Goal: Task Accomplishment & Management: Manage account settings

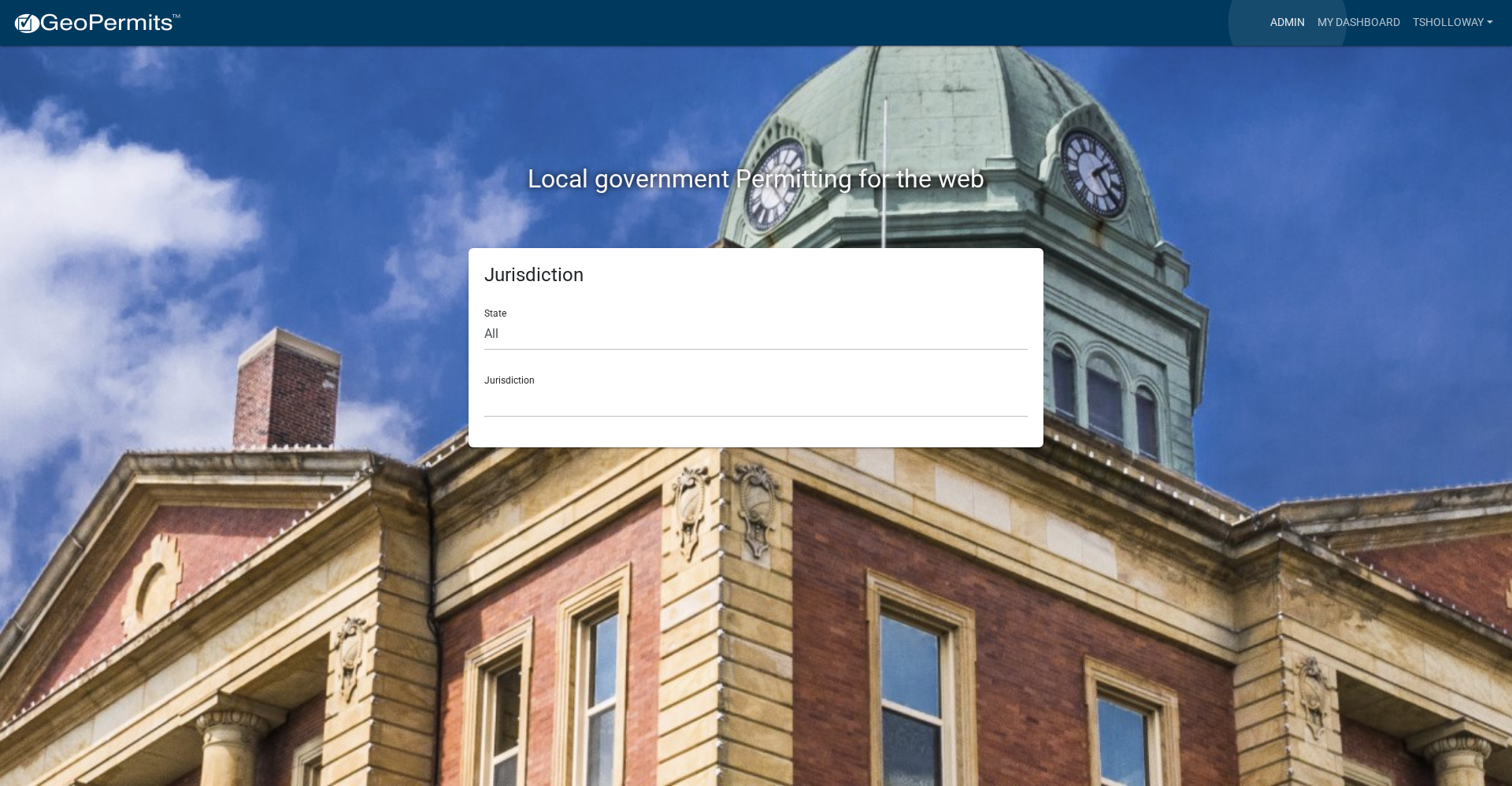
click at [1287, 22] on link "Admin" at bounding box center [1287, 22] width 48 height 30
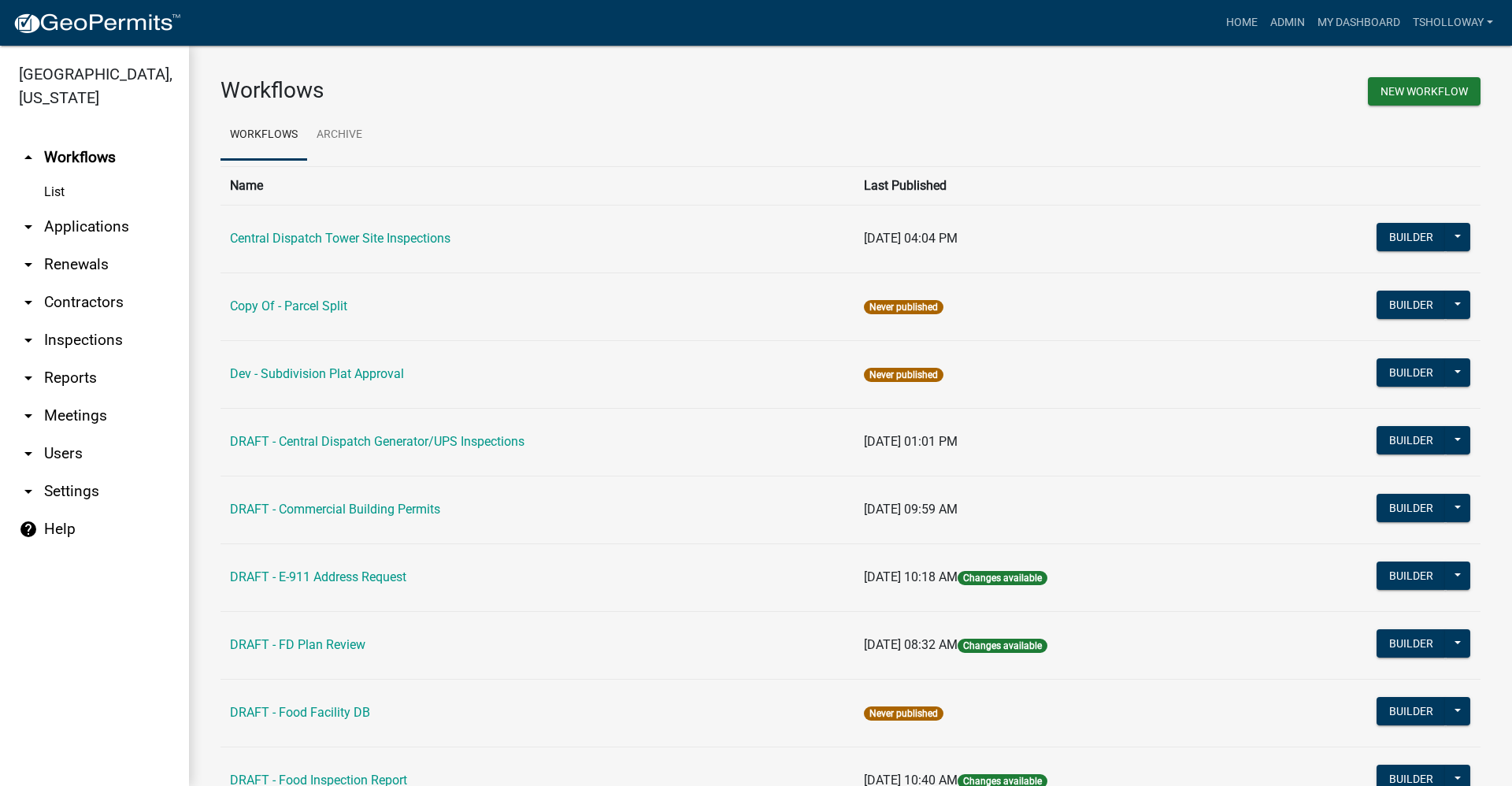
click at [92, 208] on link "arrow_drop_down Applications" at bounding box center [94, 227] width 189 height 38
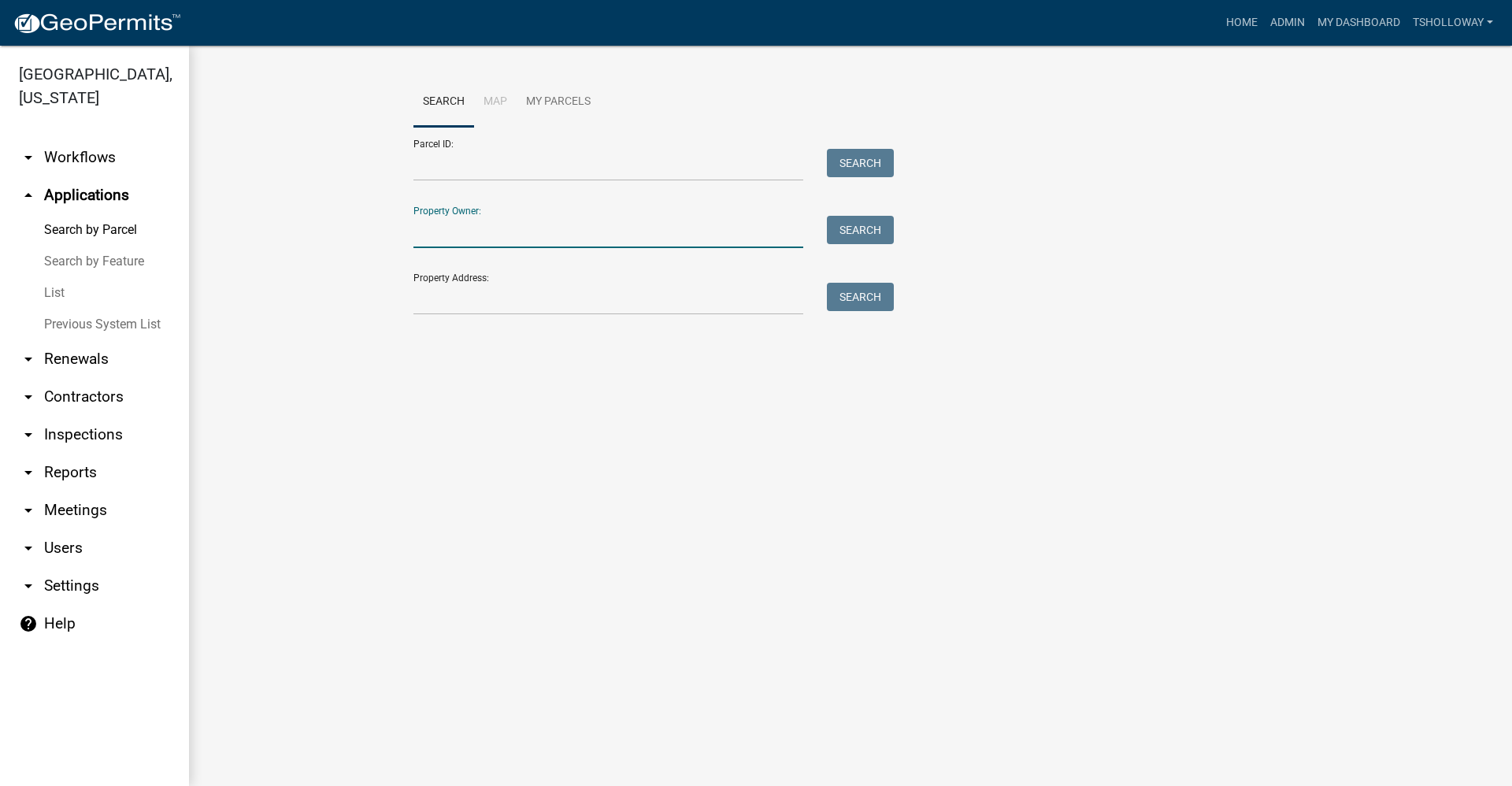
click at [456, 226] on input "Property Owner:" at bounding box center [608, 232] width 390 height 32
type input "bradford"
click at [866, 231] on button "Search" at bounding box center [860, 230] width 67 height 28
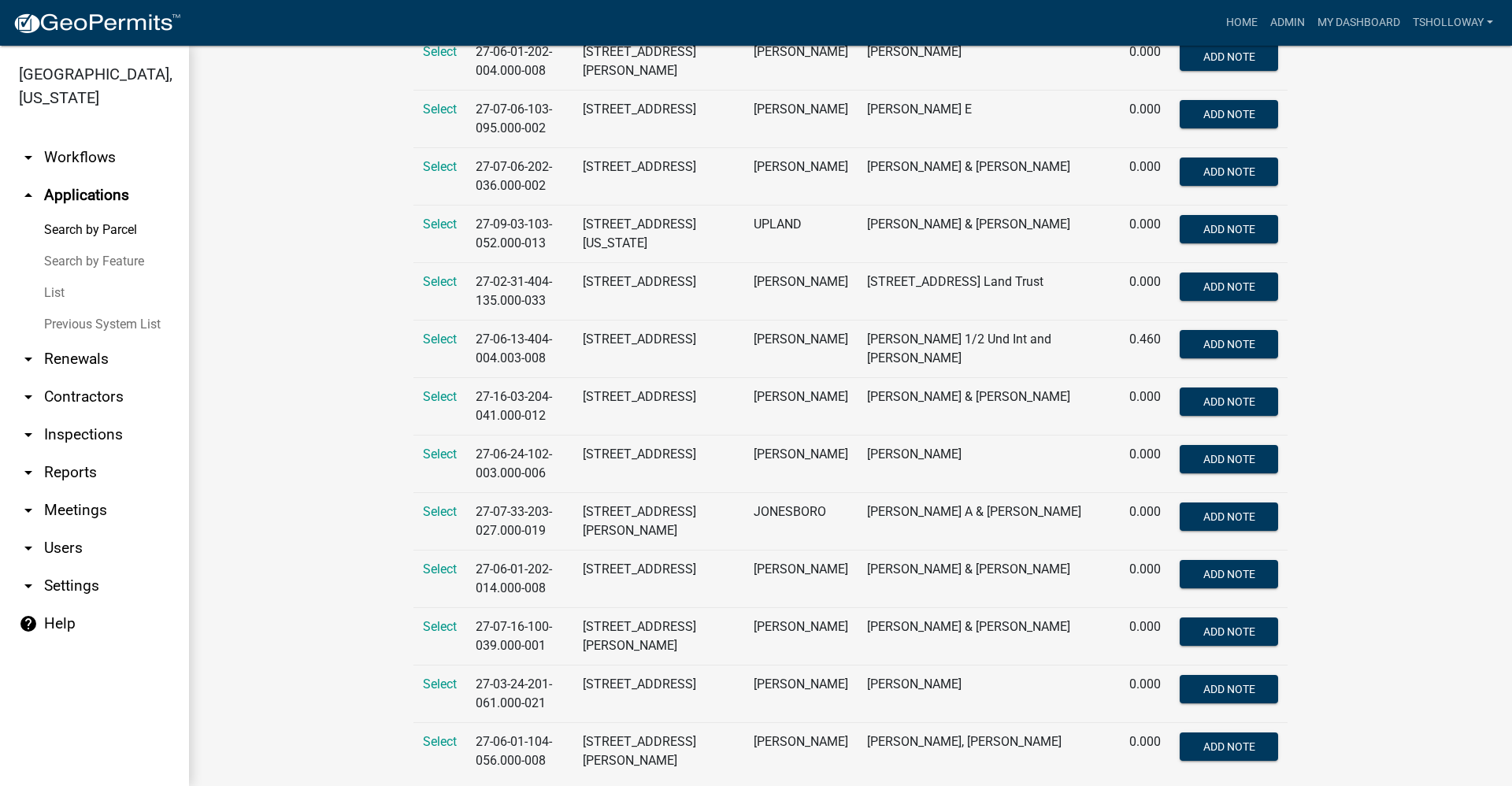
scroll to position [551, 0]
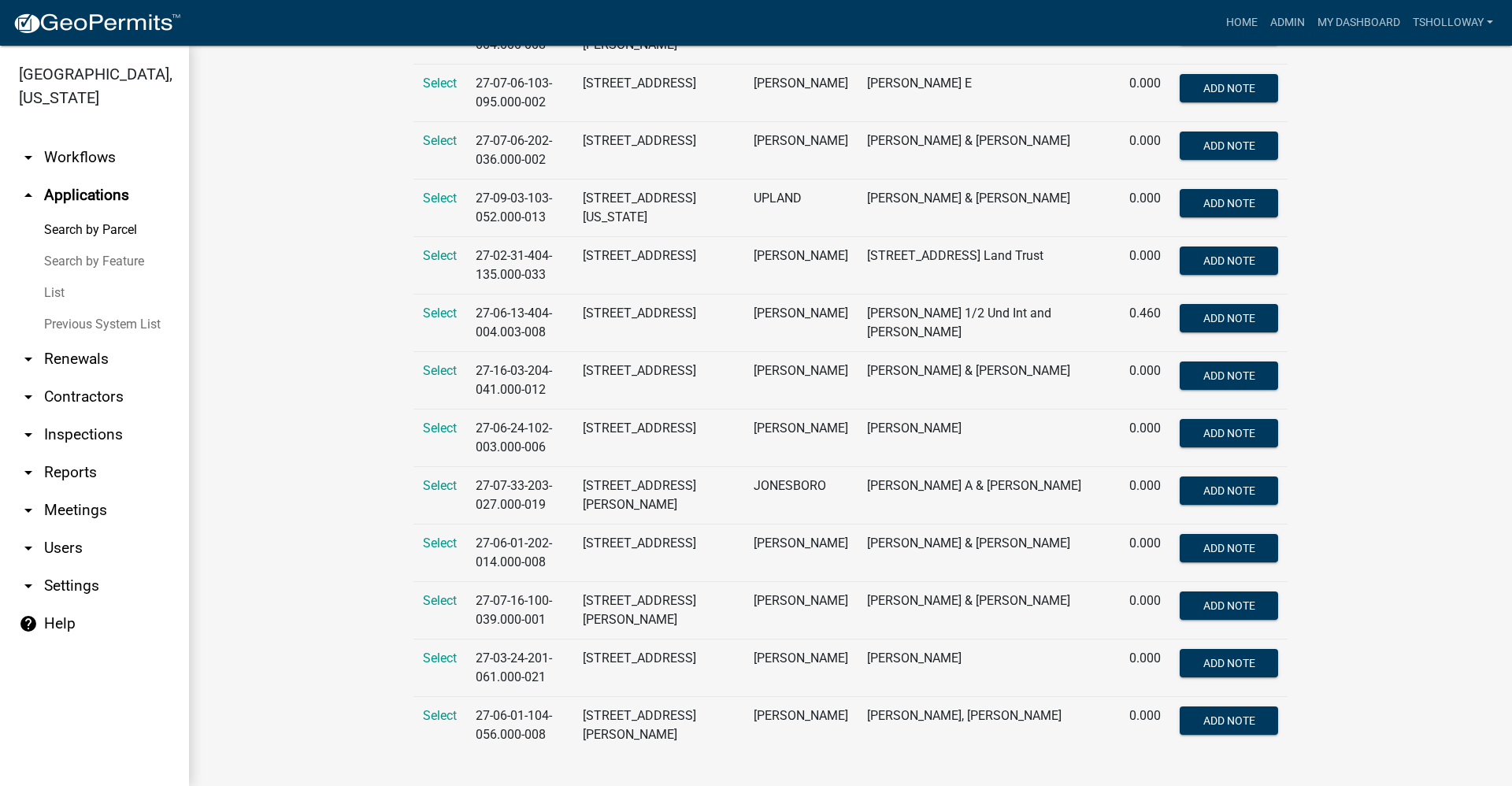
click at [534, 615] on td "27-07-16-100-039.000-001" at bounding box center [520, 610] width 107 height 57
click at [441, 603] on span "Select" at bounding box center [440, 599] width 34 height 15
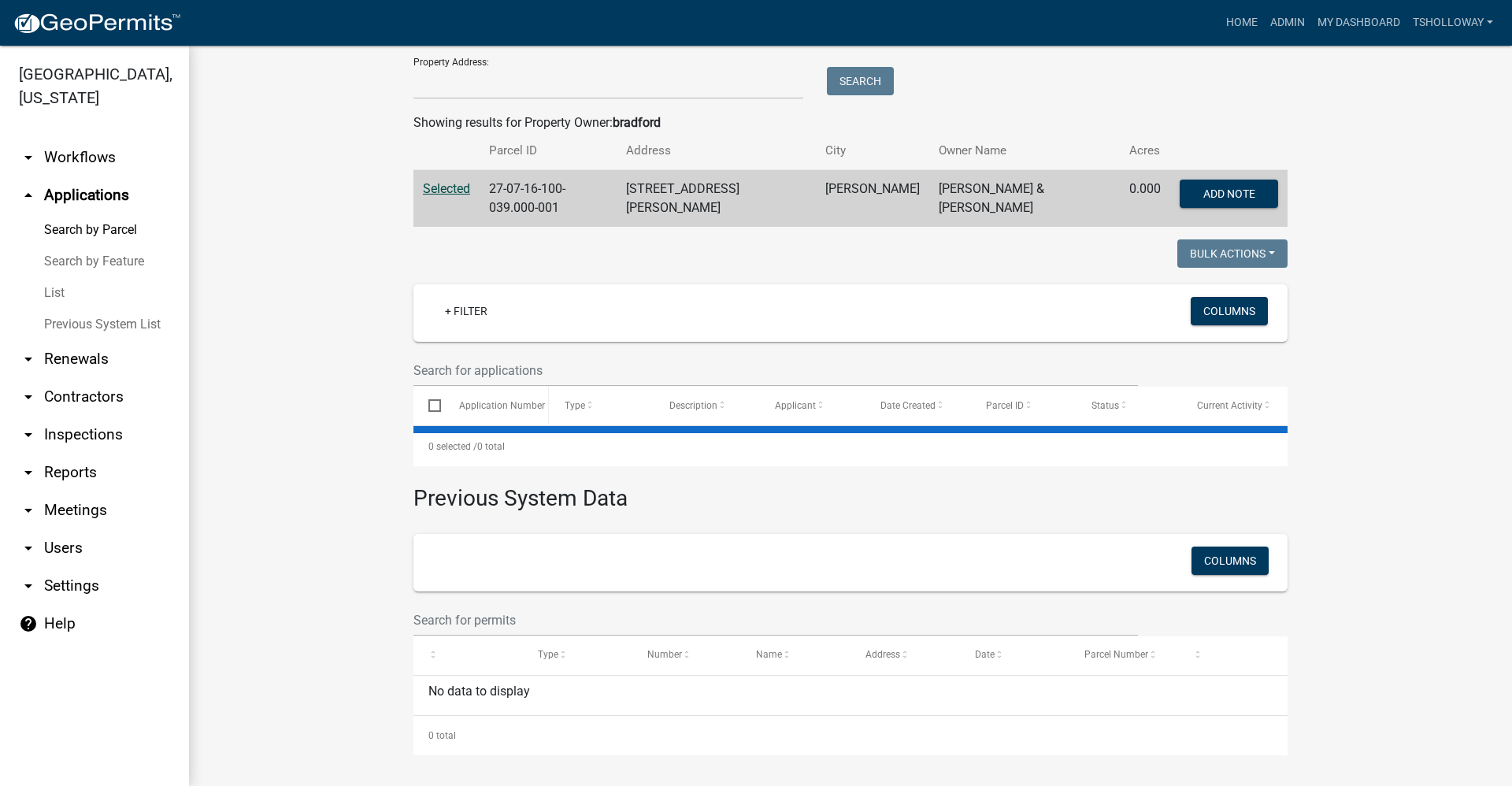
scroll to position [0, 0]
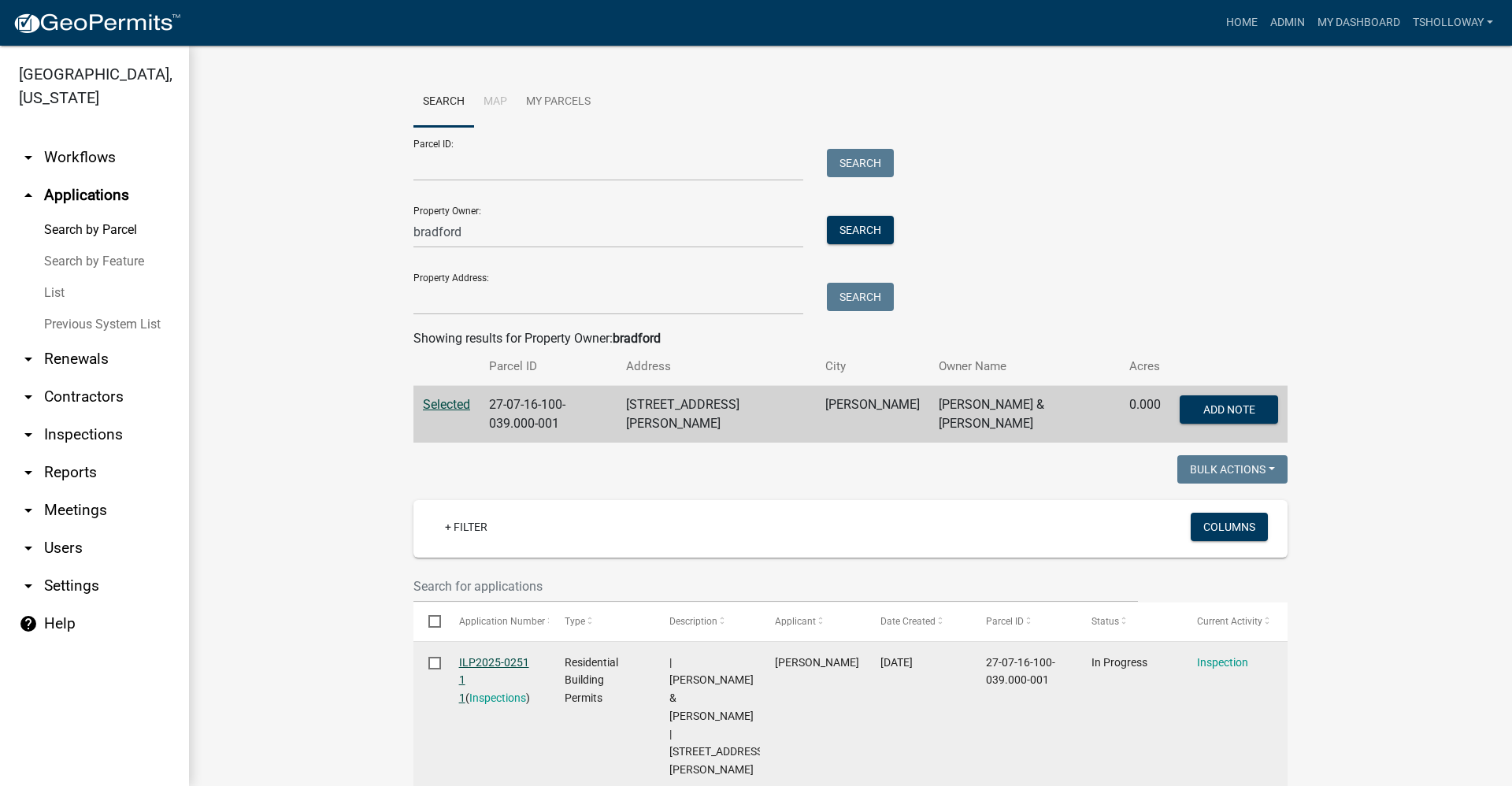
click at [472, 656] on link "ILP2025-0251 1 1" at bounding box center [494, 680] width 70 height 49
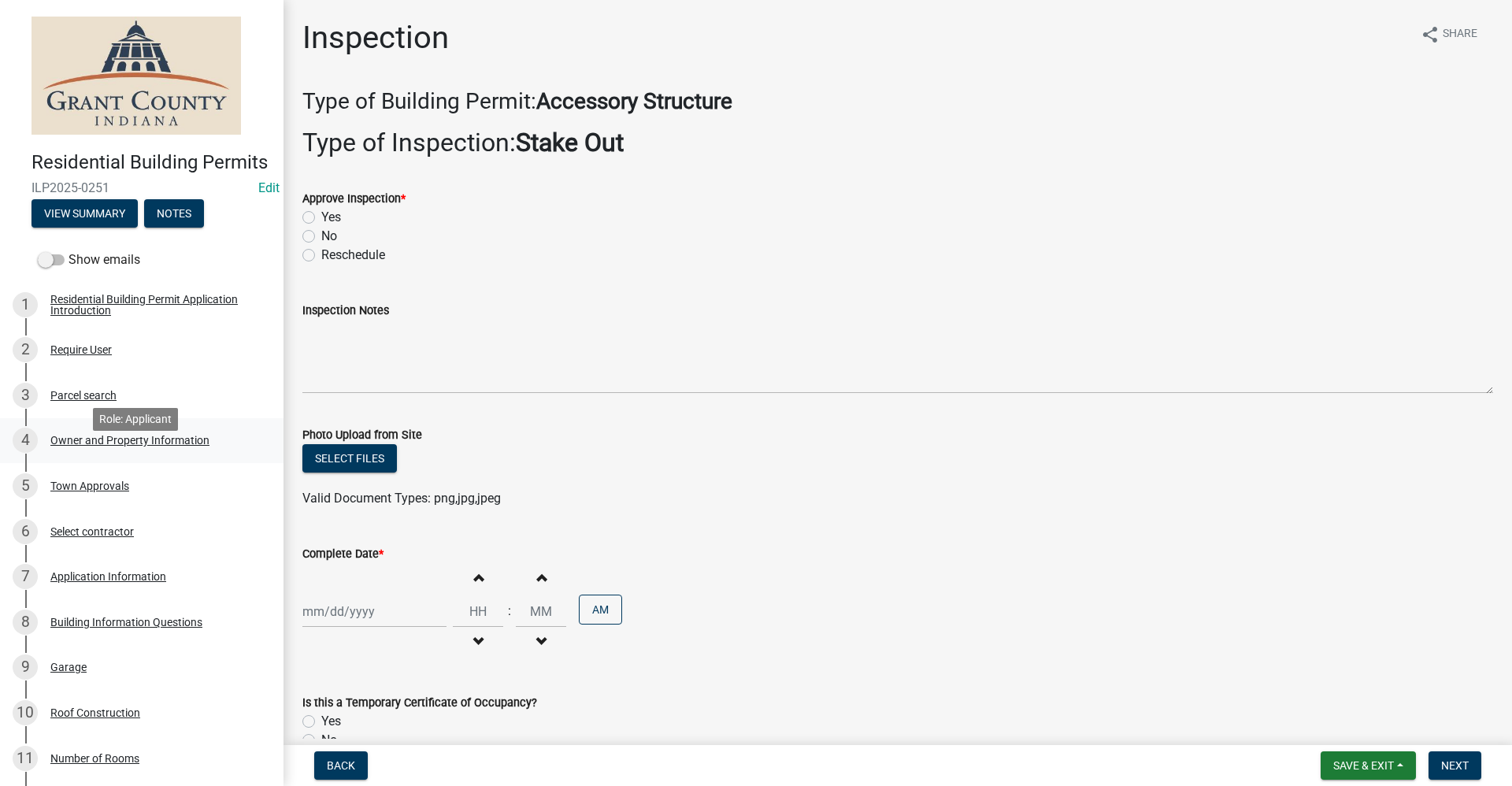
click at [175, 446] on div "Owner and Property Information" at bounding box center [129, 440] width 159 height 11
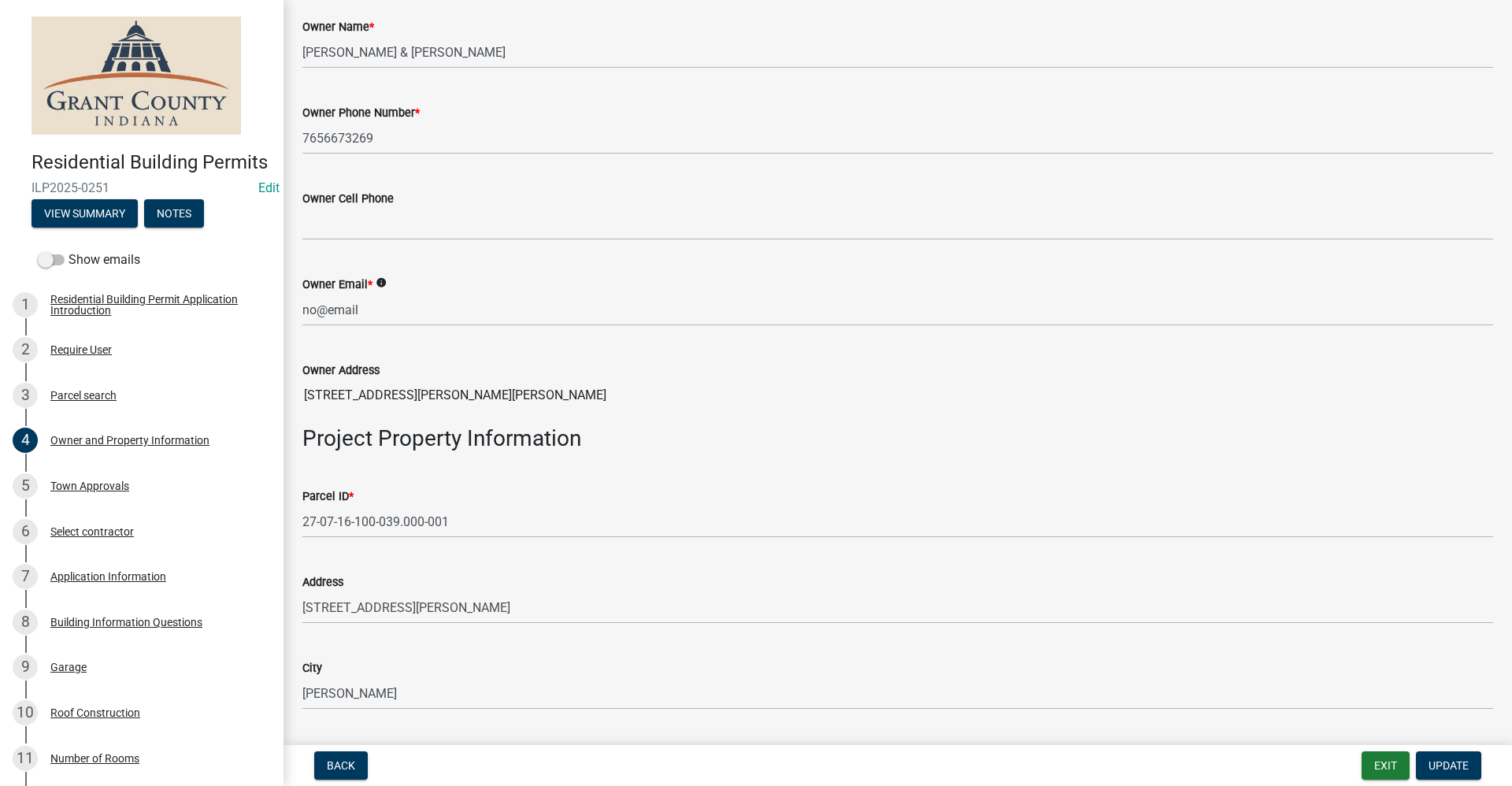
scroll to position [369, 0]
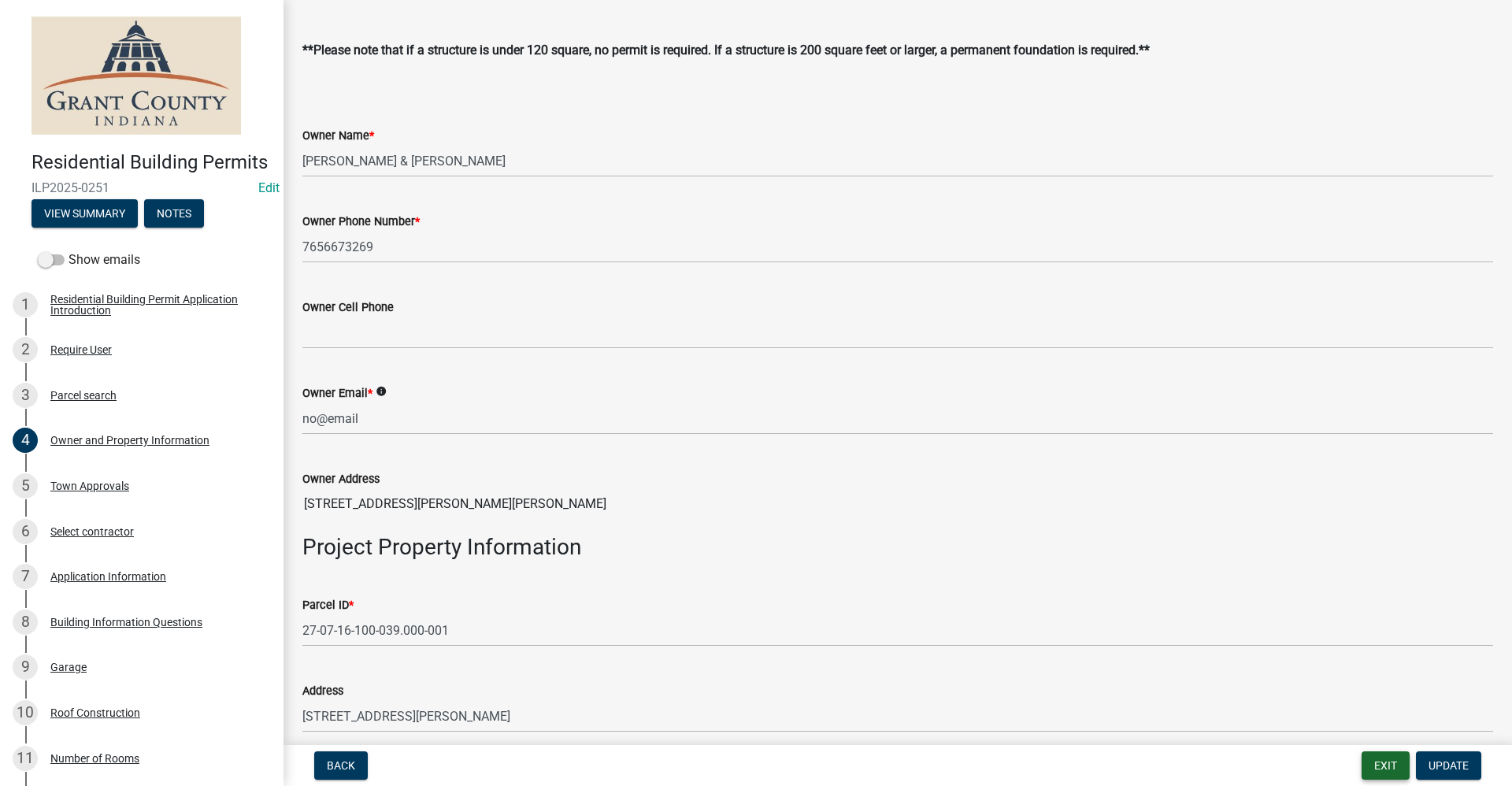
click at [1383, 769] on button "Exit" at bounding box center [1385, 765] width 48 height 28
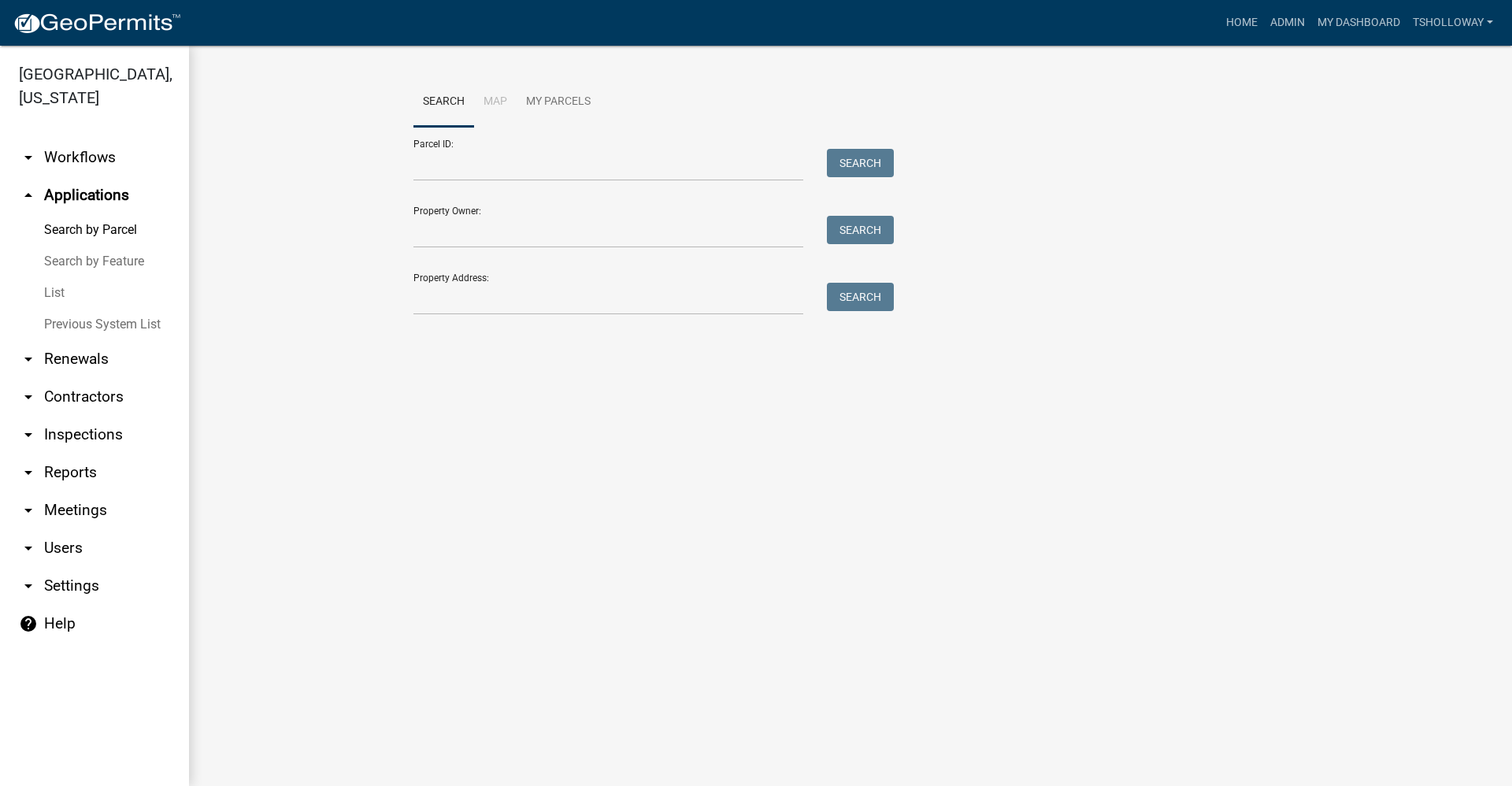
click at [89, 415] on link "arrow_drop_down Inspections" at bounding box center [94, 434] width 189 height 38
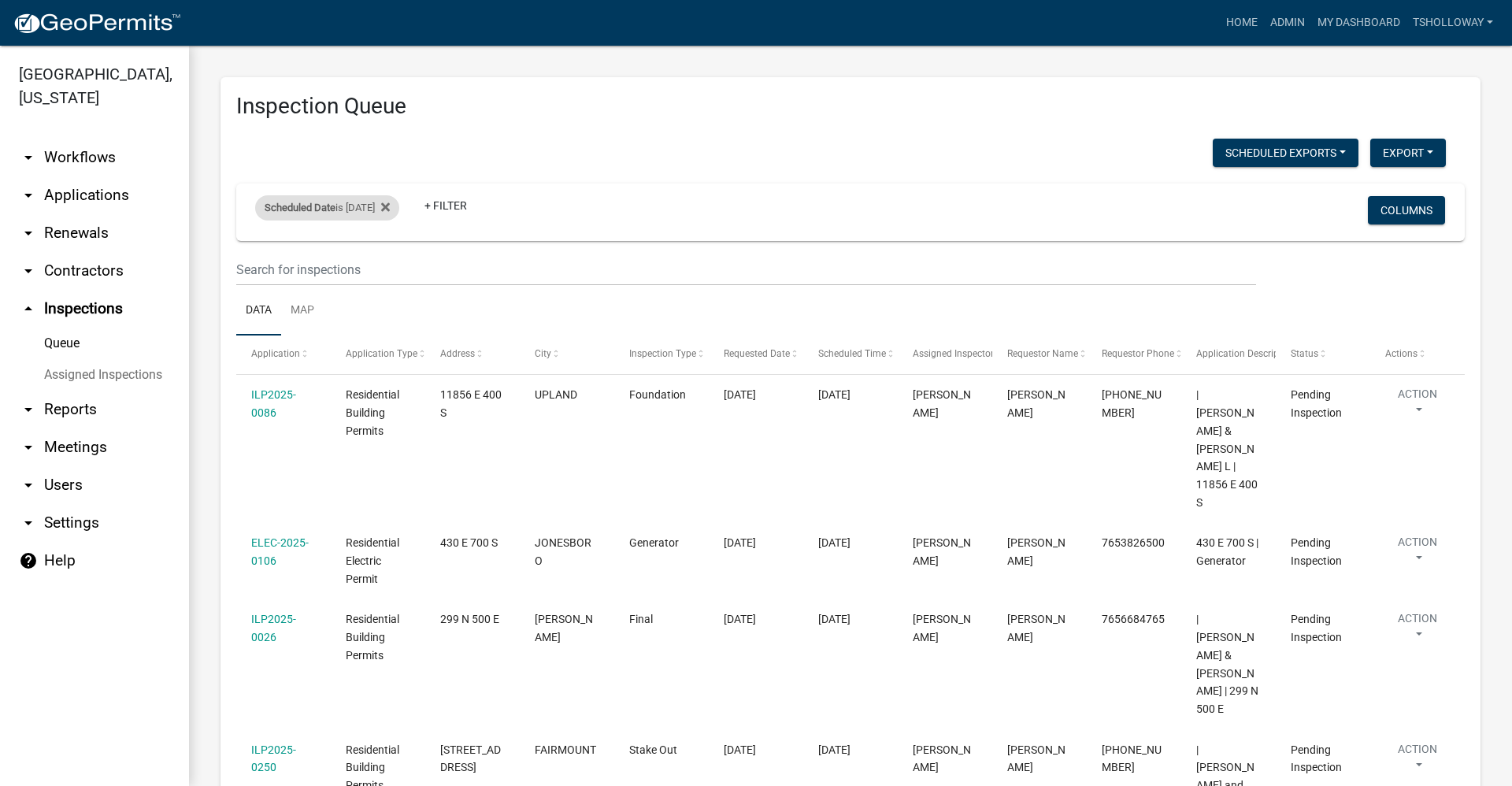
click at [397, 204] on div "Scheduled Date is 09/11/2025" at bounding box center [327, 208] width 144 height 25
click at [389, 266] on input "2025-09-11" at bounding box center [341, 266] width 110 height 32
type input "2025-09-12"
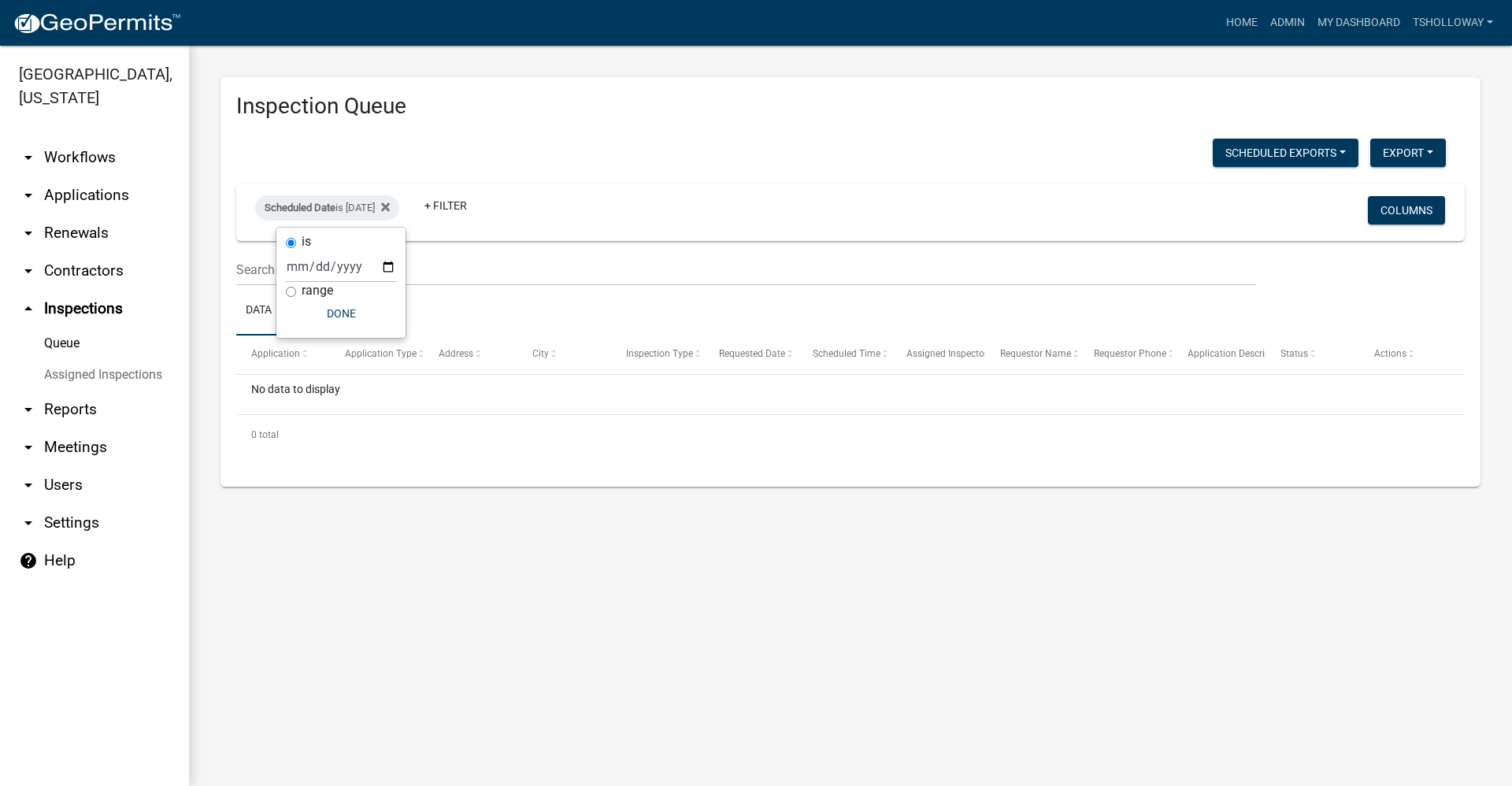
click at [78, 252] on link "arrow_drop_down Contractors" at bounding box center [94, 270] width 189 height 38
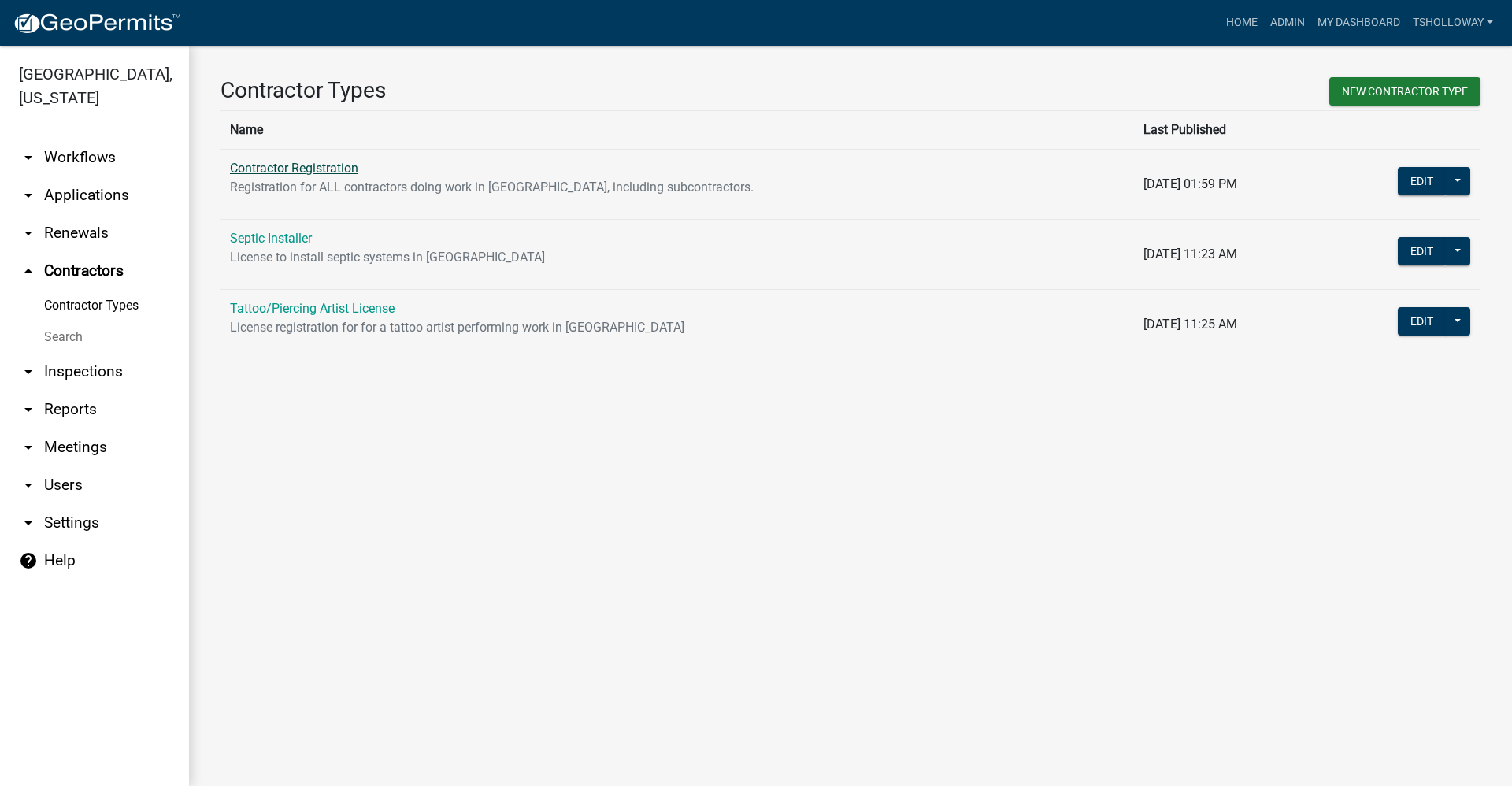
click at [323, 169] on link "Contractor Registration" at bounding box center [294, 167] width 128 height 15
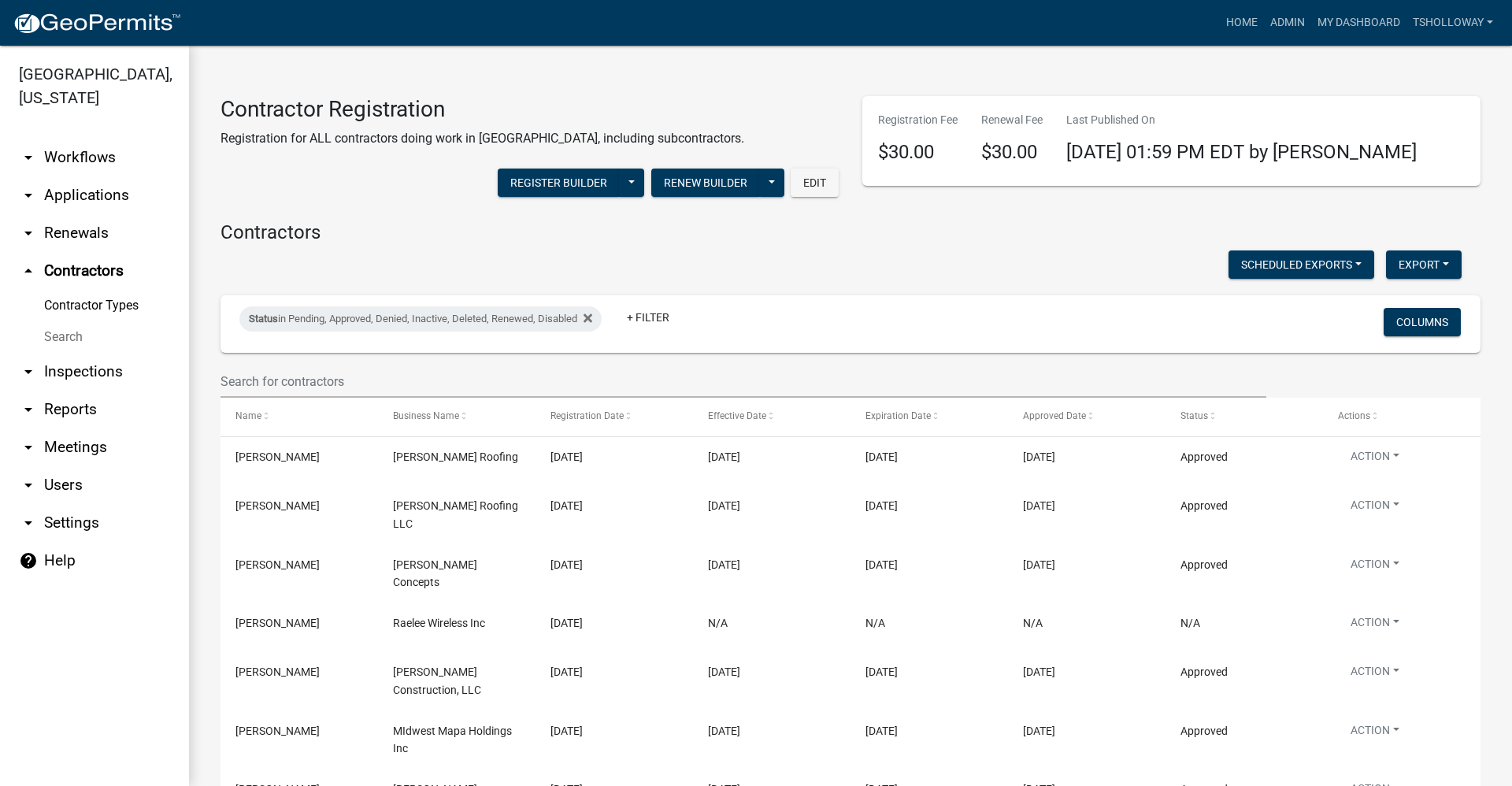
click at [76, 252] on link "arrow_drop_up Contractors" at bounding box center [94, 270] width 189 height 38
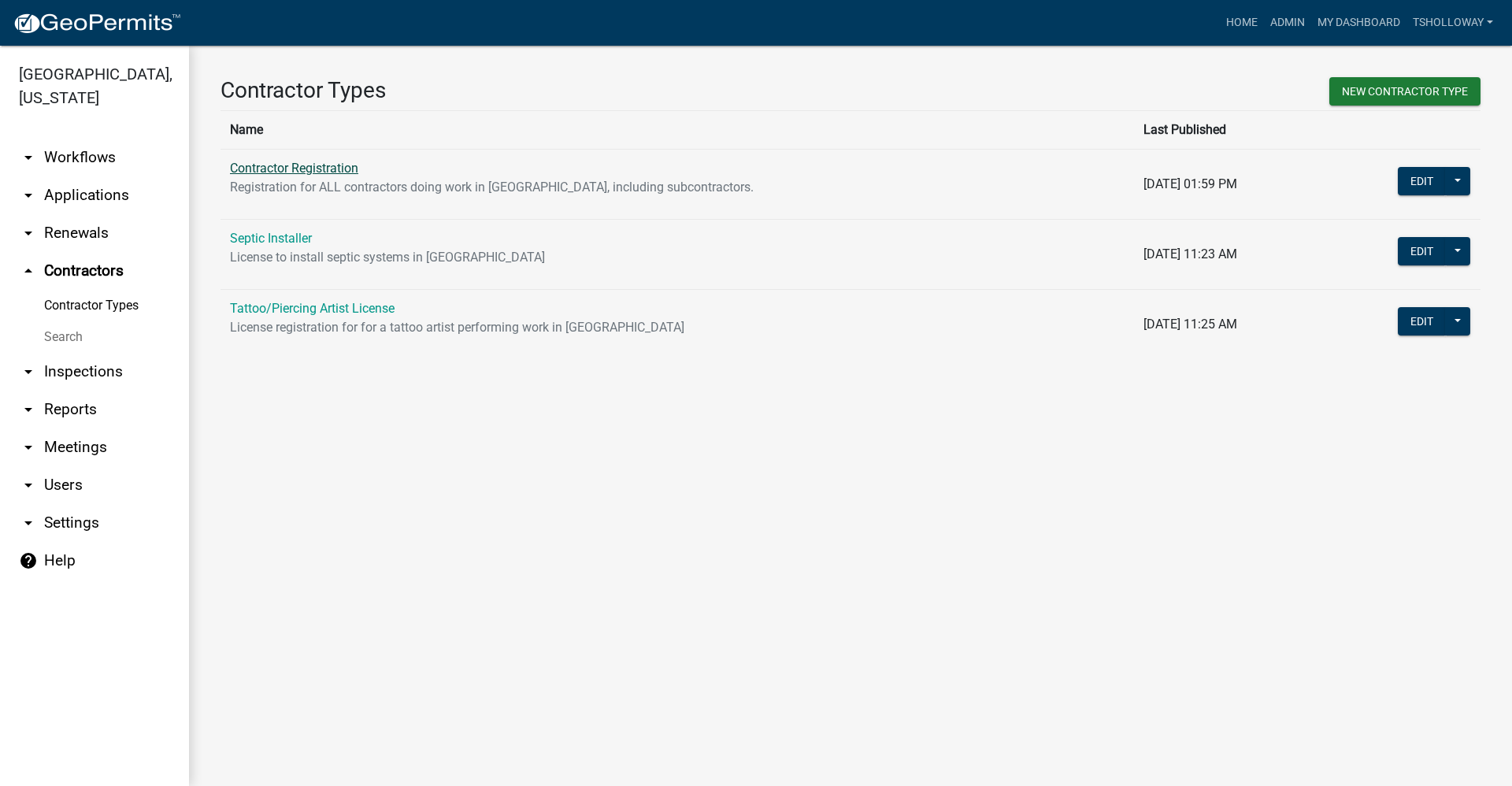
click at [268, 169] on link "Contractor Registration" at bounding box center [294, 167] width 128 height 15
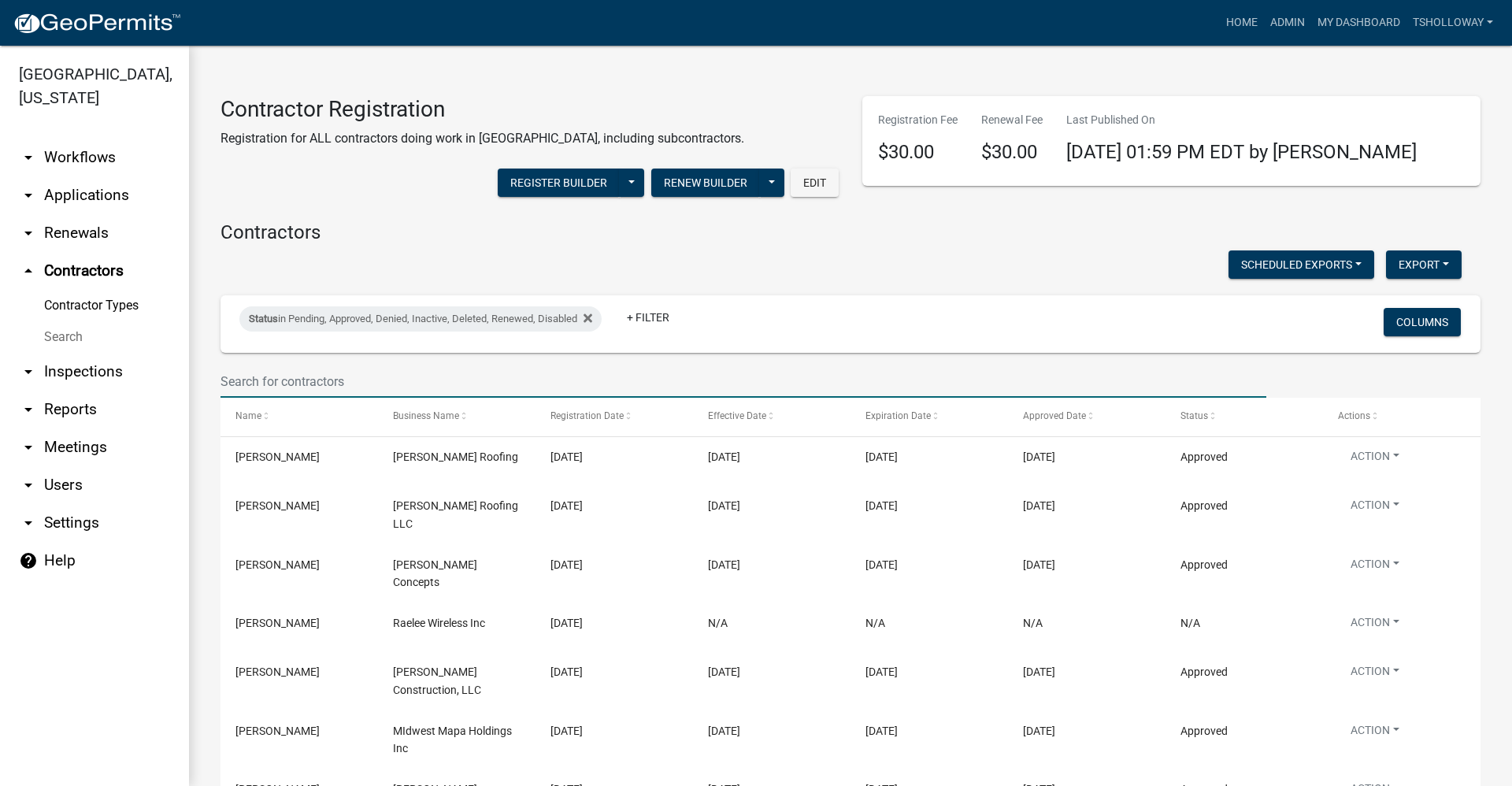
click at [267, 381] on input "text" at bounding box center [743, 380] width 1046 height 32
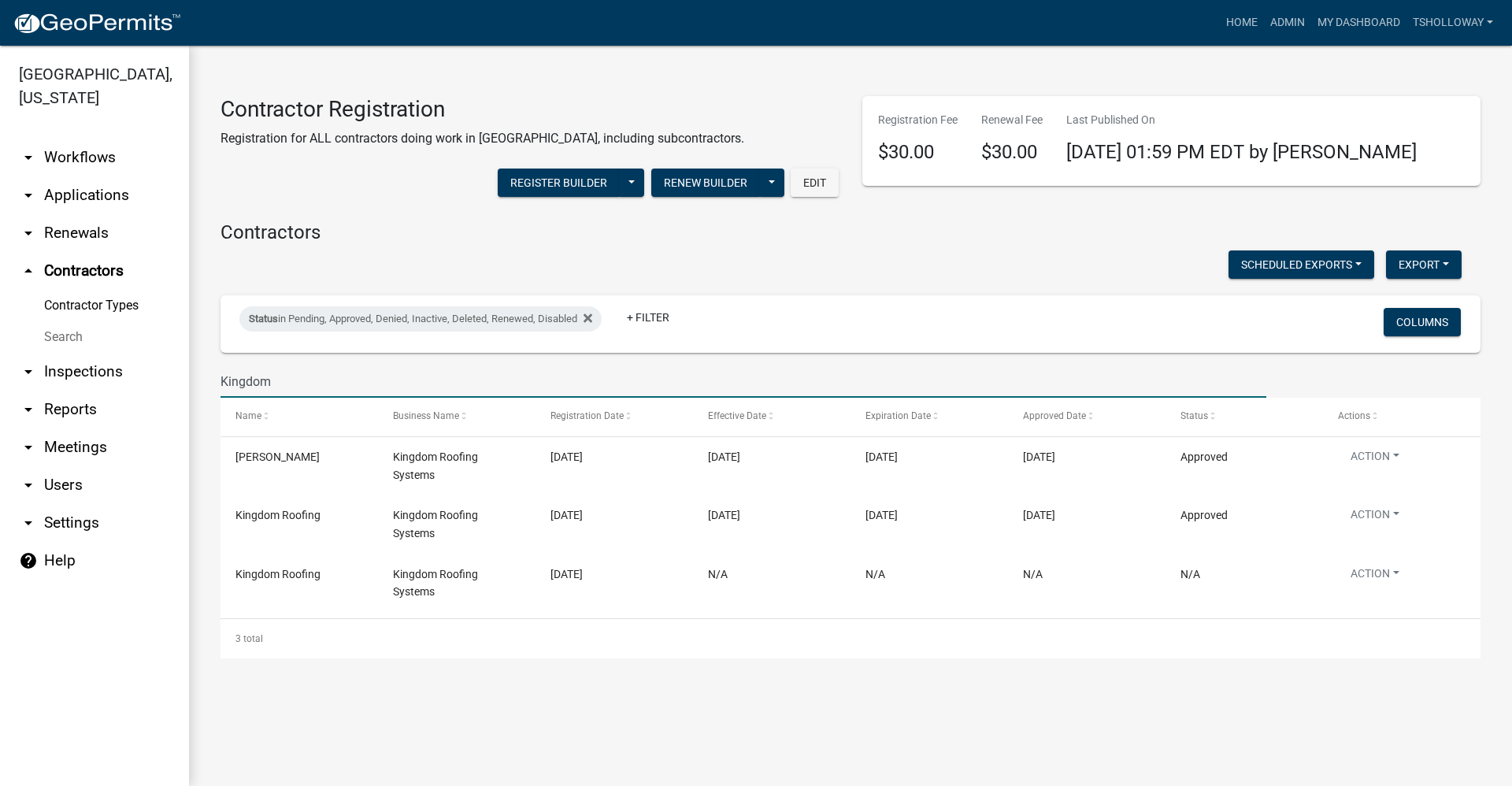
type input "Kingdom"
click at [122, 176] on link "arrow_drop_down Applications" at bounding box center [94, 195] width 189 height 38
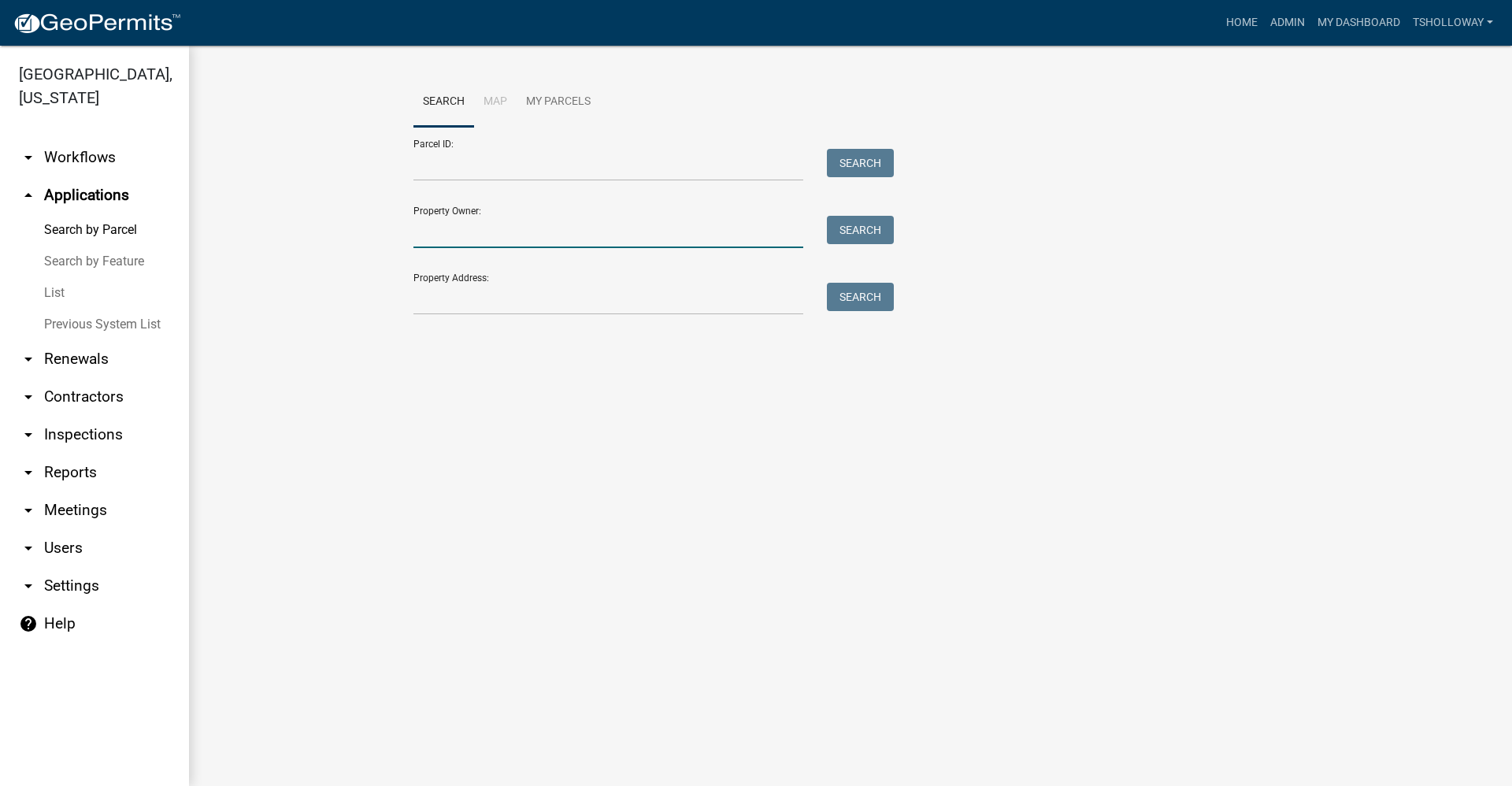
click at [440, 227] on input "Property Owner:" at bounding box center [608, 232] width 390 height 32
type input "carol coyle"
click at [860, 229] on button "Search" at bounding box center [860, 230] width 67 height 28
click at [99, 245] on link "Search by Feature" at bounding box center [94, 261] width 189 height 31
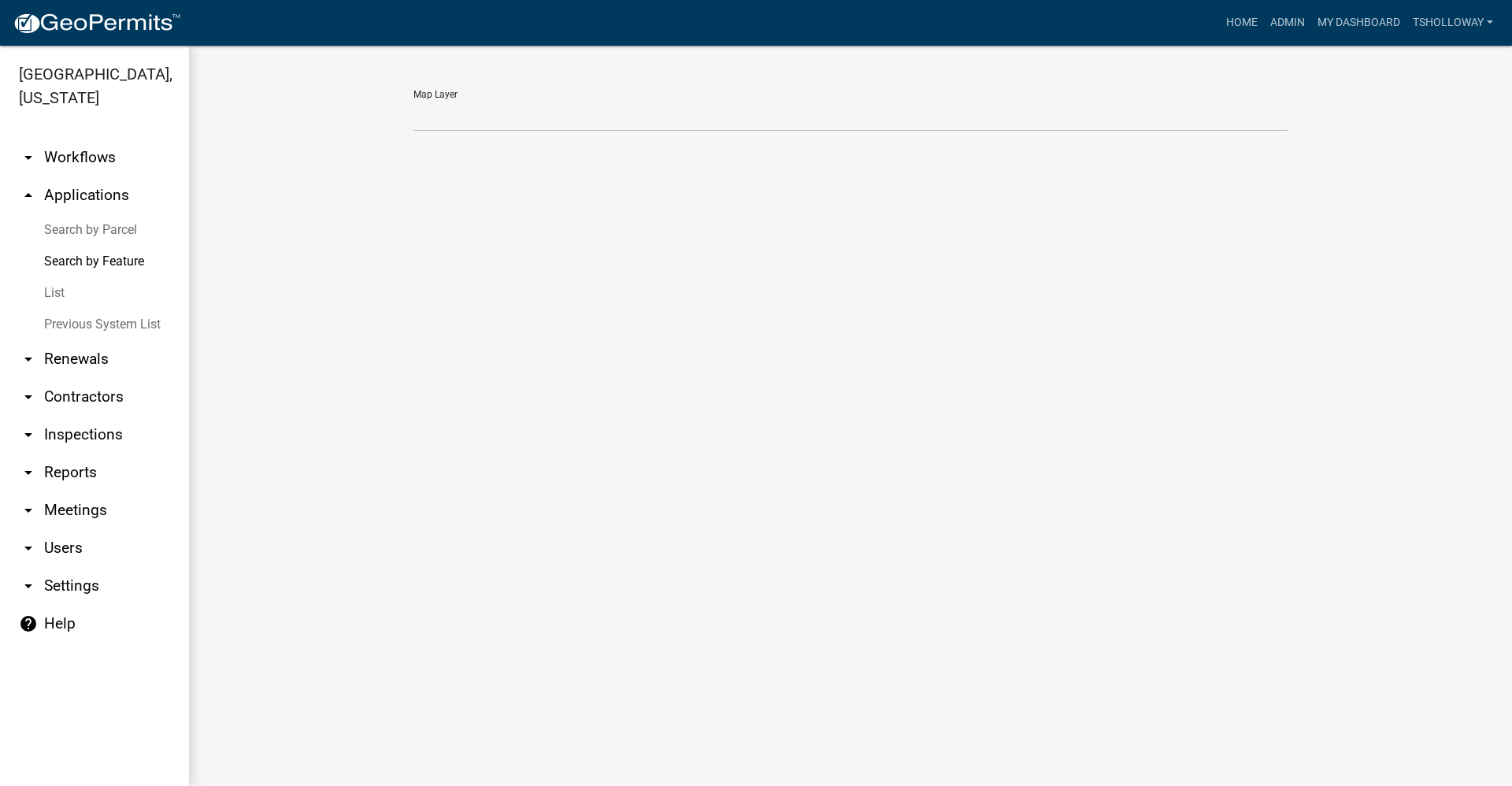
click at [54, 277] on link "List" at bounding box center [94, 293] width 189 height 31
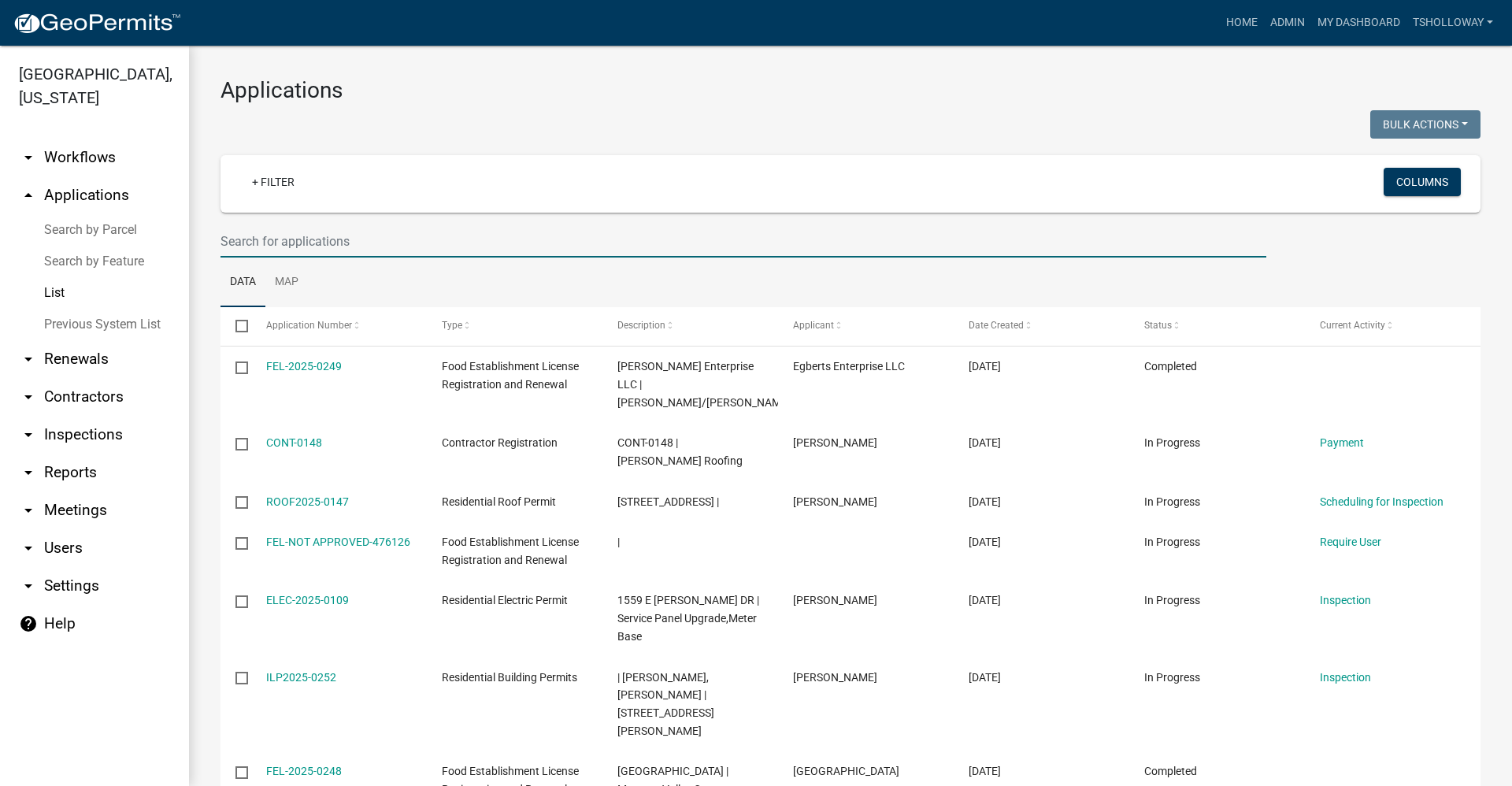
click at [271, 243] on input "text" at bounding box center [743, 240] width 1046 height 32
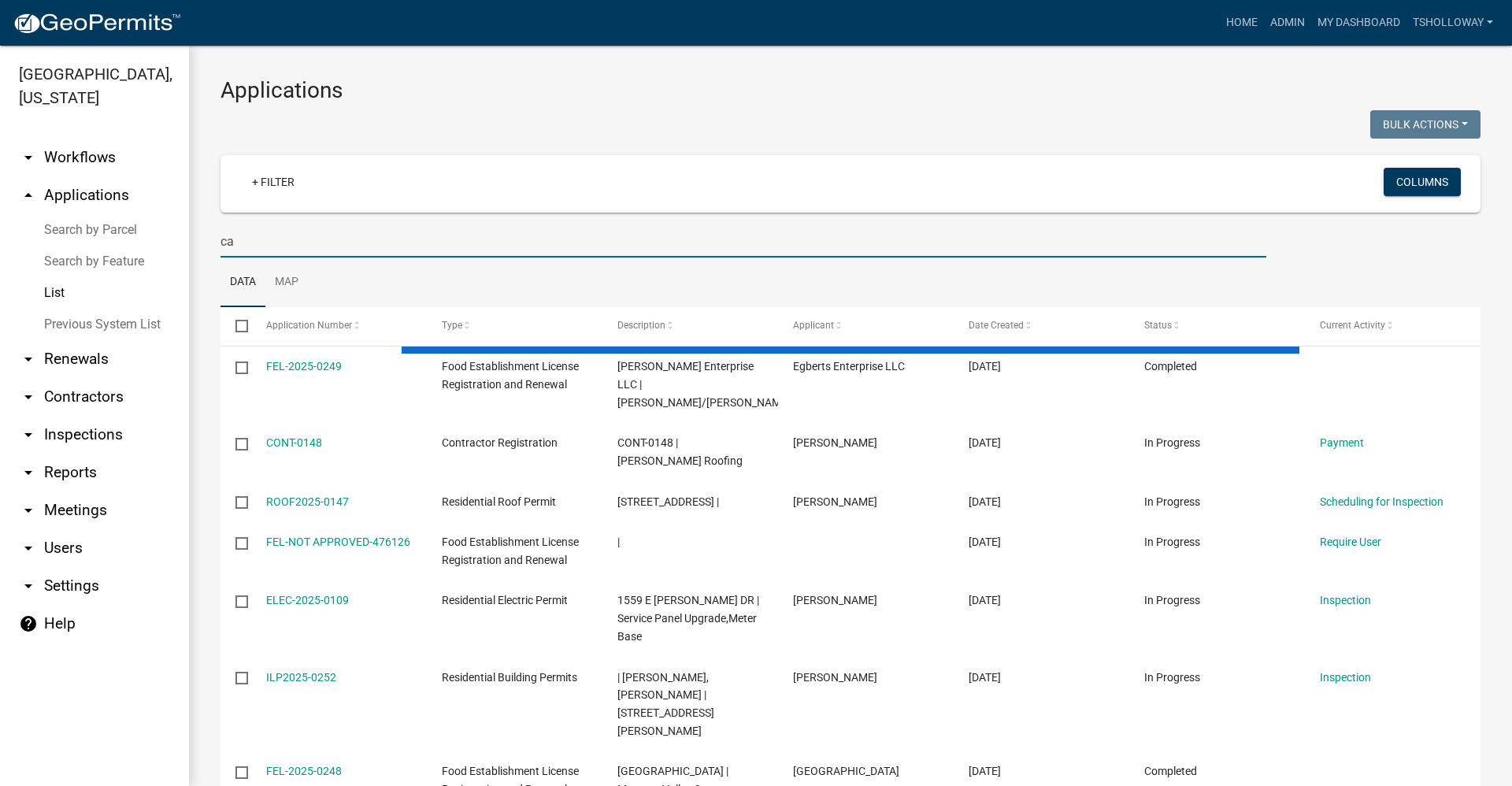
type input "c"
type input "ROOF2025-0147"
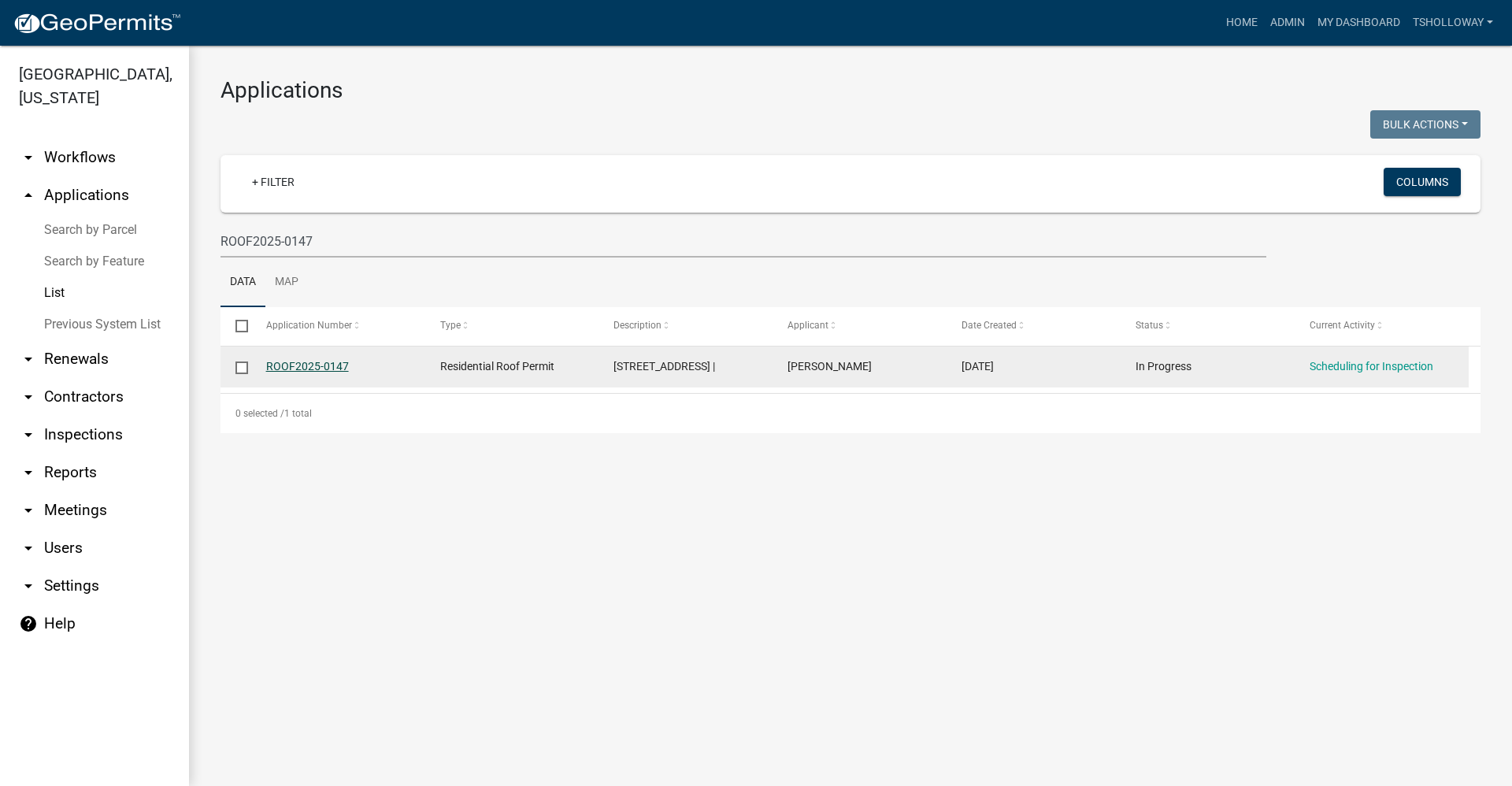
click at [310, 362] on link "ROOF2025-0147" at bounding box center [306, 366] width 83 height 13
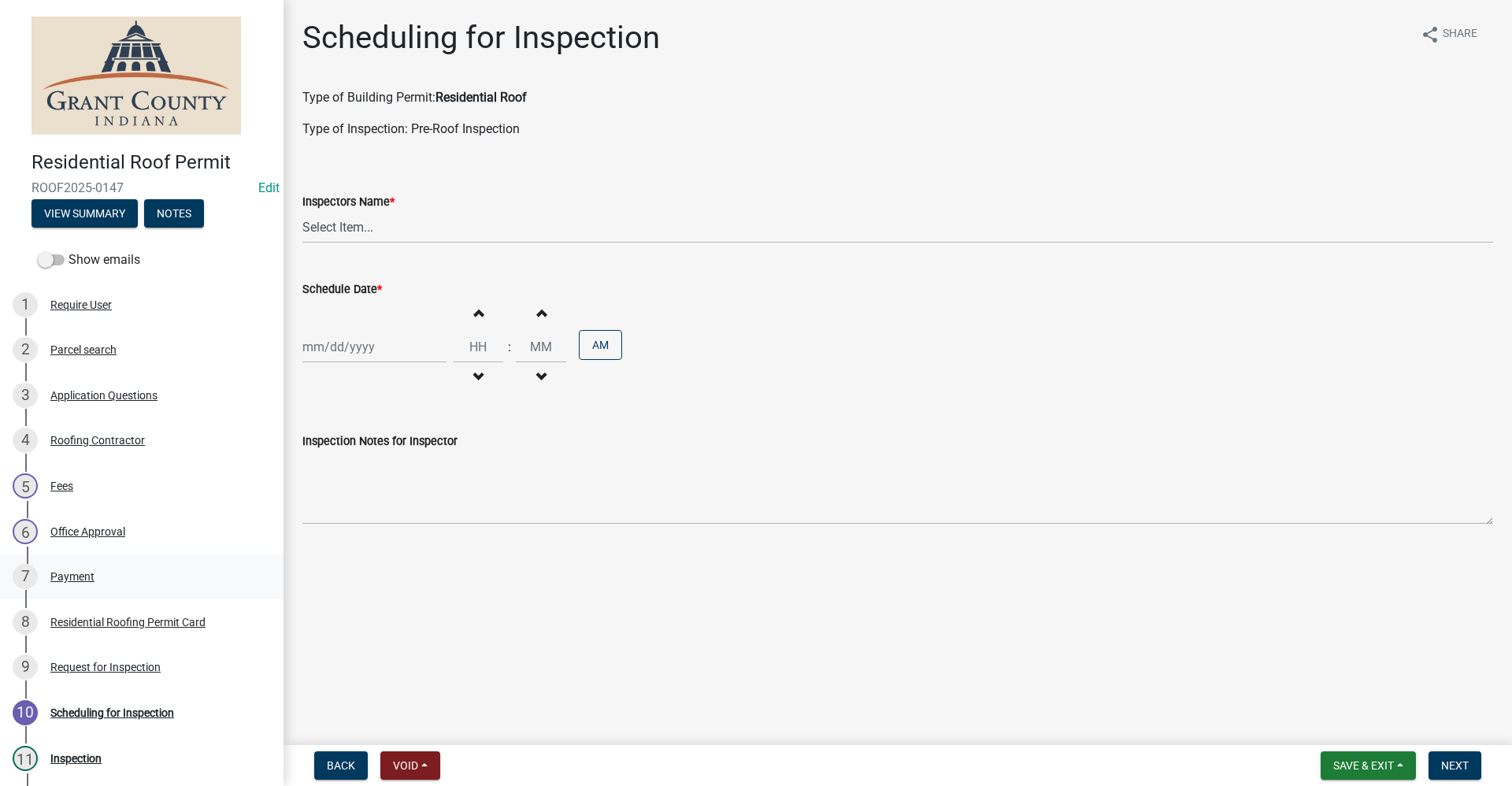
click at [72, 579] on div "Payment" at bounding box center [72, 576] width 44 height 11
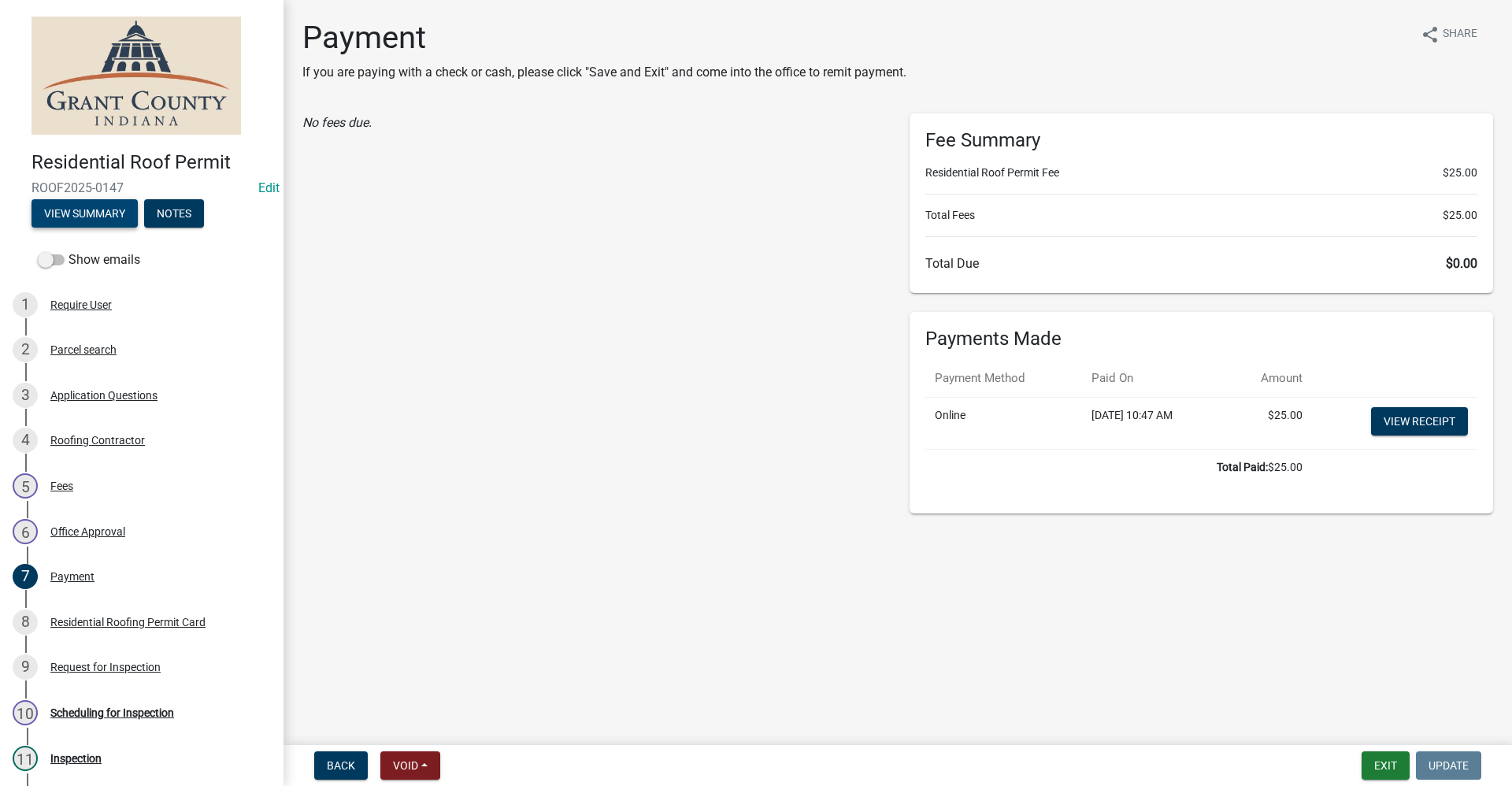
click at [73, 216] on button "View Summary" at bounding box center [84, 213] width 106 height 28
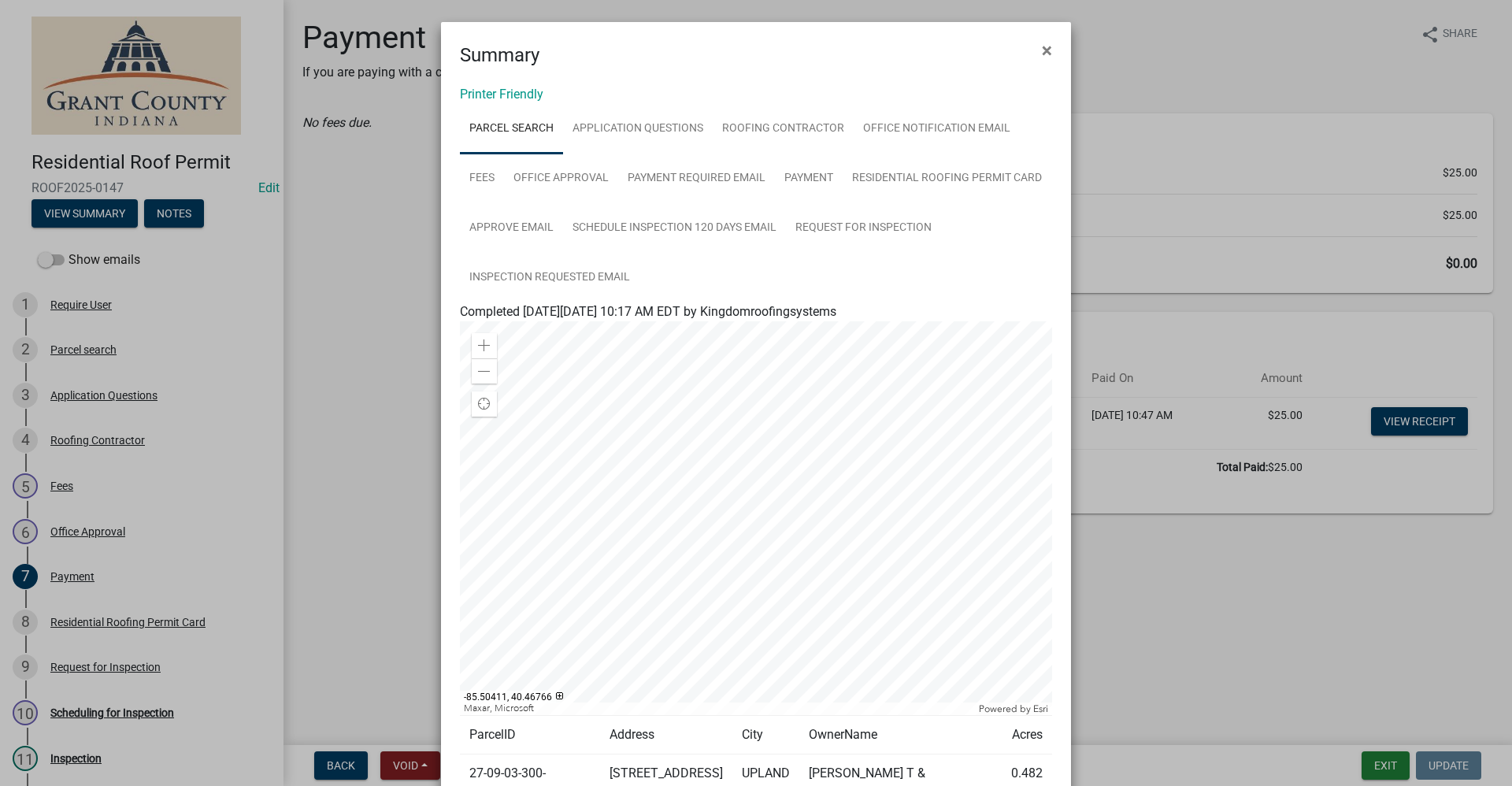
click at [352, 389] on ngb-modal-window "Summary × Printer Friendly Parcel search Application Questions Roofing Contract…" at bounding box center [756, 393] width 1512 height 786
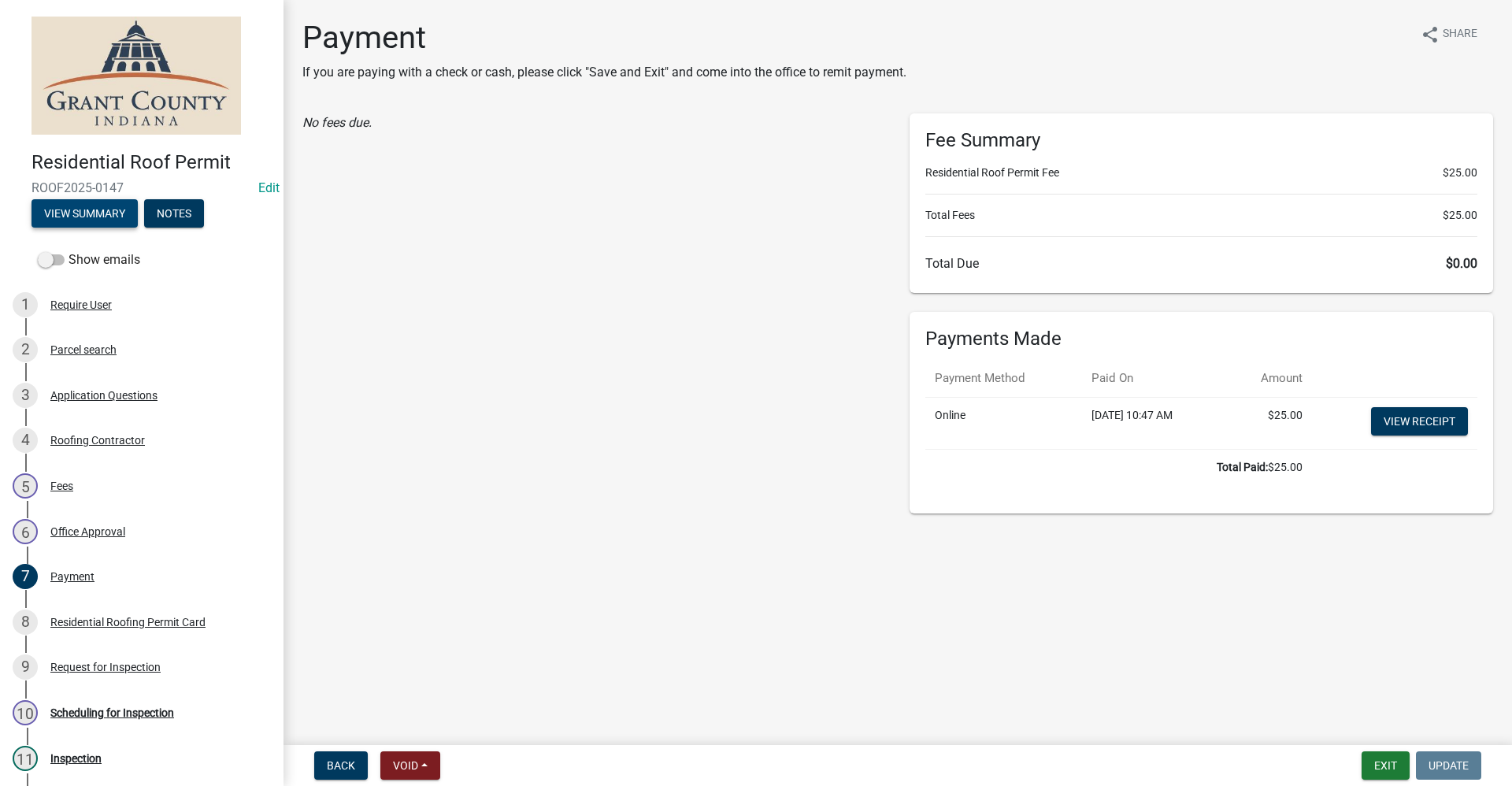
click at [89, 216] on button "View Summary" at bounding box center [84, 213] width 106 height 28
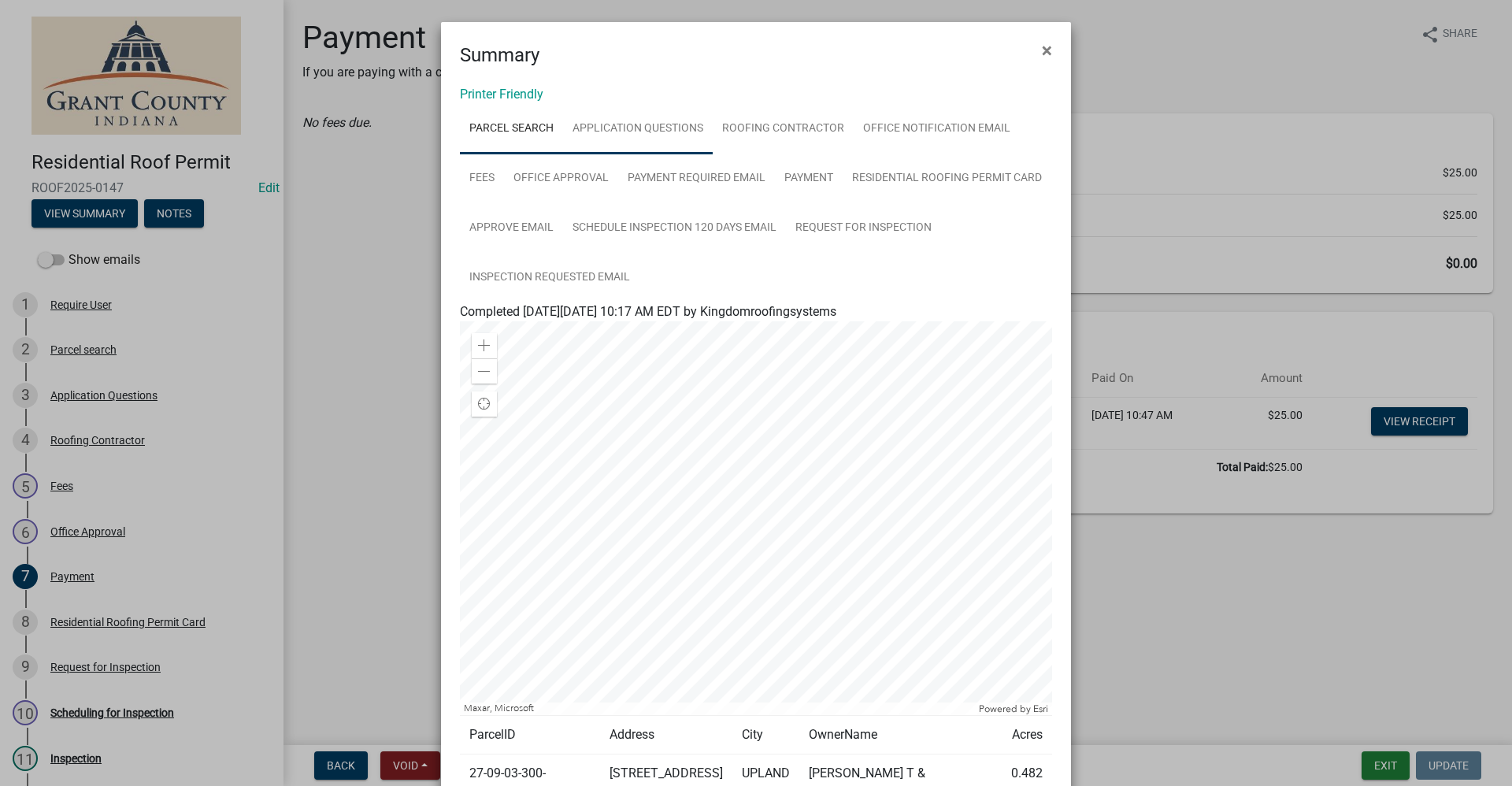
click at [656, 127] on link "Application Questions" at bounding box center [638, 129] width 150 height 51
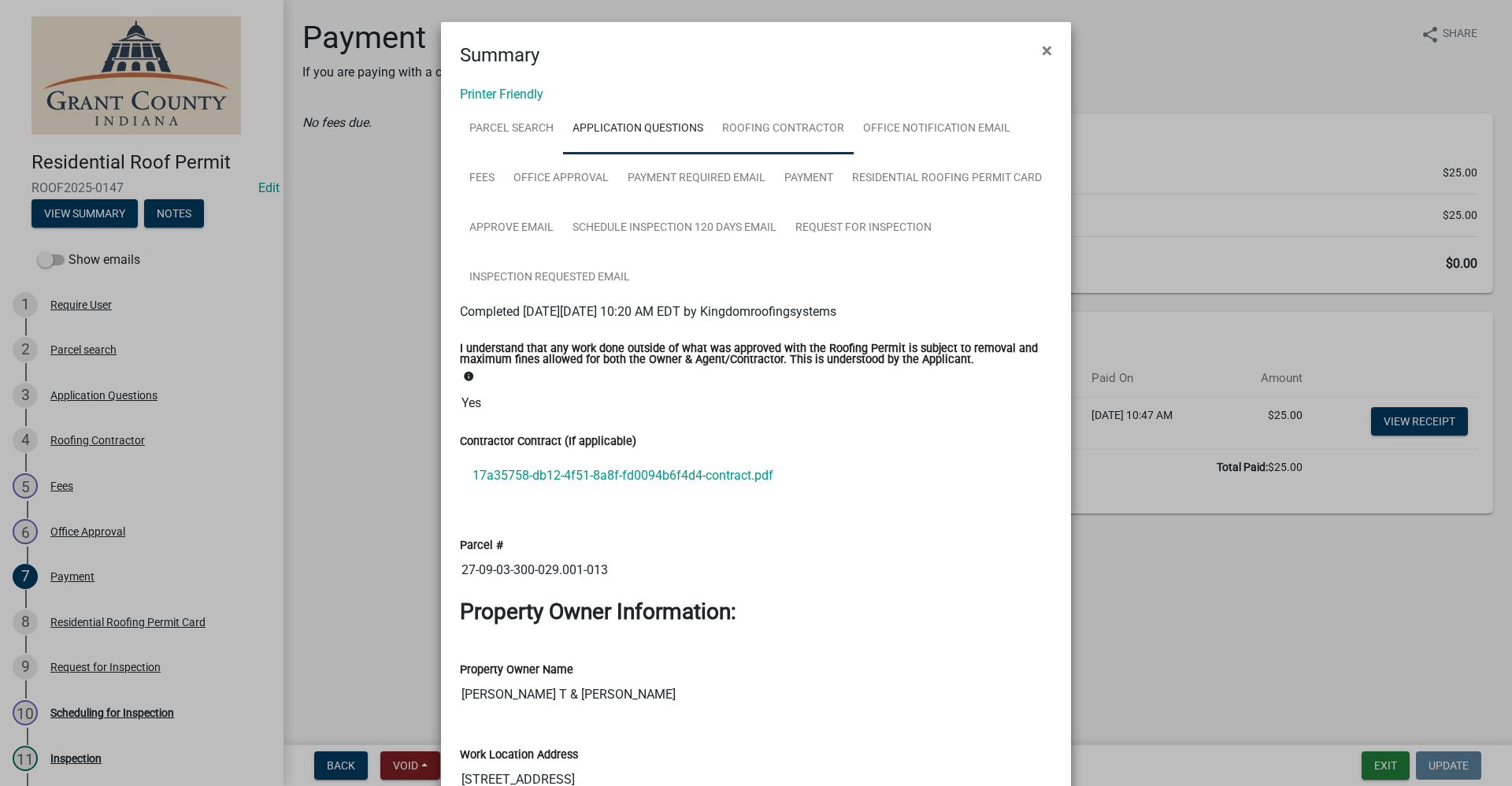
click at [754, 127] on link "Roofing Contractor" at bounding box center [782, 129] width 141 height 51
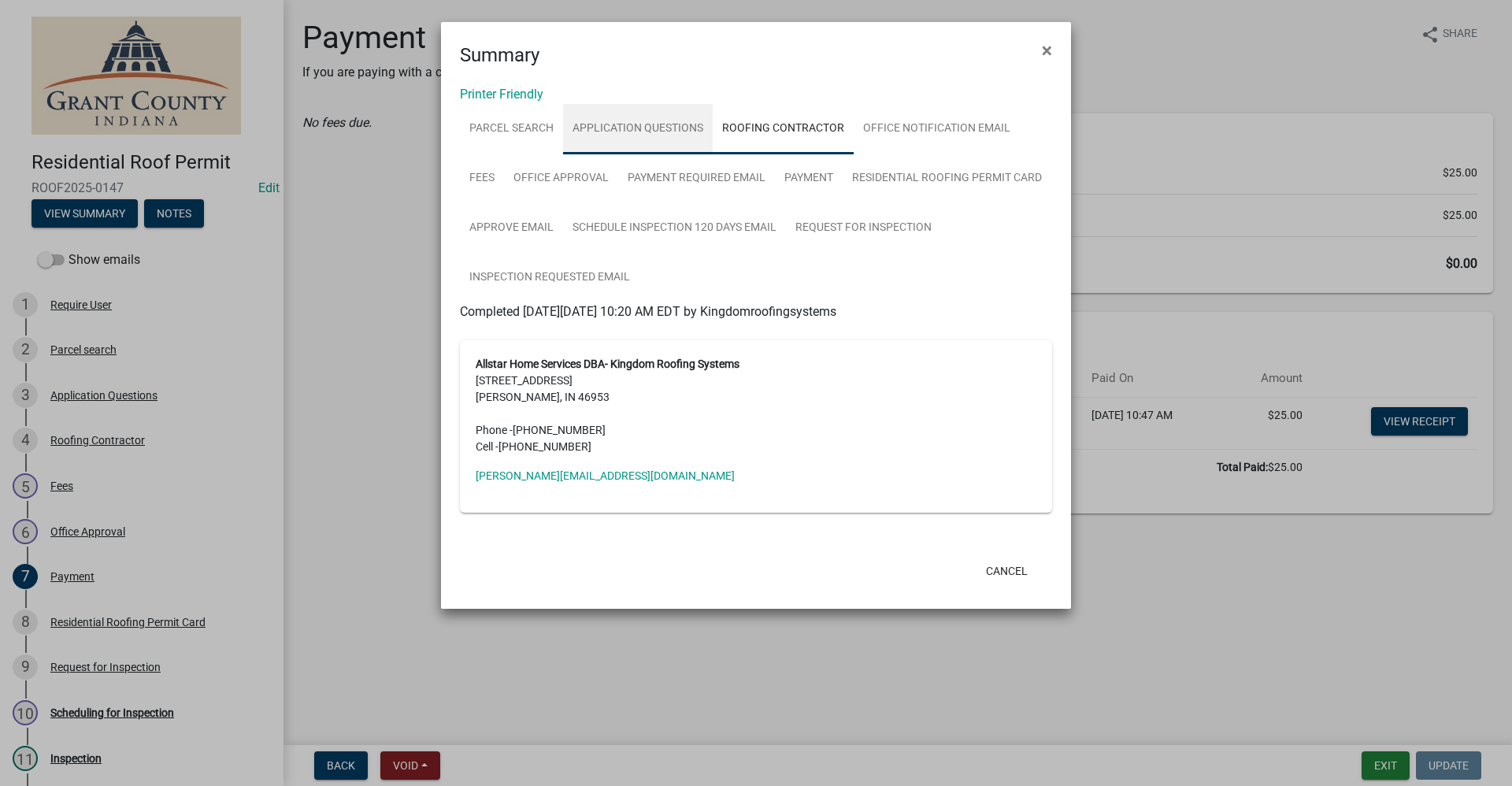
click at [674, 128] on link "Application Questions" at bounding box center [638, 129] width 150 height 51
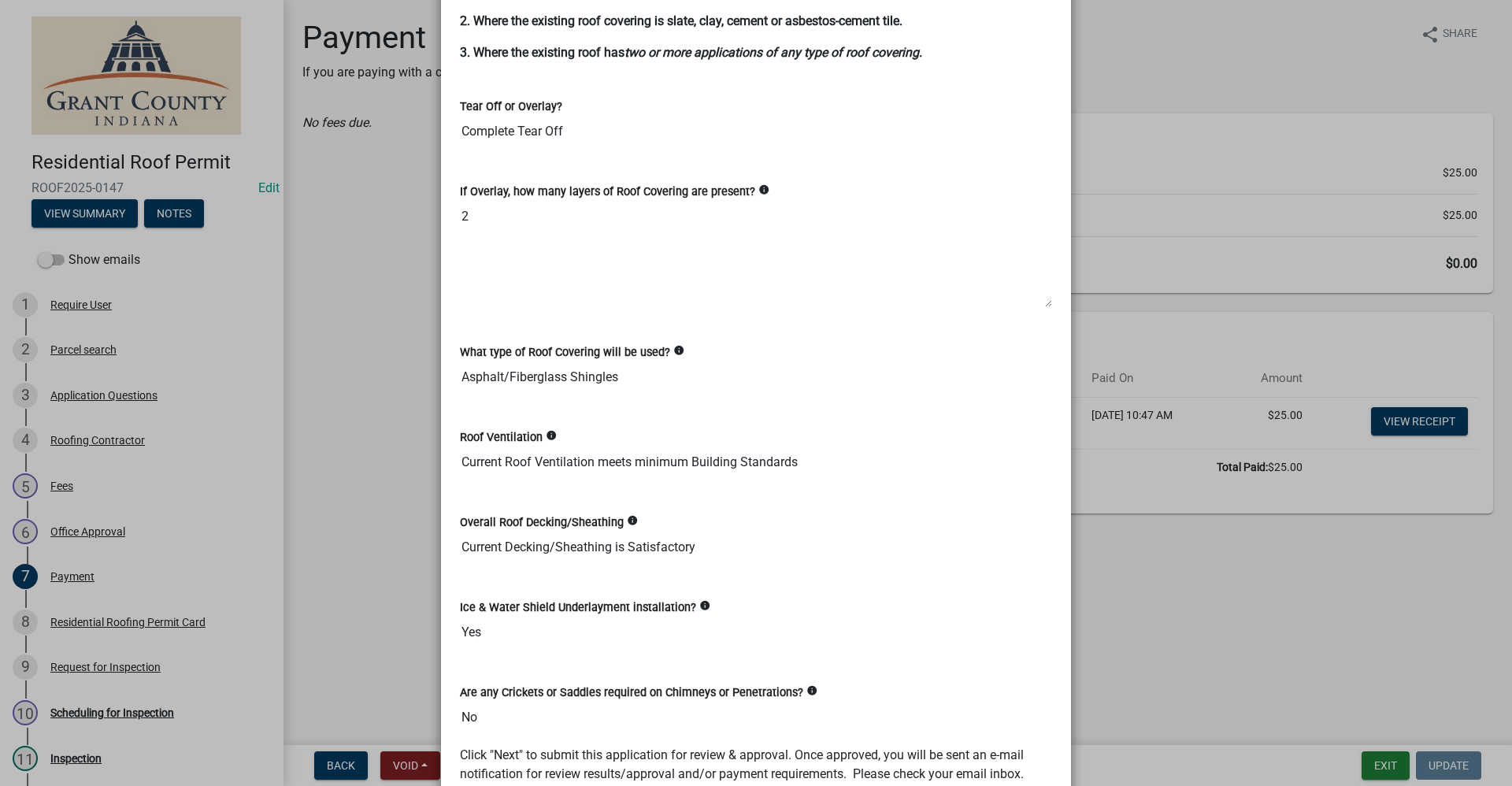
scroll to position [2110, 0]
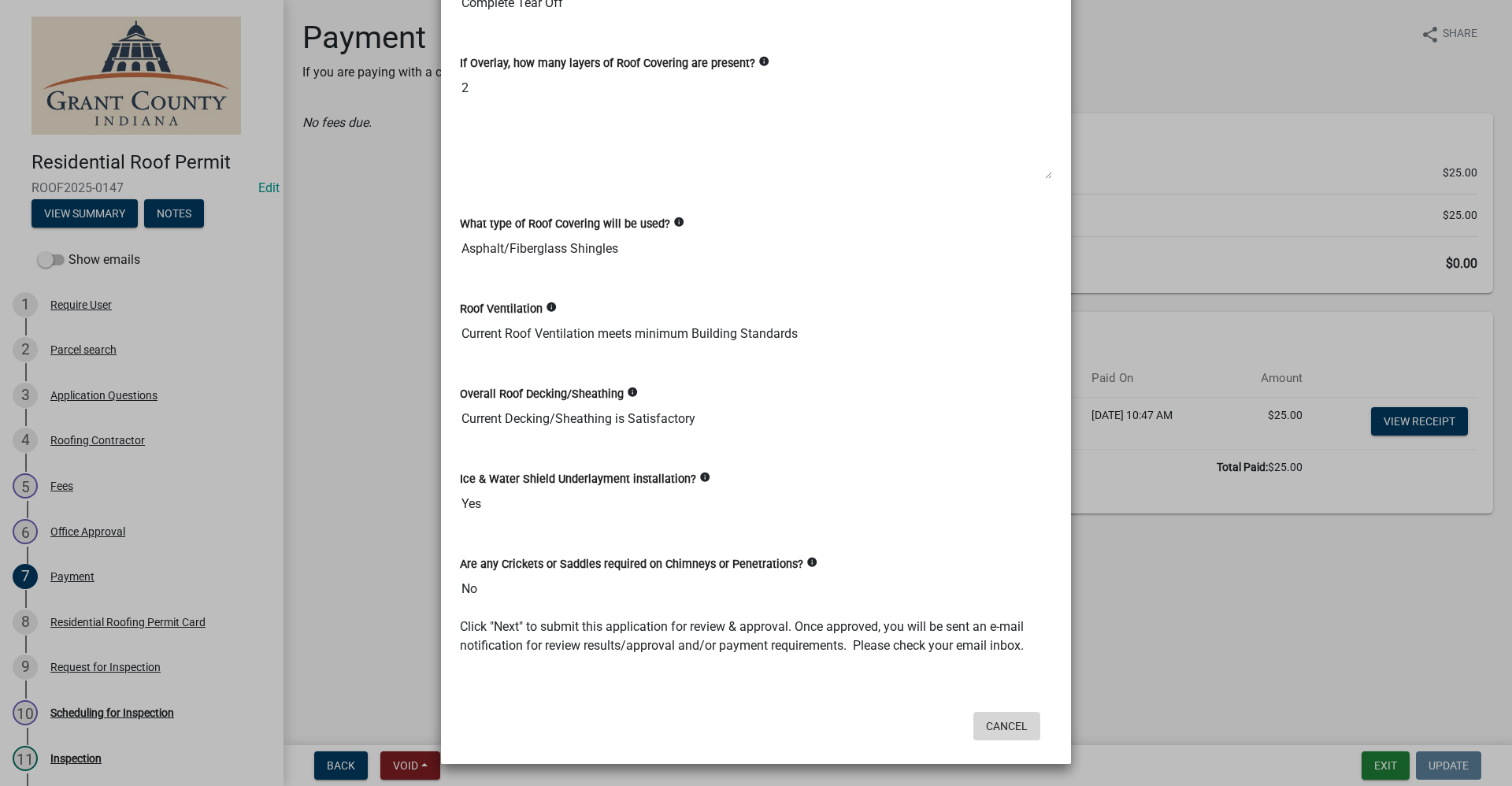
click at [1011, 728] on button "Cancel" at bounding box center [1006, 725] width 67 height 28
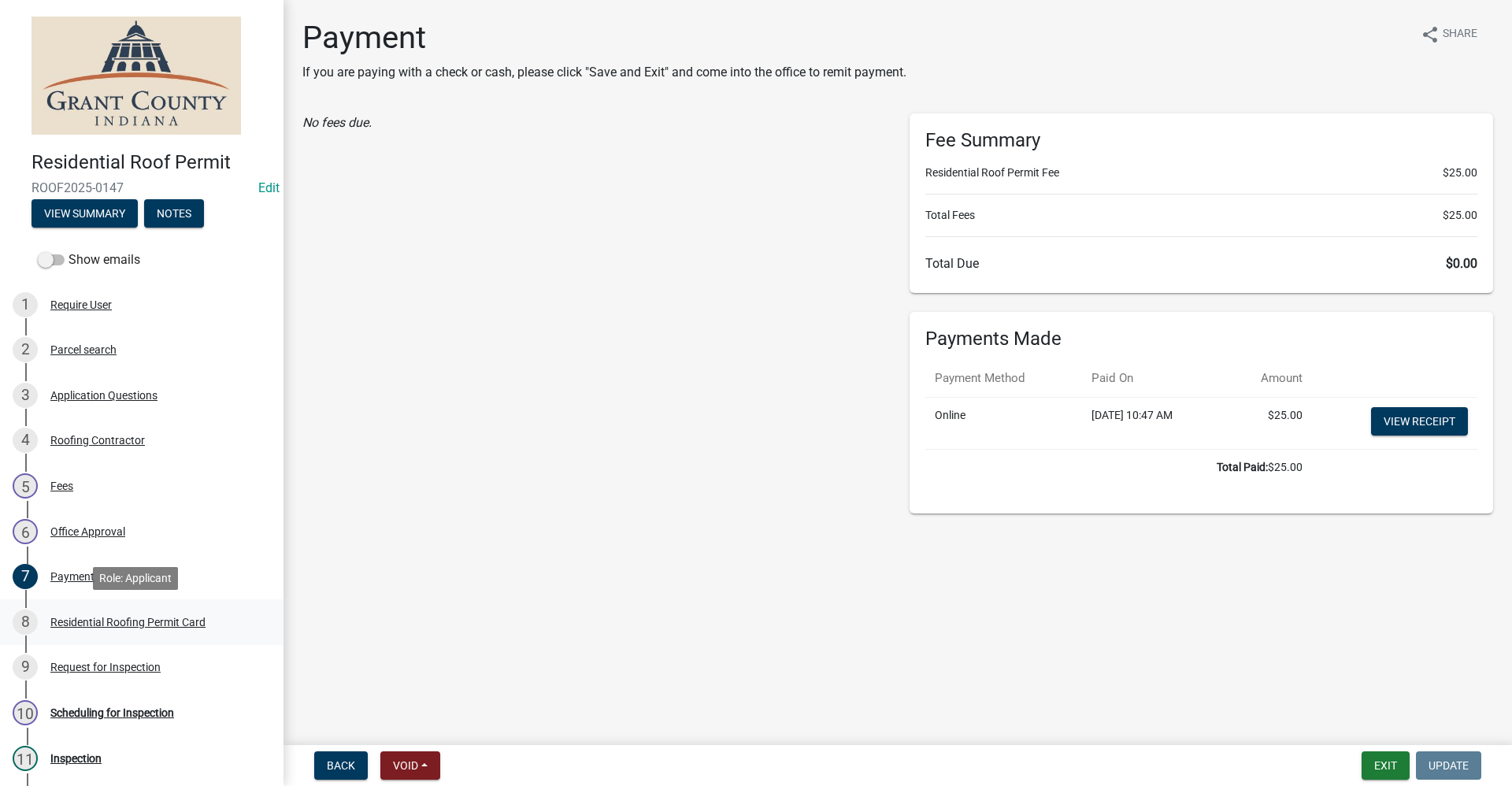
click at [177, 621] on div "Residential Roofing Permit Card" at bounding box center [127, 622] width 155 height 11
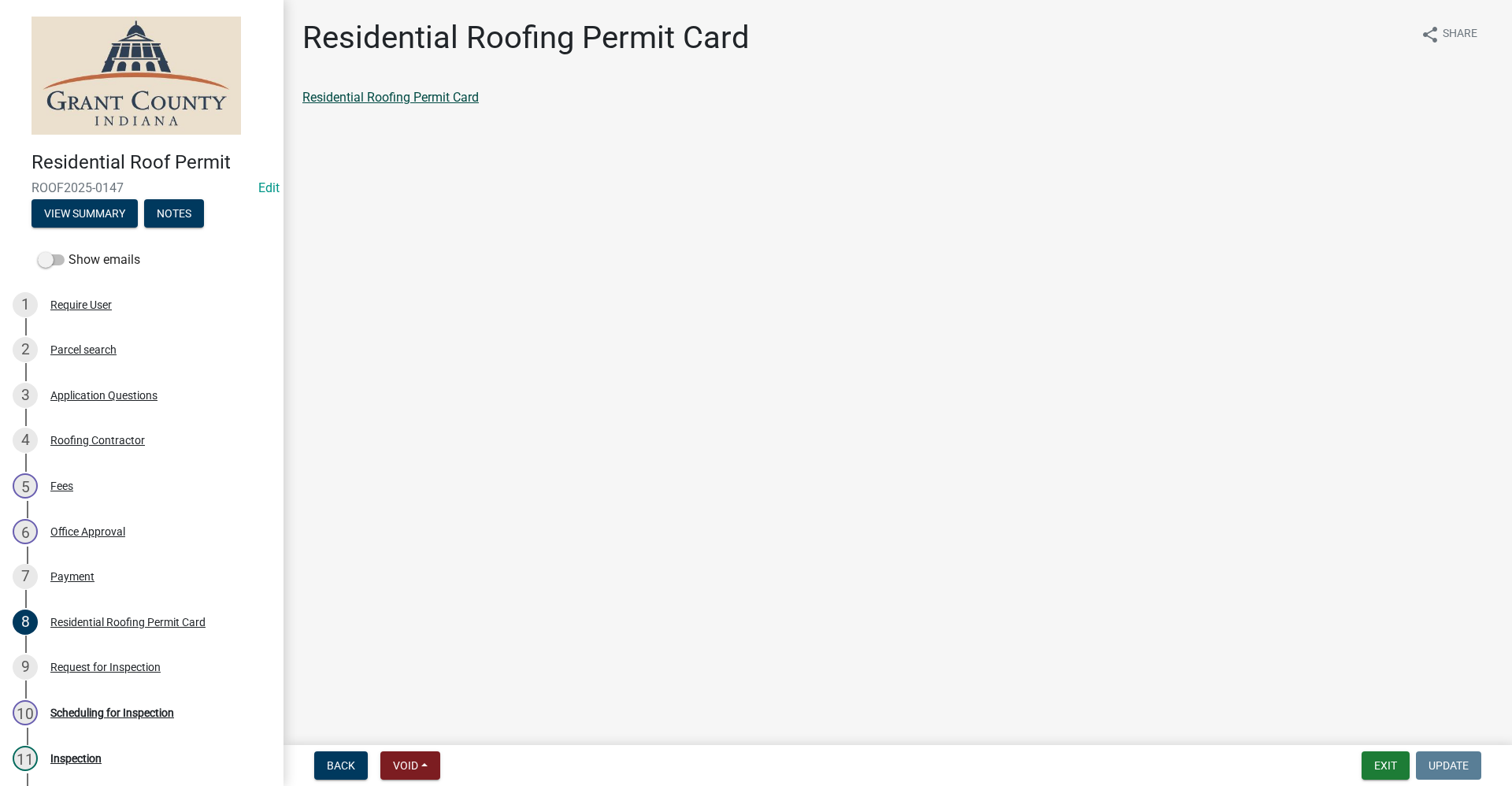
click at [361, 97] on link "Residential Roofing Permit Card" at bounding box center [390, 96] width 176 height 15
click at [131, 662] on div "Request for Inspection" at bounding box center [105, 666] width 110 height 11
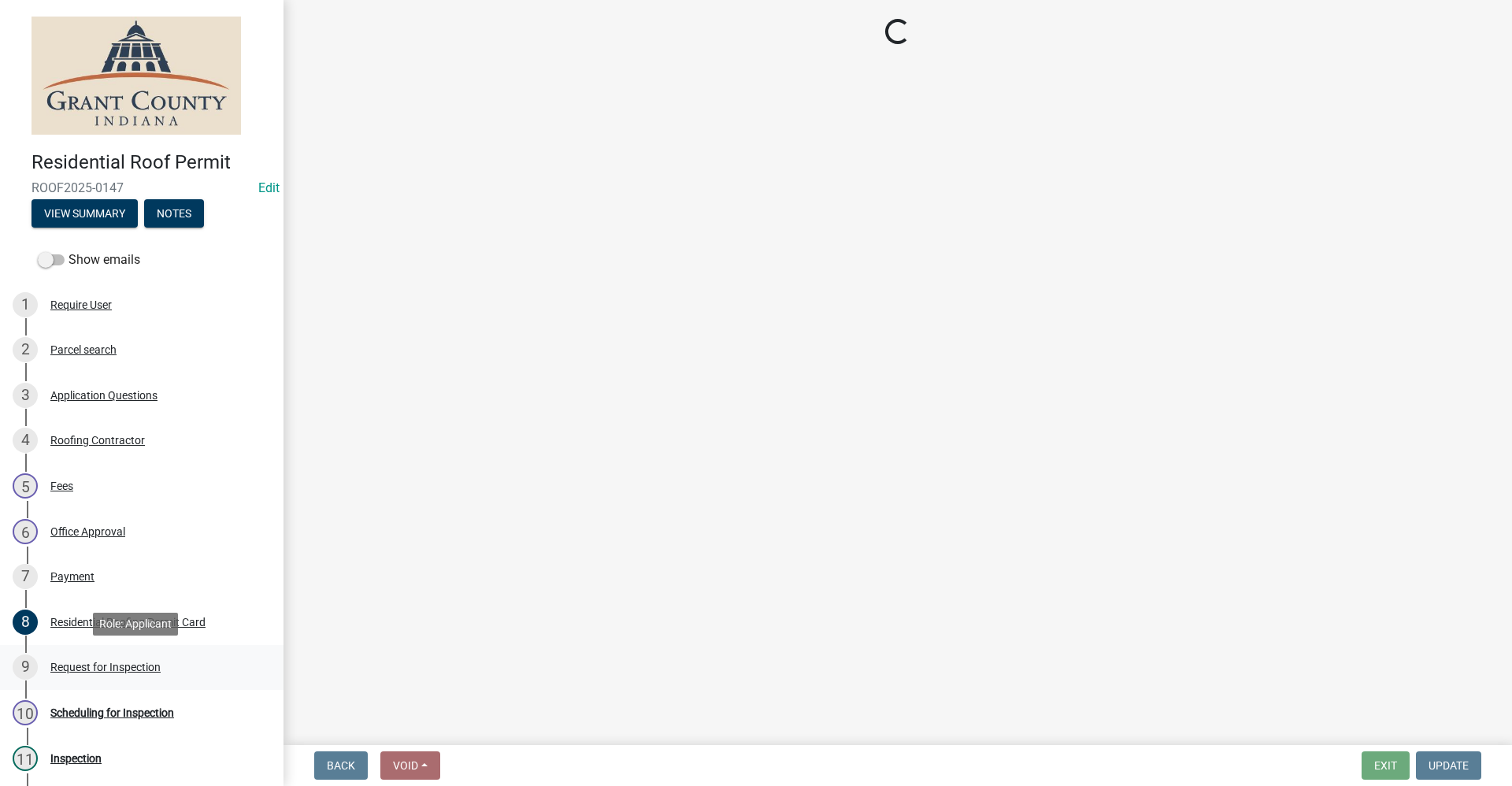
select select "b295104e-8323-4e41-b57e-5e62d3e6ae0f"
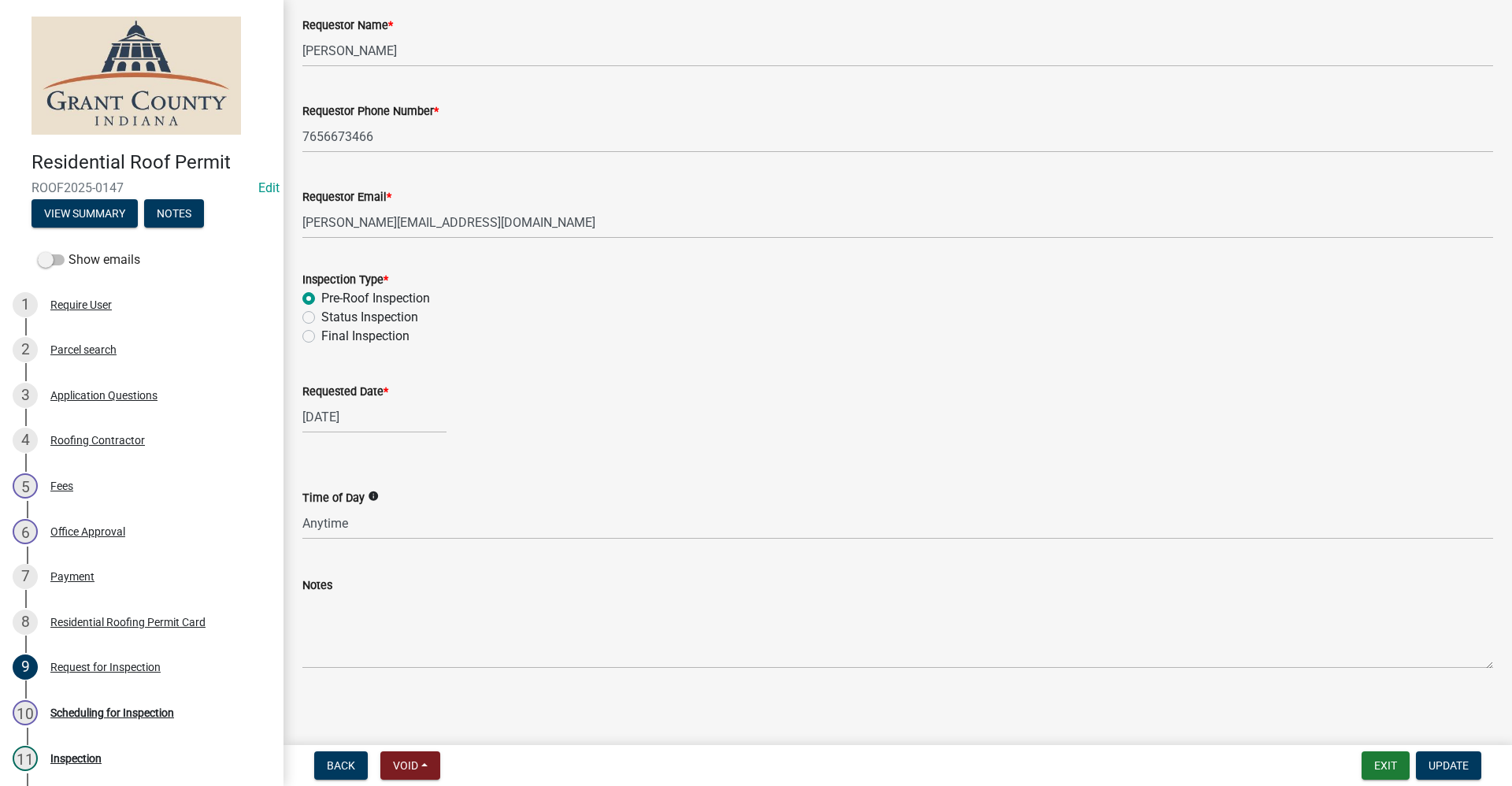
scroll to position [98, 0]
click at [1457, 769] on span "Update" at bounding box center [1448, 765] width 40 height 13
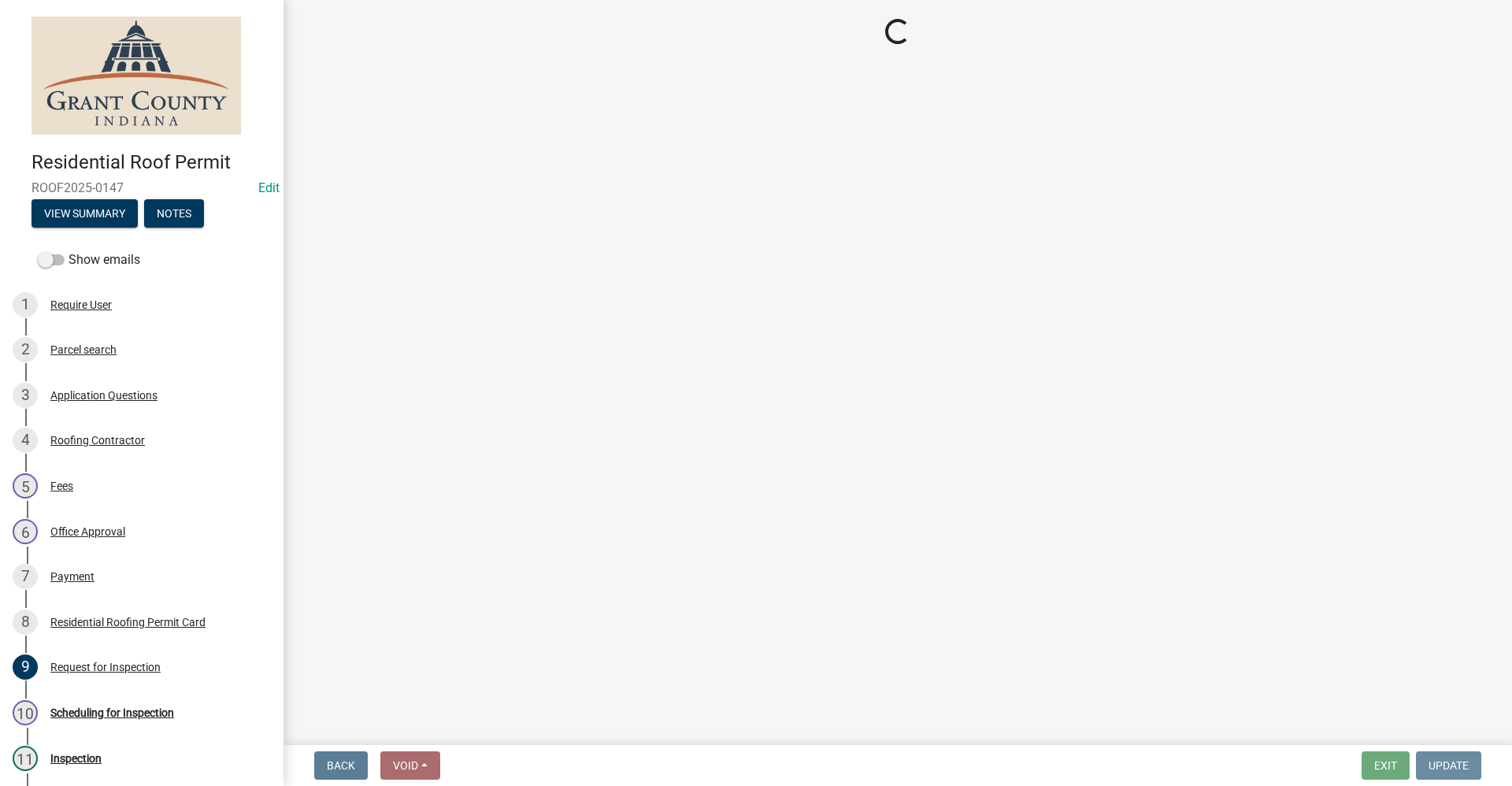
scroll to position [0, 0]
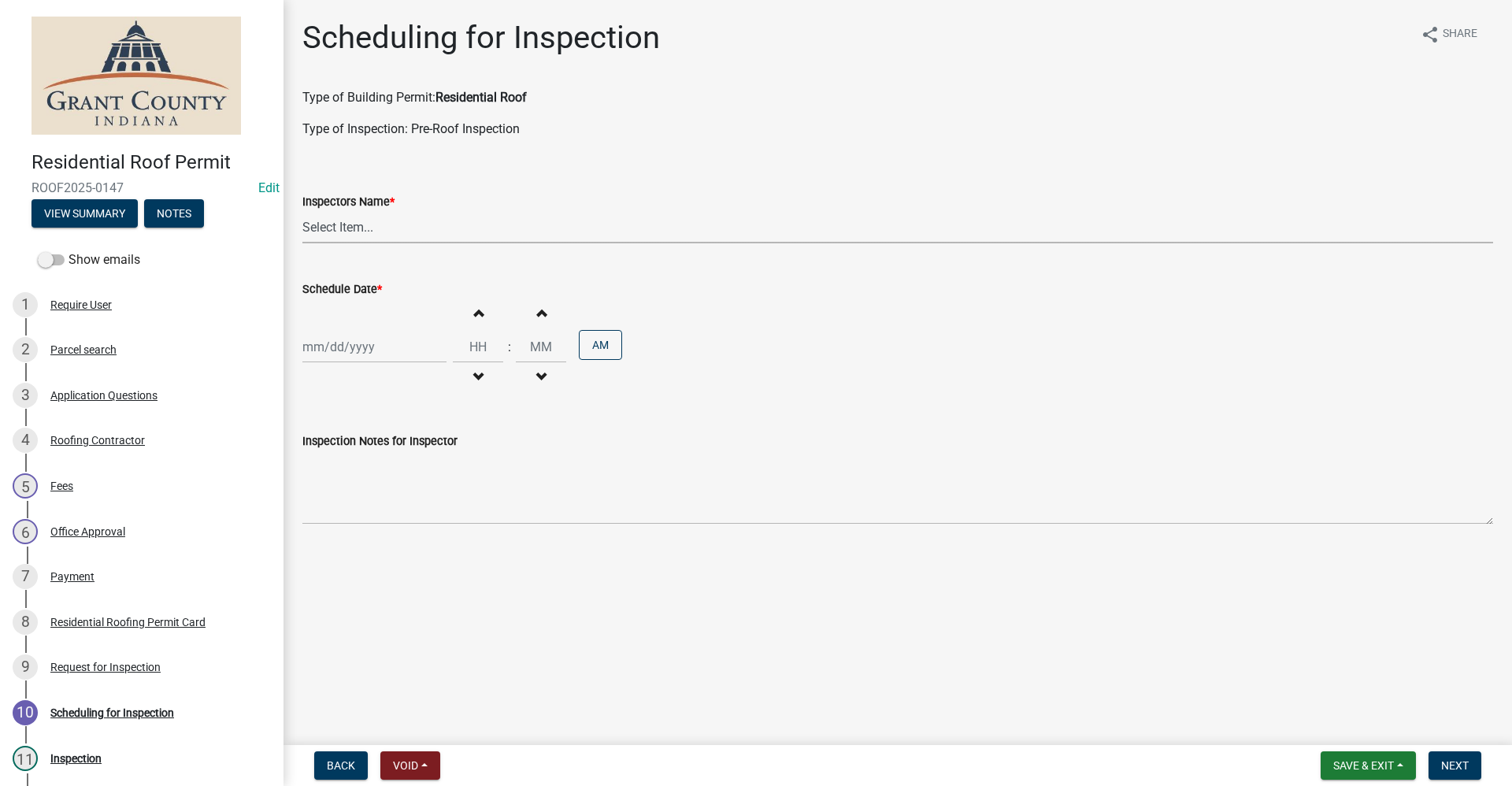
click at [336, 228] on select "Select Item... rberryhill (Randy Berryhill) jecouch (Jeffrey Couch) BBenefield …" at bounding box center [897, 227] width 1190 height 32
select select "d7f9a44a-d2ea-4d3c-83b3-1aa71c950bd5"
click at [303, 211] on select "Select Item... rberryhill (Randy Berryhill) jecouch (Jeffrey Couch) BBenefield …" at bounding box center [897, 227] width 1190 height 32
click at [328, 352] on div at bounding box center [375, 346] width 144 height 32
select select "9"
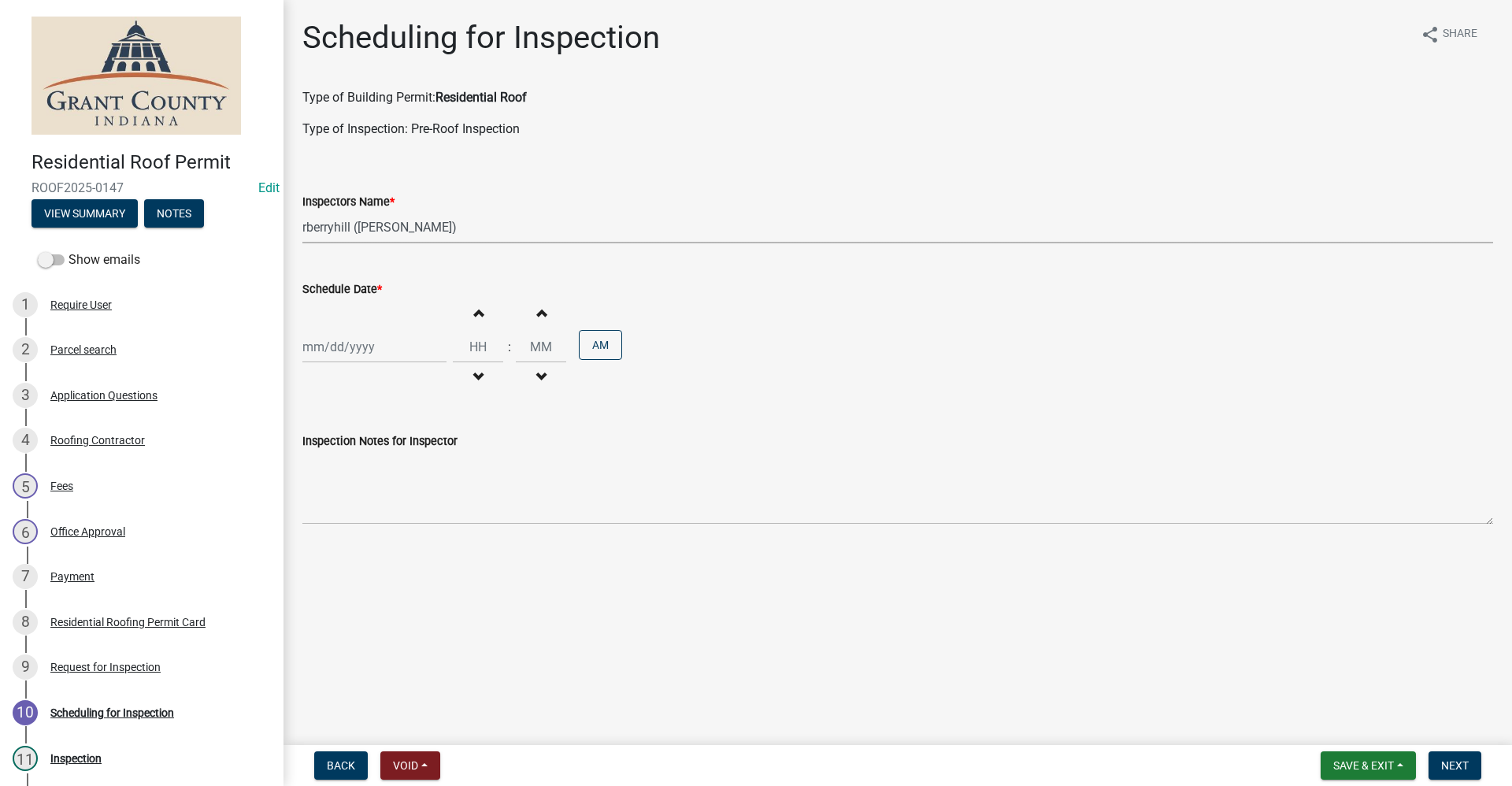
select select "2025"
click at [394, 460] on div "11" at bounding box center [394, 456] width 25 height 25
type input "[DATE]"
click at [1458, 768] on span "Next" at bounding box center [1455, 765] width 27 height 13
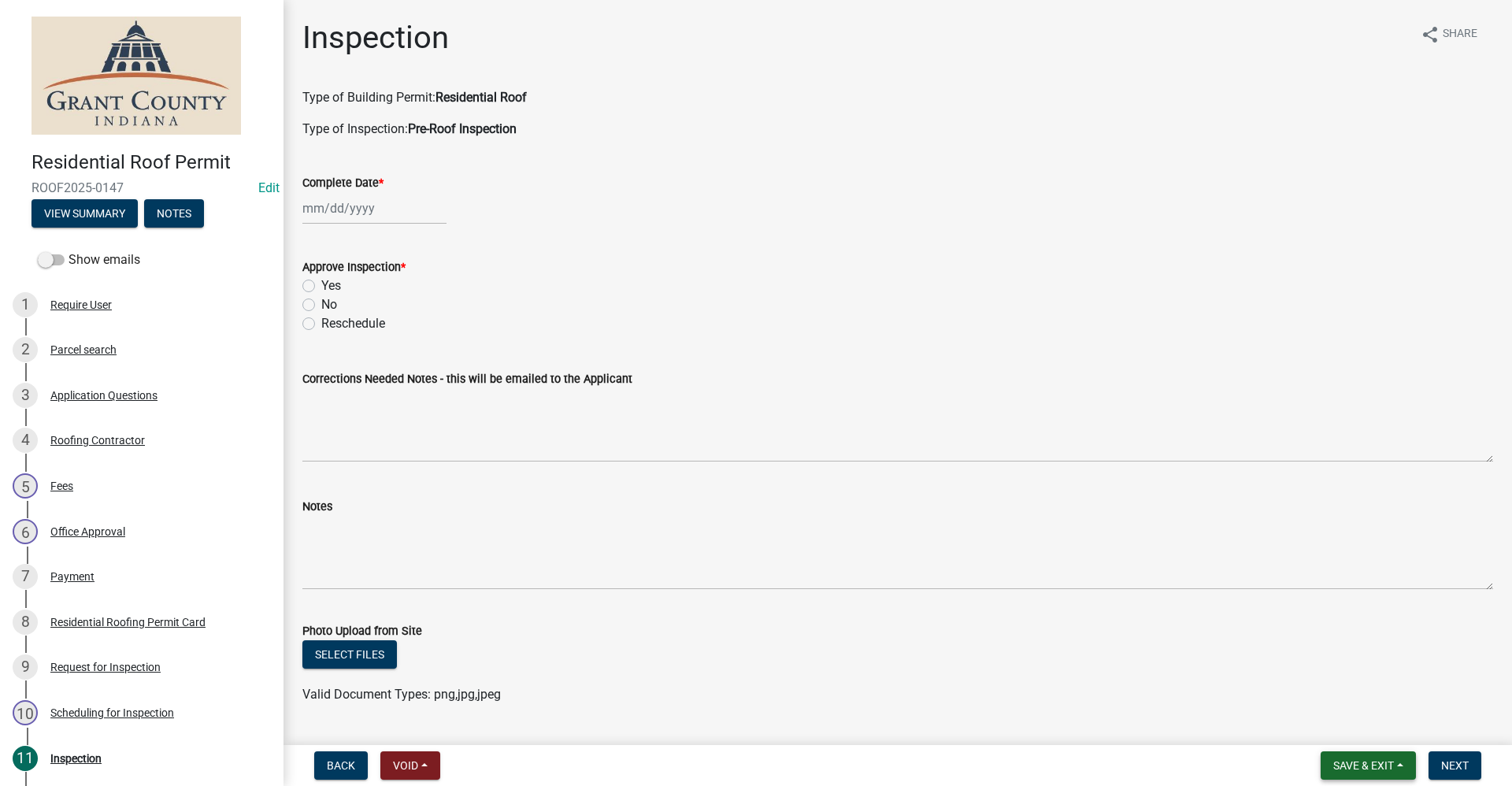
click at [1375, 765] on span "Save & Exit" at bounding box center [1363, 765] width 60 height 13
click at [1323, 722] on button "Save & Exit" at bounding box center [1351, 724] width 126 height 38
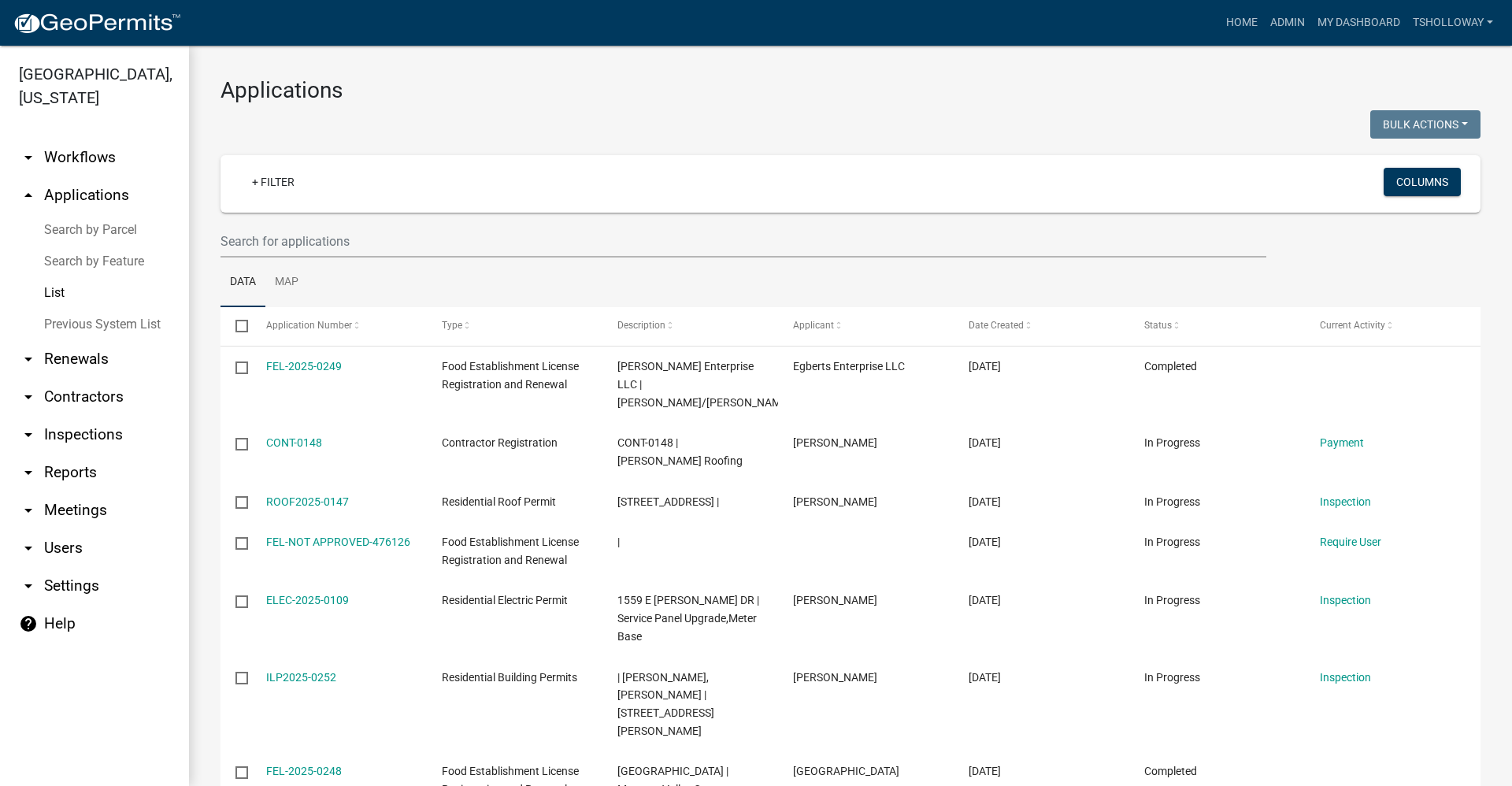
click at [50, 277] on link "List" at bounding box center [94, 293] width 189 height 31
click at [97, 245] on link "Search by Feature" at bounding box center [94, 261] width 189 height 31
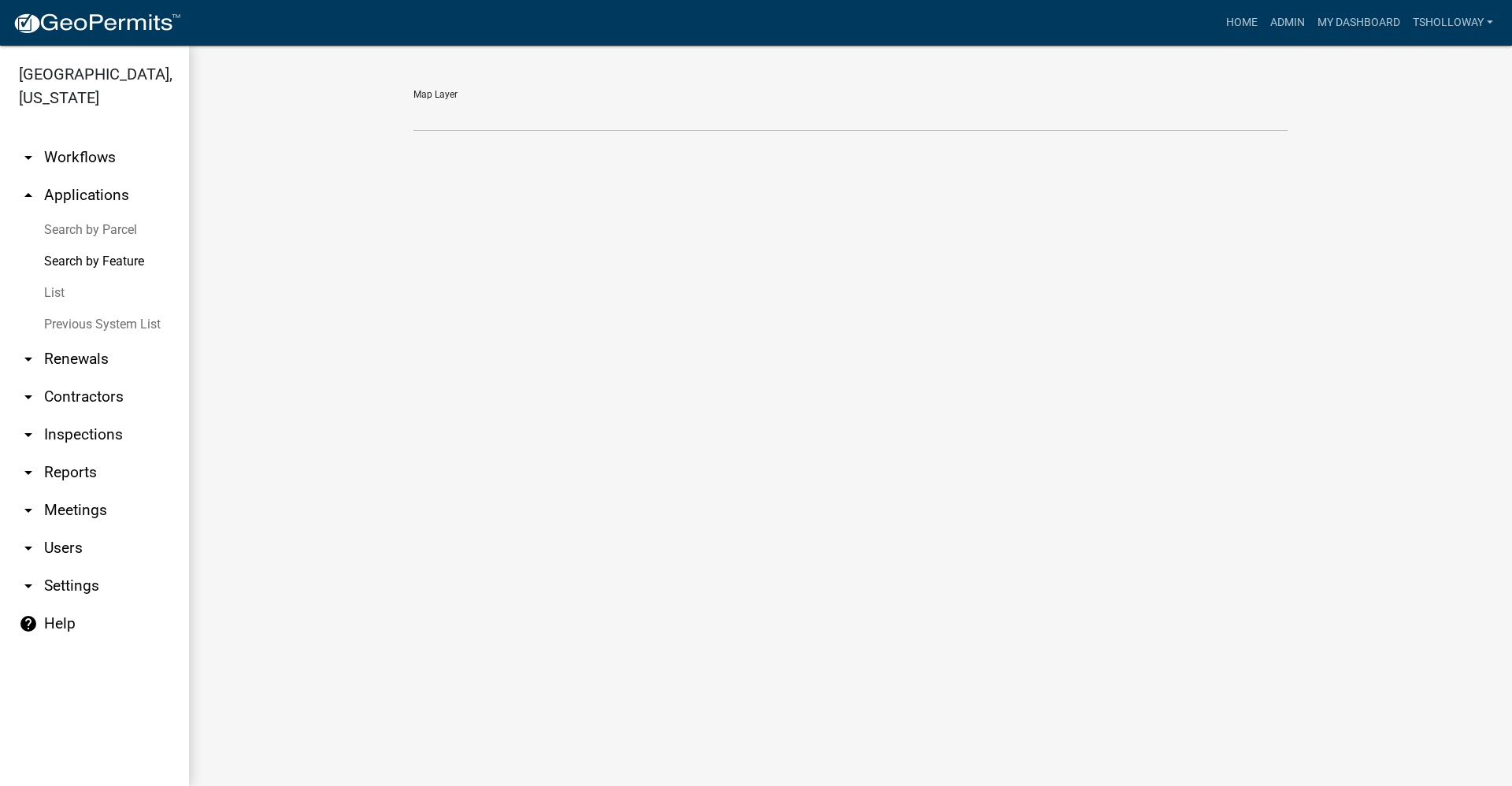
click at [49, 277] on link "List" at bounding box center [94, 293] width 189 height 31
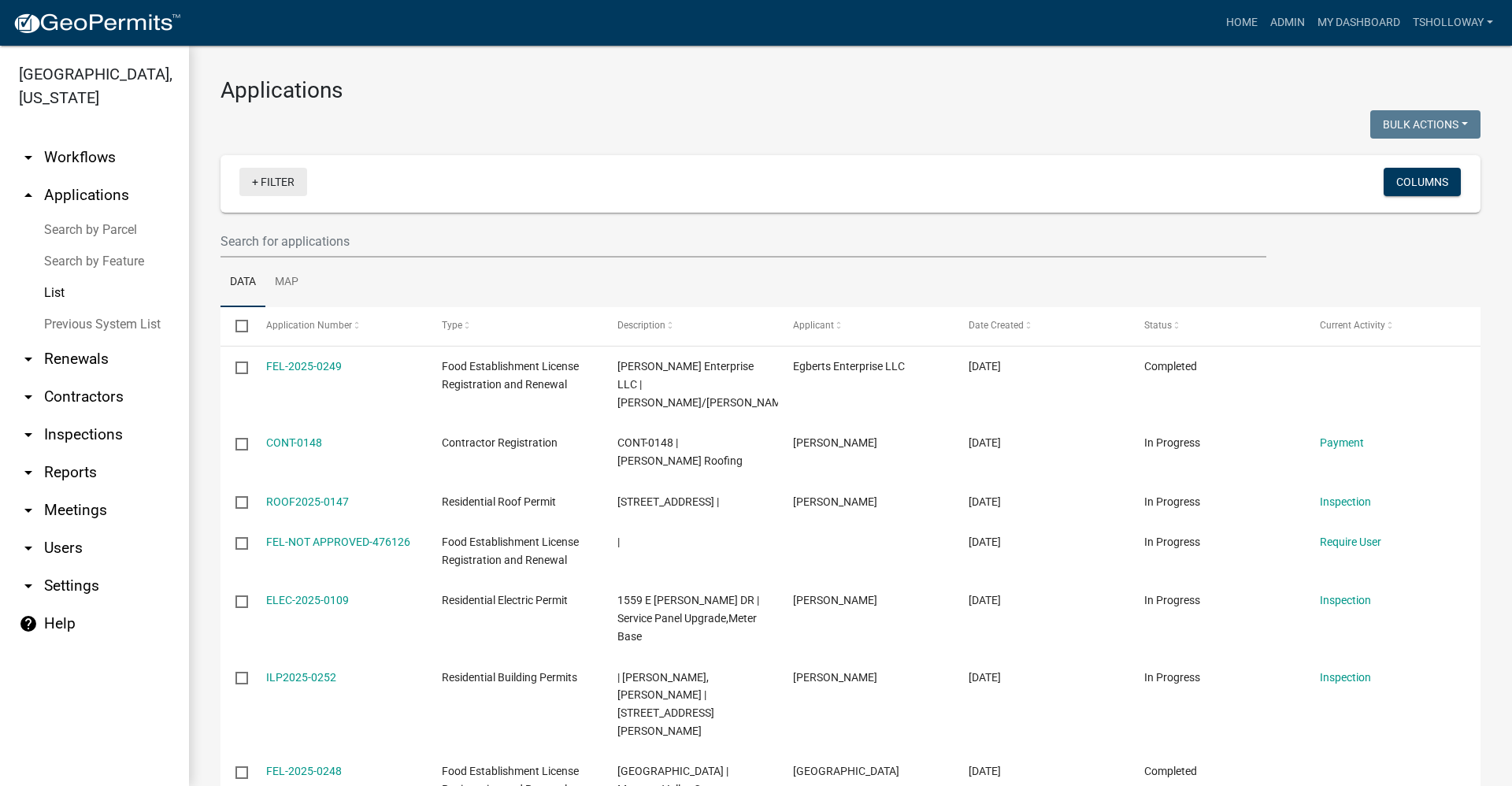
click at [262, 181] on link "+ Filter" at bounding box center [273, 181] width 68 height 28
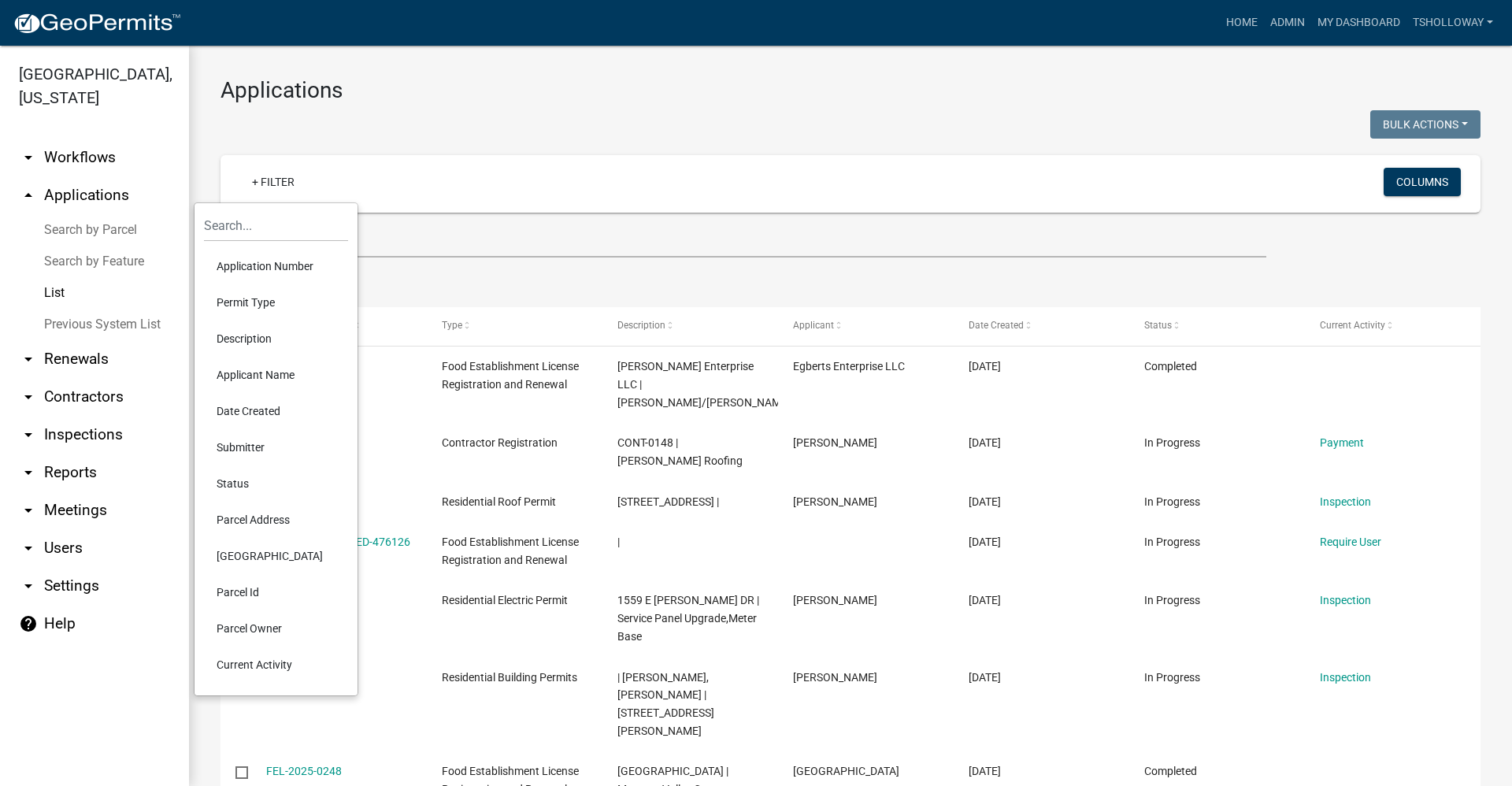
click at [254, 409] on li "Date Created" at bounding box center [276, 411] width 144 height 36
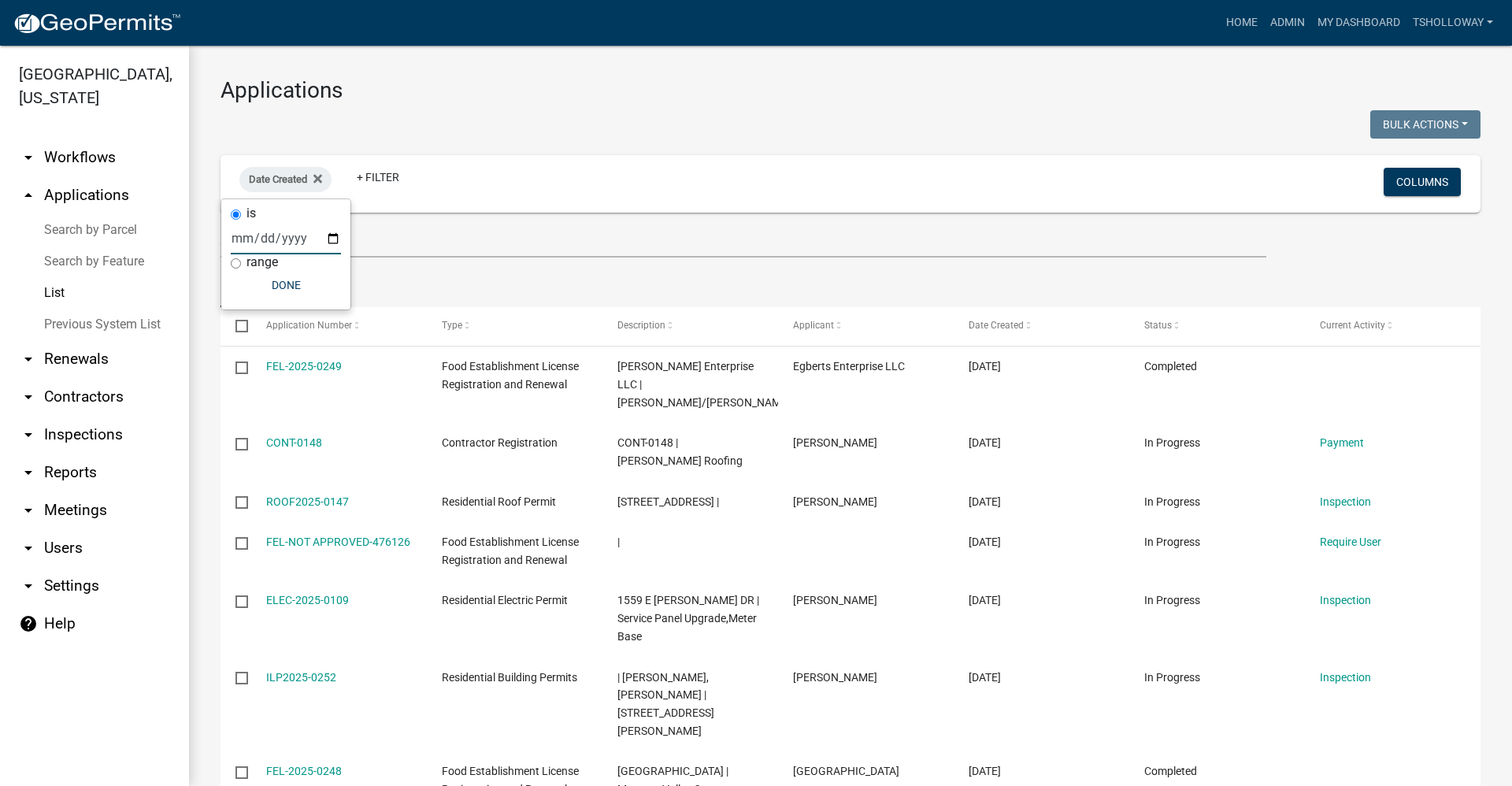
click at [335, 243] on input "date" at bounding box center [285, 237] width 110 height 32
type input "2025-09-10"
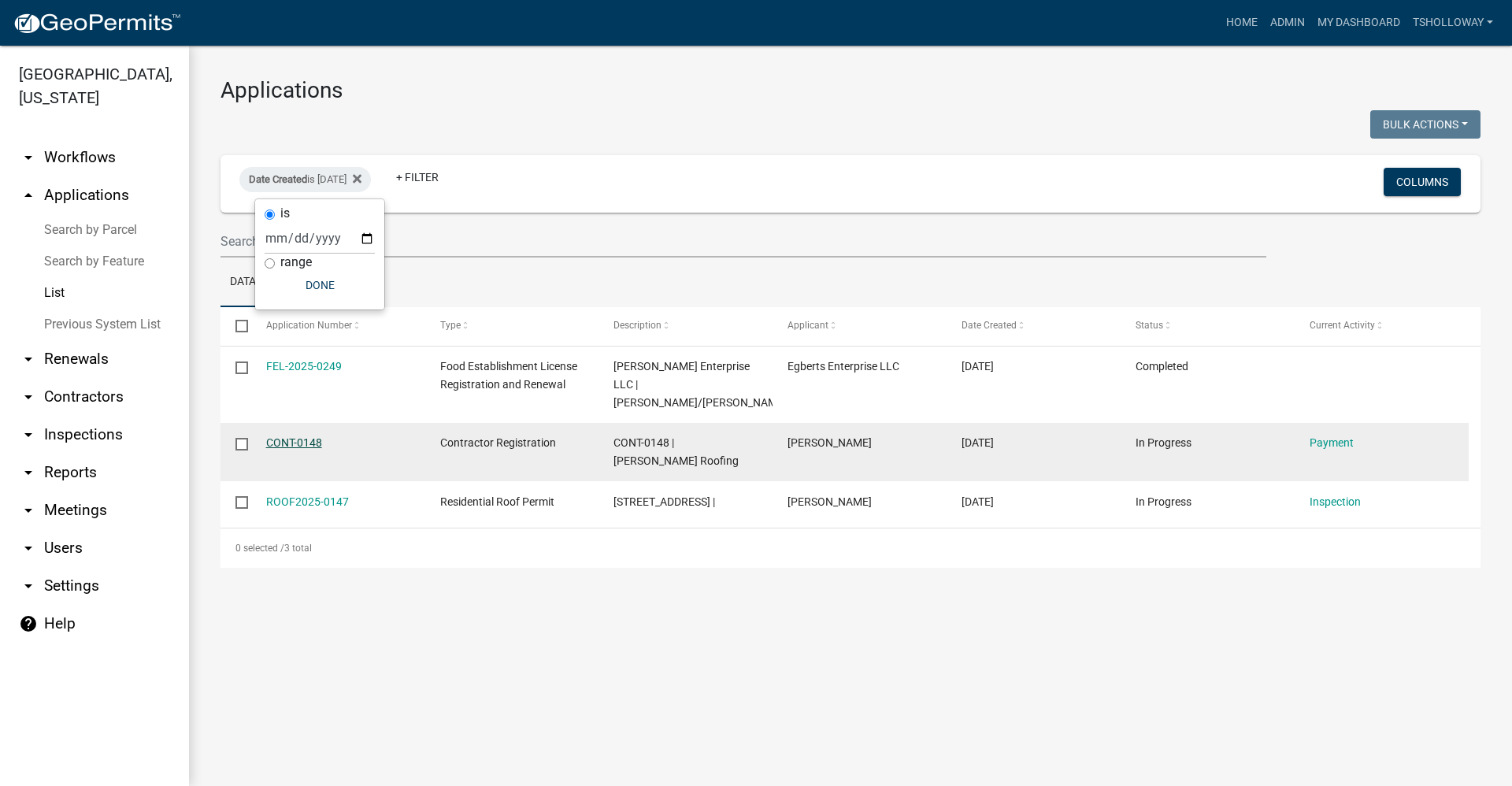
click at [295, 436] on link "CONT-0148" at bounding box center [293, 442] width 55 height 13
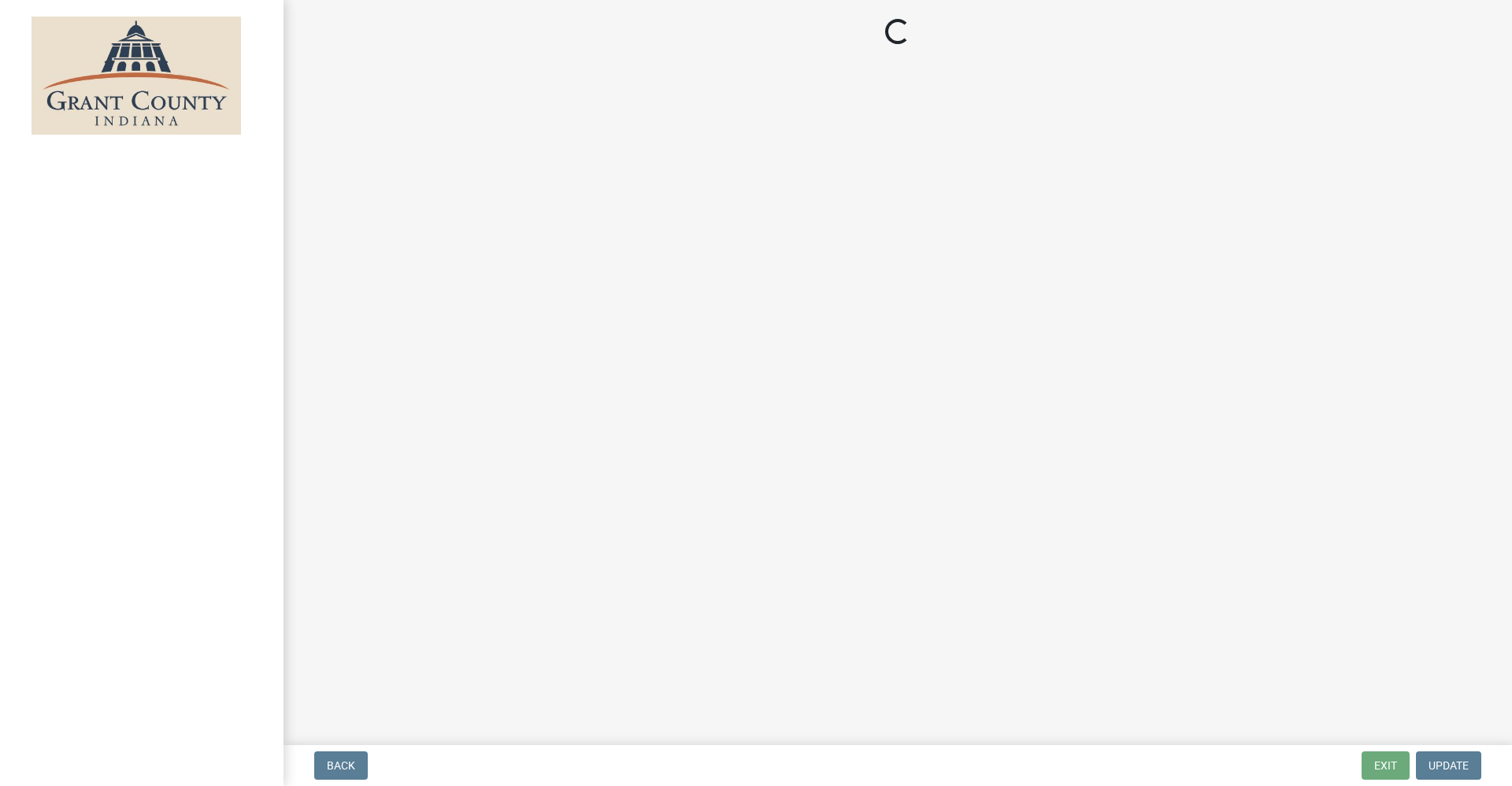
select select "3: 3"
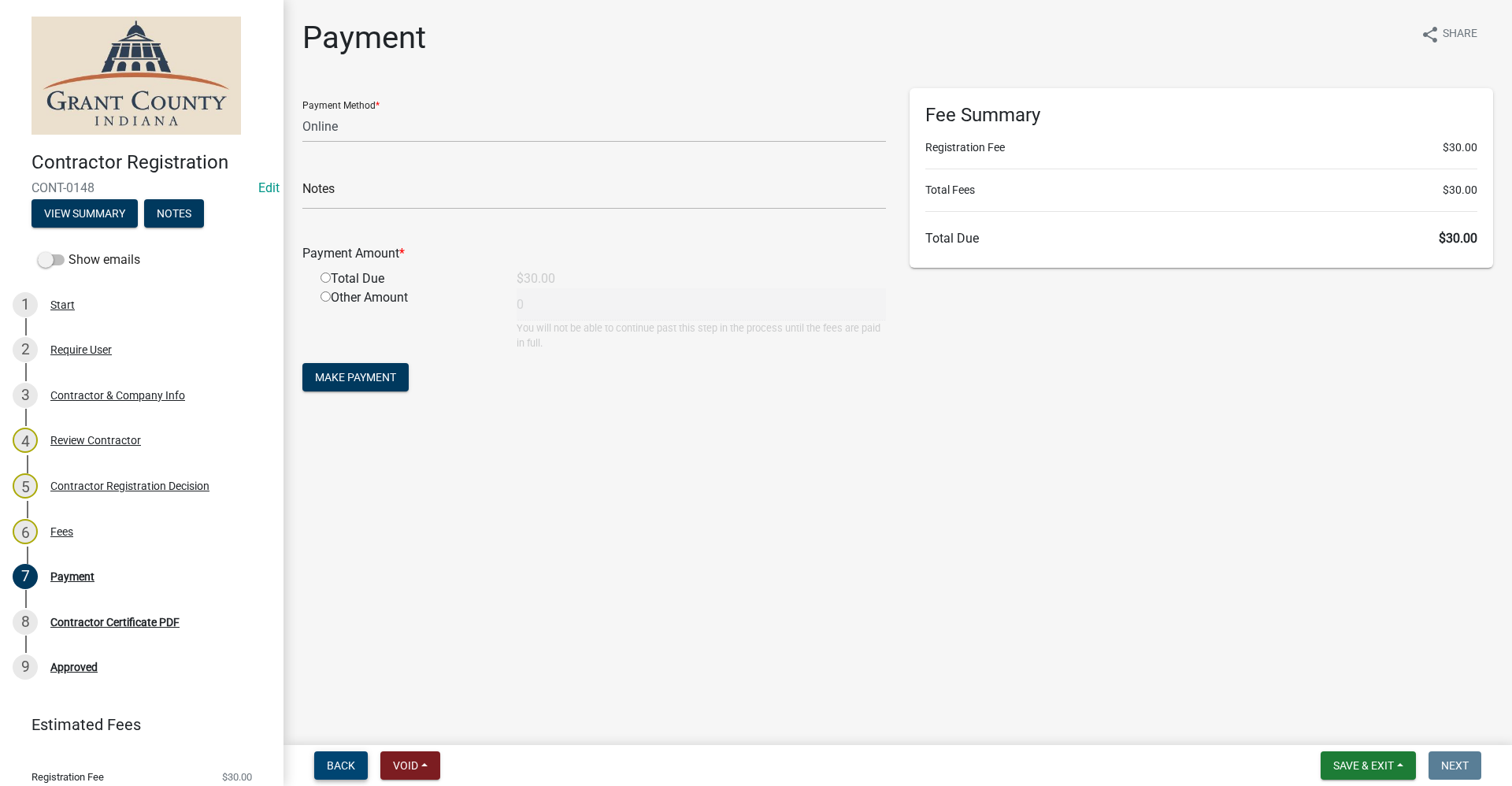
click at [342, 764] on span "Back" at bounding box center [341, 765] width 28 height 13
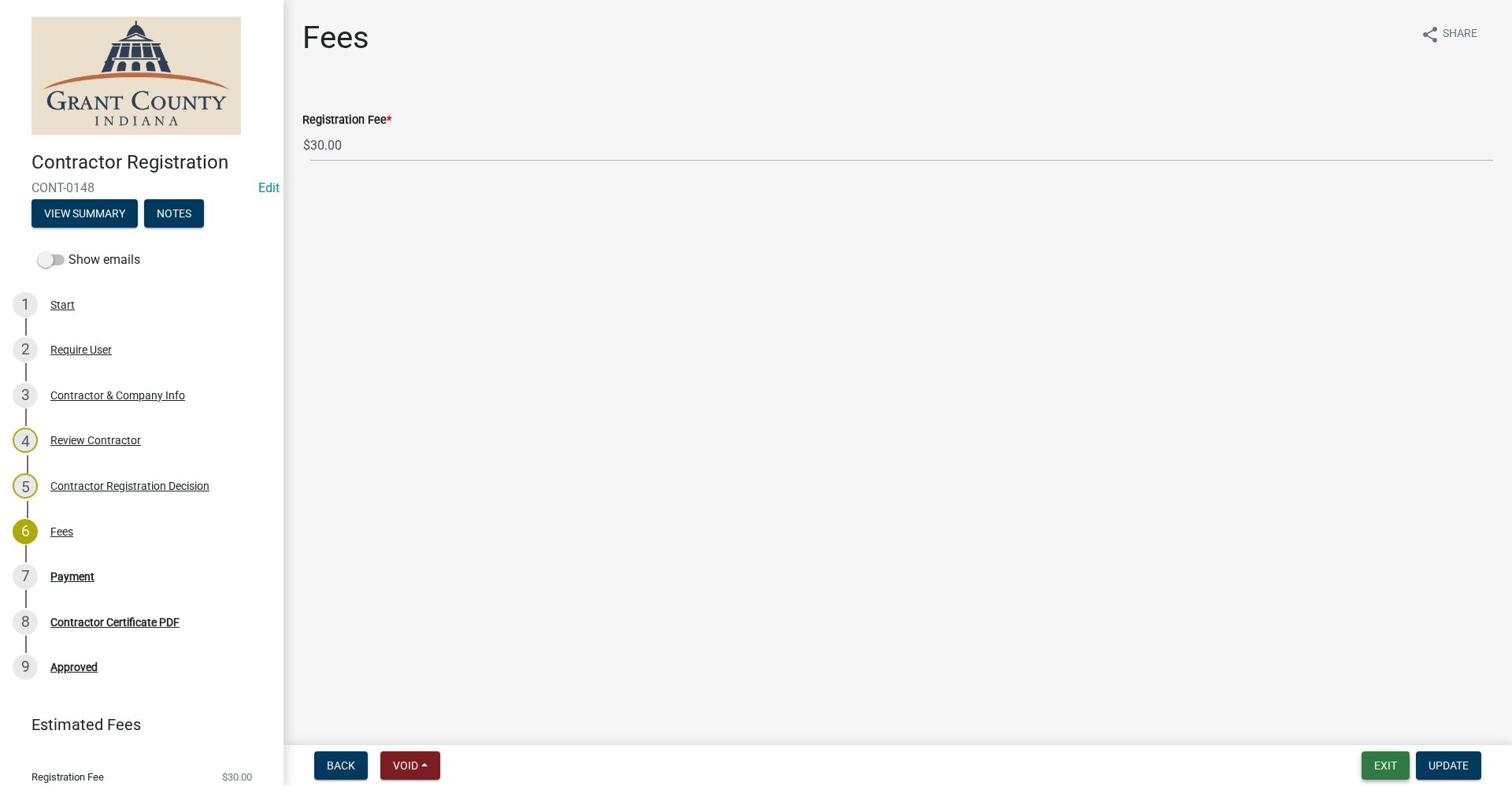
click at [1379, 757] on button "Exit" at bounding box center [1385, 765] width 48 height 28
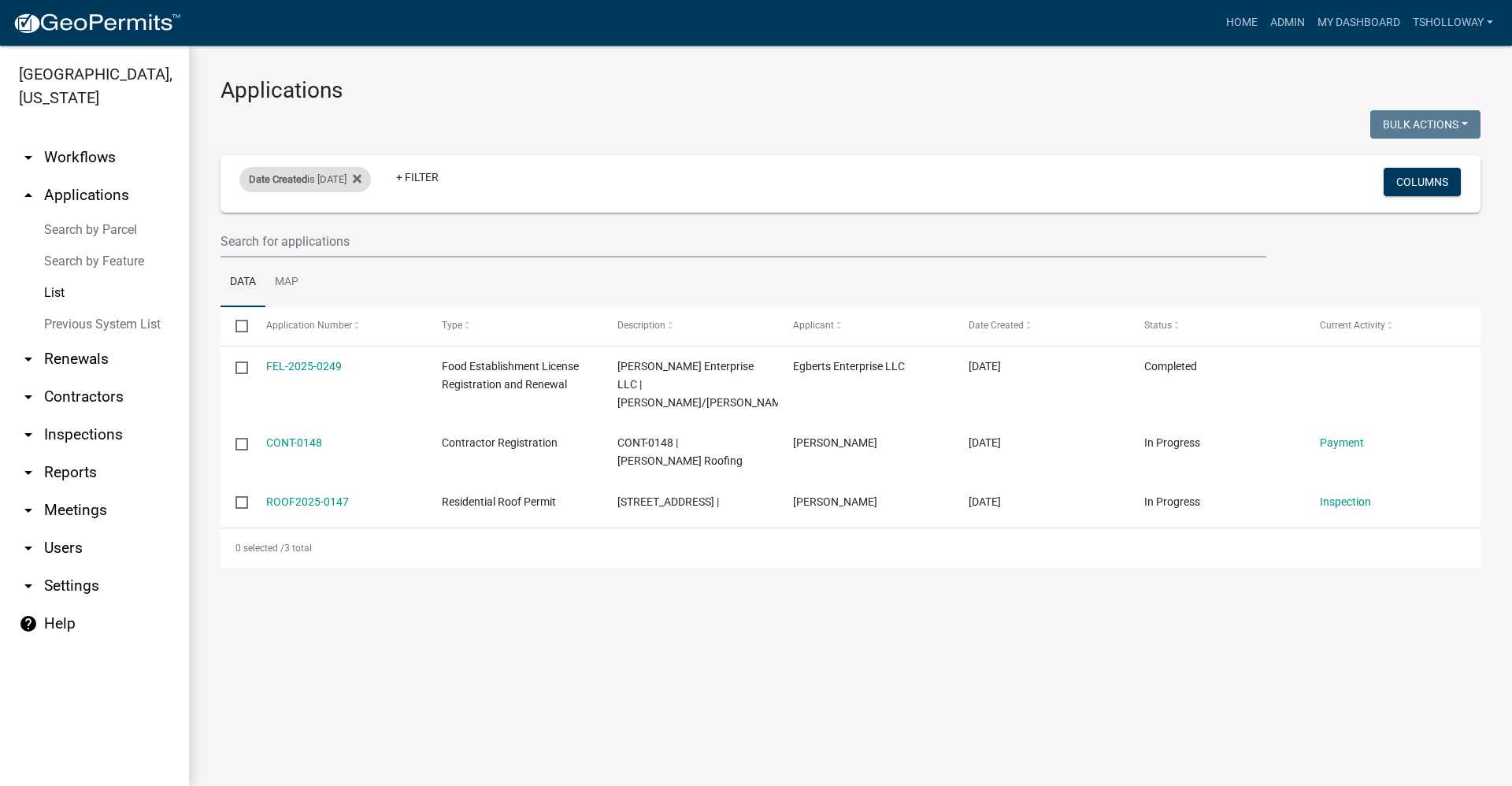
click at [350, 178] on div "Date Created is 09/10/2025" at bounding box center [305, 180] width 131 height 25
click at [361, 176] on icon at bounding box center [356, 178] width 9 height 9
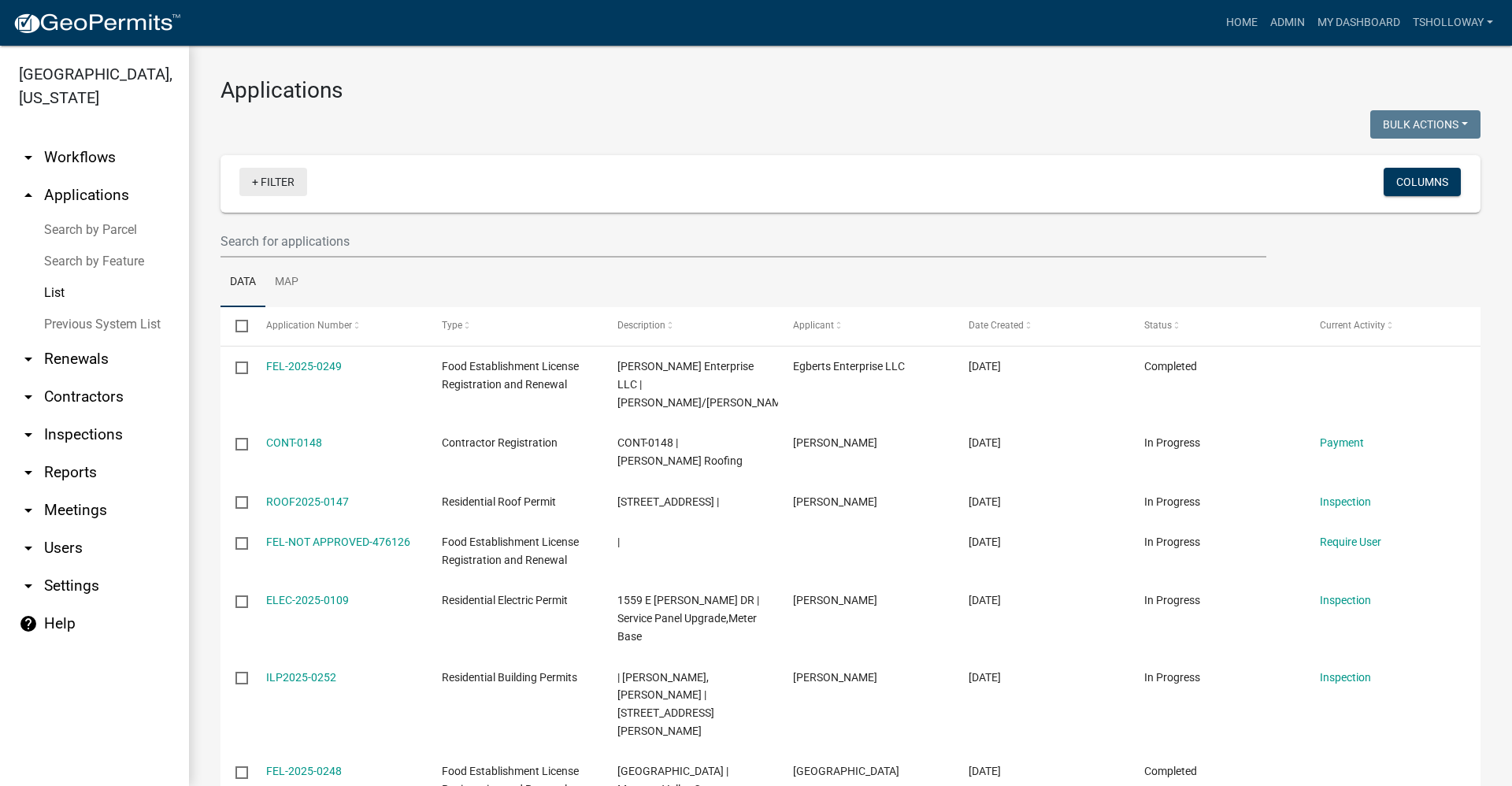
click at [254, 182] on link "+ Filter" at bounding box center [273, 181] width 68 height 28
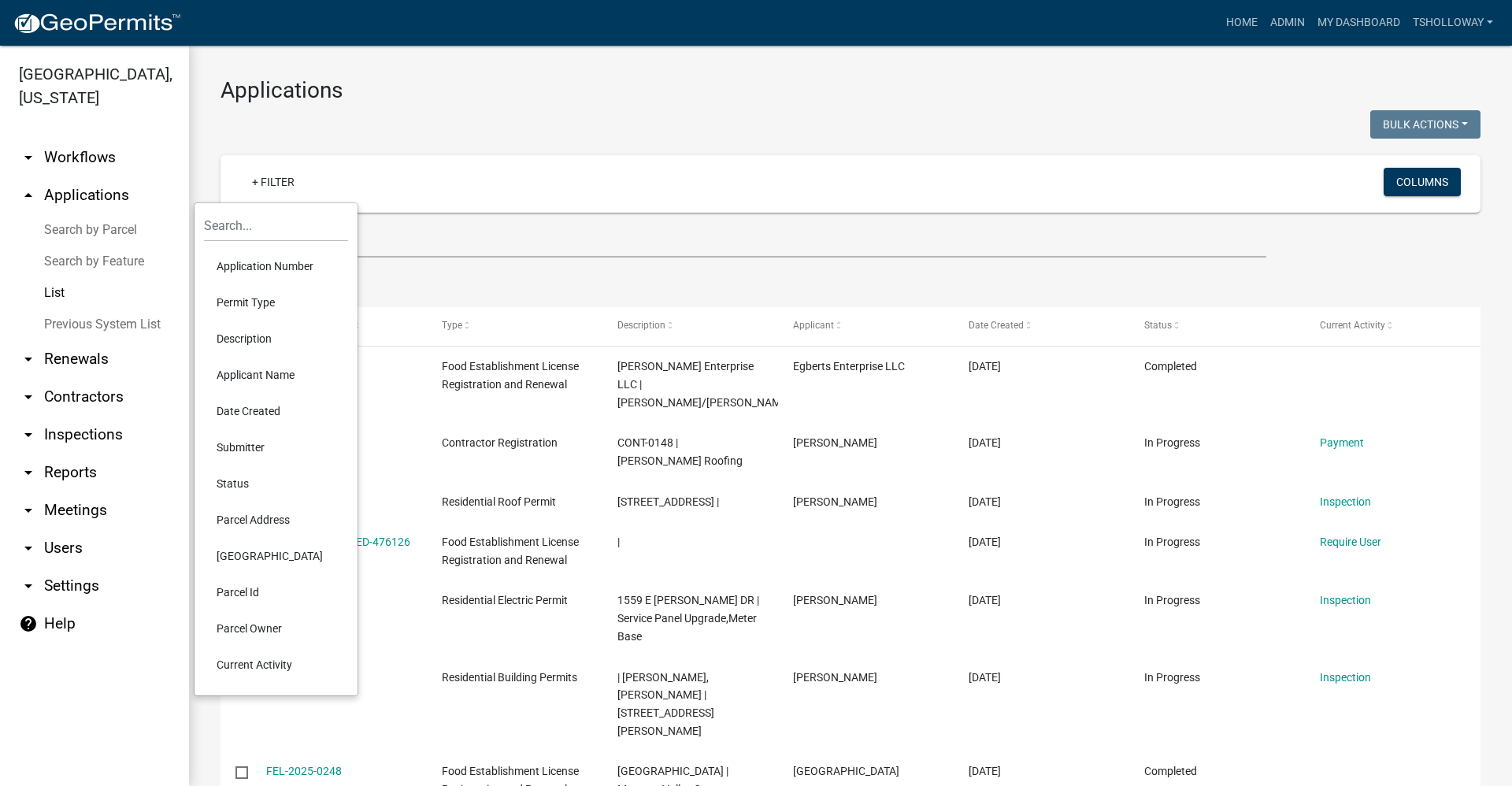
click at [235, 477] on li "Status" at bounding box center [276, 482] width 144 height 36
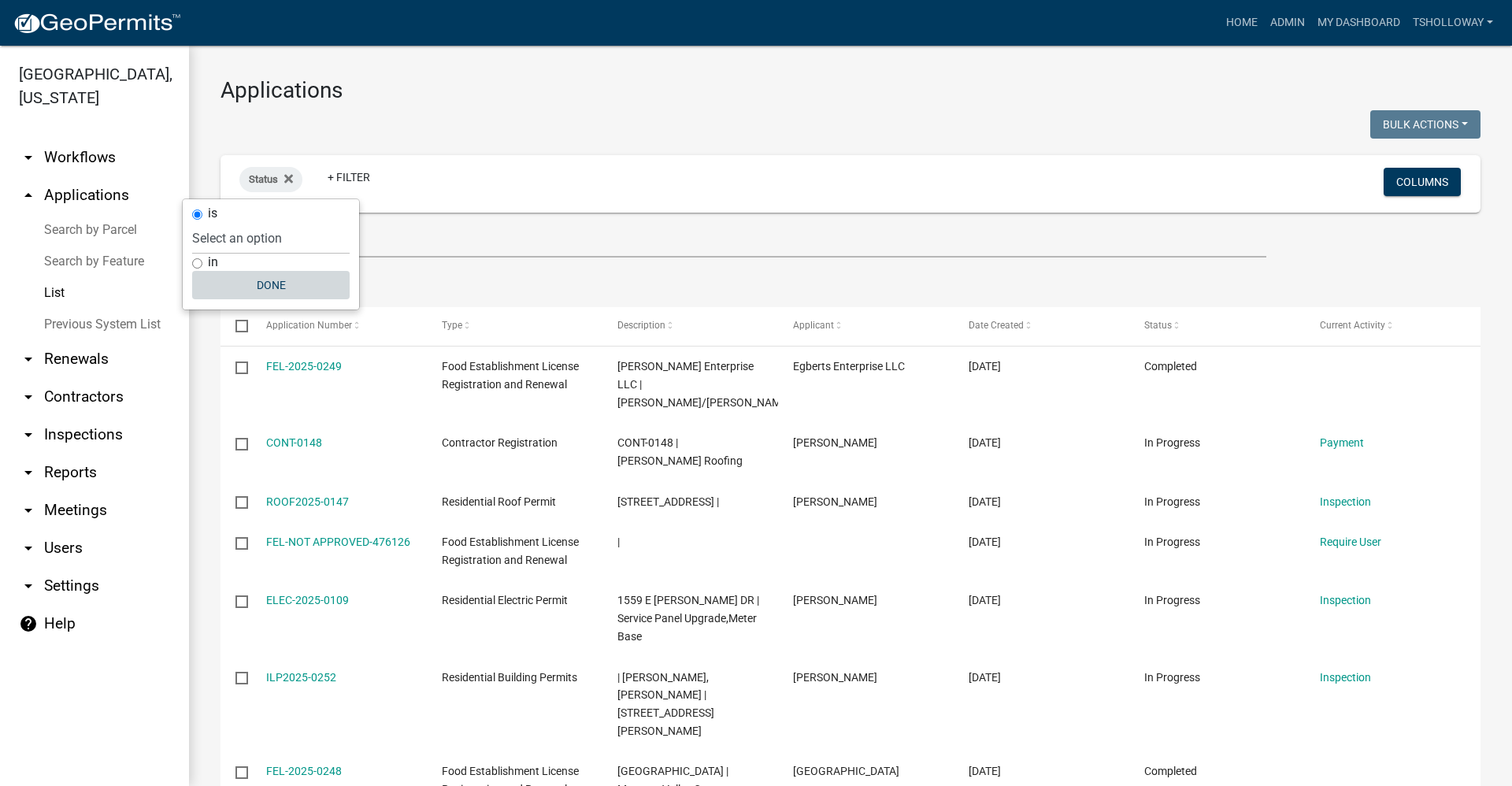
click at [270, 282] on button "Done" at bounding box center [270, 284] width 158 height 28
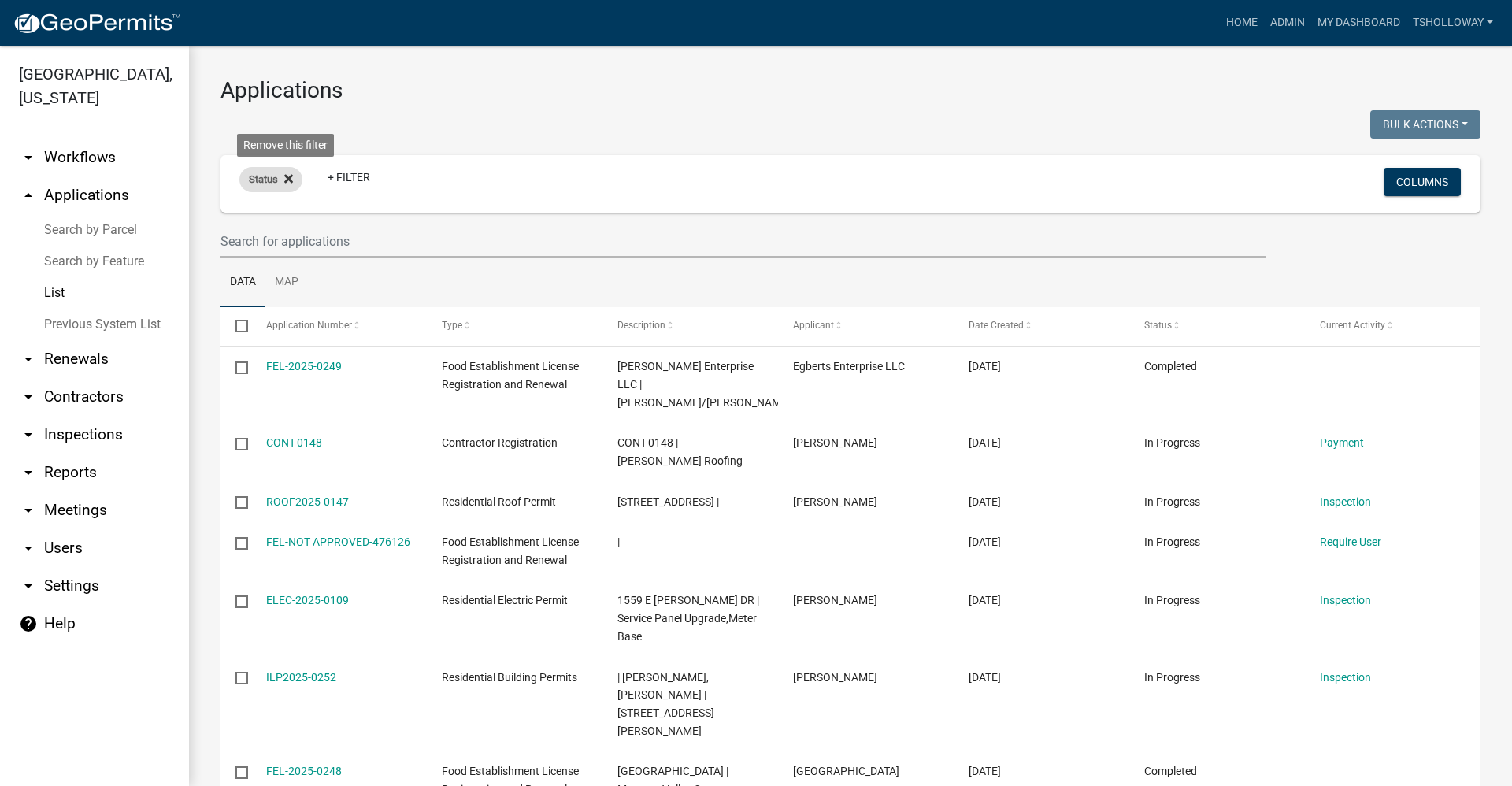
click at [290, 186] on fa-icon at bounding box center [285, 180] width 15 height 25
click at [290, 186] on link "+ Filter" at bounding box center [273, 181] width 68 height 28
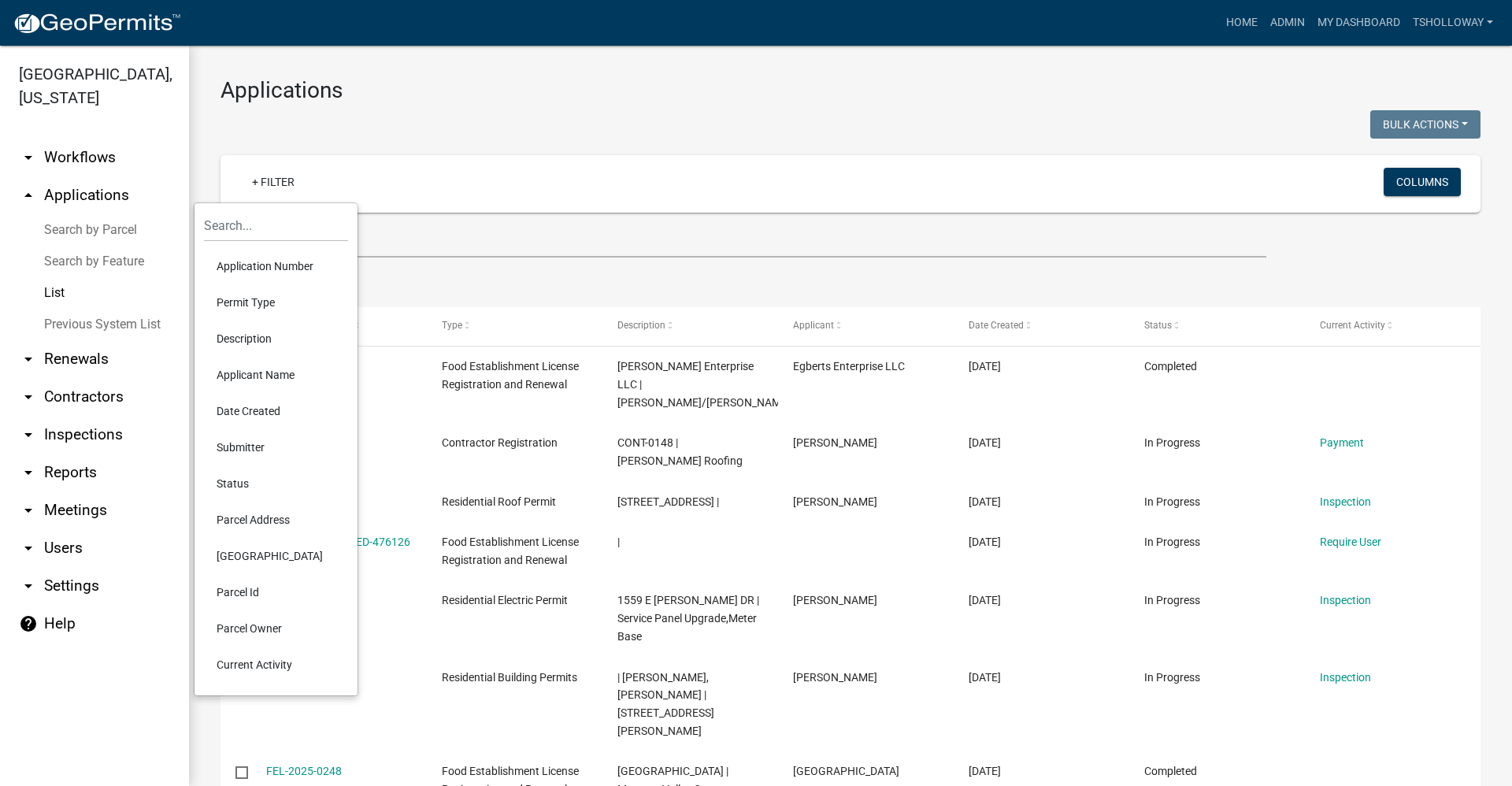
click at [263, 666] on li "Current Activity" at bounding box center [276, 663] width 144 height 36
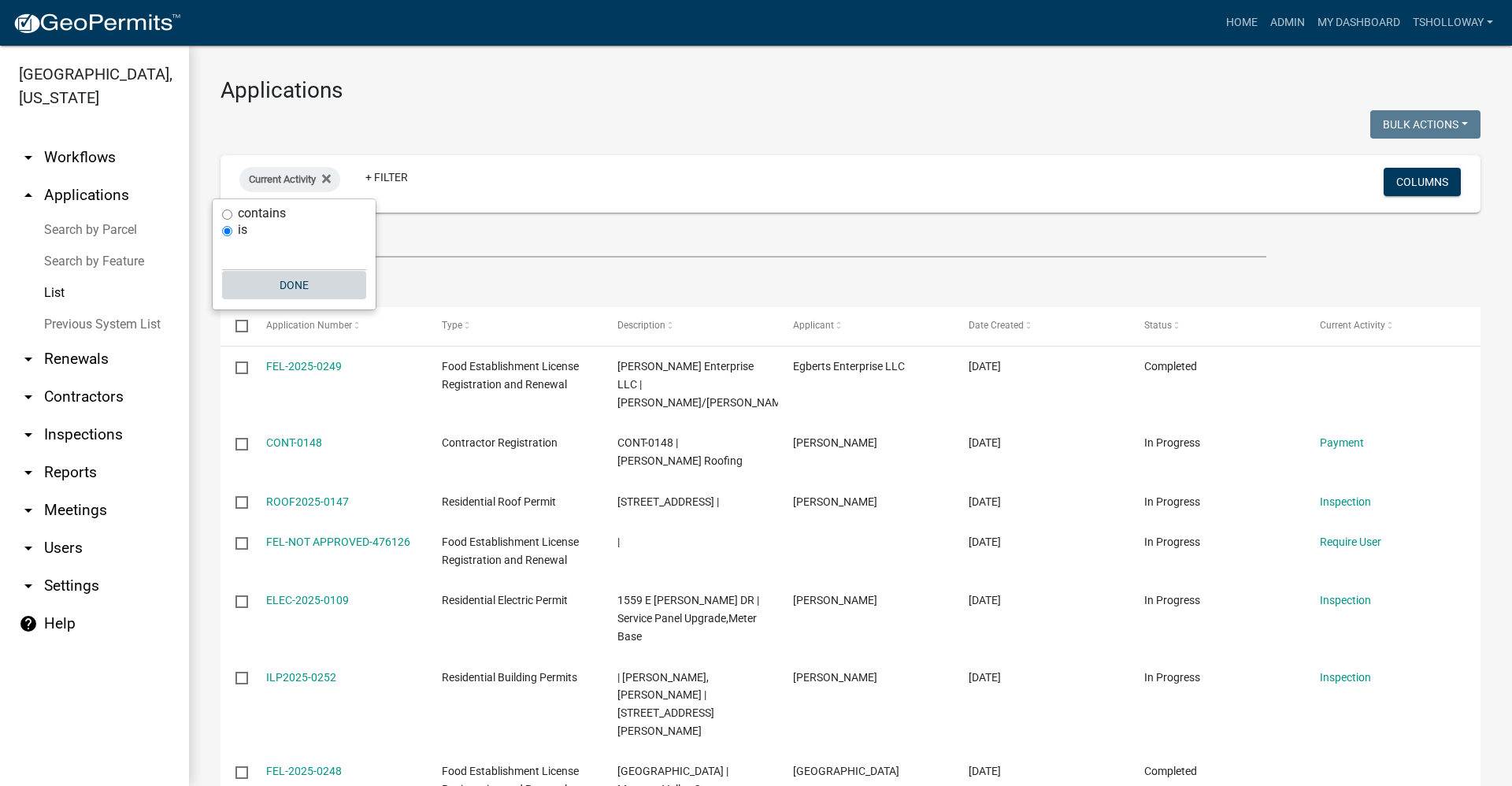
click at [283, 285] on button "Done" at bounding box center [294, 284] width 144 height 28
click at [77, 340] on link "arrow_drop_down Renewals" at bounding box center [94, 359] width 189 height 38
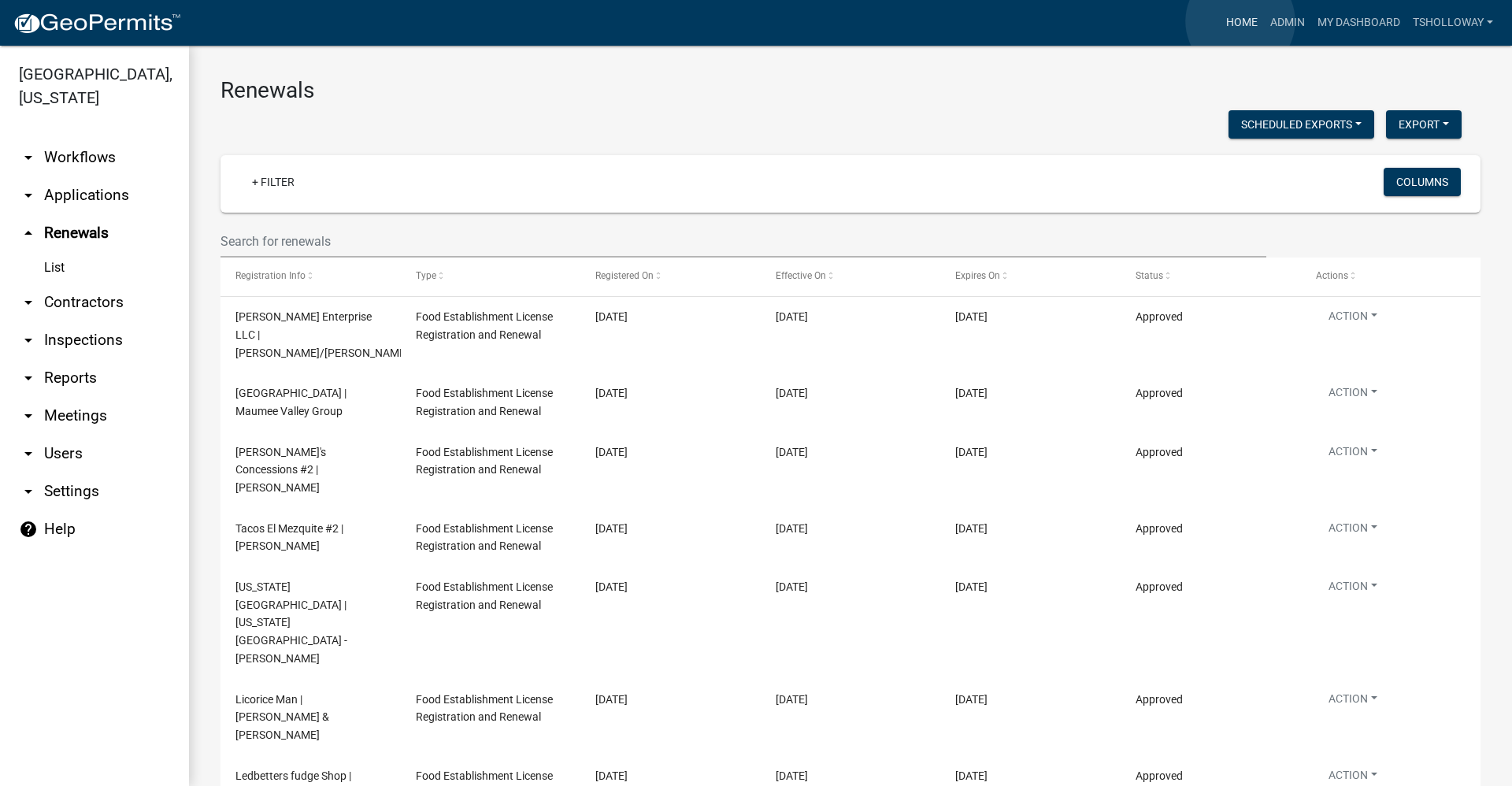
click at [1240, 21] on link "Home" at bounding box center [1241, 22] width 44 height 30
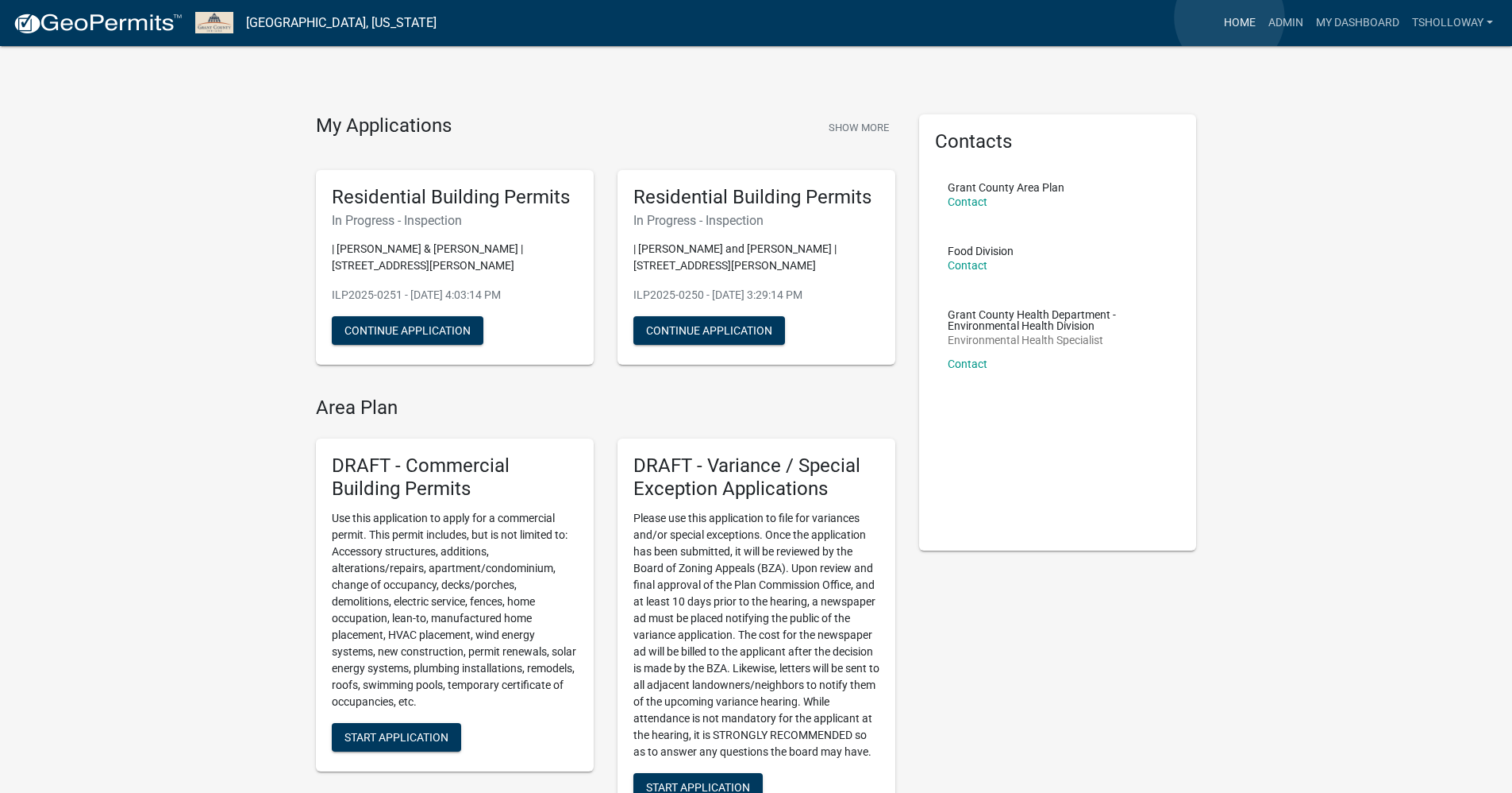
click at [1229, 19] on link "Home" at bounding box center [1239, 23] width 44 height 30
click at [1277, 23] on link "Admin" at bounding box center [1286, 23] width 48 height 30
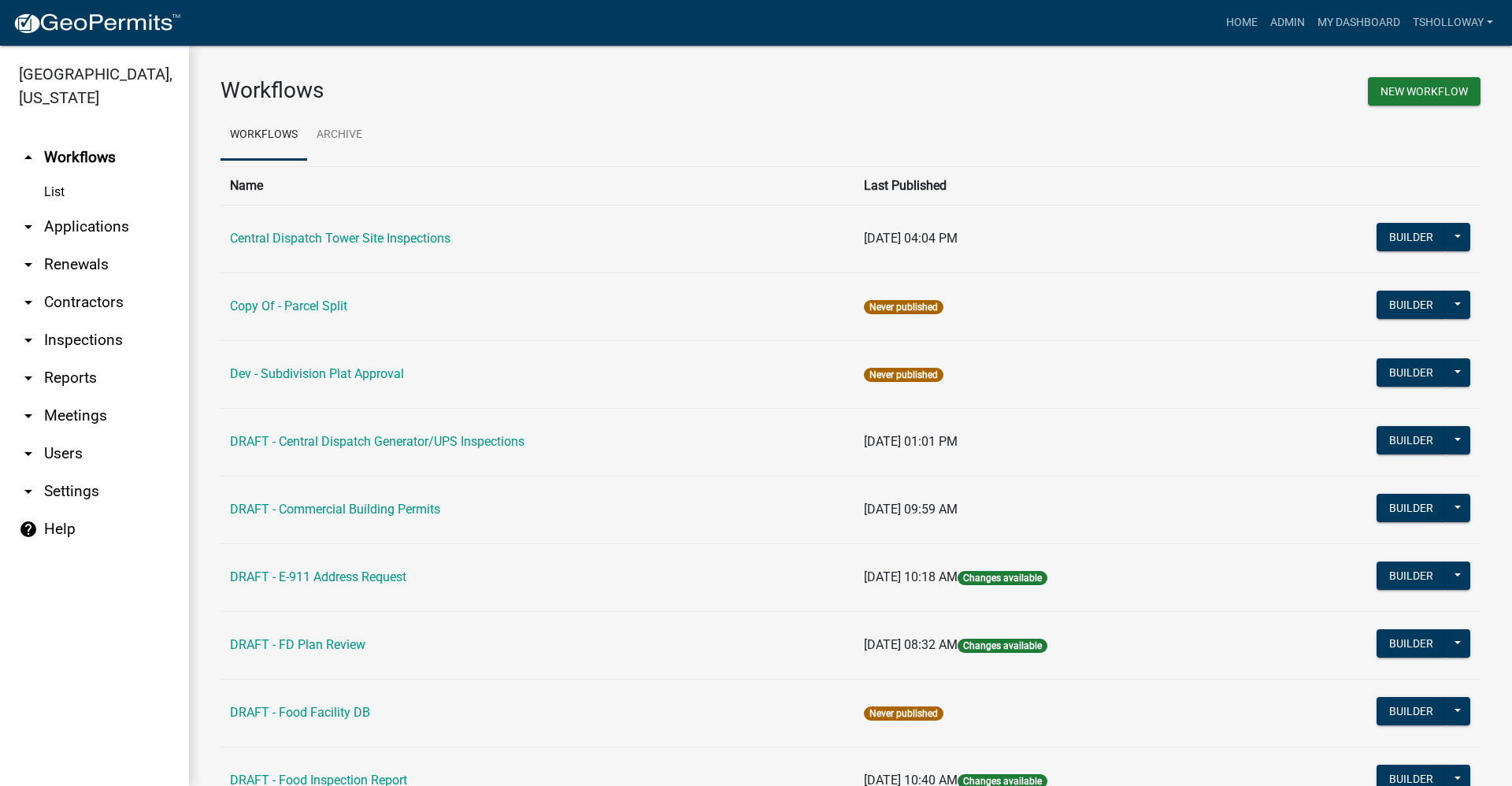
click at [85, 208] on link "arrow_drop_down Applications" at bounding box center [94, 227] width 189 height 38
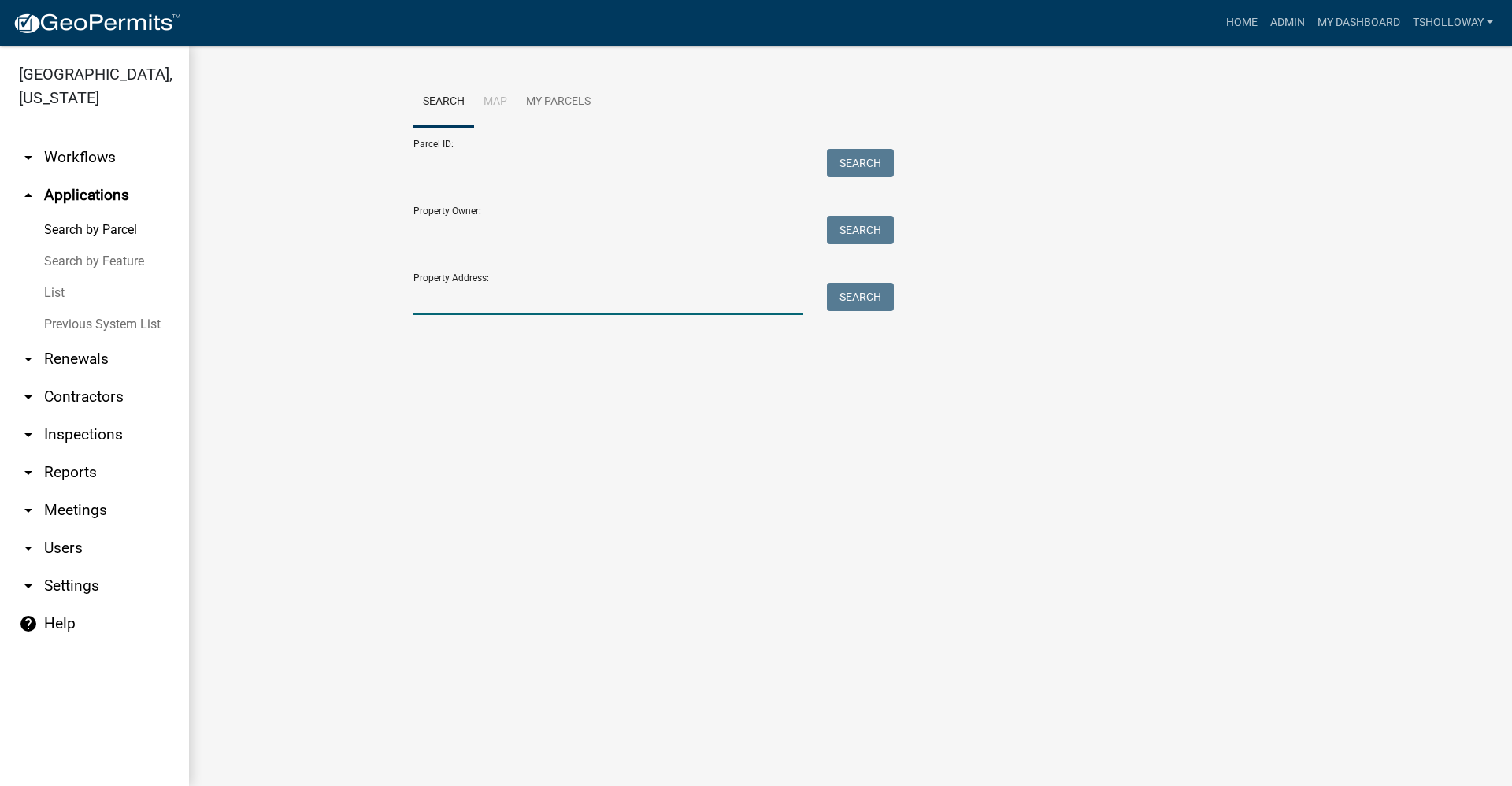
click at [460, 304] on input "Property Address:" at bounding box center [608, 298] width 390 height 32
type input "963 w indiana"
click at [857, 305] on button "Search" at bounding box center [860, 296] width 67 height 28
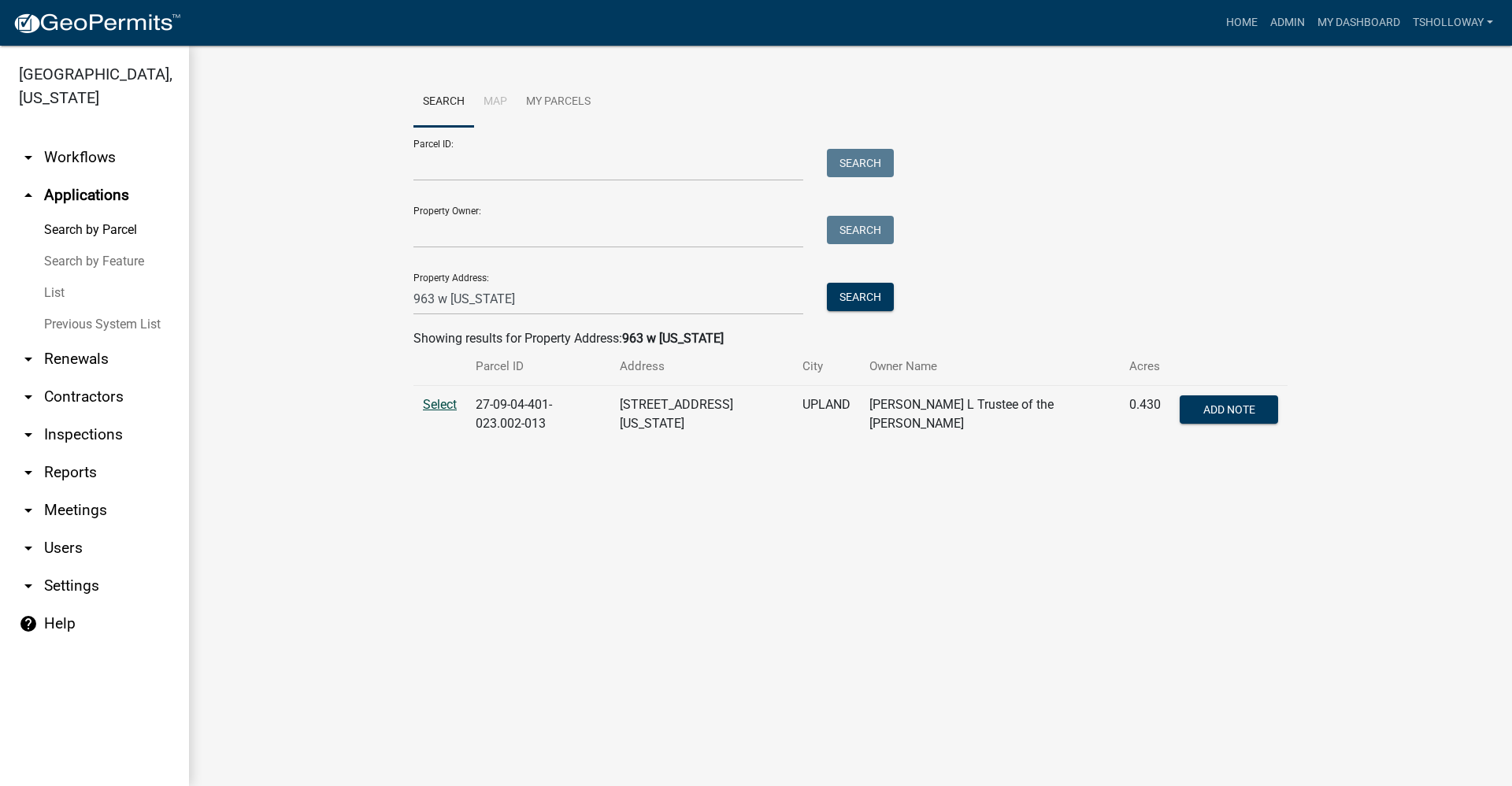
click at [439, 402] on span "Select" at bounding box center [440, 404] width 34 height 15
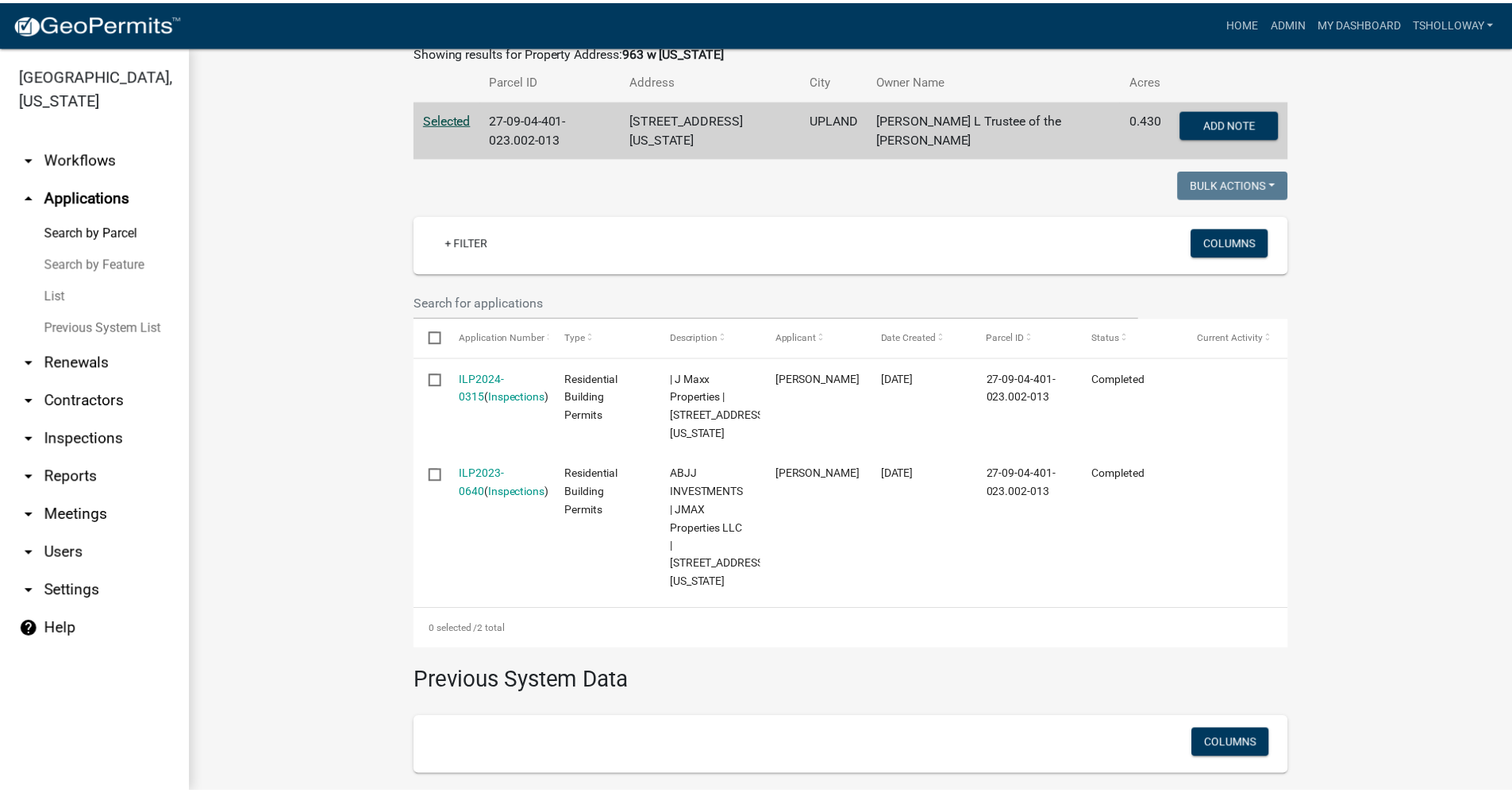
scroll to position [238, 0]
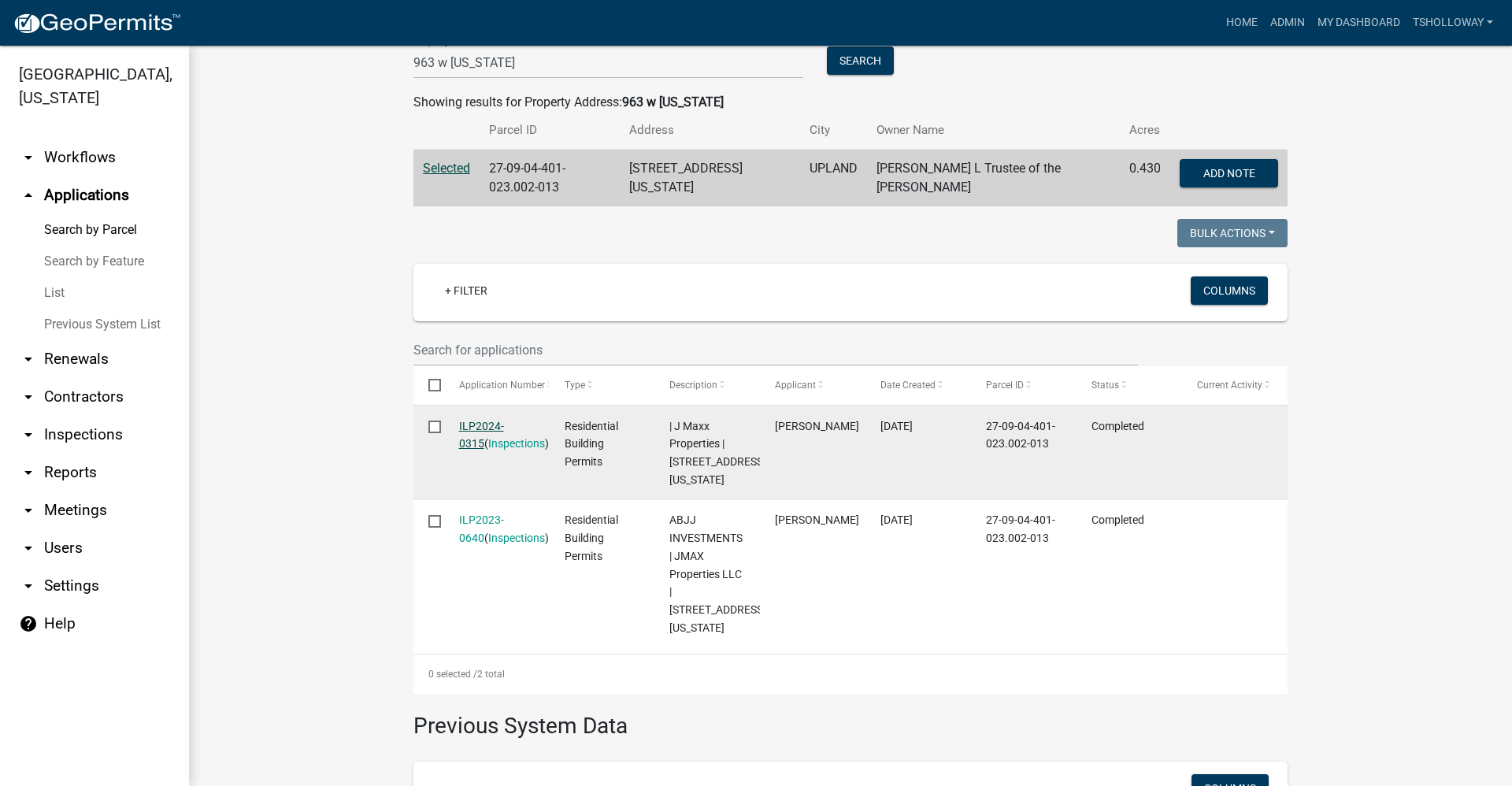
click at [472, 423] on link "ILP2024-0315" at bounding box center [482, 435] width 45 height 31
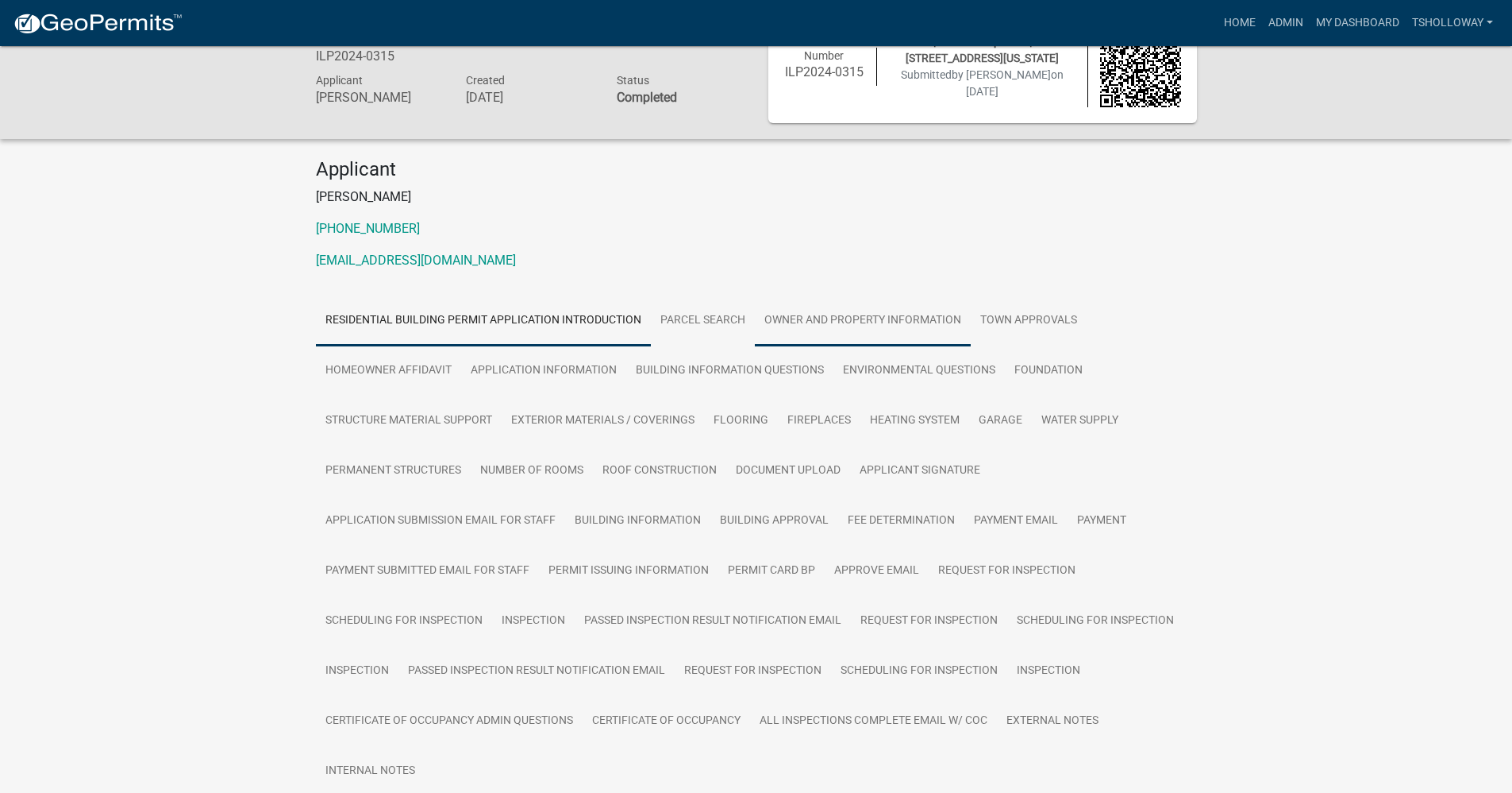
scroll to position [159, 0]
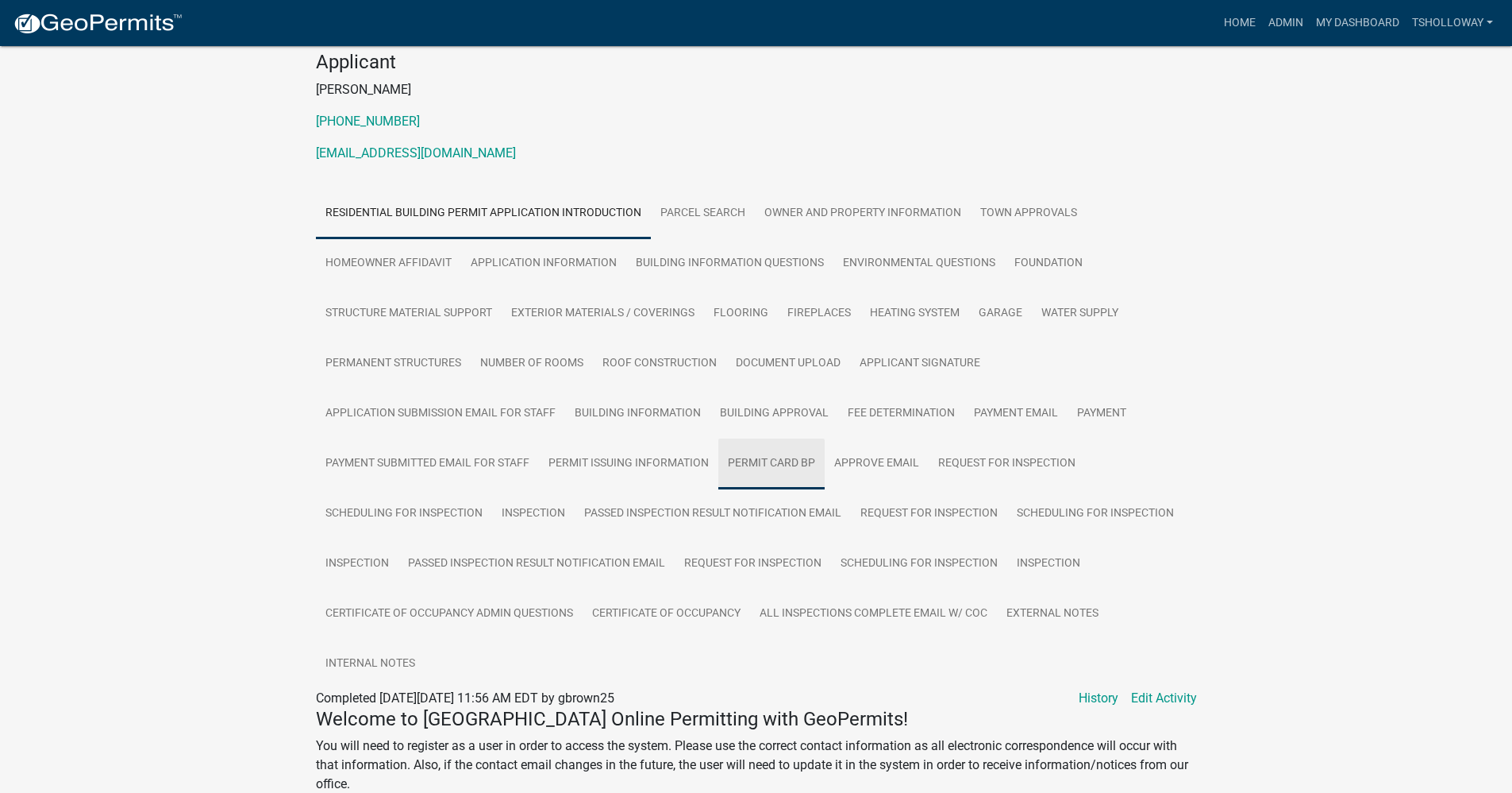
click at [747, 459] on link "Permit Card BP" at bounding box center [771, 464] width 106 height 51
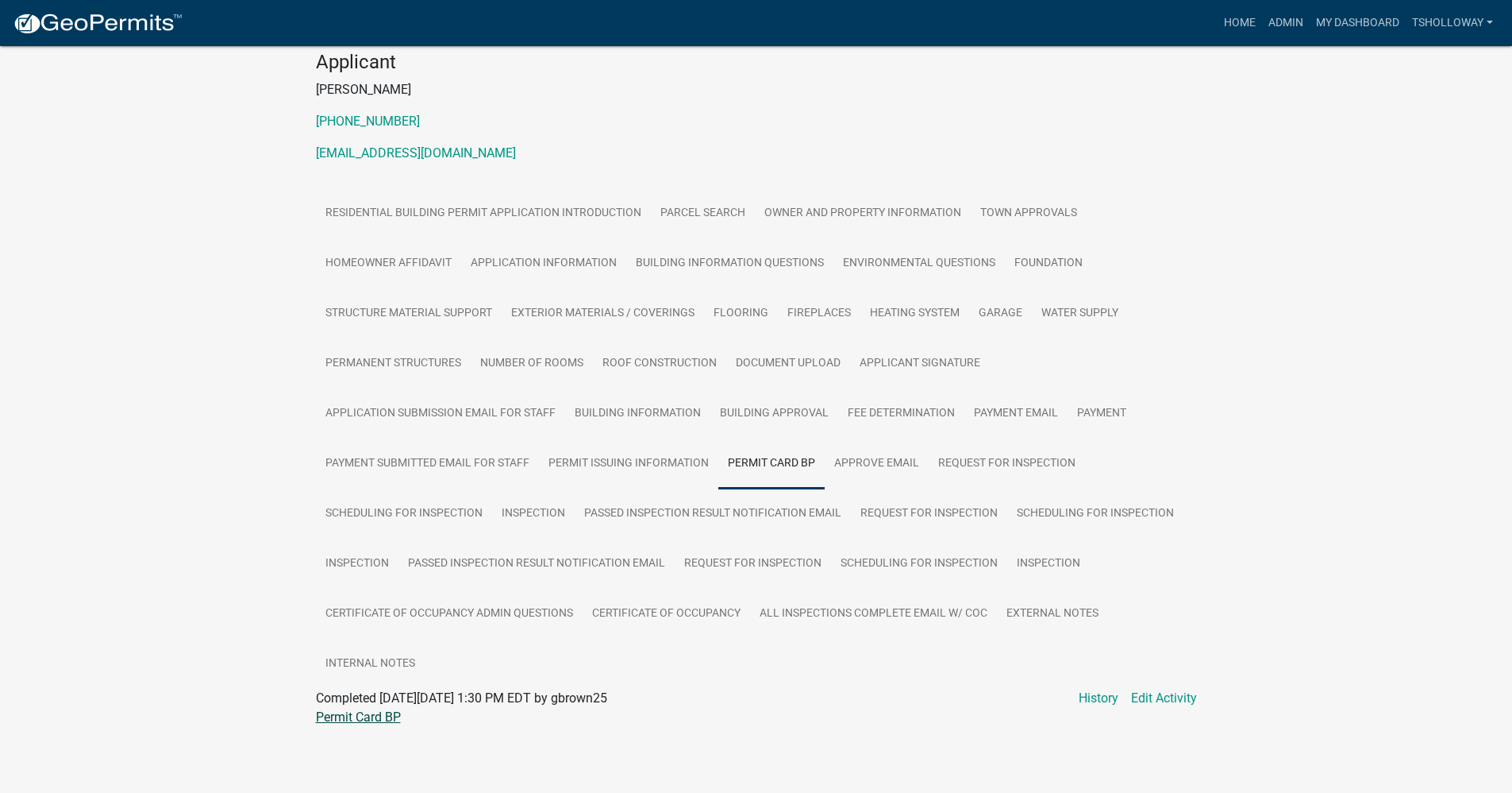
click at [355, 717] on link "Permit Card BP" at bounding box center [358, 716] width 85 height 15
click at [1285, 26] on link "Admin" at bounding box center [1286, 23] width 48 height 30
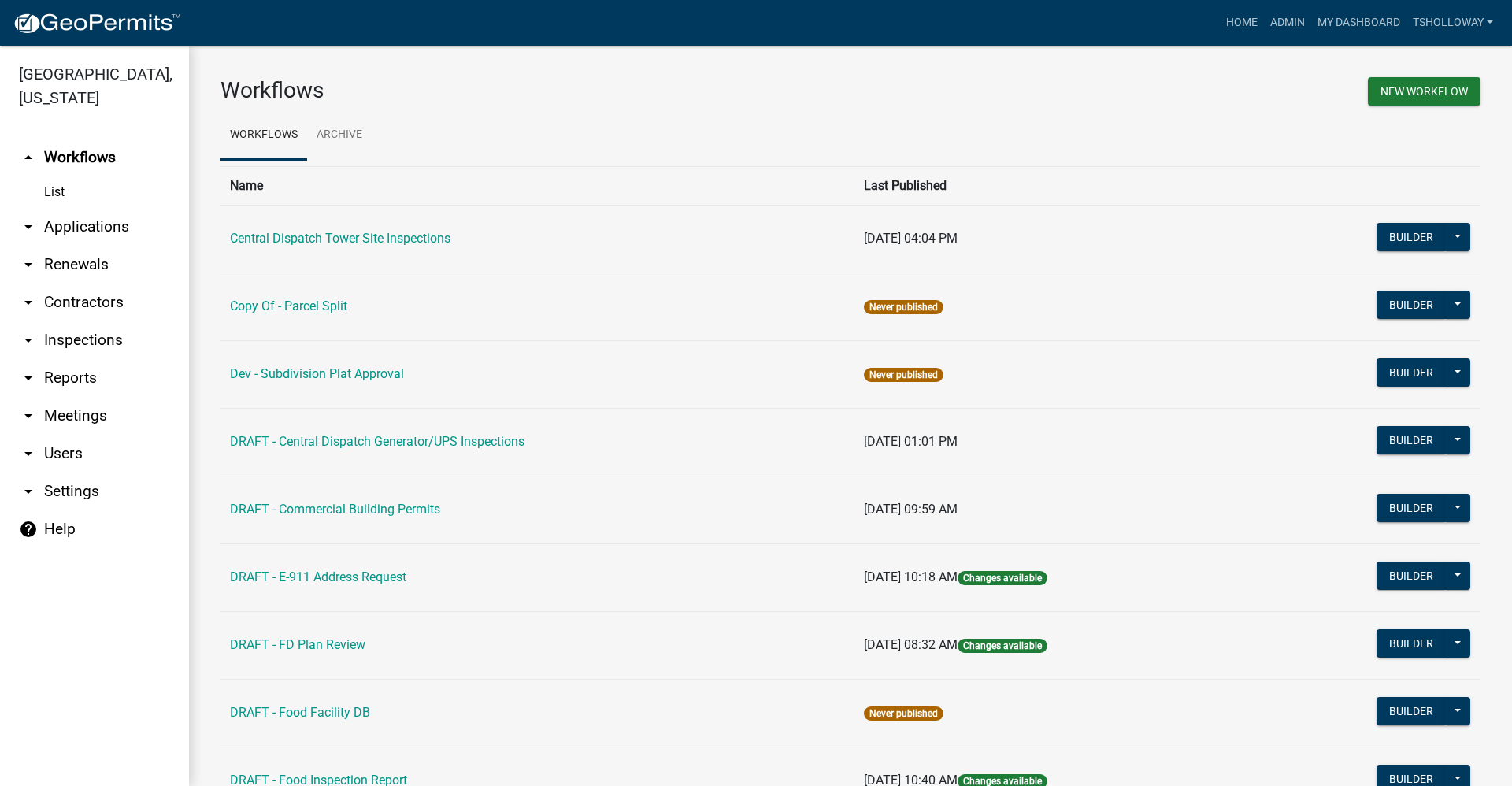
click at [56, 208] on link "arrow_drop_down Applications" at bounding box center [94, 227] width 189 height 38
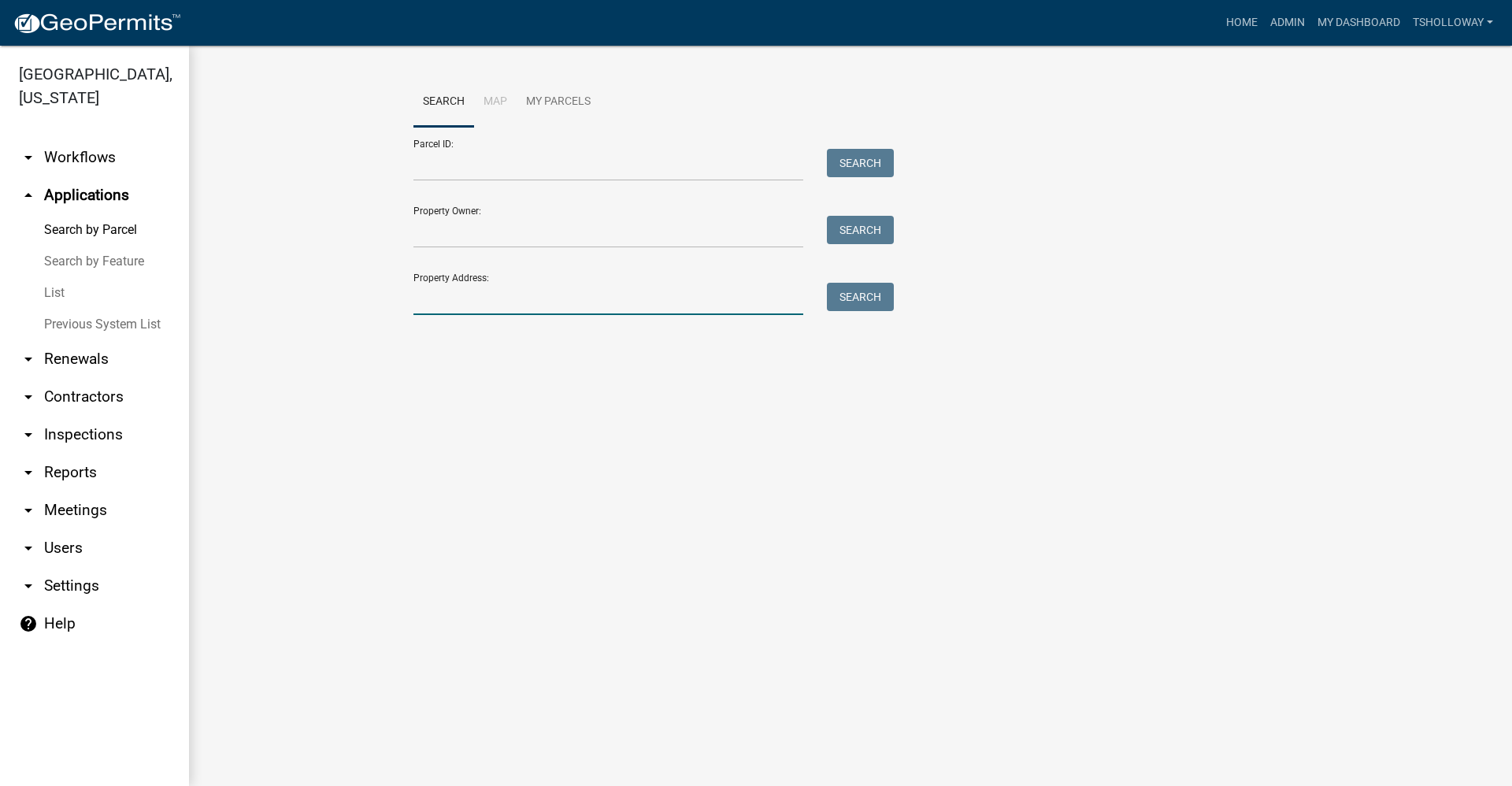
click at [433, 295] on input "Property Address:" at bounding box center [608, 298] width 390 height 32
click at [447, 295] on input "Property Address:" at bounding box center [608, 298] width 390 height 32
click at [441, 302] on input "963" at bounding box center [608, 298] width 390 height 32
type input "963 w indiana"
click at [855, 298] on button "Search" at bounding box center [860, 296] width 67 height 28
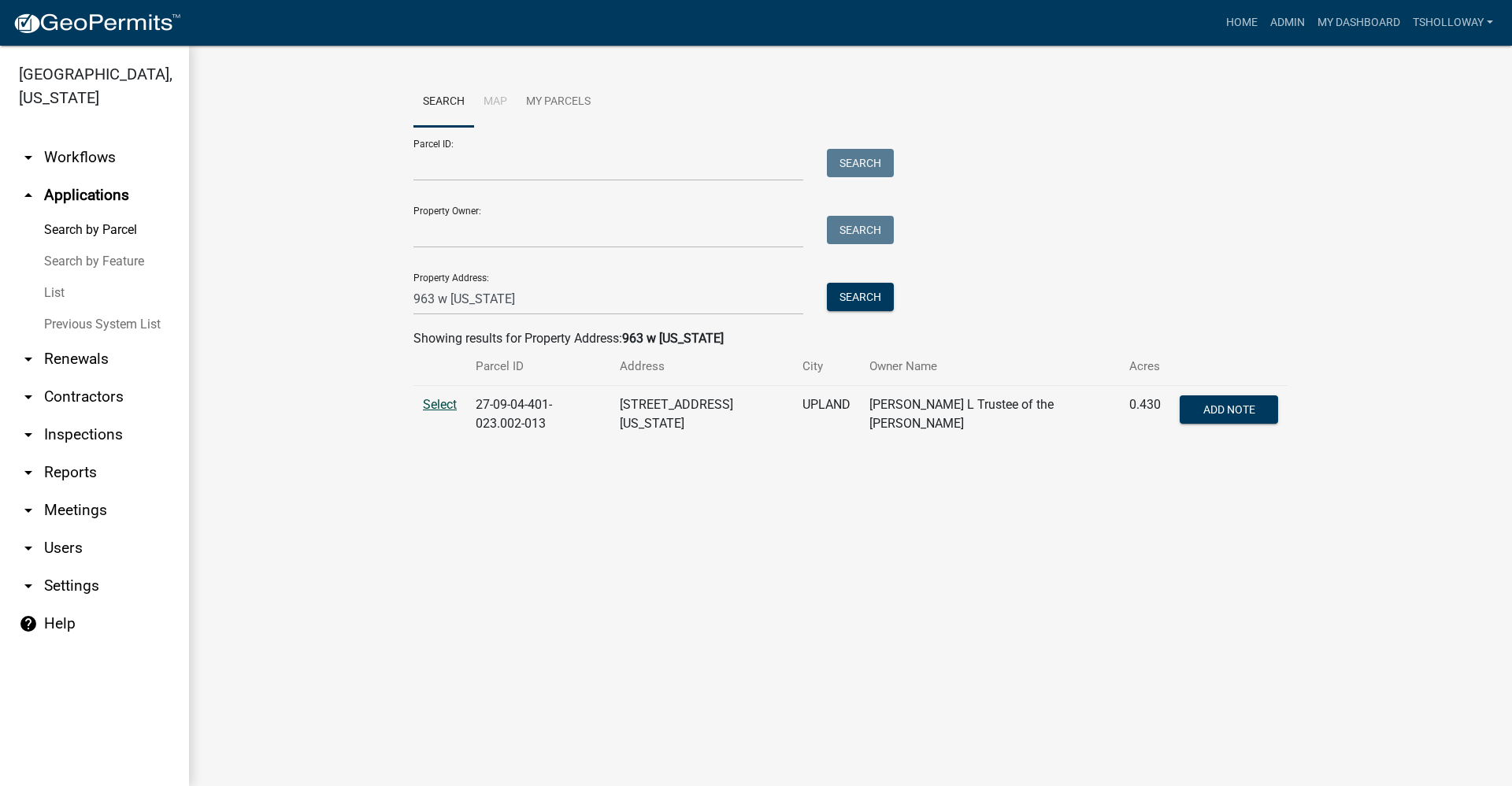
click at [436, 406] on span "Select" at bounding box center [440, 404] width 34 height 15
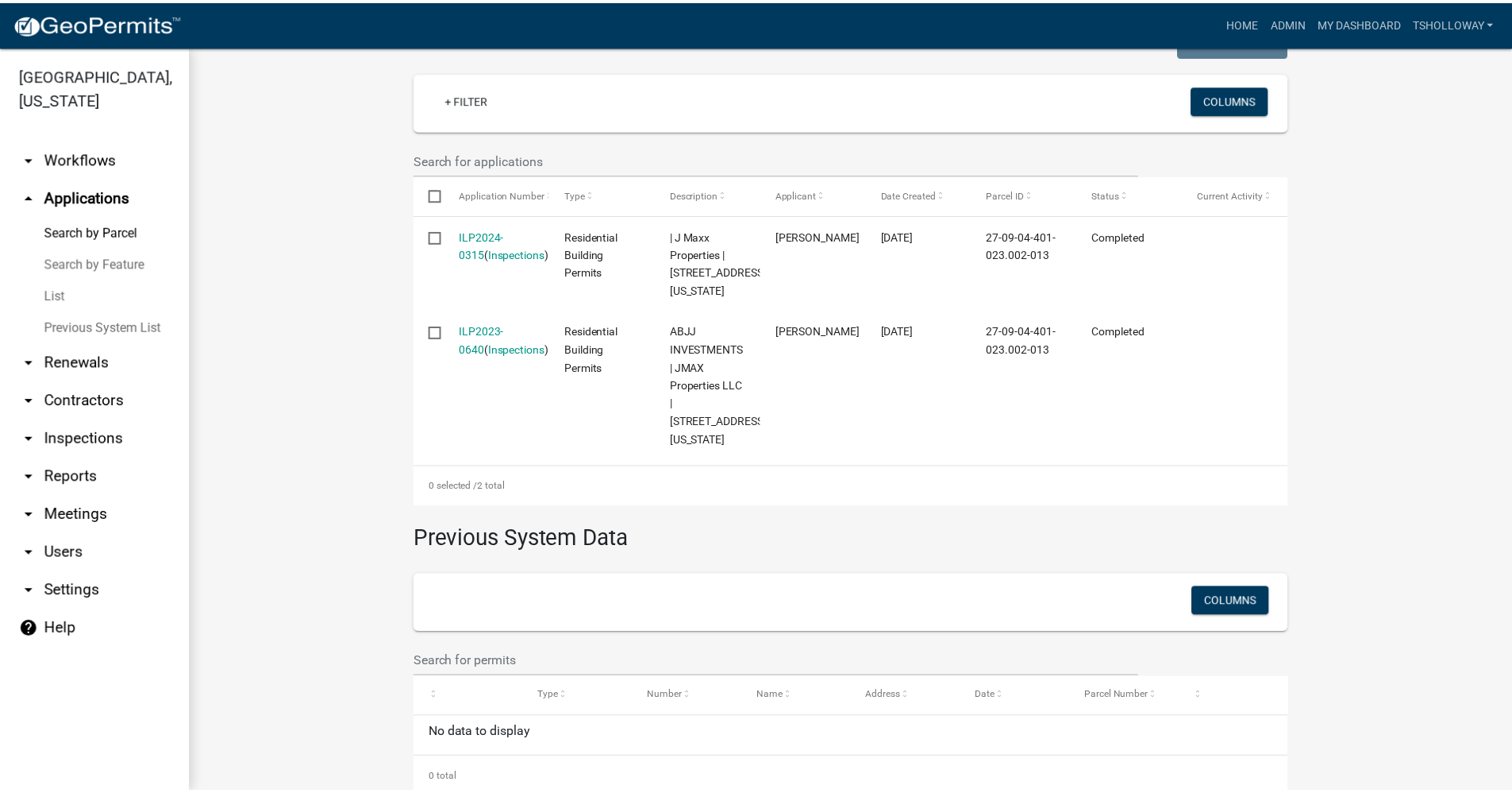
scroll to position [449, 0]
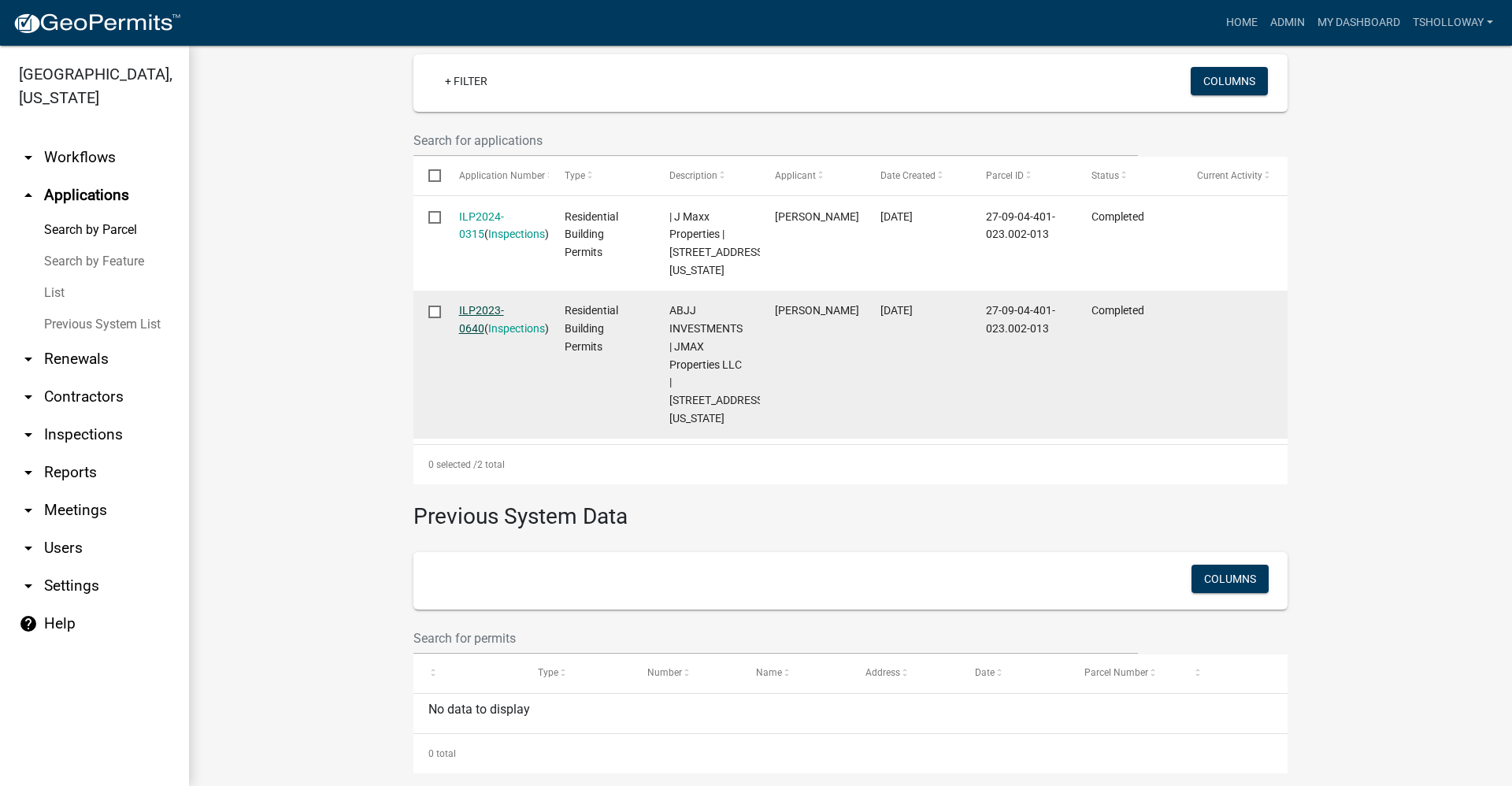
click at [488, 312] on link "ILP2023-0640" at bounding box center [482, 319] width 45 height 31
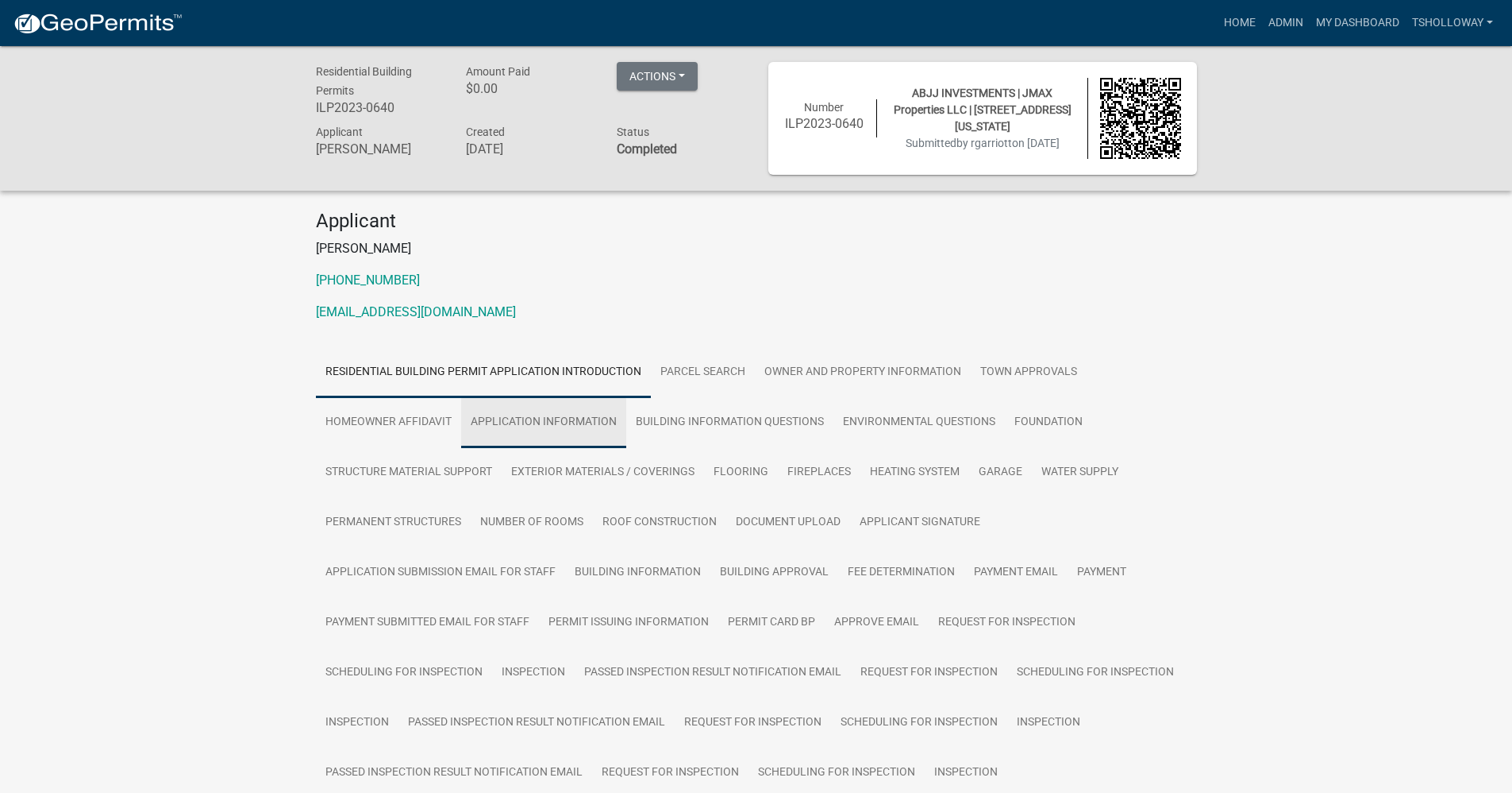
click at [555, 419] on link "Application Information" at bounding box center [544, 423] width 165 height 51
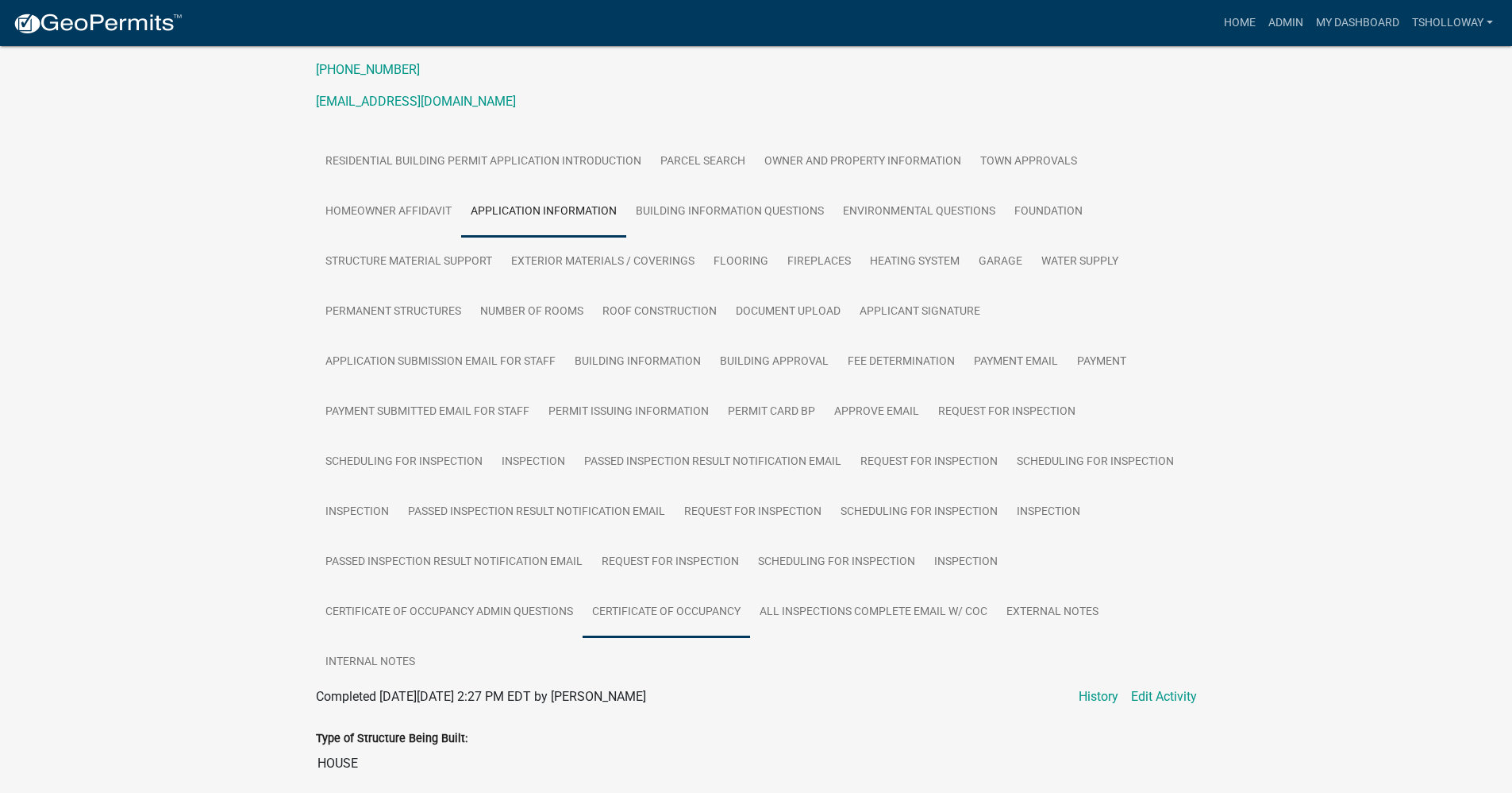
scroll to position [223, 0]
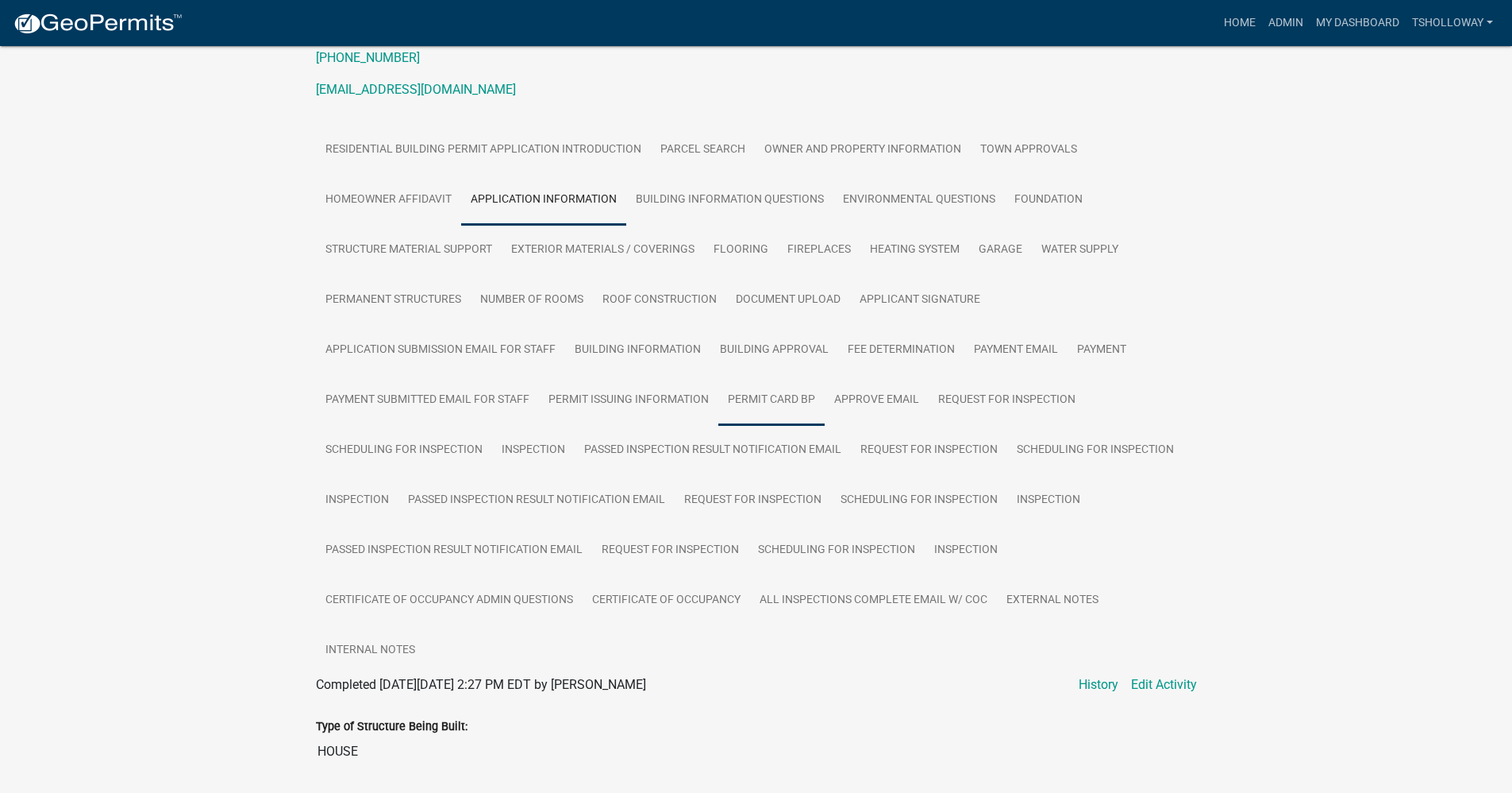
click at [763, 397] on link "Permit Card BP" at bounding box center [771, 400] width 106 height 51
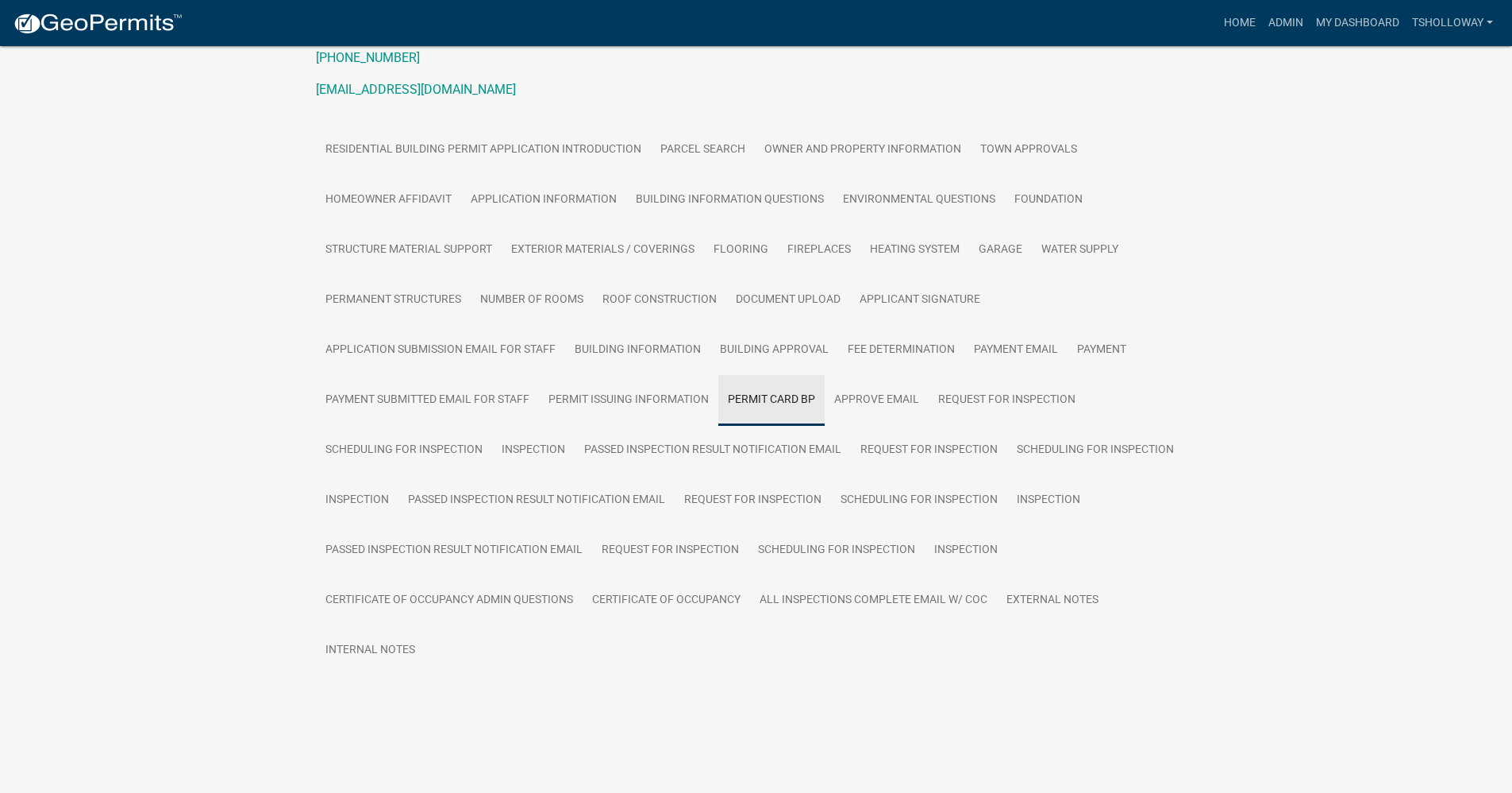
scroll to position [210, 0]
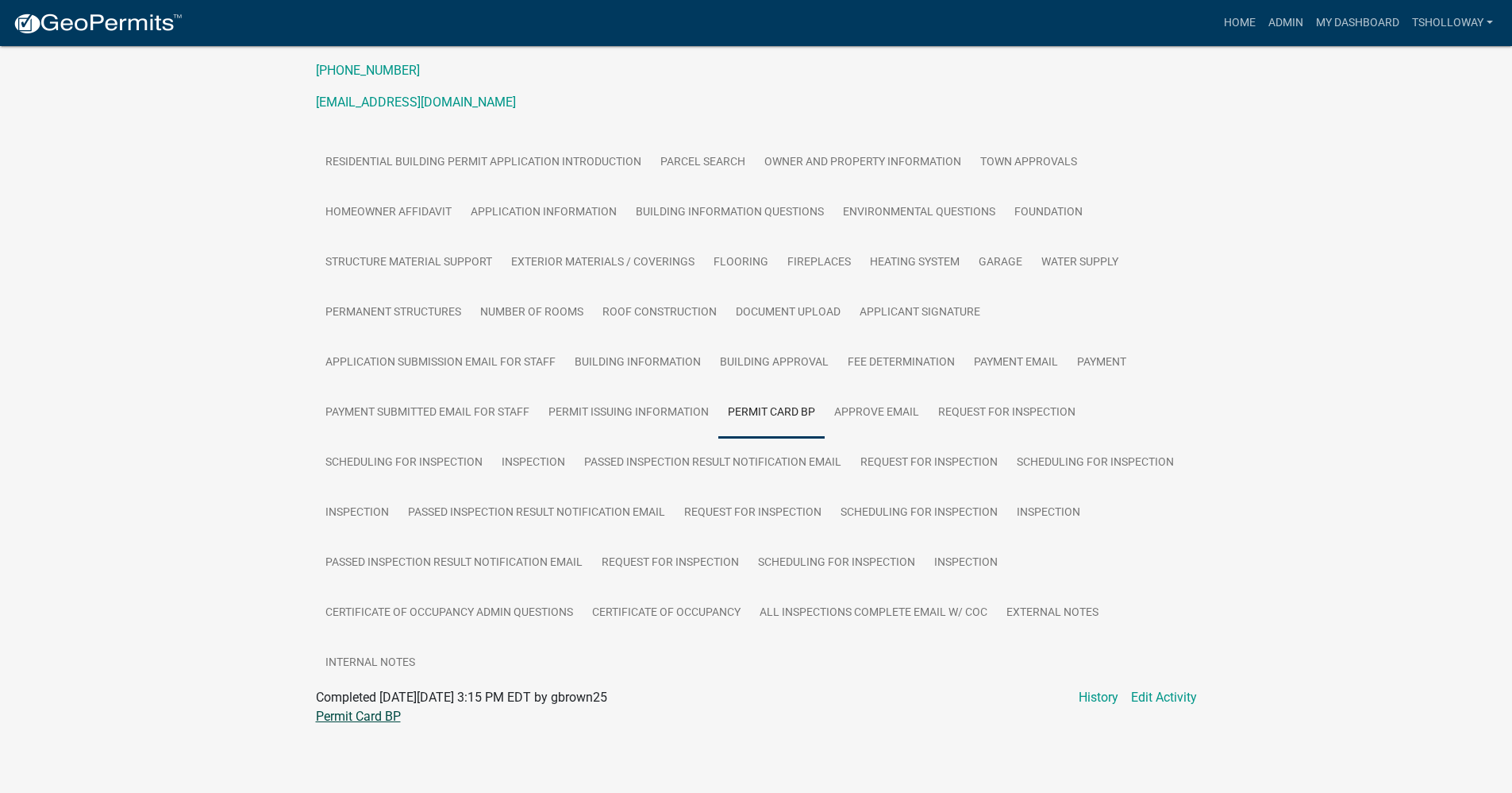
click at [362, 717] on link "Permit Card BP" at bounding box center [358, 715] width 85 height 15
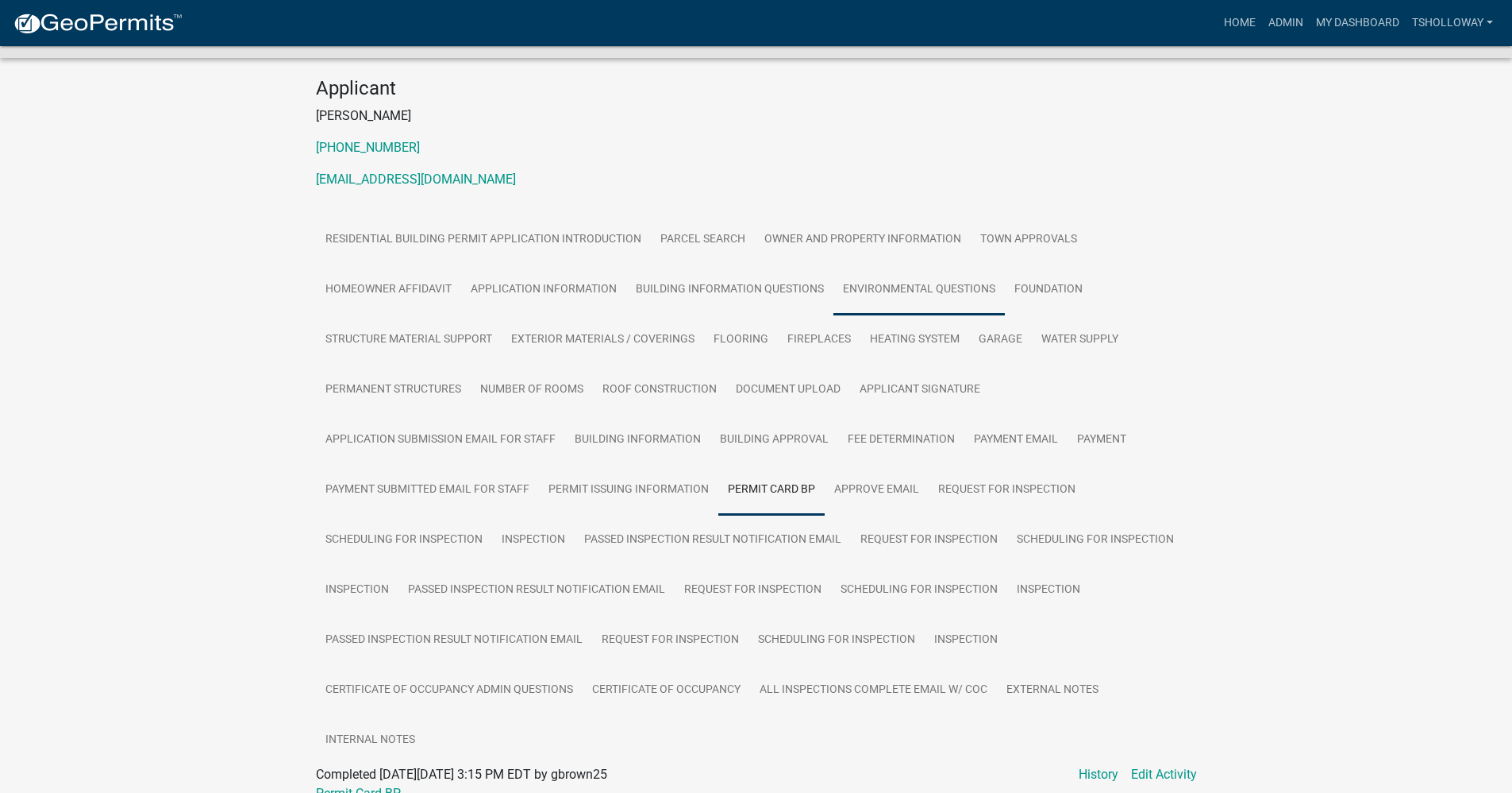
scroll to position [0, 0]
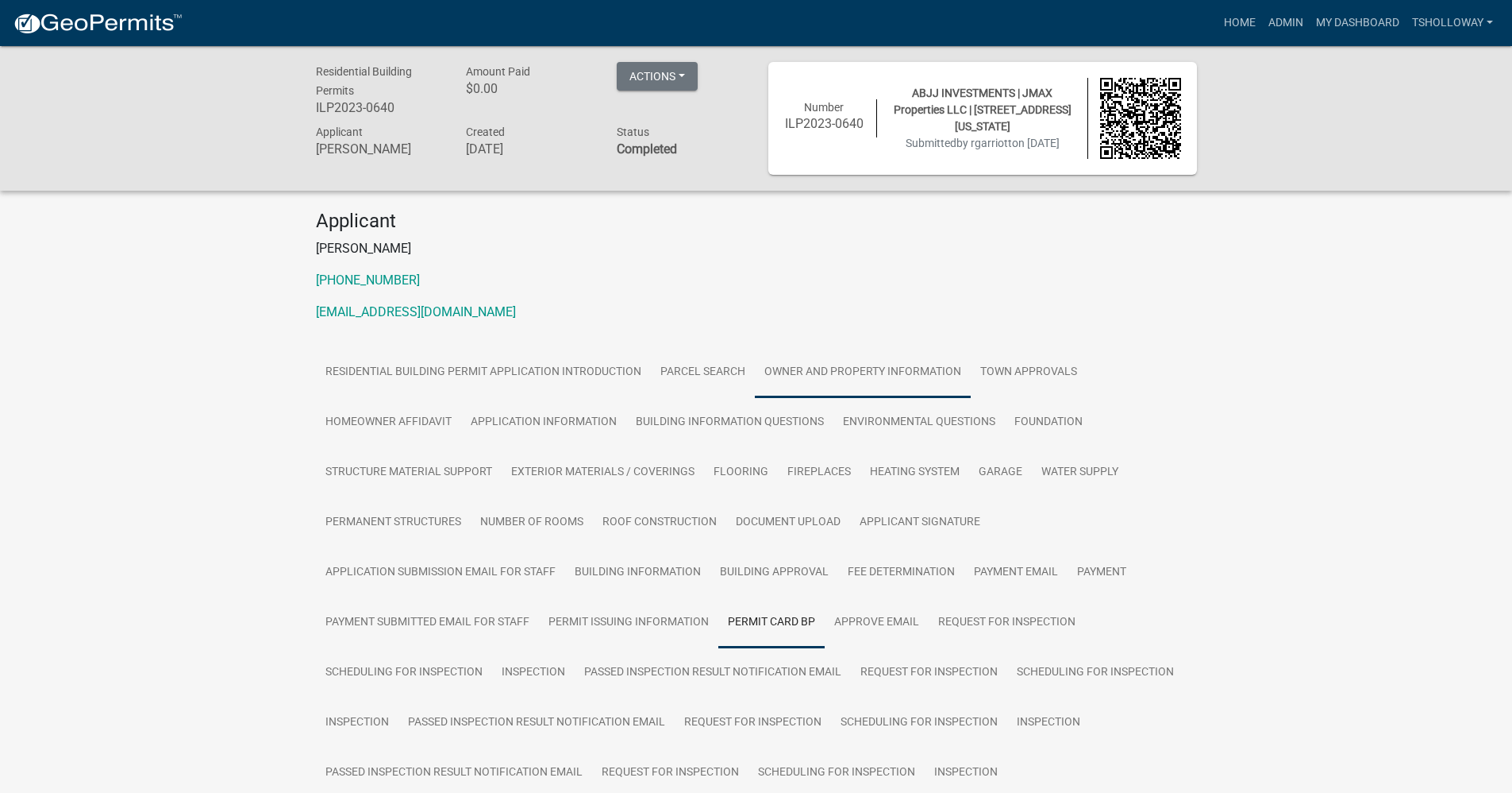
click at [846, 374] on link "Owner and Property Information" at bounding box center [863, 373] width 216 height 51
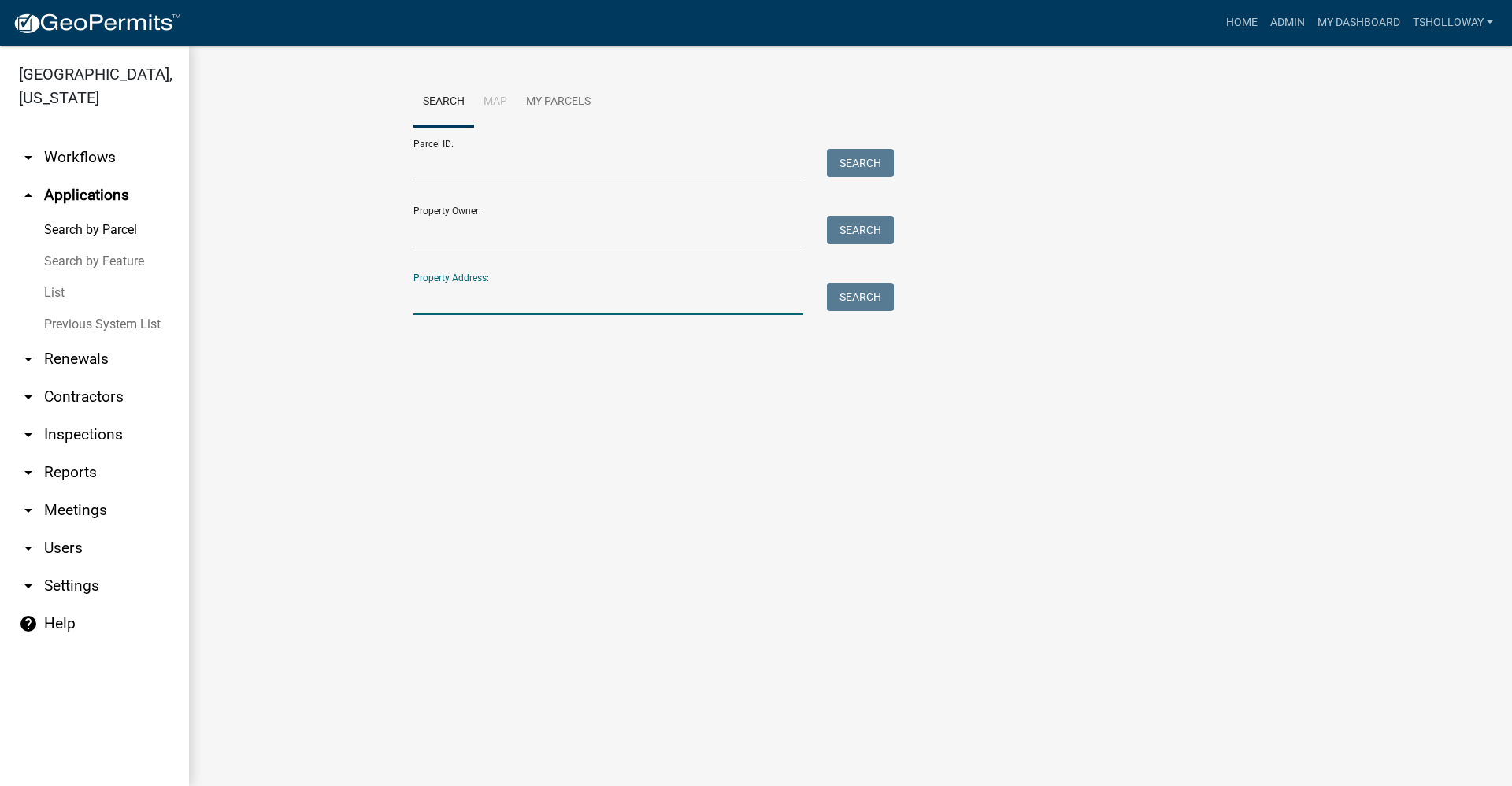
click at [458, 296] on input "Property Address:" at bounding box center [608, 298] width 390 height 32
type input "963 w indiana"
click at [85, 176] on link "arrow_drop_up Applications" at bounding box center [94, 195] width 189 height 38
drag, startPoint x: 507, startPoint y: 297, endPoint x: 330, endPoint y: 307, distance: 177.3
click at [330, 307] on wm-workflow-application-search-view "Search Map My Parcels Parcel ID: Search Property Owner: Search Property Address…" at bounding box center [850, 202] width 1260 height 252
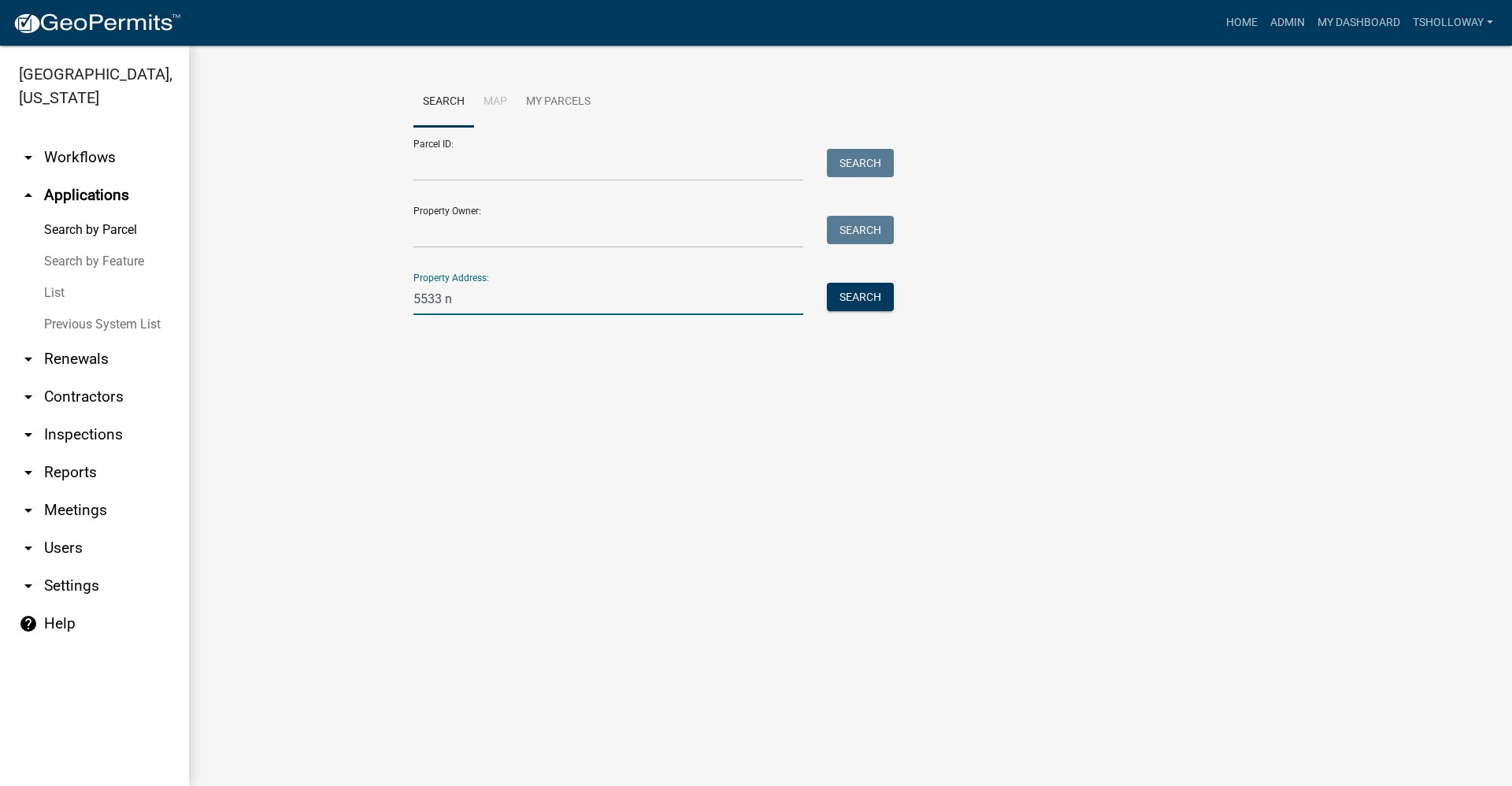
type input "5533 n 100 e"
click at [856, 304] on button "Search" at bounding box center [860, 296] width 67 height 28
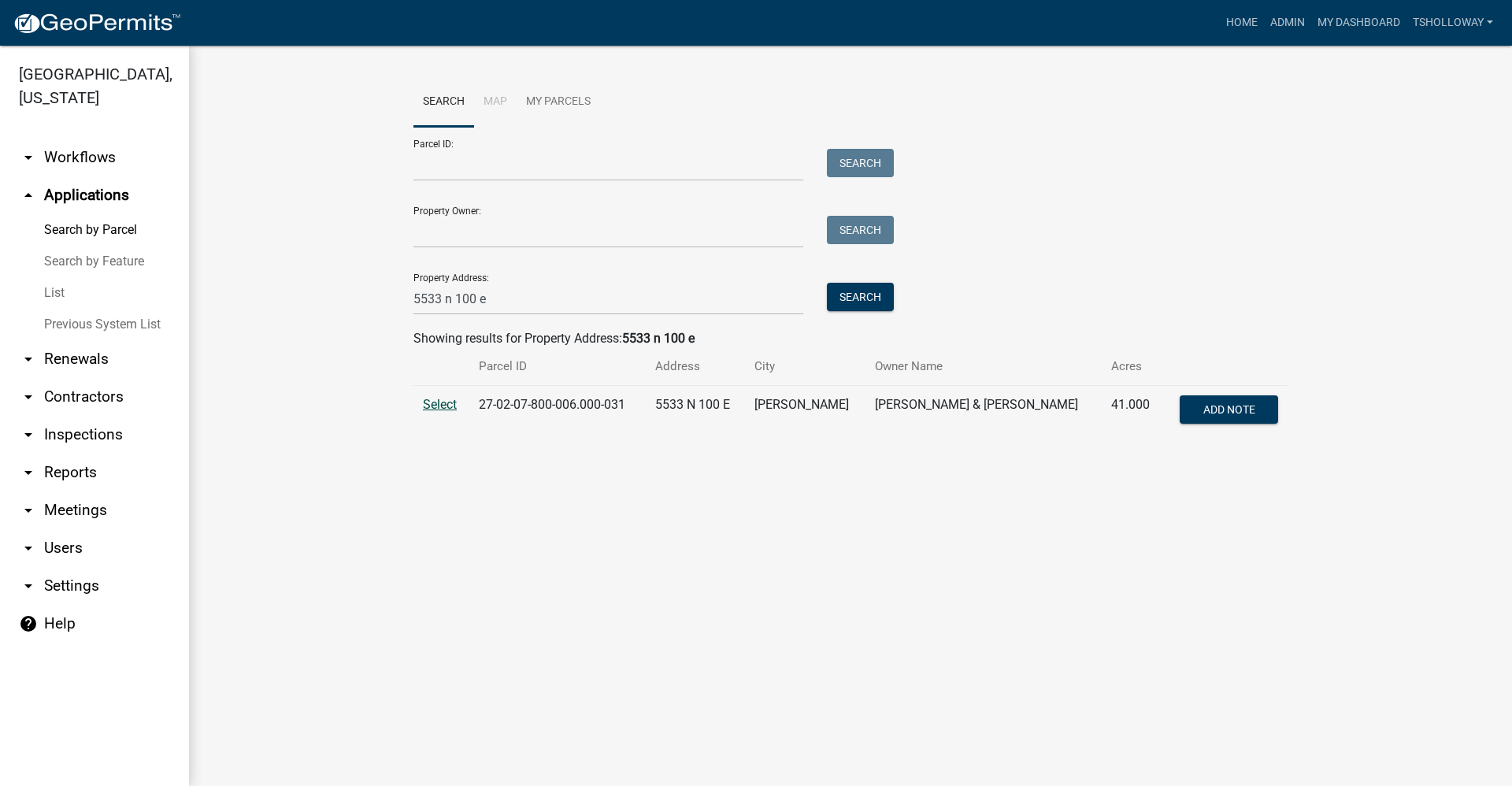
click at [447, 405] on span "Select" at bounding box center [440, 404] width 34 height 15
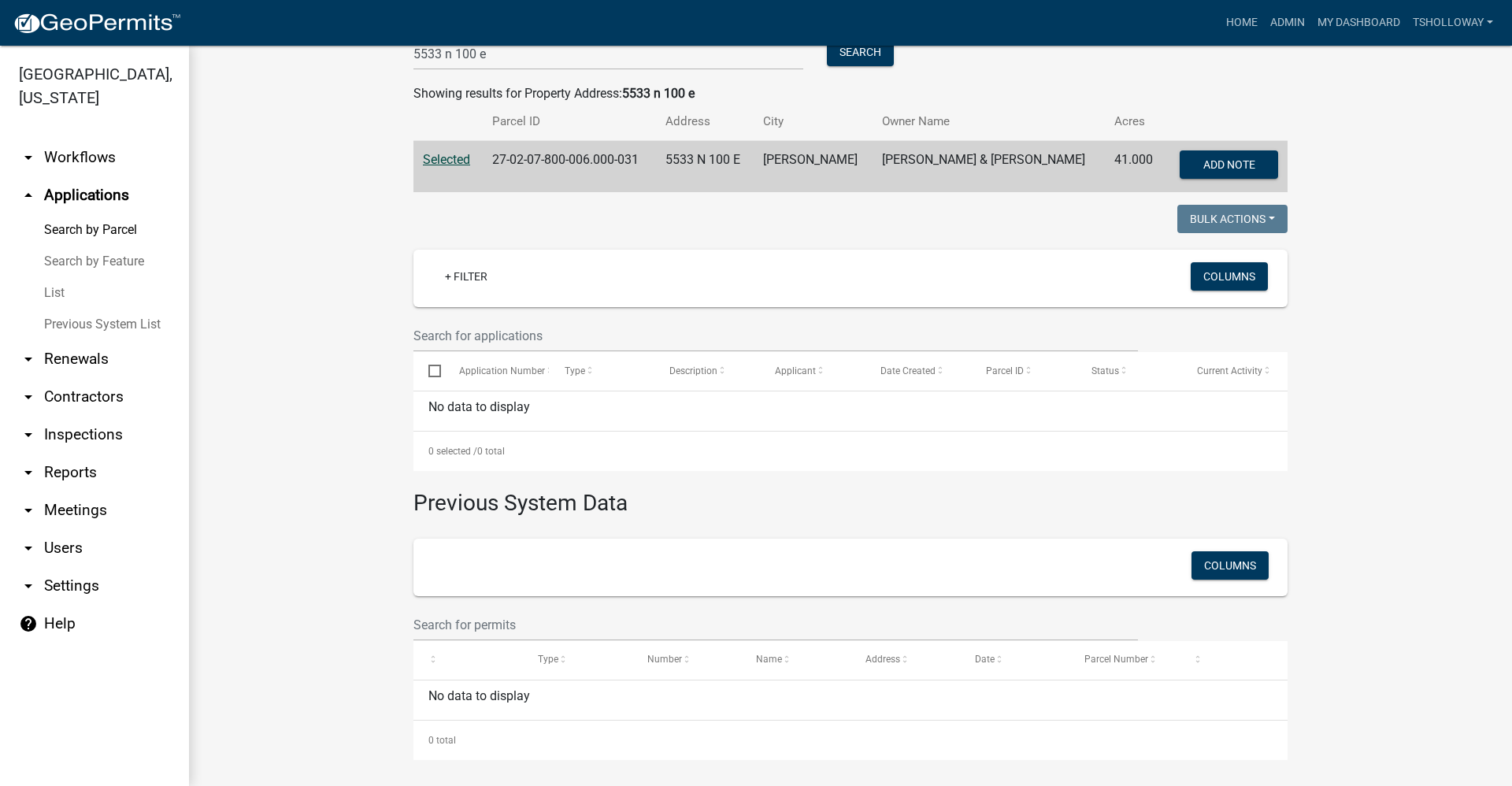
scroll to position [250, 0]
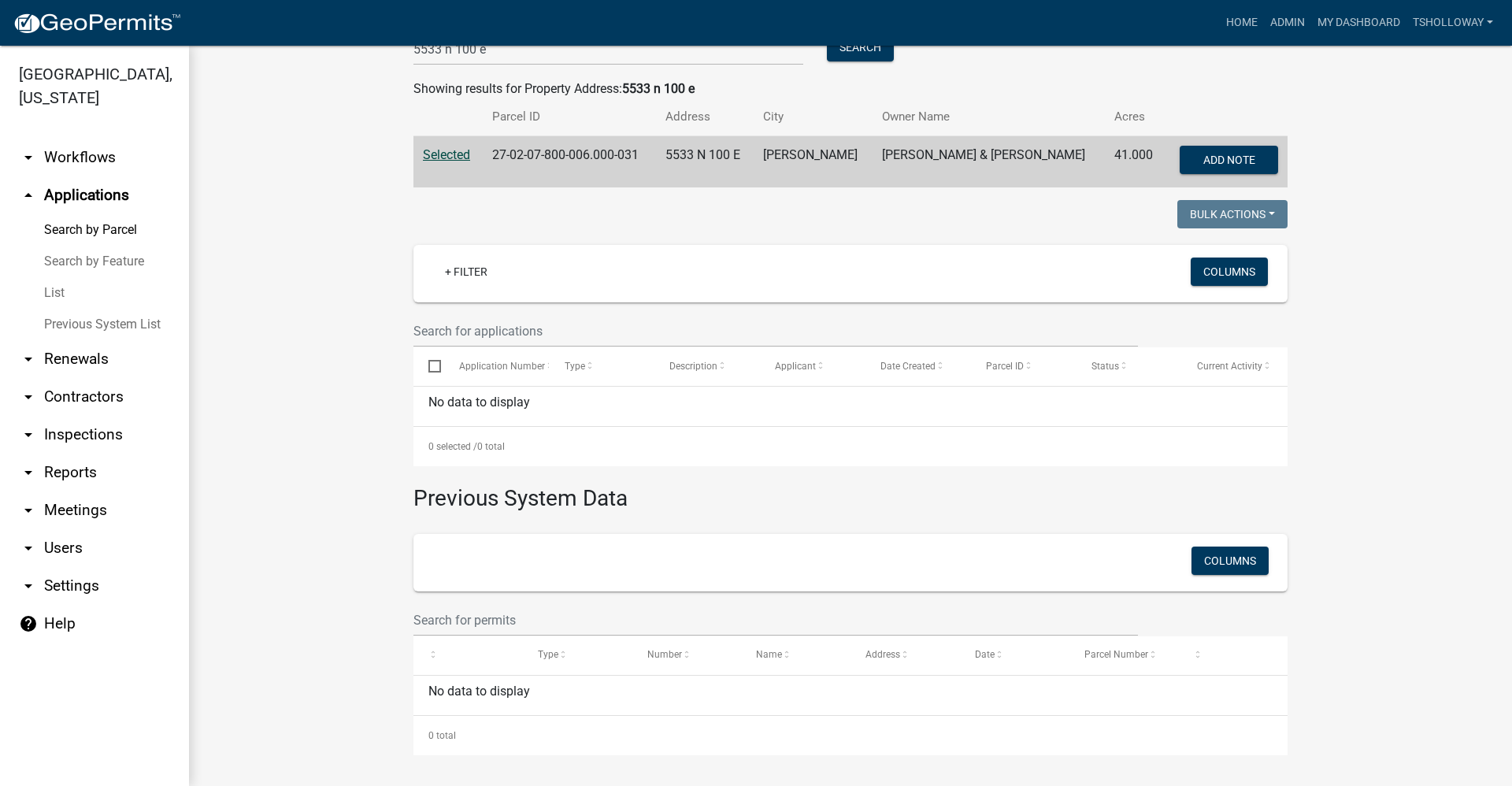
click at [87, 377] on link "arrow_drop_down Contractors" at bounding box center [94, 396] width 189 height 38
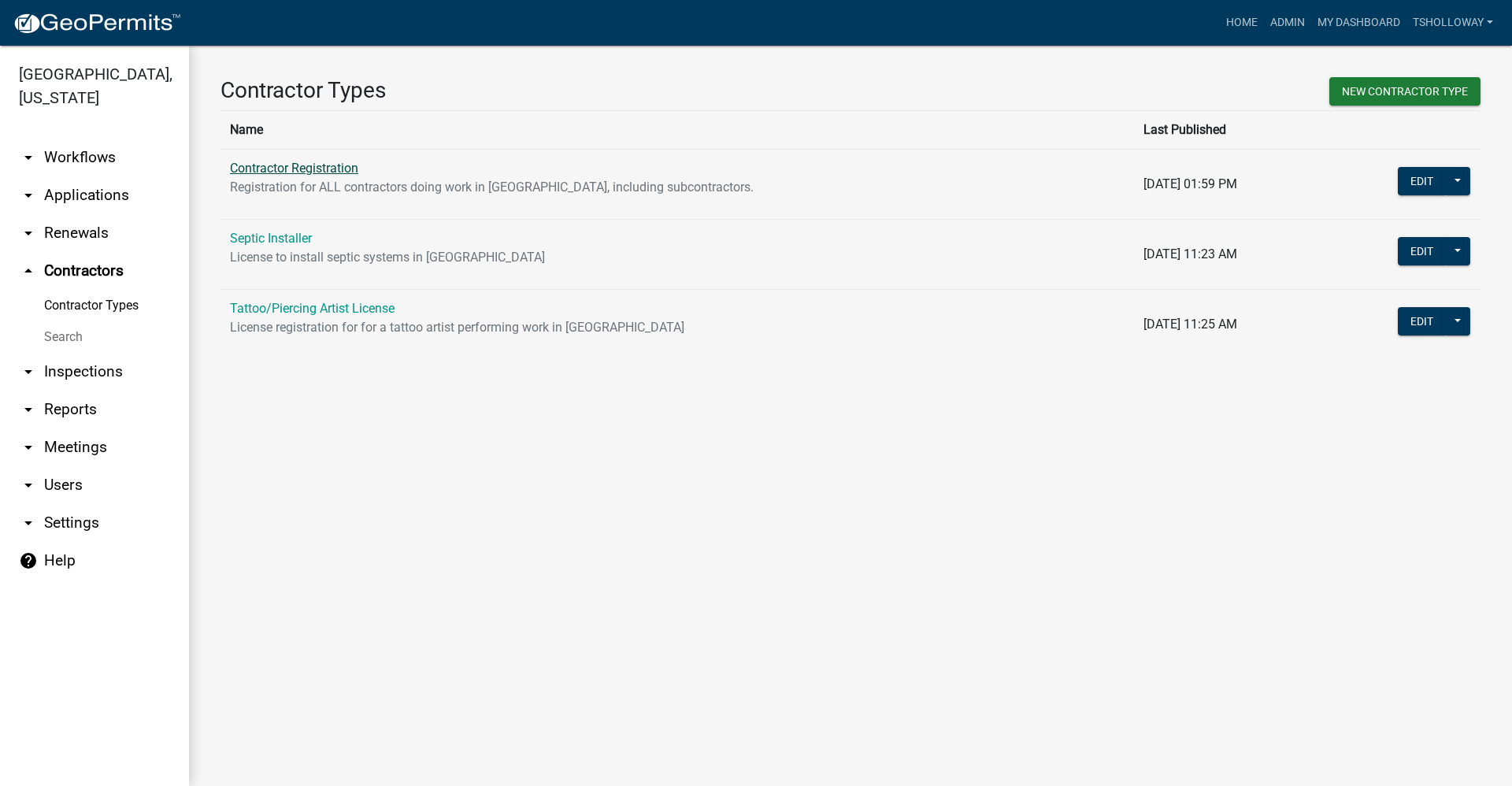
click at [293, 164] on link "Contractor Registration" at bounding box center [294, 167] width 128 height 15
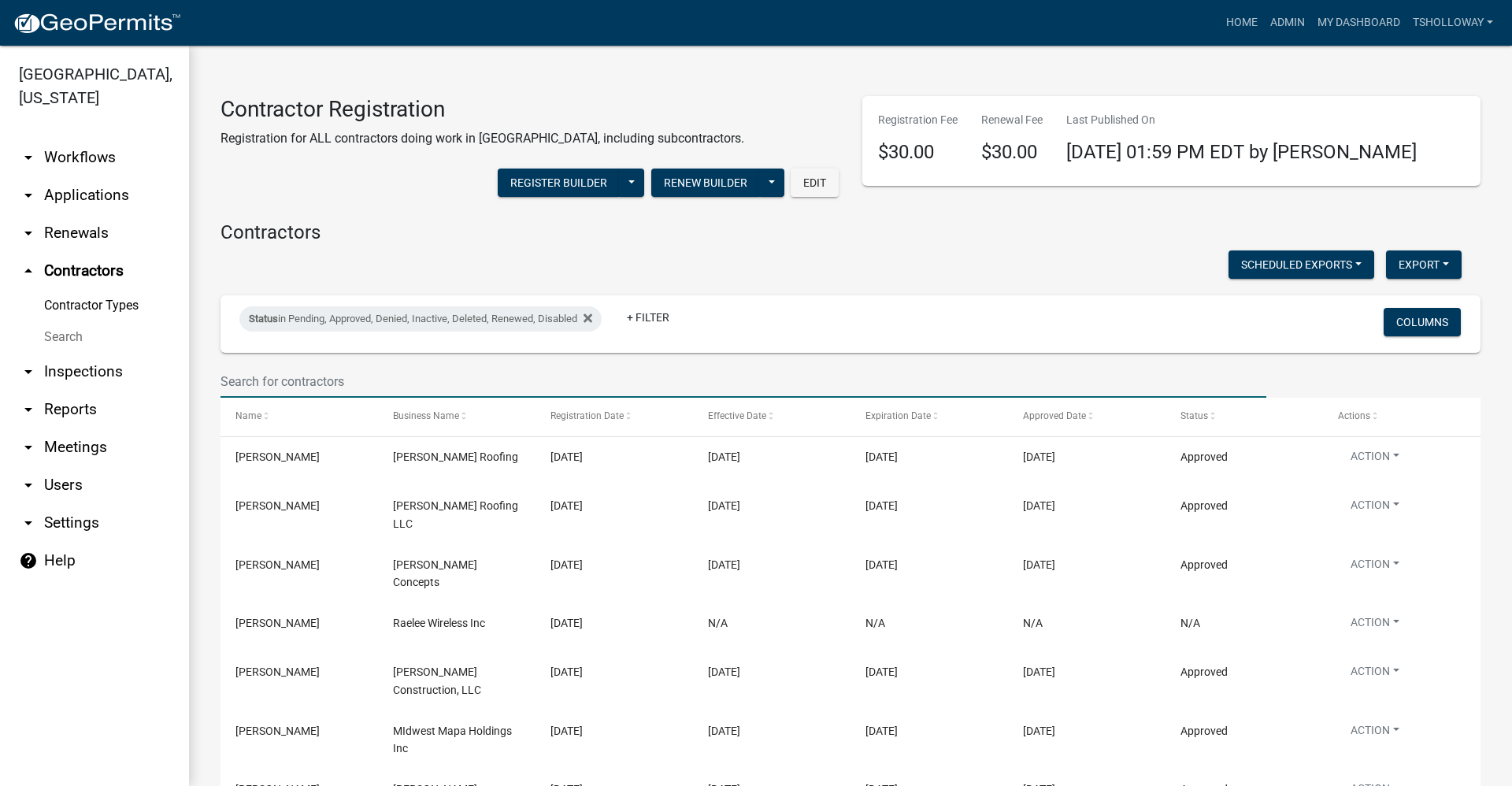
click at [253, 380] on input "text" at bounding box center [743, 380] width 1046 height 32
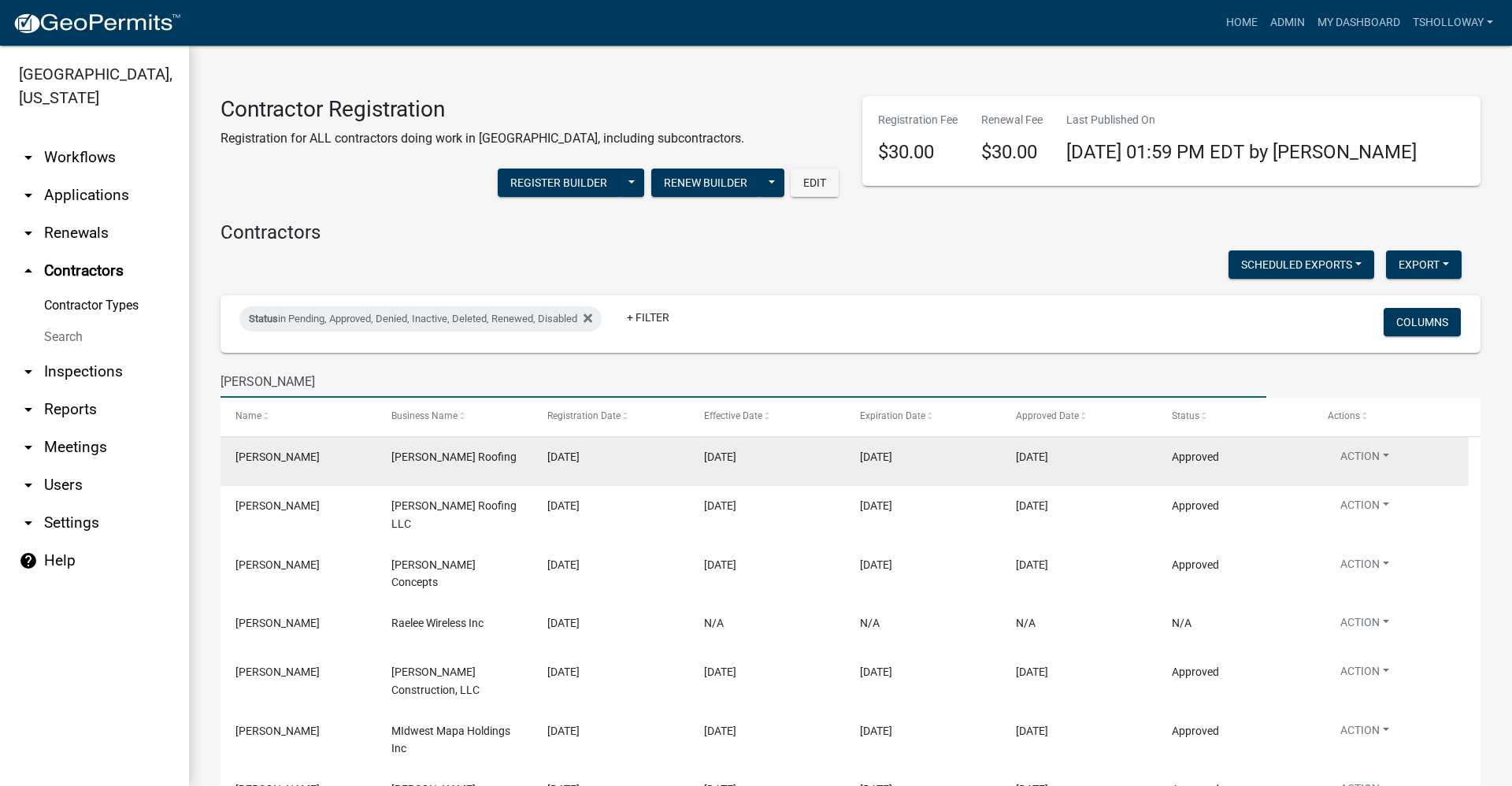
type input "leroy s"
click at [575, 464] on div "09/10/2025" at bounding box center [609, 456] width 126 height 18
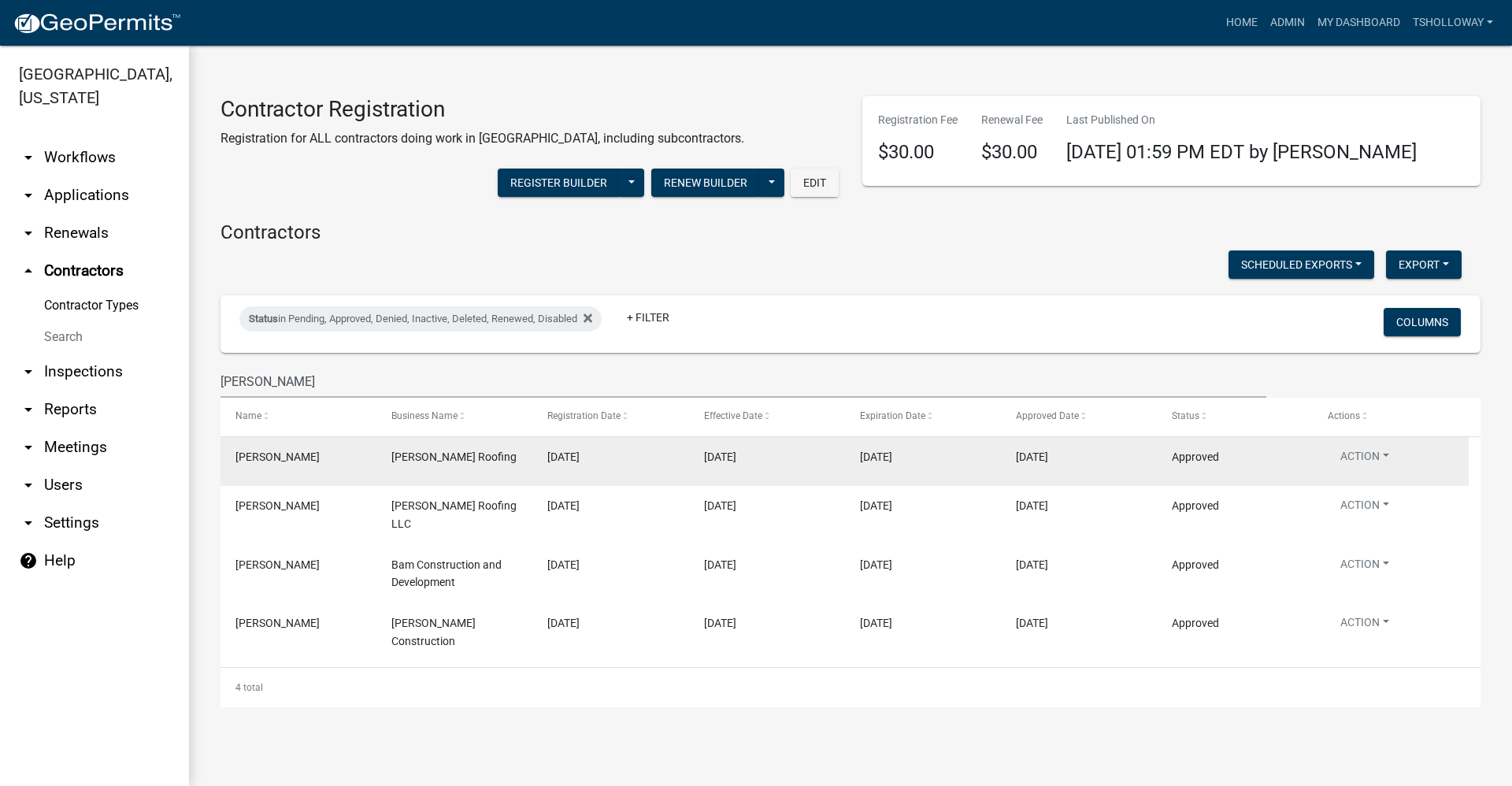
click at [255, 458] on span "Leroy Schmucker" at bounding box center [277, 456] width 85 height 13
click at [1366, 458] on button "Action" at bounding box center [1364, 458] width 74 height 22
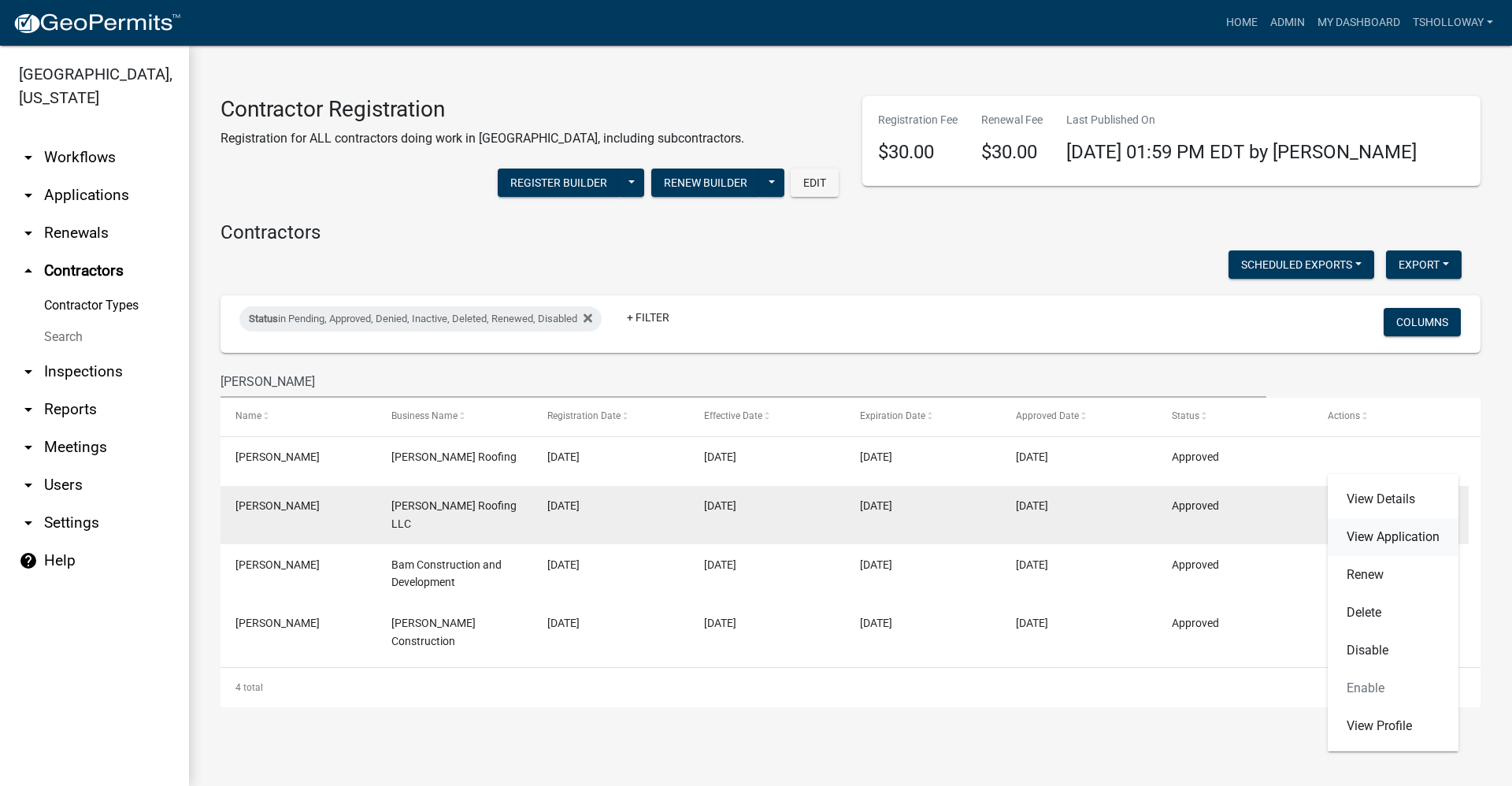
click at [1388, 532] on link "View Application" at bounding box center [1392, 536] width 130 height 38
select select "3: 3"
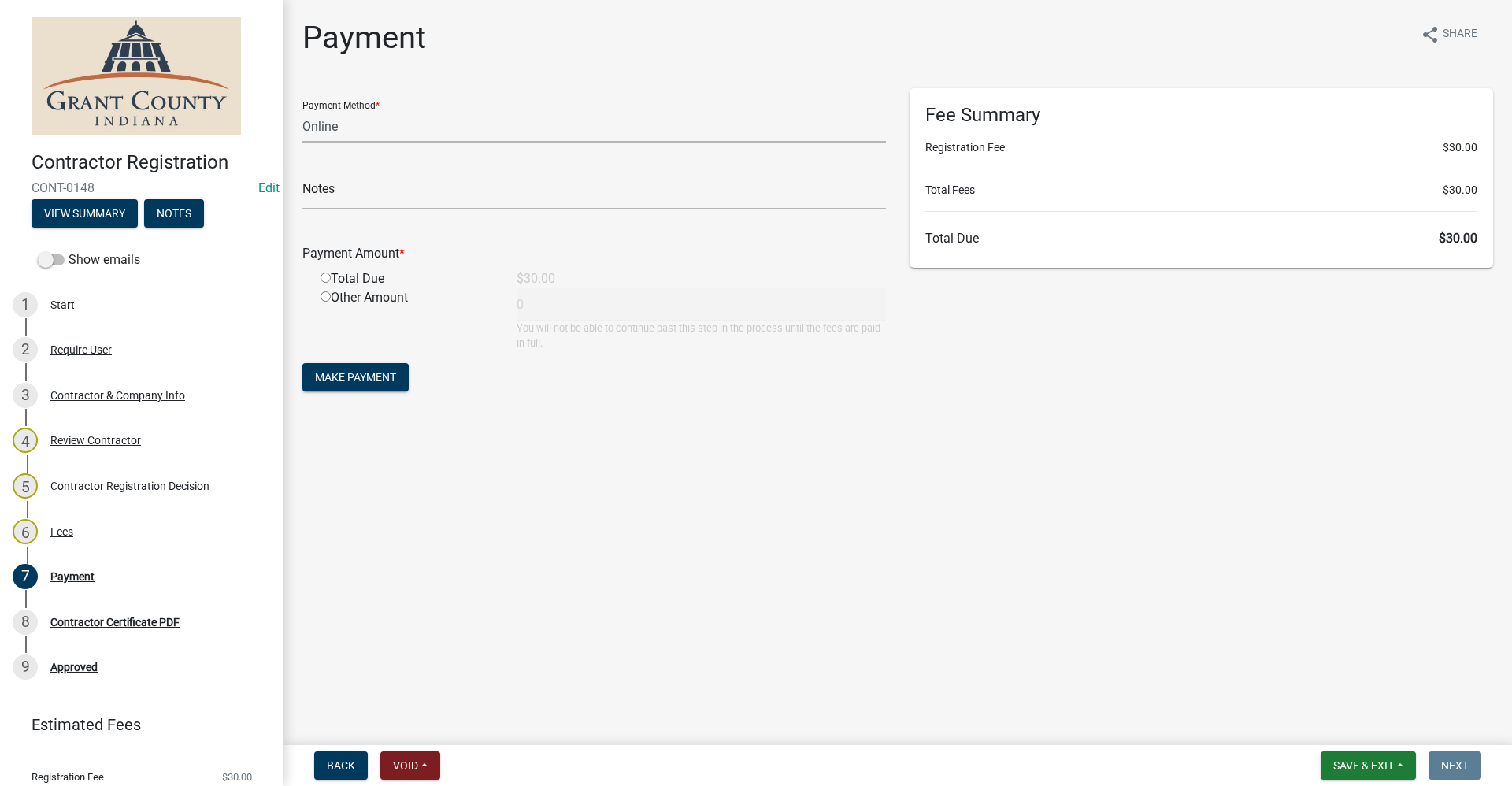
click at [347, 127] on select "Credit Card POS Check Cash Online" at bounding box center [594, 125] width 584 height 32
click at [303, 110] on select "Credit Card POS Check Cash Online" at bounding box center [594, 125] width 584 height 32
click at [342, 186] on input "text" at bounding box center [594, 193] width 584 height 32
paste input "14956356"
type input "14956356 r"
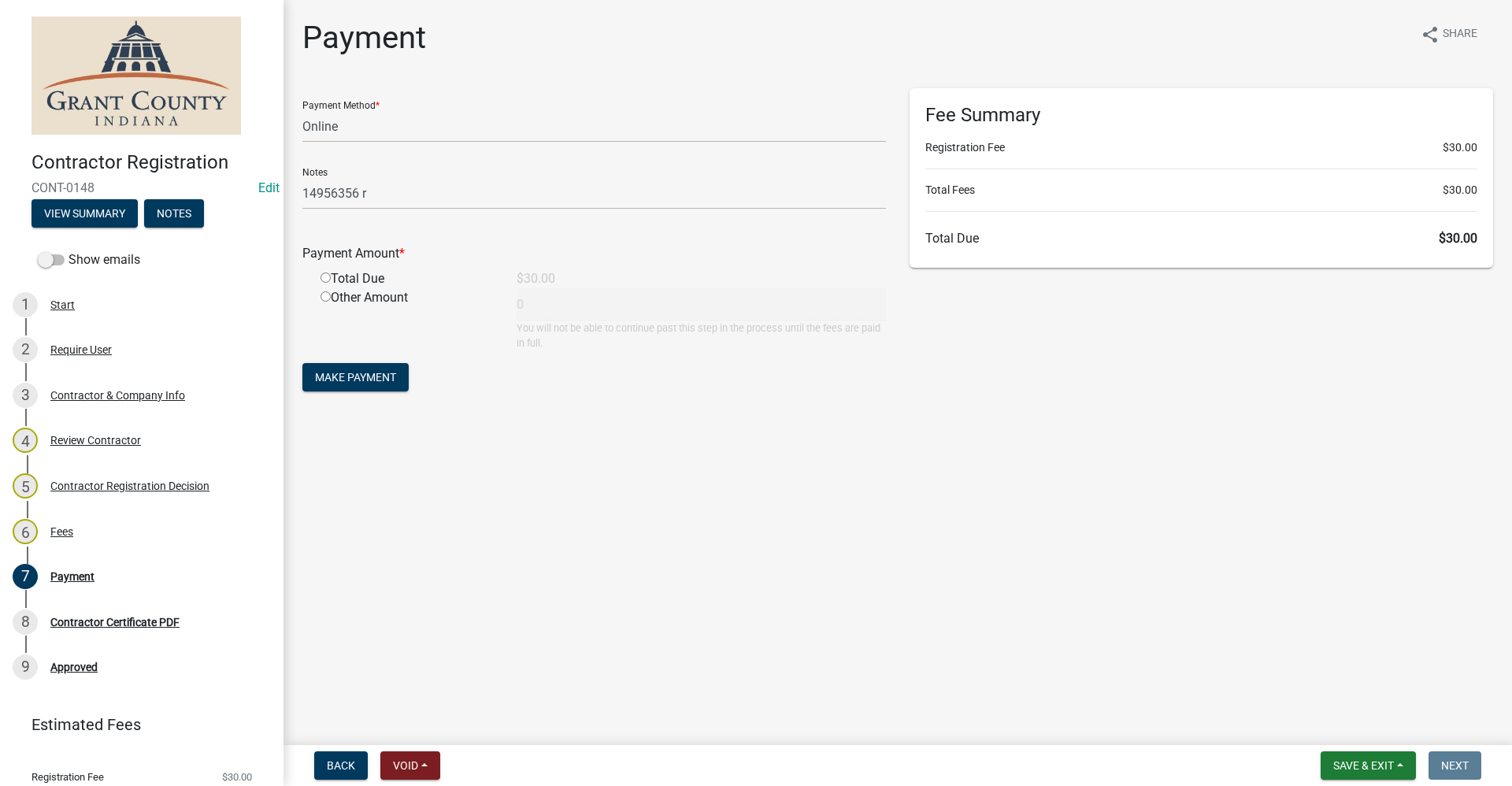
click at [325, 285] on div "Total Due" at bounding box center [406, 278] width 196 height 18
click at [325, 280] on input "radio" at bounding box center [325, 277] width 11 height 11
radio input "true"
type input "30"
click at [362, 377] on span "Make Payment" at bounding box center [355, 376] width 81 height 13
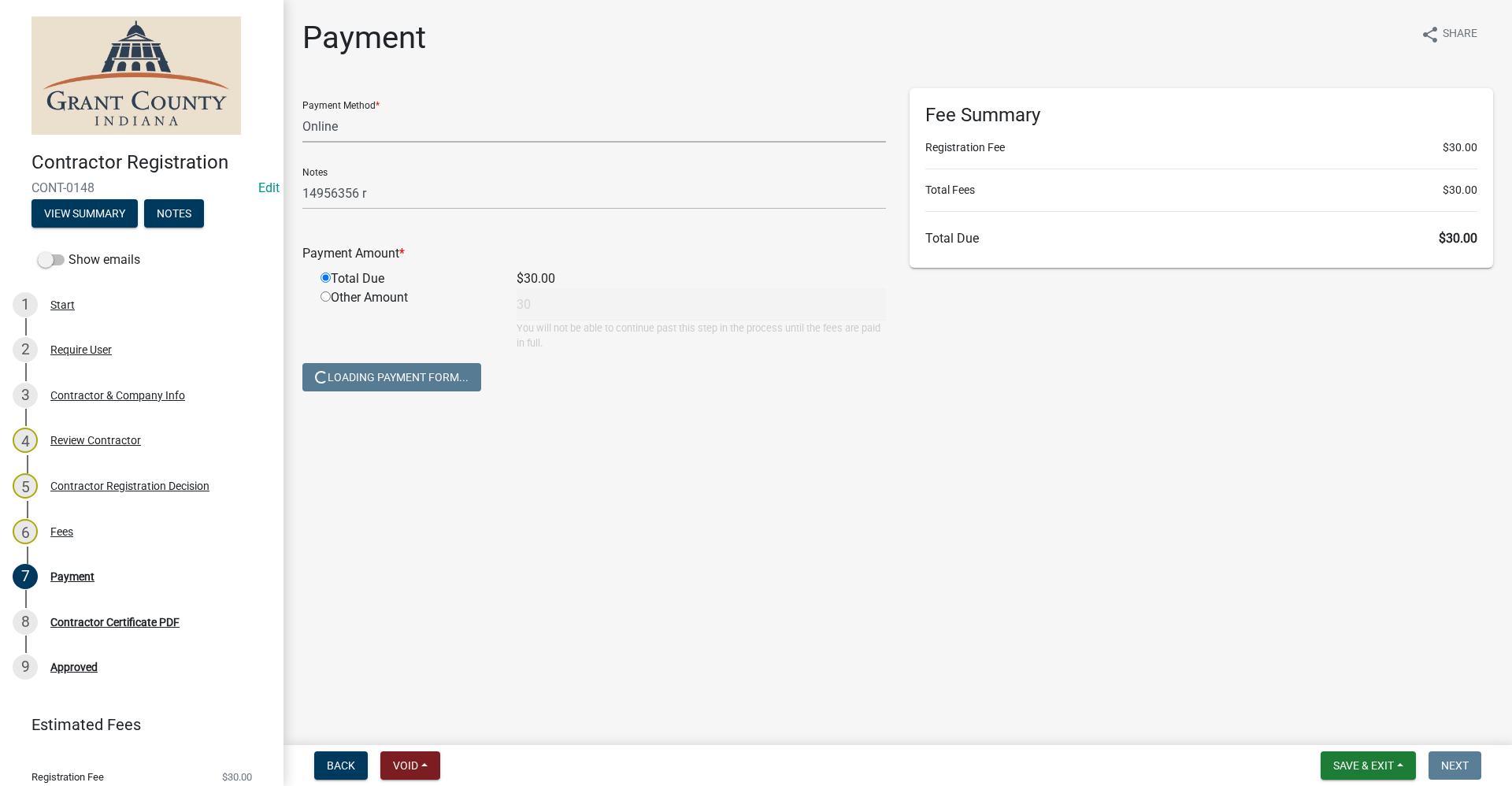
click at [363, 127] on select "Credit Card POS Check Cash Online" at bounding box center [594, 125] width 584 height 32
select select "0: 2"
click at [303, 110] on select "Credit Card POS Check Cash Online" at bounding box center [594, 125] width 584 height 32
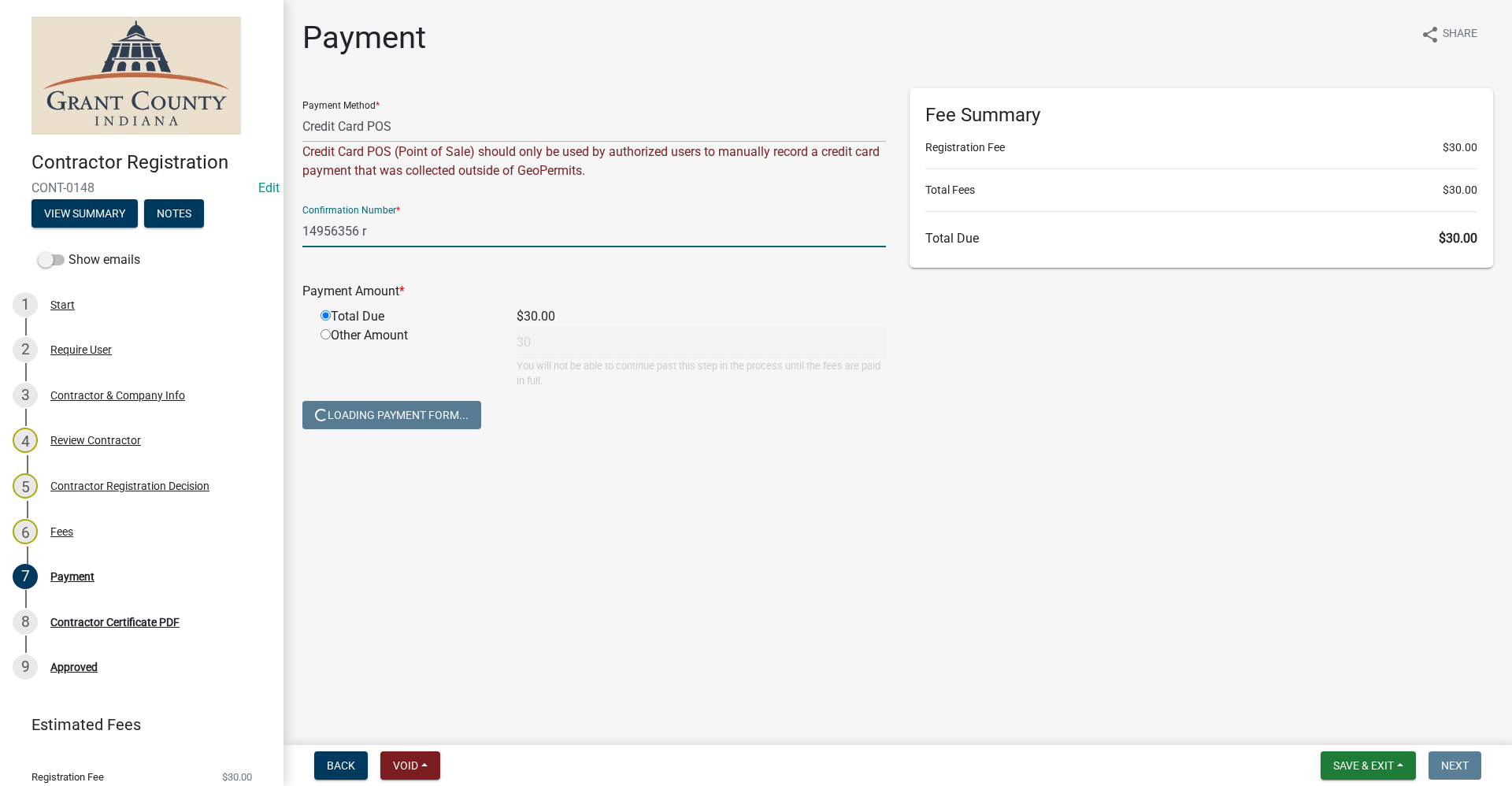
click at [362, 231] on input "14956356 r" at bounding box center [594, 231] width 584 height 32
type input "14956356"
click at [422, 122] on select "Credit Card POS Check Cash Online" at bounding box center [594, 125] width 584 height 32
click at [303, 110] on select "Credit Card POS Check Cash Online" at bounding box center [594, 125] width 584 height 32
click at [368, 233] on input "14956356" at bounding box center [594, 231] width 584 height 32
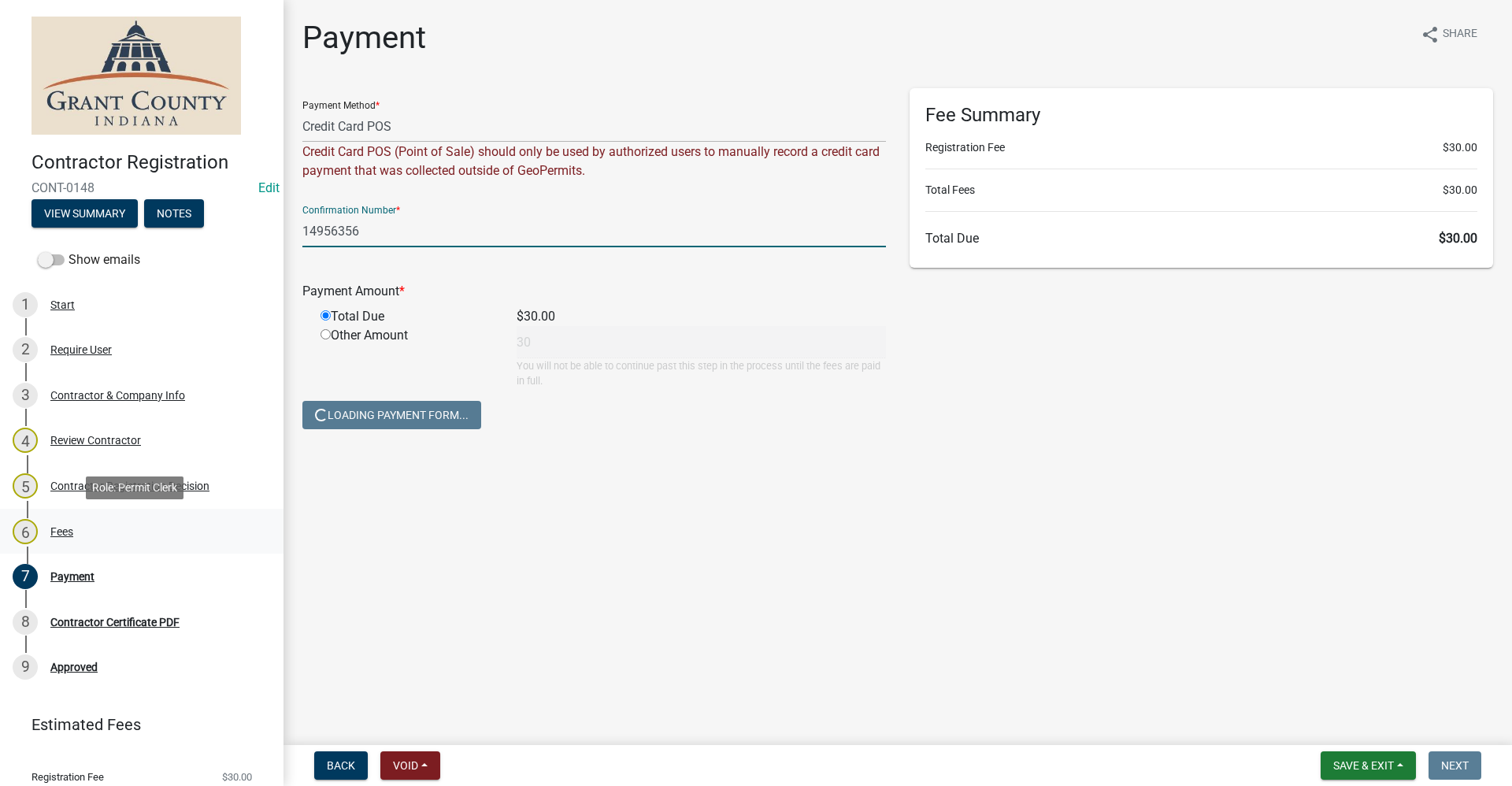
click at [70, 532] on div "Fees" at bounding box center [61, 531] width 22 height 11
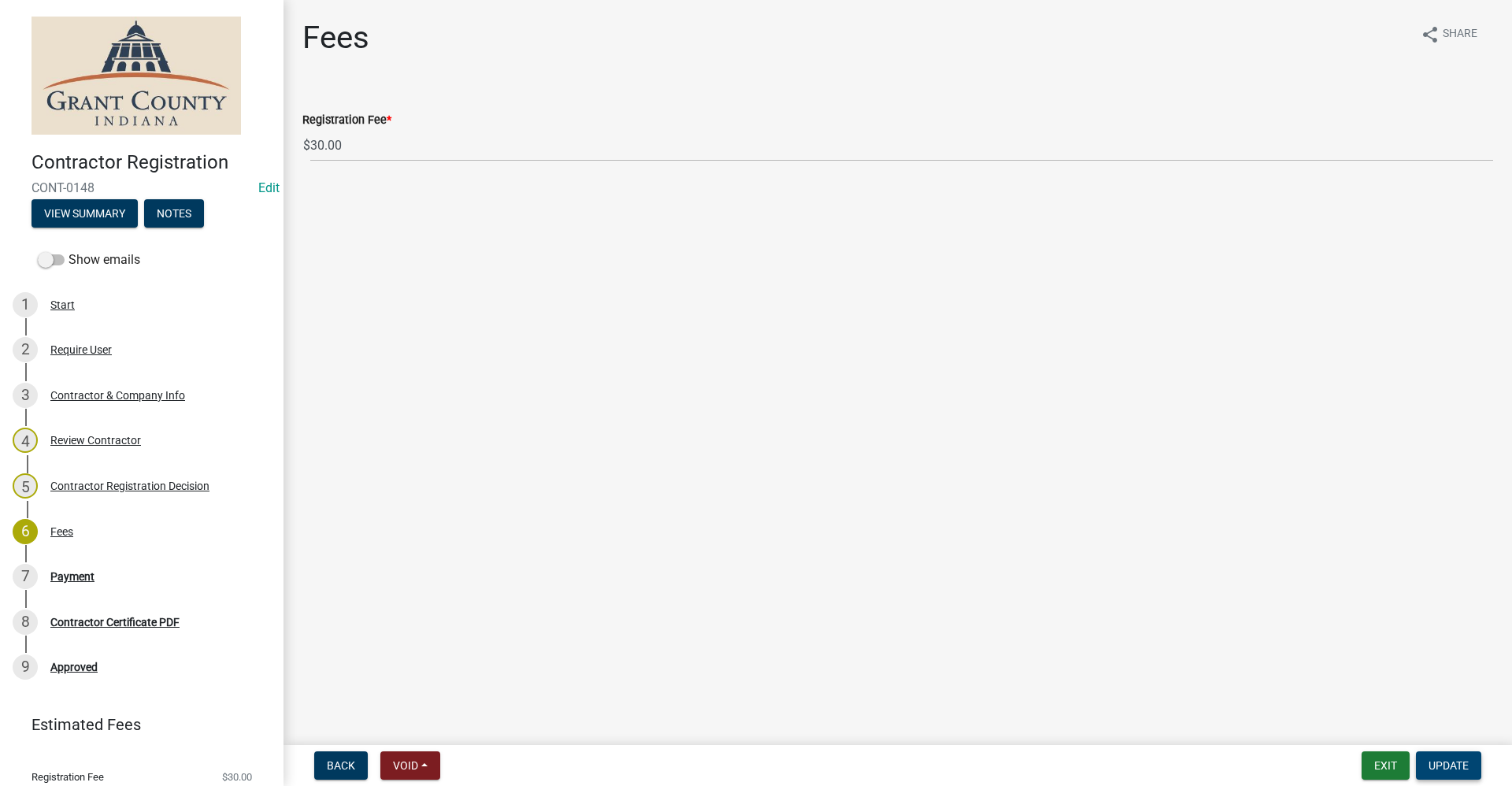
click at [1440, 762] on span "Update" at bounding box center [1448, 765] width 40 height 13
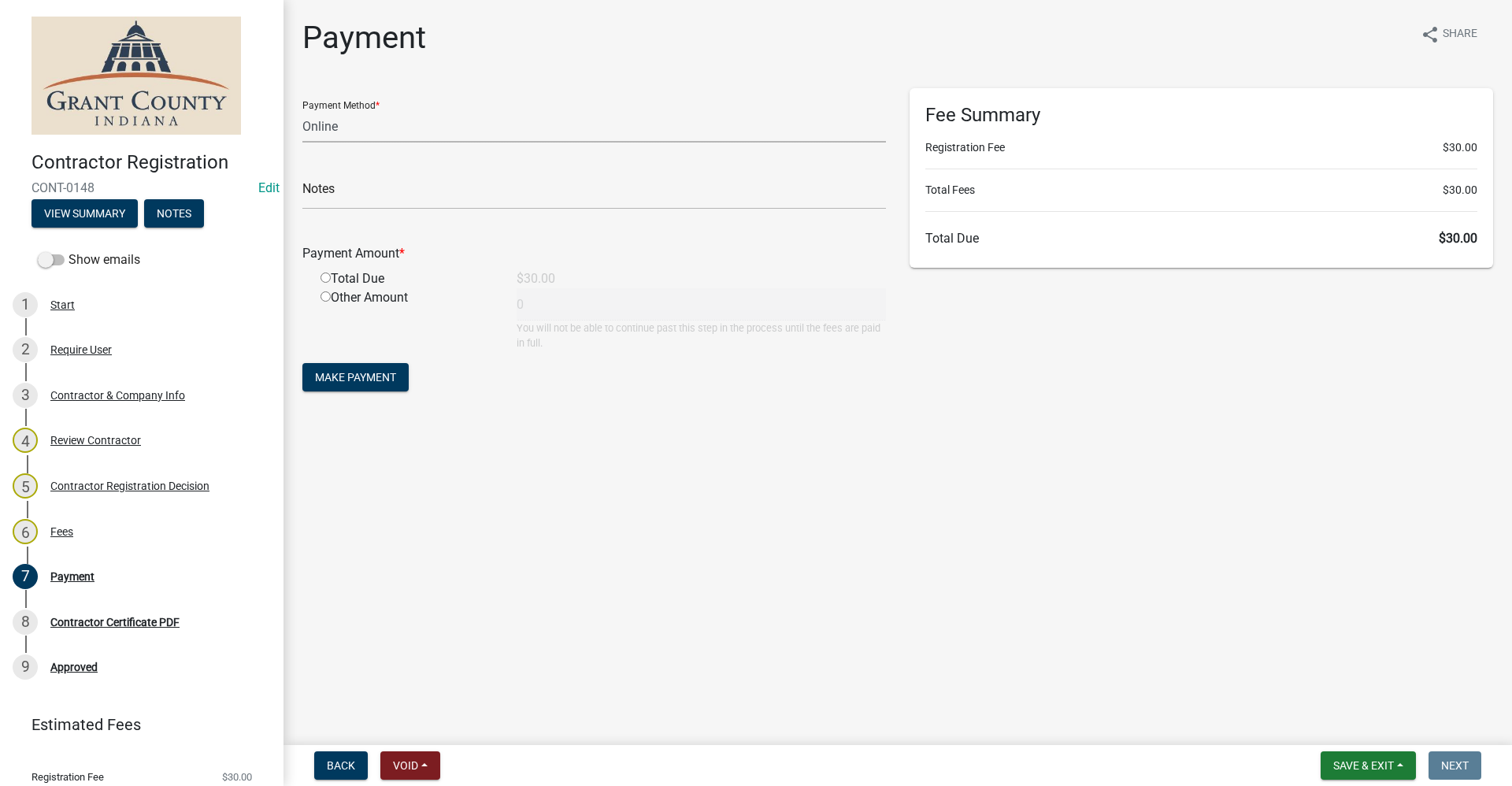
click at [346, 127] on select "Credit Card POS Check Cash Online" at bounding box center [594, 125] width 584 height 32
select select "0: 2"
click at [303, 110] on select "Credit Card POS Check Cash Online" at bounding box center [594, 125] width 584 height 32
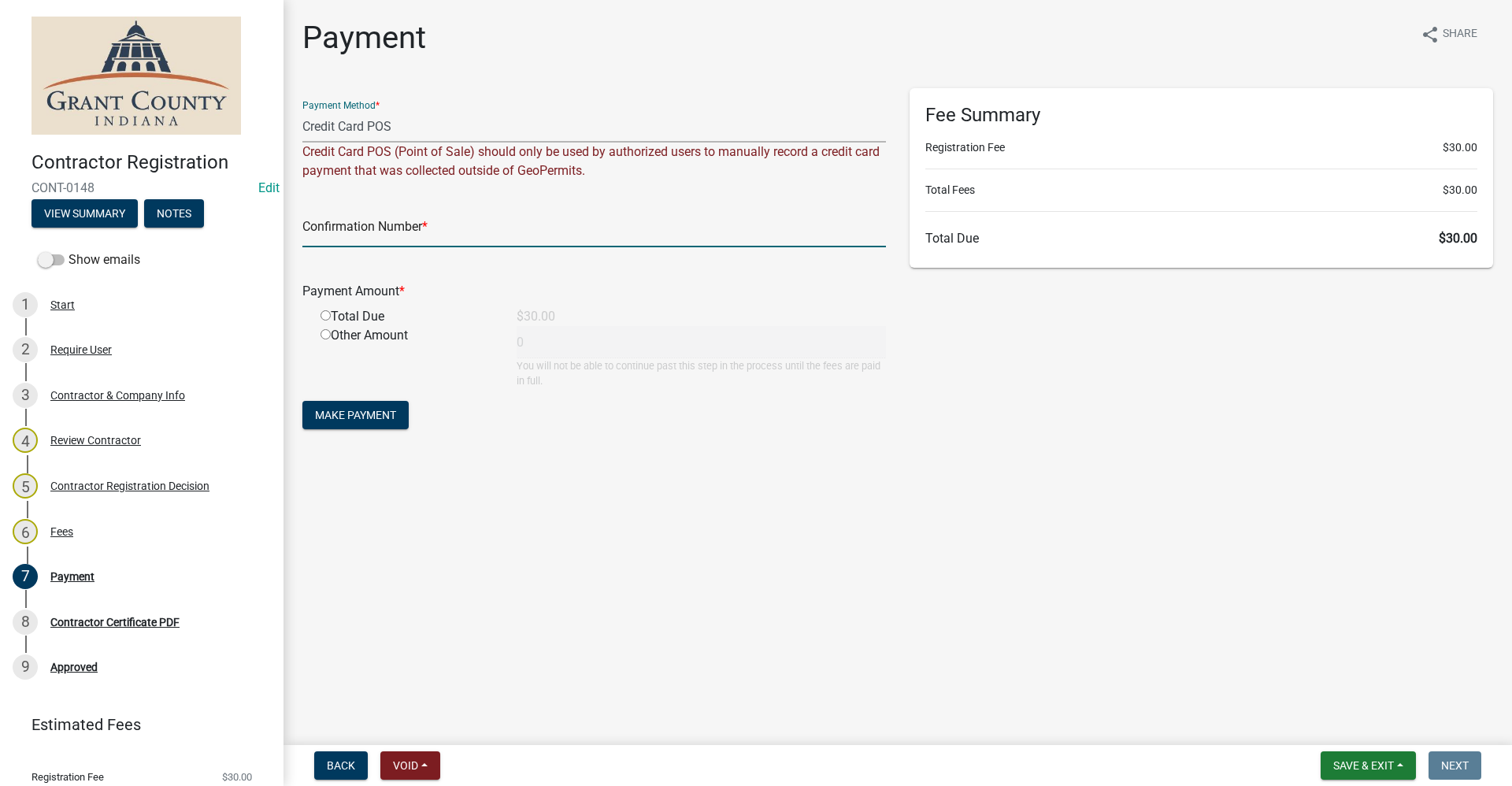
click at [335, 228] on input "text" at bounding box center [594, 231] width 584 height 32
paste input "14956356"
type input "14956356"
click at [324, 316] on input "radio" at bounding box center [325, 315] width 11 height 11
radio input "true"
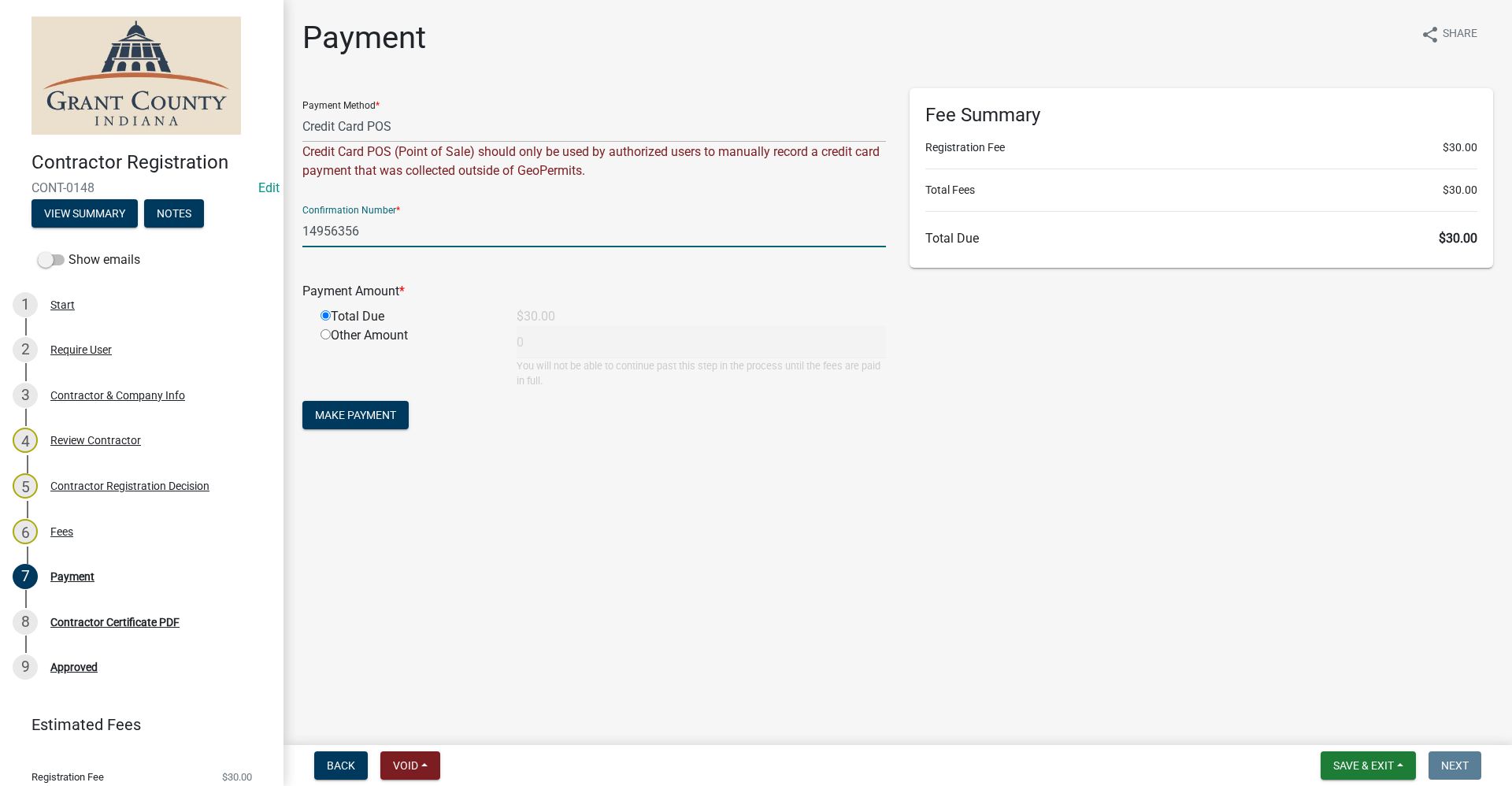
type input "30"
click at [373, 415] on span "Make Payment" at bounding box center [355, 414] width 81 height 13
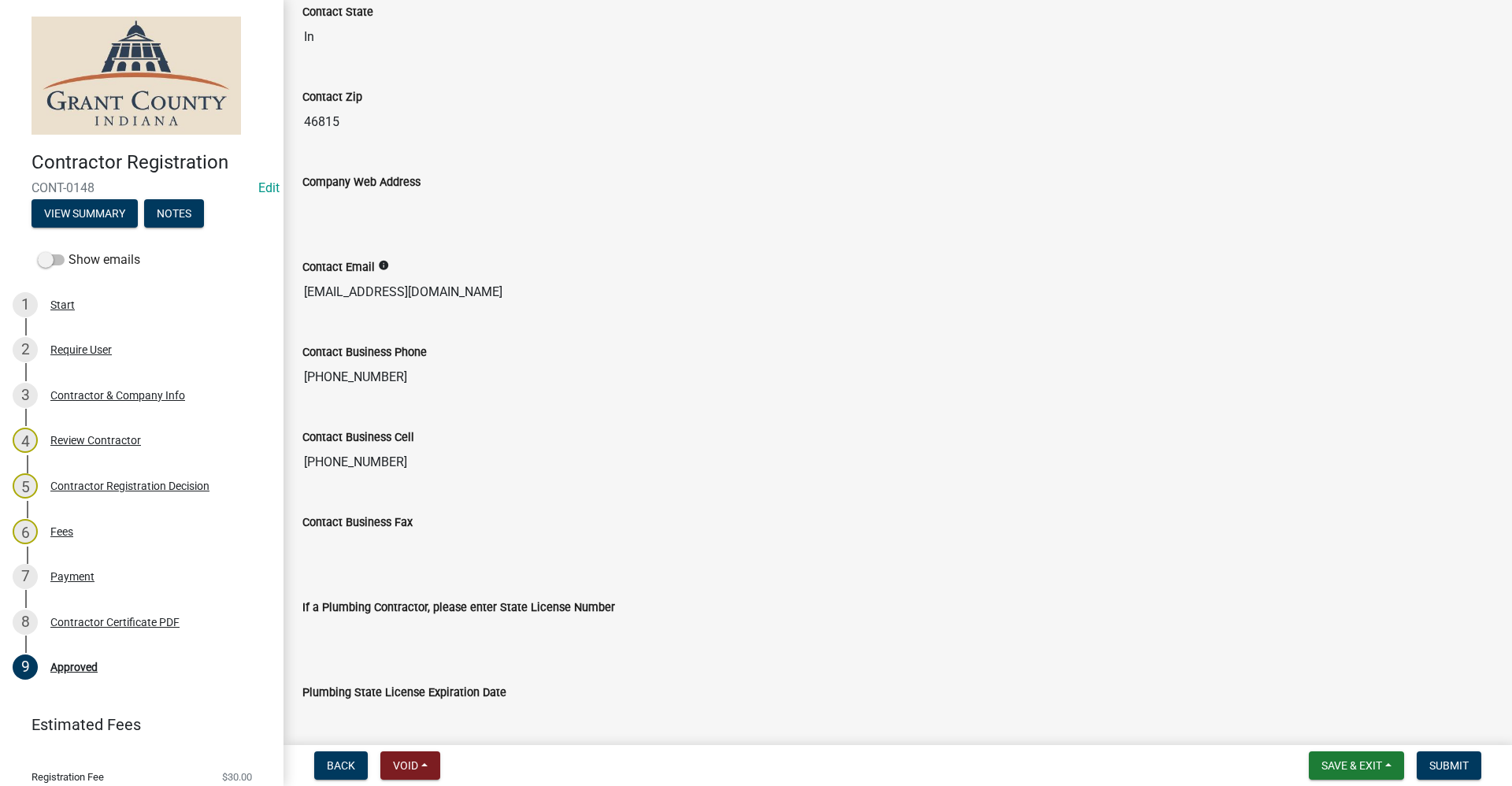
scroll to position [1214, 0]
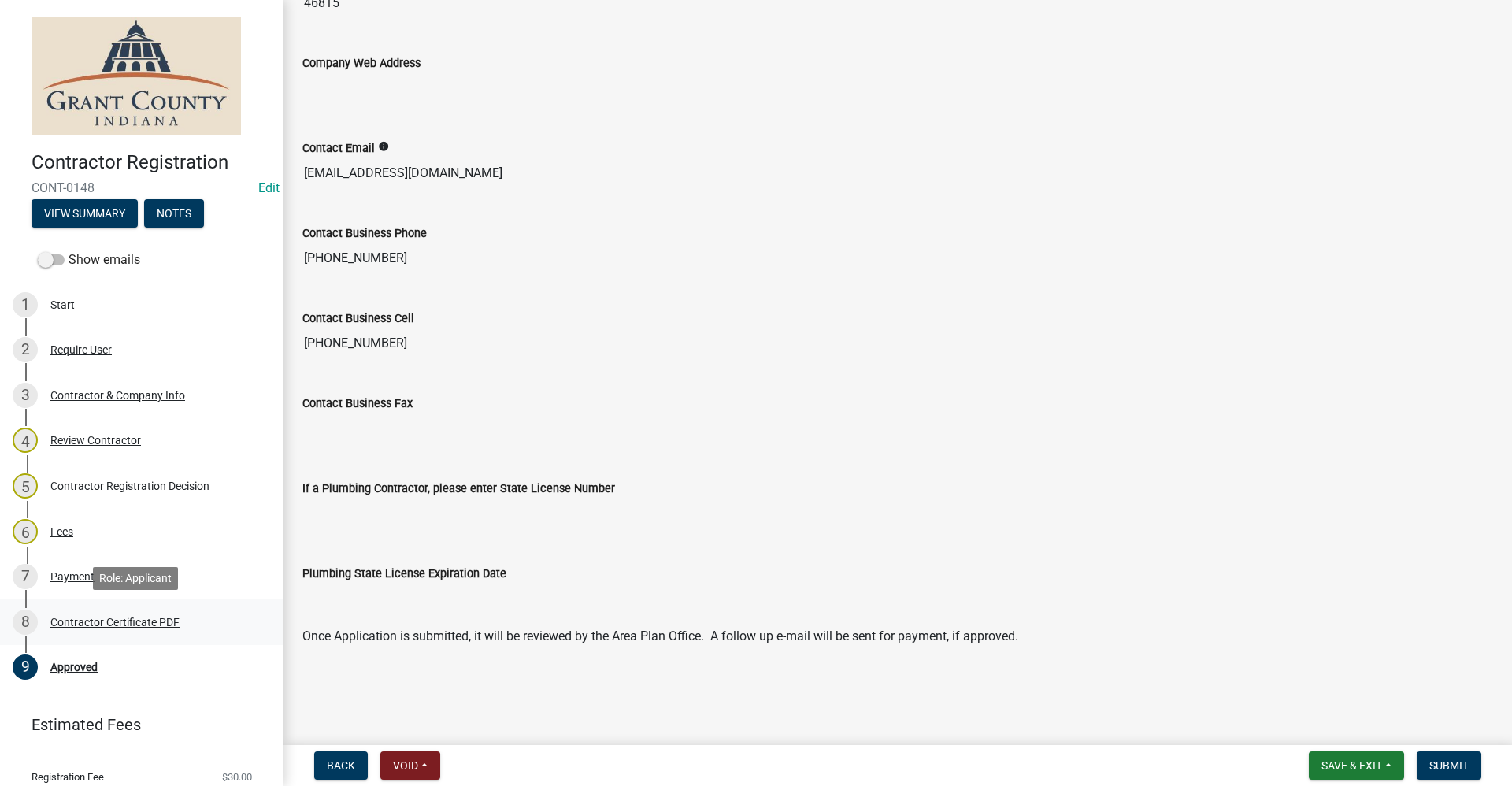
click at [139, 623] on div "Contractor Certificate PDF" at bounding box center [115, 622] width 129 height 11
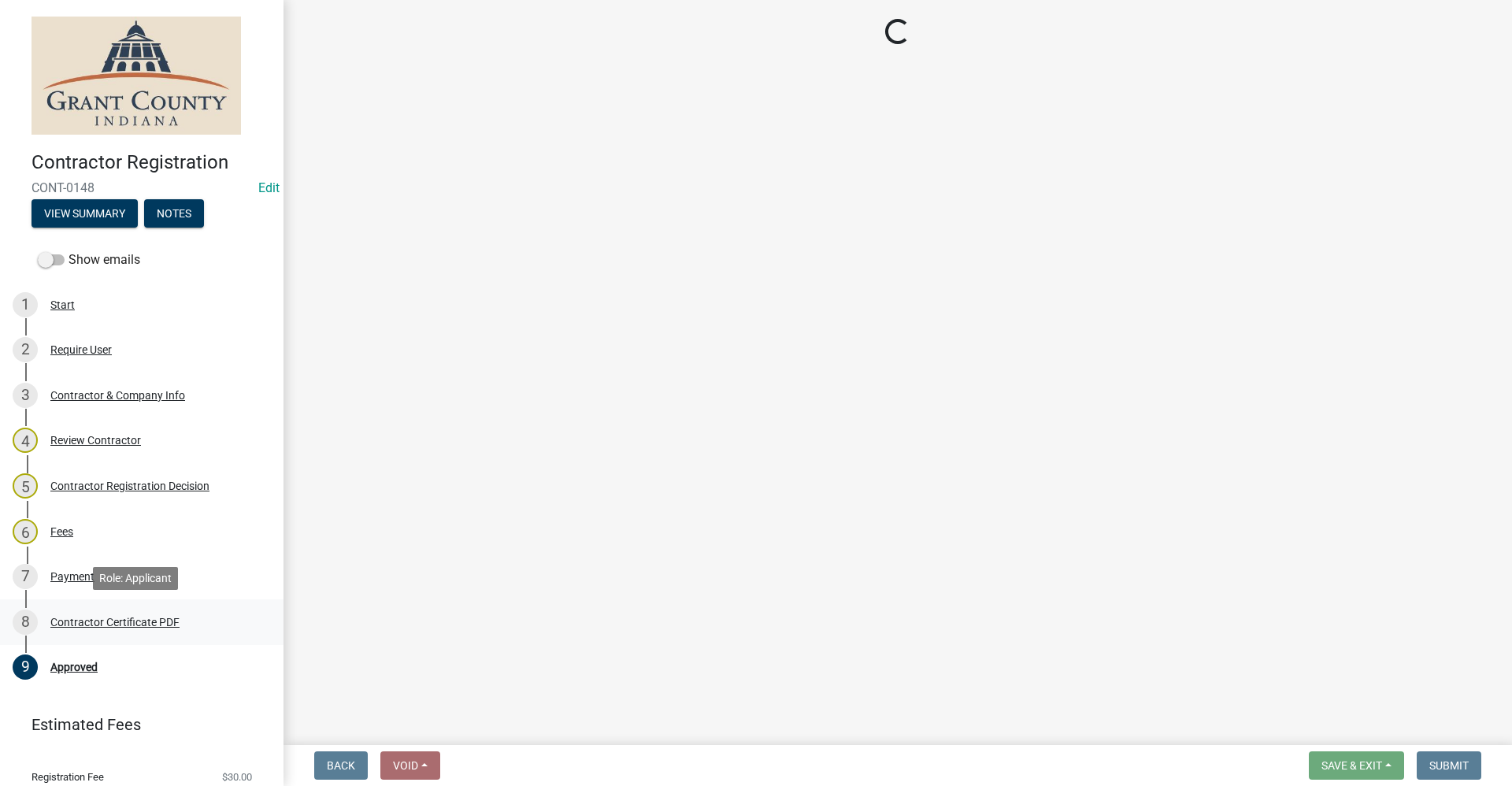
scroll to position [0, 0]
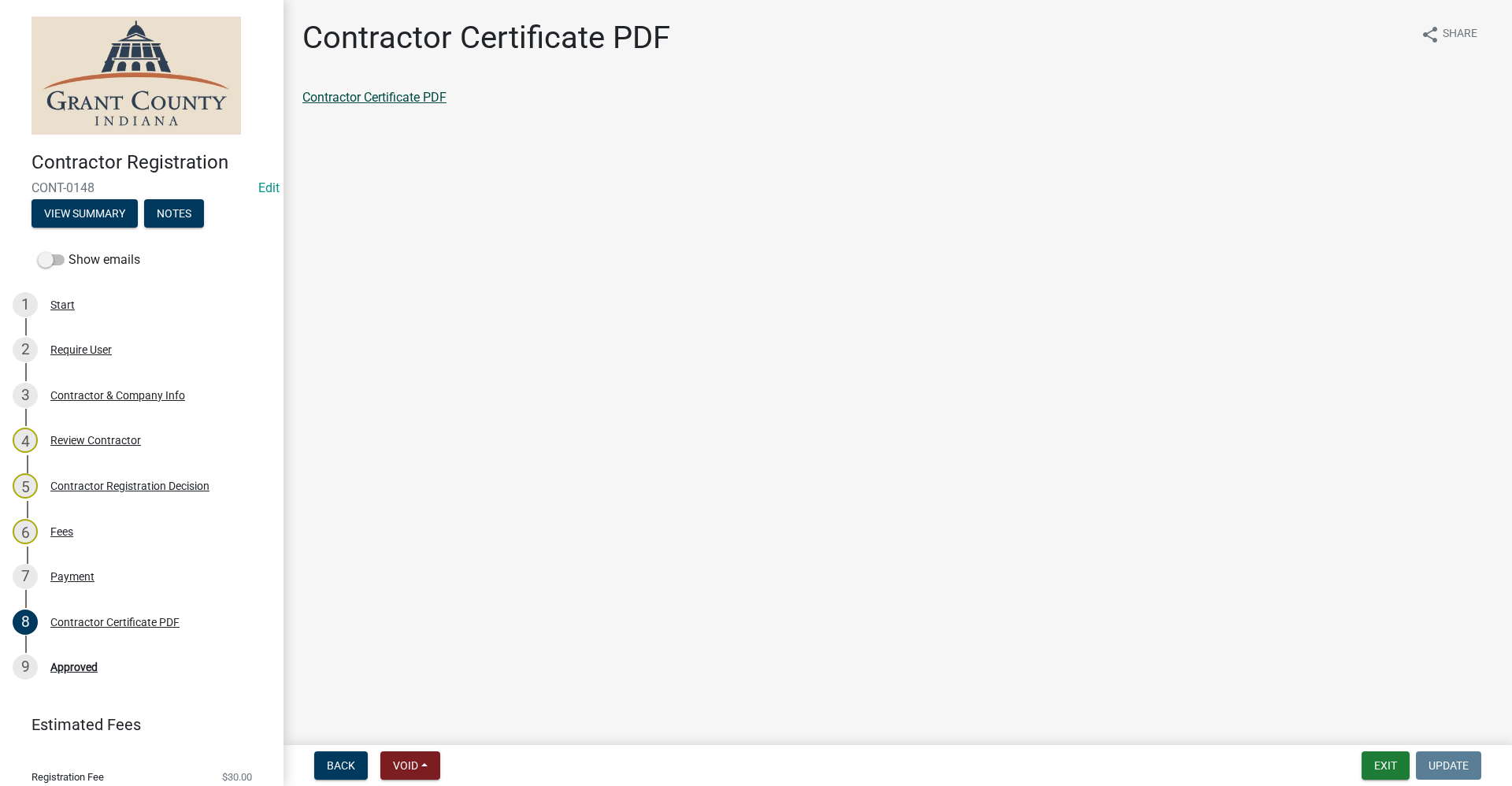
click at [367, 100] on link "Contractor Certificate PDF" at bounding box center [375, 96] width 144 height 15
click at [72, 664] on div "Approved" at bounding box center [74, 666] width 48 height 11
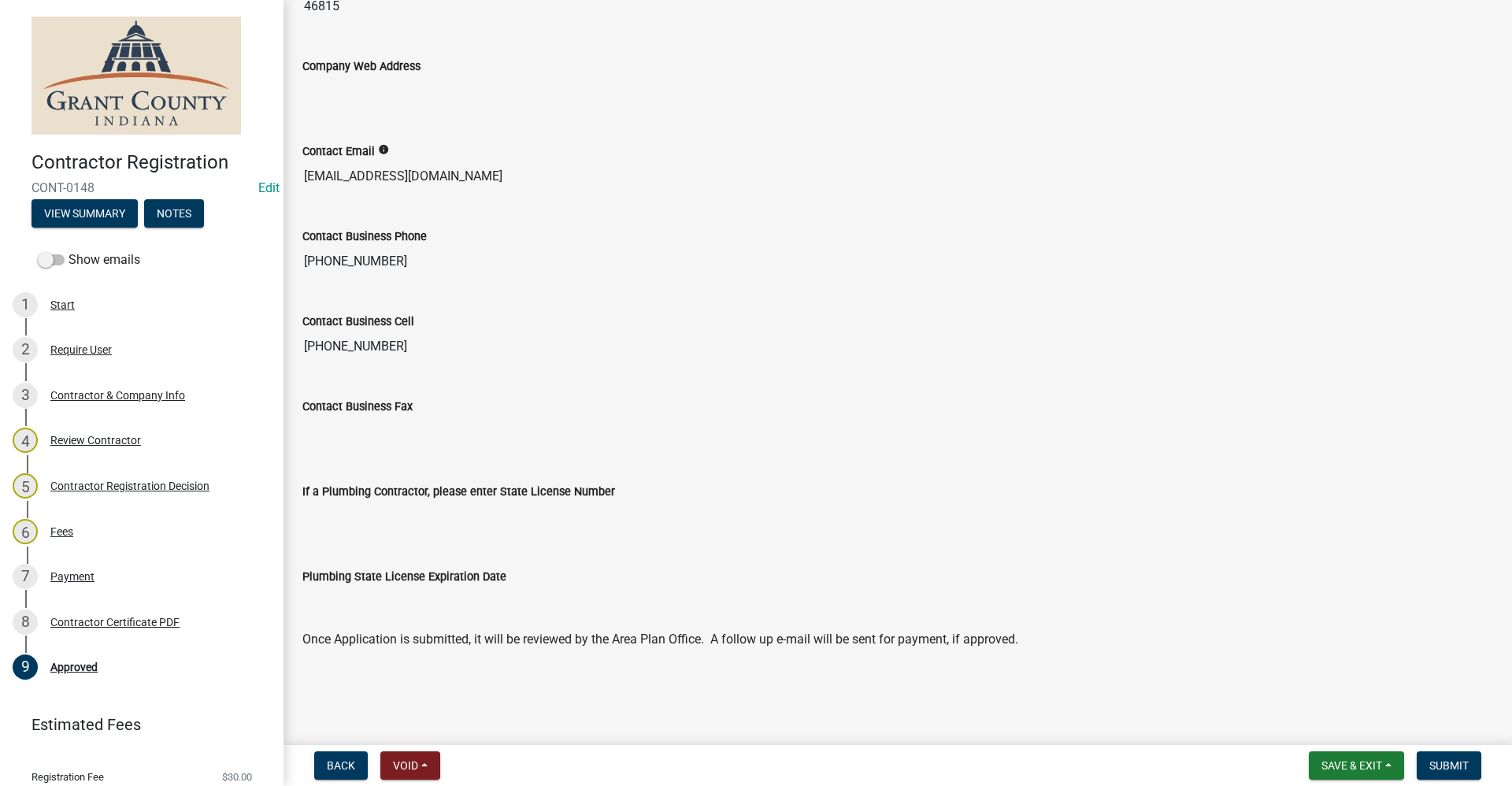
scroll to position [1214, 0]
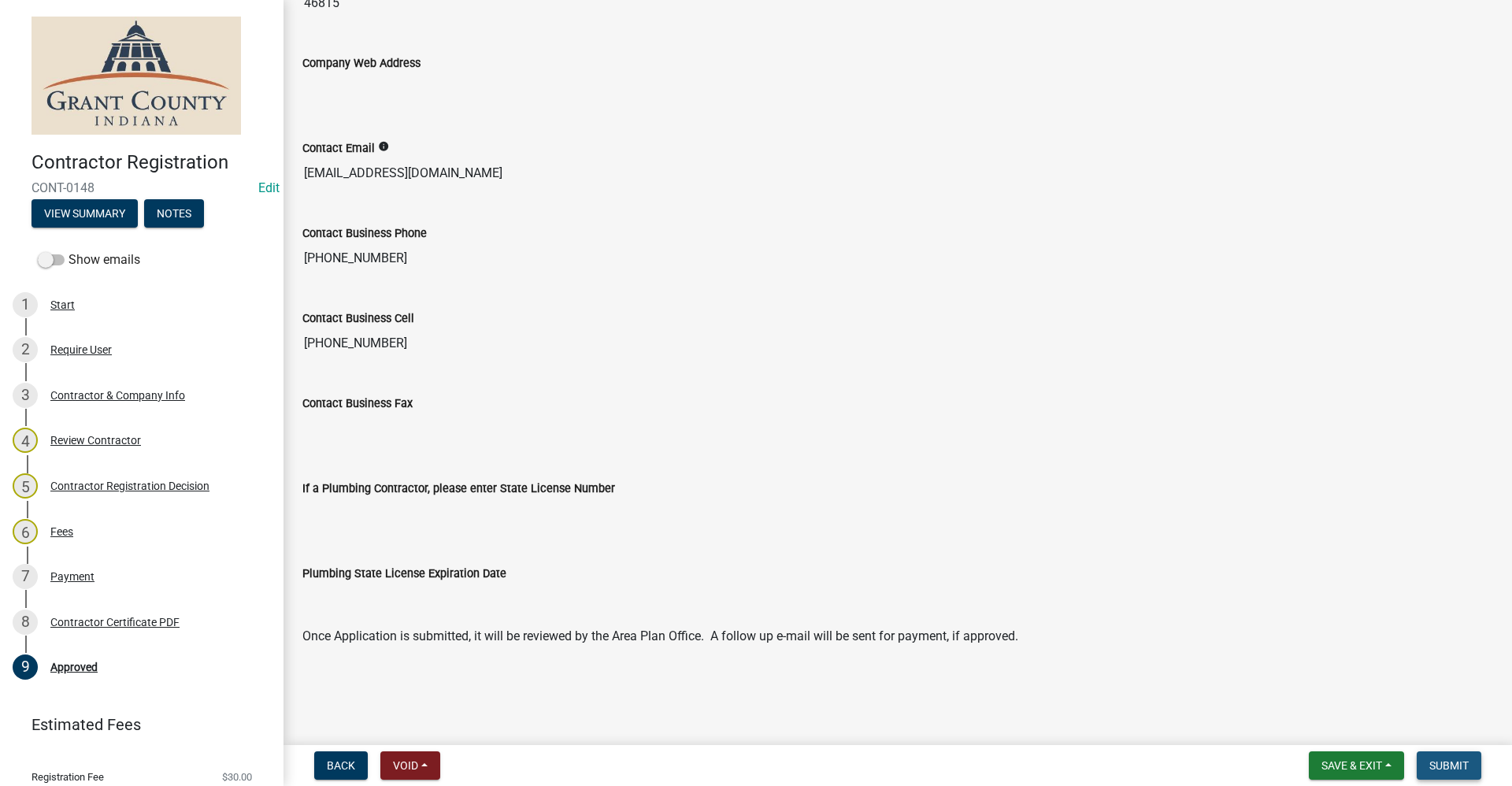
click at [1453, 765] on span "Submit" at bounding box center [1449, 765] width 39 height 13
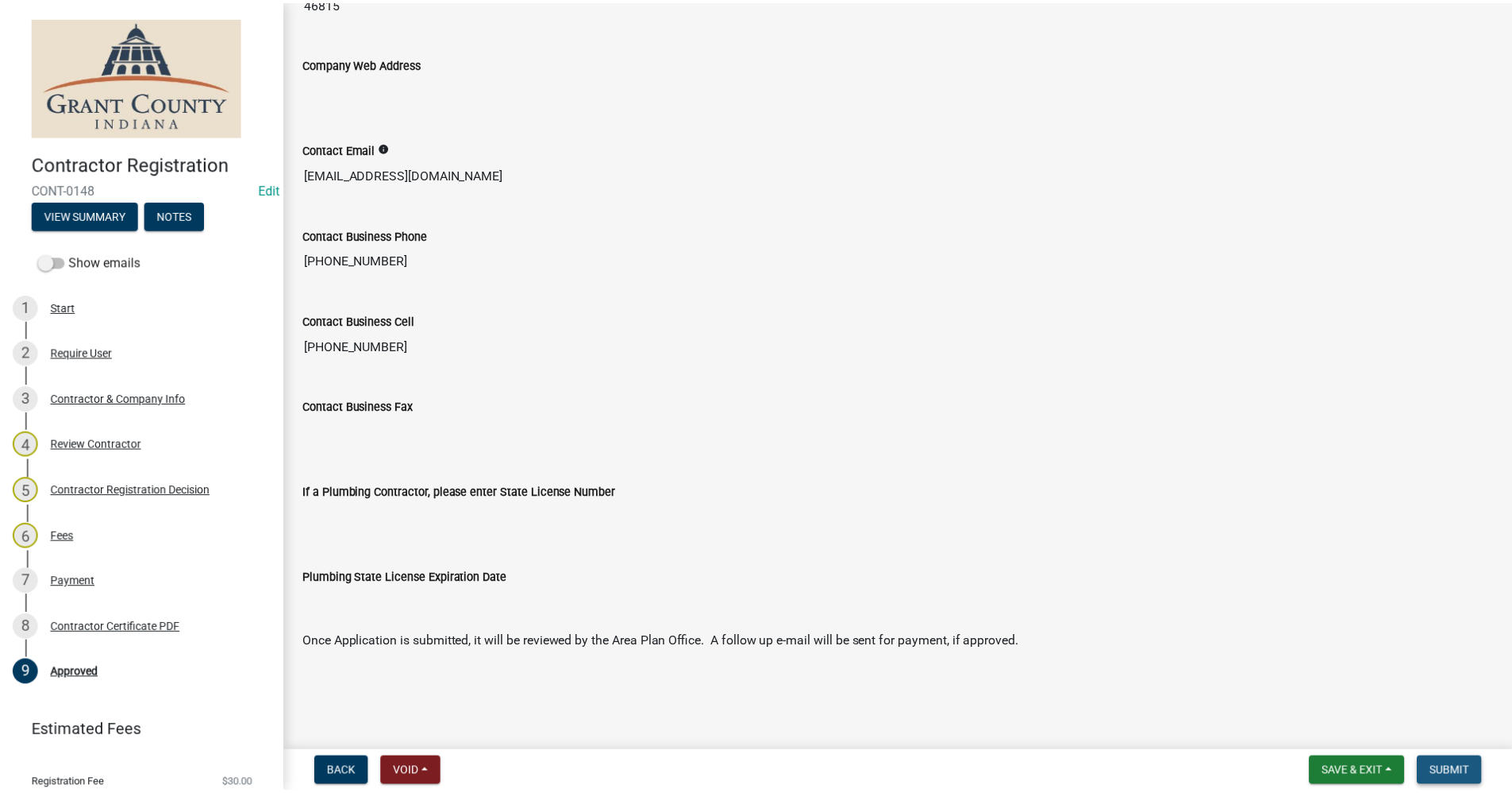
scroll to position [0, 0]
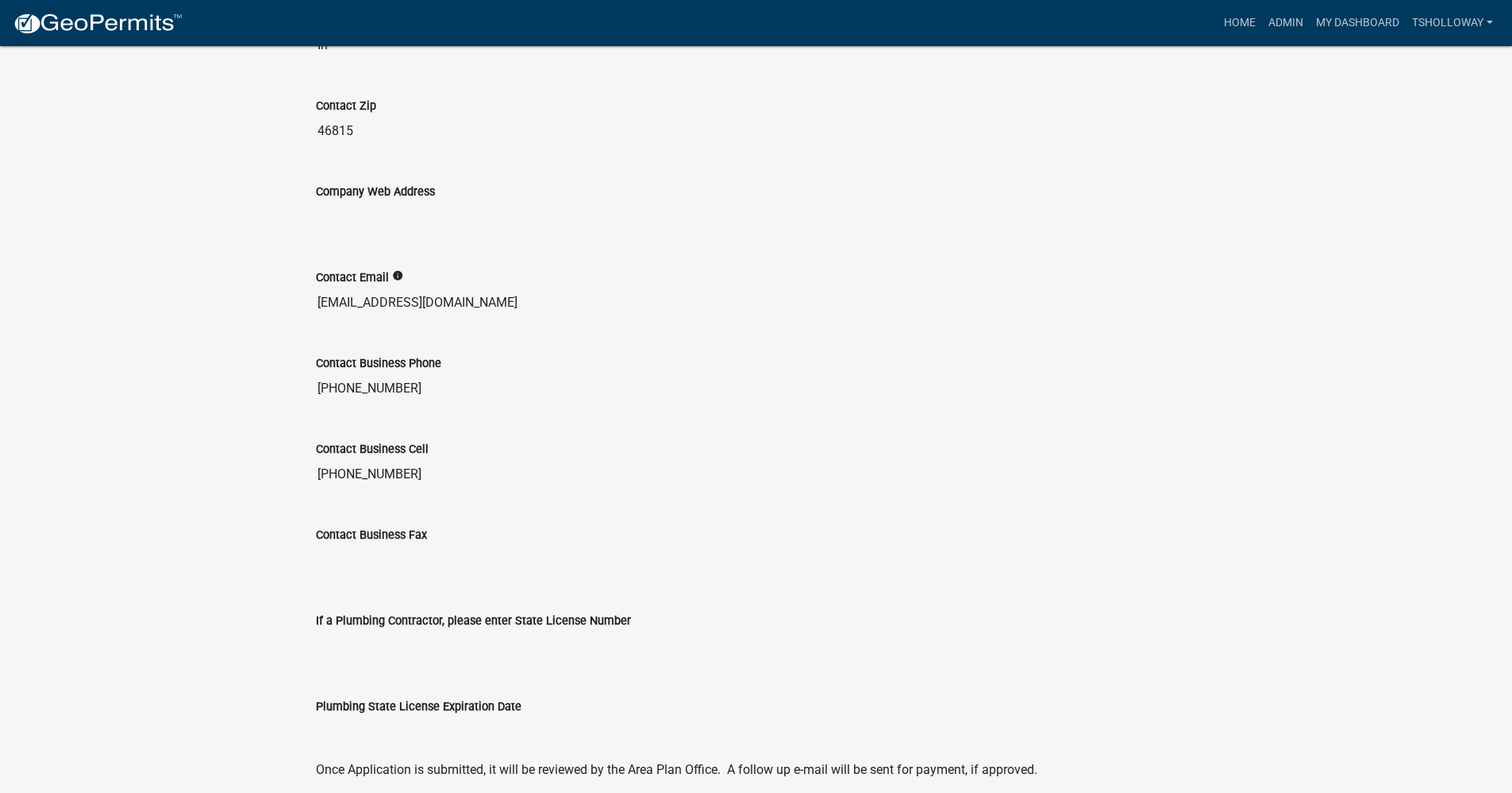
scroll to position [1401, 0]
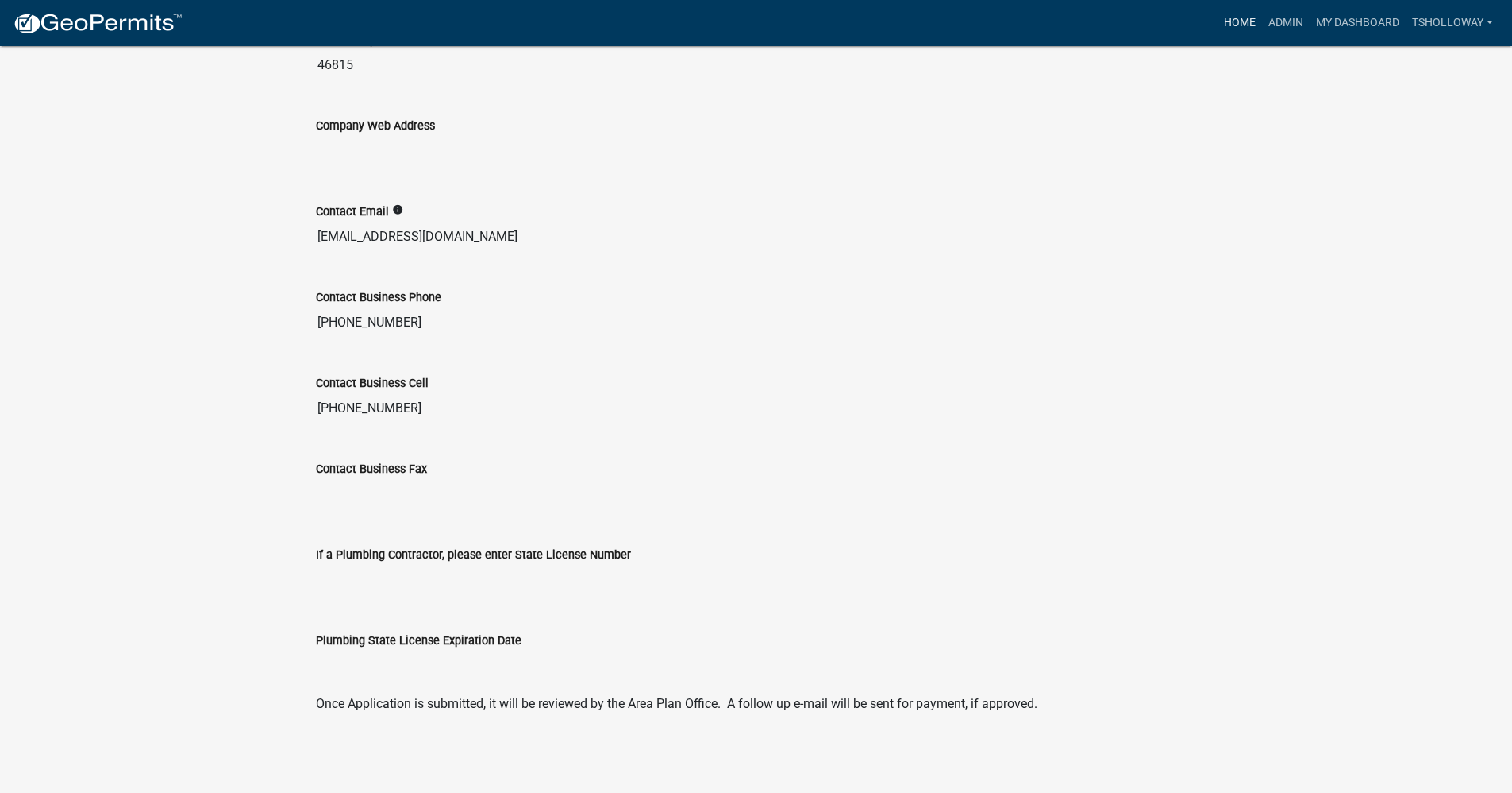
click at [1230, 24] on link "Home" at bounding box center [1239, 23] width 44 height 30
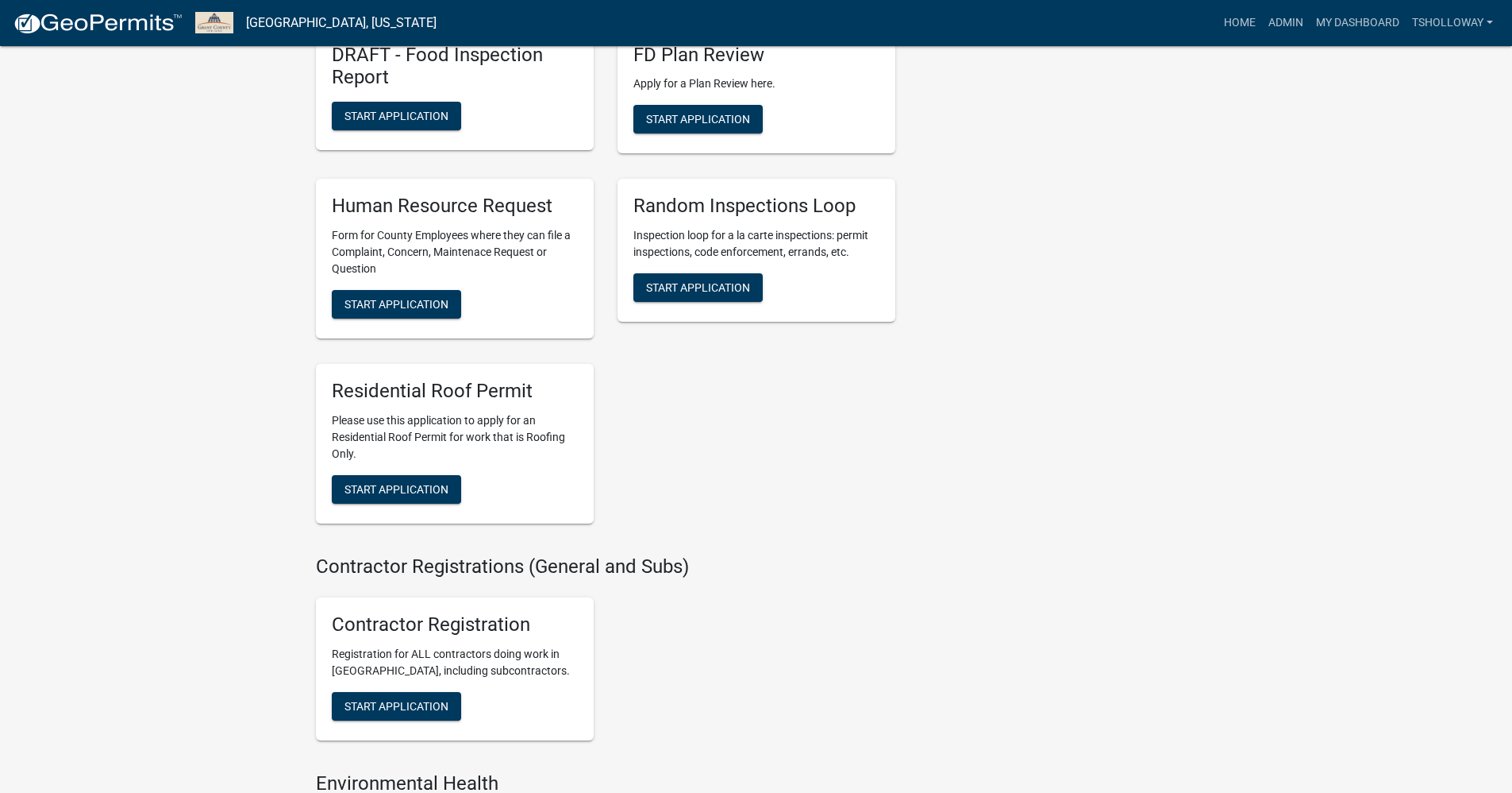
scroll to position [2700, 0]
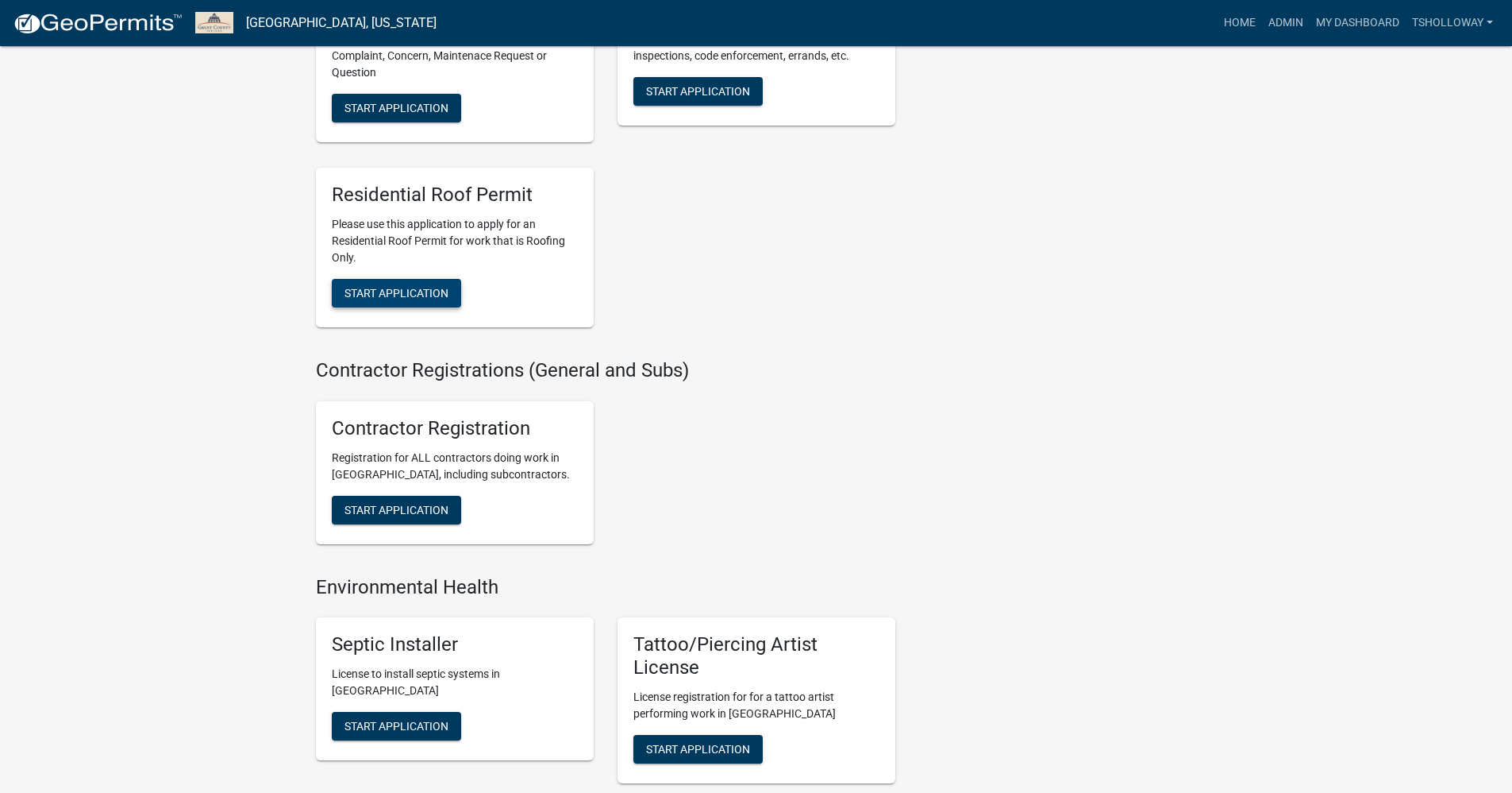
click at [391, 299] on span "Start Application" at bounding box center [396, 292] width 104 height 13
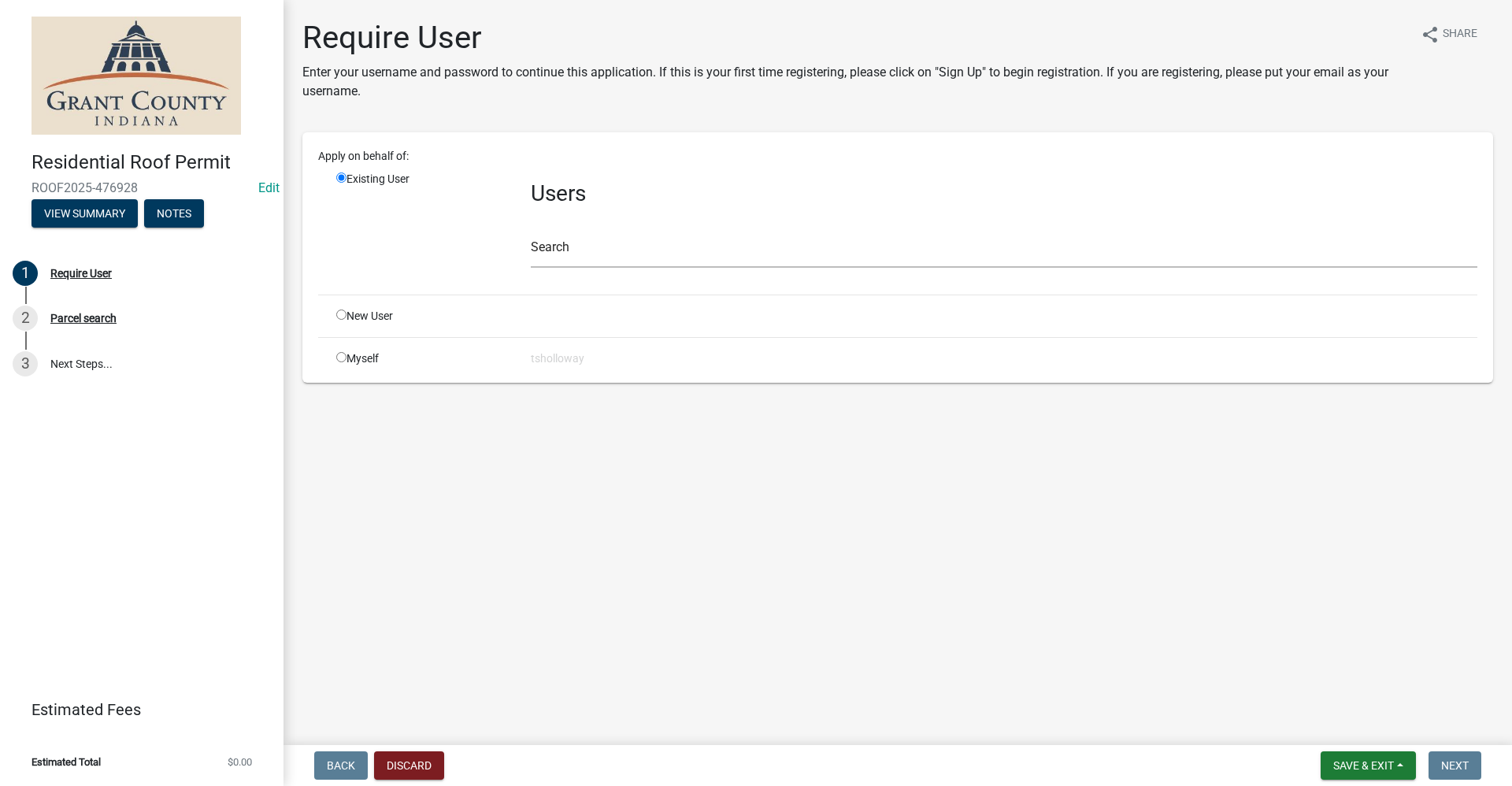
click at [338, 315] on input "radio" at bounding box center [342, 314] width 11 height 11
radio input "true"
radio input "false"
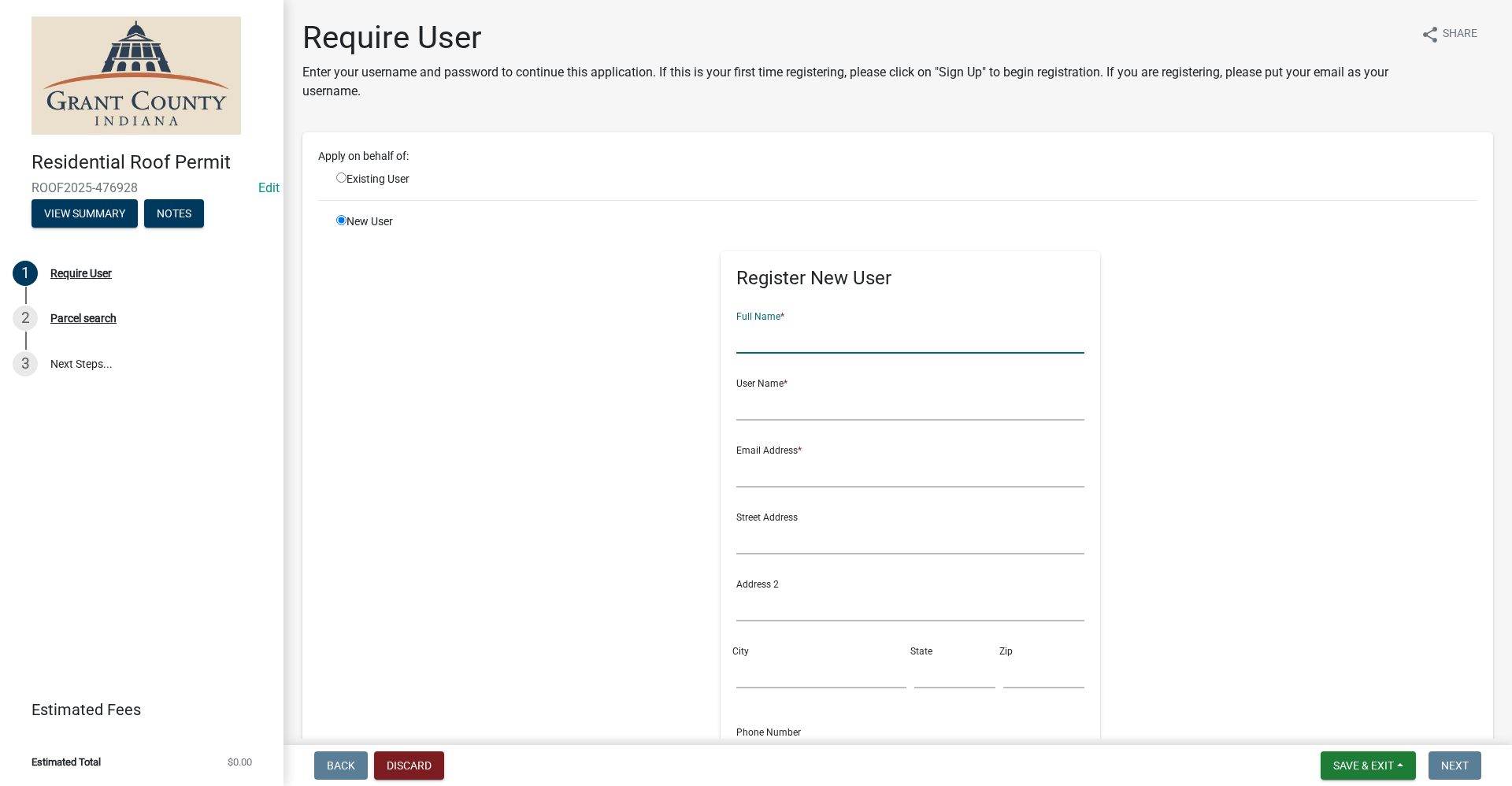
drag, startPoint x: 746, startPoint y: 332, endPoint x: 760, endPoint y: 339, distance: 15.7
click at [746, 332] on input "text" at bounding box center [911, 337] width 348 height 32
type input "z"
type input "Leroy Schmucker"
type input "leroyschmucker"
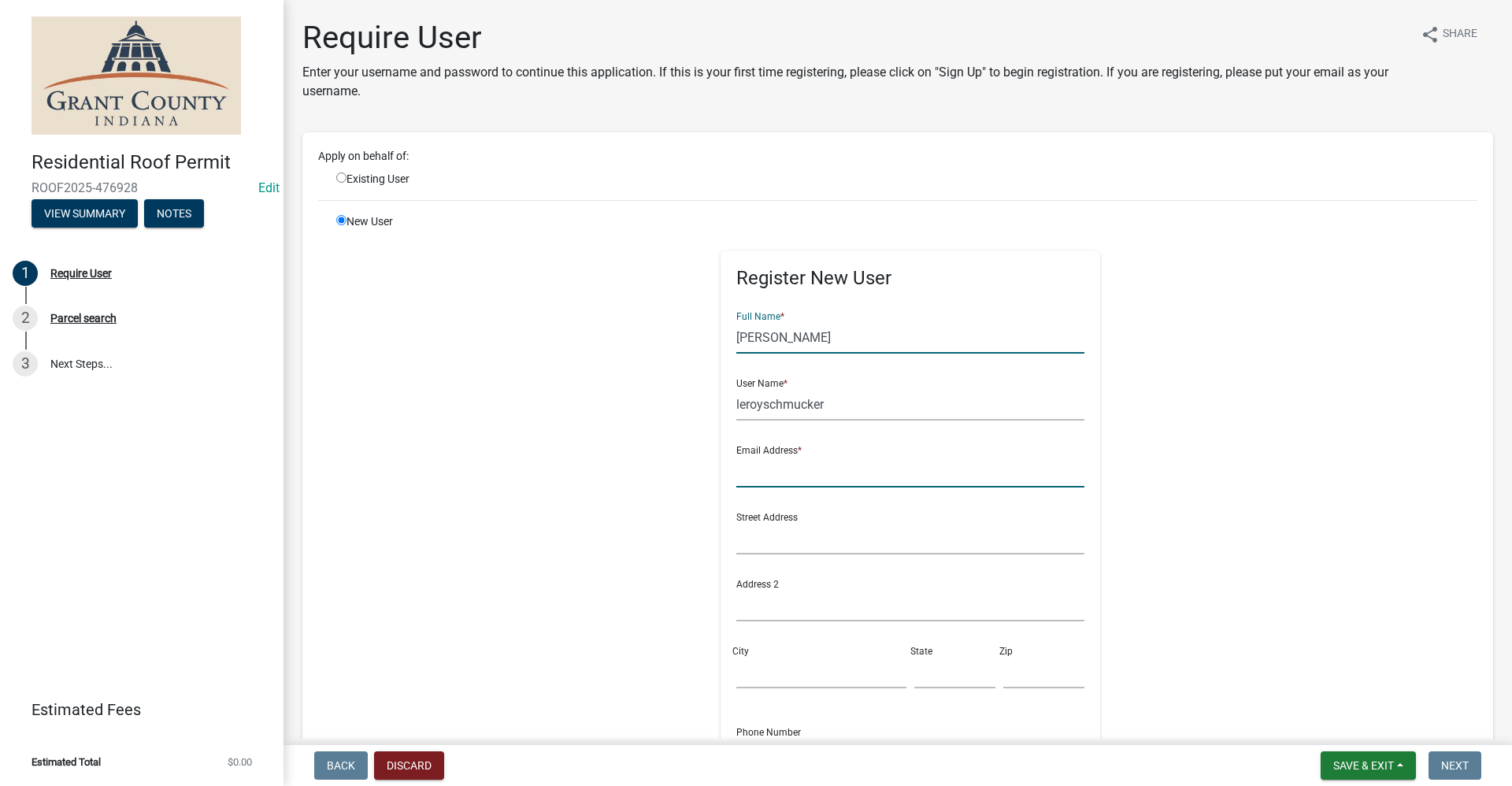
type input "no@email"
type input "19521 Knouse Rd"
type input "Harlan"
type input "IN"
type input "46743"
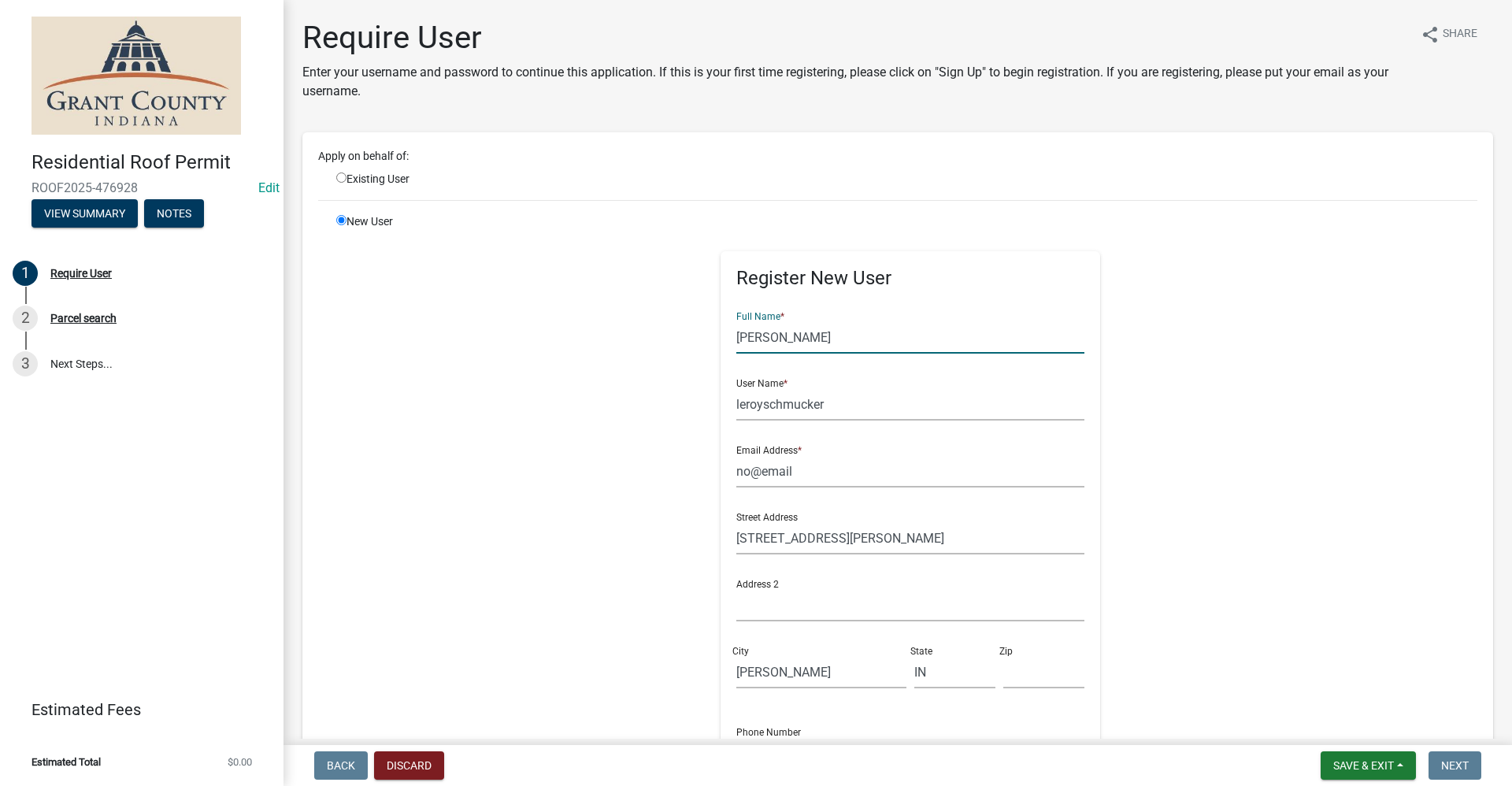
type input "260-441-6849"
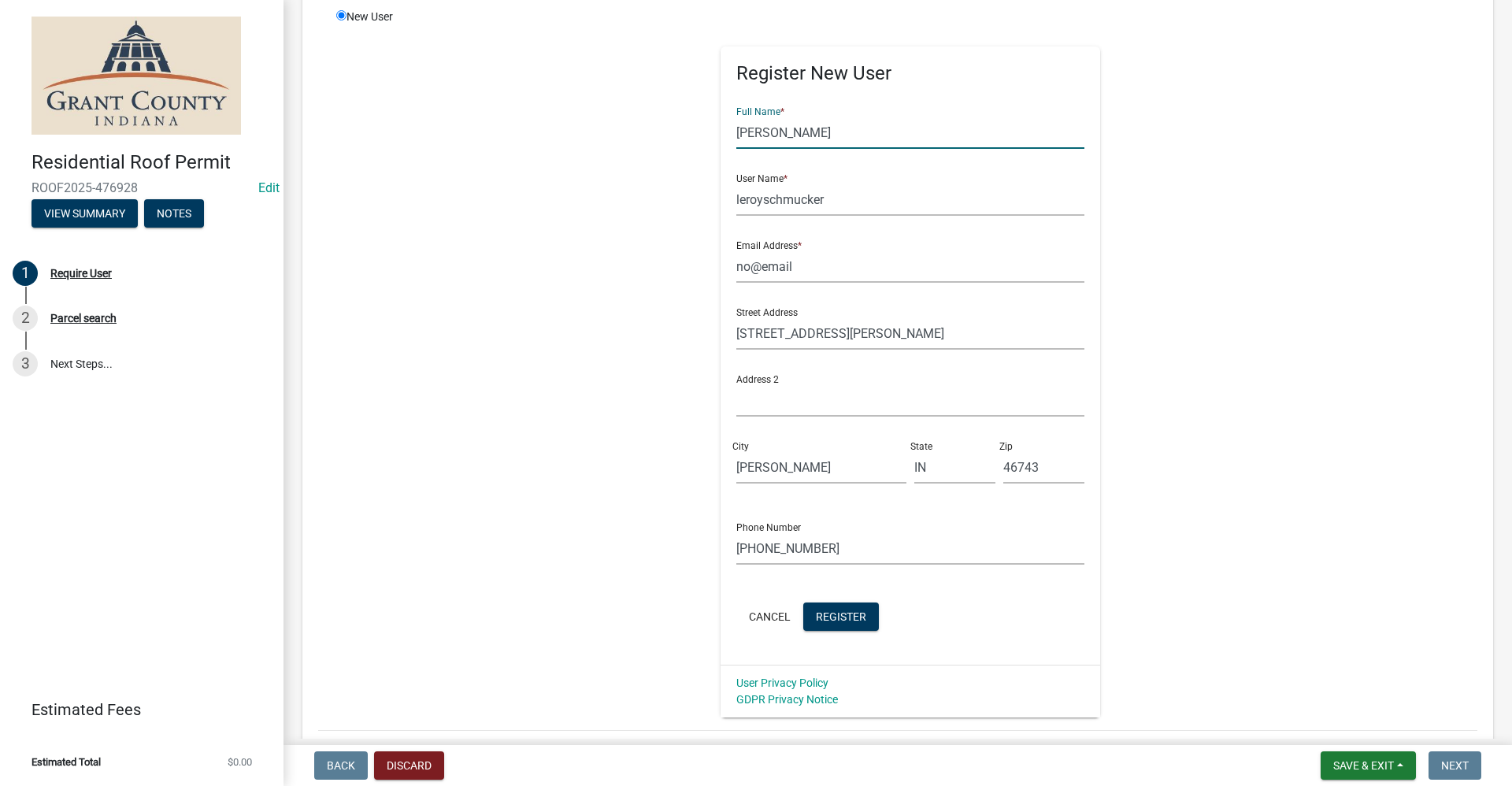
scroll to position [236, 0]
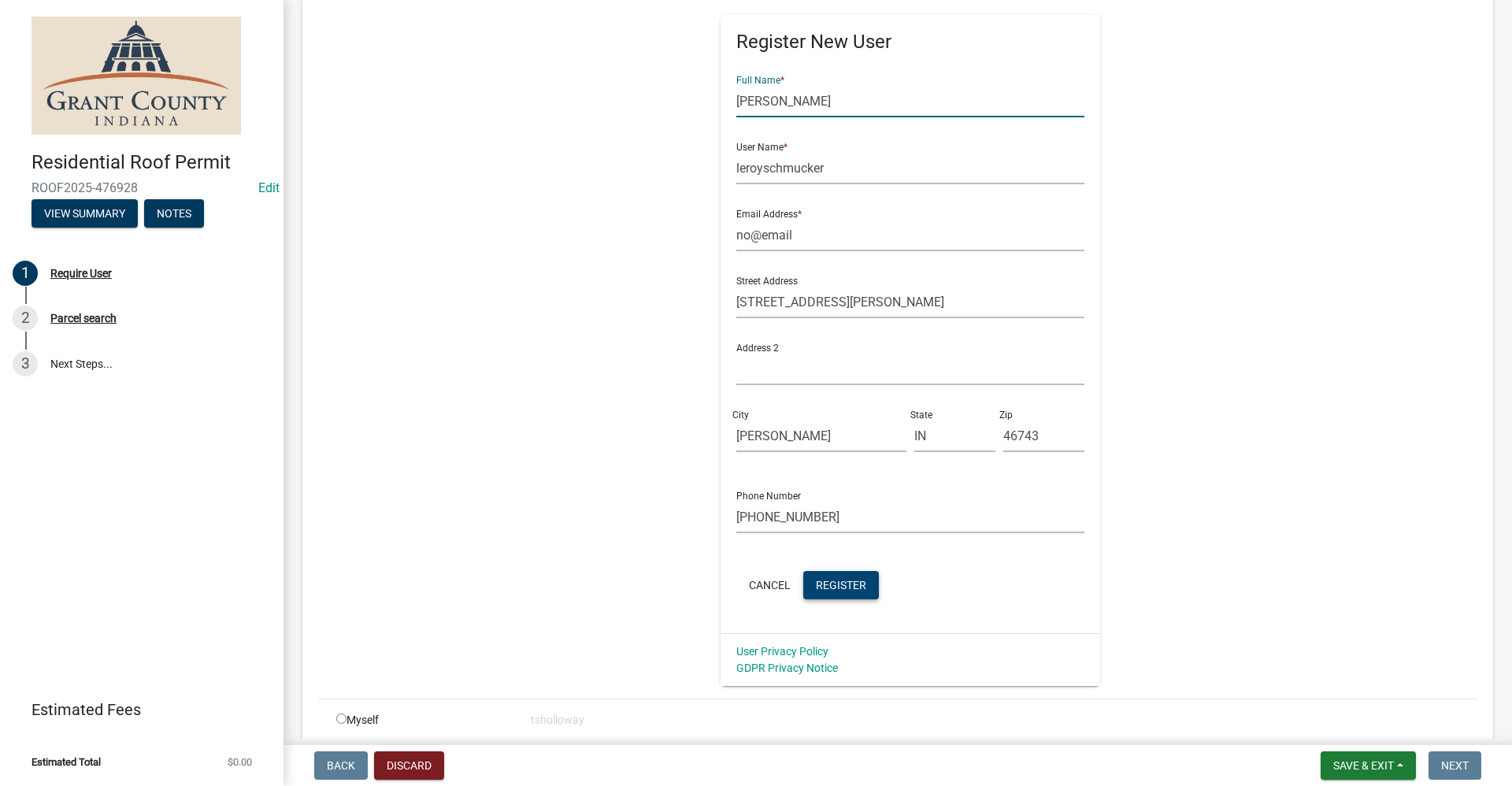
click at [823, 591] on button "Register" at bounding box center [841, 585] width 76 height 28
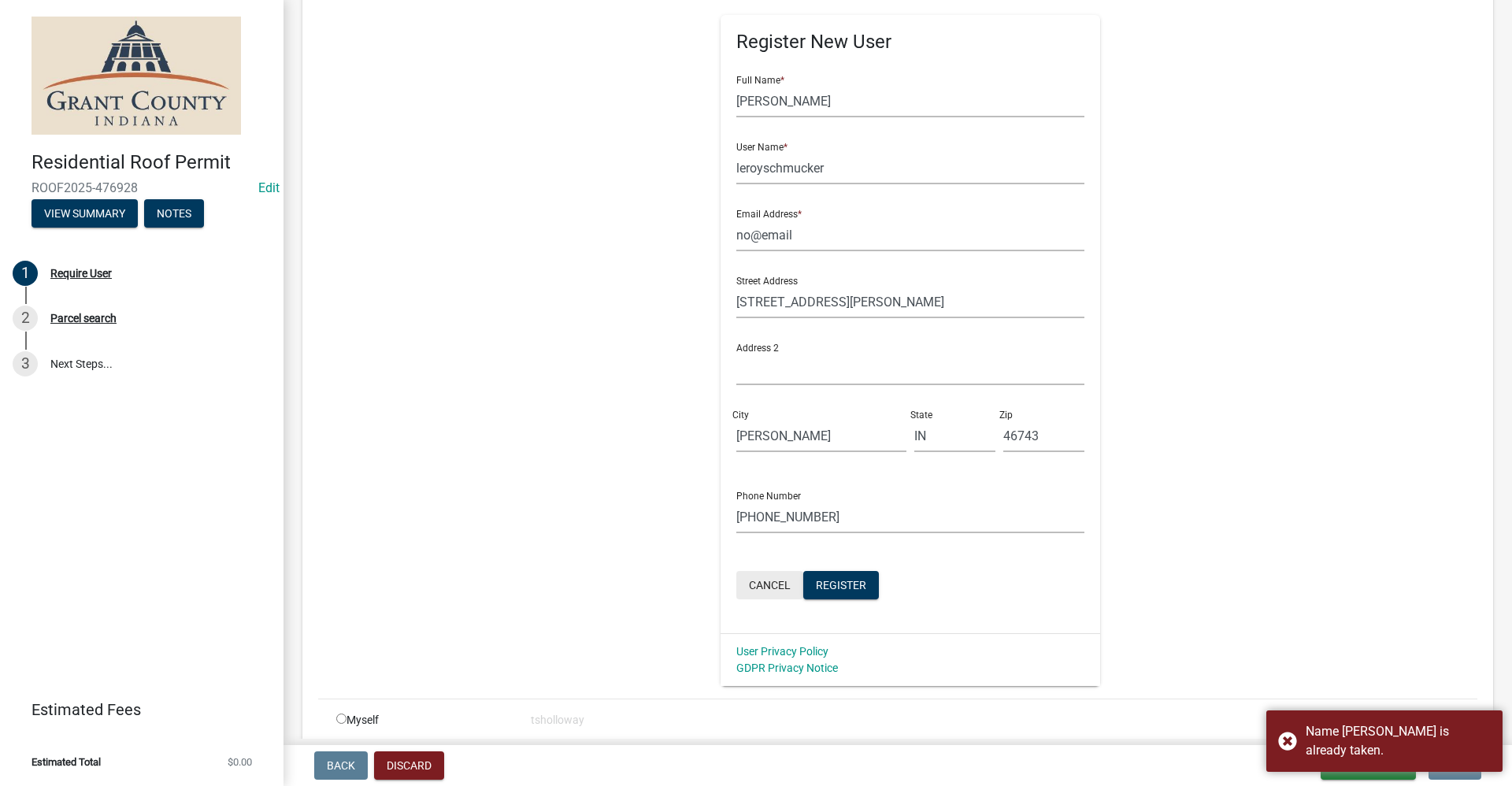
click at [743, 582] on button "Cancel" at bounding box center [770, 585] width 67 height 28
radio input "true"
radio input "false"
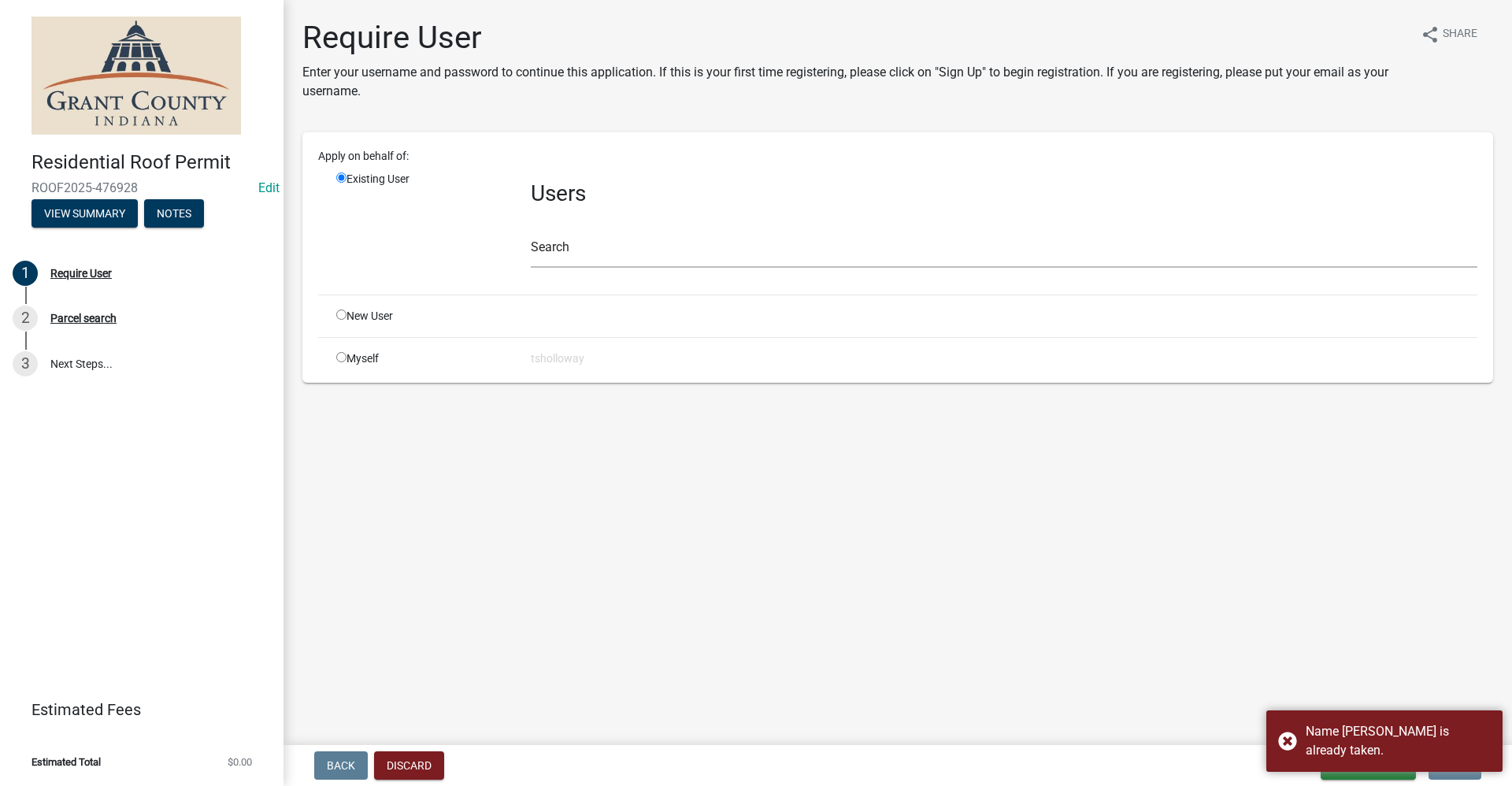
scroll to position [0, 0]
click at [581, 245] on input "text" at bounding box center [1003, 251] width 947 height 32
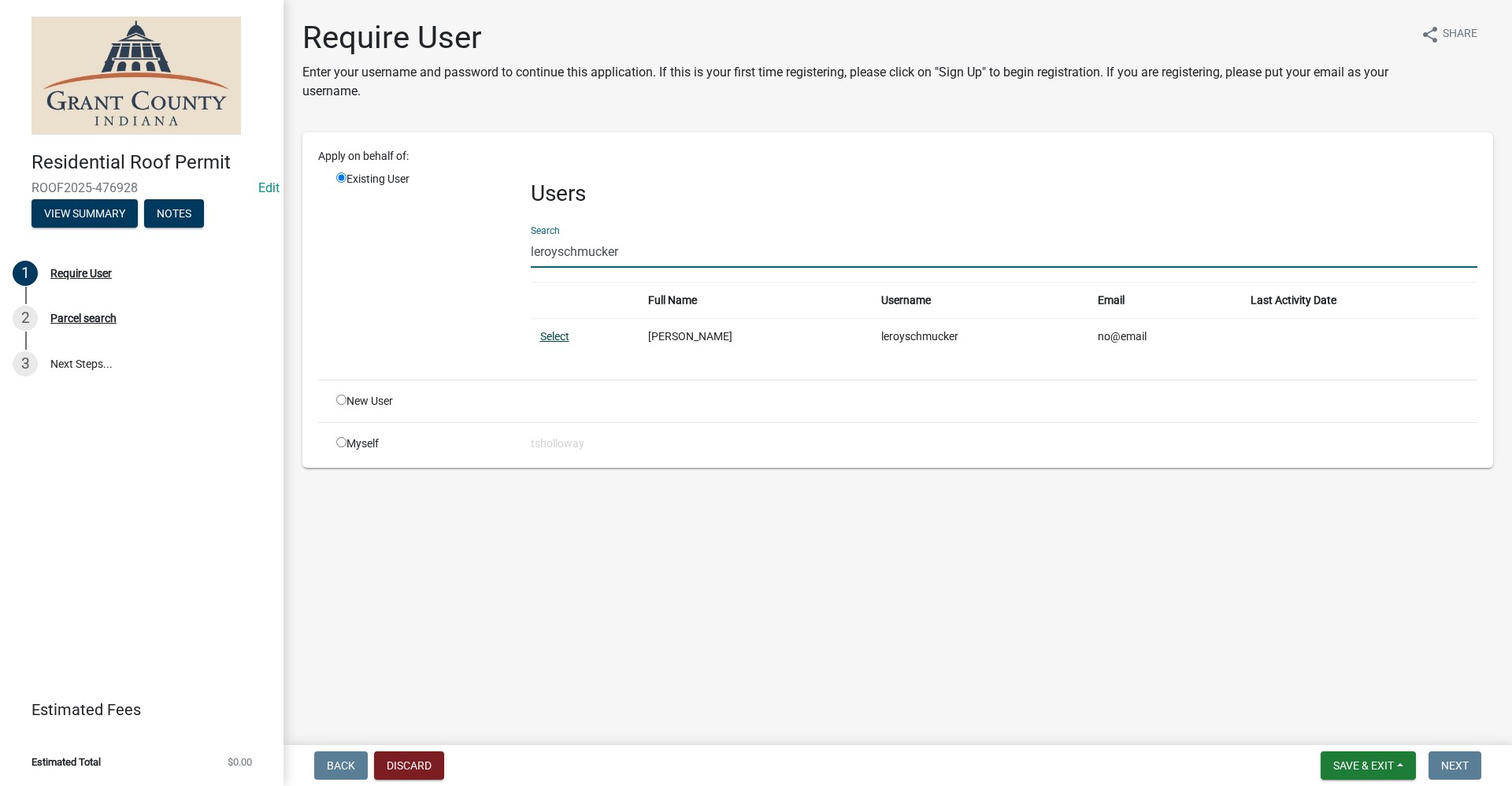
type input "leroyschmucker"
click at [553, 339] on link "Select" at bounding box center [555, 336] width 29 height 13
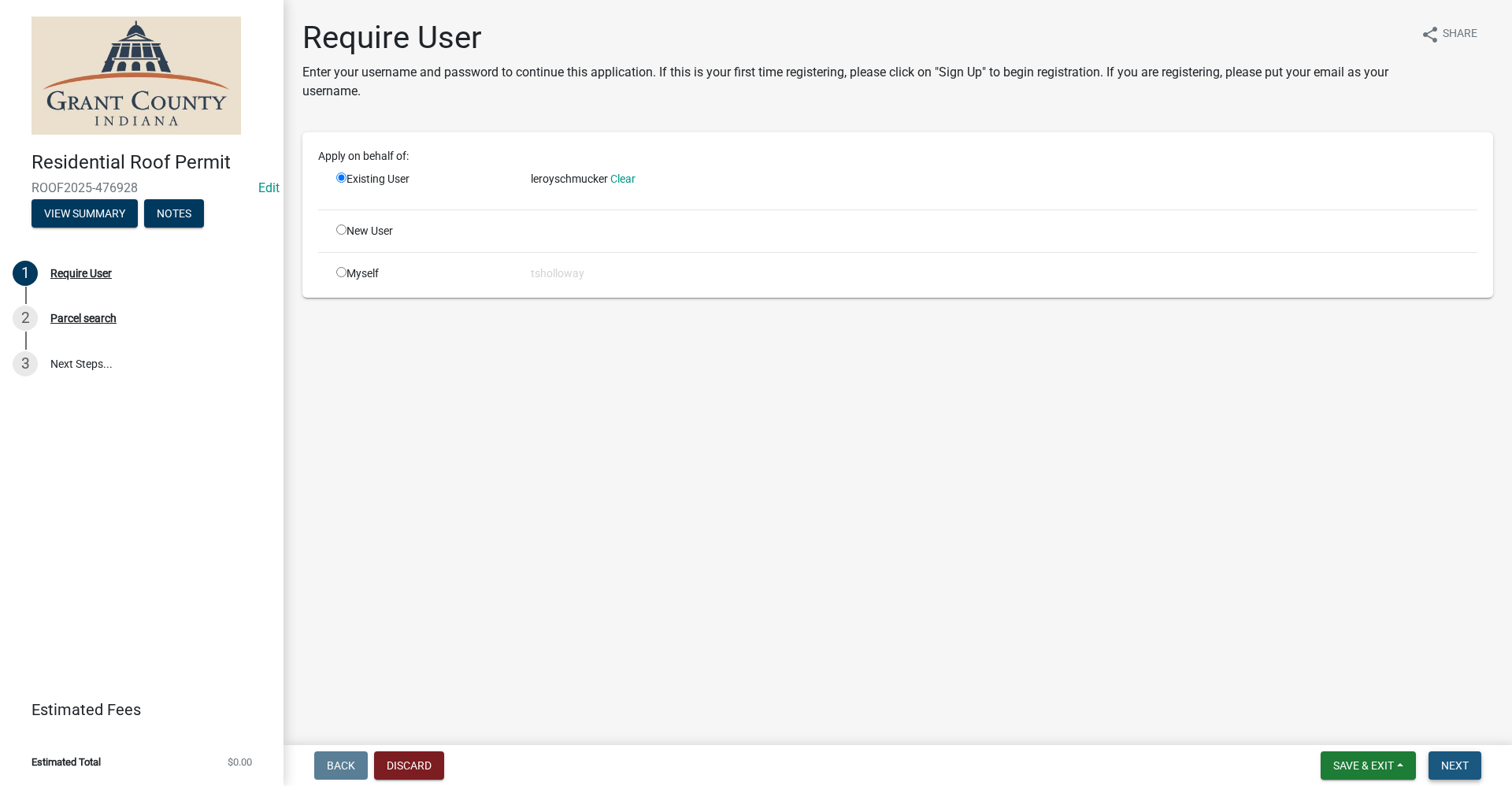
click at [1459, 762] on span "Next" at bounding box center [1455, 765] width 27 height 13
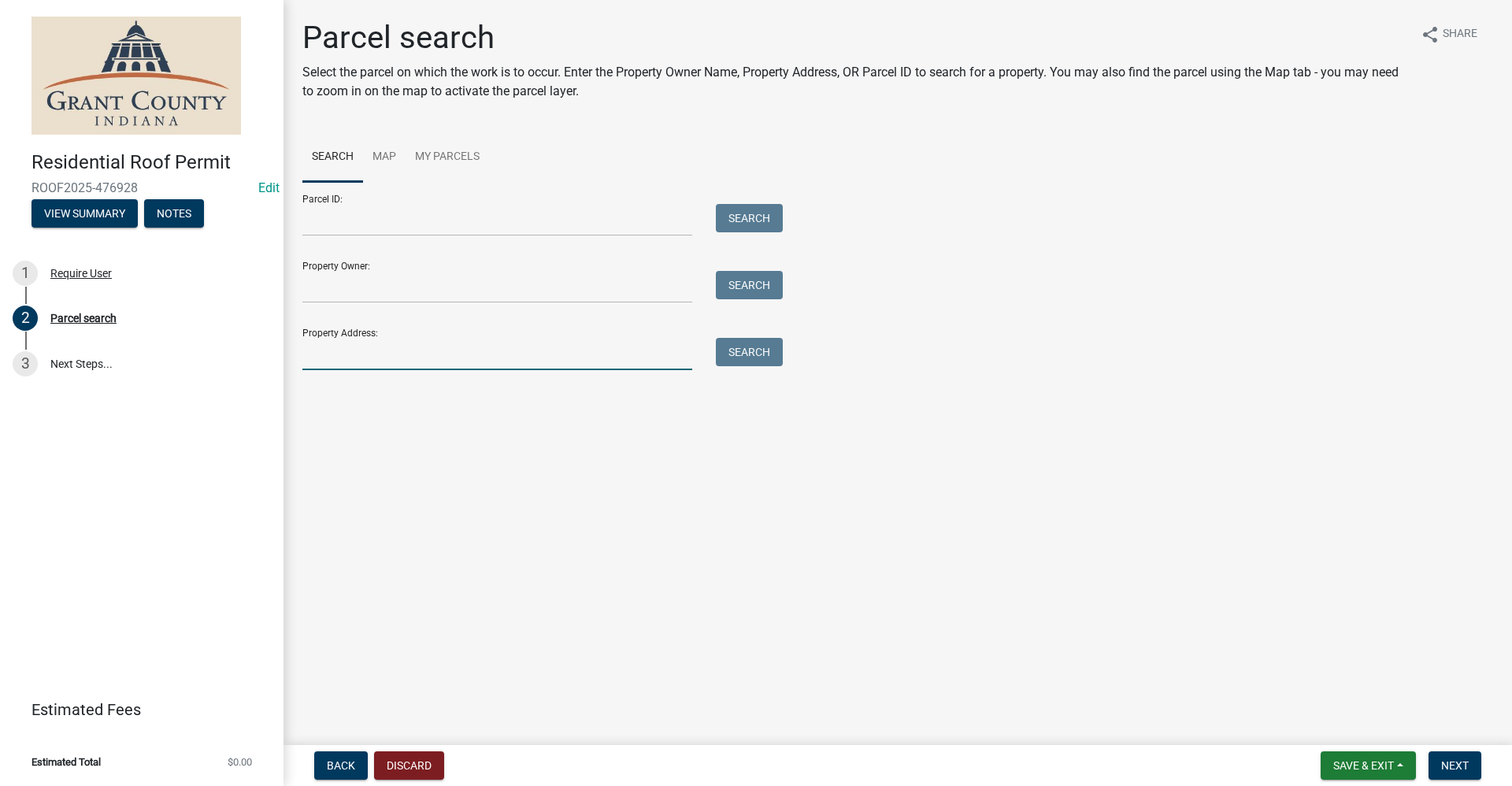
click at [329, 351] on input "Property Address:" at bounding box center [497, 353] width 390 height 32
type input "4972 e 300 s"
click at [763, 348] on button "Search" at bounding box center [749, 351] width 67 height 28
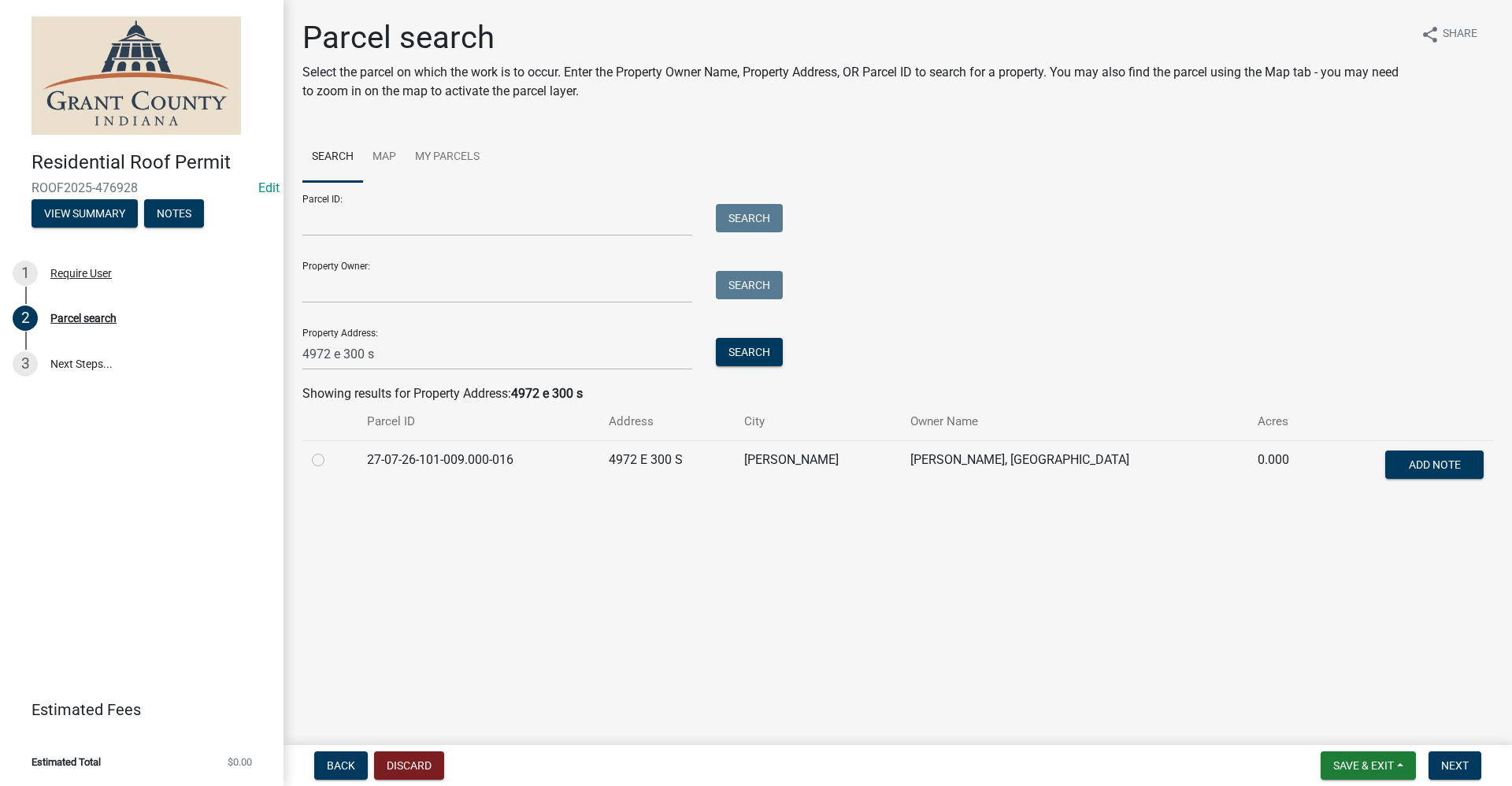
click at [331, 450] on label at bounding box center [331, 450] width 0 height 0
click at [331, 460] on input "radio" at bounding box center [336, 455] width 11 height 11
radio input "true"
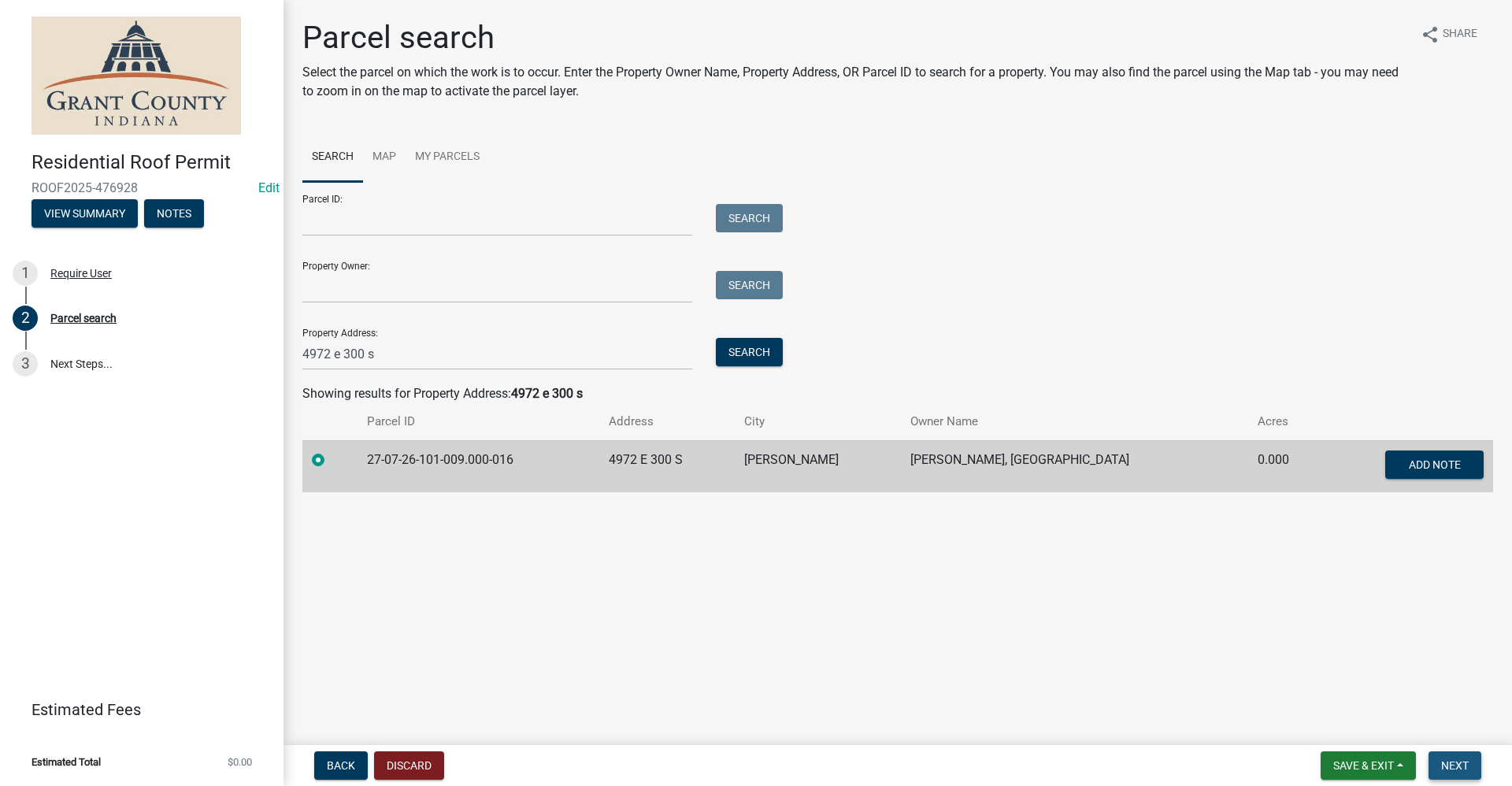
click at [1464, 768] on span "Next" at bounding box center [1455, 765] width 27 height 13
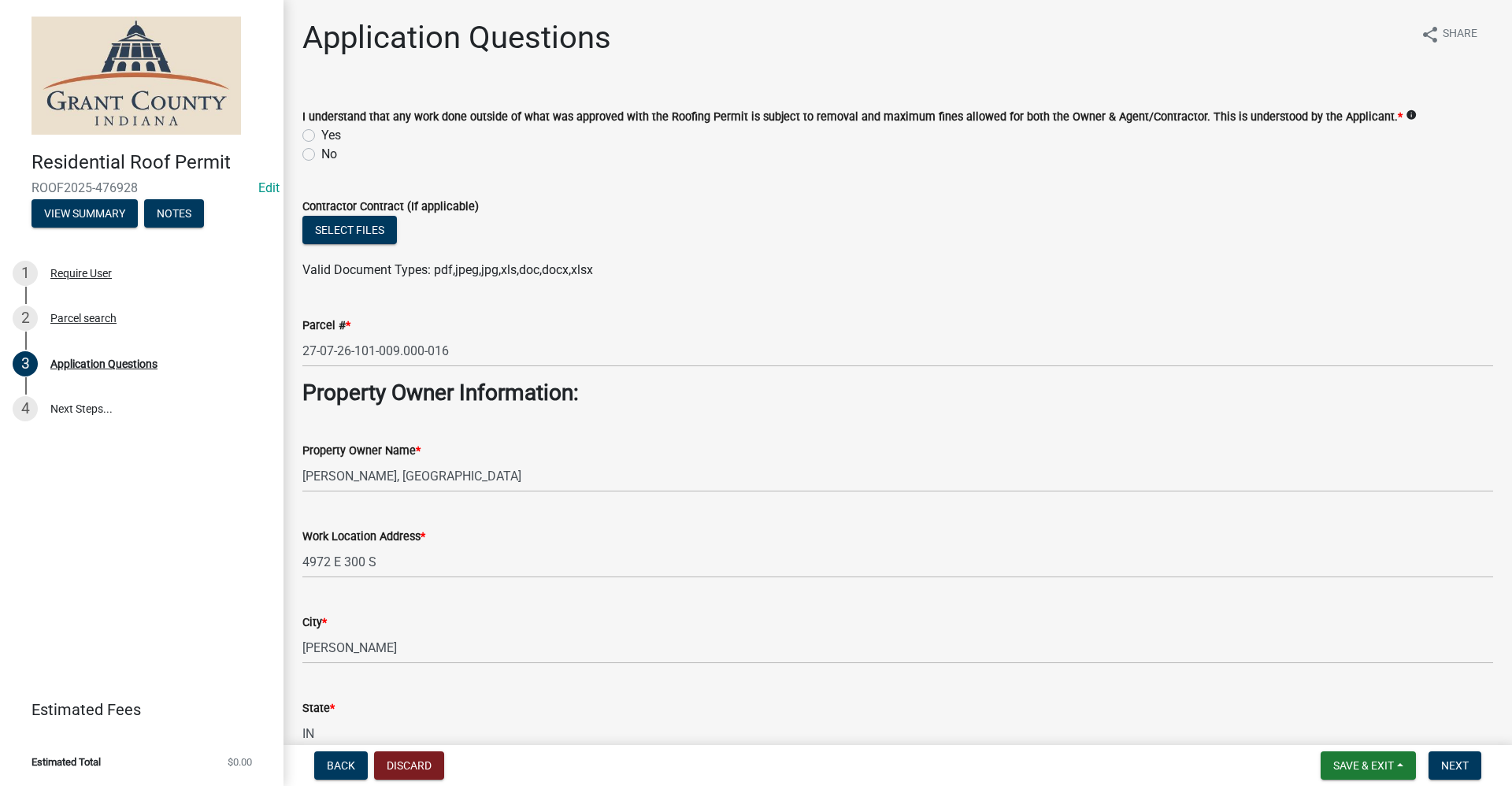
click at [321, 136] on label "Yes" at bounding box center [331, 134] width 19 height 18
click at [321, 136] on input "Yes" at bounding box center [326, 130] width 11 height 11
radio input "true"
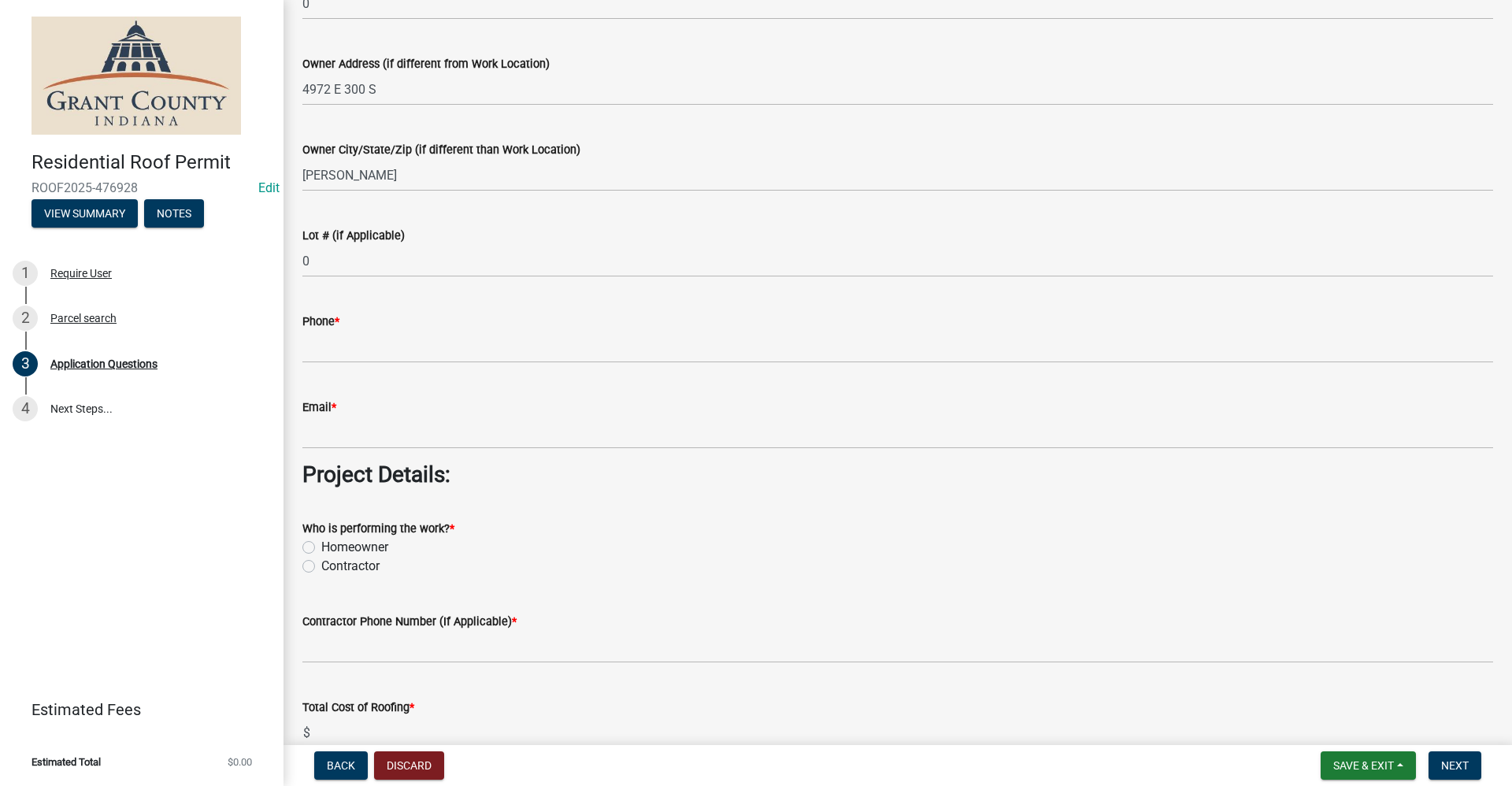
scroll to position [1023, 0]
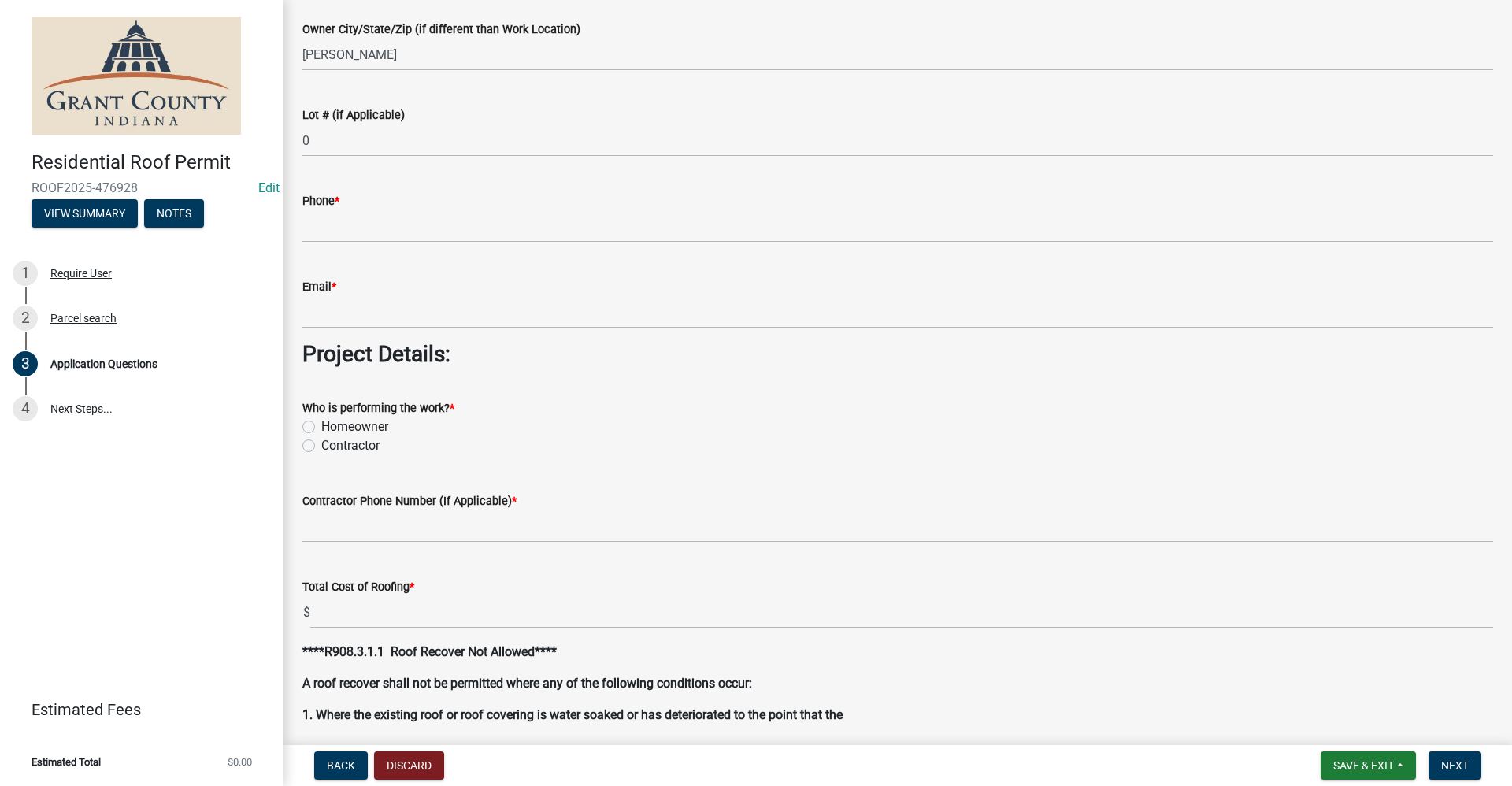
click at [321, 447] on label "Contractor" at bounding box center [350, 445] width 58 height 18
click at [321, 447] on input "Contractor" at bounding box center [326, 441] width 11 height 11
radio input "true"
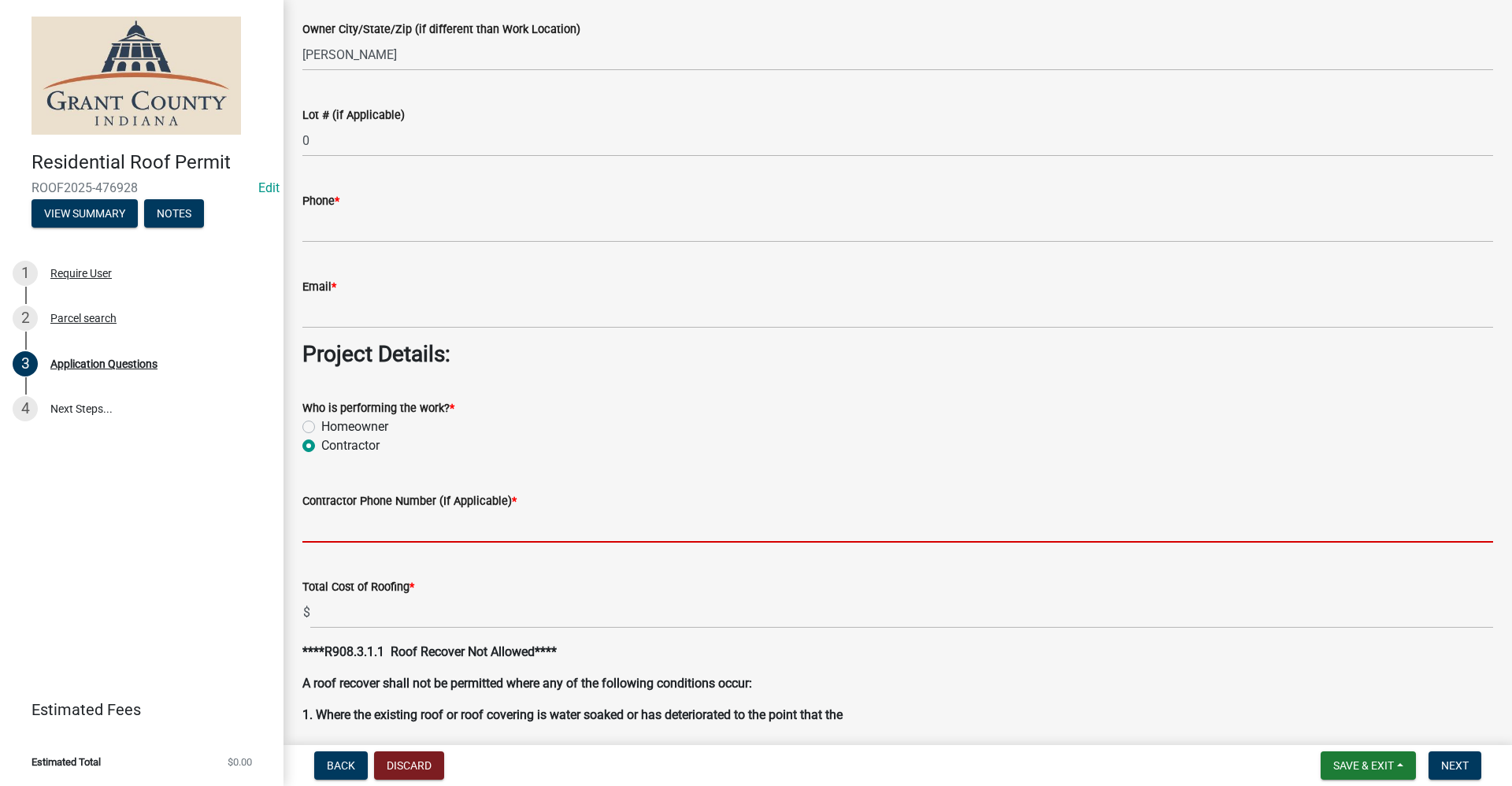
click at [350, 521] on input "Contractor Phone Number (If Applicable) *" at bounding box center [897, 525] width 1190 height 32
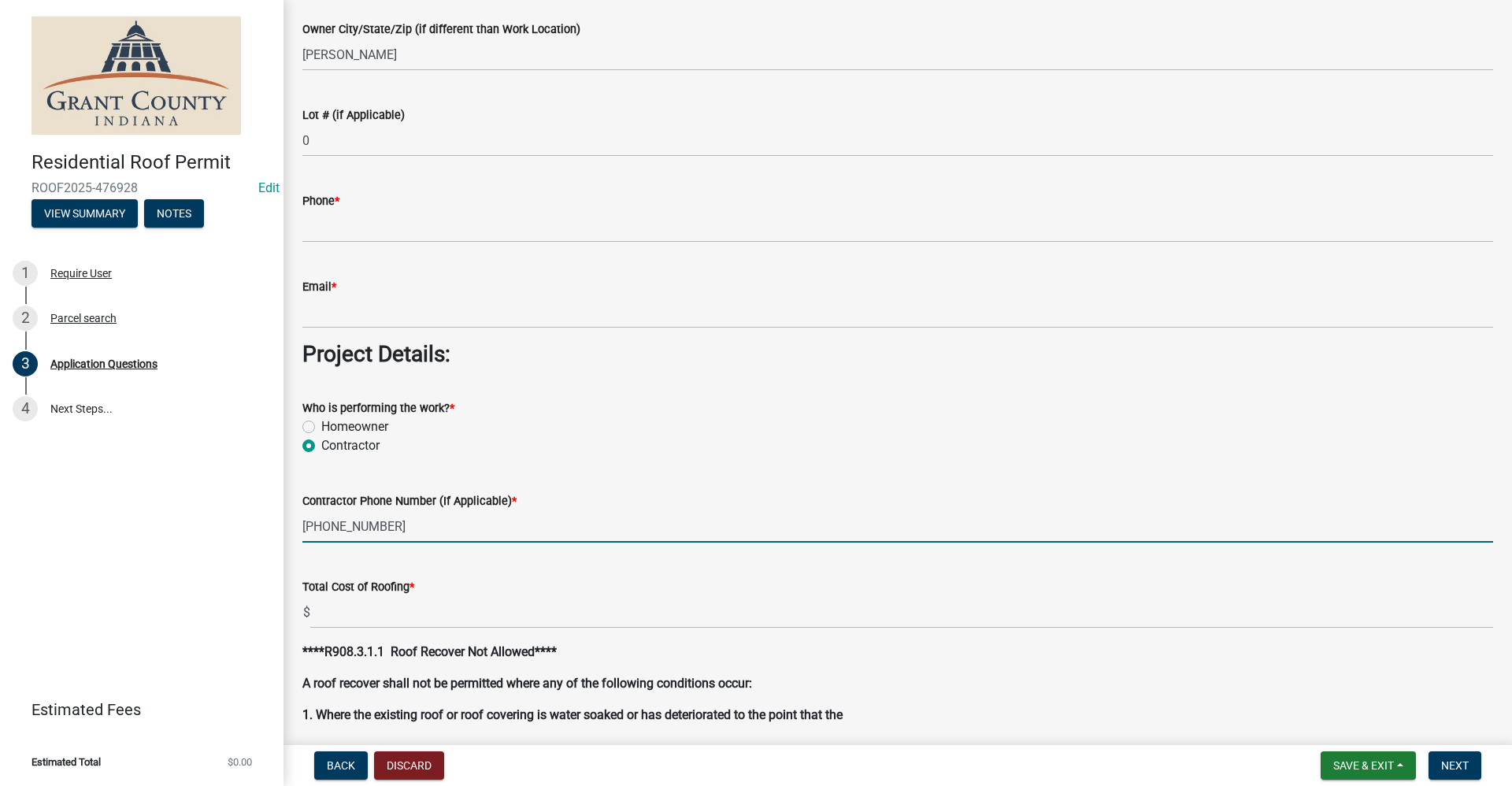
type input "260-441-6849"
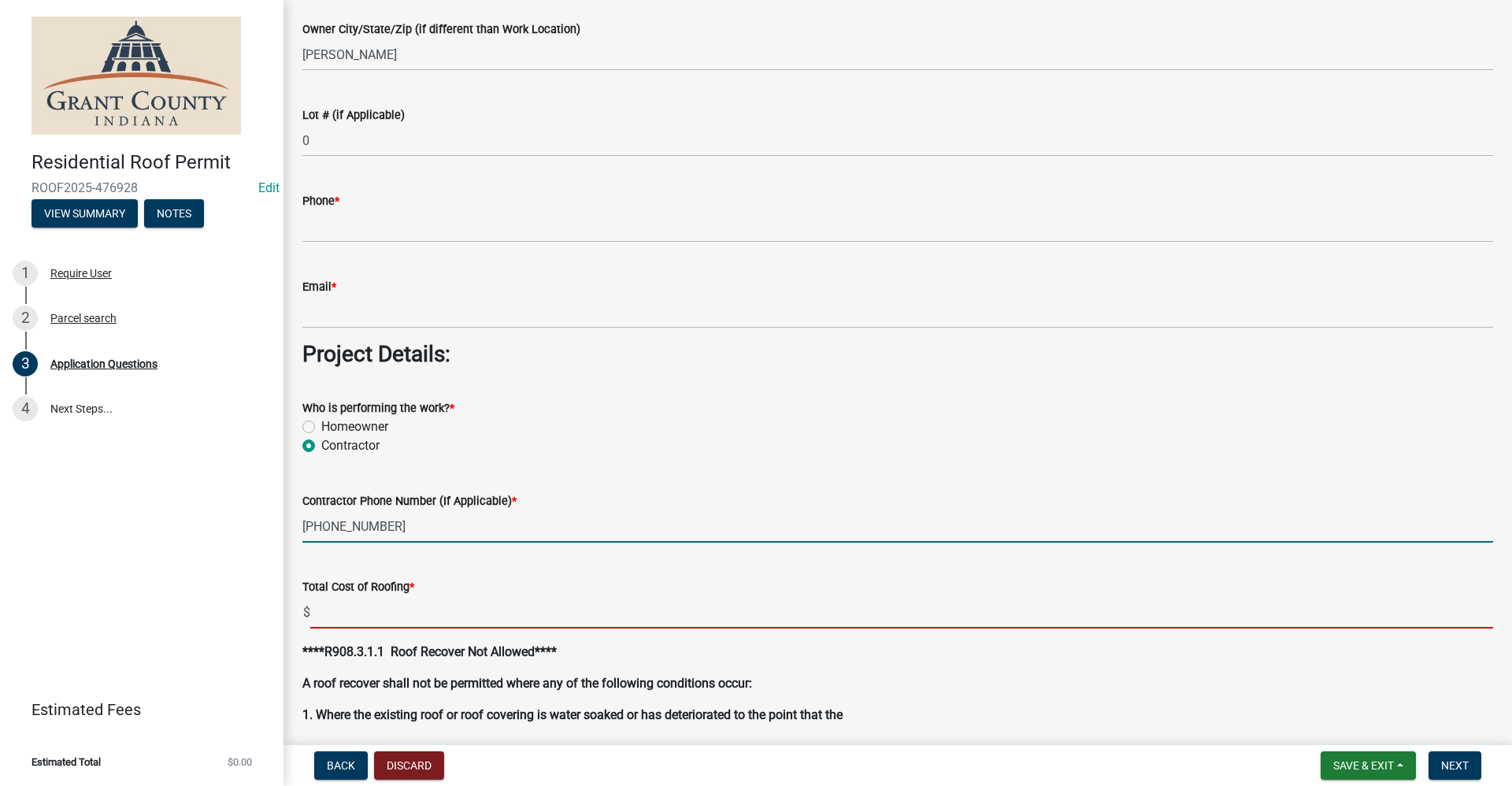
click at [323, 613] on input "text" at bounding box center [901, 612] width 1182 height 32
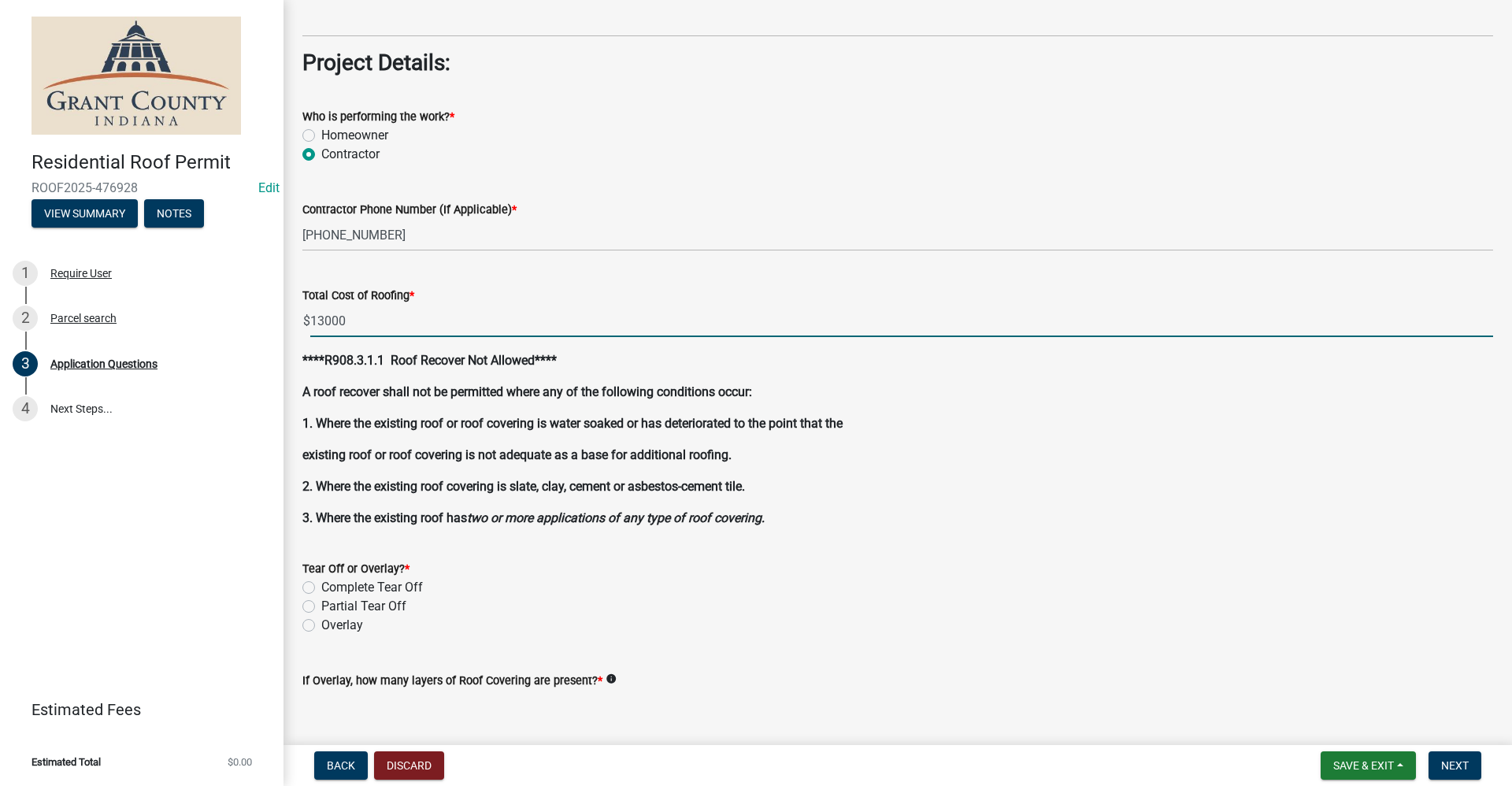
scroll to position [1339, 0]
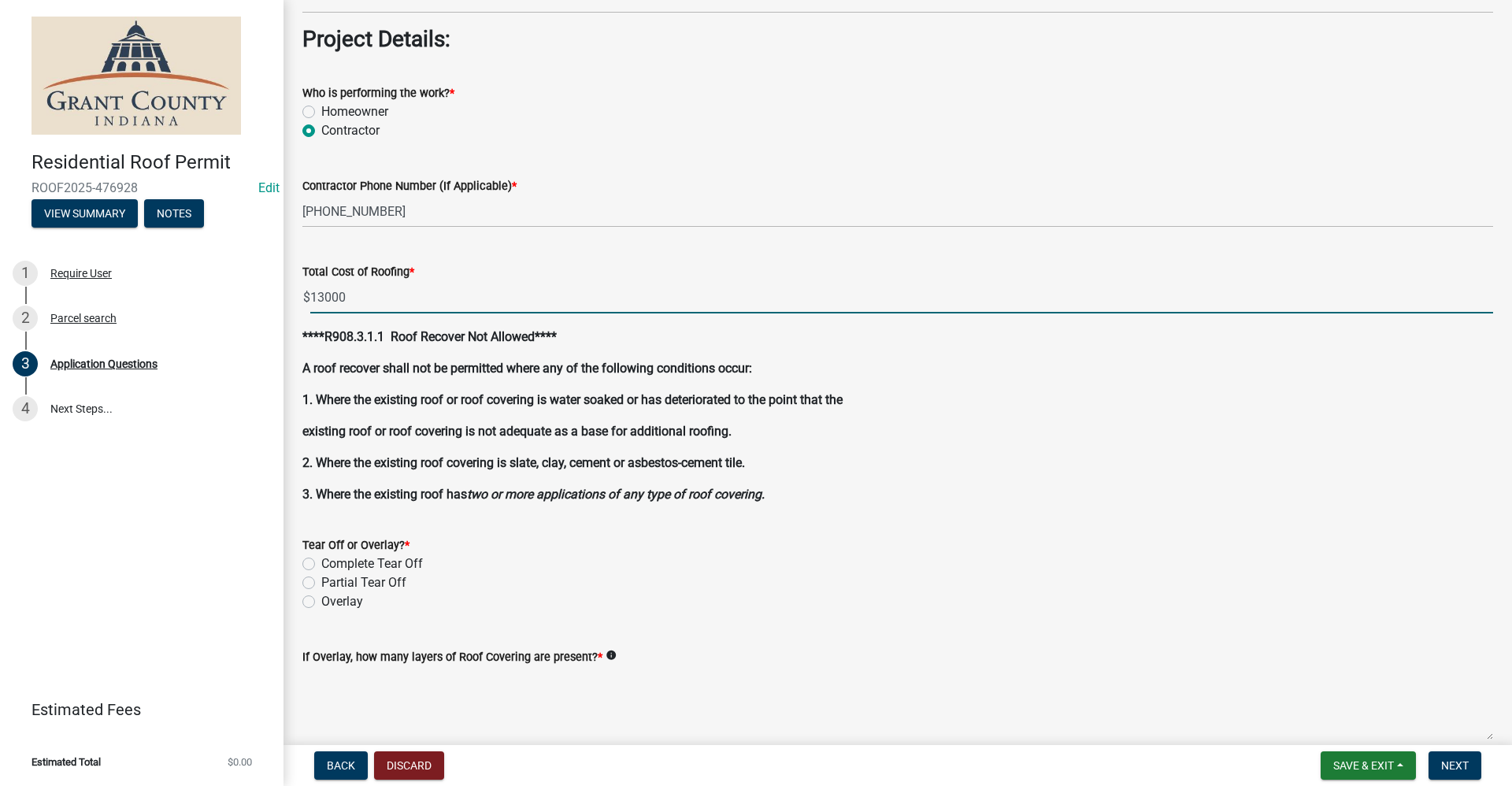
type input "13000.00"
click at [321, 563] on label "Complete Tear Off" at bounding box center [372, 563] width 101 height 18
click at [321, 563] on input "Complete Tear Off" at bounding box center [326, 559] width 11 height 11
radio input "true"
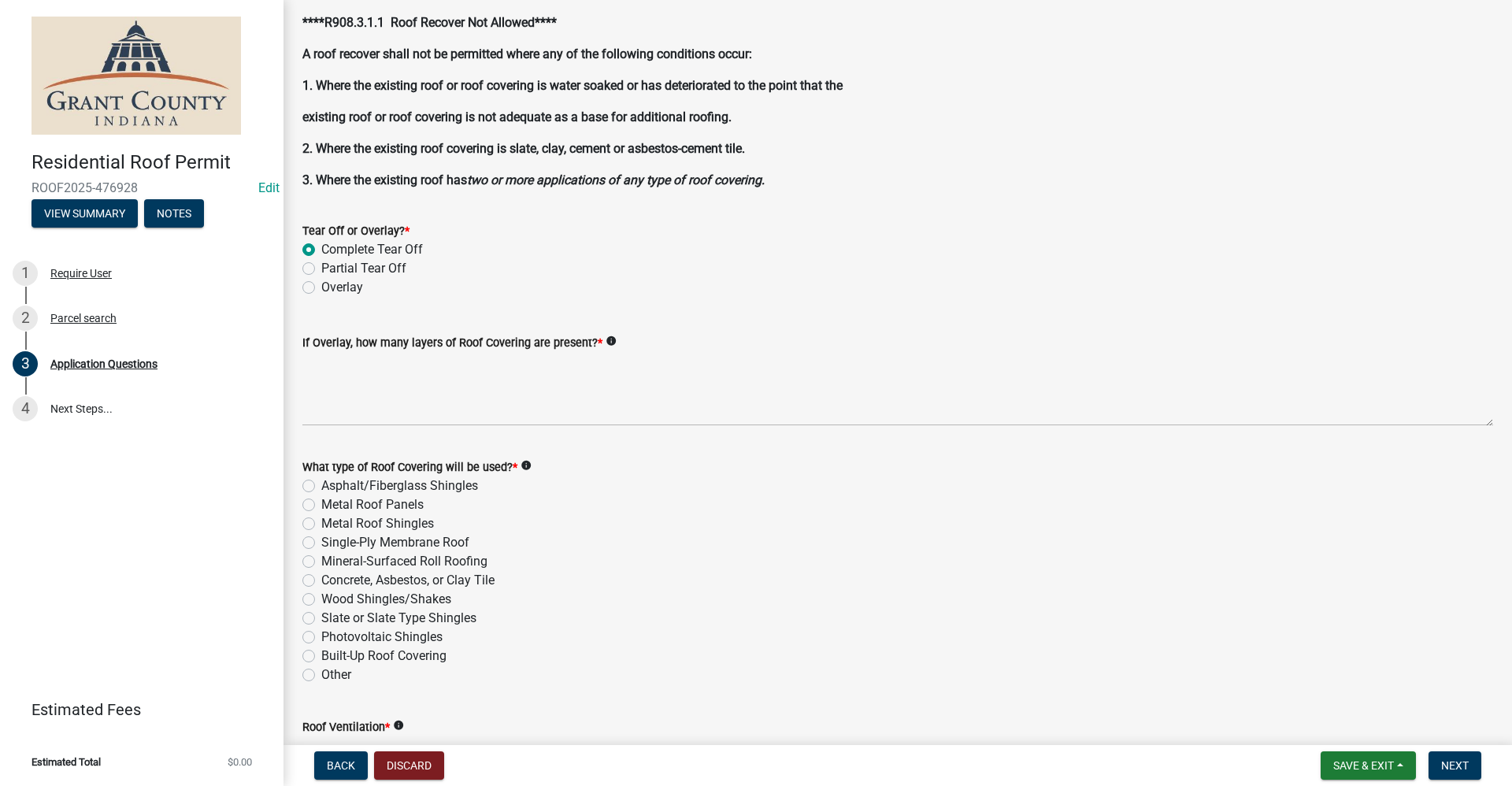
scroll to position [1653, 0]
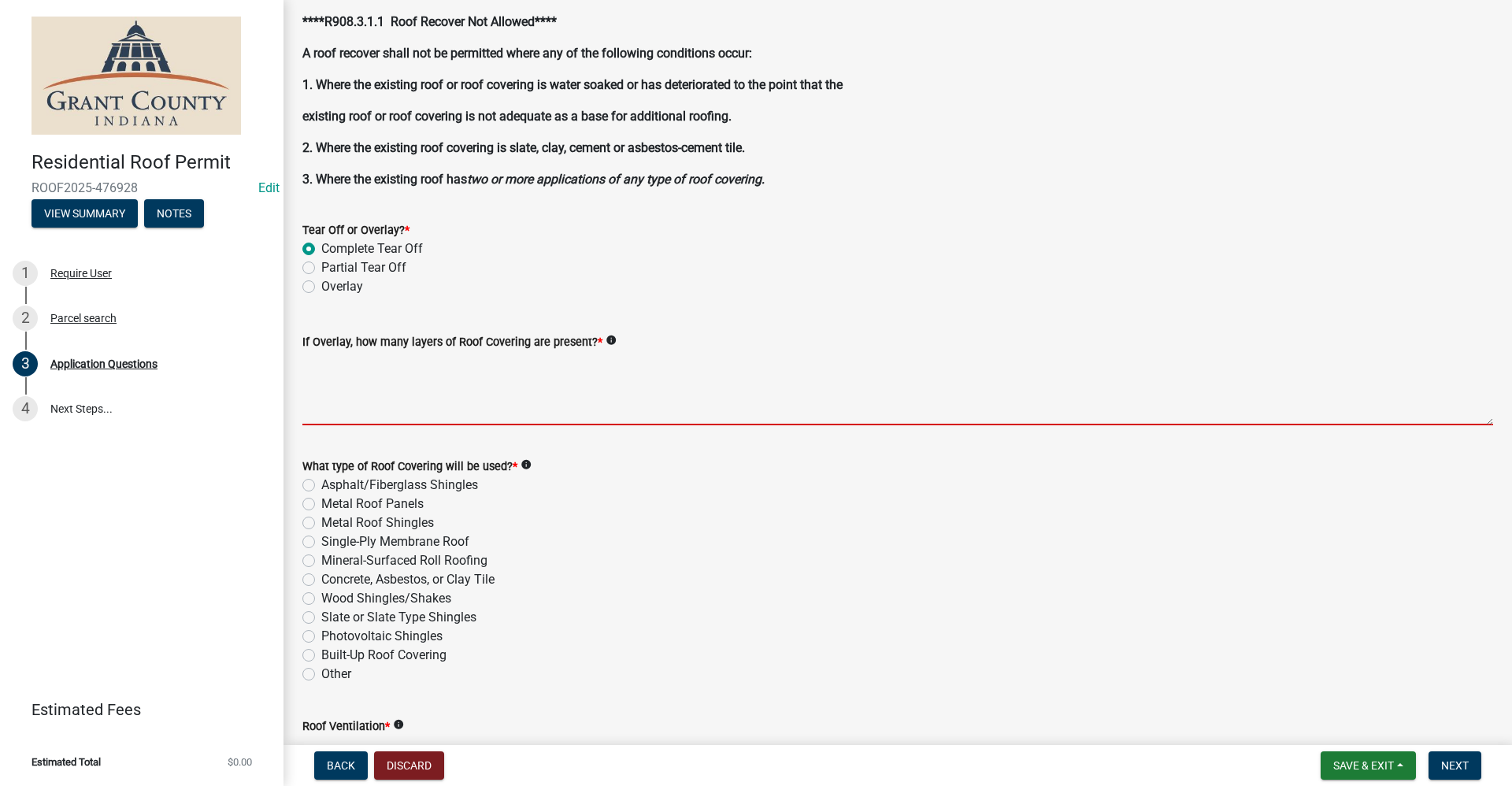
click at [332, 411] on textarea "If Overlay, how many layers of Roof Covering are present? *" at bounding box center [897, 388] width 1190 height 74
type textarea "n"
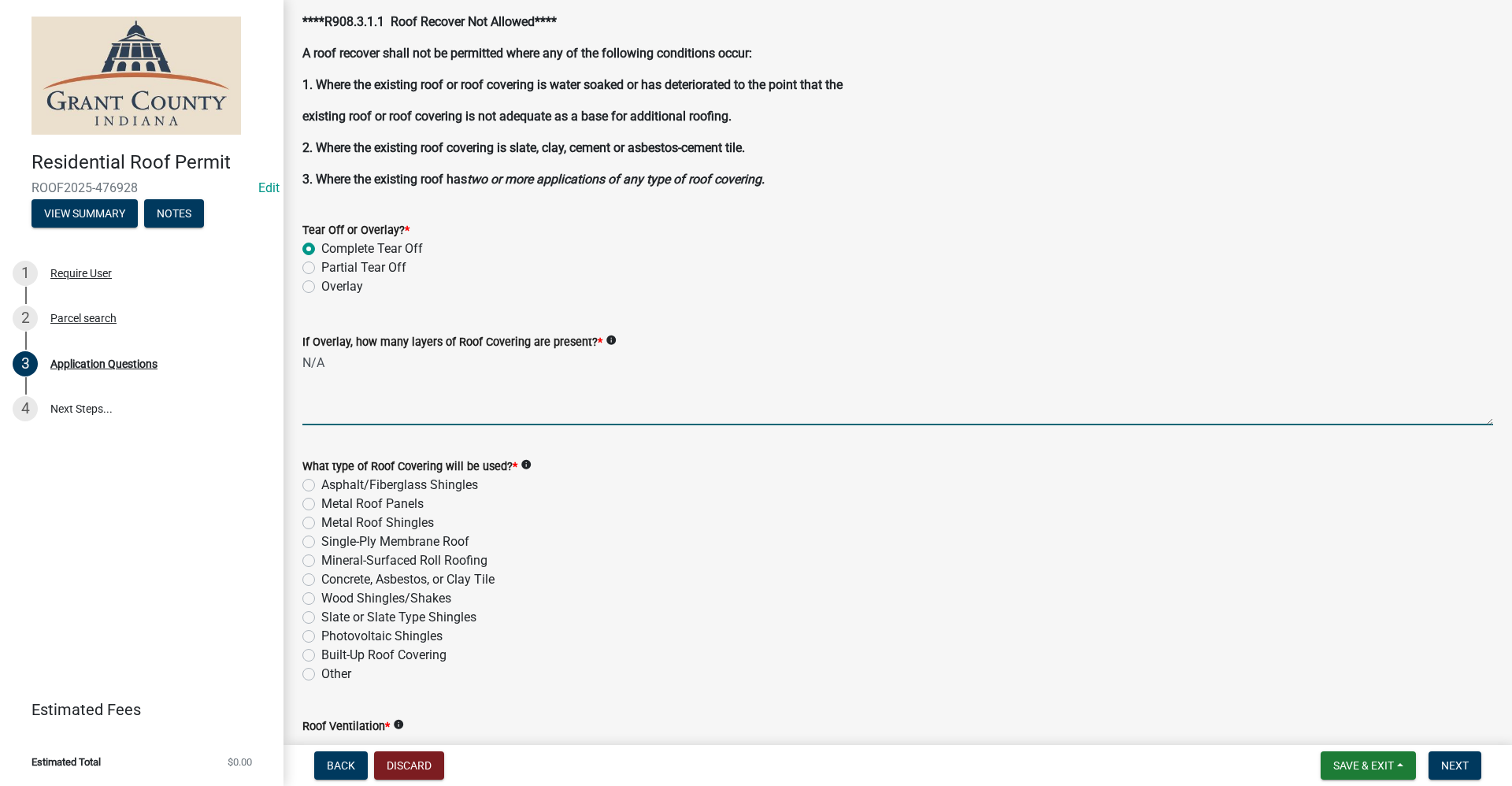
type textarea "N/A"
click at [321, 484] on label "Asphalt/Fiberglass Shingles" at bounding box center [399, 484] width 157 height 18
click at [321, 484] on input "Asphalt/Fiberglass Shingles" at bounding box center [326, 481] width 11 height 11
radio input "true"
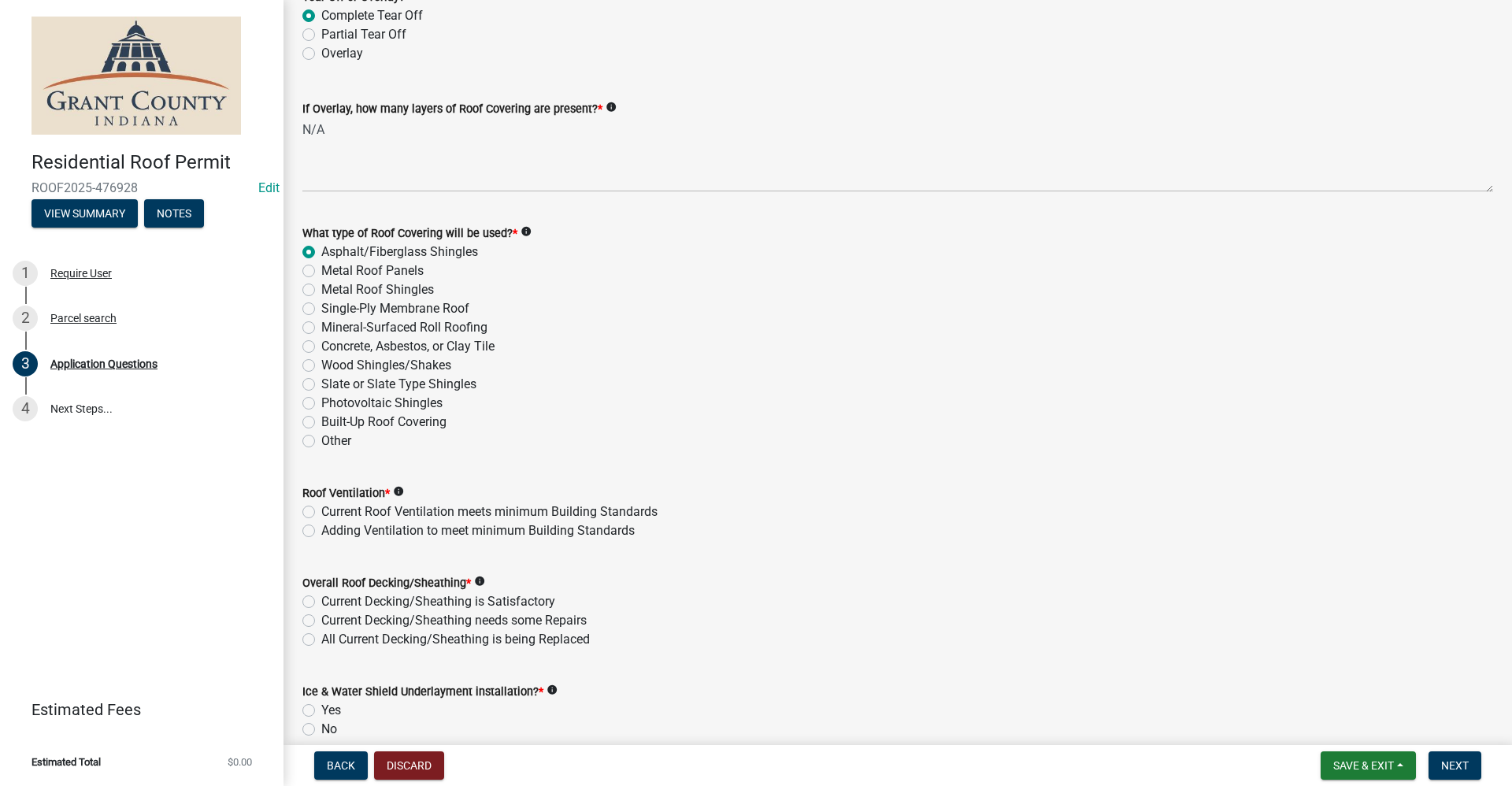
scroll to position [1889, 0]
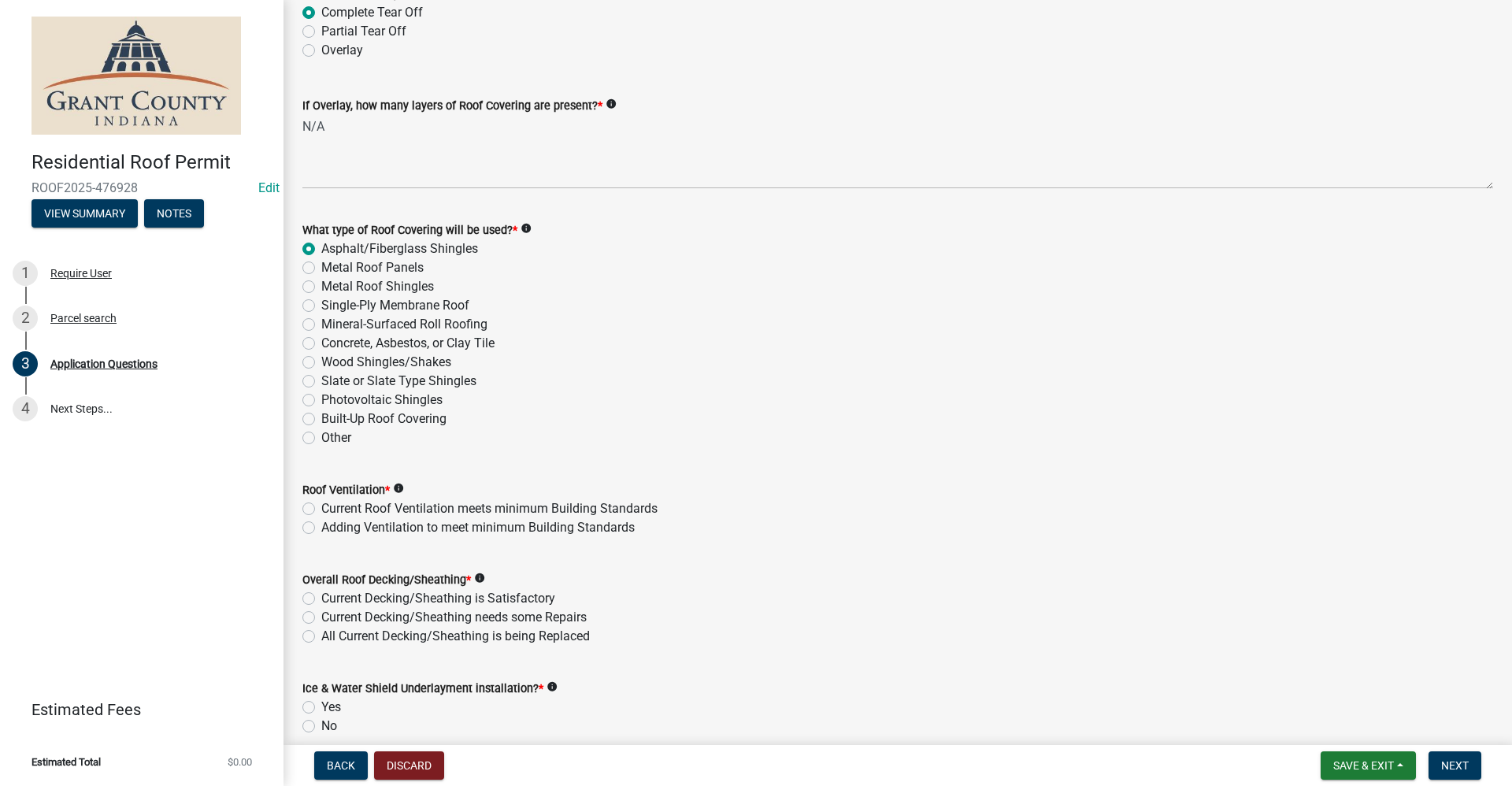
click at [321, 508] on label "Current Roof Ventilation meets minimum Building Standards" at bounding box center [489, 508] width 337 height 18
click at [321, 508] on input "Current Roof Ventilation meets minimum Building Standards" at bounding box center [326, 504] width 11 height 11
radio input "true"
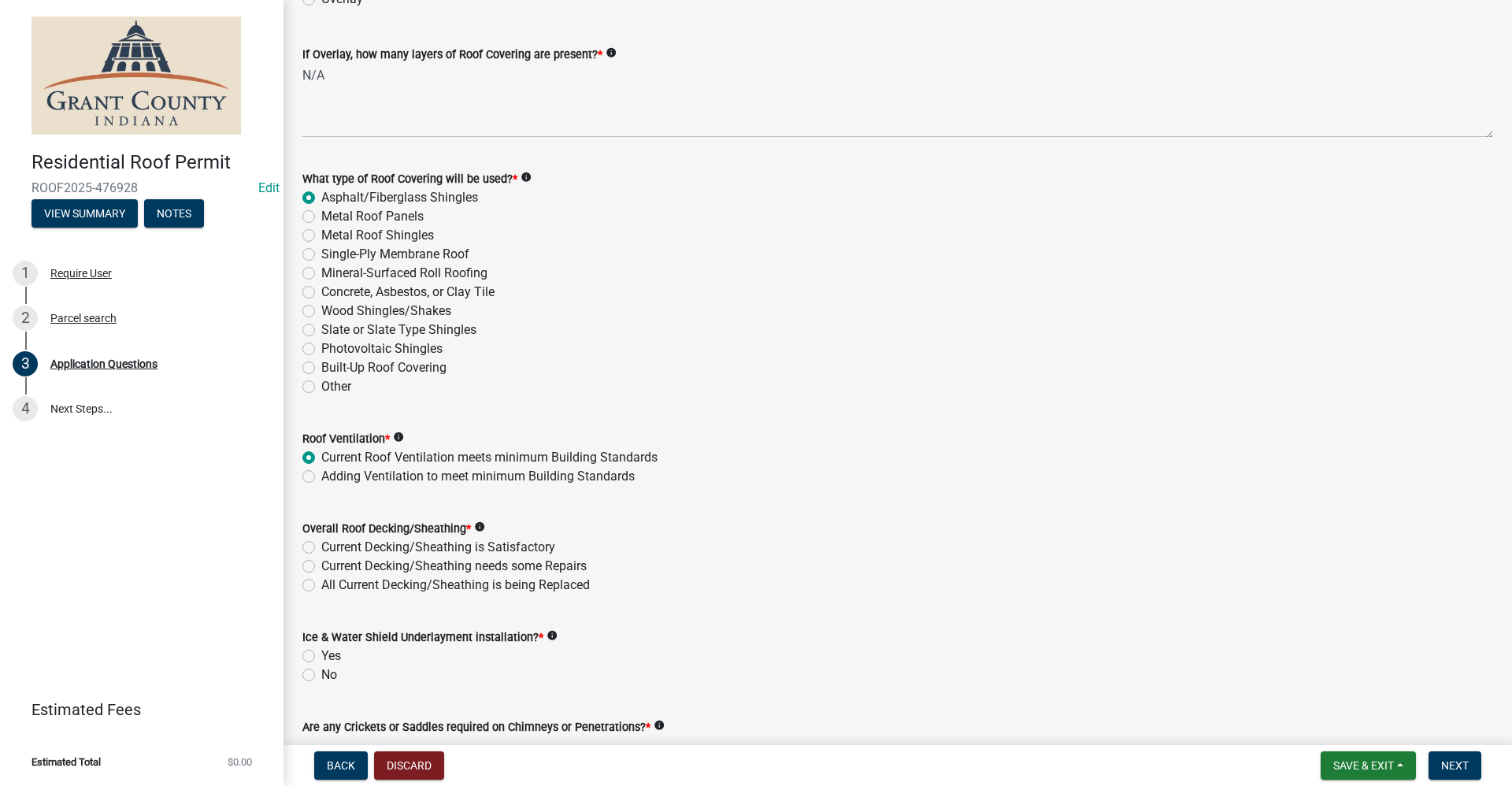
scroll to position [1968, 0]
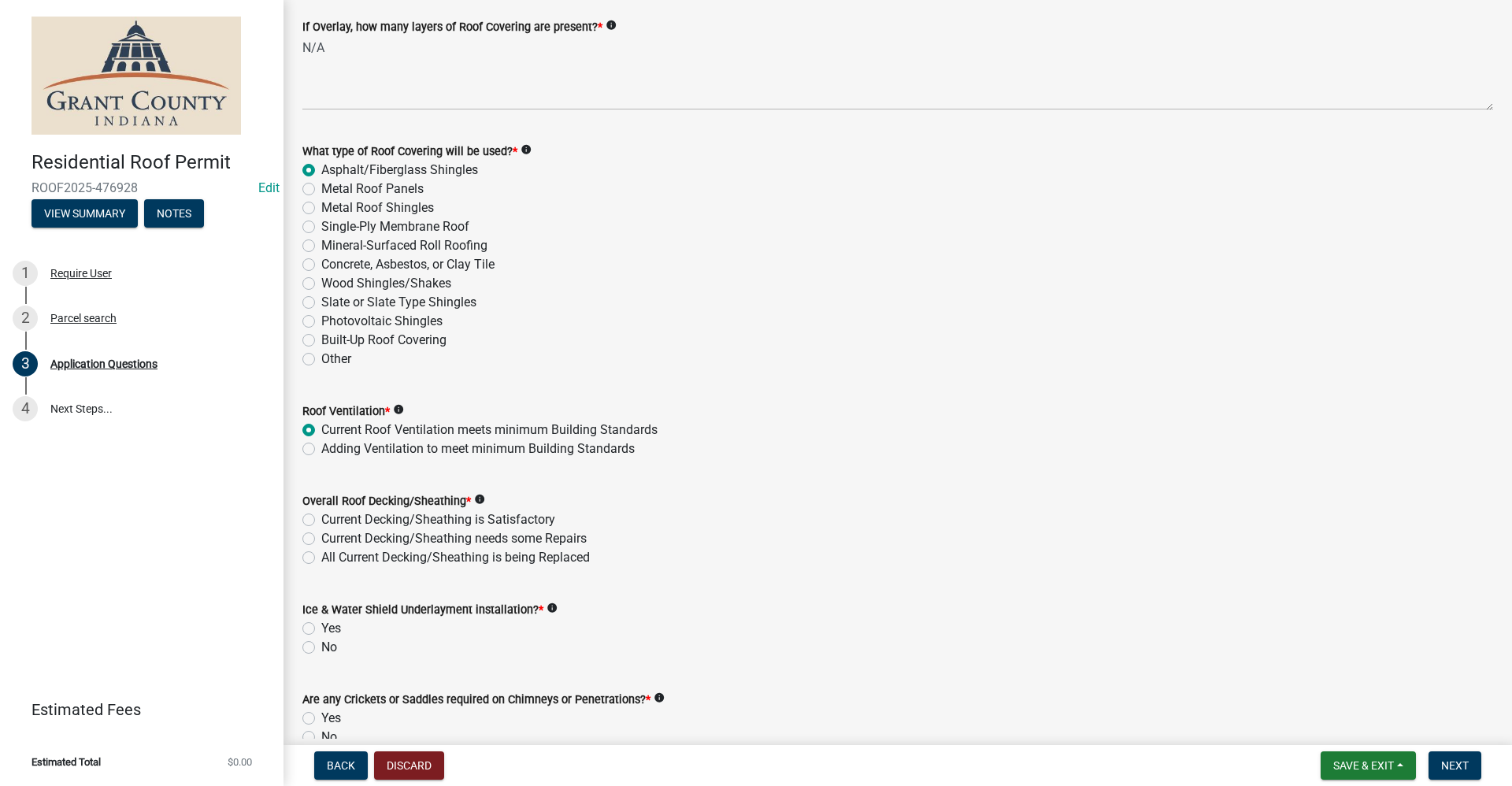
click at [321, 518] on label "Current Decking/Sheathing is Satisfactory" at bounding box center [438, 518] width 234 height 18
click at [321, 518] on input "Current Decking/Sheathing is Satisfactory" at bounding box center [326, 515] width 11 height 11
radio input "true"
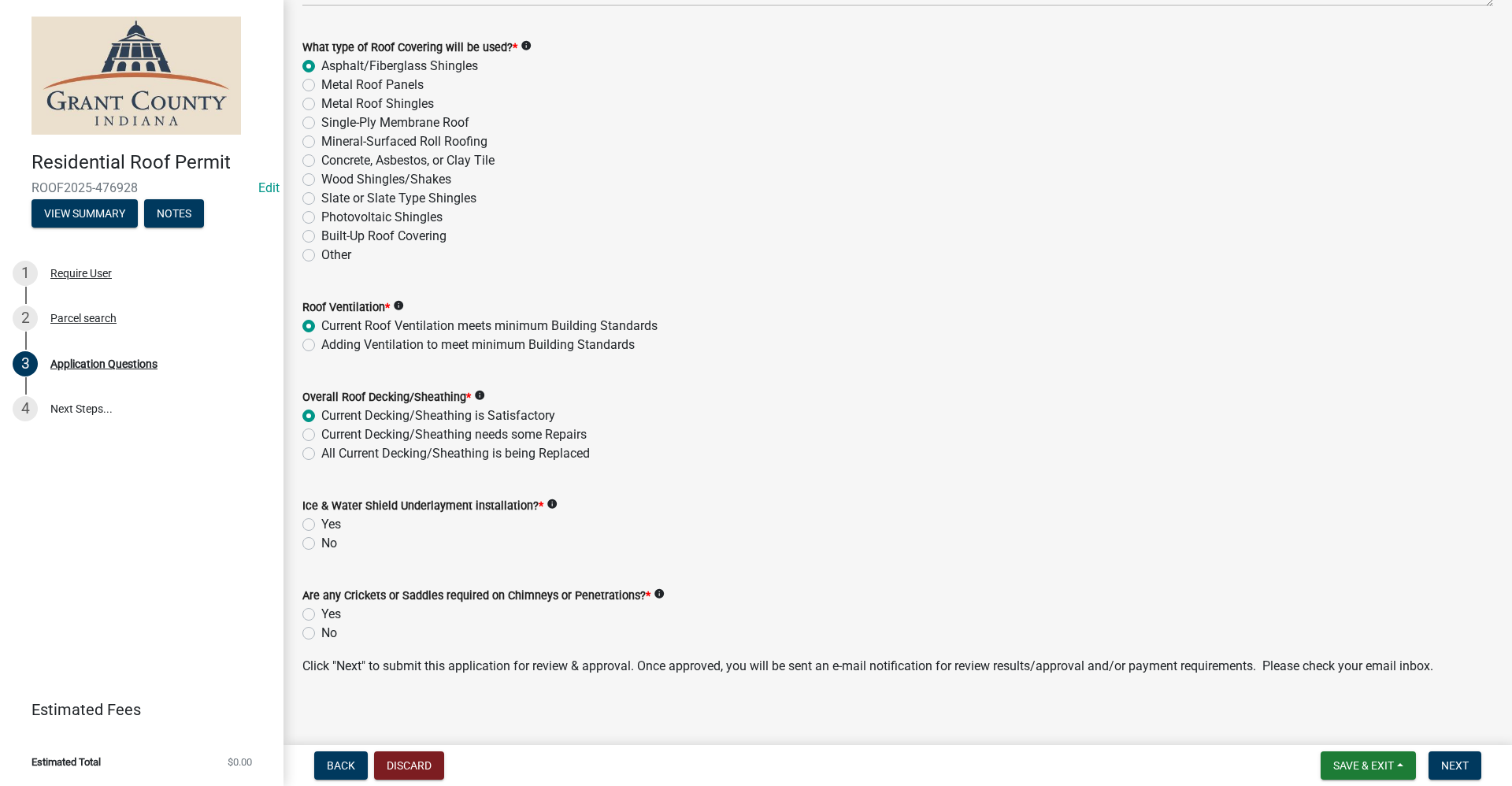
scroll to position [2083, 0]
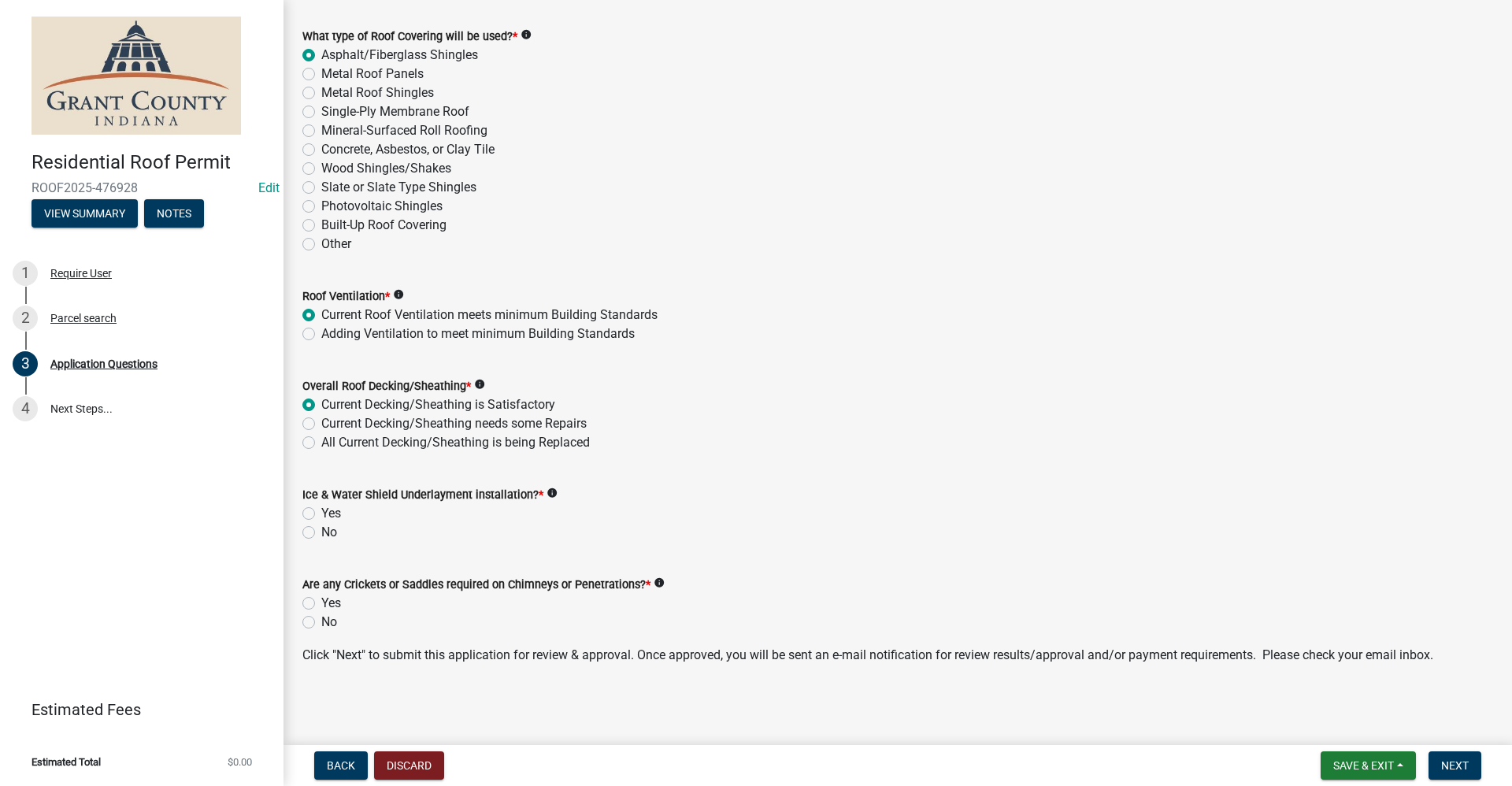
click at [321, 533] on label "No" at bounding box center [329, 531] width 16 height 18
click at [321, 533] on input "No" at bounding box center [326, 527] width 11 height 11
radio input "true"
click at [321, 625] on label "No" at bounding box center [329, 622] width 16 height 18
click at [321, 623] on input "No" at bounding box center [326, 618] width 11 height 11
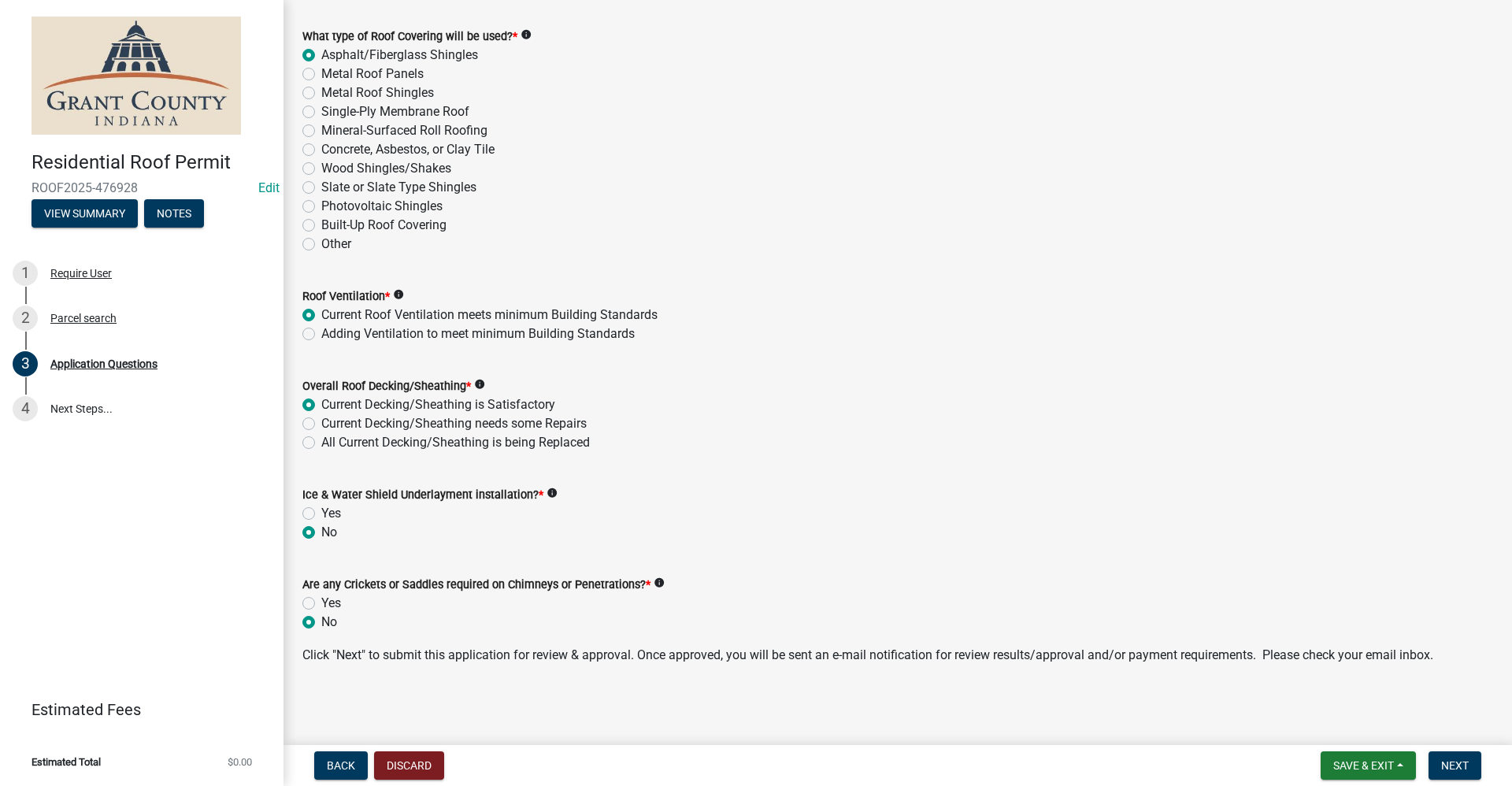
radio input "true"
click at [1446, 765] on span "Next" at bounding box center [1455, 765] width 27 height 13
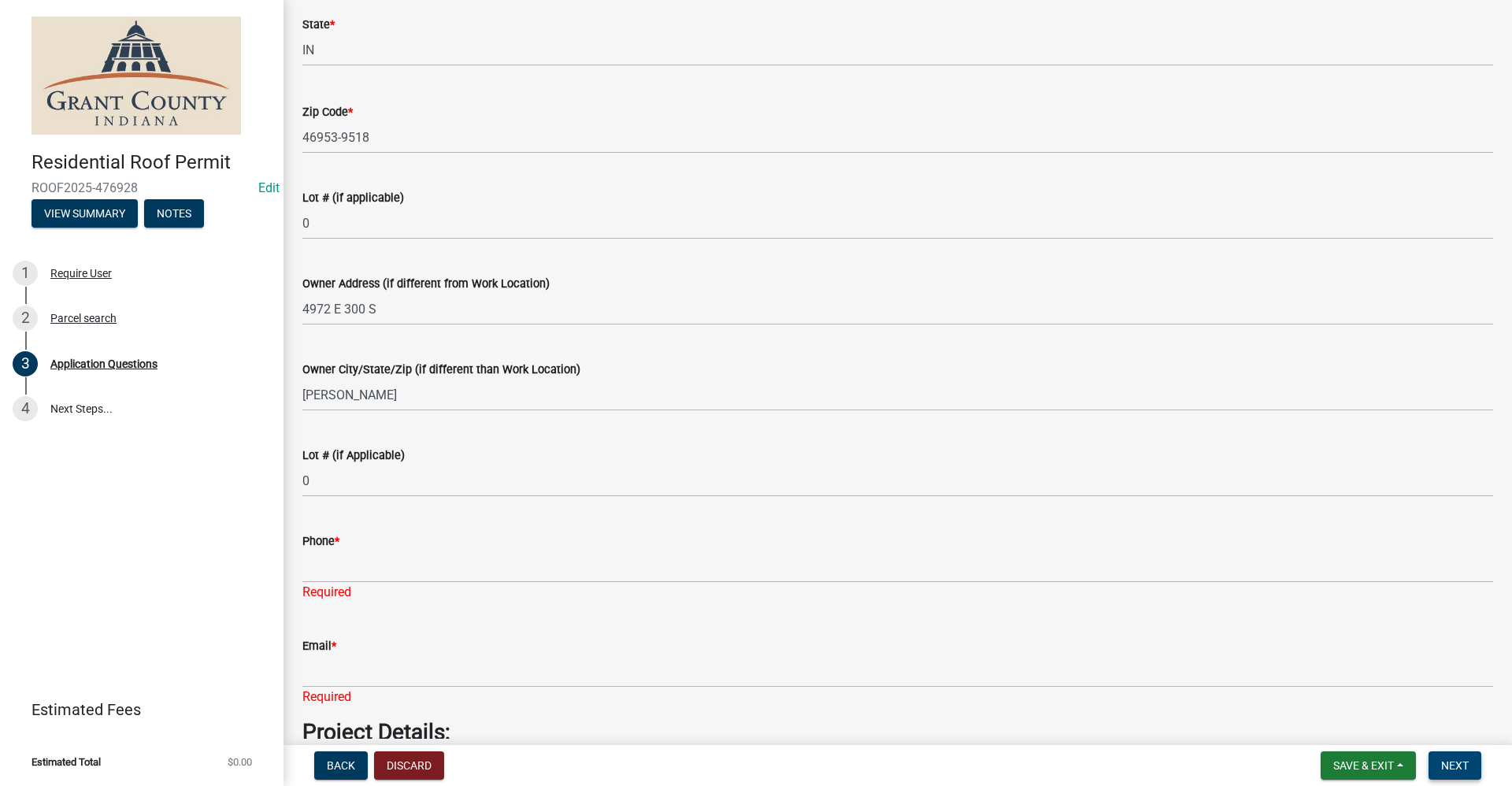
scroll to position [782, 0]
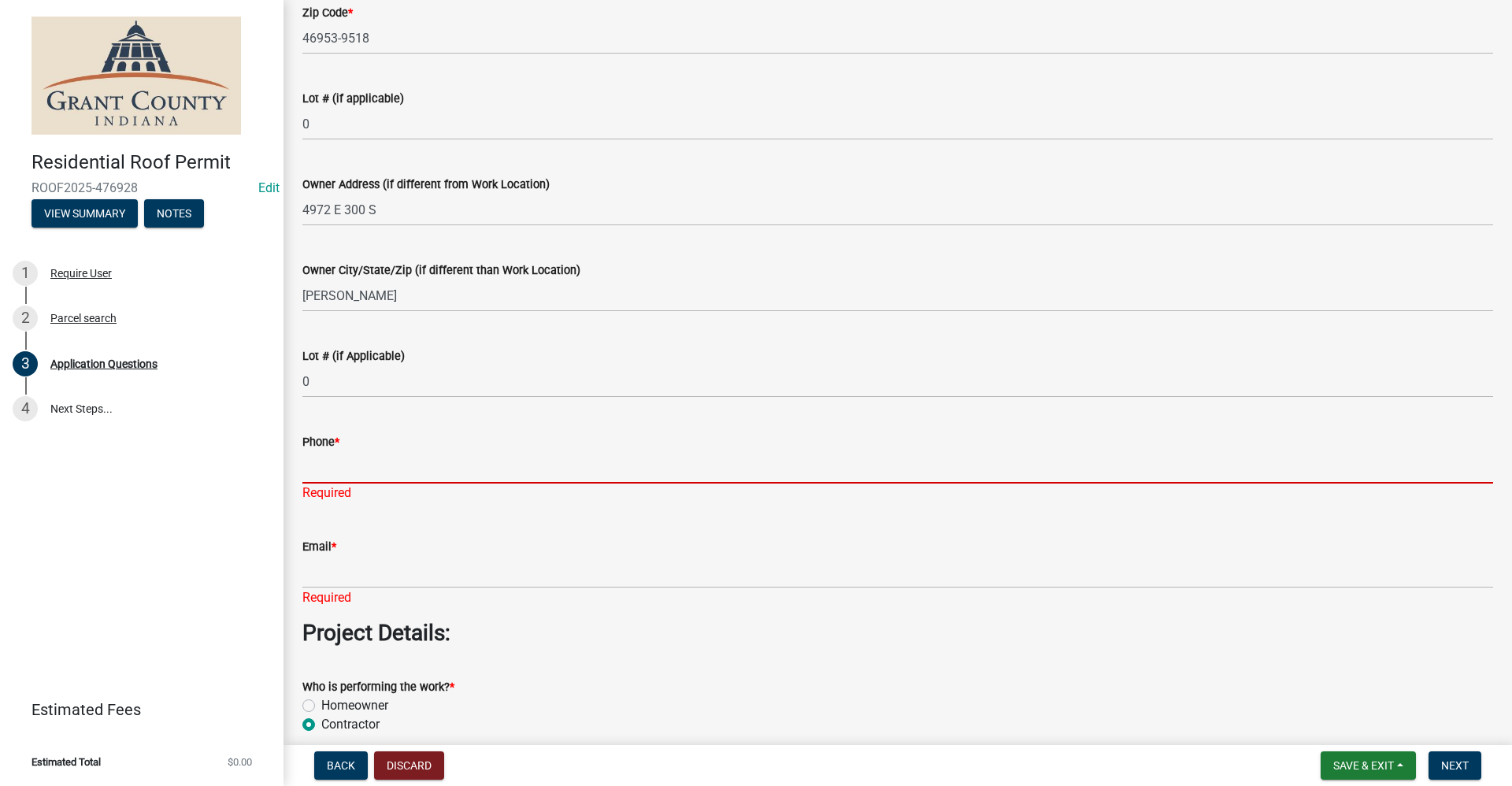
click at [341, 464] on input "Phone *" at bounding box center [897, 467] width 1190 height 32
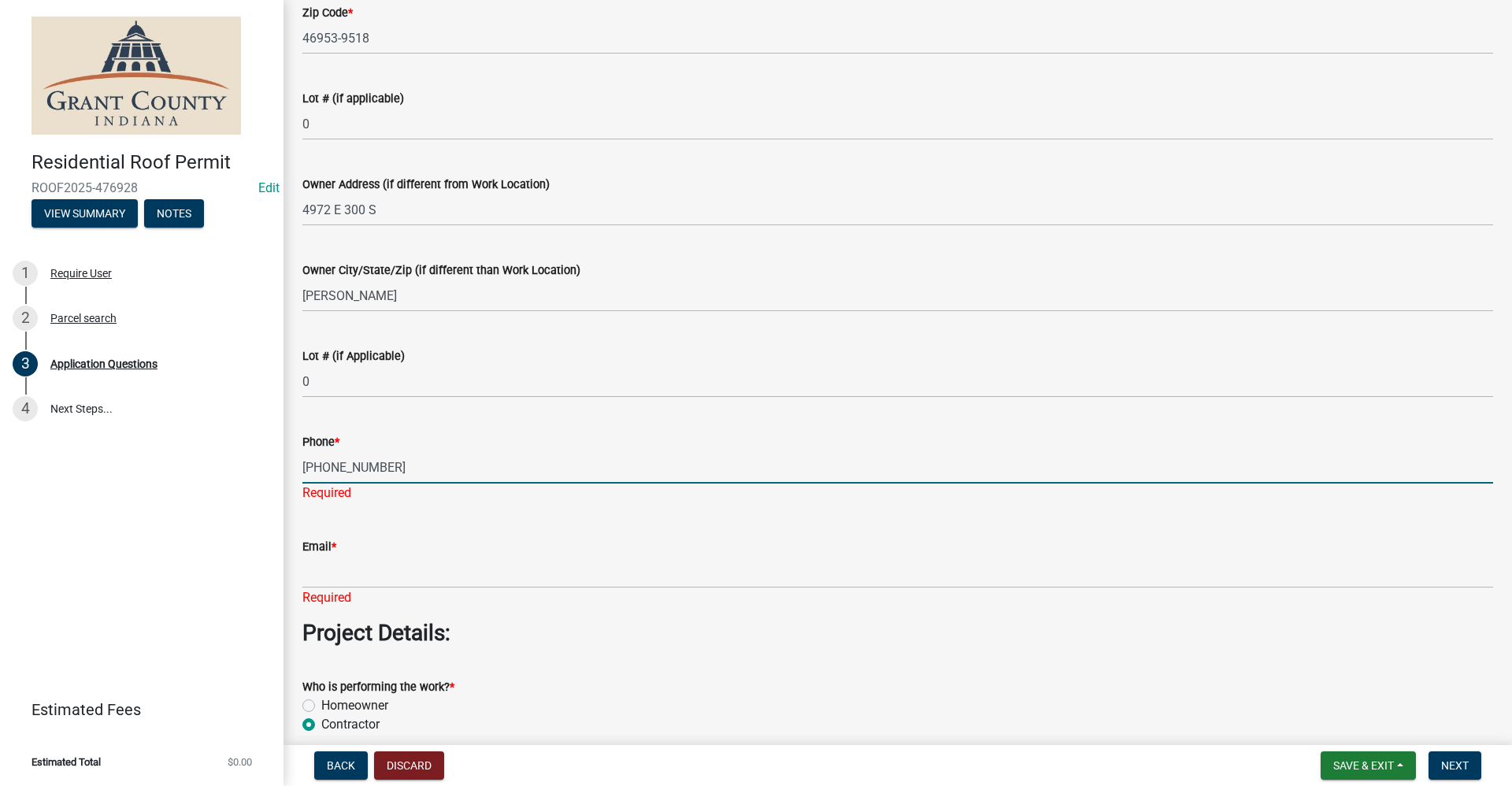
type input "765-603-8665"
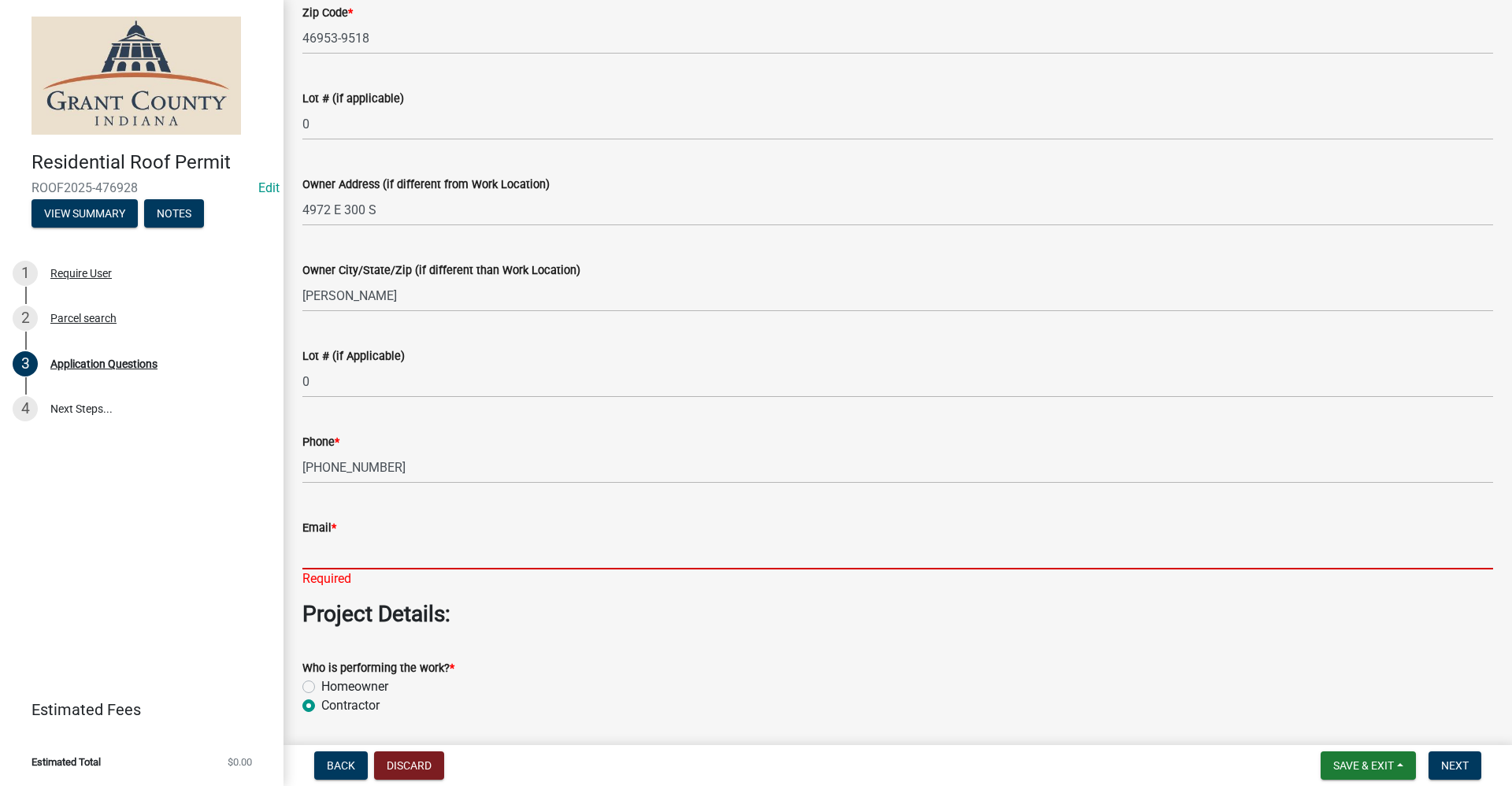
click at [345, 564] on input "Email *" at bounding box center [897, 553] width 1190 height 32
type input "no@email"
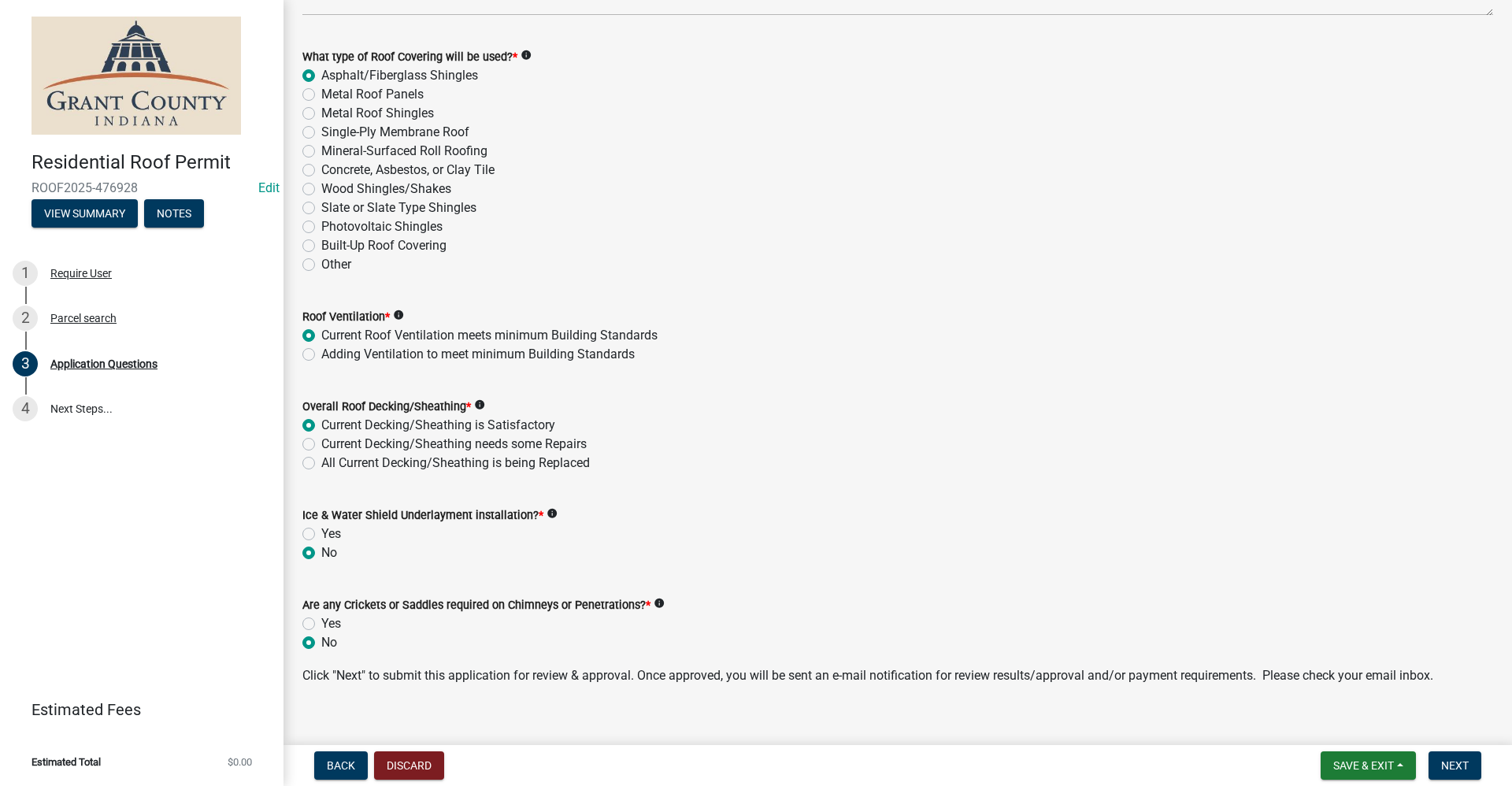
scroll to position [2101, 0]
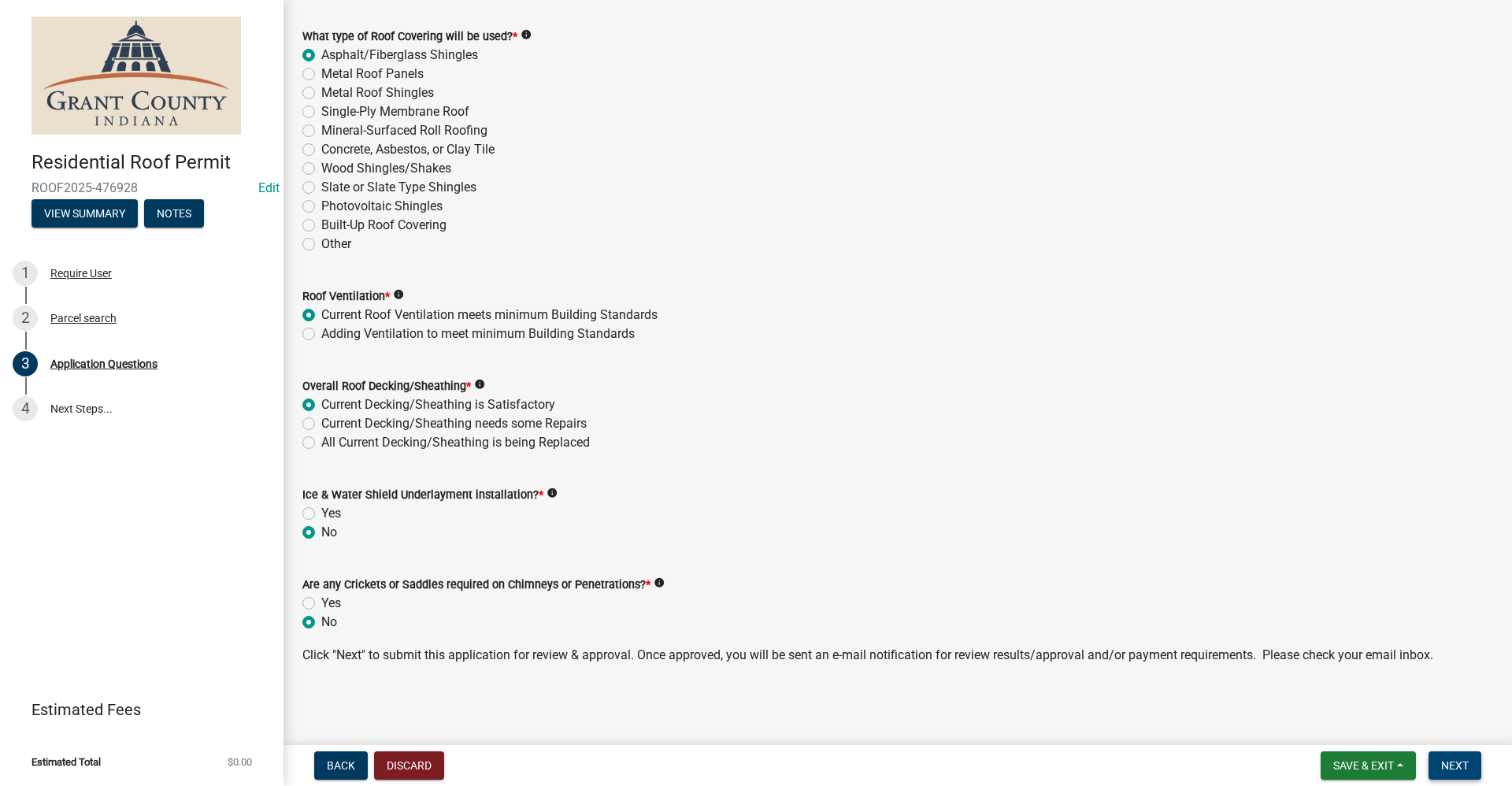
click at [1467, 759] on span "Next" at bounding box center [1455, 765] width 27 height 13
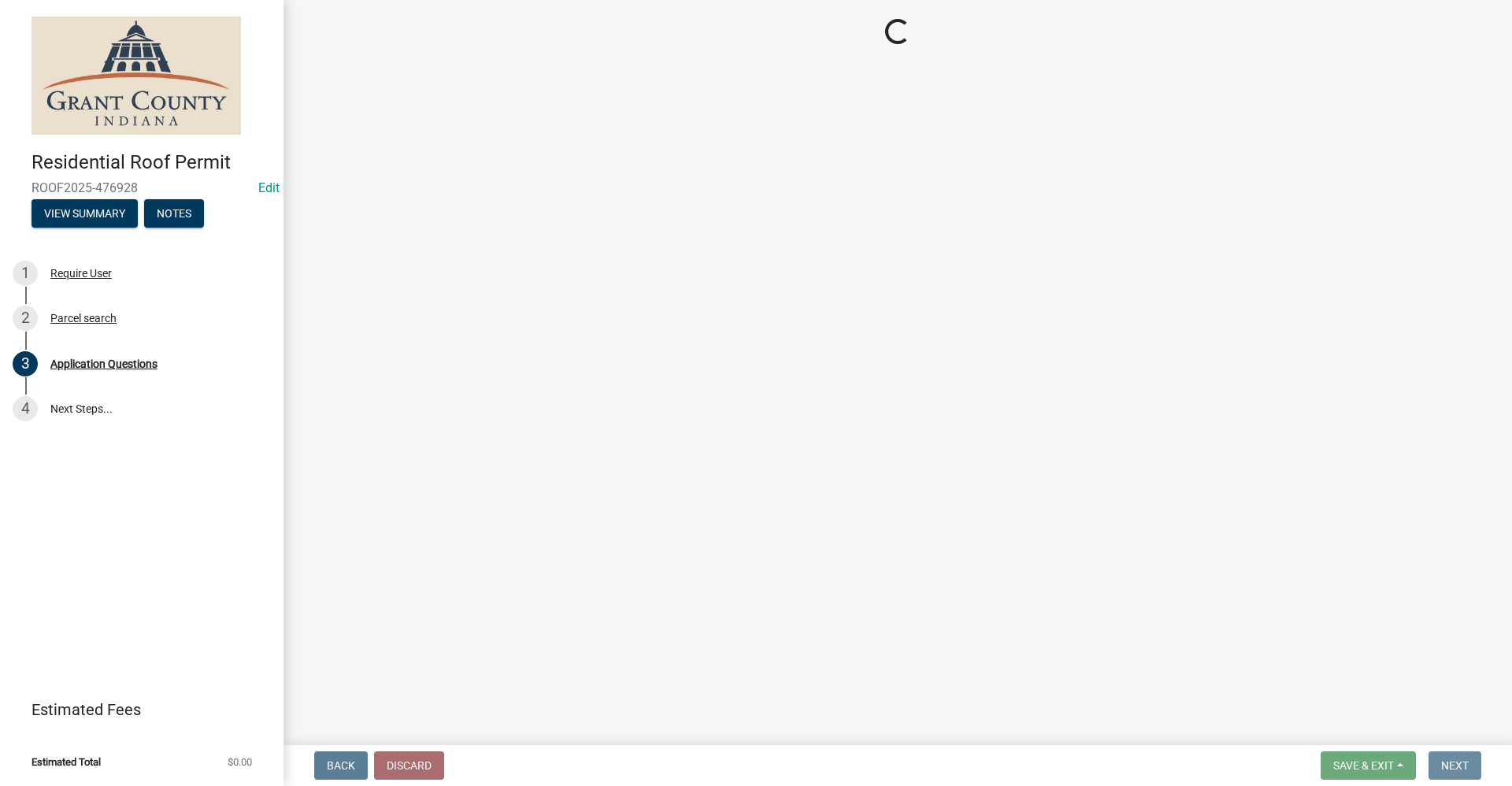
scroll to position [0, 0]
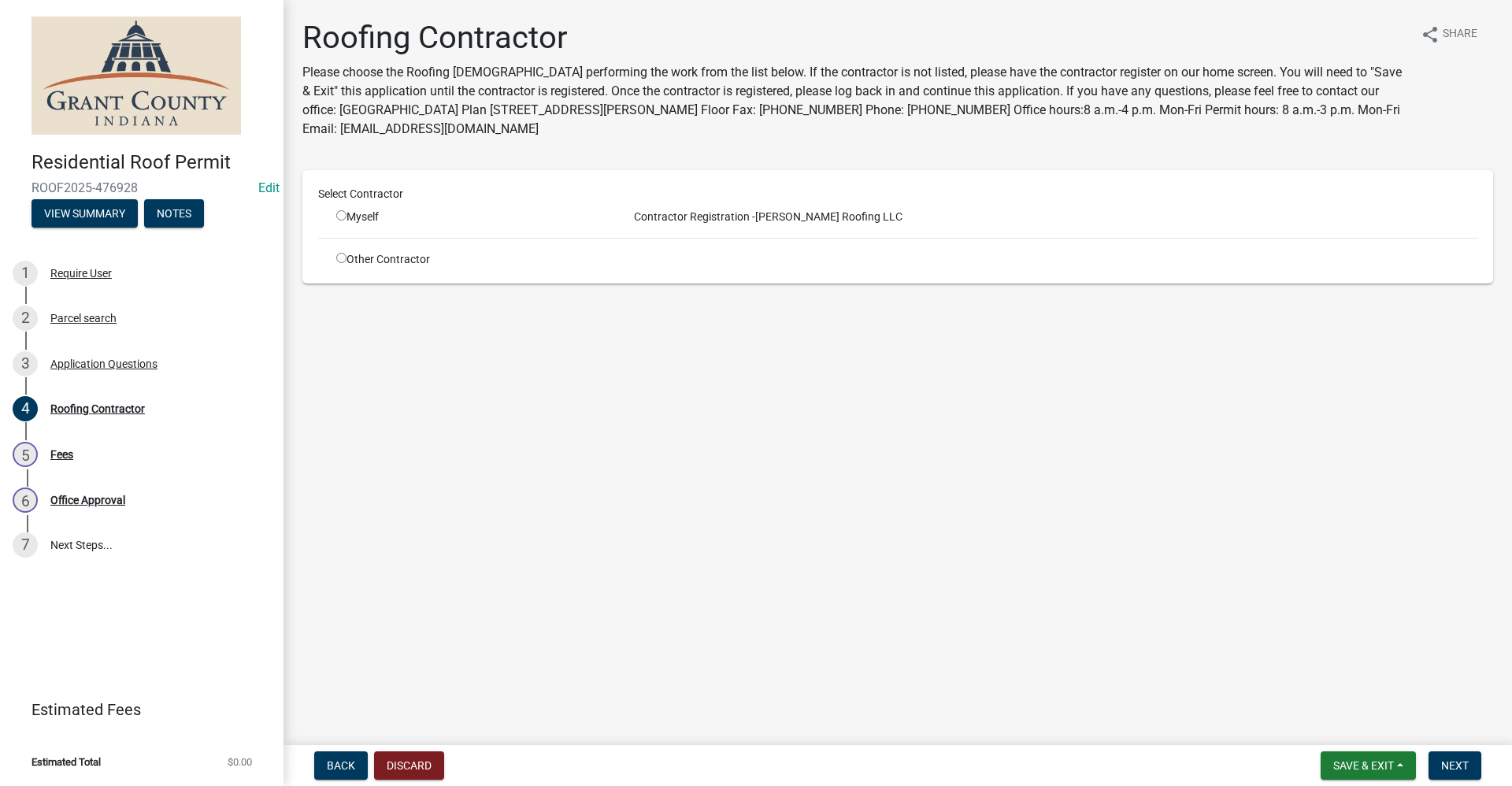
click at [341, 215] on input "radio" at bounding box center [342, 215] width 11 height 11
radio input "true"
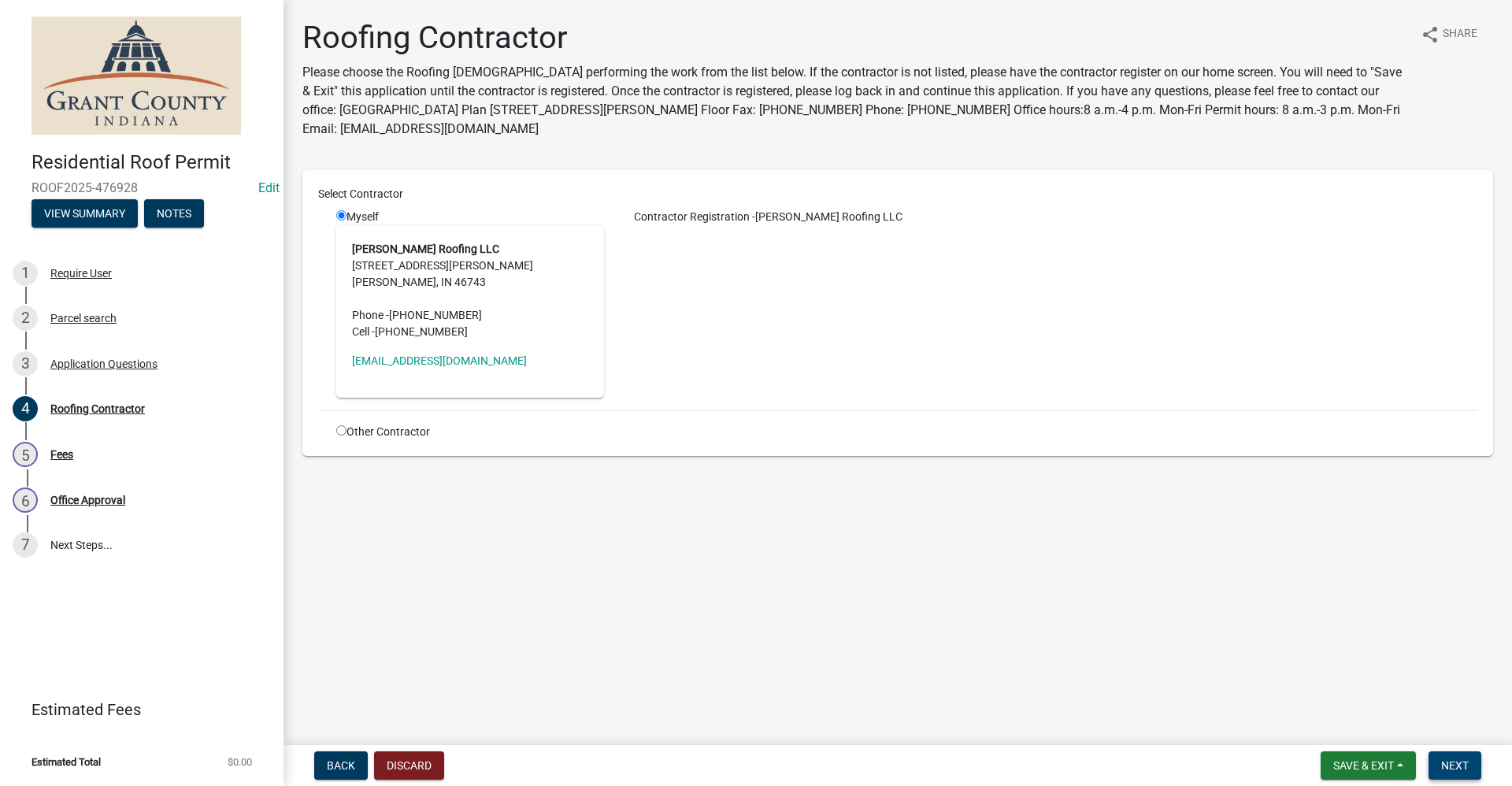
click at [1466, 756] on button "Next" at bounding box center [1455, 765] width 53 height 28
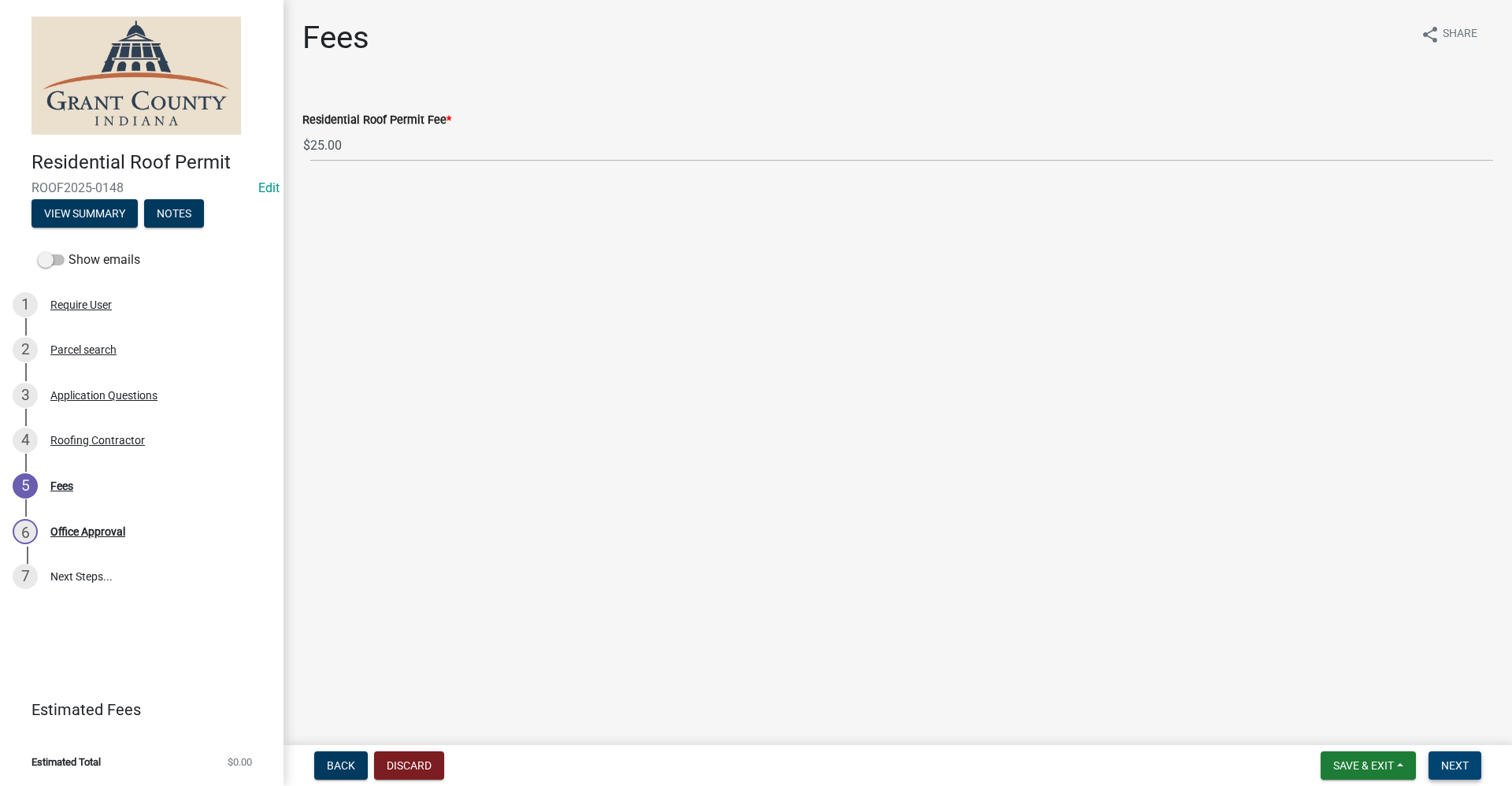
click at [1453, 766] on span "Next" at bounding box center [1455, 765] width 27 height 13
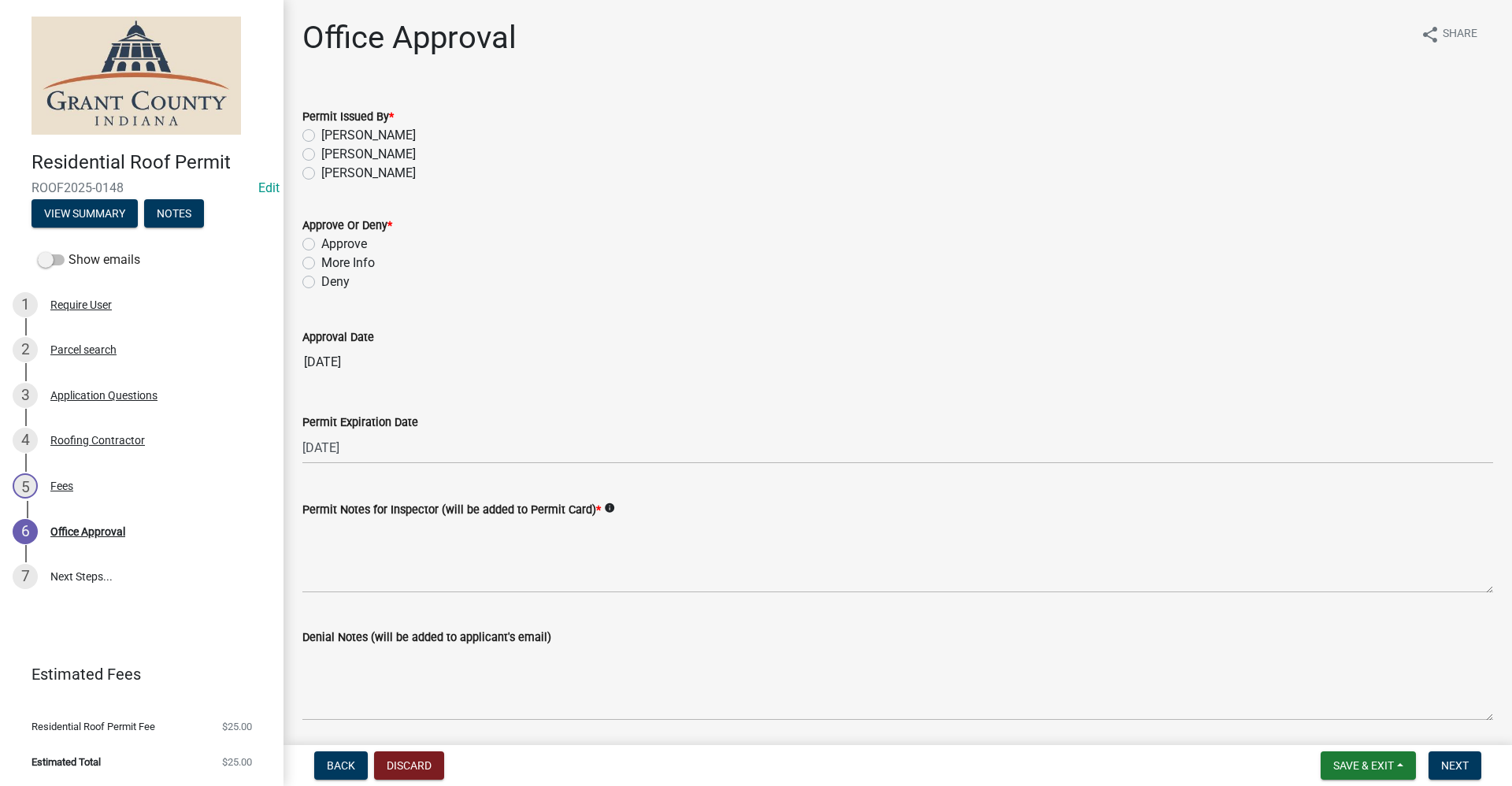
click at [321, 155] on label "[PERSON_NAME]" at bounding box center [368, 154] width 94 height 18
click at [321, 155] on input "[PERSON_NAME]" at bounding box center [326, 150] width 11 height 11
radio input "true"
click at [321, 243] on label "Approve" at bounding box center [343, 243] width 46 height 18
click at [321, 243] on input "Approve" at bounding box center [326, 239] width 11 height 11
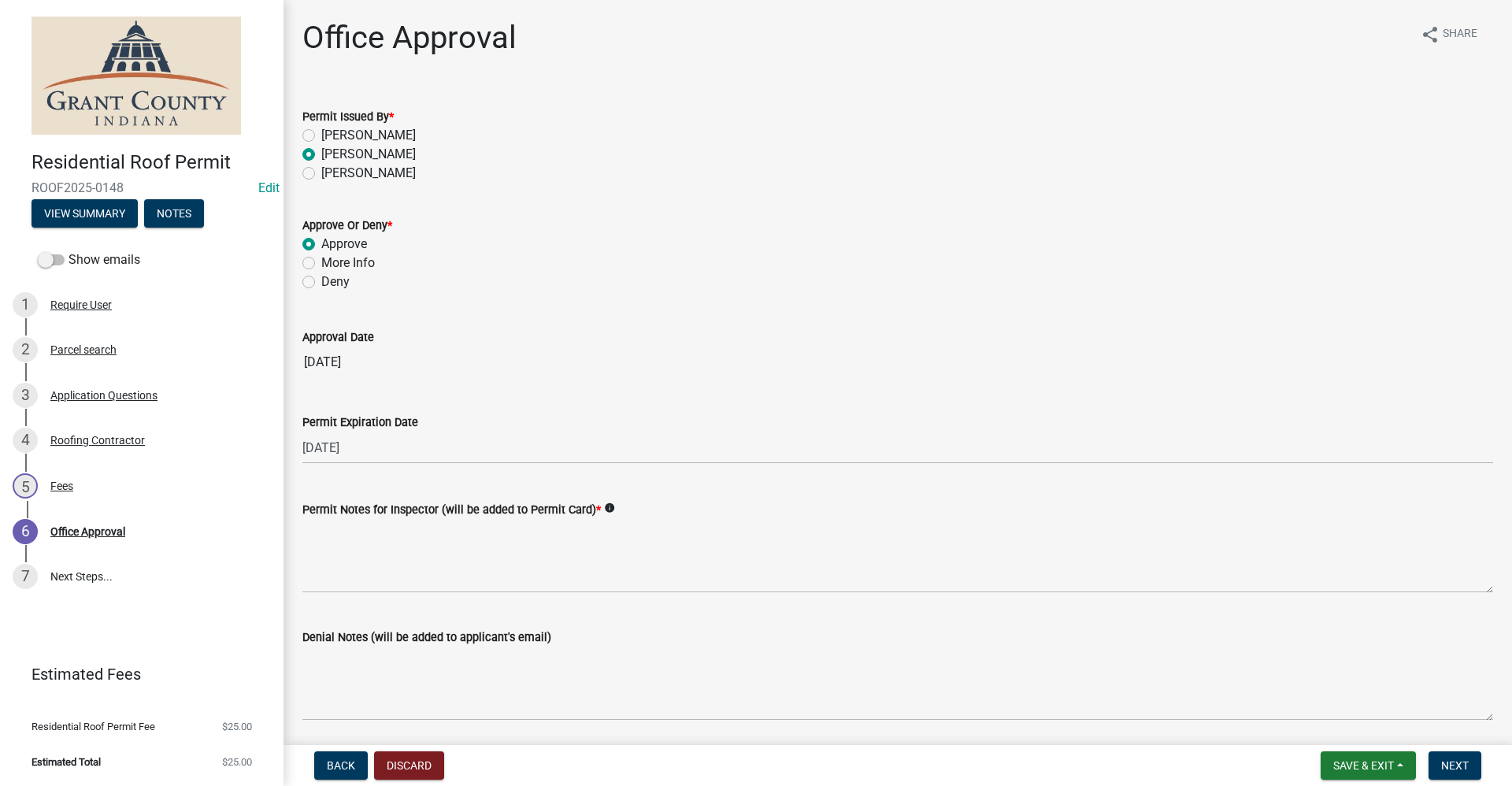
radio input "true"
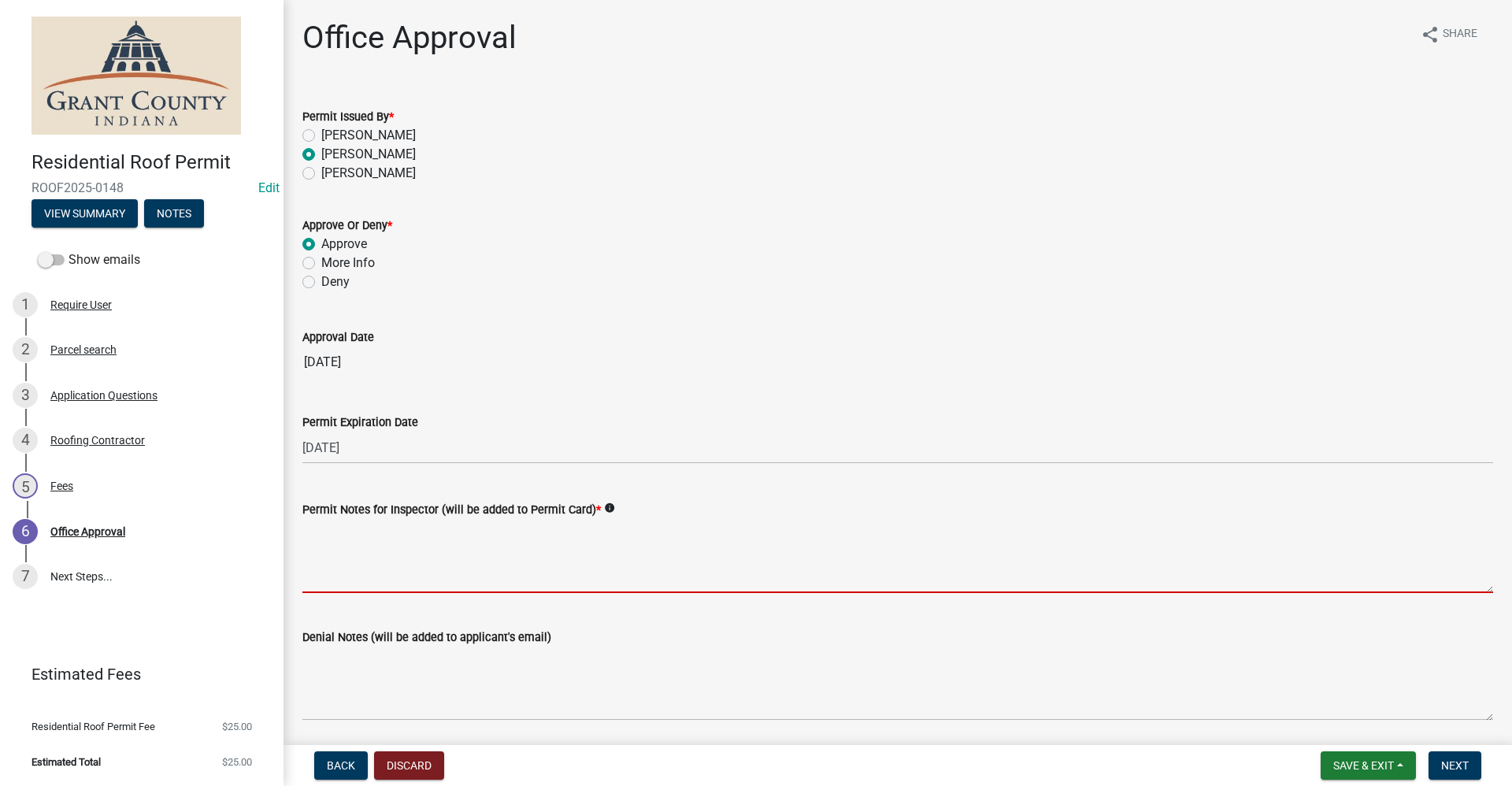
click at [352, 563] on textarea "Permit Notes for Inspector (will be added to Permit Card) *" at bounding box center [897, 555] width 1190 height 74
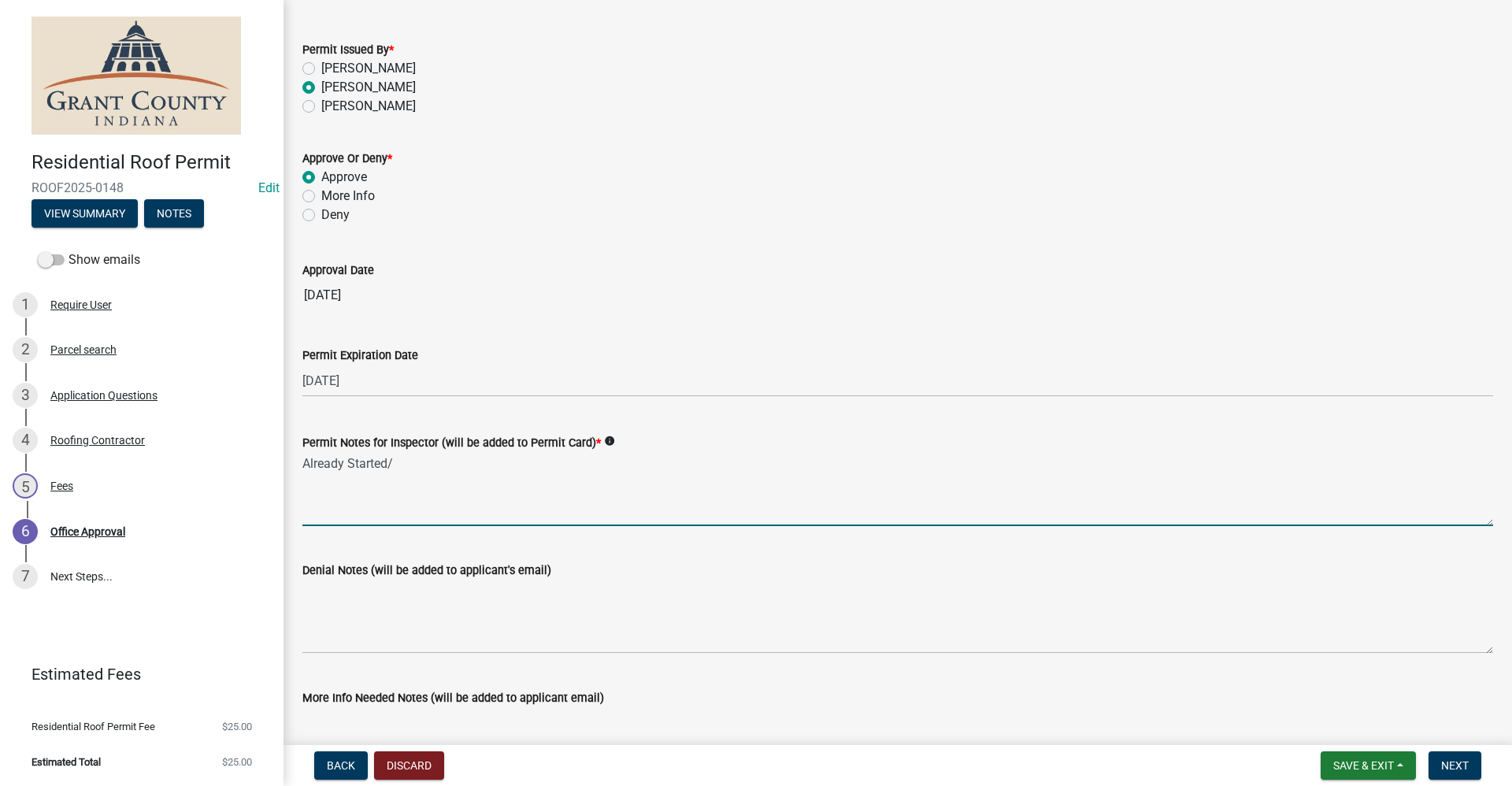
scroll to position [184, 0]
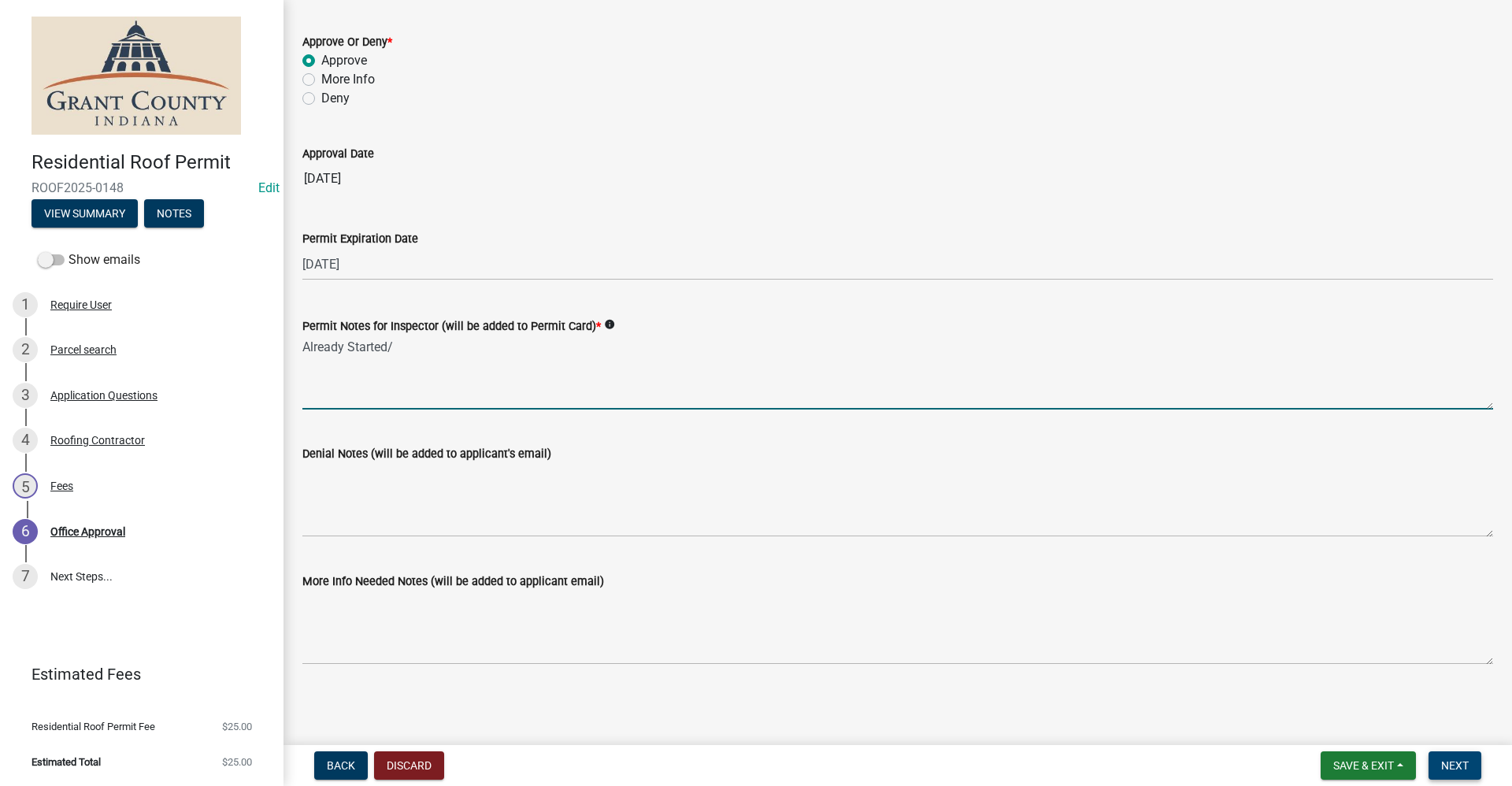
type textarea "Already Started/"
click at [1462, 770] on span "Next" at bounding box center [1455, 765] width 27 height 13
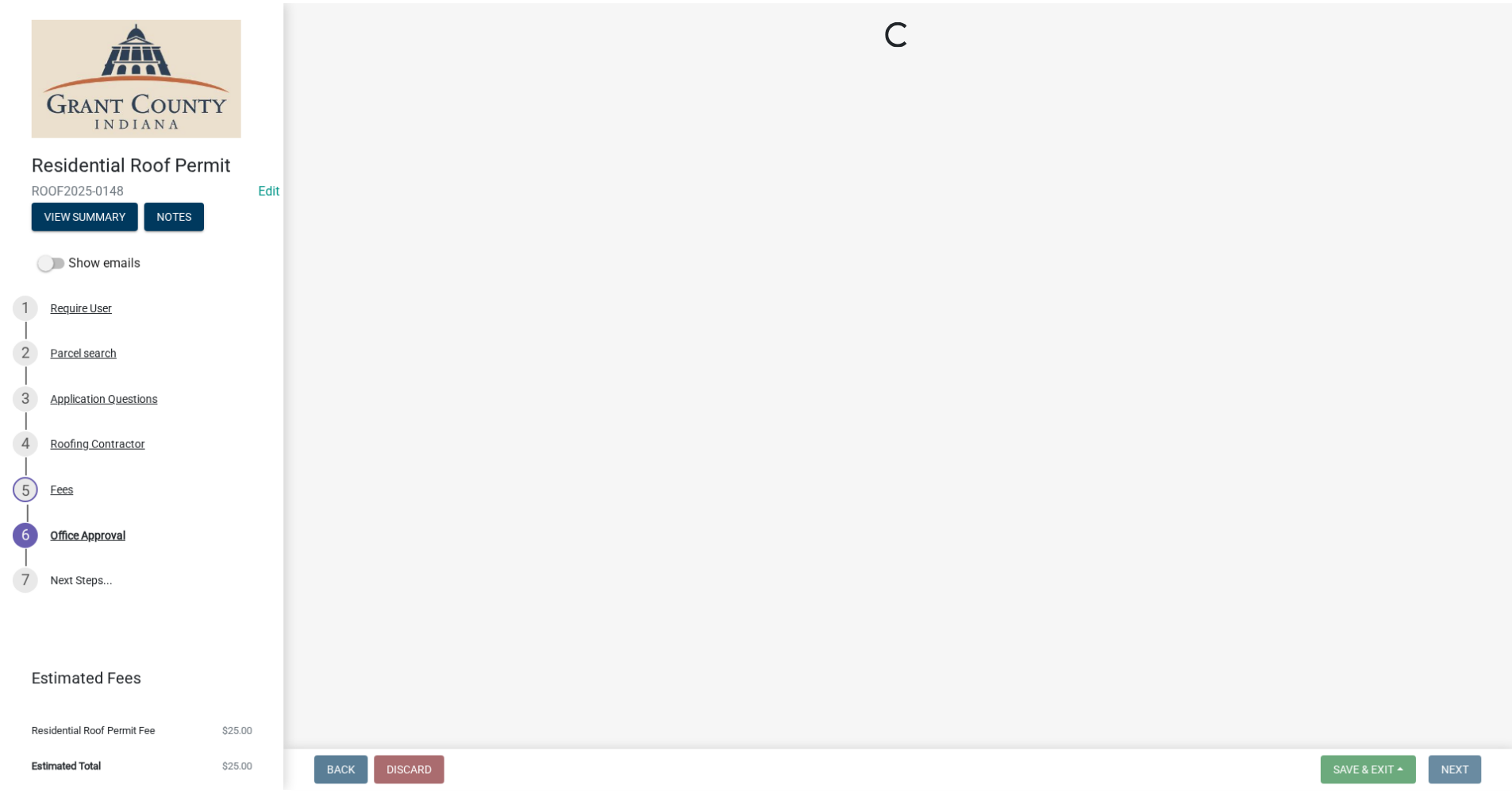
scroll to position [0, 0]
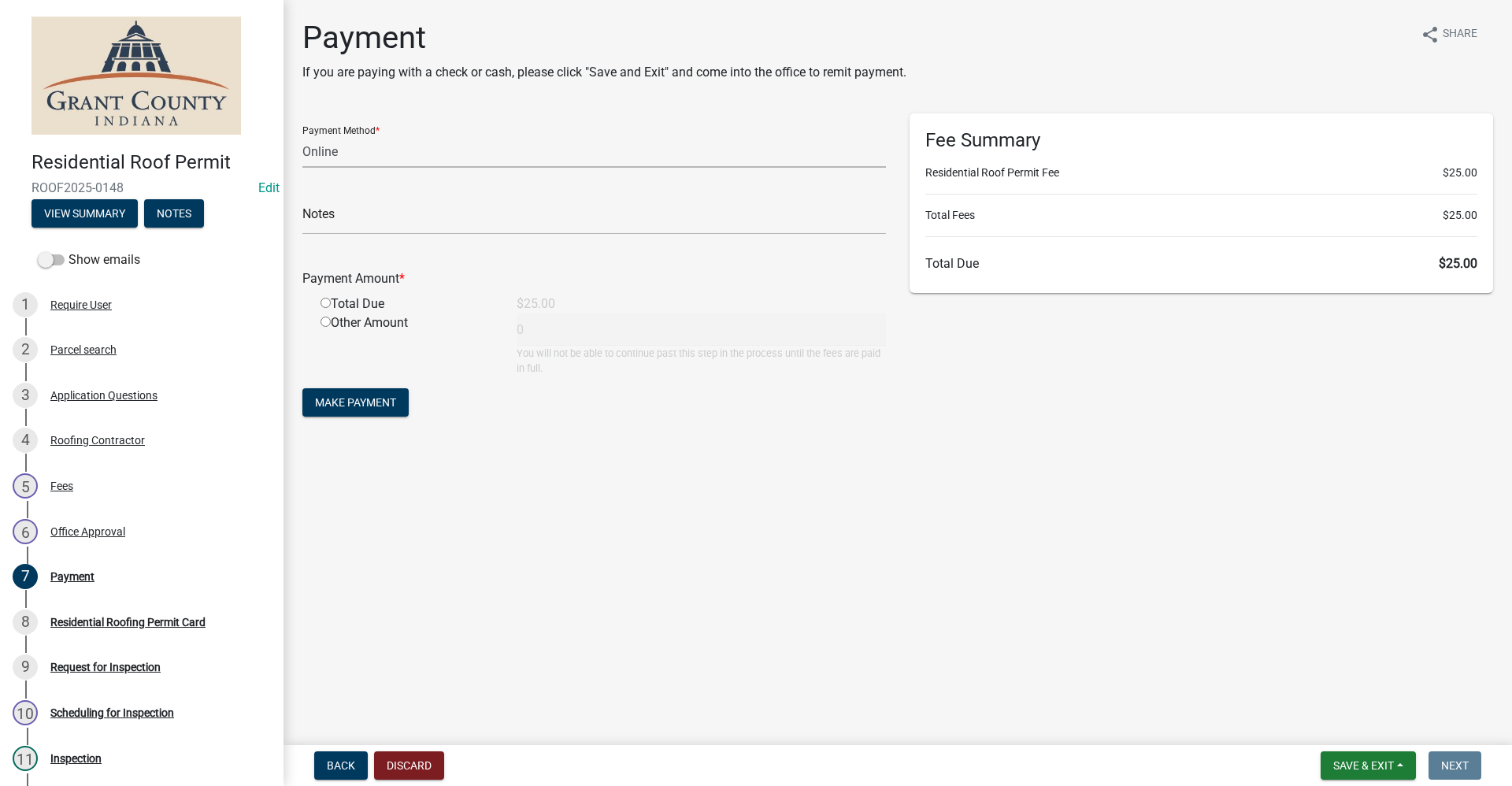
click at [342, 155] on select "Credit Card POS Check Cash Online" at bounding box center [594, 151] width 584 height 32
select select "0: 2"
click at [303, 135] on select "Credit Card POS Check Cash Online" at bounding box center [594, 151] width 584 height 32
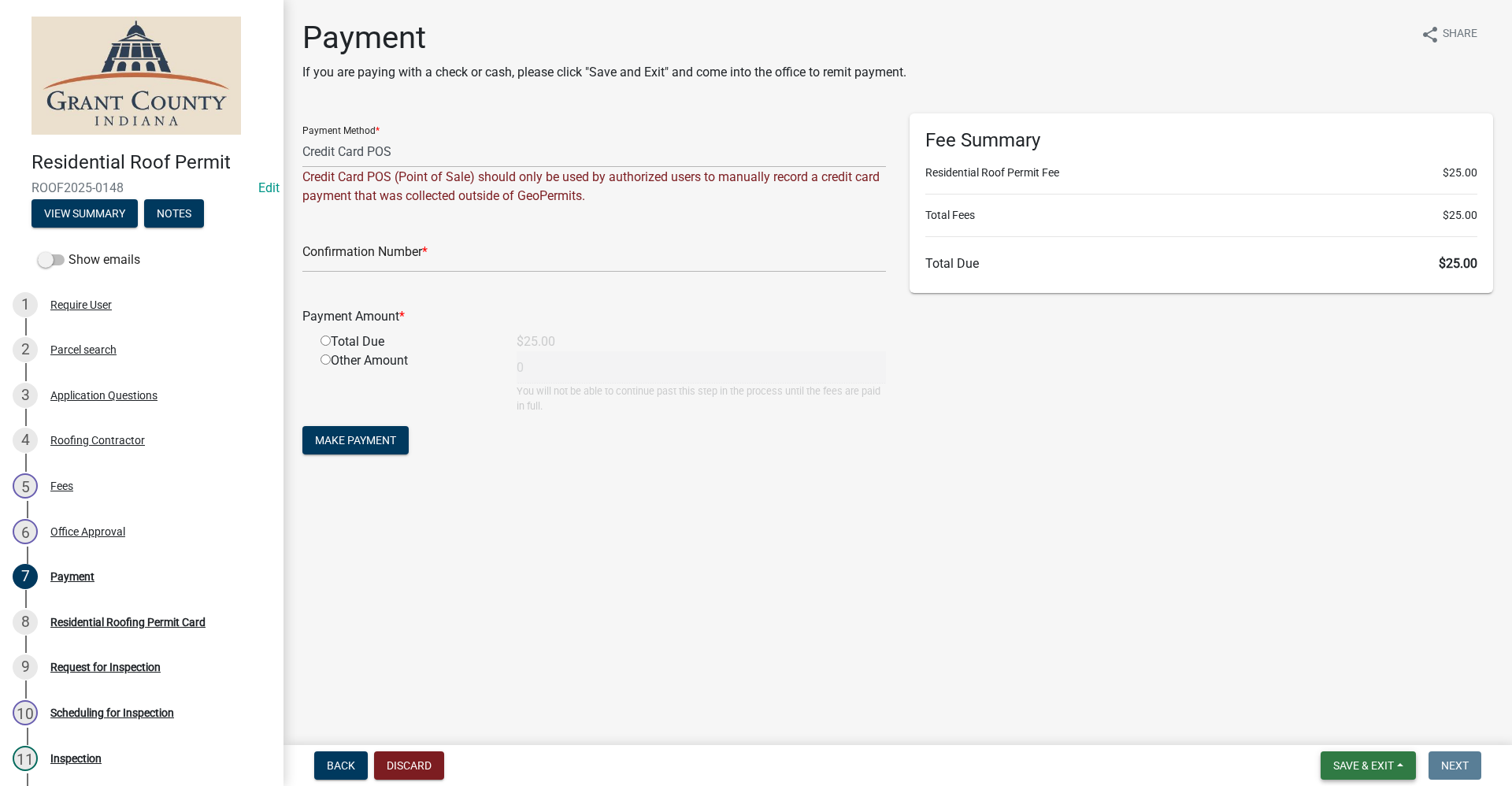
click at [1363, 773] on button "Save & Exit" at bounding box center [1368, 765] width 95 height 28
click at [1332, 724] on button "Save & Exit" at bounding box center [1351, 724] width 126 height 38
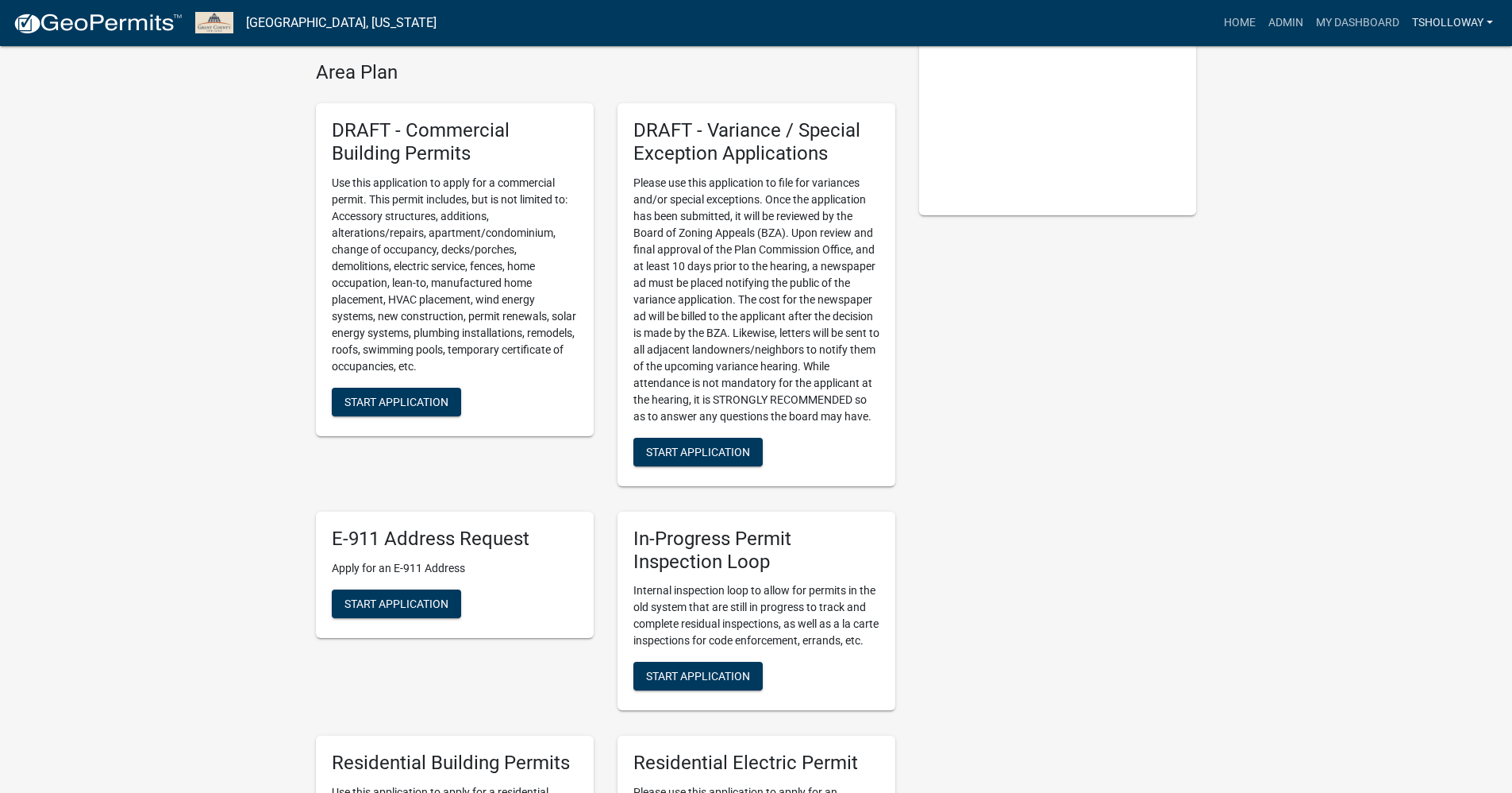
scroll to position [79, 0]
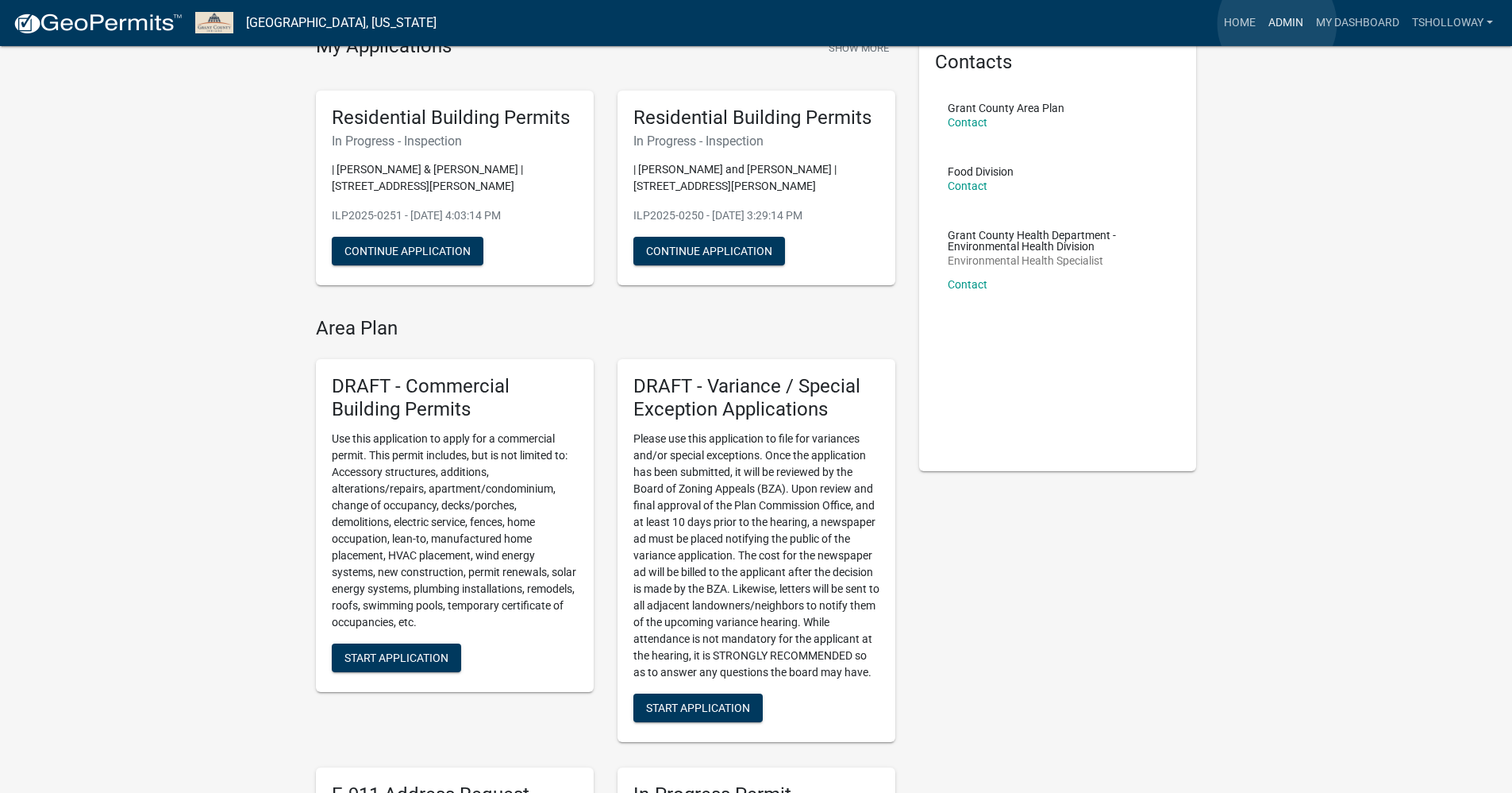
click at [1277, 23] on link "Admin" at bounding box center [1286, 23] width 48 height 30
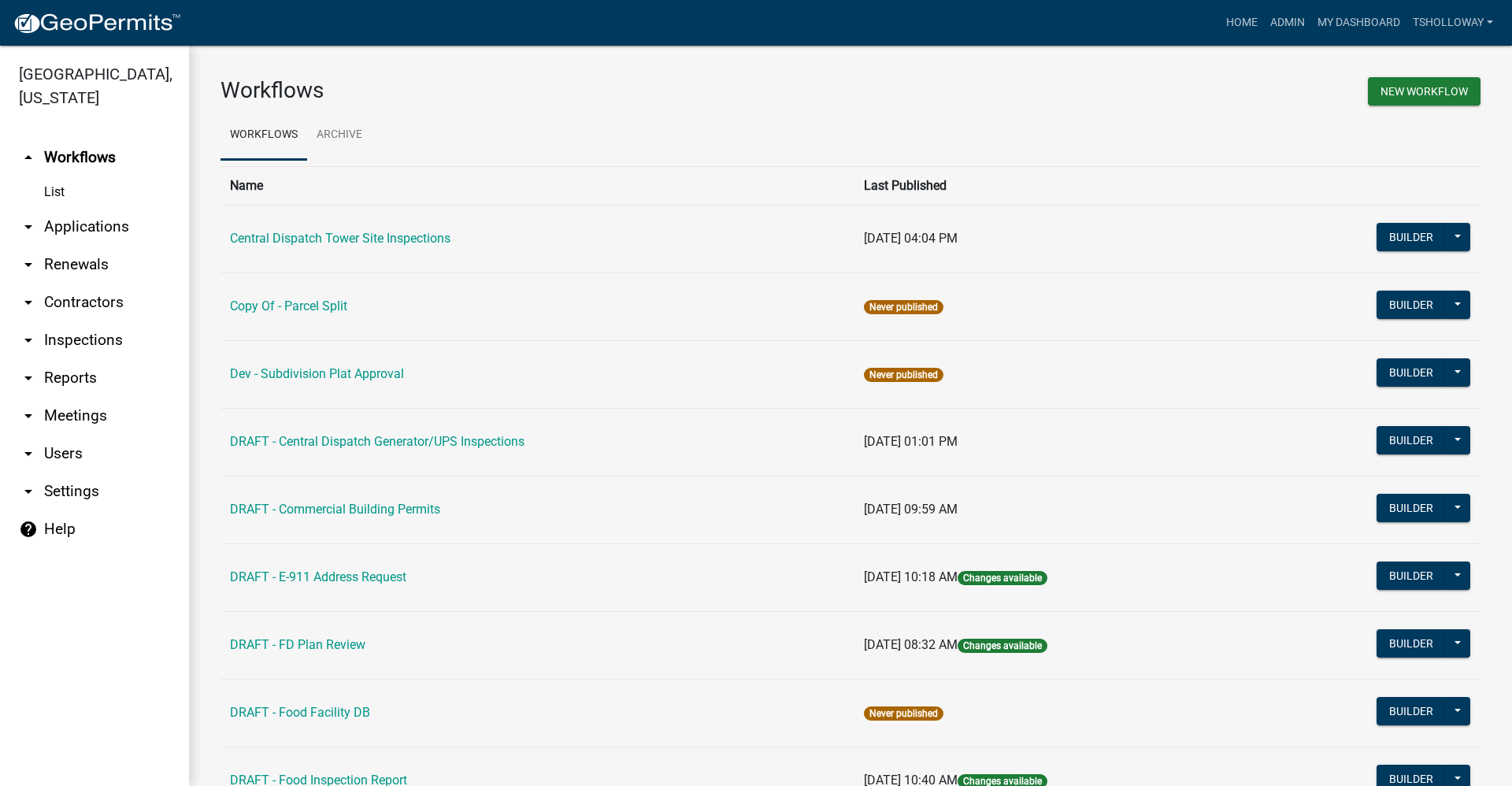
click at [105, 283] on link "arrow_drop_down Contractors" at bounding box center [94, 302] width 189 height 38
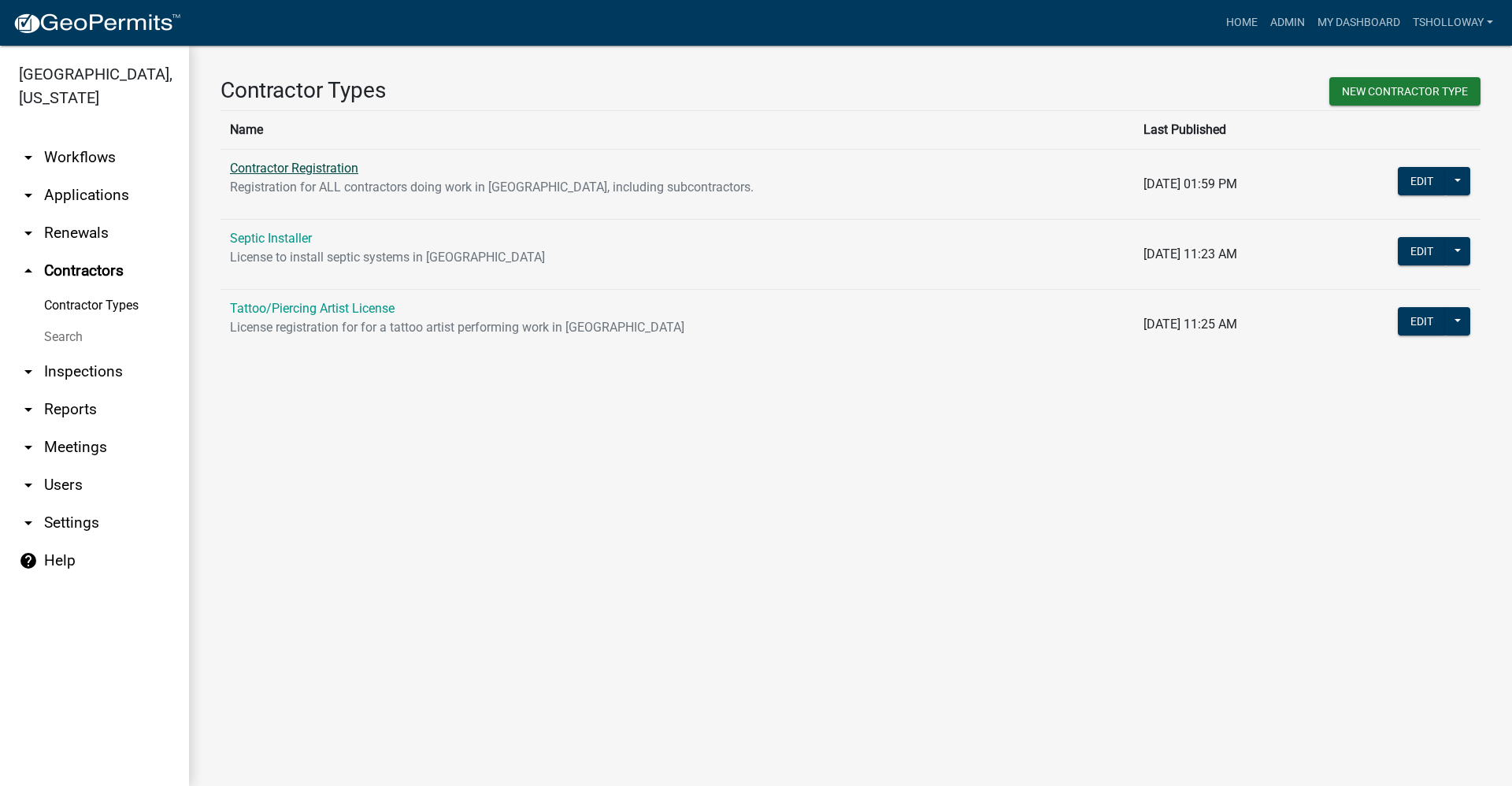
click at [295, 164] on link "Contractor Registration" at bounding box center [294, 167] width 128 height 15
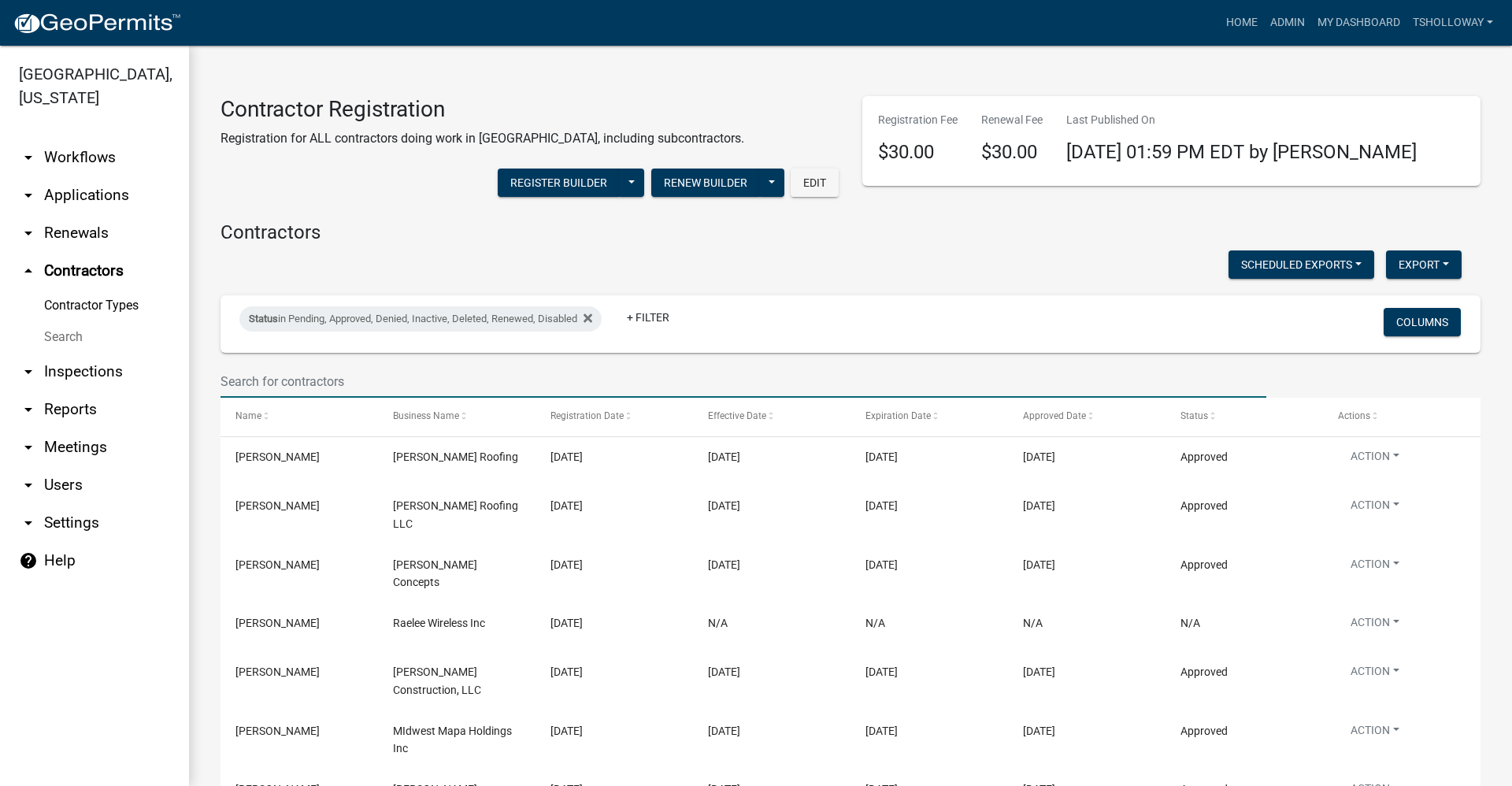
click at [286, 378] on input "text" at bounding box center [743, 380] width 1046 height 32
type input "leroy s"
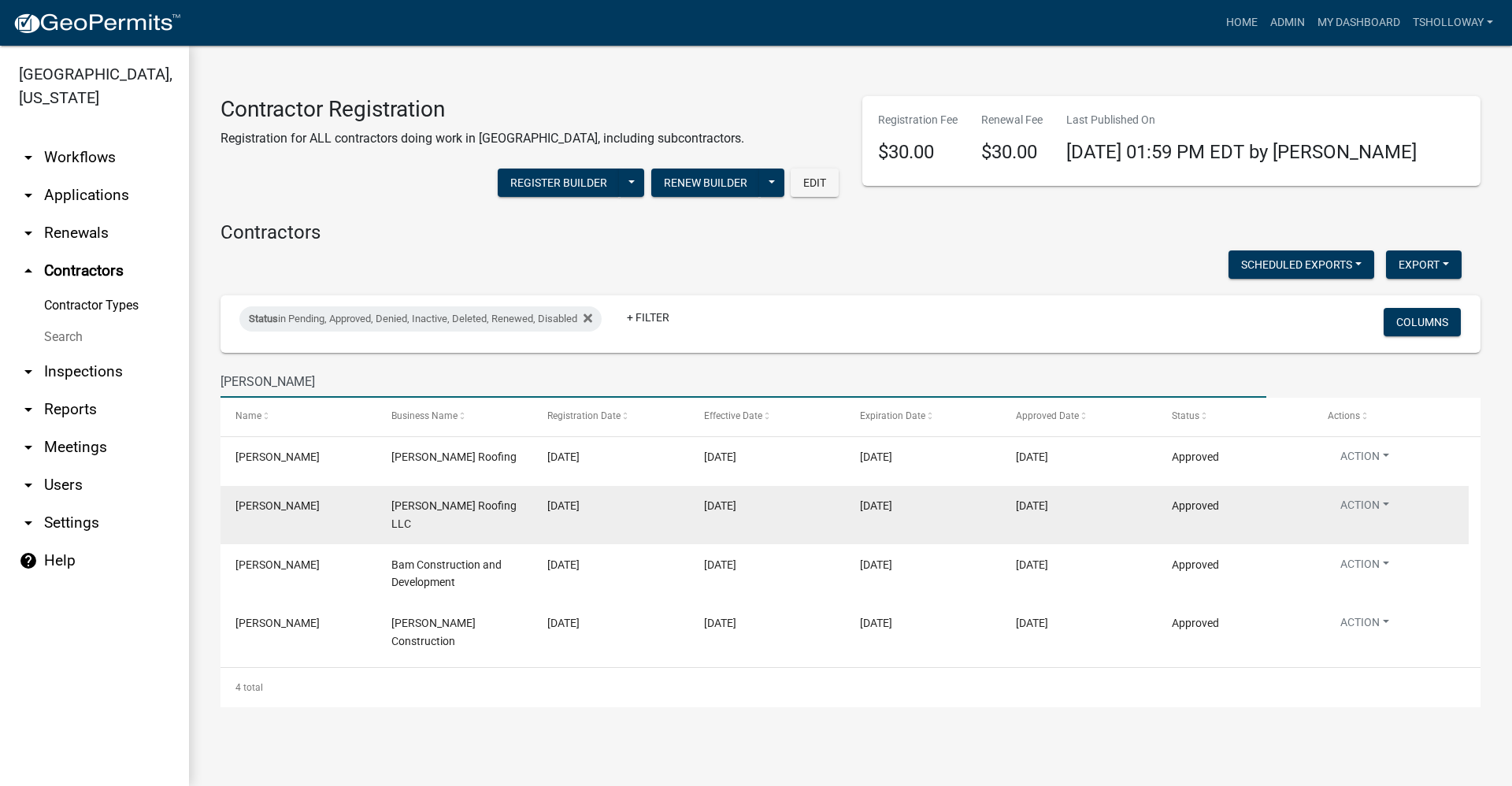
click at [285, 509] on span "Leroy Schmucker" at bounding box center [277, 505] width 85 height 13
click at [497, 520] on datatable-body-cell "Schmucker Roofing LLC" at bounding box center [454, 515] width 156 height 58
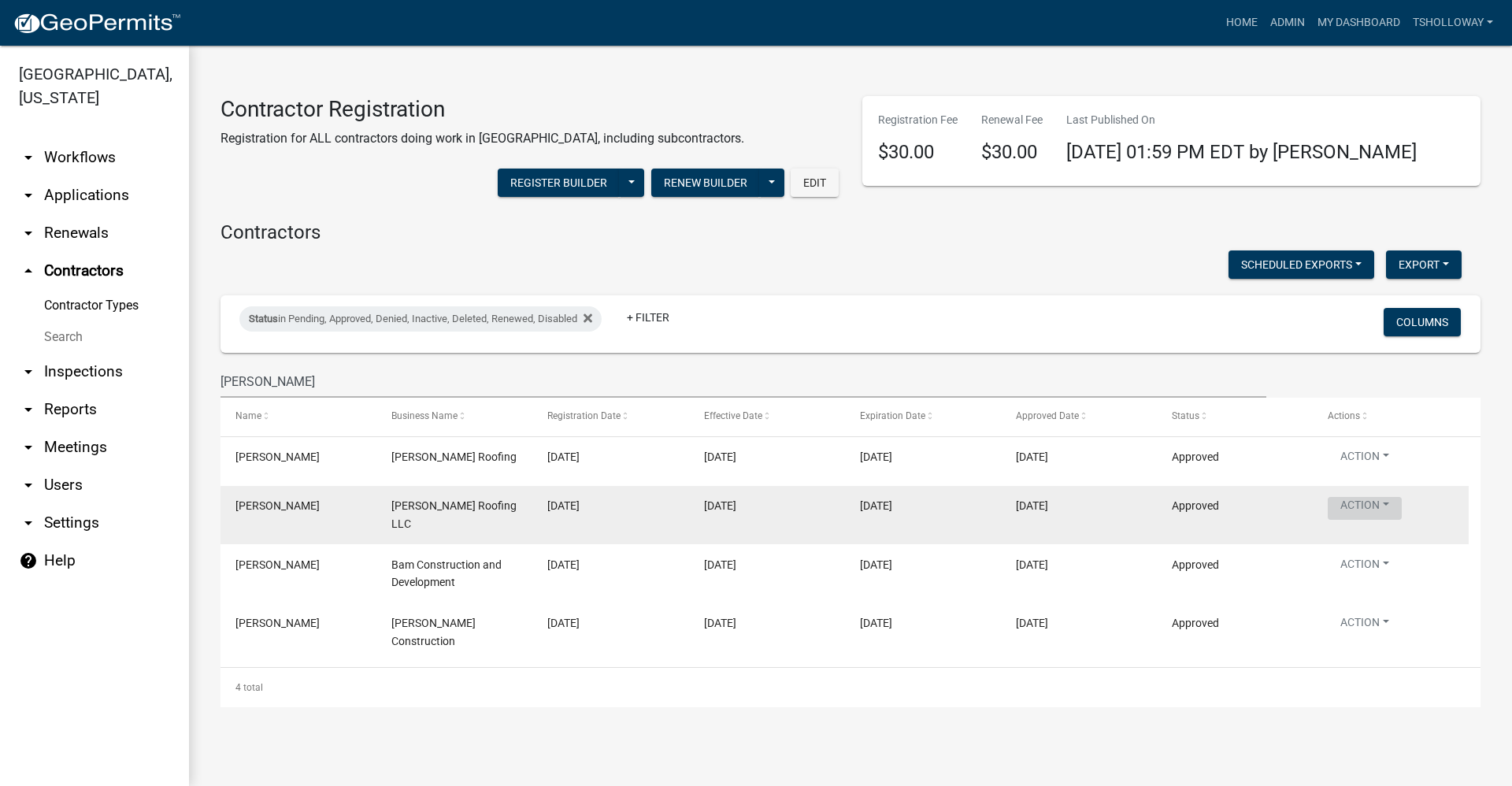
click at [1397, 509] on button "Action" at bounding box center [1364, 508] width 74 height 22
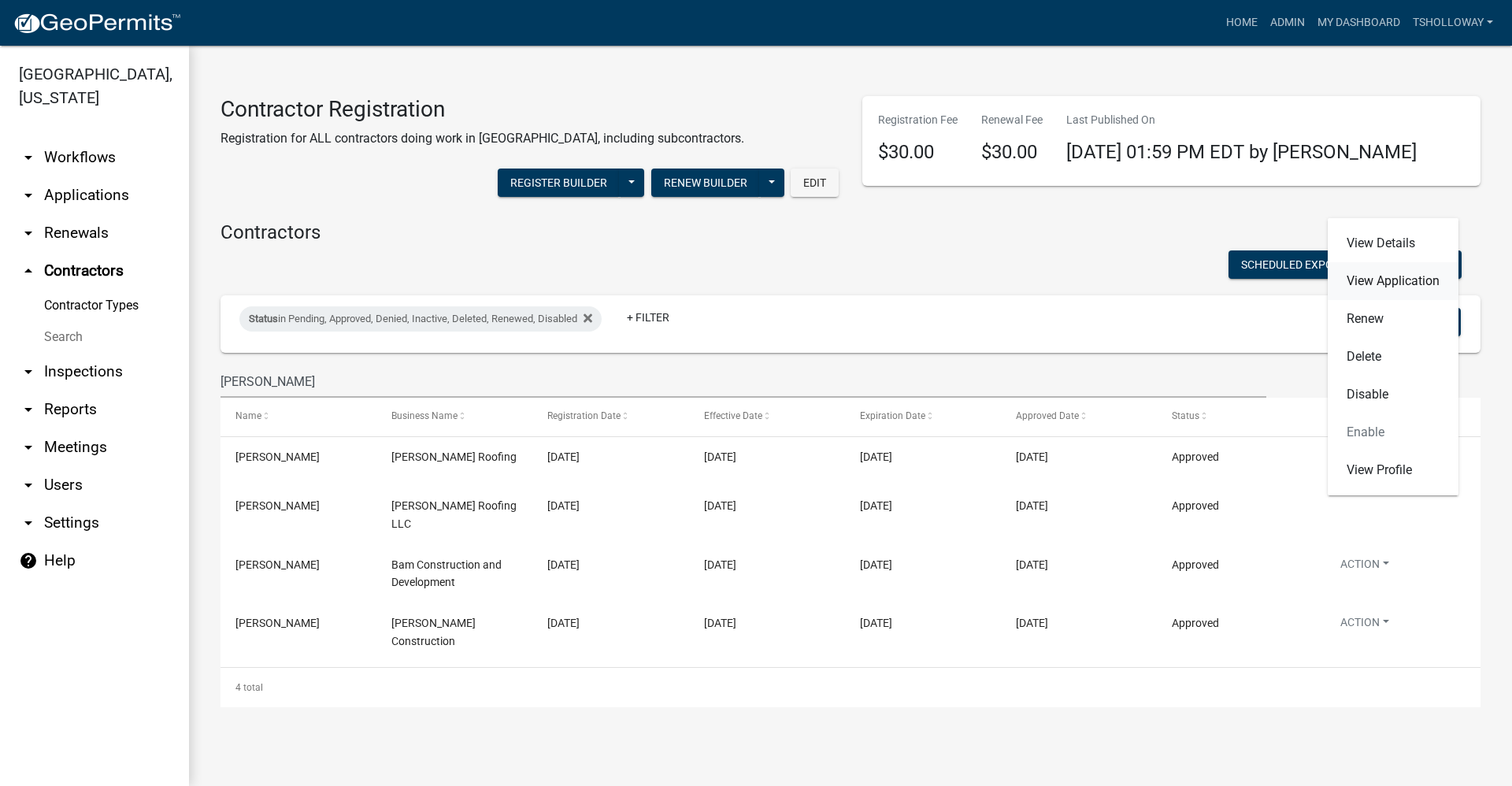
click at [1392, 281] on link "View Application" at bounding box center [1392, 280] width 130 height 38
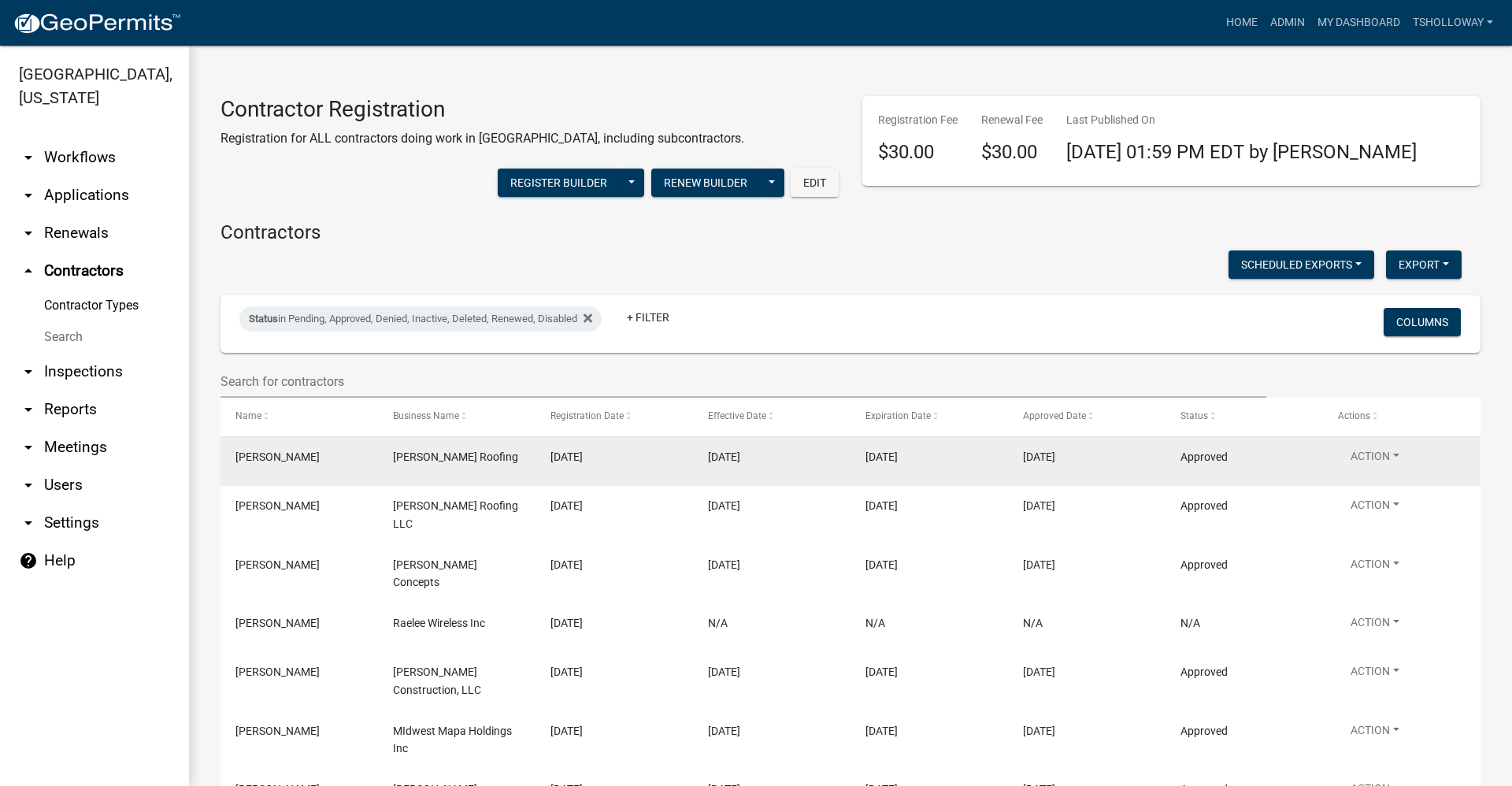
click at [427, 464] on div "Schmucker Roofing" at bounding box center [456, 456] width 127 height 18
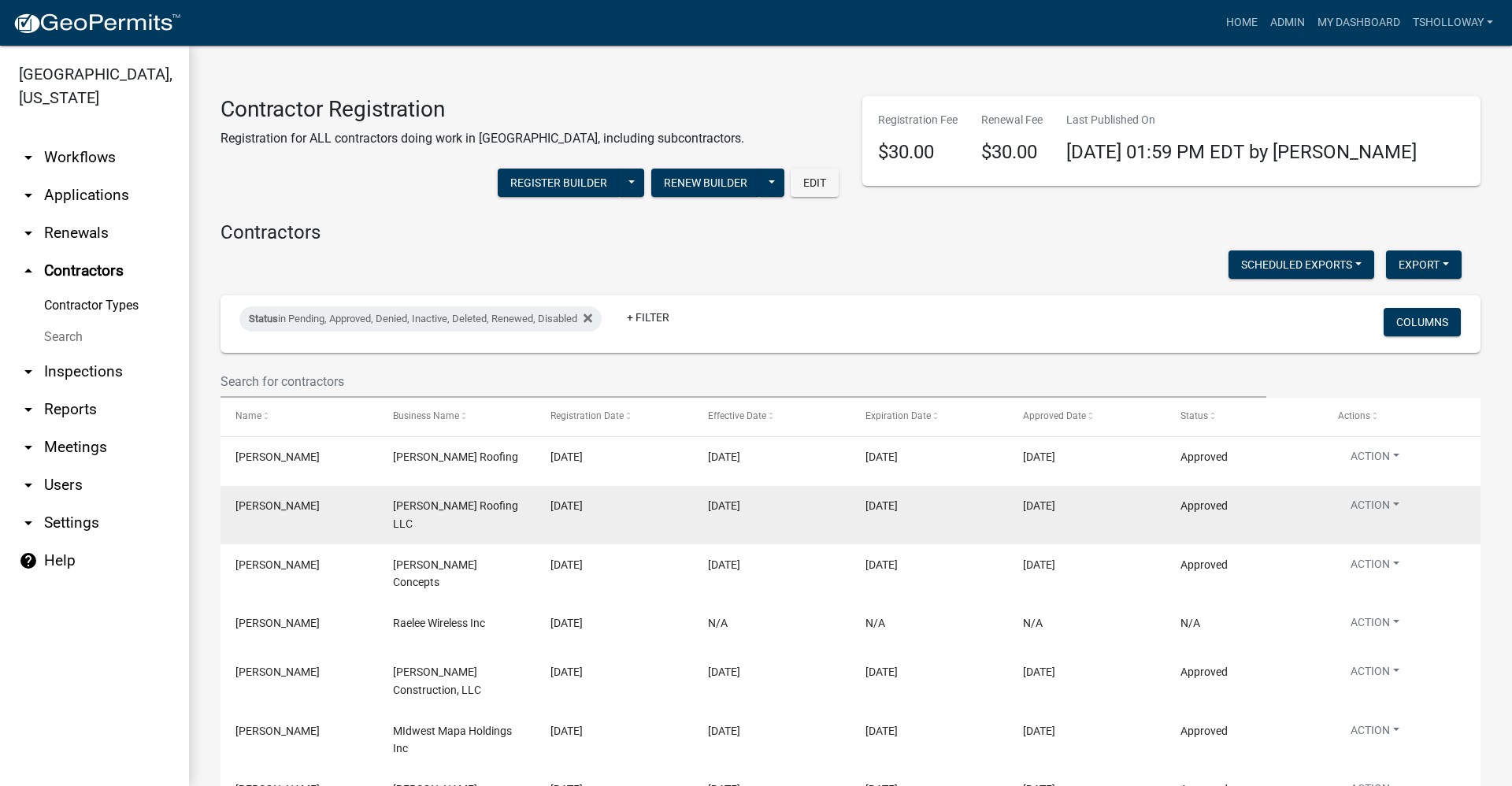
click at [678, 509] on datatable-body-cell "09/10/2025" at bounding box center [614, 515] width 158 height 58
click at [1387, 505] on button "Action" at bounding box center [1375, 508] width 74 height 22
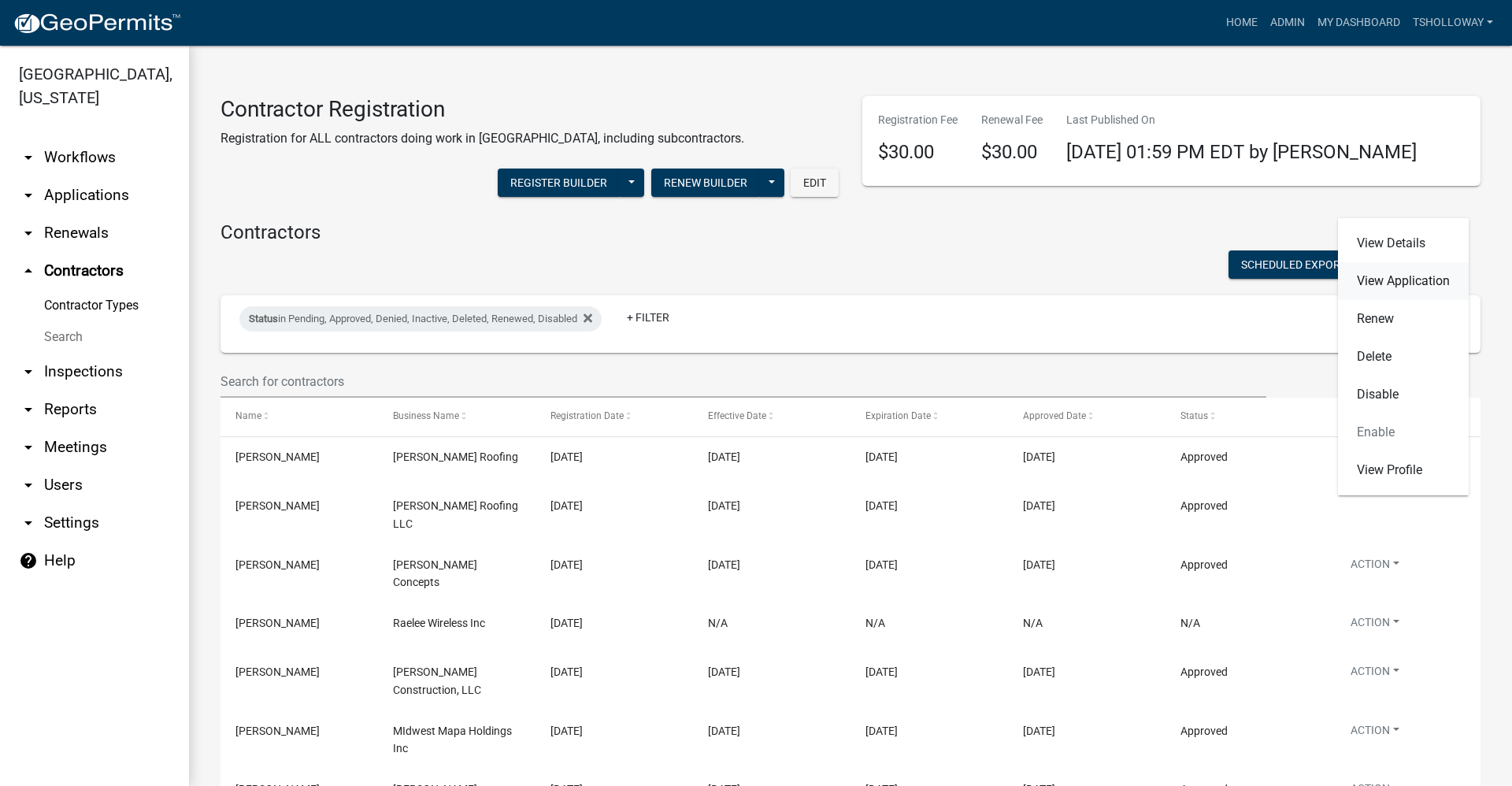
click at [1392, 278] on link "View Application" at bounding box center [1403, 280] width 130 height 38
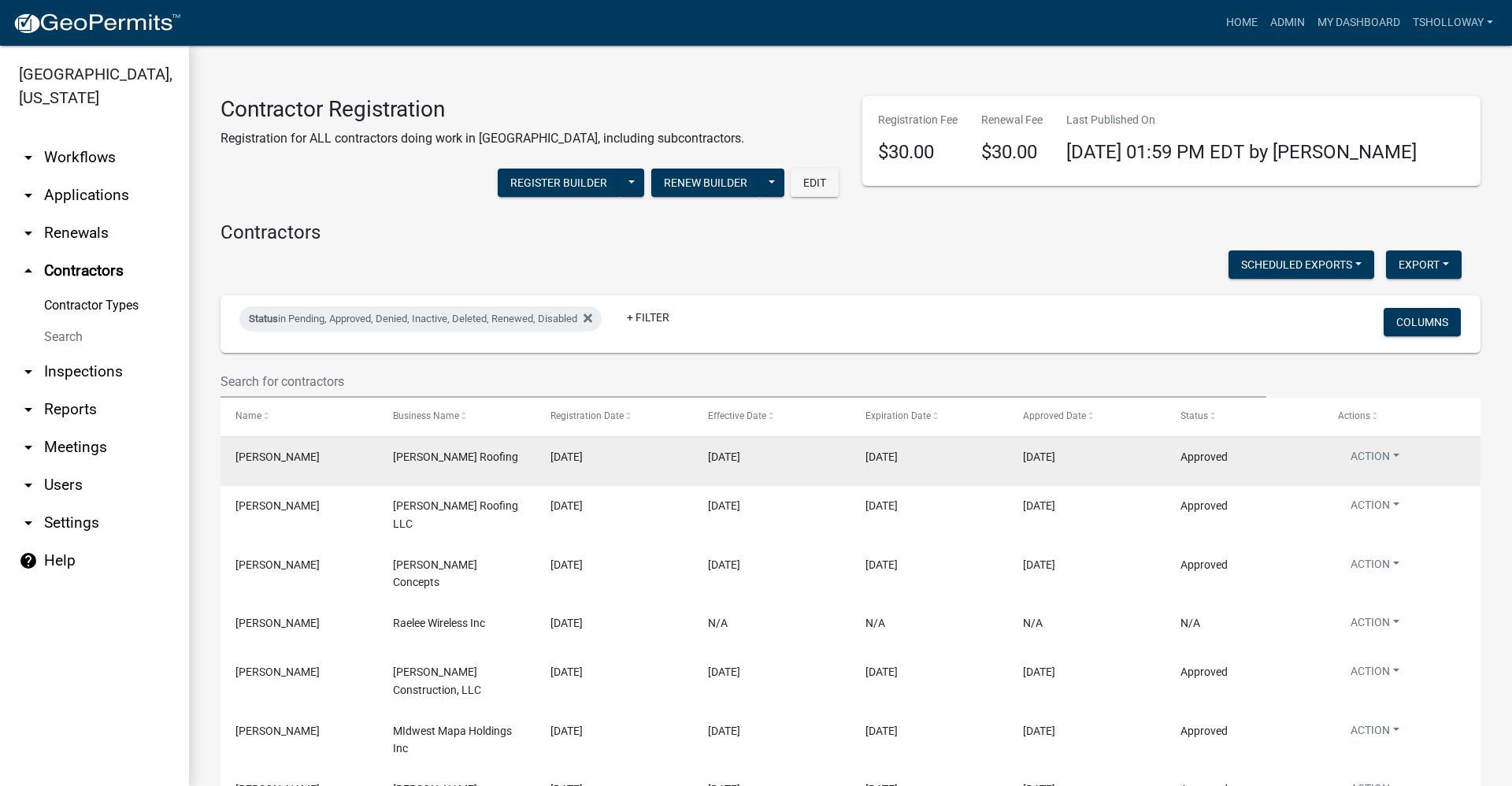
click at [432, 452] on span "Schmucker Roofing" at bounding box center [455, 456] width 126 height 13
click at [1356, 458] on button "Action" at bounding box center [1375, 458] width 74 height 22
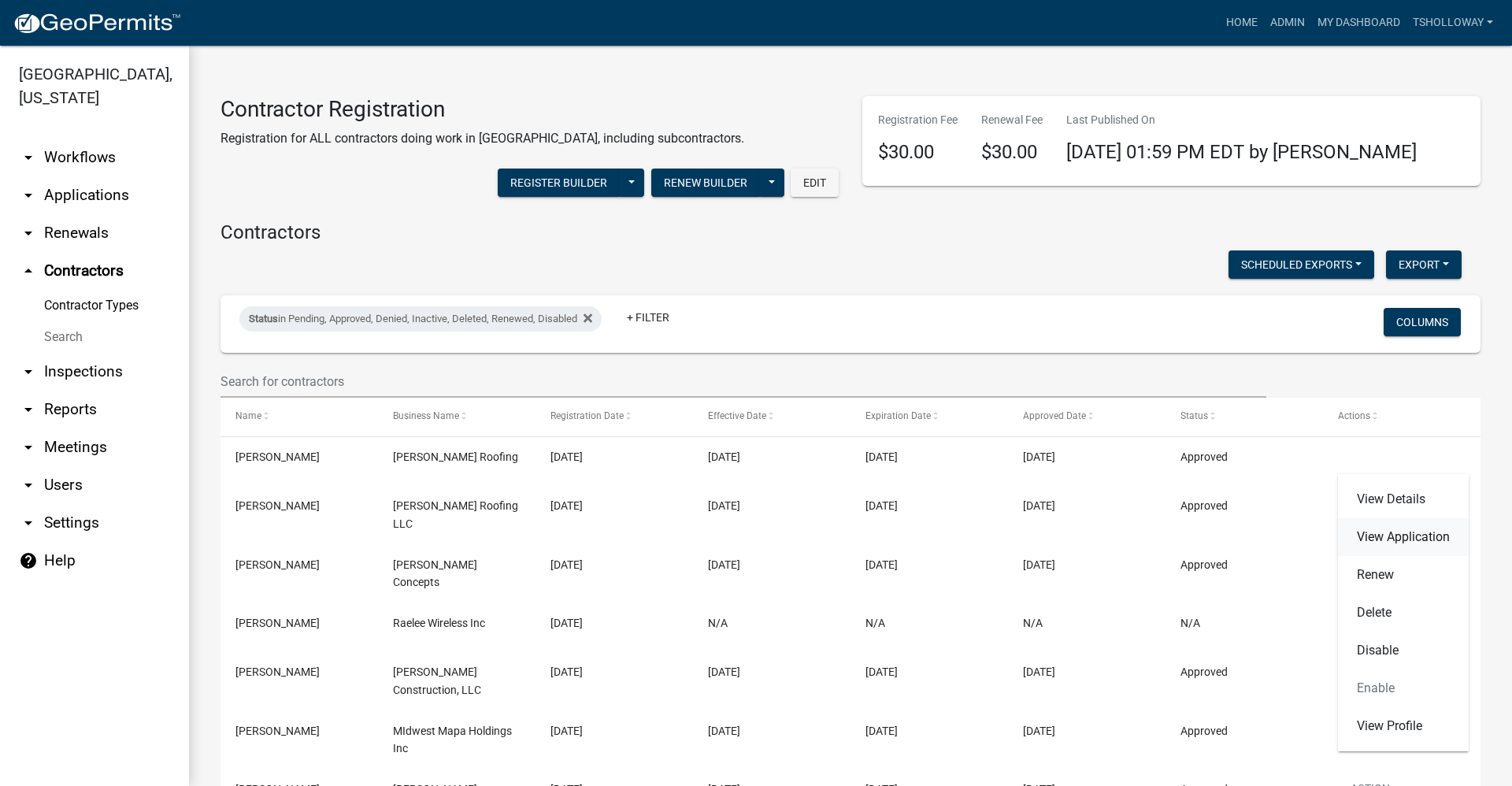
click at [1375, 540] on link "View Application" at bounding box center [1403, 536] width 130 height 38
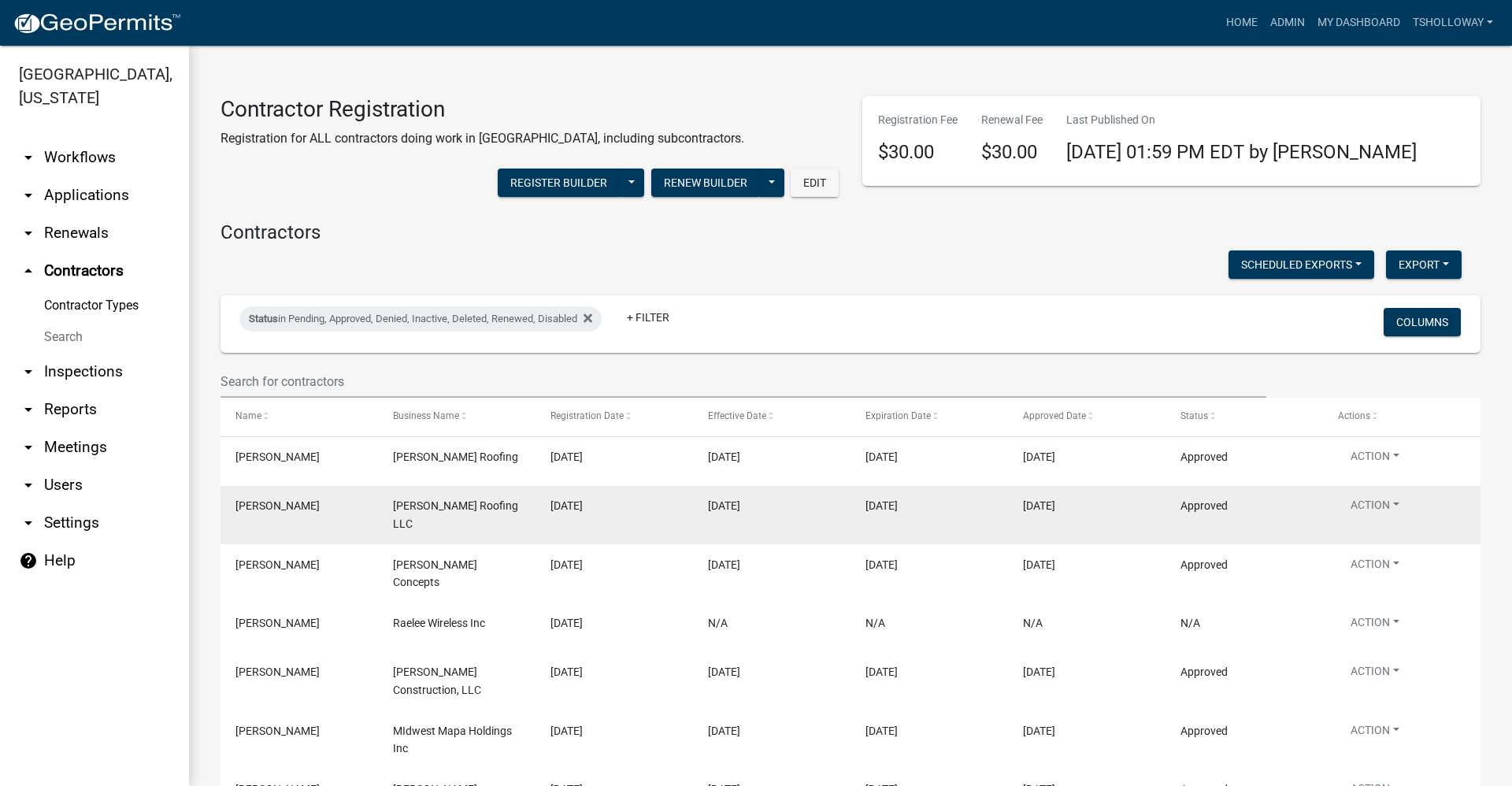
click at [666, 499] on div "09/10/2025" at bounding box center [614, 506] width 127 height 18
click at [1376, 501] on button "Action" at bounding box center [1375, 508] width 74 height 22
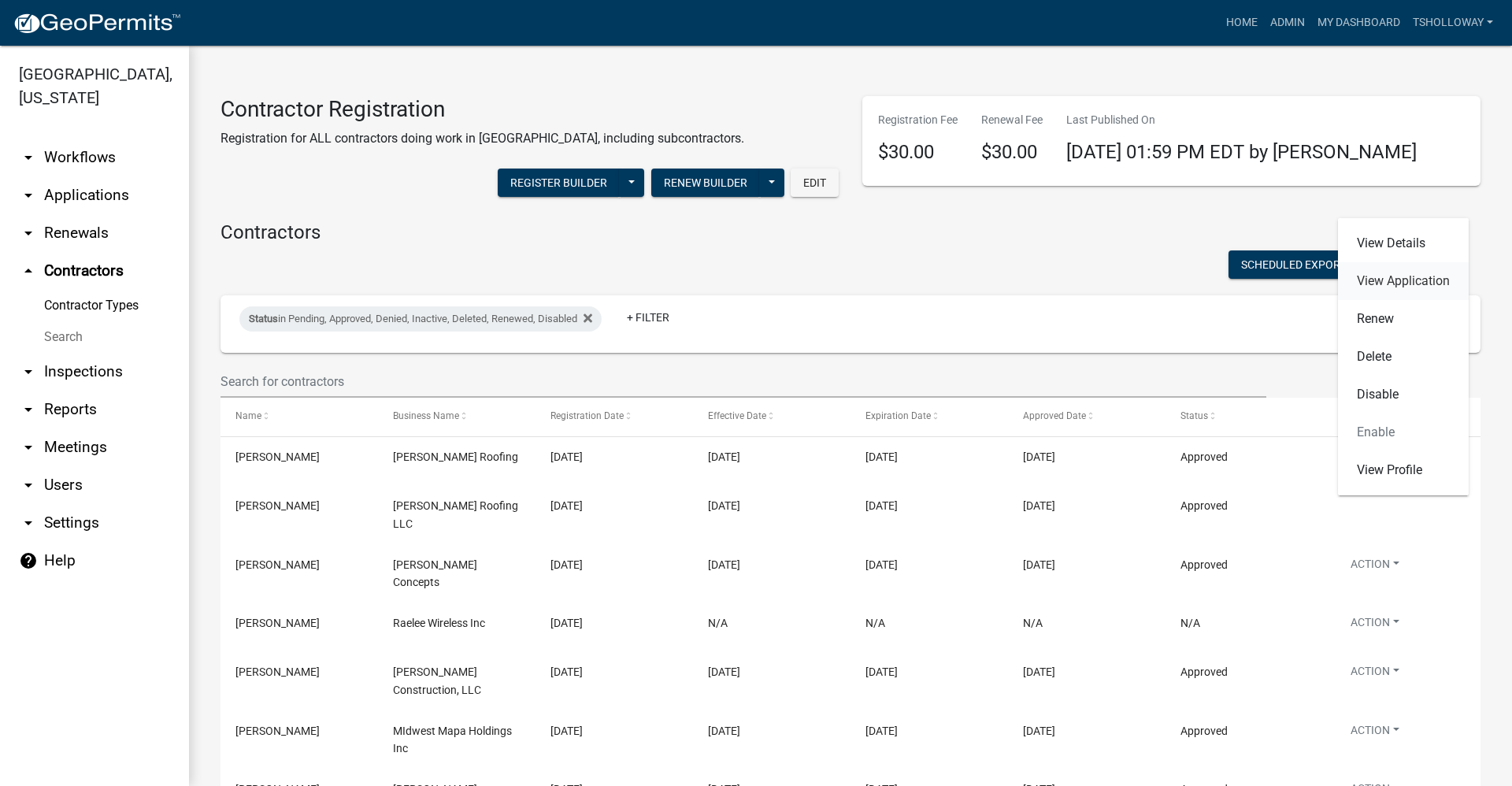
click at [1413, 275] on link "View Application" at bounding box center [1403, 280] width 130 height 38
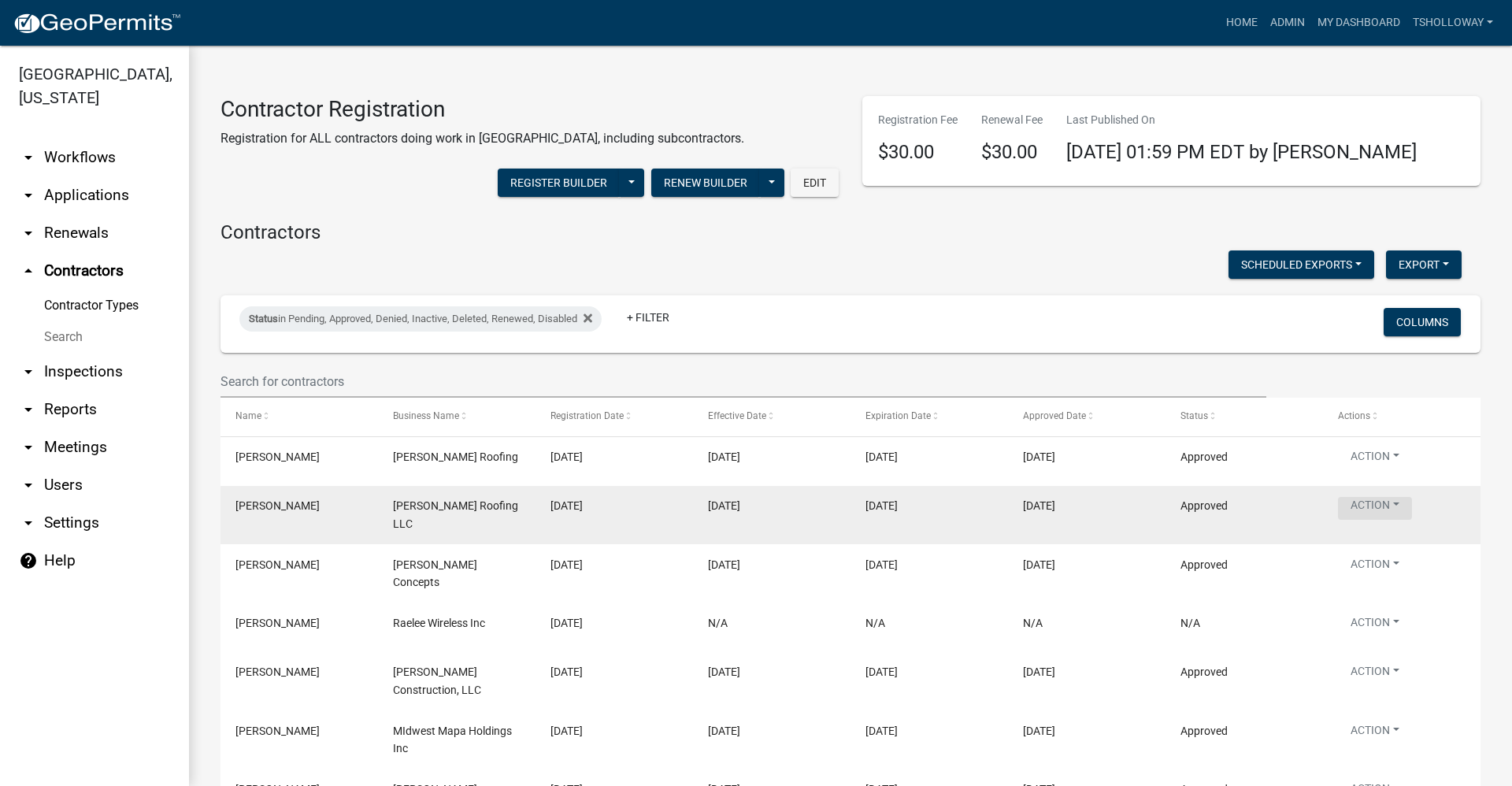
click at [1394, 508] on button "Action" at bounding box center [1375, 508] width 74 height 22
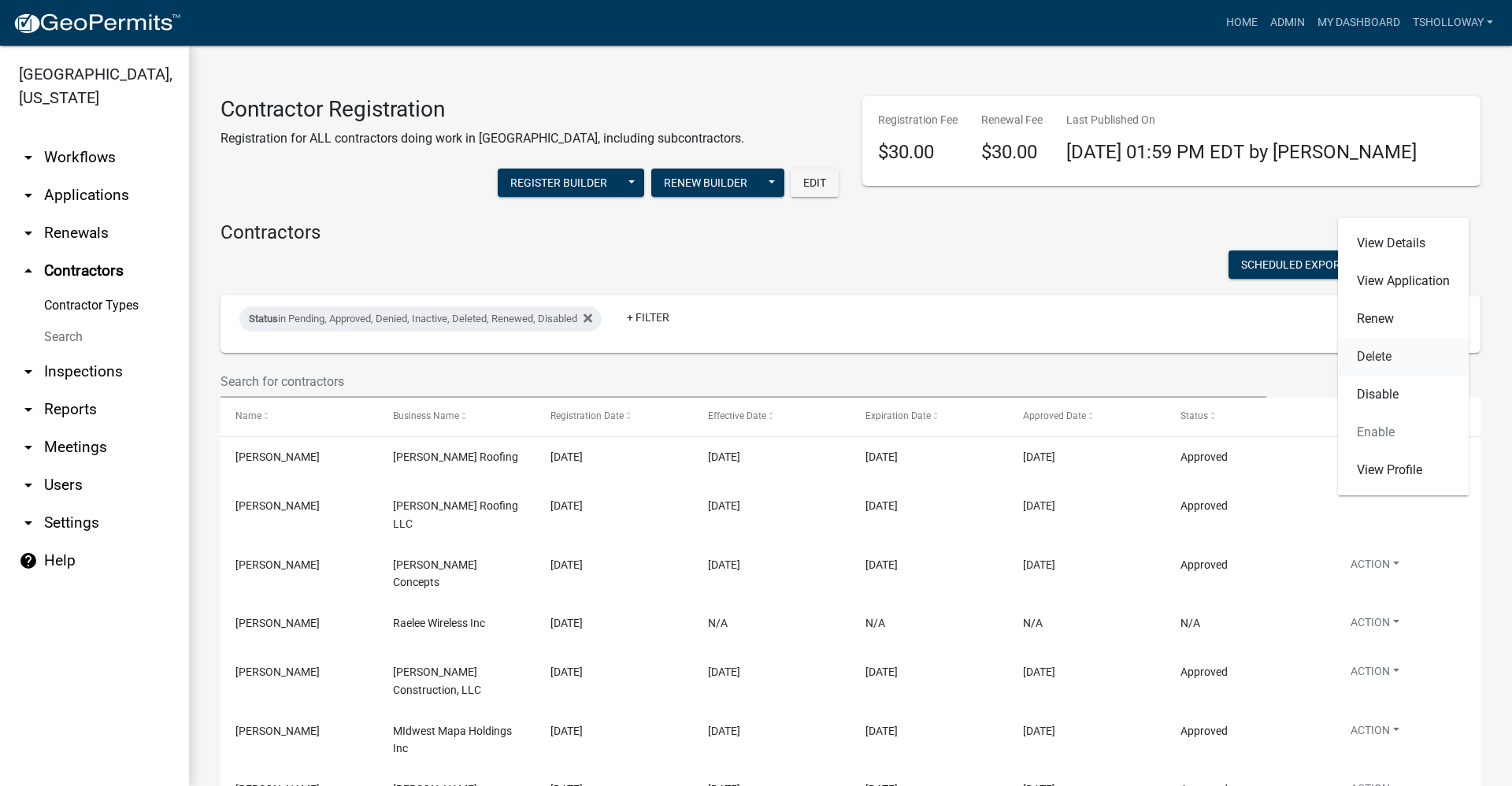
click at [1373, 362] on link "Delete" at bounding box center [1403, 356] width 130 height 38
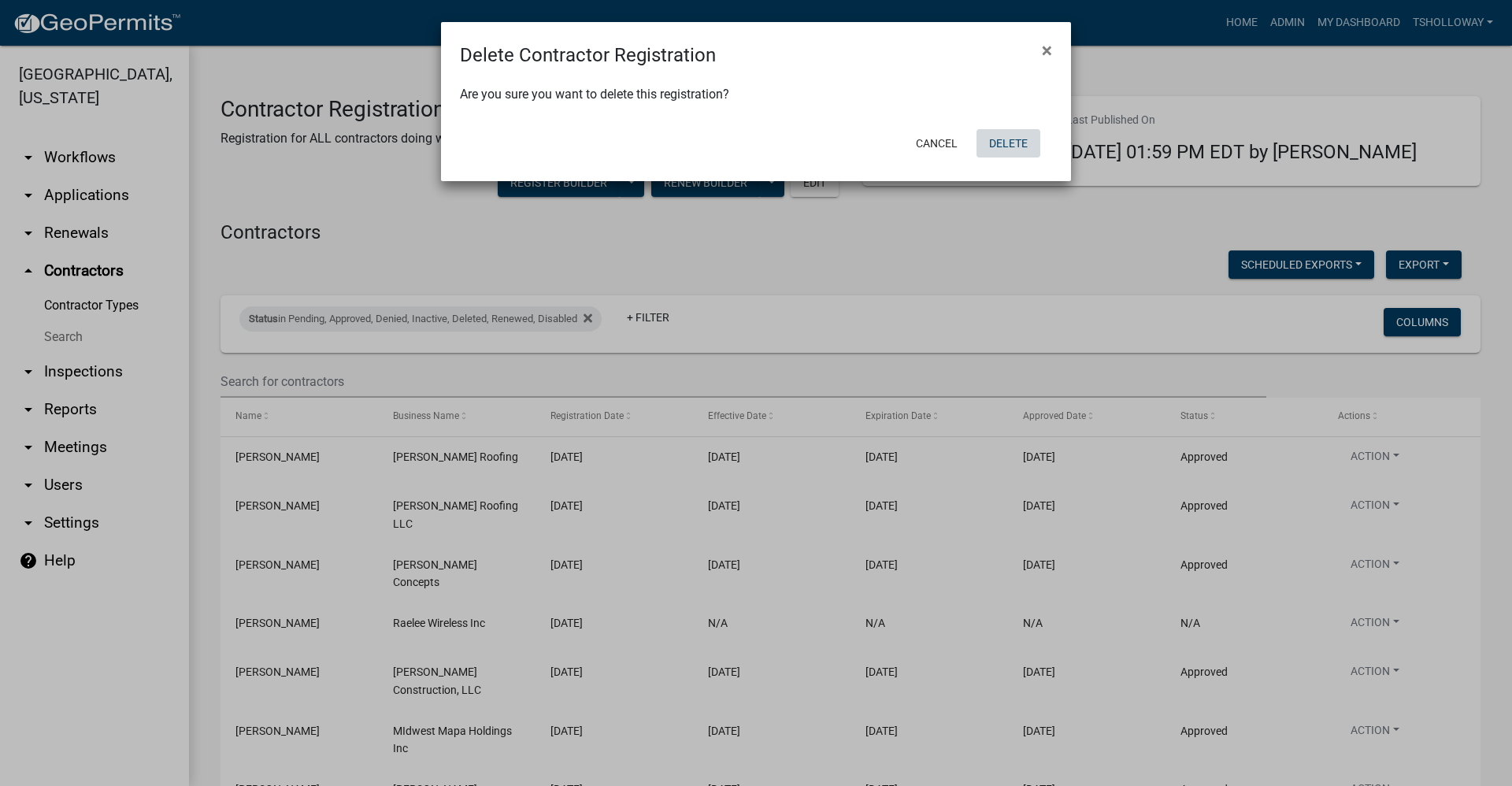
click at [998, 147] on button "Delete" at bounding box center [1008, 143] width 64 height 28
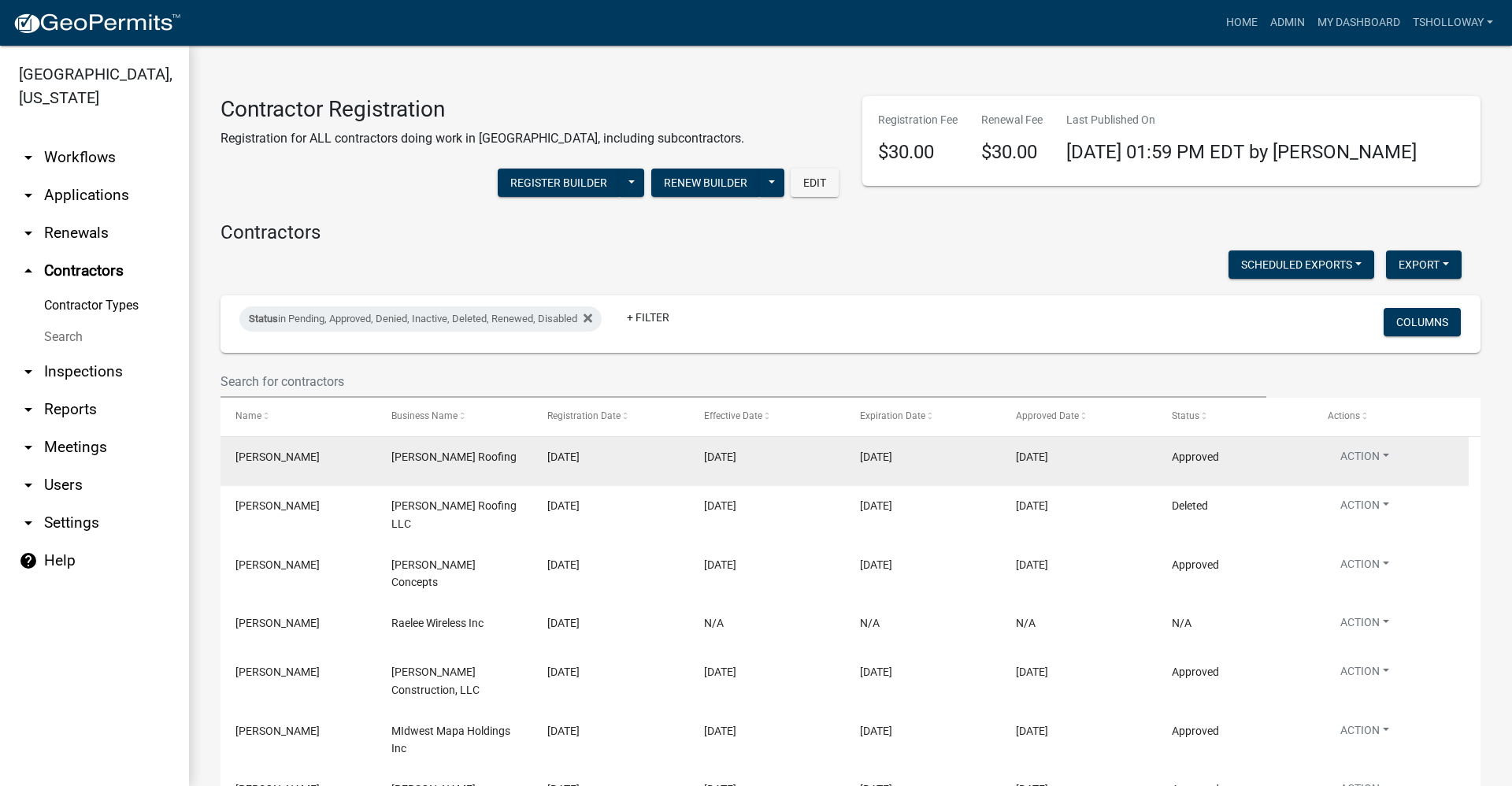
click at [458, 463] on div "Schmucker Roofing" at bounding box center [453, 456] width 126 height 18
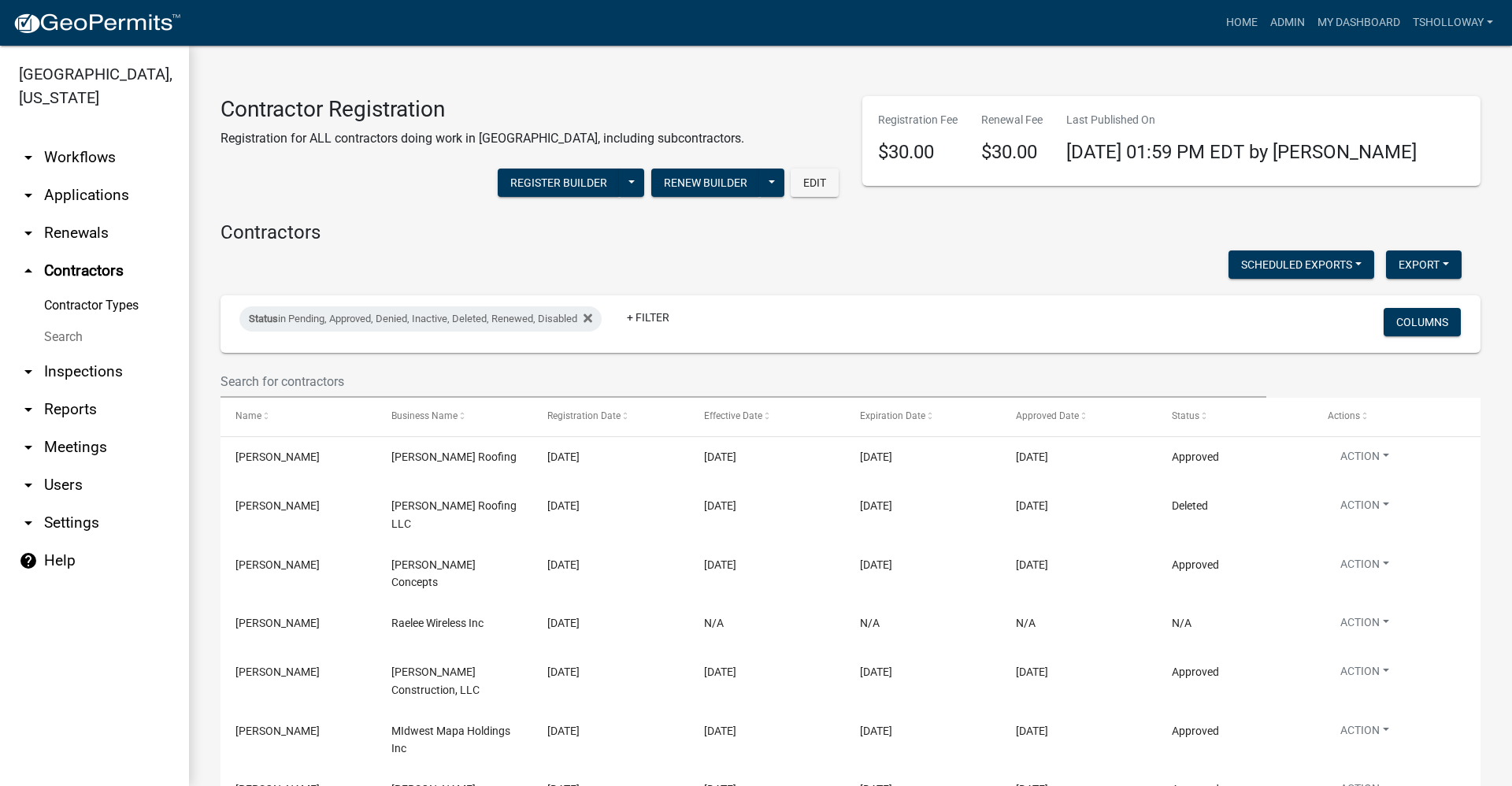
click at [77, 176] on link "arrow_drop_down Applications" at bounding box center [94, 195] width 189 height 38
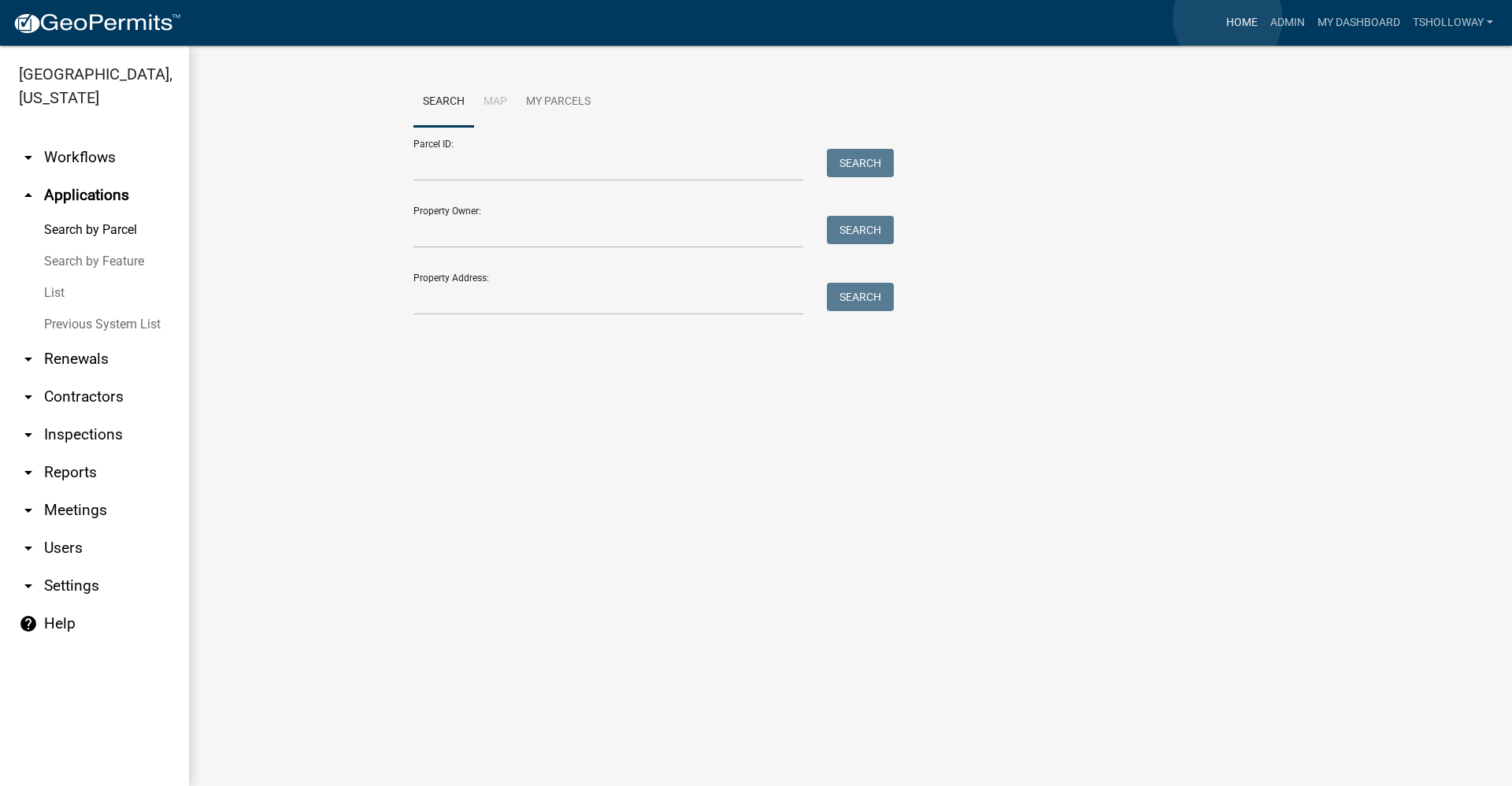
click at [1227, 18] on link "Home" at bounding box center [1241, 22] width 44 height 30
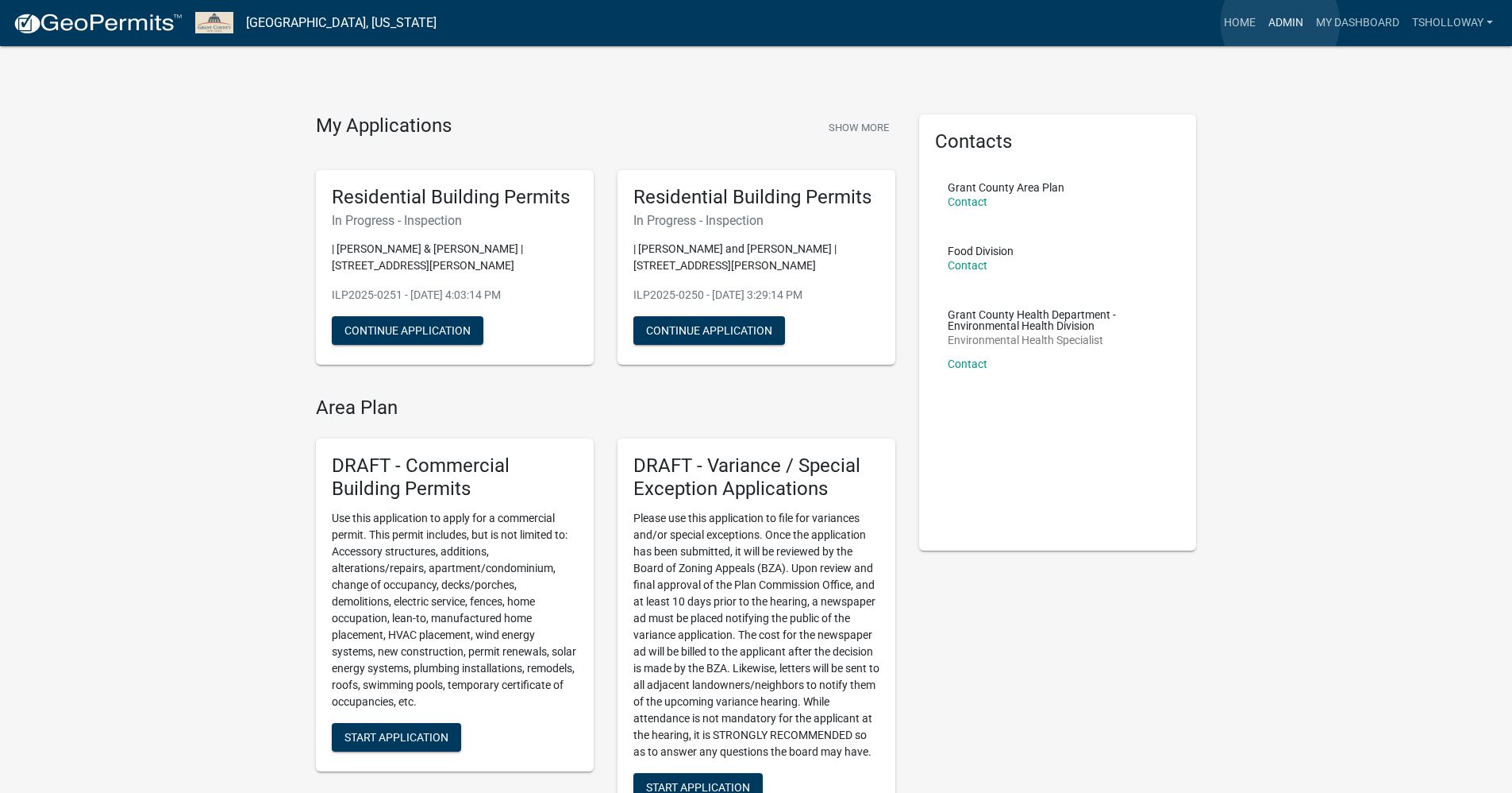
click at [1280, 23] on link "Admin" at bounding box center [1286, 23] width 48 height 30
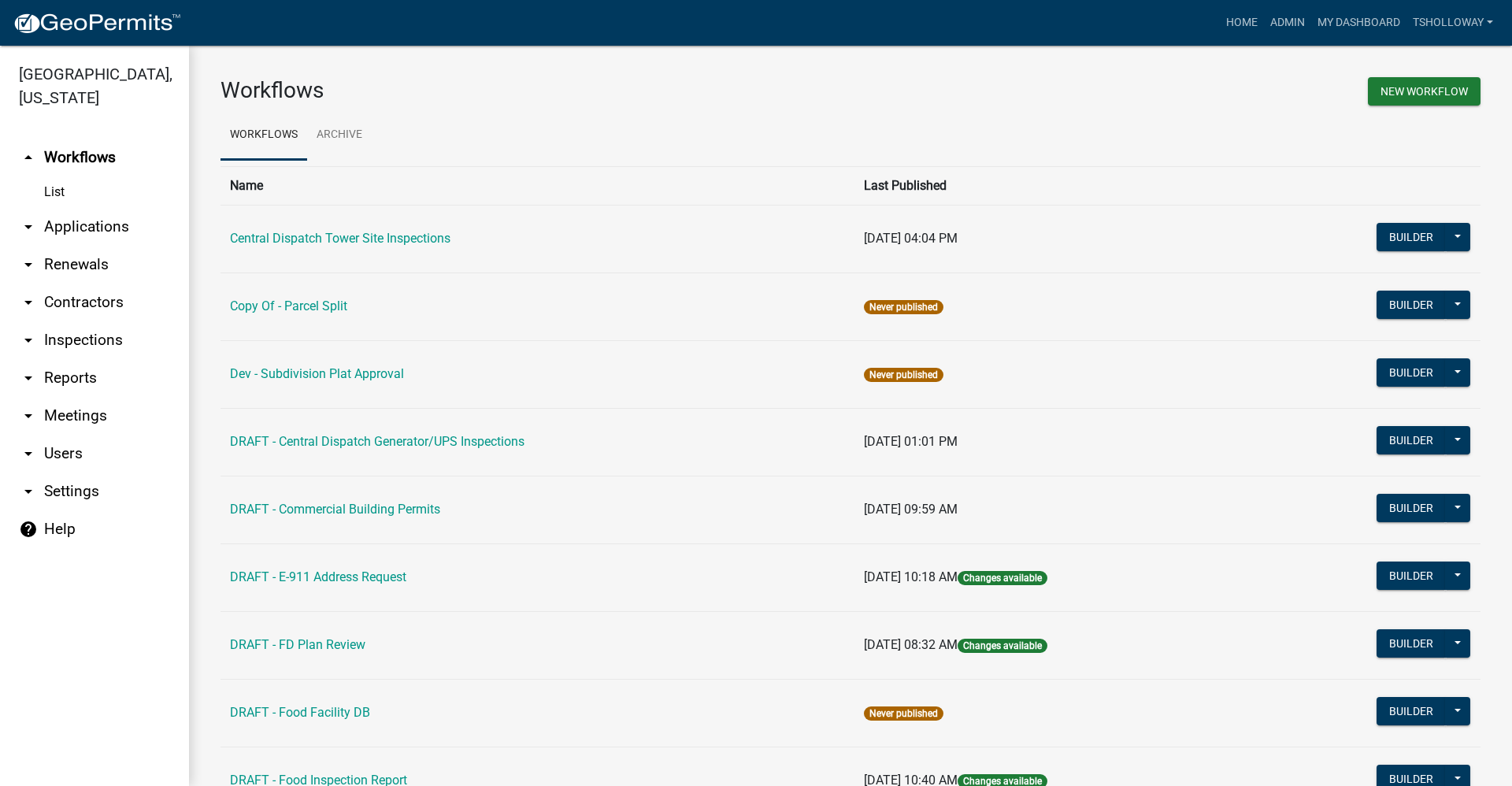
click at [98, 208] on link "arrow_drop_down Applications" at bounding box center [94, 227] width 189 height 38
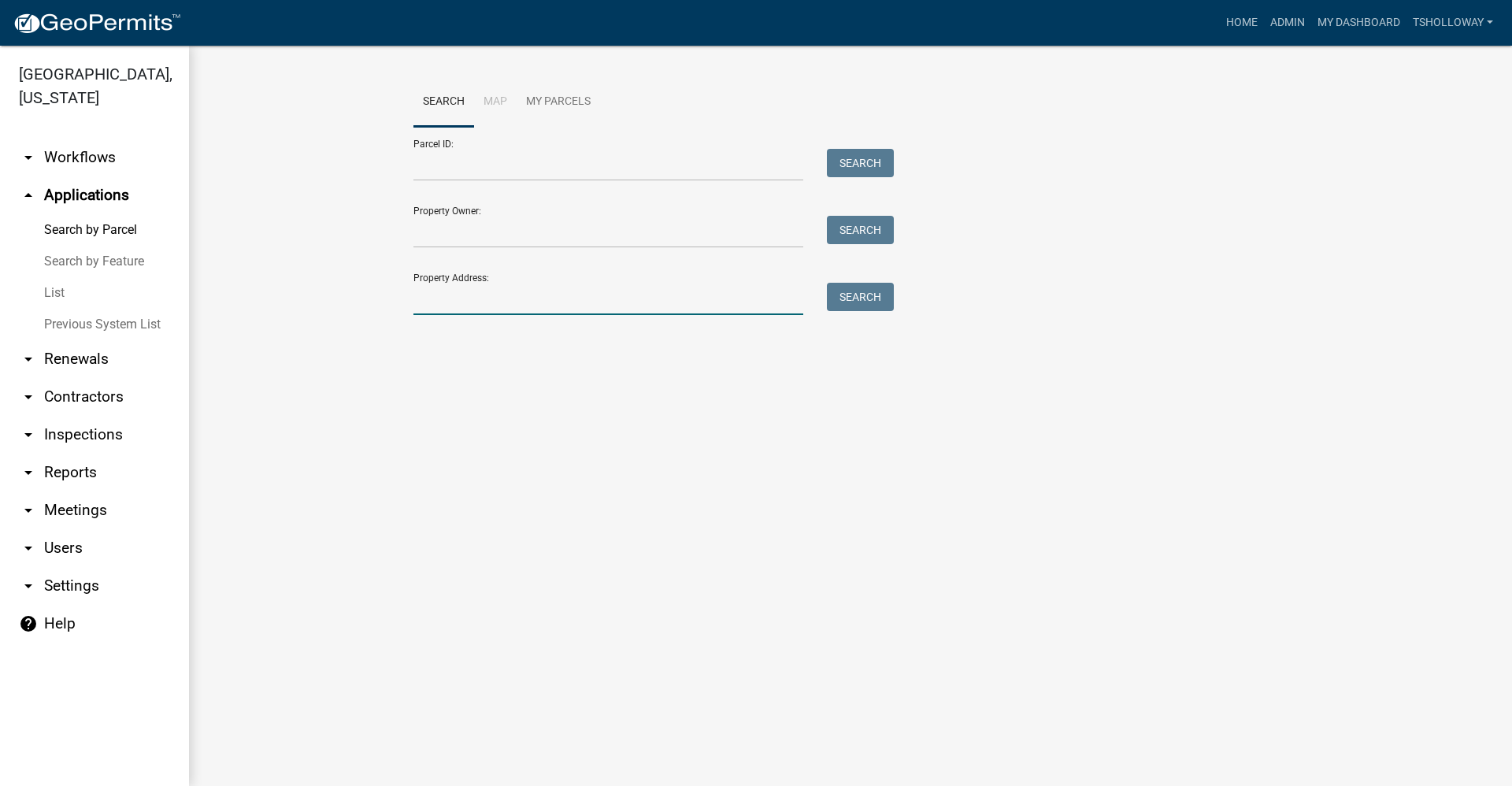
click at [453, 299] on input "Property Address:" at bounding box center [608, 298] width 390 height 32
type input "4972 e 300 s"
click at [880, 292] on button "Search" at bounding box center [860, 296] width 67 height 28
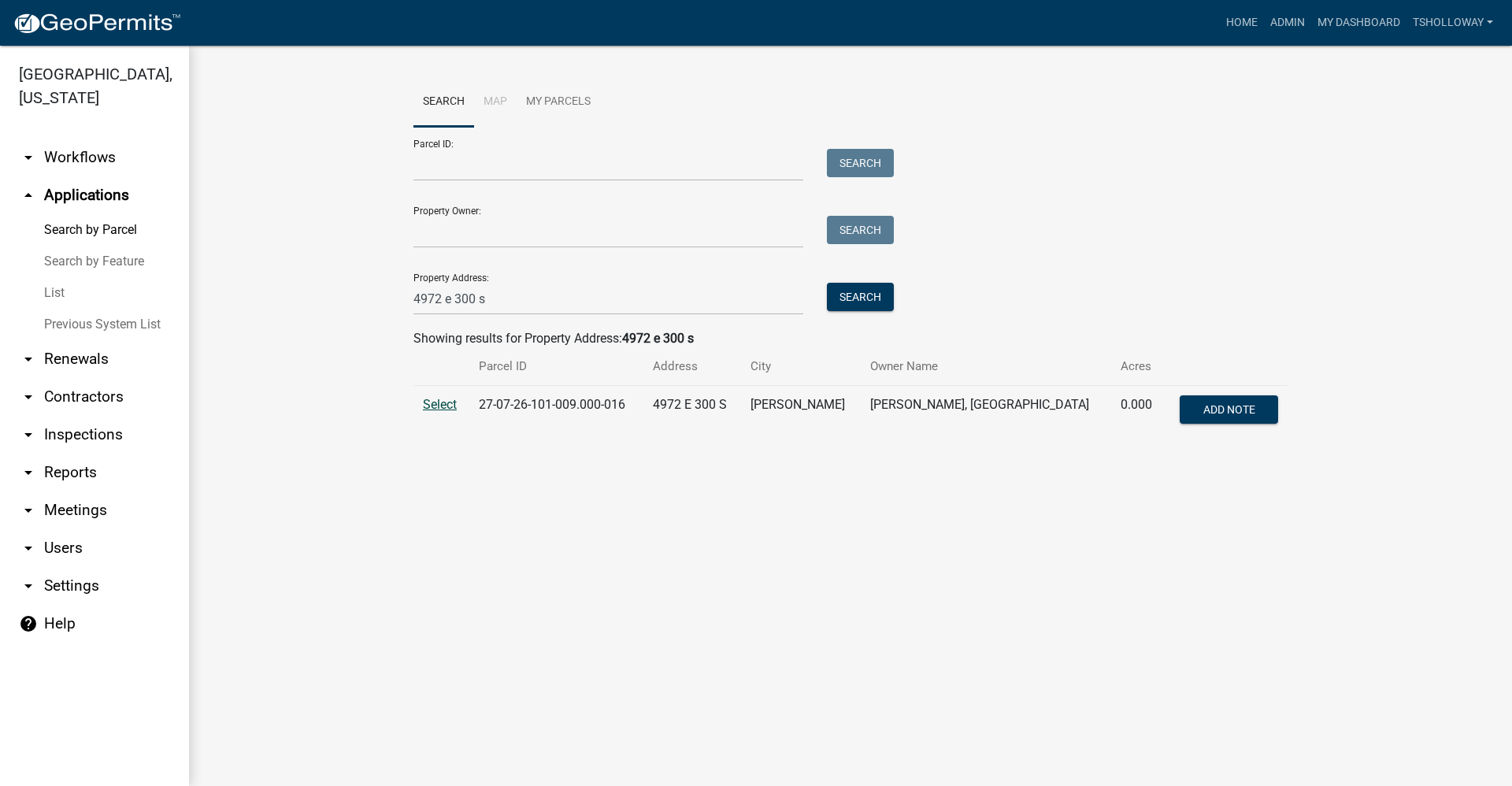
click at [442, 407] on span "Select" at bounding box center [440, 404] width 34 height 15
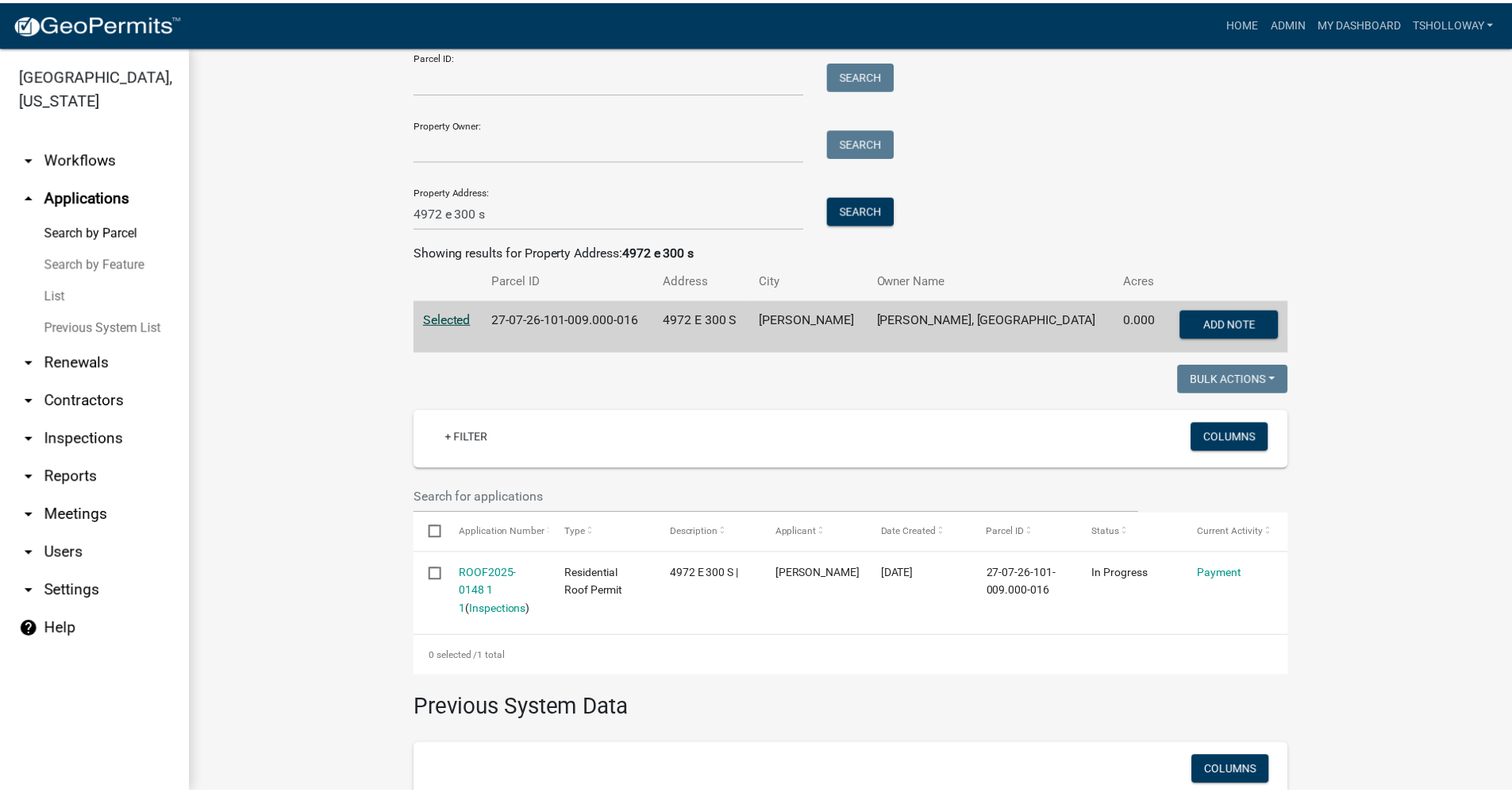
scroll to position [238, 0]
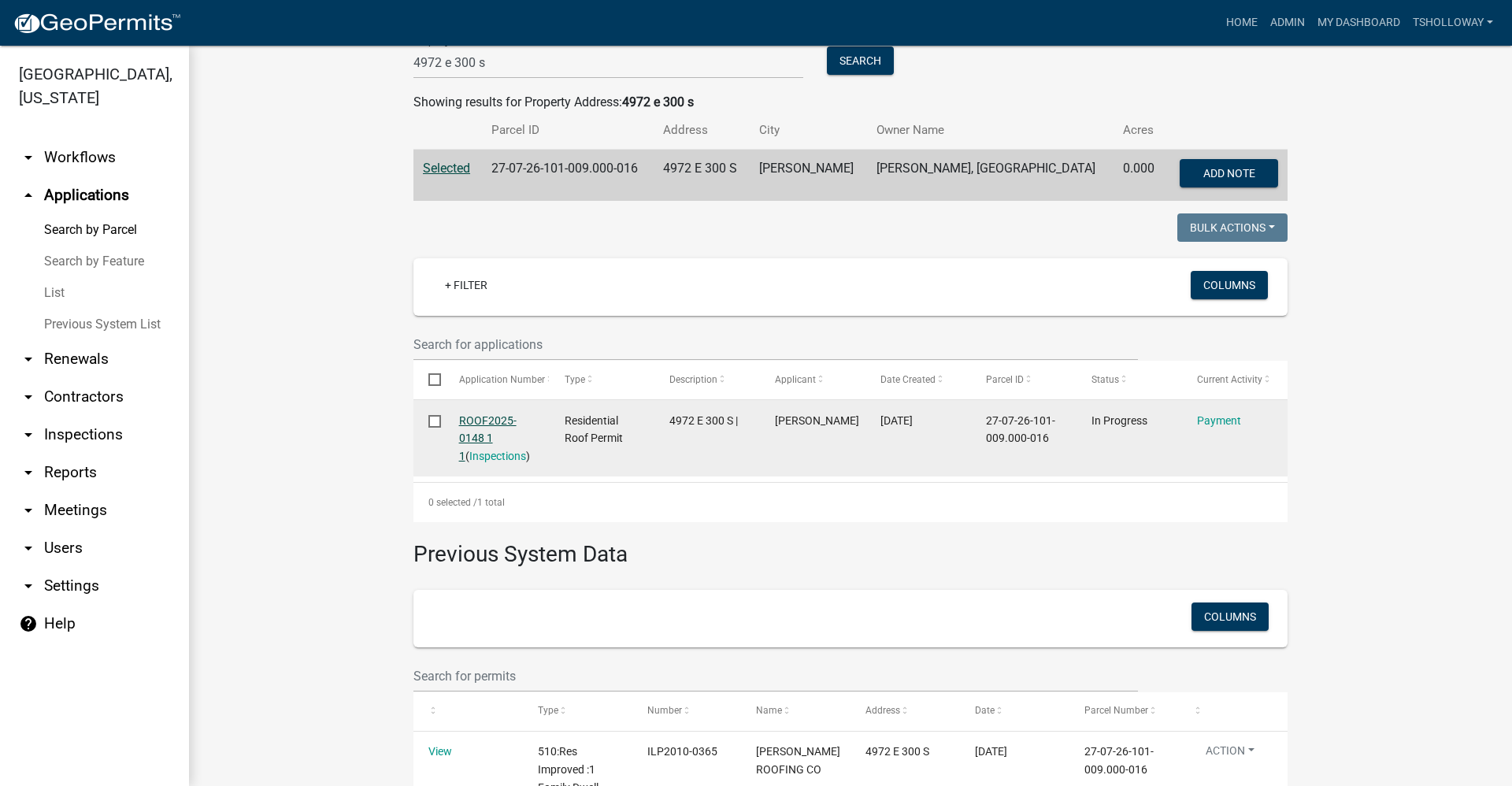
click at [477, 420] on link "ROOF2025-0148 1 1" at bounding box center [487, 439] width 57 height 49
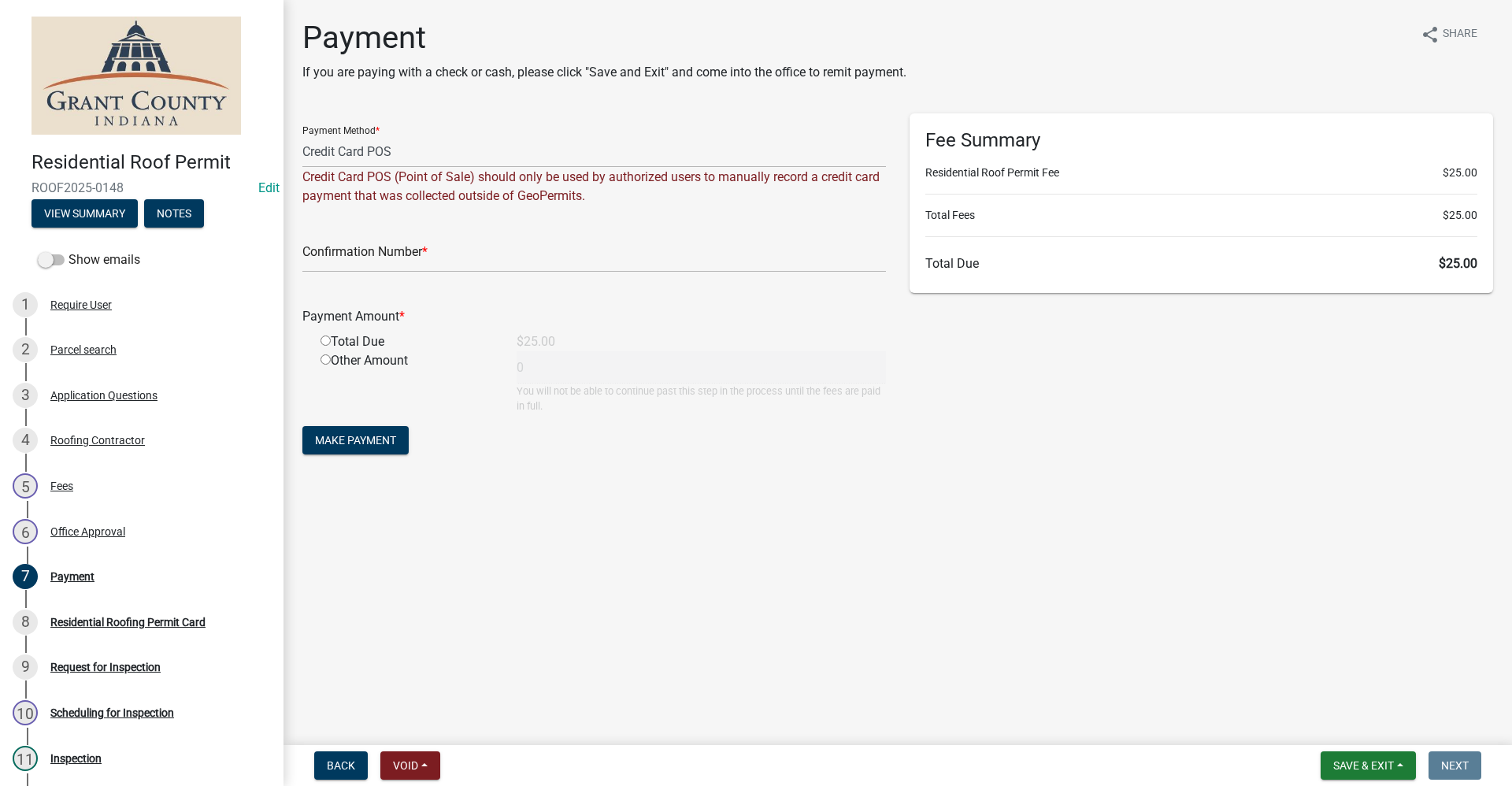
click at [324, 340] on input "radio" at bounding box center [325, 340] width 11 height 11
radio input "true"
type input "25"
click at [415, 148] on select "Credit Card POS Check Cash Online" at bounding box center [594, 151] width 584 height 32
click at [303, 135] on select "Credit Card POS Check Cash Online" at bounding box center [594, 151] width 584 height 32
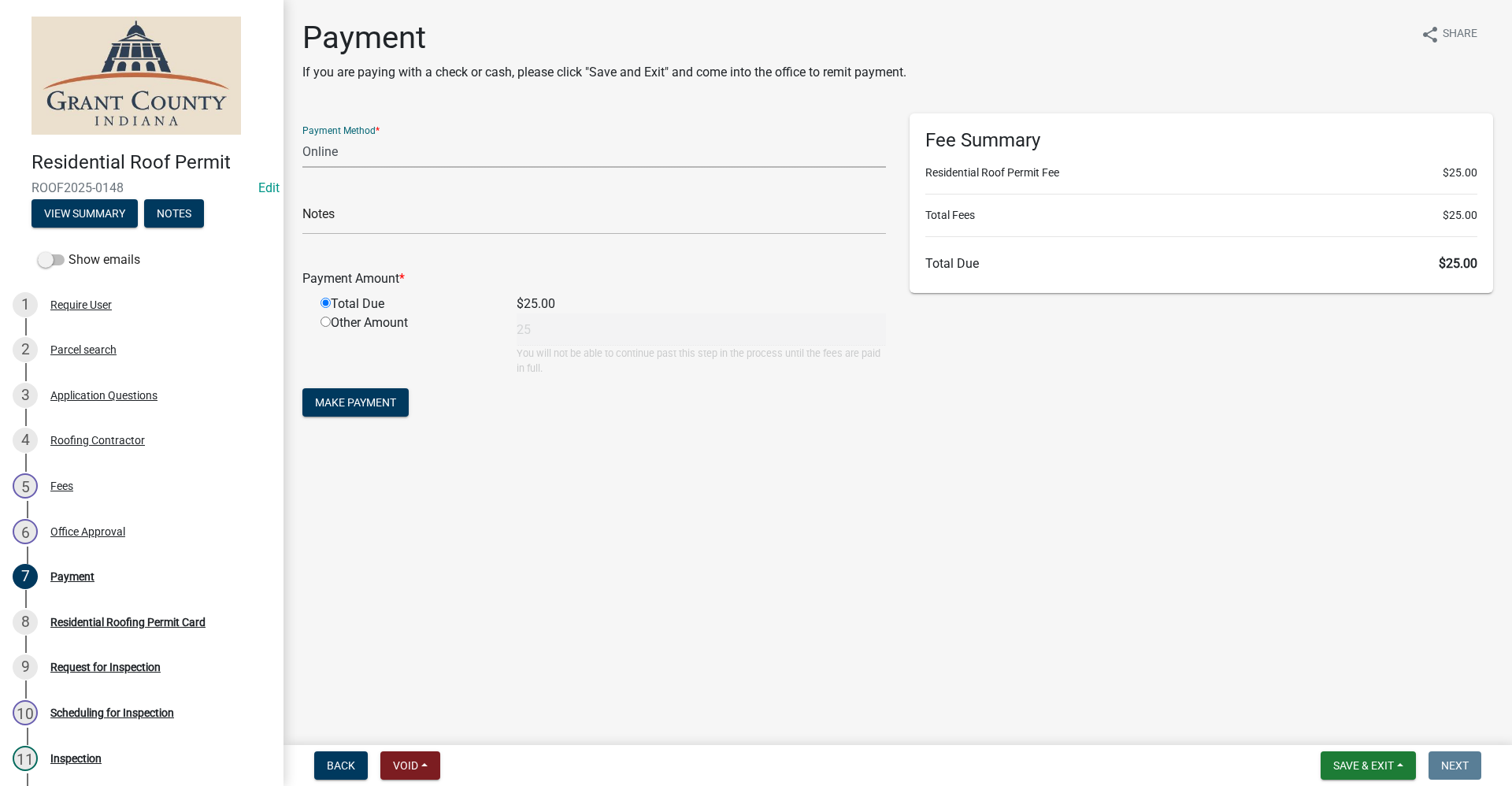
click at [380, 151] on select "Credit Card POS Check Cash Online" at bounding box center [594, 151] width 584 height 32
select select "0: 2"
click at [303, 135] on select "Credit Card POS Check Cash Online" at bounding box center [594, 151] width 584 height 32
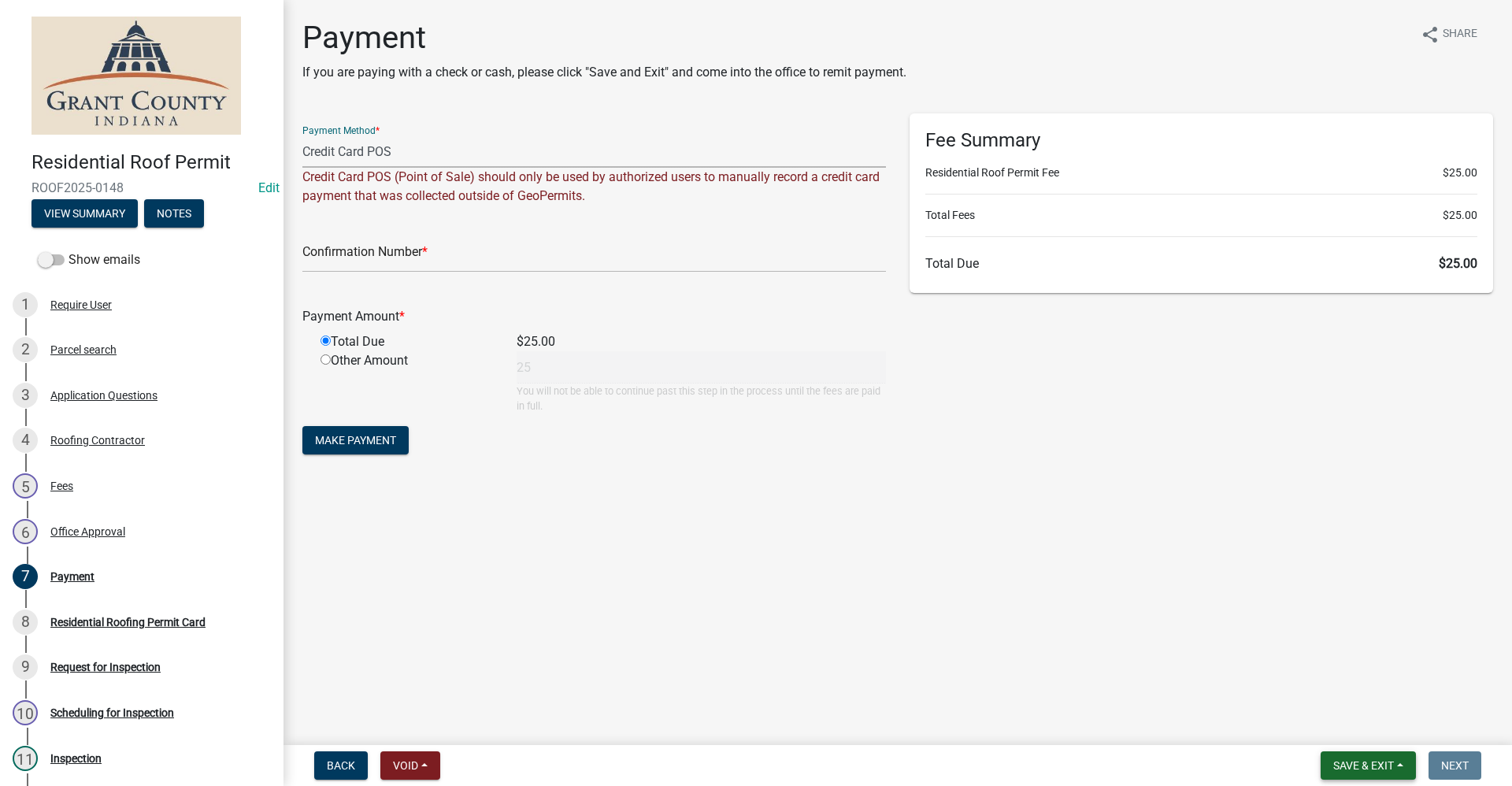
click at [1360, 760] on span "Save & Exit" at bounding box center [1363, 765] width 60 height 13
click at [1338, 725] on button "Save & Exit" at bounding box center [1351, 724] width 126 height 38
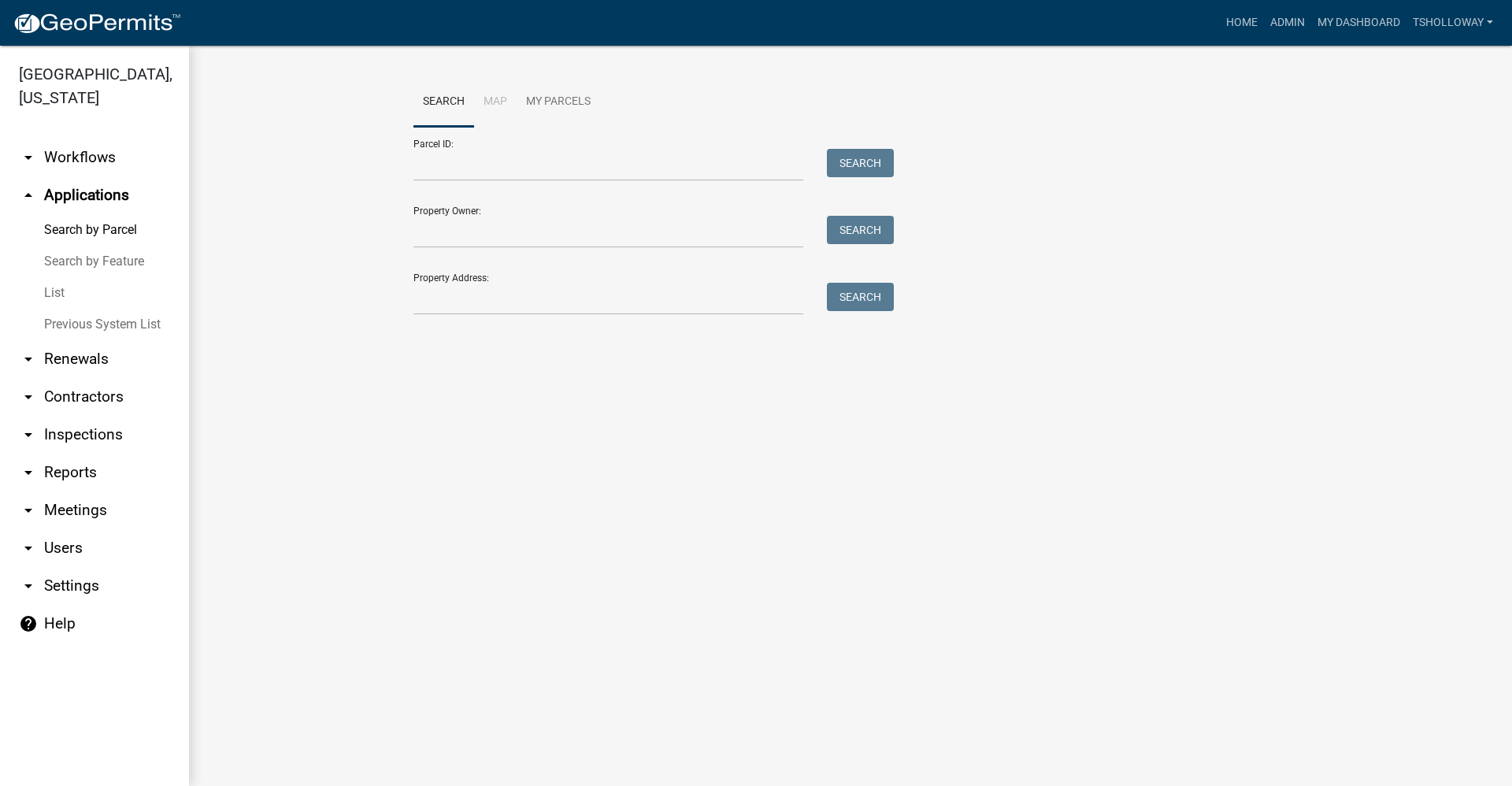
click at [84, 377] on link "arrow_drop_down Contractors" at bounding box center [94, 396] width 189 height 38
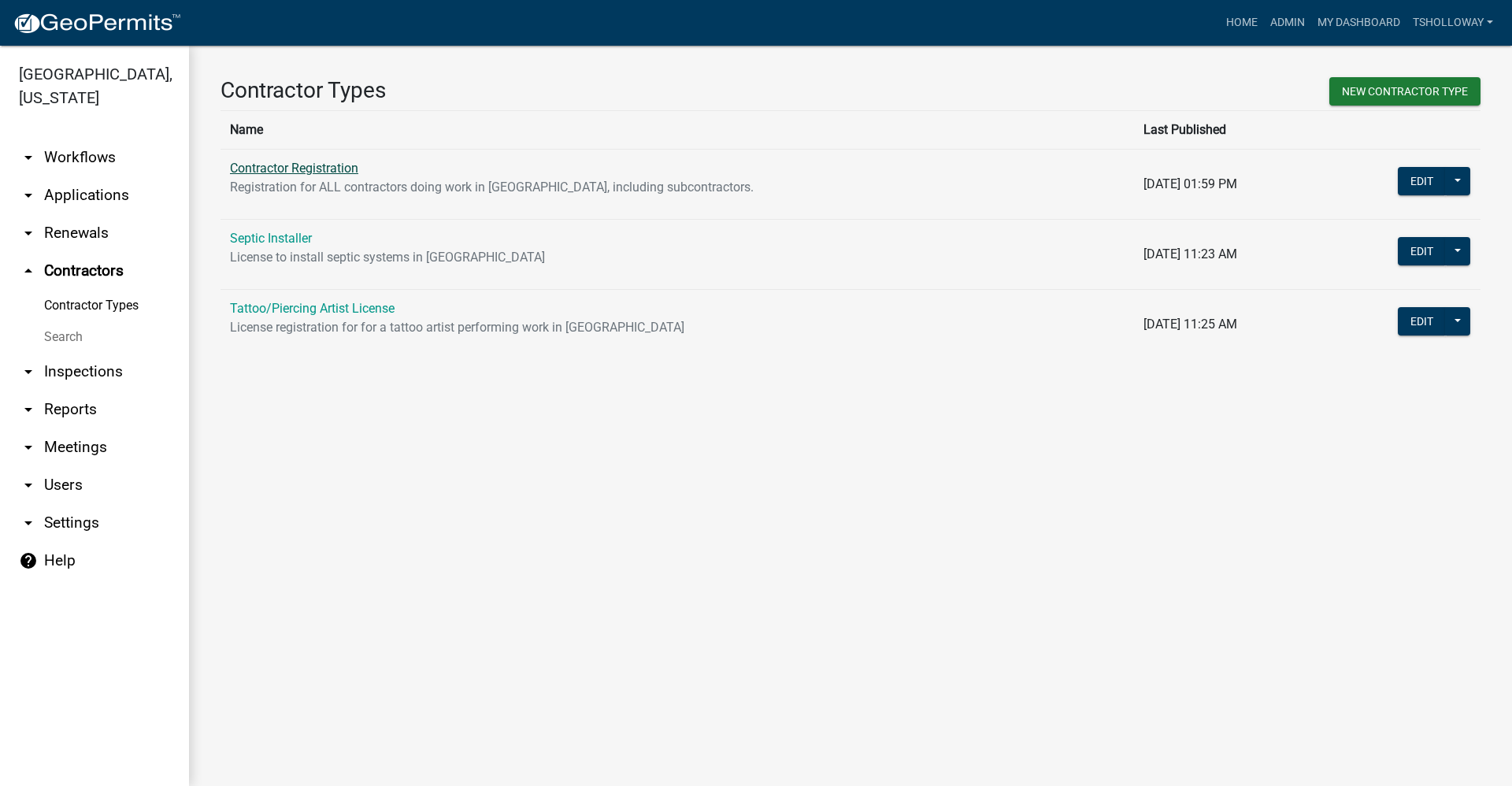
click at [295, 171] on link "Contractor Registration" at bounding box center [294, 167] width 128 height 15
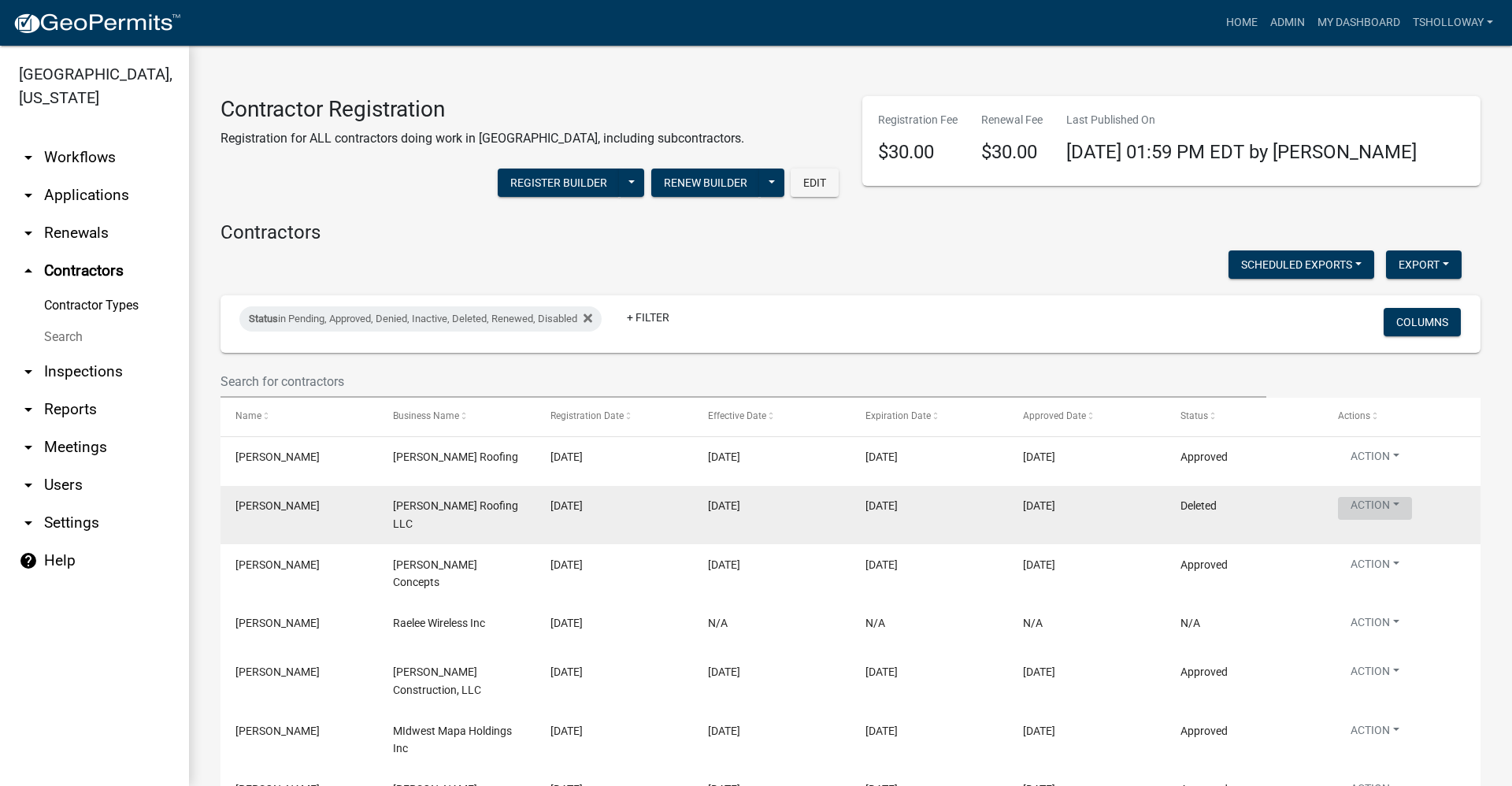
click at [1397, 510] on button "Action" at bounding box center [1375, 508] width 74 height 22
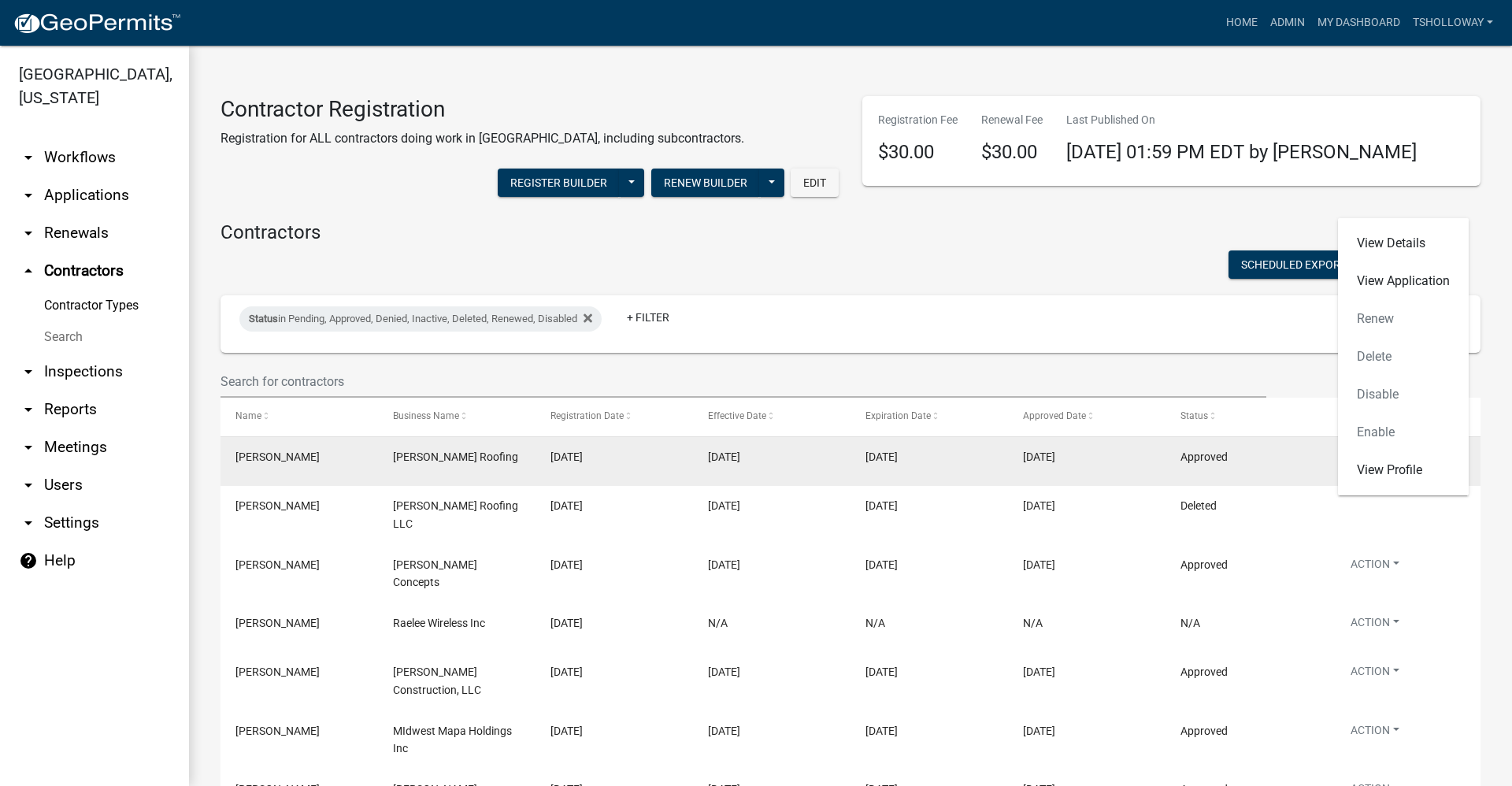
click at [1087, 464] on div "09/10/2025" at bounding box center [1086, 456] width 127 height 18
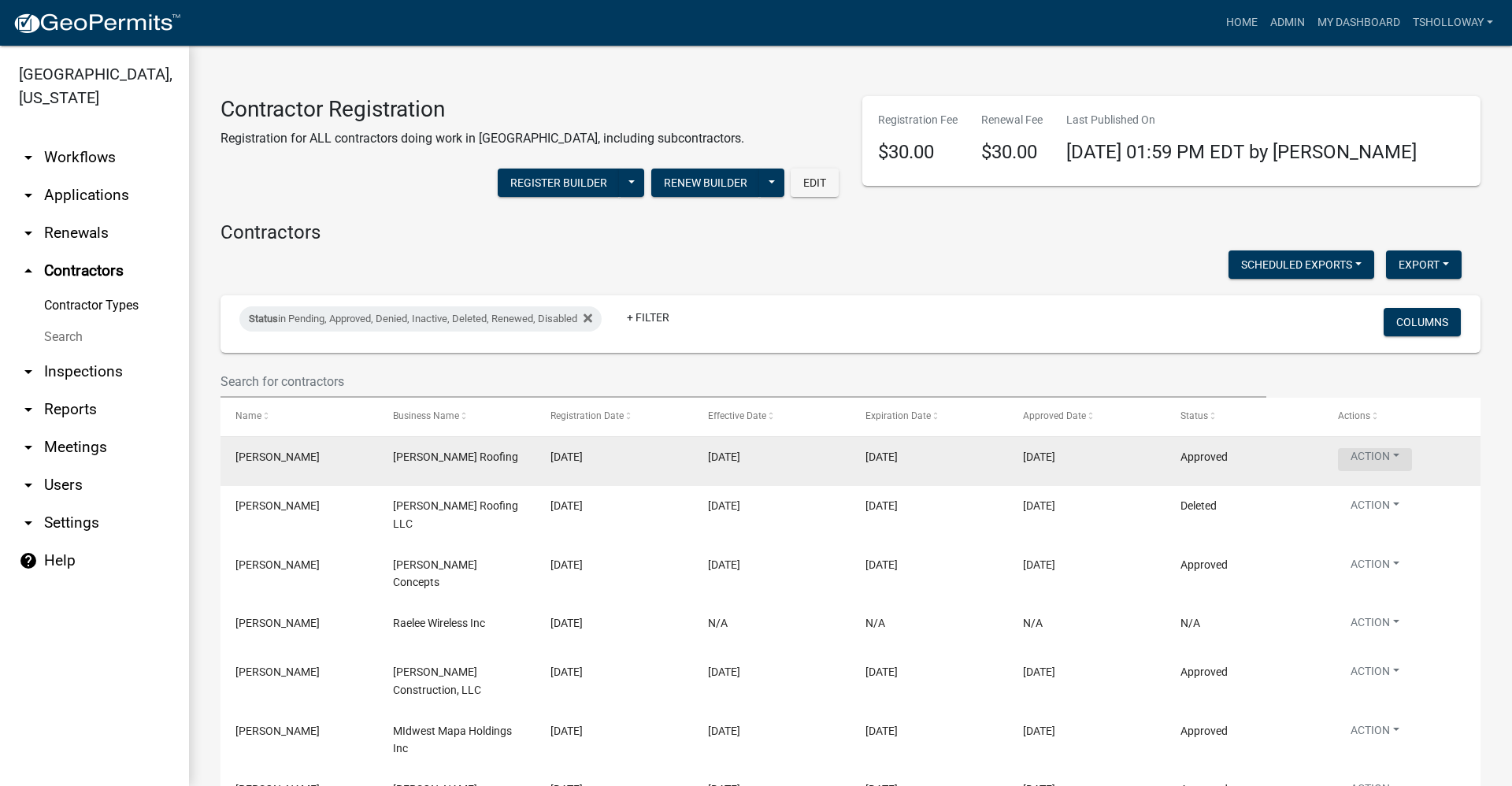
click at [1399, 461] on button "Action" at bounding box center [1375, 458] width 74 height 22
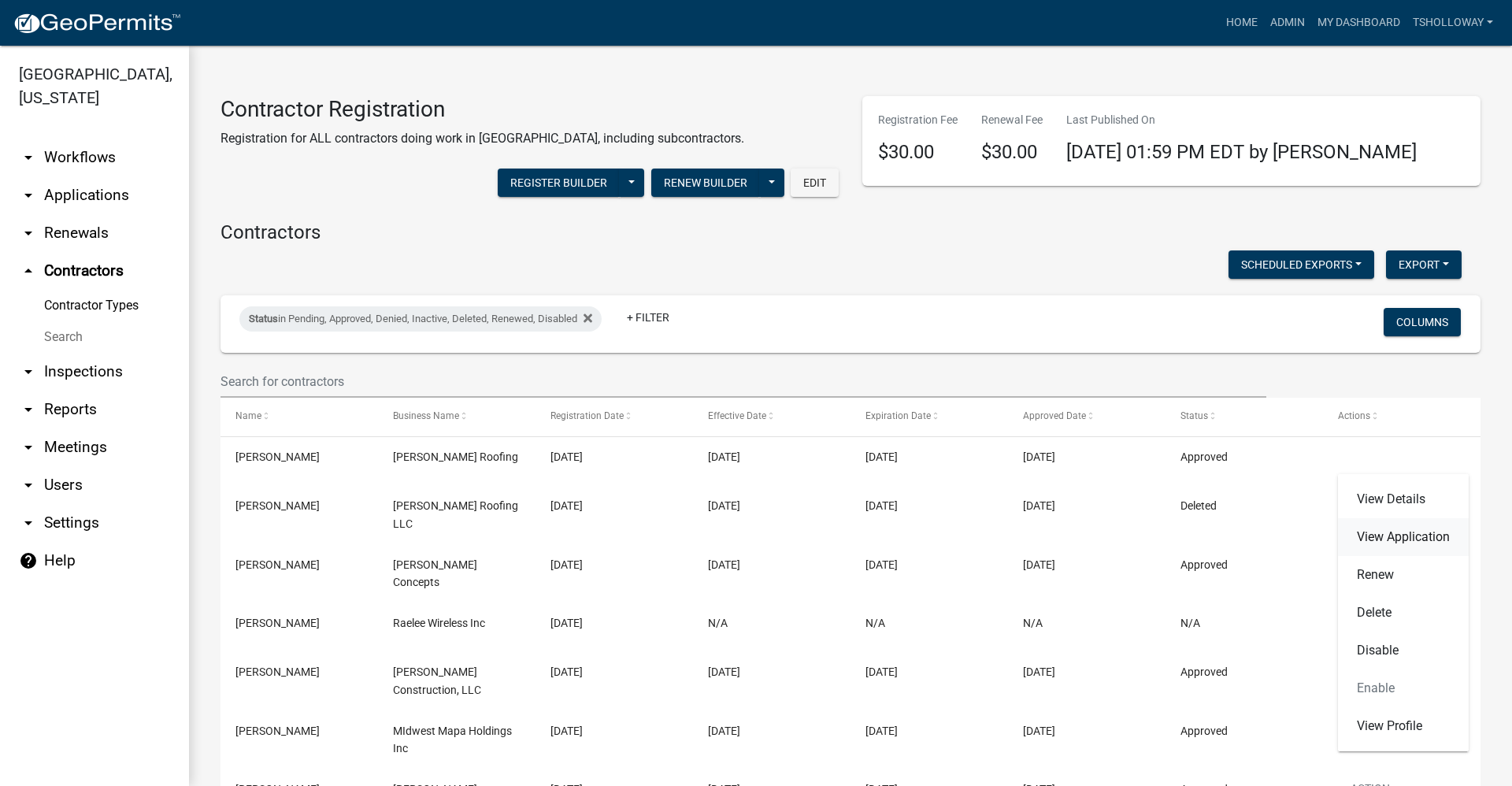
click at [1404, 534] on link "View Application" at bounding box center [1403, 536] width 130 height 38
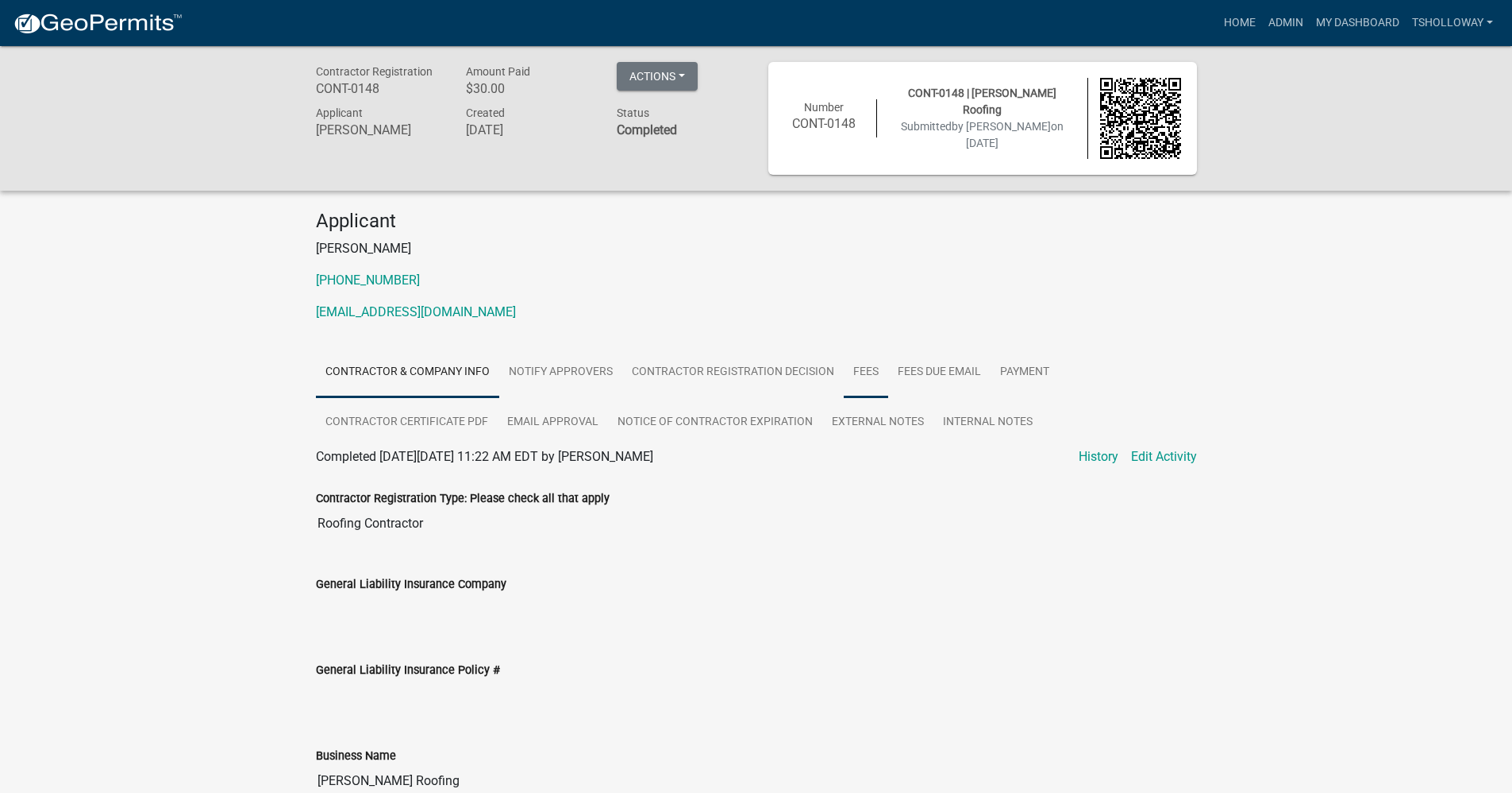
click at [859, 367] on link "Fees" at bounding box center [865, 373] width 44 height 51
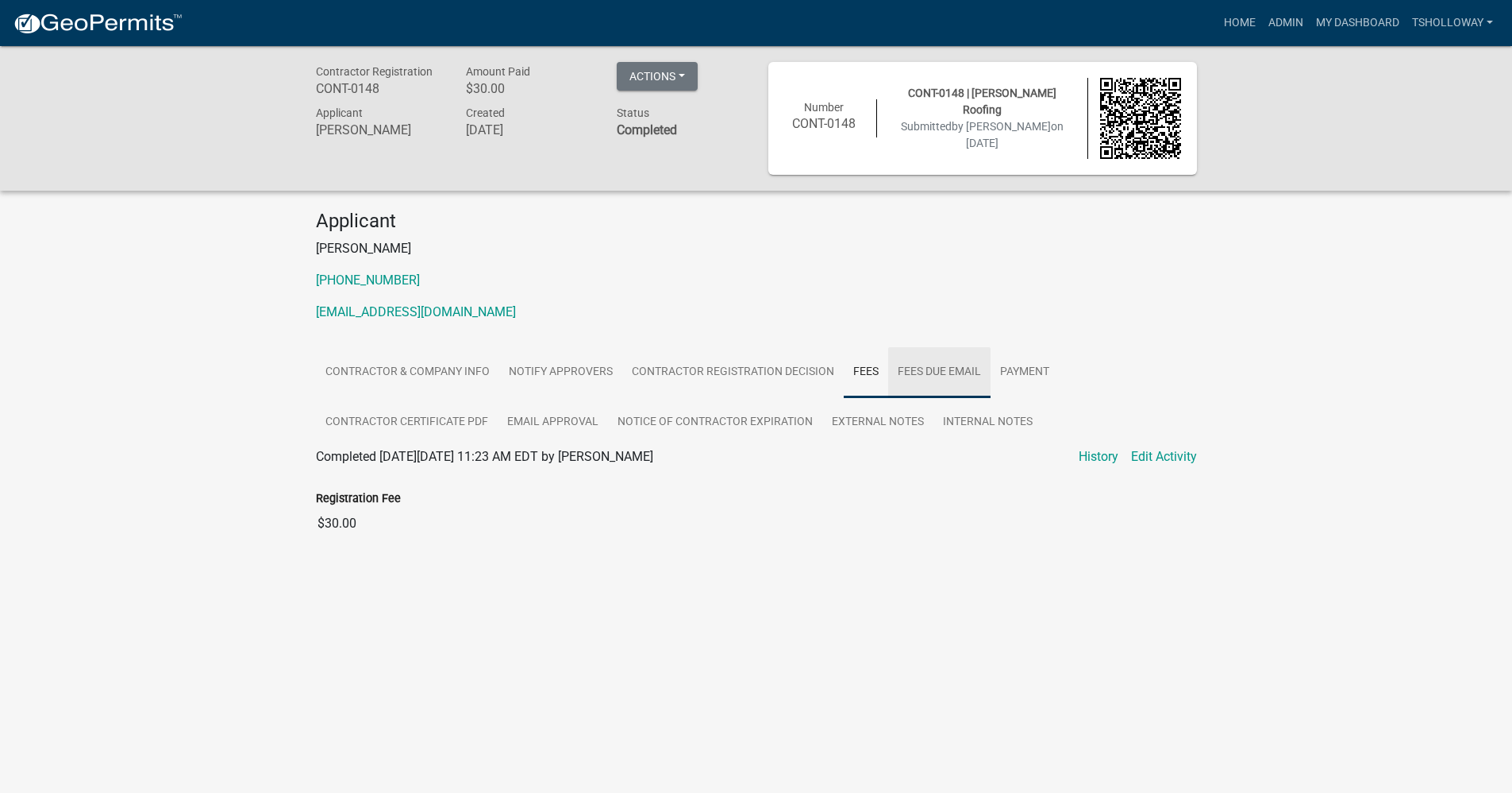
click at [932, 364] on link "Fees Due Email" at bounding box center [939, 373] width 102 height 51
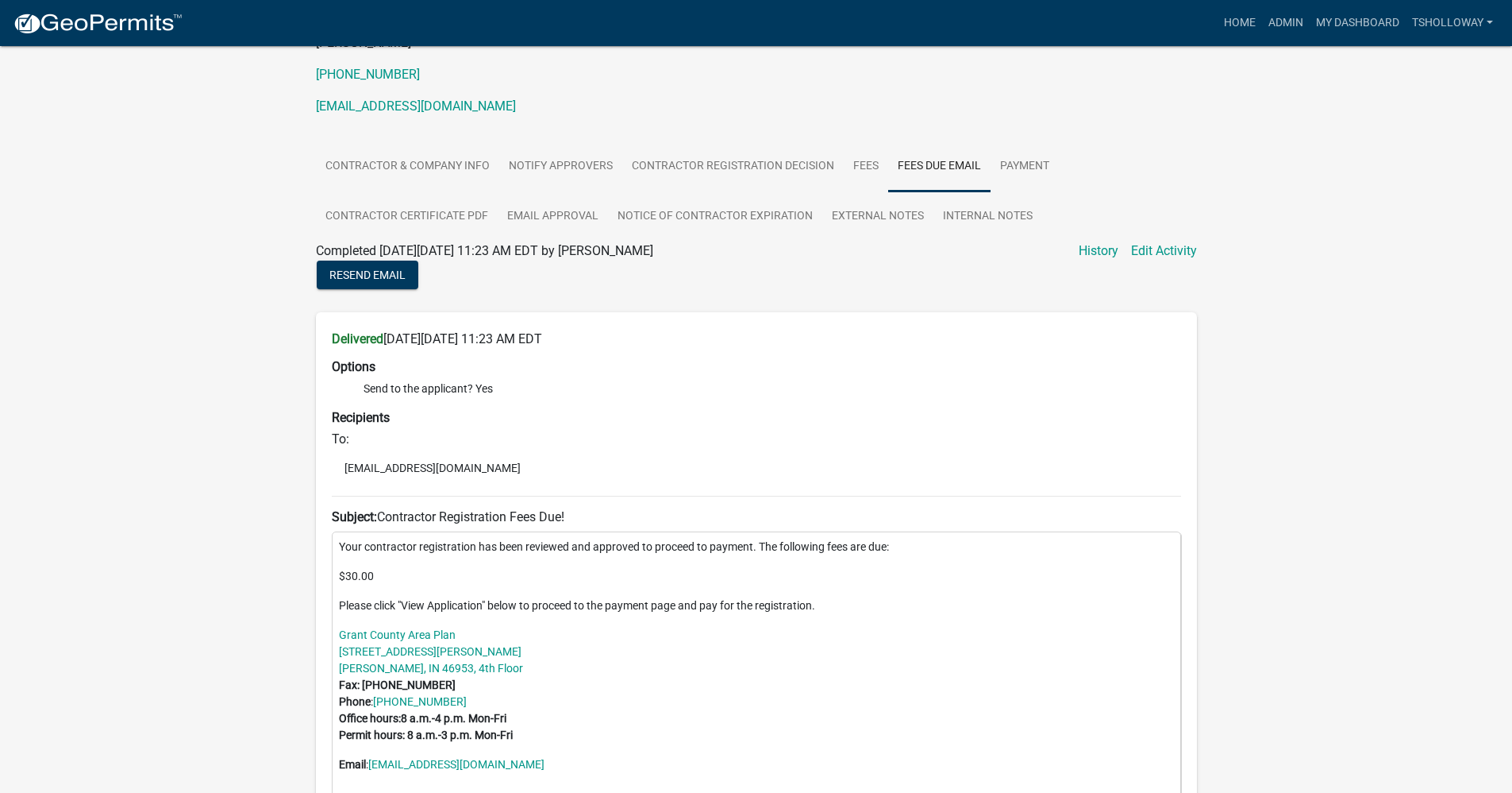
scroll to position [238, 0]
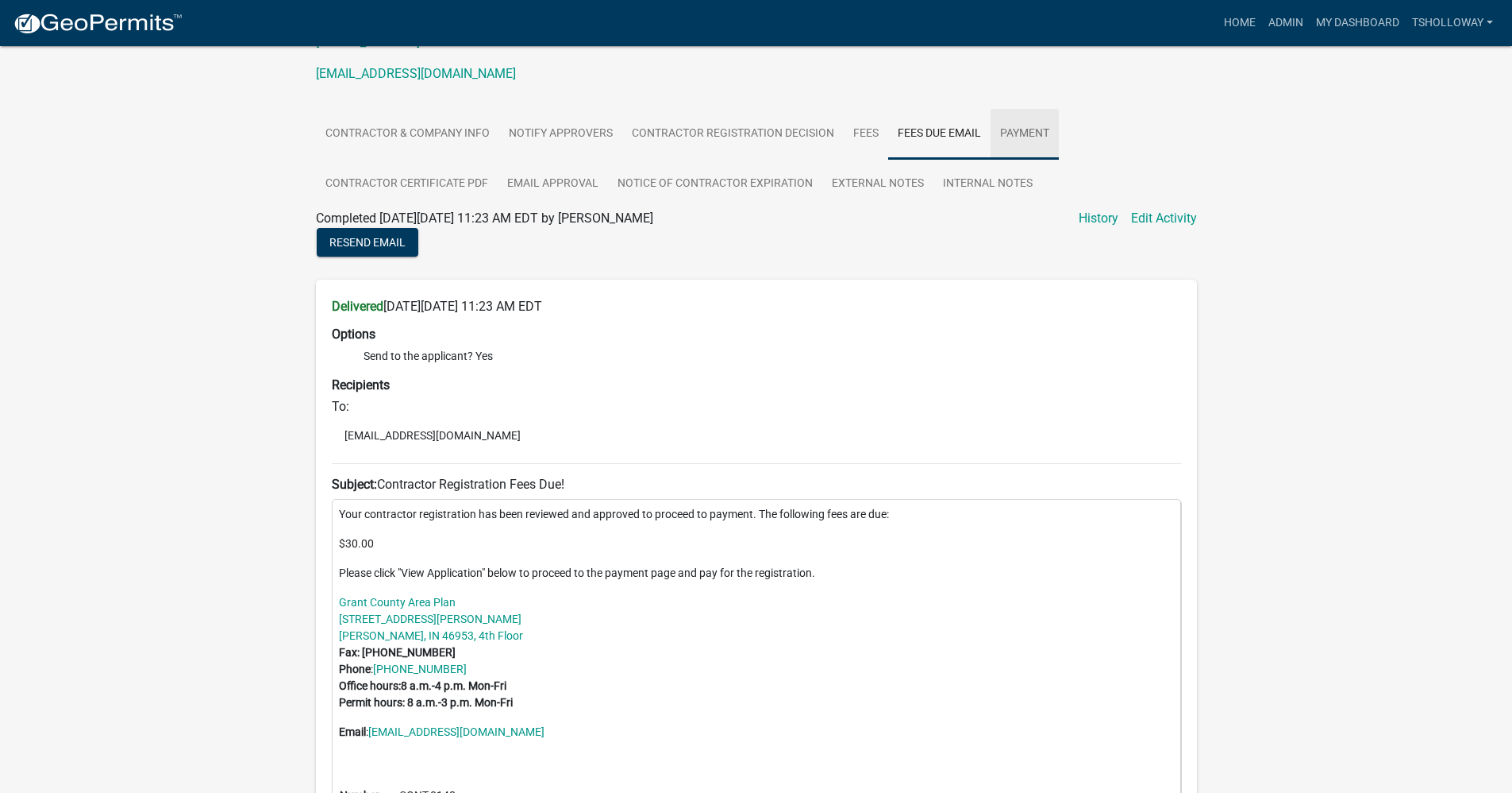
click at [1035, 128] on link "Payment" at bounding box center [1025, 134] width 69 height 51
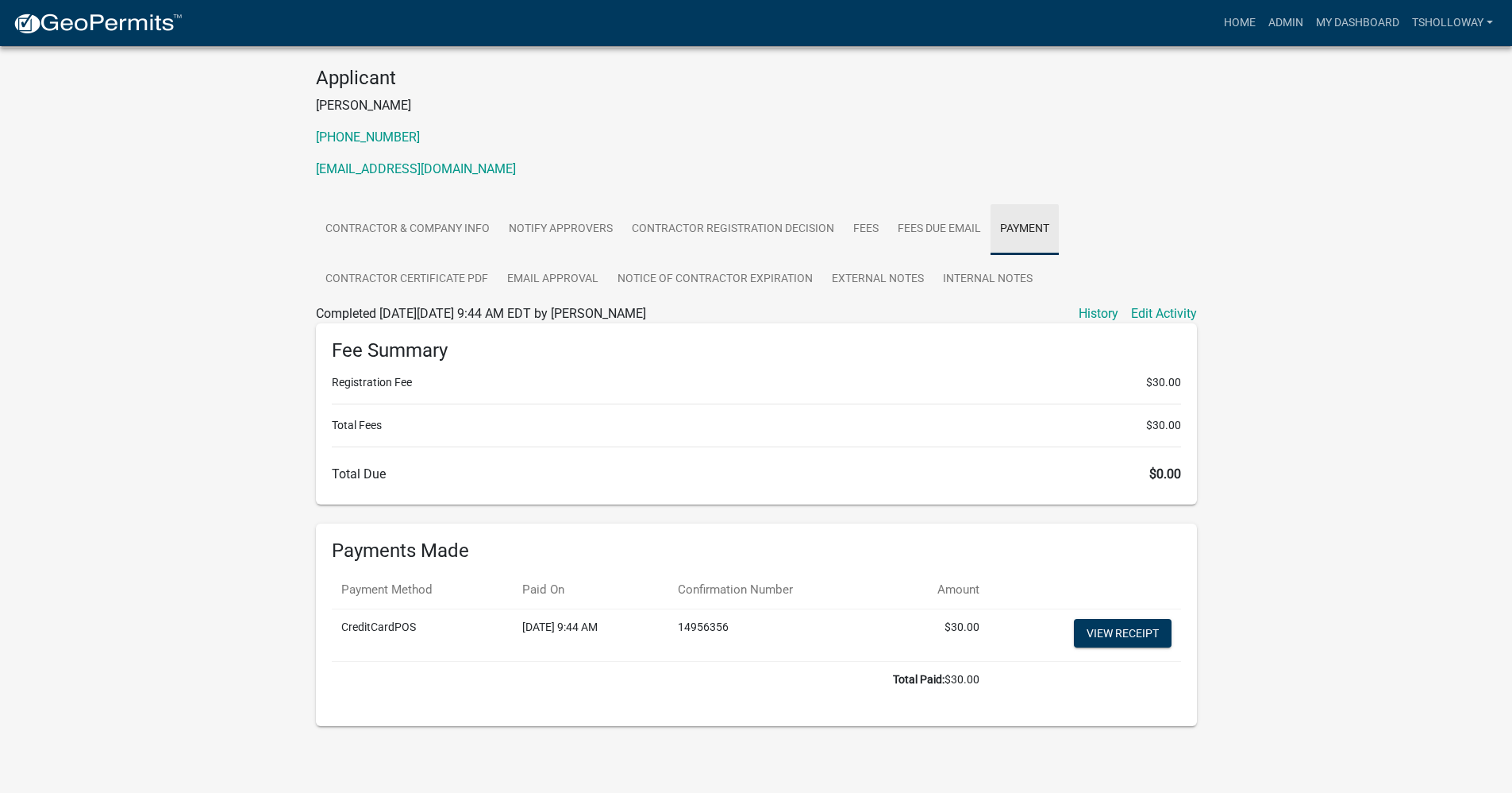
scroll to position [143, 0]
click at [1094, 638] on link "View receipt" at bounding box center [1123, 632] width 98 height 28
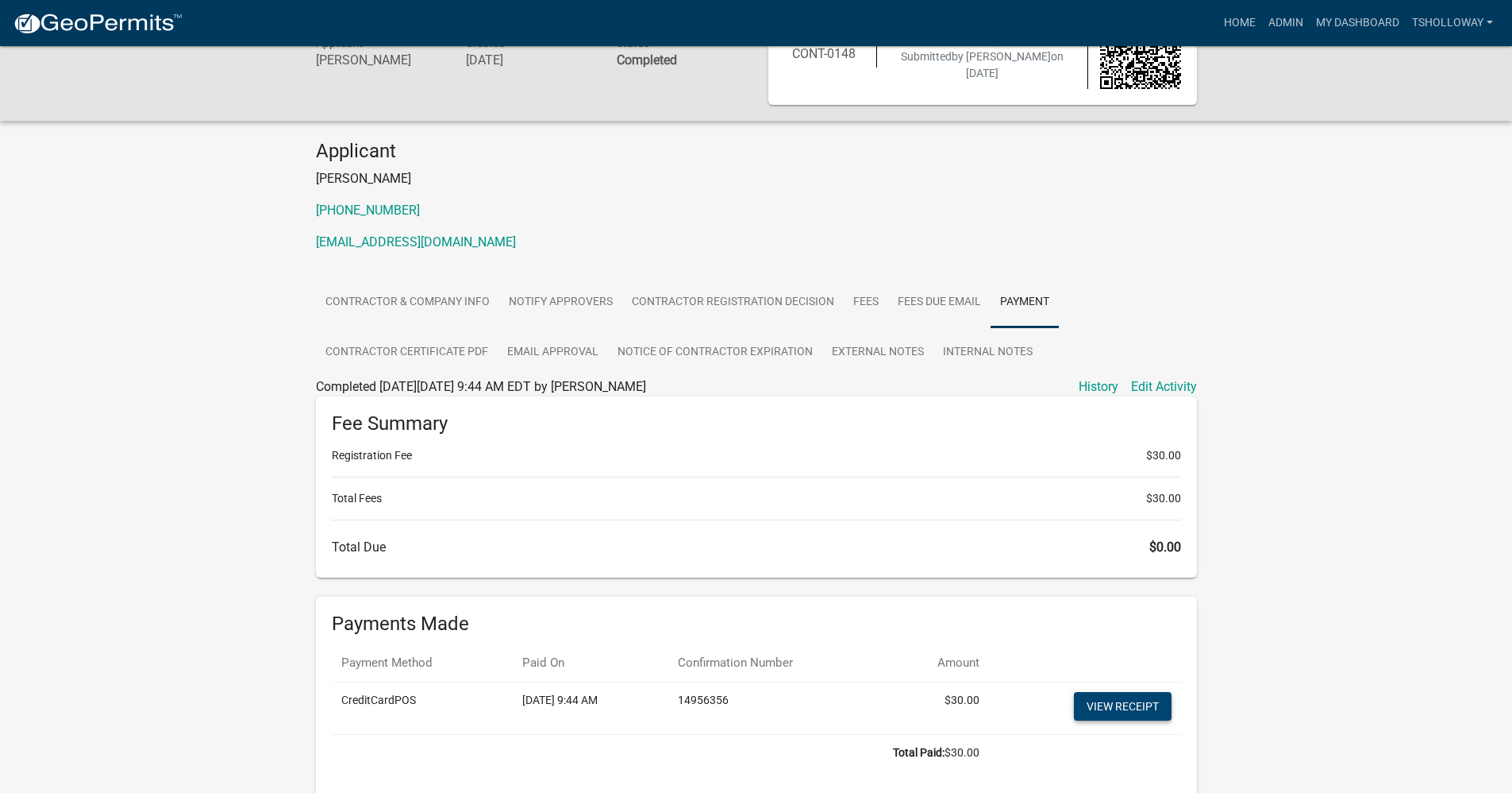
scroll to position [0, 0]
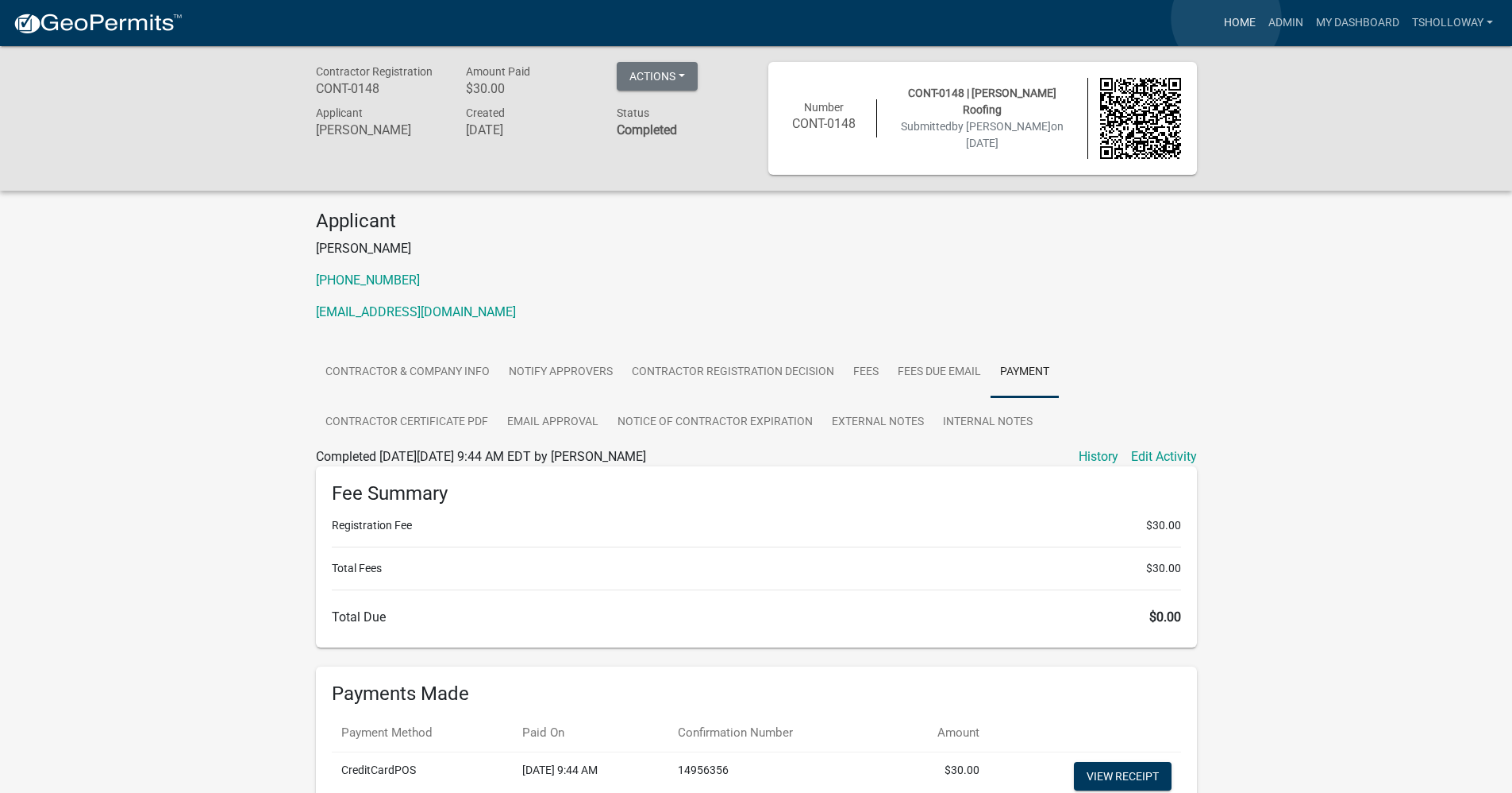
click at [1226, 19] on link "Home" at bounding box center [1239, 23] width 44 height 30
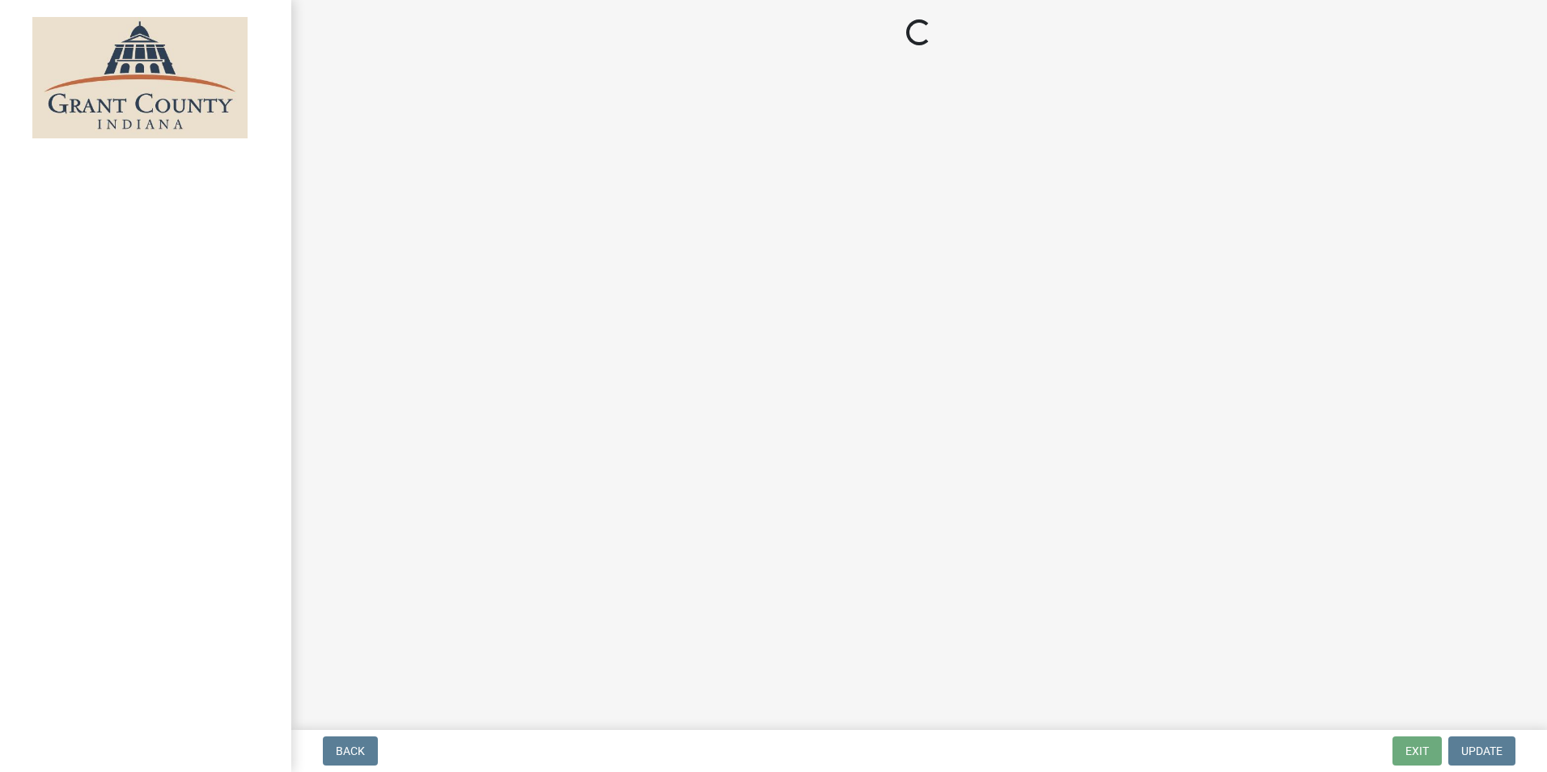
select select "3: 3"
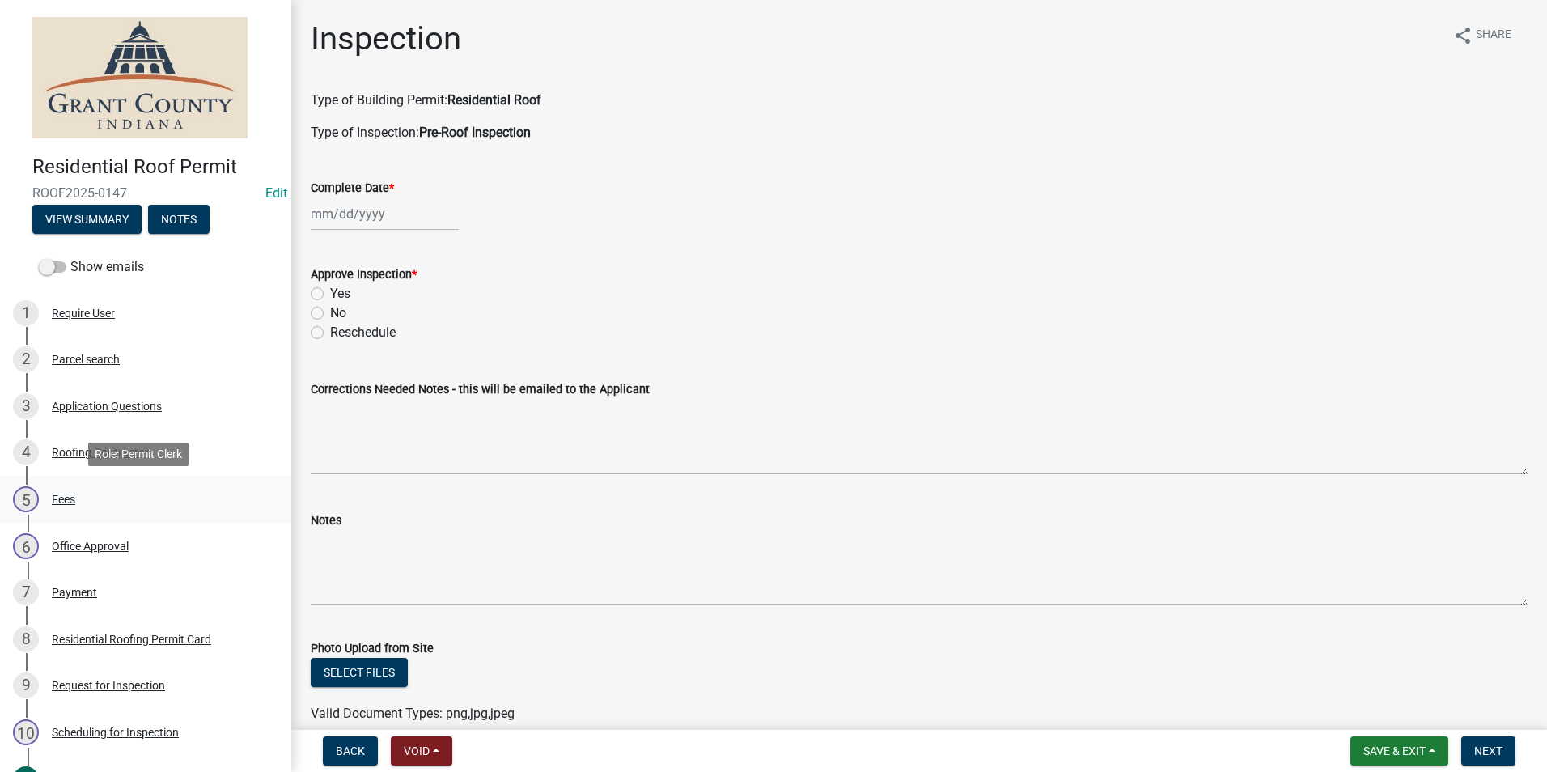
click at [74, 499] on div "Fees" at bounding box center [63, 499] width 23 height 11
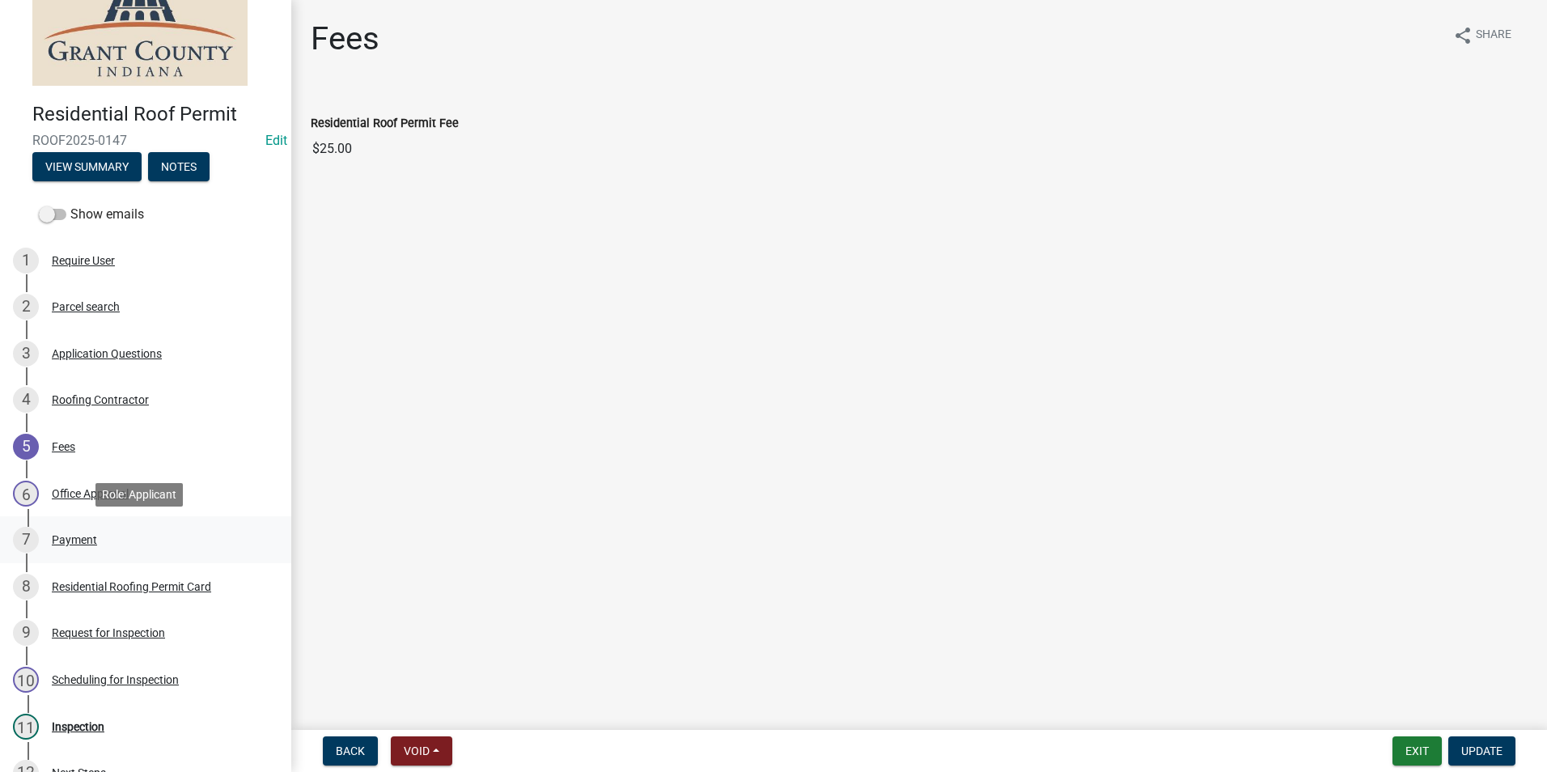
scroll to position [81, 0]
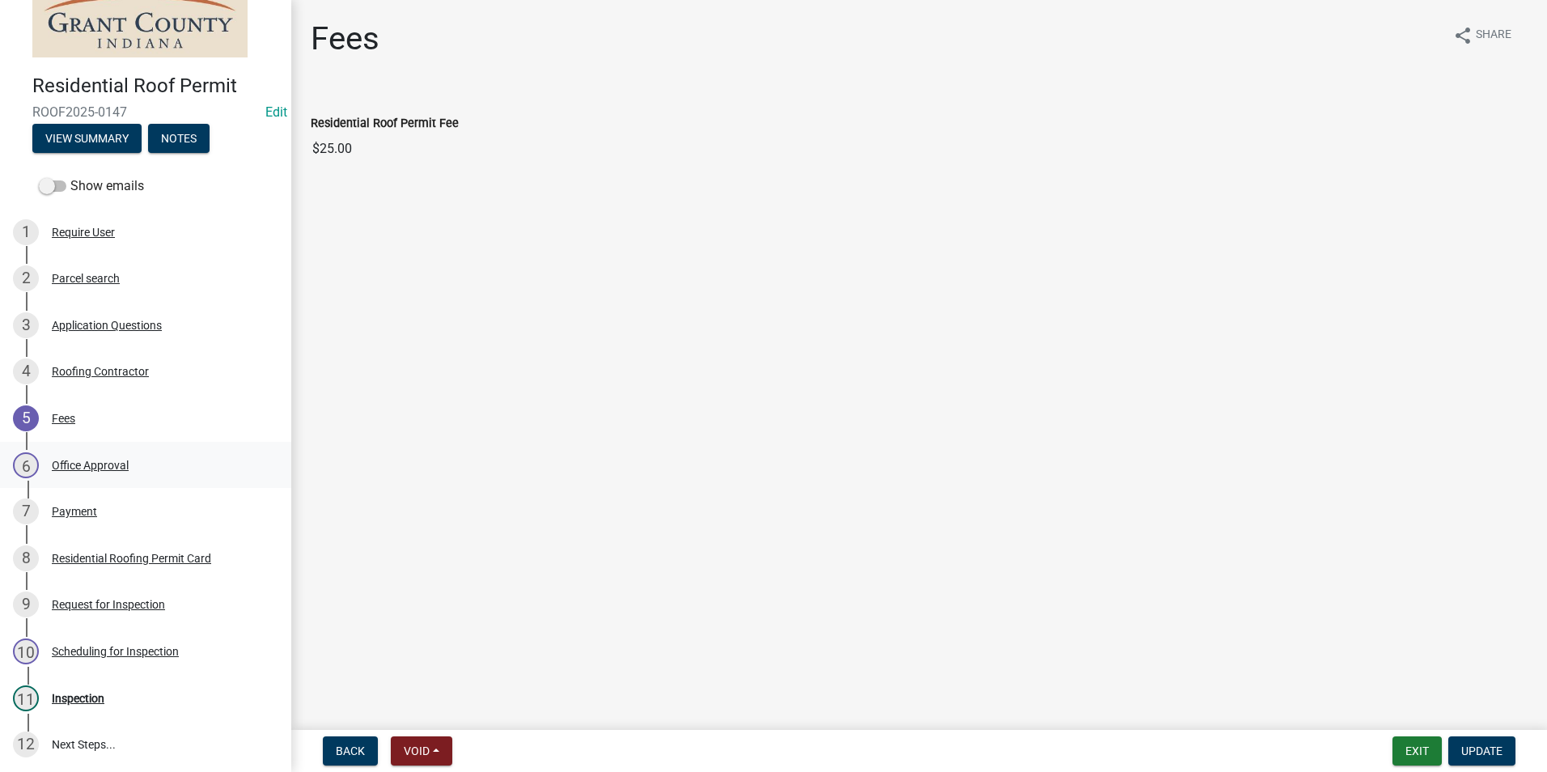
click at [83, 467] on div "Office Approval" at bounding box center [90, 465] width 77 height 11
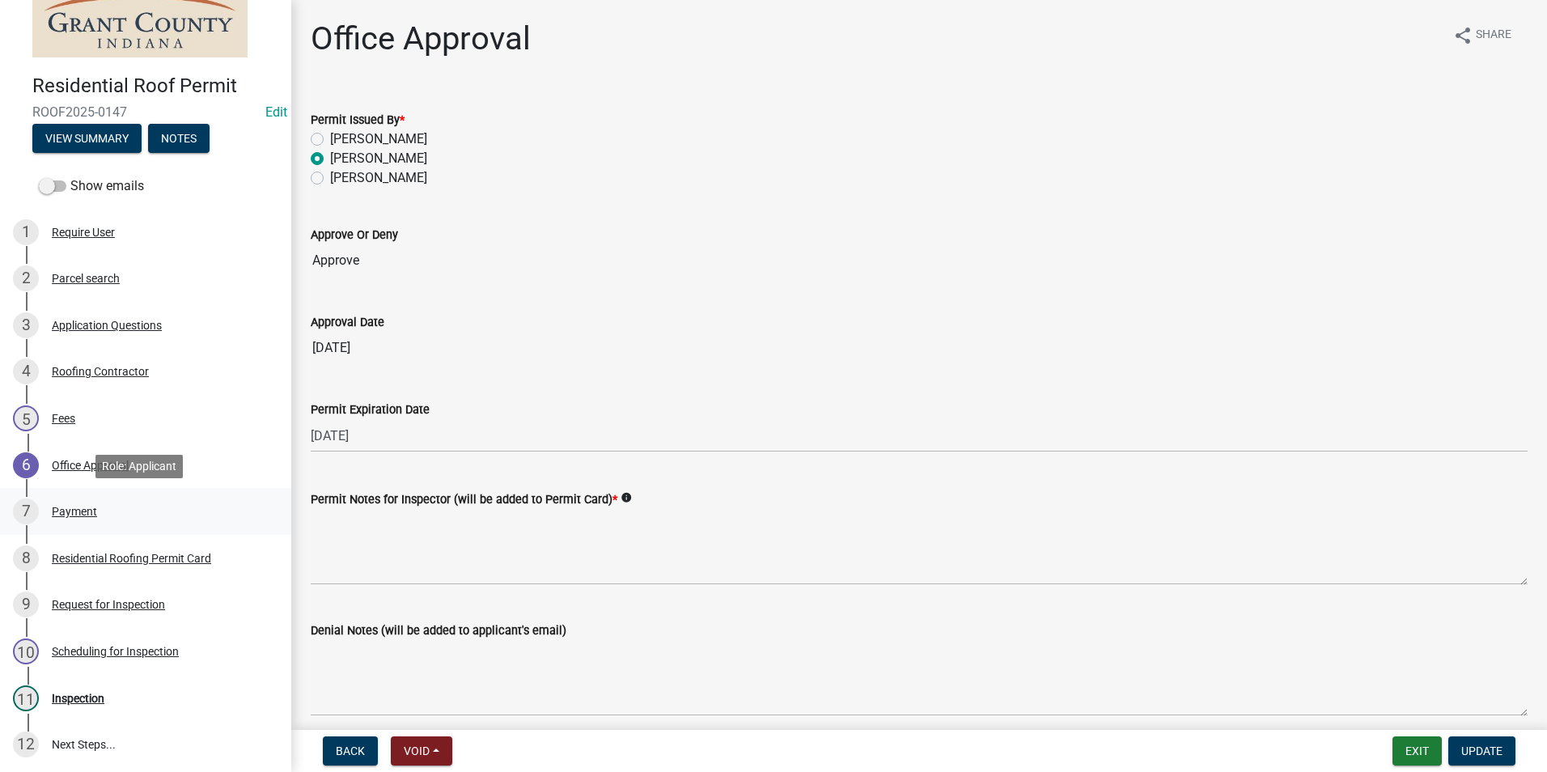
click at [75, 510] on div "Payment" at bounding box center [74, 511] width 45 height 11
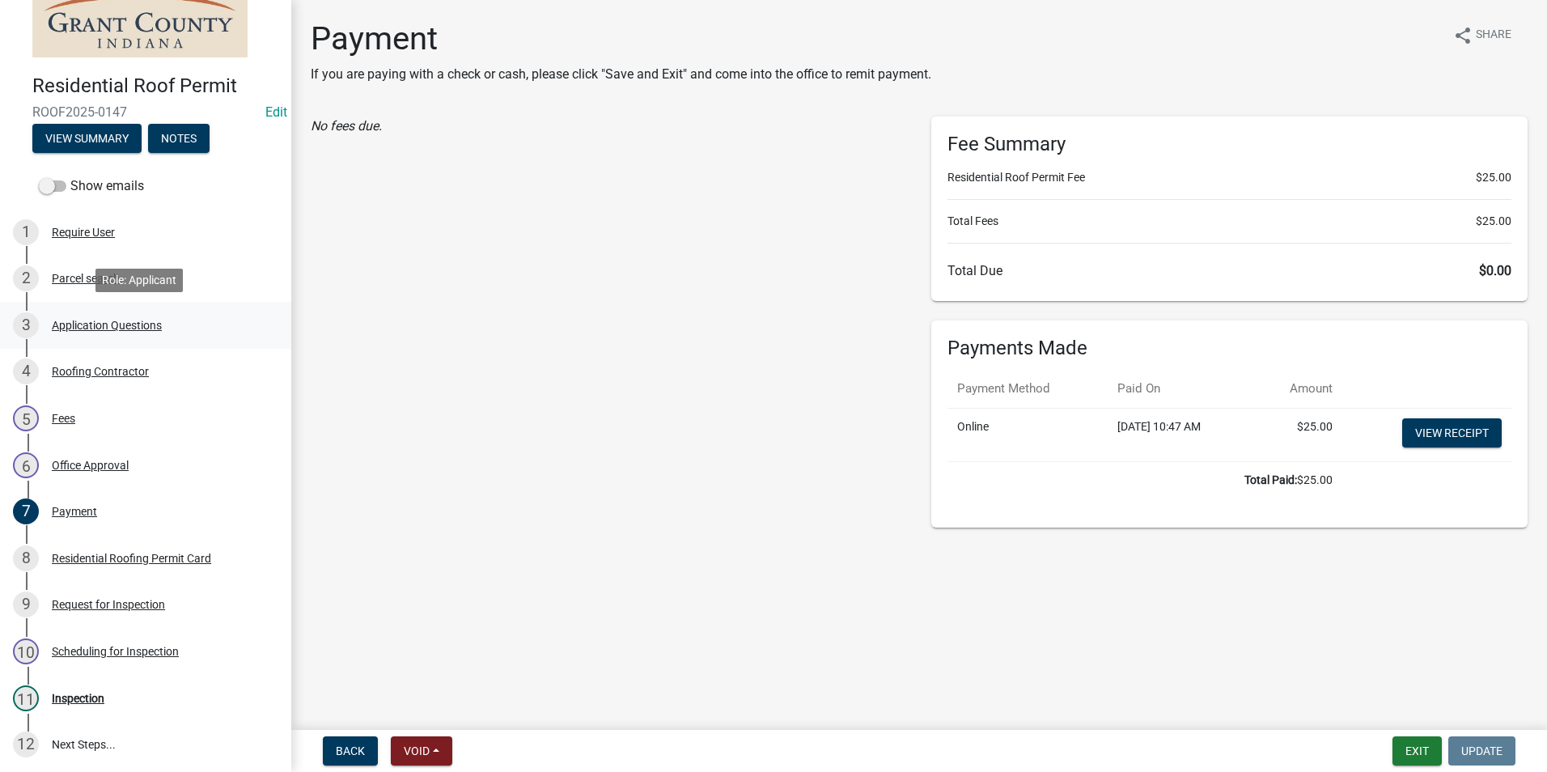
click at [100, 323] on div "Application Questions" at bounding box center [107, 325] width 110 height 11
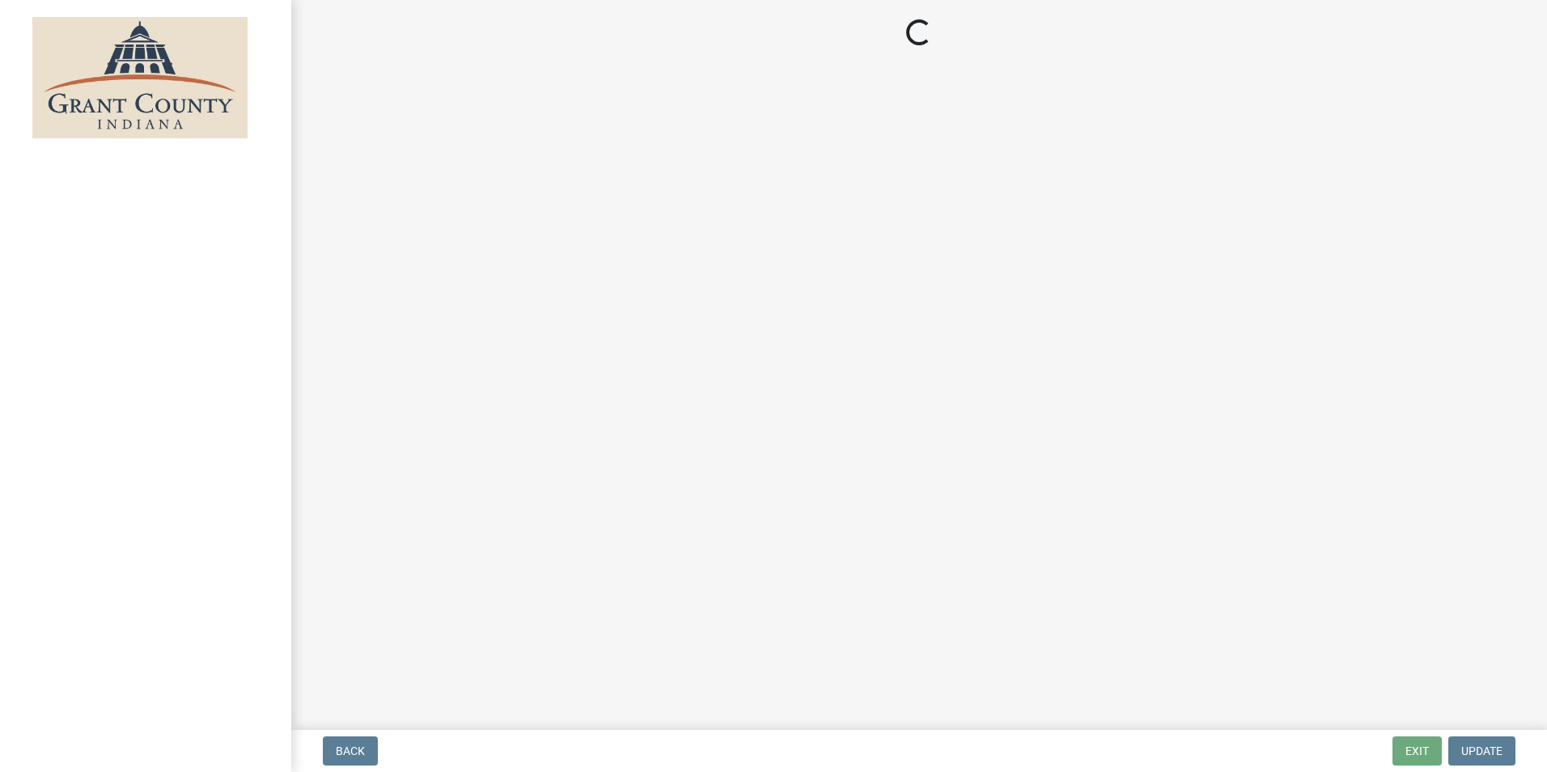
select select "3: 3"
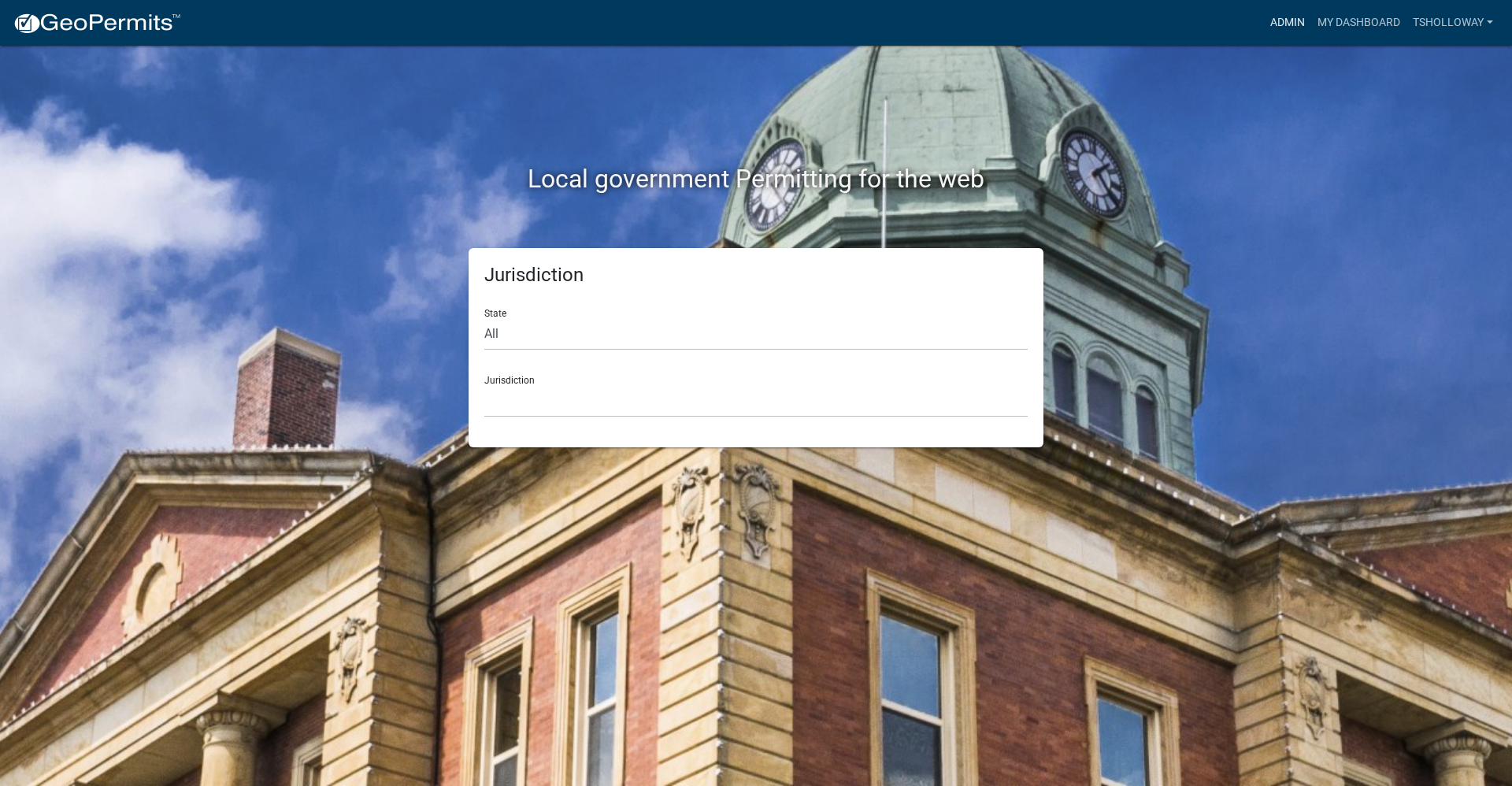
click at [1289, 19] on link "Admin" at bounding box center [1287, 22] width 48 height 30
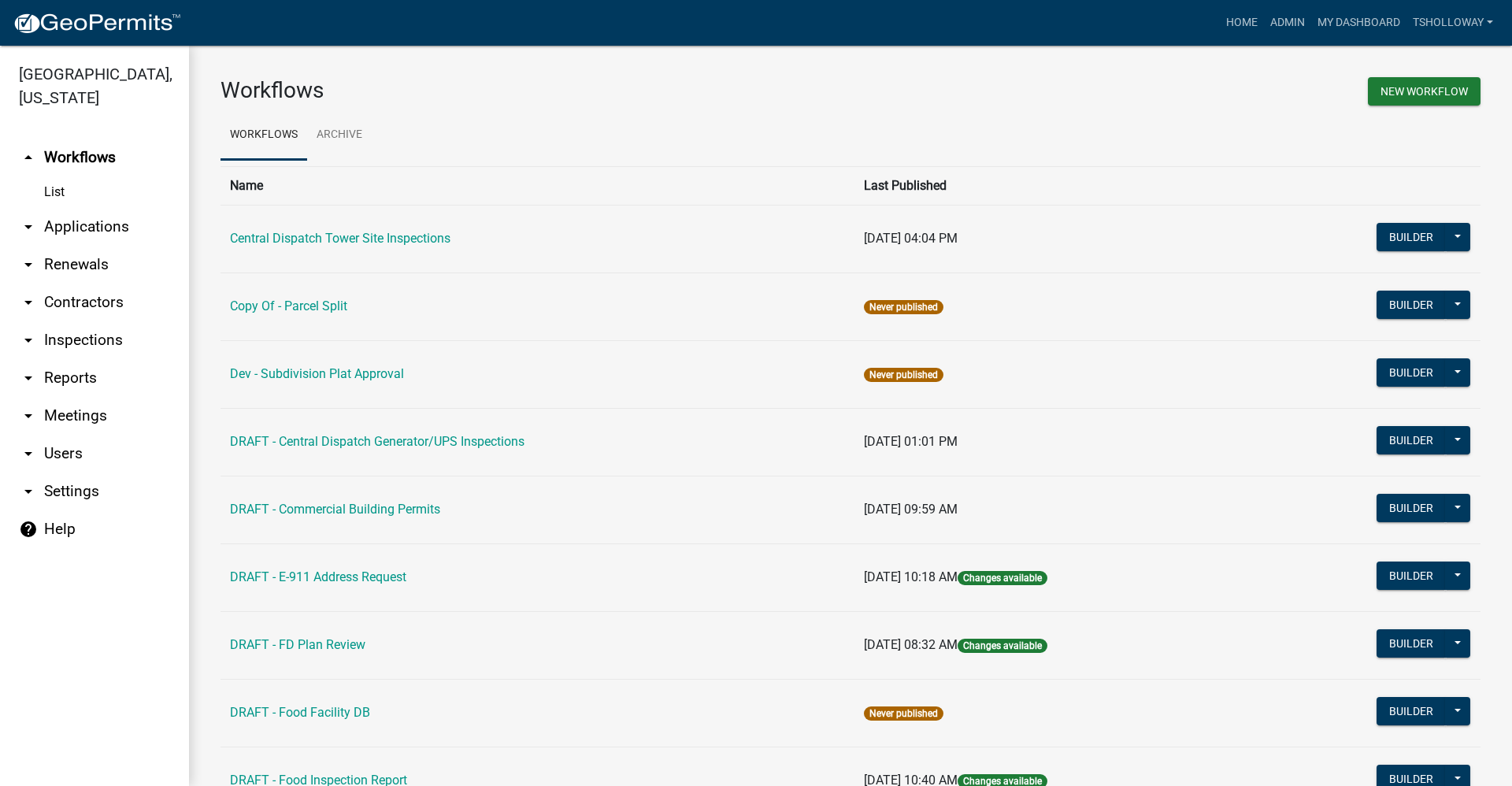
click at [77, 208] on link "arrow_drop_down Applications" at bounding box center [94, 227] width 189 height 38
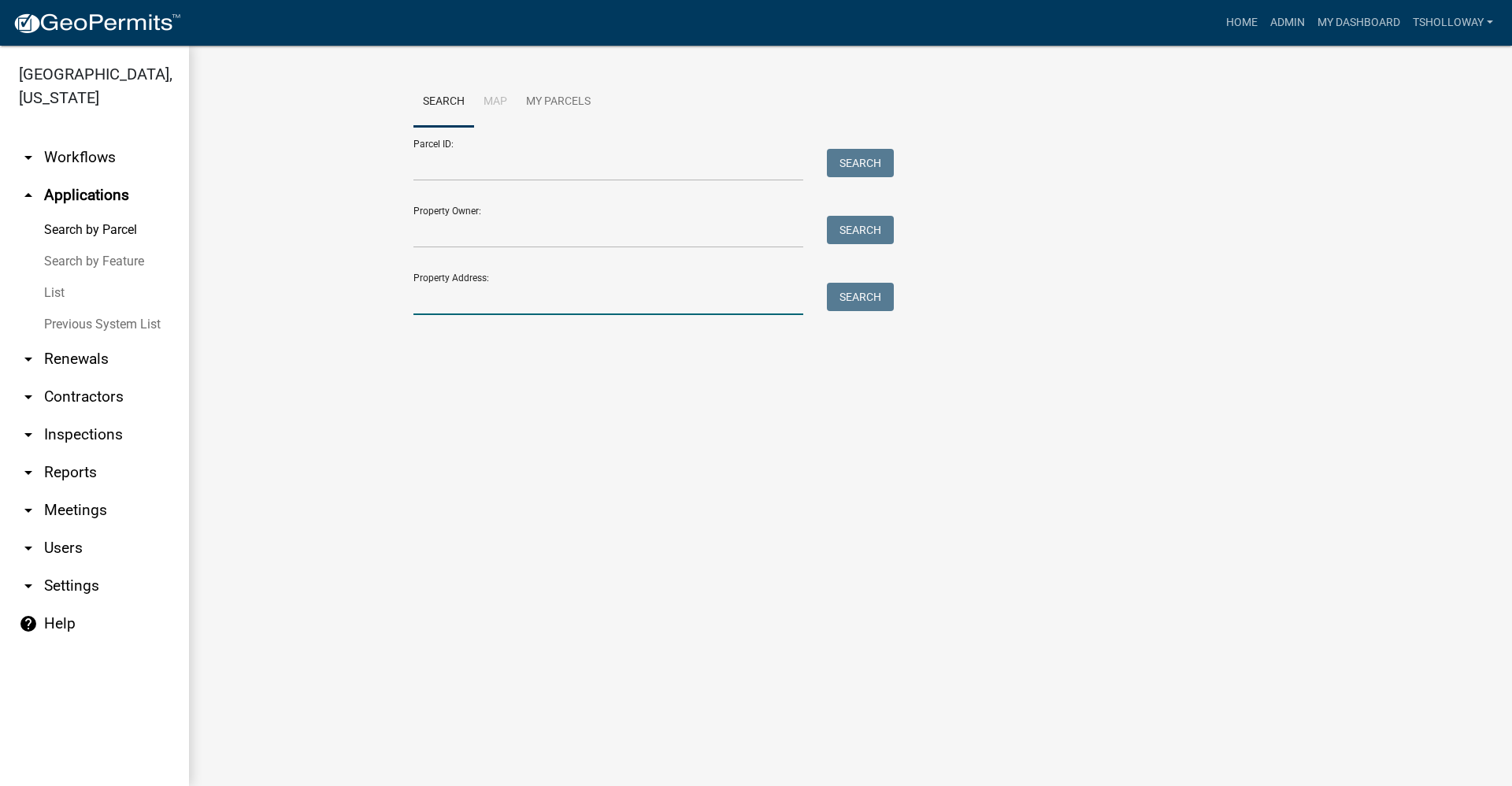
click at [450, 291] on input "Property Address:" at bounding box center [608, 298] width 390 height 32
type input "4972 e 300 s"
click at [849, 298] on button "Search" at bounding box center [860, 296] width 67 height 28
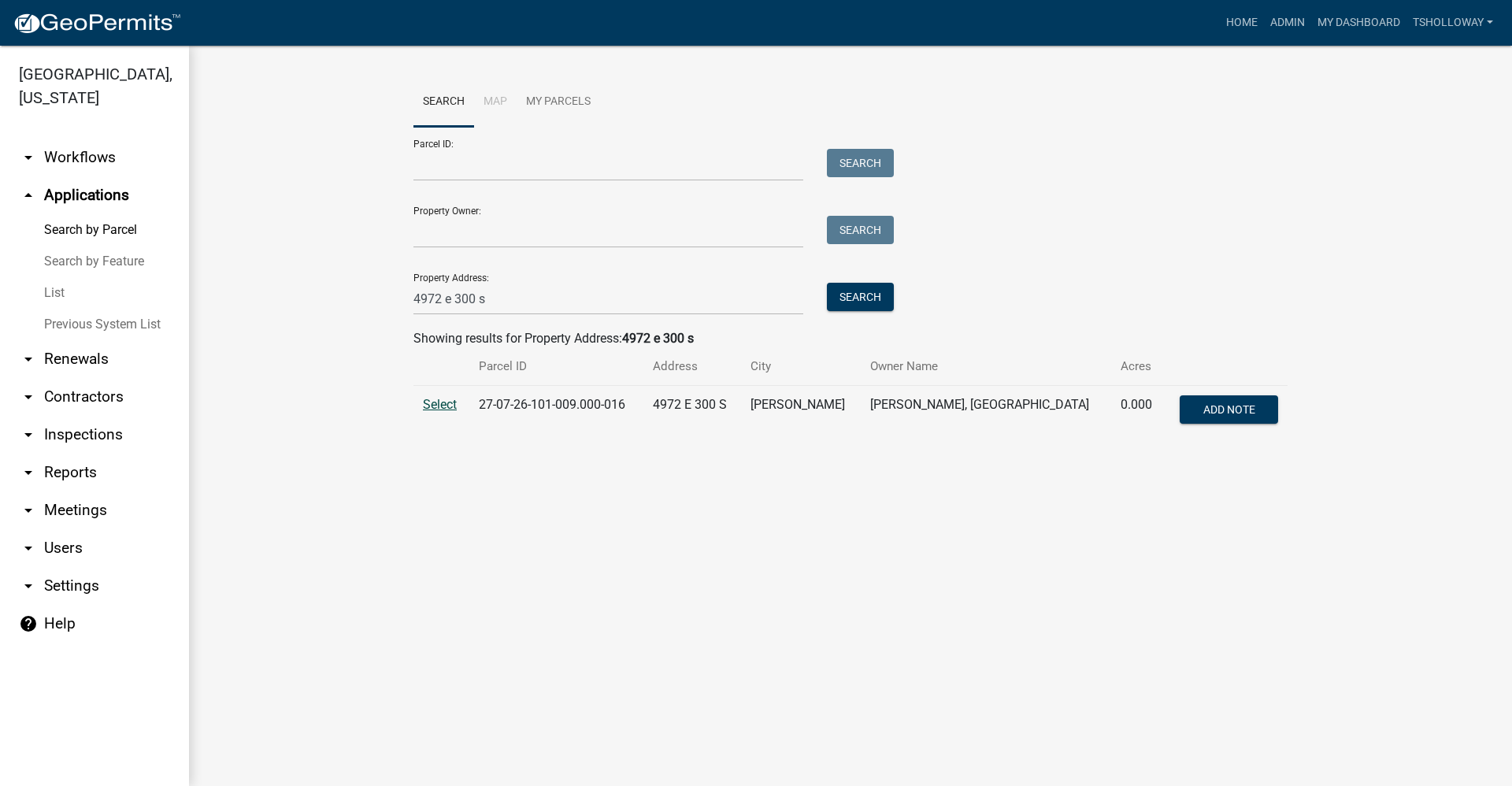
click at [439, 407] on span "Select" at bounding box center [440, 404] width 34 height 15
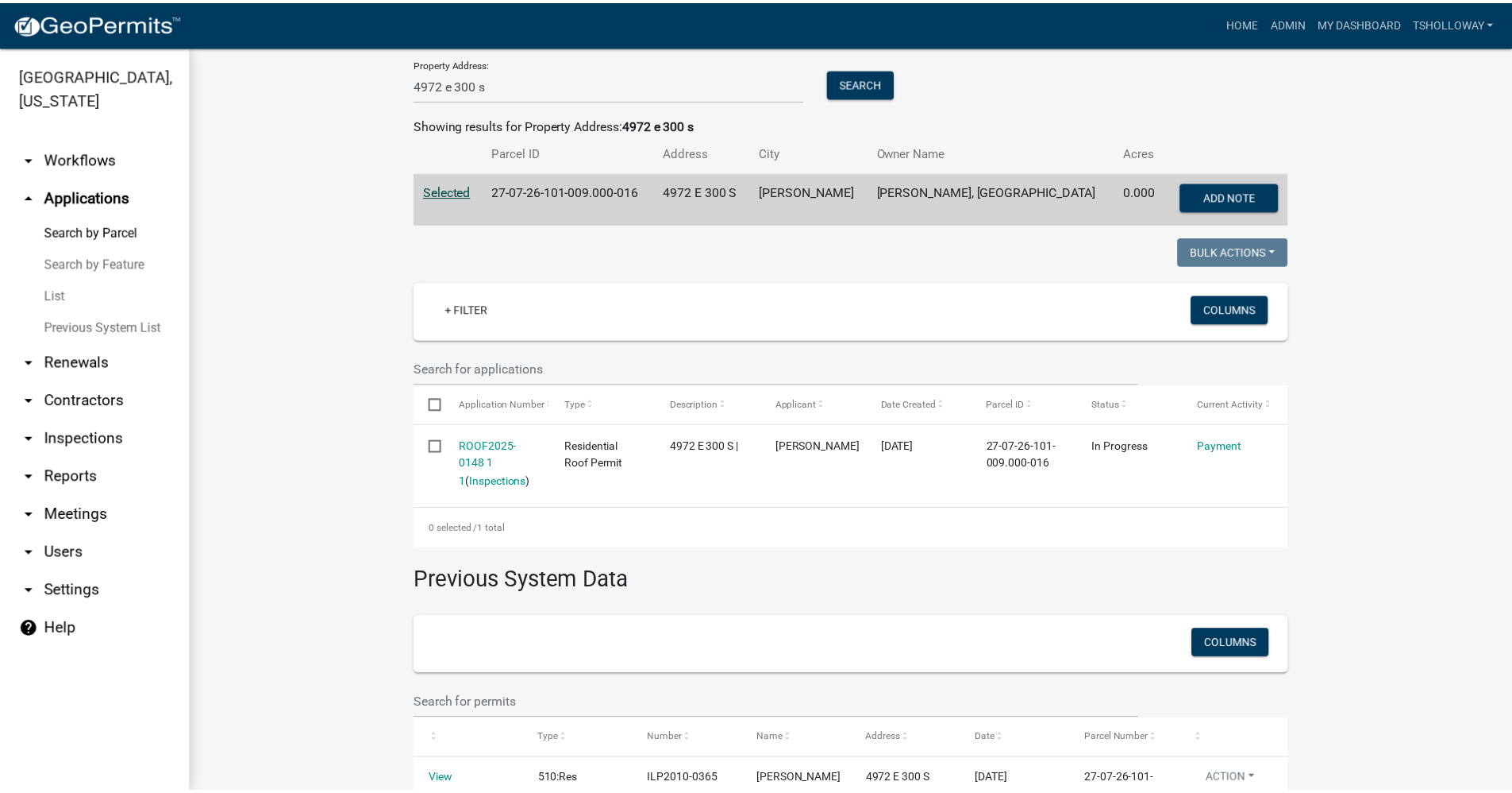
scroll to position [238, 0]
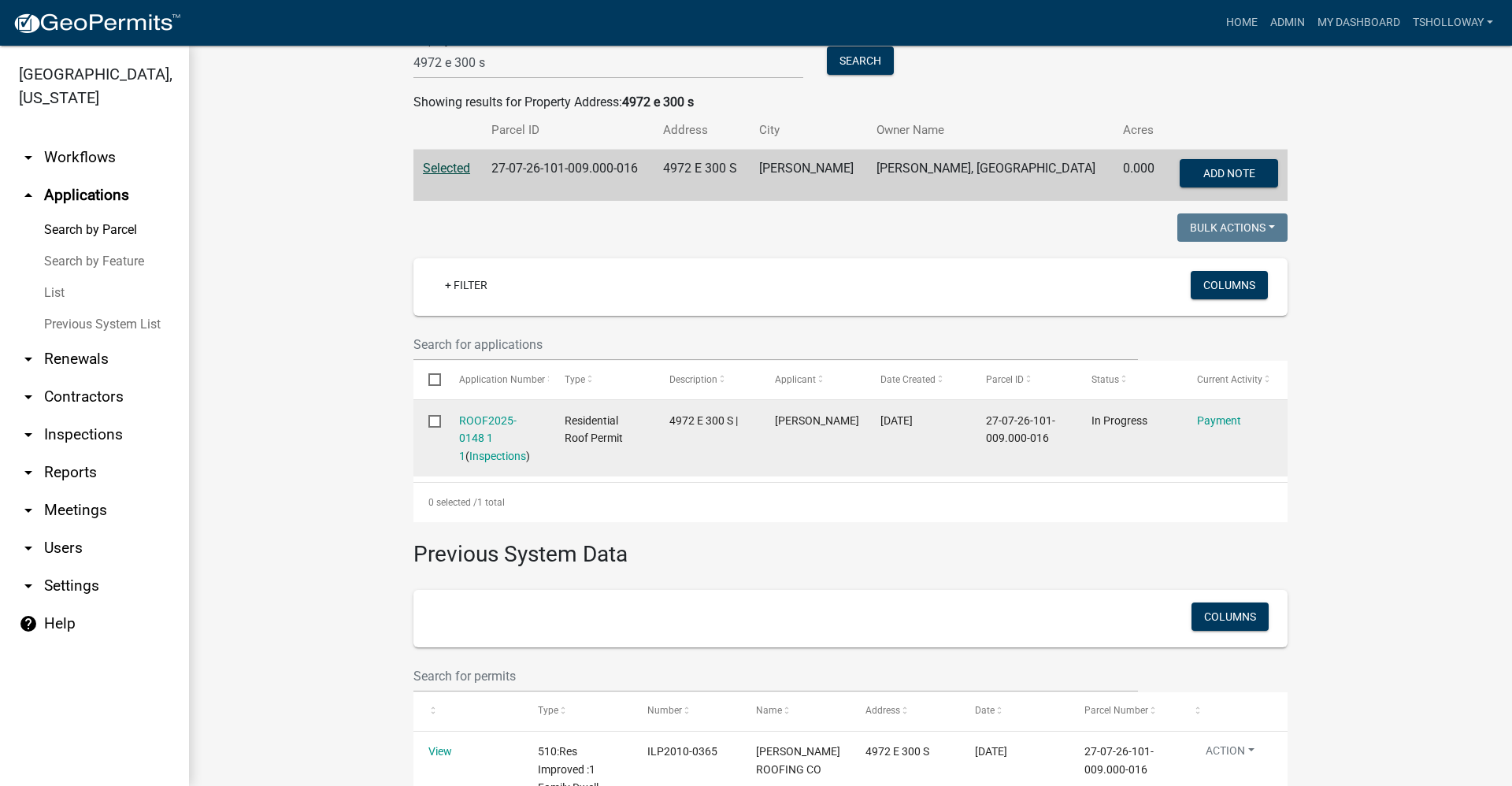
click at [479, 427] on div "ROOF2025-0148 1 1 ( Inspections )" at bounding box center [497, 438] width 76 height 54
click at [466, 419] on link "ROOF2025-0148 1 1" at bounding box center [487, 439] width 57 height 49
click at [431, 415] on input "checkbox" at bounding box center [433, 419] width 11 height 11
checkbox input "true"
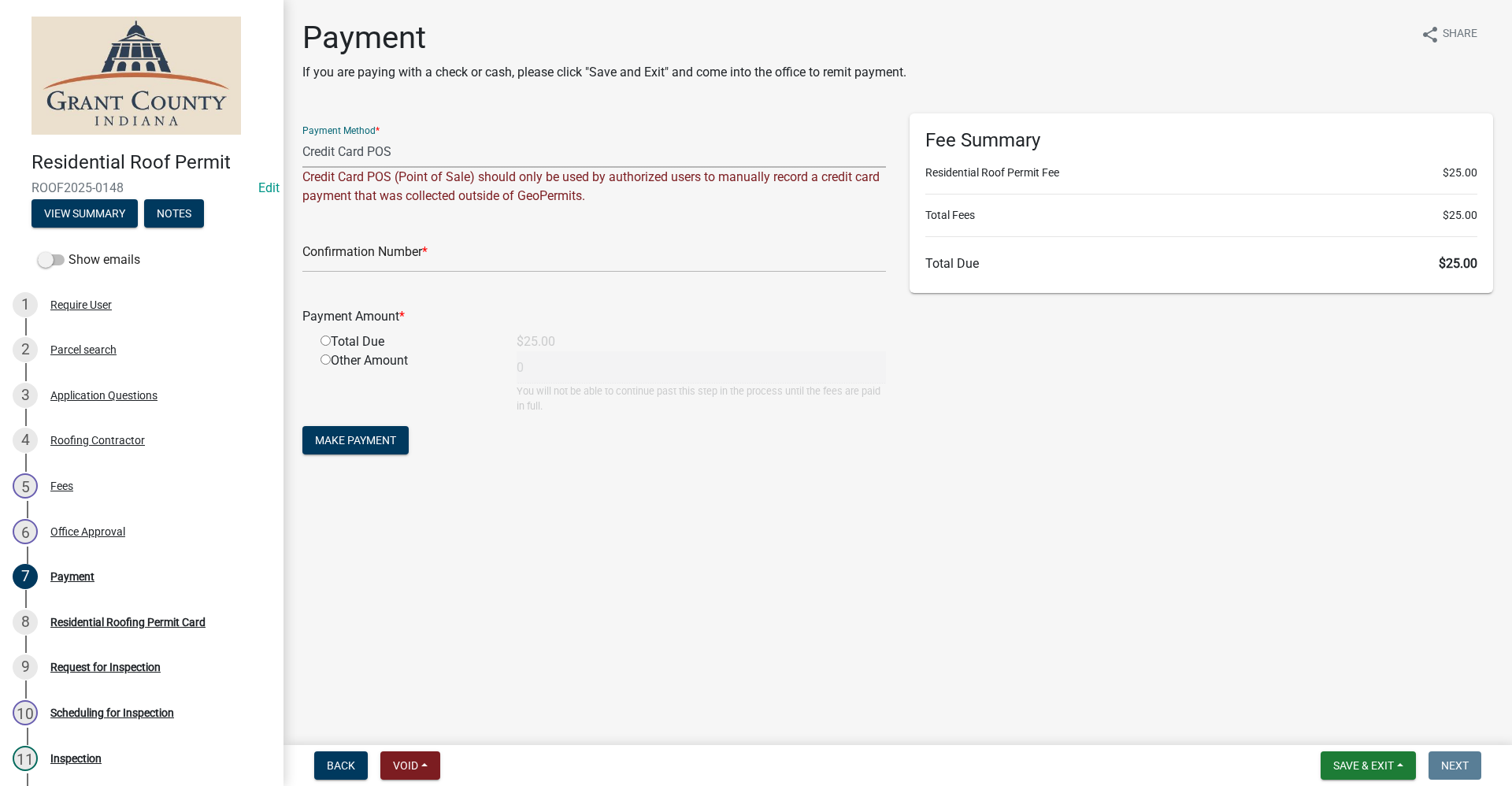
click at [398, 155] on select "Credit Card POS Check Cash Online" at bounding box center [594, 151] width 584 height 32
click at [303, 135] on select "Credit Card POS Check Cash Online" at bounding box center [594, 151] width 584 height 32
click at [1372, 761] on span "Save & Exit" at bounding box center [1363, 765] width 60 height 13
click at [1350, 727] on button "Save & Exit" at bounding box center [1351, 724] width 126 height 38
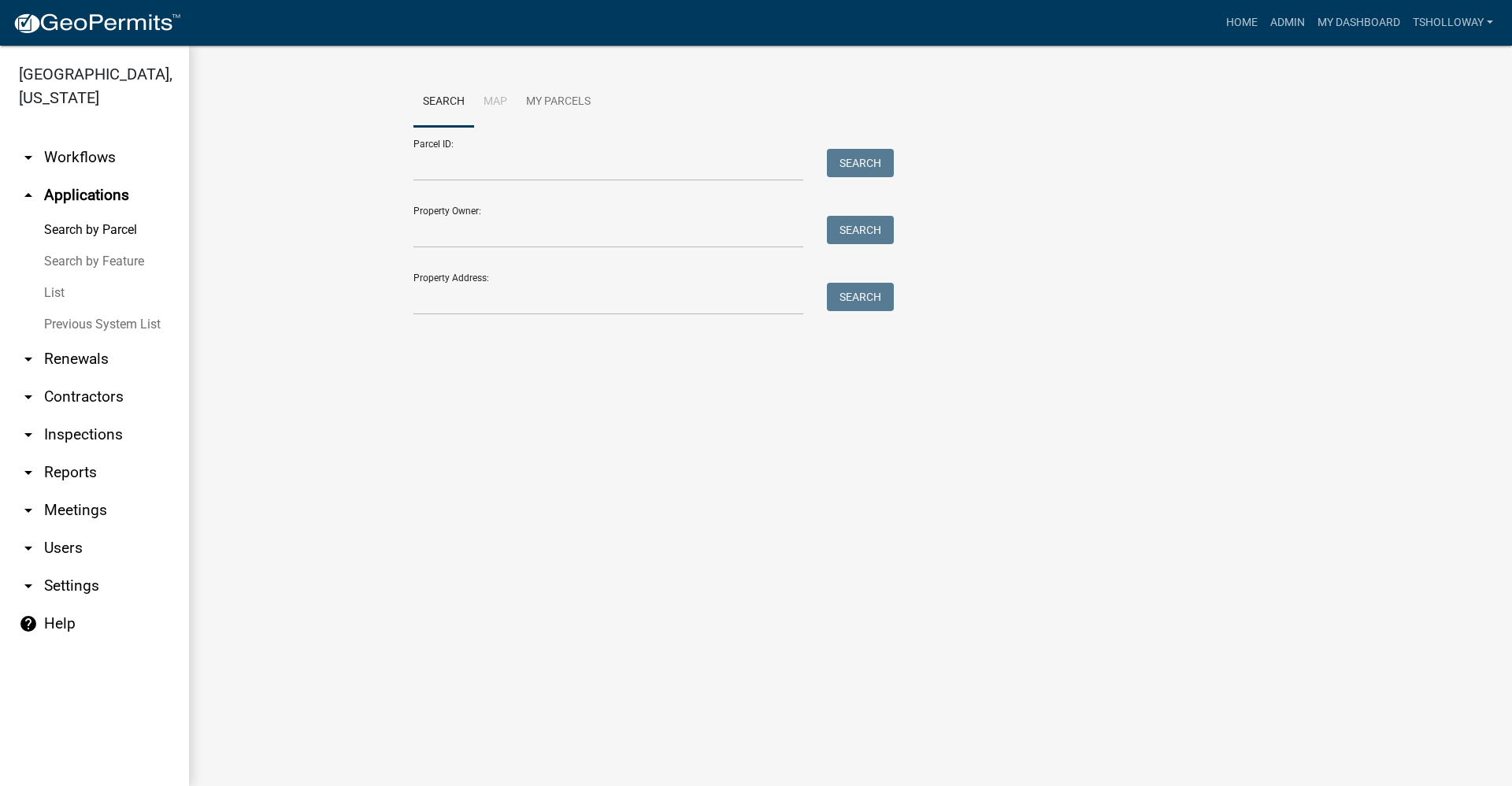
click at [86, 377] on link "arrow_drop_down Contractors" at bounding box center [94, 396] width 189 height 38
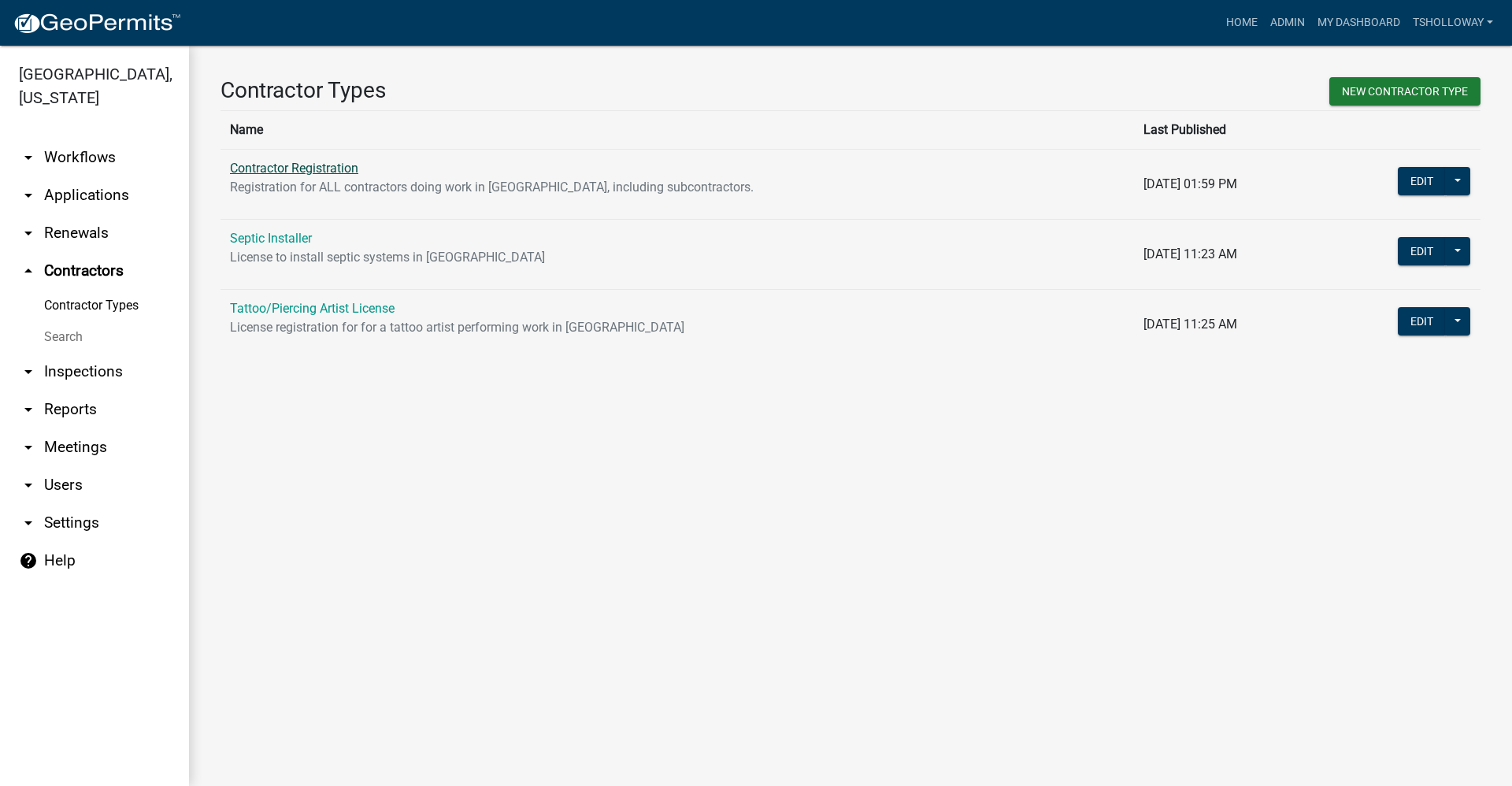
click at [257, 167] on link "Contractor Registration" at bounding box center [294, 167] width 128 height 15
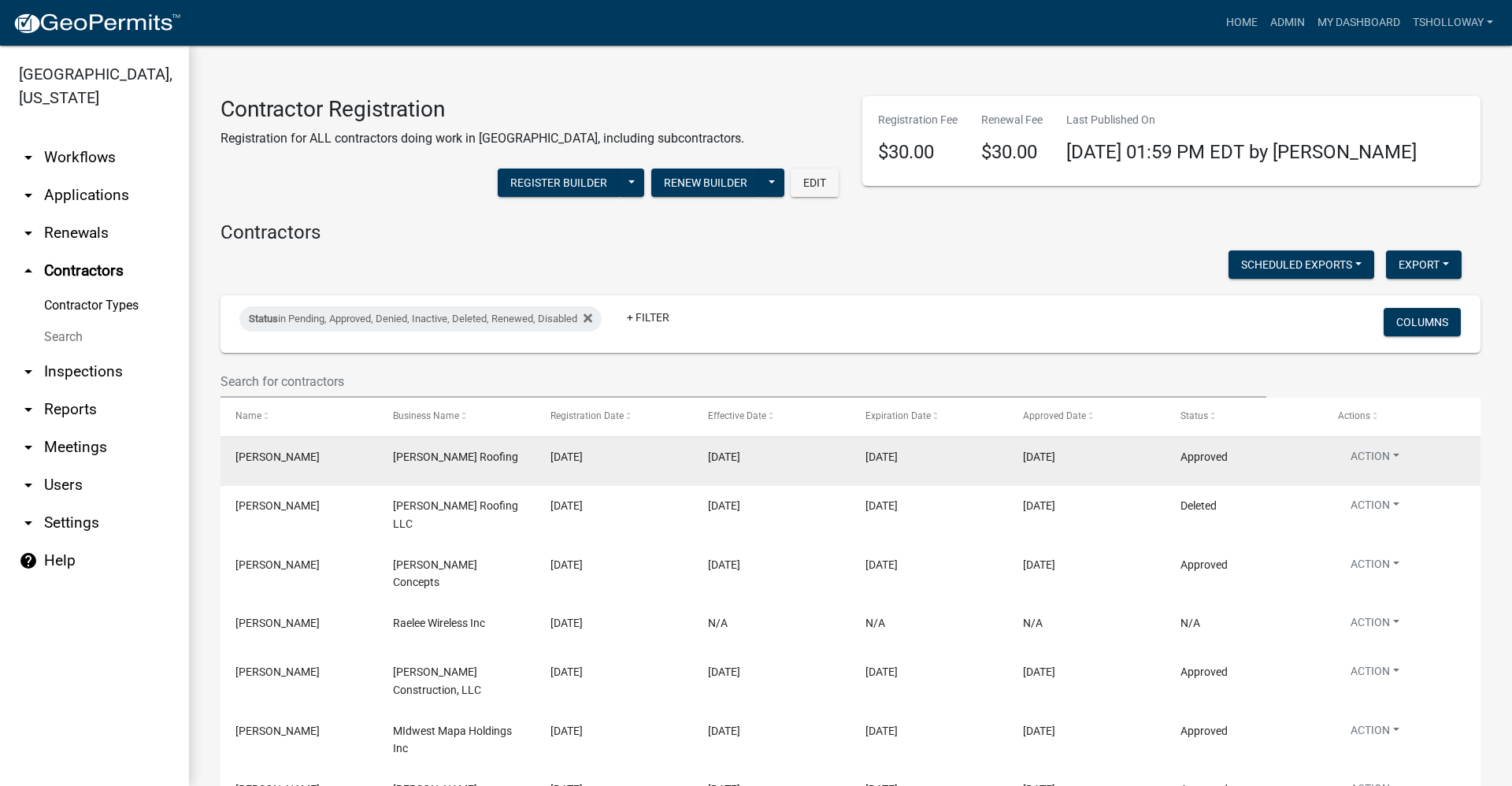
click at [526, 465] on datatable-body-cell "Schmucker Roofing" at bounding box center [456, 461] width 158 height 49
click at [1386, 458] on button "Action" at bounding box center [1375, 458] width 74 height 22
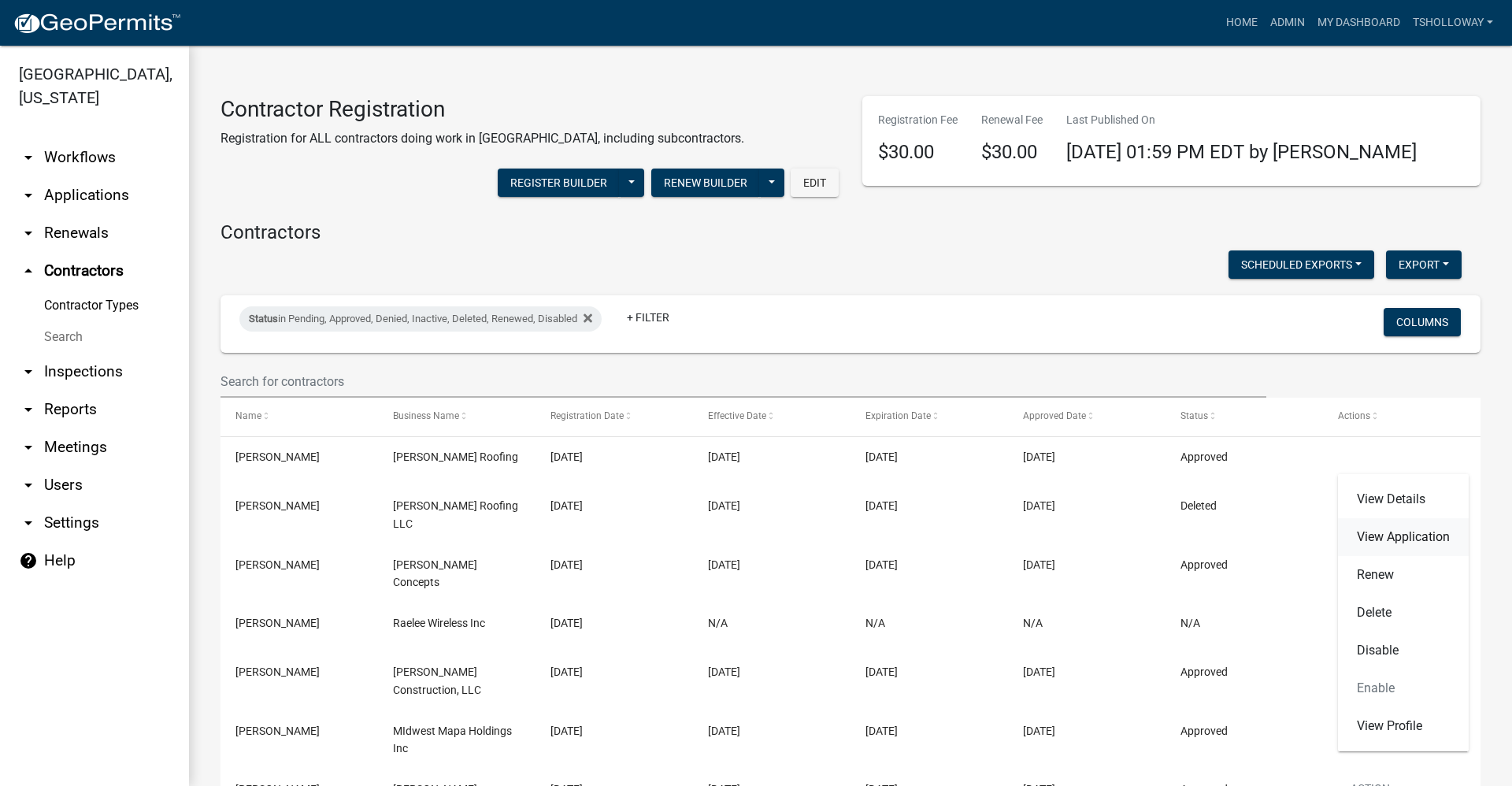
click at [1414, 540] on link "View Application" at bounding box center [1403, 536] width 130 height 38
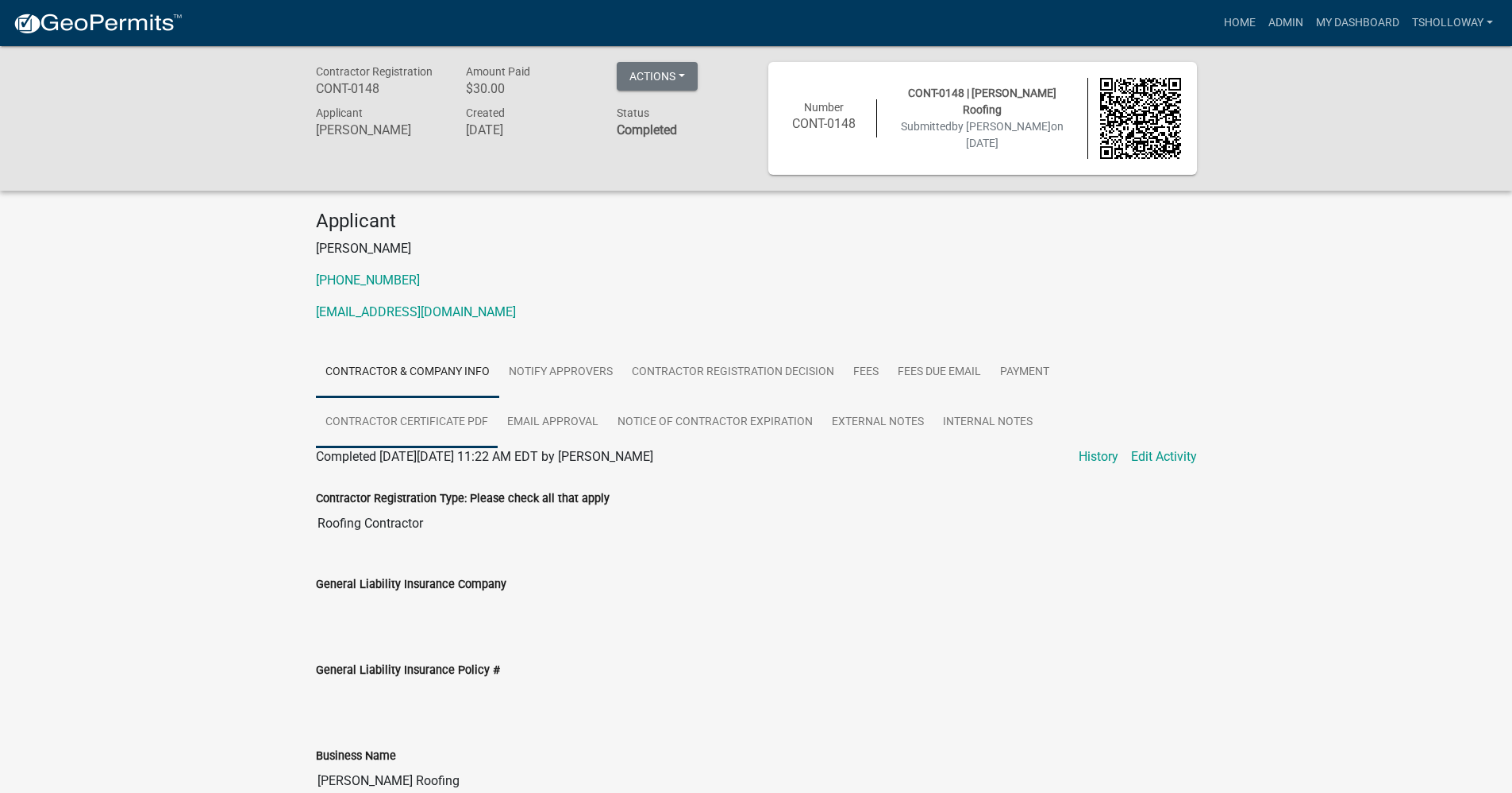
click at [465, 422] on link "Contractor Certificate PDF" at bounding box center [406, 423] width 182 height 51
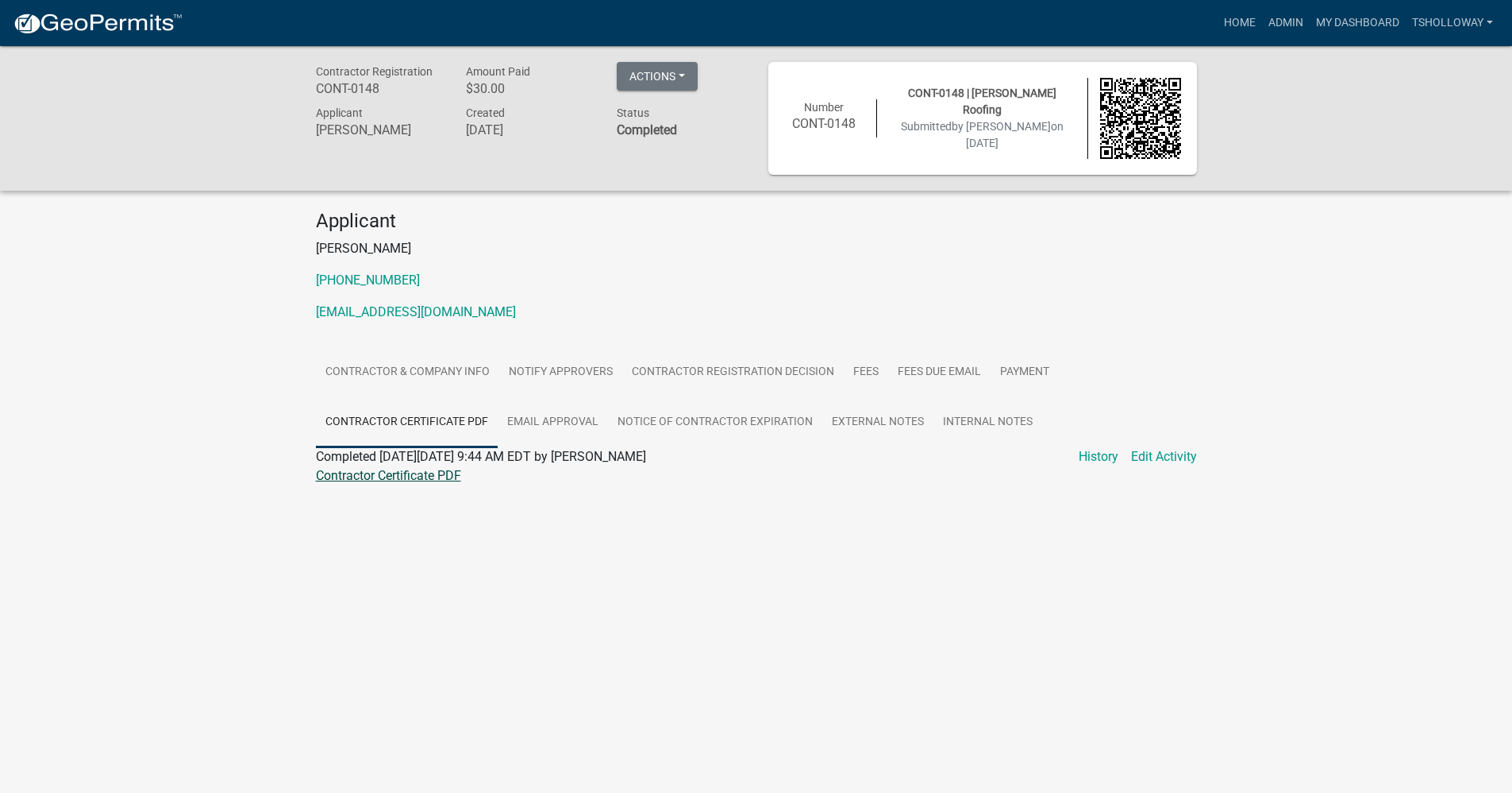
click at [364, 479] on link "Contractor Certificate PDF" at bounding box center [389, 475] width 145 height 15
click at [1279, 23] on link "Admin" at bounding box center [1286, 23] width 48 height 30
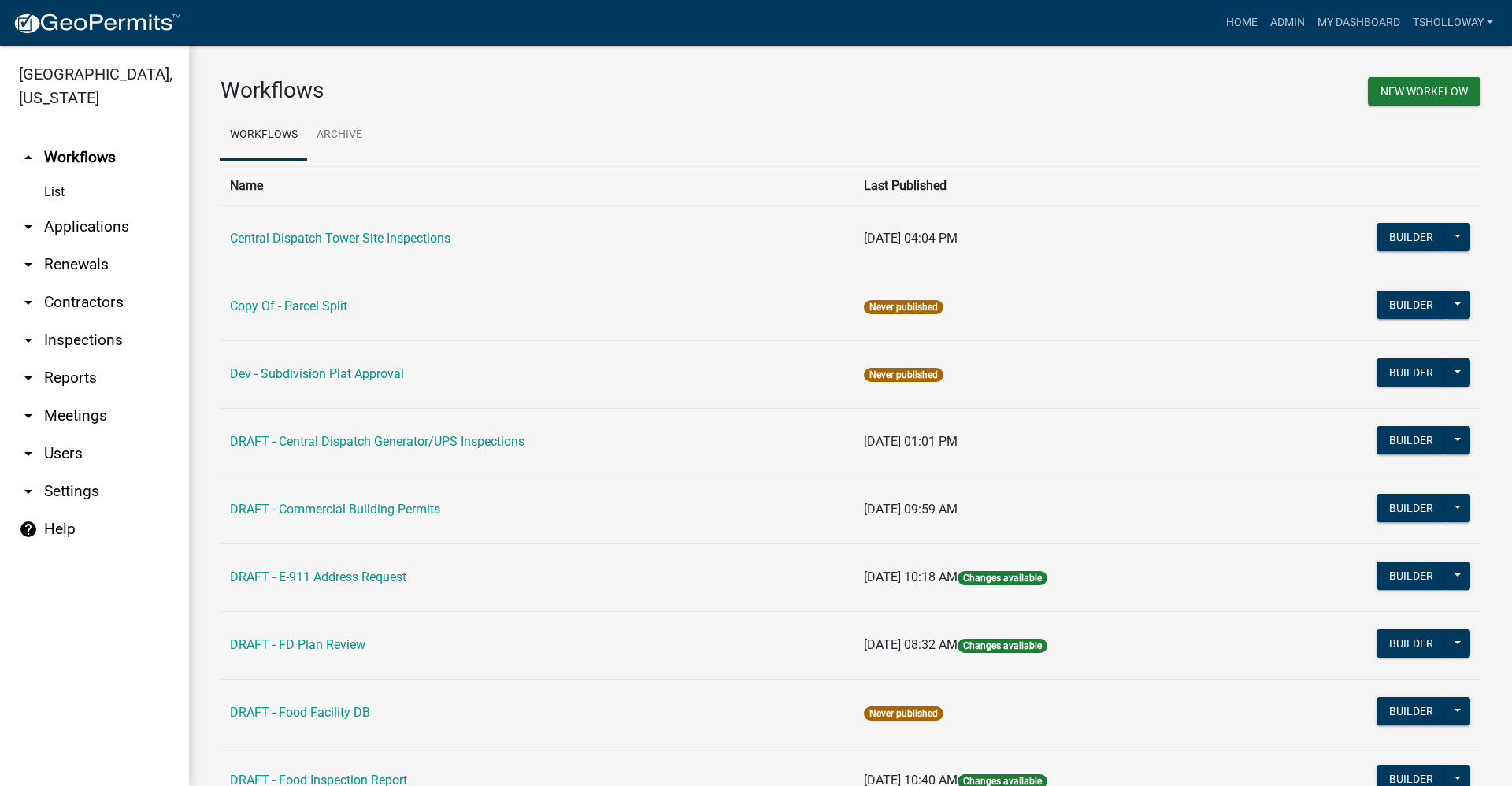
click at [112, 208] on link "arrow_drop_down Applications" at bounding box center [94, 227] width 189 height 38
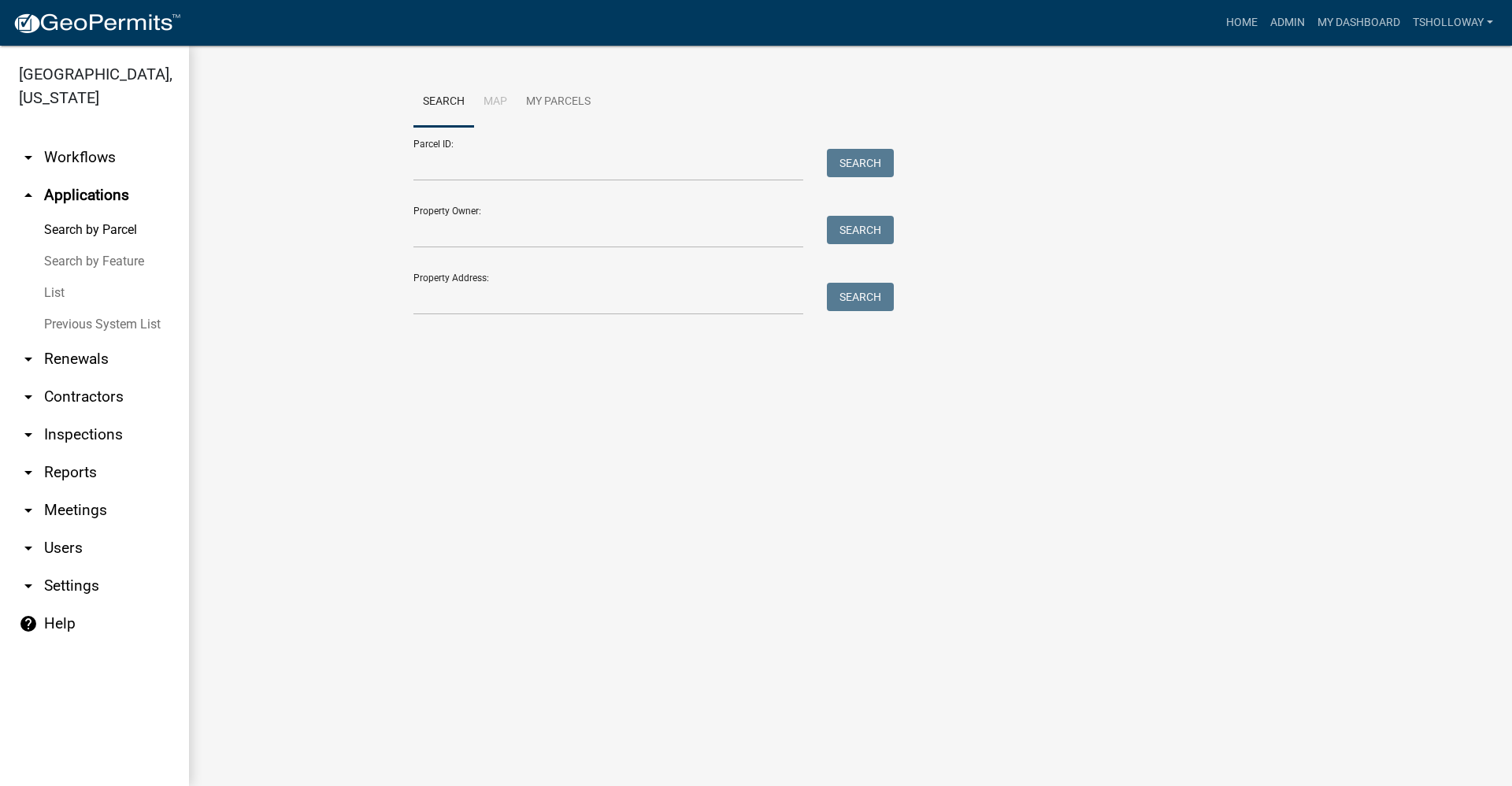
click at [54, 277] on link "List" at bounding box center [94, 293] width 189 height 31
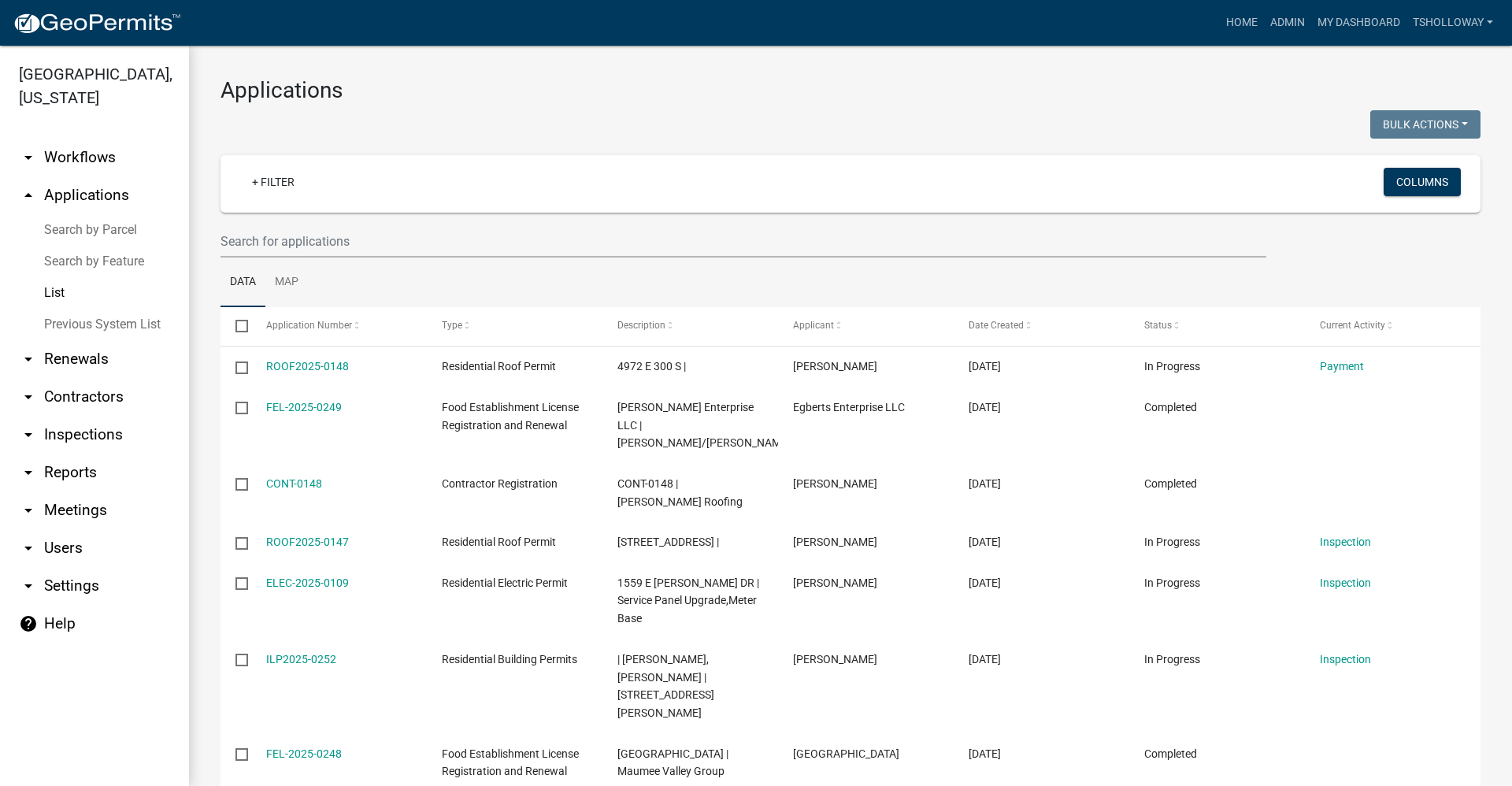
click at [95, 245] on link "Search by Feature" at bounding box center [94, 261] width 189 height 31
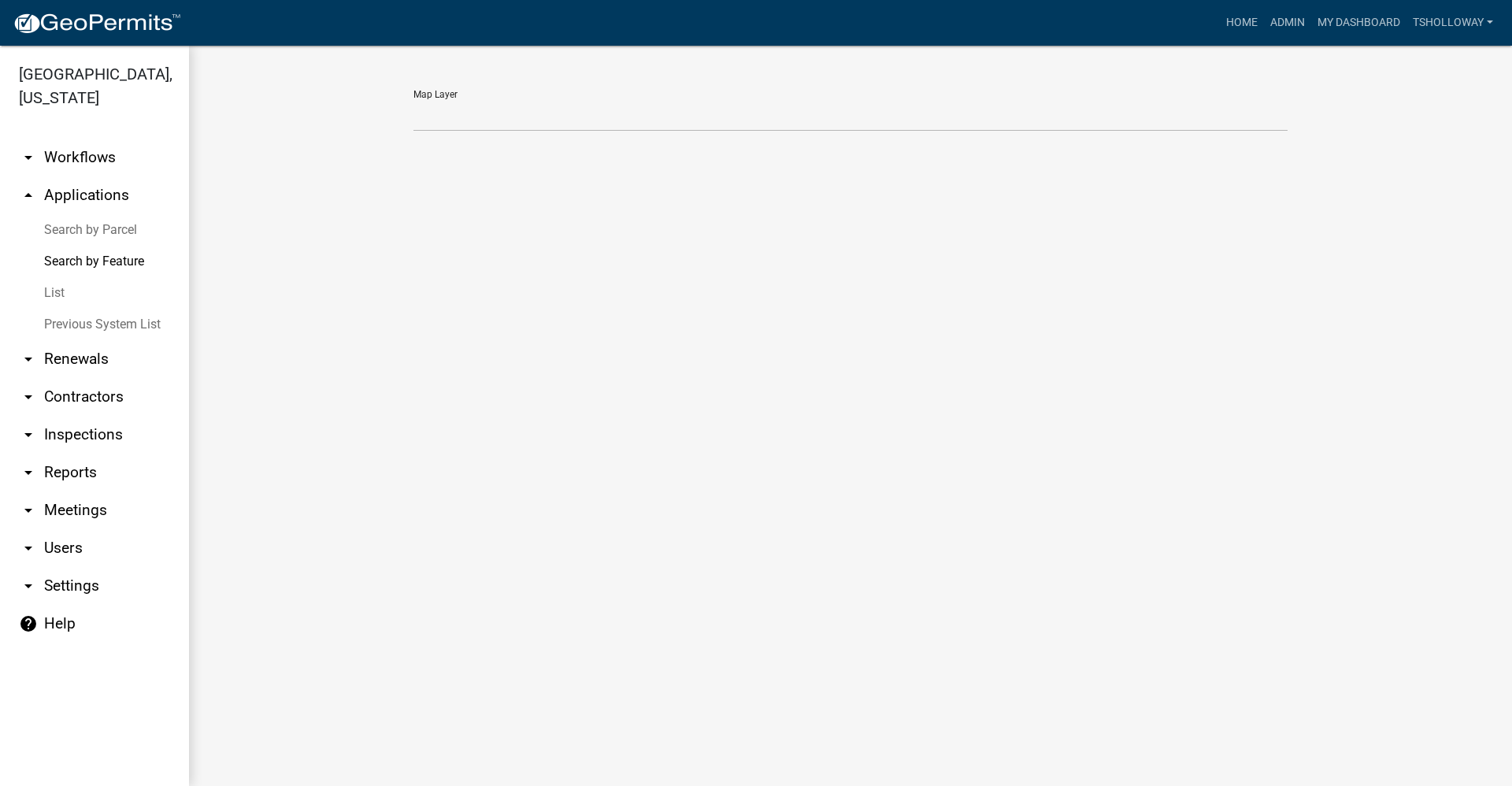
click at [79, 176] on link "arrow_drop_up Applications" at bounding box center [94, 195] width 189 height 38
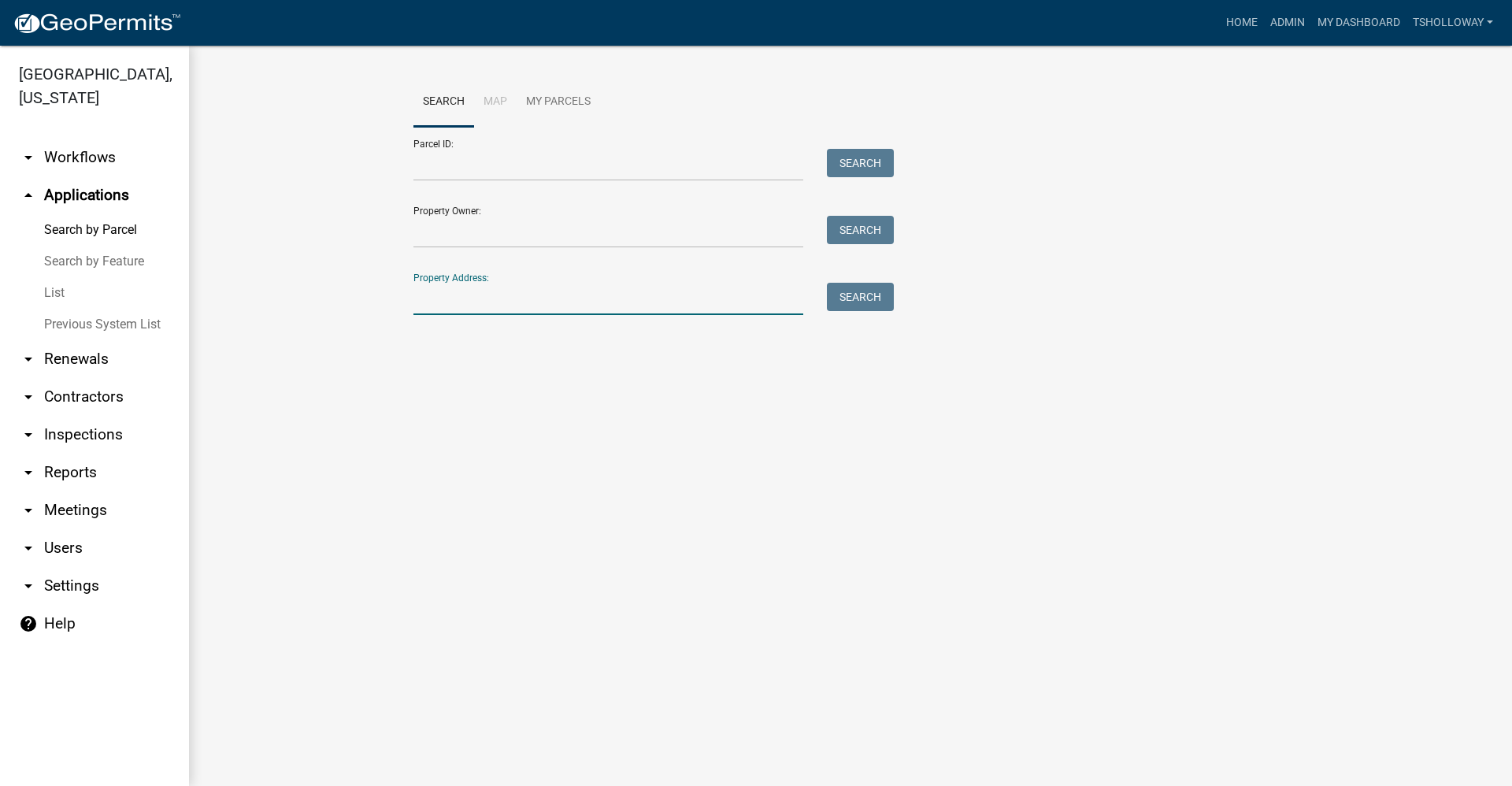
click at [457, 303] on input "Property Address:" at bounding box center [608, 298] width 390 height 32
click at [863, 305] on button "Search" at bounding box center [860, 296] width 67 height 28
drag, startPoint x: 496, startPoint y: 295, endPoint x: 347, endPoint y: 282, distance: 149.6
click at [347, 277] on wm-workflow-application-search-view "Search Map My Parcels Parcel ID: Search Property Owner: Search Property Address…" at bounding box center [850, 228] width 1260 height 303
type input "10868 e 1050 s"
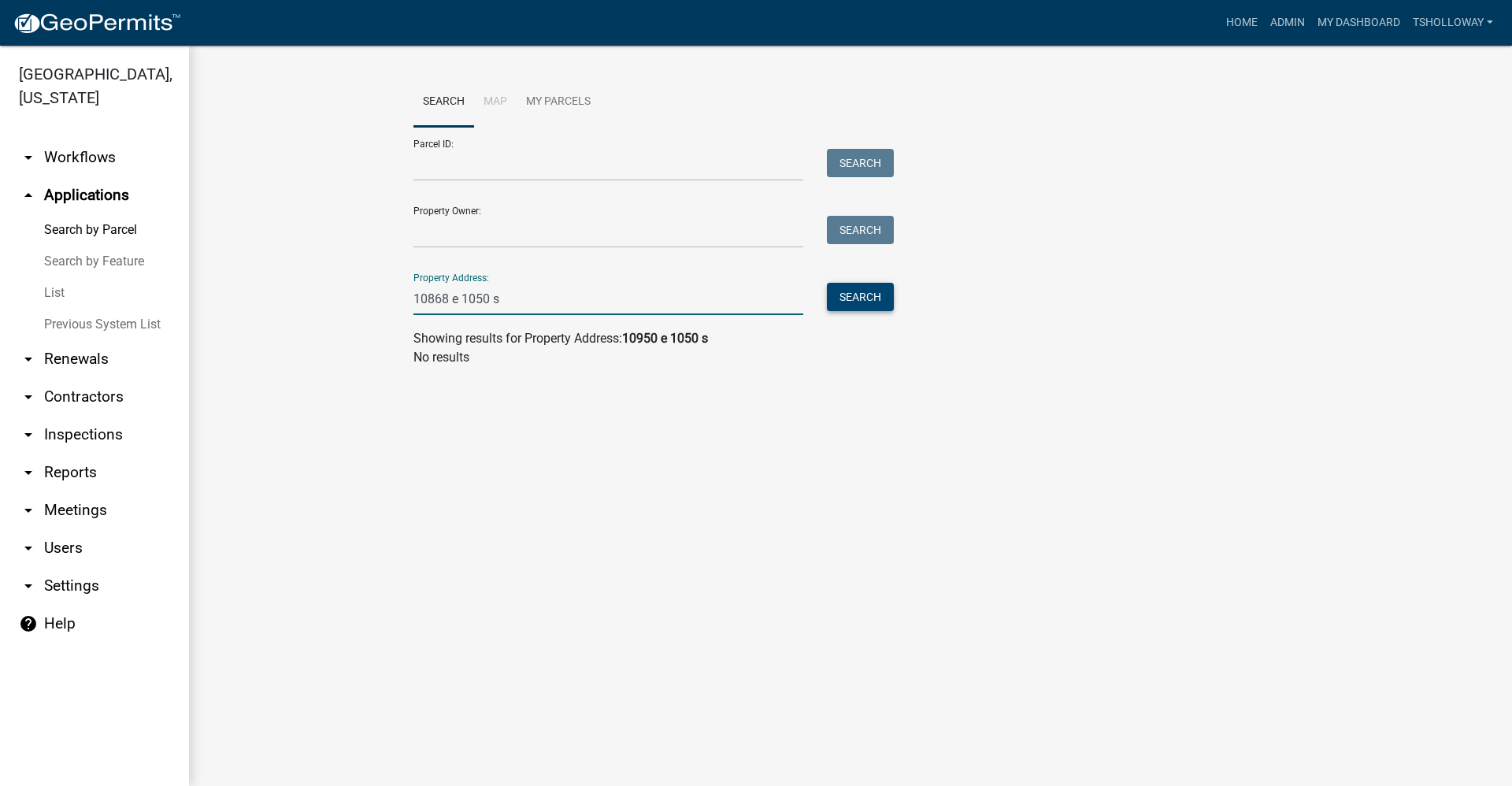
click at [856, 304] on button "Search" at bounding box center [860, 296] width 67 height 28
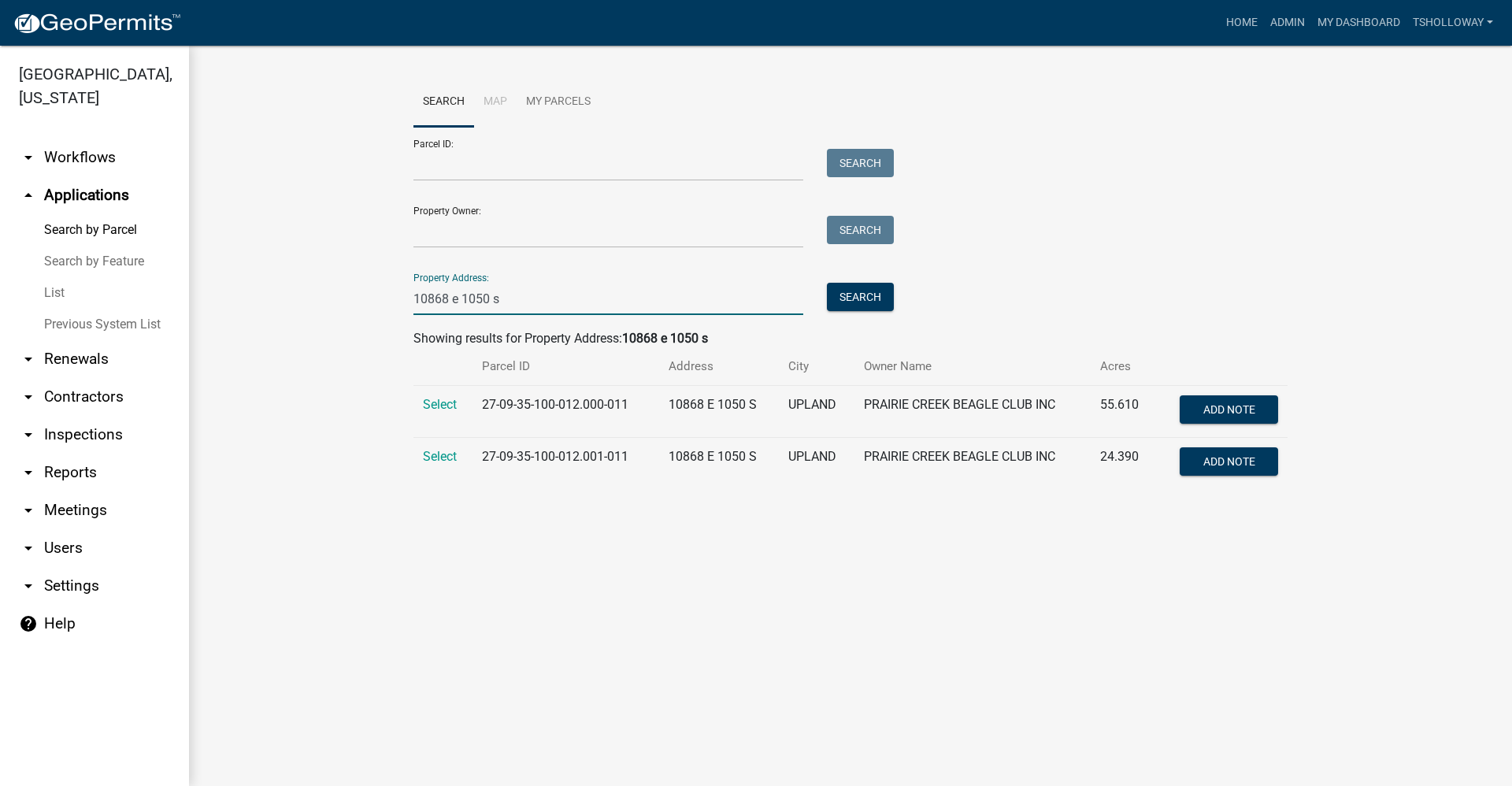
drag, startPoint x: 506, startPoint y: 295, endPoint x: 365, endPoint y: 302, distance: 141.2
click at [365, 302] on wm-workflow-application-search-view "Search Map My Parcels Parcel ID: Search Property Owner: Search Property Address…" at bounding box center [850, 289] width 1260 height 424
click at [92, 176] on link "arrow_drop_up Applications" at bounding box center [94, 195] width 189 height 38
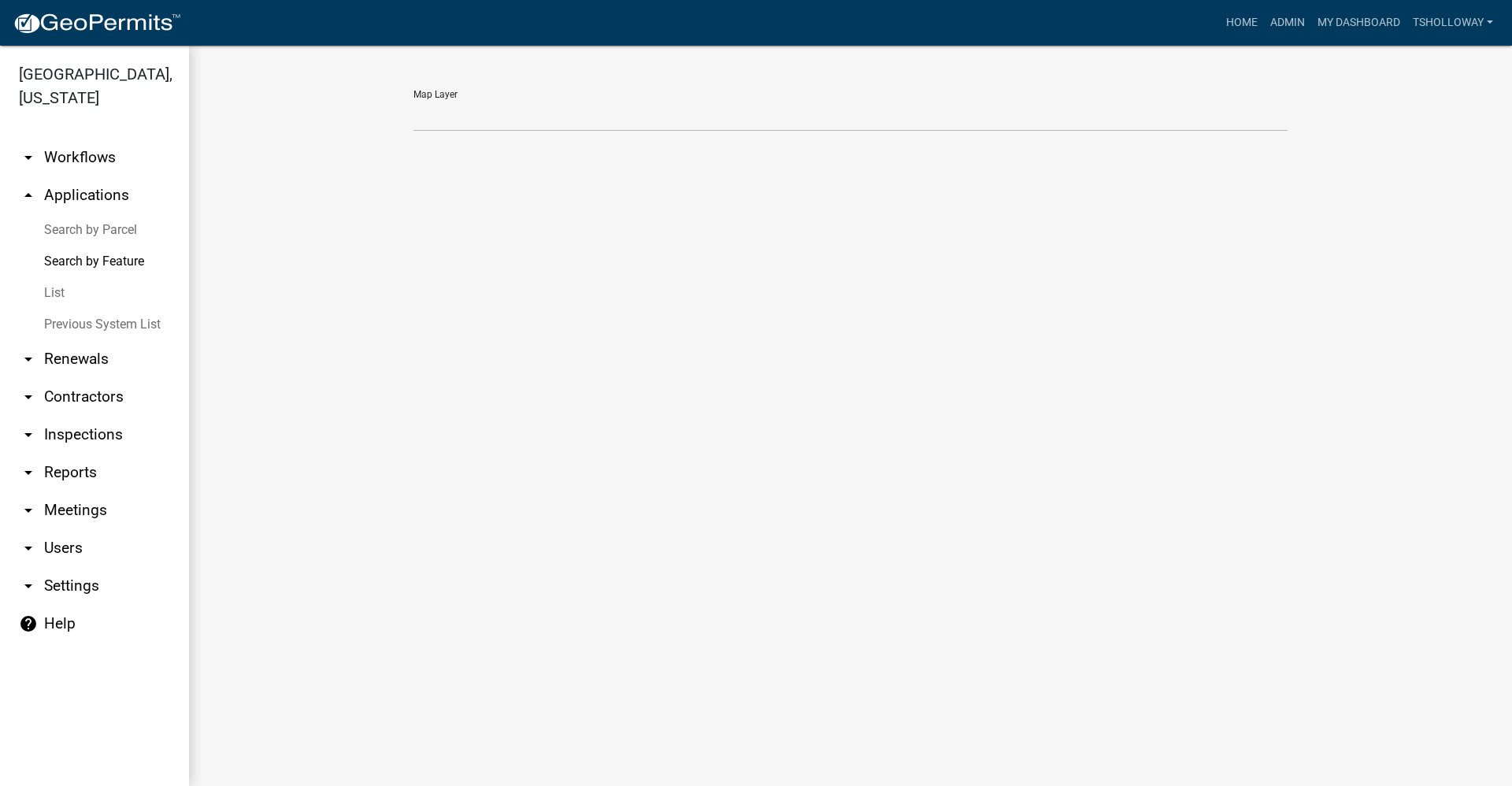
click at [84, 176] on link "arrow_drop_up Applications" at bounding box center [94, 195] width 189 height 38
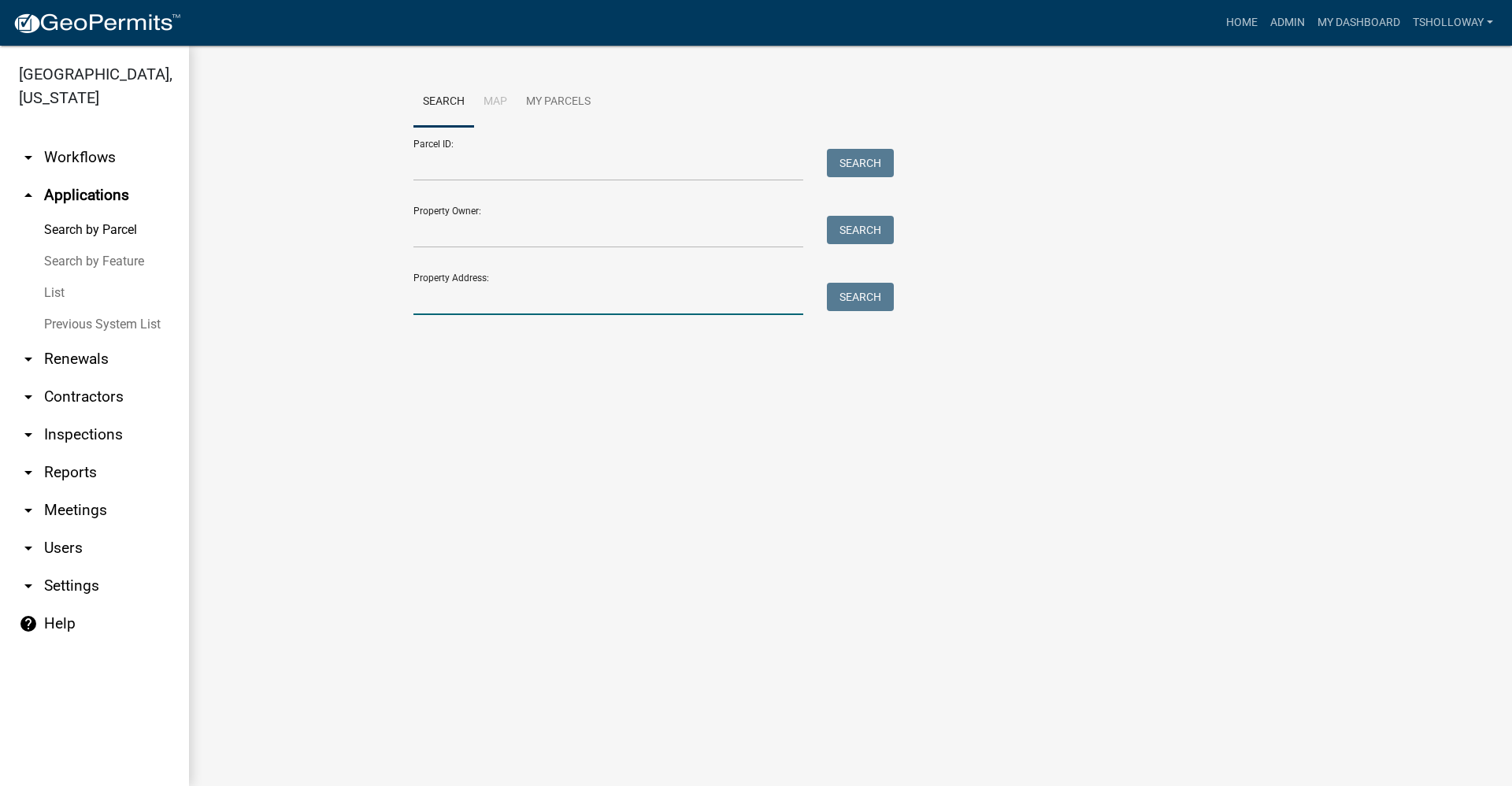
click at [462, 298] on input "Property Address:" at bounding box center [608, 298] width 390 height 32
type input "e 1050 s"
click at [862, 302] on button "Search" at bounding box center [860, 296] width 67 height 28
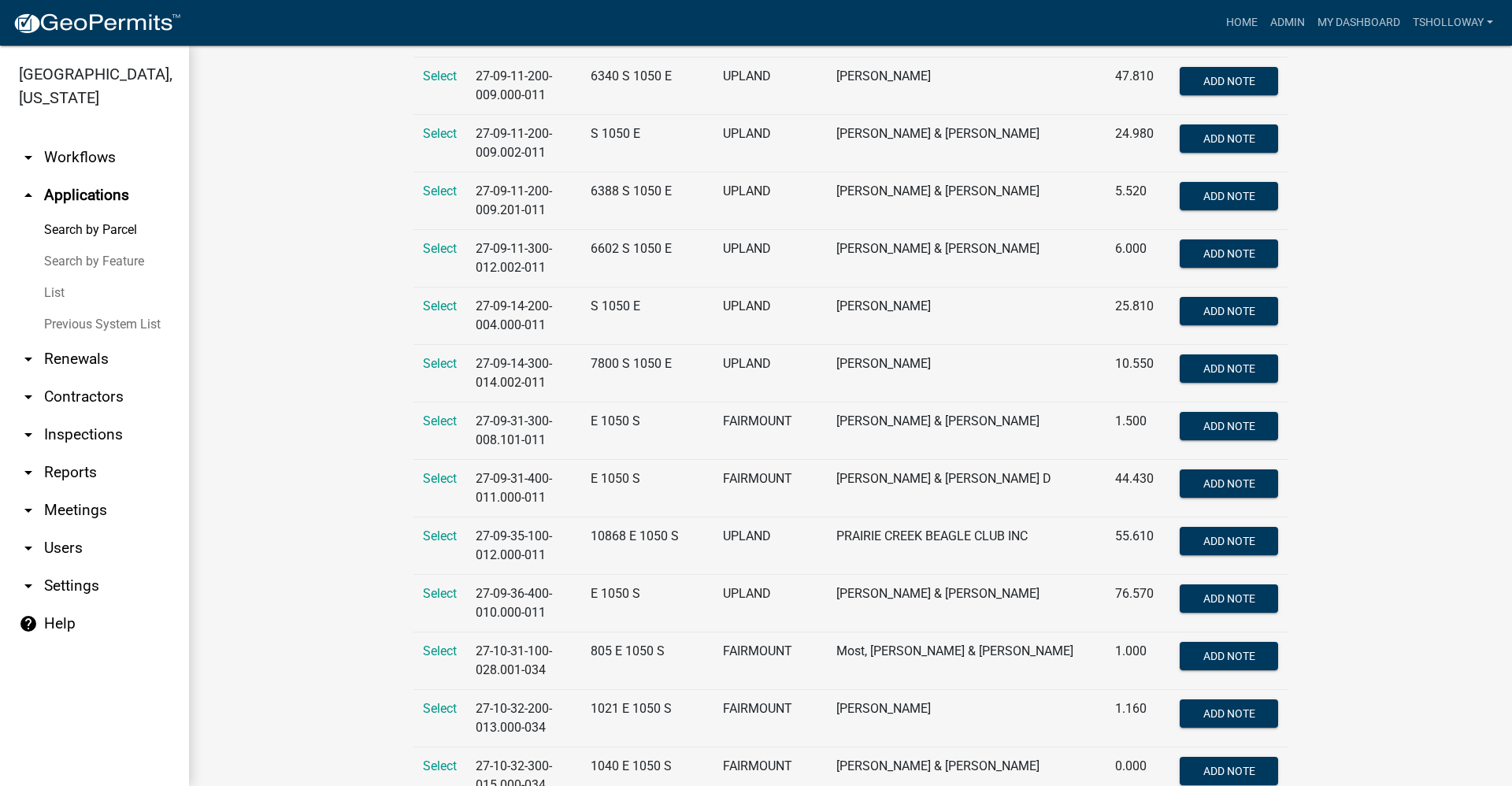
scroll to position [787, 0]
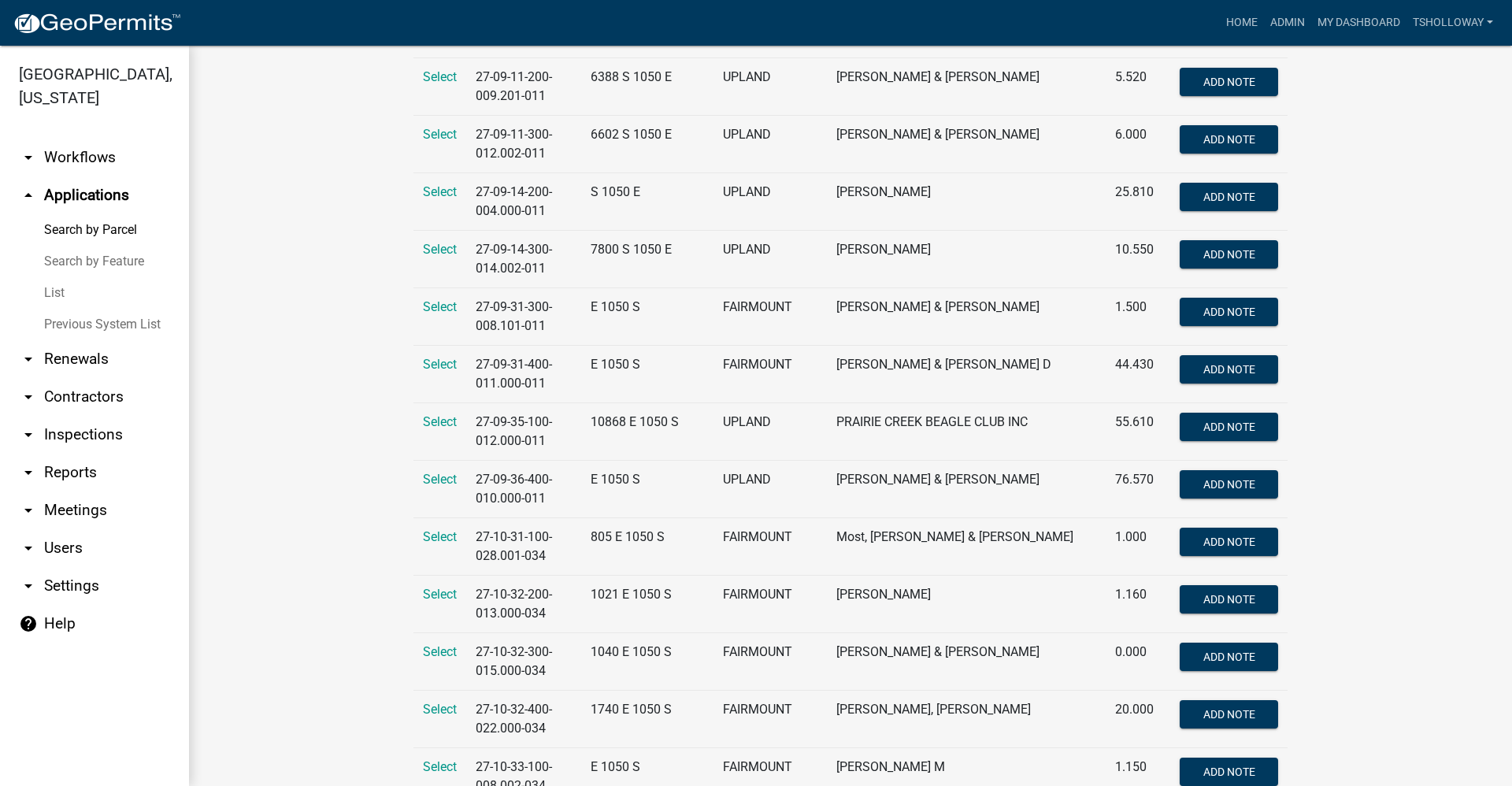
click at [52, 277] on link "List" at bounding box center [94, 293] width 189 height 31
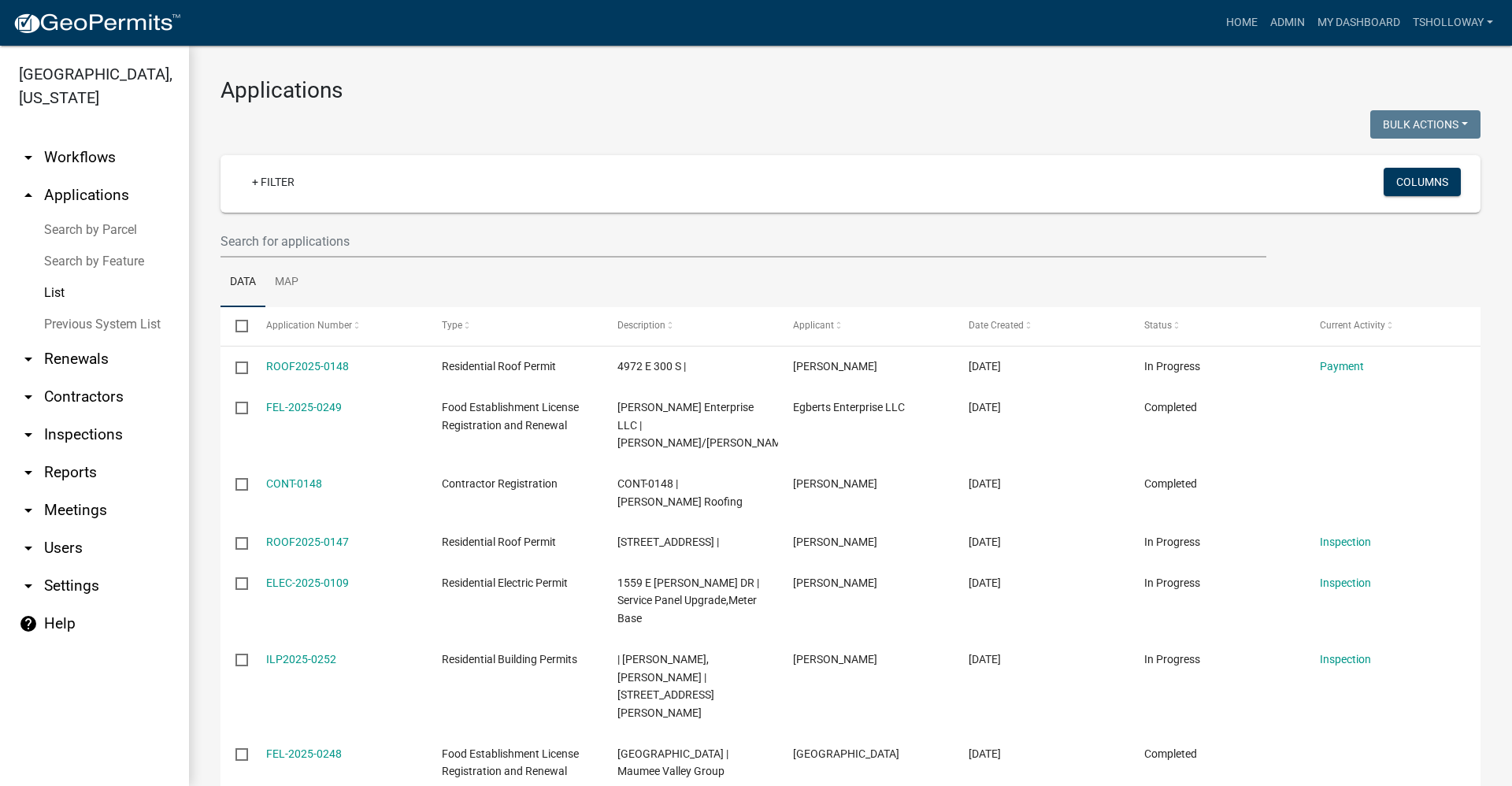
click at [102, 214] on link "Search by Parcel" at bounding box center [94, 230] width 189 height 31
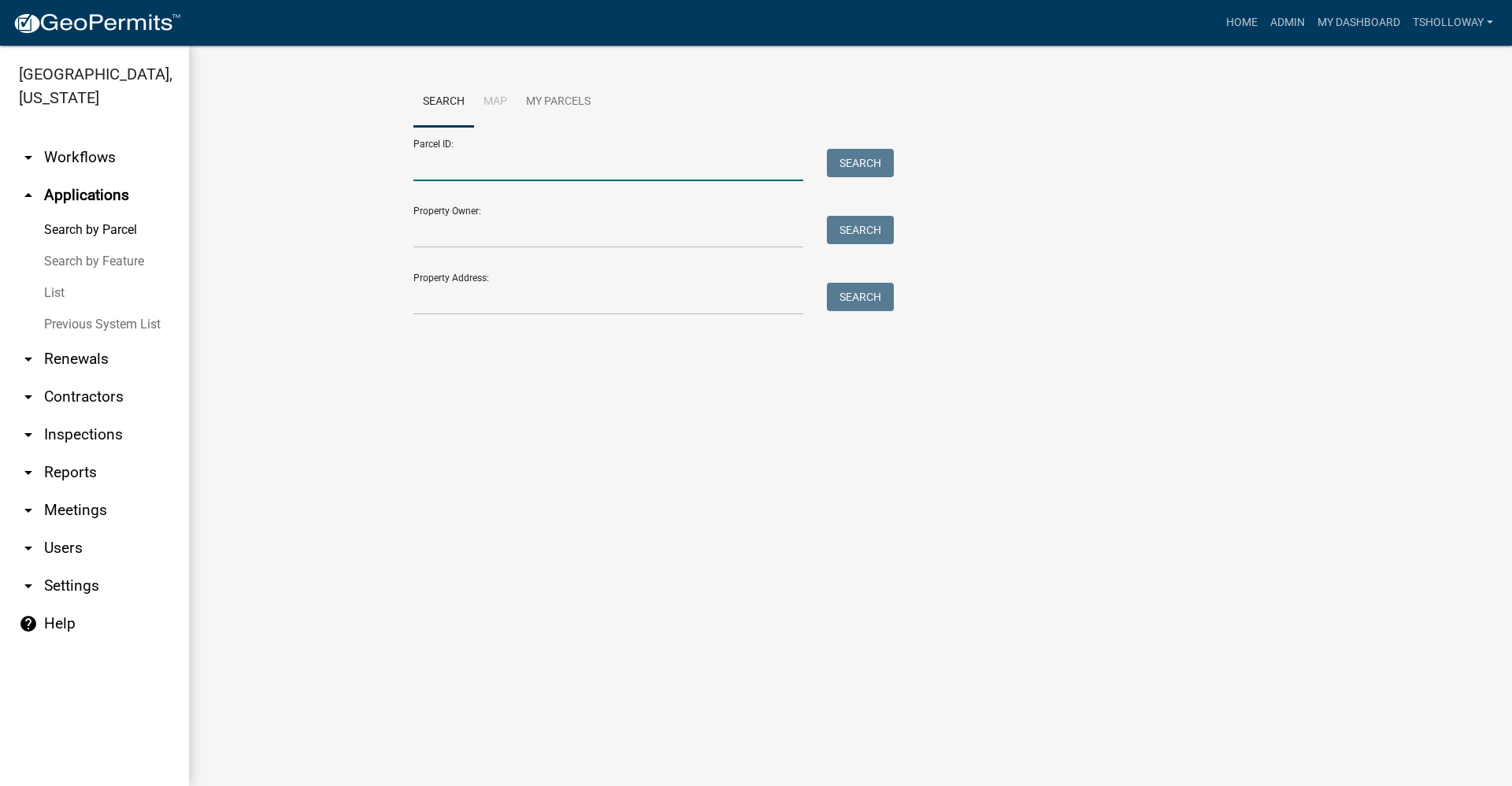
click at [480, 162] on input "Parcel ID:" at bounding box center [608, 164] width 390 height 32
click at [864, 161] on button "Search" at bounding box center [860, 162] width 67 height 28
drag, startPoint x: 554, startPoint y: 163, endPoint x: 239, endPoint y: 196, distance: 316.7
click at [240, 196] on wm-workflow-application-search-view "Search Map My Parcels Parcel ID: 27-09-35-400-017.001-08 Search Property Owner:…" at bounding box center [850, 228] width 1260 height 303
type input "27-09-35-400-017.001-011"
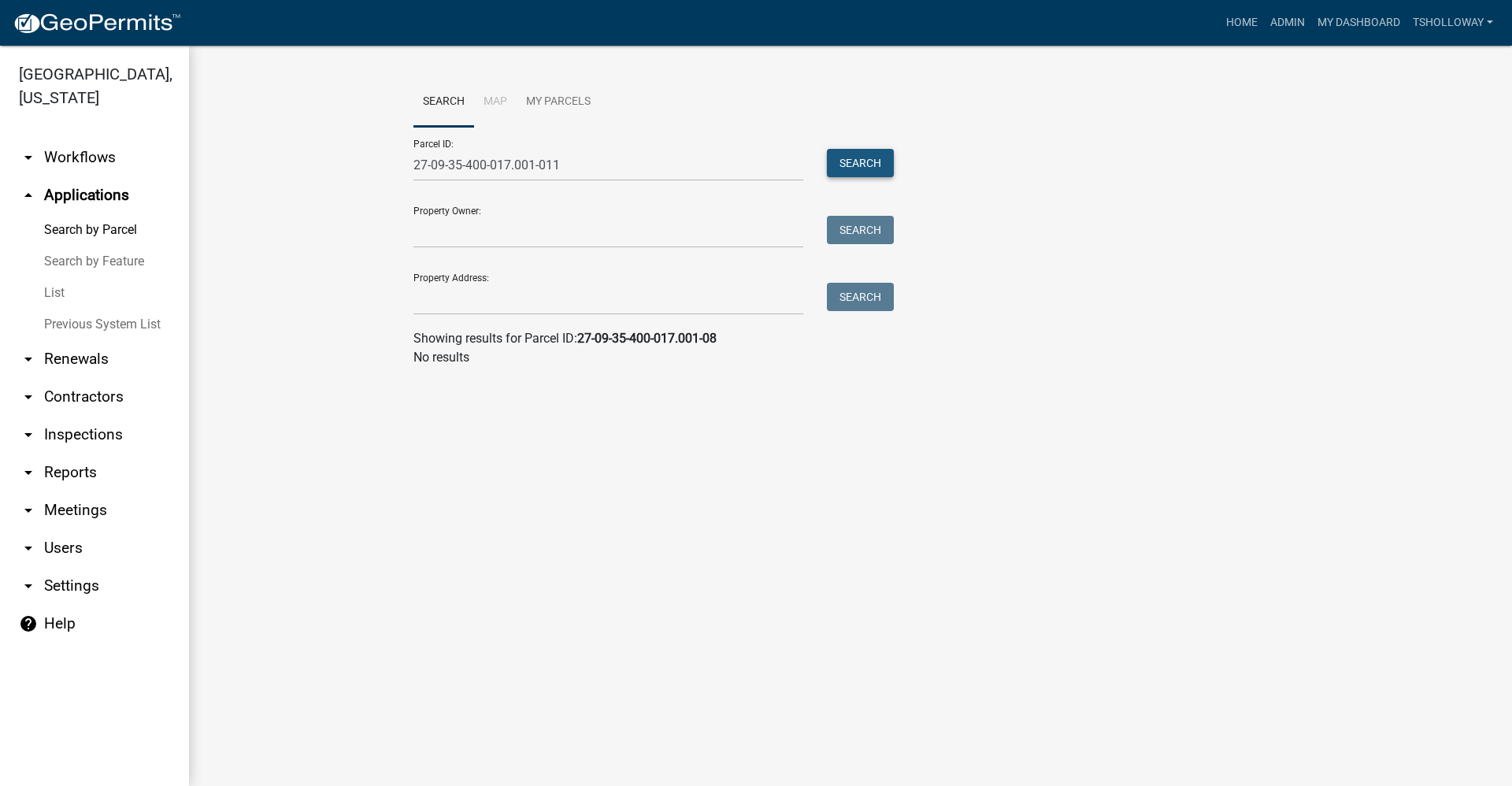
click at [875, 162] on button "Search" at bounding box center [860, 162] width 67 height 28
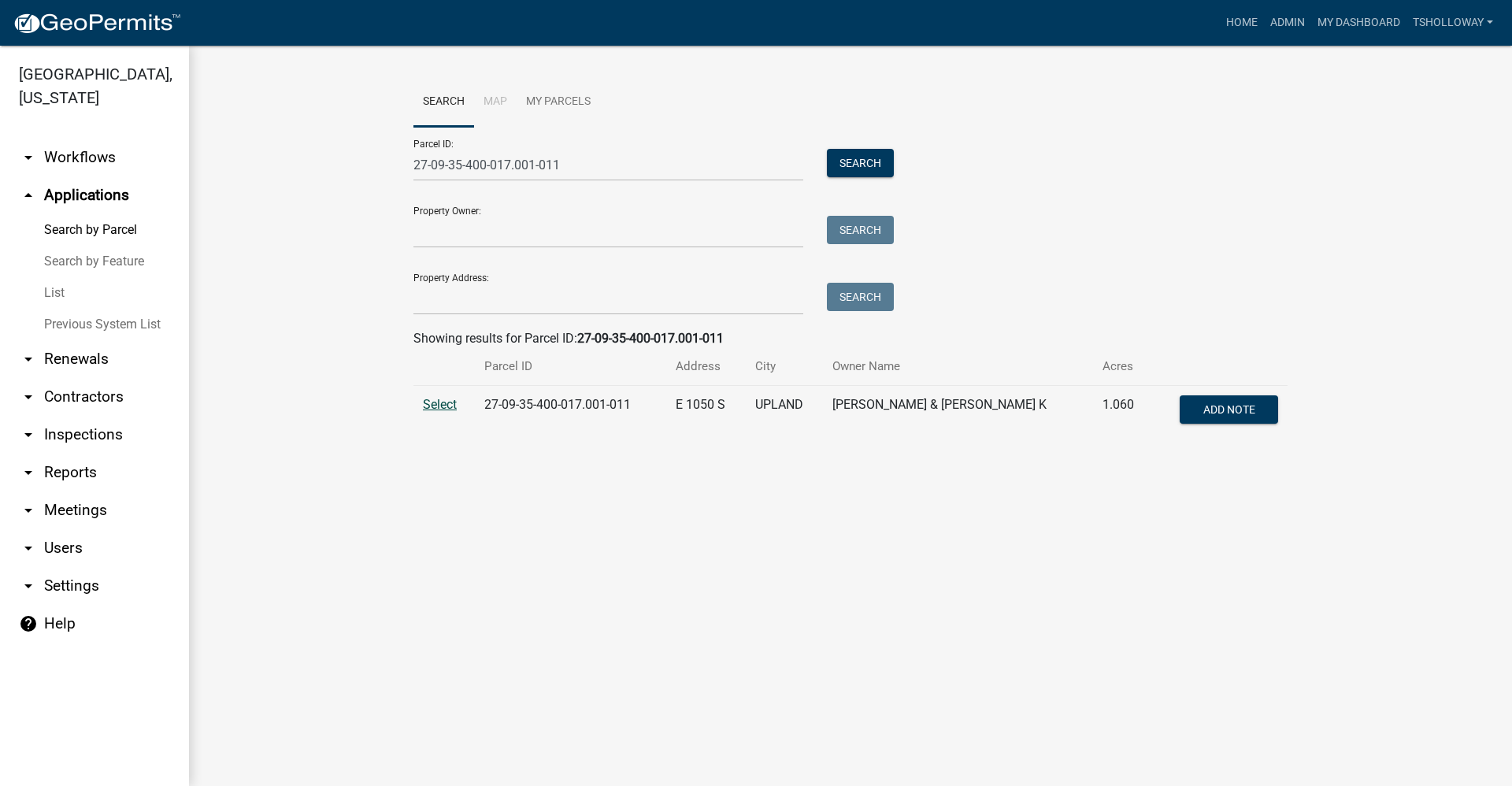
click at [435, 405] on span "Select" at bounding box center [440, 404] width 34 height 15
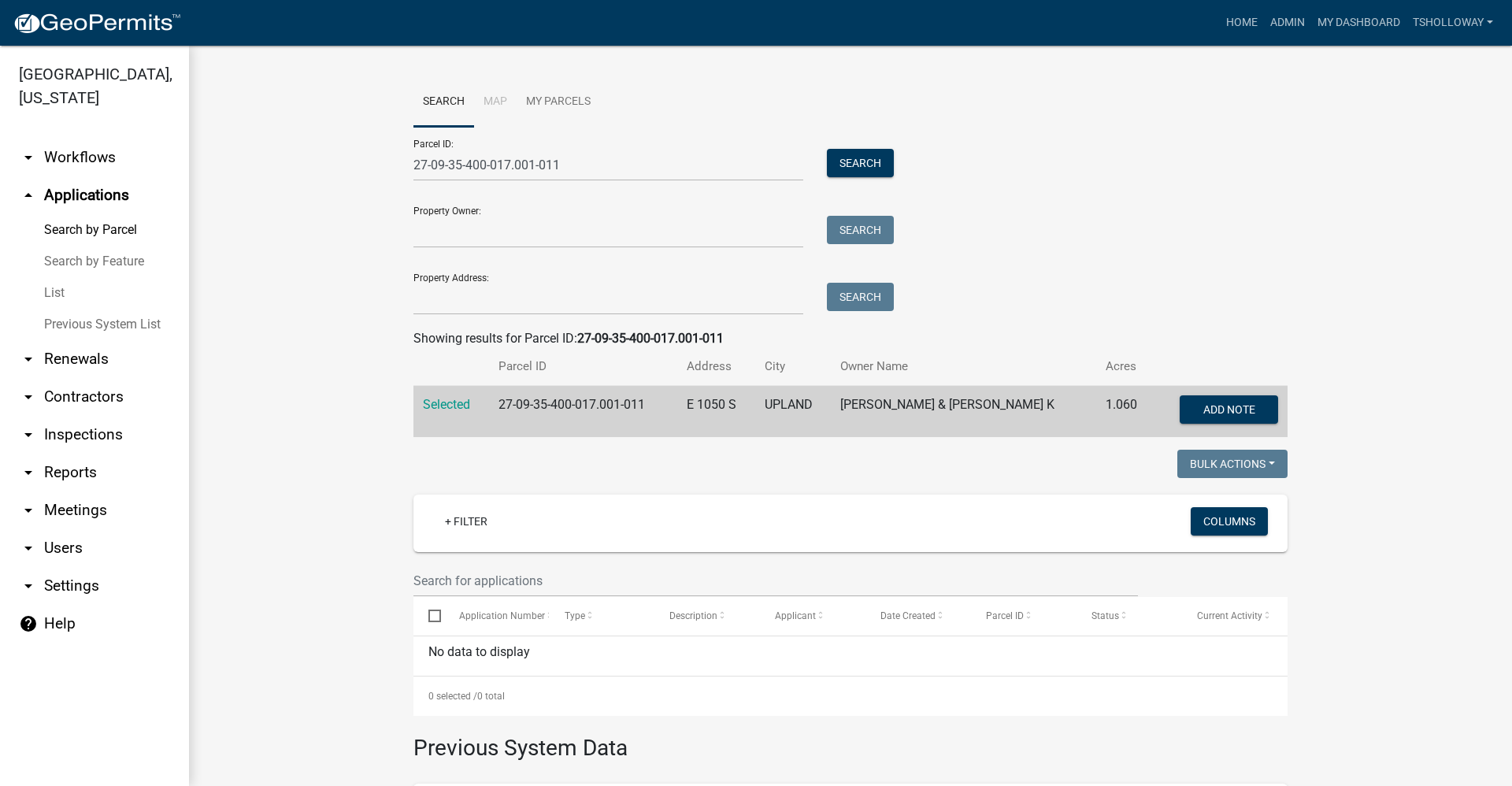
click at [78, 176] on link "arrow_drop_up Applications" at bounding box center [94, 195] width 189 height 38
click at [1240, 18] on link "Home" at bounding box center [1241, 22] width 44 height 30
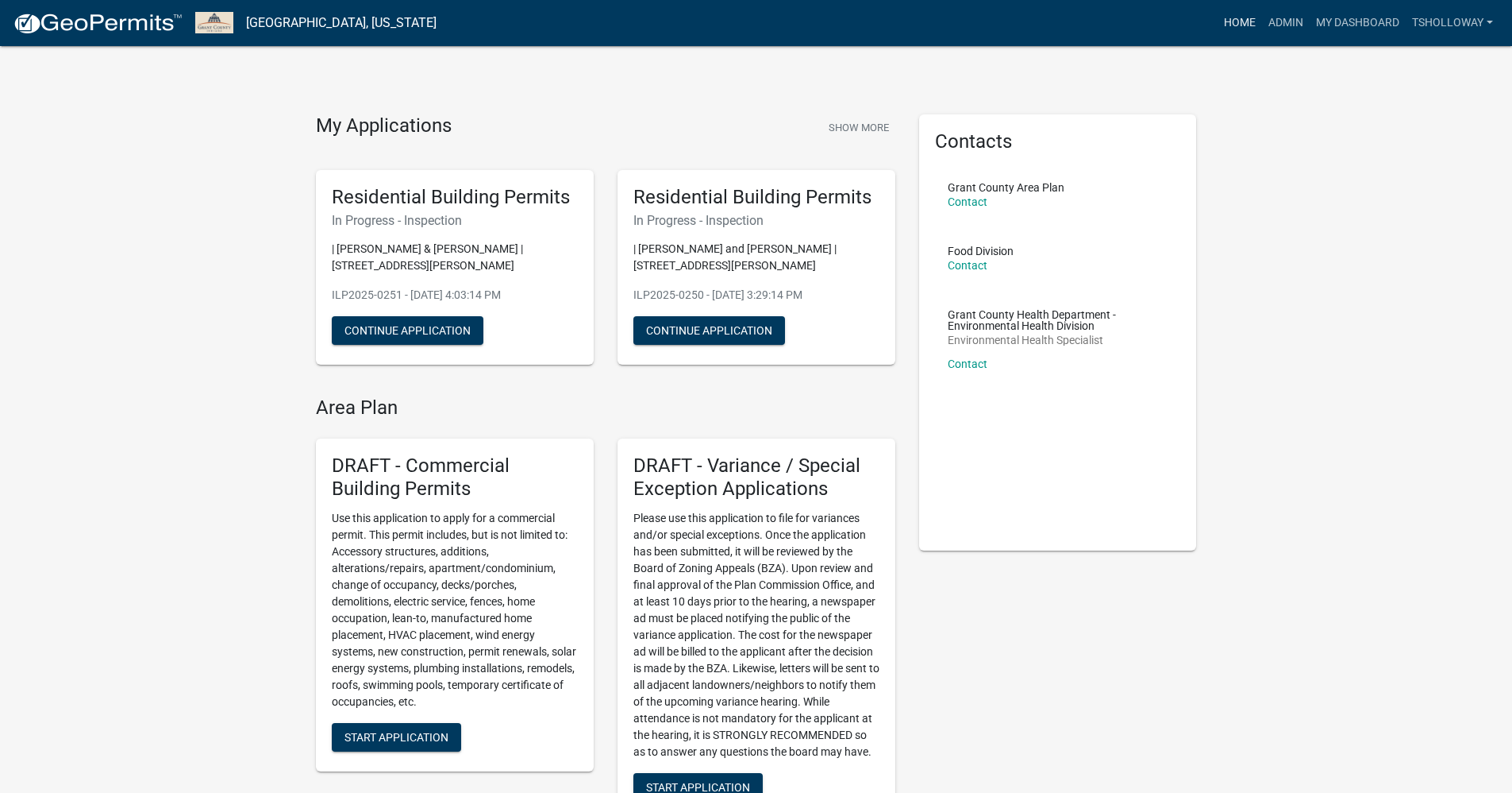
click at [1236, 24] on link "Home" at bounding box center [1239, 23] width 44 height 30
click at [1281, 20] on link "Admin" at bounding box center [1286, 23] width 48 height 30
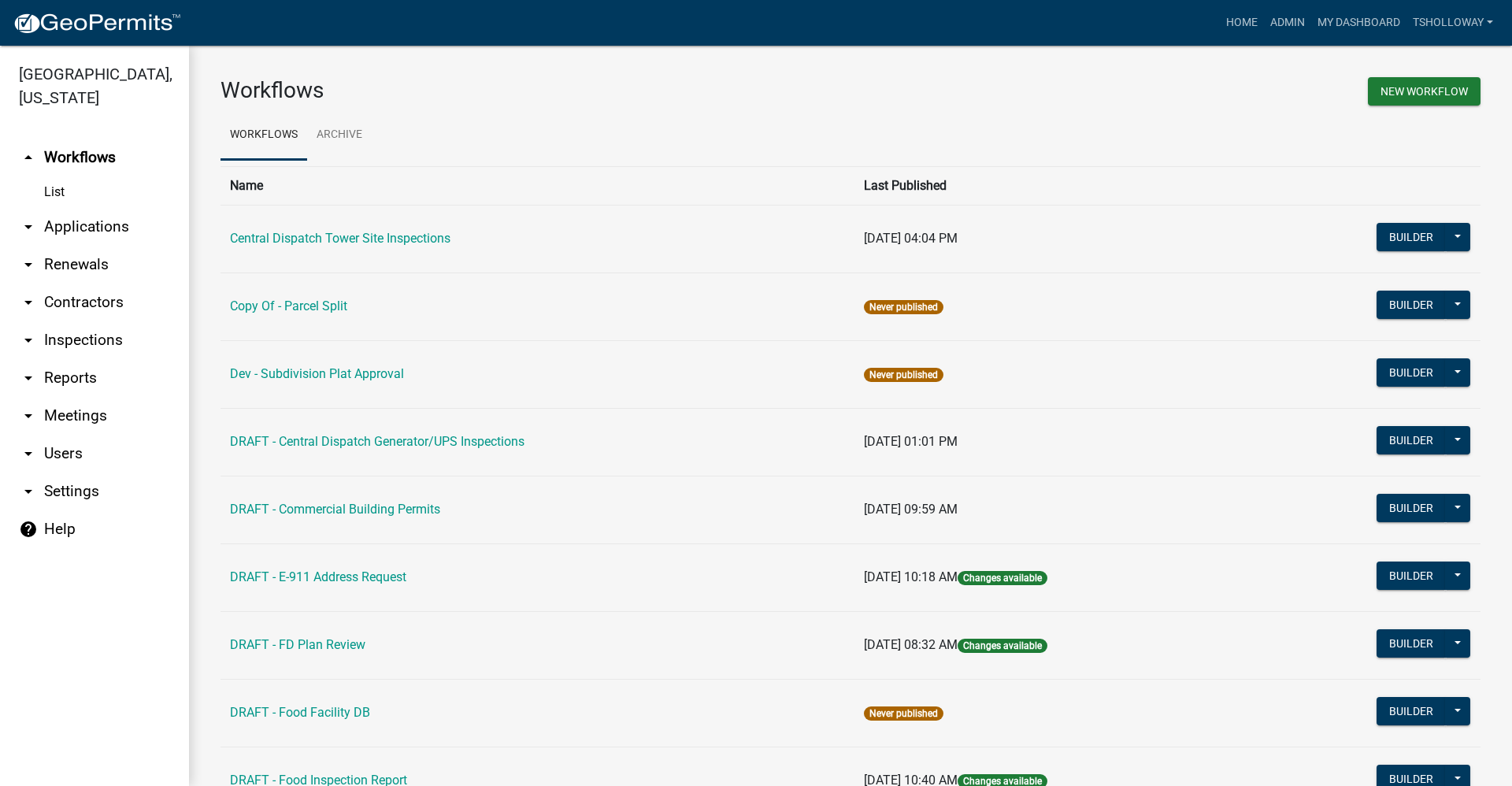
click at [90, 208] on link "arrow_drop_down Applications" at bounding box center [94, 227] width 189 height 38
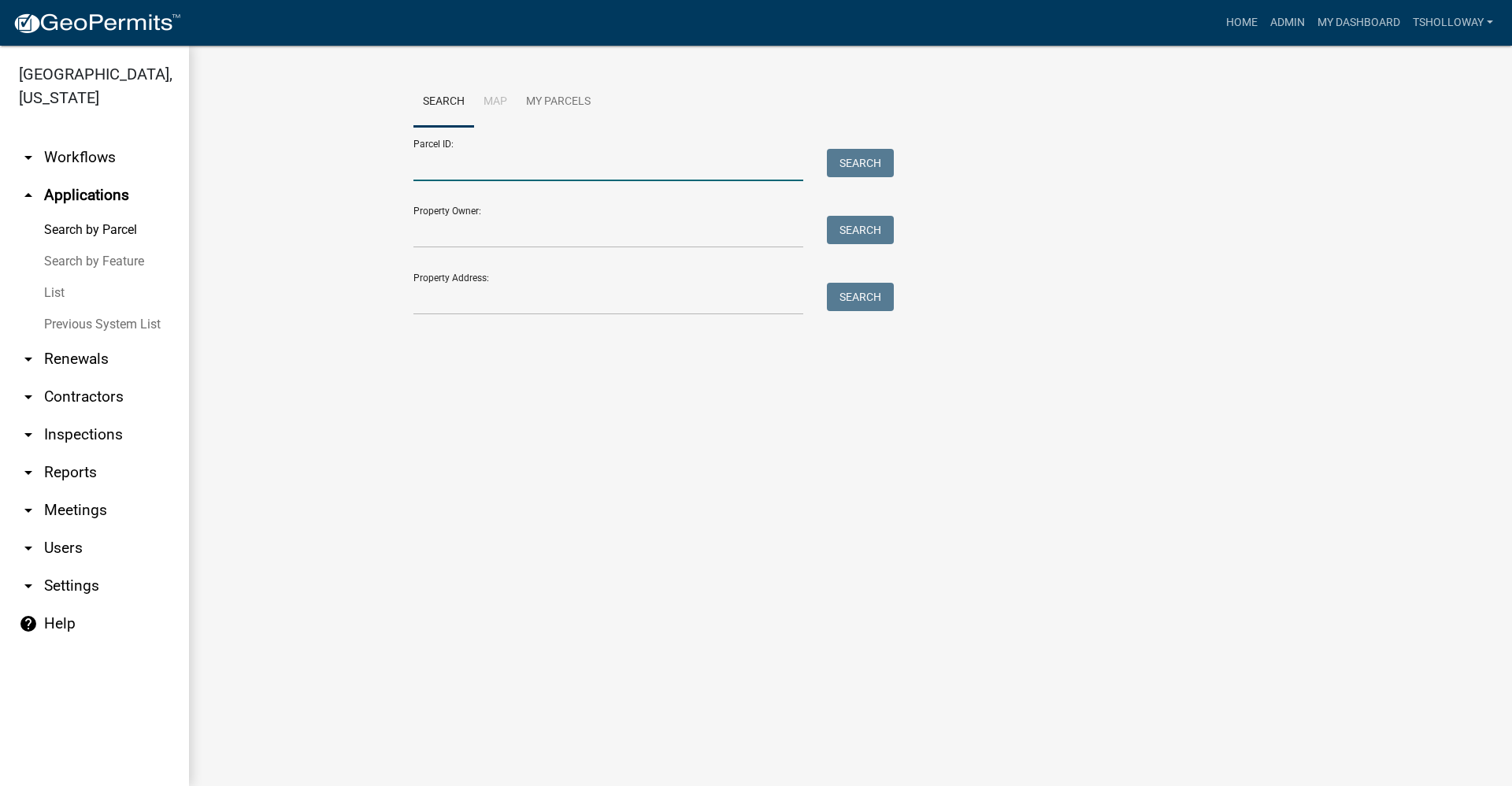
click at [456, 159] on input "Parcel ID:" at bounding box center [608, 164] width 390 height 32
type input "27-09-35-400-017.001-011"
click at [868, 160] on button "Search" at bounding box center [860, 162] width 67 height 28
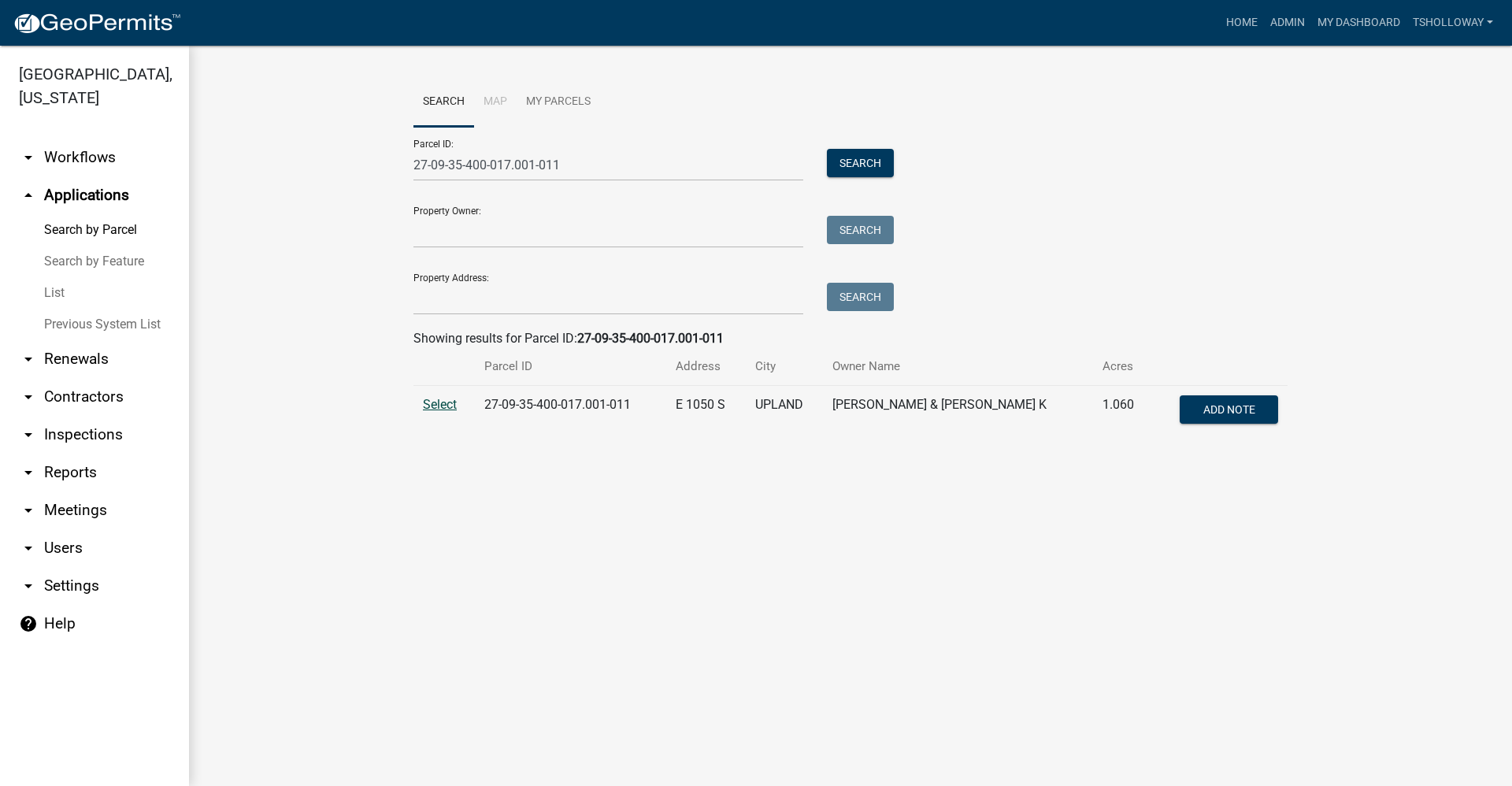
click at [437, 405] on span "Select" at bounding box center [440, 404] width 34 height 15
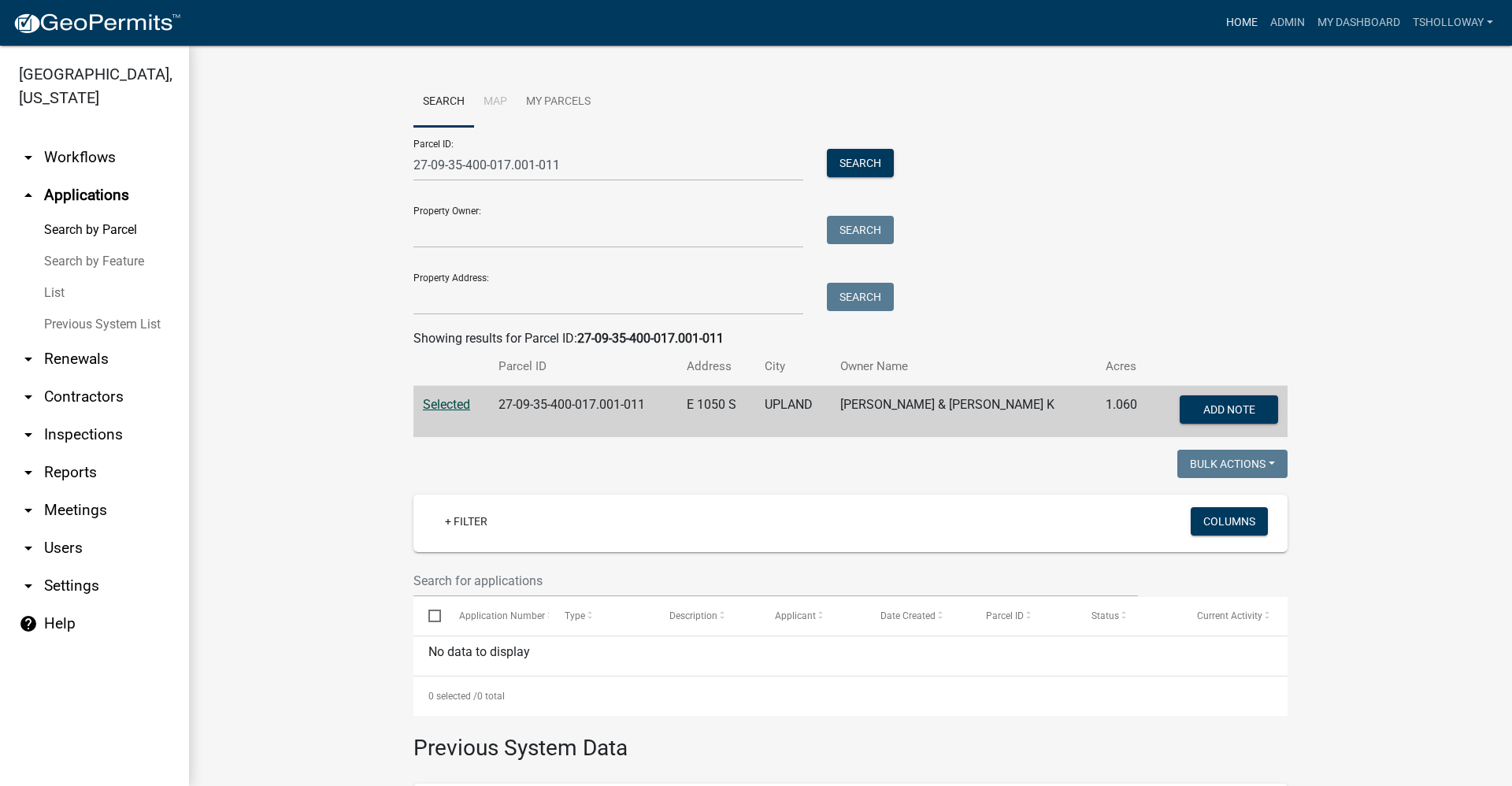
click at [1239, 18] on link "Home" at bounding box center [1241, 22] width 44 height 30
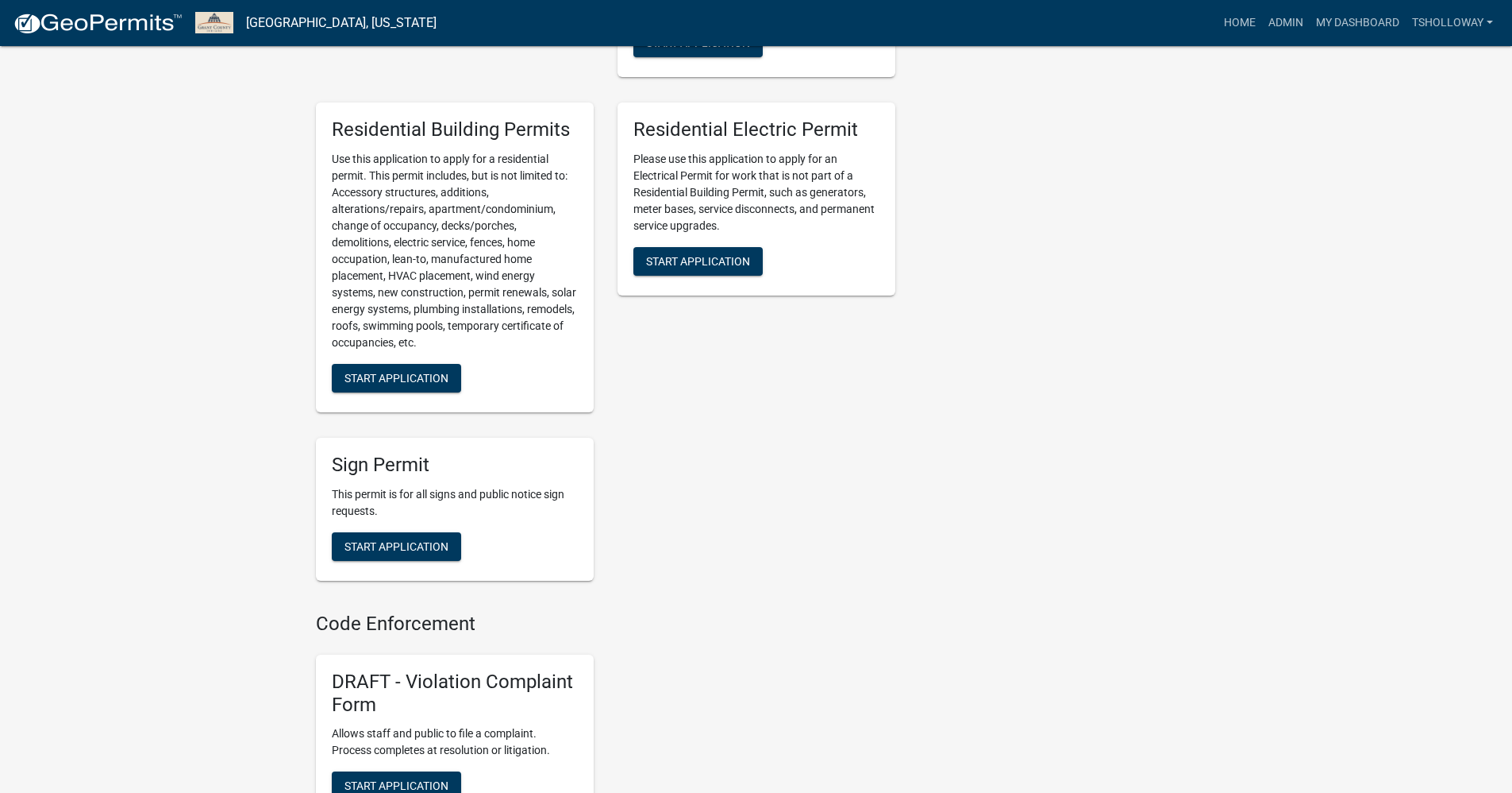
scroll to position [938, 0]
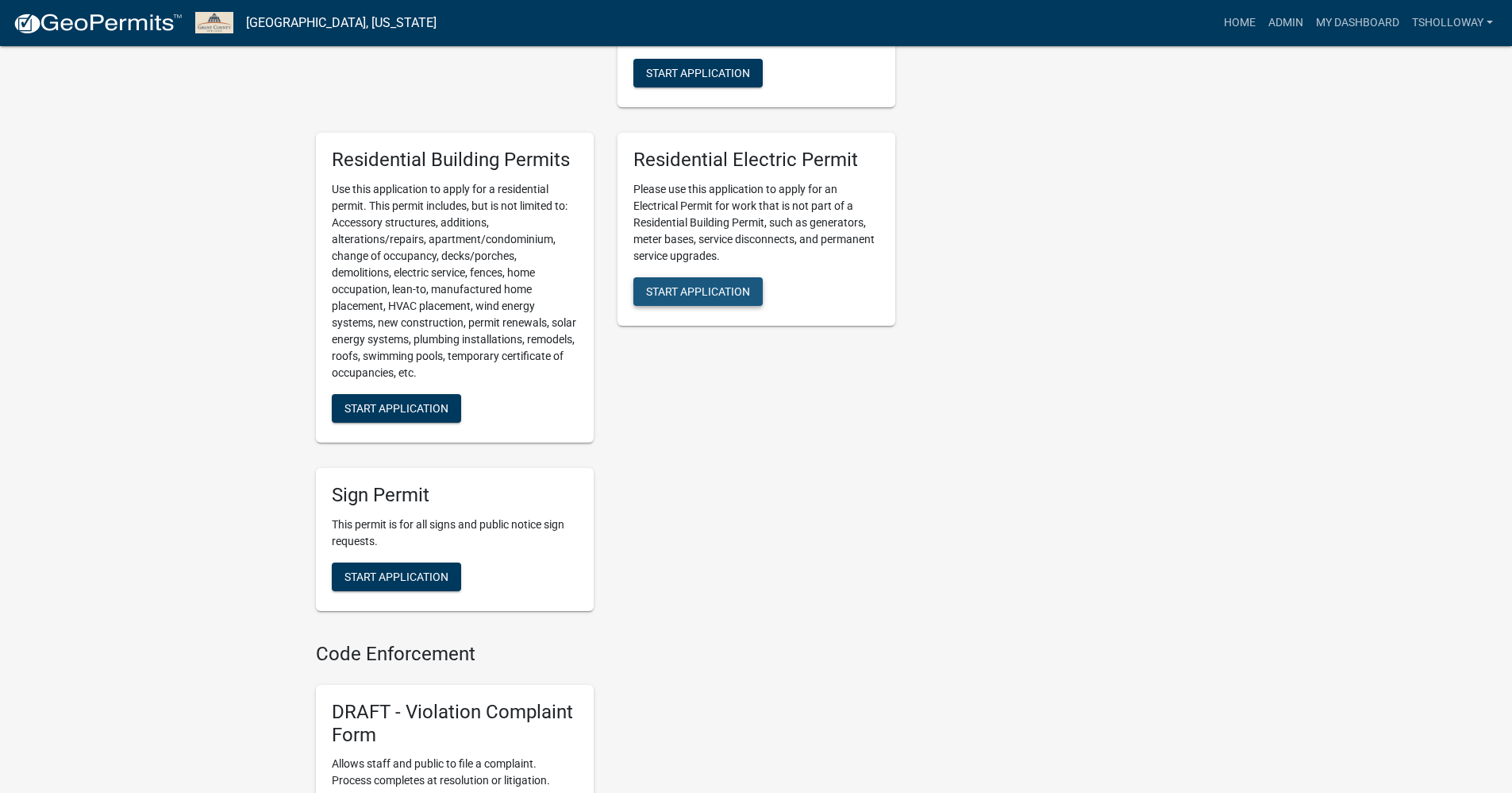
click at [690, 297] on span "Start Application" at bounding box center [699, 291] width 104 height 13
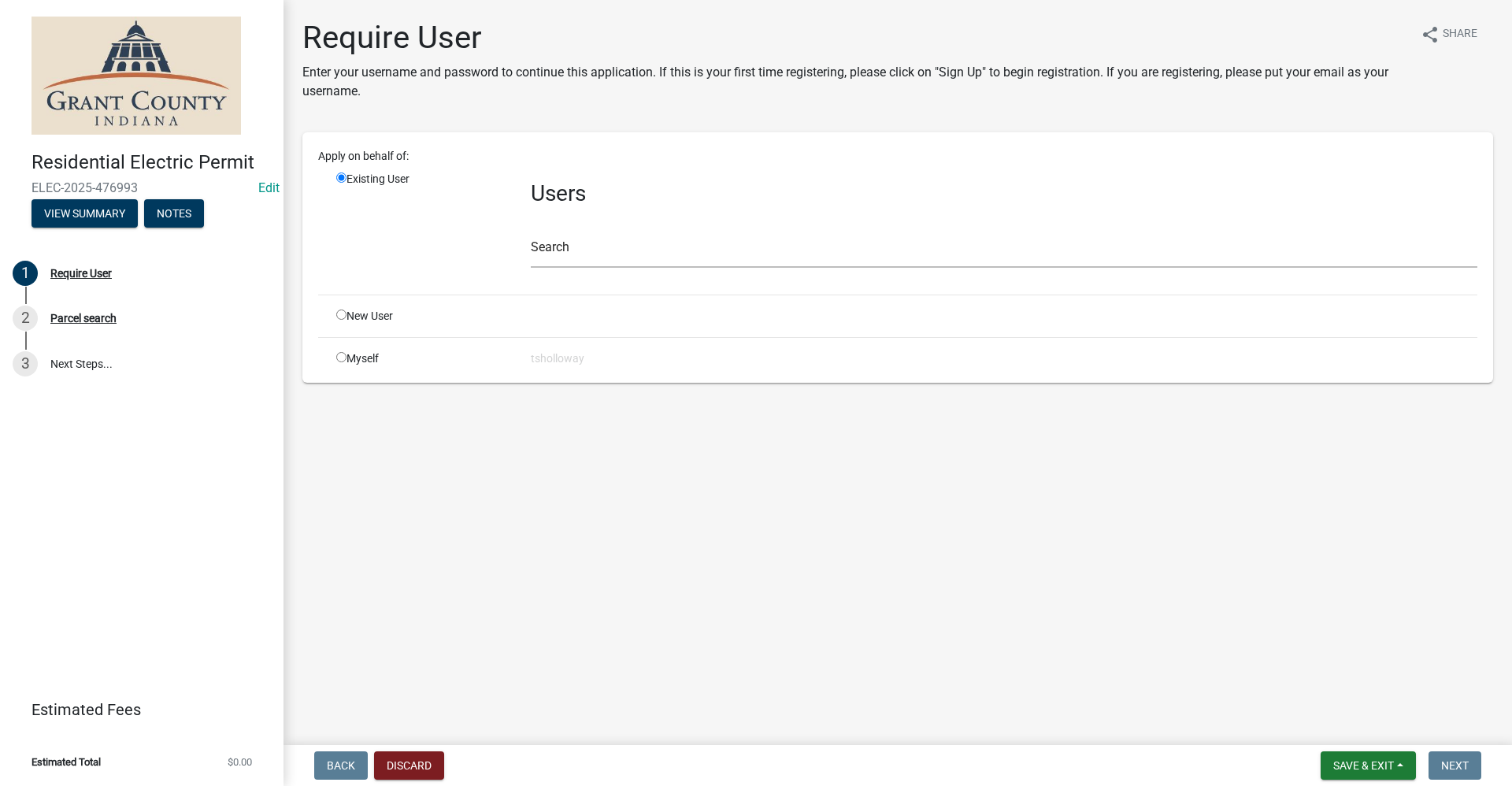
click at [337, 362] on div "Myself" at bounding box center [421, 358] width 195 height 17
click at [342, 356] on input "radio" at bounding box center [342, 357] width 11 height 11
radio input "true"
radio input "false"
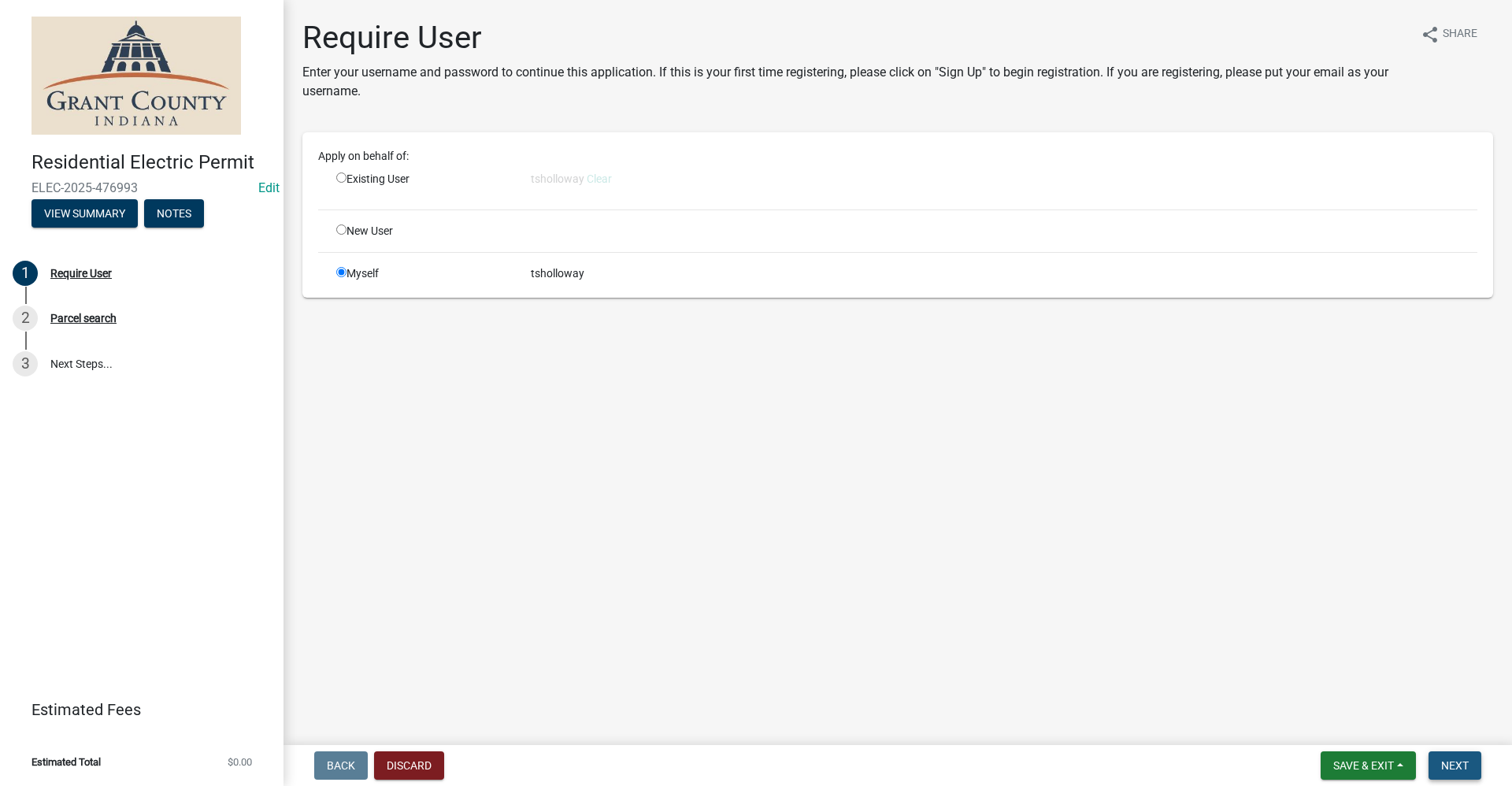
click at [1466, 768] on span "Next" at bounding box center [1455, 765] width 27 height 13
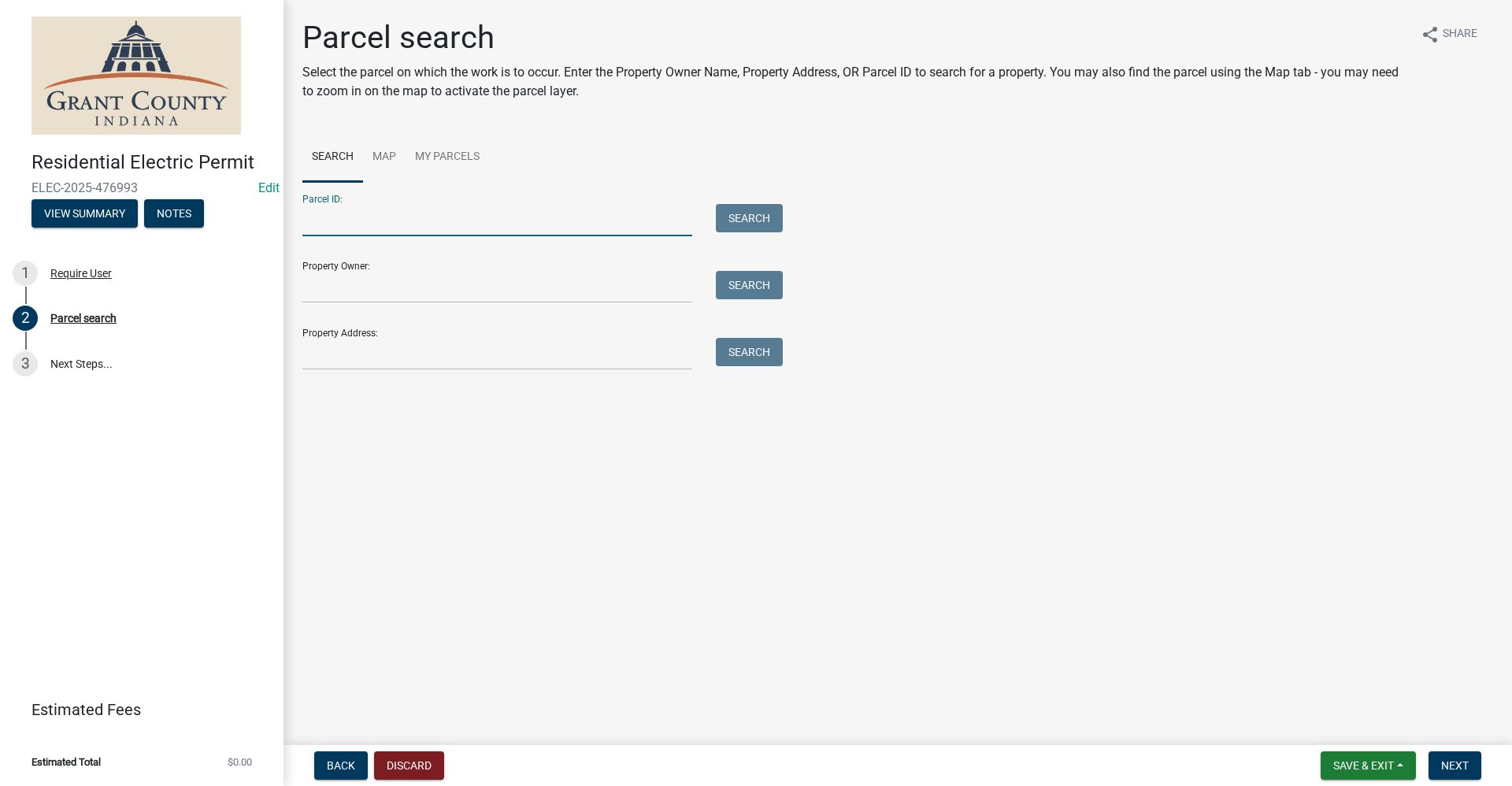
click at [336, 218] on input "Parcel ID:" at bounding box center [497, 220] width 390 height 32
type input "27-09-35-400-017.001-011"
click at [742, 219] on button "Search" at bounding box center [749, 218] width 67 height 28
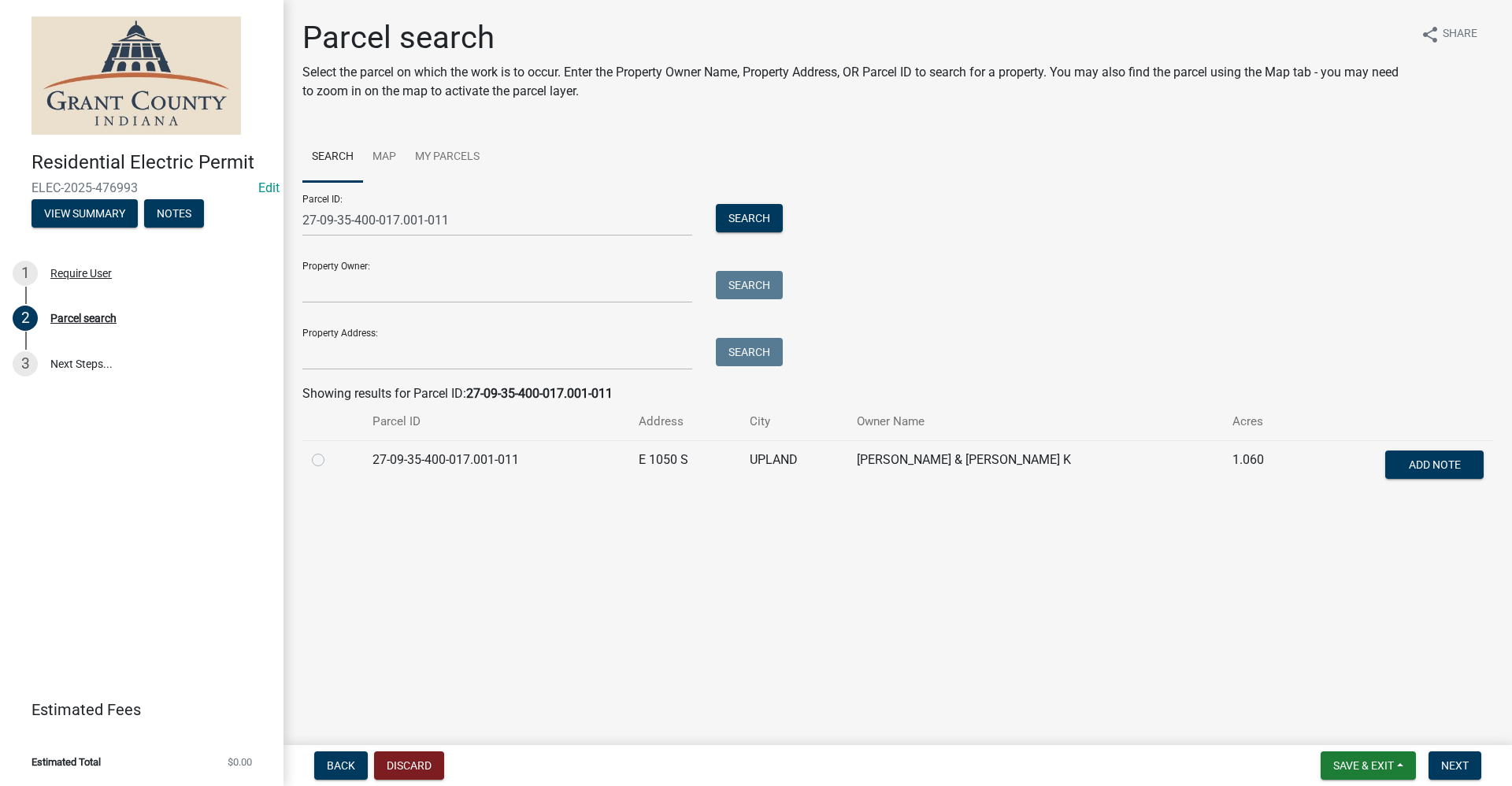
click at [331, 450] on label at bounding box center [331, 450] width 0 height 0
click at [331, 460] on input "radio" at bounding box center [336, 455] width 11 height 11
radio input "true"
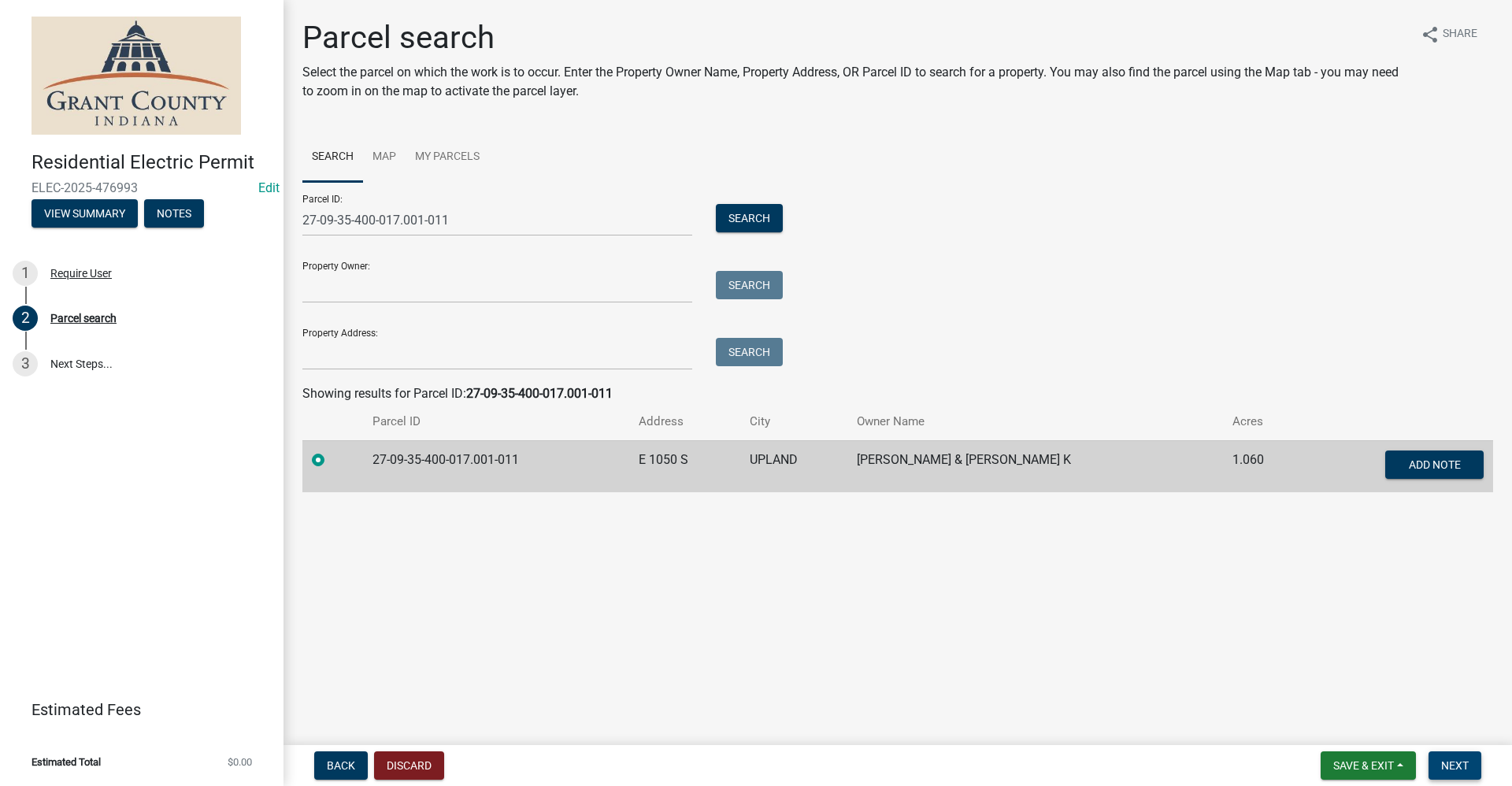
click at [1457, 768] on span "Next" at bounding box center [1455, 765] width 27 height 13
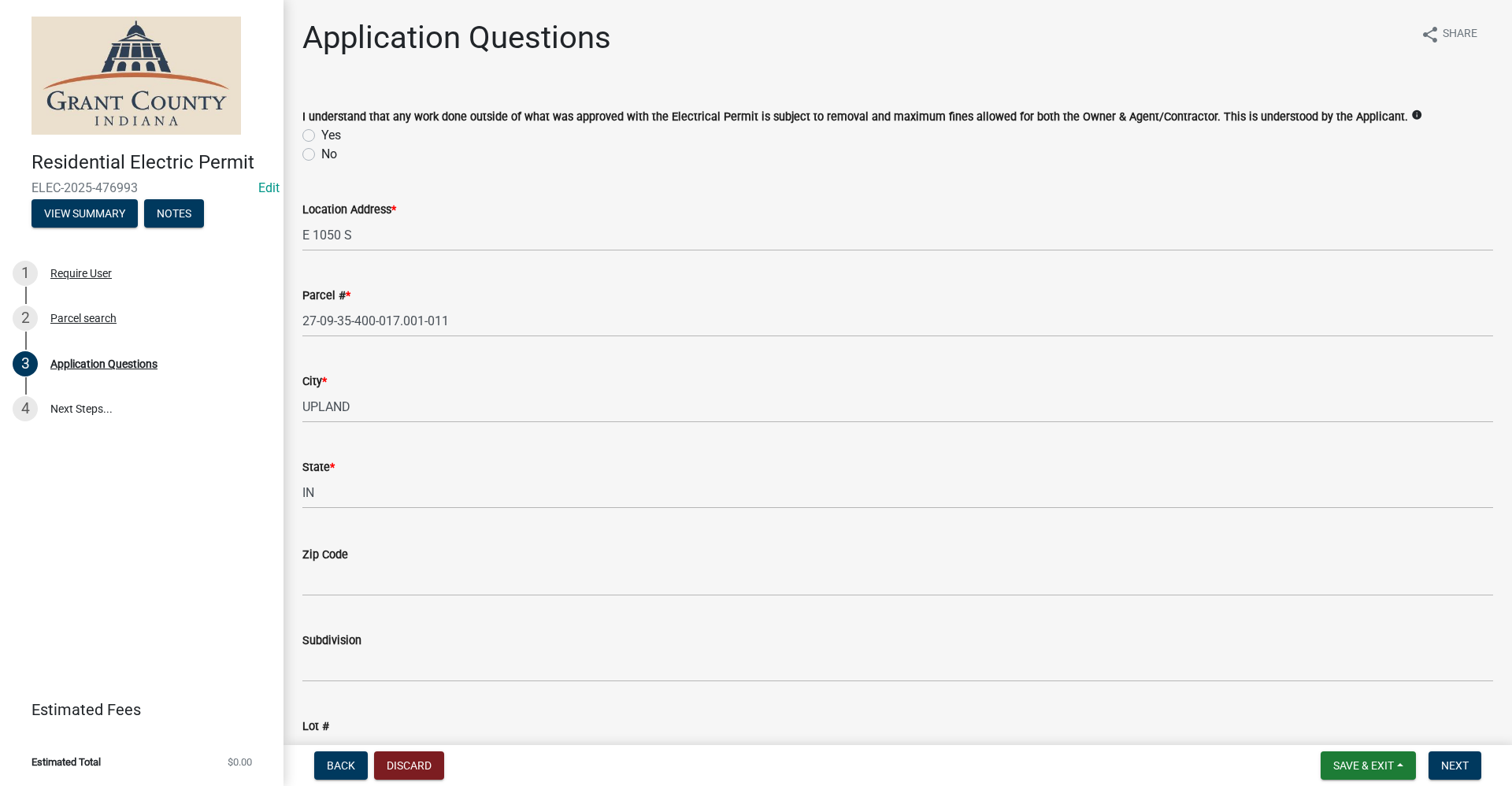
click at [321, 132] on label "Yes" at bounding box center [331, 134] width 19 height 18
click at [321, 132] on input "Yes" at bounding box center [326, 130] width 11 height 11
radio input "true"
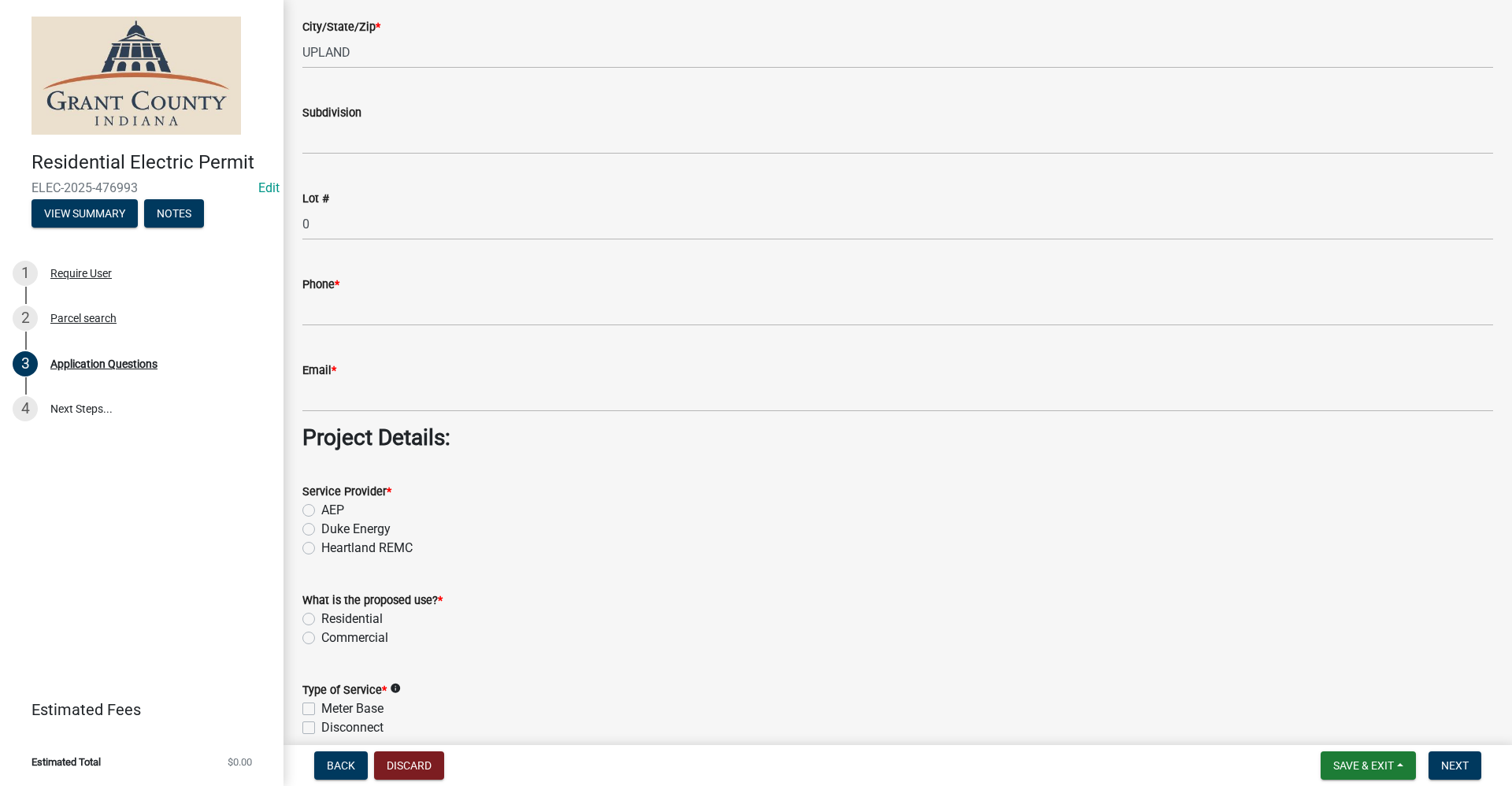
scroll to position [1023, 0]
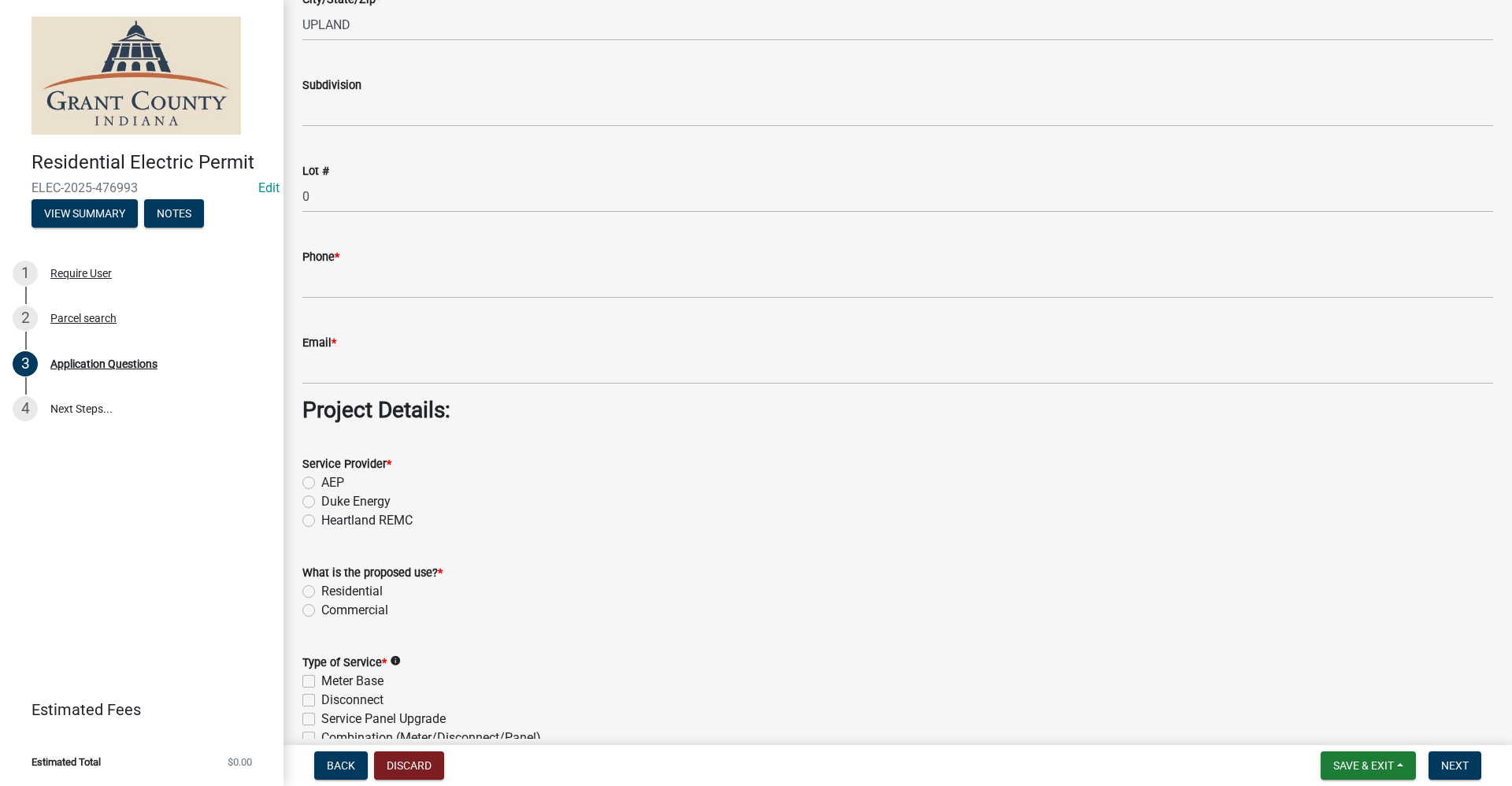
click at [321, 481] on label "AEP" at bounding box center [332, 482] width 22 height 18
click at [321, 481] on input "AEP" at bounding box center [326, 478] width 11 height 11
radio input "true"
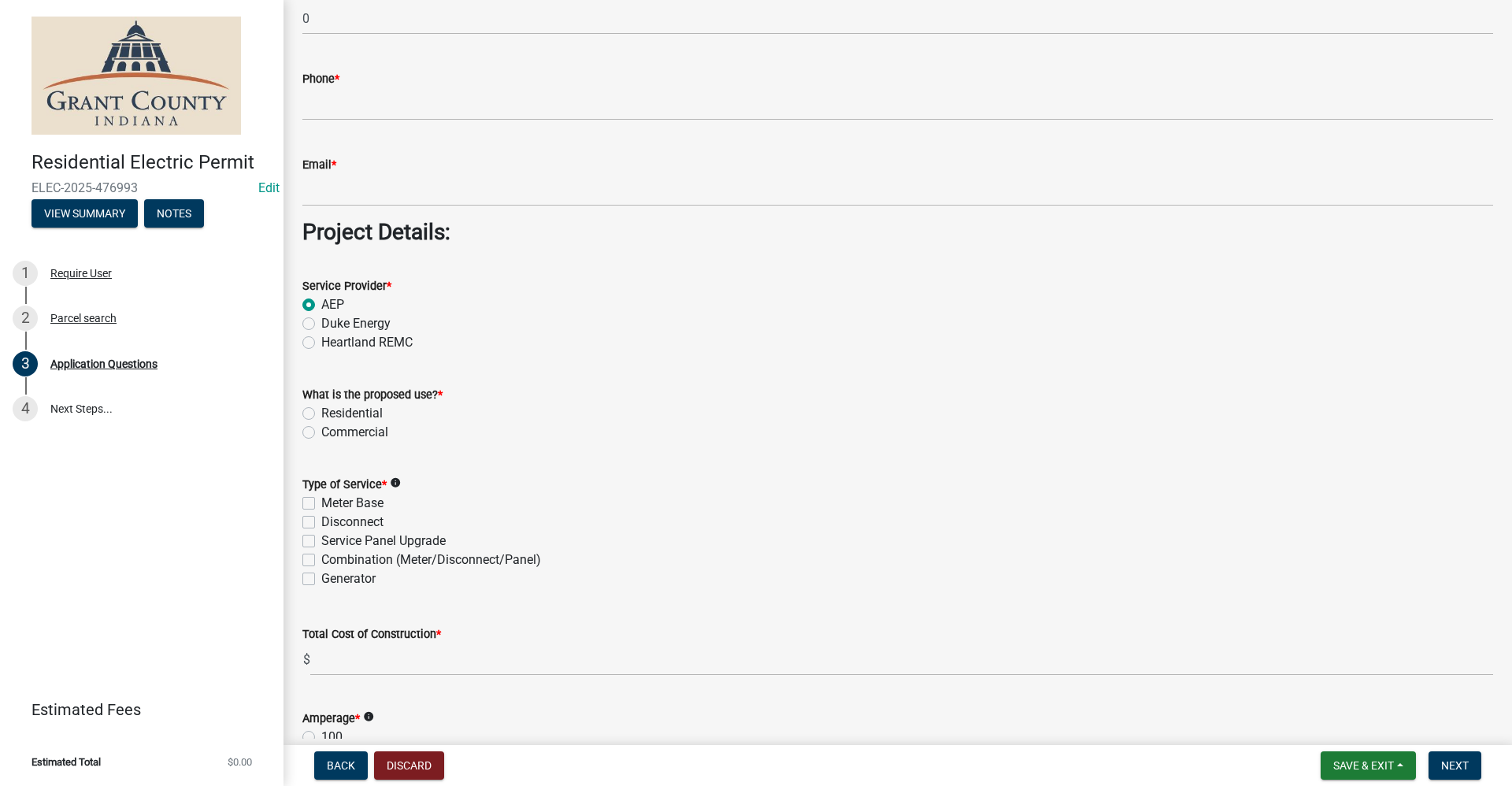
scroll to position [1260, 0]
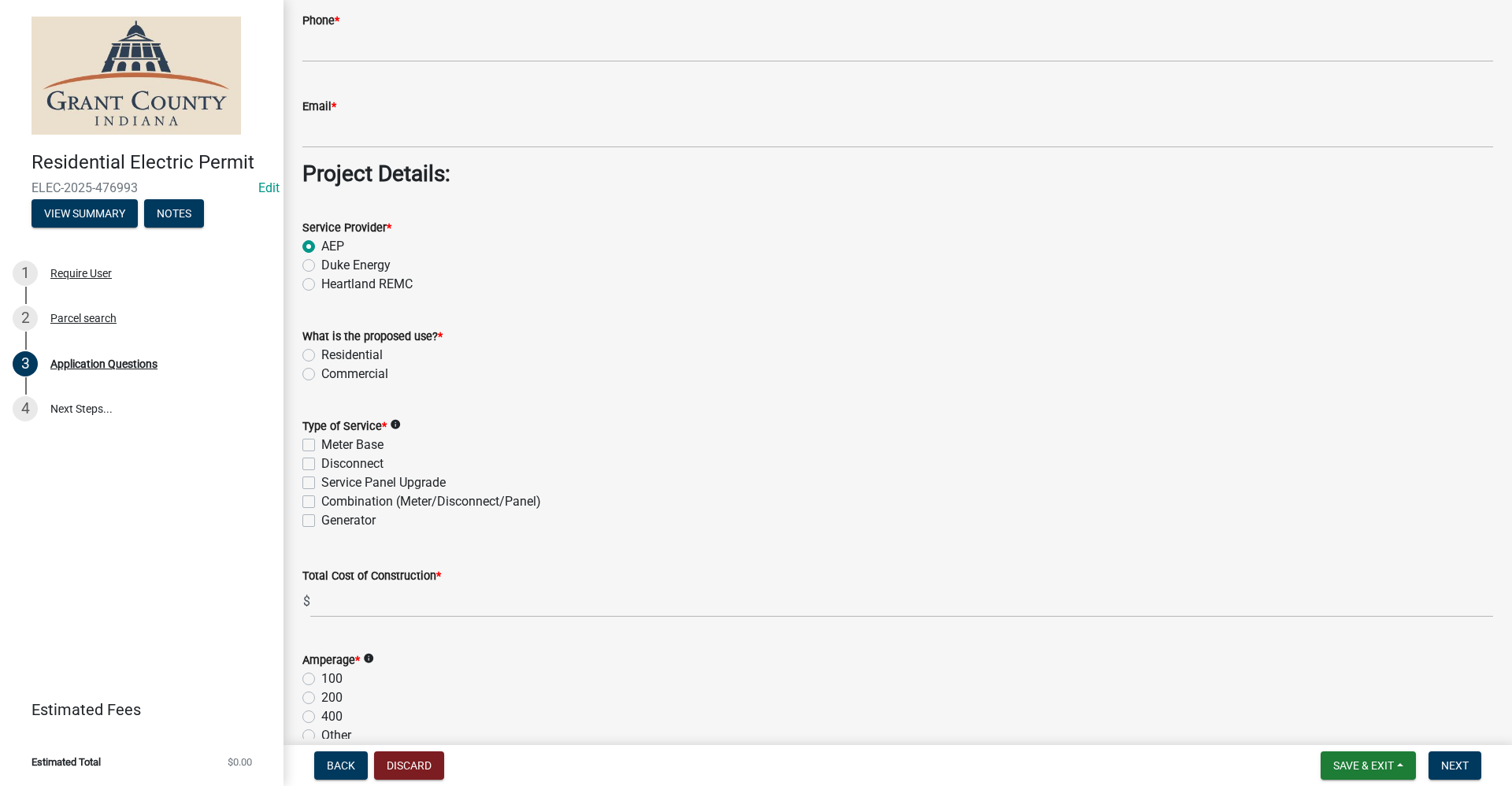
click at [321, 501] on label "Combination (Meter/Disconnect/Panel)" at bounding box center [431, 501] width 220 height 18
click at [321, 501] on input "Combination (Meter/Disconnect/Panel)" at bounding box center [326, 497] width 11 height 11
checkbox input "true"
checkbox input "false"
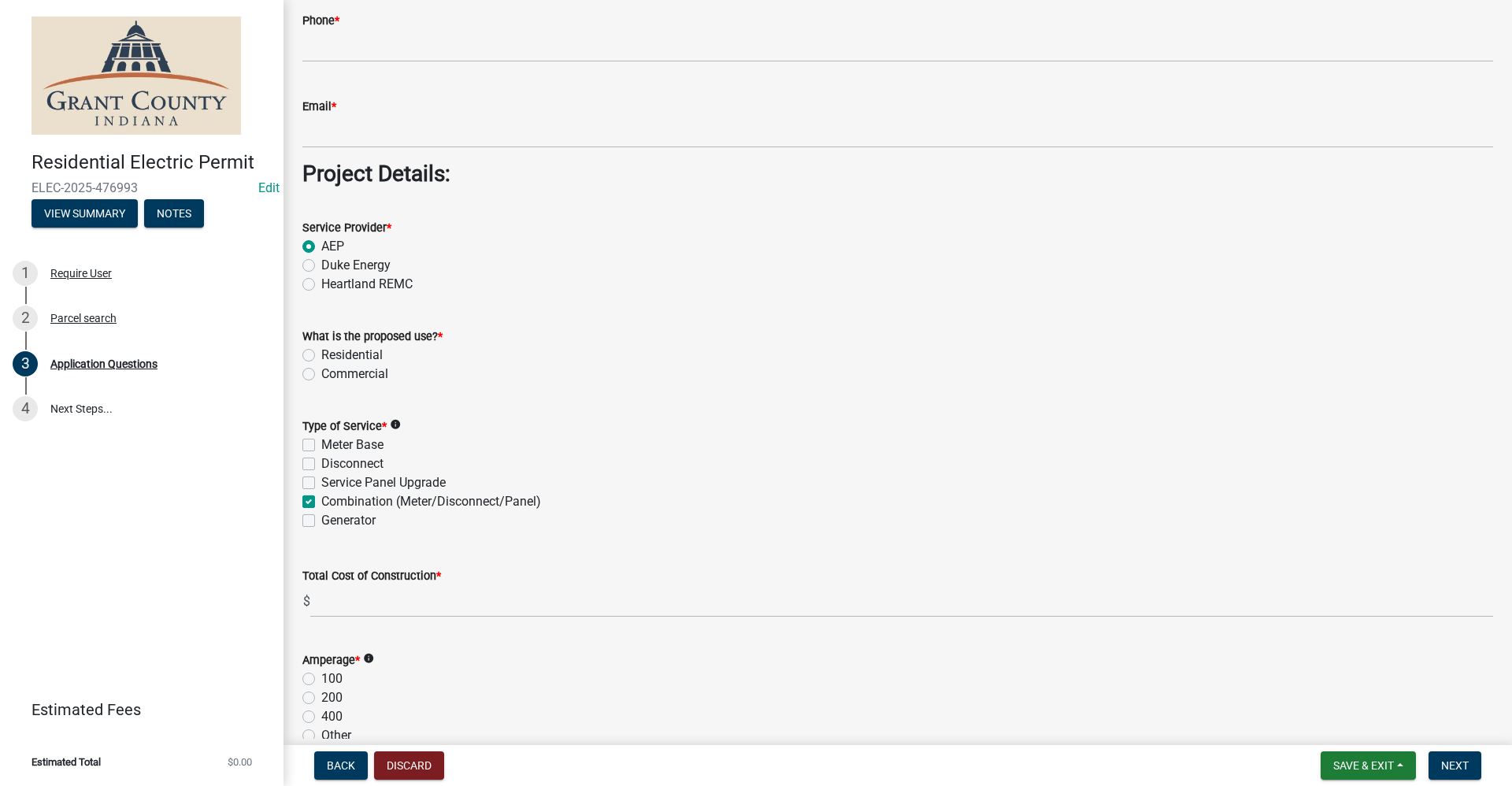
checkbox input "false"
checkbox input "true"
checkbox input "false"
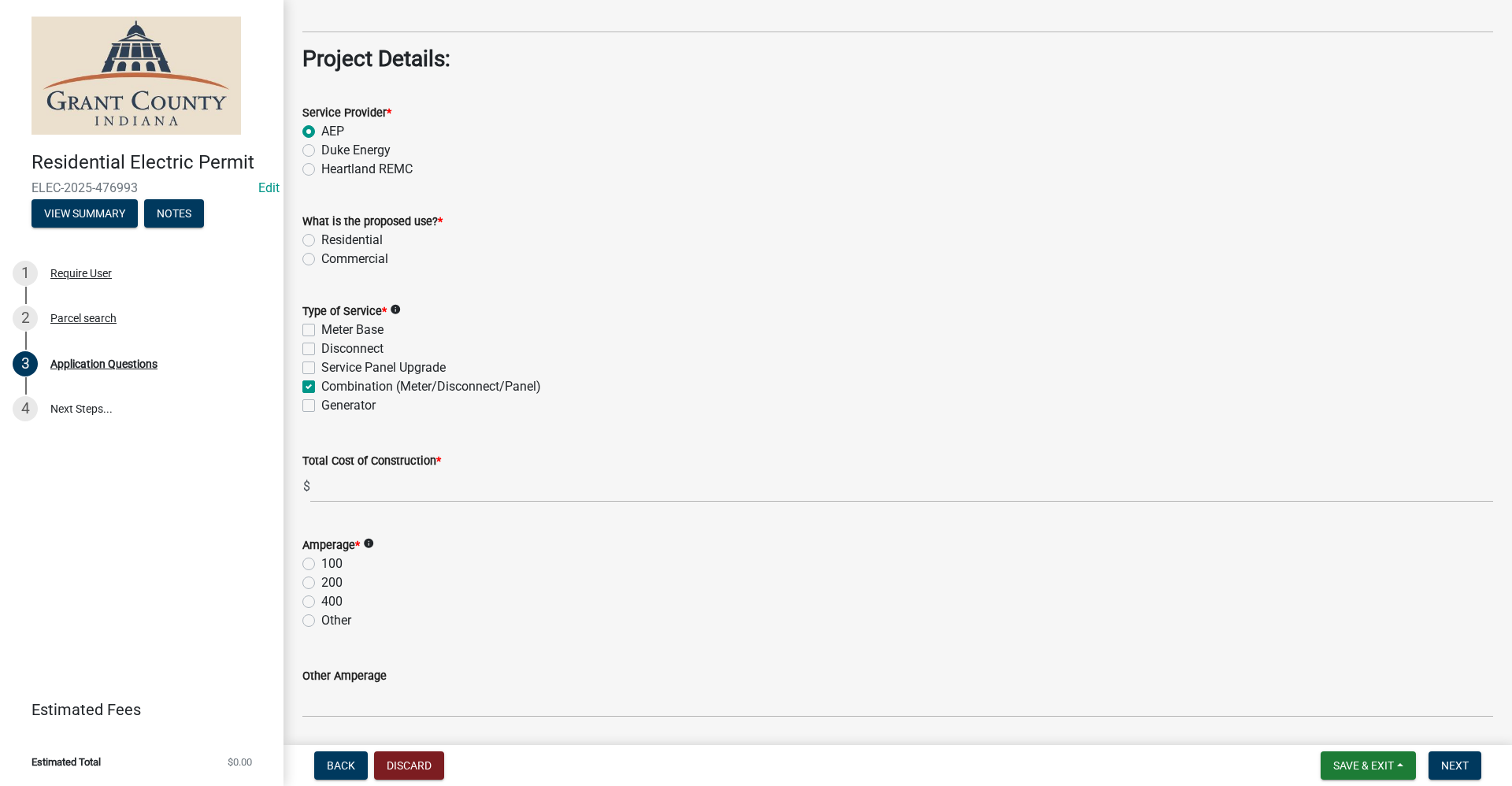
scroll to position [1495, 0]
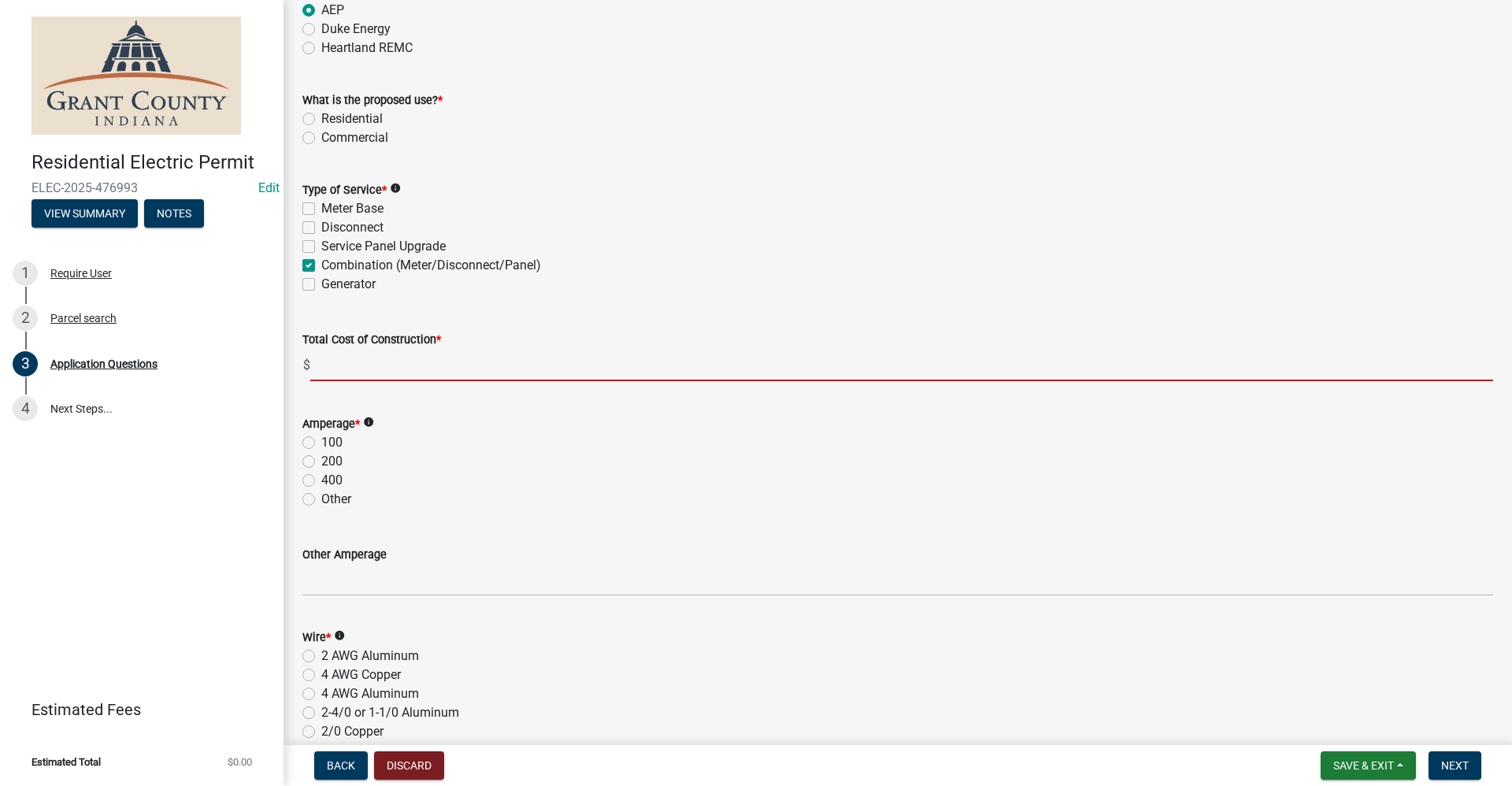
click at [330, 363] on input "text" at bounding box center [901, 364] width 1182 height 32
click at [431, 768] on button "Discard" at bounding box center [409, 765] width 70 height 28
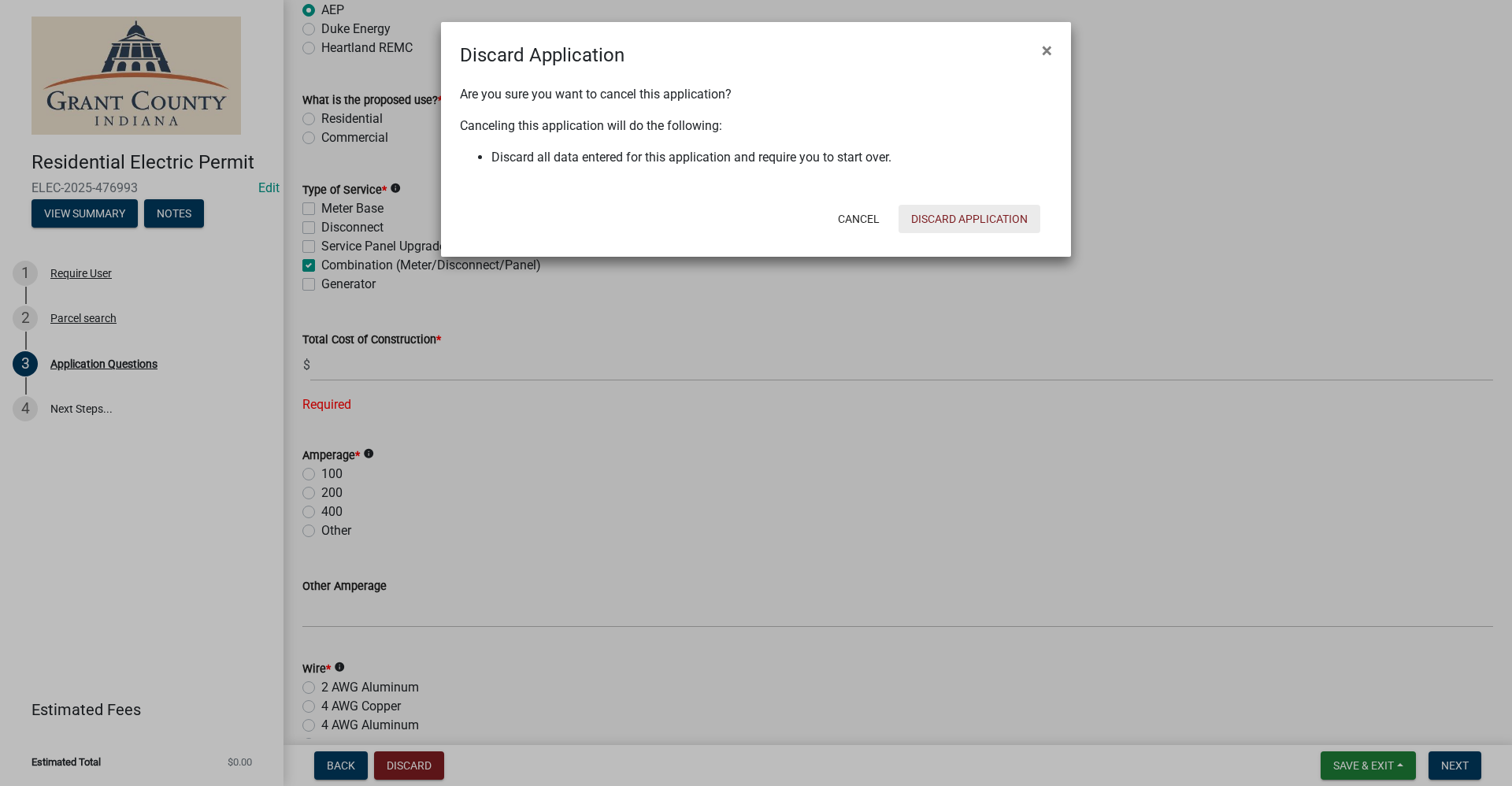
click at [967, 221] on button "Discard Application" at bounding box center [969, 218] width 142 height 28
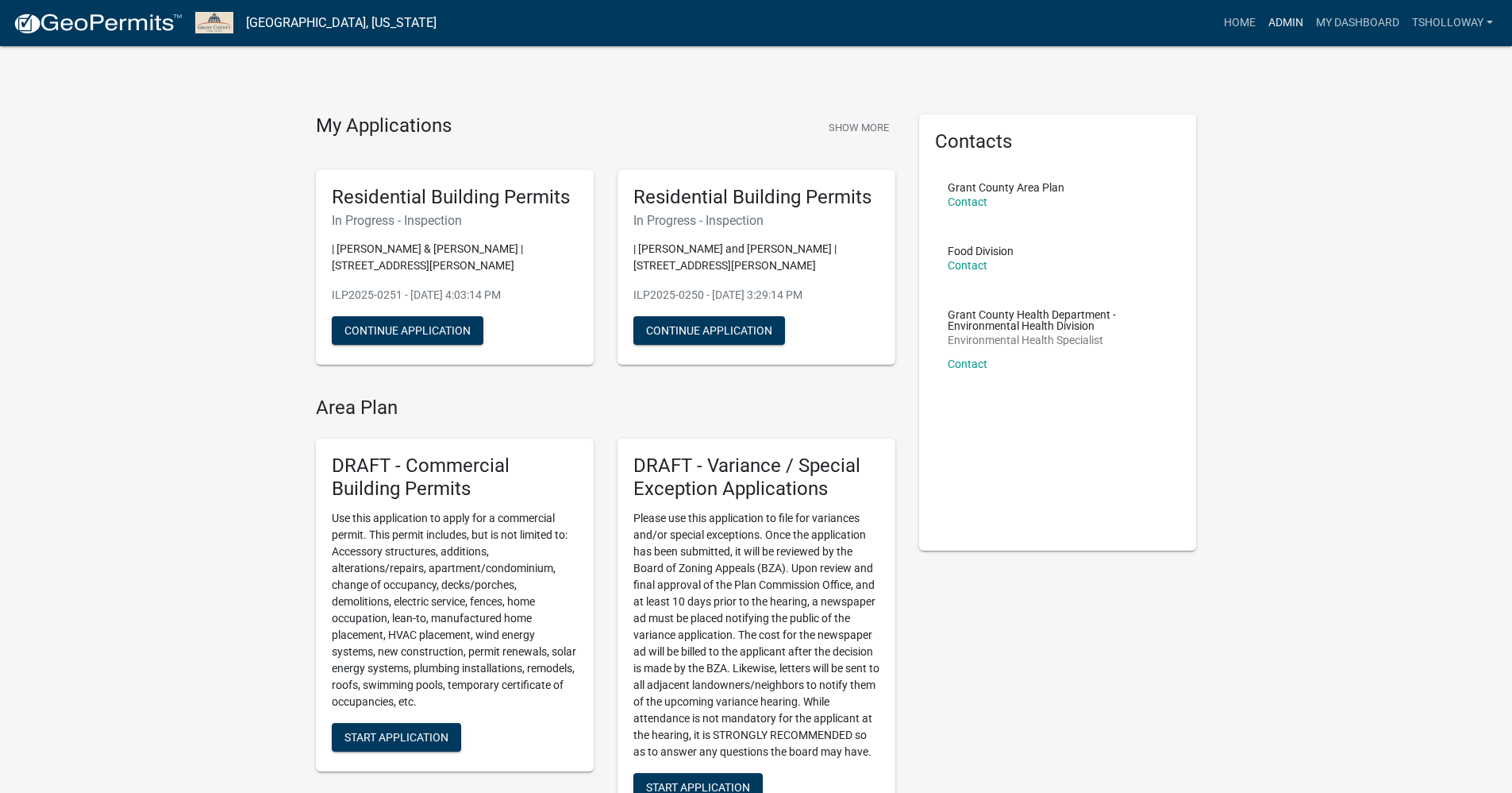
click at [1280, 23] on link "Admin" at bounding box center [1286, 23] width 48 height 30
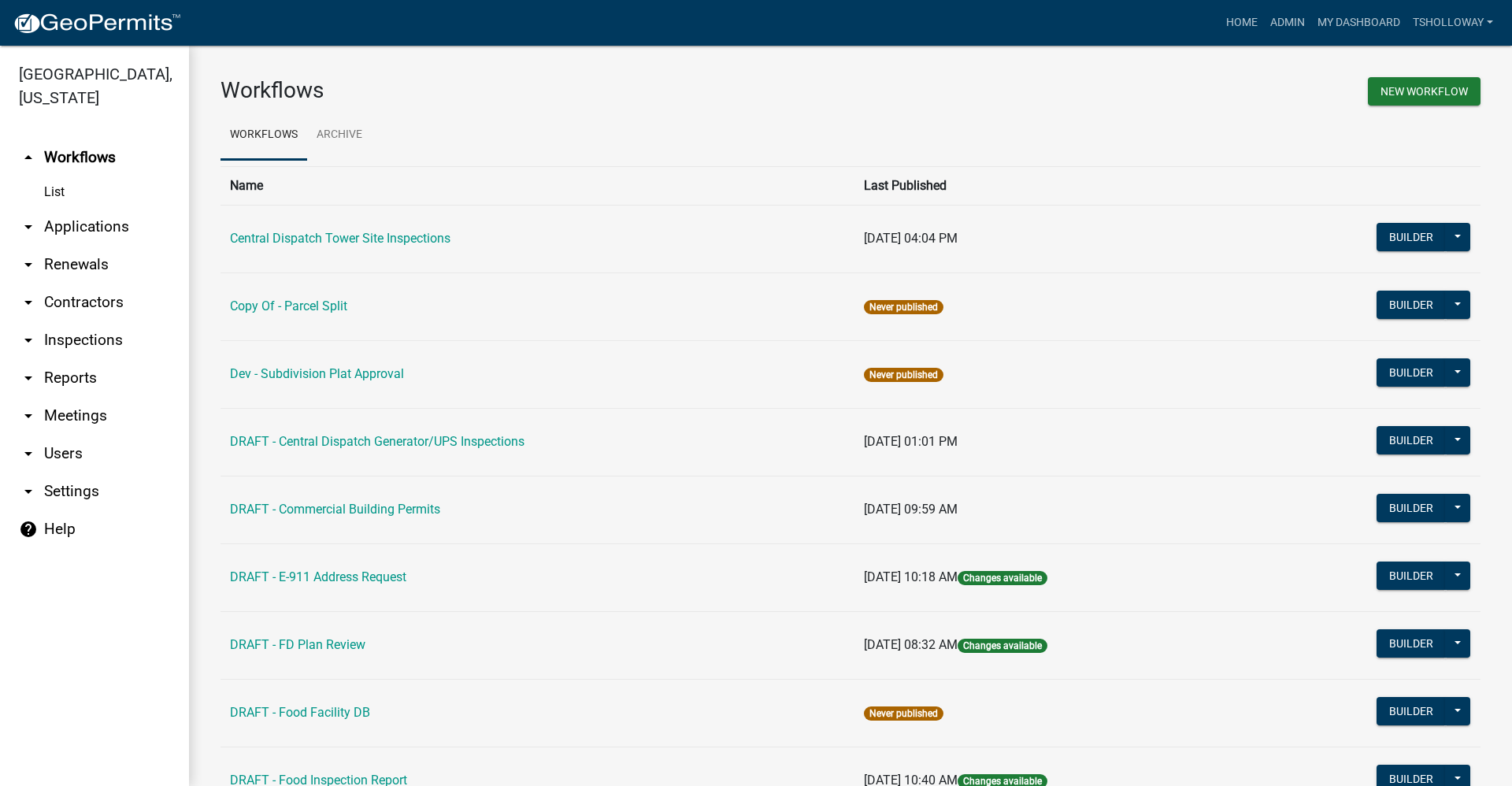
click at [99, 208] on link "arrow_drop_down Applications" at bounding box center [94, 227] width 189 height 38
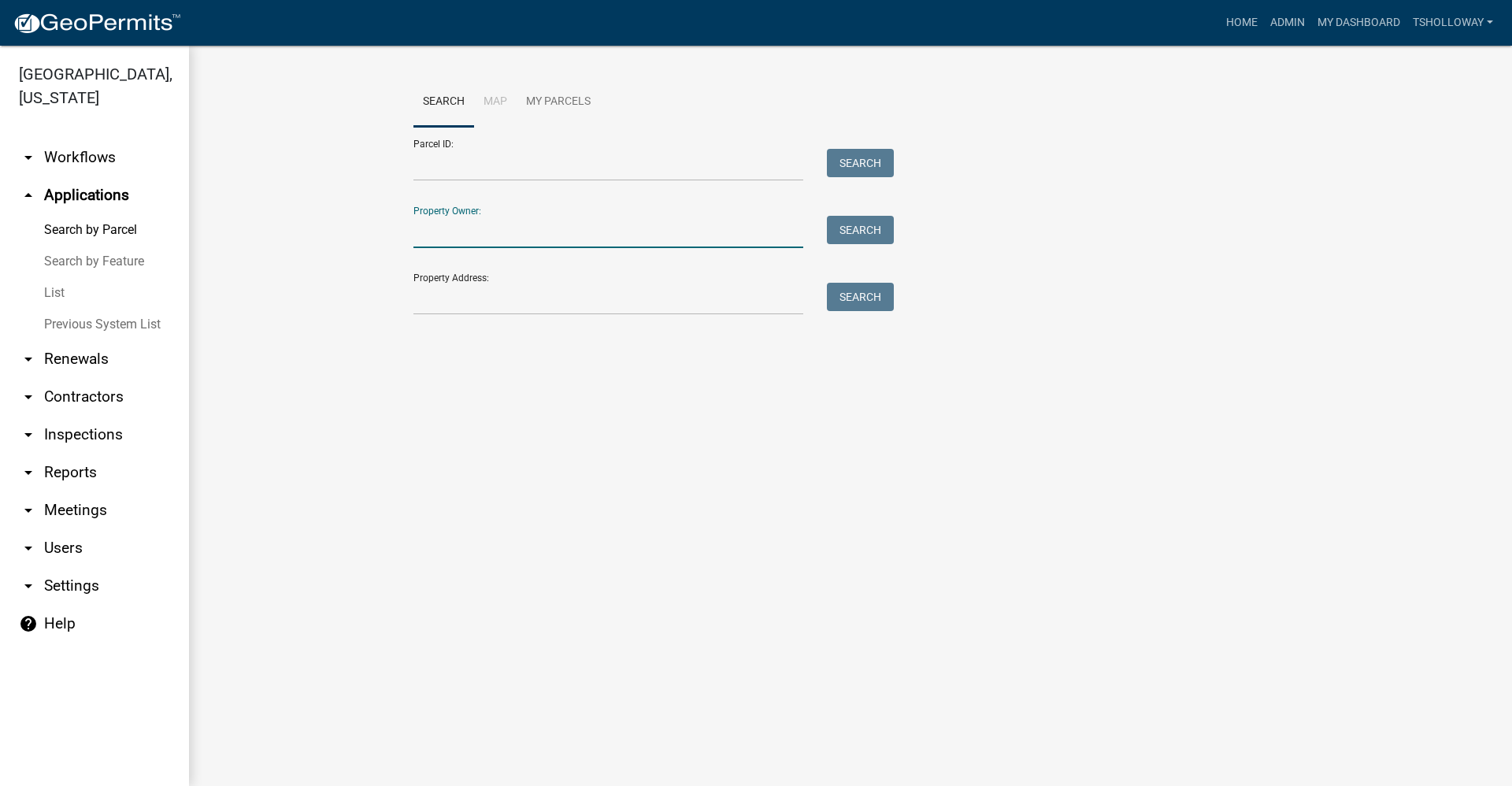
click at [464, 227] on input "Property Owner:" at bounding box center [608, 232] width 390 height 32
click at [428, 298] on input "Property Address:" at bounding box center [608, 298] width 390 height 32
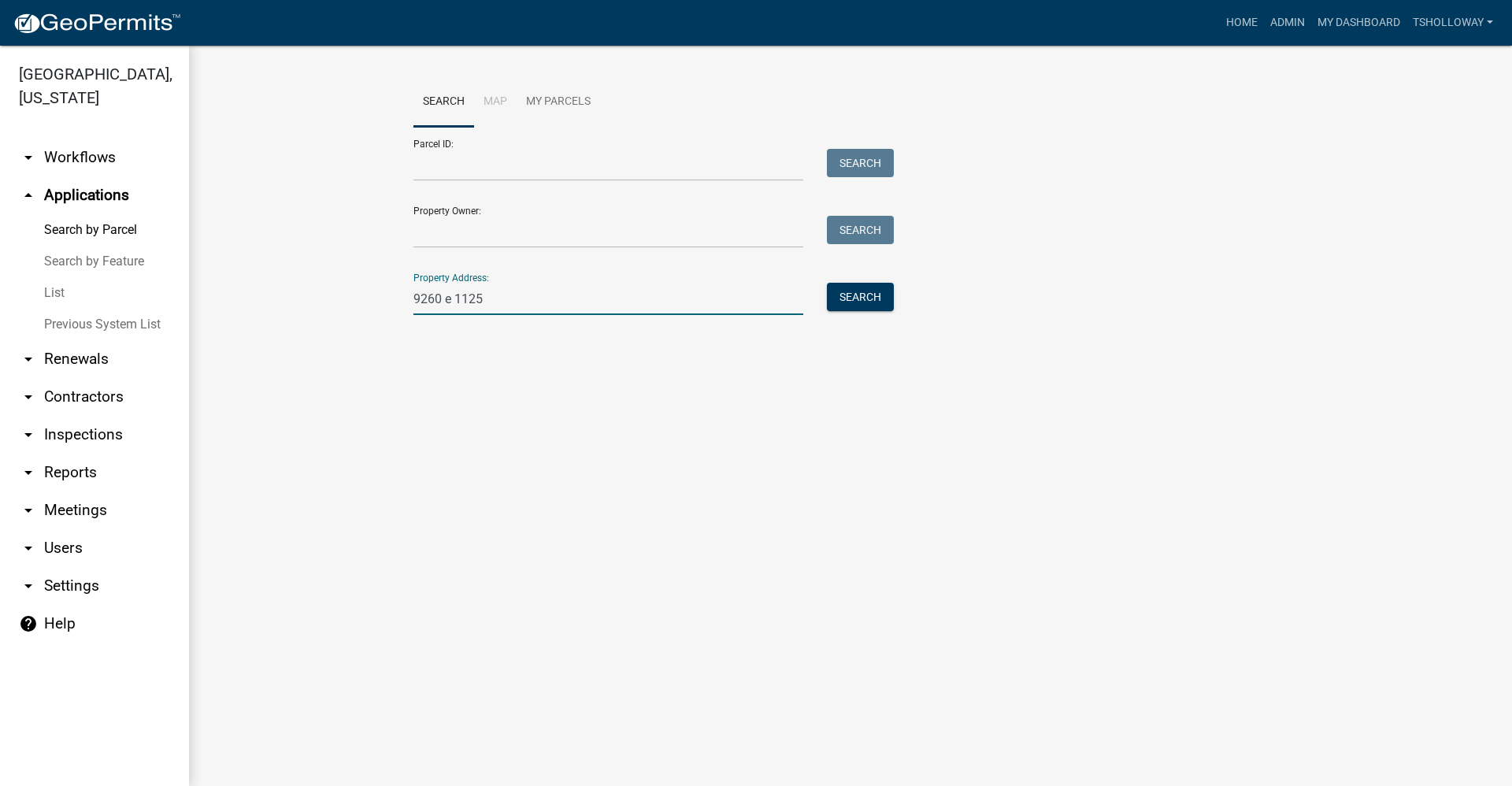
type input "9260 e 1125 s"
click at [868, 298] on button "Search" at bounding box center [860, 296] width 67 height 28
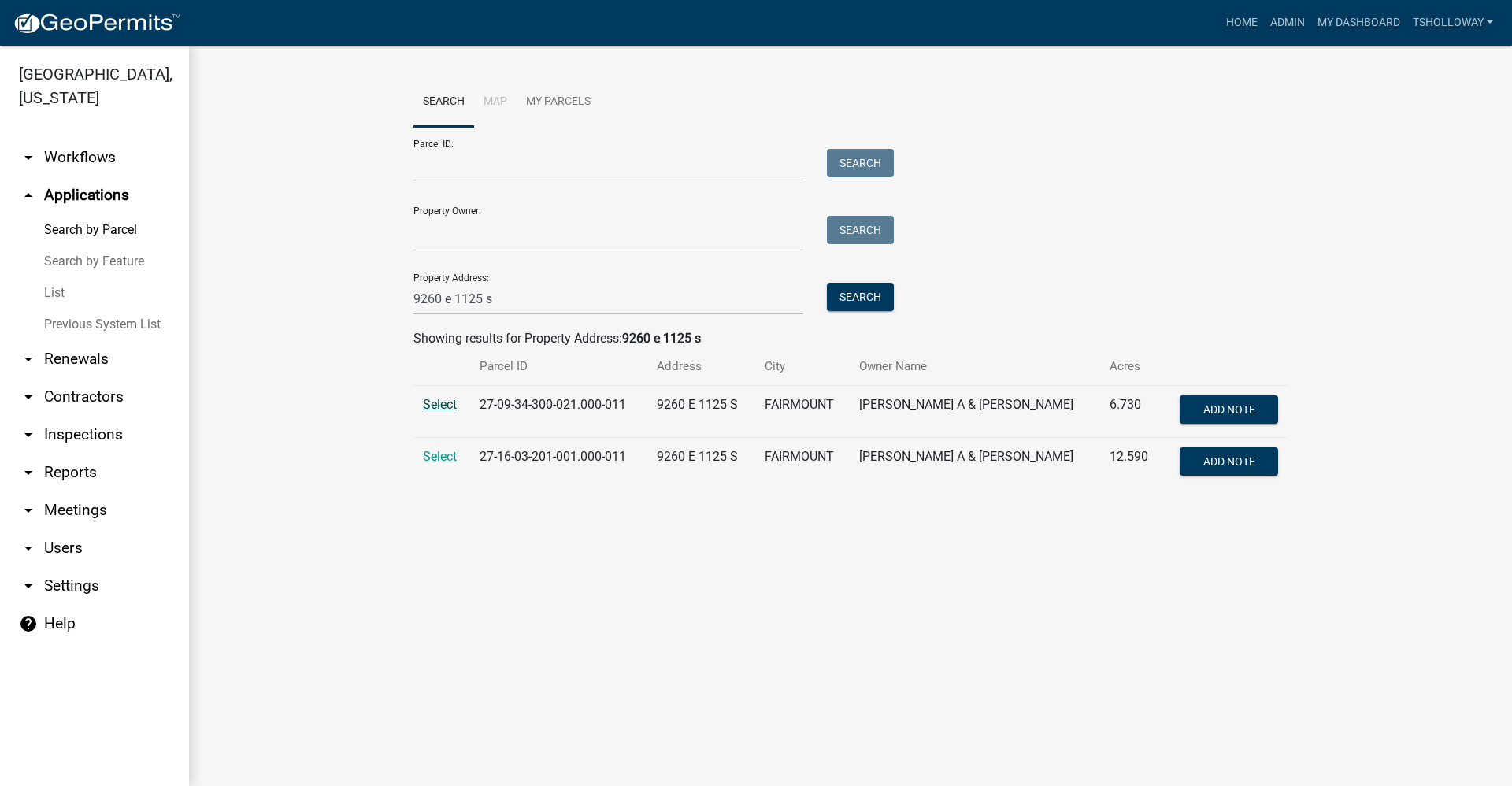
click at [437, 408] on span "Select" at bounding box center [440, 404] width 34 height 15
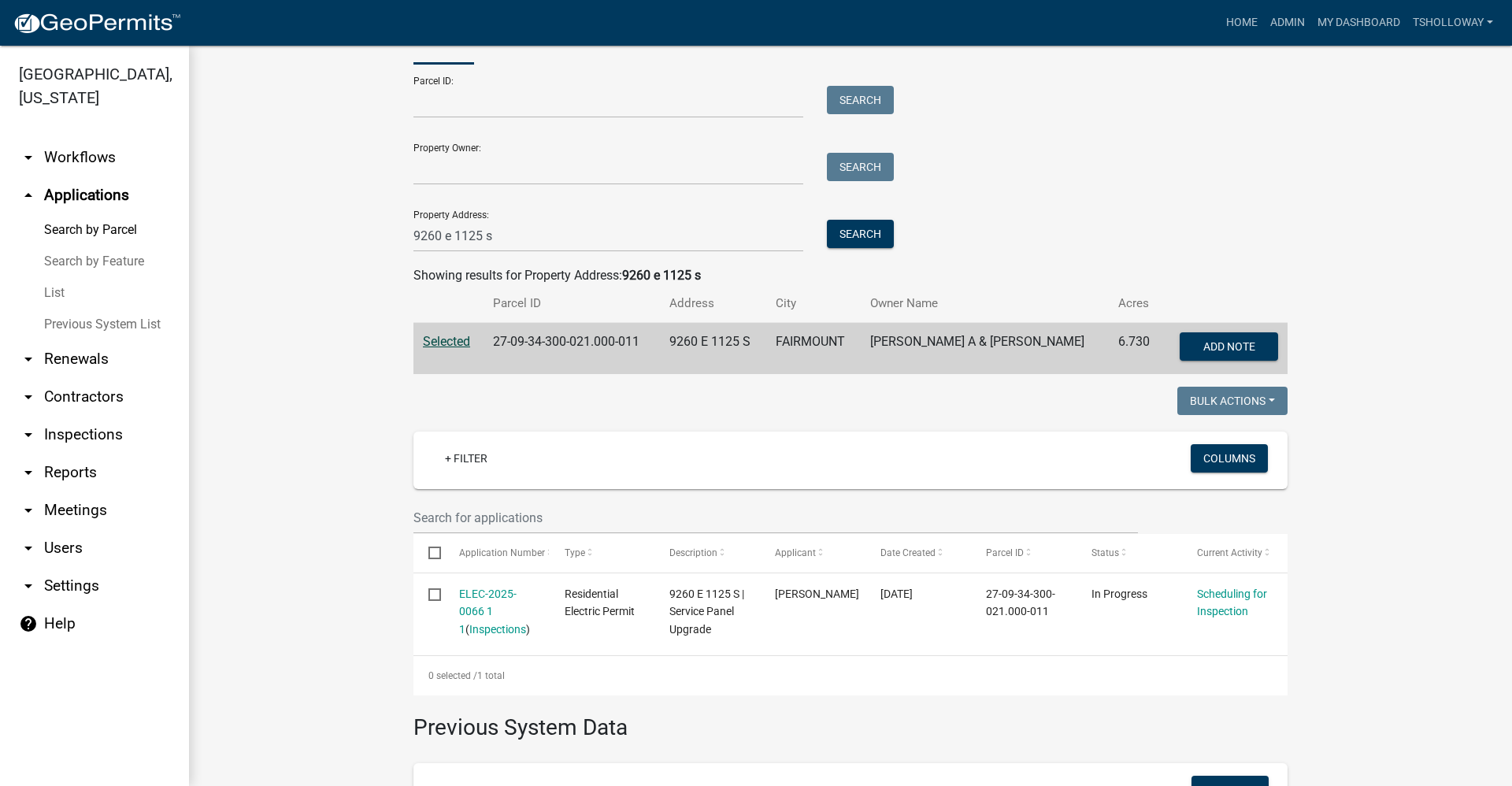
scroll to position [158, 0]
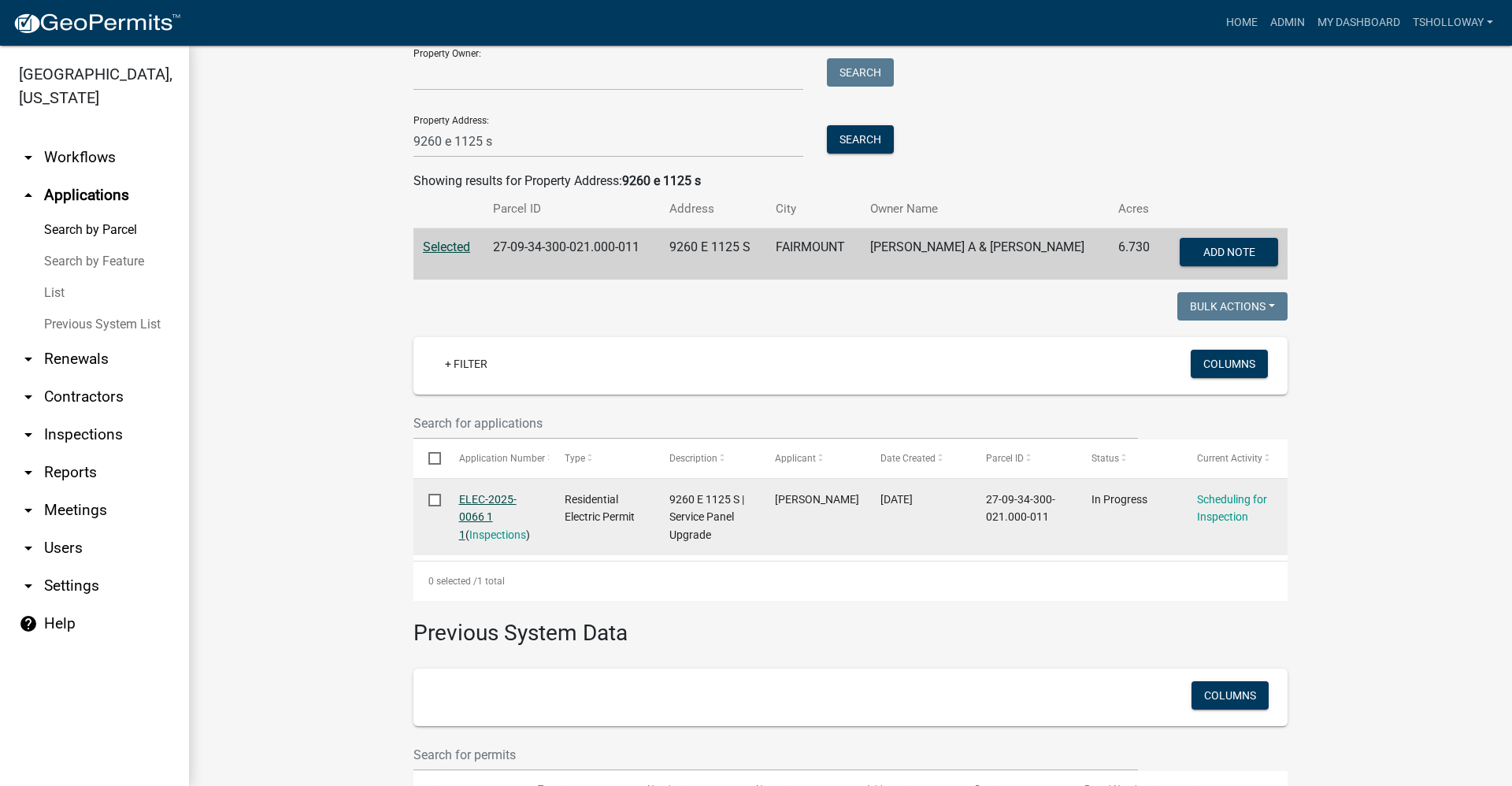
click at [475, 504] on link "ELEC-2025-0066 1 1" at bounding box center [487, 518] width 57 height 49
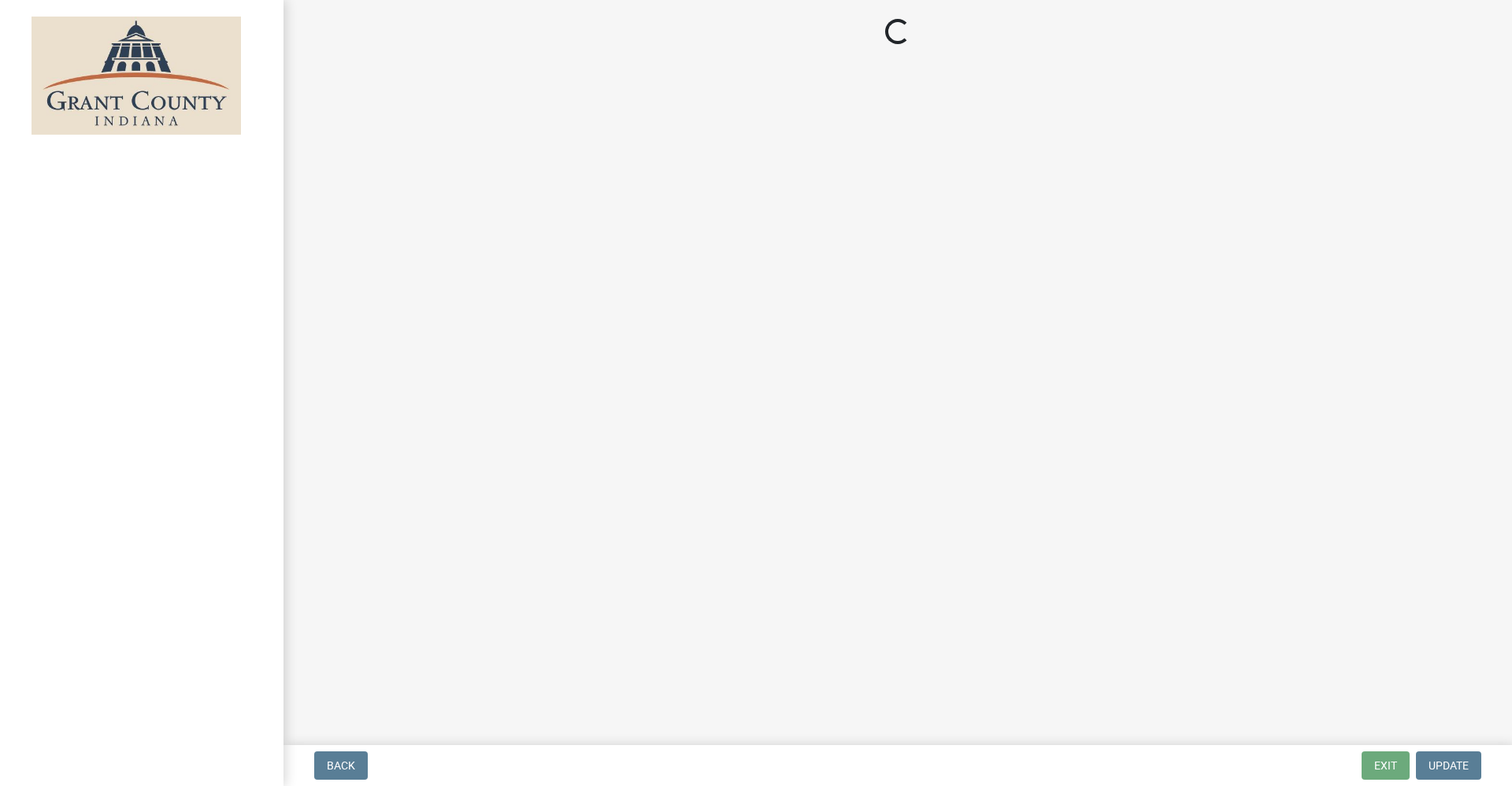
select select "d7f9a44a-d2ea-4d3c-83b3-1aa71c950bd5"
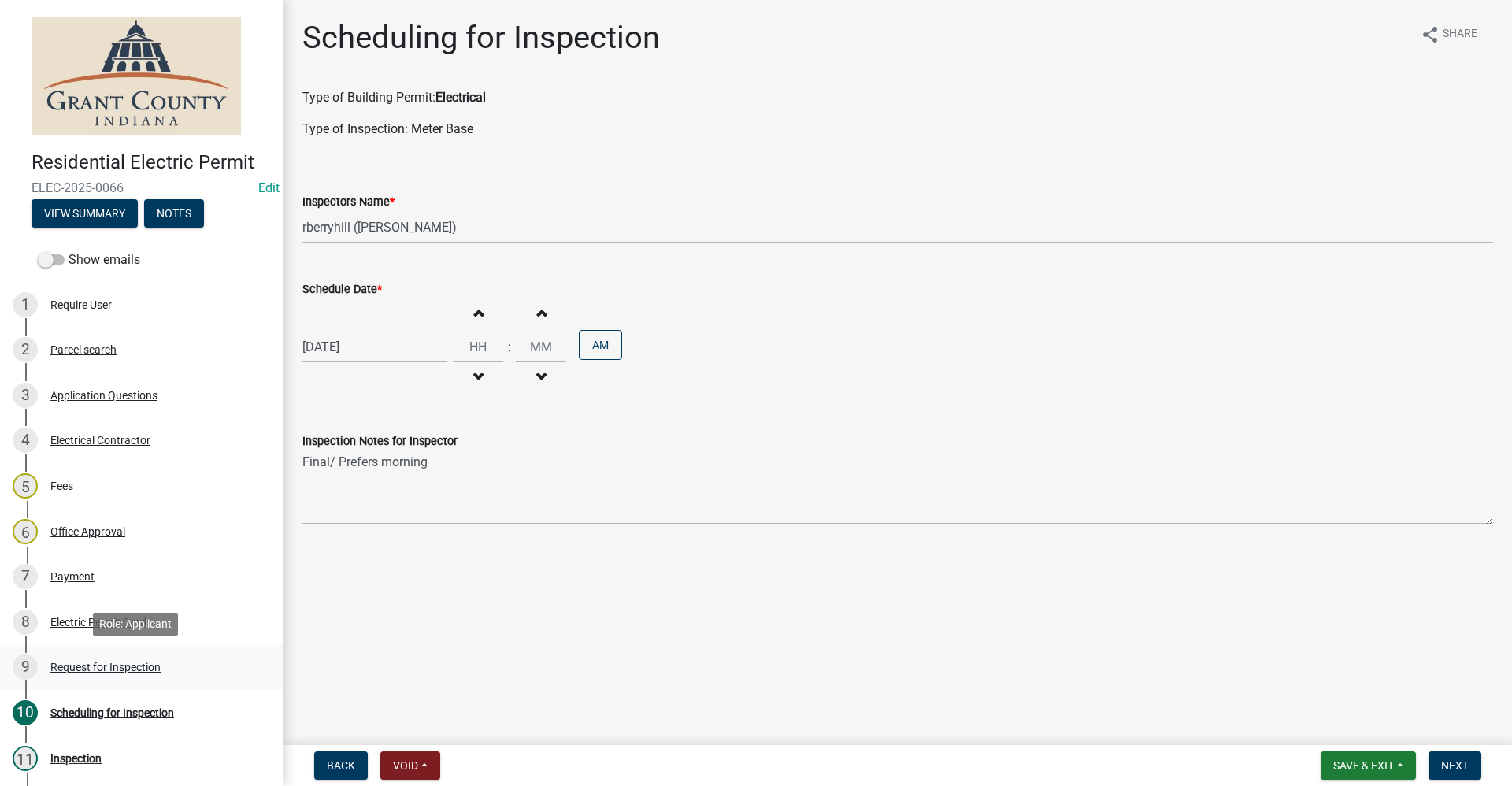
click at [95, 661] on div "Request for Inspection" at bounding box center [105, 666] width 110 height 11
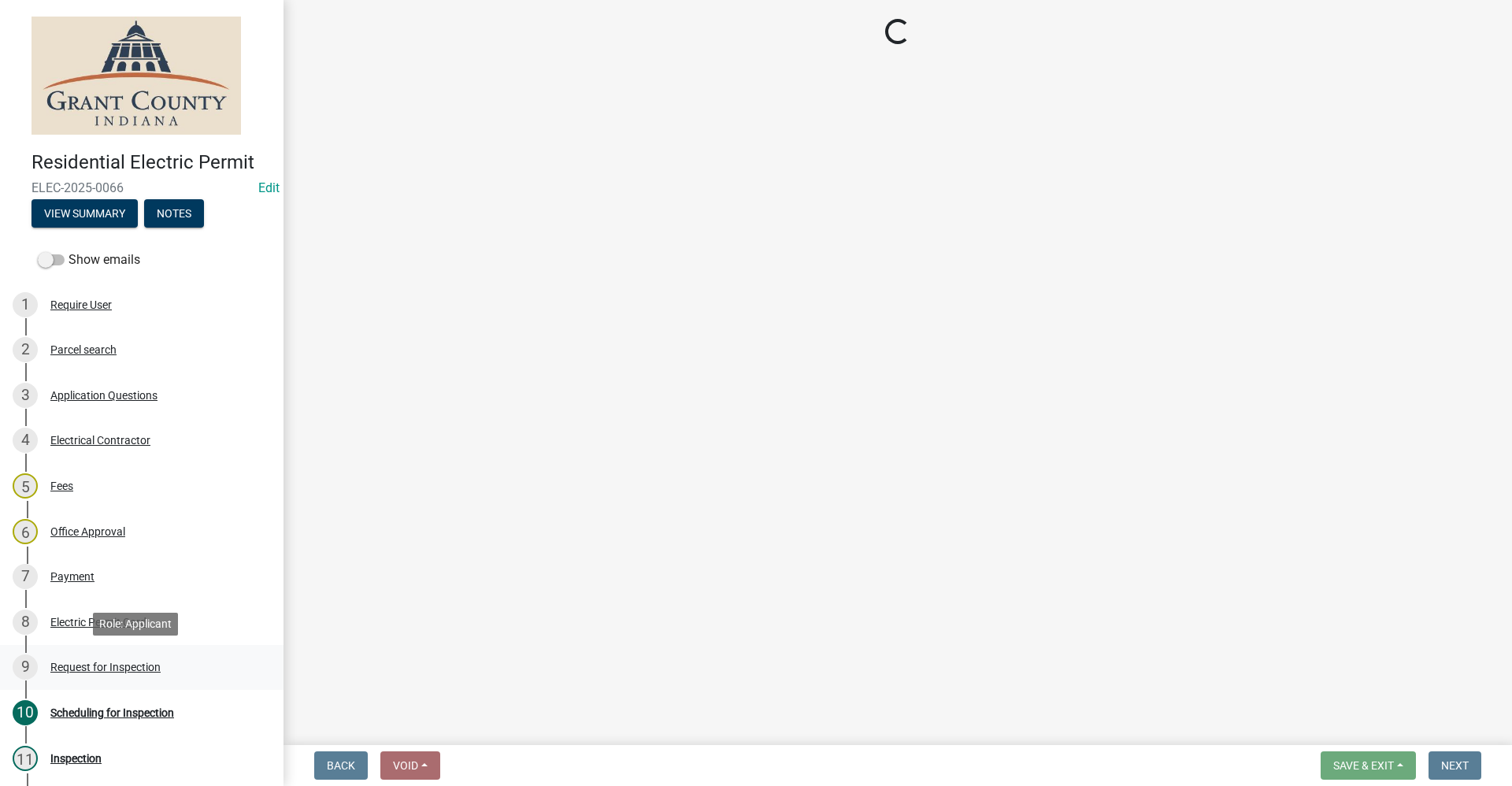
select select "2076309e-35fa-447a-a87e-2d59a2fccc53"
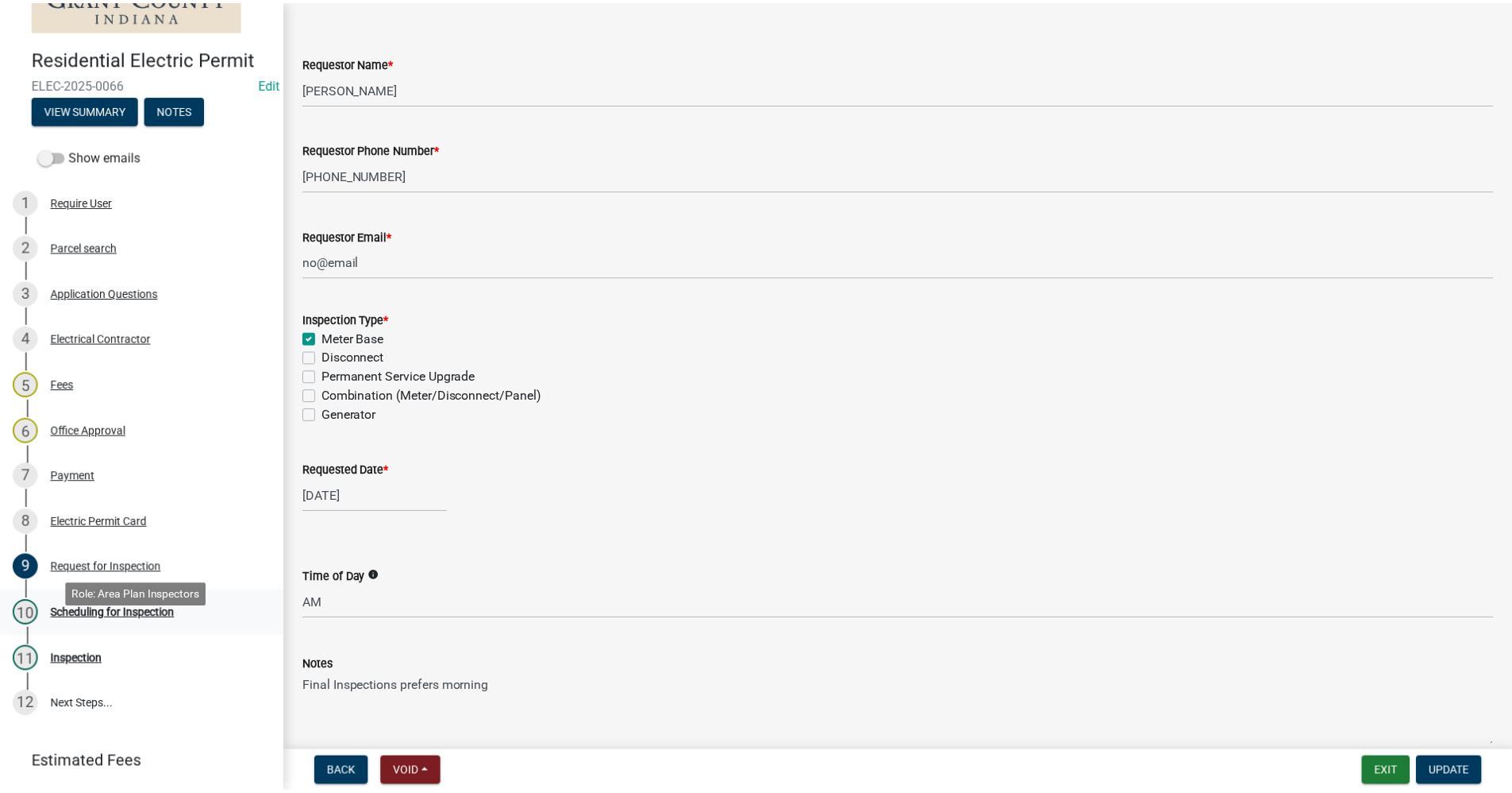
scroll to position [79, 0]
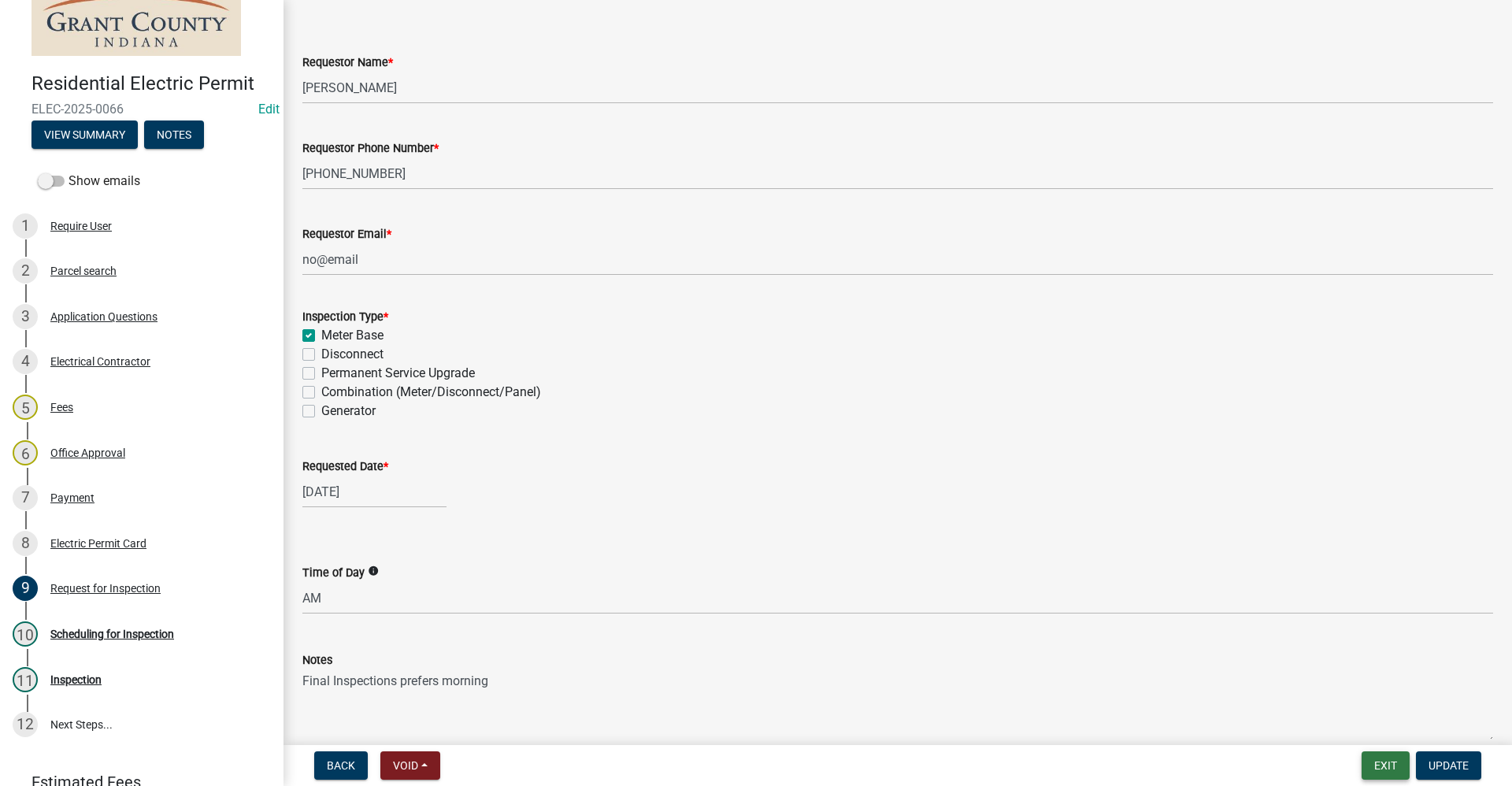
click at [1396, 766] on button "Exit" at bounding box center [1385, 765] width 48 height 28
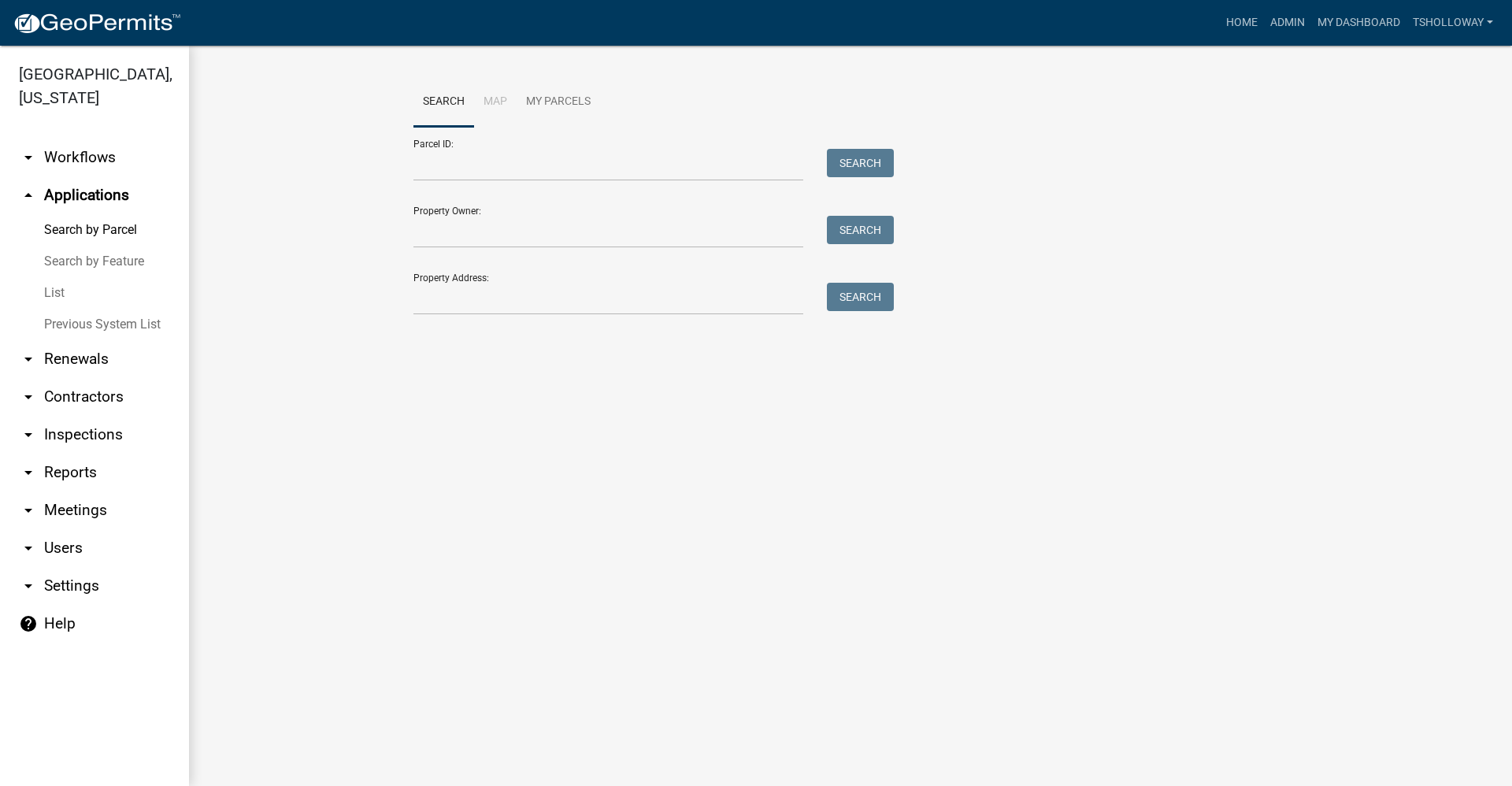
click at [48, 277] on link "List" at bounding box center [94, 293] width 189 height 31
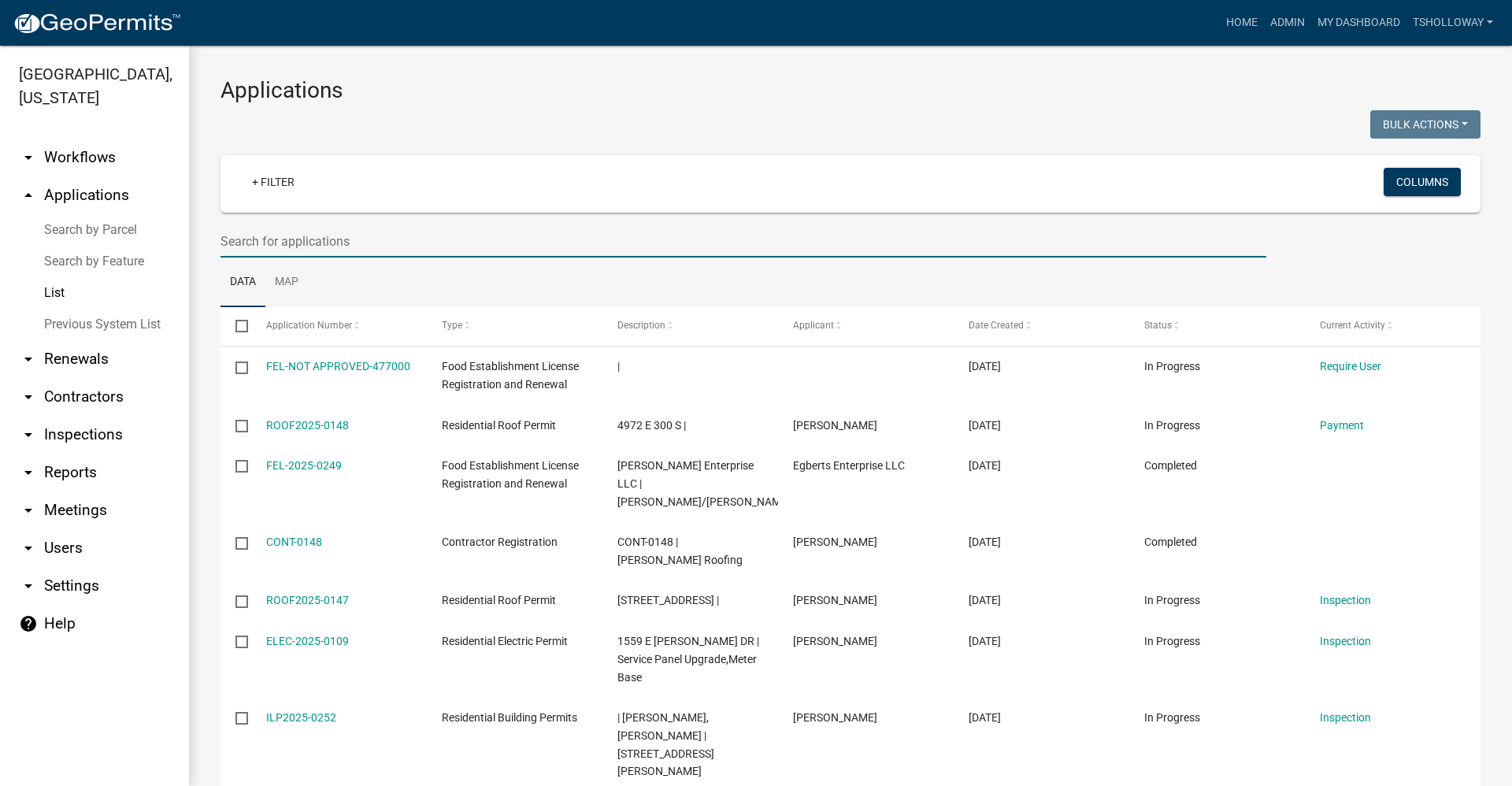
click at [322, 245] on input "text" at bounding box center [743, 240] width 1046 height 32
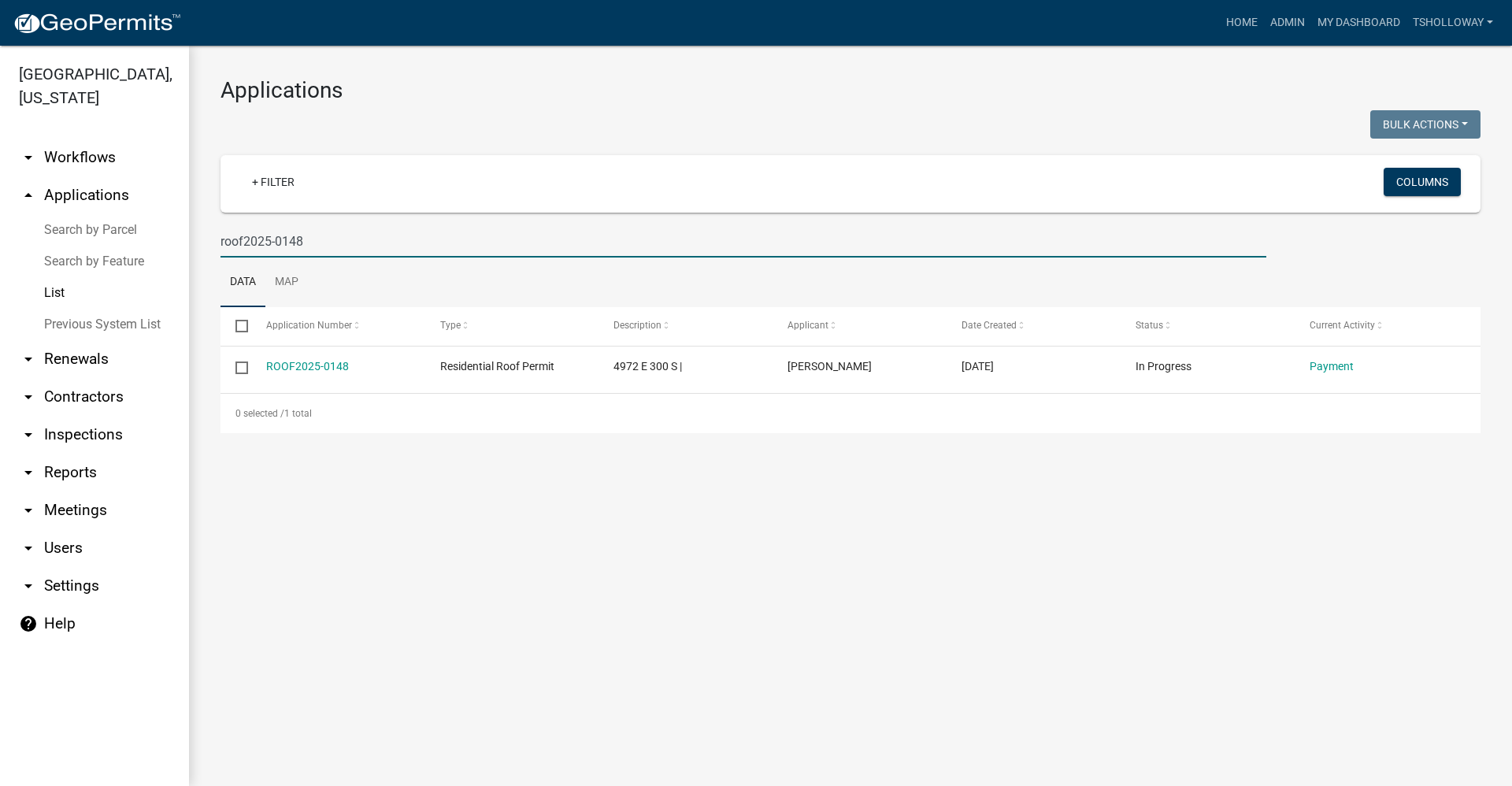
type input "roof2025-0148"
click at [89, 377] on link "arrow_drop_down Contractors" at bounding box center [94, 396] width 189 height 38
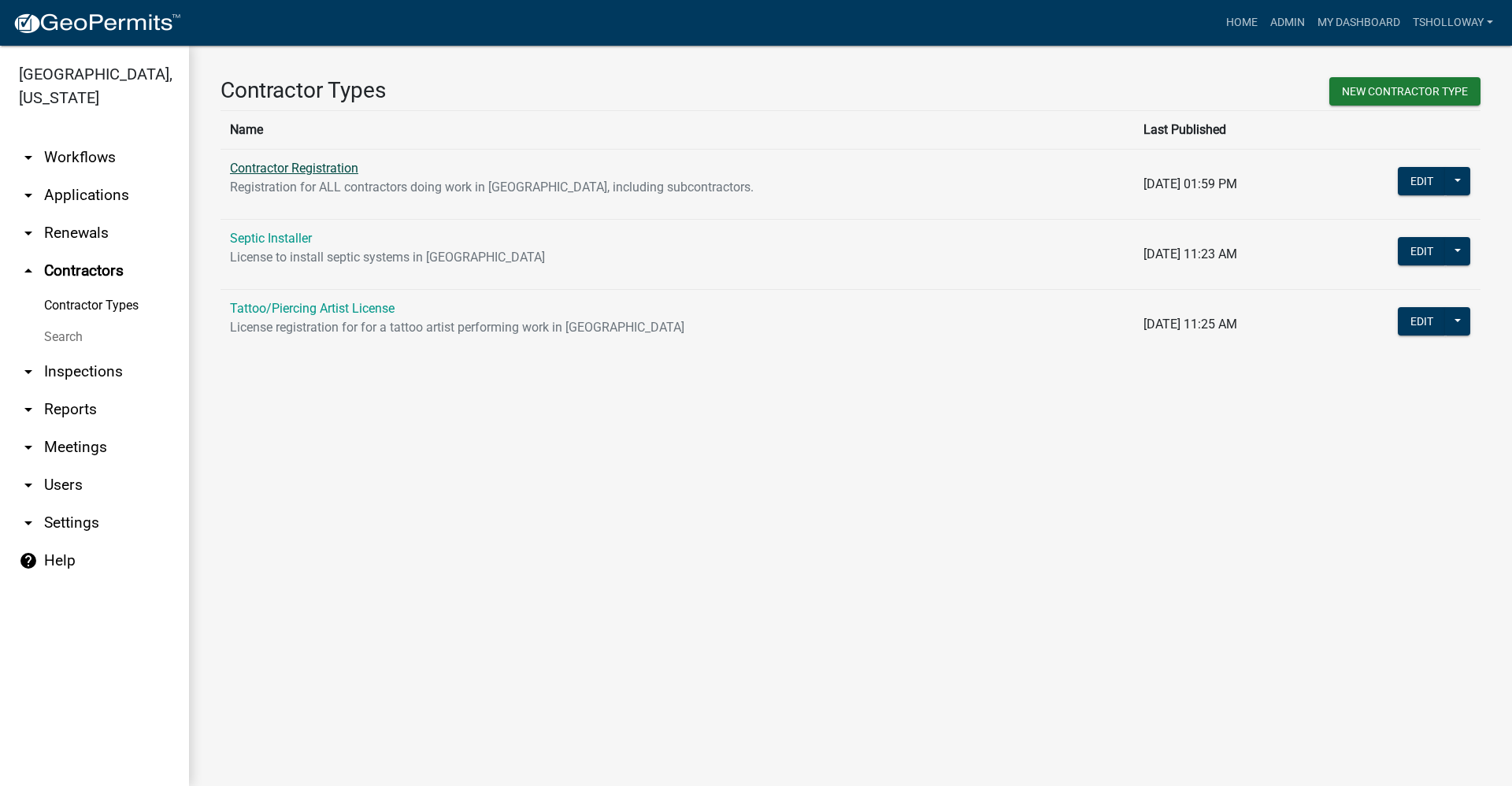
click at [306, 173] on link "Contractor Registration" at bounding box center [294, 167] width 128 height 15
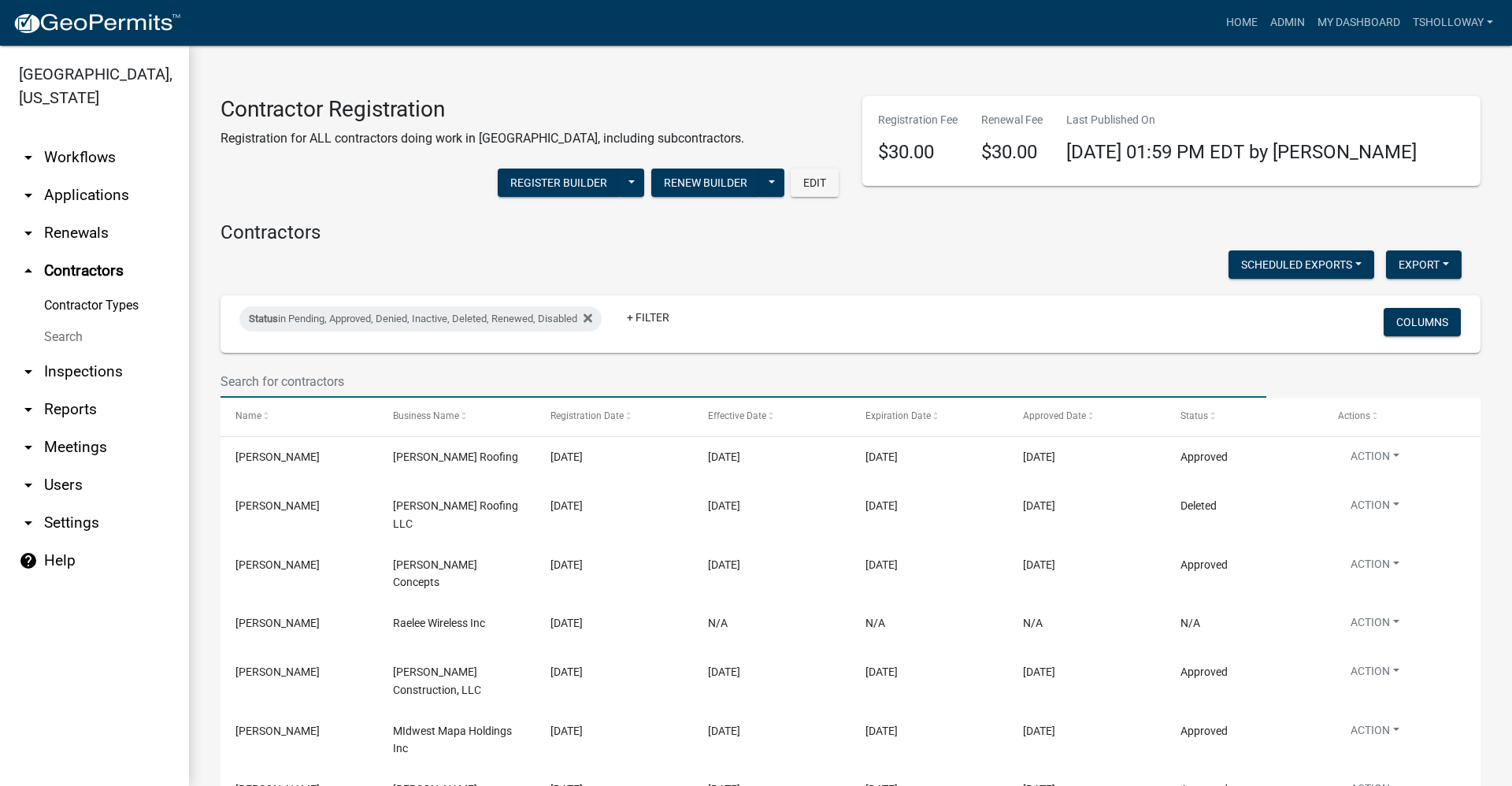
click at [344, 382] on input "text" at bounding box center [743, 380] width 1046 height 32
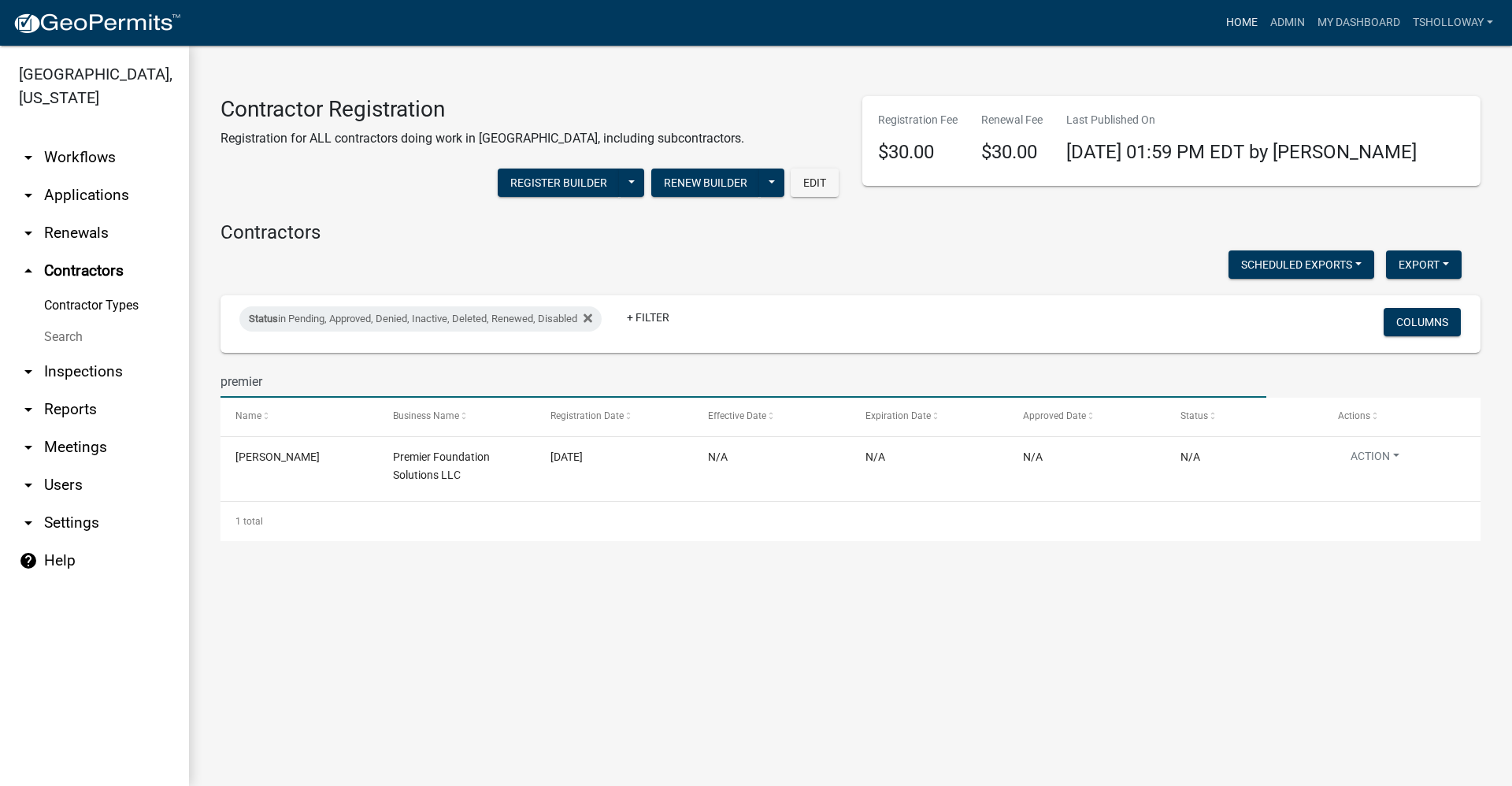
type input "premier"
click at [1244, 22] on link "Home" at bounding box center [1241, 22] width 44 height 30
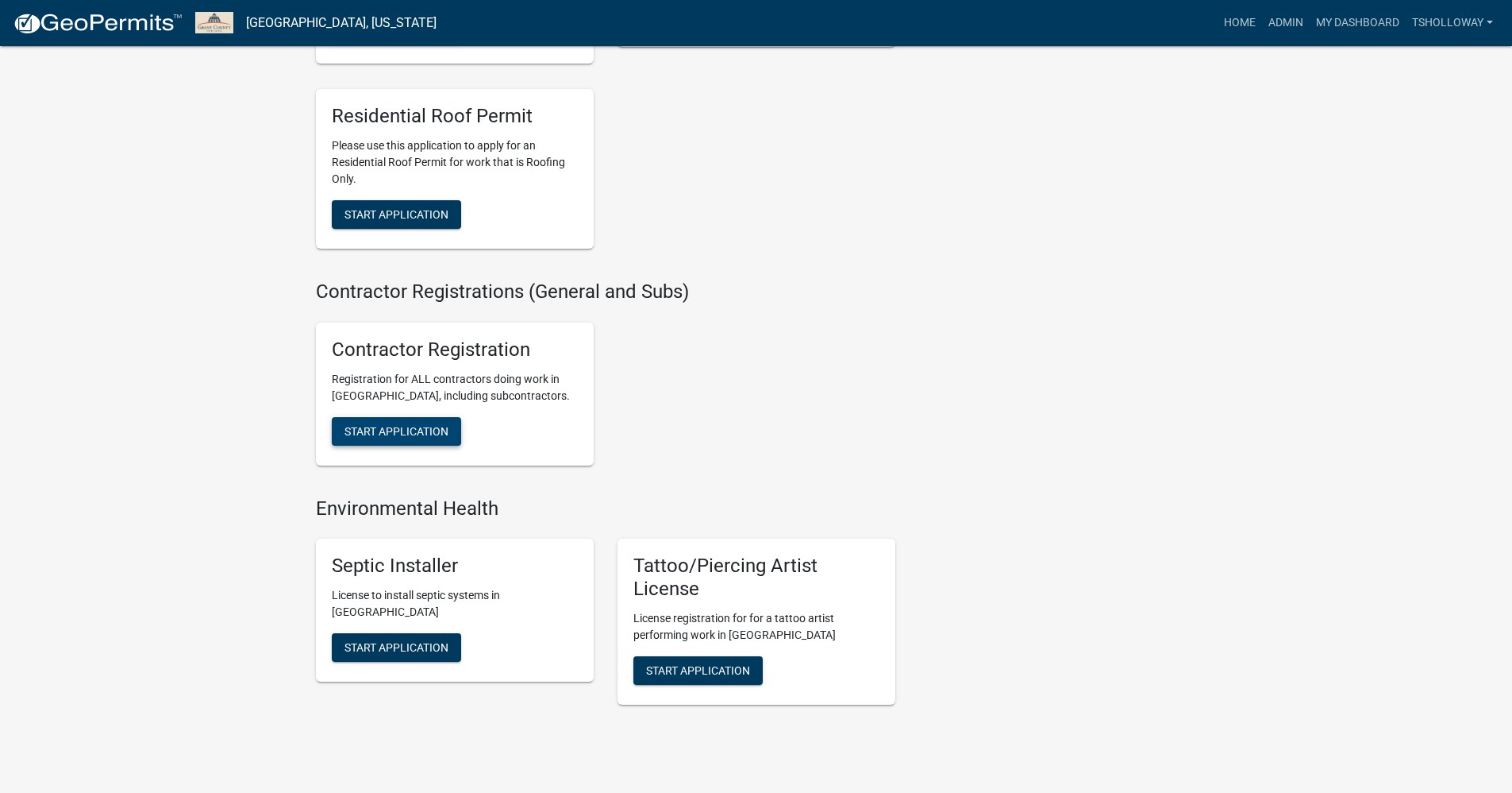
scroll to position [2779, 0]
click at [389, 436] on span "Start Application" at bounding box center [396, 429] width 104 height 13
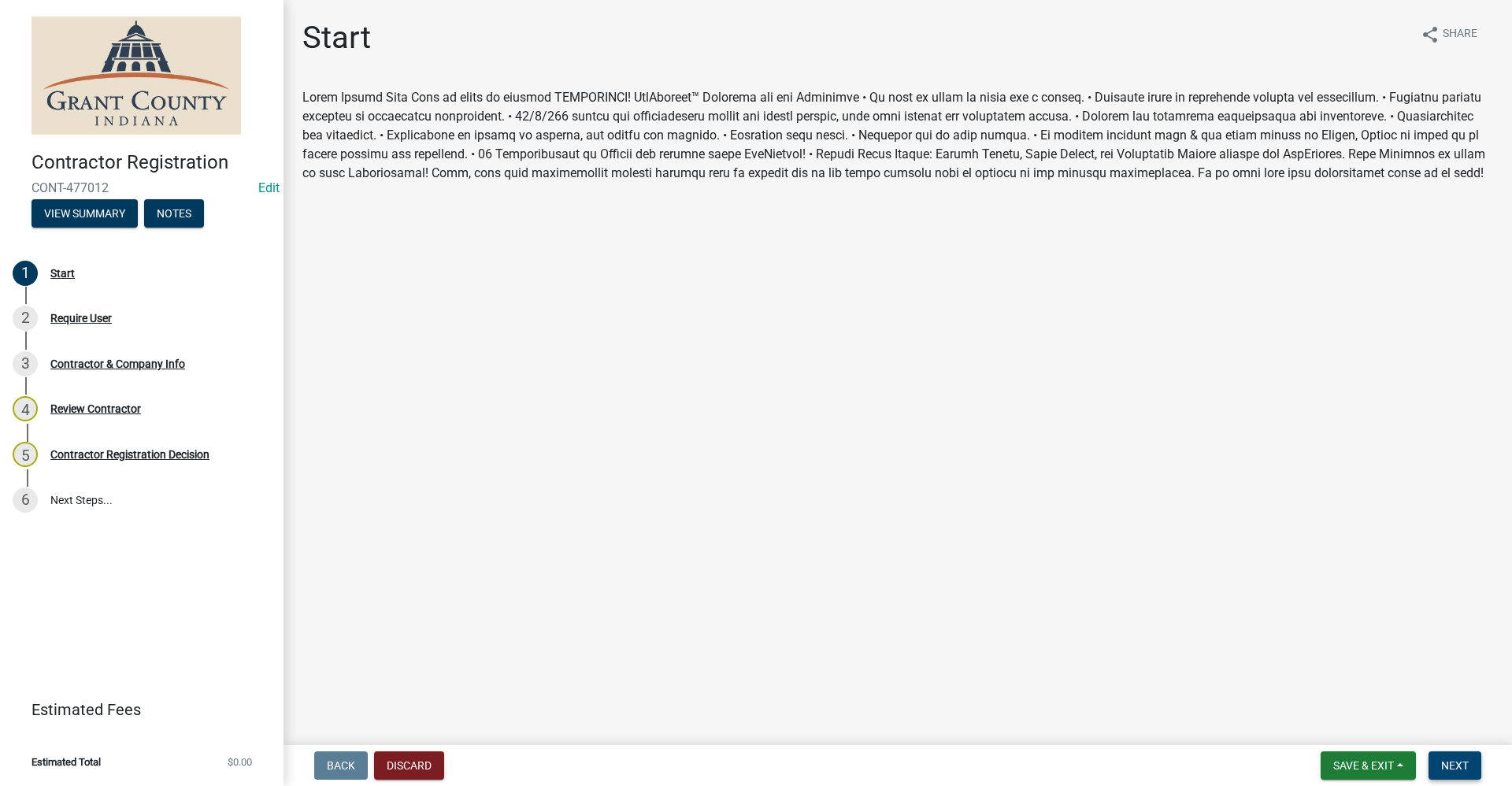
click at [1445, 770] on span "Next" at bounding box center [1455, 765] width 27 height 13
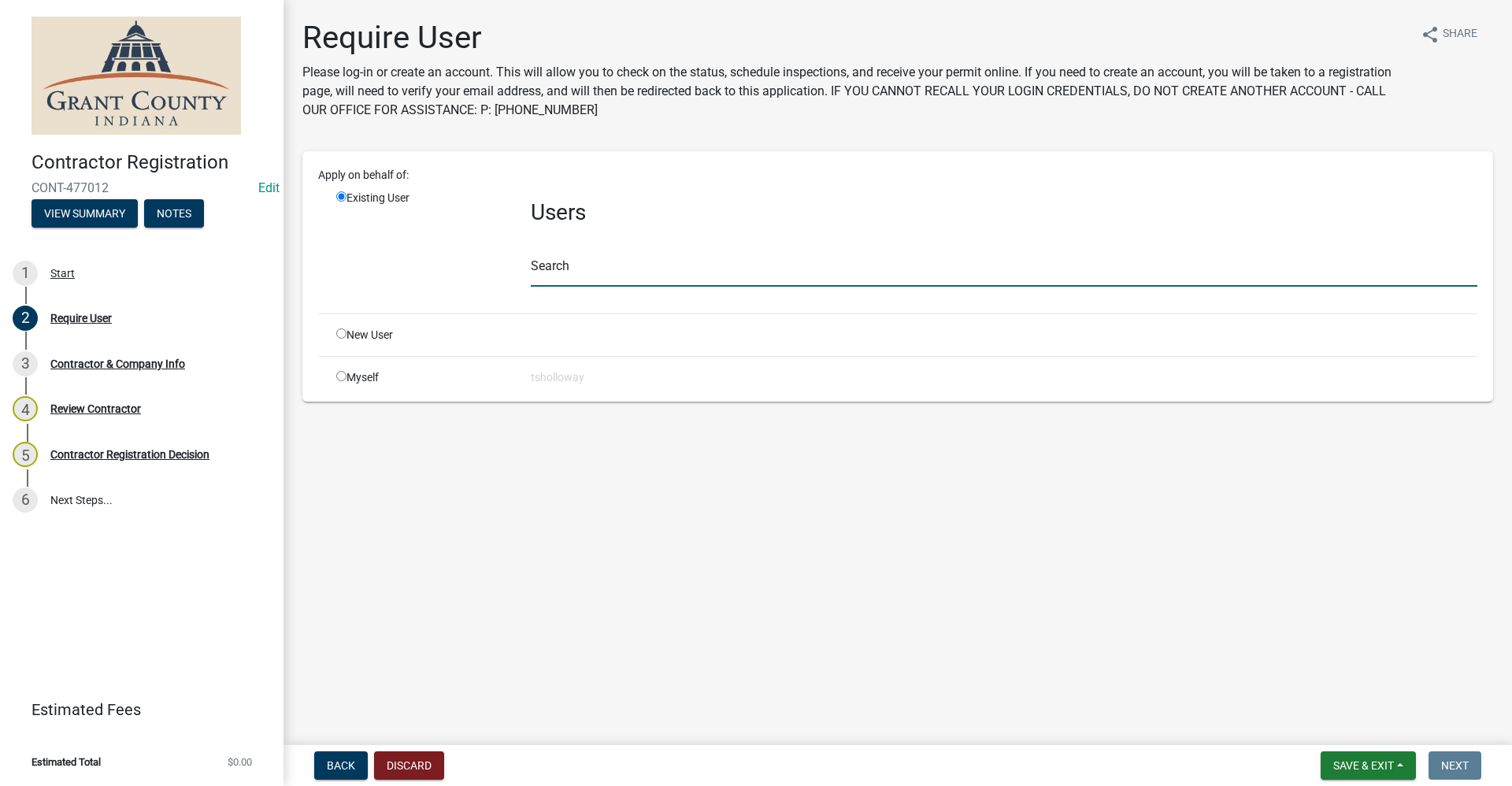
click at [552, 268] on input "text" at bounding box center [1003, 269] width 947 height 32
click at [341, 335] on input "radio" at bounding box center [342, 333] width 11 height 11
radio input "true"
radio input "false"
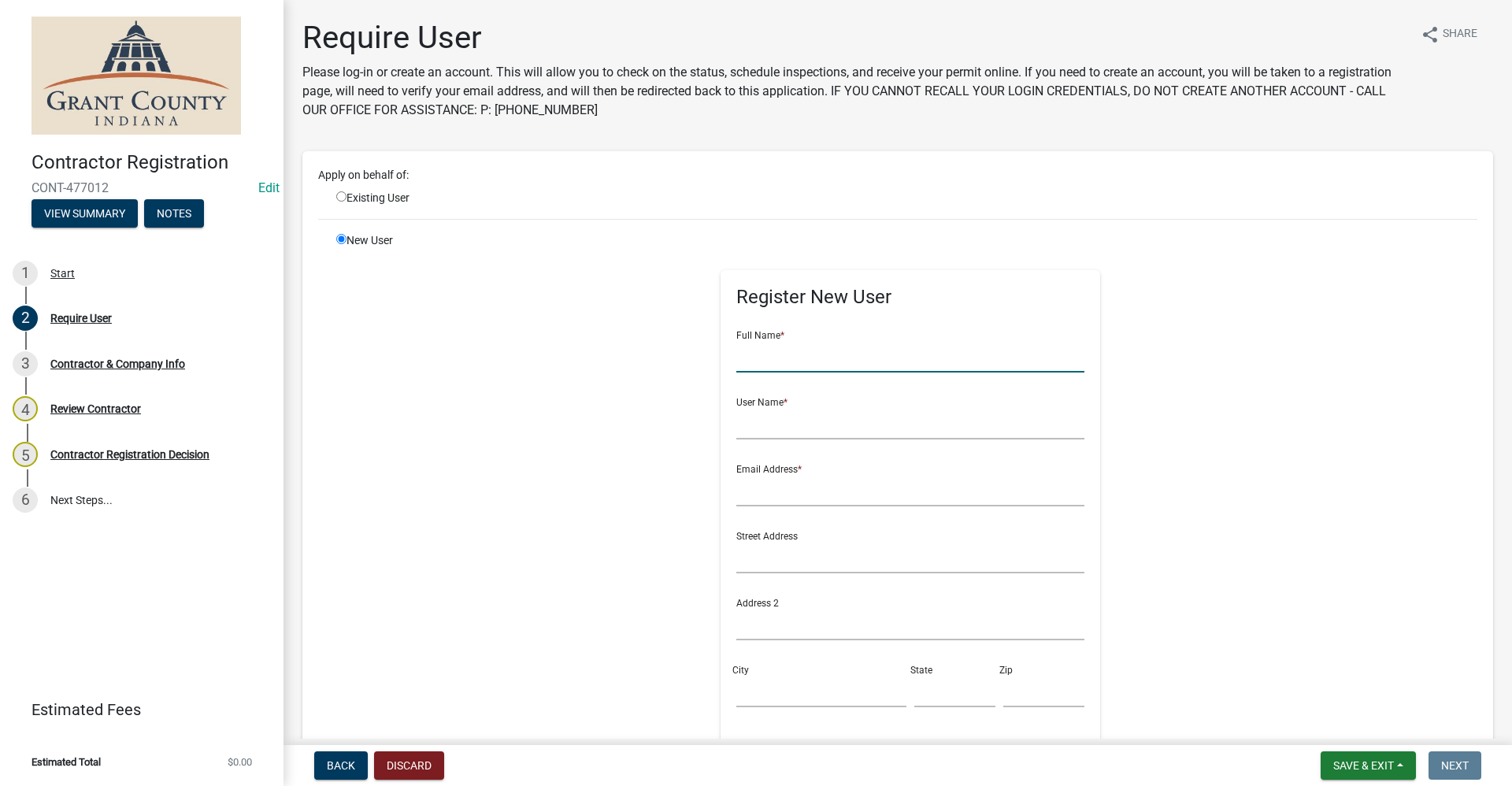
click at [794, 363] on input "text" at bounding box center [911, 356] width 348 height 32
type input "Philip Leas"
click at [737, 427] on input "text" at bounding box center [911, 422] width 348 height 32
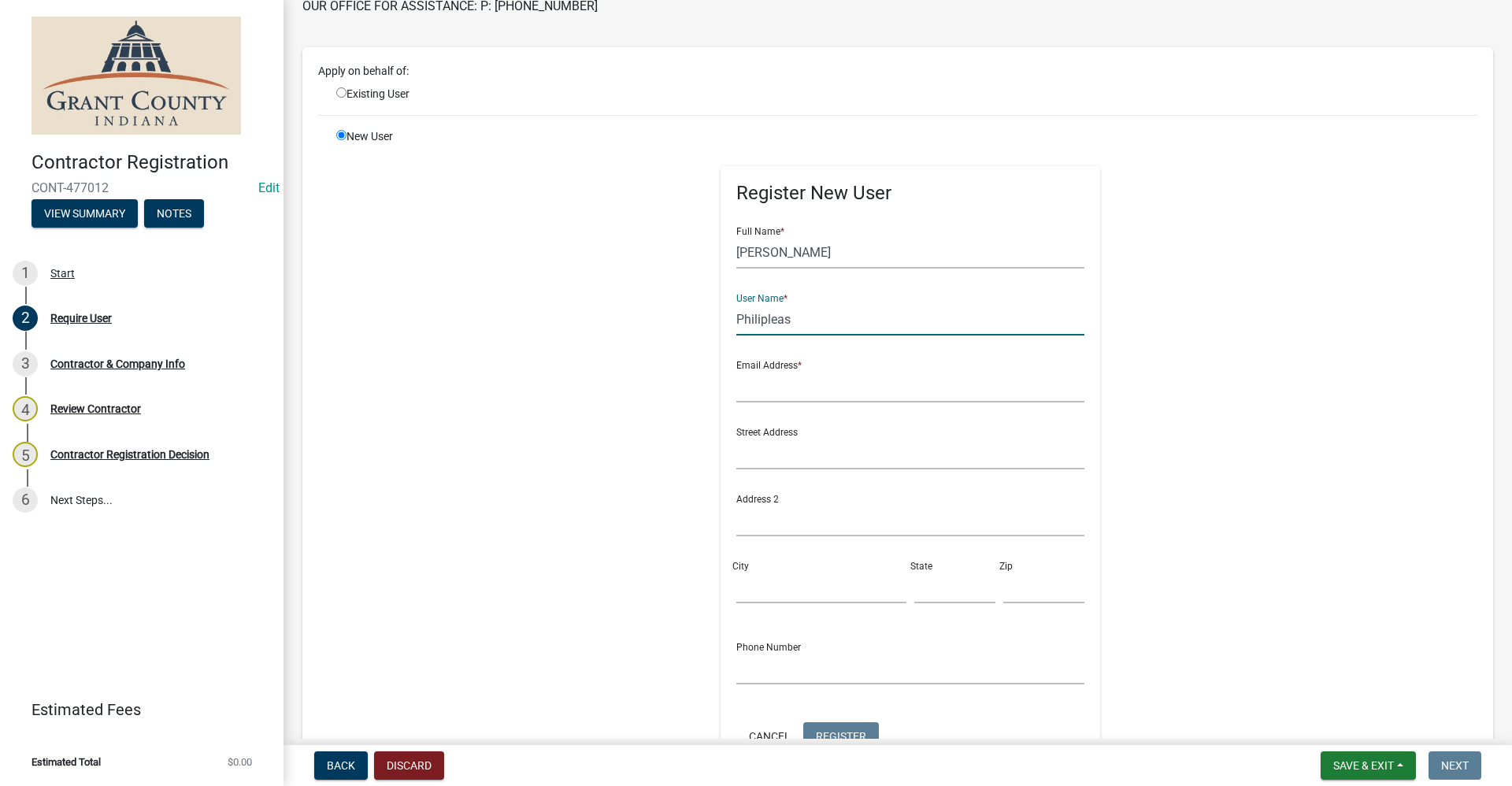
scroll to position [158, 0]
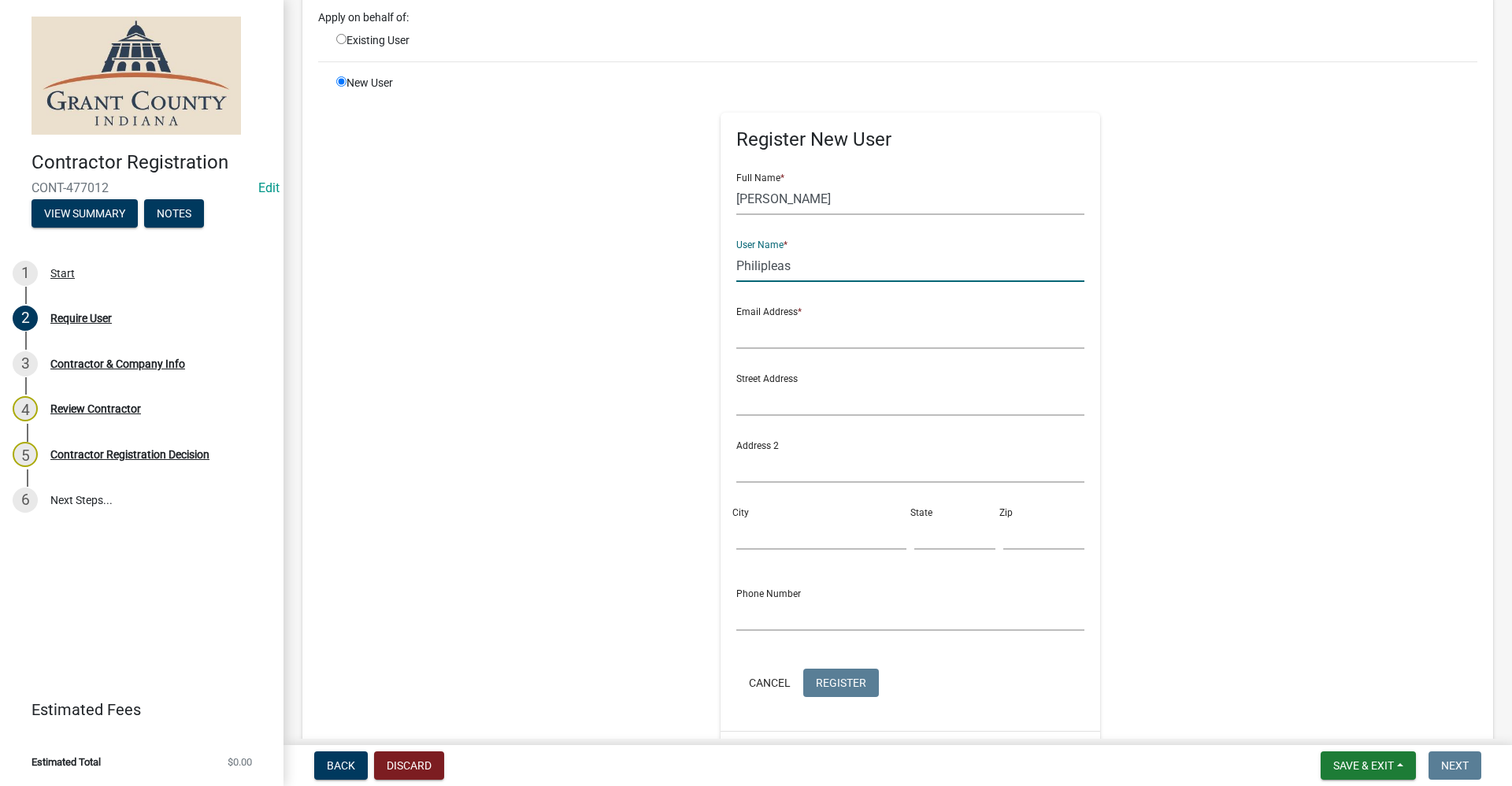
type input "Philipleas"
click at [763, 332] on input "text" at bounding box center [911, 332] width 348 height 32
type input "no@email"
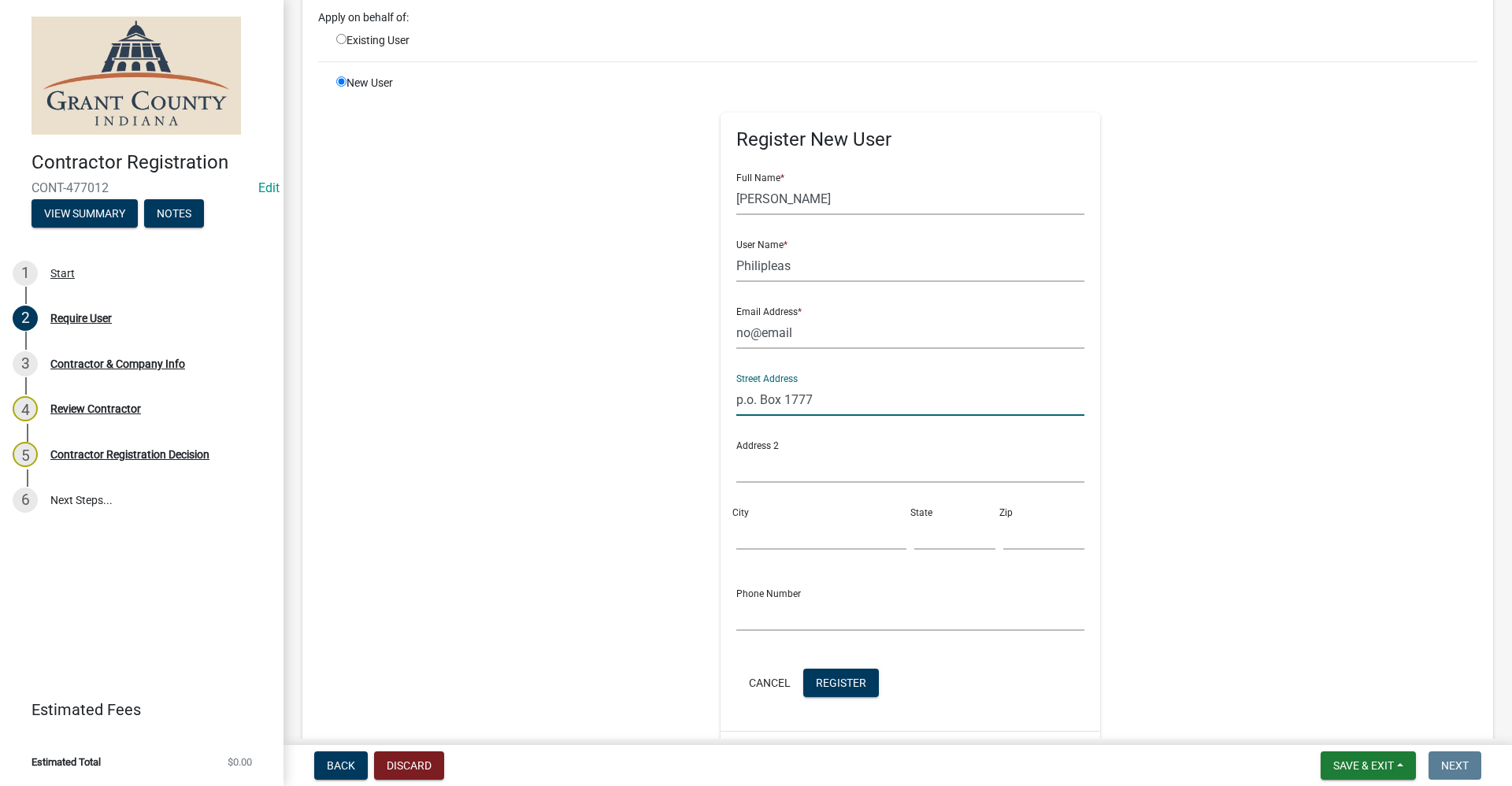
type input "p.o. Box 1777"
click at [737, 538] on input "City" at bounding box center [821, 533] width 170 height 32
type input "[PERSON_NAME]"
click at [916, 526] on input "text" at bounding box center [954, 533] width 81 height 32
click at [966, 534] on input "IN" at bounding box center [954, 533] width 81 height 32
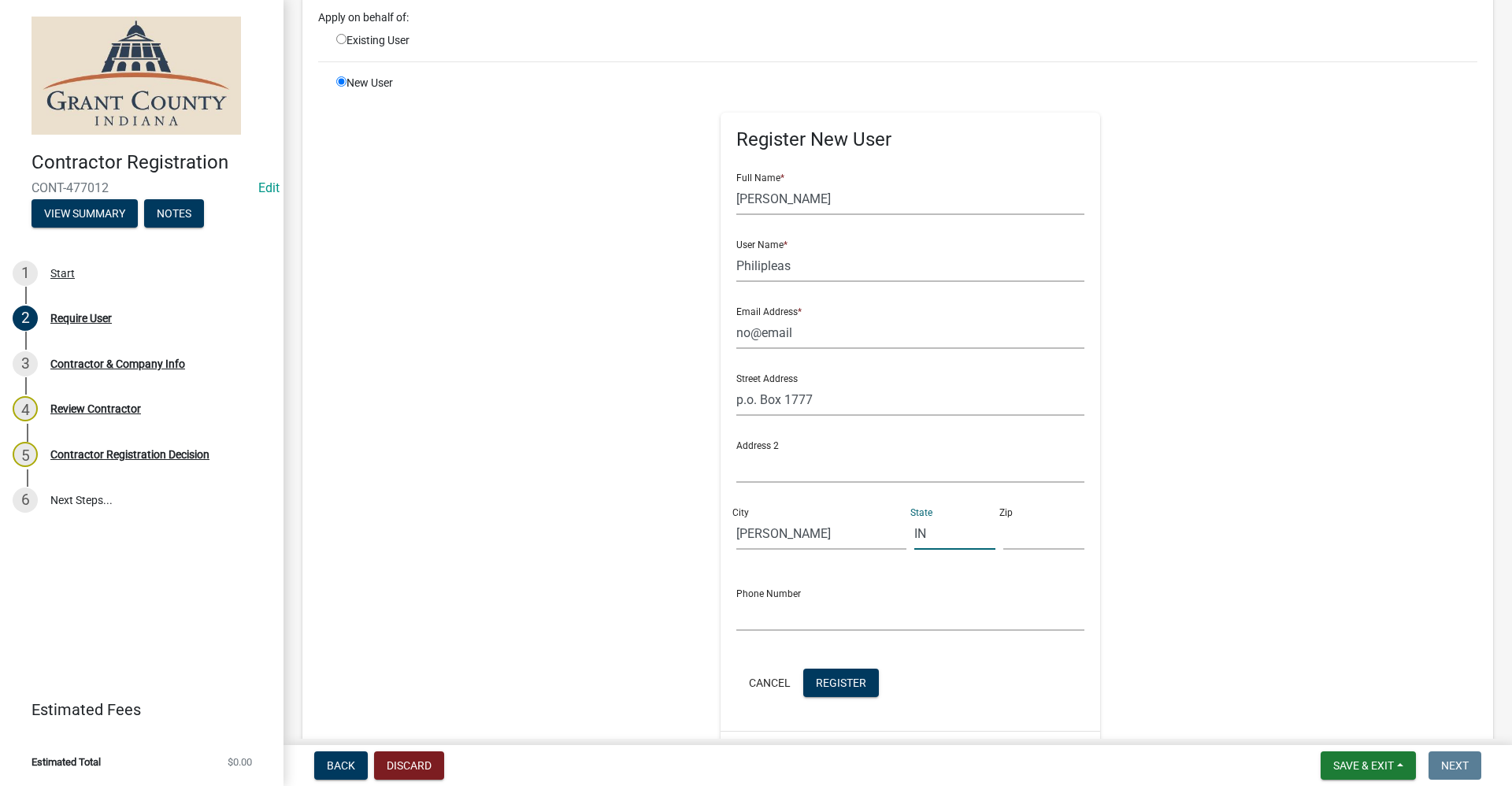
type input "IN"
click at [1023, 533] on input "text" at bounding box center [1043, 533] width 81 height 32
type input "46952"
click at [763, 610] on input "text" at bounding box center [911, 614] width 348 height 32
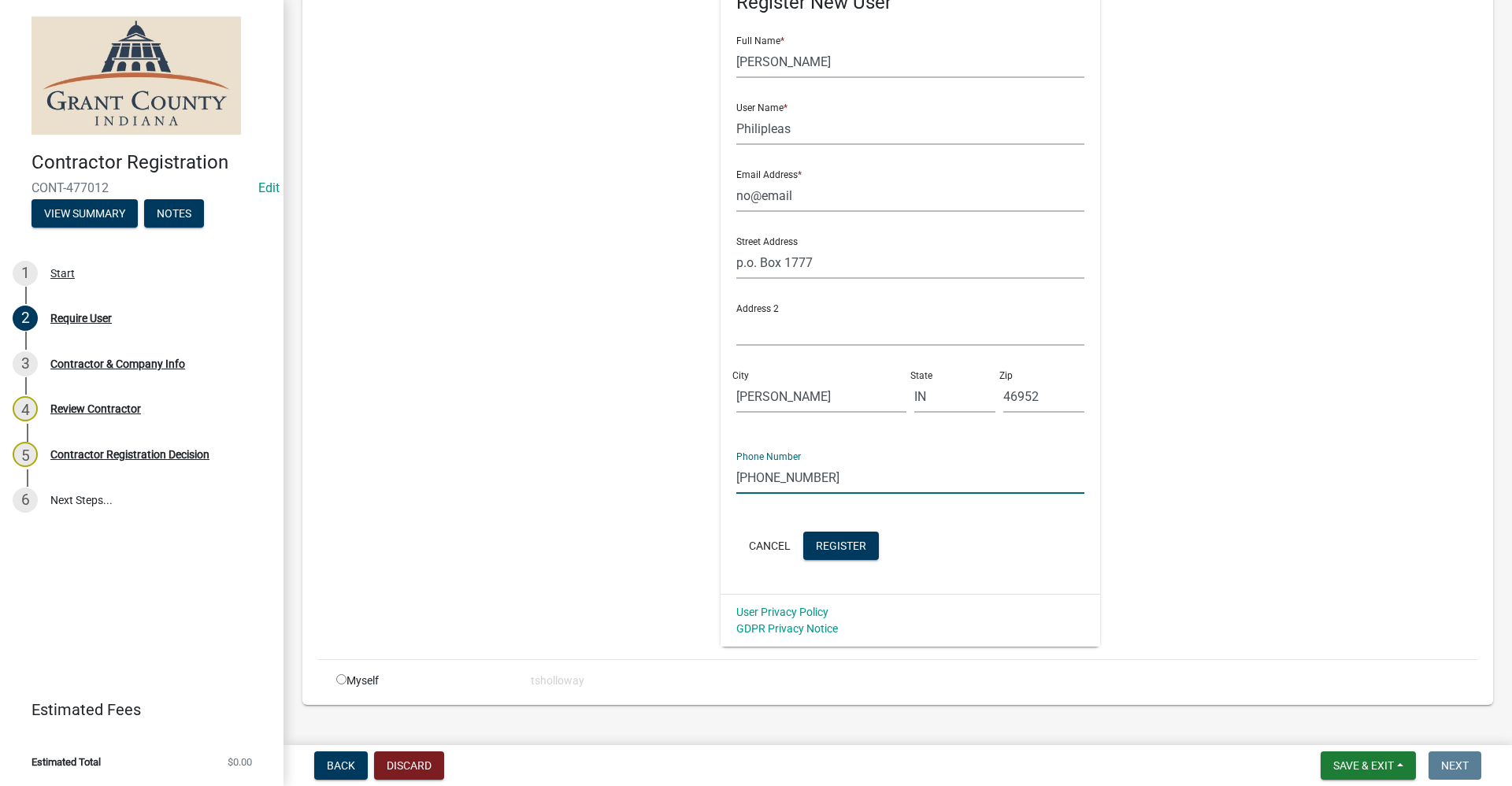
scroll to position [315, 0]
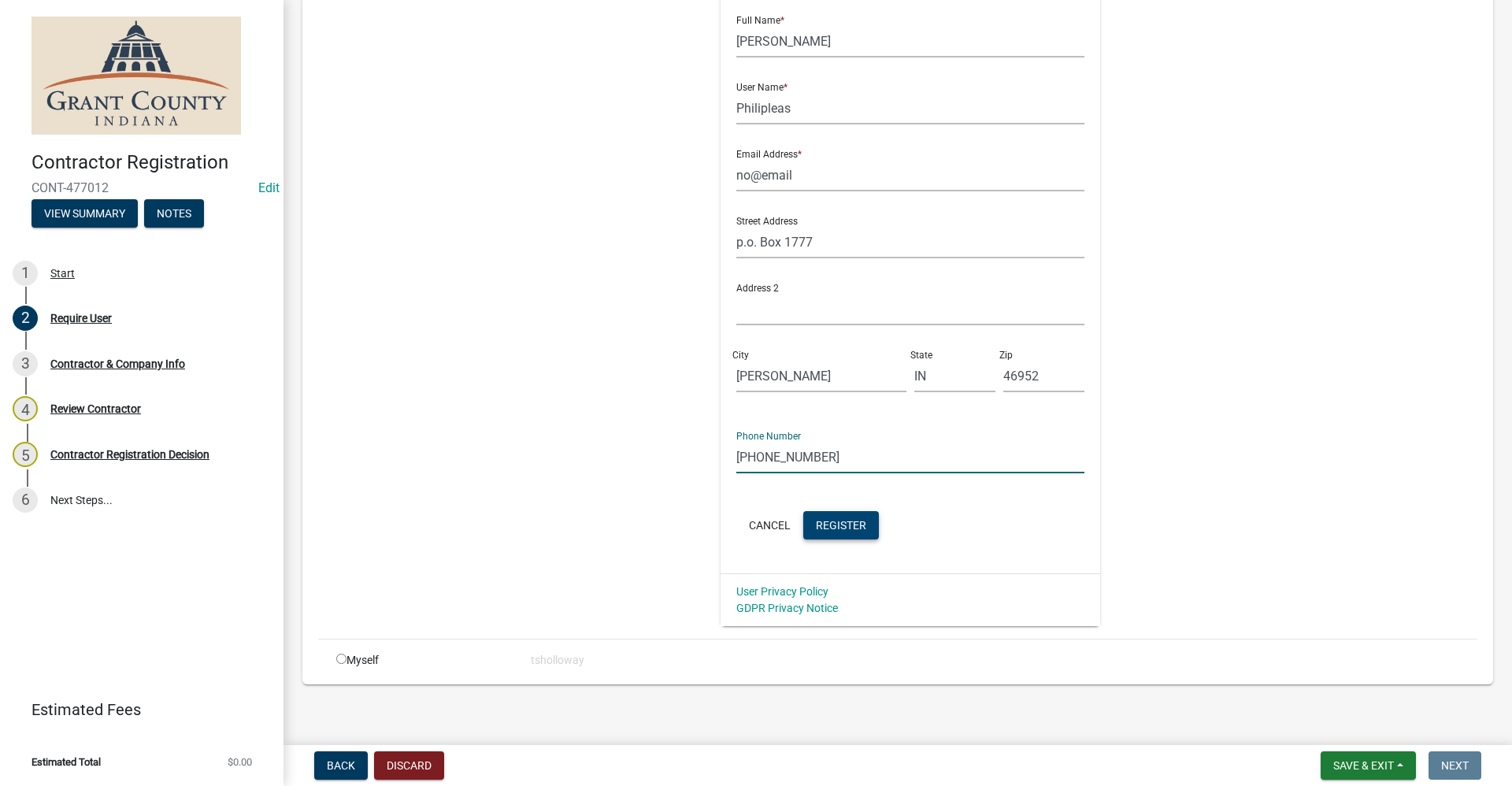
type input "765-251-3233"
click at [837, 528] on span "Register" at bounding box center [841, 523] width 51 height 13
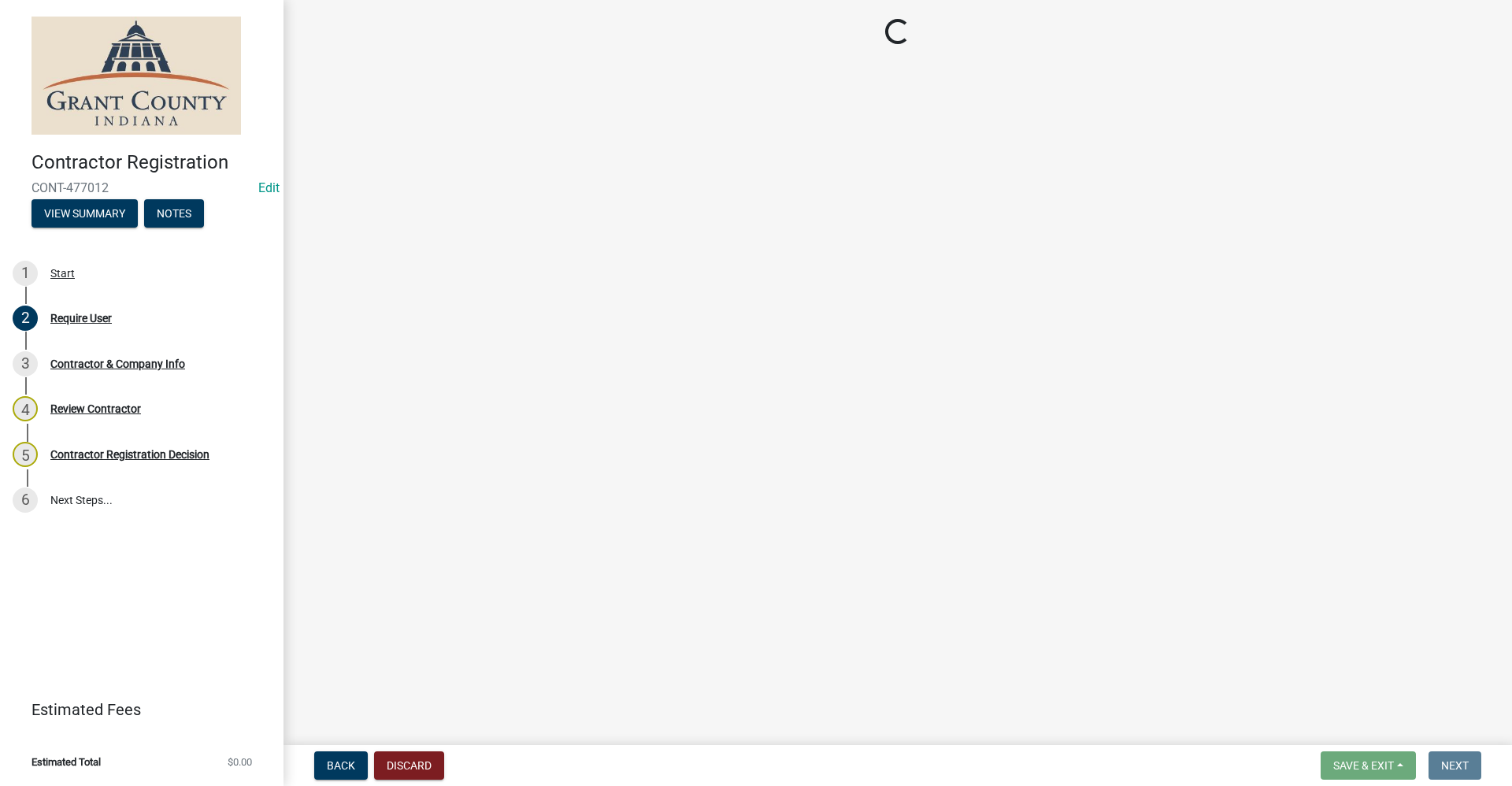
select select "IN"
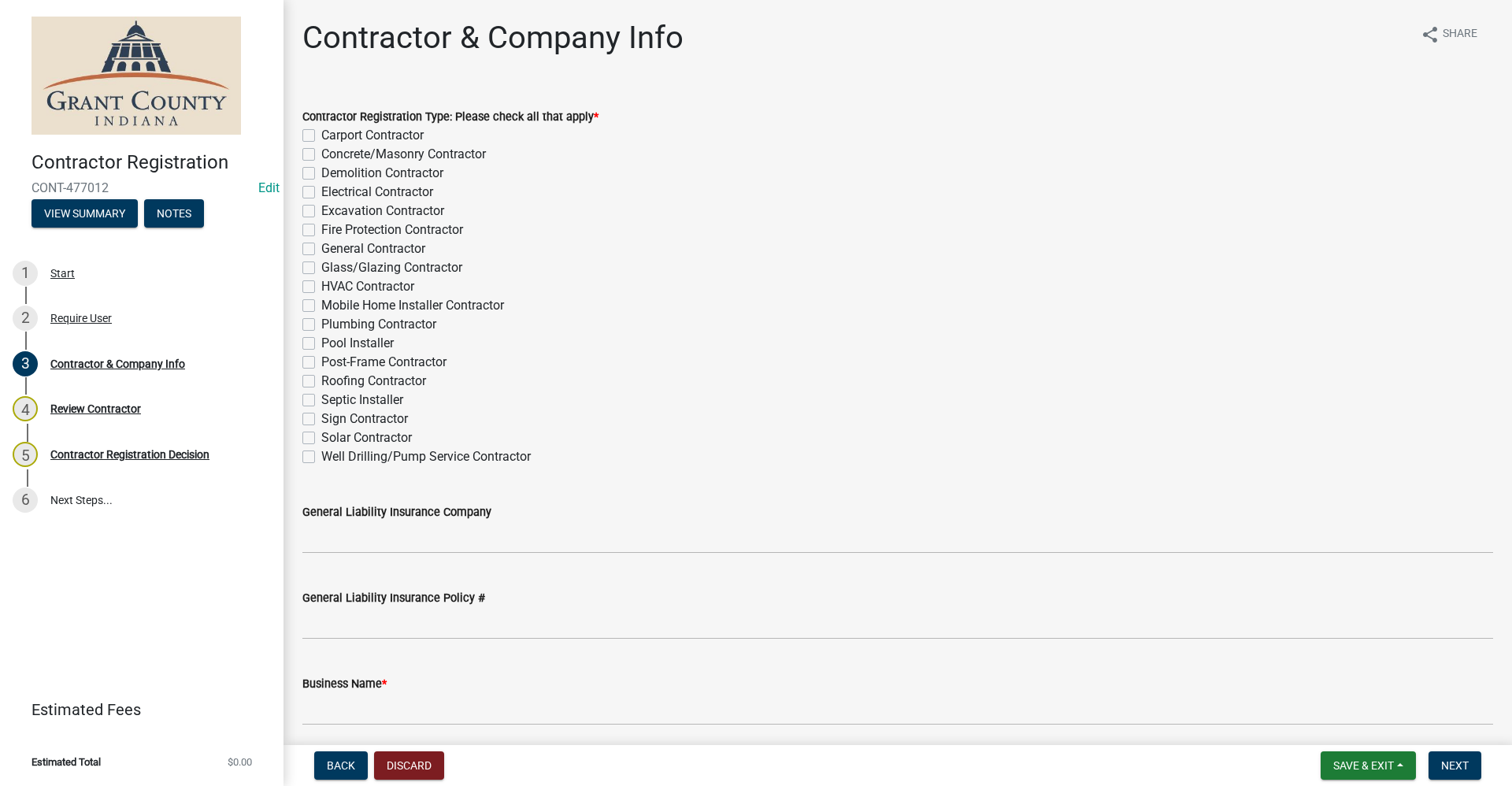
click at [321, 155] on label "Concrete/Masonry Contractor" at bounding box center [403, 154] width 164 height 18
click at [321, 155] on input "Concrete/Masonry Contractor" at bounding box center [326, 150] width 11 height 11
checkbox input "true"
checkbox input "false"
checkbox input "true"
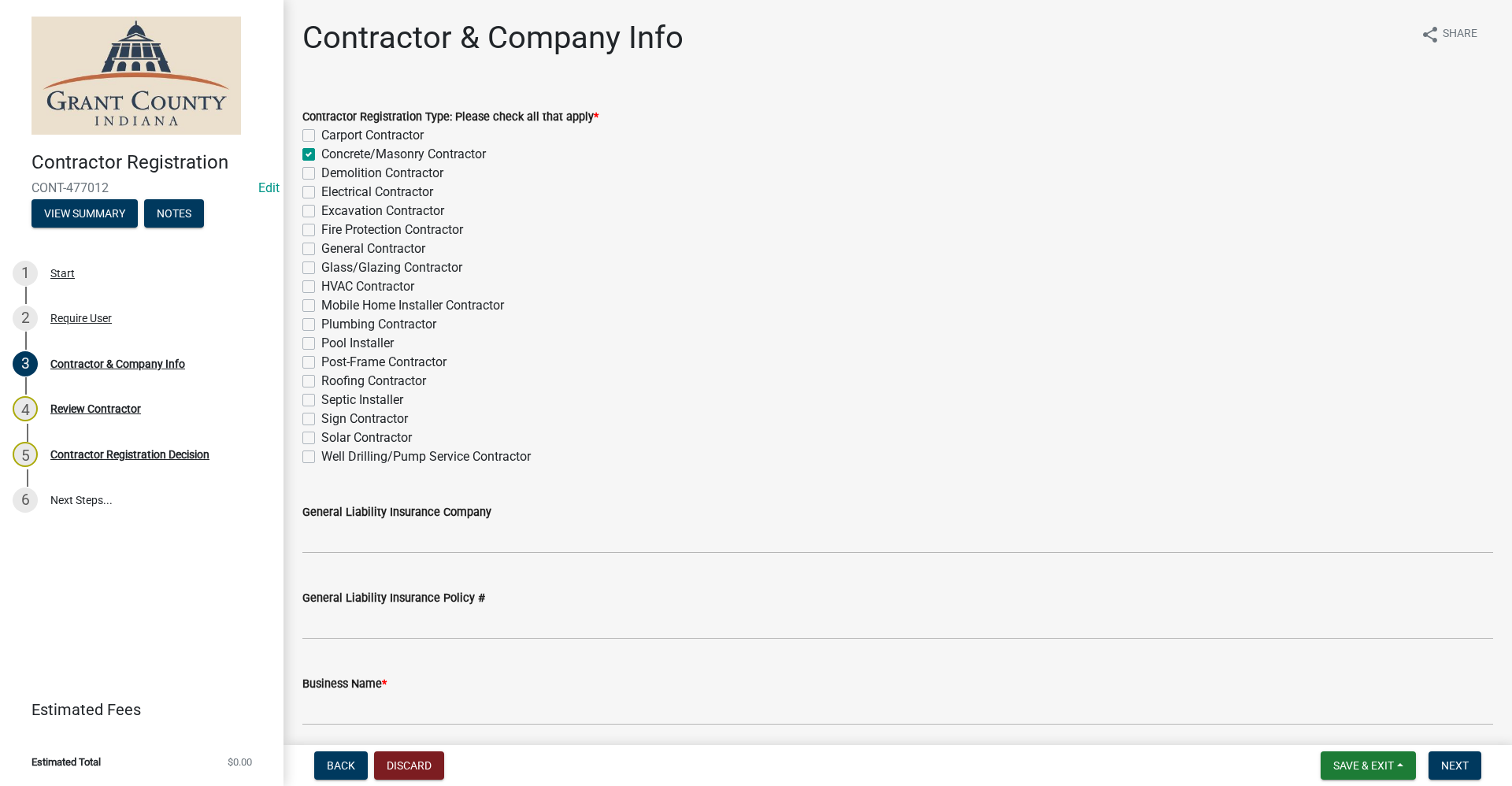
checkbox input "false"
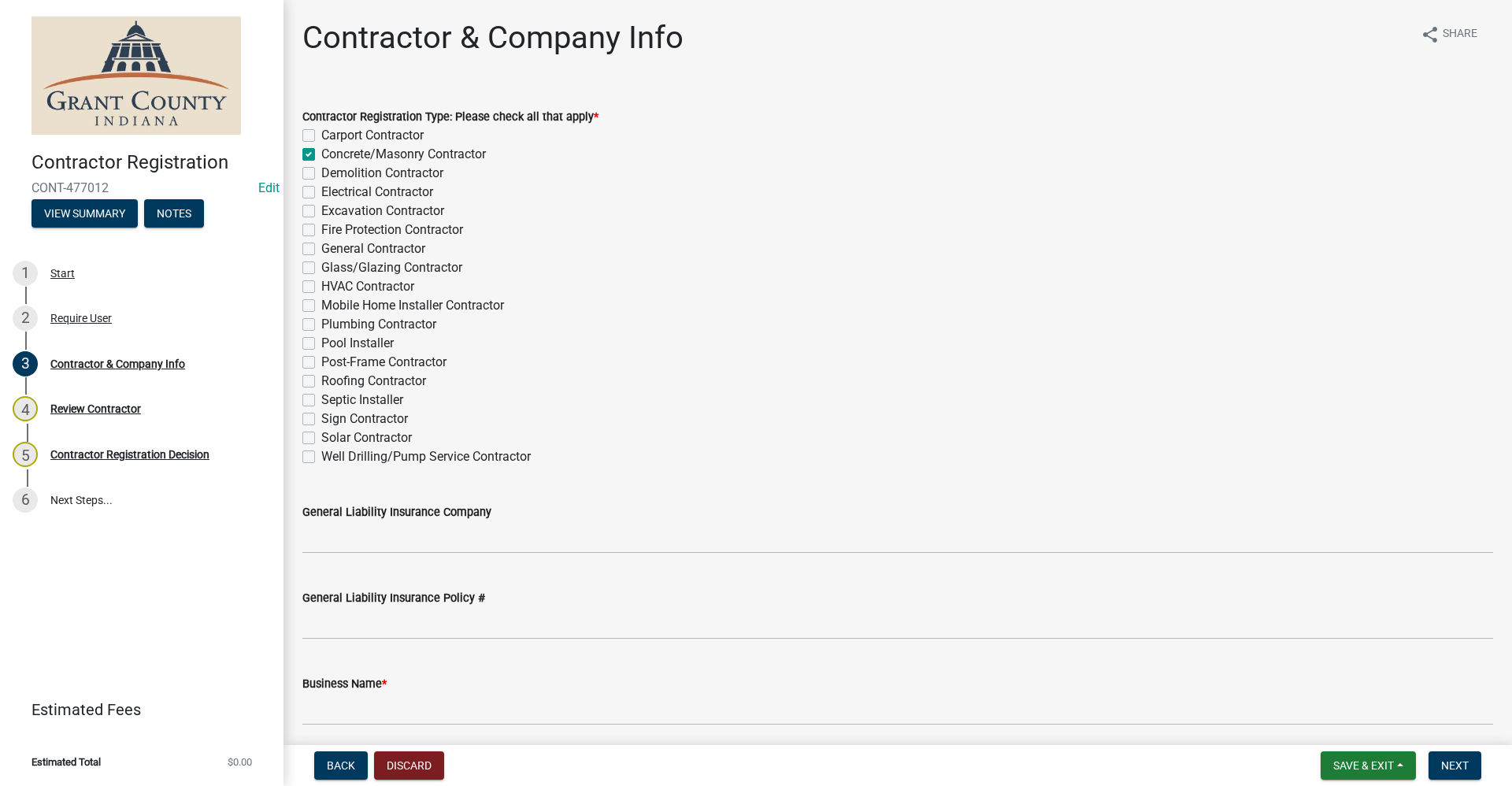
checkbox input "false"
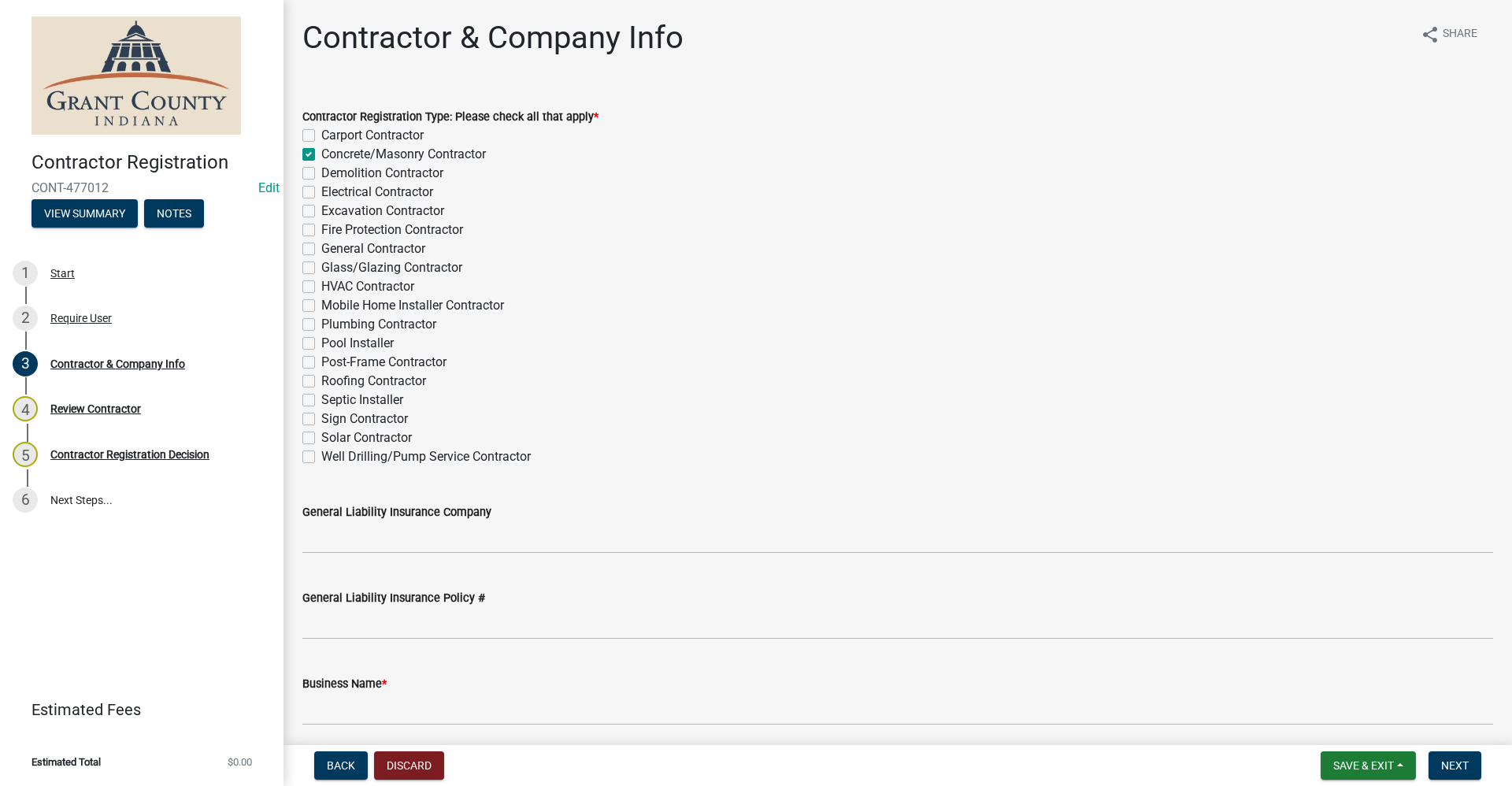
checkbox input "false"
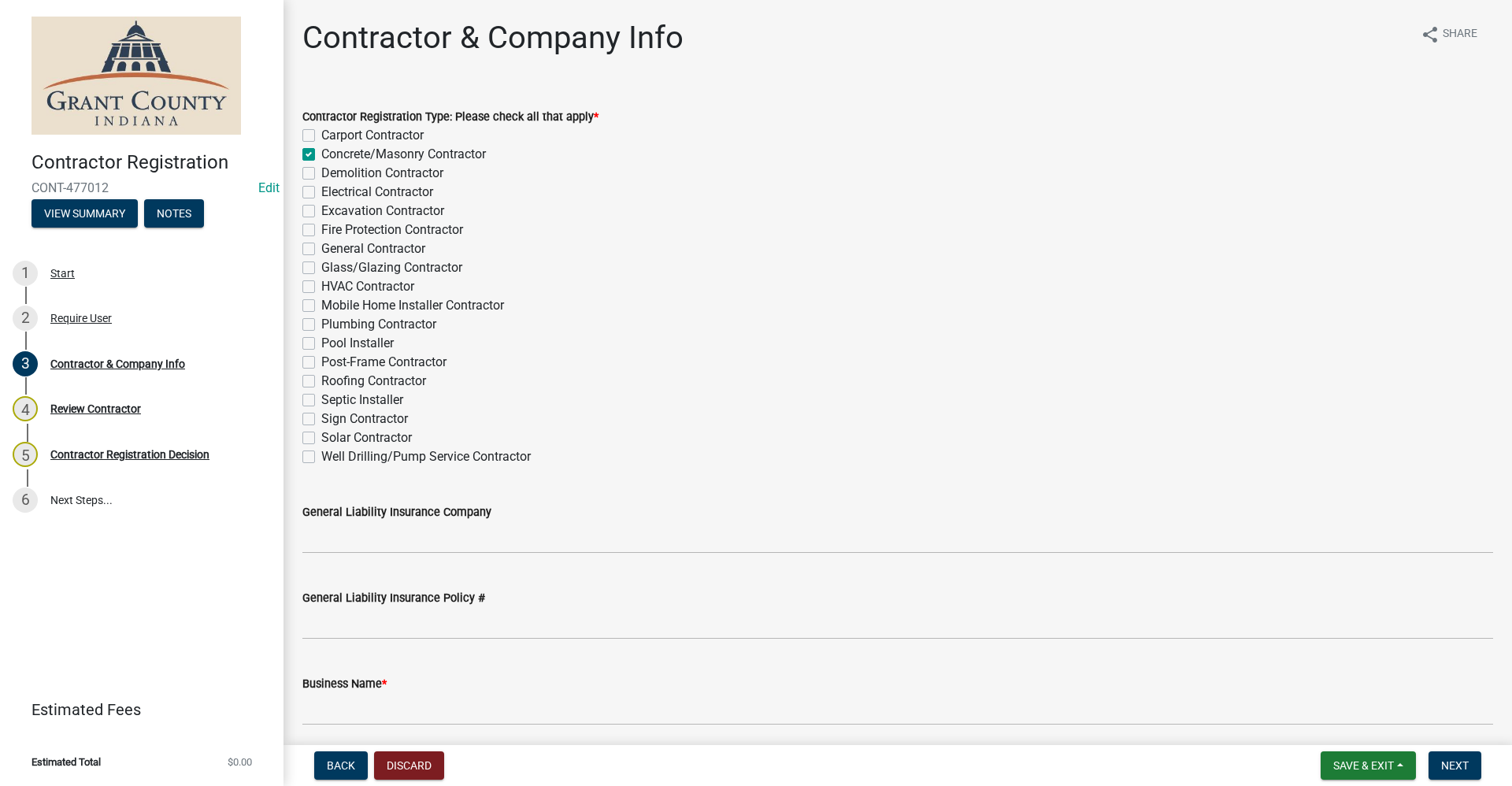
checkbox input "false"
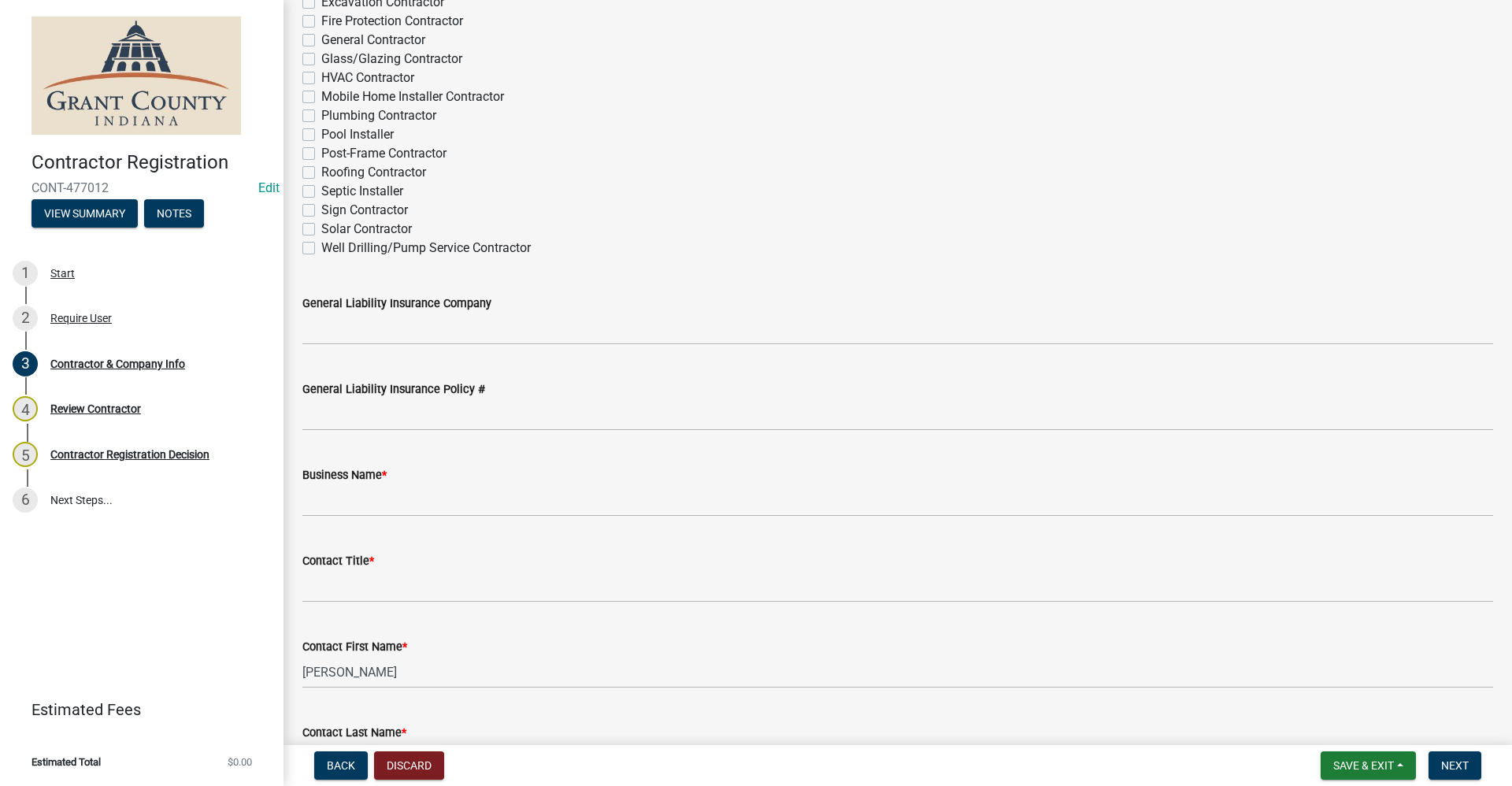
scroll to position [236, 0]
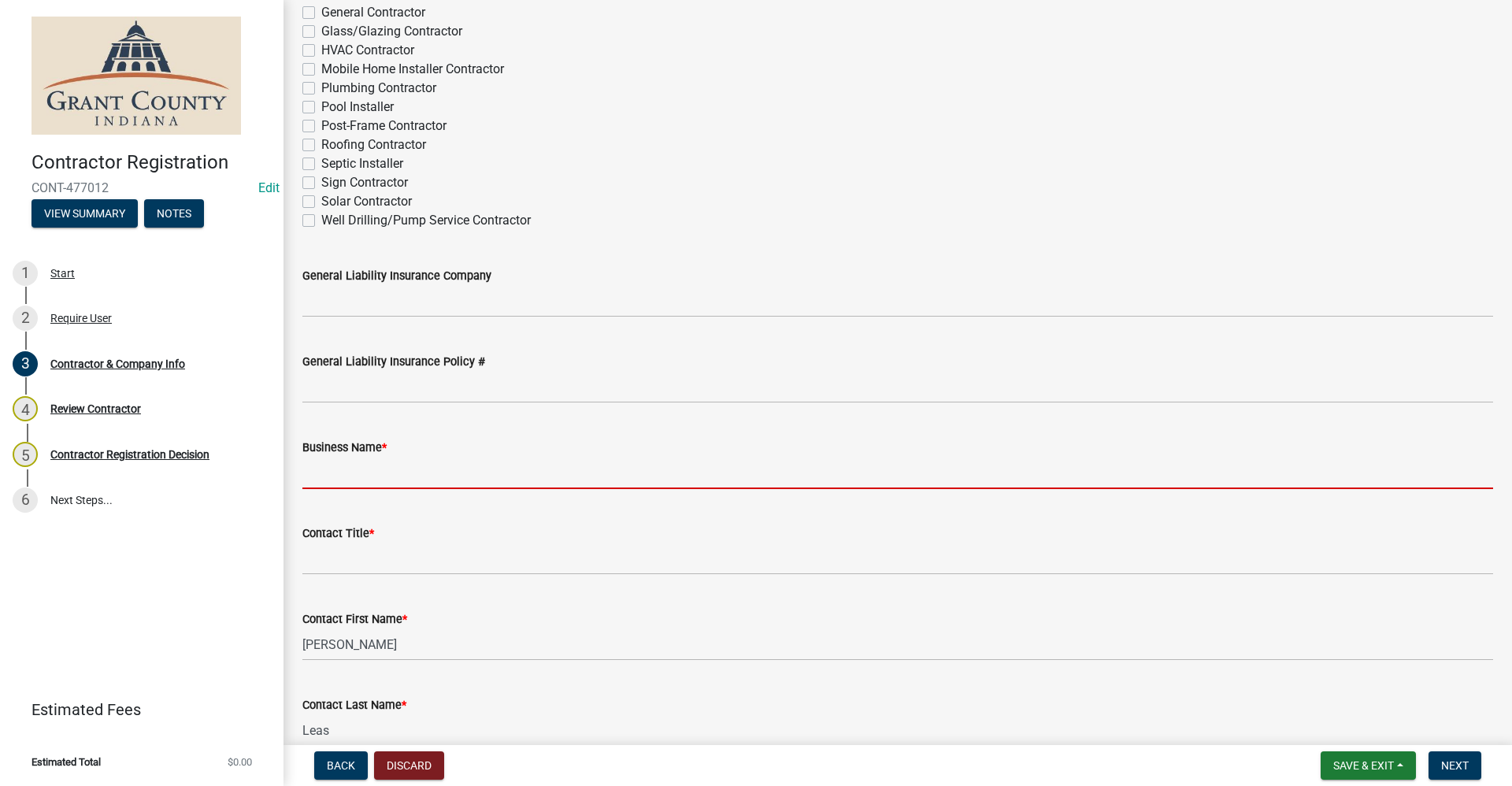
click at [437, 467] on input "Business Name *" at bounding box center [897, 472] width 1190 height 32
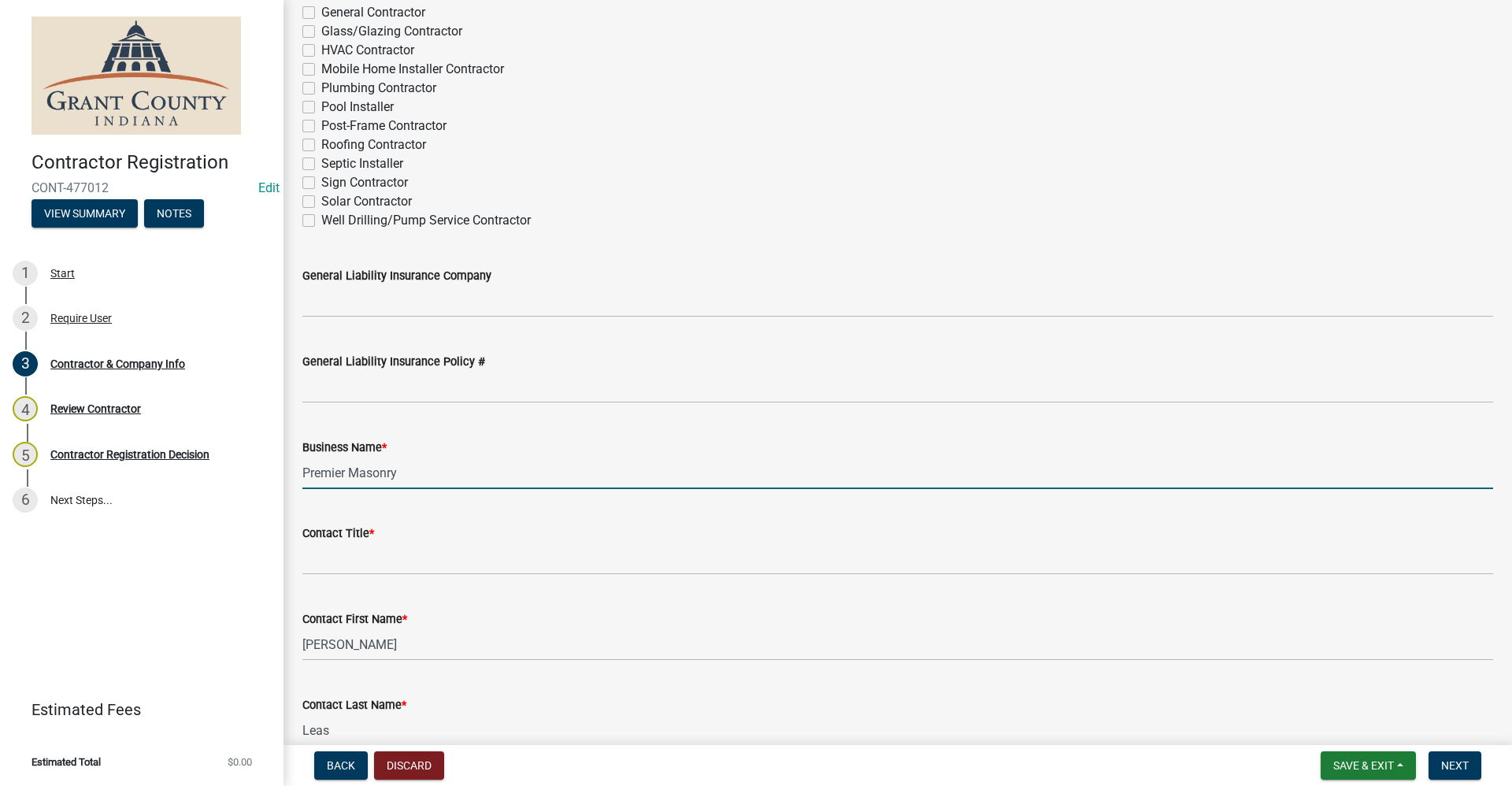
type input "Premier Masonry"
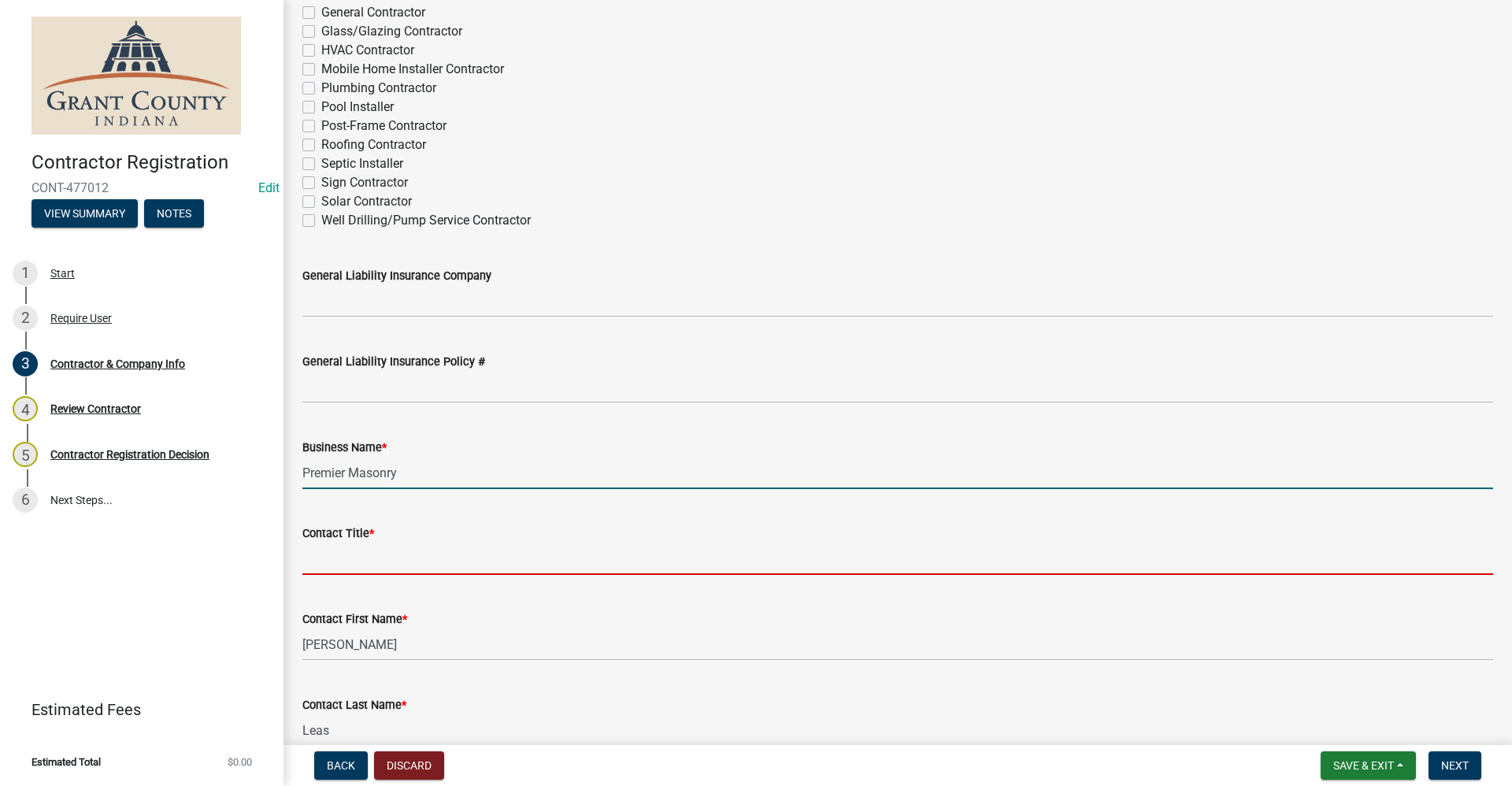
click at [319, 565] on input "Contact Title *" at bounding box center [897, 558] width 1190 height 32
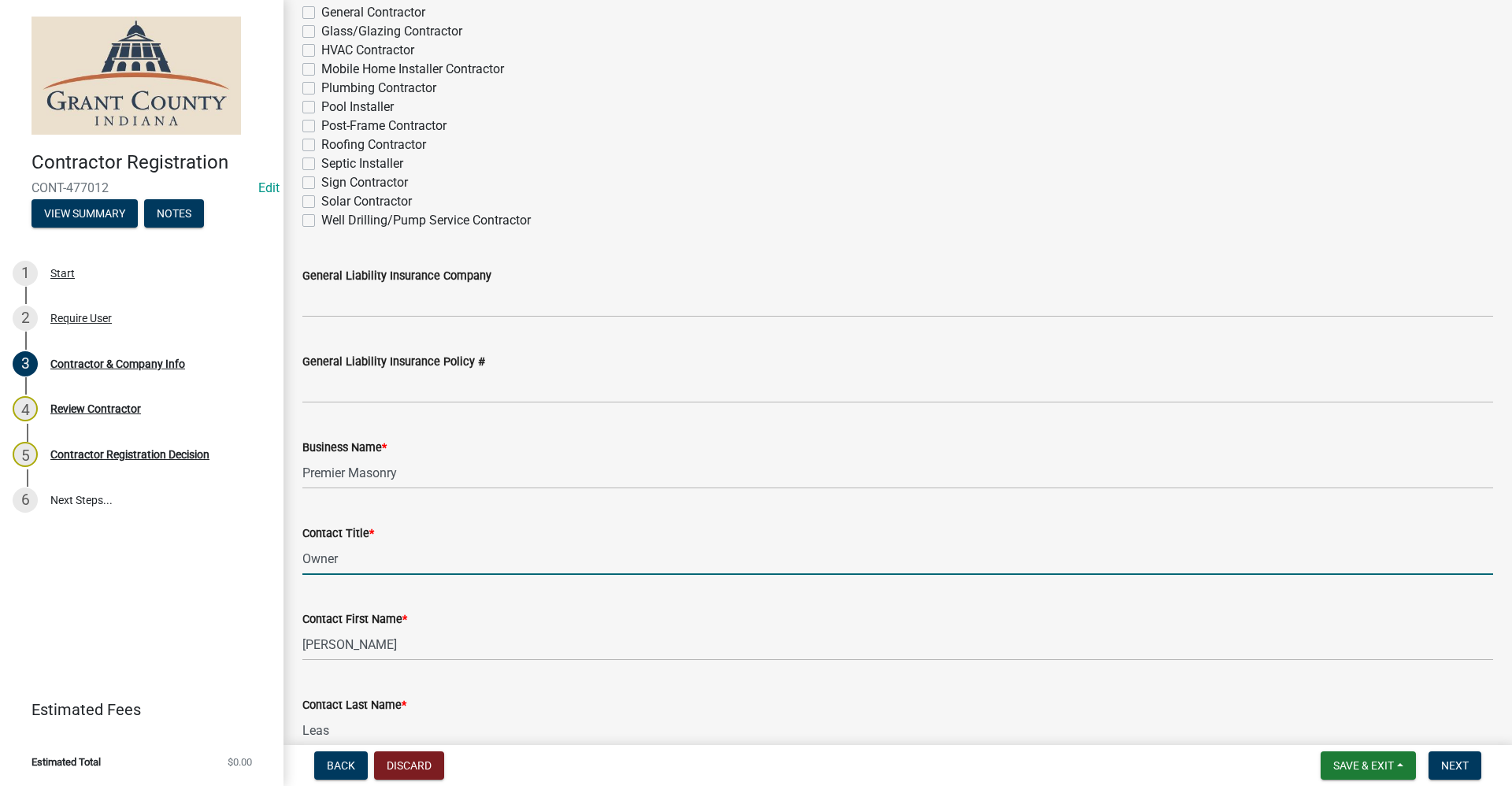
type input "Owner"
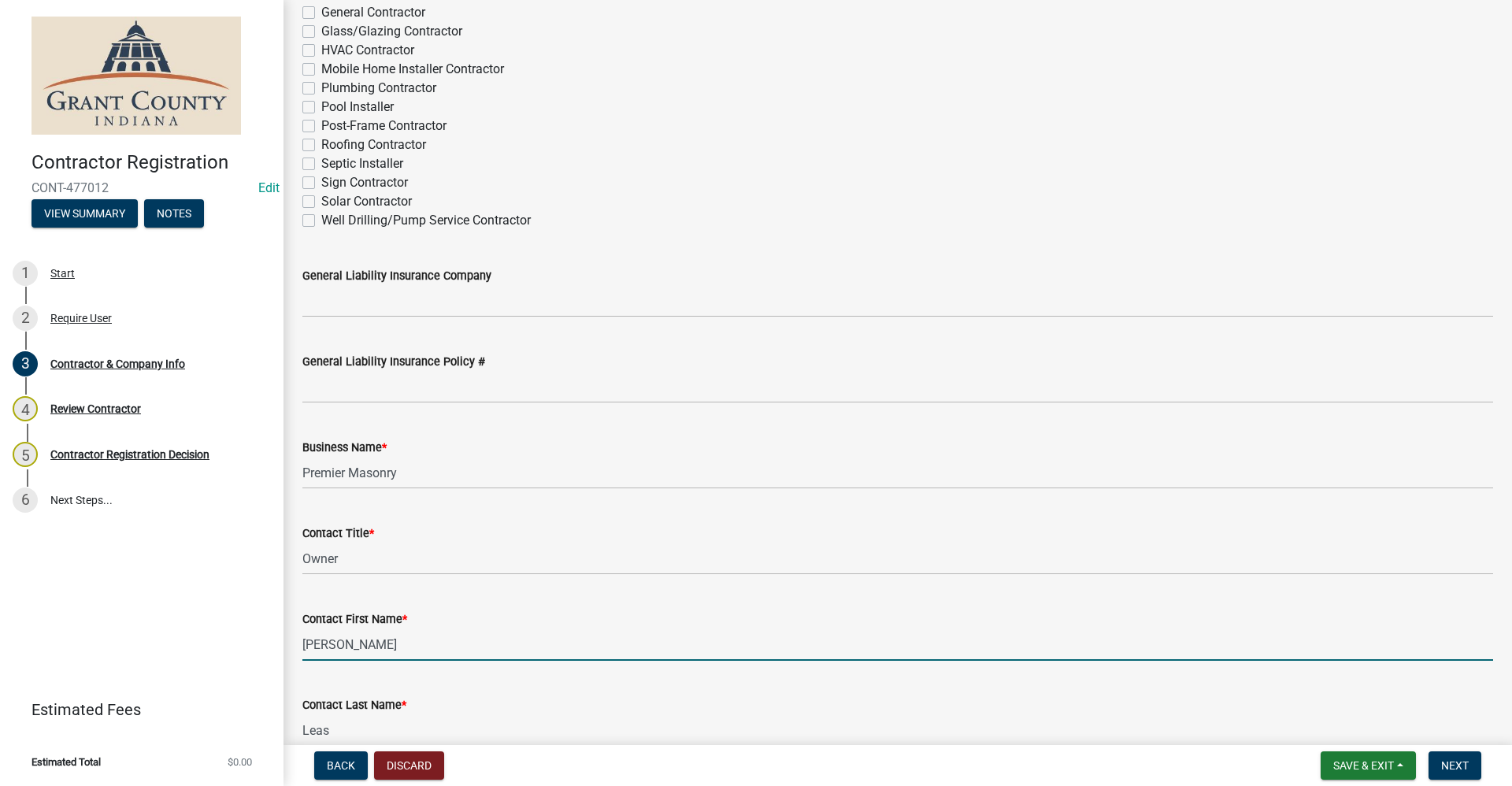
click at [687, 660] on input "Philip" at bounding box center [897, 644] width 1190 height 32
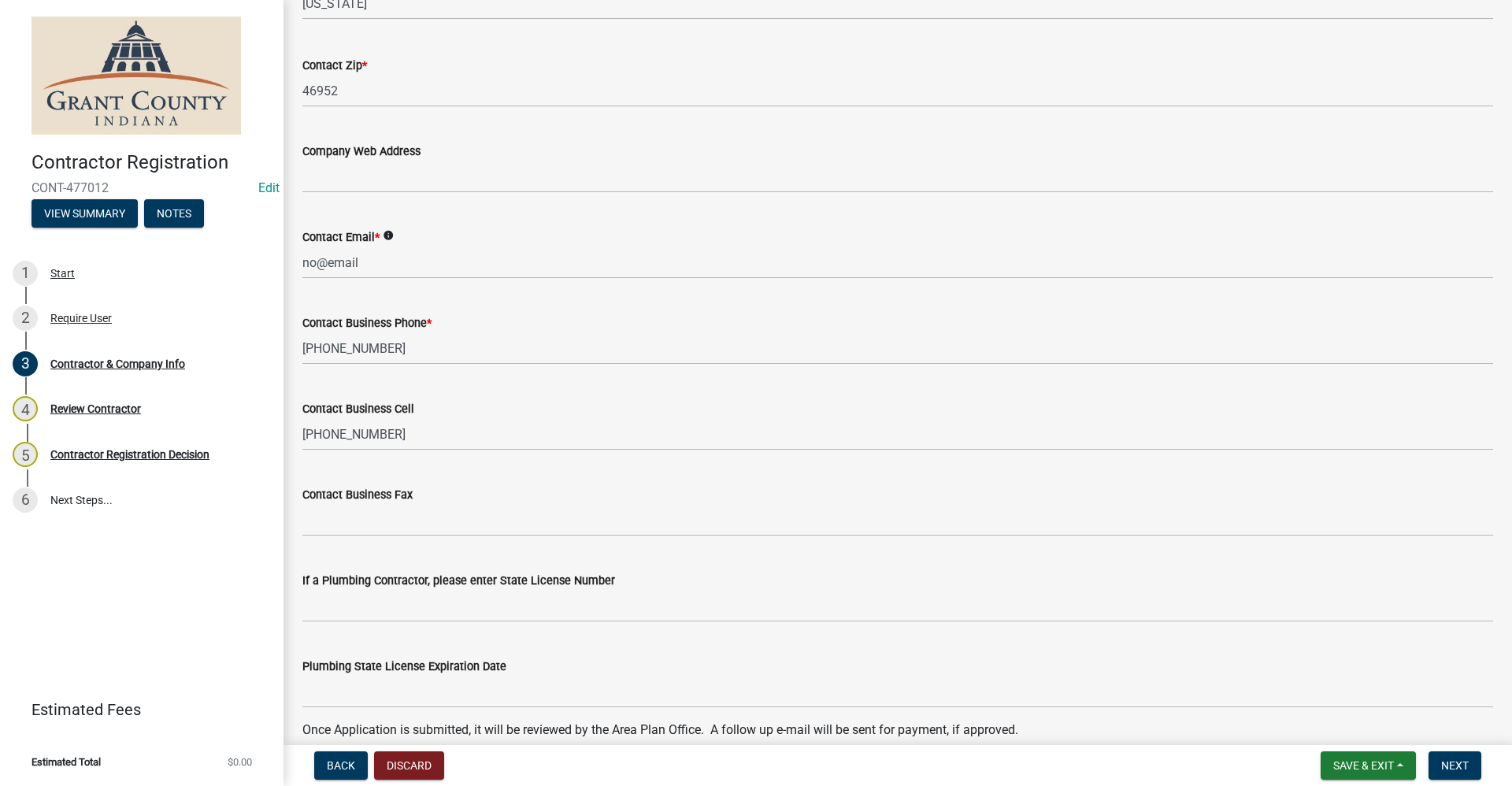
scroll to position [1400, 0]
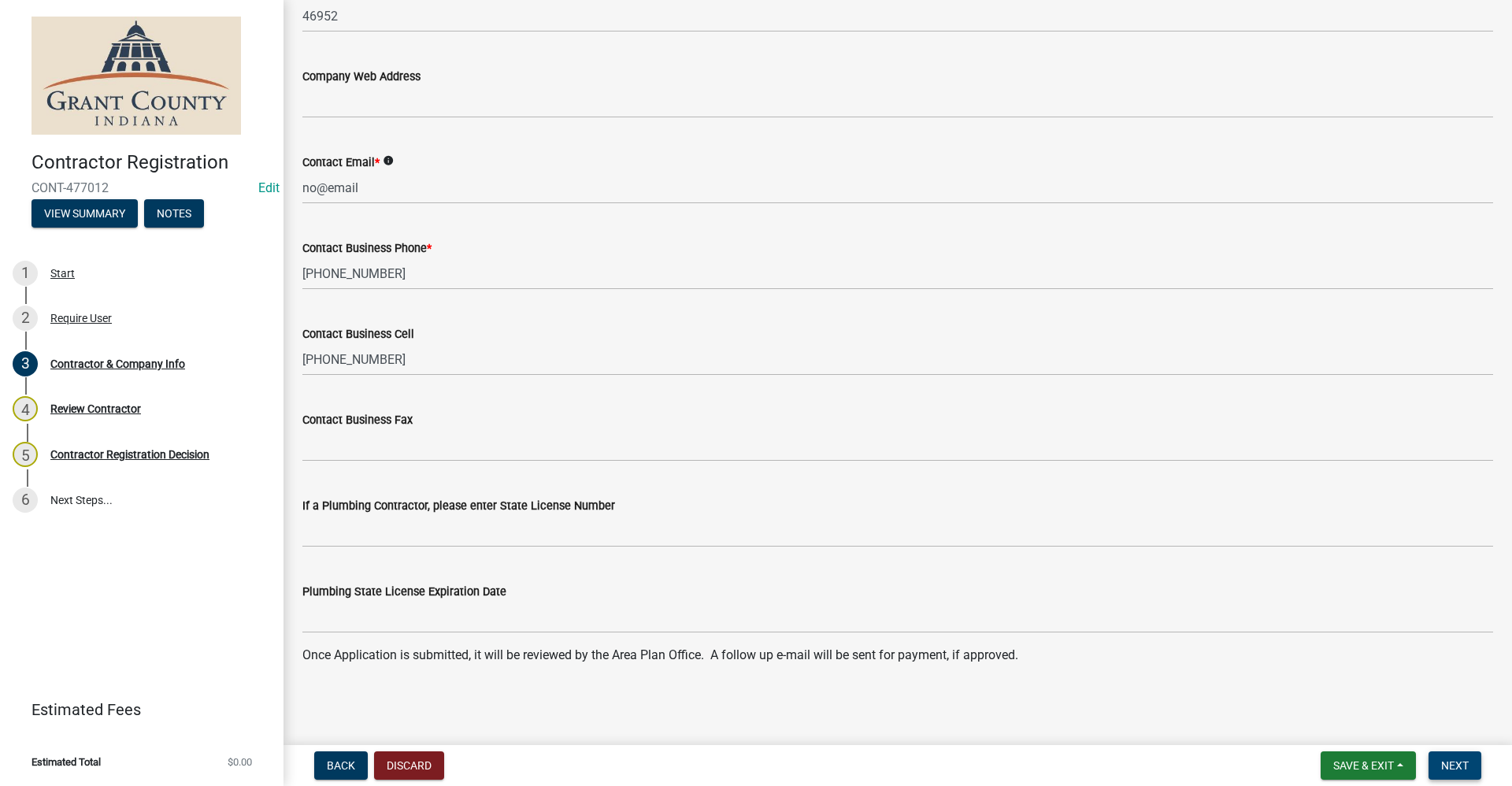
click at [1464, 768] on span "Next" at bounding box center [1455, 765] width 27 height 13
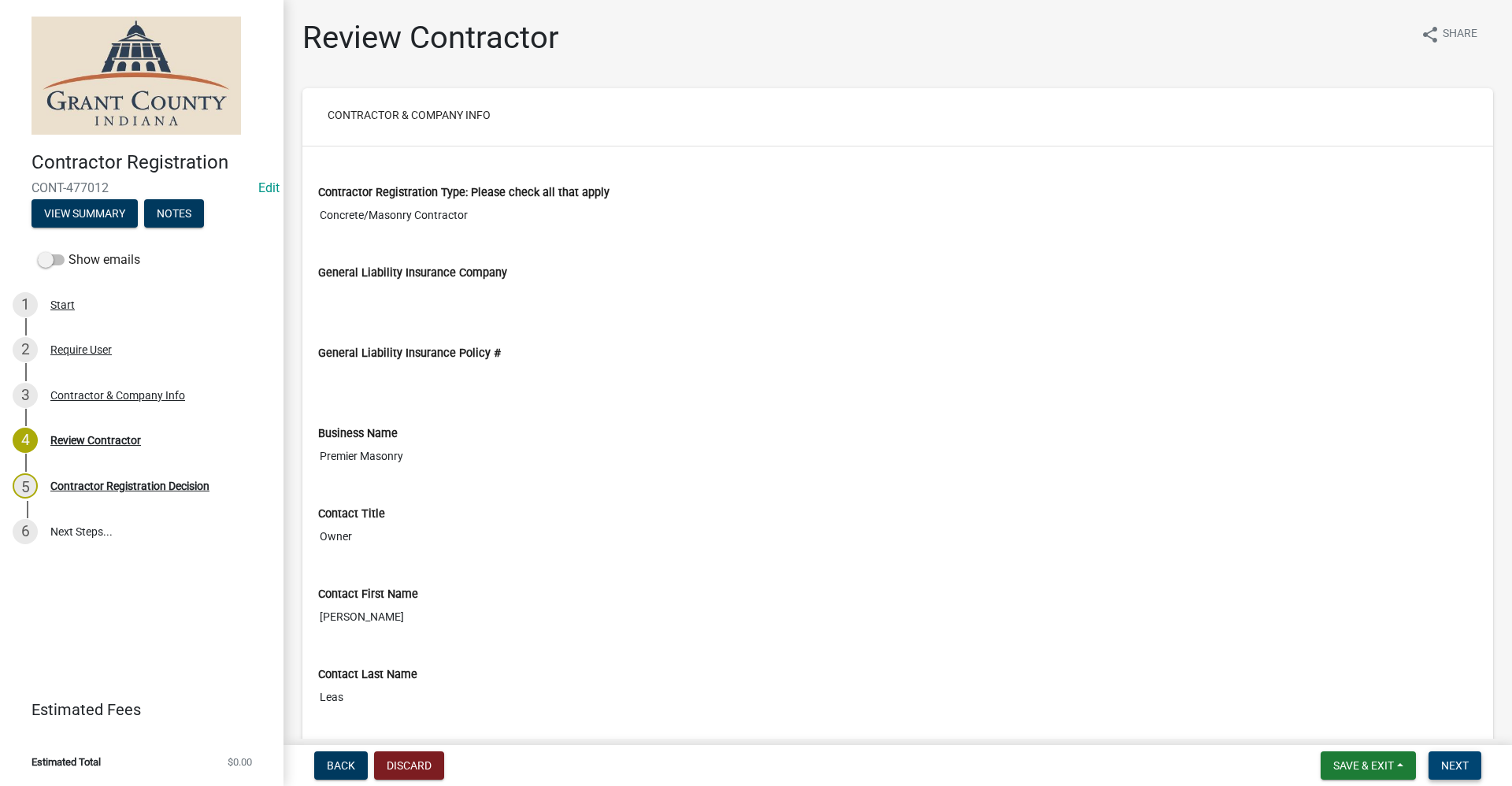
click at [1444, 764] on span "Next" at bounding box center [1455, 765] width 27 height 13
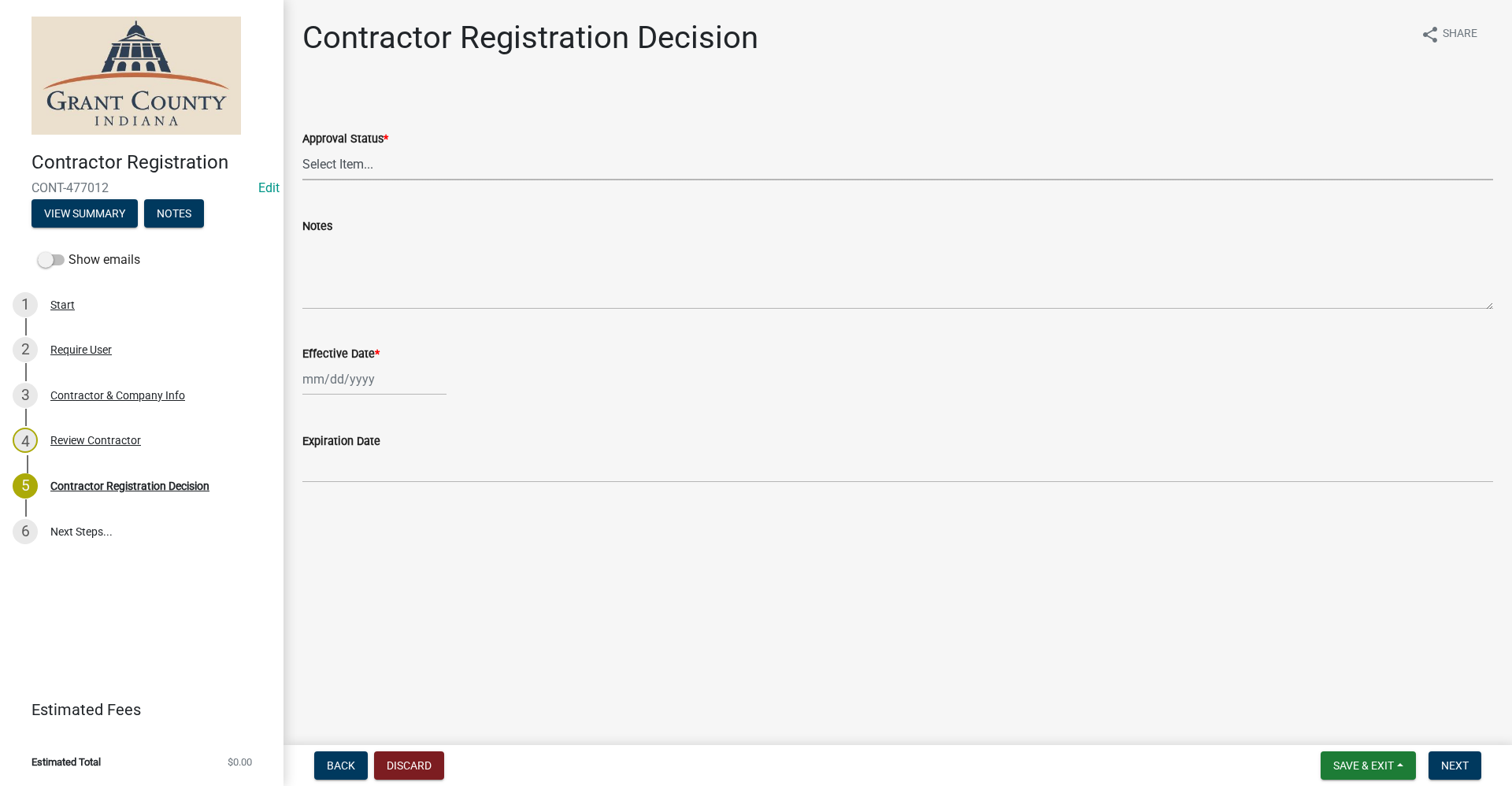
click at [373, 168] on select "Select Item... Approved Denied" at bounding box center [897, 163] width 1190 height 32
click at [303, 148] on select "Select Item... Approved Denied" at bounding box center [897, 163] width 1190 height 32
select select "4b86b809-39dd-4c68-9f3d-fdb3e7050482"
click at [341, 382] on div at bounding box center [375, 378] width 144 height 32
select select "9"
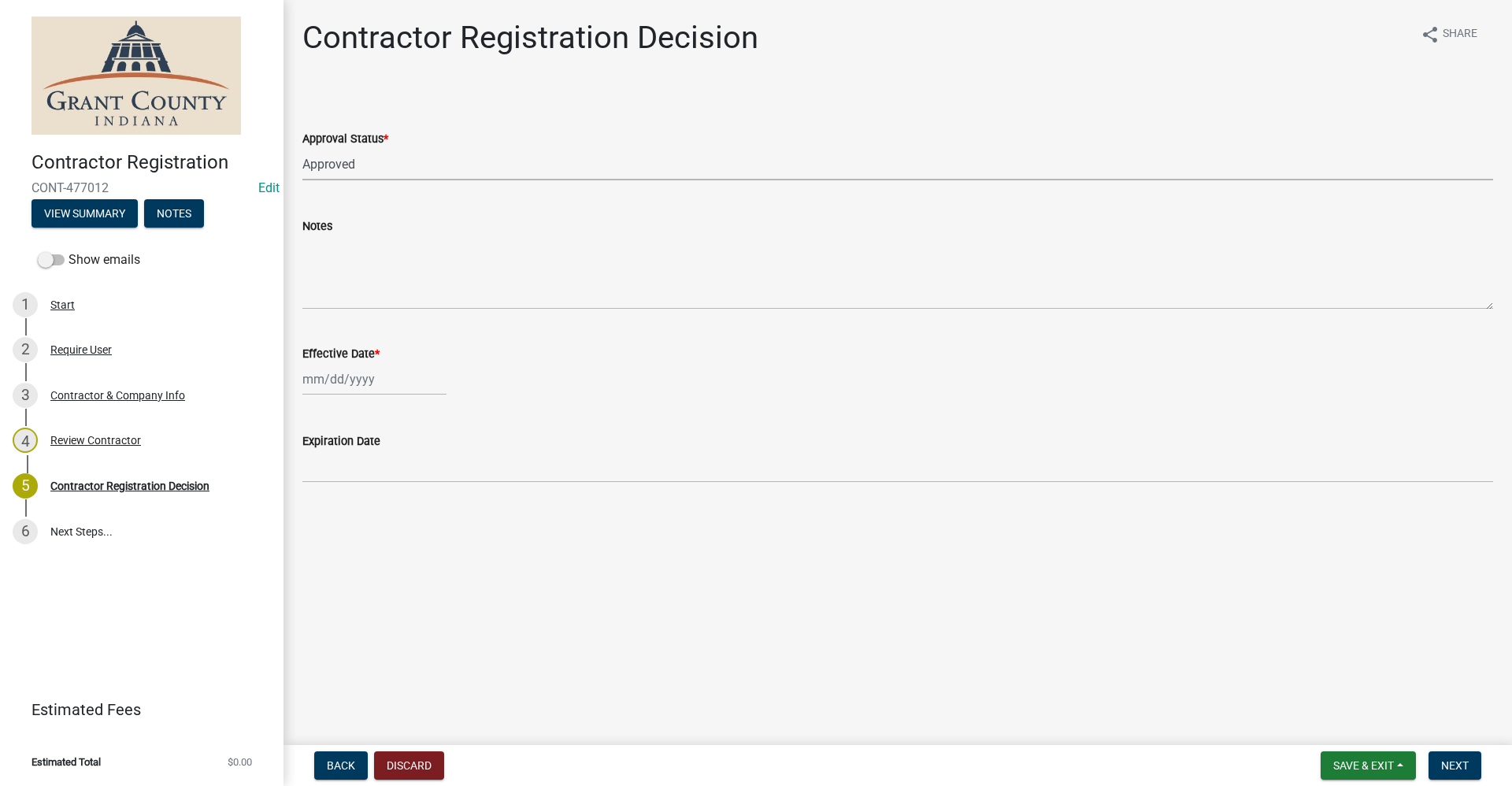
select select "2025"
click at [392, 488] on div "11" at bounding box center [394, 488] width 25 height 25
type input "[DATE]"
click at [1462, 768] on span "Next" at bounding box center [1455, 765] width 27 height 13
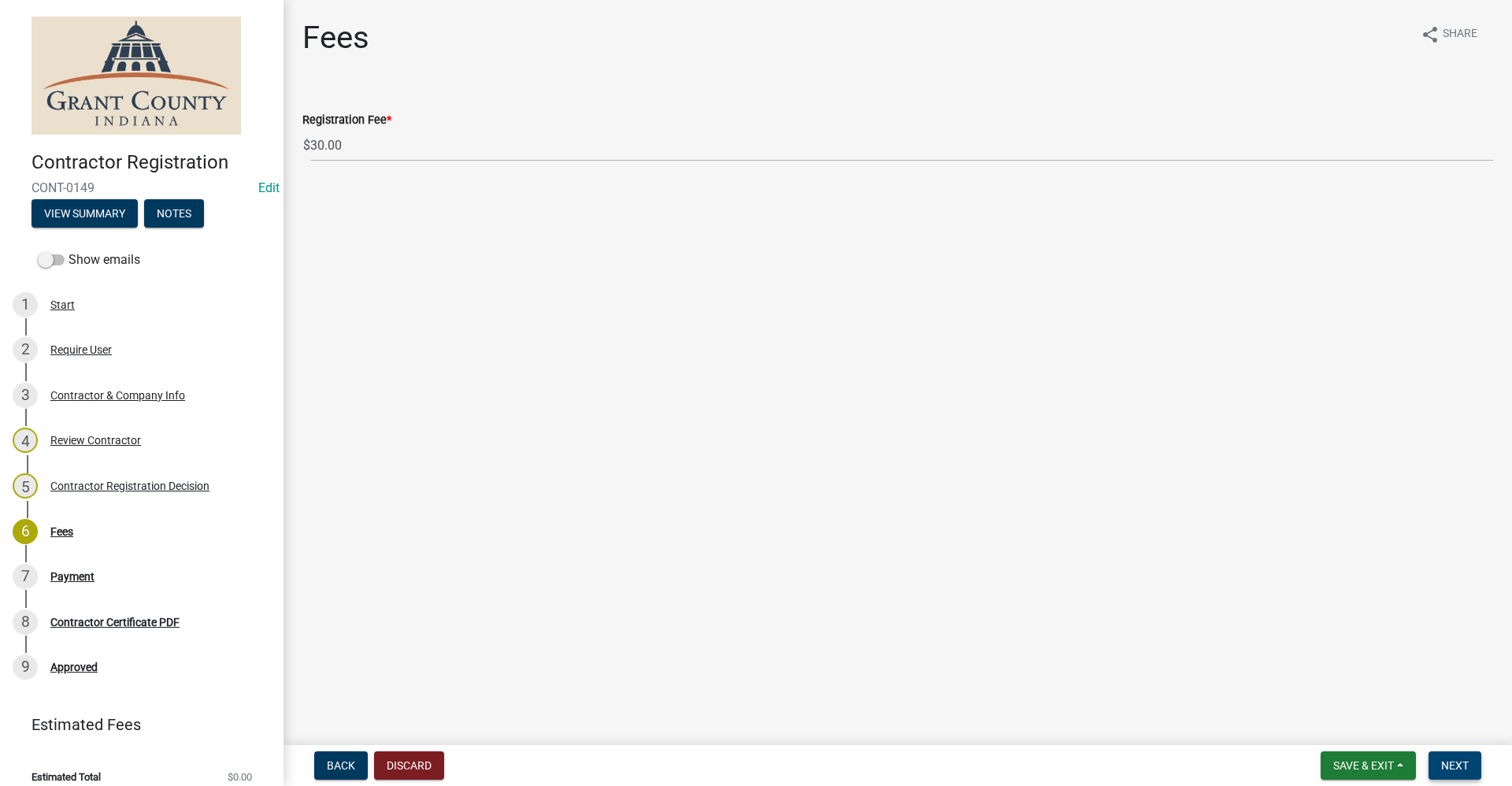
click at [1450, 761] on span "Next" at bounding box center [1455, 765] width 27 height 13
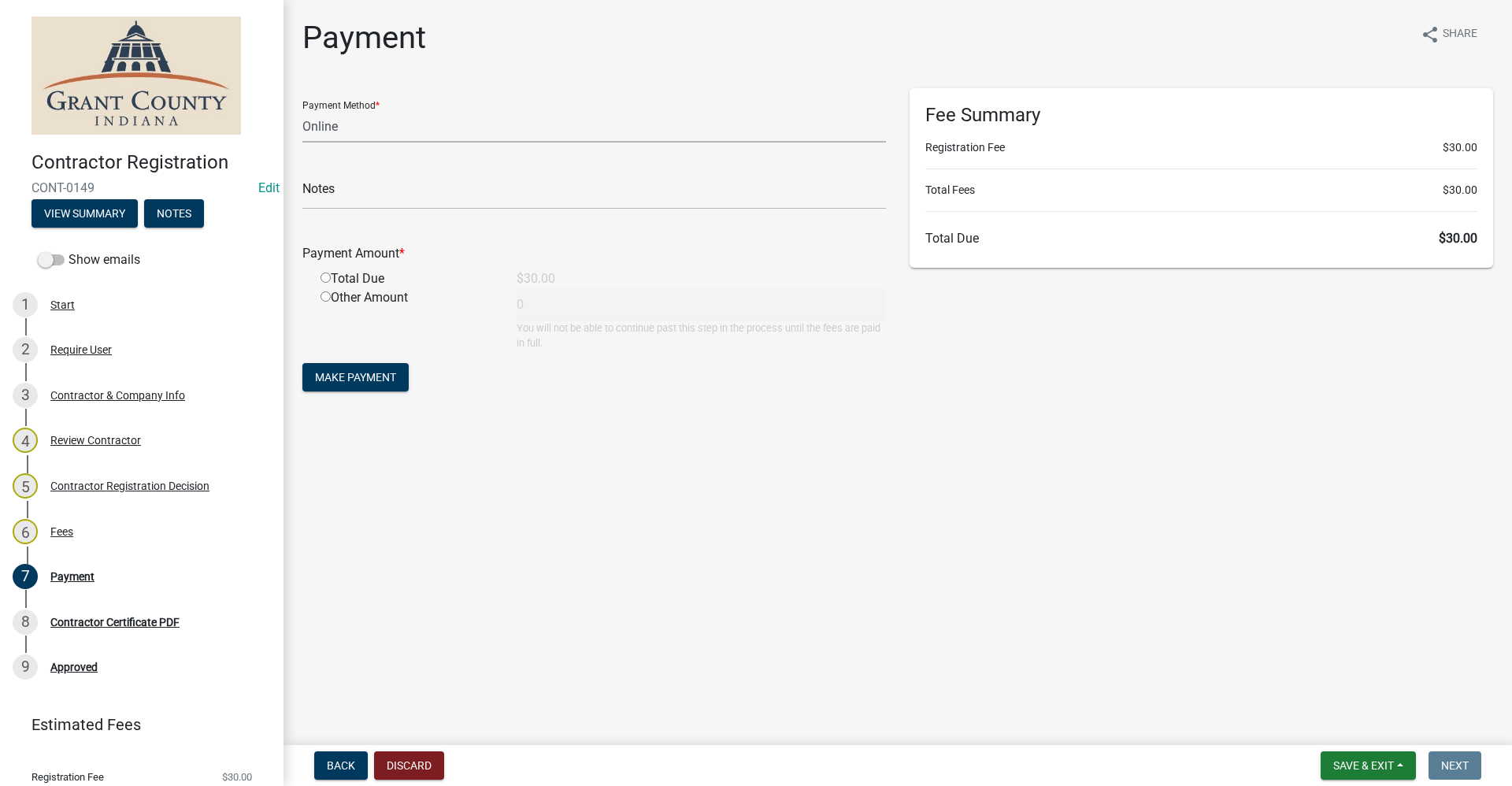
click at [332, 134] on select "Credit Card POS Check Cash Online" at bounding box center [594, 125] width 584 height 32
select select "1: 0"
click at [303, 110] on select "Credit Card POS Check Cash Online" at bounding box center [594, 125] width 584 height 32
click at [361, 194] on input "text" at bounding box center [594, 193] width 584 height 32
type input "1372"
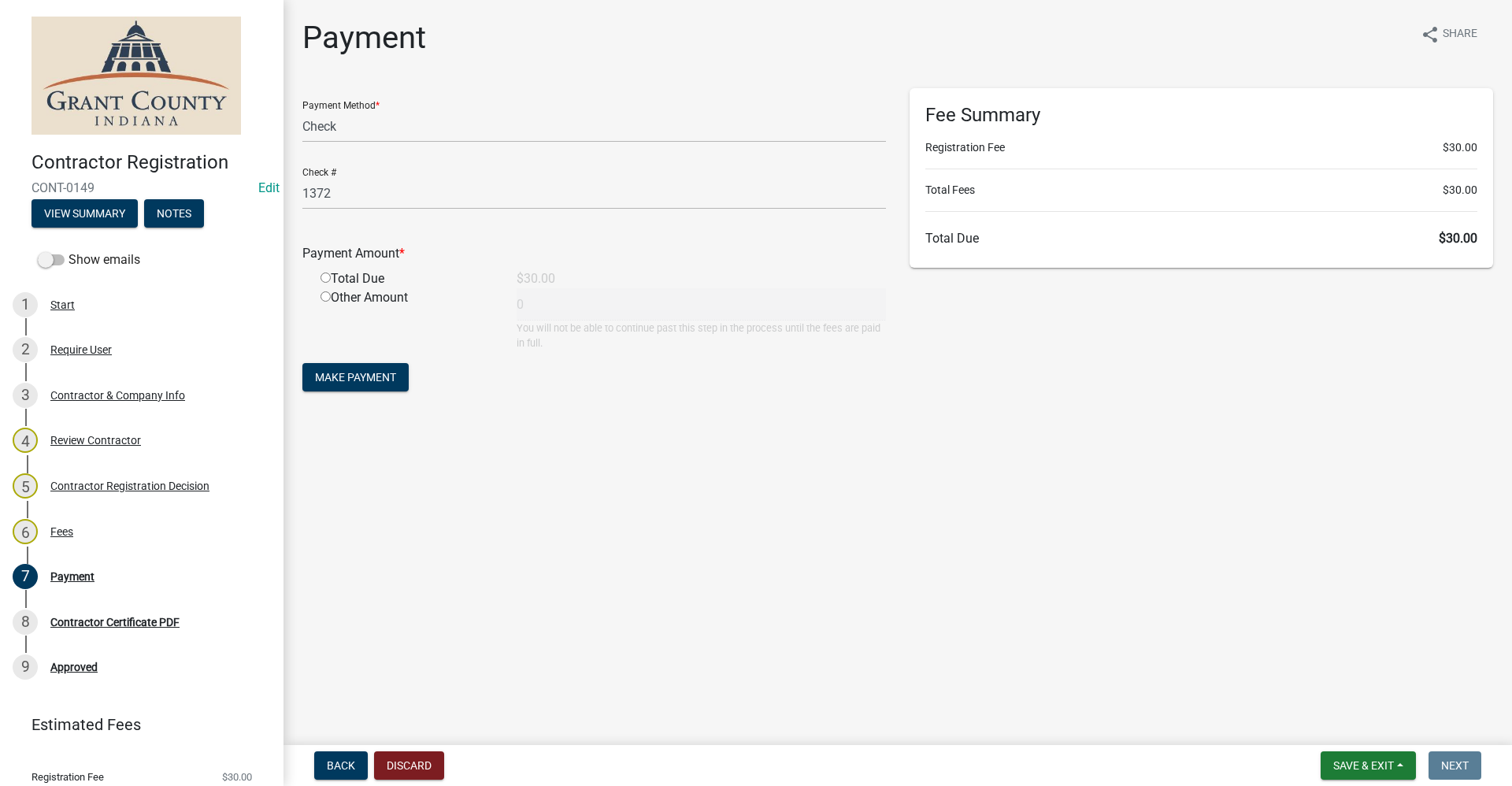
click at [325, 279] on input "radio" at bounding box center [325, 277] width 11 height 11
radio input "true"
type input "30"
click at [352, 374] on span "Make Payment" at bounding box center [355, 376] width 81 height 13
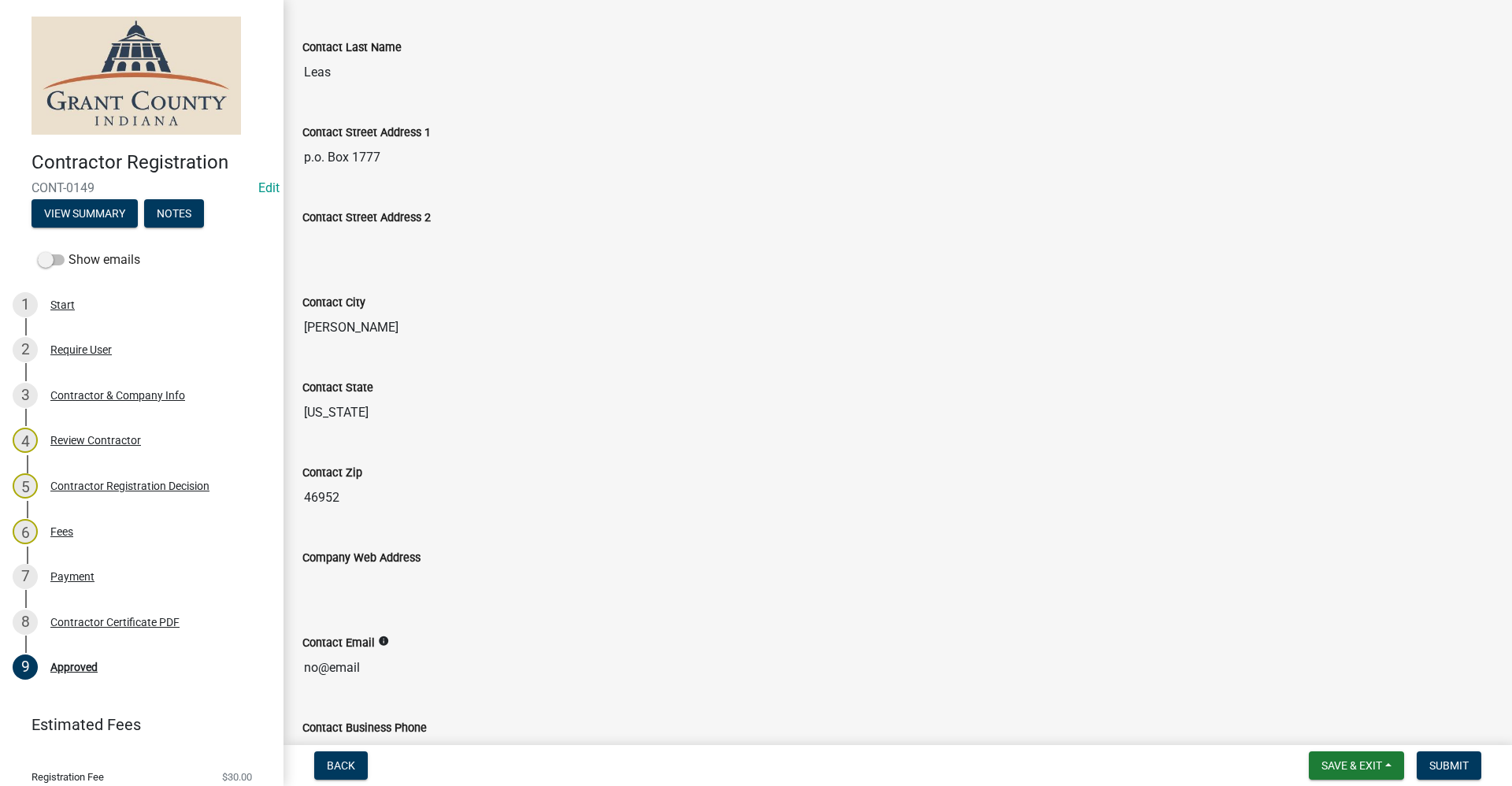
scroll to position [505, 0]
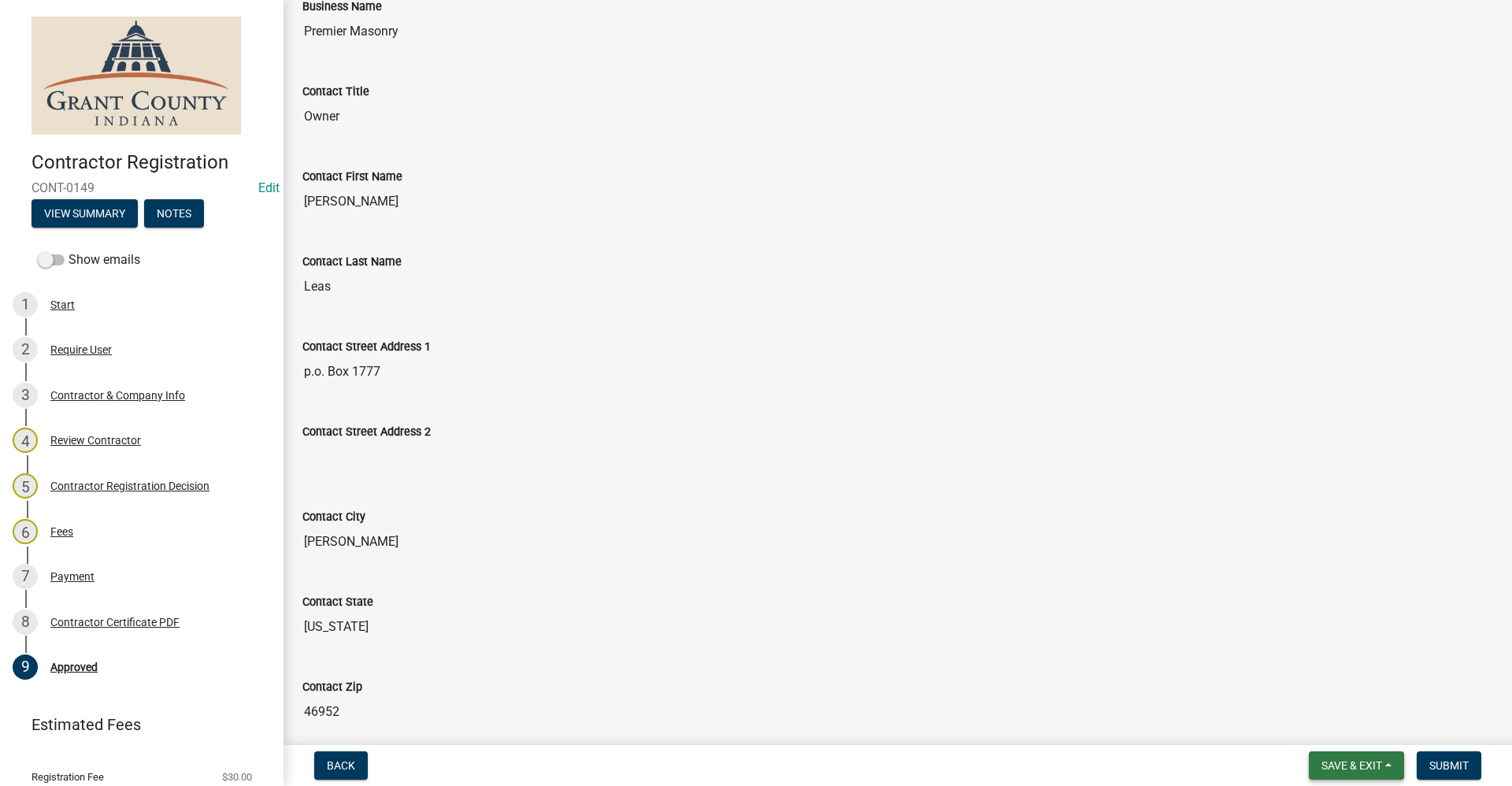
click at [1337, 761] on span "Save & Exit" at bounding box center [1351, 765] width 60 height 13
click at [1349, 730] on button "Save & Exit" at bounding box center [1340, 724] width 126 height 38
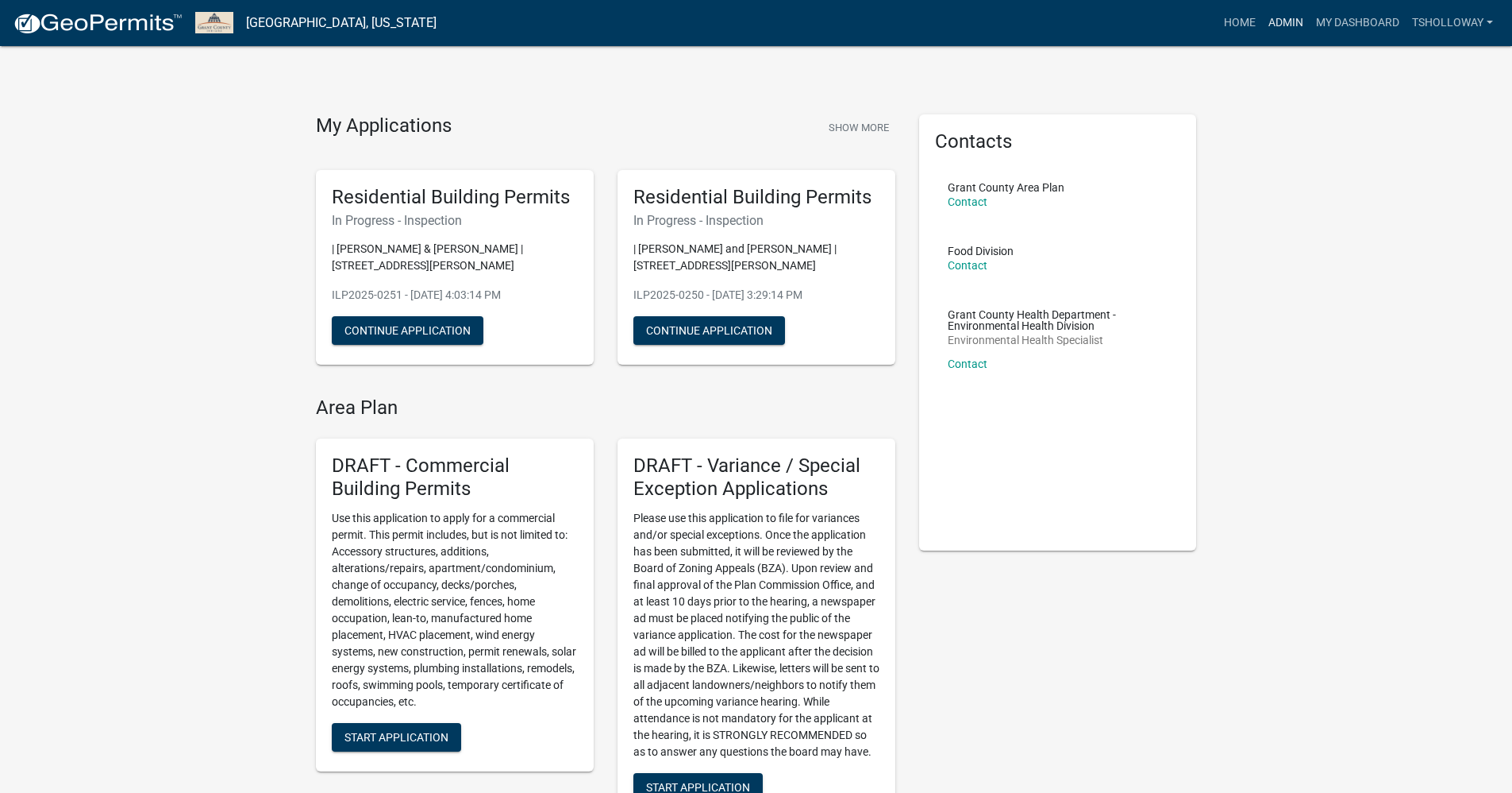
click at [1291, 23] on link "Admin" at bounding box center [1286, 23] width 48 height 30
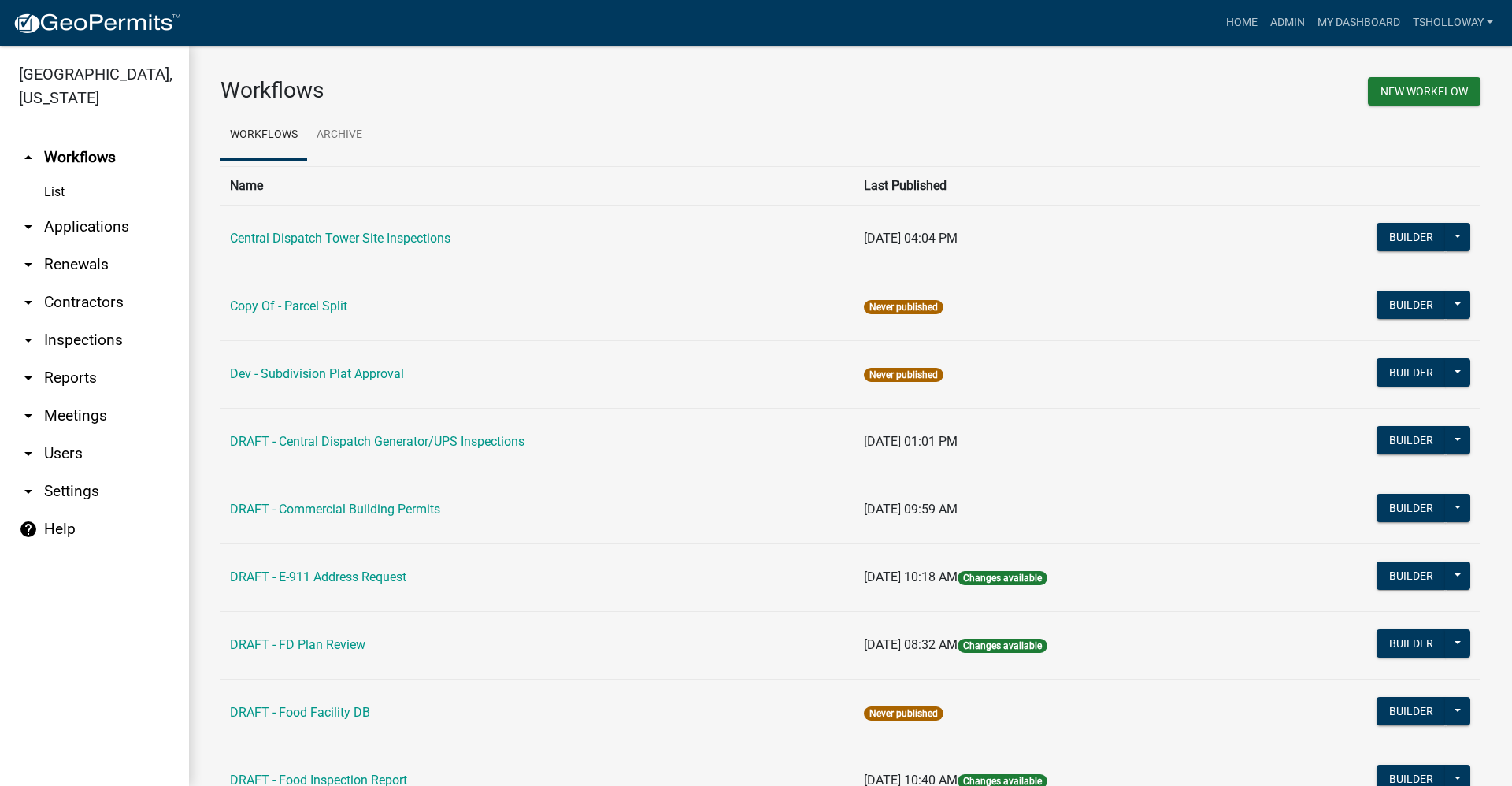
click at [65, 208] on link "arrow_drop_down Applications" at bounding box center [94, 227] width 189 height 38
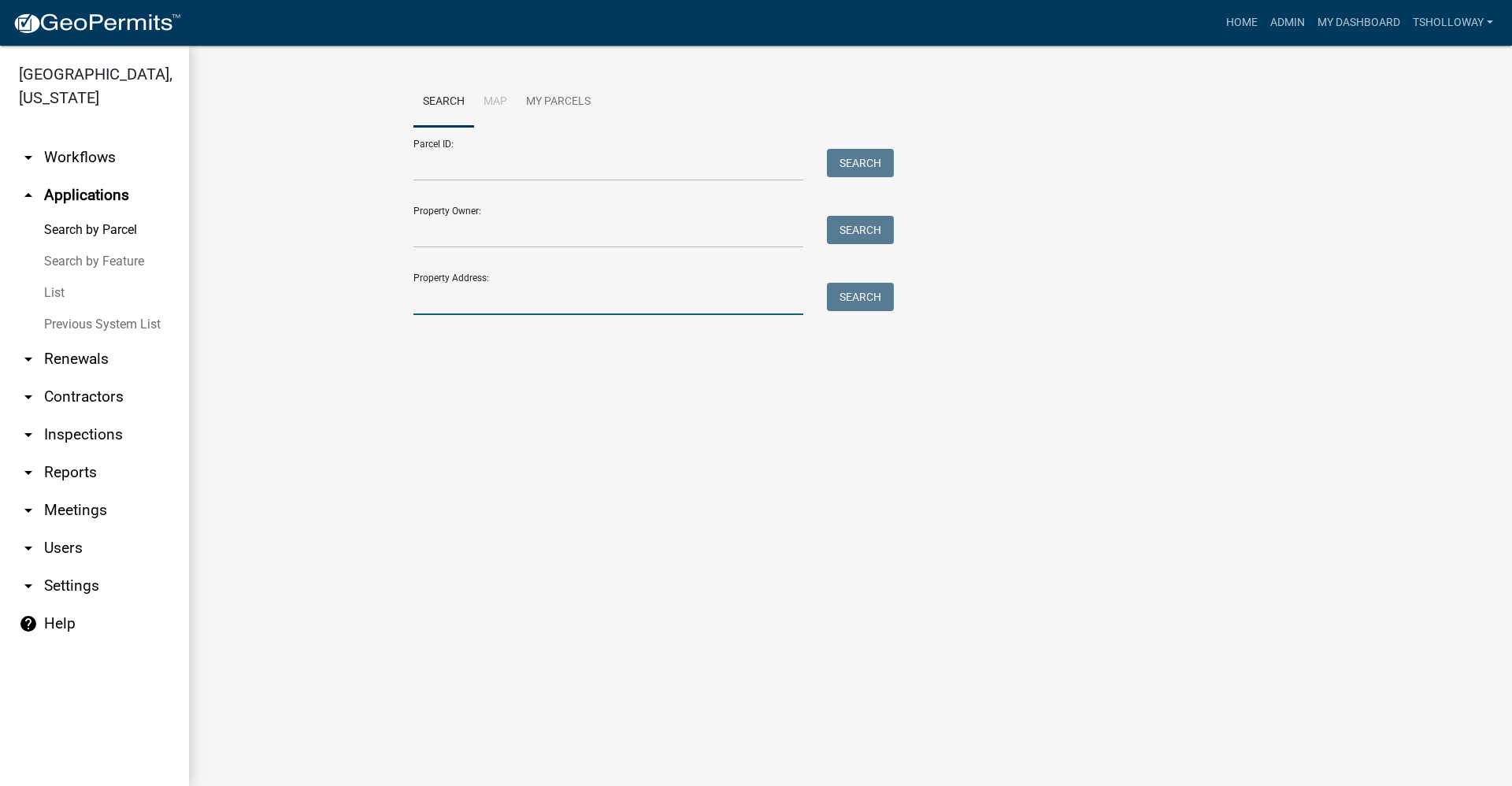
click at [466, 289] on input "Property Address:" at bounding box center [608, 298] width 390 height 32
type input "4972 e 300 s"
click at [873, 298] on button "Search" at bounding box center [860, 296] width 67 height 28
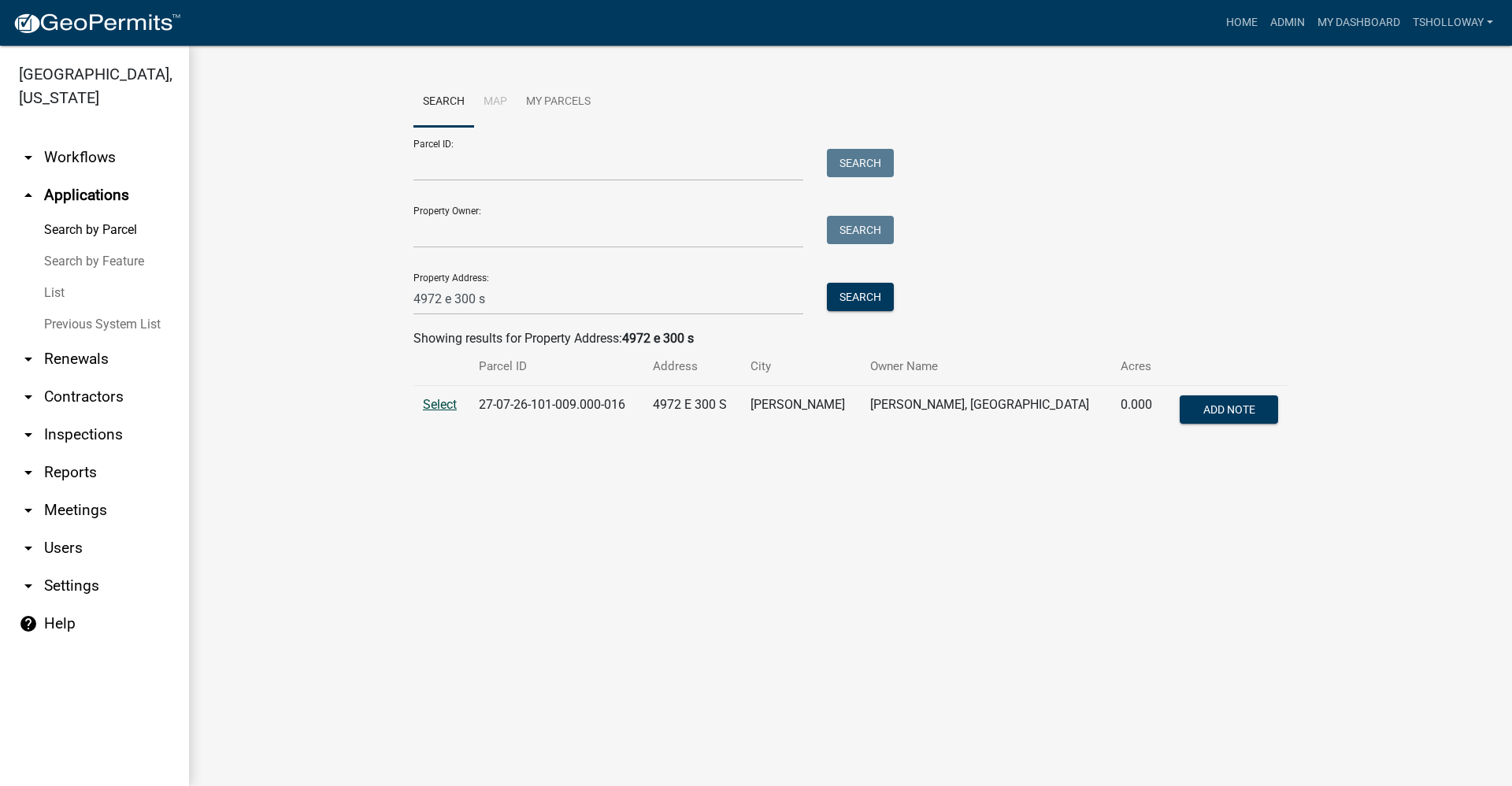
click at [431, 405] on span "Select" at bounding box center [440, 404] width 34 height 15
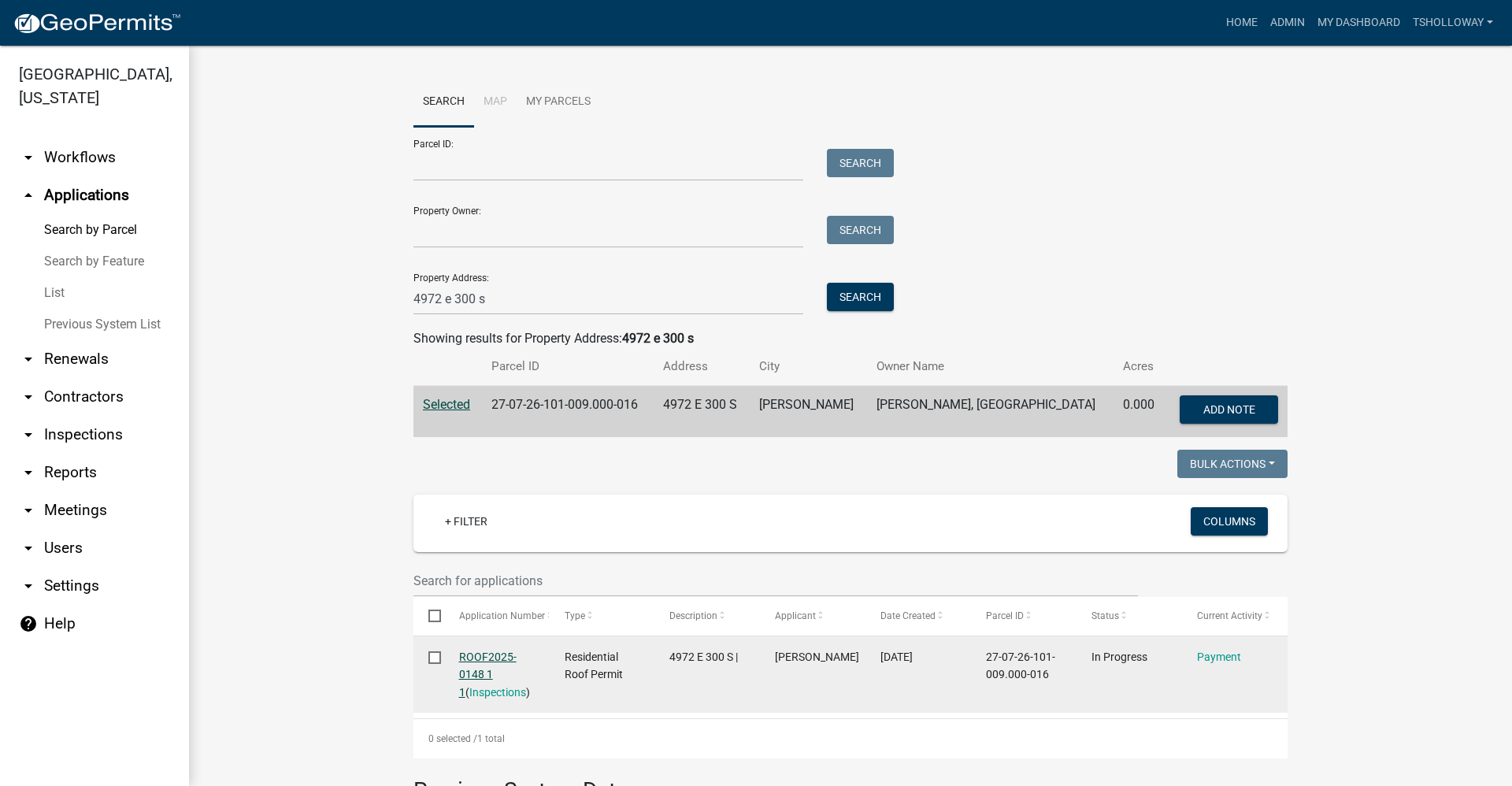
click at [467, 661] on link "ROOF2025-0148 1 1" at bounding box center [487, 674] width 57 height 49
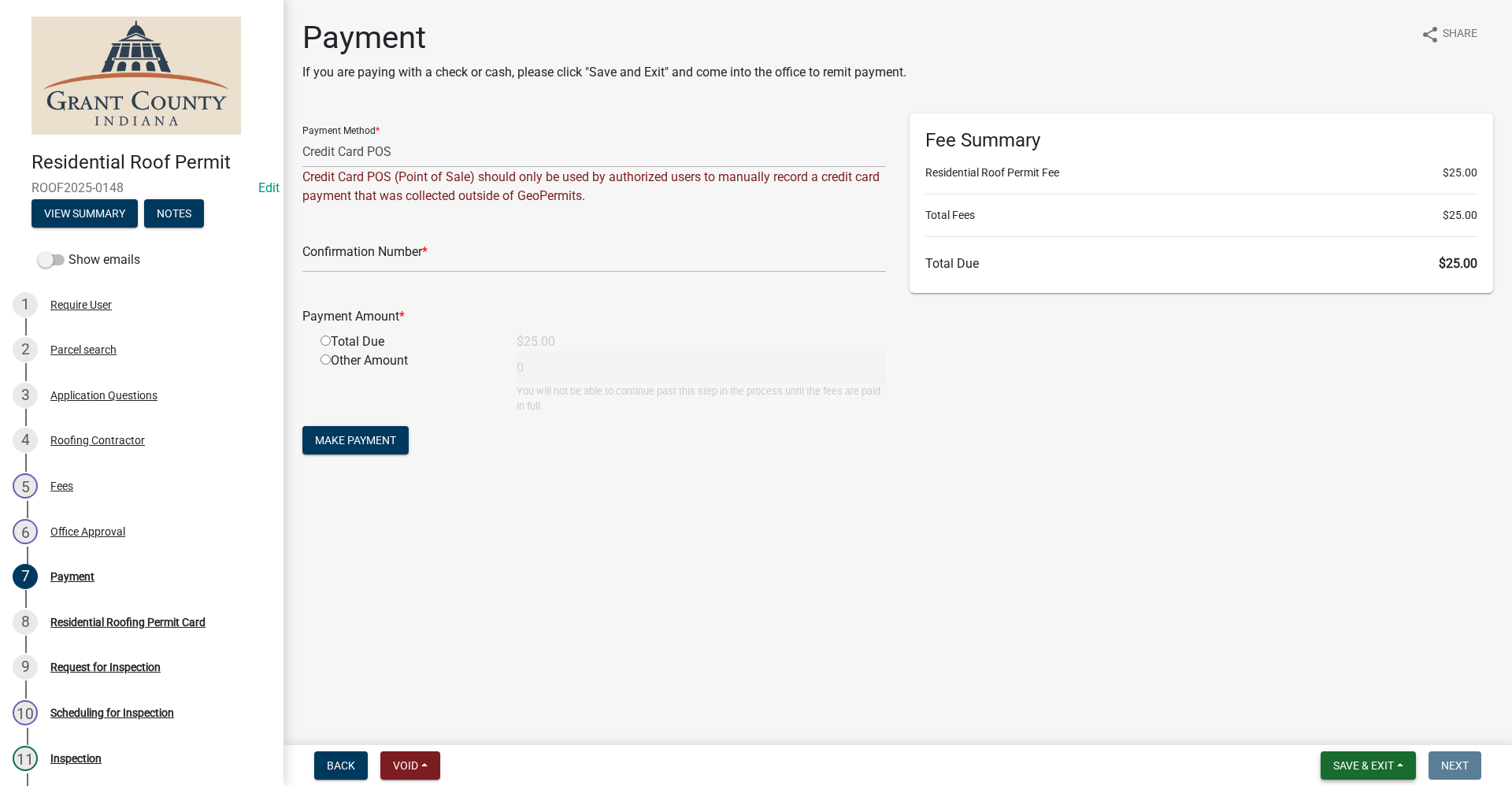
click at [1364, 760] on span "Save & Exit" at bounding box center [1363, 765] width 60 height 13
click at [1341, 724] on button "Save & Exit" at bounding box center [1351, 724] width 126 height 38
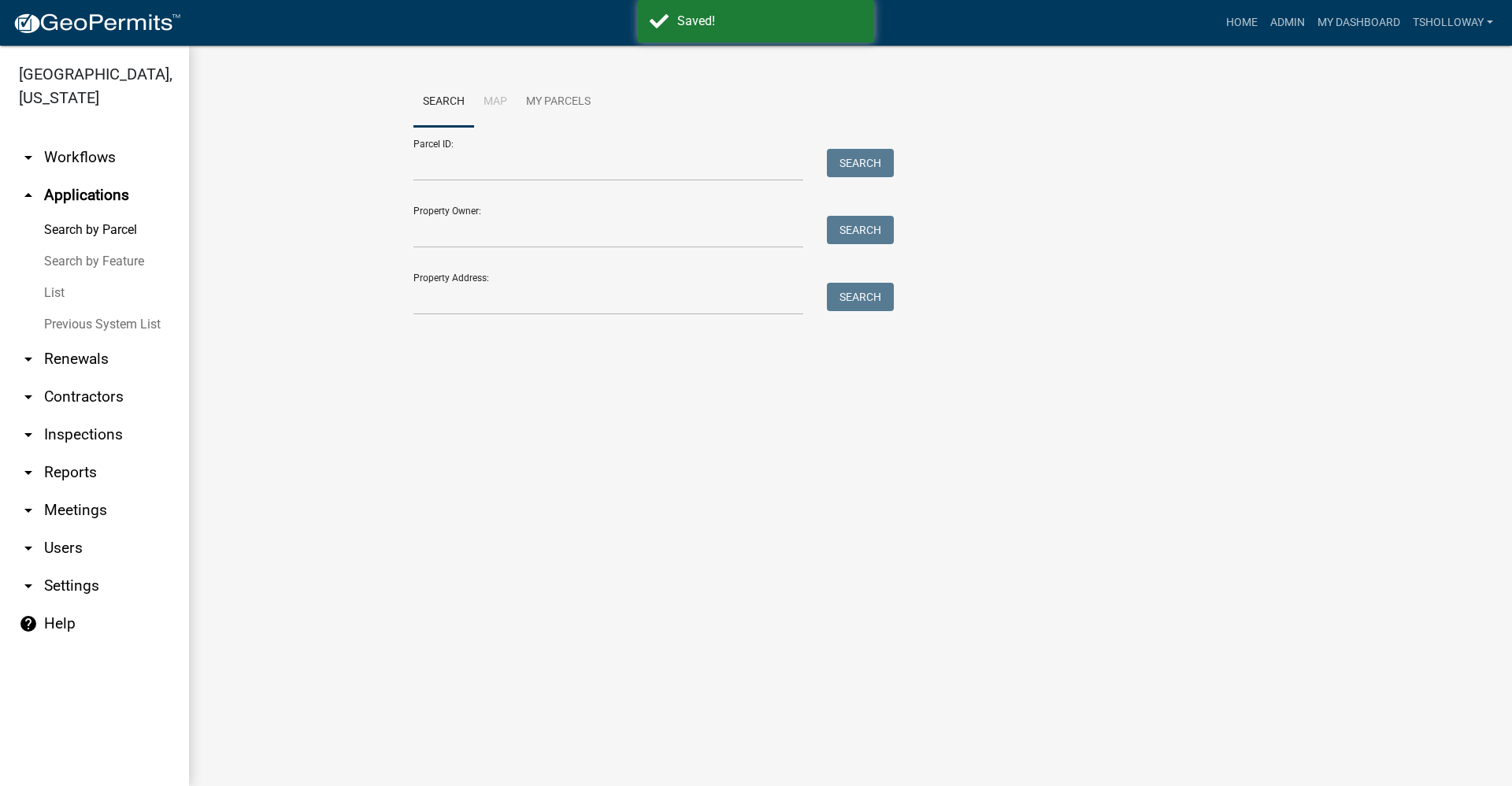
click at [84, 377] on link "arrow_drop_down Contractors" at bounding box center [94, 396] width 189 height 38
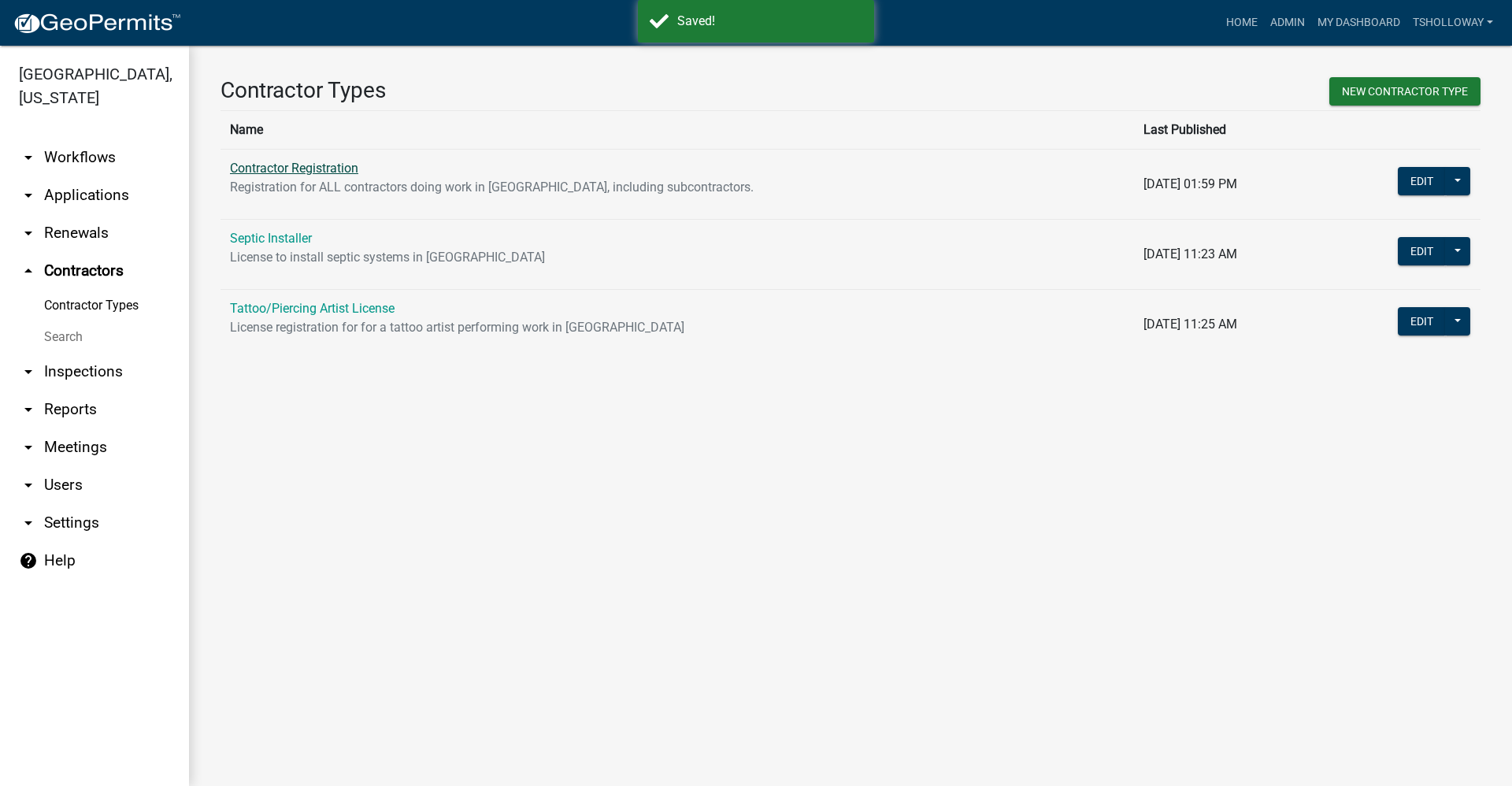
click at [295, 170] on link "Contractor Registration" at bounding box center [294, 167] width 128 height 15
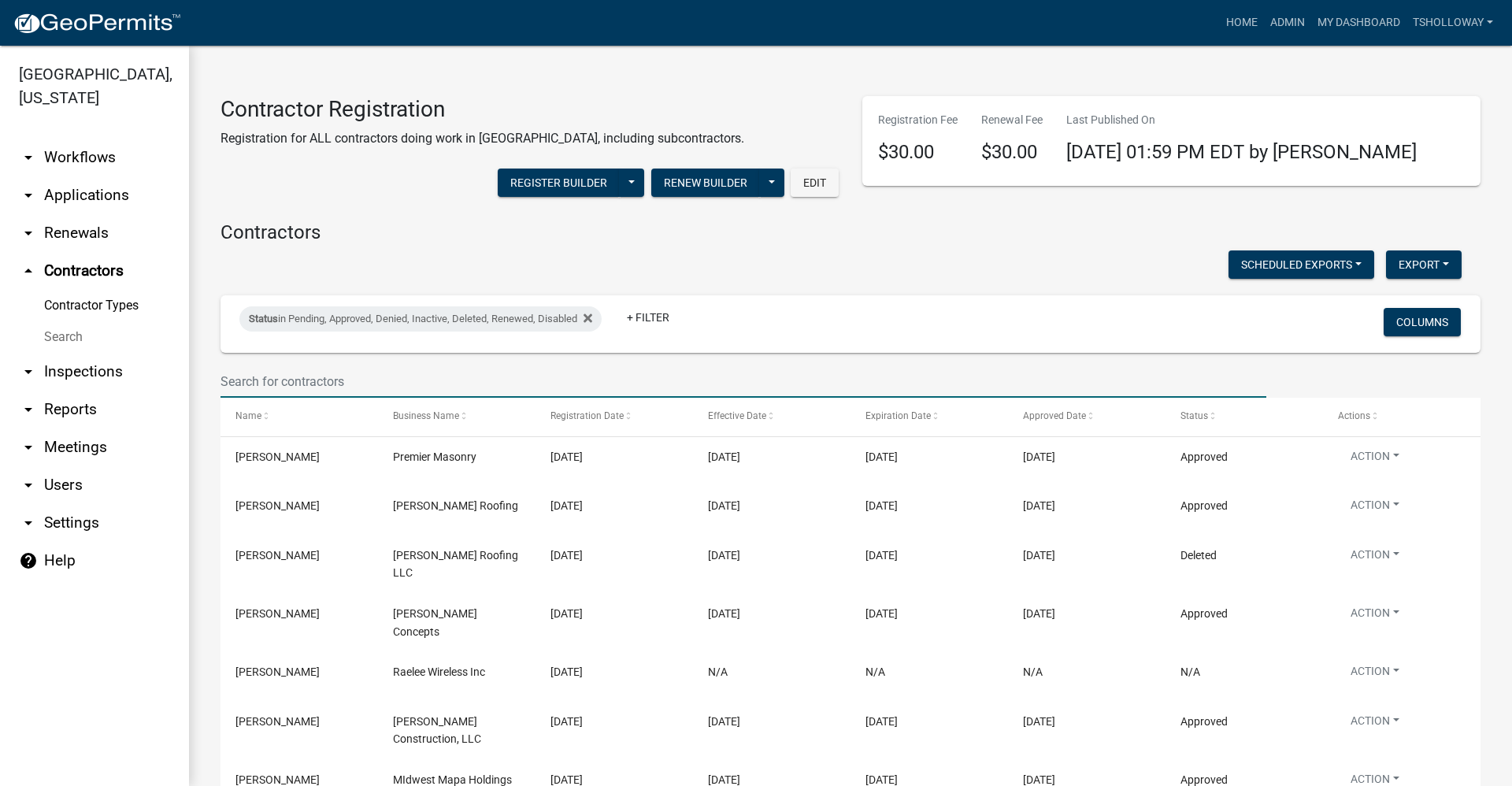
click at [289, 379] on input "text" at bounding box center [743, 380] width 1046 height 32
type input "premier"
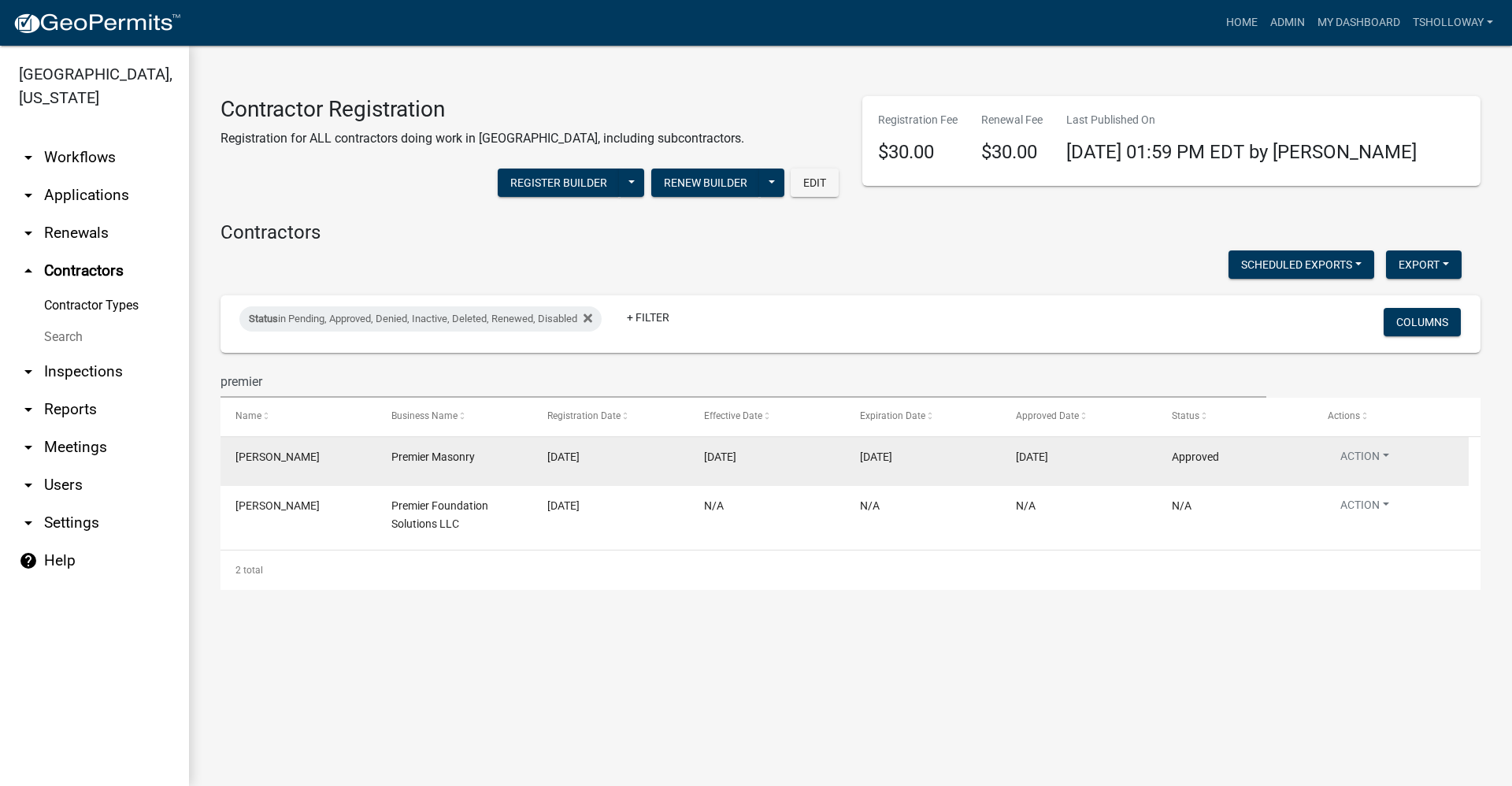
click at [419, 461] on span "Premier Masonry" at bounding box center [433, 456] width 84 height 13
click at [1259, 462] on div "Approved" at bounding box center [1234, 456] width 126 height 18
click at [1386, 456] on button "Action" at bounding box center [1364, 458] width 74 height 22
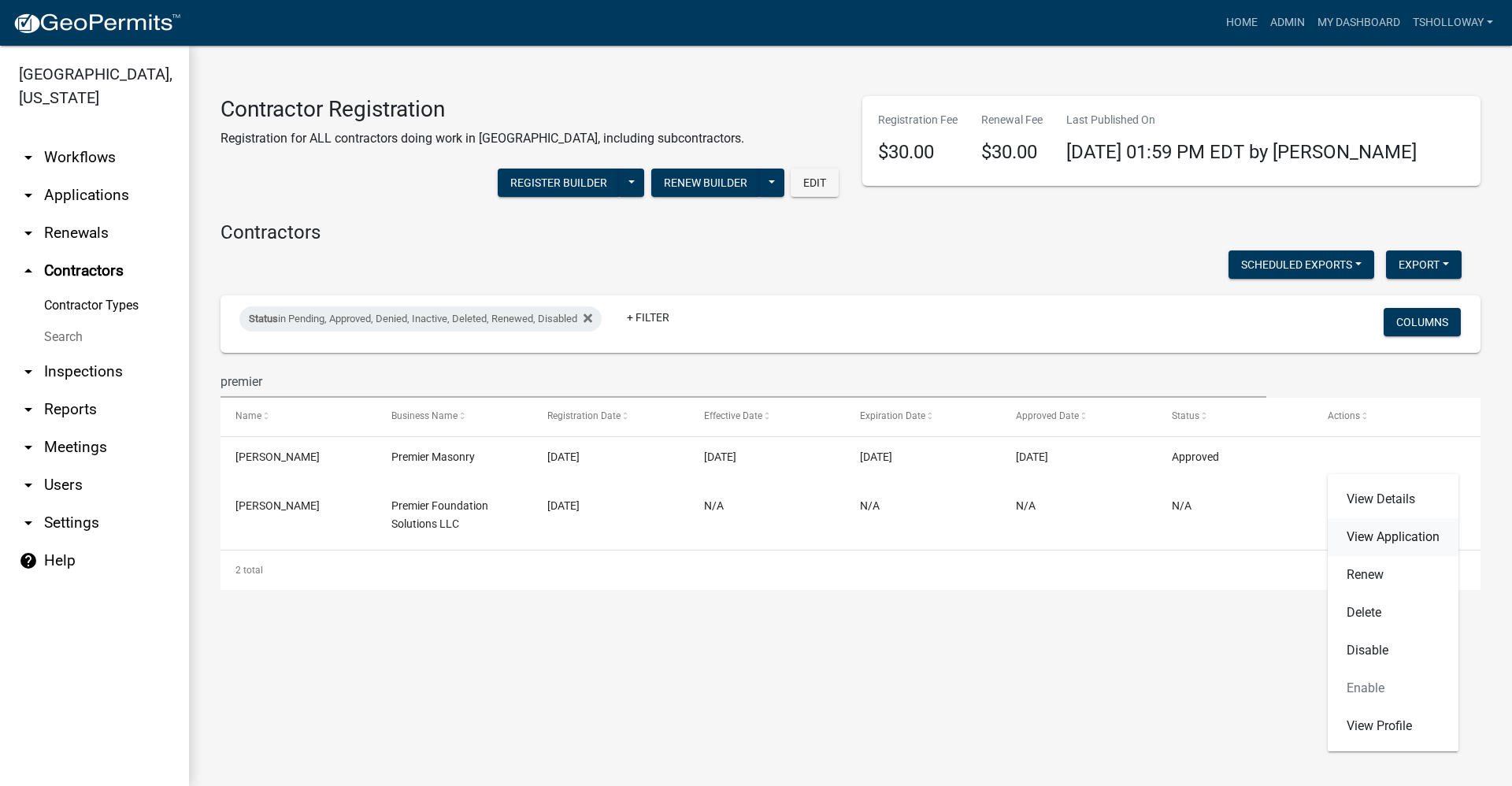
click at [1392, 533] on link "View Application" at bounding box center [1392, 536] width 130 height 38
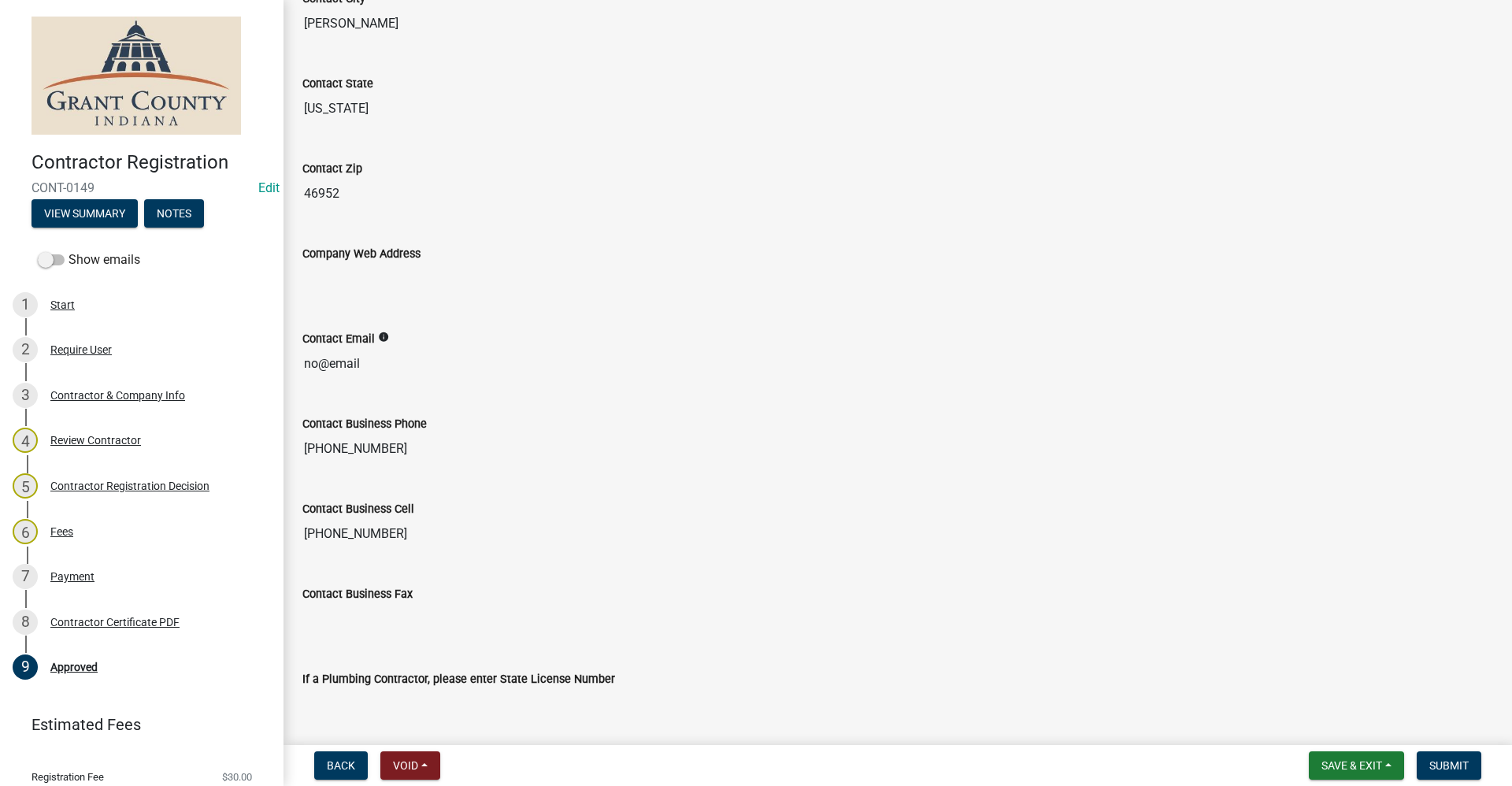
scroll to position [1214, 0]
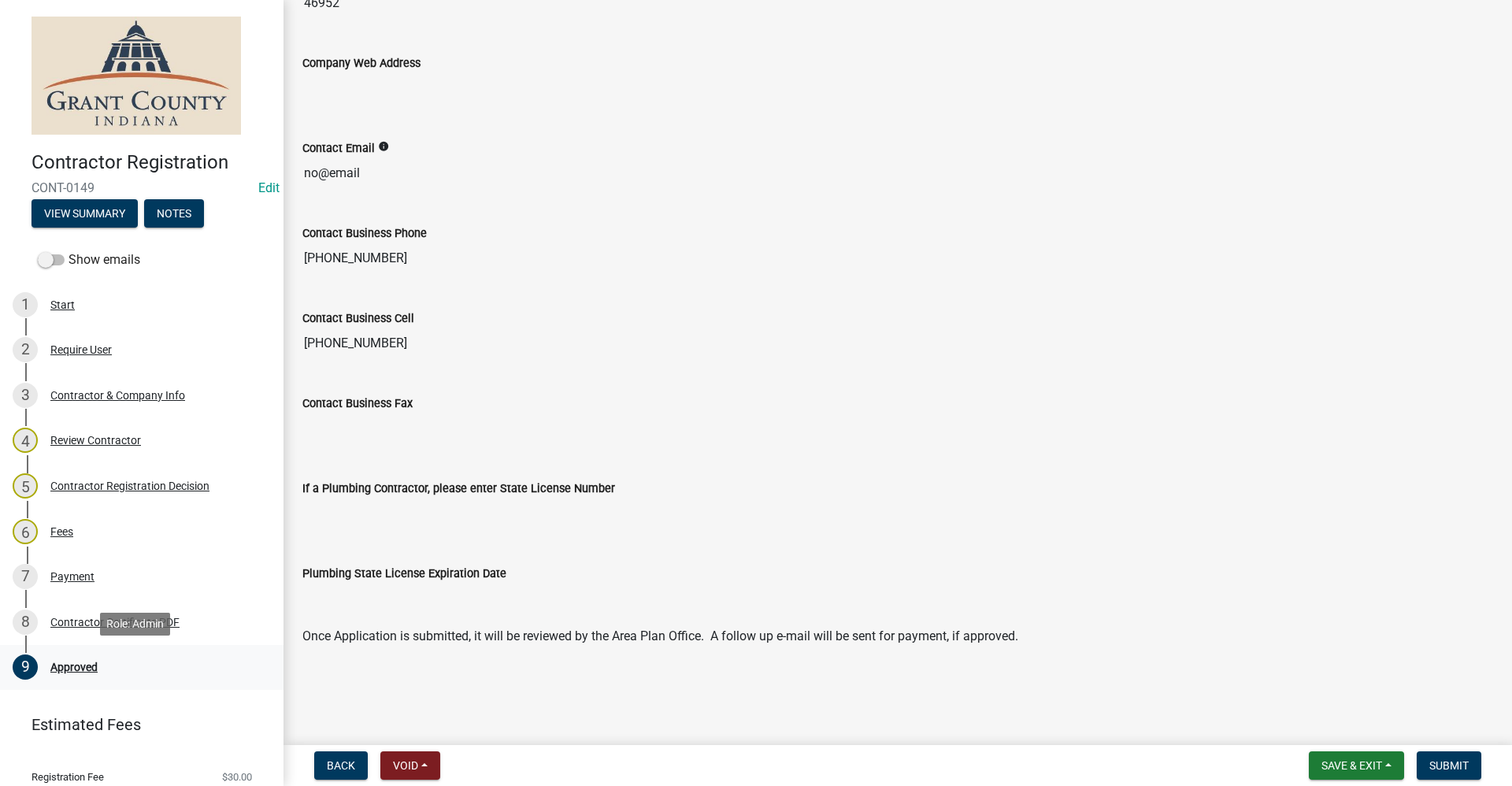
click at [70, 664] on div "Approved" at bounding box center [74, 666] width 48 height 11
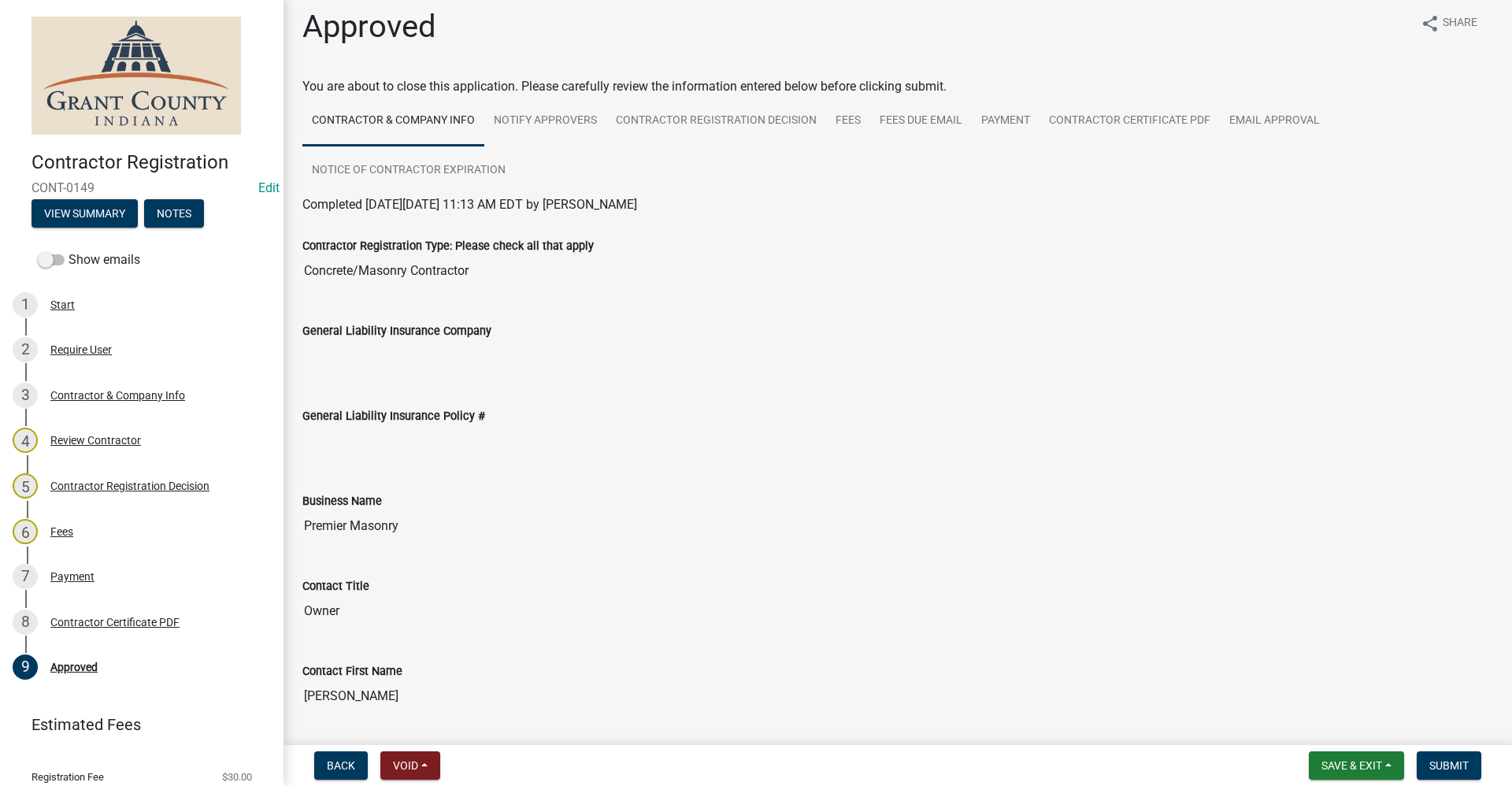
scroll to position [0, 0]
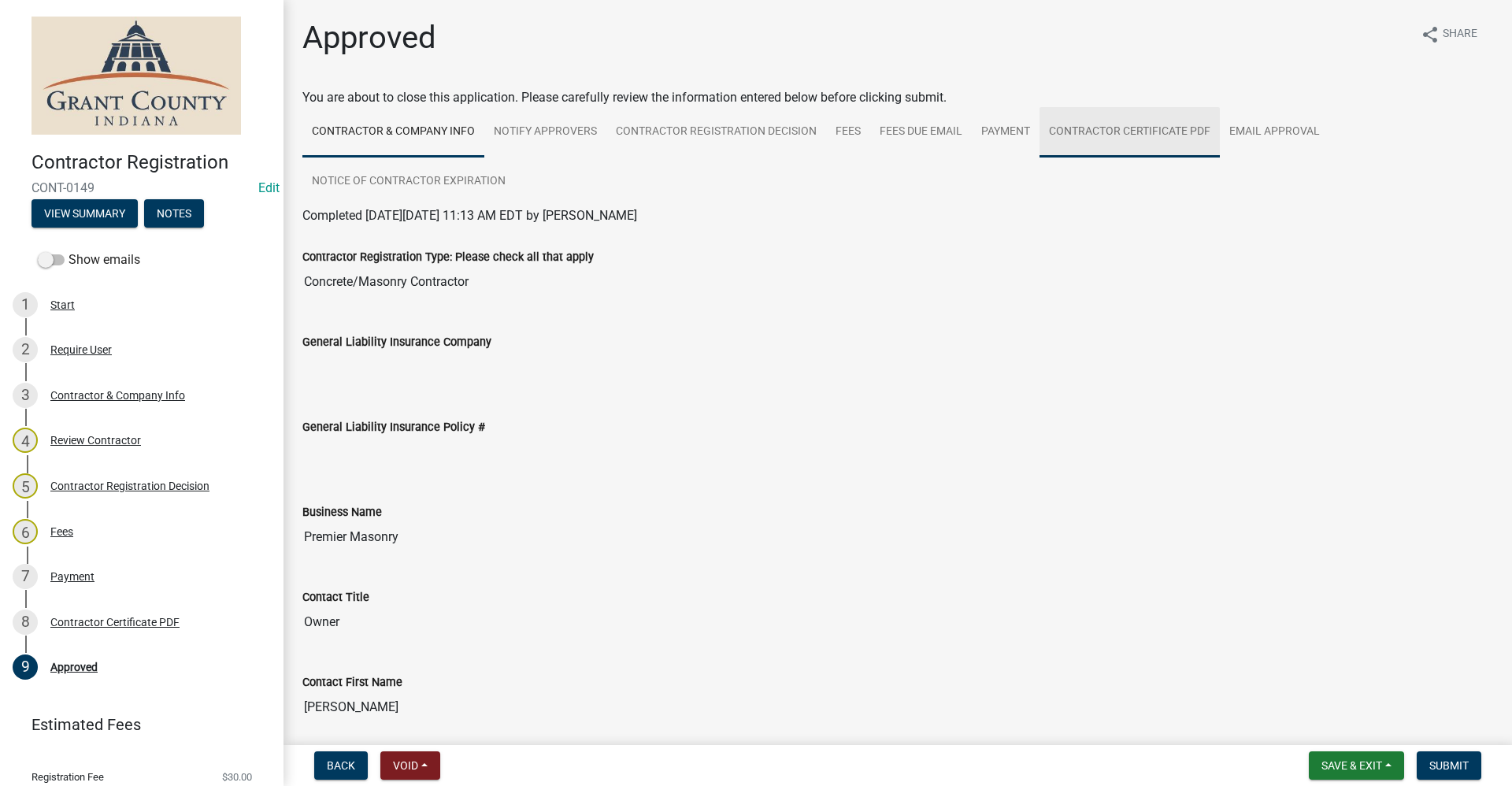
click at [1130, 128] on link "Contractor Certificate PDF" at bounding box center [1129, 132] width 180 height 51
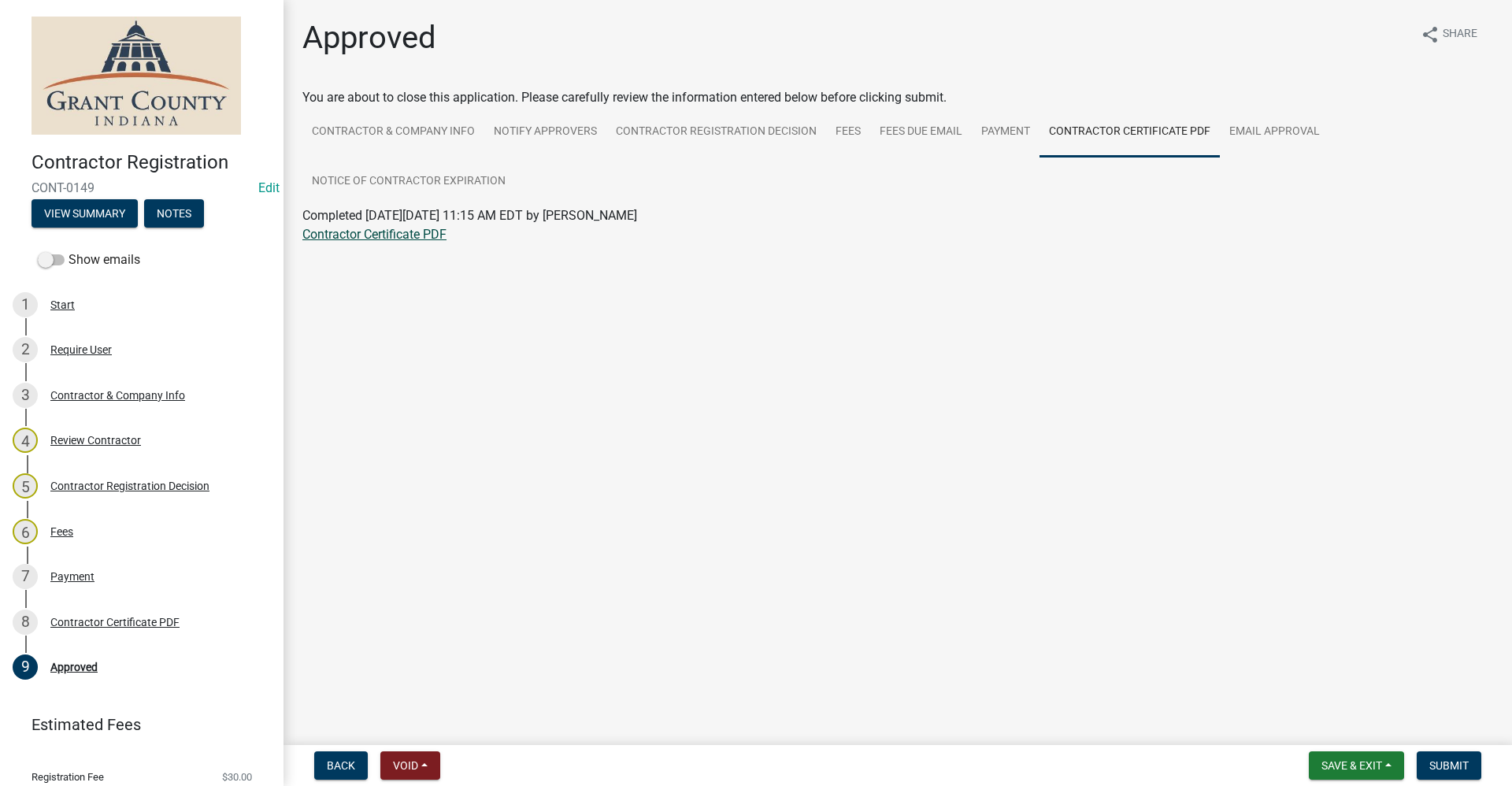
click at [376, 234] on link "Contractor Certificate PDF" at bounding box center [375, 233] width 144 height 15
click at [1335, 769] on span "Save & Exit" at bounding box center [1351, 765] width 60 height 13
click at [1322, 725] on button "Save & Exit" at bounding box center [1340, 724] width 126 height 38
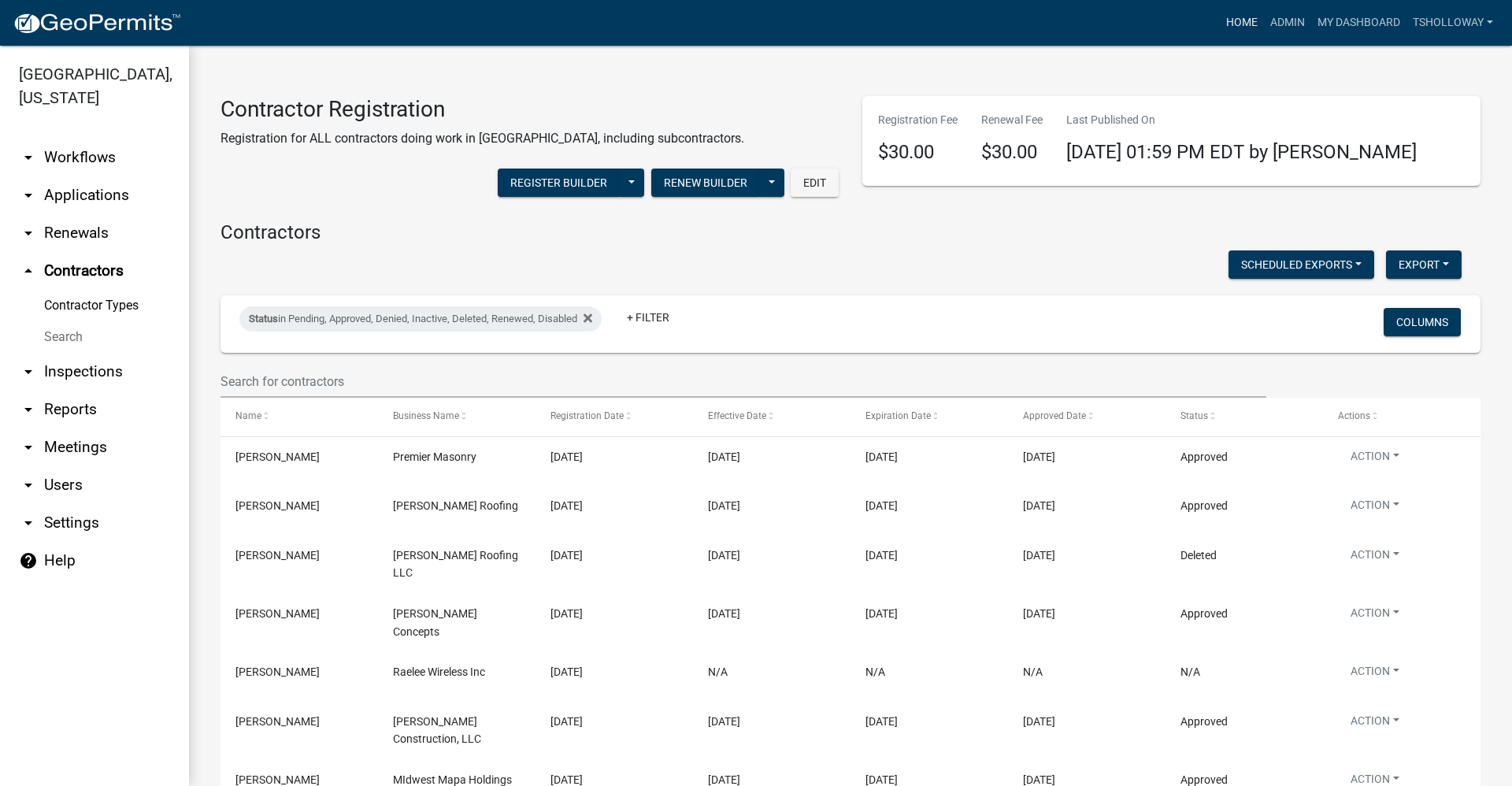
click at [1228, 22] on link "Home" at bounding box center [1241, 22] width 44 height 30
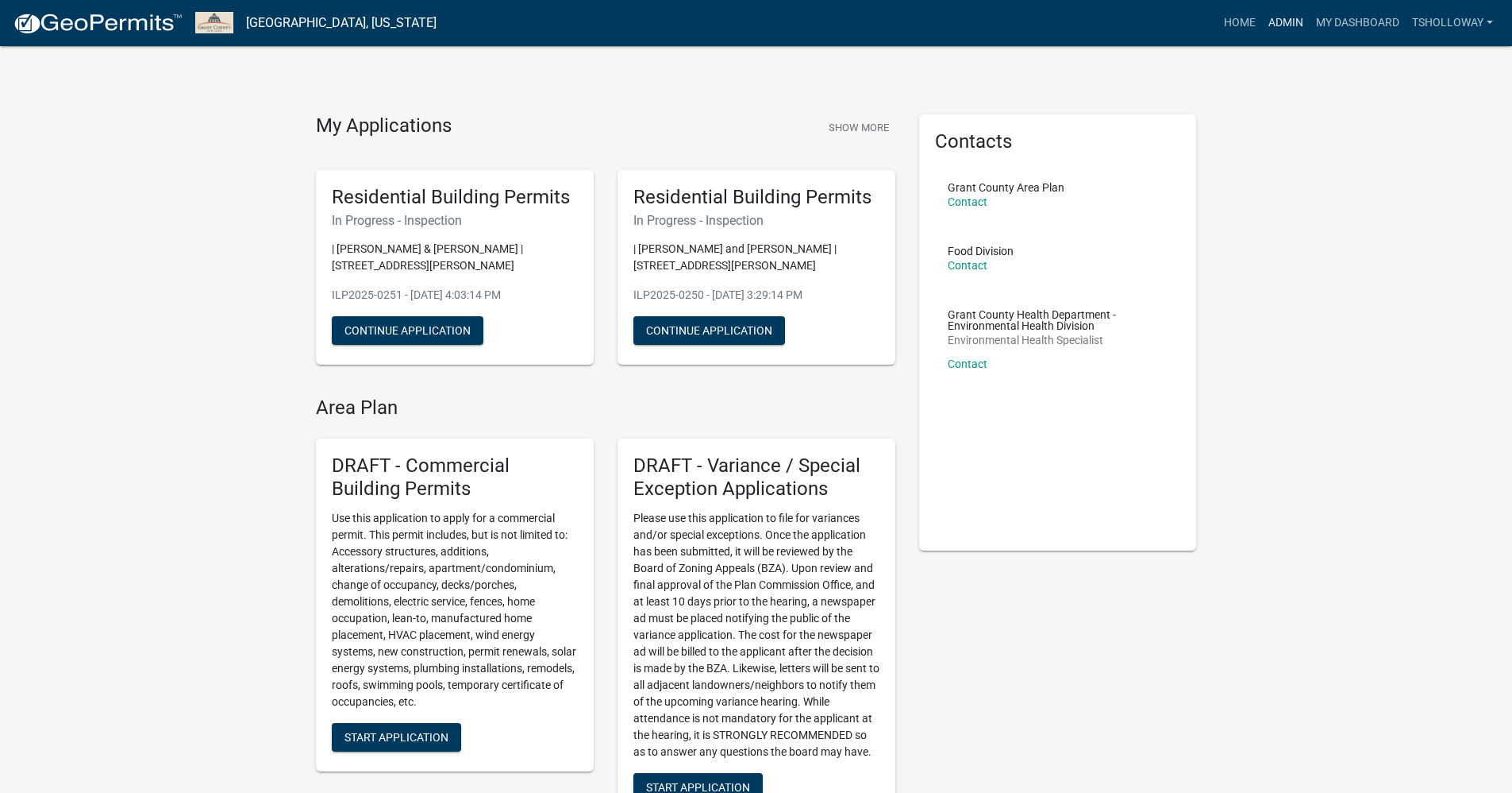
click at [1274, 25] on link "Admin" at bounding box center [1286, 23] width 48 height 30
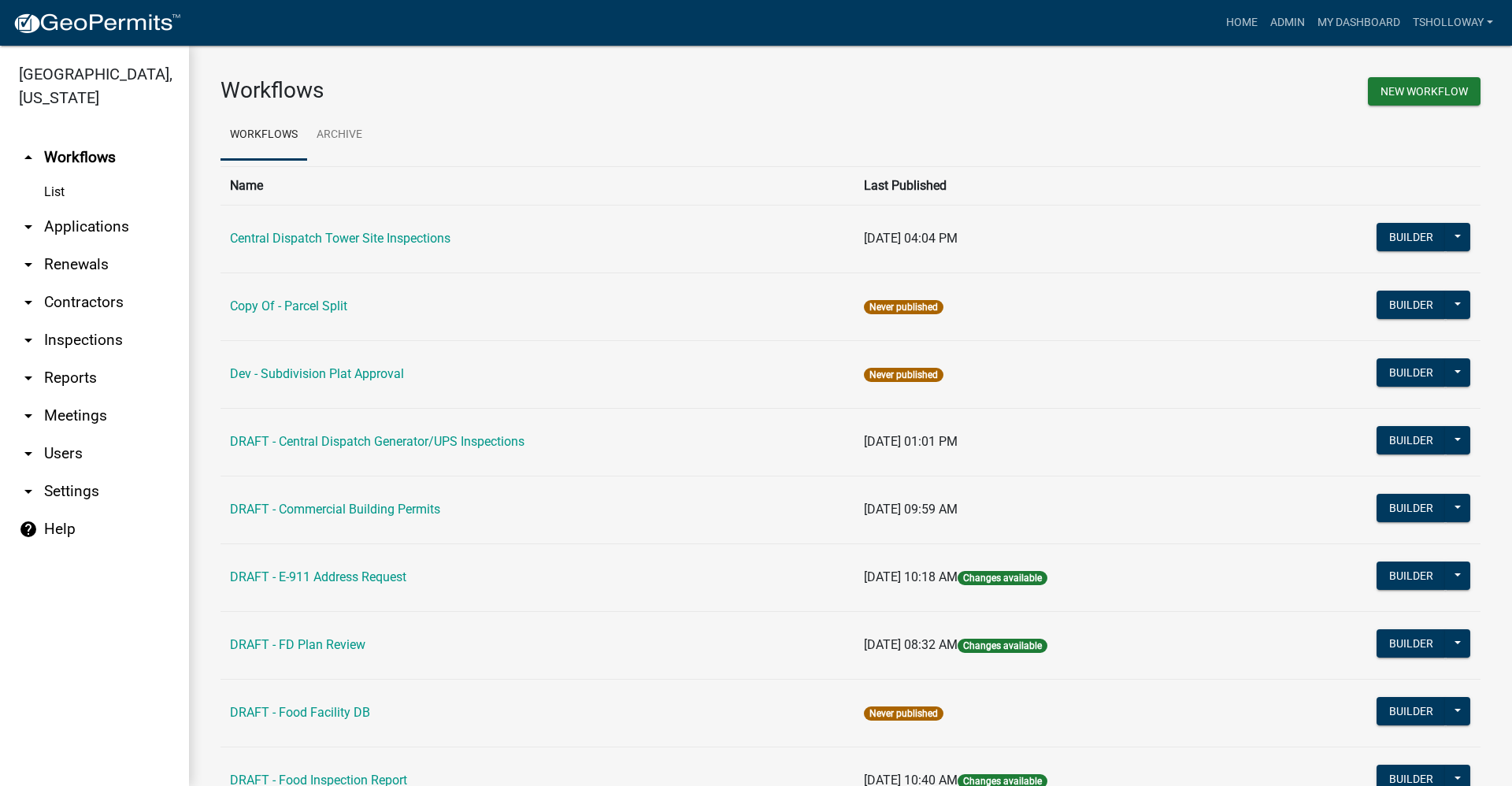
click at [77, 208] on link "arrow_drop_down Applications" at bounding box center [94, 227] width 189 height 38
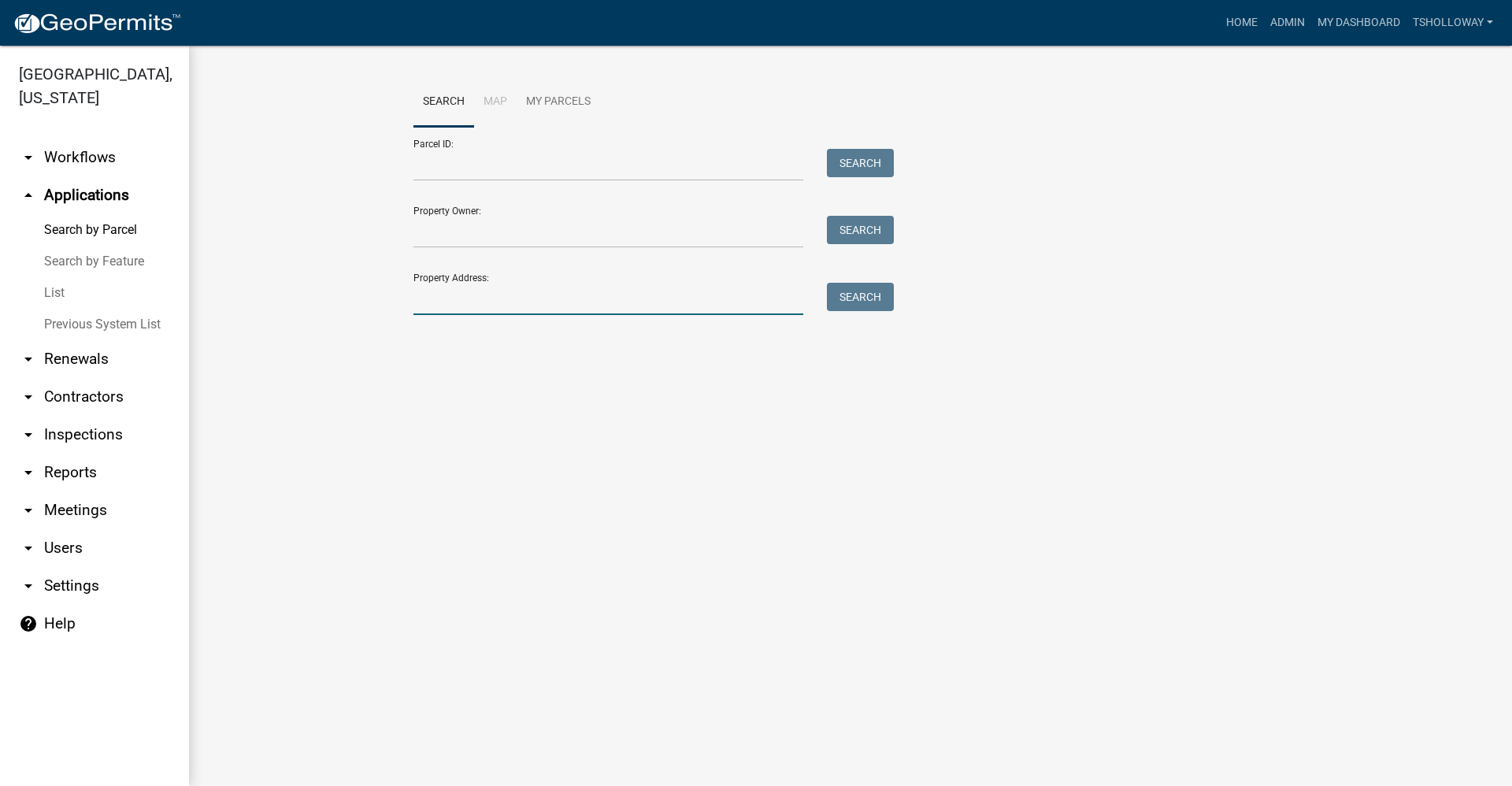
click at [480, 295] on input "Property Address:" at bounding box center [608, 298] width 390 height 32
type input "4972 e 300 s"
click at [873, 304] on button "Search" at bounding box center [860, 296] width 67 height 28
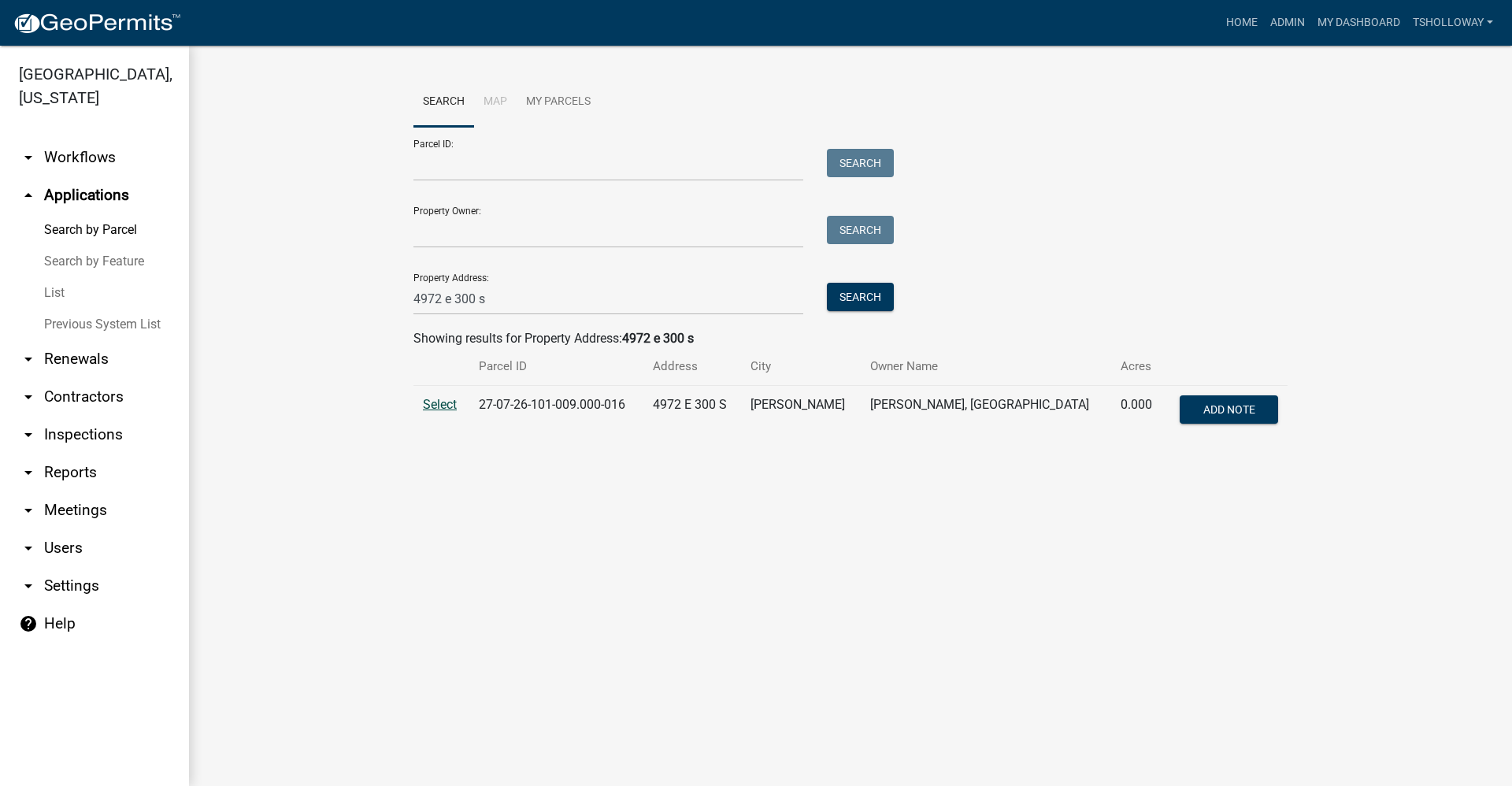
click at [435, 399] on span "Select" at bounding box center [440, 404] width 34 height 15
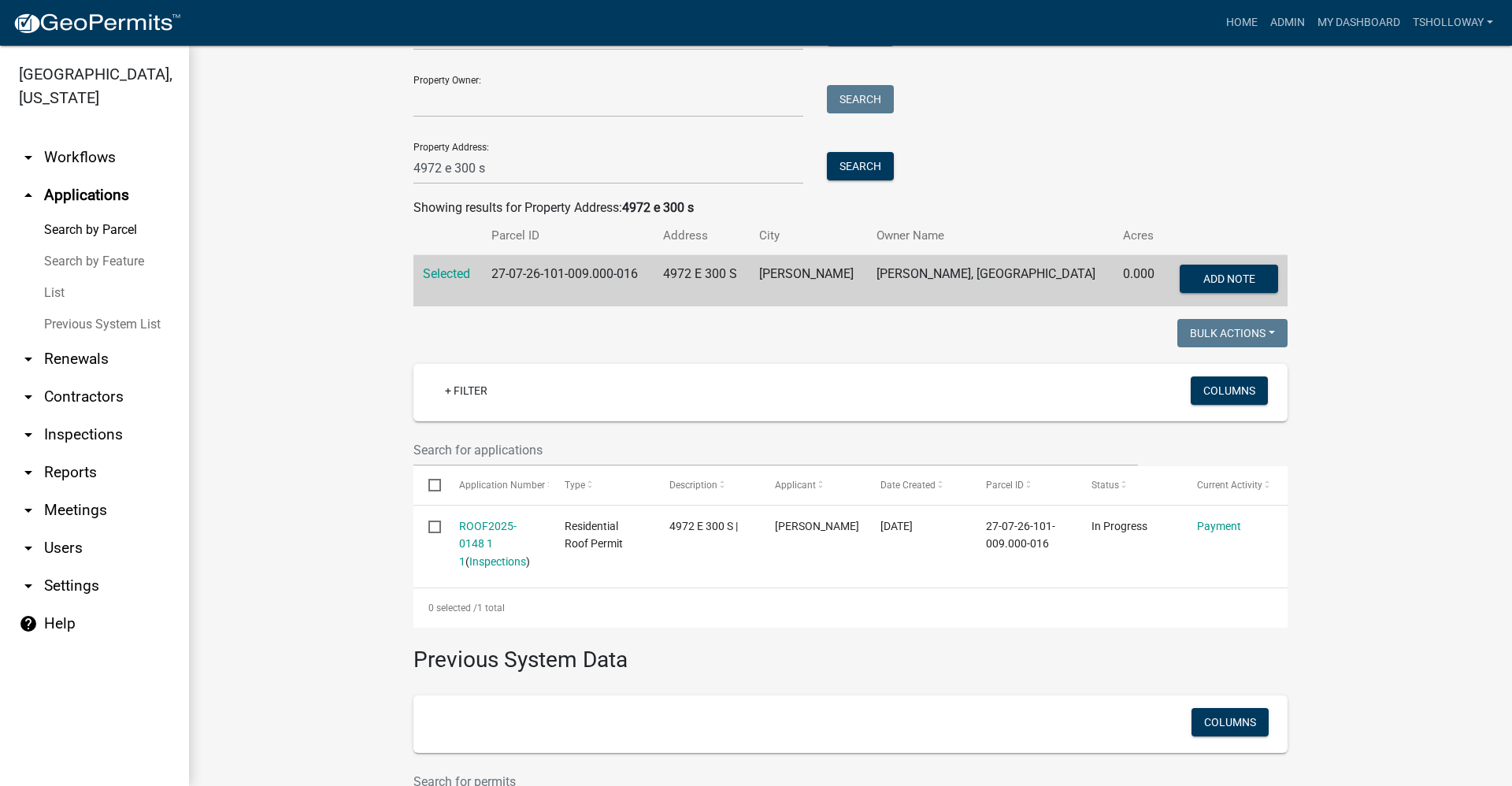
scroll to position [315, 0]
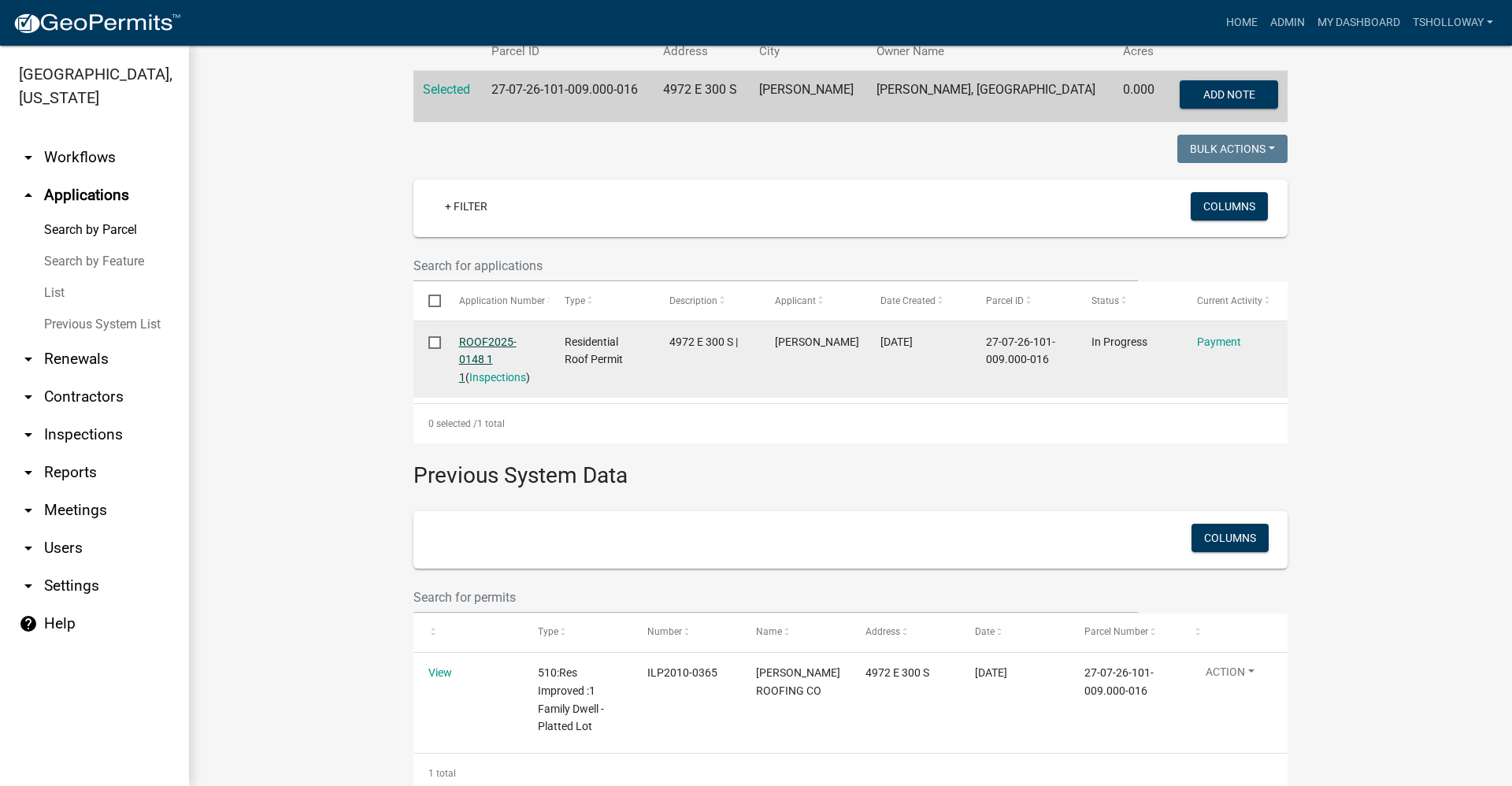
click at [484, 338] on link "ROOF2025-0148 1 1" at bounding box center [487, 360] width 57 height 49
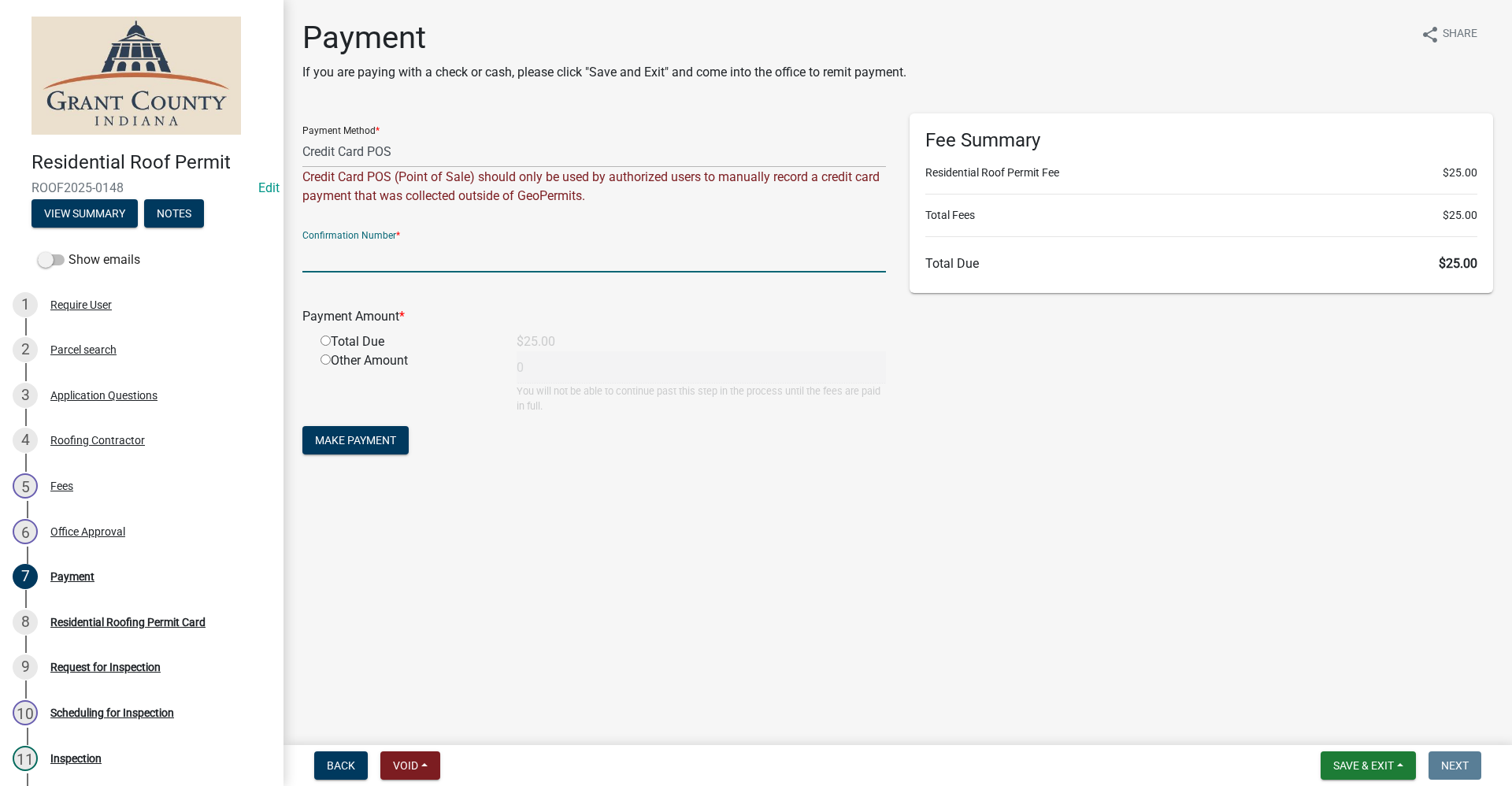
click at [369, 259] on input "text" at bounding box center [594, 256] width 584 height 32
paste input "14957428"
type input "14957428"
click at [324, 342] on input "radio" at bounding box center [325, 340] width 11 height 11
radio input "true"
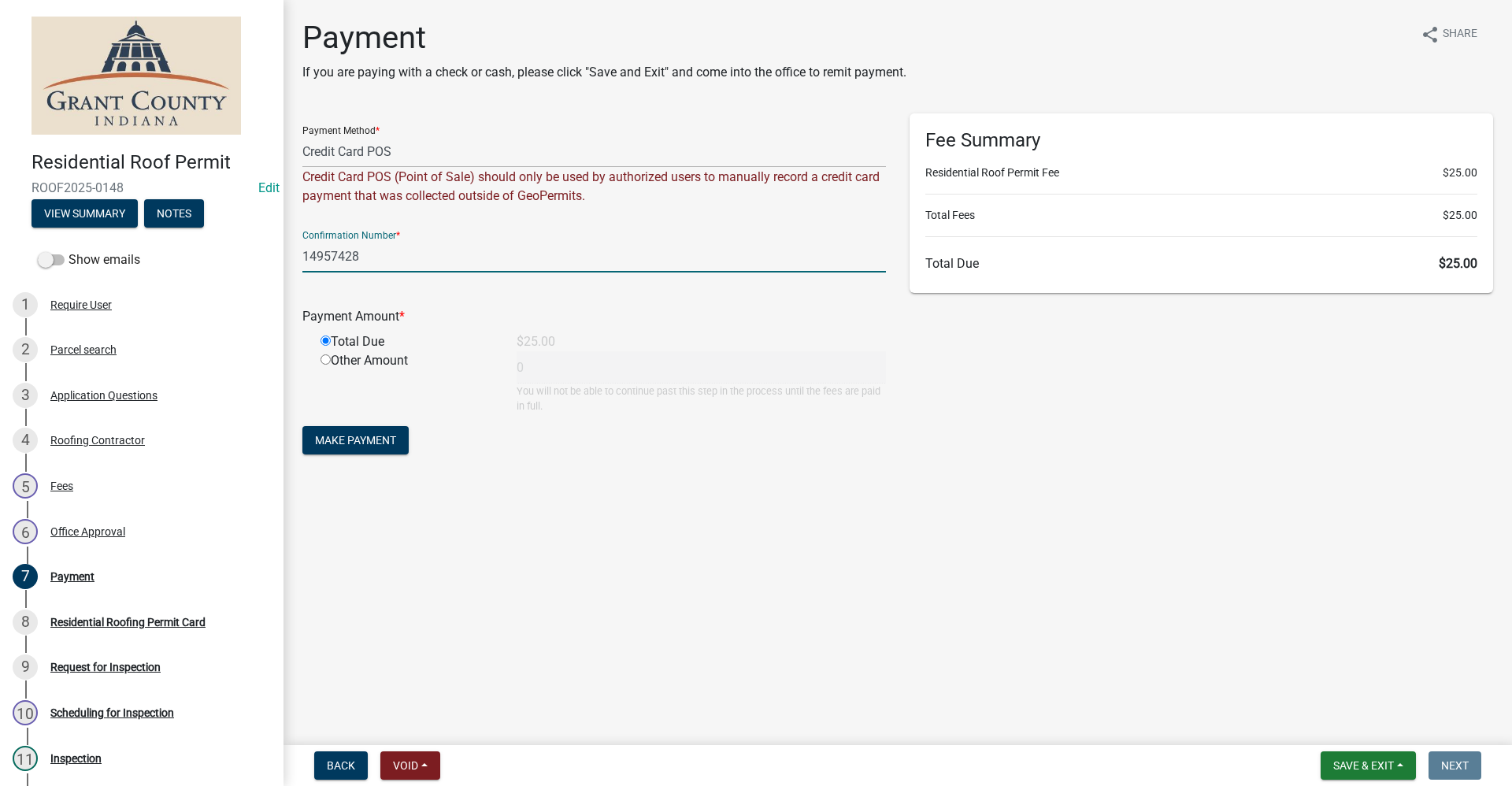
type input "25"
click at [348, 443] on span "Make Payment" at bounding box center [355, 440] width 81 height 13
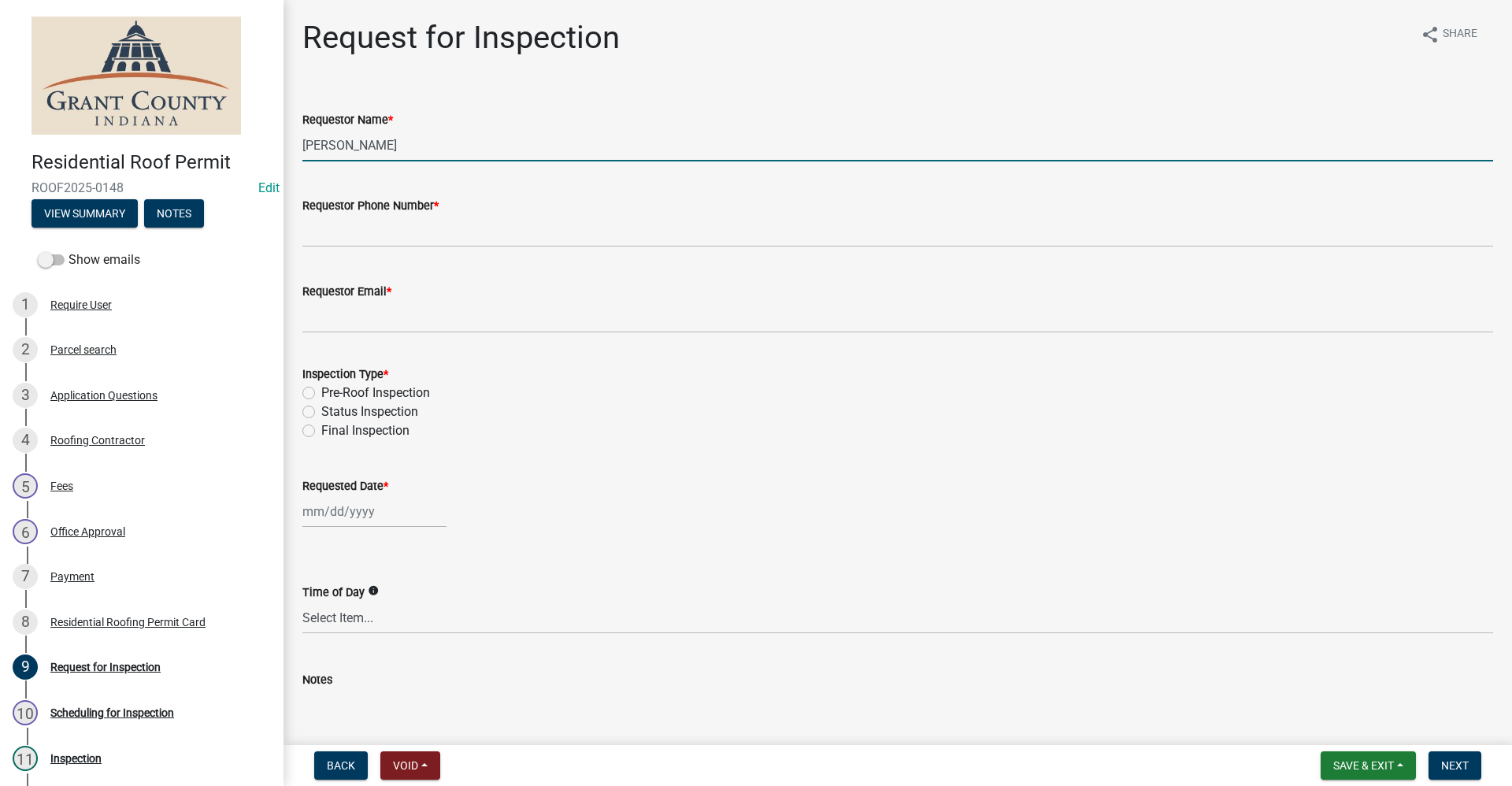
drag, startPoint x: 390, startPoint y: 147, endPoint x: 232, endPoint y: 167, distance: 159.3
click at [232, 167] on div "Residential Roof Permit ROOF2025-0148 Edit View Summary Notes Show emails 1 Req…" at bounding box center [756, 393] width 1512 height 786
type input "Leroy Schmucker"
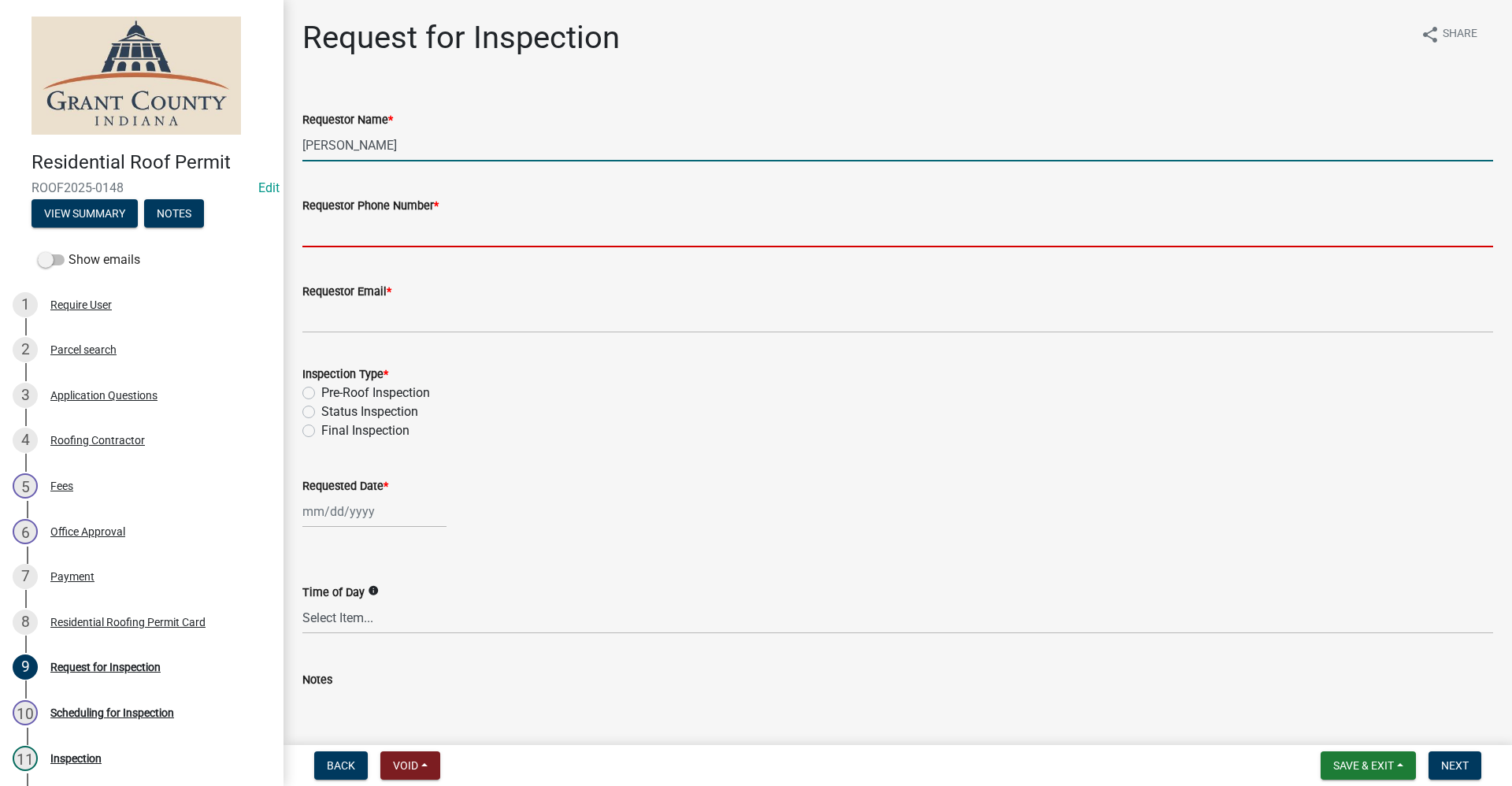
click at [372, 232] on input "Requestor Phone Number *" at bounding box center [897, 231] width 1190 height 32
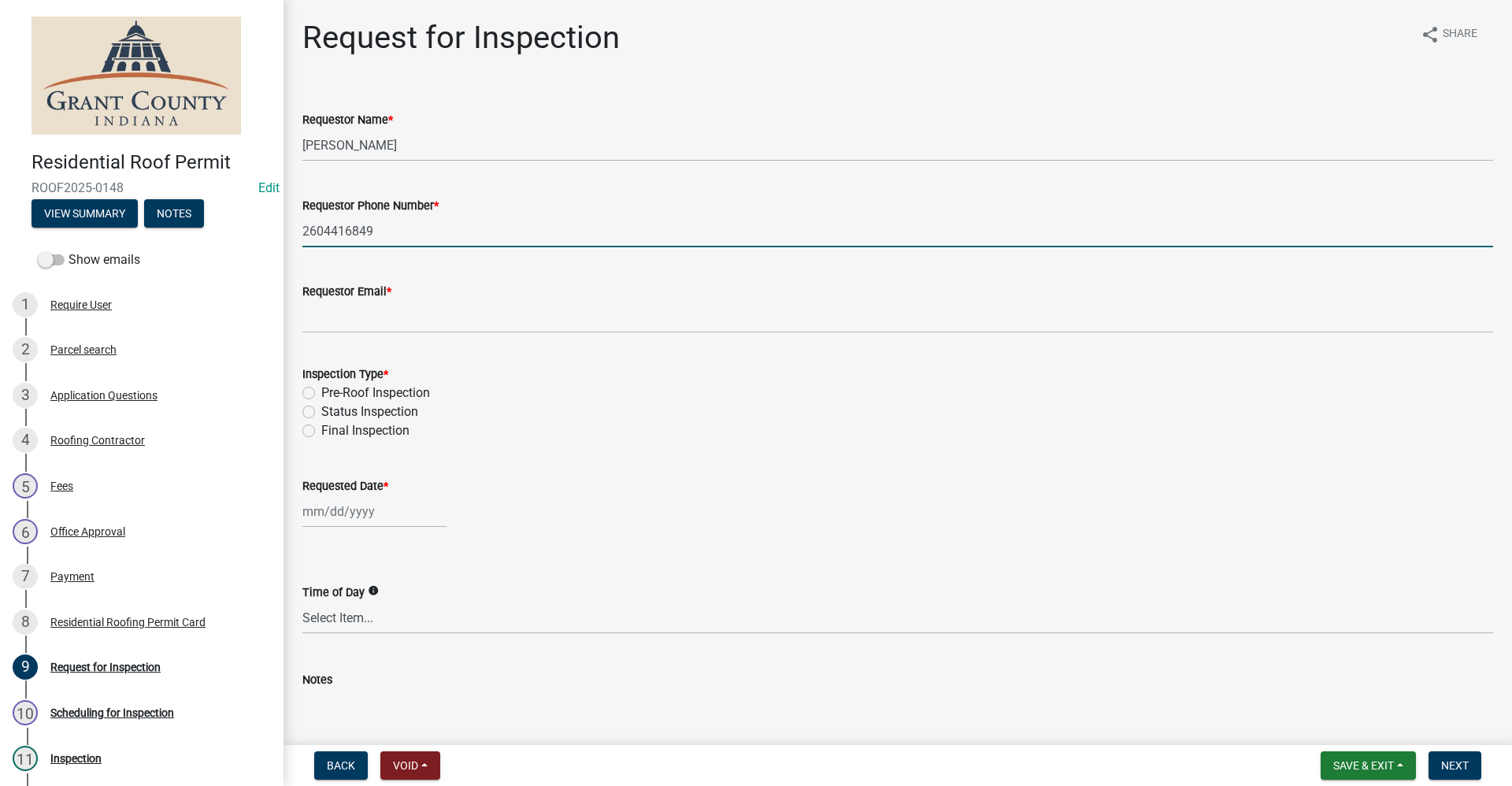
type input "2604416849"
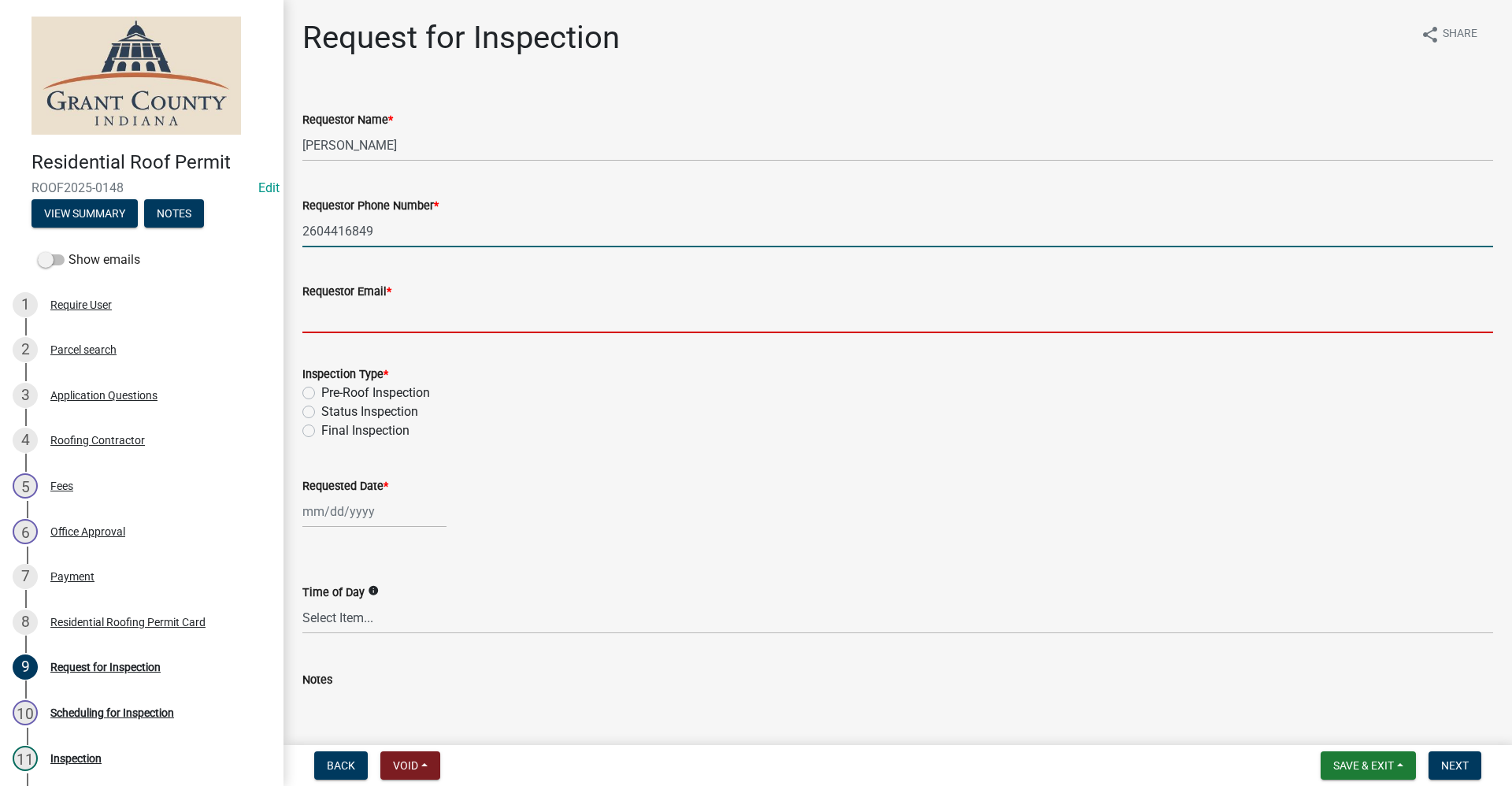
click at [412, 320] on input "Requestor Email *" at bounding box center [897, 316] width 1190 height 32
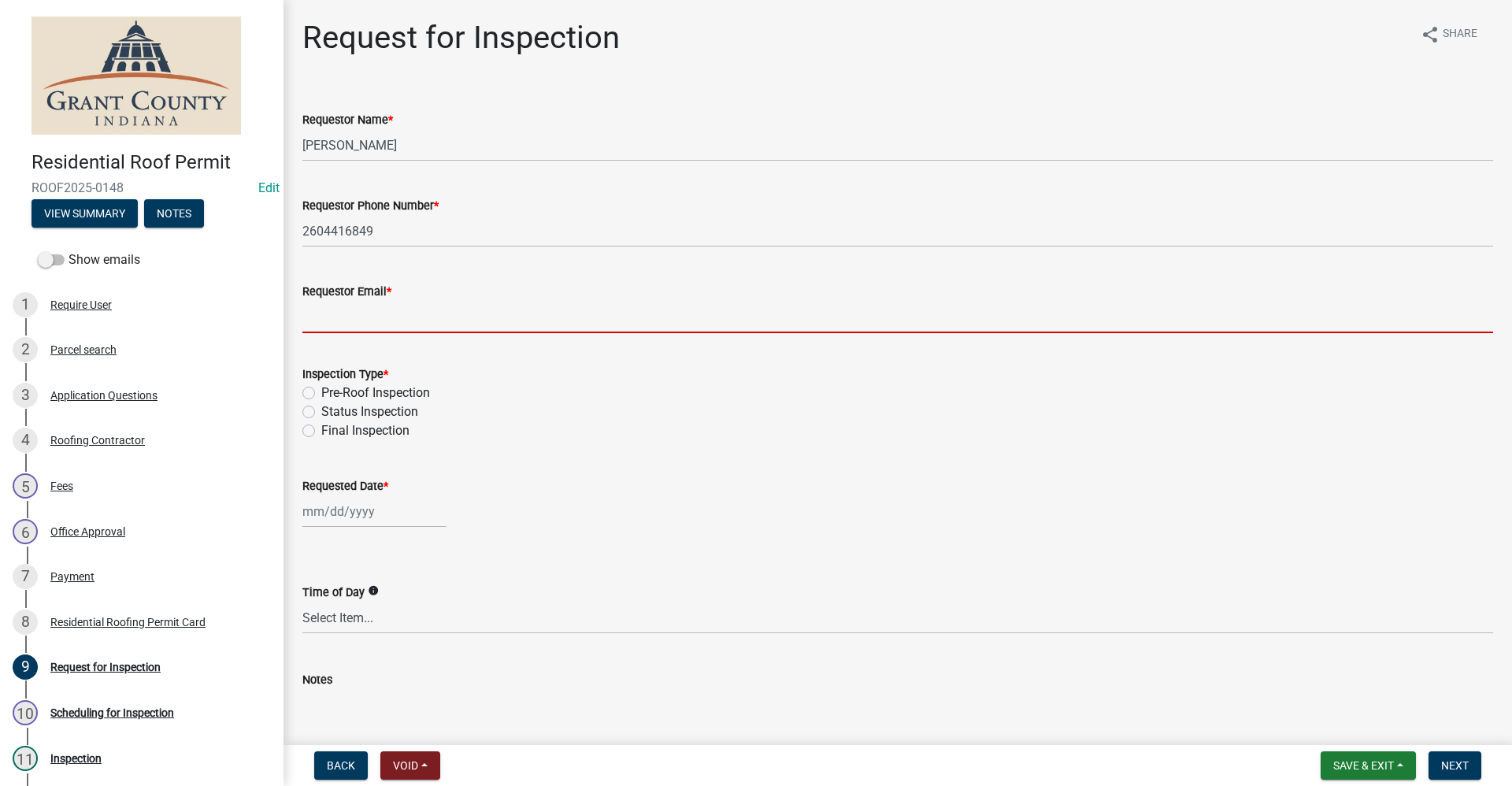
type input "no@email"
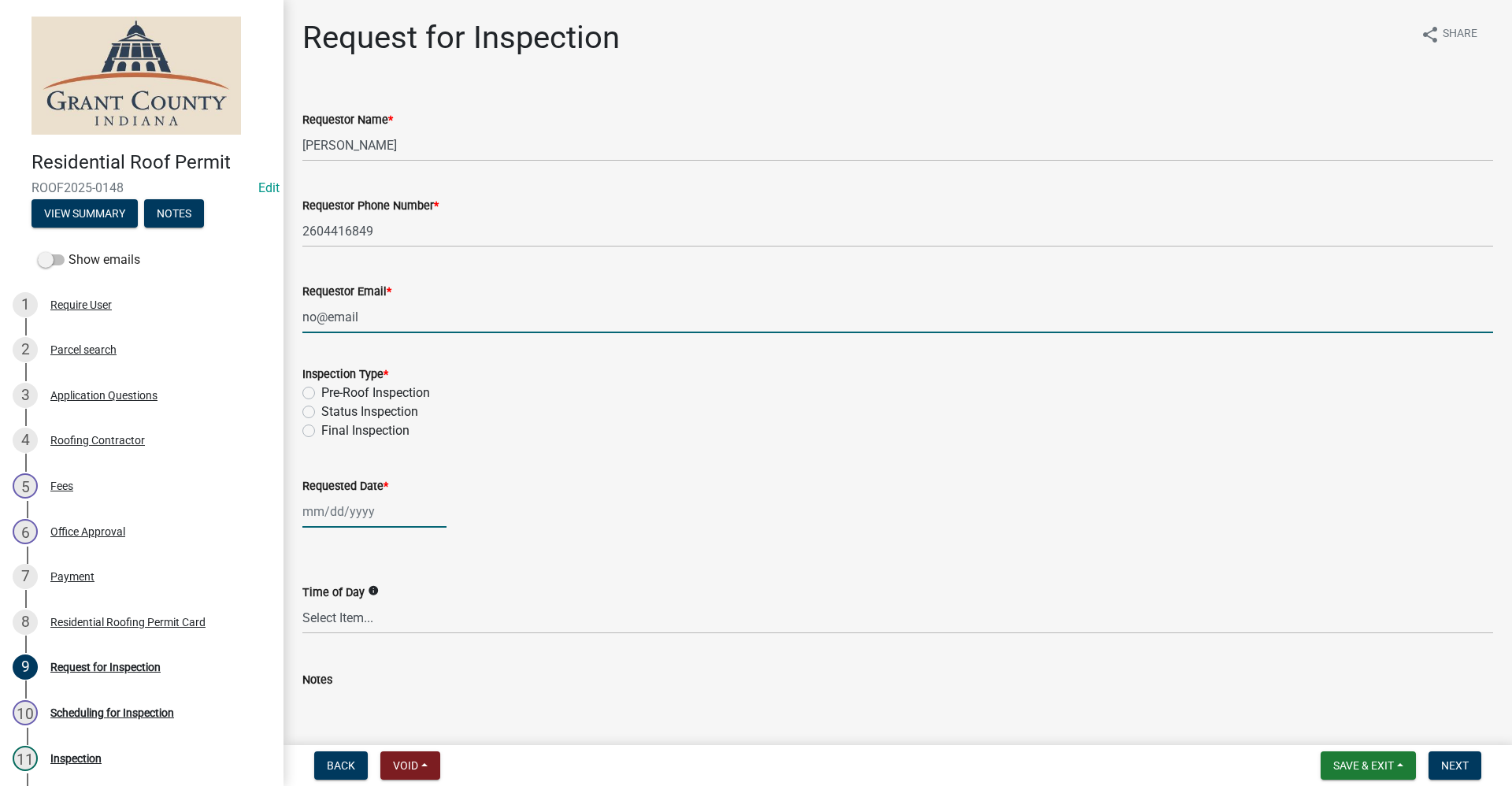
type input "[DATE]"
select select "9"
select select "2025"
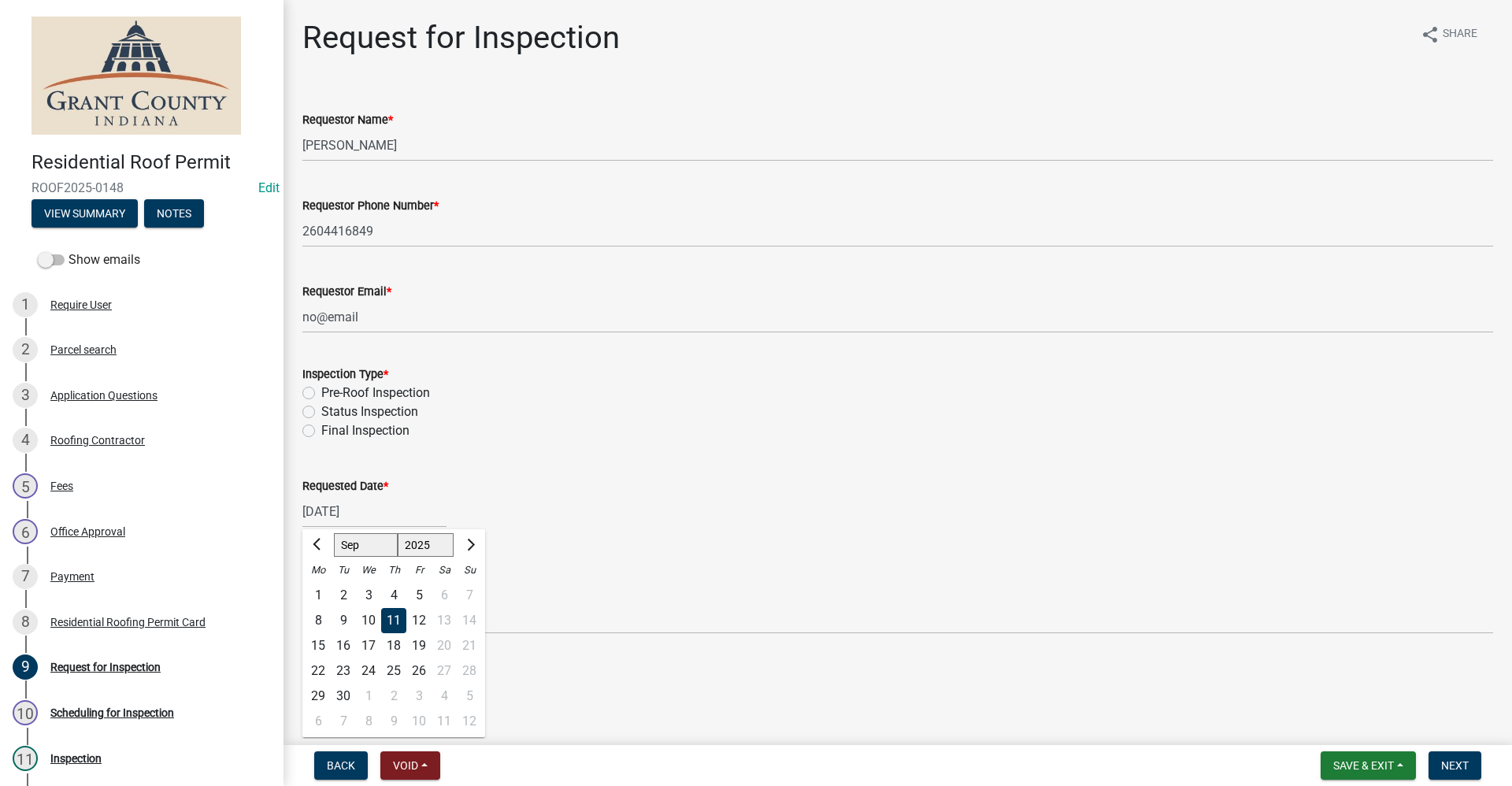
click at [321, 394] on label "Pre-Roof Inspection" at bounding box center [376, 392] width 109 height 18
click at [321, 394] on input "Pre-Roof Inspection" at bounding box center [326, 388] width 11 height 11
radio input "true"
click at [329, 620] on select "Select Item... AM PM Anytime" at bounding box center [897, 617] width 1190 height 32
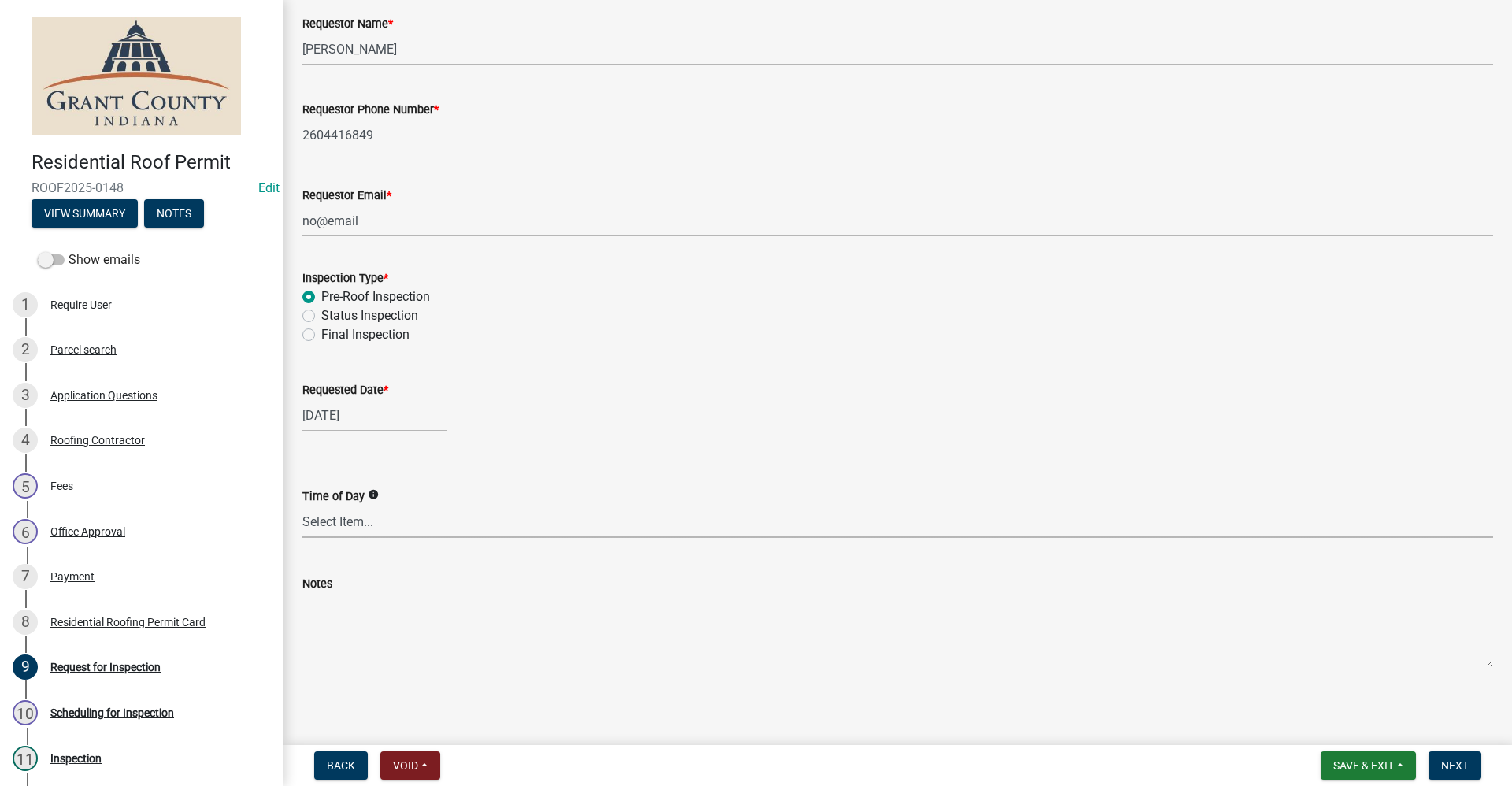
scroll to position [98, 0]
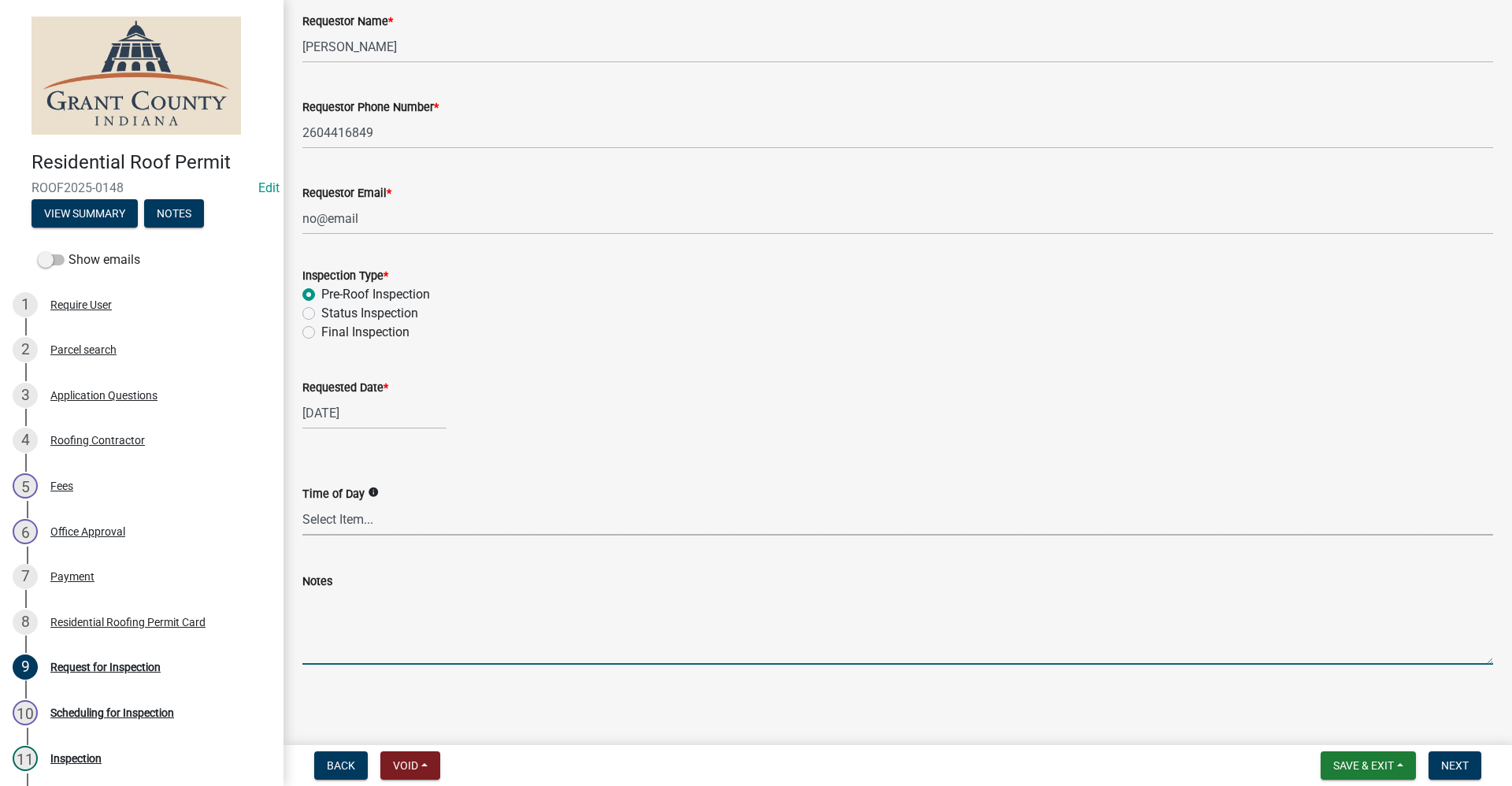
click at [344, 636] on textarea "Notes" at bounding box center [897, 627] width 1190 height 74
type textarea "already started"
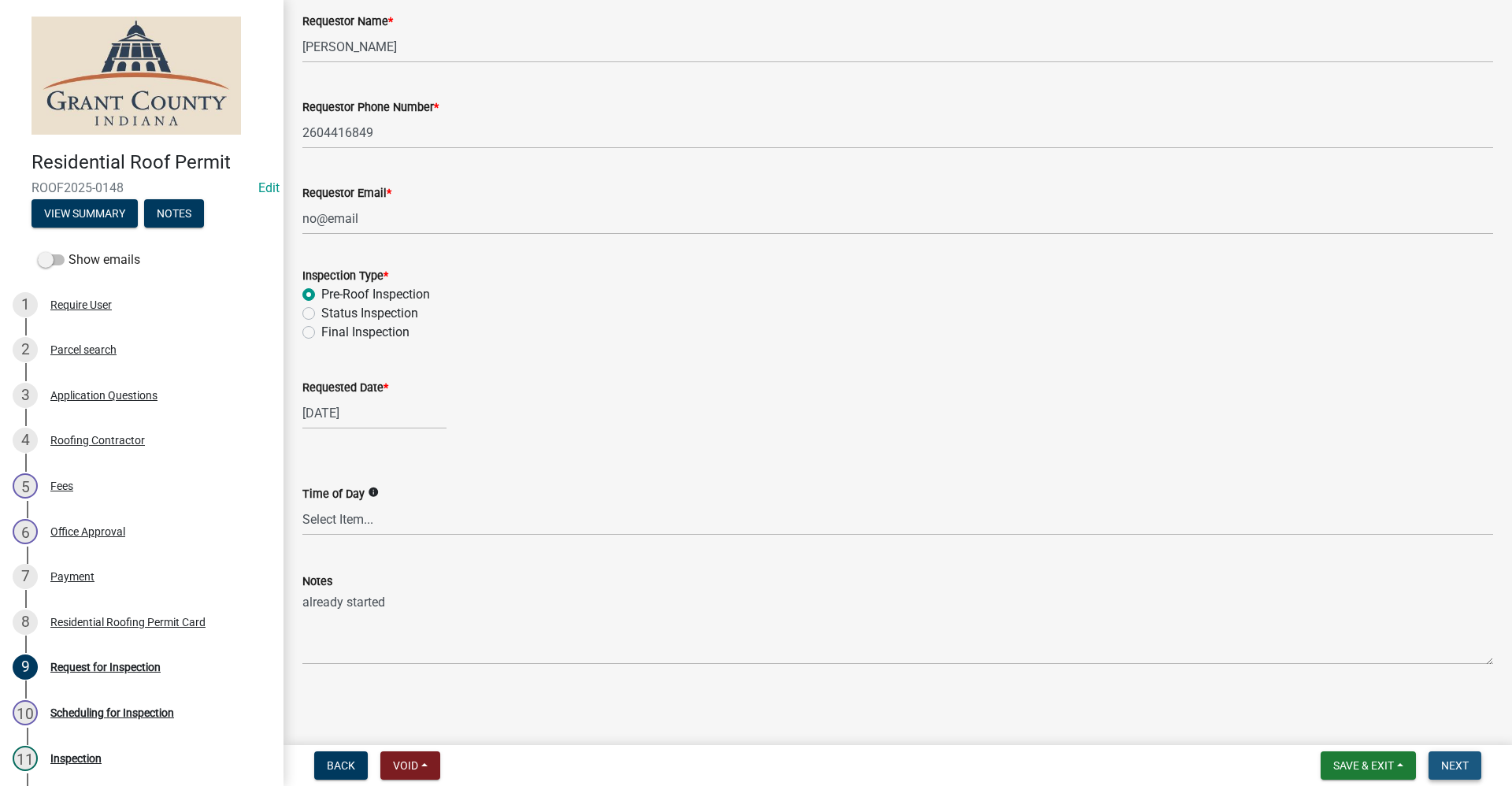
click at [1460, 763] on span "Next" at bounding box center [1455, 765] width 27 height 13
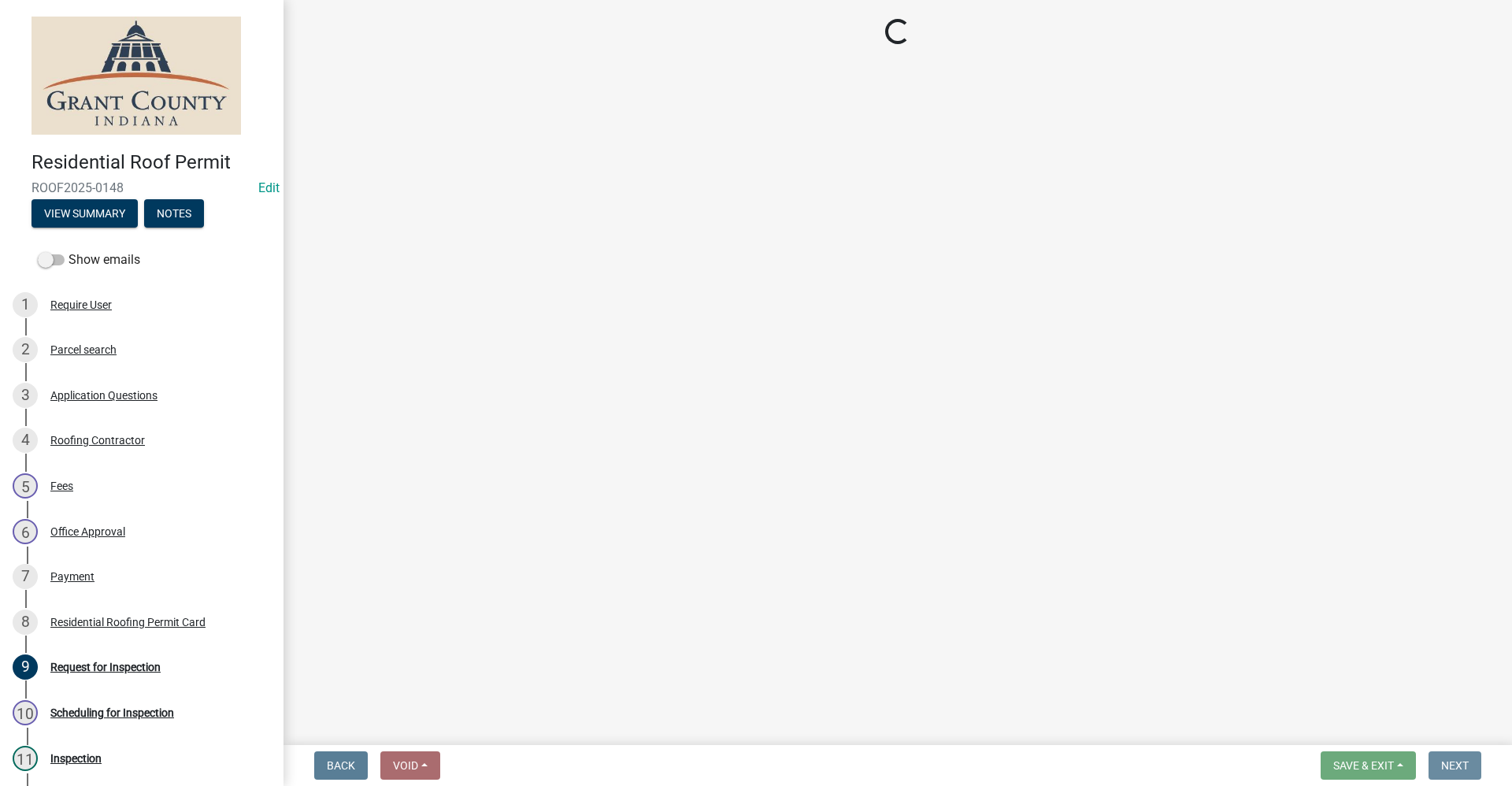
scroll to position [0, 0]
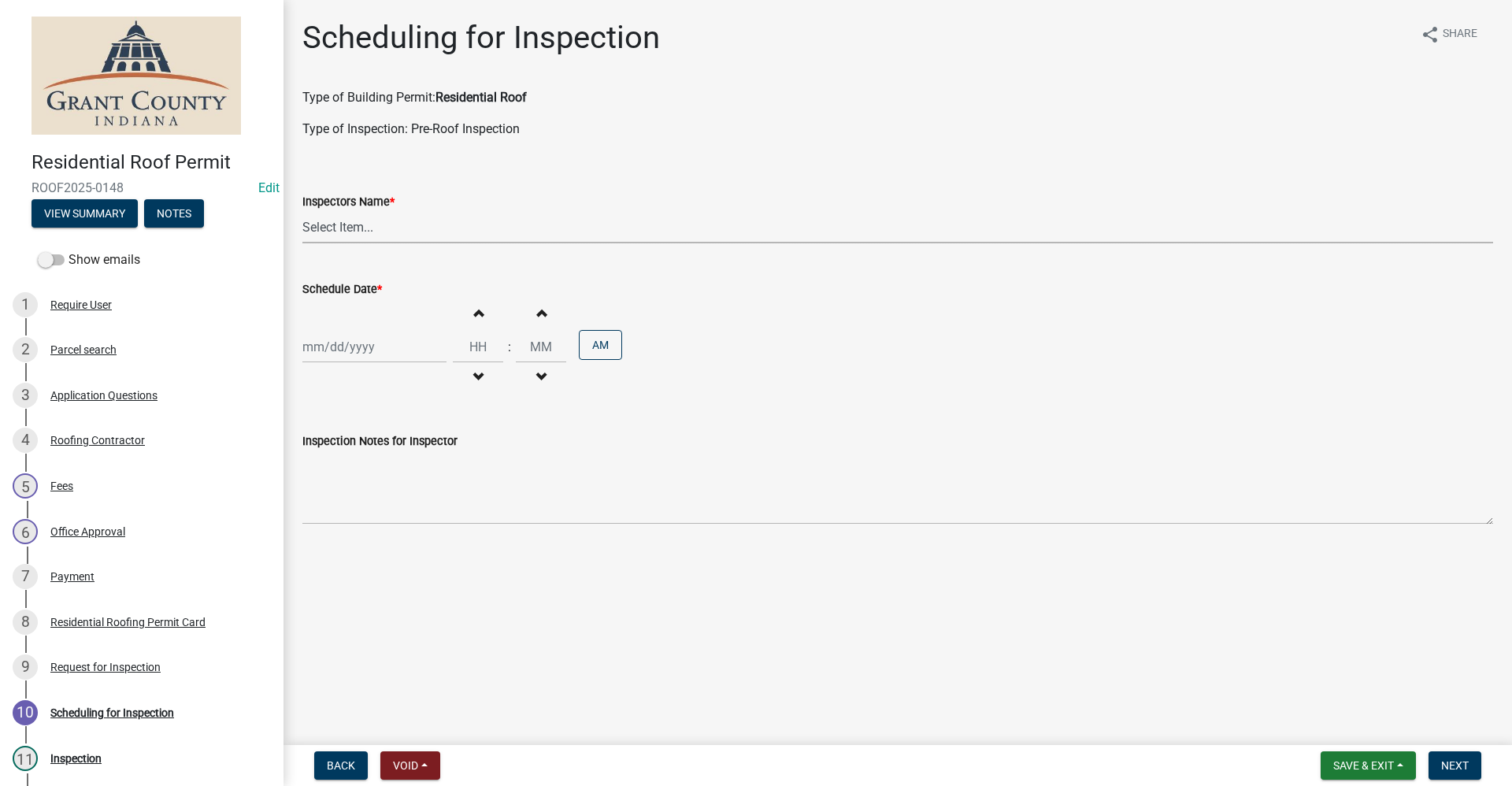
click at [324, 230] on select "Select Item... rberryhill (Randy Berryhill) jecouch (Jeffrey Couch) BBenefield …" at bounding box center [897, 227] width 1190 height 32
select select "d7f9a44a-d2ea-4d3c-83b3-1aa71c950bd5"
click at [303, 211] on select "Select Item... rberryhill (Randy Berryhill) jecouch (Jeffrey Couch) BBenefield …" at bounding box center [897, 227] width 1190 height 32
click at [334, 349] on div at bounding box center [375, 346] width 144 height 32
select select "9"
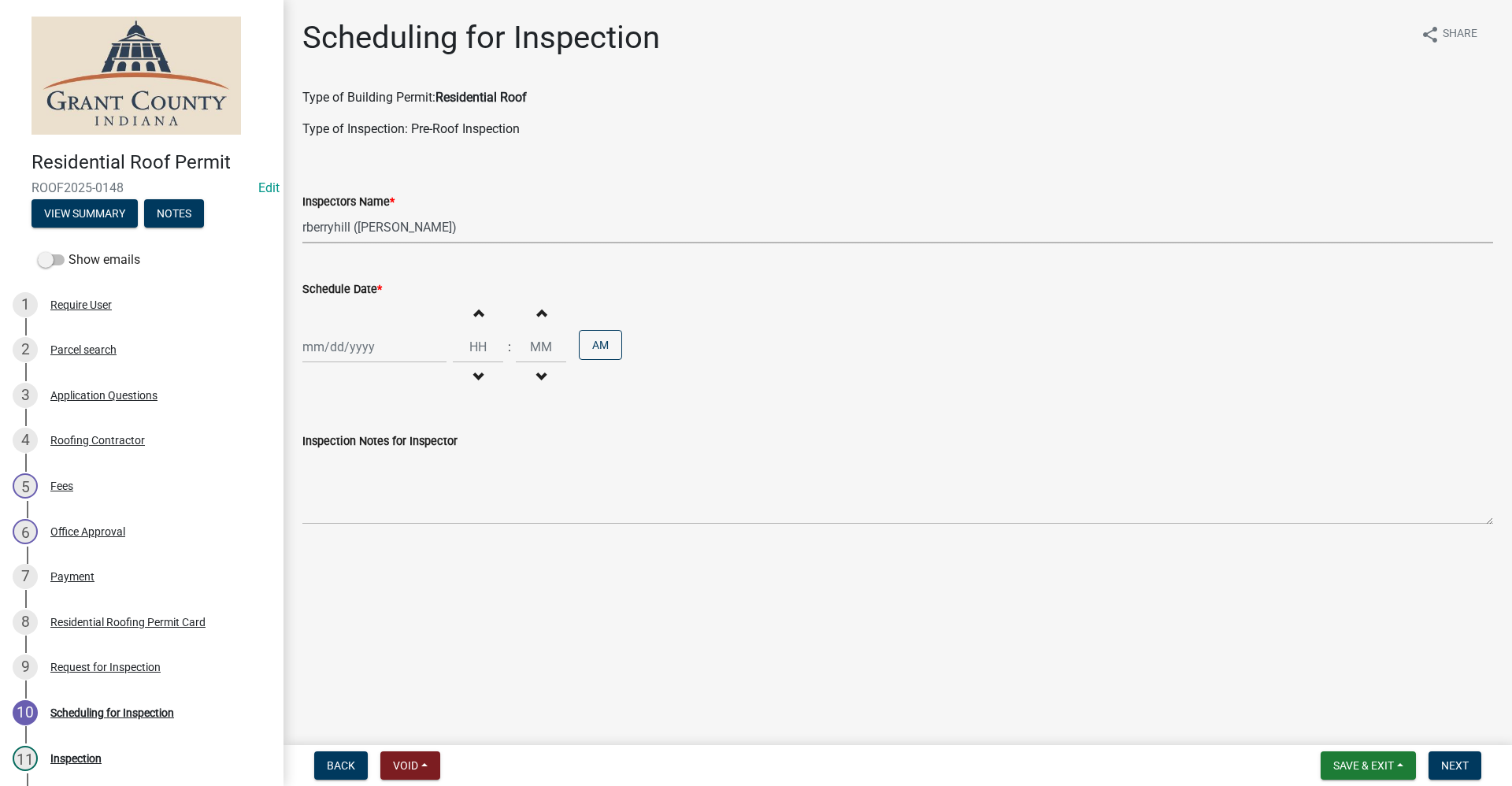
select select "2025"
click at [417, 455] on div "12" at bounding box center [419, 456] width 25 height 25
type input "09/12/2025"
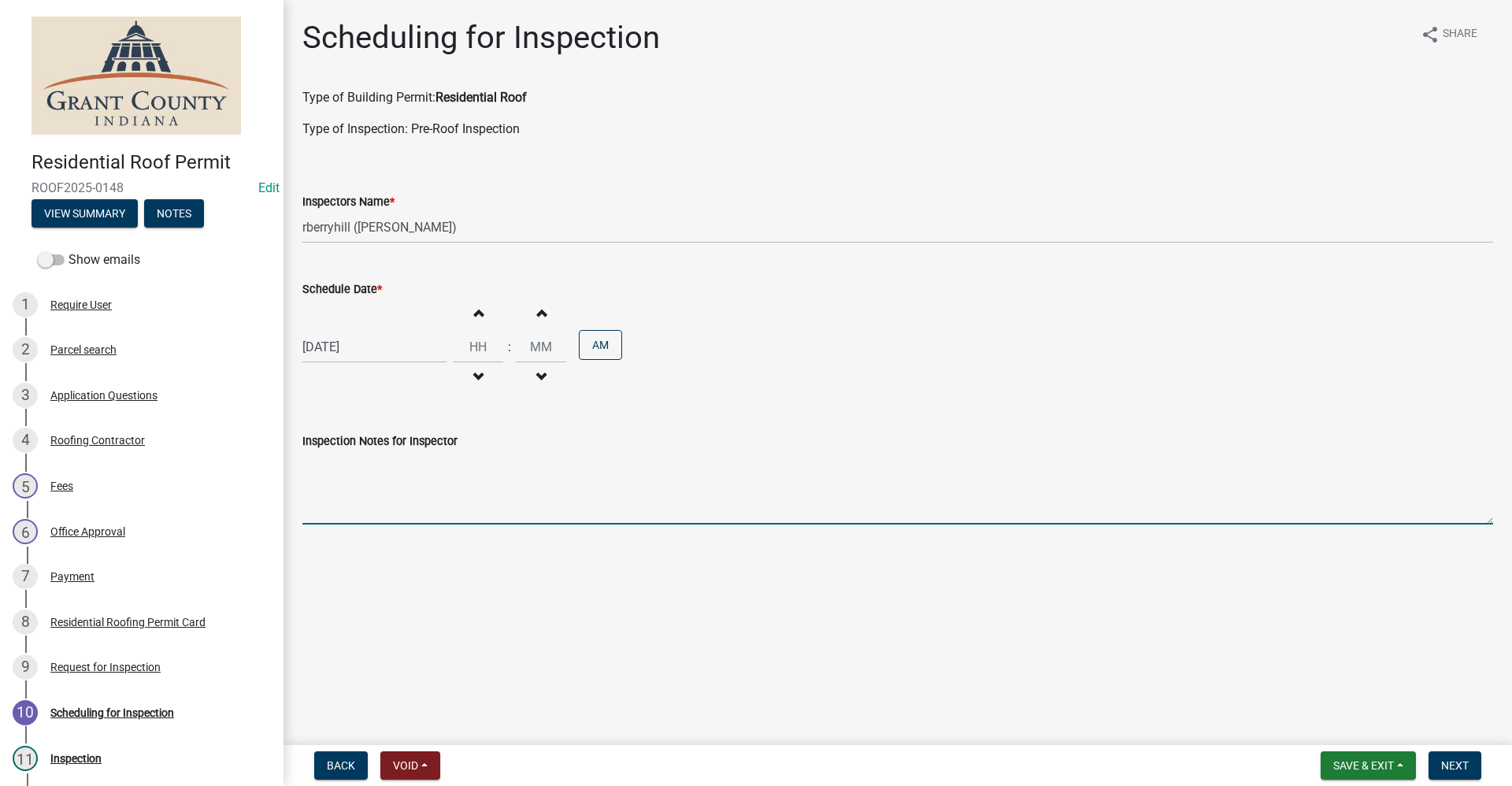
click at [327, 512] on textarea "Inspection Notes for Inspector" at bounding box center [897, 487] width 1190 height 74
type textarea "Already started/Schmucker"
click at [1462, 762] on span "Next" at bounding box center [1455, 765] width 27 height 13
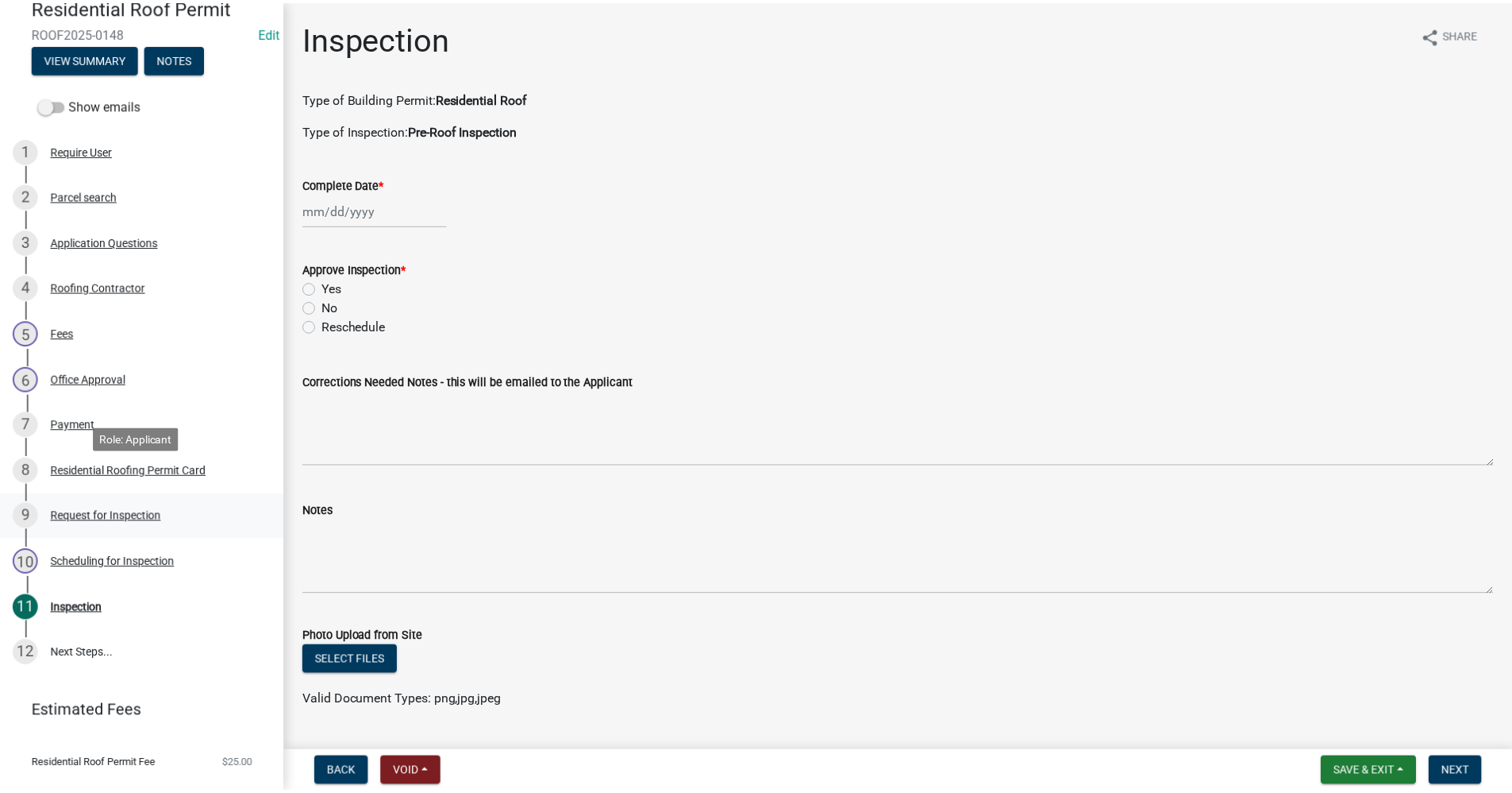
scroll to position [159, 0]
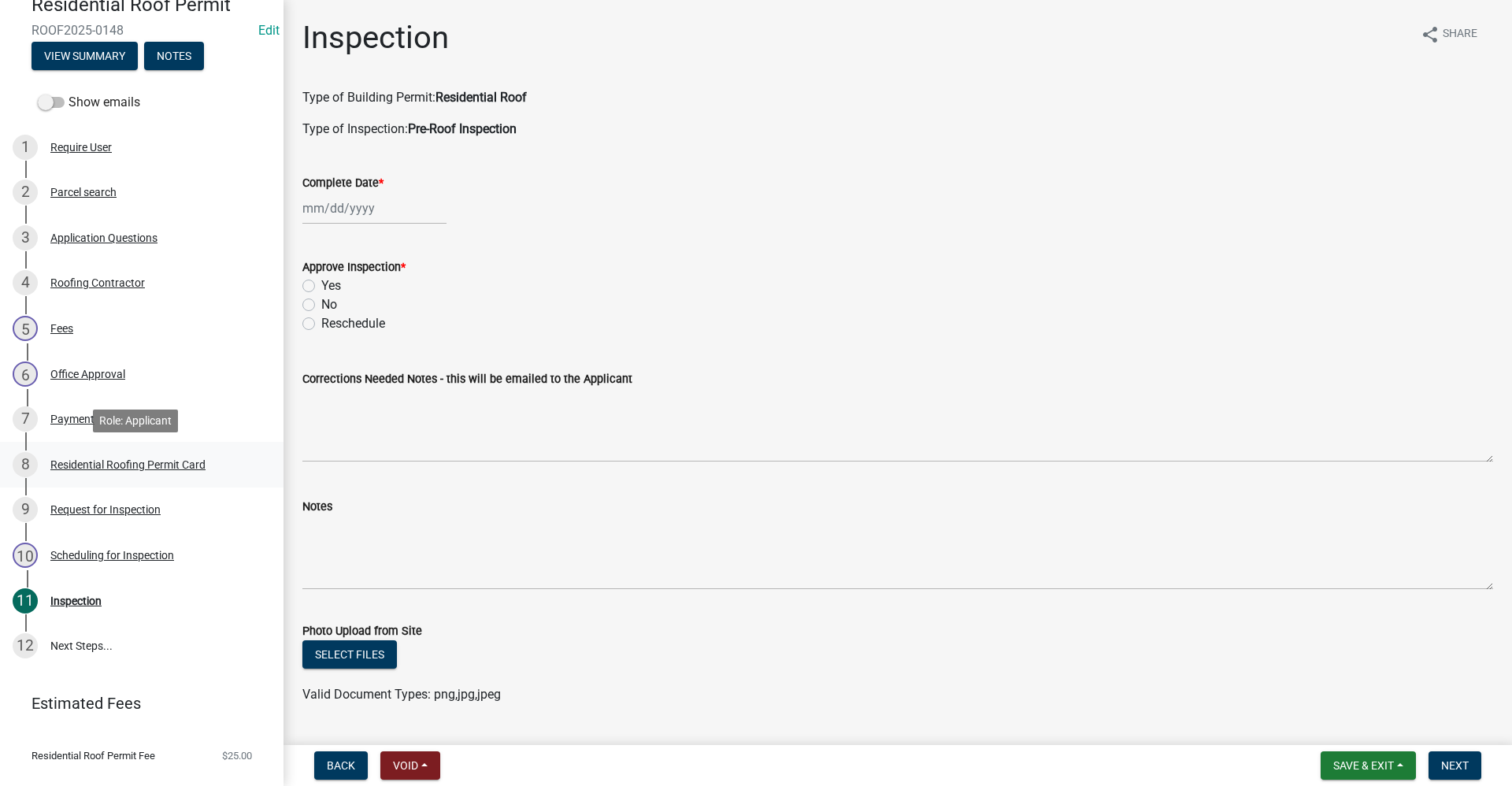
click at [155, 464] on div "Residential Roofing Permit Card" at bounding box center [127, 464] width 155 height 11
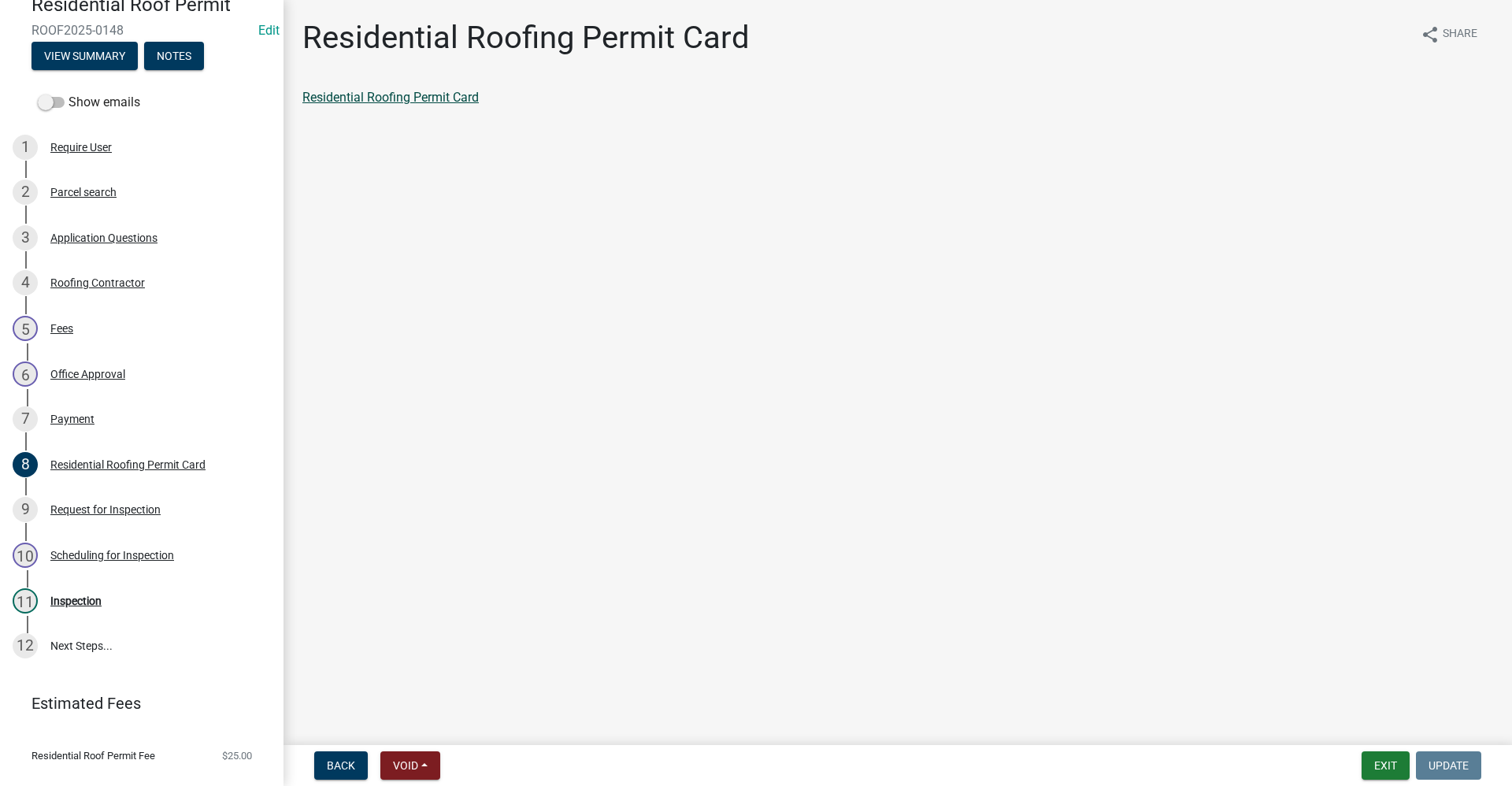
click at [423, 97] on link "Residential Roofing Permit Card" at bounding box center [390, 96] width 176 height 15
click at [1379, 755] on button "Exit" at bounding box center [1385, 765] width 48 height 28
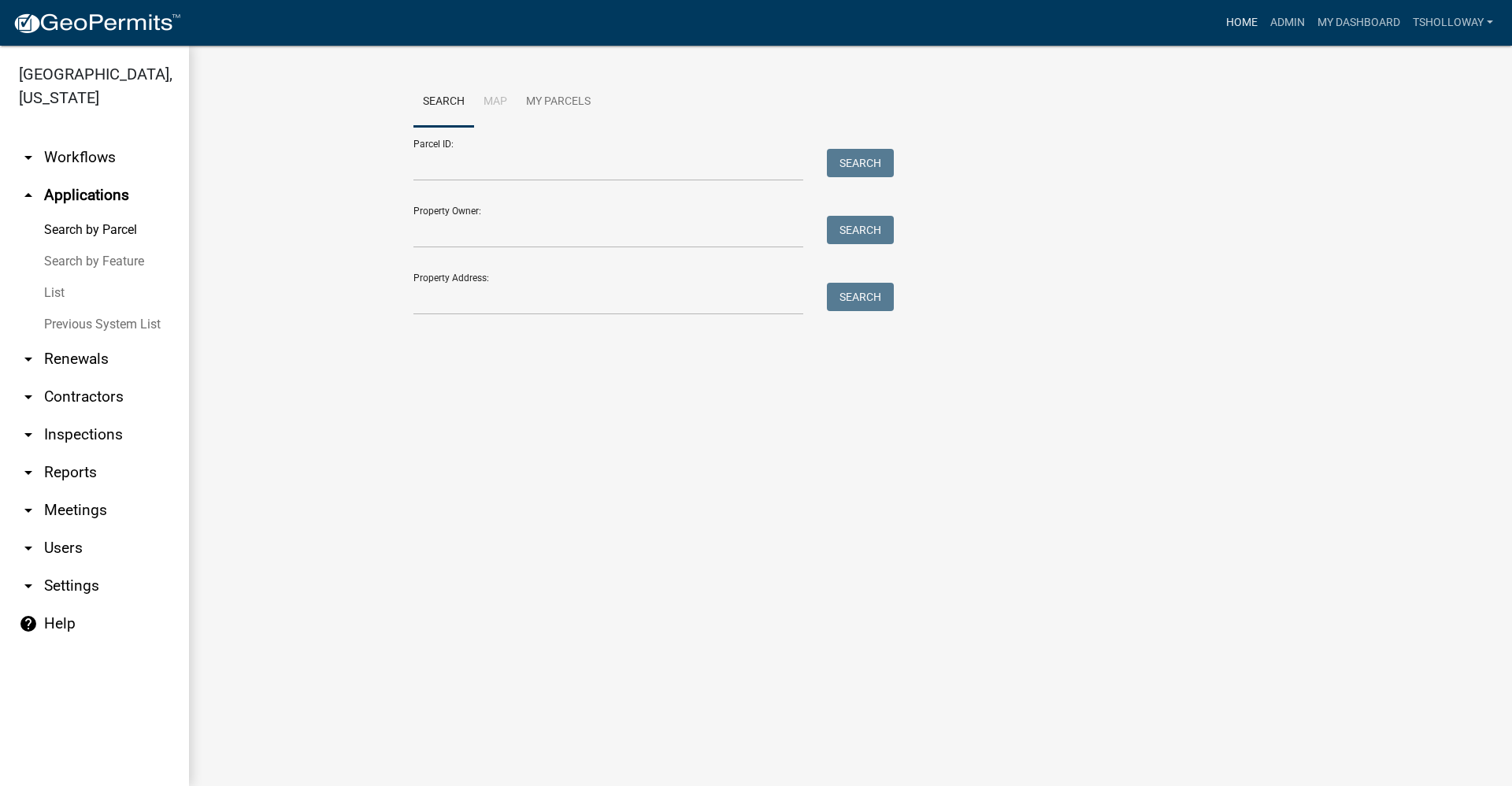
click at [1241, 22] on link "Home" at bounding box center [1241, 22] width 44 height 30
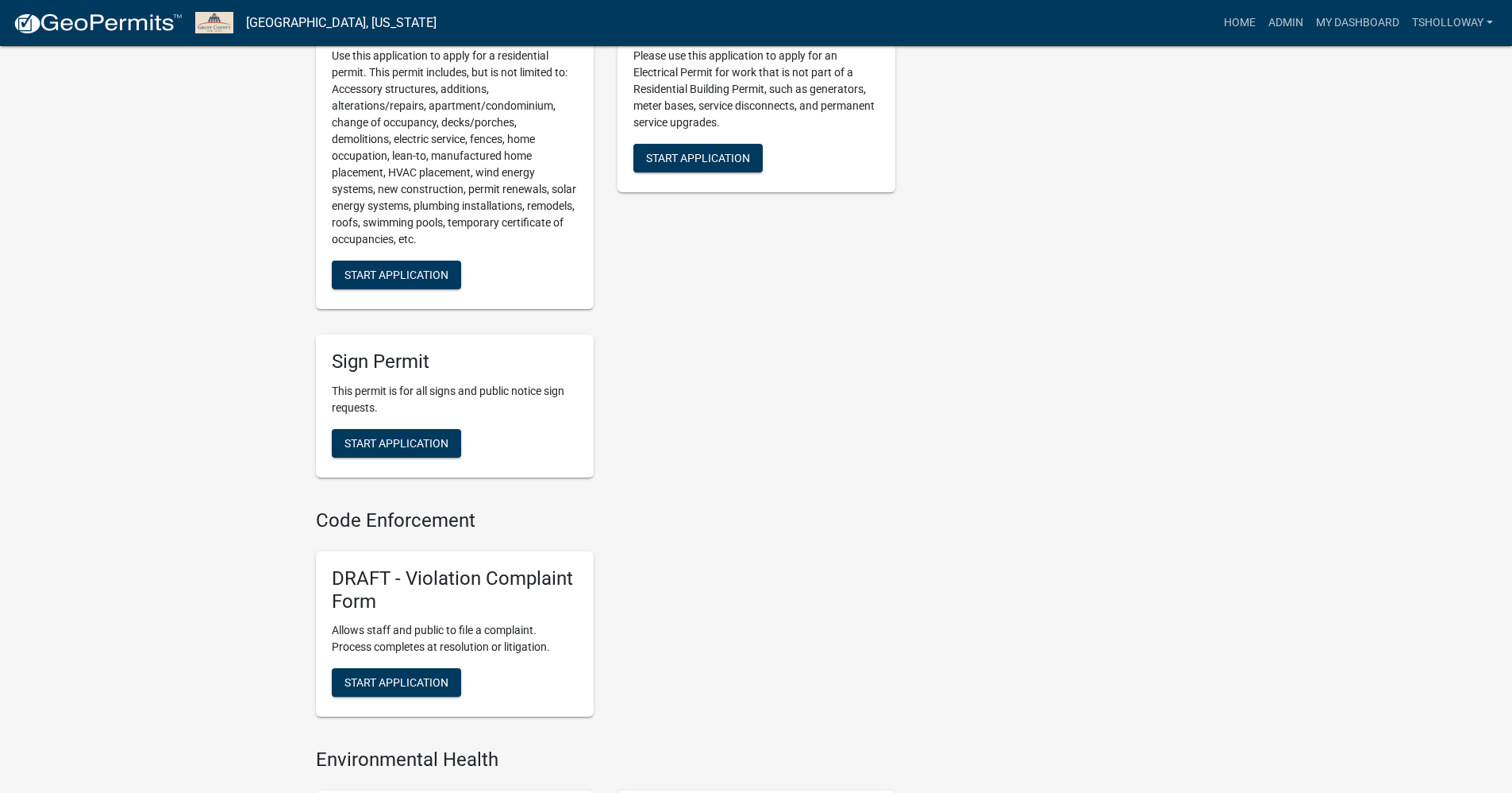
scroll to position [873, 0]
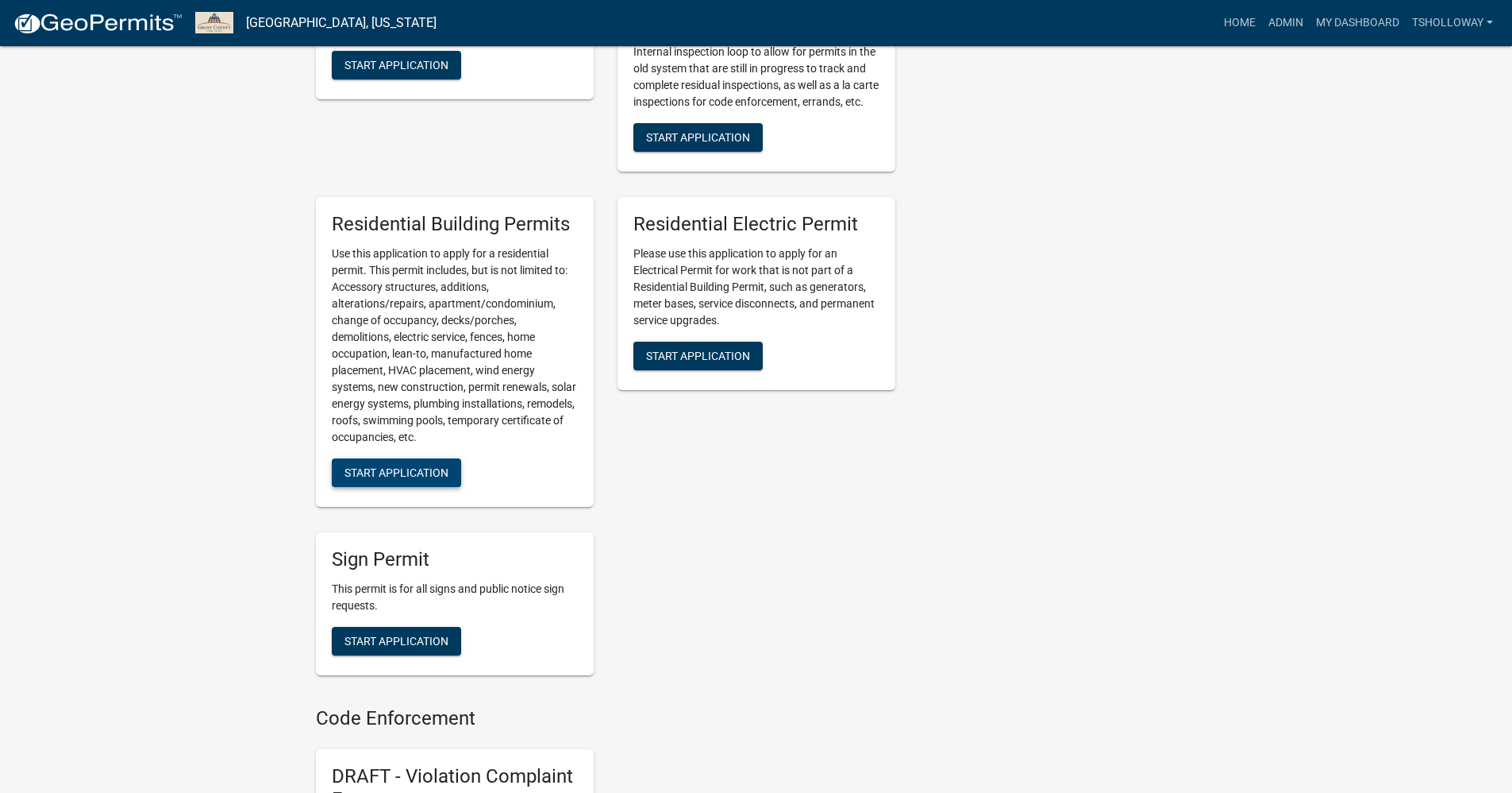
click at [395, 479] on span "Start Application" at bounding box center [396, 472] width 104 height 13
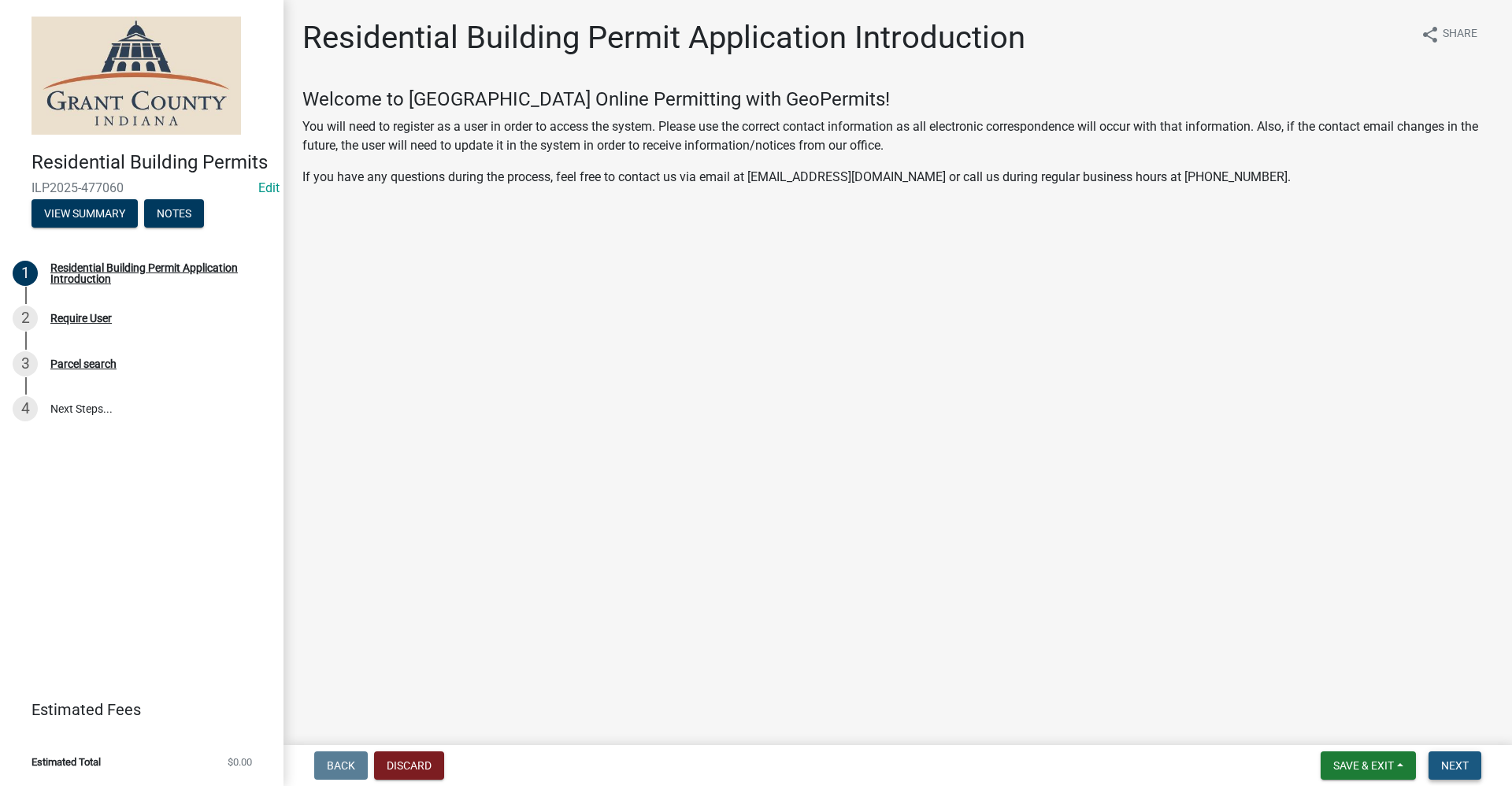
click at [1456, 769] on span "Next" at bounding box center [1455, 765] width 27 height 13
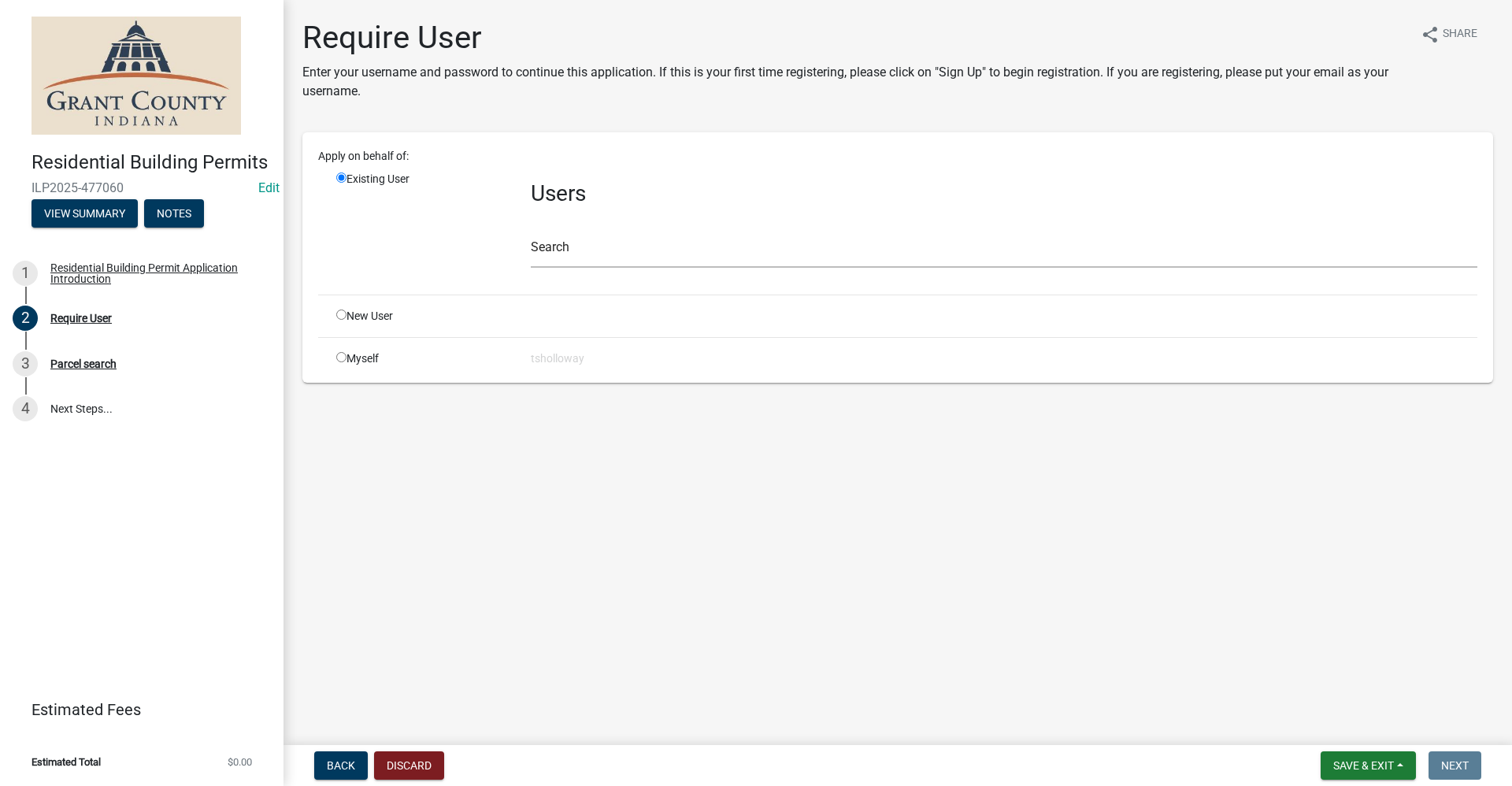
click at [343, 358] on input "radio" at bounding box center [342, 357] width 11 height 11
radio input "true"
radio input "false"
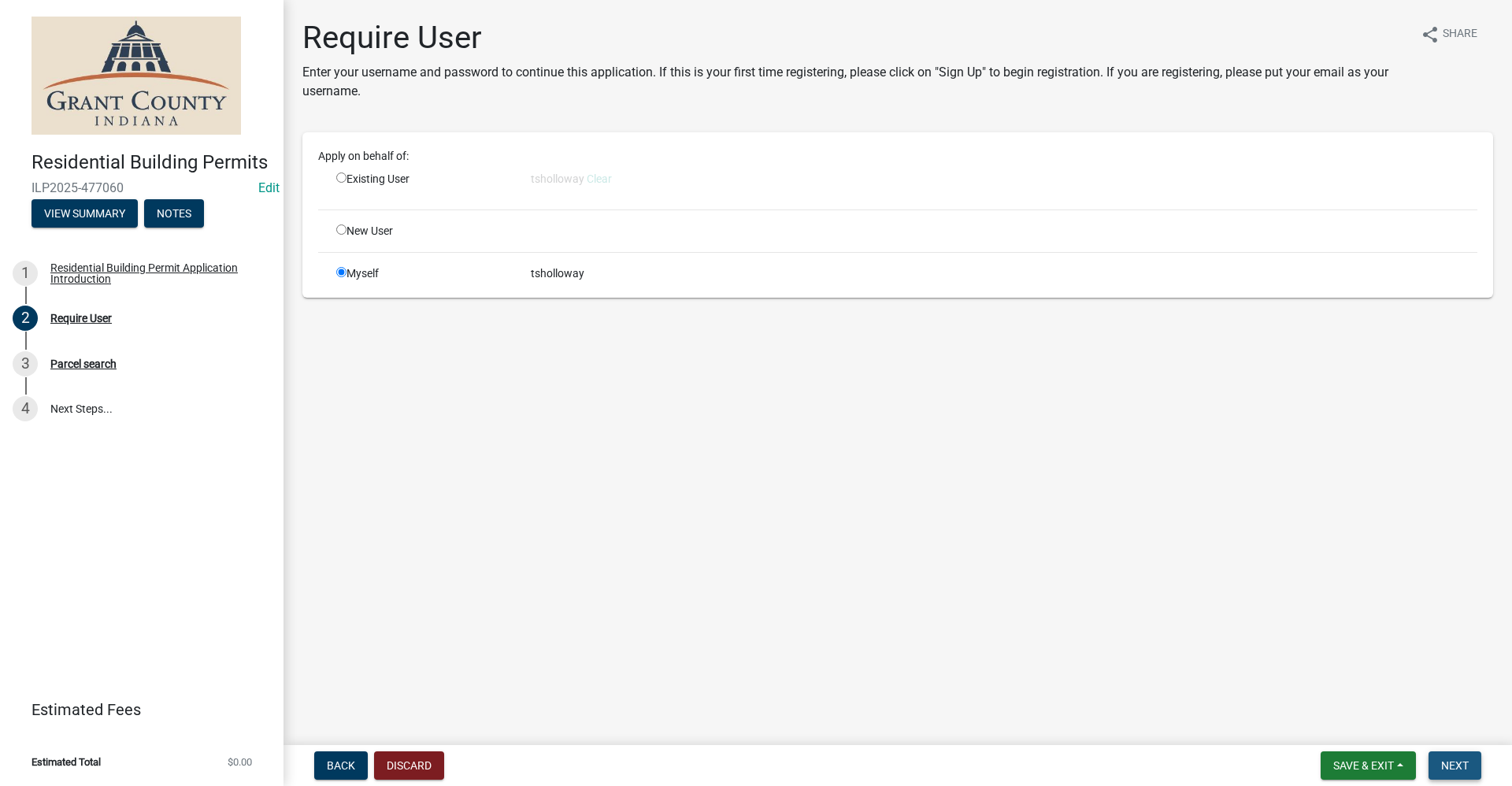
click at [1453, 768] on span "Next" at bounding box center [1455, 765] width 27 height 13
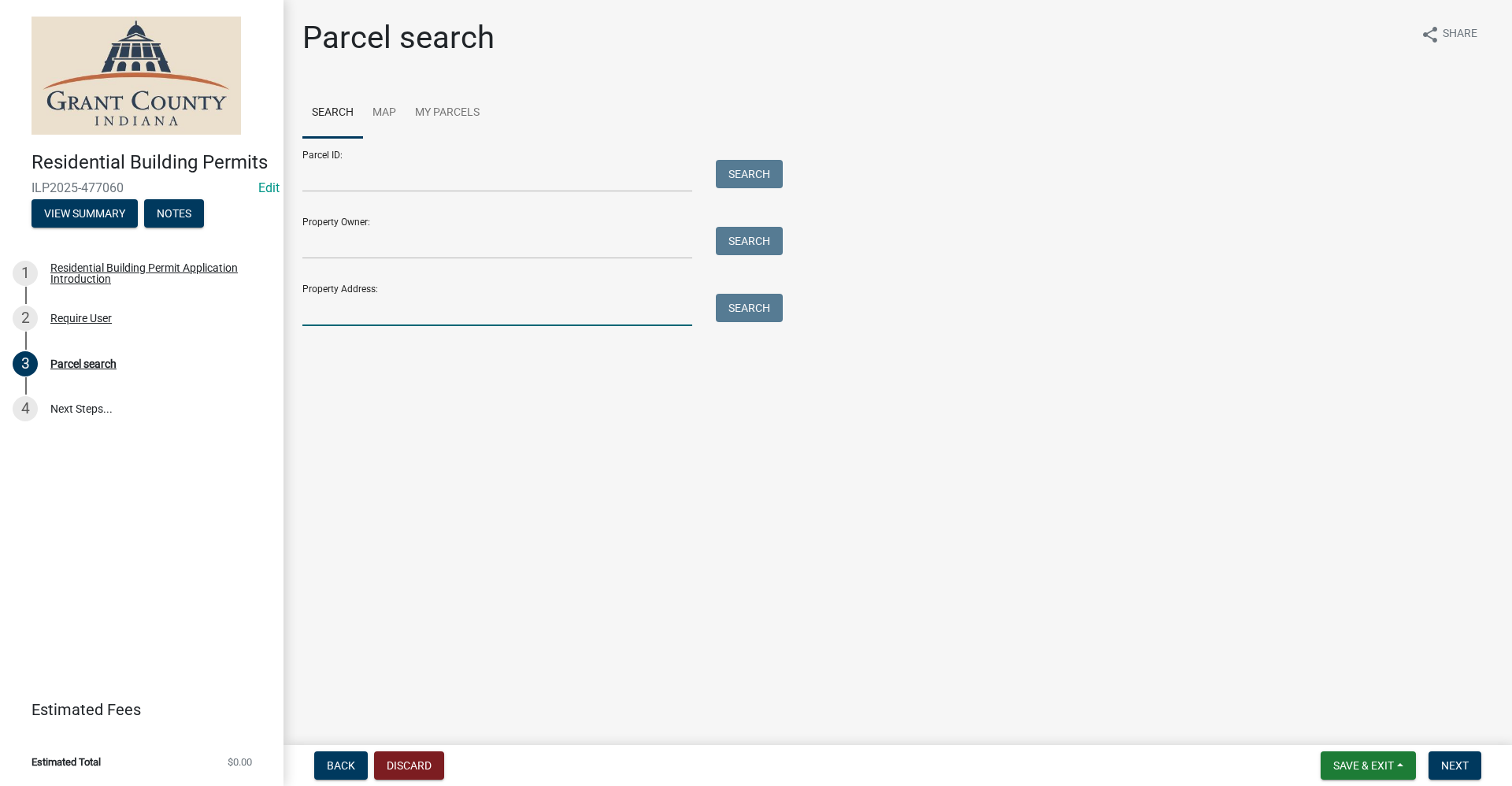
click at [328, 313] on input "Property Address:" at bounding box center [497, 309] width 390 height 32
type input "2640 e 1050 s"
click at [750, 309] on button "Search" at bounding box center [749, 307] width 67 height 28
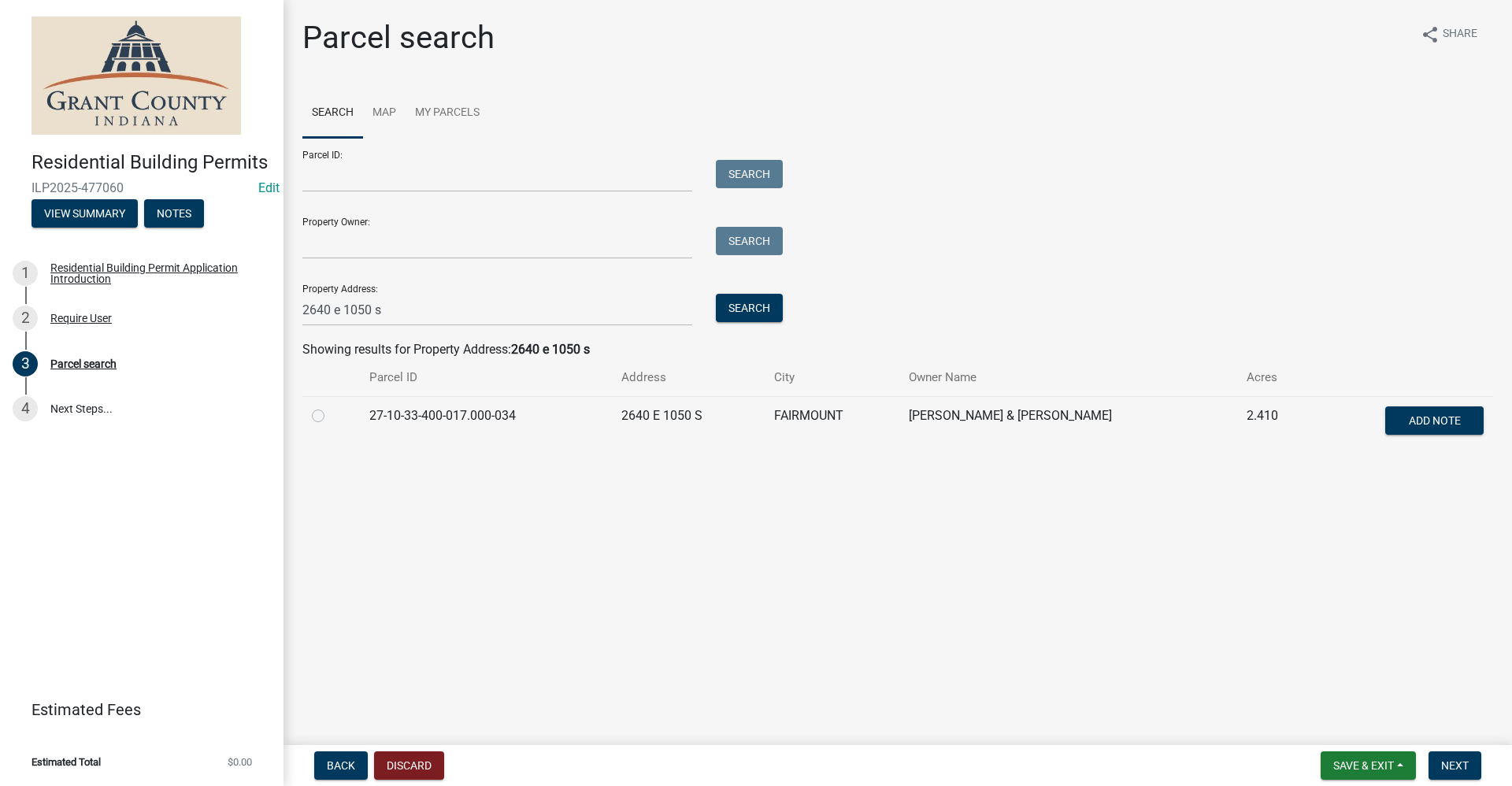
click at [331, 407] on label at bounding box center [331, 407] width 0 height 0
click at [331, 416] on input "radio" at bounding box center [336, 411] width 11 height 11
radio input "true"
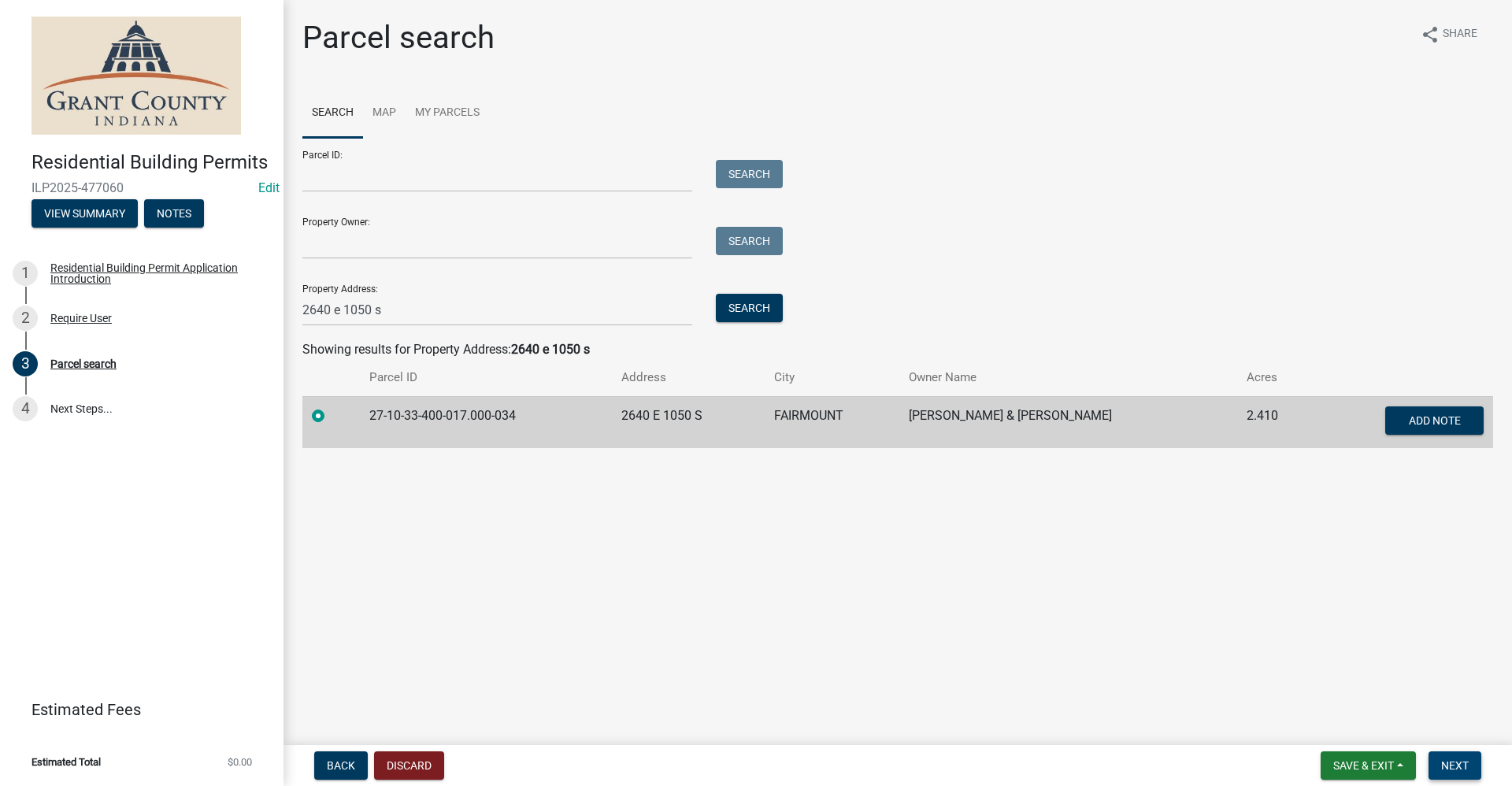
click at [1456, 768] on span "Next" at bounding box center [1455, 765] width 27 height 13
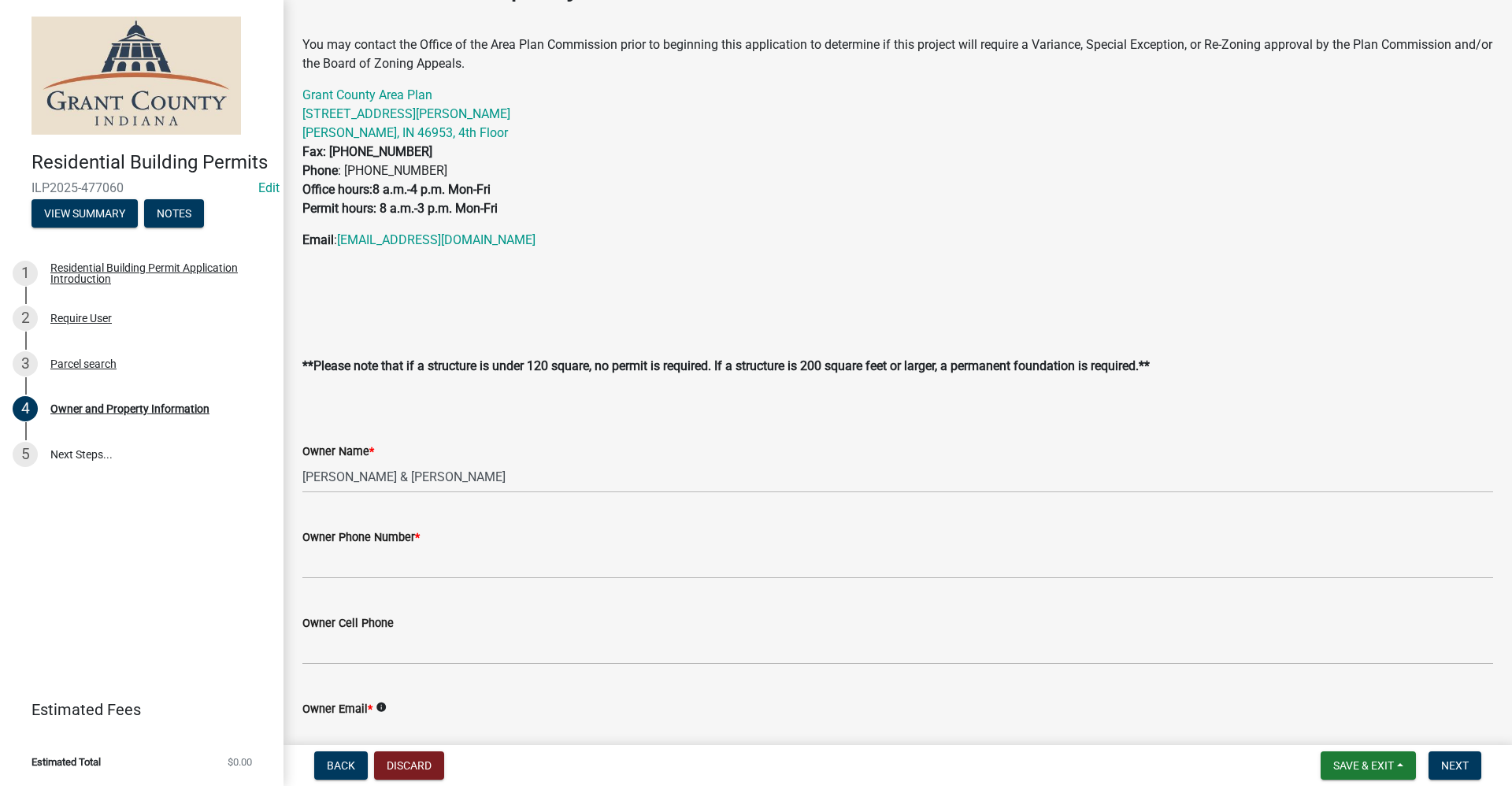
scroll to position [236, 0]
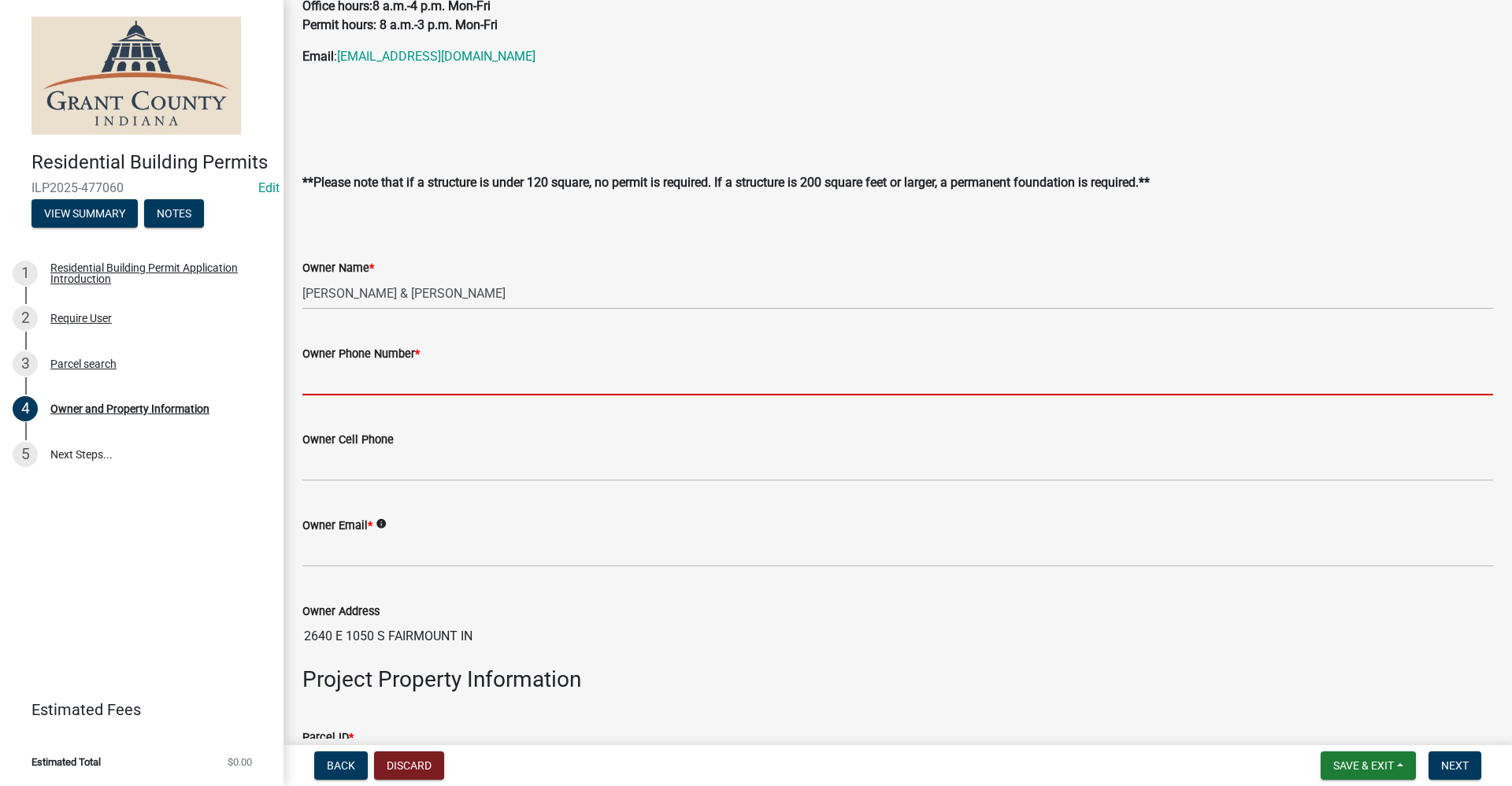
drag, startPoint x: 336, startPoint y: 370, endPoint x: 343, endPoint y: 373, distance: 7.6
click at [337, 370] on input "Owner Phone Number *" at bounding box center [897, 378] width 1190 height 32
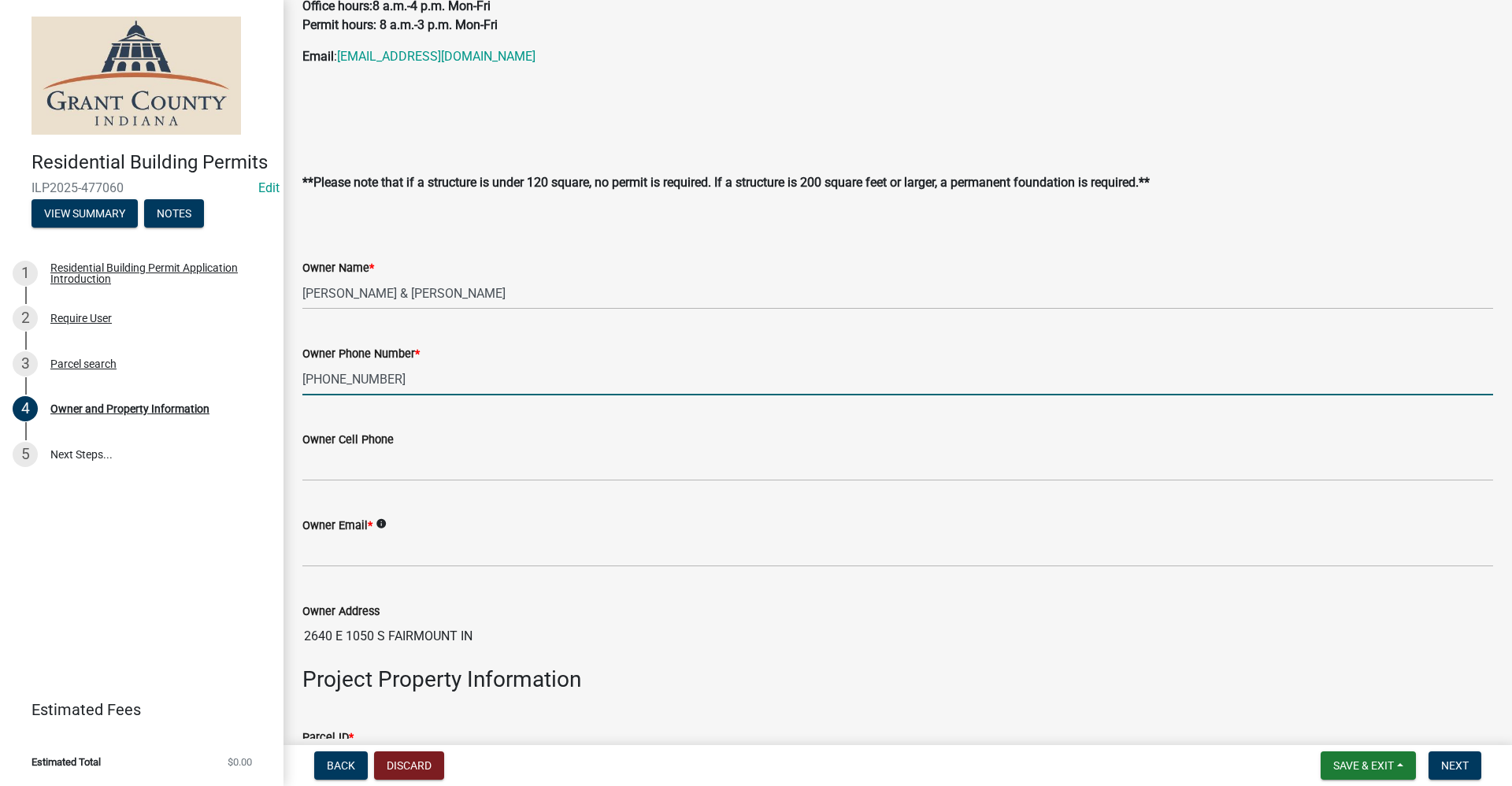
type input "765-948-4089"
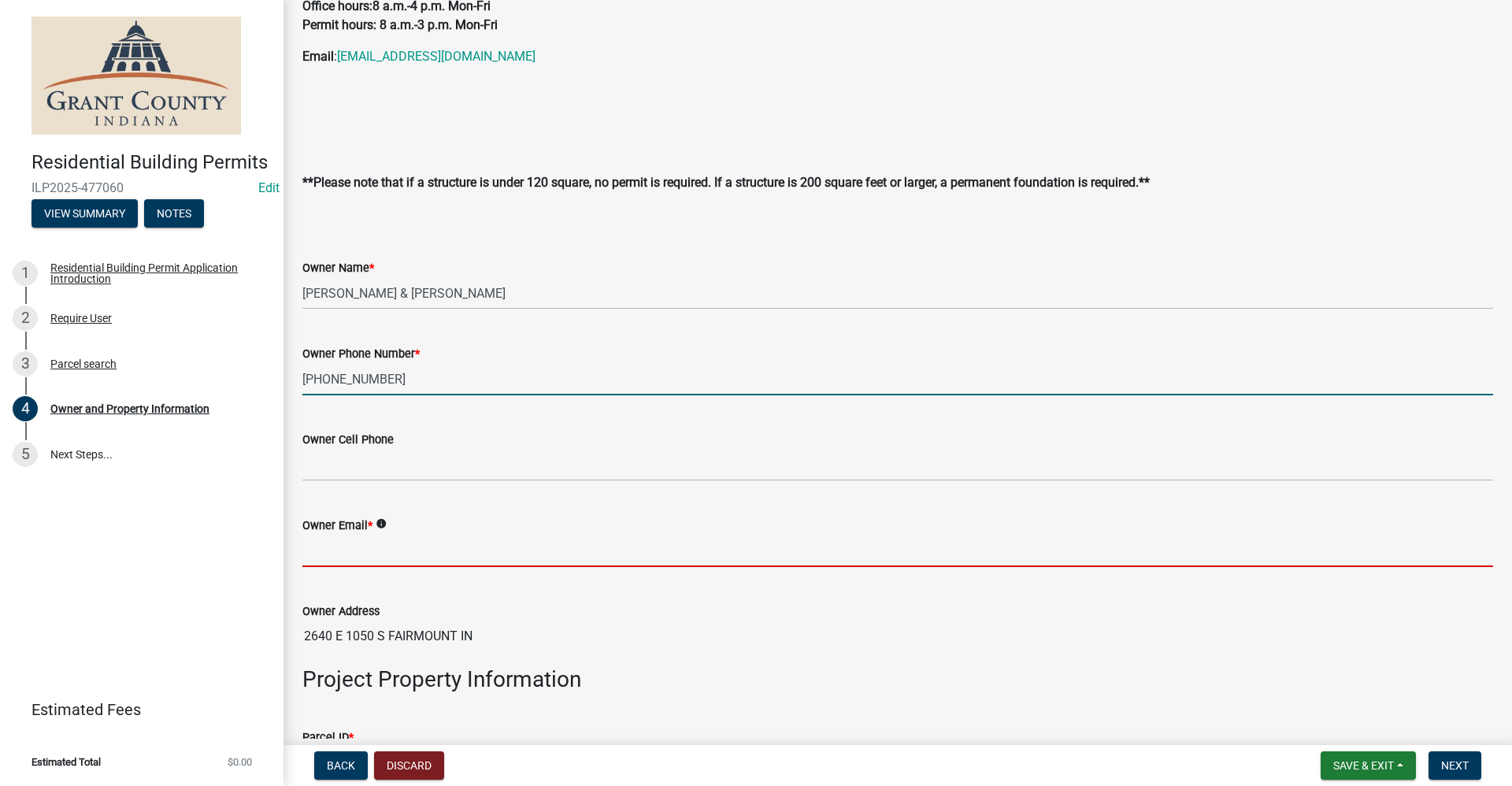
click at [332, 547] on input "Owner Email *" at bounding box center [897, 550] width 1190 height 32
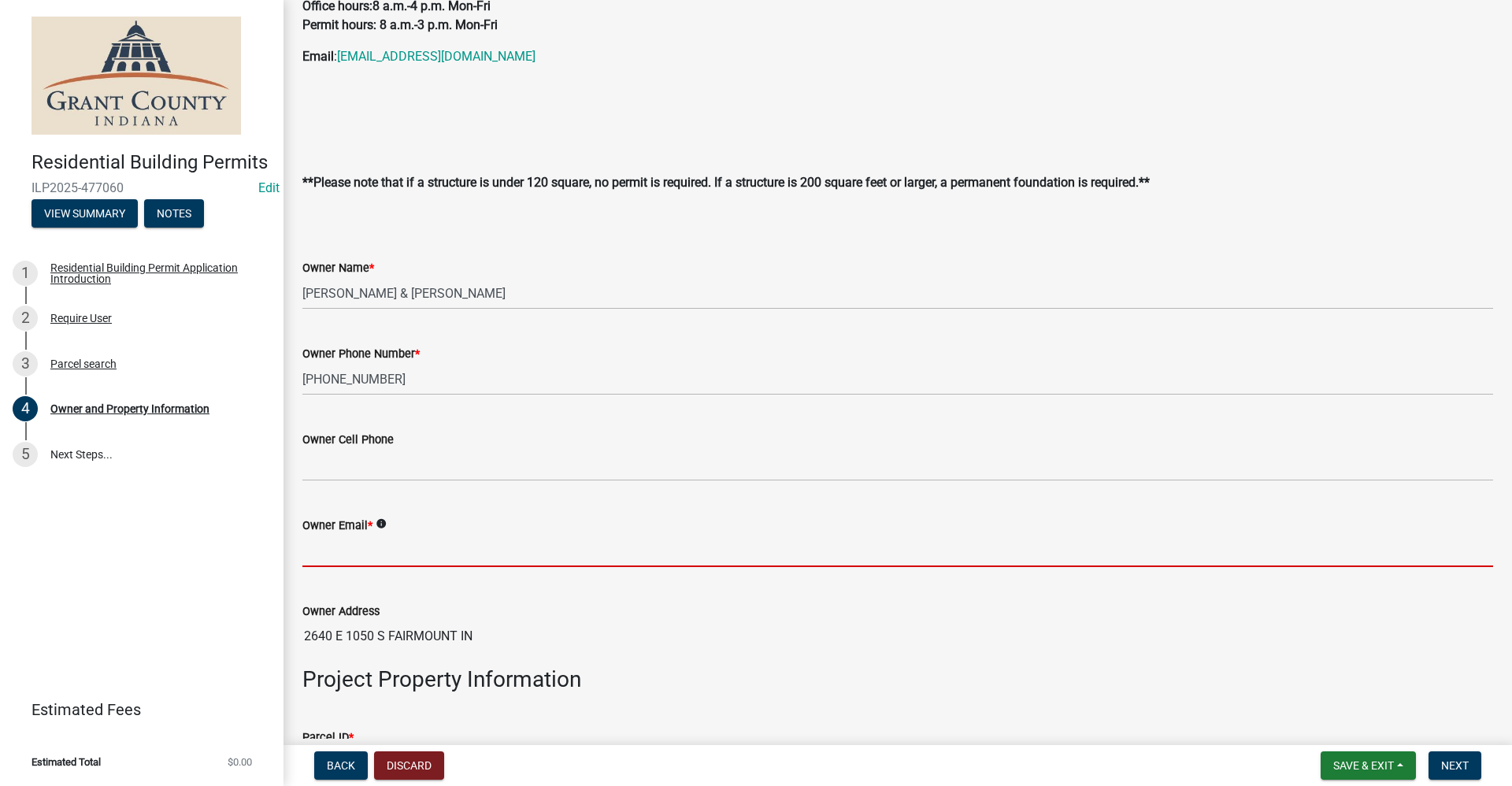
type input "no@email"
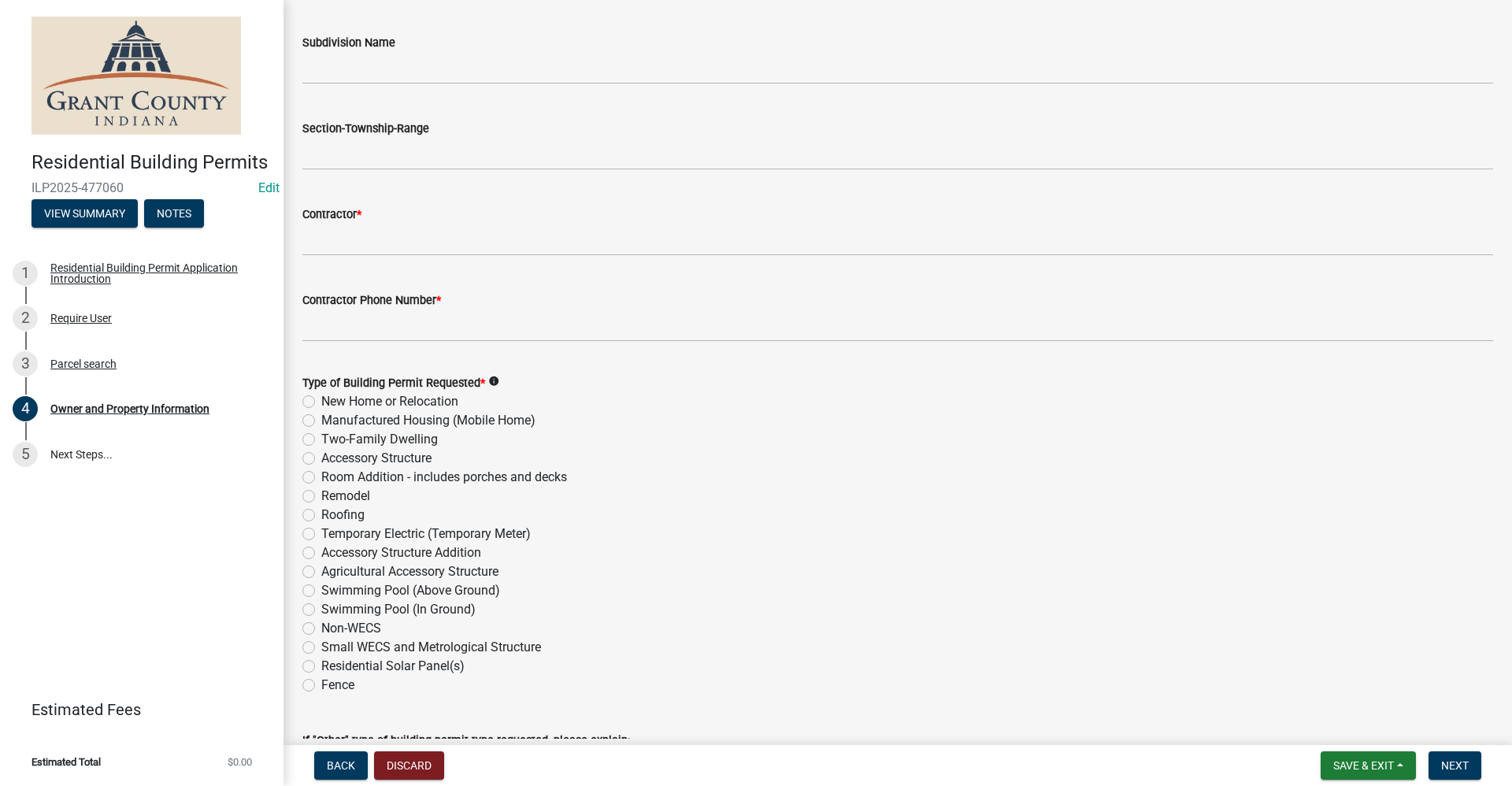
scroll to position [1653, 0]
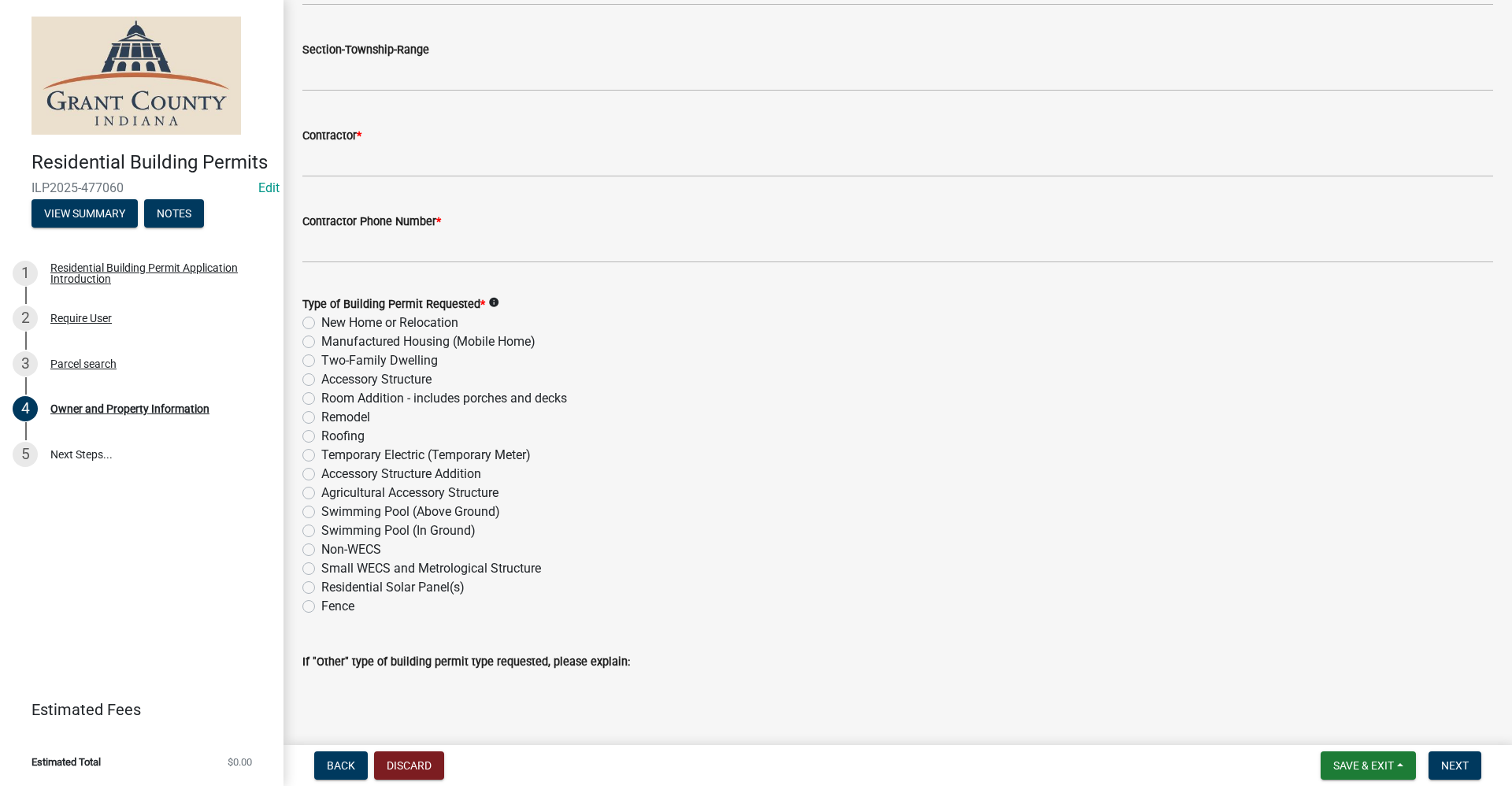
click at [321, 414] on label "Remodel" at bounding box center [345, 416] width 49 height 18
click at [321, 414] on input "Remodel" at bounding box center [326, 412] width 11 height 11
radio input "true"
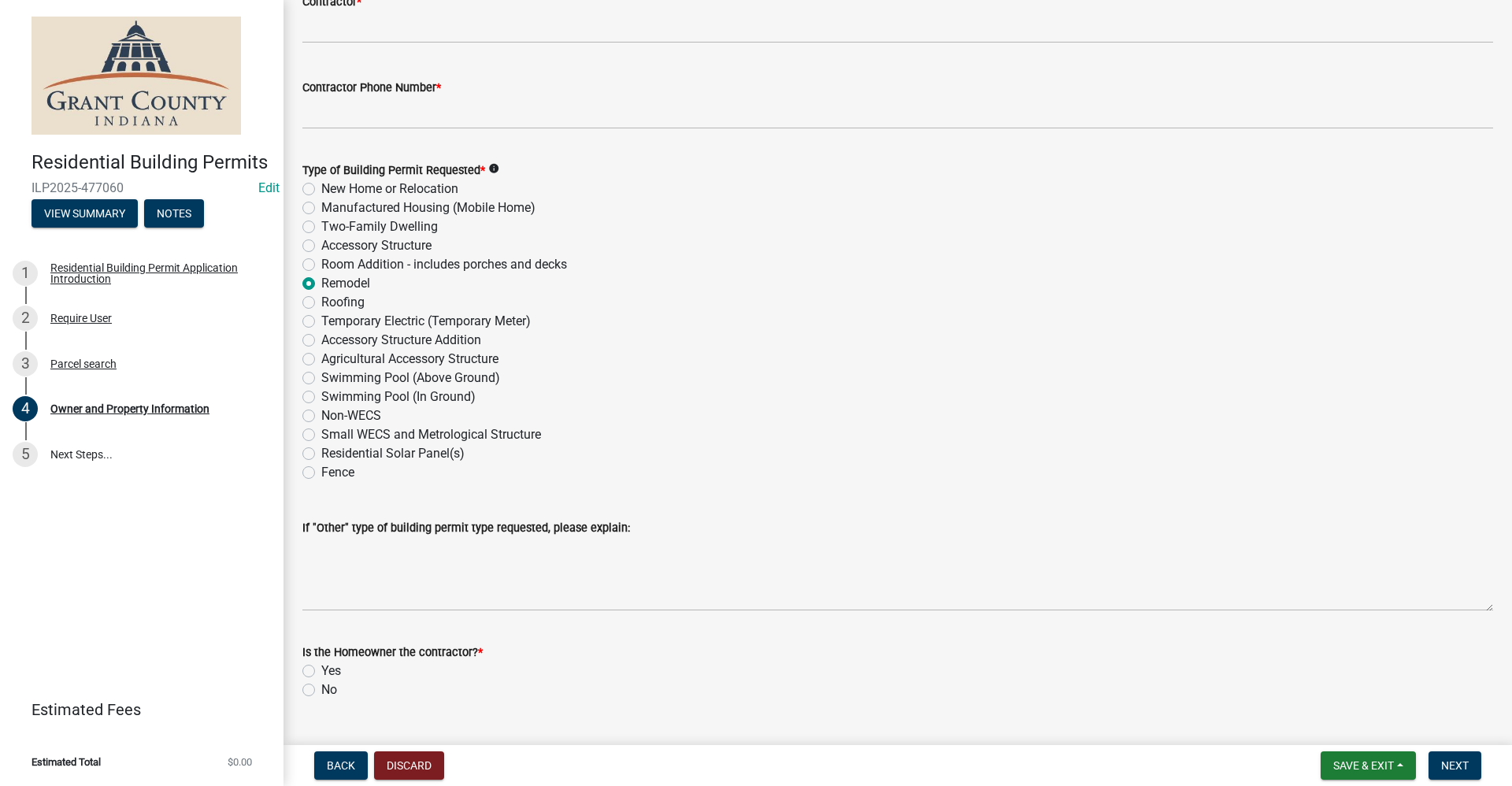
scroll to position [1810, 0]
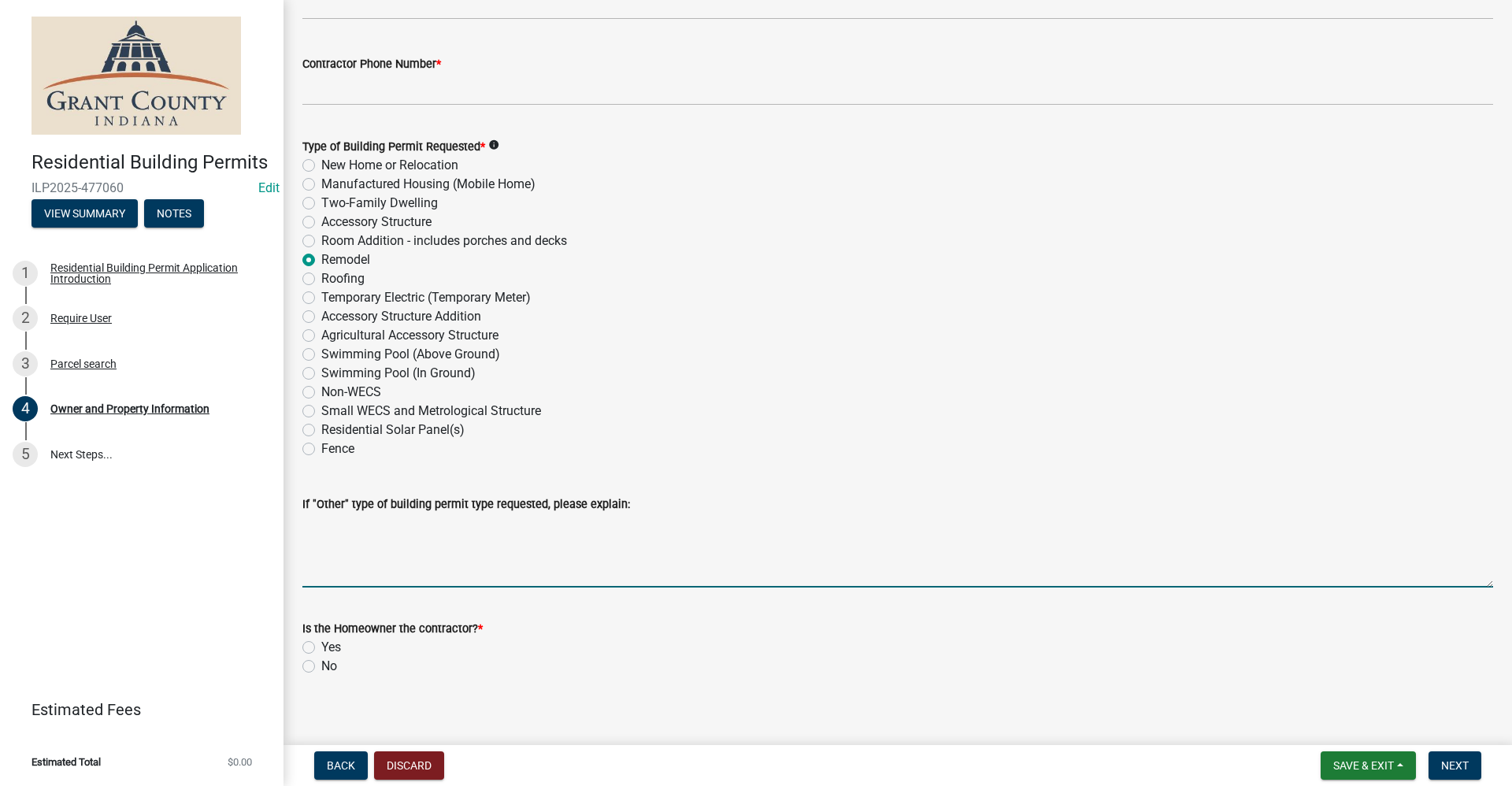
click at [378, 549] on textarea "If "Other" type of building permit type requested, please explain:" at bounding box center [897, 551] width 1190 height 74
type textarea "Window Replacement only"
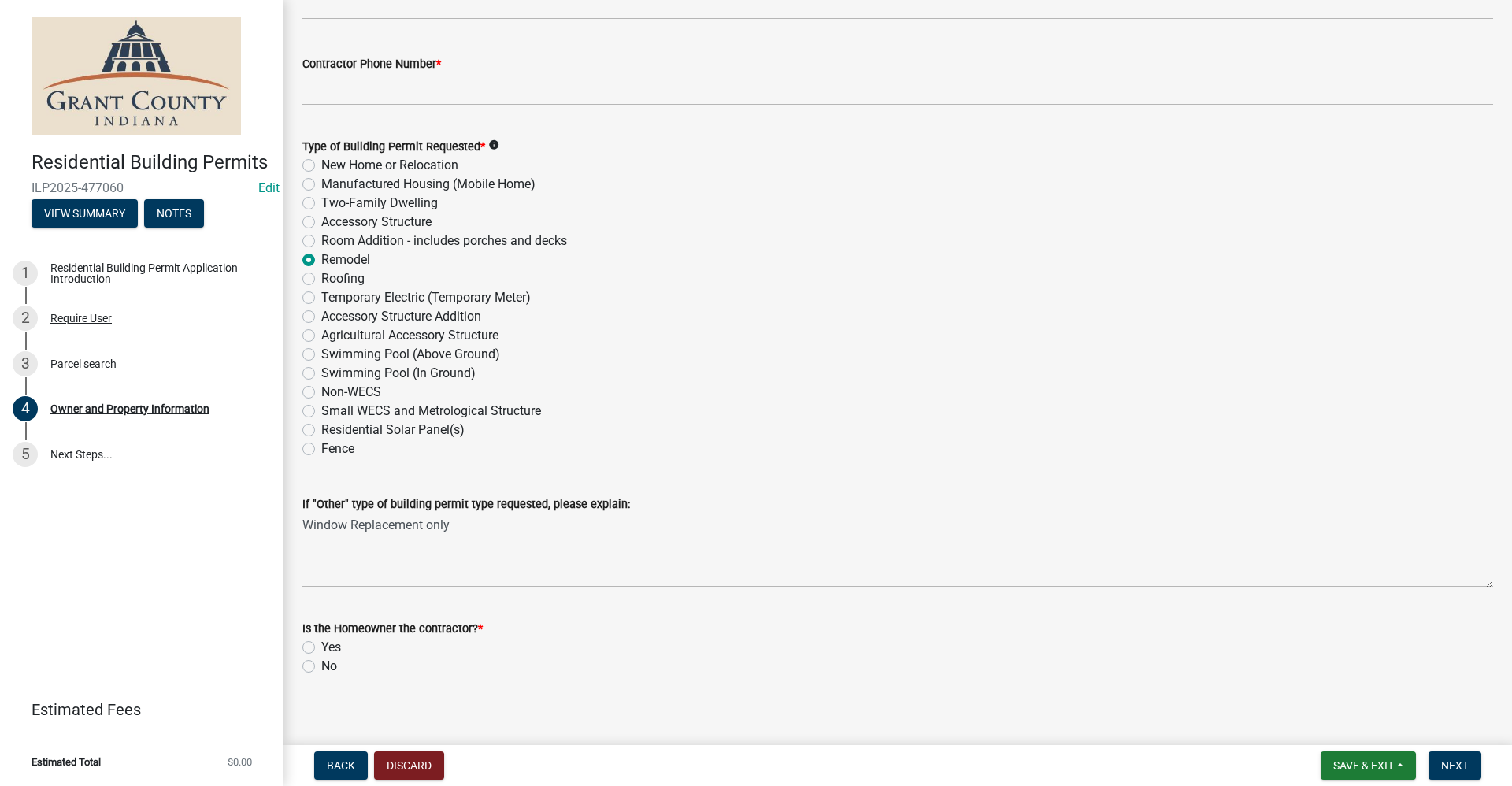
click at [321, 645] on label "Yes" at bounding box center [331, 646] width 19 height 18
click at [321, 645] on input "Yes" at bounding box center [326, 642] width 11 height 11
radio input "true"
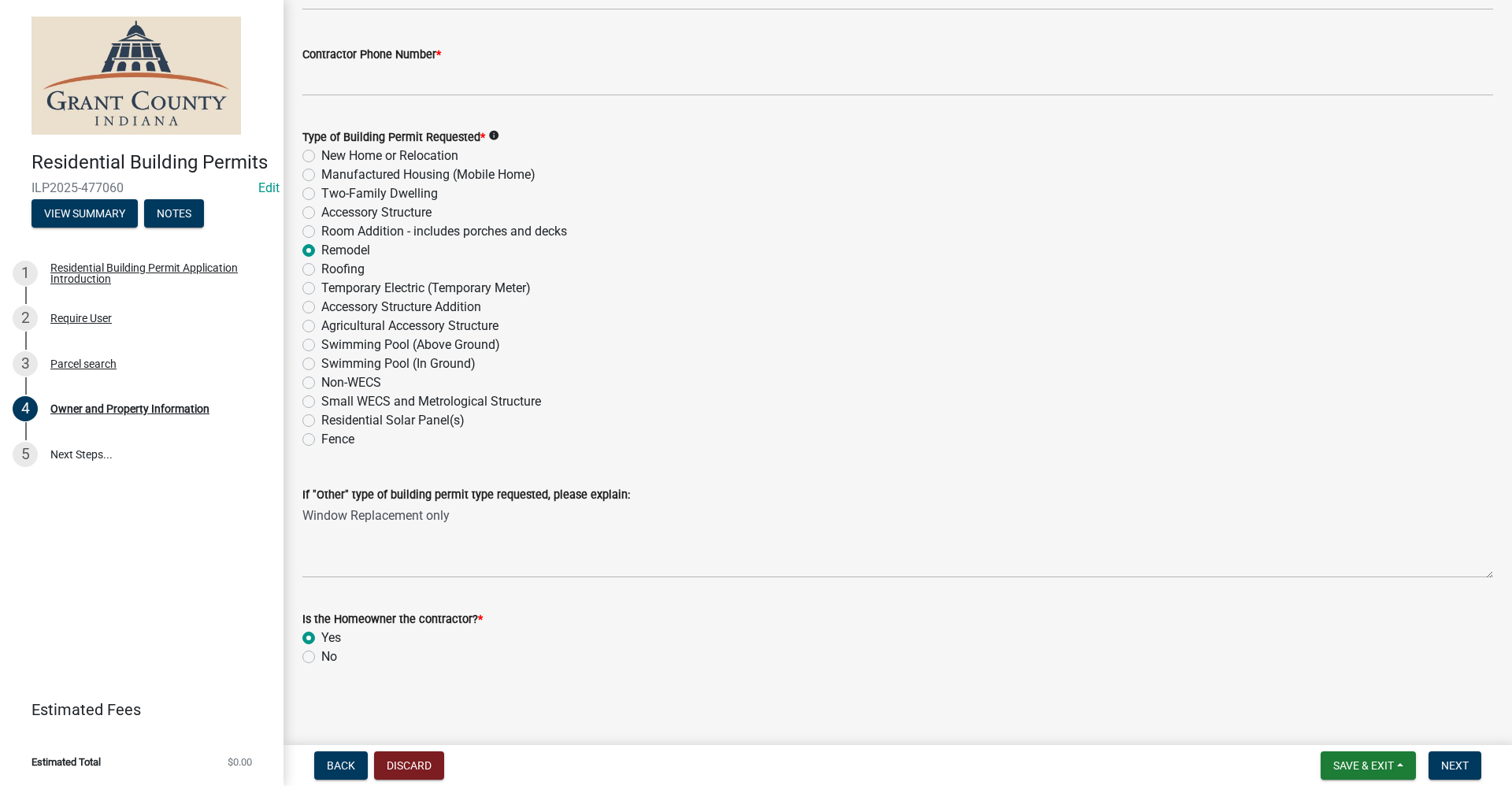
scroll to position [1823, 0]
click at [1447, 763] on span "Next" at bounding box center [1455, 765] width 27 height 13
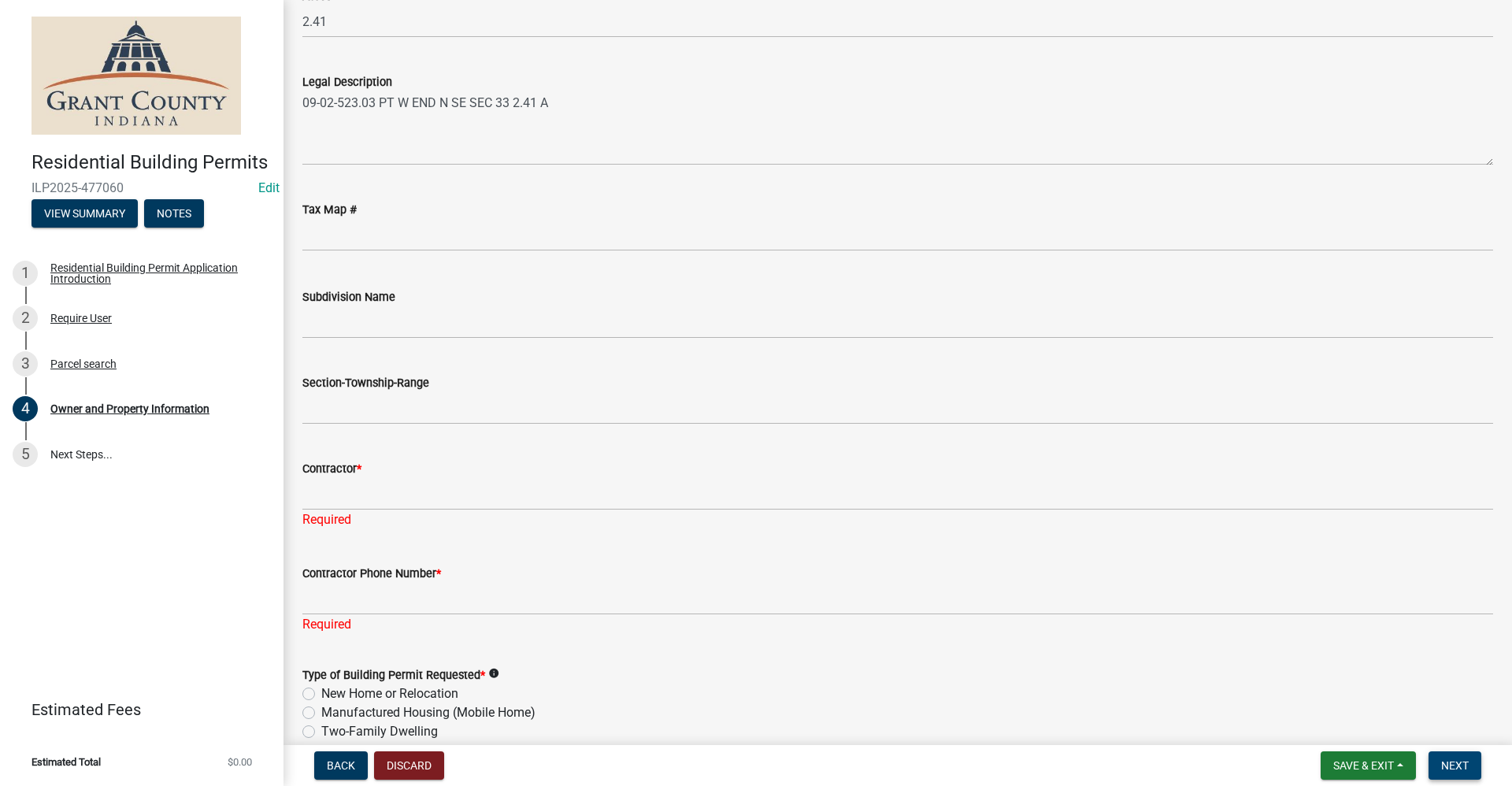
scroll to position [1351, 0]
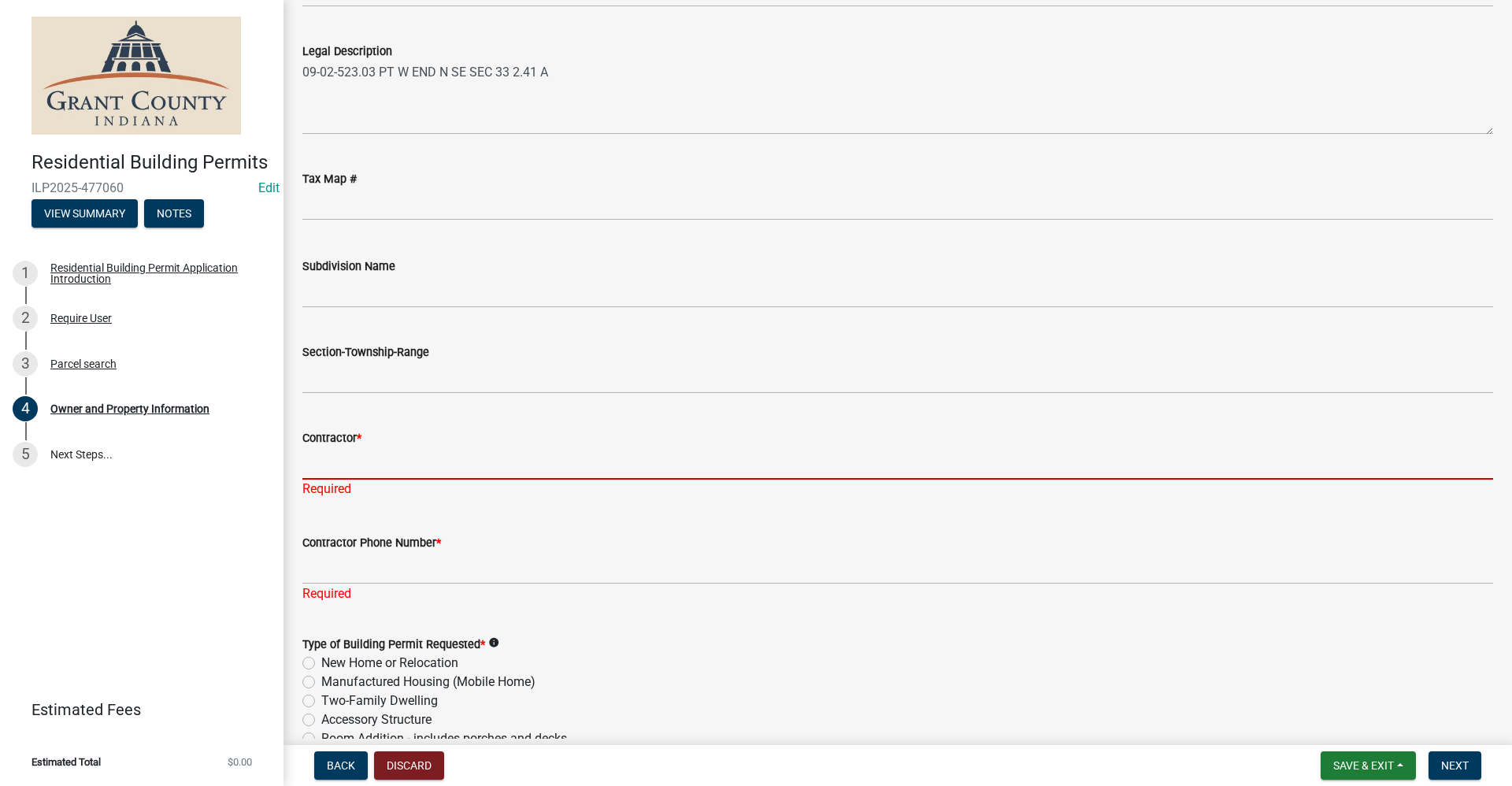
click at [371, 458] on input "Contractor *" at bounding box center [897, 463] width 1190 height 32
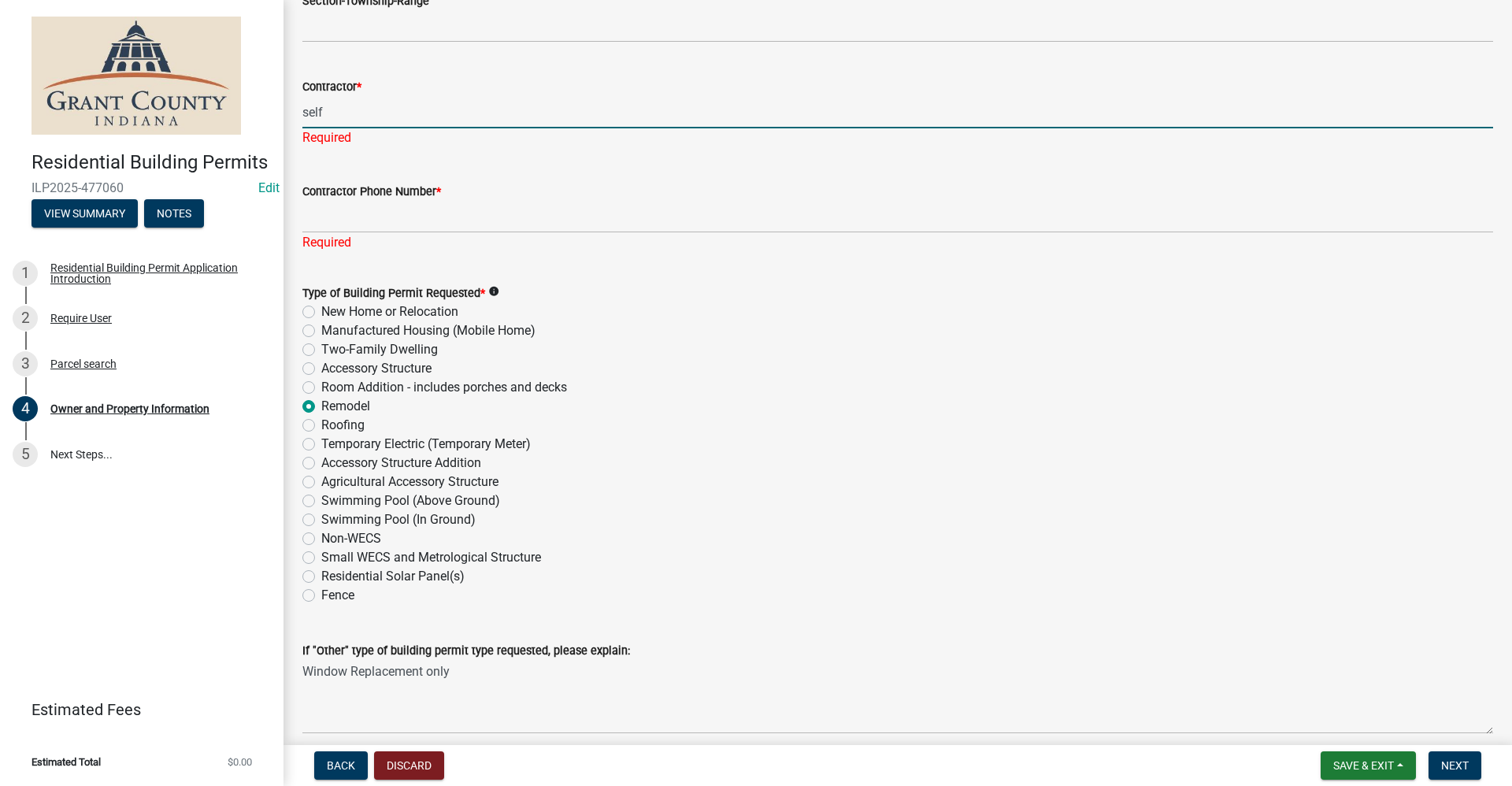
scroll to position [1861, 0]
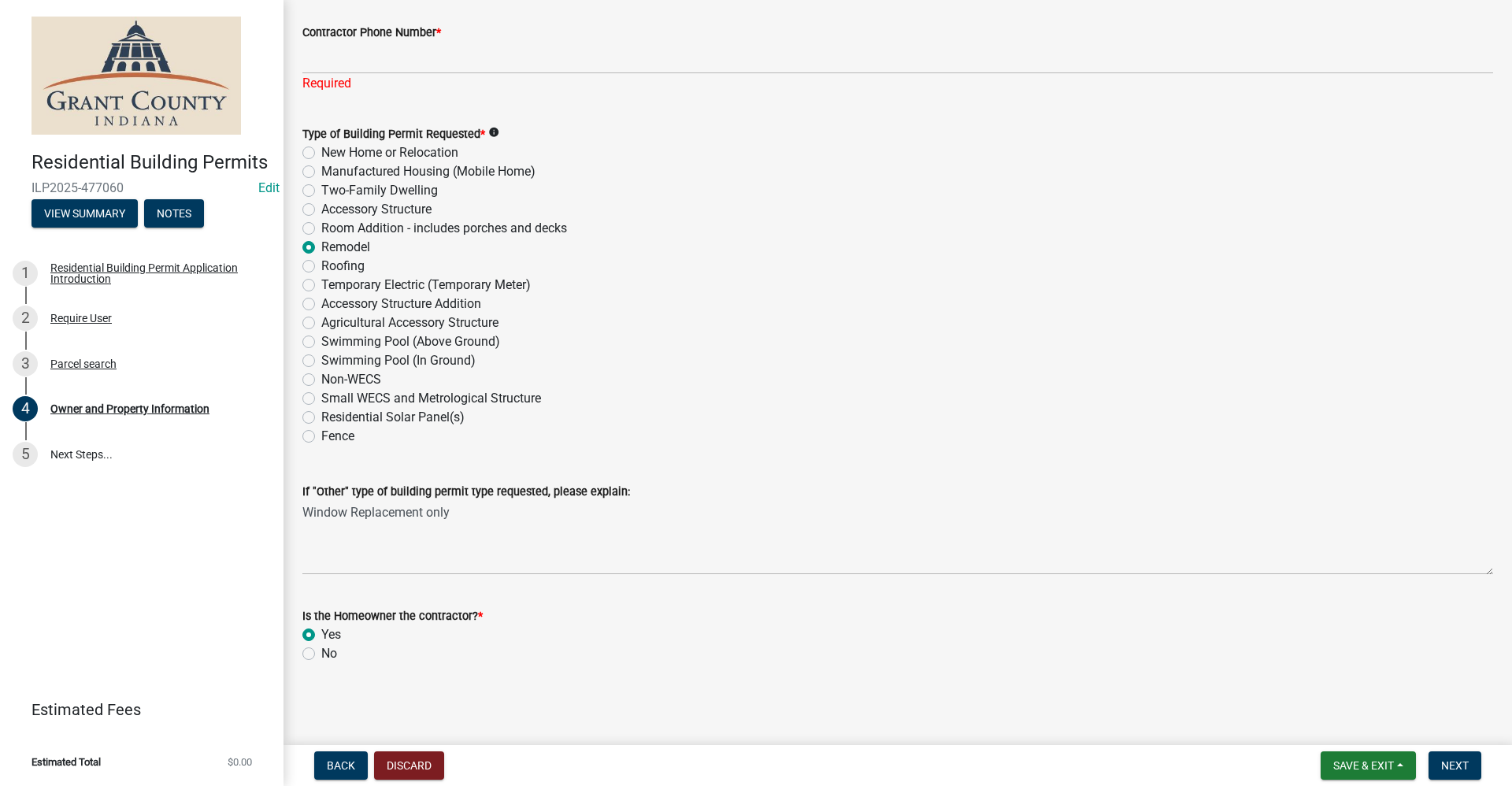
type input "self"
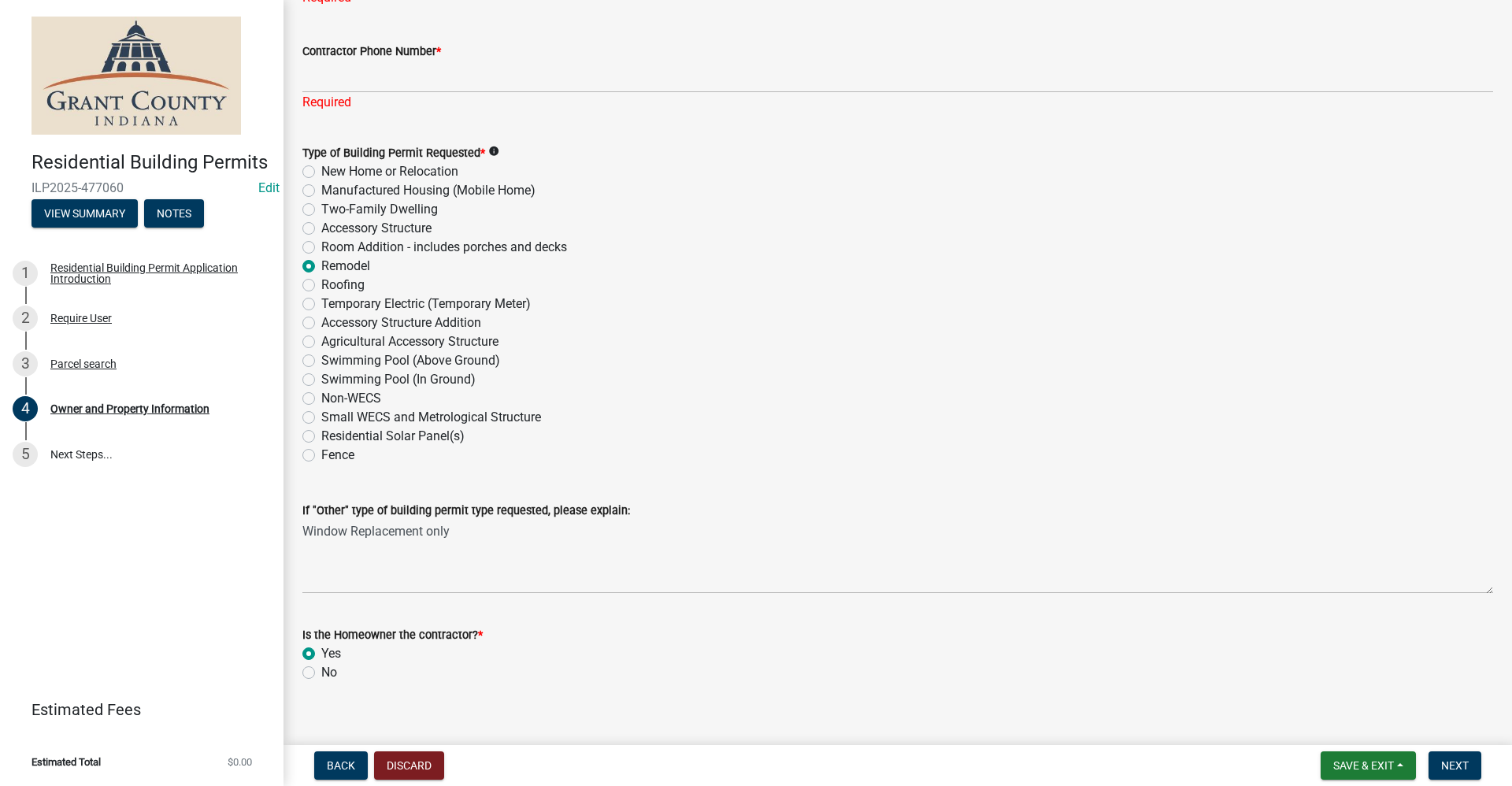
click at [678, 662] on div "No" at bounding box center [897, 671] width 1190 height 18
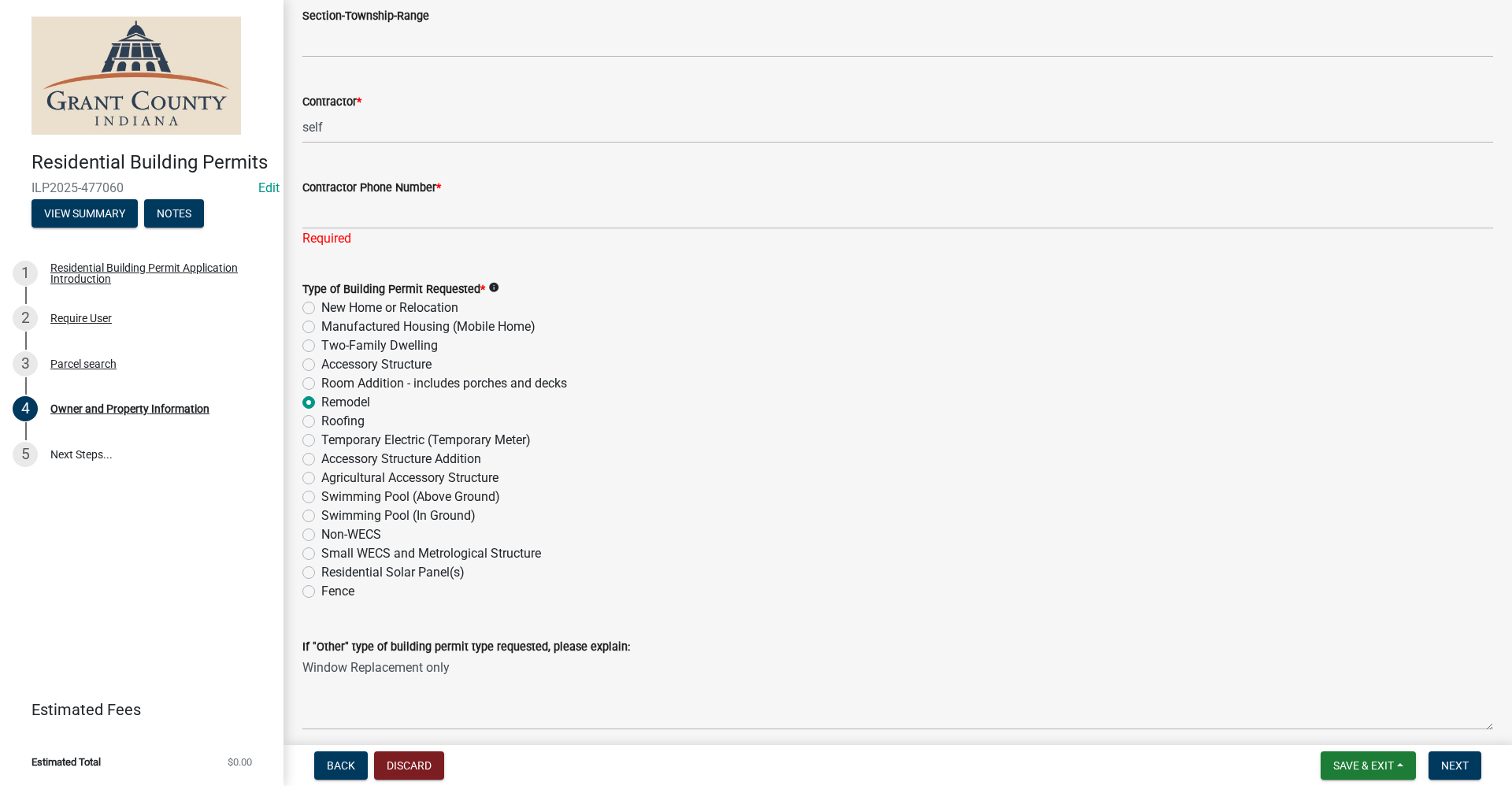
scroll to position [1448, 0]
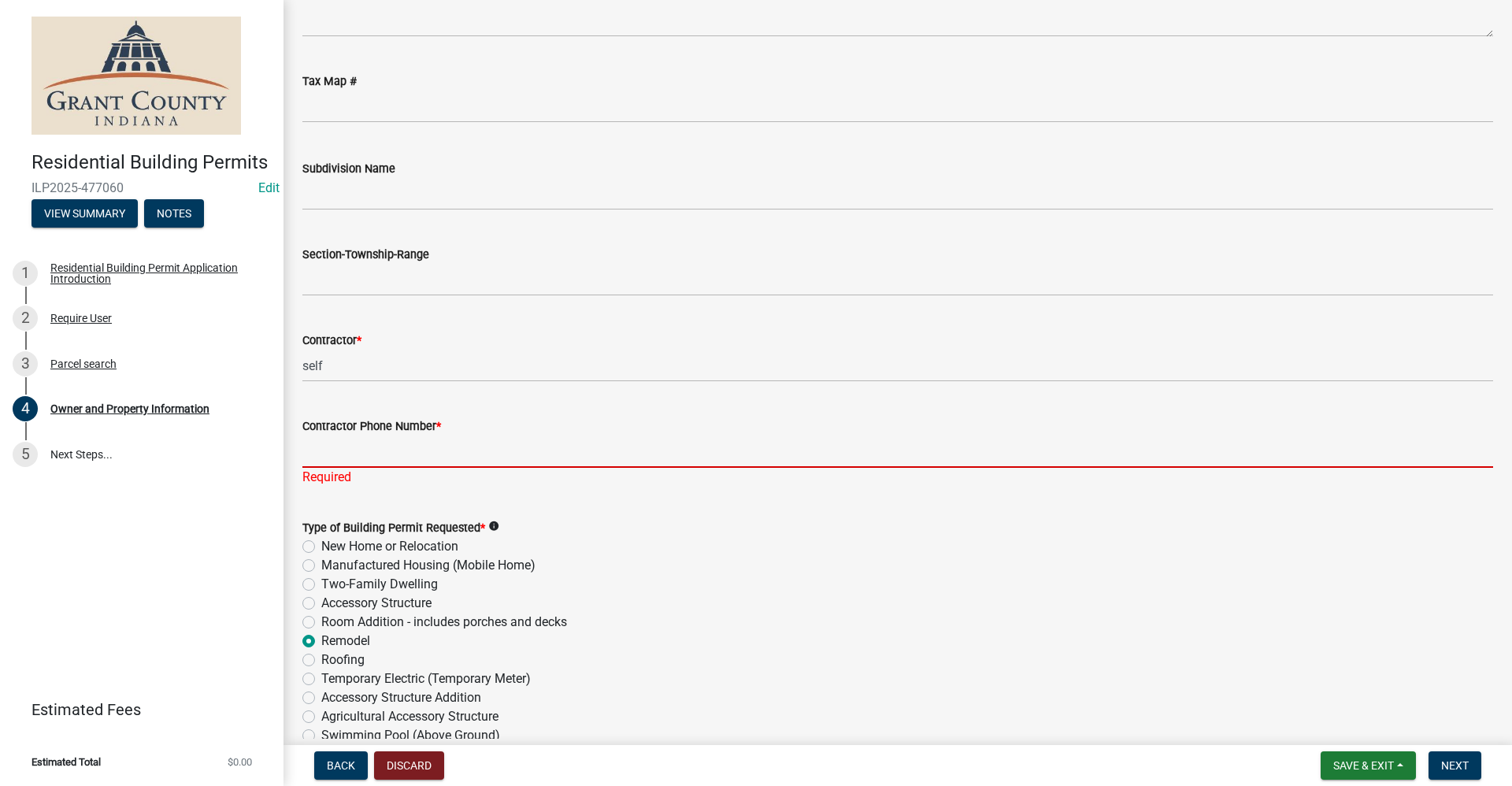
click at [352, 447] on input "Contractor Phone Number *" at bounding box center [897, 450] width 1190 height 32
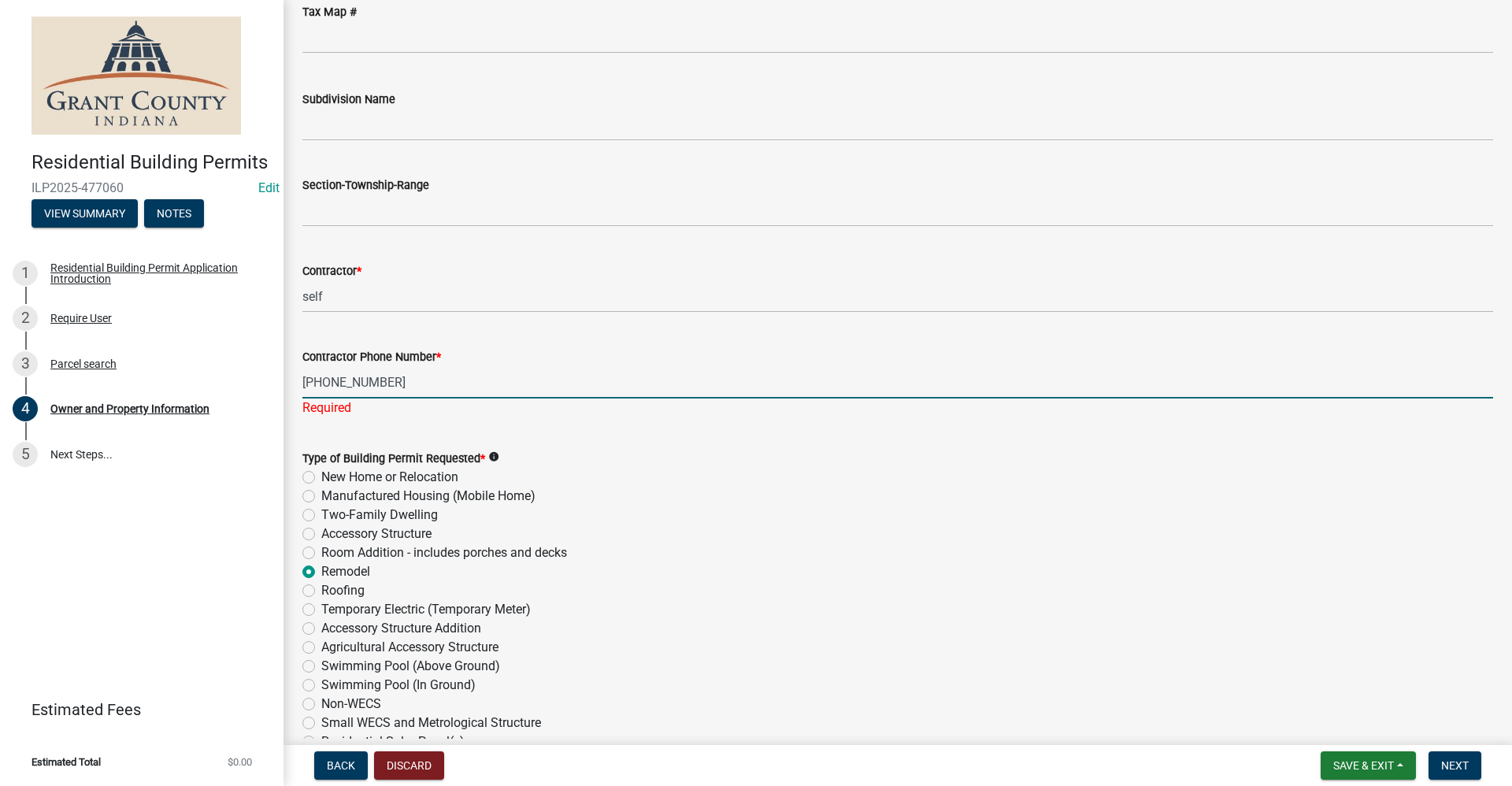
scroll to position [1527, 0]
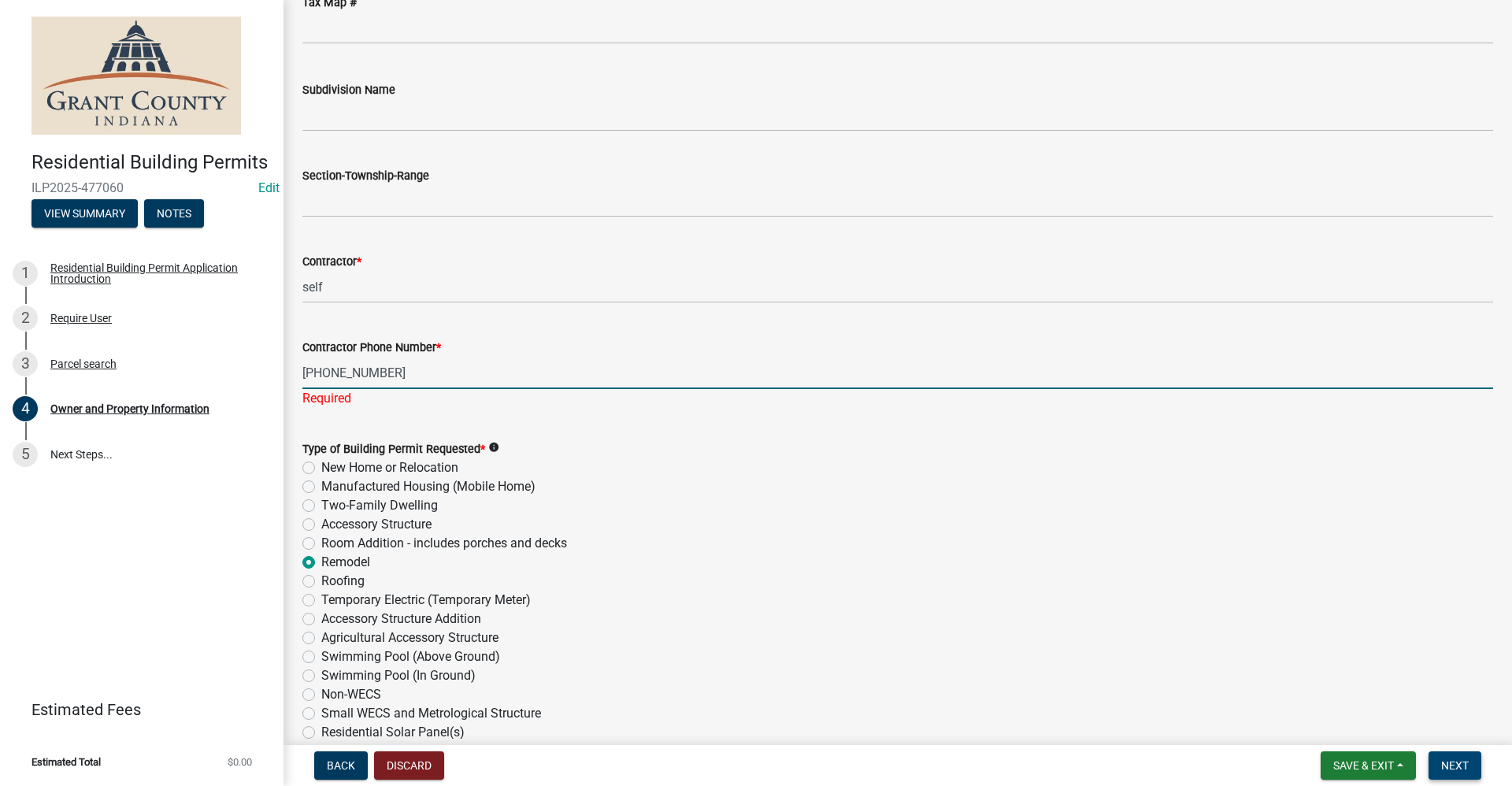
type input "765-948-4089"
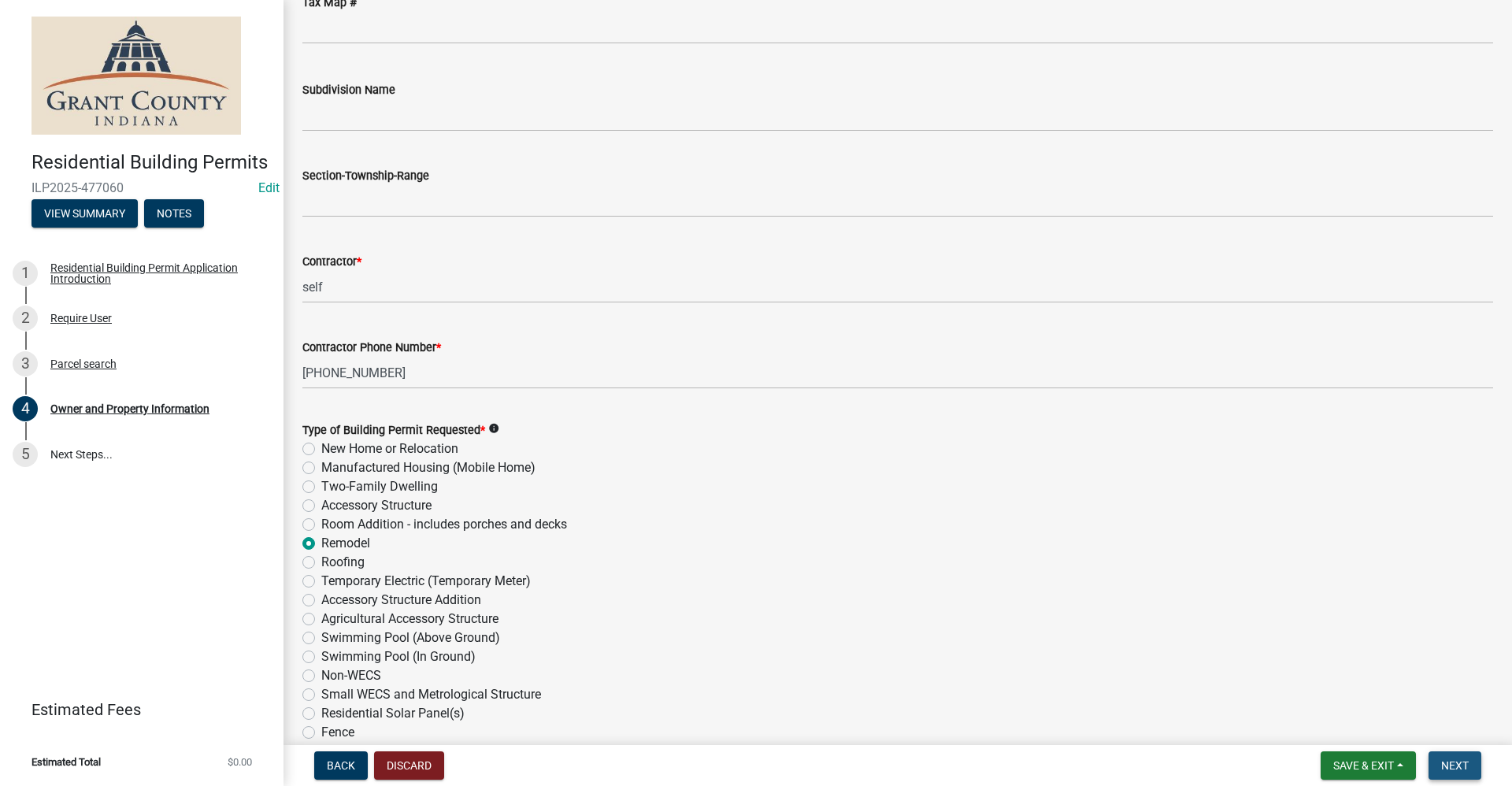
click at [1451, 765] on span "Next" at bounding box center [1455, 765] width 27 height 13
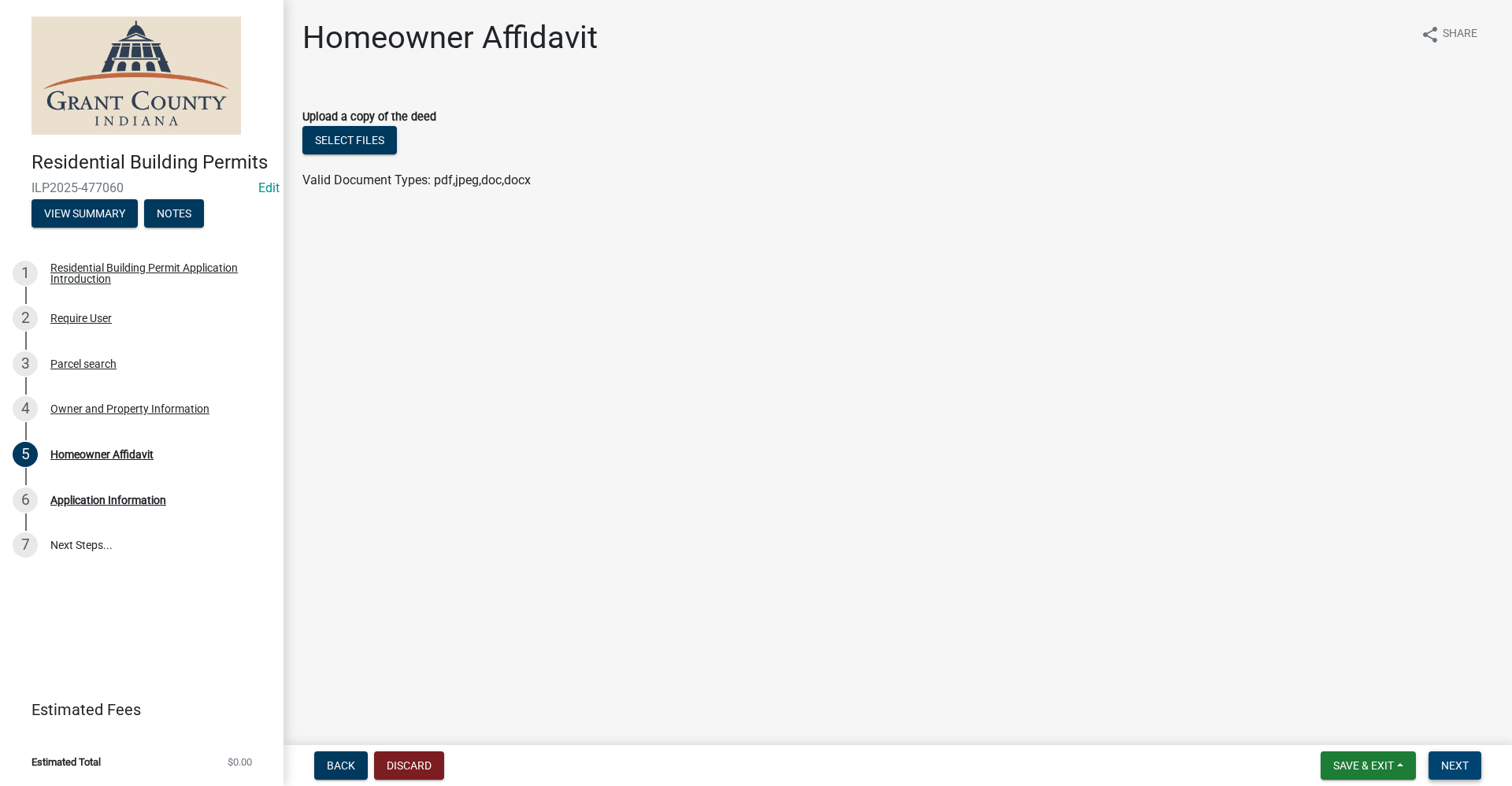
click at [1458, 768] on span "Next" at bounding box center [1455, 765] width 27 height 13
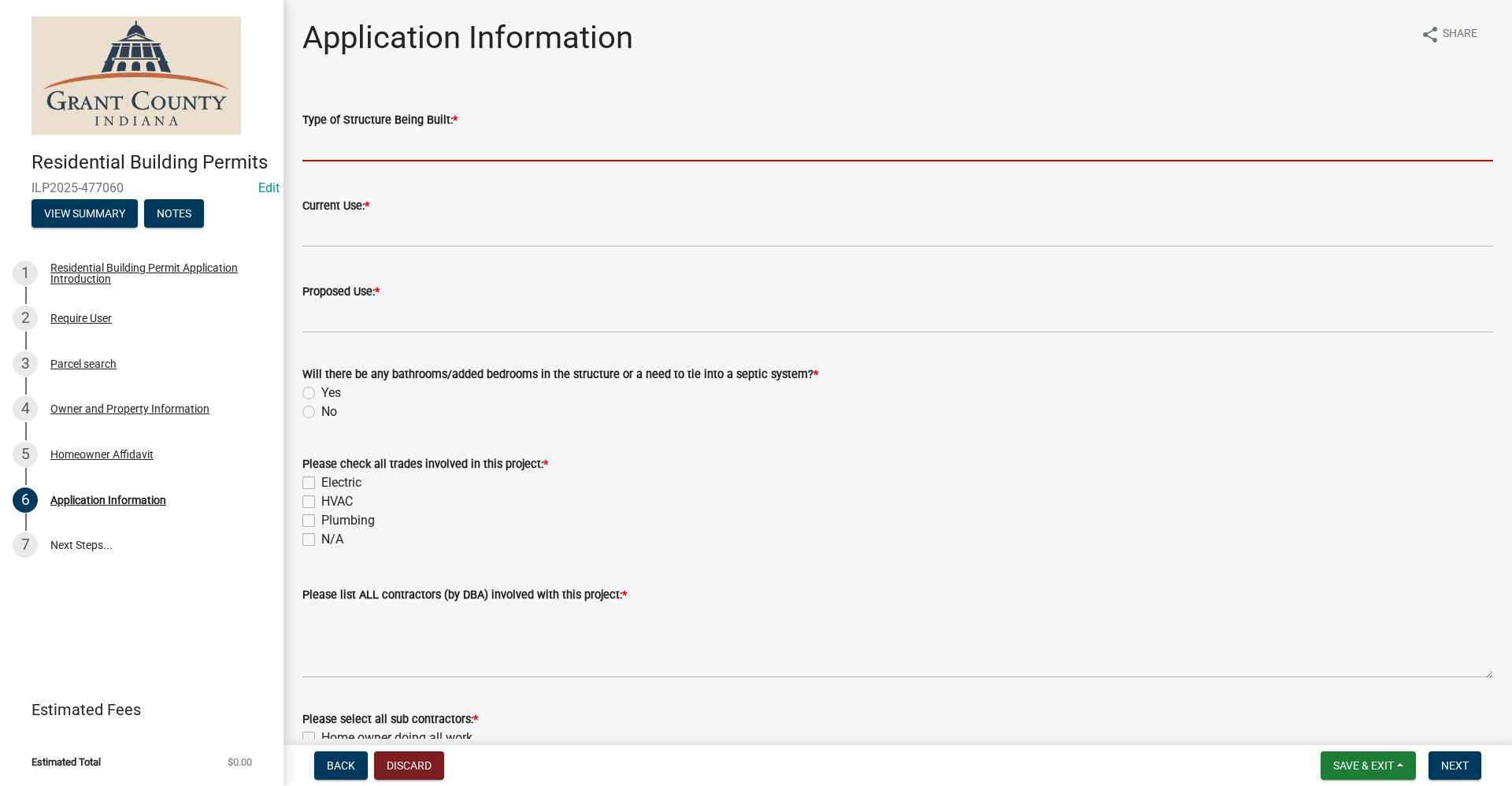
click at [349, 144] on input "Type of Structure Being Built: *" at bounding box center [897, 145] width 1190 height 32
type input "N/A"
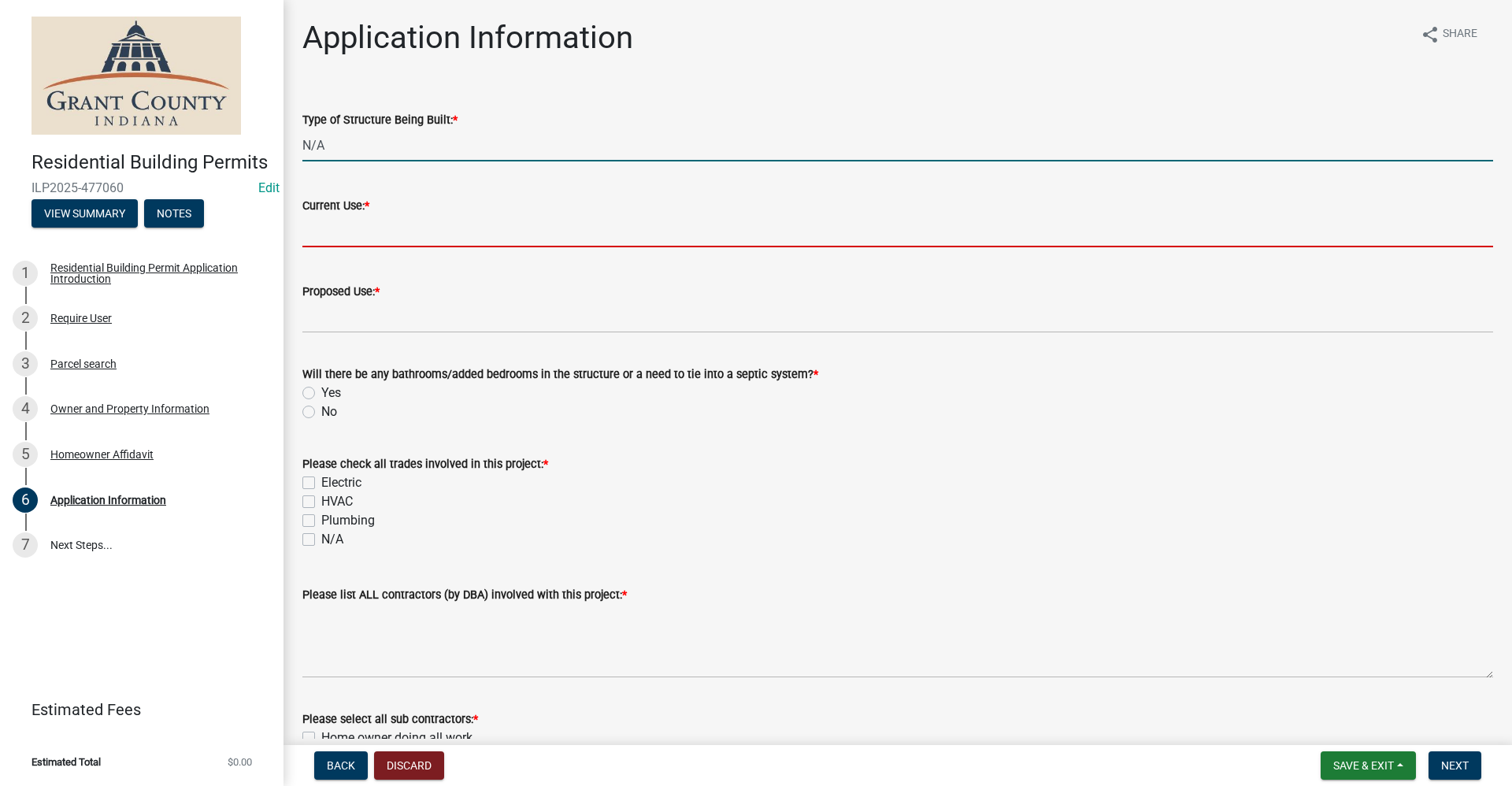
click at [387, 234] on input "Current Use: *" at bounding box center [897, 231] width 1190 height 32
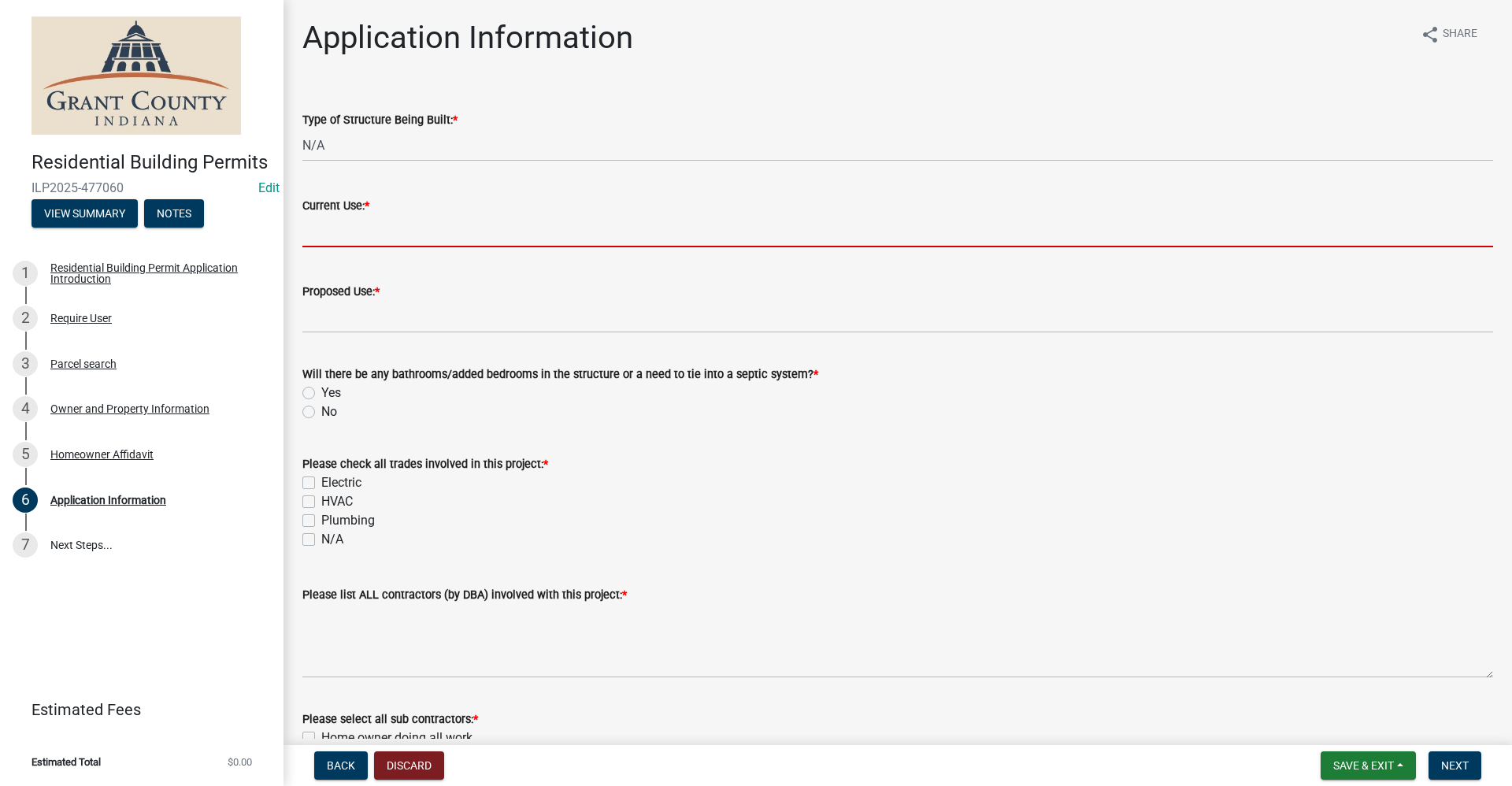
type input "N/A"
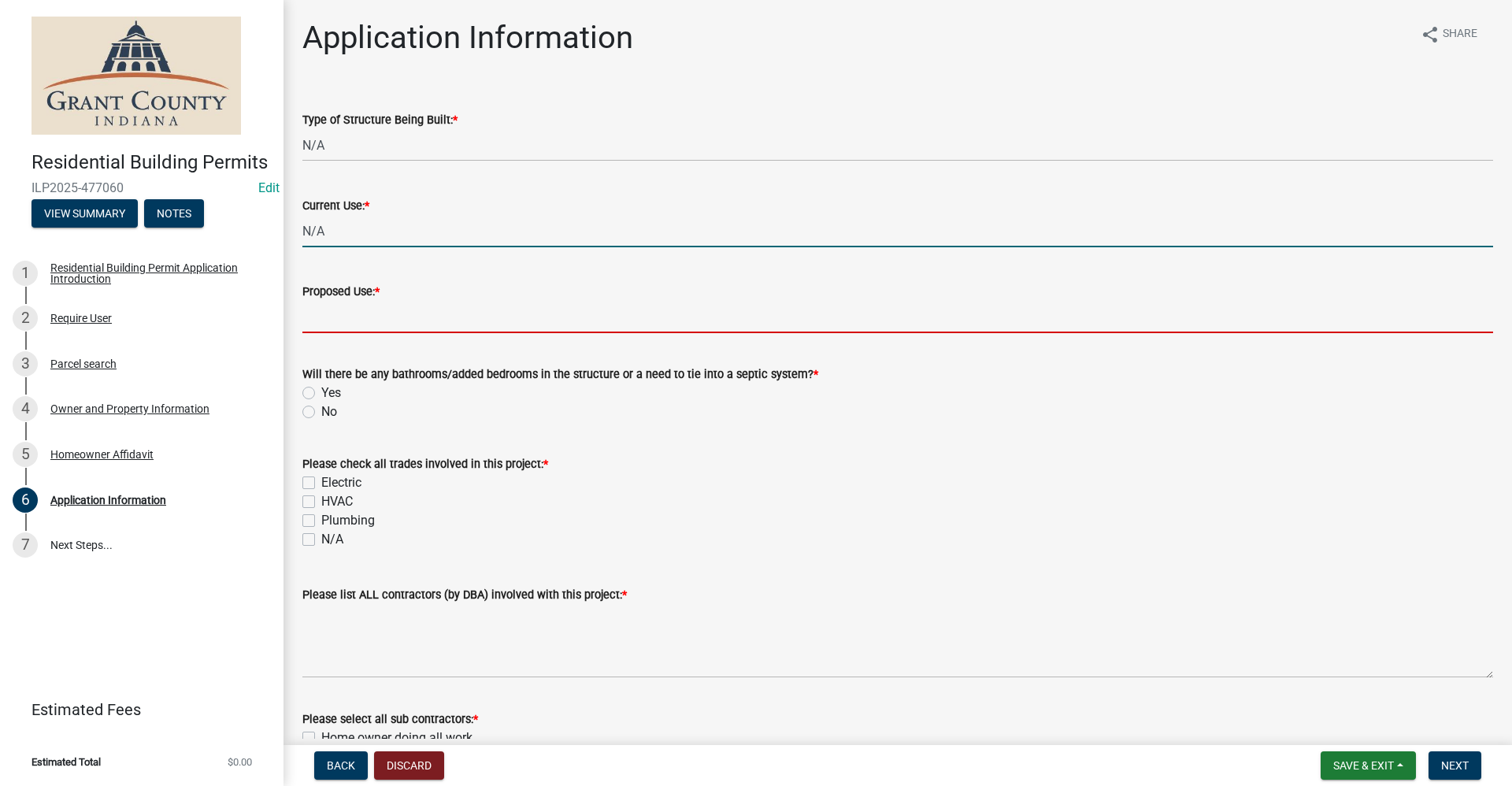
click at [357, 319] on input "Proposed Use: *" at bounding box center [897, 316] width 1190 height 32
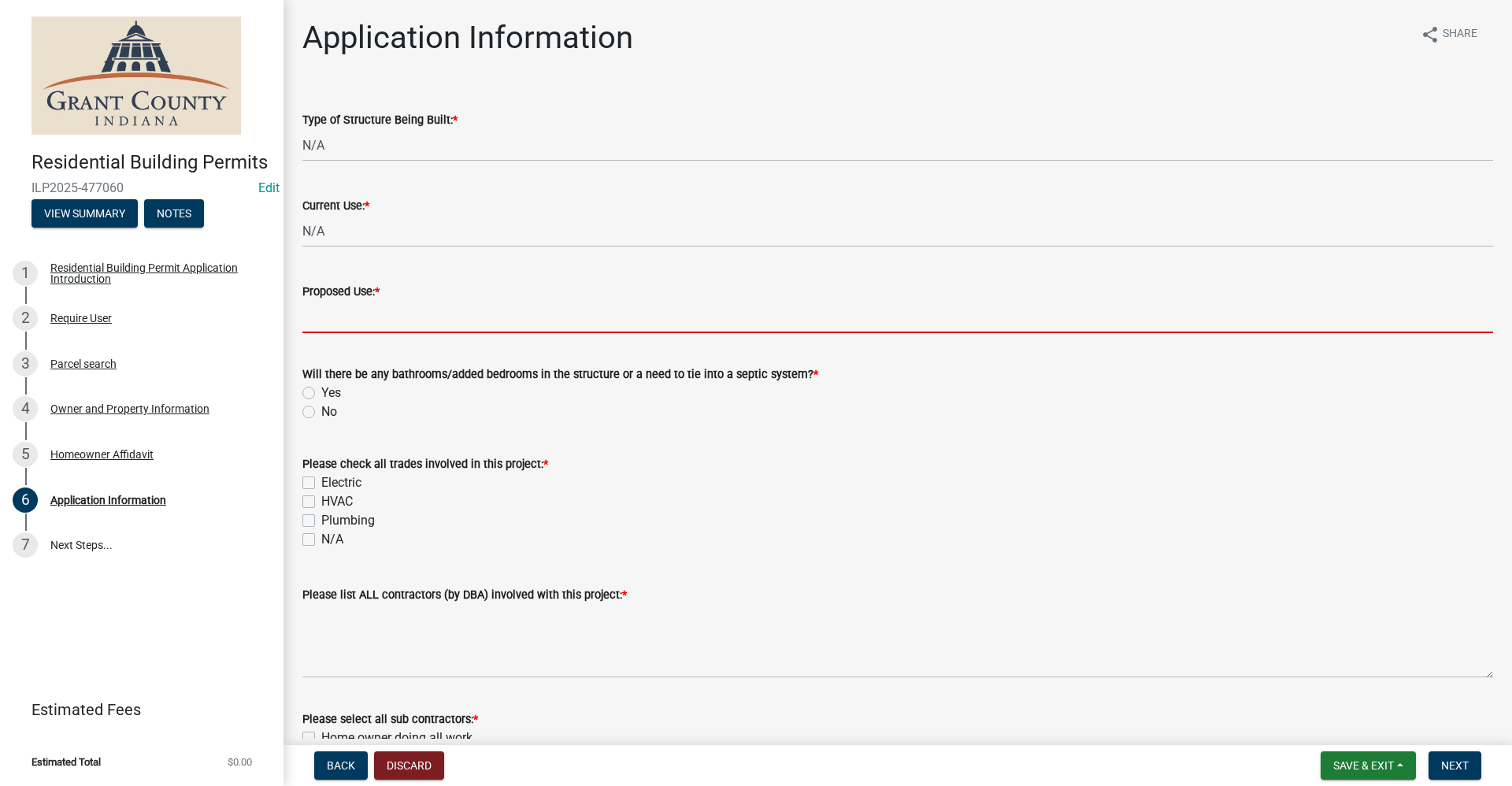
type input "N/A"
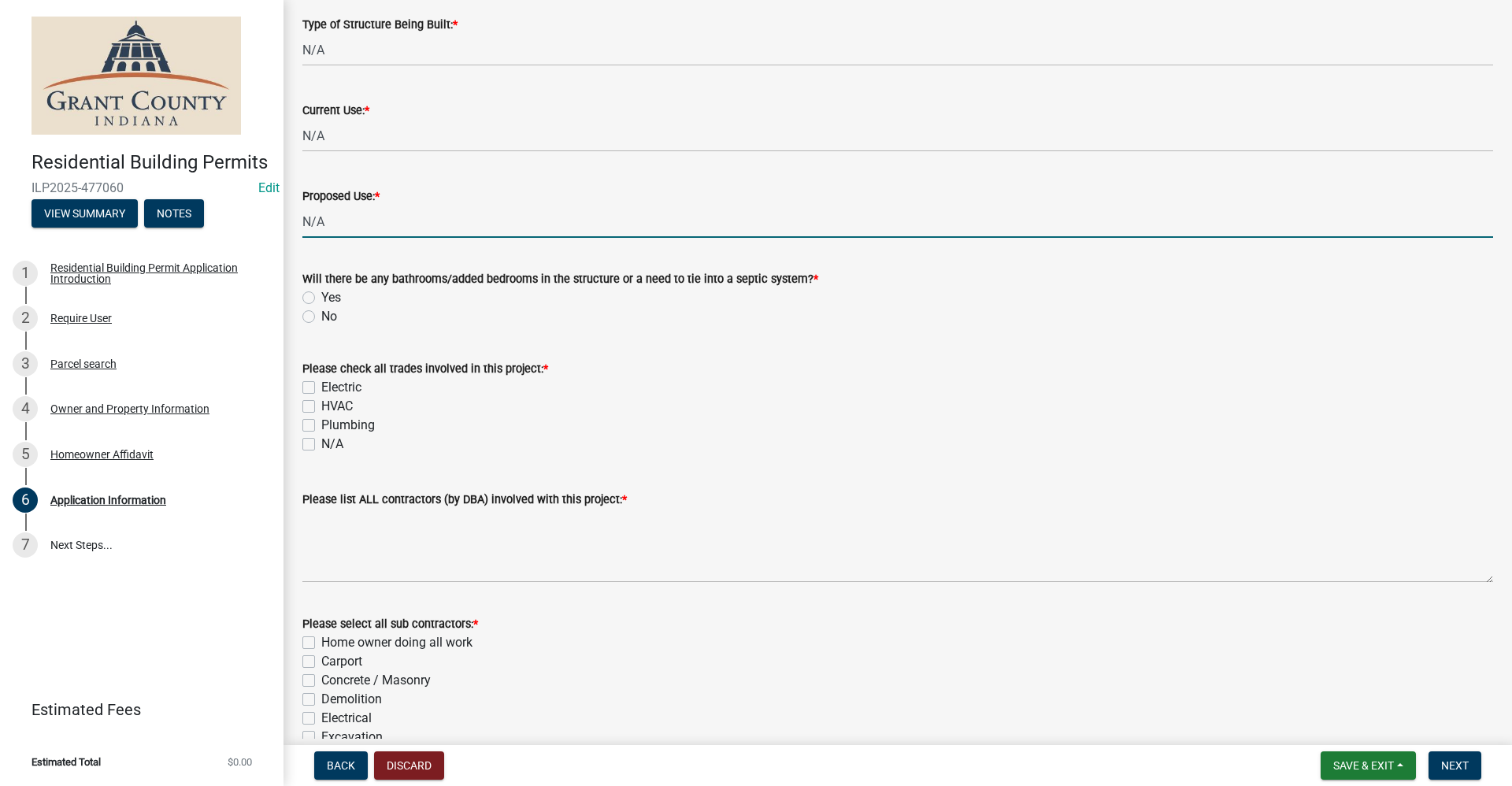
scroll to position [158, 0]
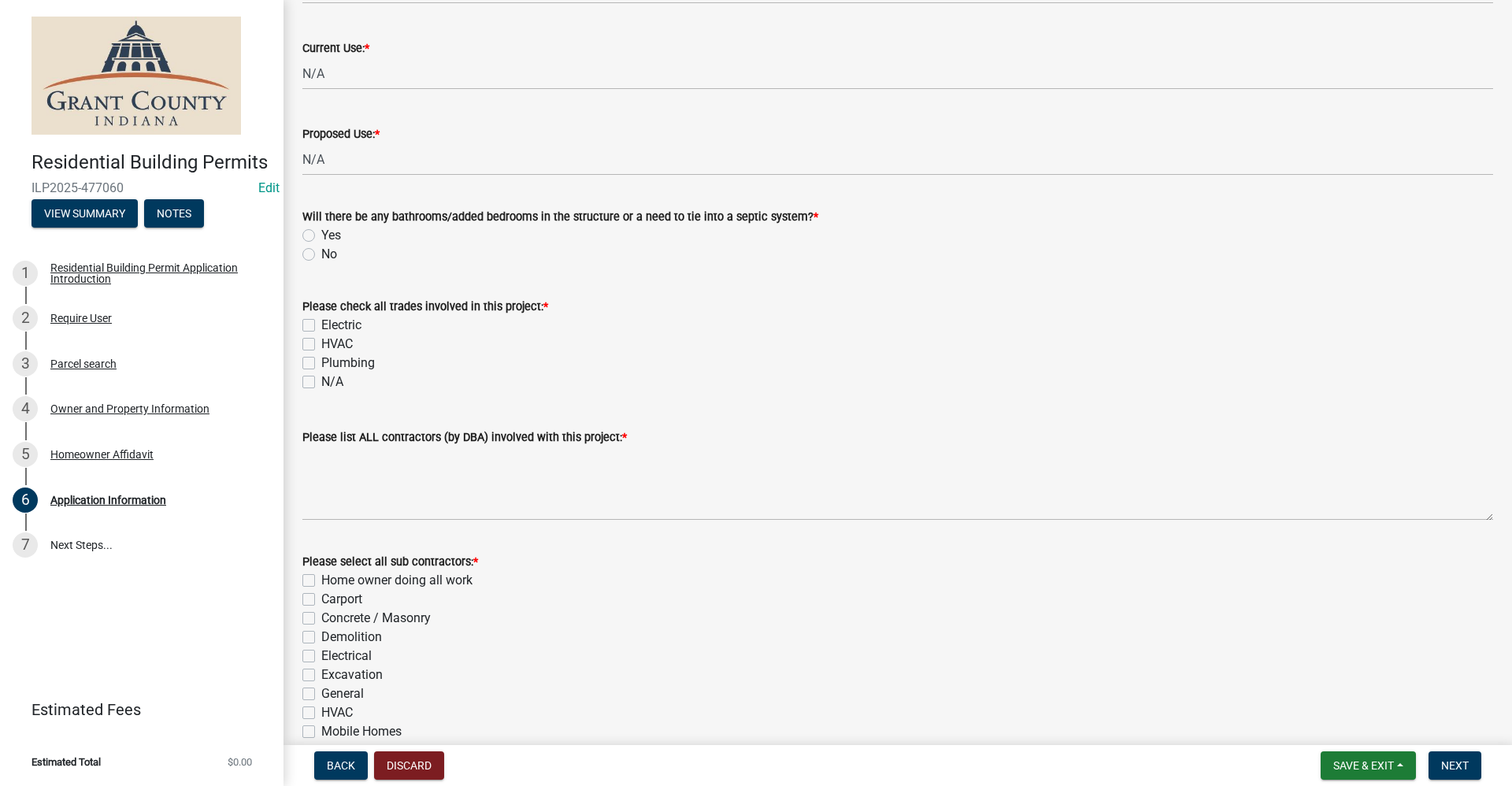
click at [321, 256] on label "No" at bounding box center [329, 254] width 16 height 18
click at [321, 255] on input "No" at bounding box center [326, 250] width 11 height 11
radio input "true"
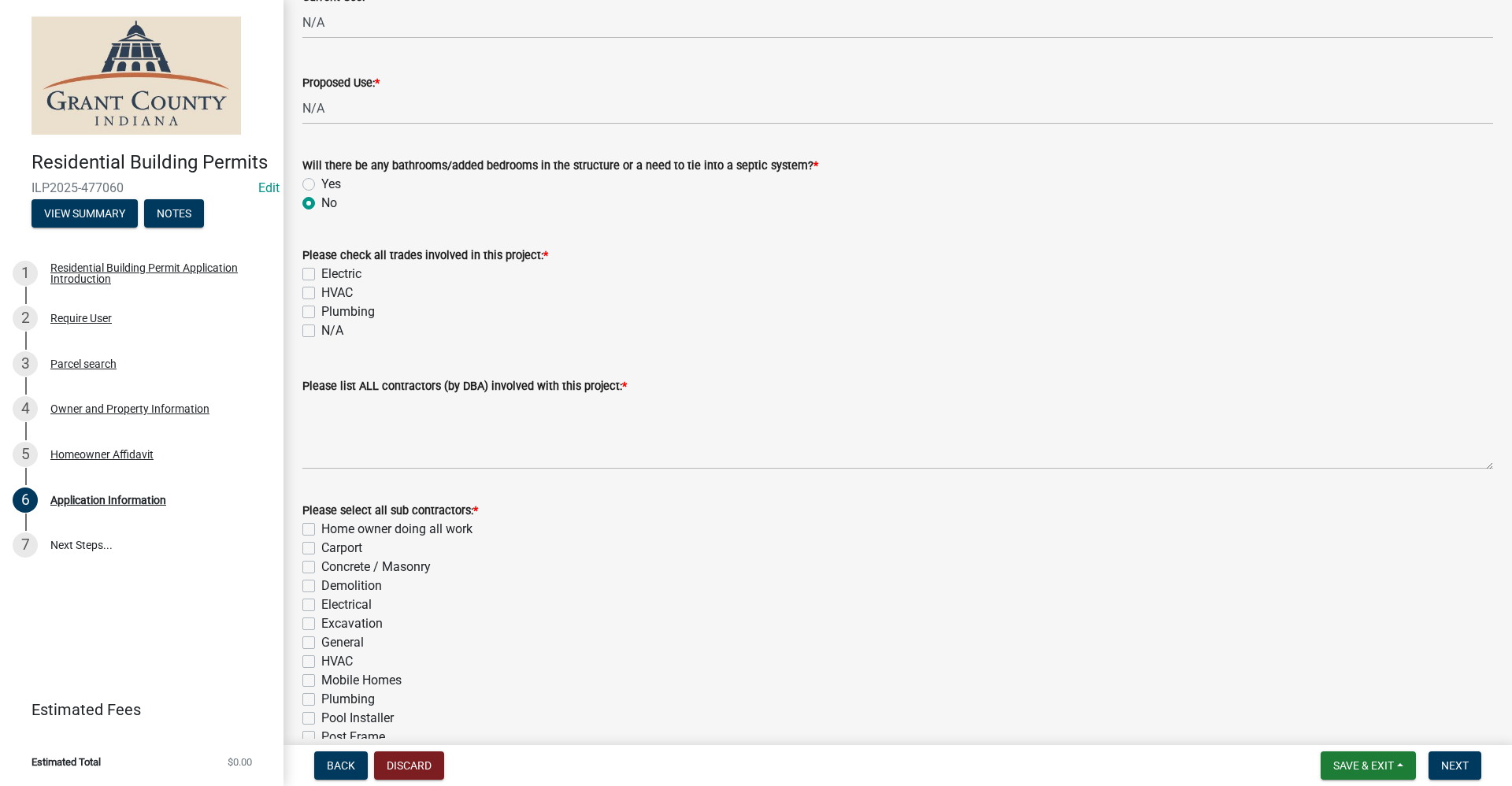
scroll to position [236, 0]
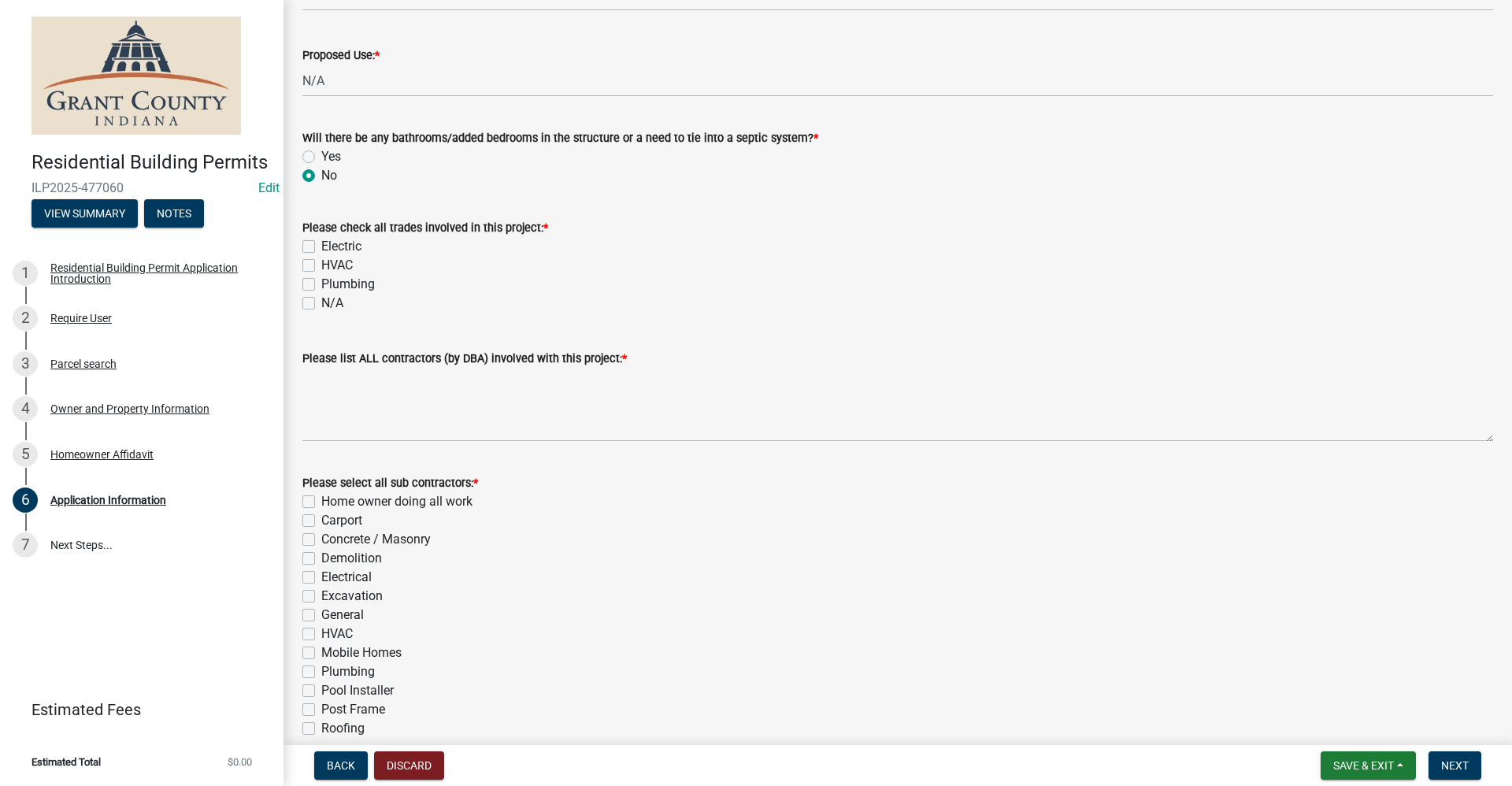
click at [321, 304] on label "N/A" at bounding box center [332, 303] width 22 height 18
click at [321, 304] on input "N/A" at bounding box center [326, 299] width 11 height 11
checkbox input "true"
checkbox input "false"
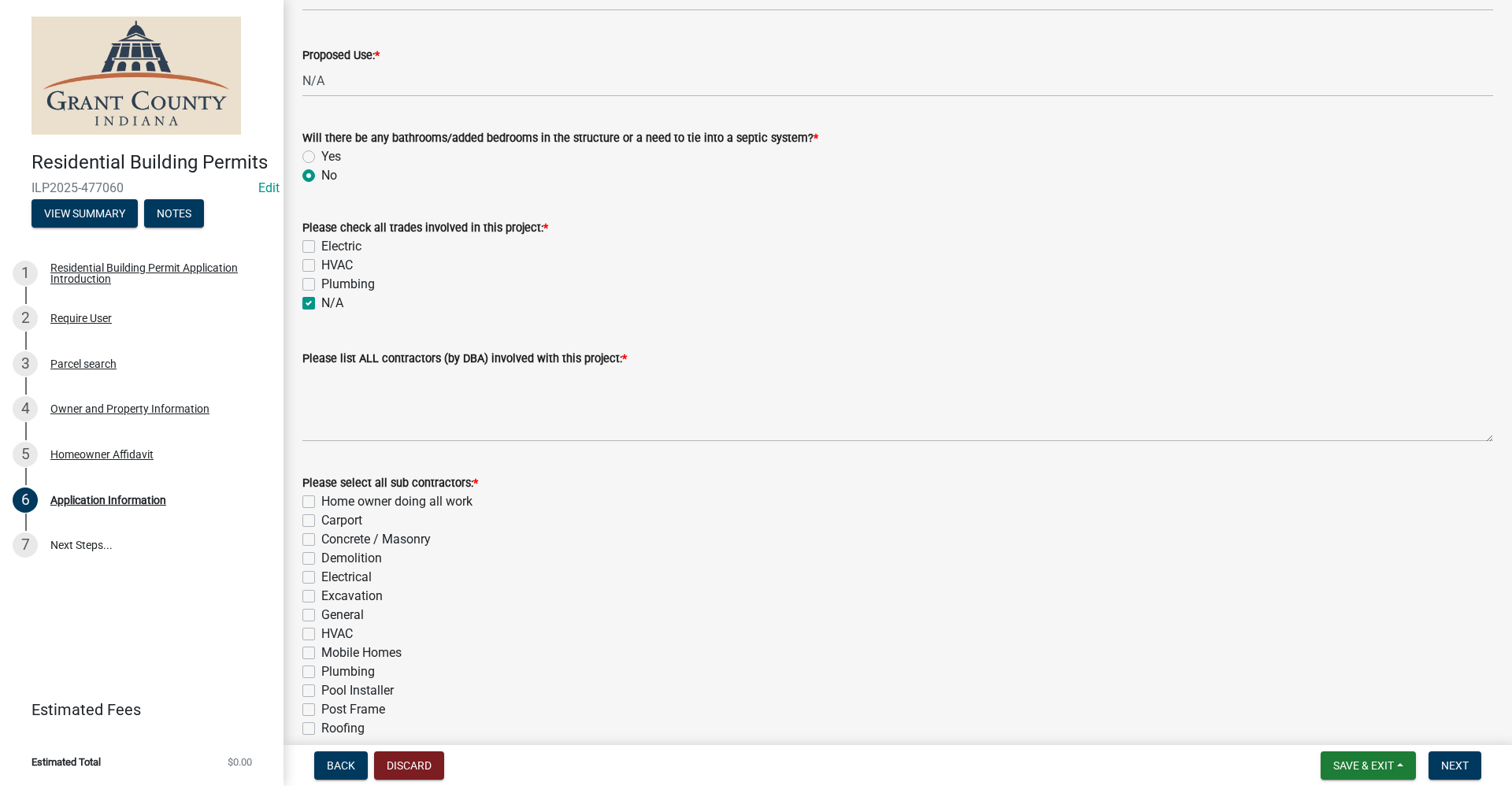
checkbox input "false"
checkbox input "true"
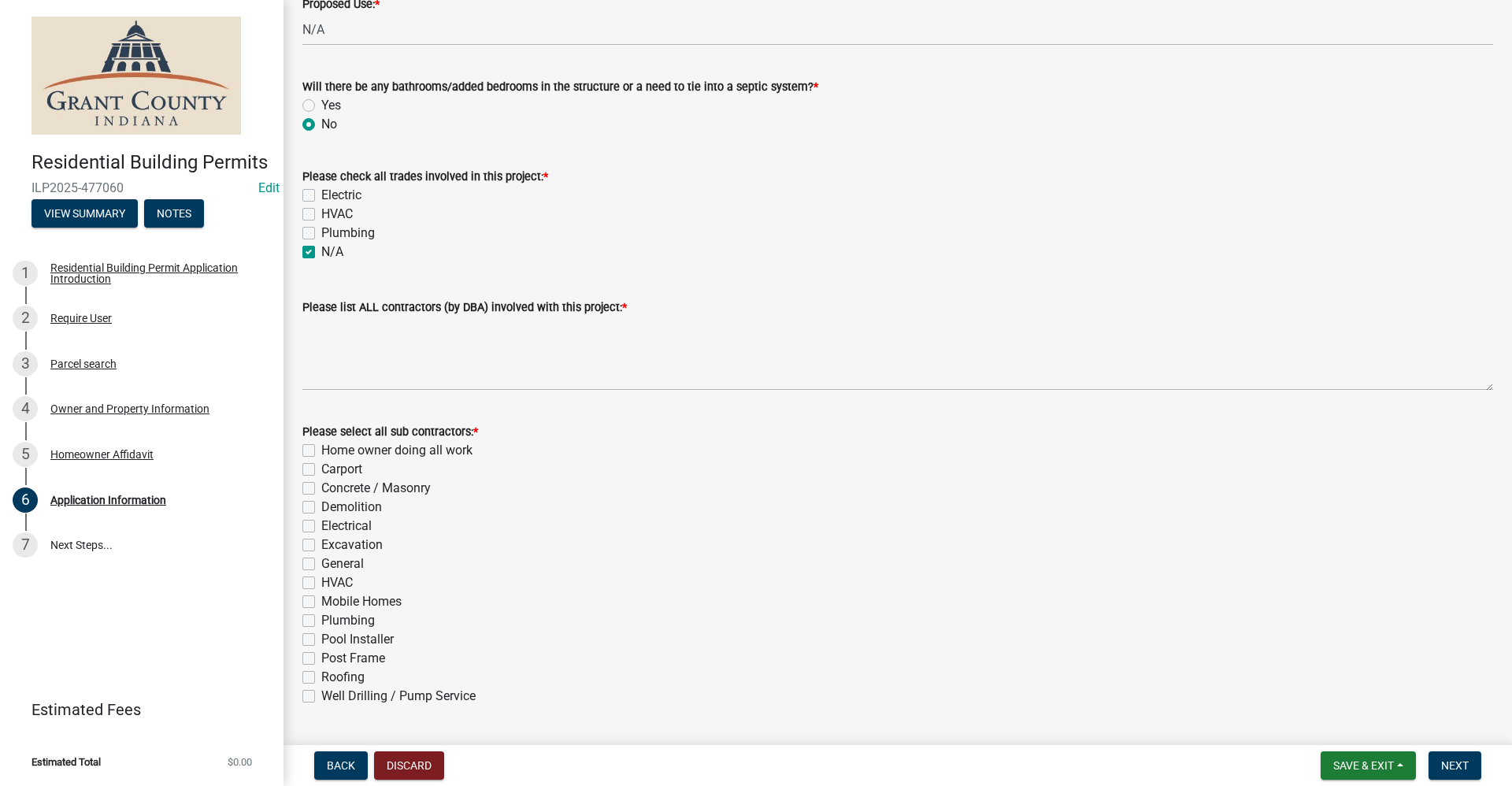
scroll to position [315, 0]
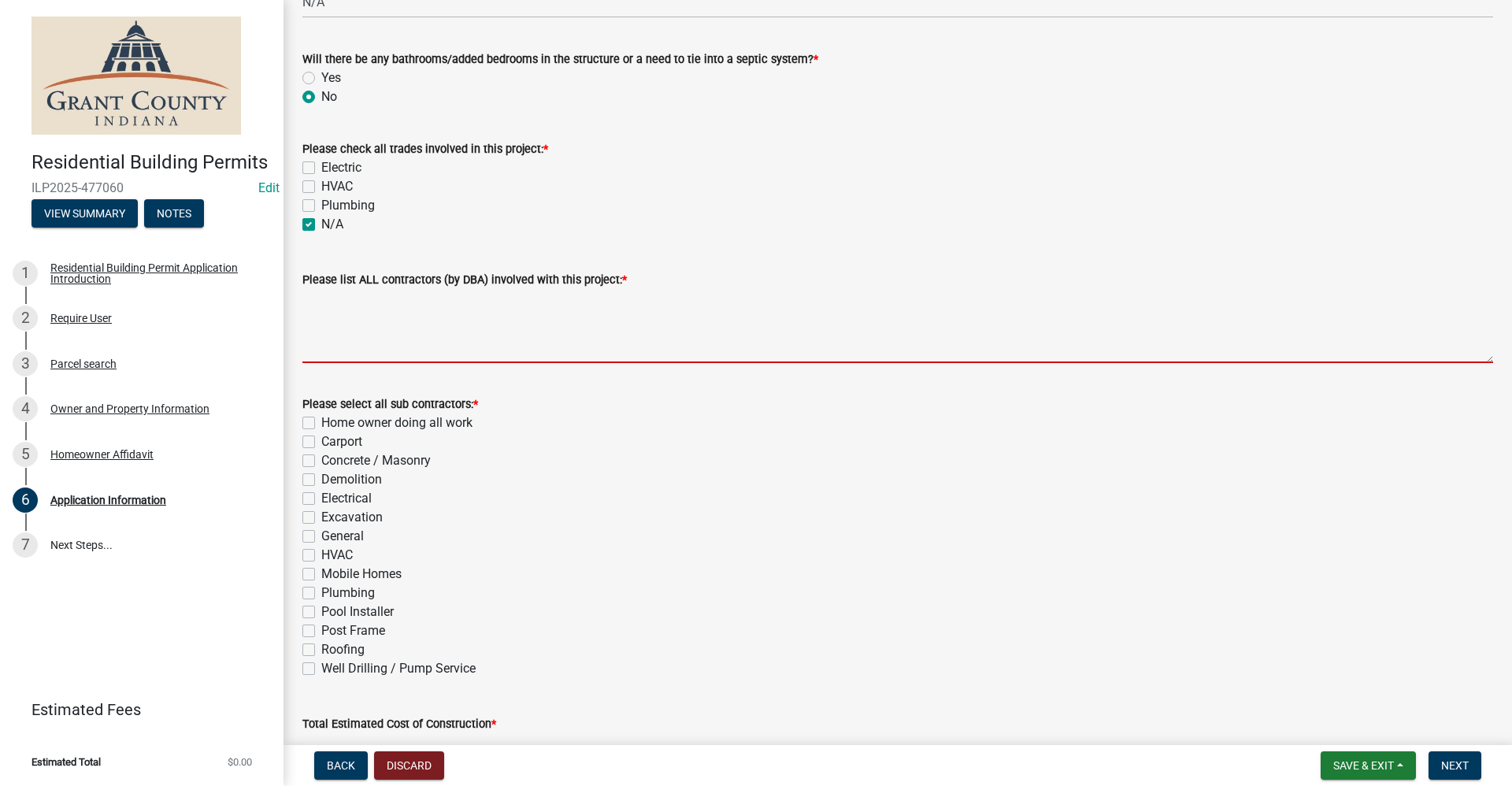
click at [370, 344] on textarea "Please list ALL contractors (by DBA) involved with this project: *" at bounding box center [897, 326] width 1190 height 74
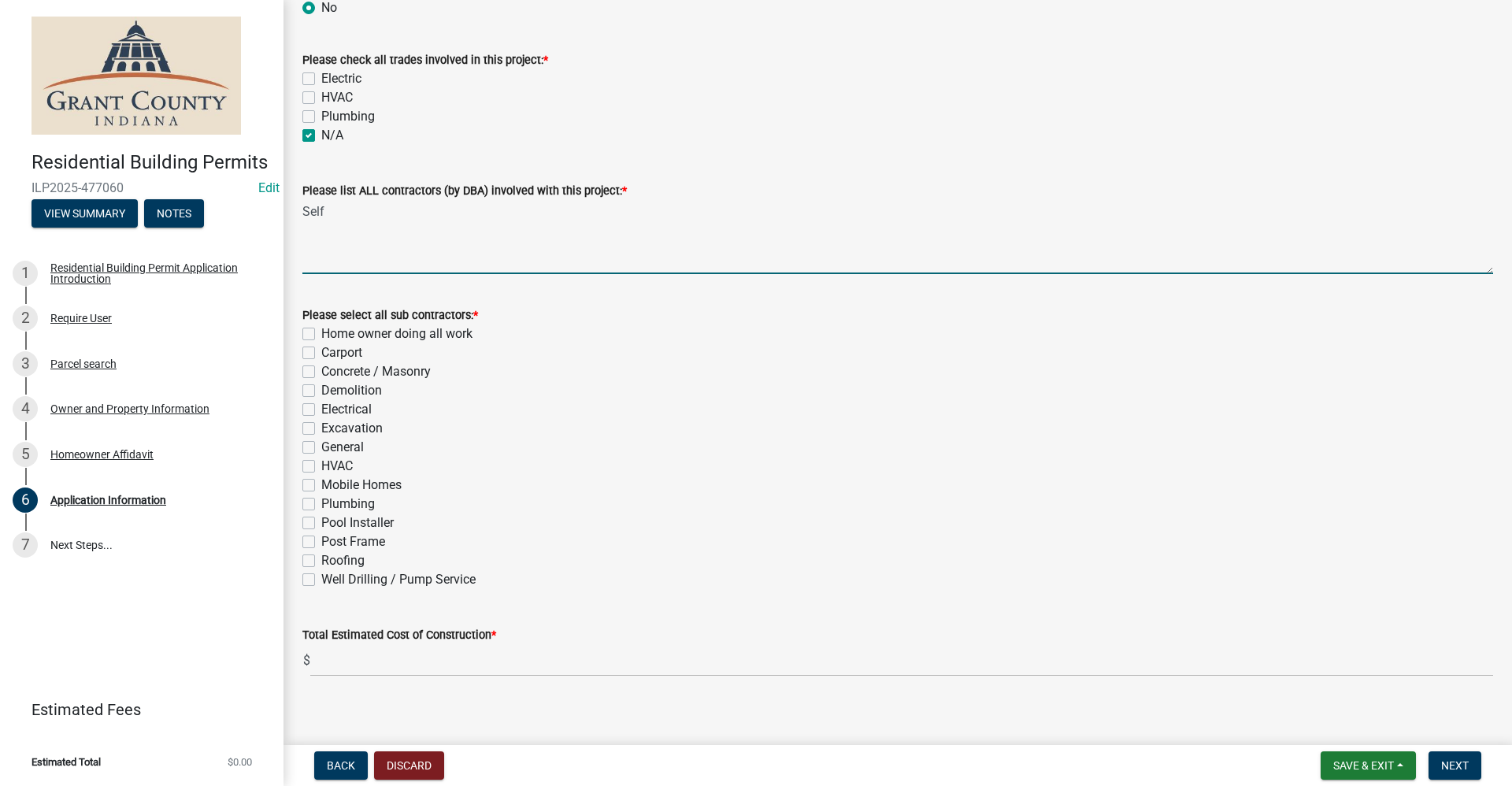
scroll to position [417, 0]
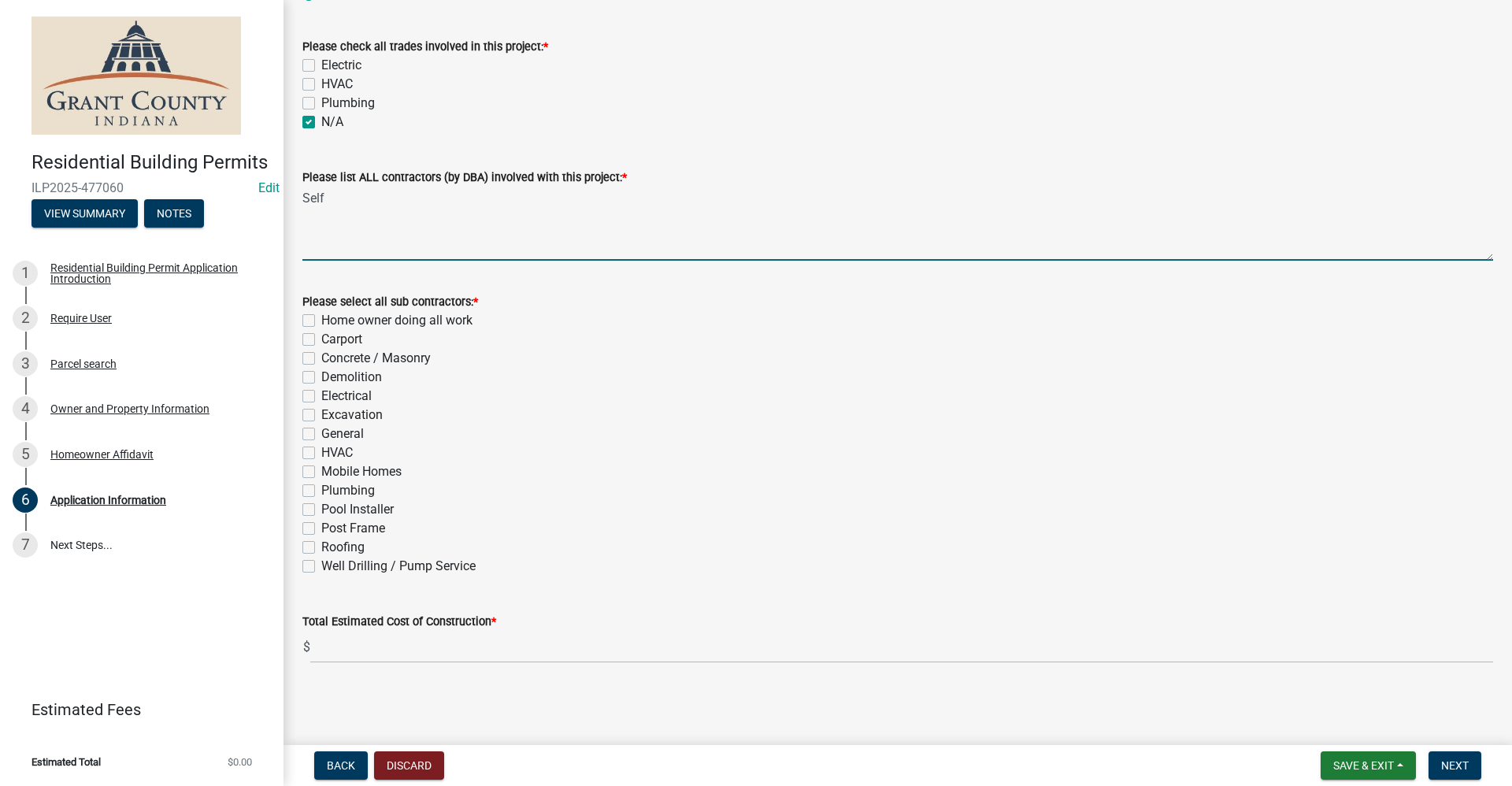
type textarea "Self"
click at [321, 318] on label "Home owner doing all work" at bounding box center [396, 320] width 151 height 18
click at [321, 318] on input "Home owner doing all work" at bounding box center [326, 316] width 11 height 11
checkbox input "true"
checkbox input "false"
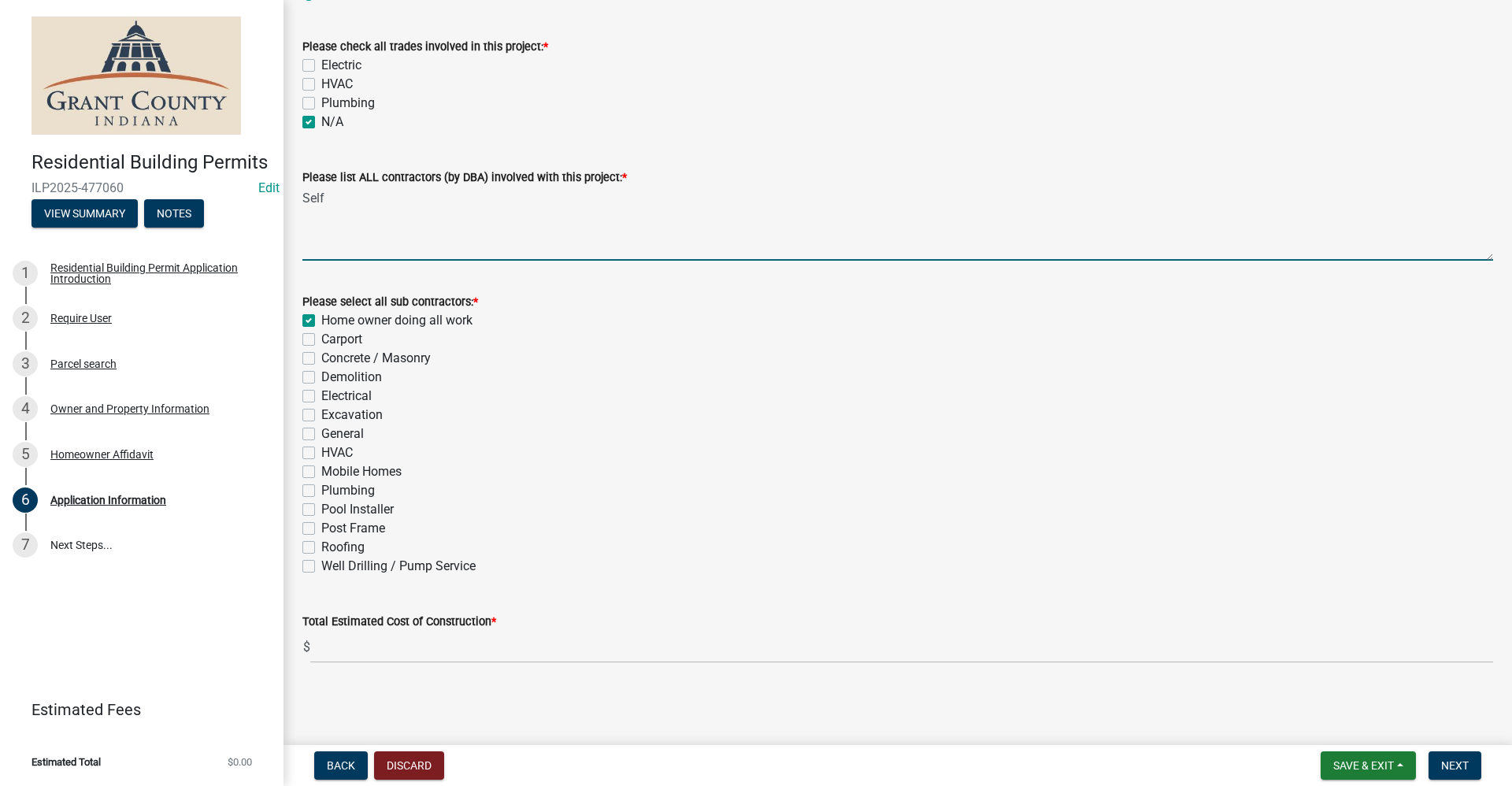
checkbox input "false"
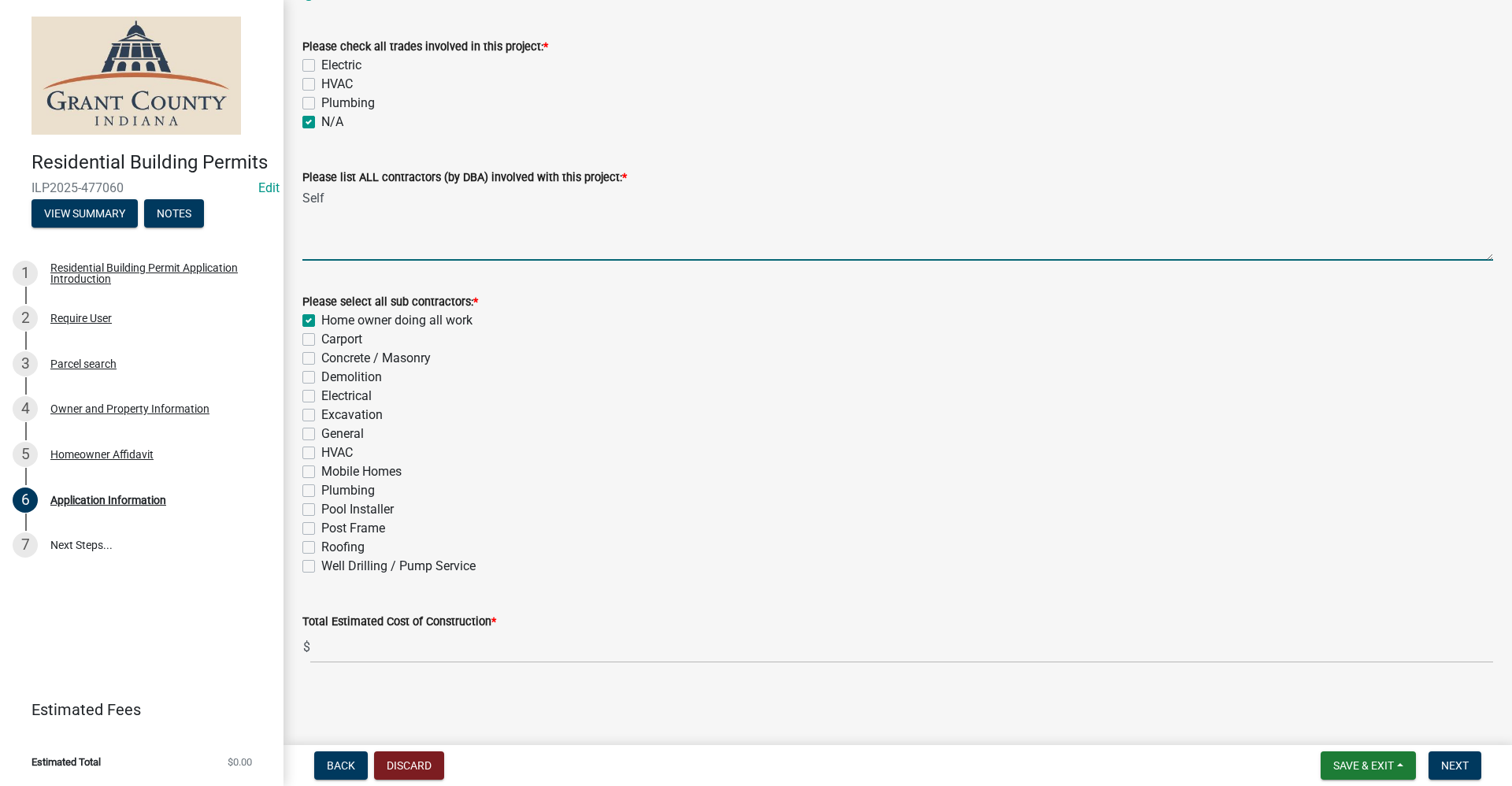
checkbox input "false"
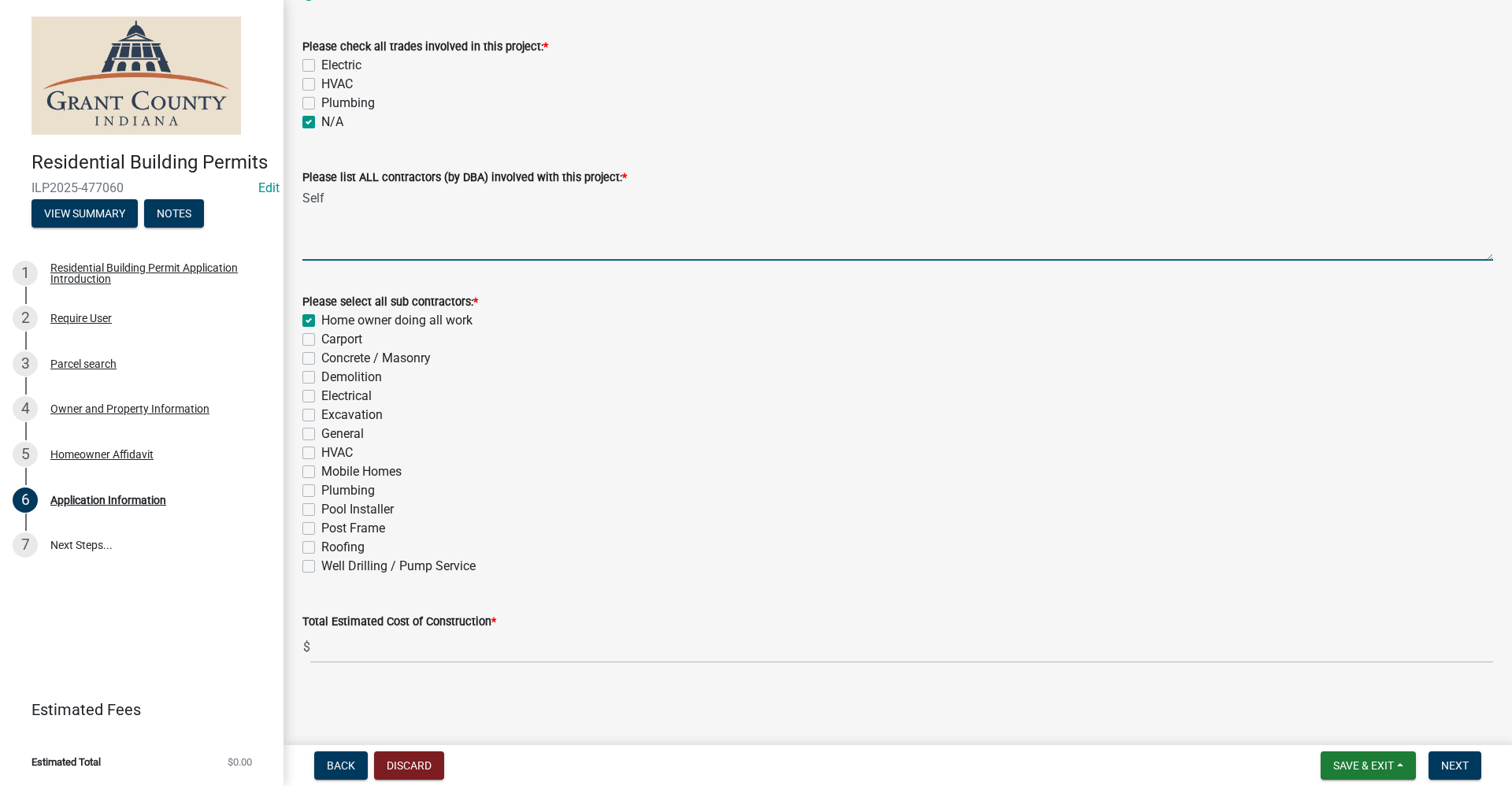
checkbox input "false"
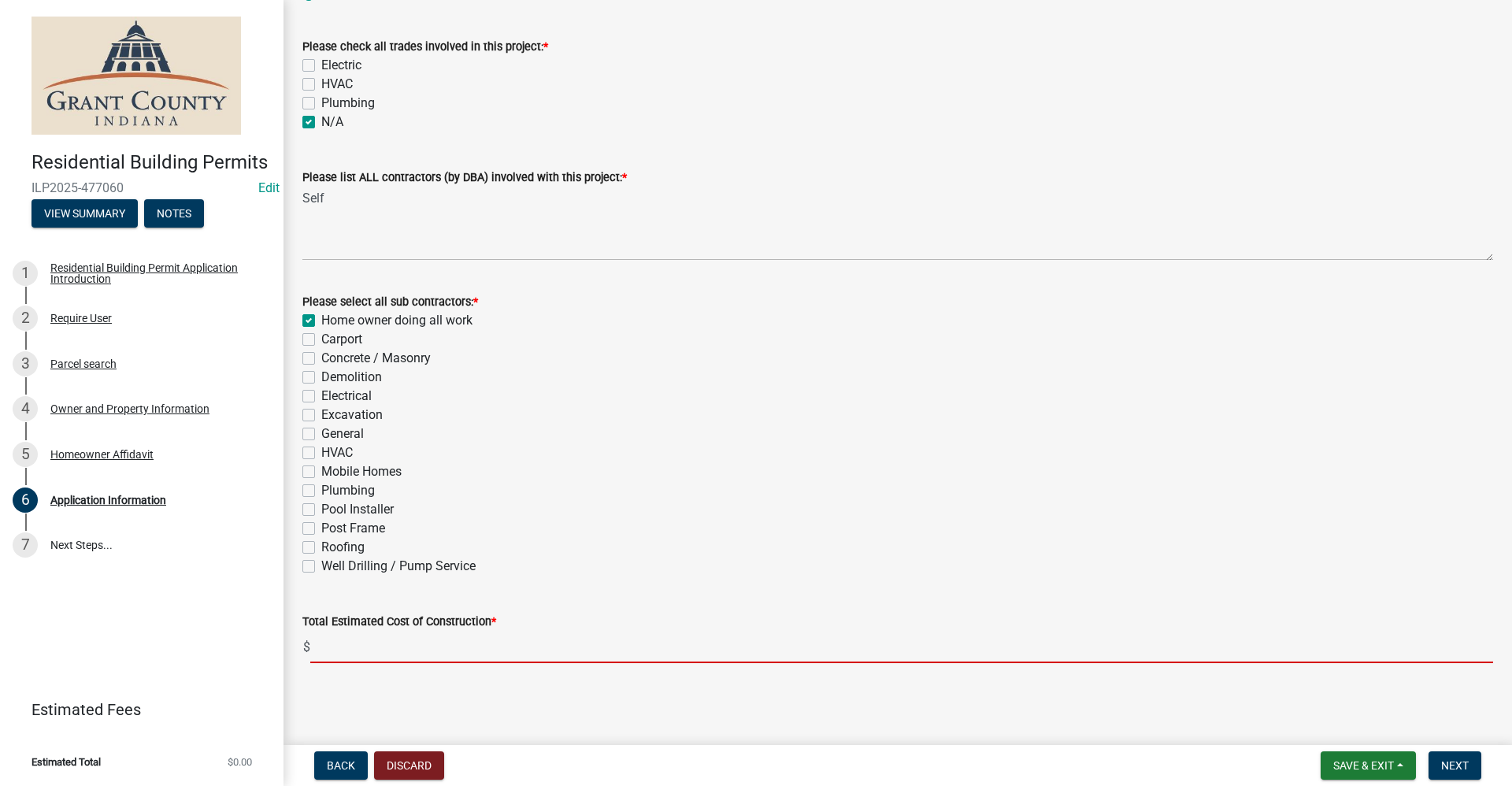
click at [336, 656] on input "text" at bounding box center [901, 646] width 1182 height 32
click at [354, 656] on input "text" at bounding box center [901, 646] width 1182 height 32
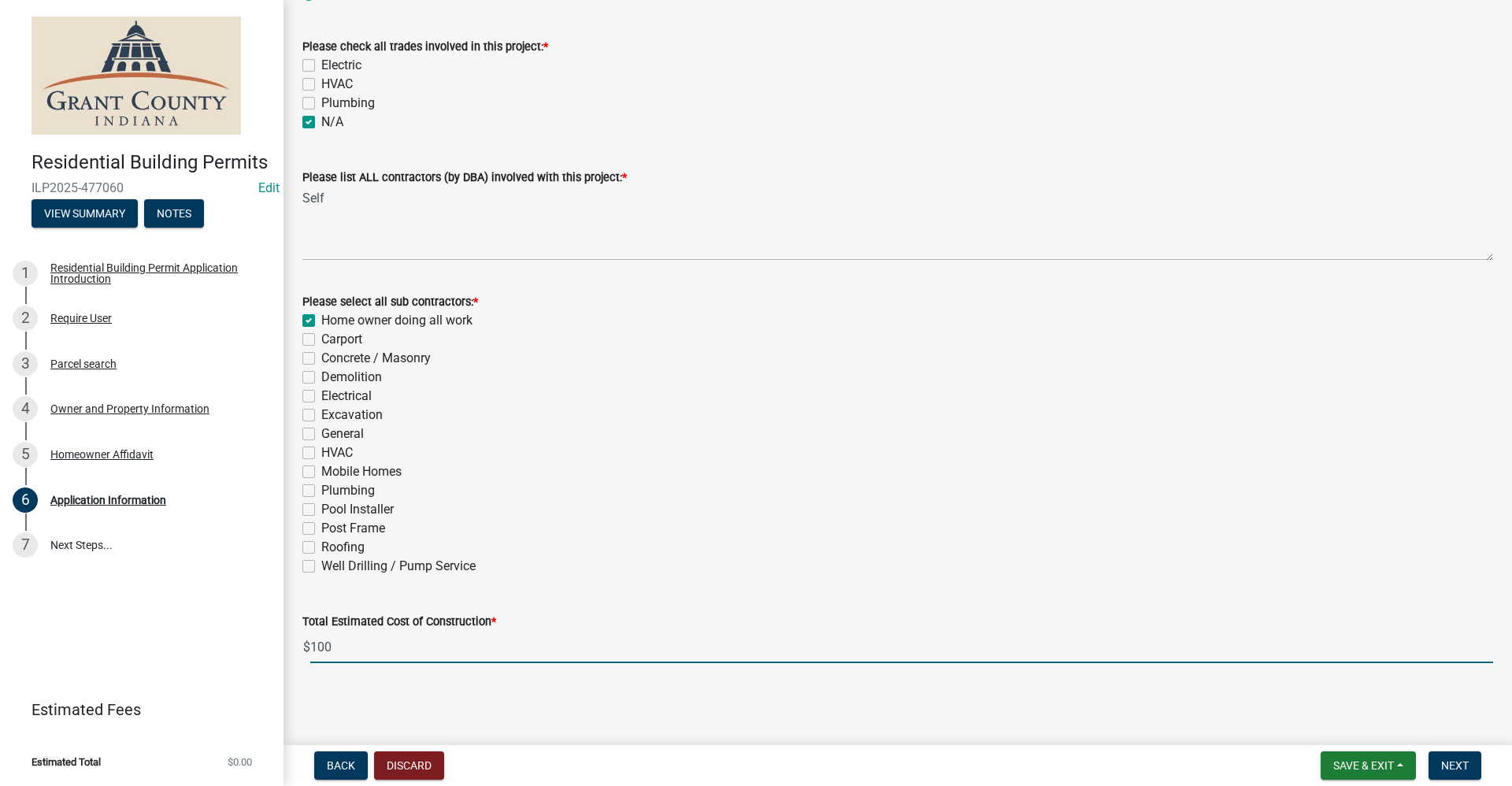
type input "1000"
click at [381, 644] on input "1000" at bounding box center [901, 646] width 1182 height 32
drag, startPoint x: 347, startPoint y: 650, endPoint x: 268, endPoint y: 650, distance: 79.0
click at [268, 650] on div "Residential Building Permits ILP2025-477060 Edit View Summary Notes 1 Residenti…" at bounding box center [756, 393] width 1512 height 786
type input "1000"
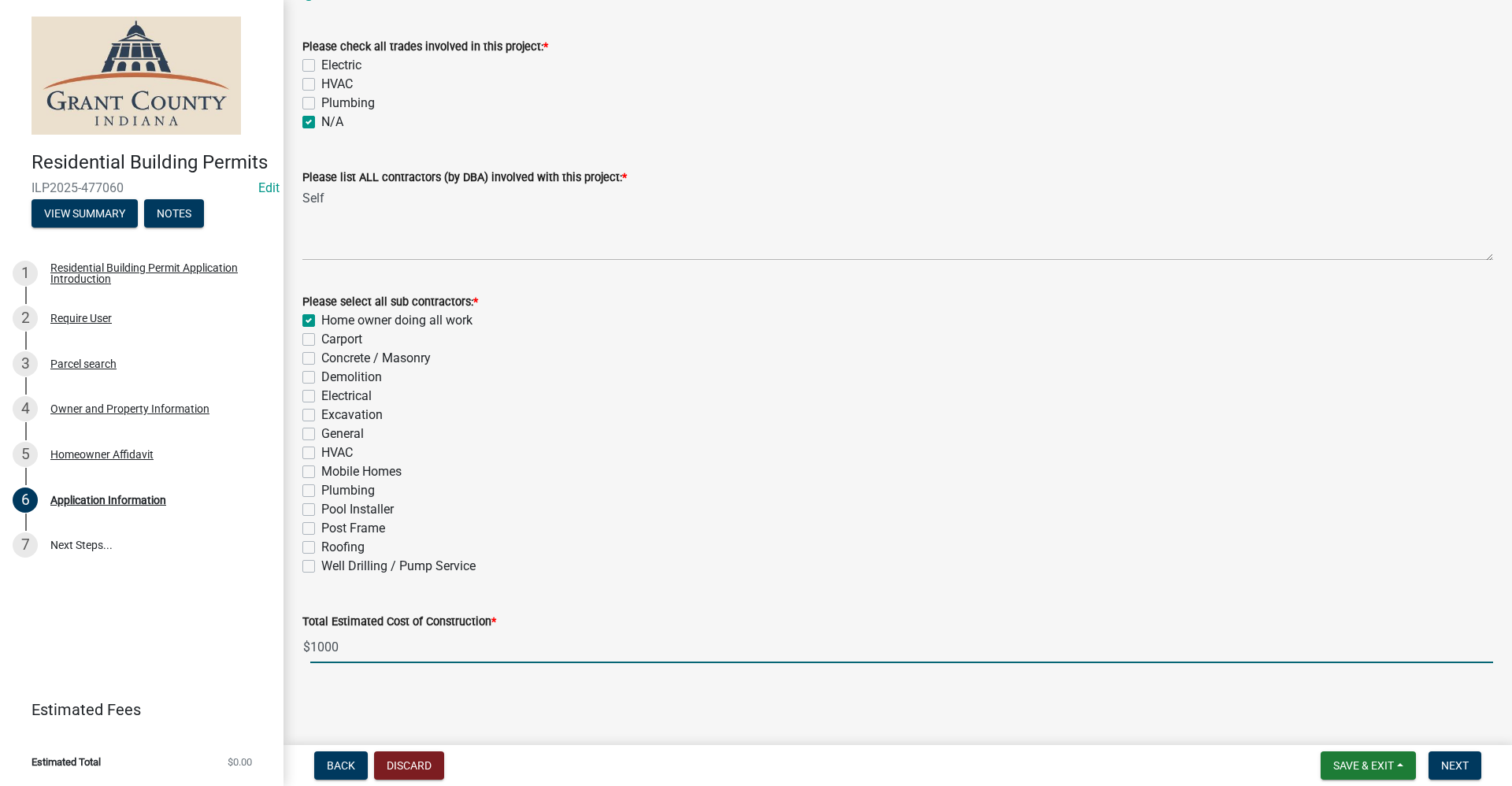
click at [1329, 719] on main "Application Information share Share Type of Structure Being Built: * N/A Curren…" at bounding box center [897, 369] width 1228 height 738
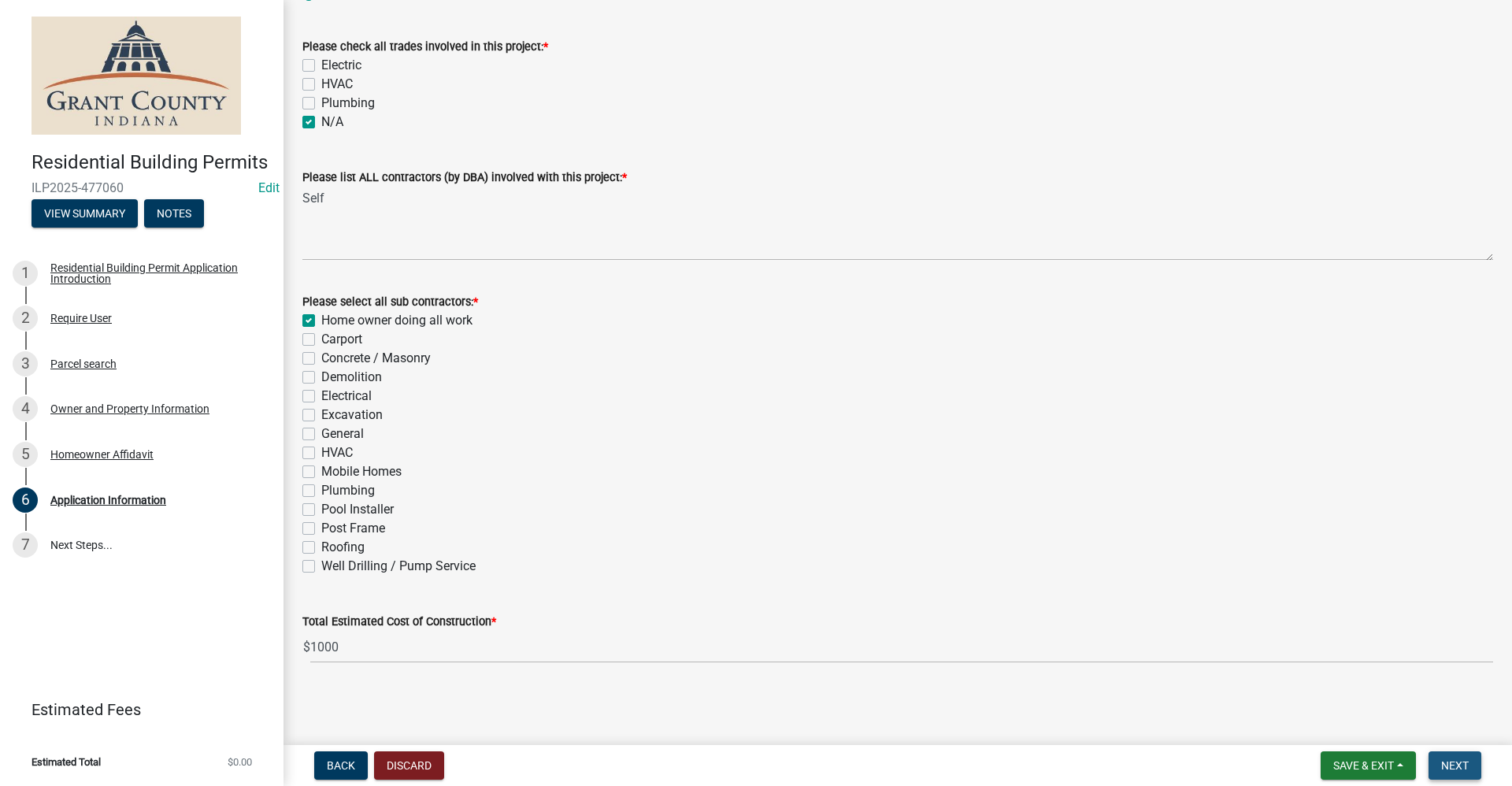
click at [1456, 768] on span "Next" at bounding box center [1455, 765] width 27 height 13
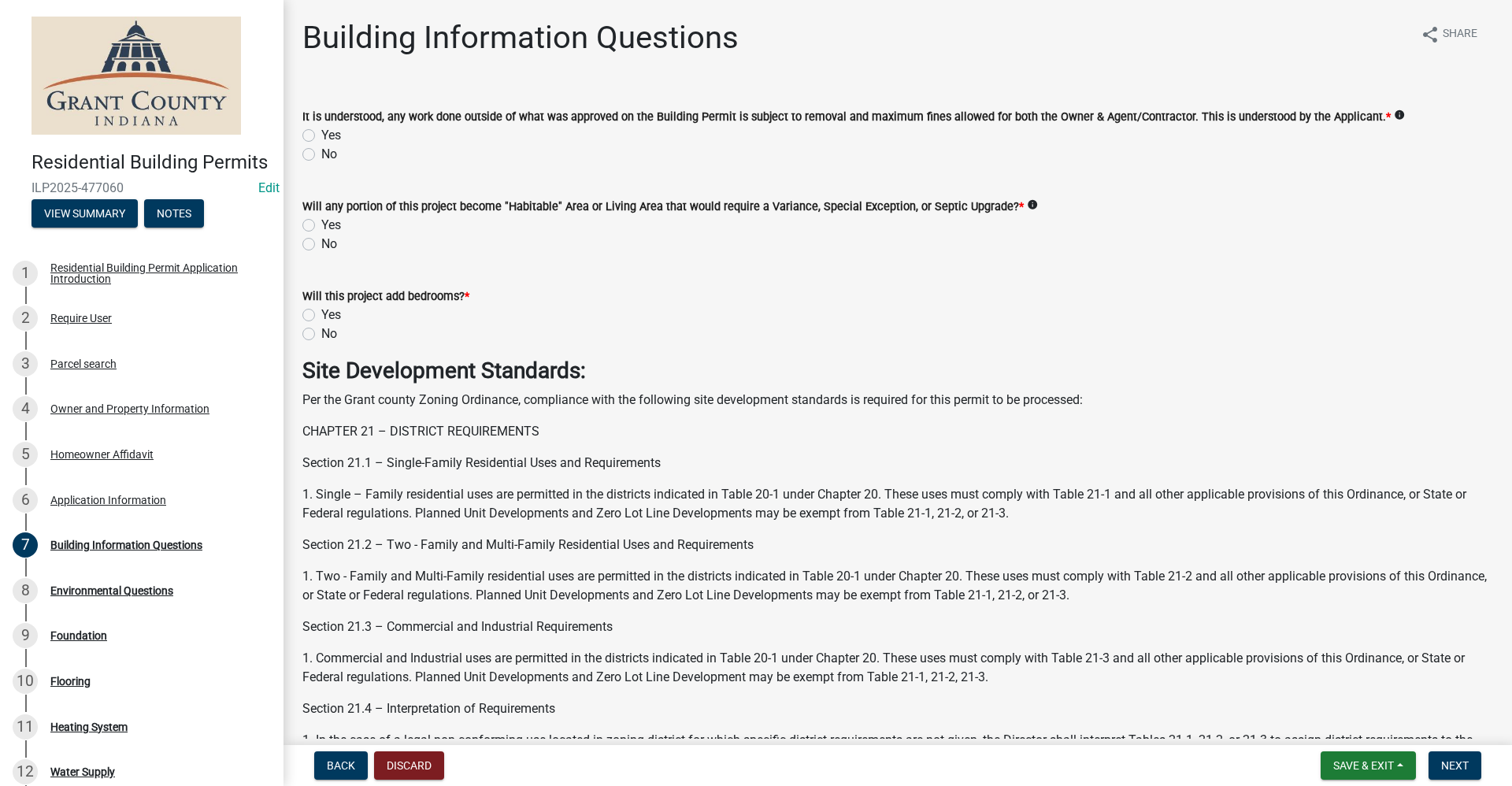
click at [321, 131] on label "Yes" at bounding box center [331, 134] width 19 height 18
click at [321, 131] on input "Yes" at bounding box center [326, 130] width 11 height 11
radio input "true"
click at [321, 244] on label "No" at bounding box center [329, 243] width 16 height 18
click at [321, 244] on input "No" at bounding box center [326, 239] width 11 height 11
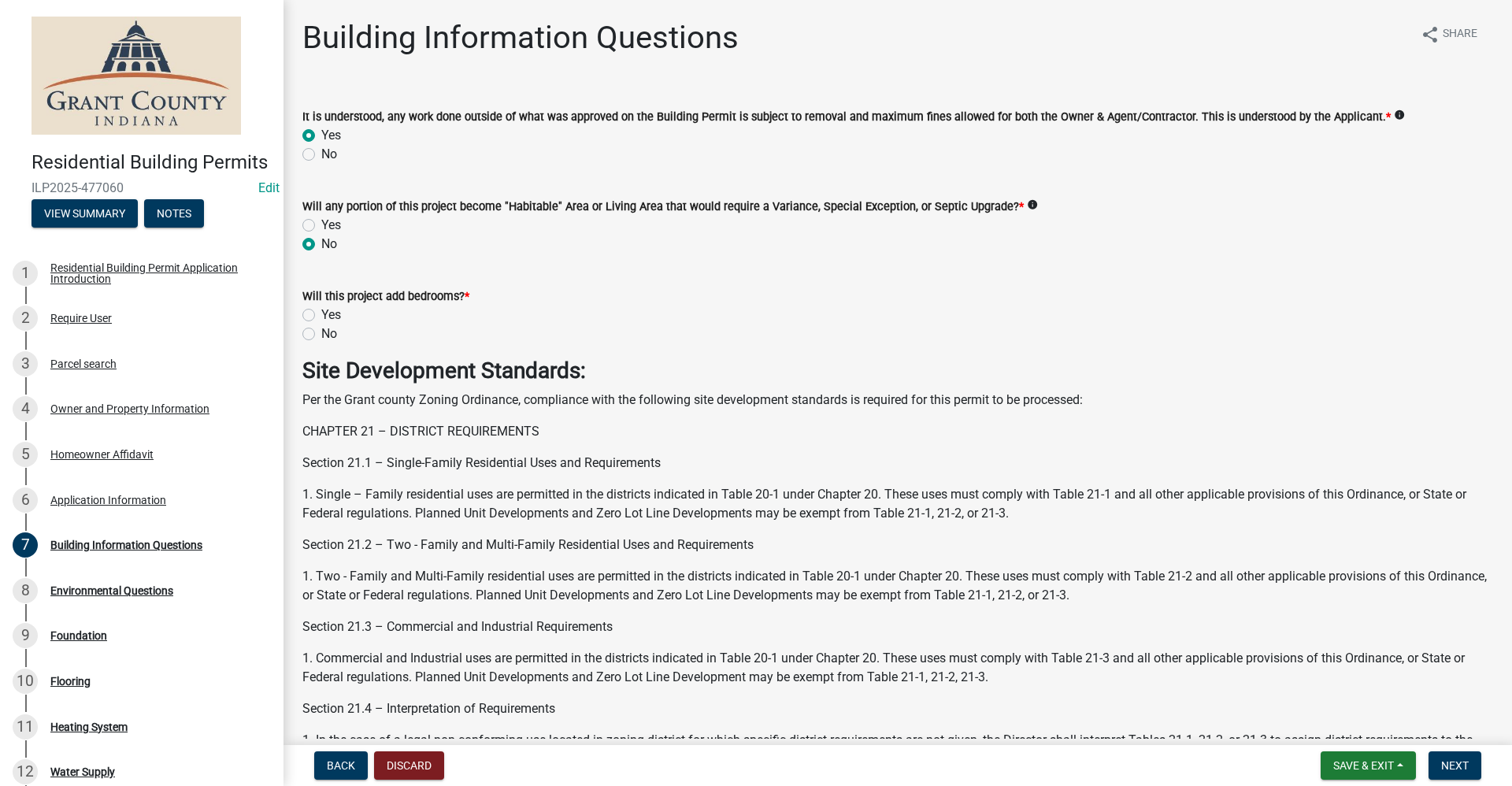
radio input "true"
click at [321, 336] on label "No" at bounding box center [329, 333] width 16 height 18
click at [321, 335] on input "No" at bounding box center [326, 329] width 11 height 11
radio input "true"
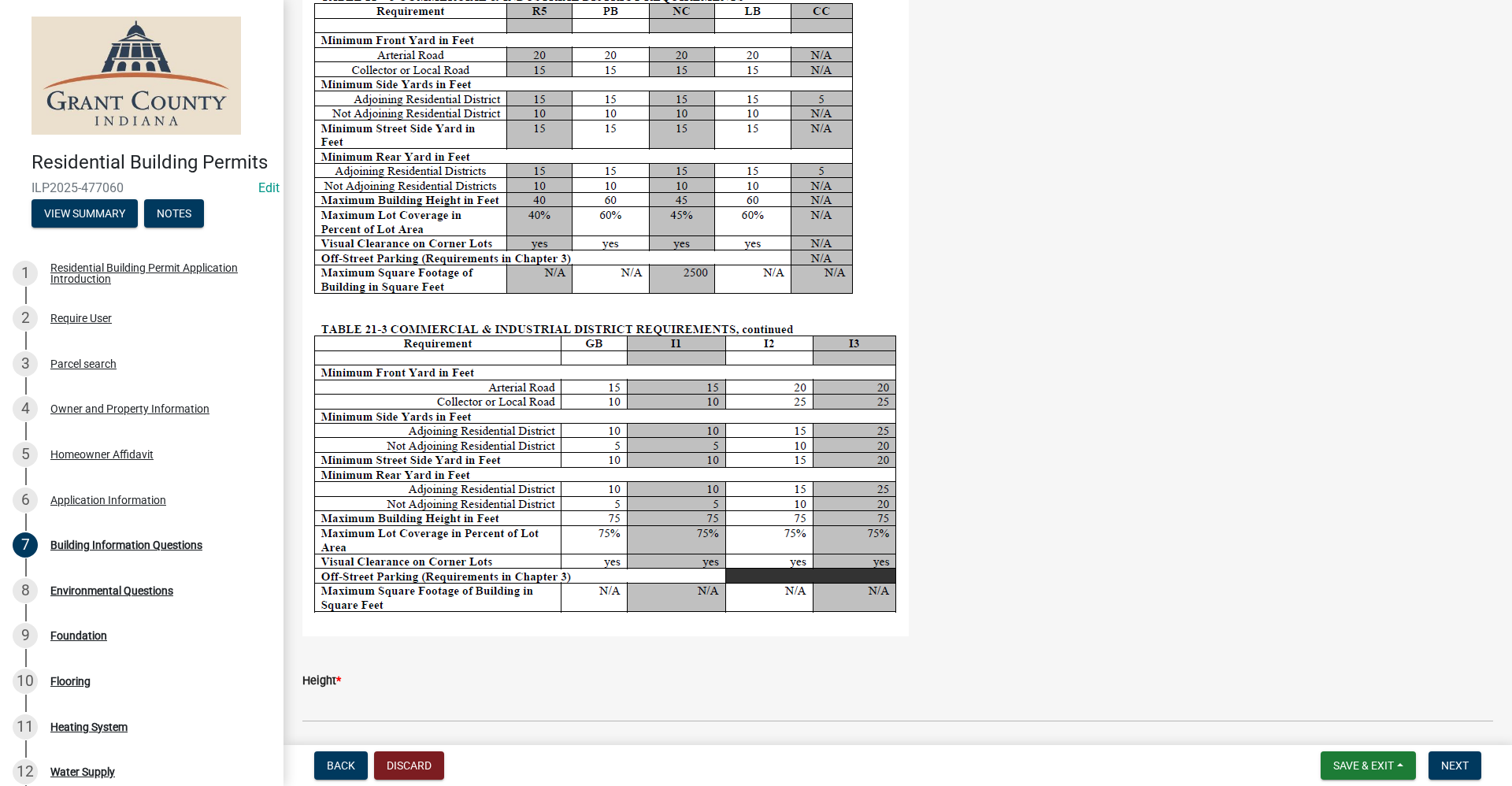
scroll to position [2991, 0]
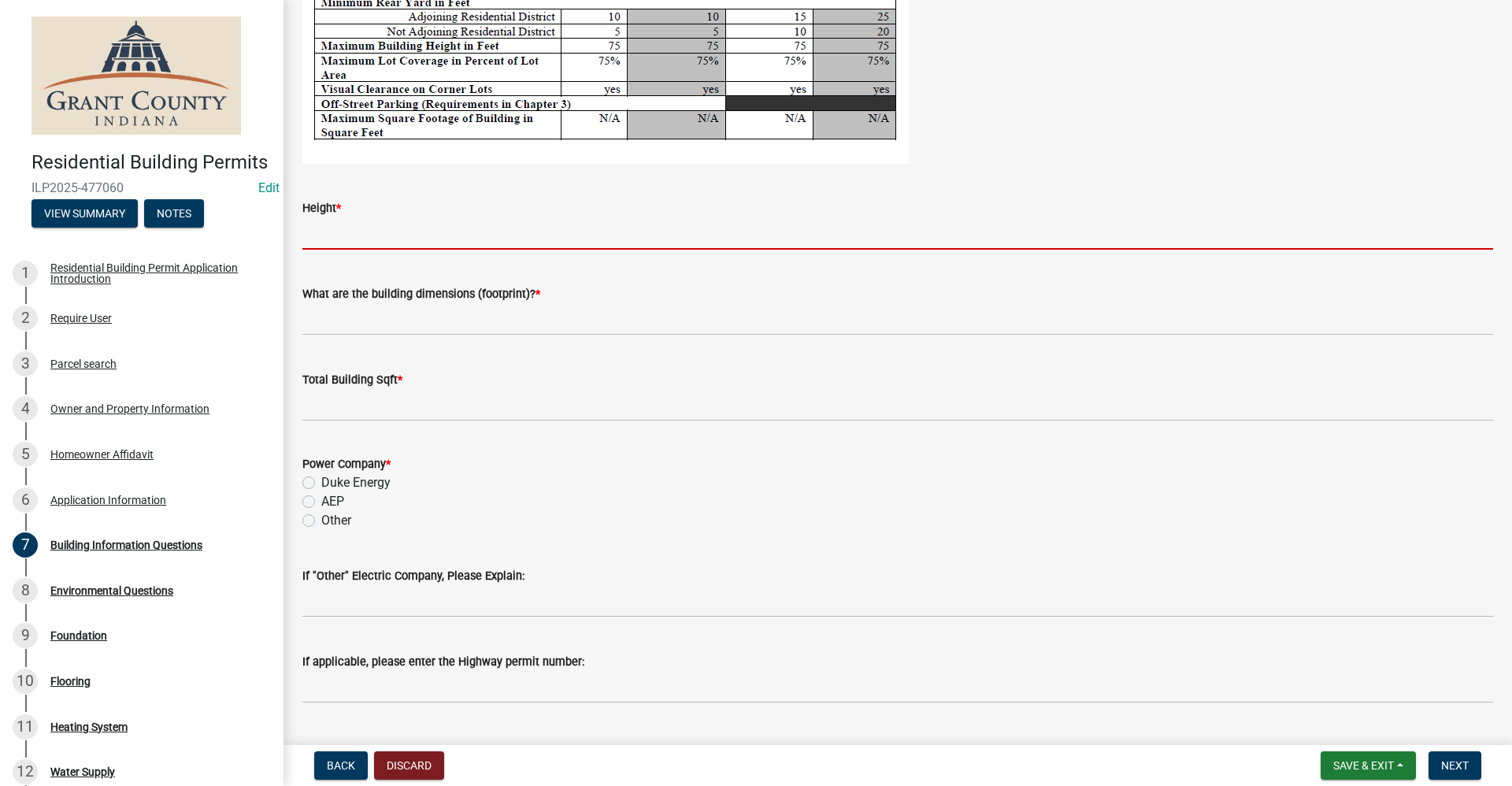
click at [330, 233] on input "Height *" at bounding box center [897, 232] width 1190 height 32
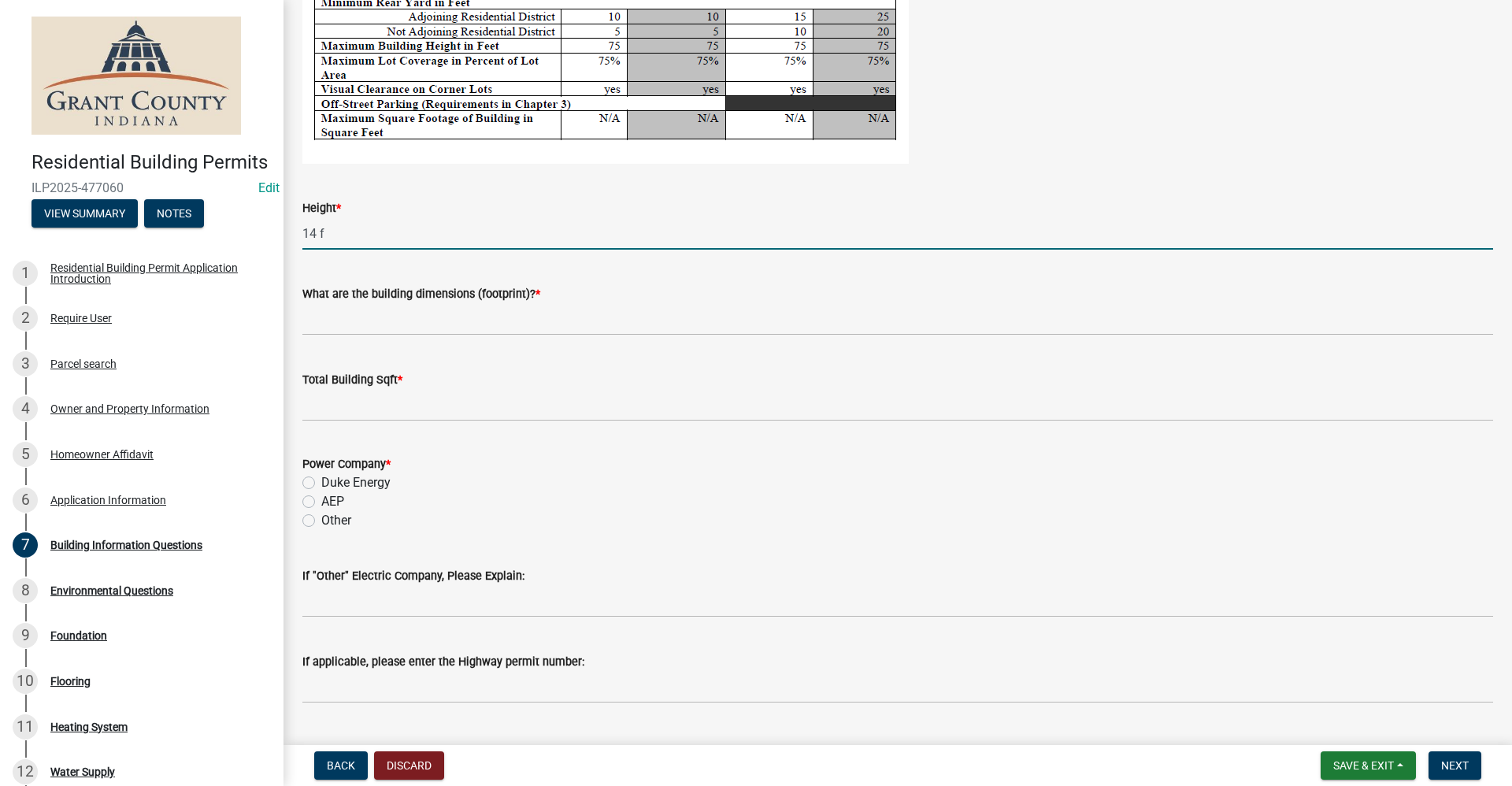
type input "14 f"
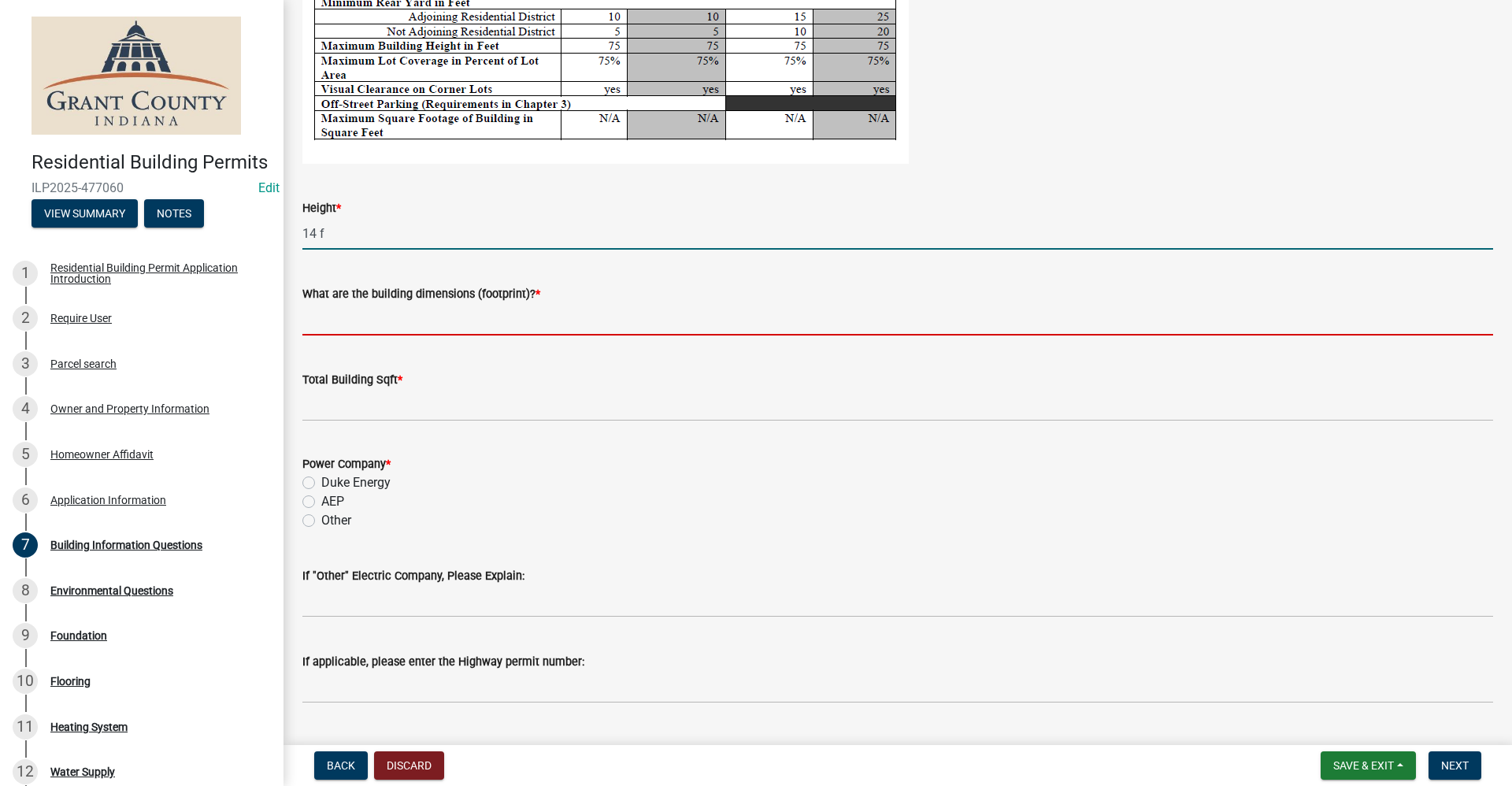
click at [396, 316] on input "What are the building dimensions (footprint)? *" at bounding box center [897, 319] width 1190 height 32
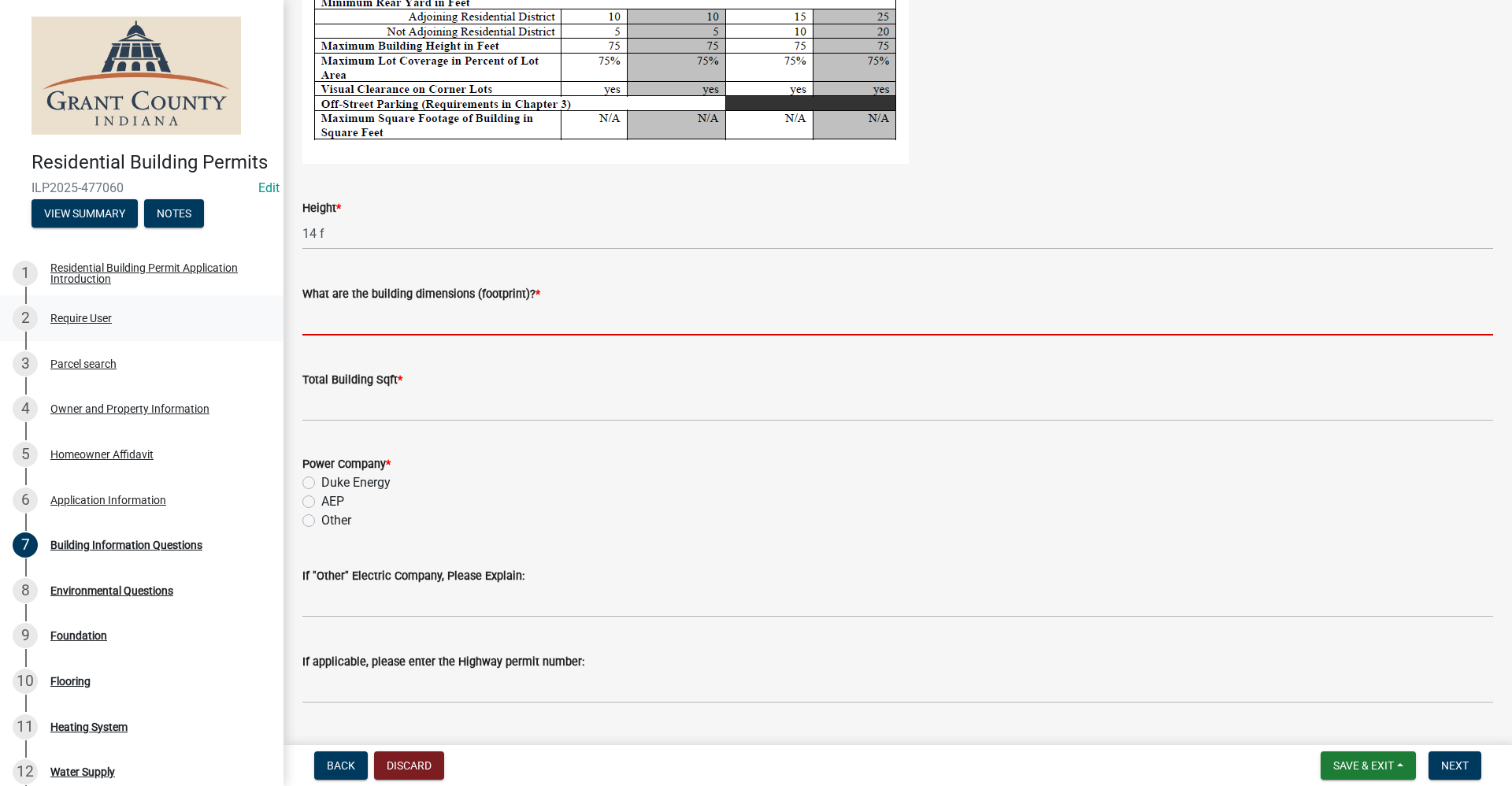
type input "t"
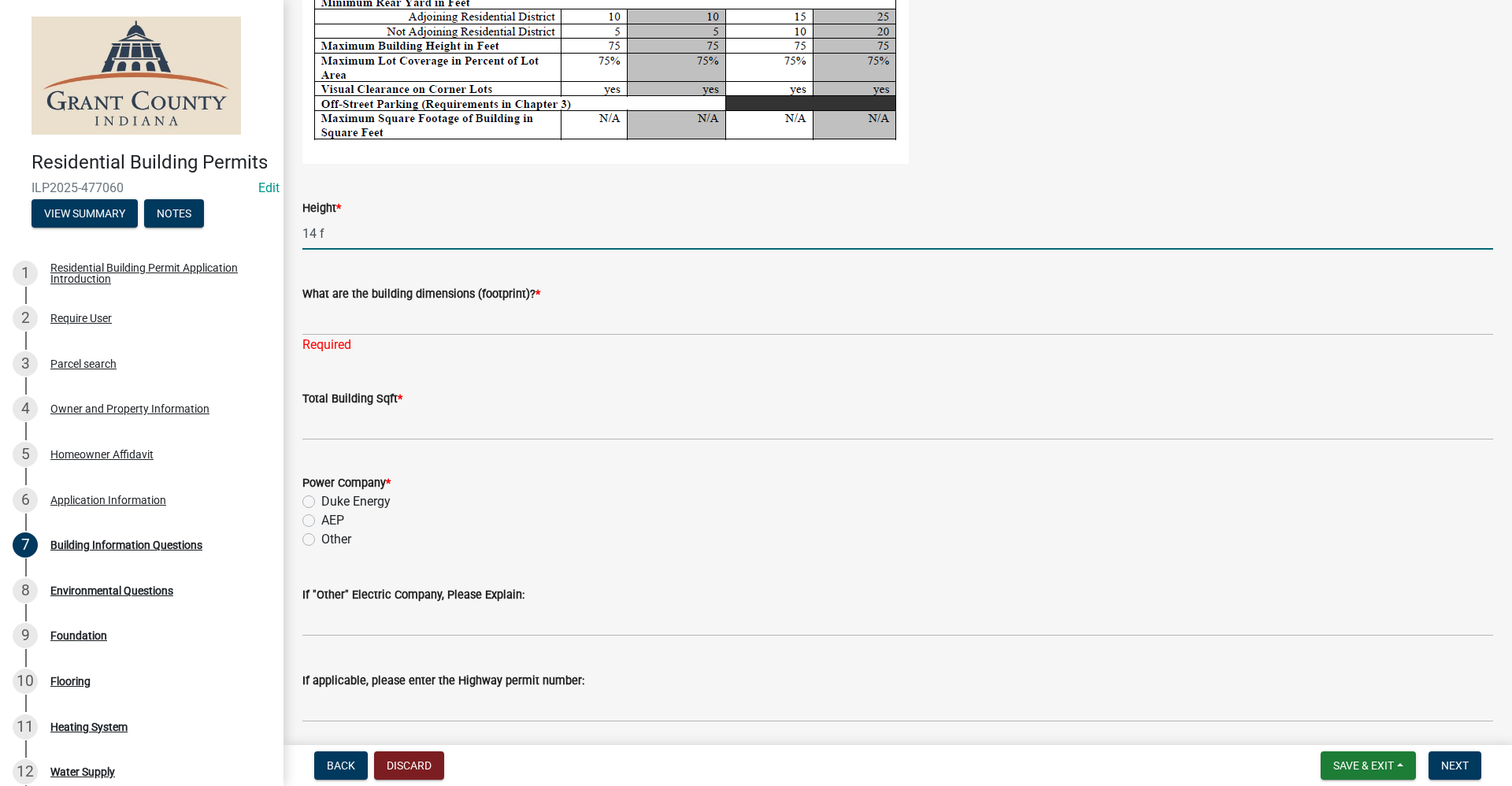
click at [330, 237] on input "14 f" at bounding box center [897, 232] width 1190 height 32
type input "14 ft"
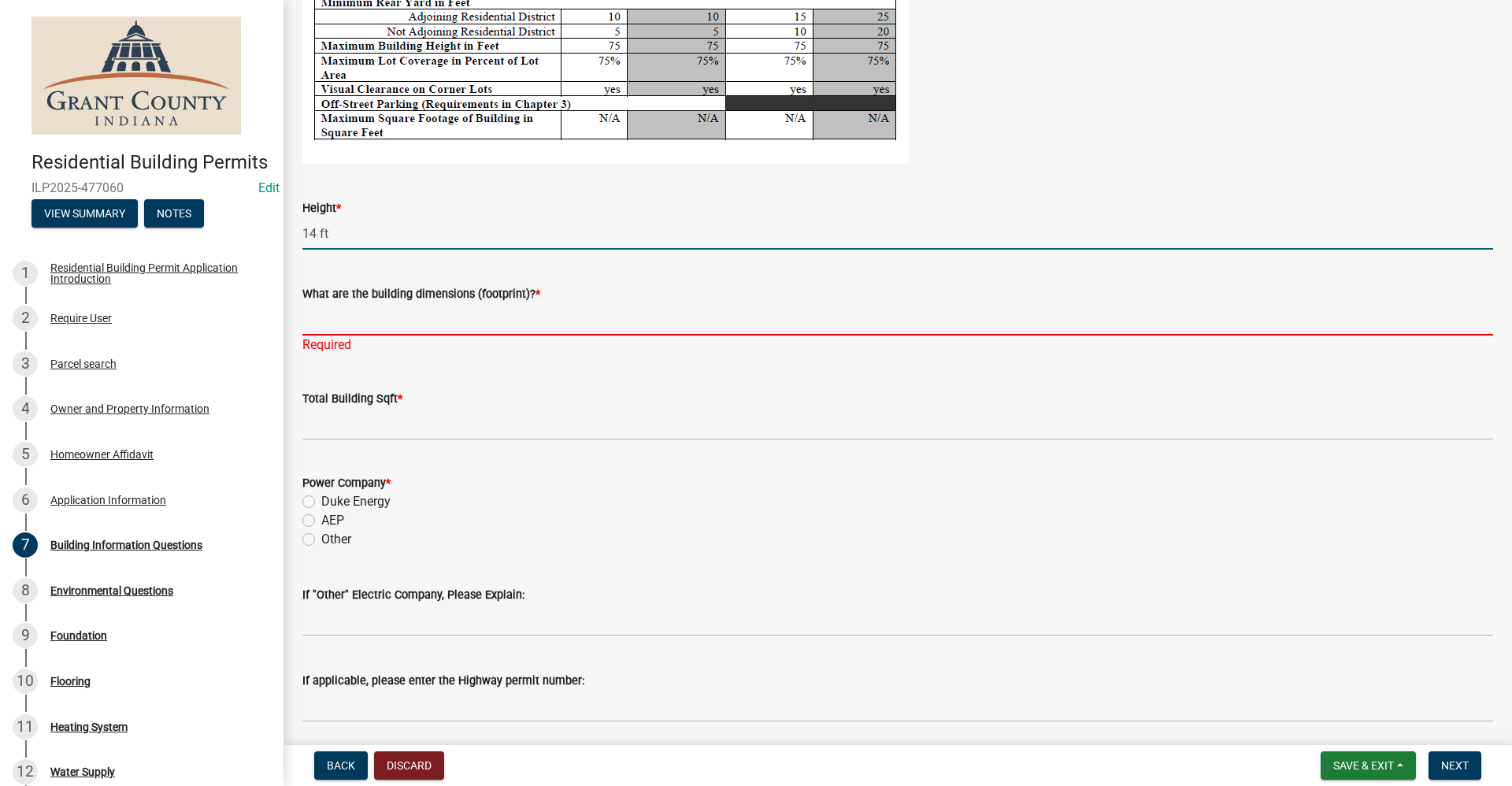
click at [332, 321] on input "What are the building dimensions (footprint)? *" at bounding box center [897, 319] width 1190 height 32
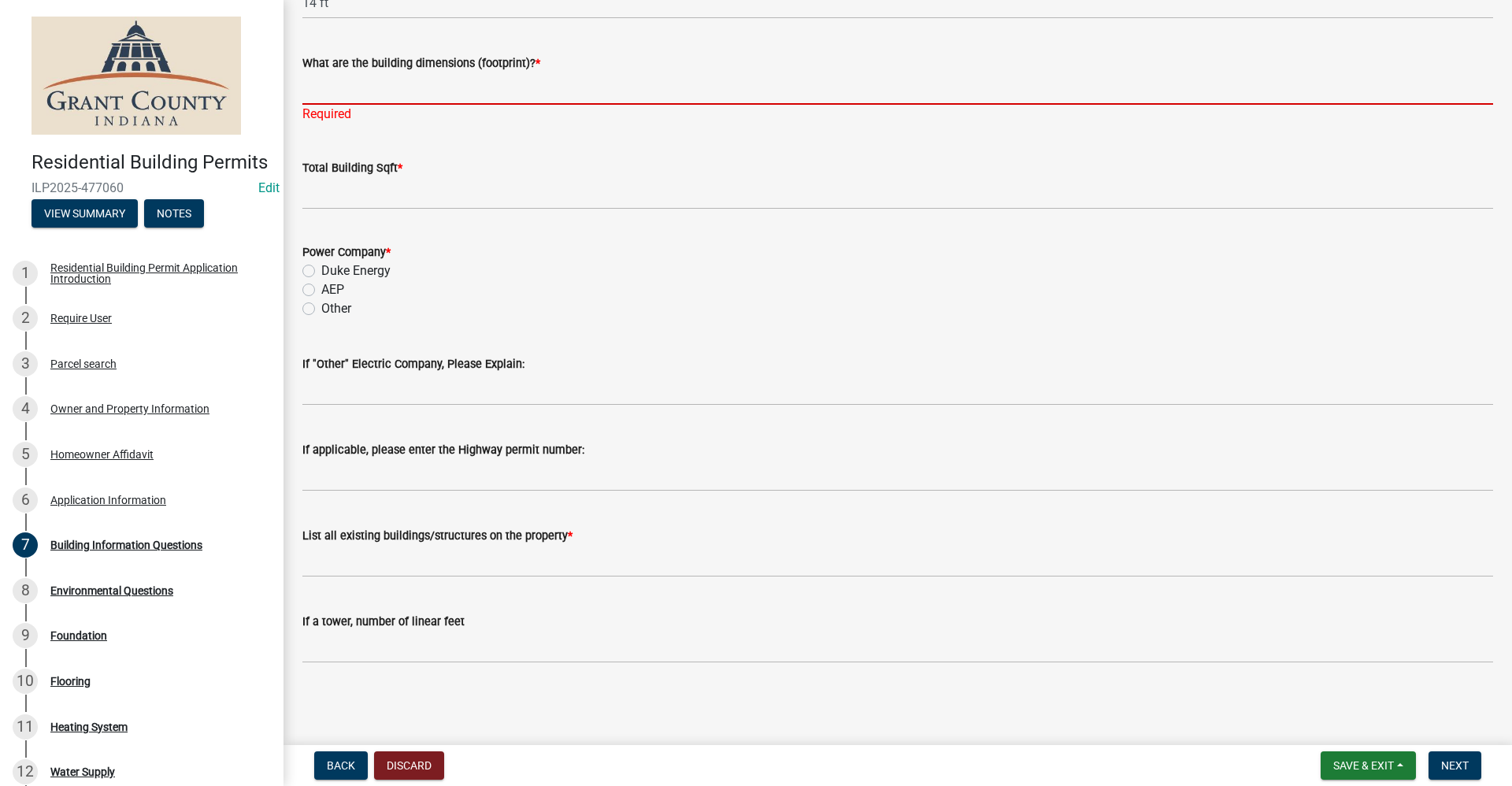
scroll to position [3143, 0]
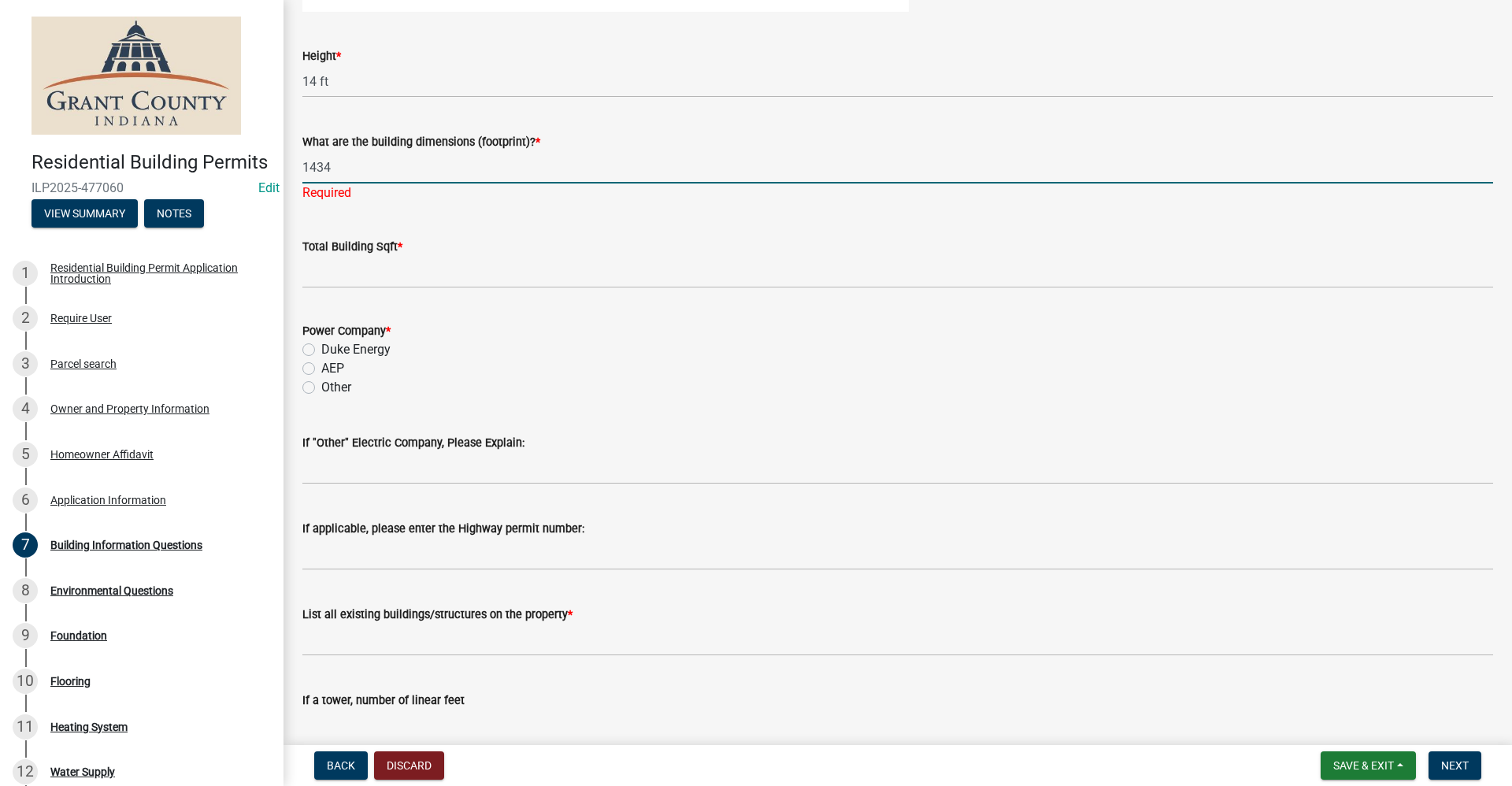
drag, startPoint x: 337, startPoint y: 165, endPoint x: 284, endPoint y: 172, distance: 53.5
type input "NA"
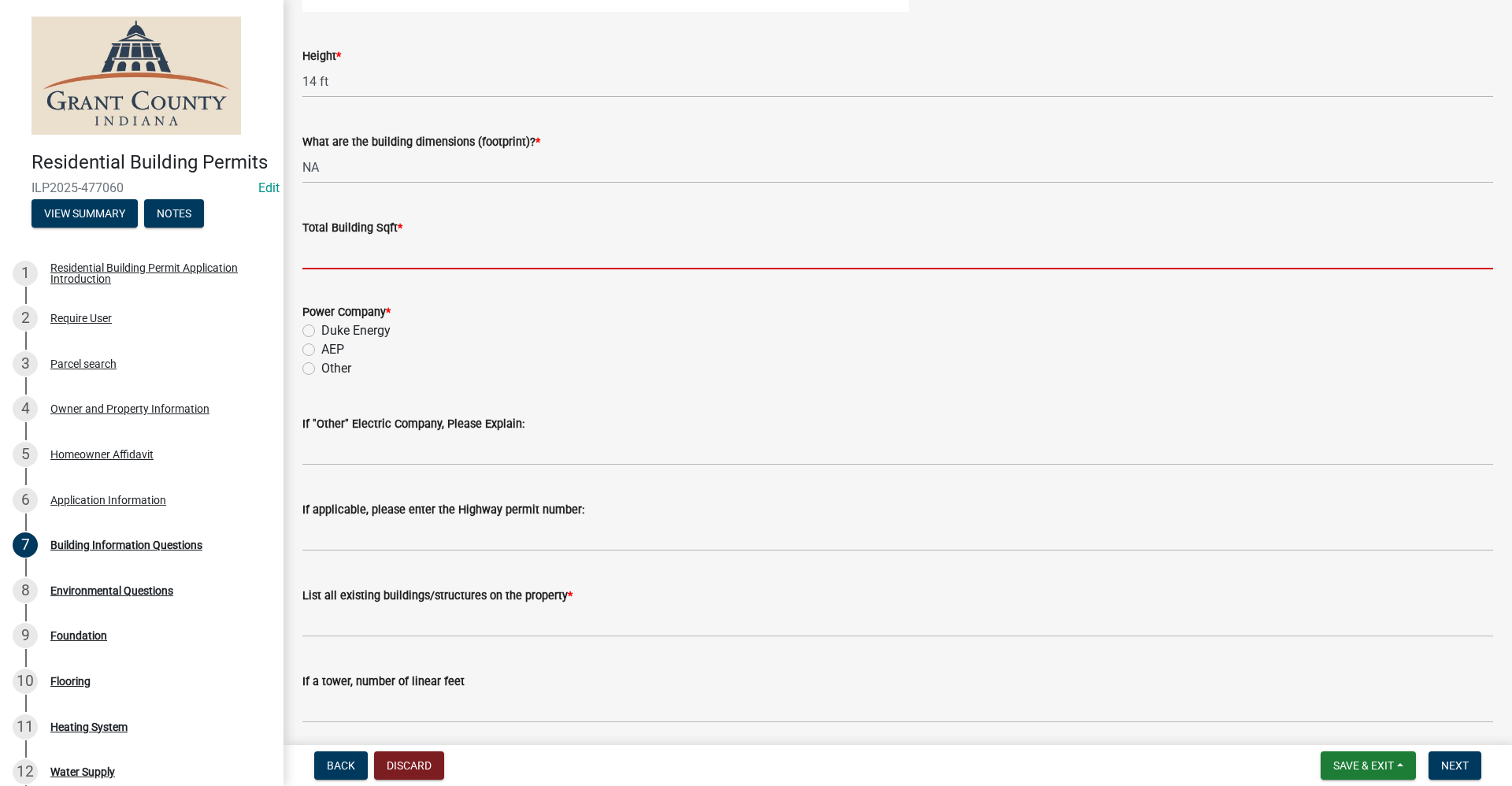
click at [328, 267] on input "text" at bounding box center [897, 253] width 1190 height 32
type input "0"
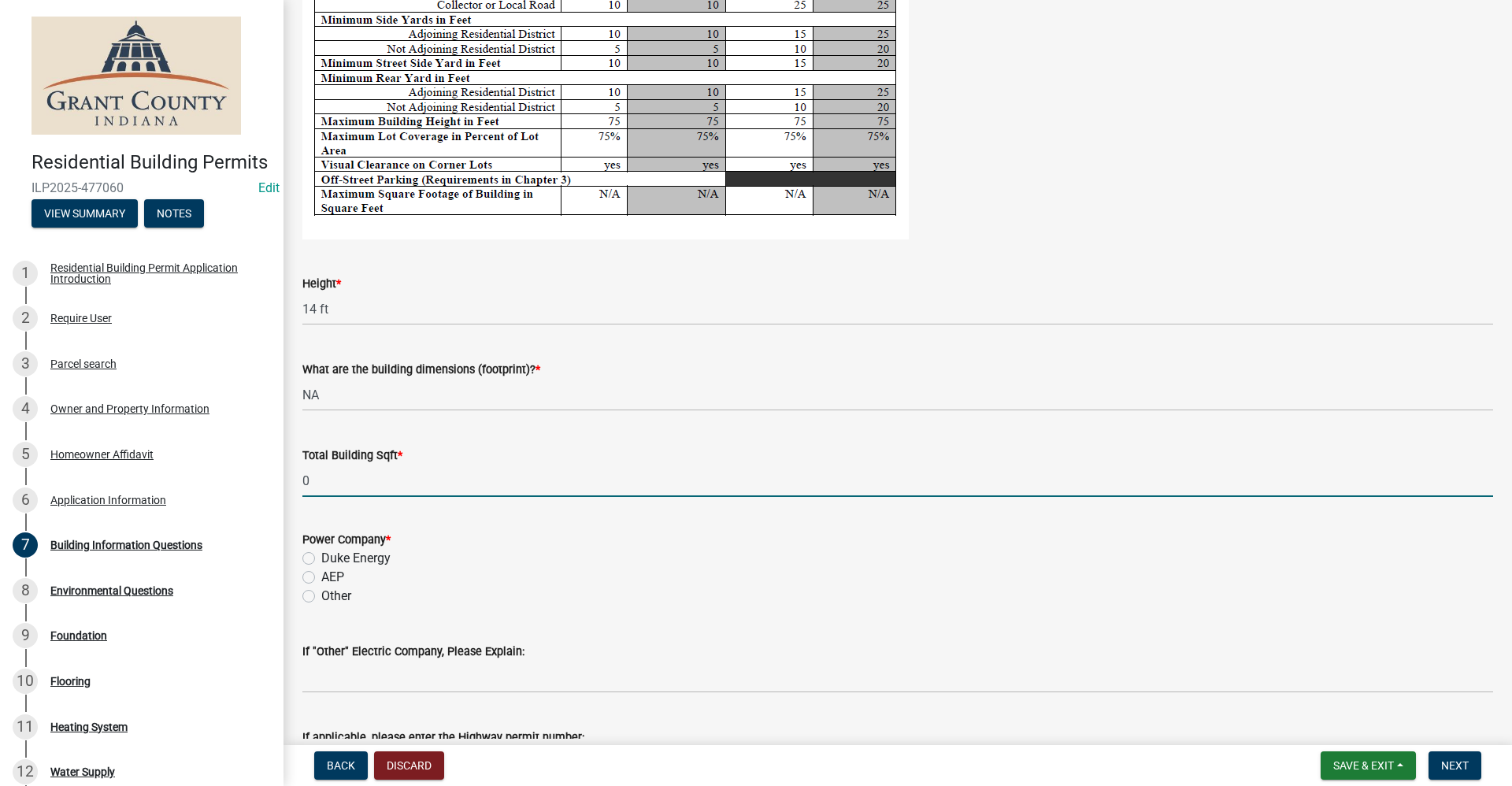
scroll to position [2907, 0]
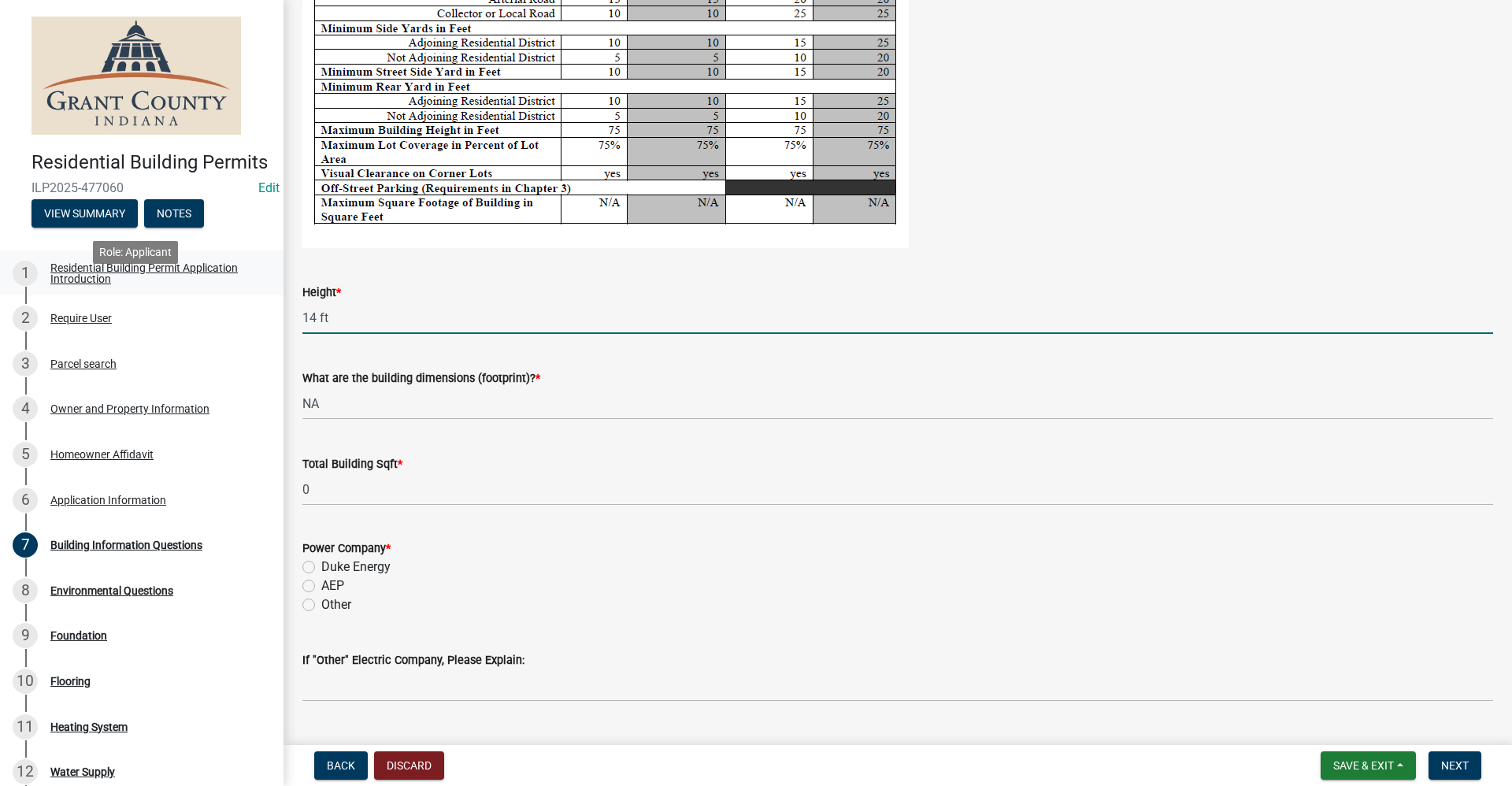
drag, startPoint x: 337, startPoint y: 319, endPoint x: 254, endPoint y: 307, distance: 83.9
click at [254, 307] on div "Residential Building Permits ILP2025-477060 Edit View Summary Notes 1 Residenti…" at bounding box center [756, 393] width 1512 height 786
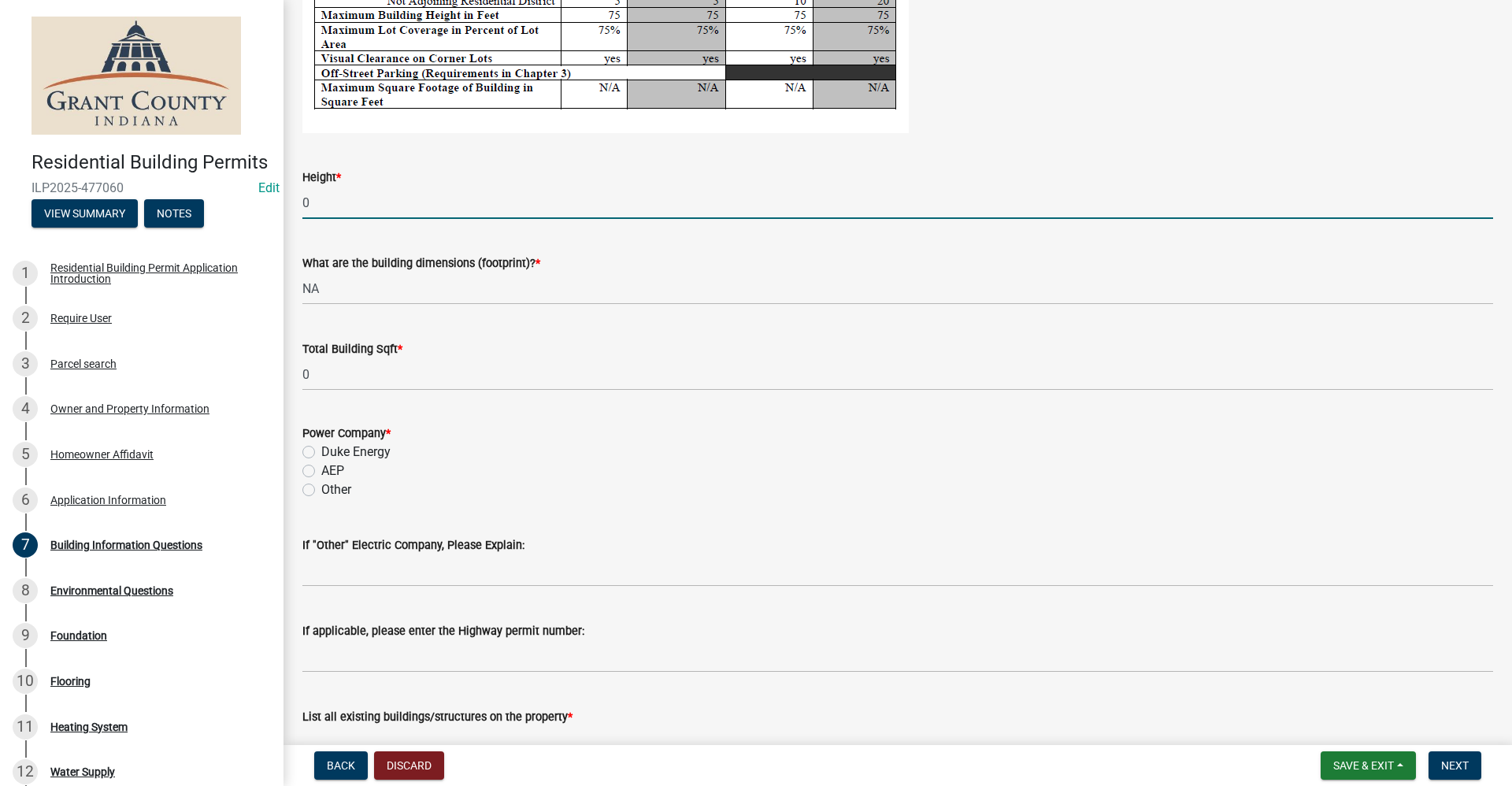
scroll to position [3143, 0]
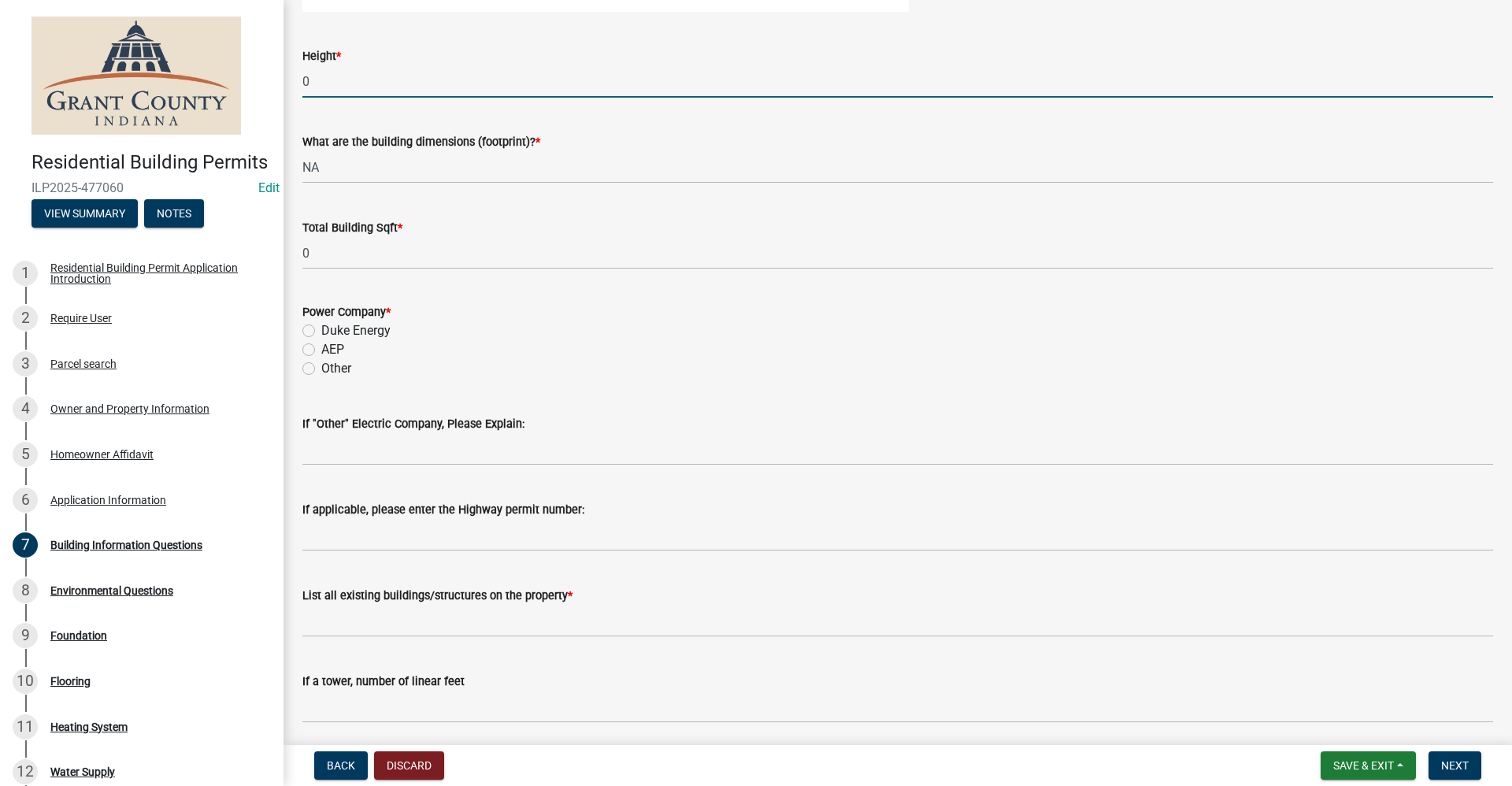
type input "0"
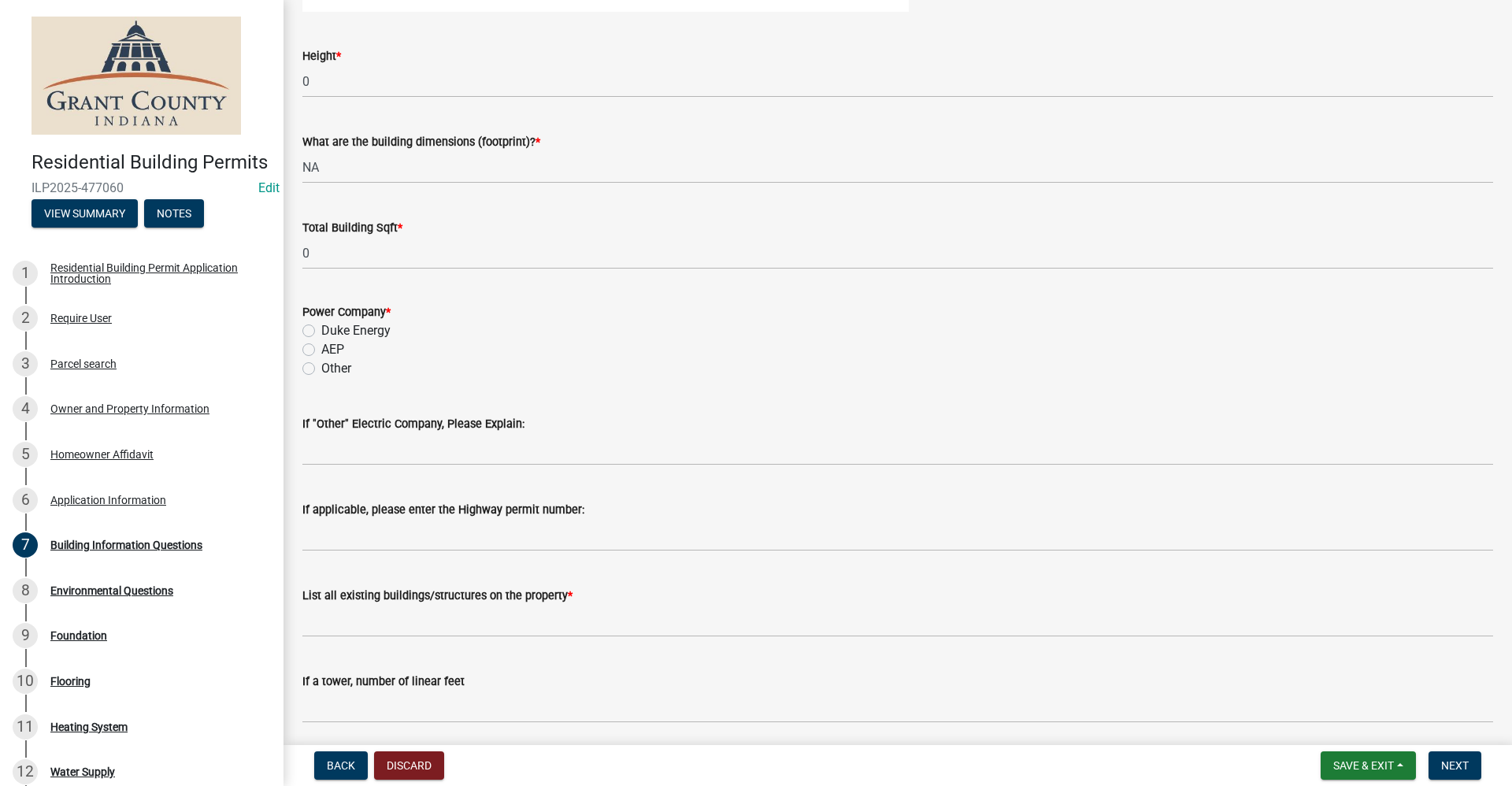
click at [321, 348] on label "AEP" at bounding box center [332, 349] width 22 height 18
click at [321, 348] on input "AEP" at bounding box center [326, 345] width 11 height 11
radio input "true"
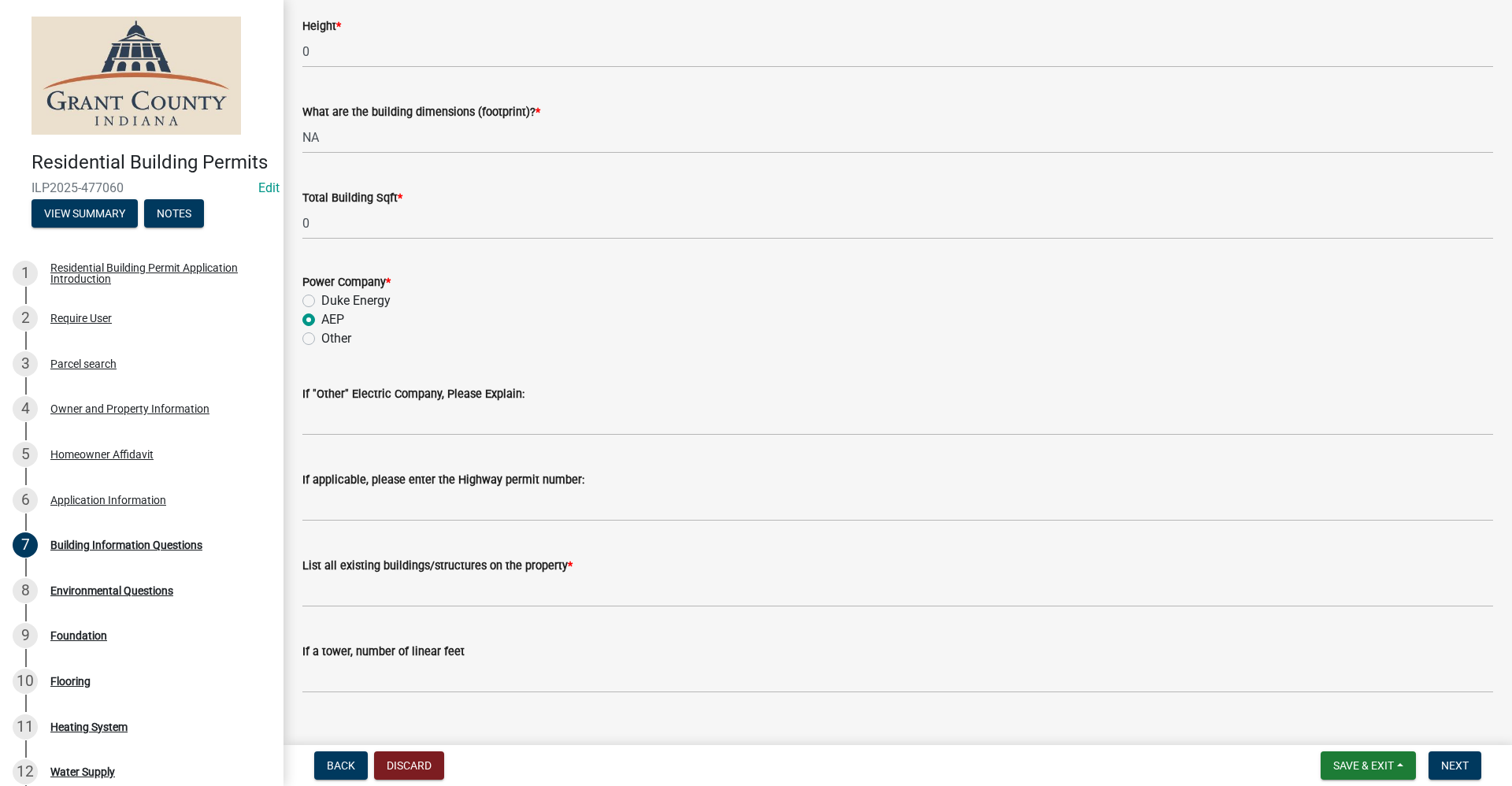
scroll to position [3202, 0]
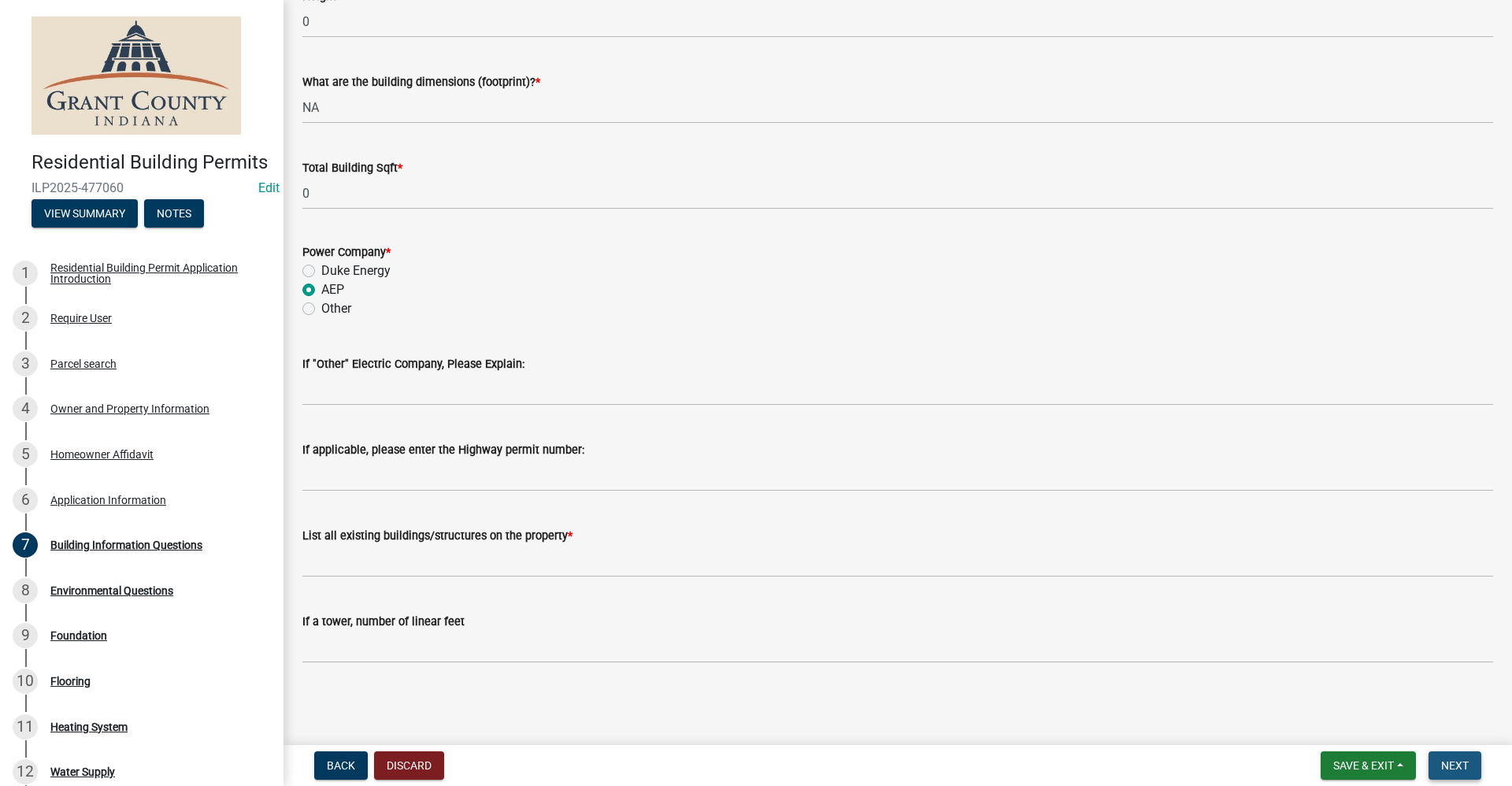
click at [1457, 773] on button "Next" at bounding box center [1455, 765] width 53 height 28
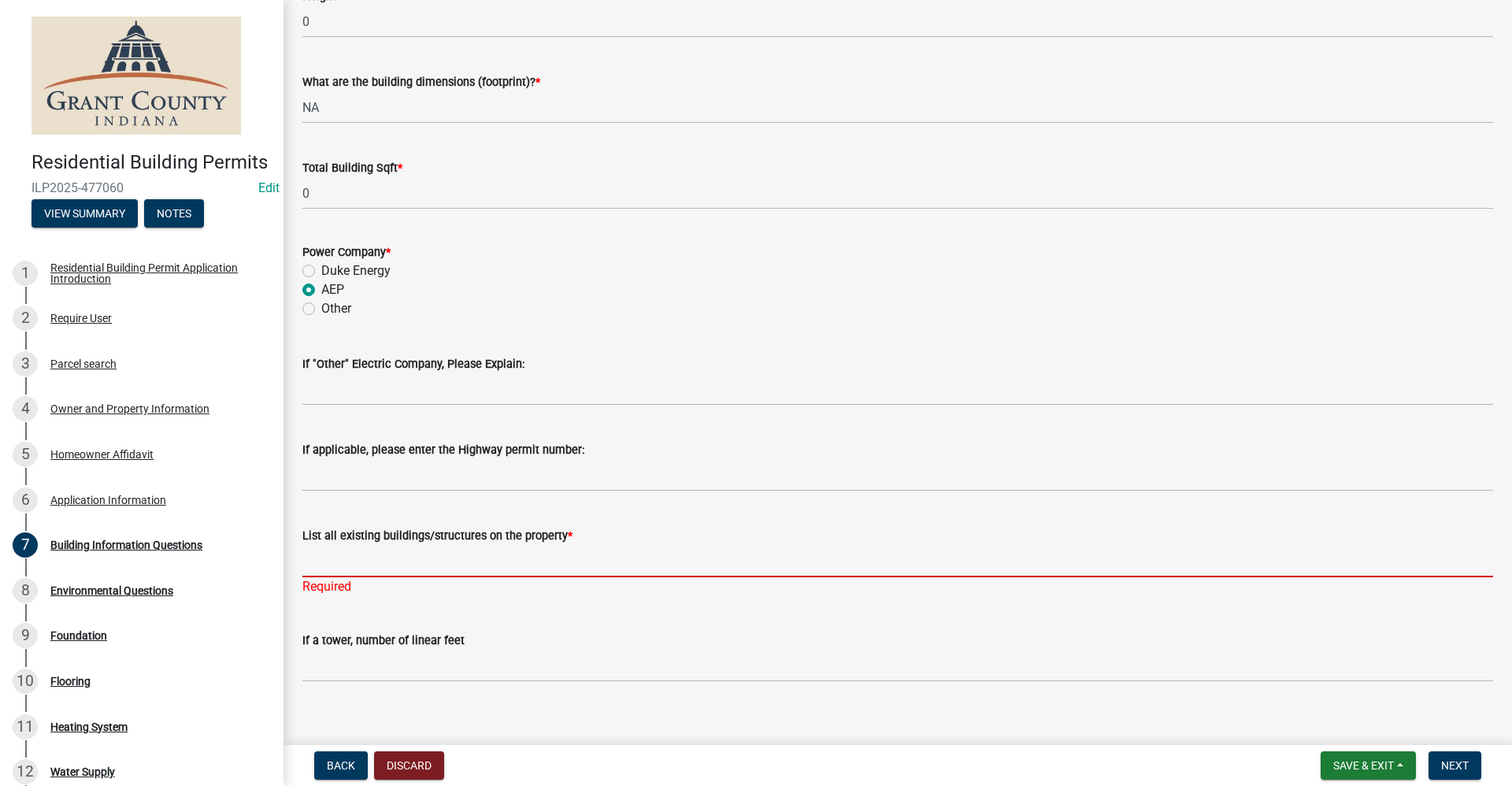
click at [347, 558] on input "List all existing buildings/structures on the property *" at bounding box center [897, 560] width 1190 height 32
type input "H"
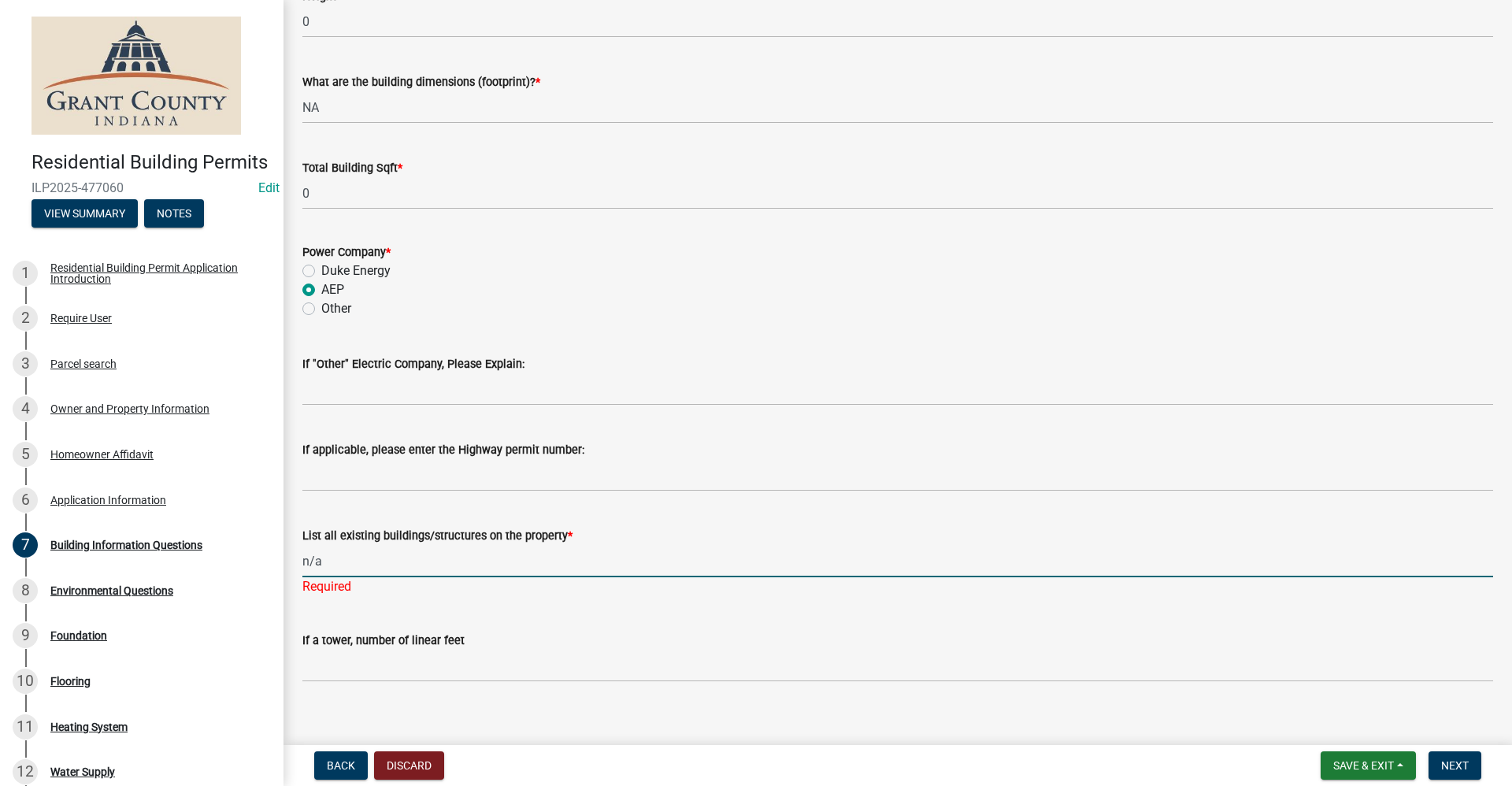
type input "n/a"
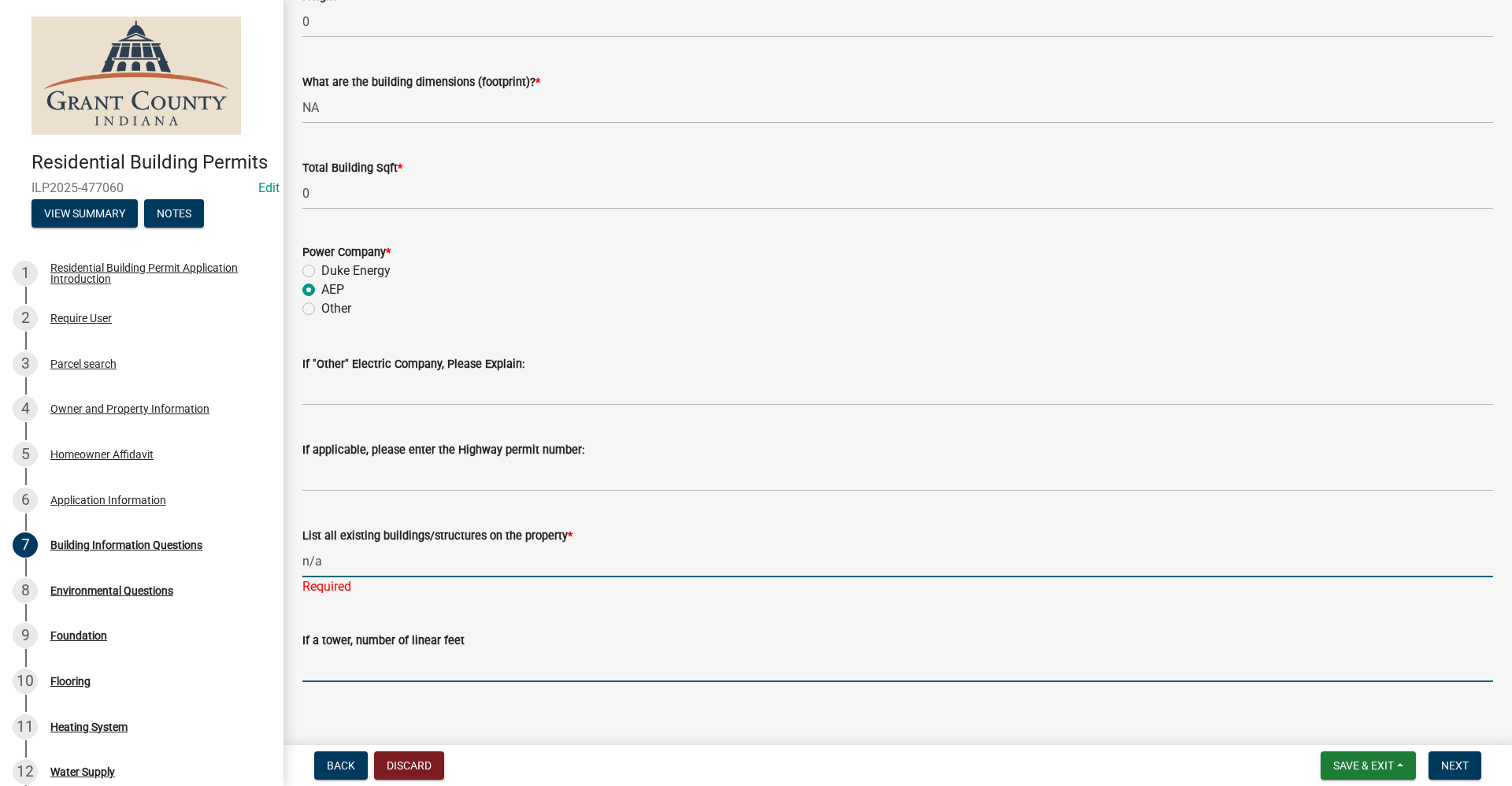
click at [1225, 670] on wm-data-entity-input "If a tower, number of linear feet" at bounding box center [897, 652] width 1190 height 88
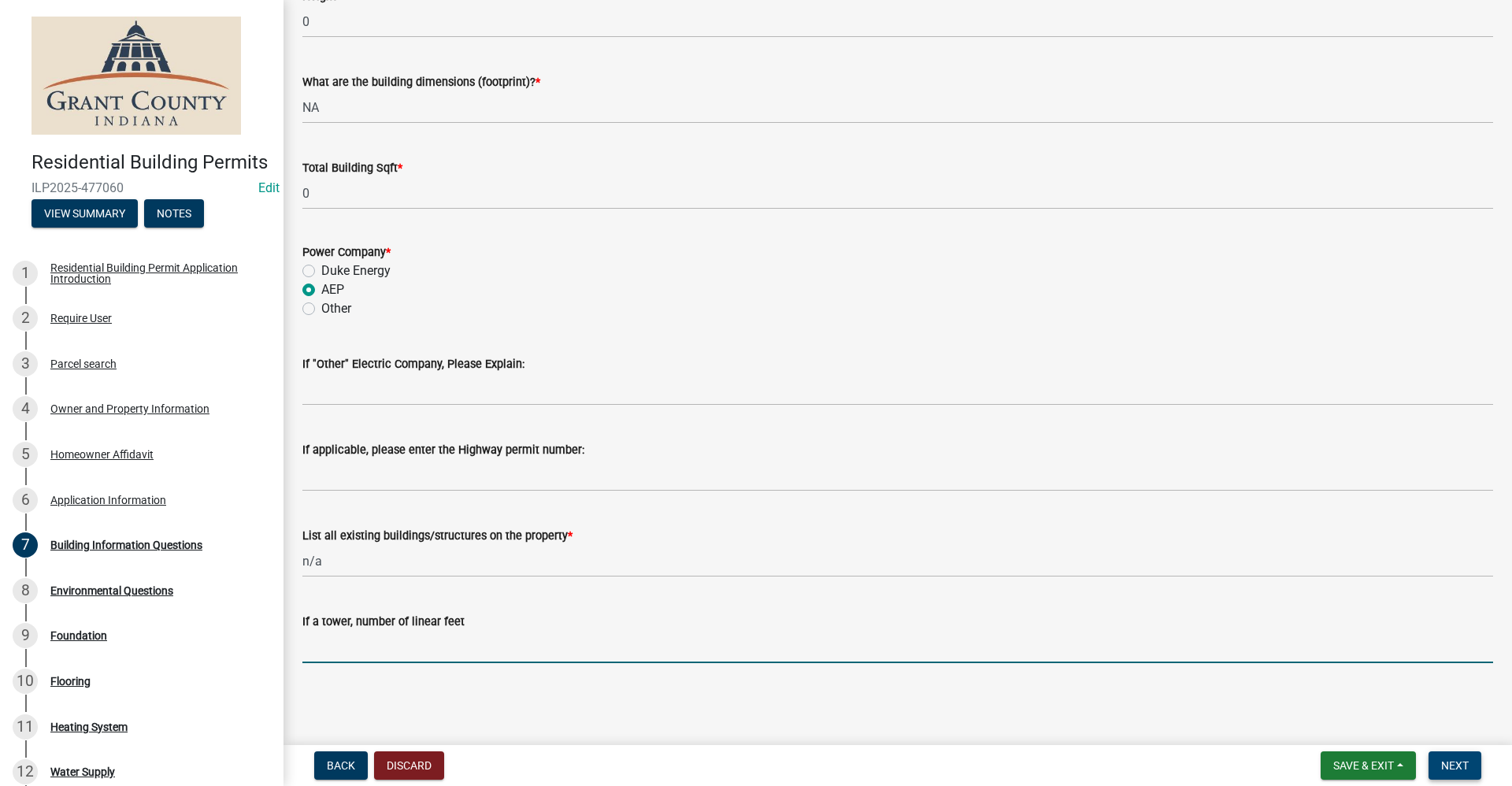
click at [1454, 762] on span "Next" at bounding box center [1455, 765] width 27 height 13
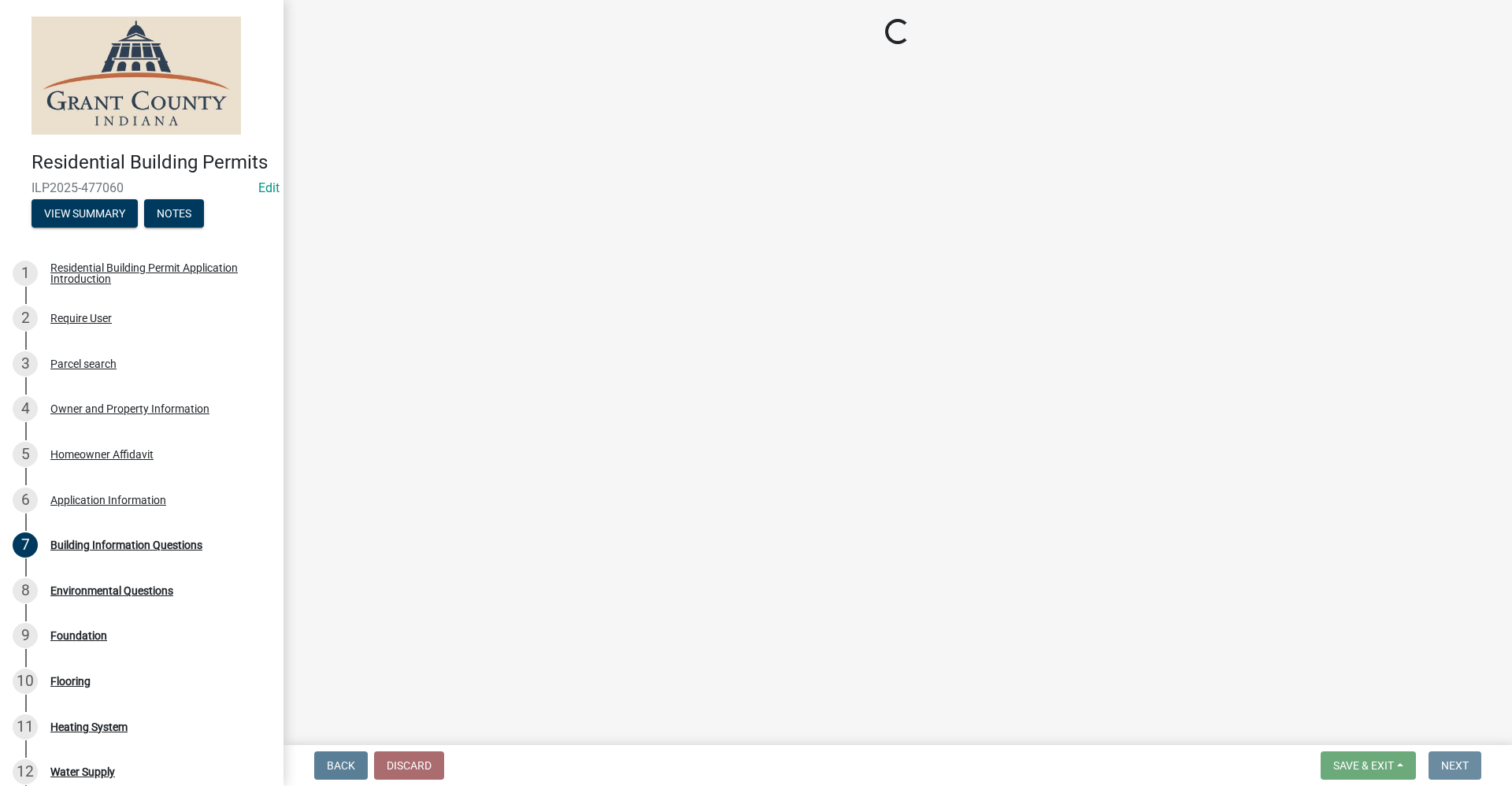
scroll to position [0, 0]
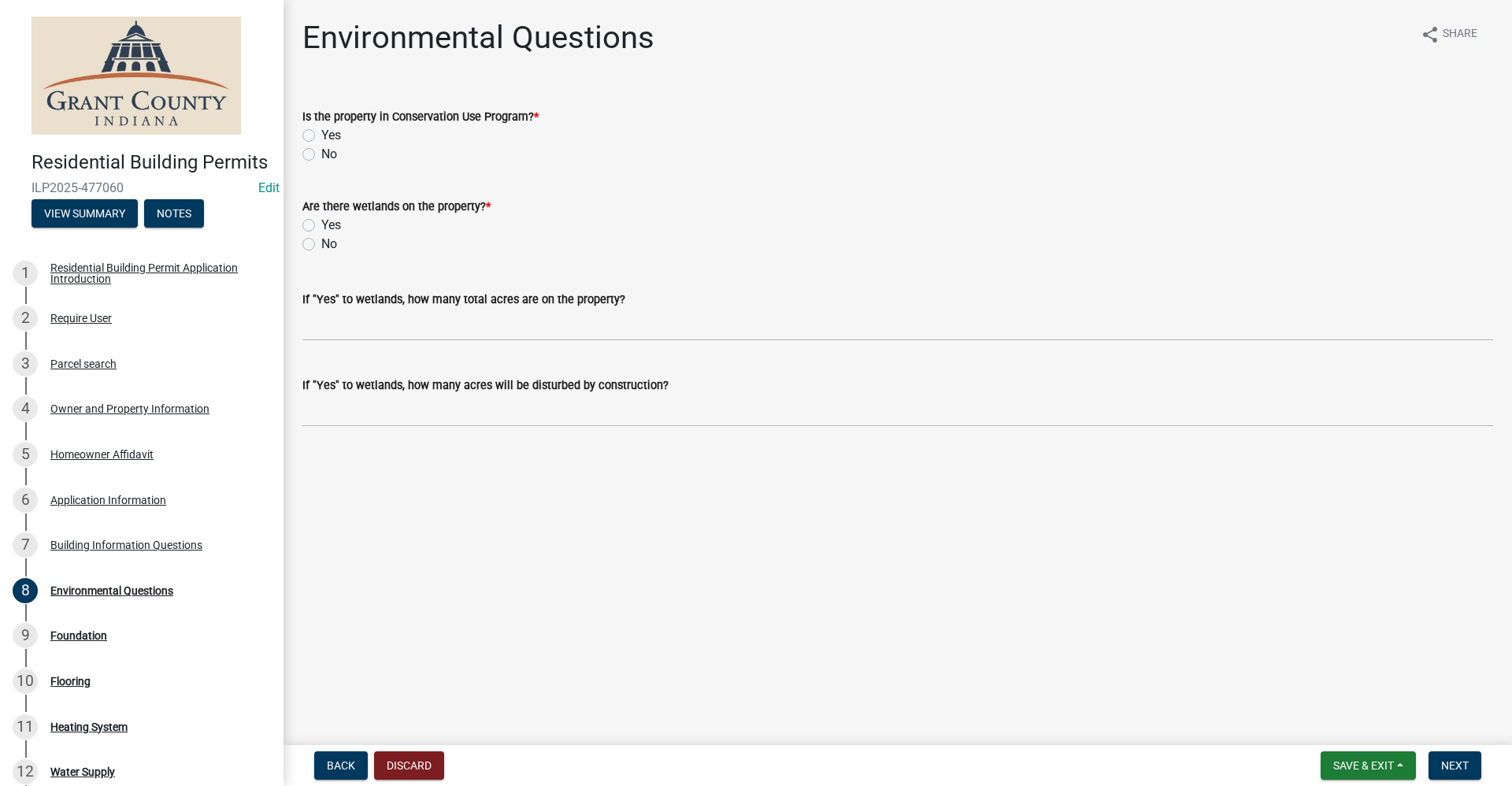
click at [321, 156] on label "No" at bounding box center [329, 154] width 16 height 18
click at [321, 155] on input "No" at bounding box center [326, 150] width 11 height 11
radio input "true"
click at [321, 241] on label "No" at bounding box center [329, 243] width 16 height 18
click at [321, 241] on input "No" at bounding box center [326, 239] width 11 height 11
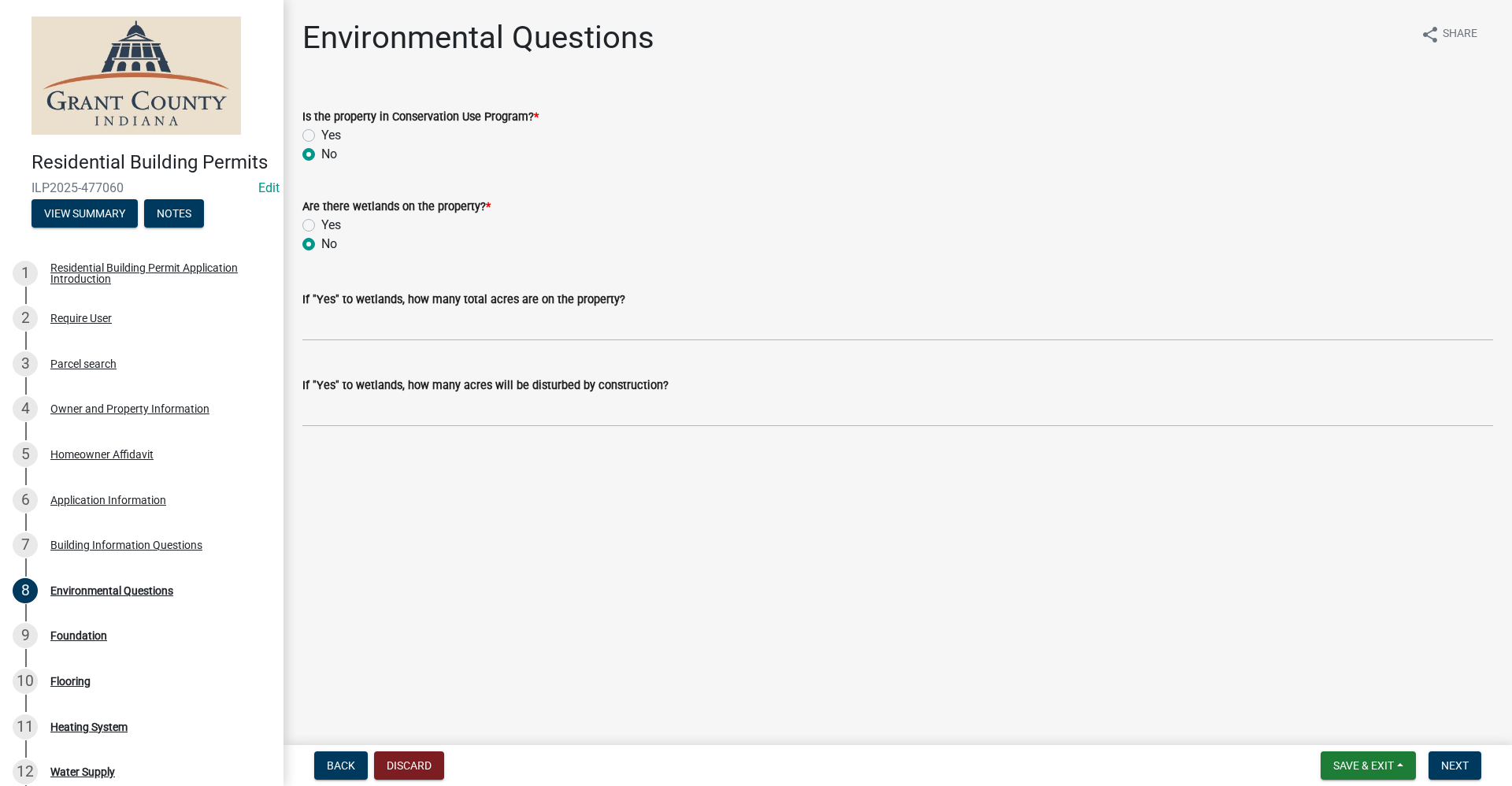
radio input "true"
click at [1457, 765] on span "Next" at bounding box center [1455, 765] width 27 height 13
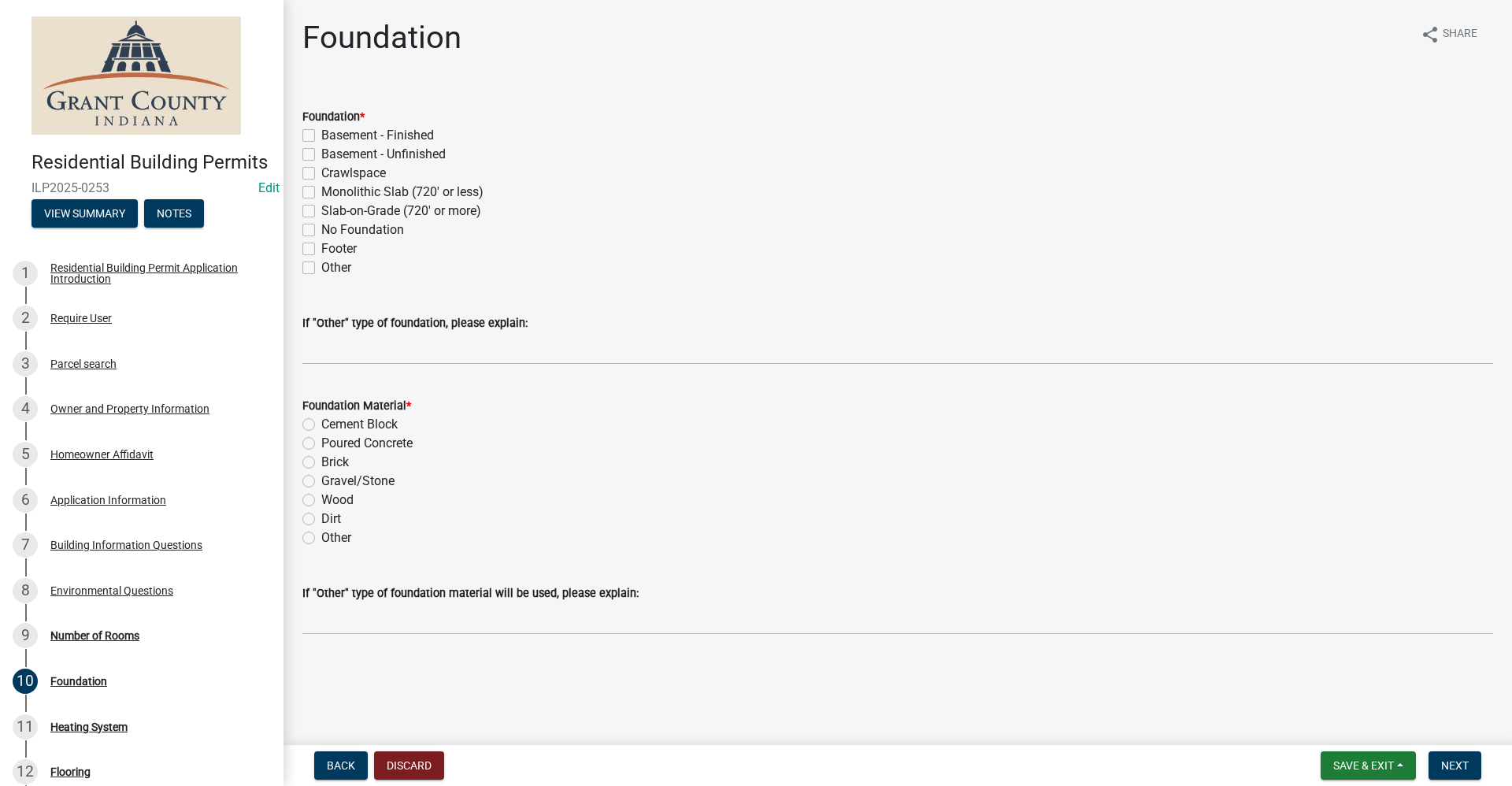
click at [321, 176] on label "Crawlspace" at bounding box center [353, 172] width 64 height 18
click at [321, 174] on input "Crawlspace" at bounding box center [326, 168] width 11 height 11
checkbox input "true"
checkbox input "false"
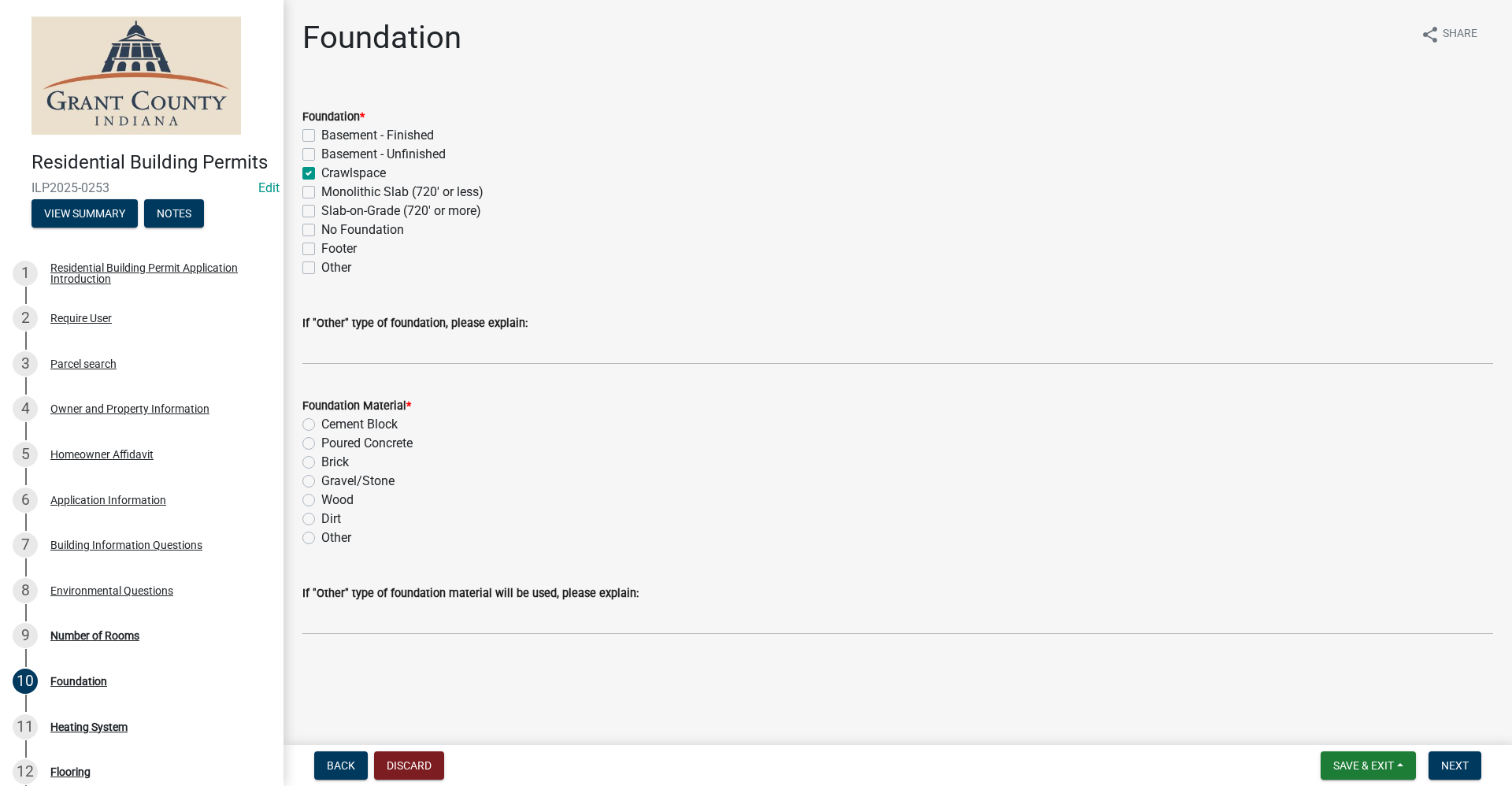
checkbox input "true"
checkbox input "false"
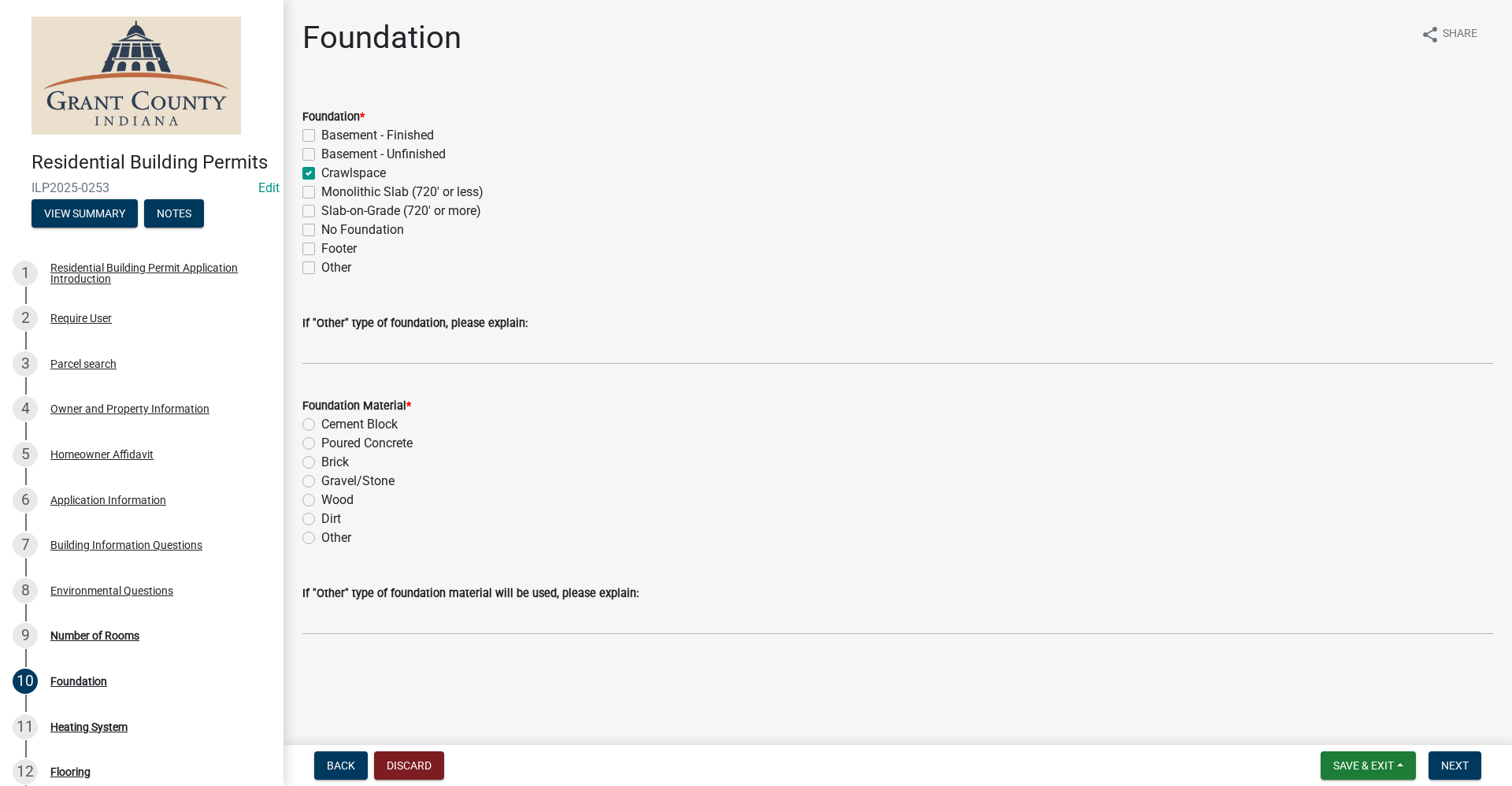
checkbox input "false"
click at [321, 425] on label "Cement Block" at bounding box center [359, 423] width 76 height 18
click at [321, 425] on input "Cement Block" at bounding box center [326, 419] width 11 height 11
radio input "true"
click at [1442, 769] on span "Next" at bounding box center [1455, 765] width 27 height 13
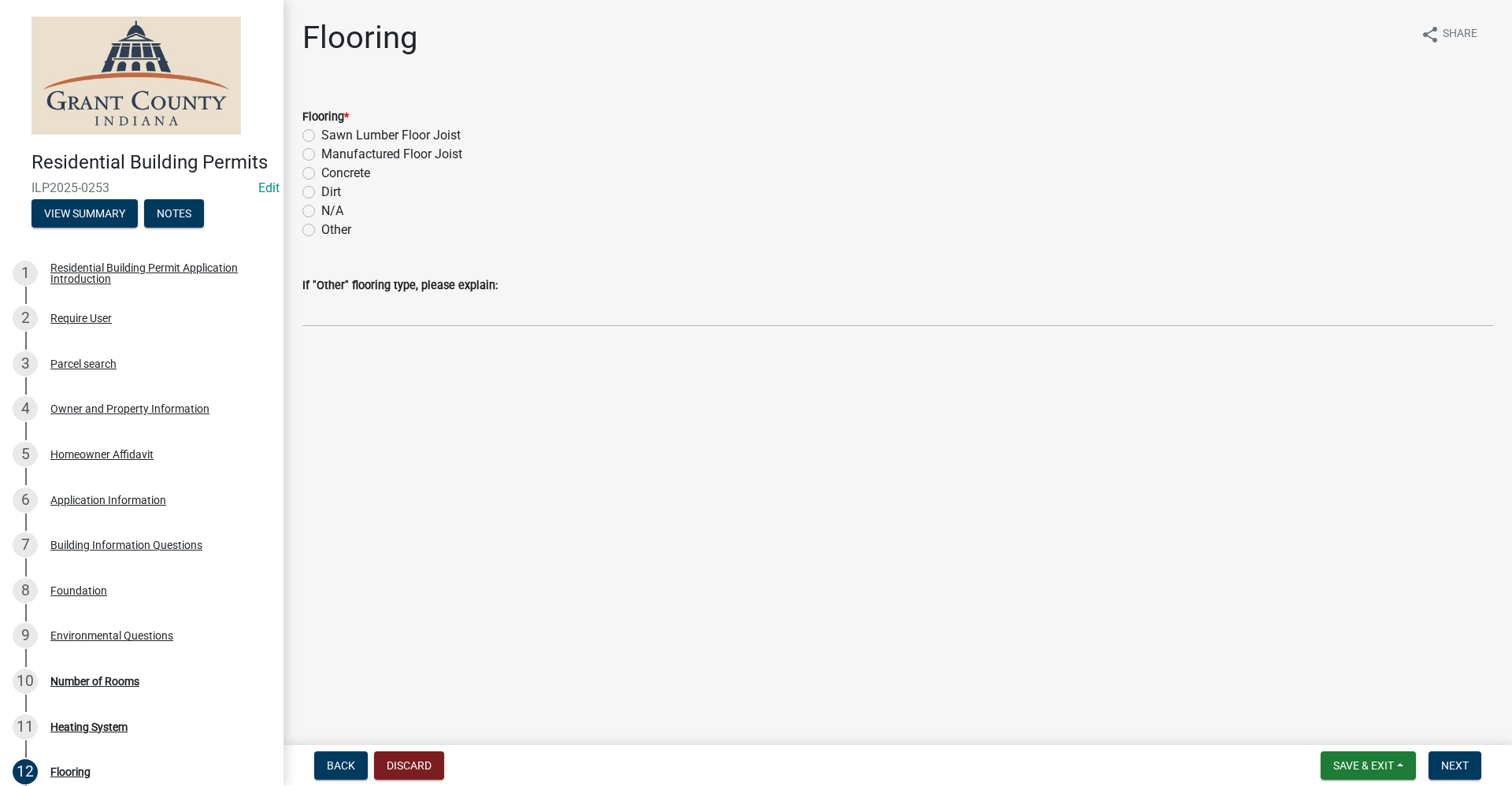
click at [321, 135] on label "Sawn Lumber Floor Joist" at bounding box center [390, 134] width 139 height 18
click at [321, 135] on input "Sawn Lumber Floor Joist" at bounding box center [326, 130] width 11 height 11
radio input "true"
click at [1448, 769] on span "Next" at bounding box center [1455, 765] width 27 height 13
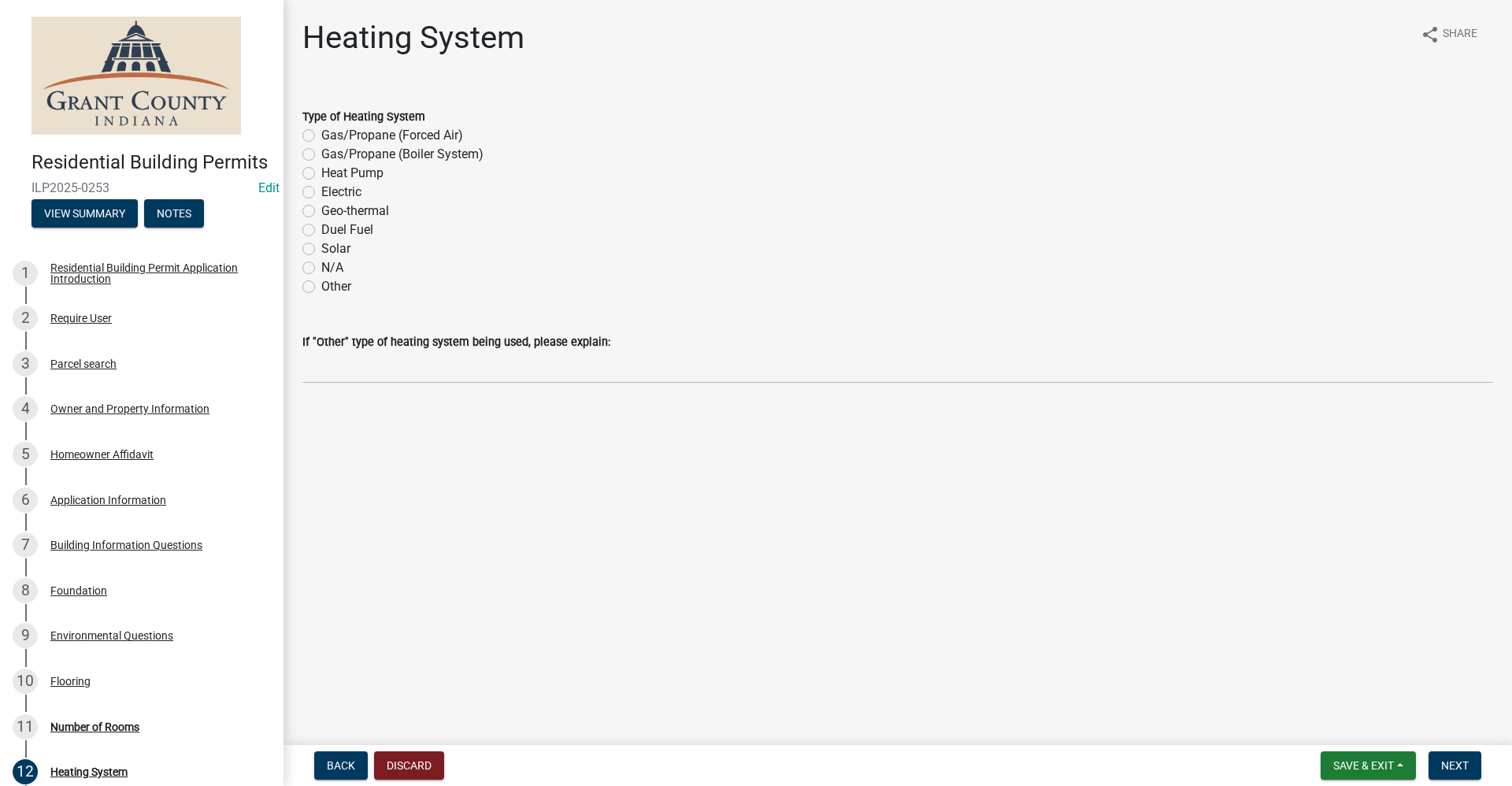
click at [321, 267] on label "N/A" at bounding box center [332, 267] width 22 height 18
click at [321, 267] on input "N/A" at bounding box center [326, 263] width 11 height 11
radio input "true"
click at [1451, 773] on button "Next" at bounding box center [1455, 765] width 53 height 28
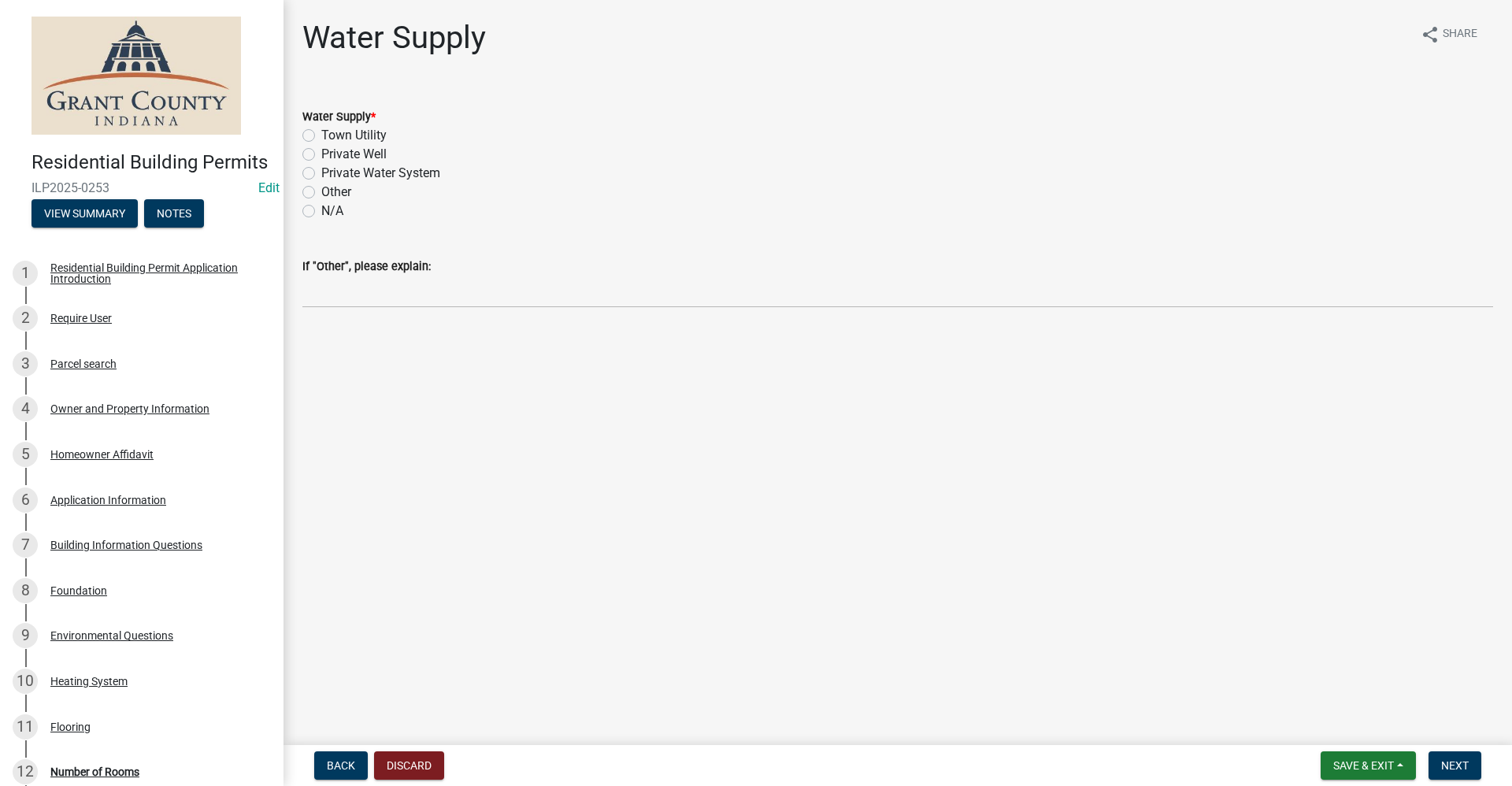
click at [321, 154] on label "Private Well" at bounding box center [353, 154] width 65 height 18
click at [321, 154] on input "Private Well" at bounding box center [326, 150] width 11 height 11
radio input "true"
click at [1466, 764] on span "Next" at bounding box center [1455, 765] width 27 height 13
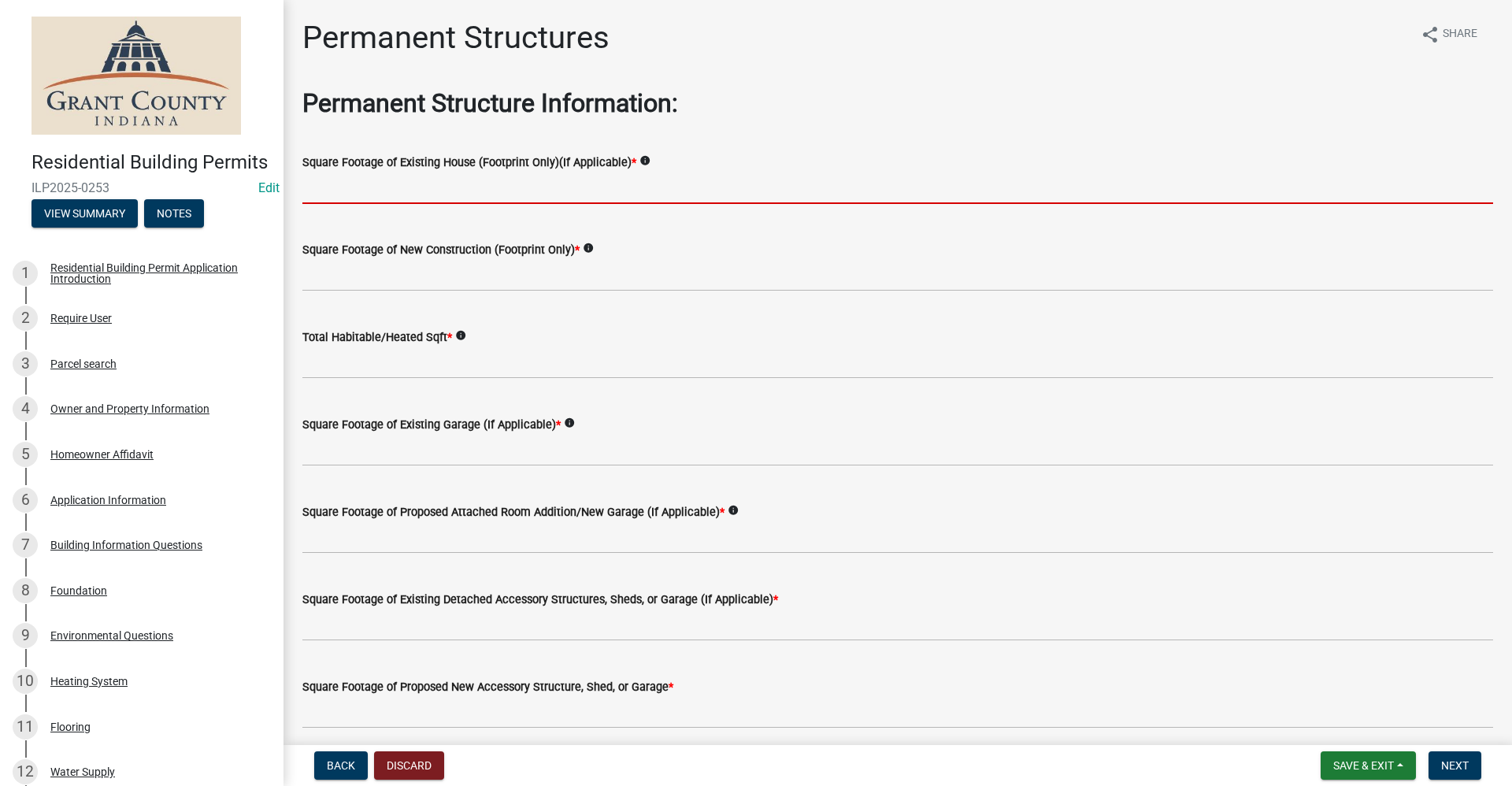
click at [320, 178] on input "text" at bounding box center [897, 187] width 1190 height 32
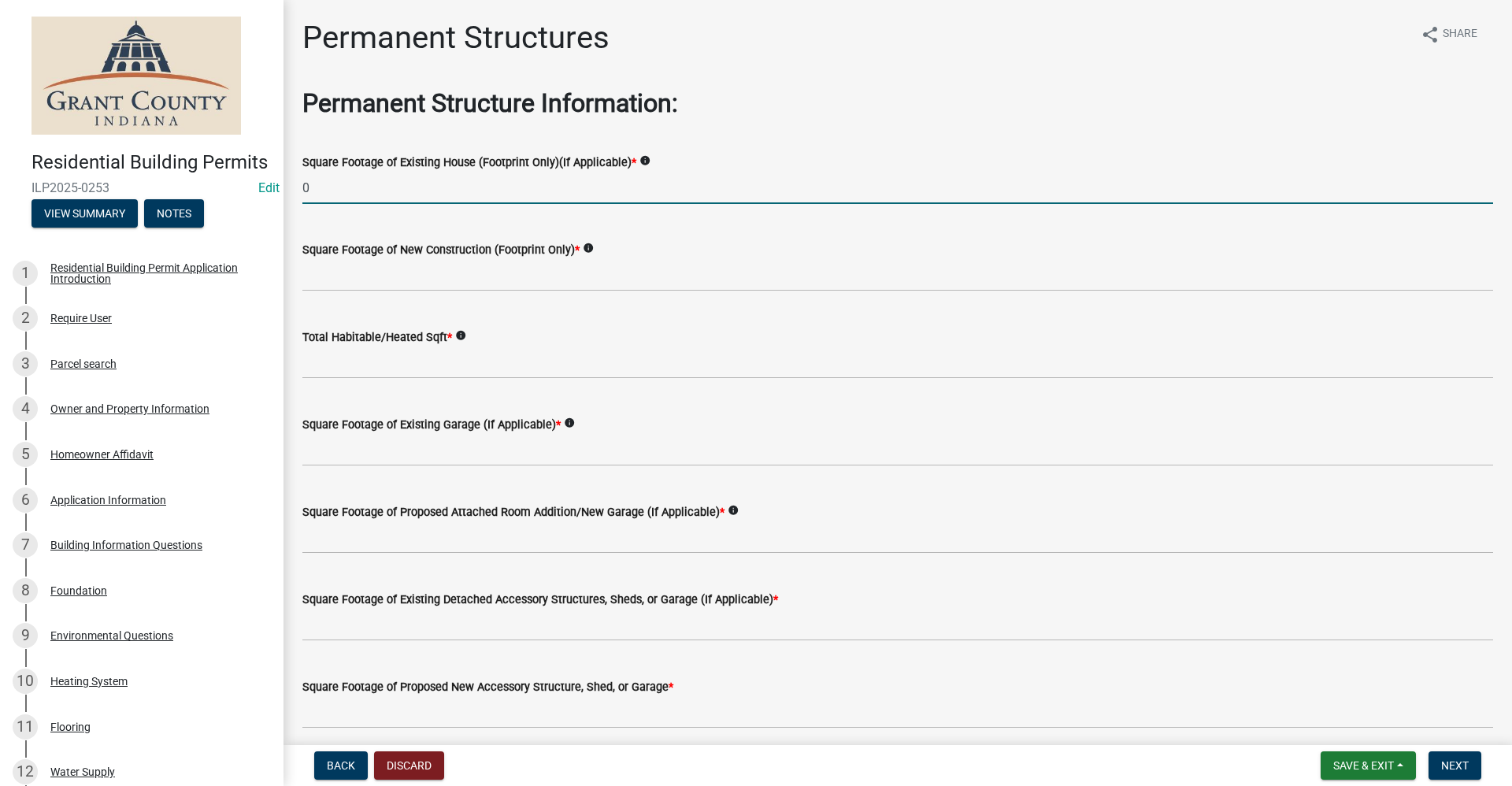
type input "0"
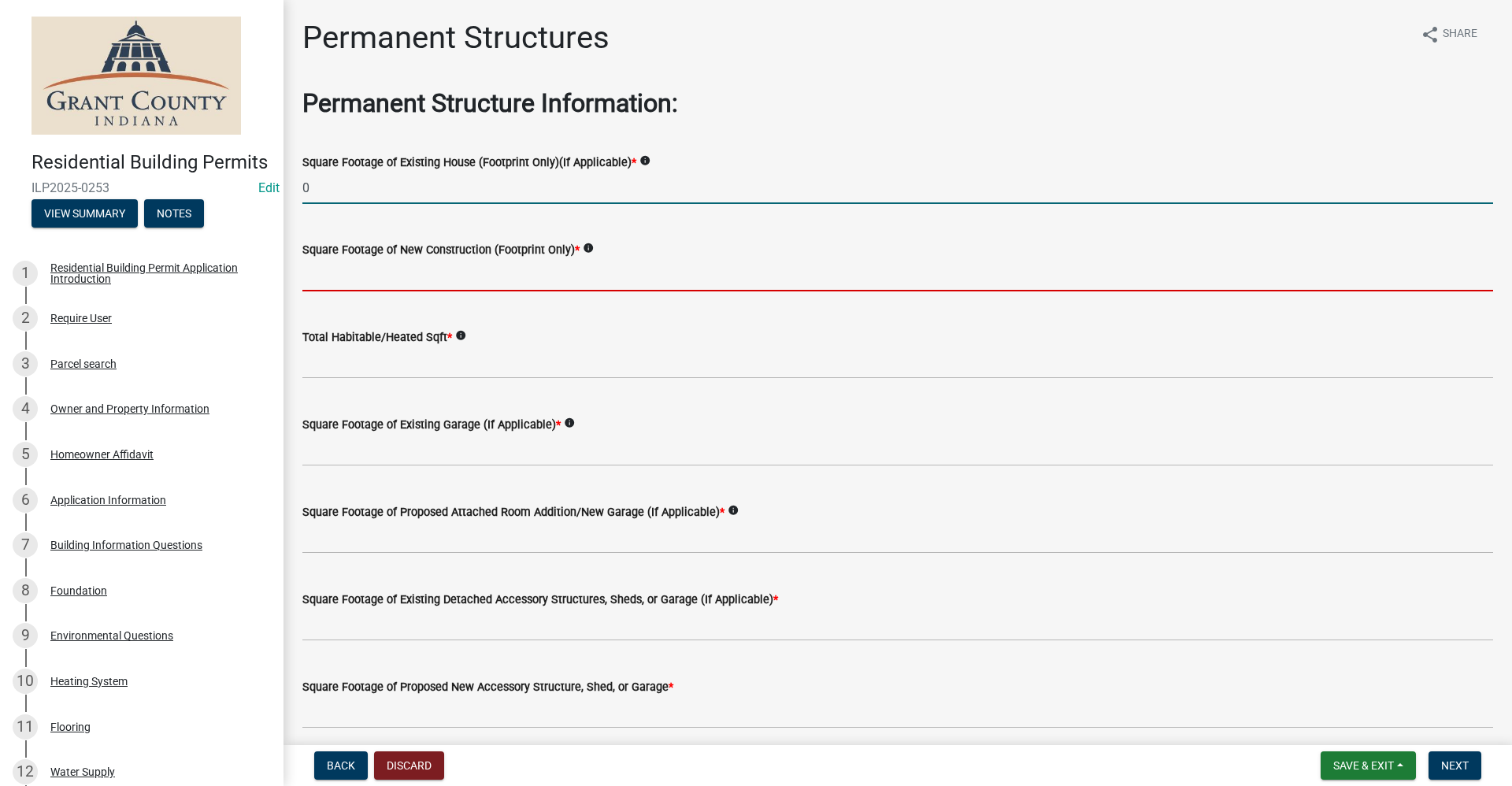
click at [337, 266] on input "text" at bounding box center [897, 274] width 1190 height 32
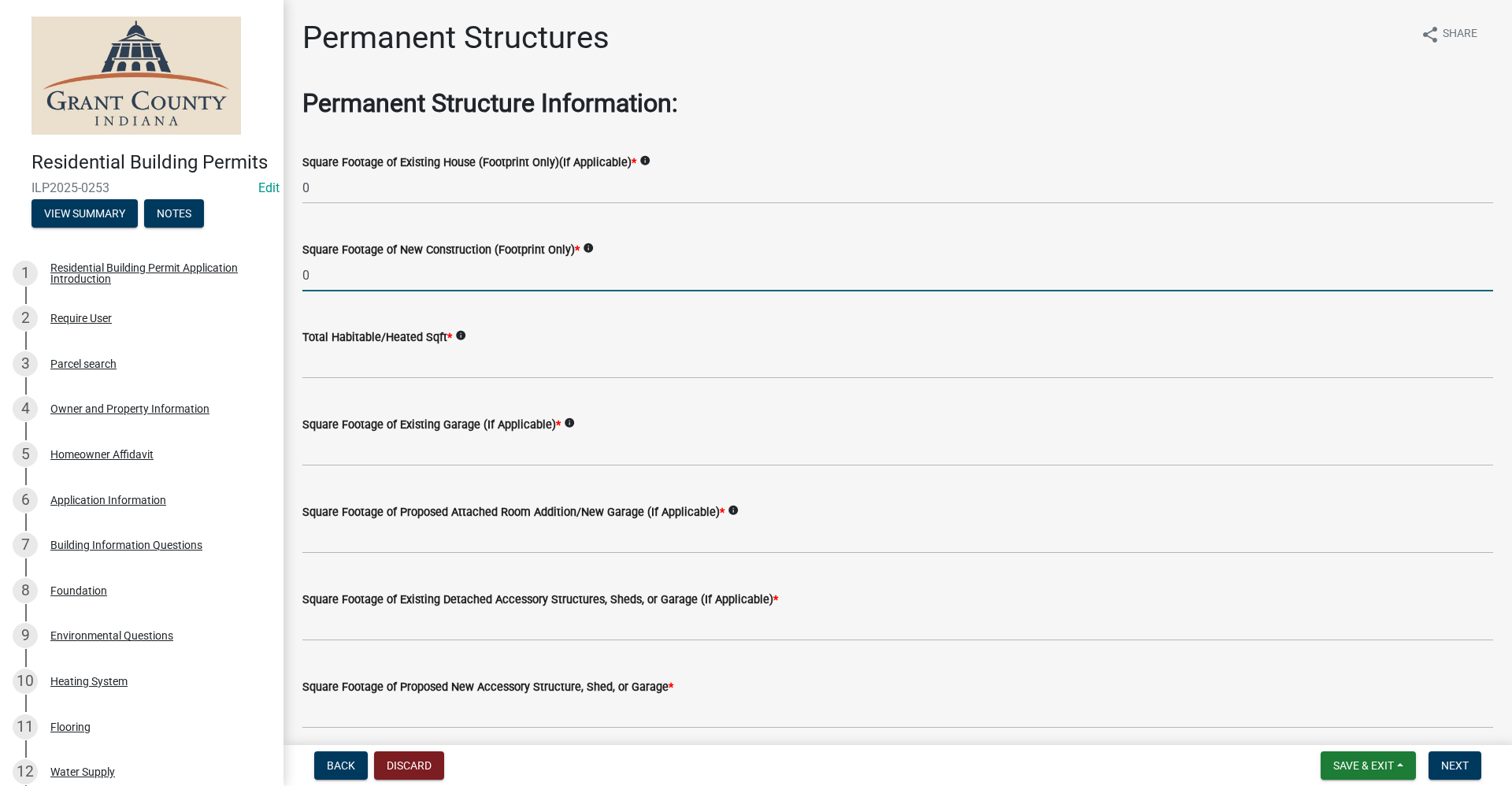
type input "0"
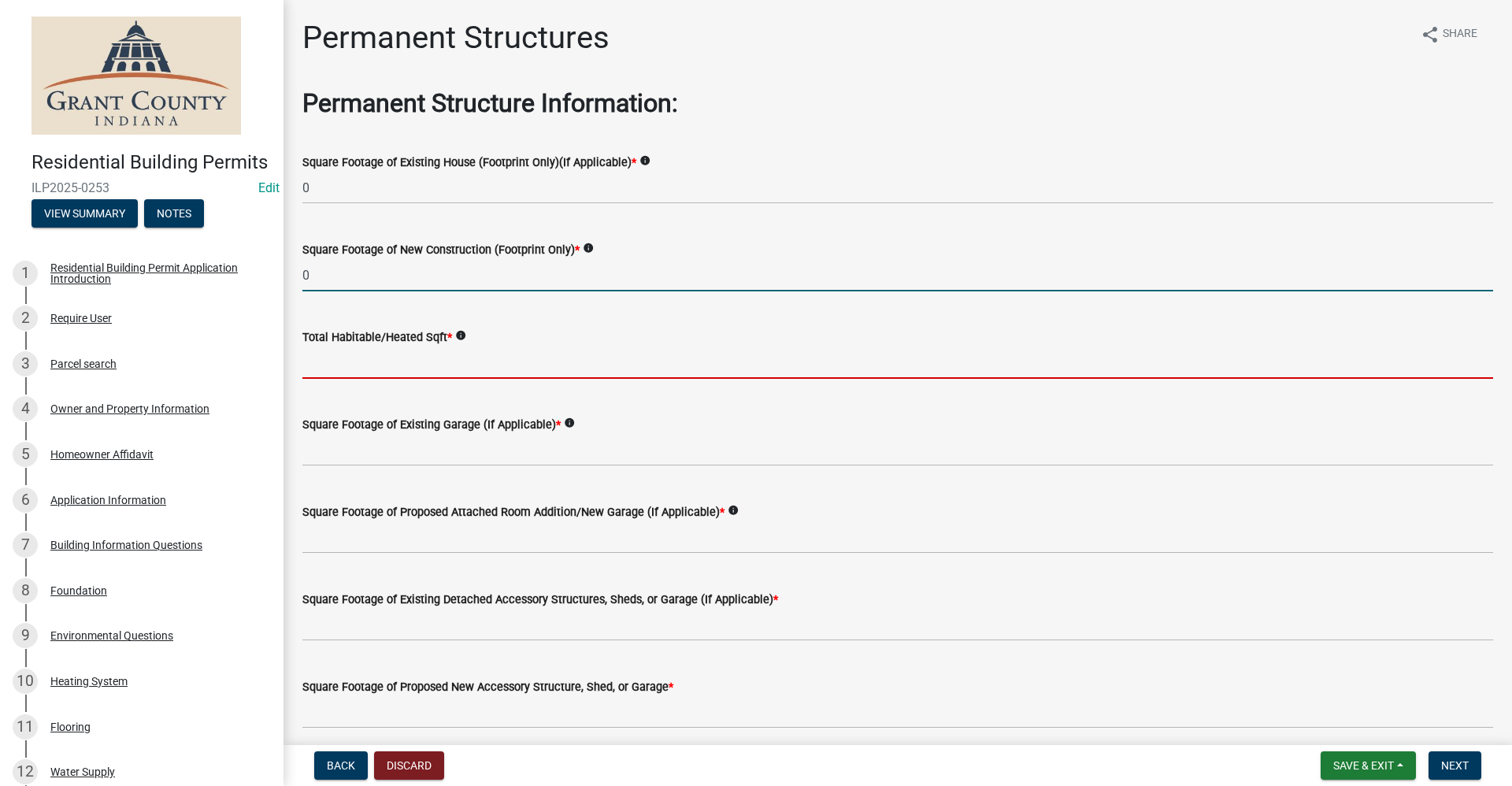
click at [352, 358] on input "text" at bounding box center [897, 362] width 1190 height 32
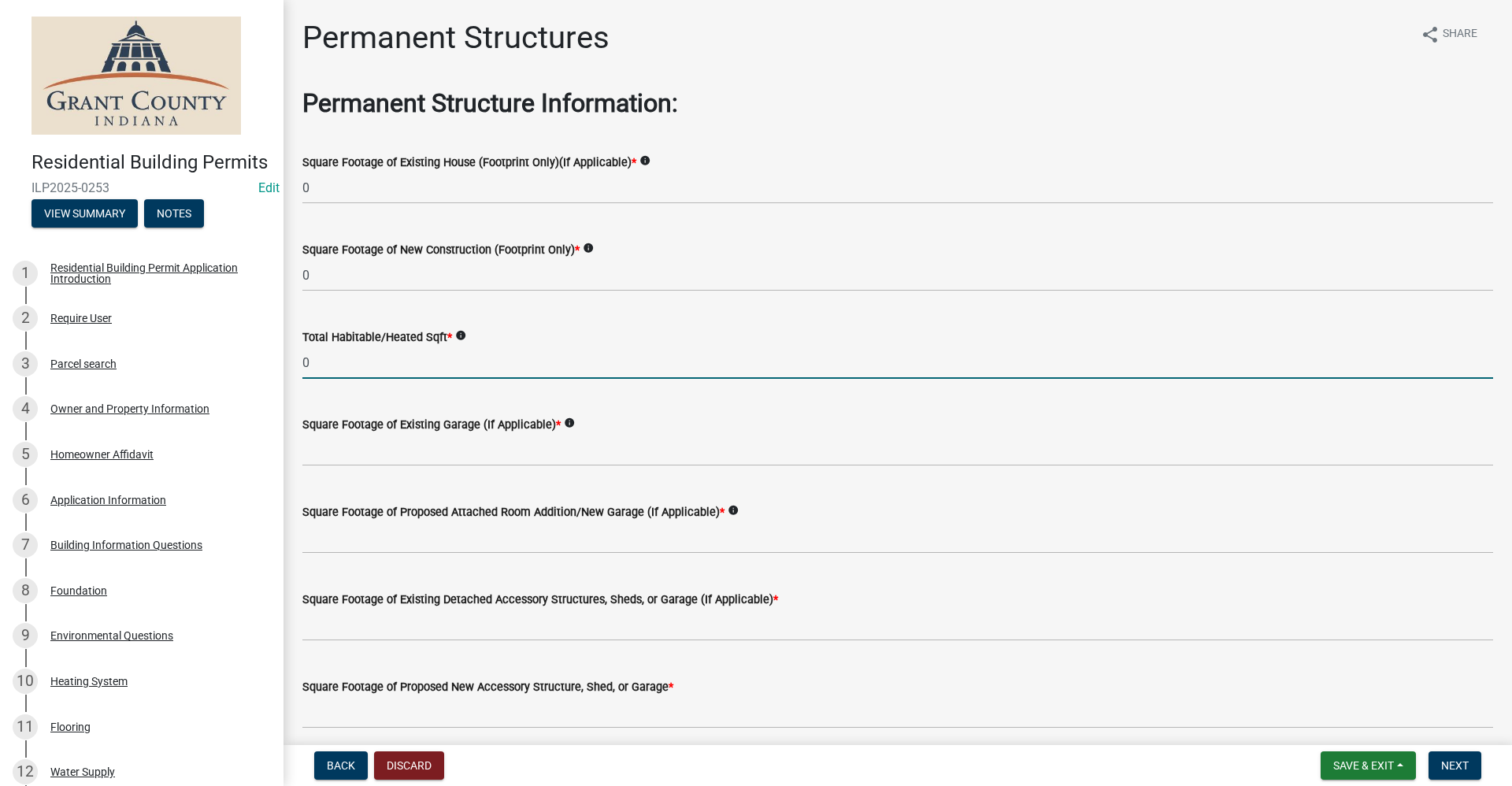
type input "0"
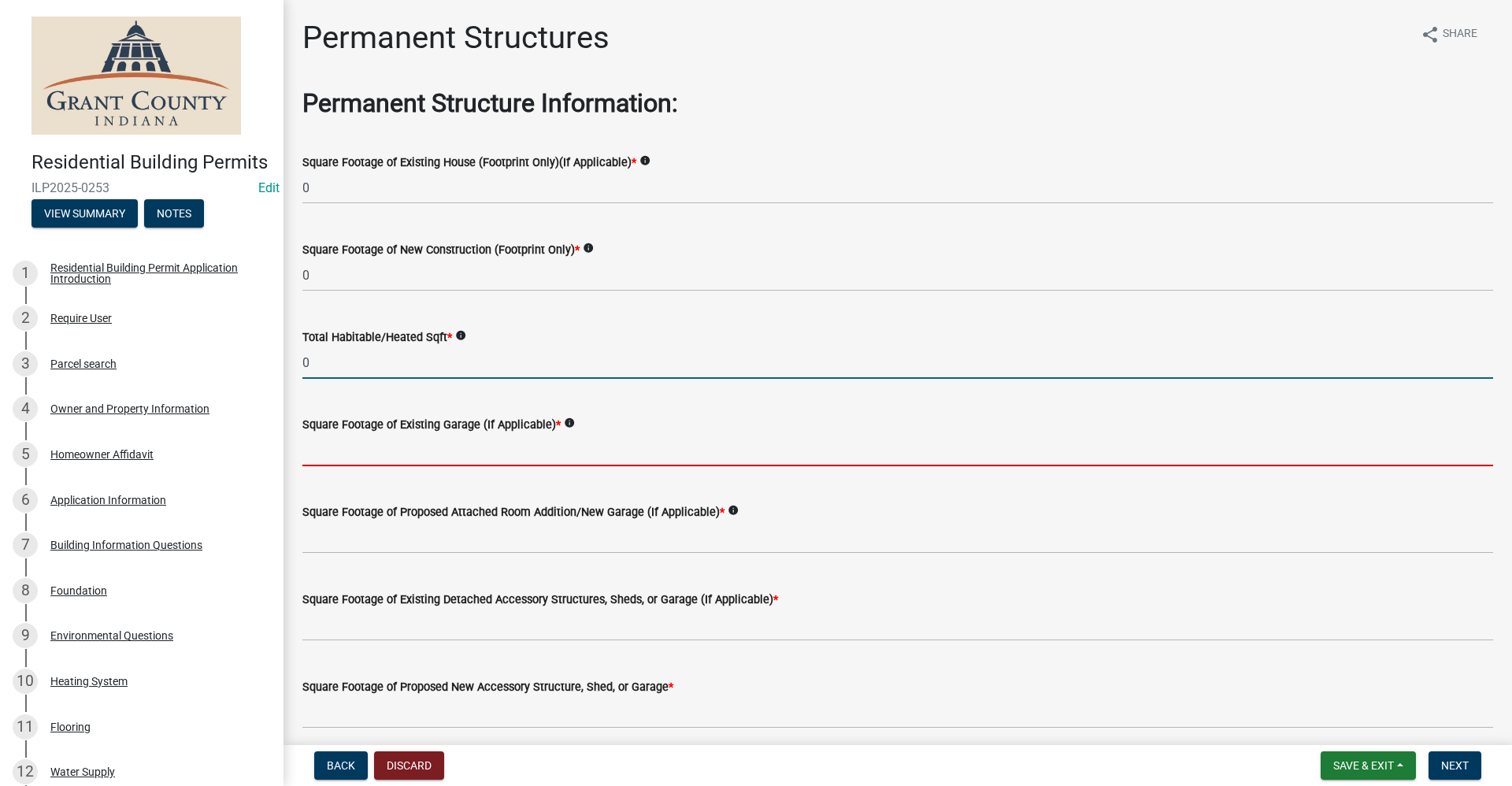
click at [324, 446] on input "text" at bounding box center [897, 449] width 1190 height 32
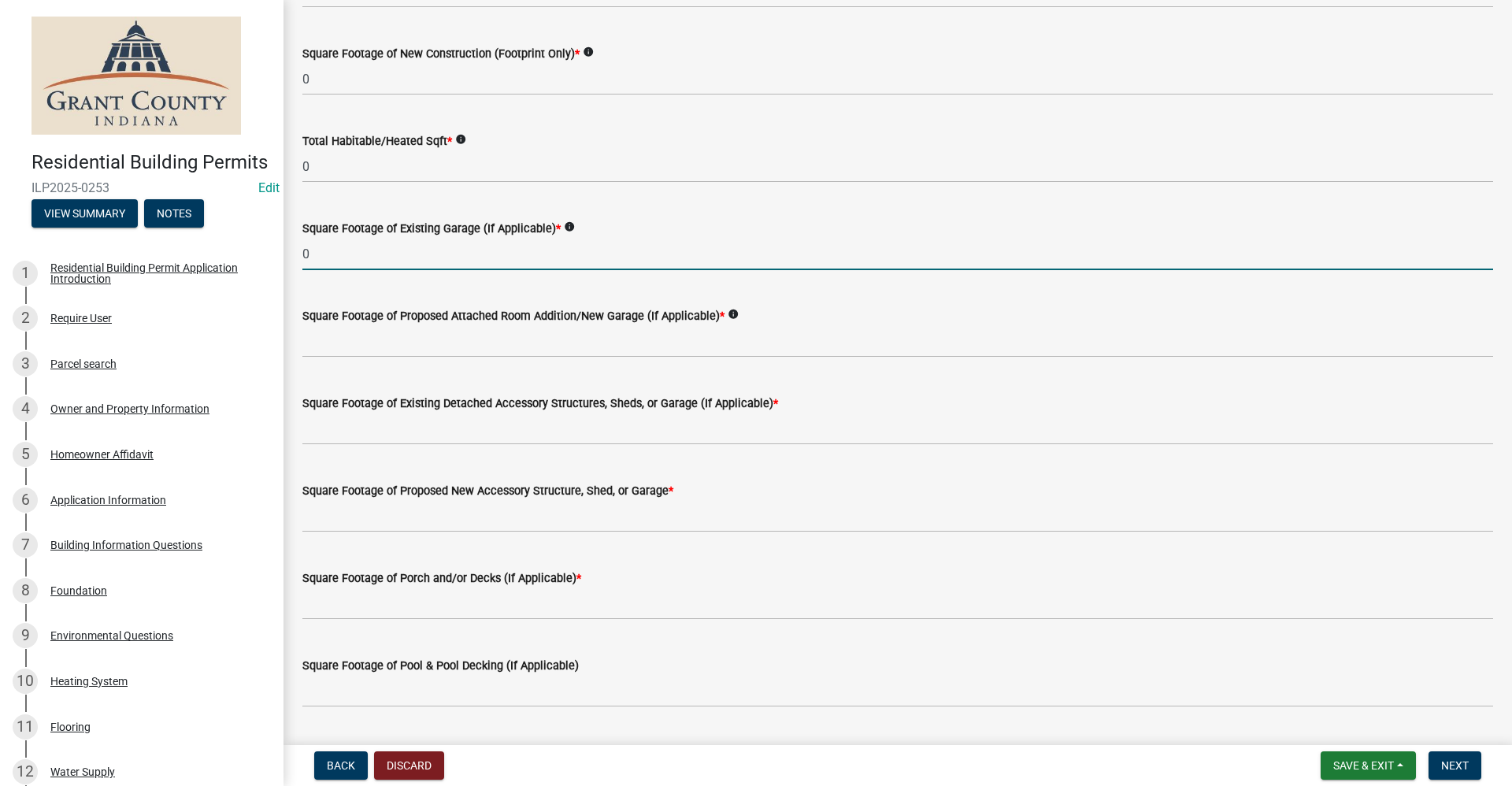
scroll to position [240, 0]
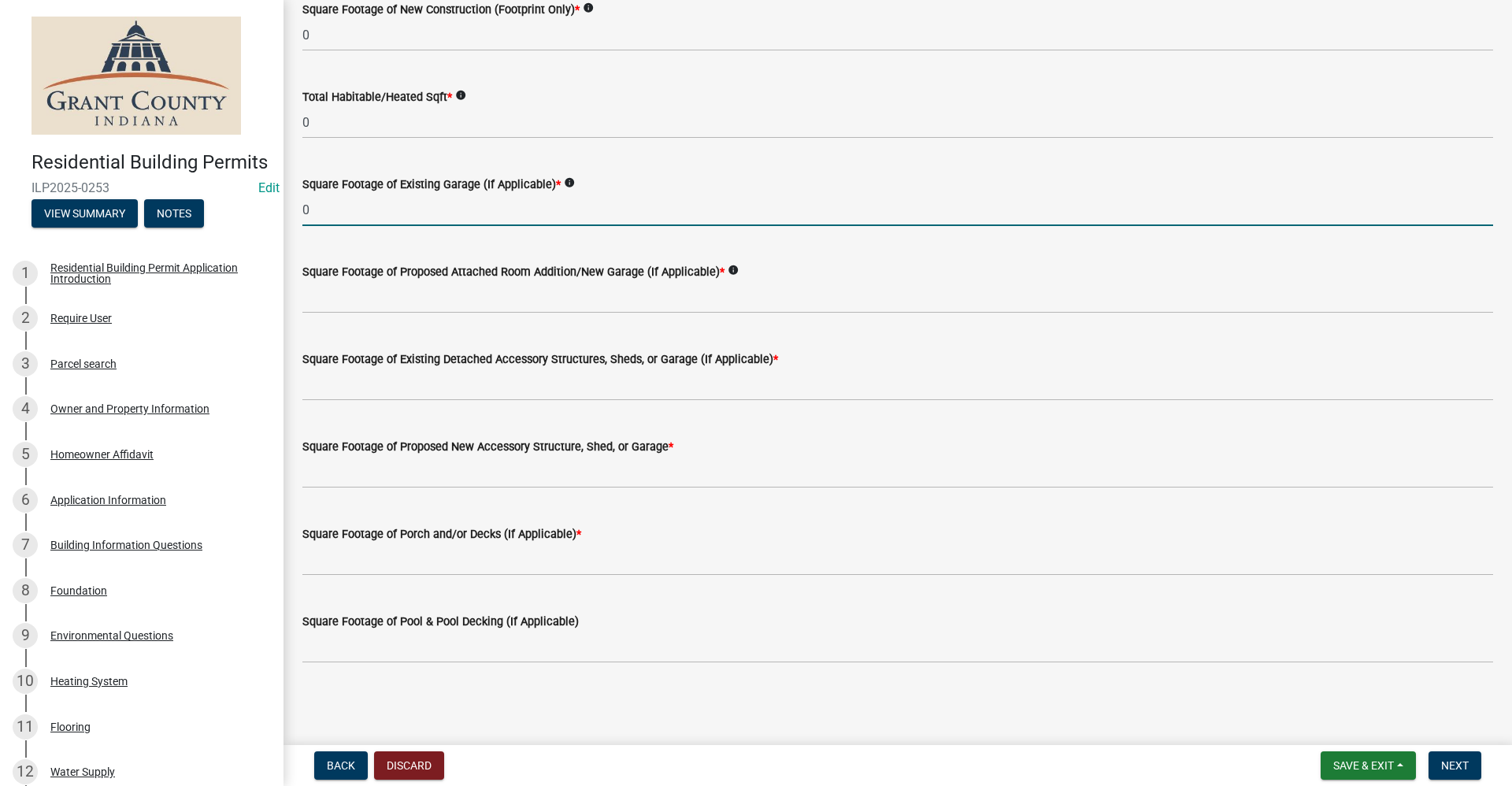
type input "0"
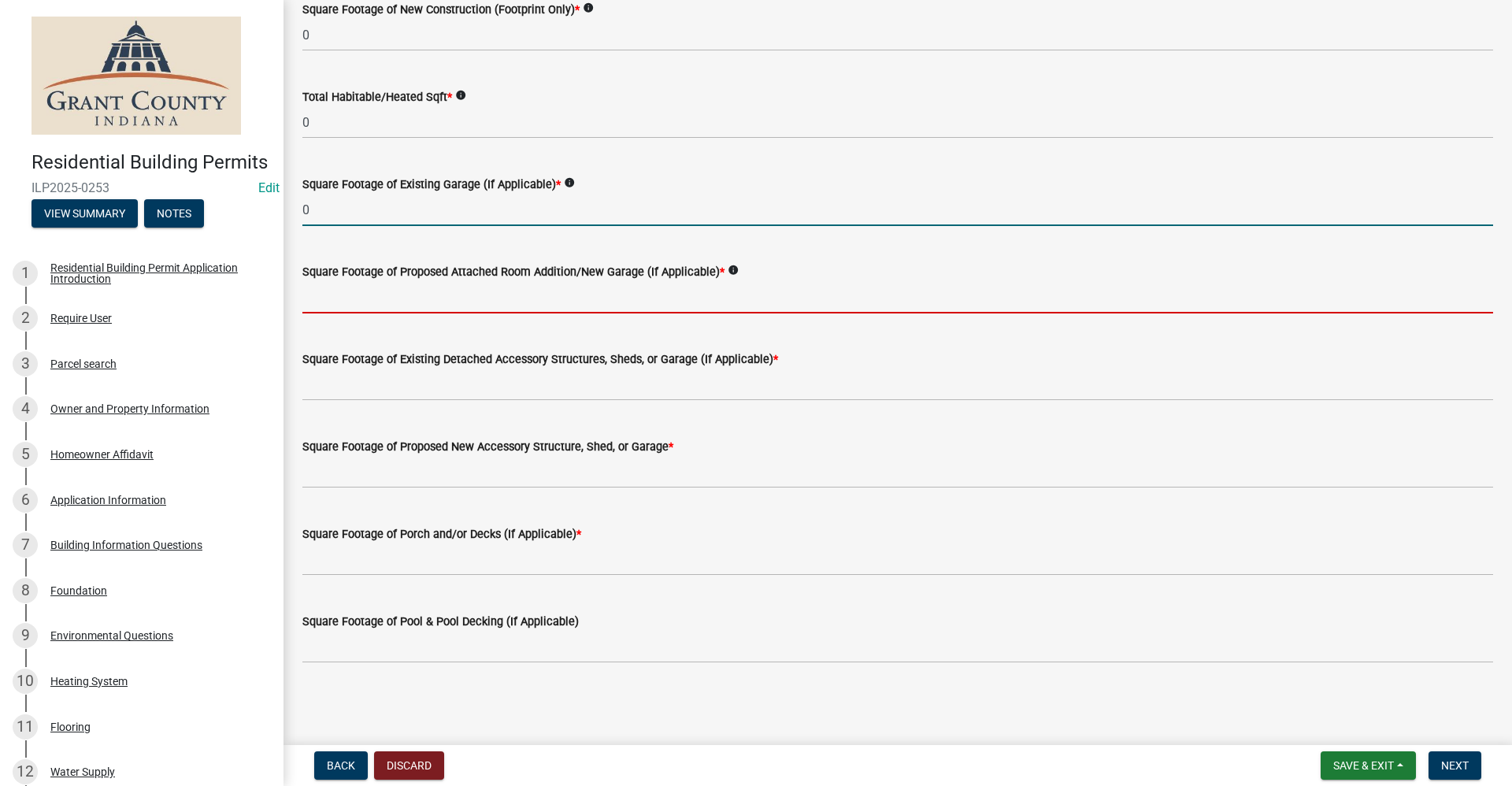
click at [327, 285] on input "text" at bounding box center [897, 297] width 1190 height 32
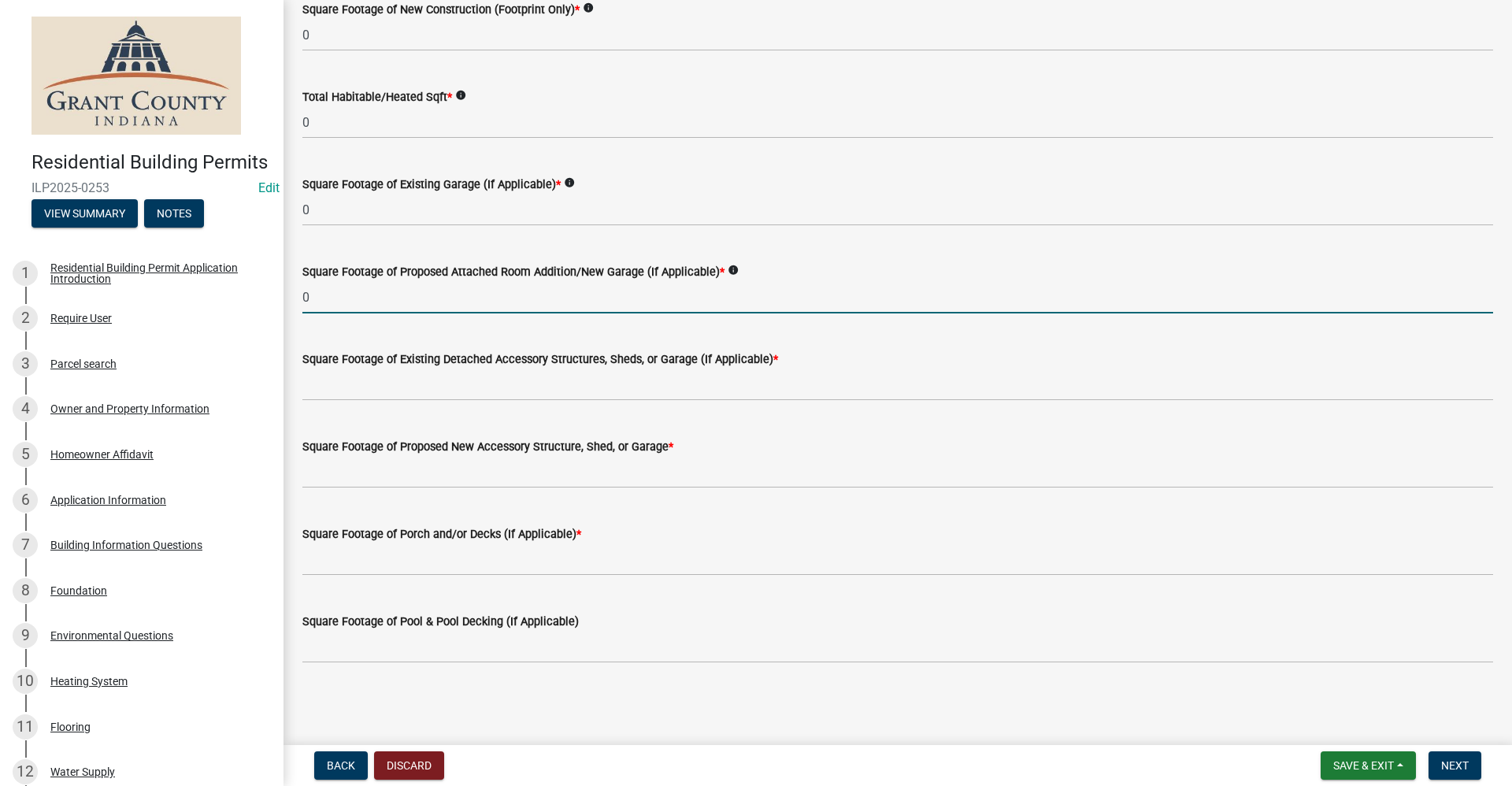
type input "0"
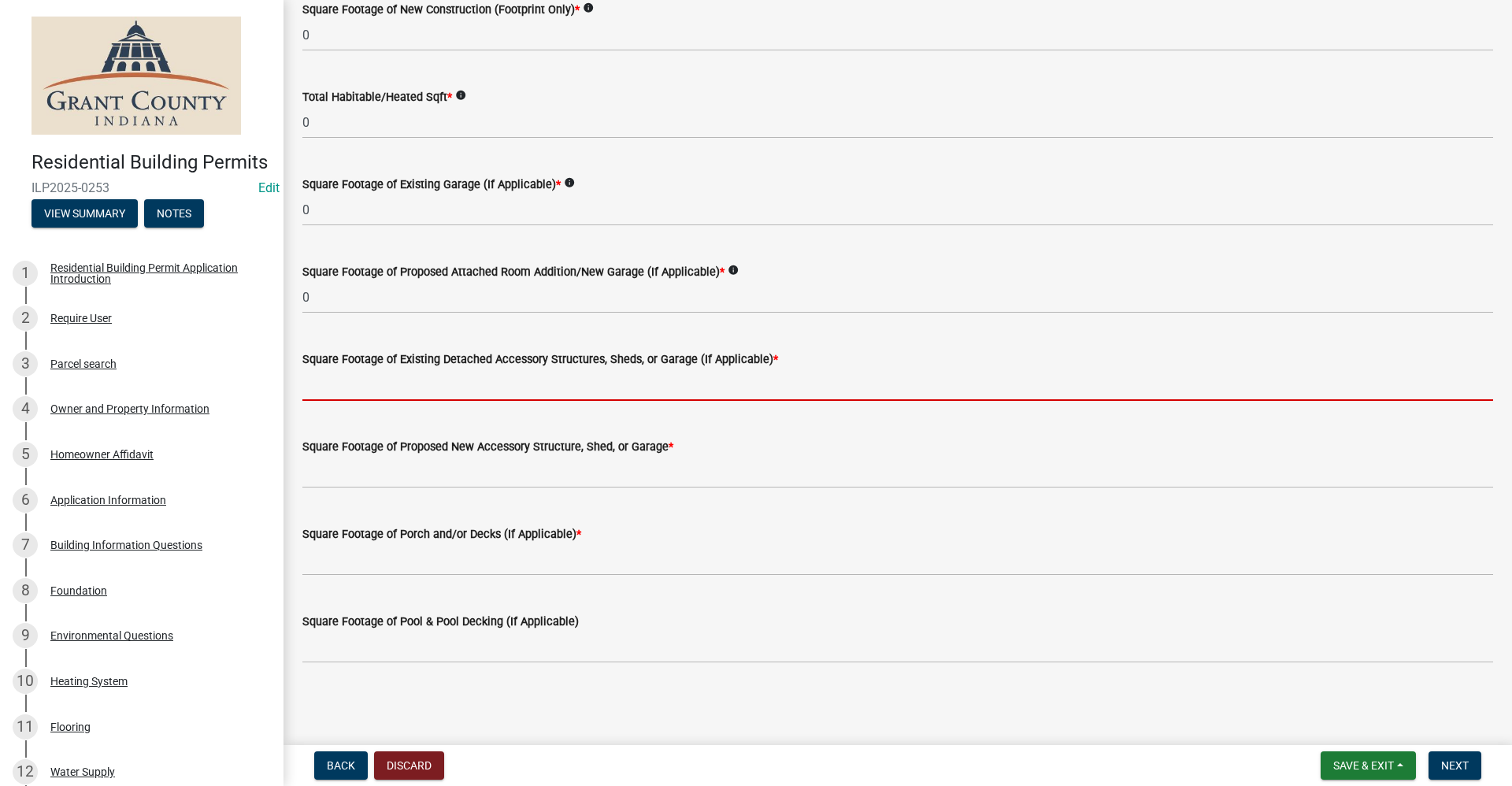
click at [342, 381] on input "text" at bounding box center [897, 384] width 1190 height 32
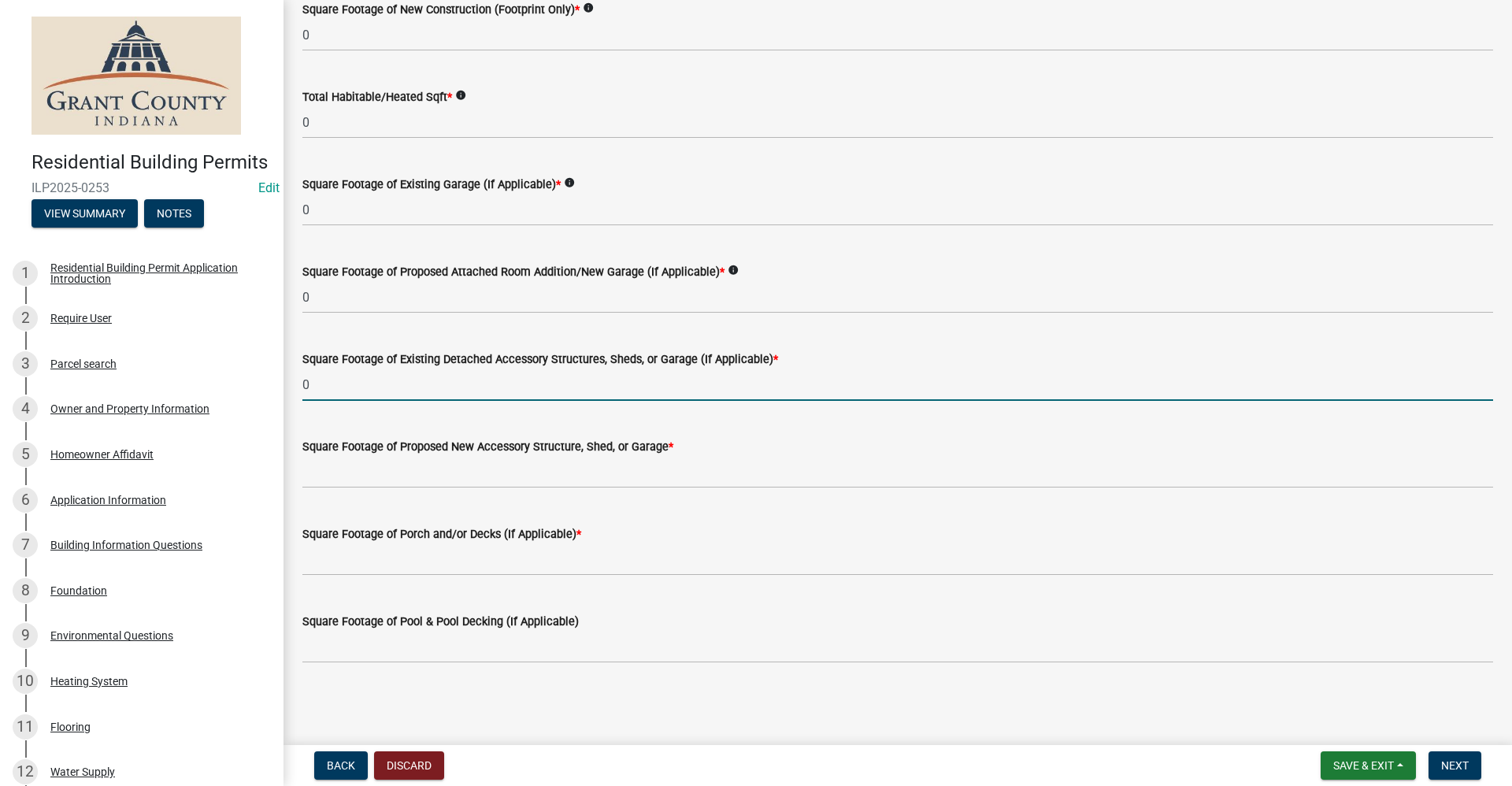
type input "0"
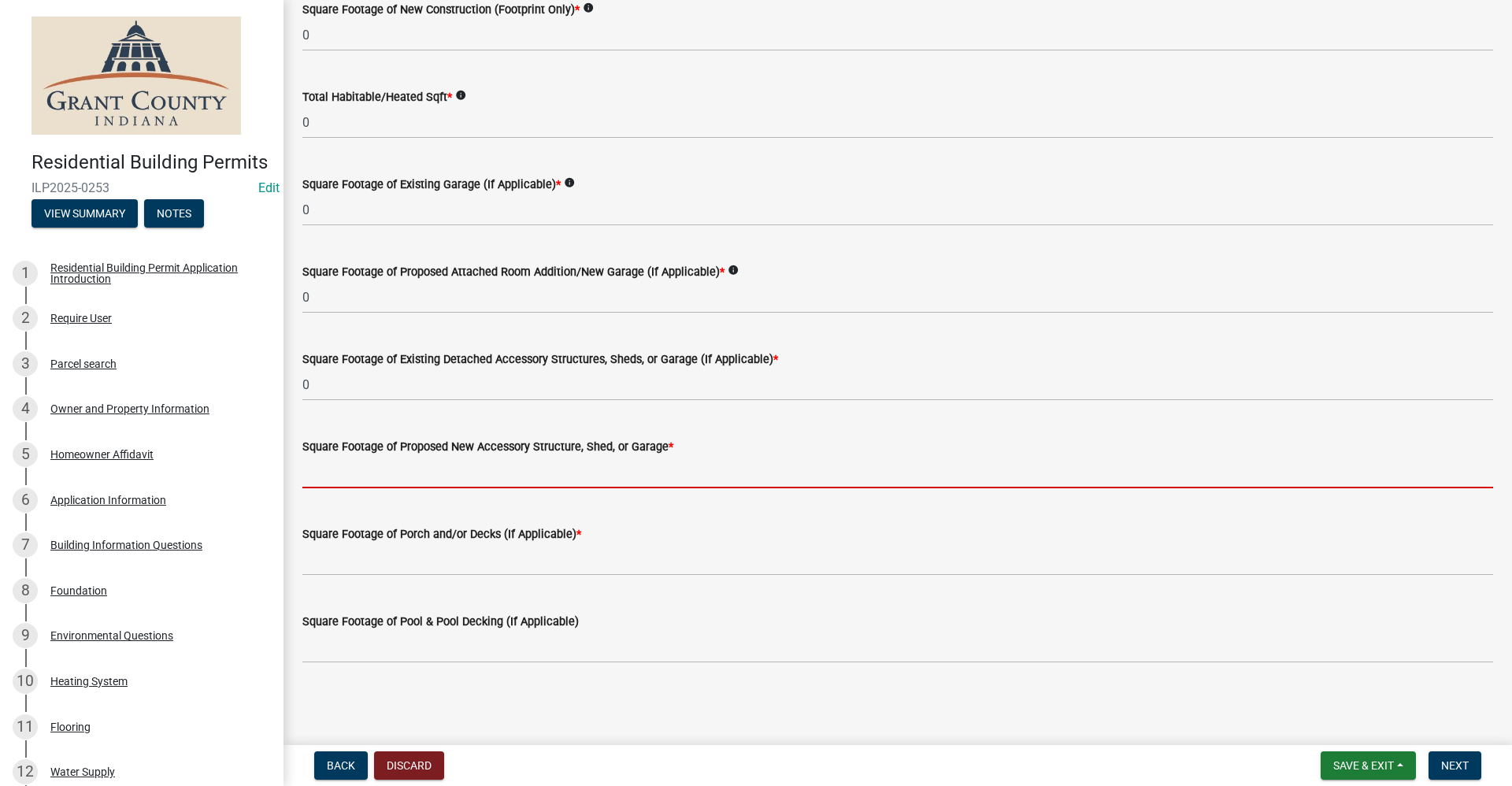
drag, startPoint x: 329, startPoint y: 460, endPoint x: 341, endPoint y: 460, distance: 12.0
click at [329, 460] on input "text" at bounding box center [897, 471] width 1190 height 32
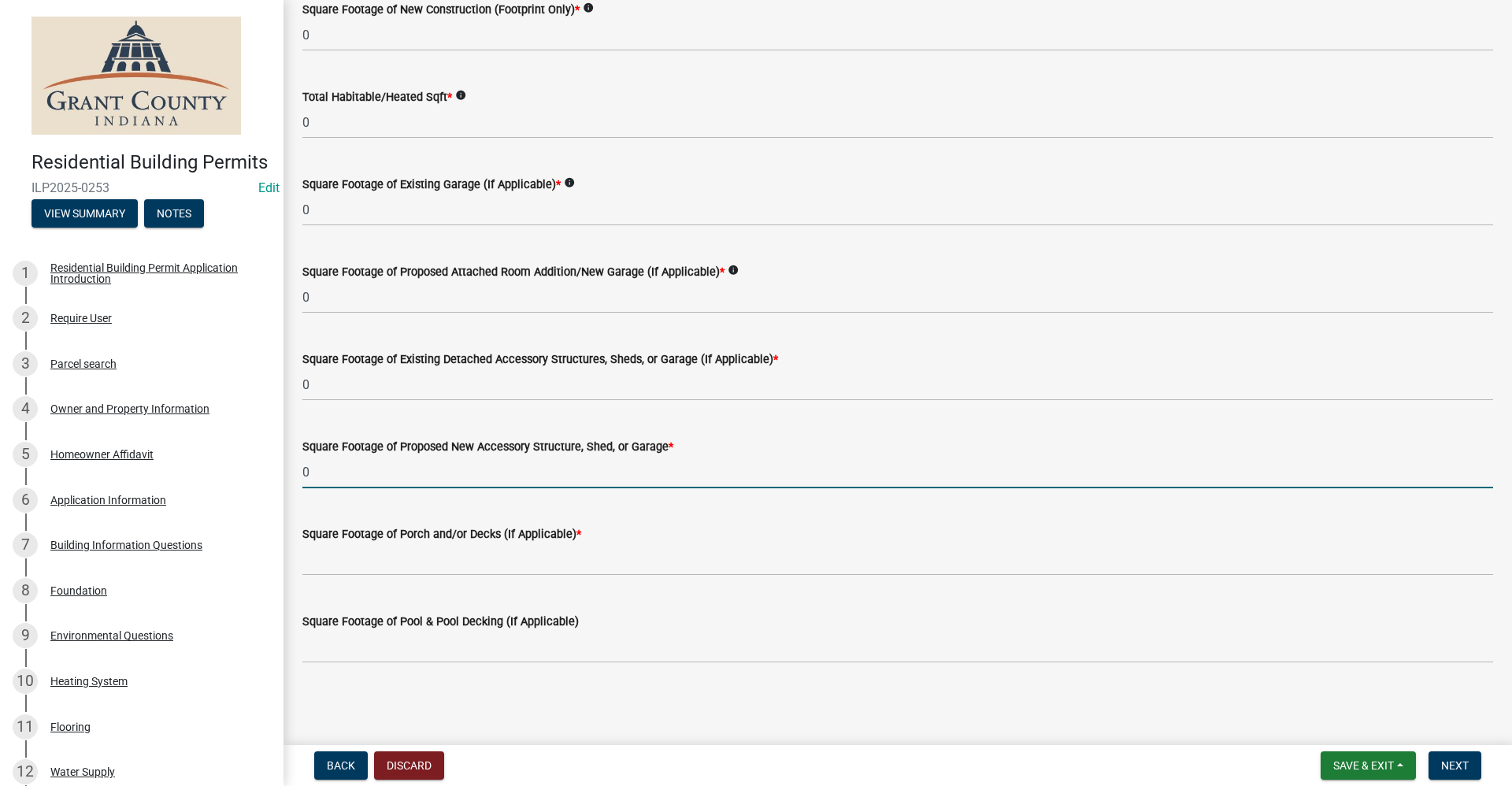
type input "0"
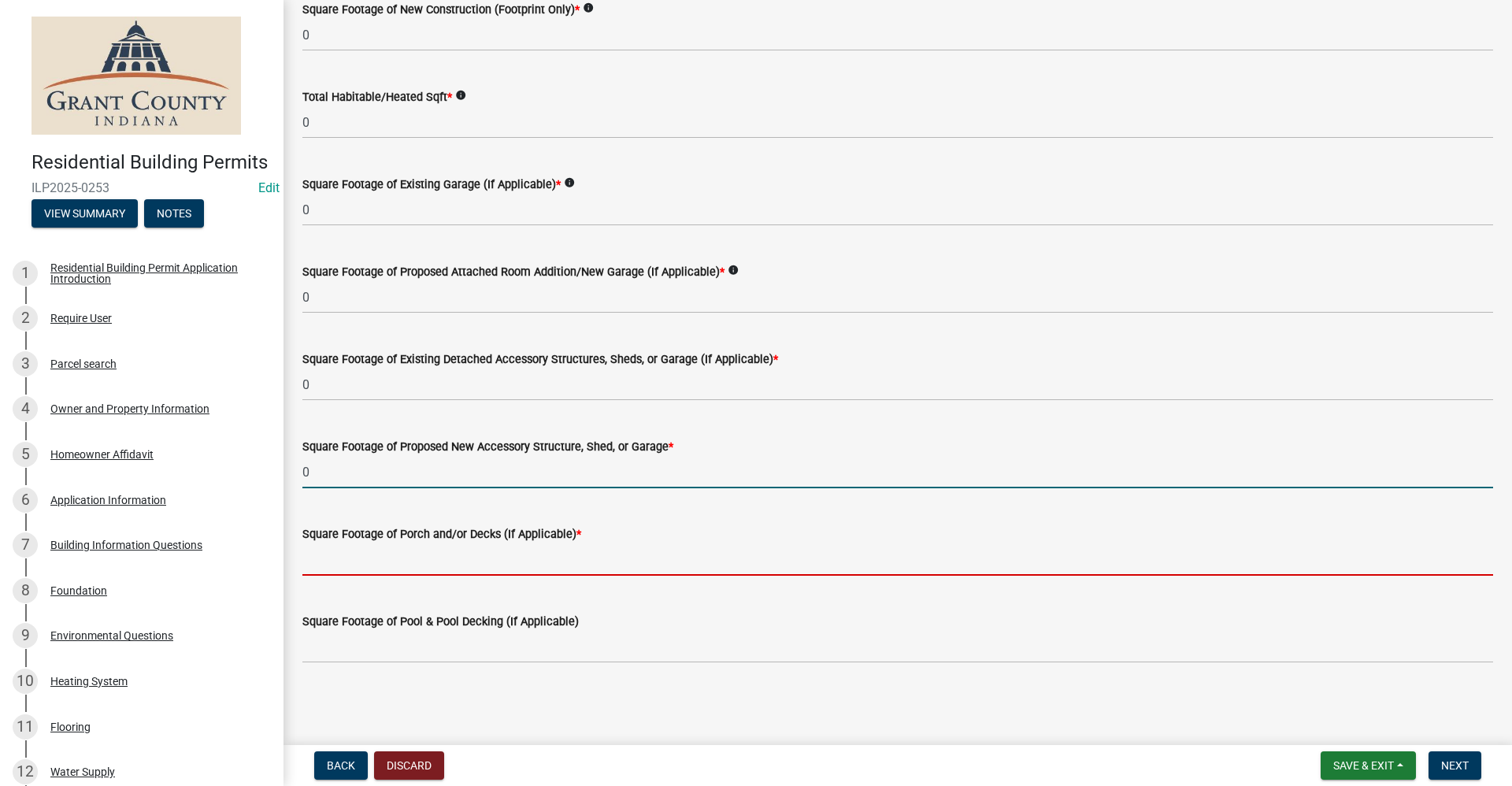
click at [310, 556] on input "text" at bounding box center [897, 558] width 1190 height 32
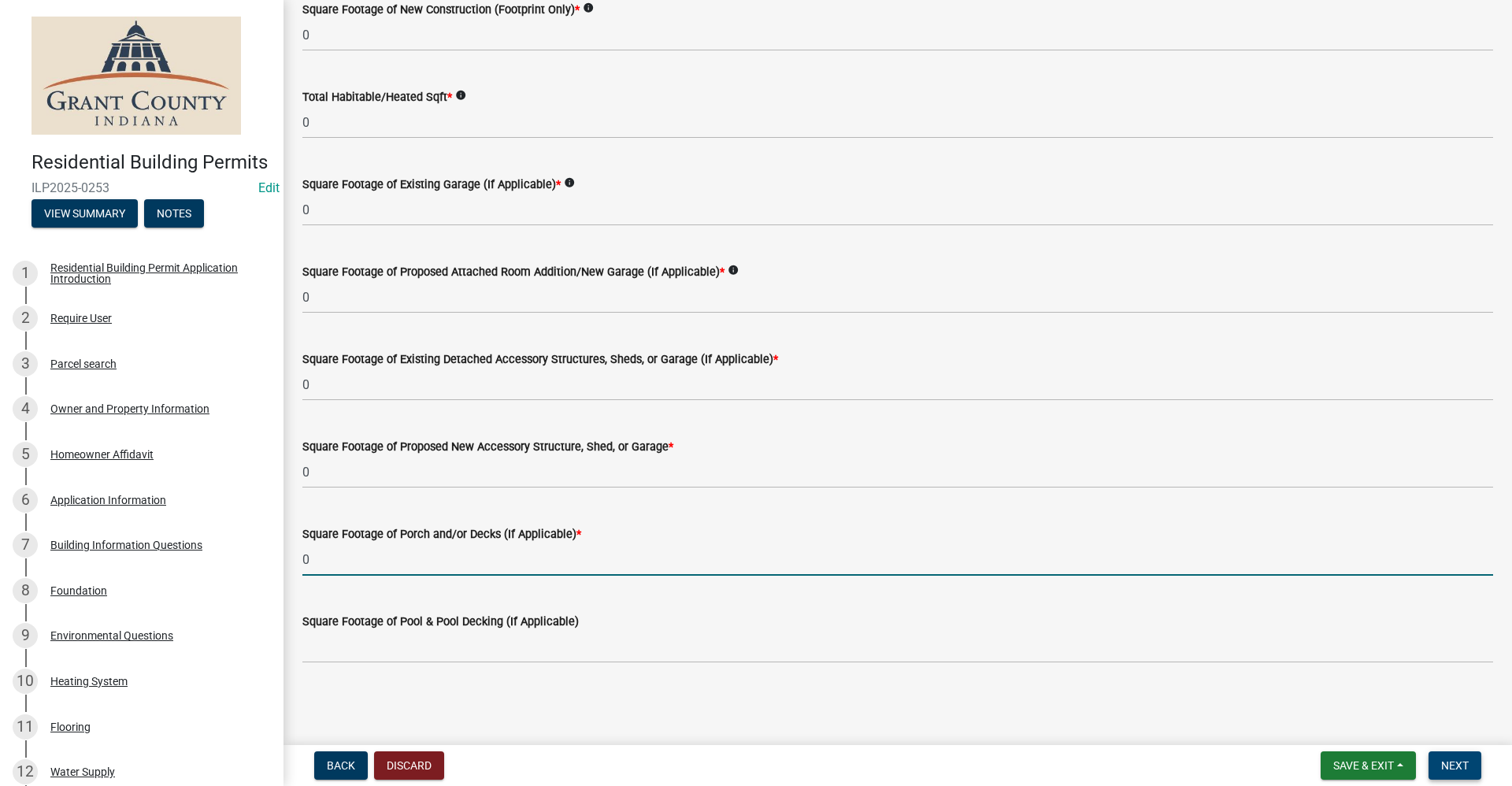
type input "0"
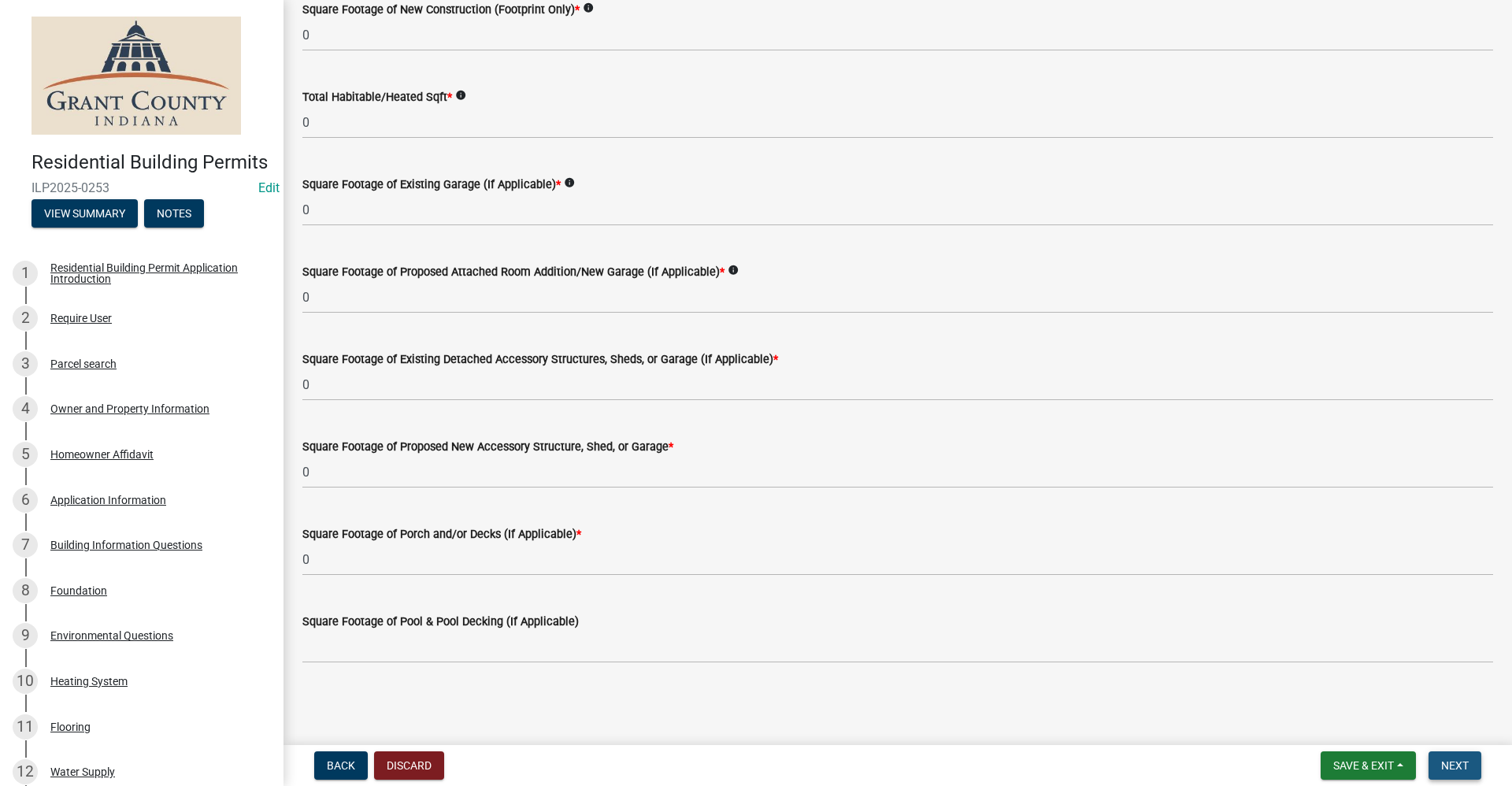
click at [1462, 761] on span "Next" at bounding box center [1455, 765] width 27 height 13
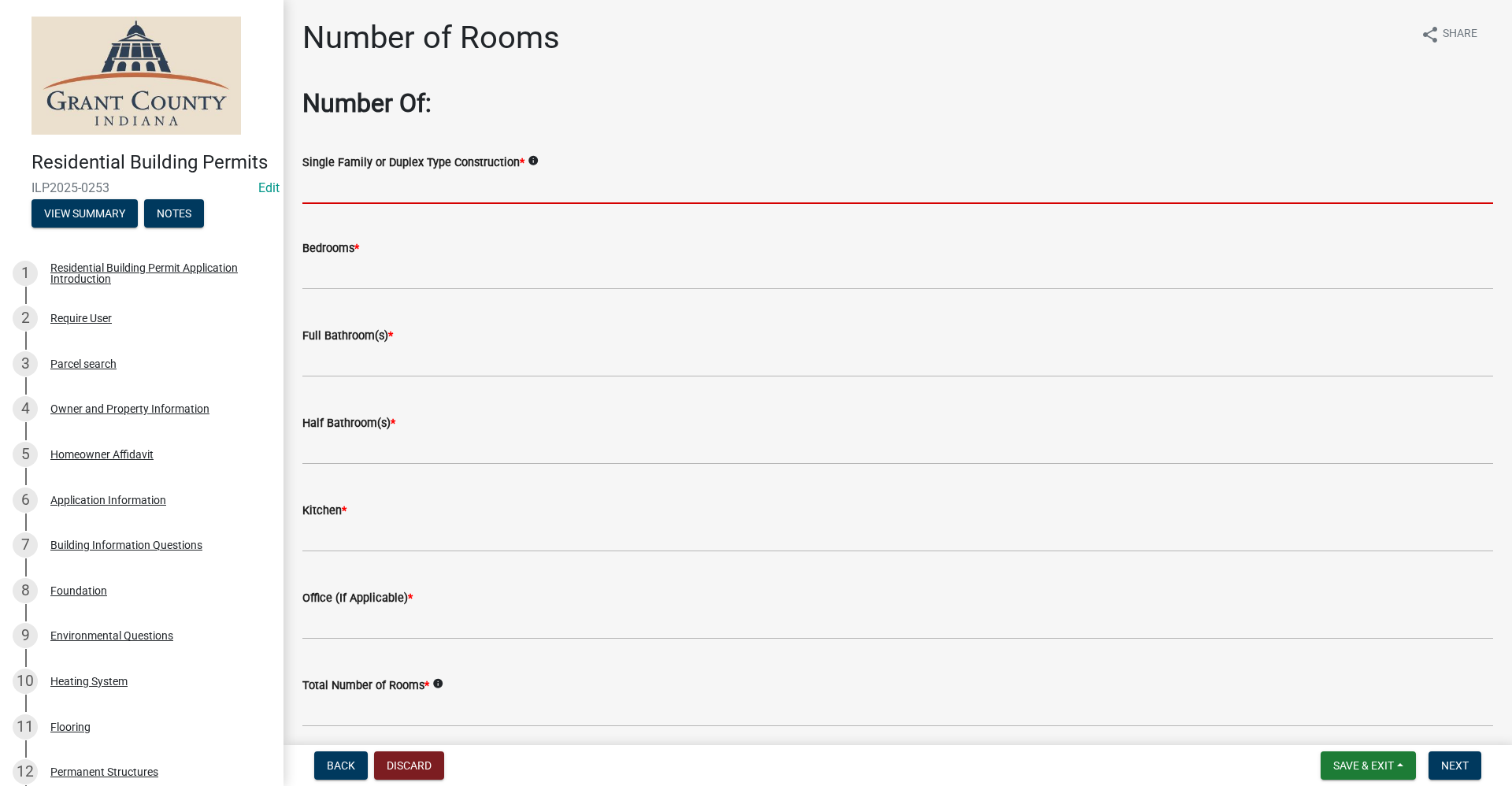
click at [380, 192] on input "Single Family or Duplex Type Construction *" at bounding box center [897, 187] width 1190 height 32
type input "NA"
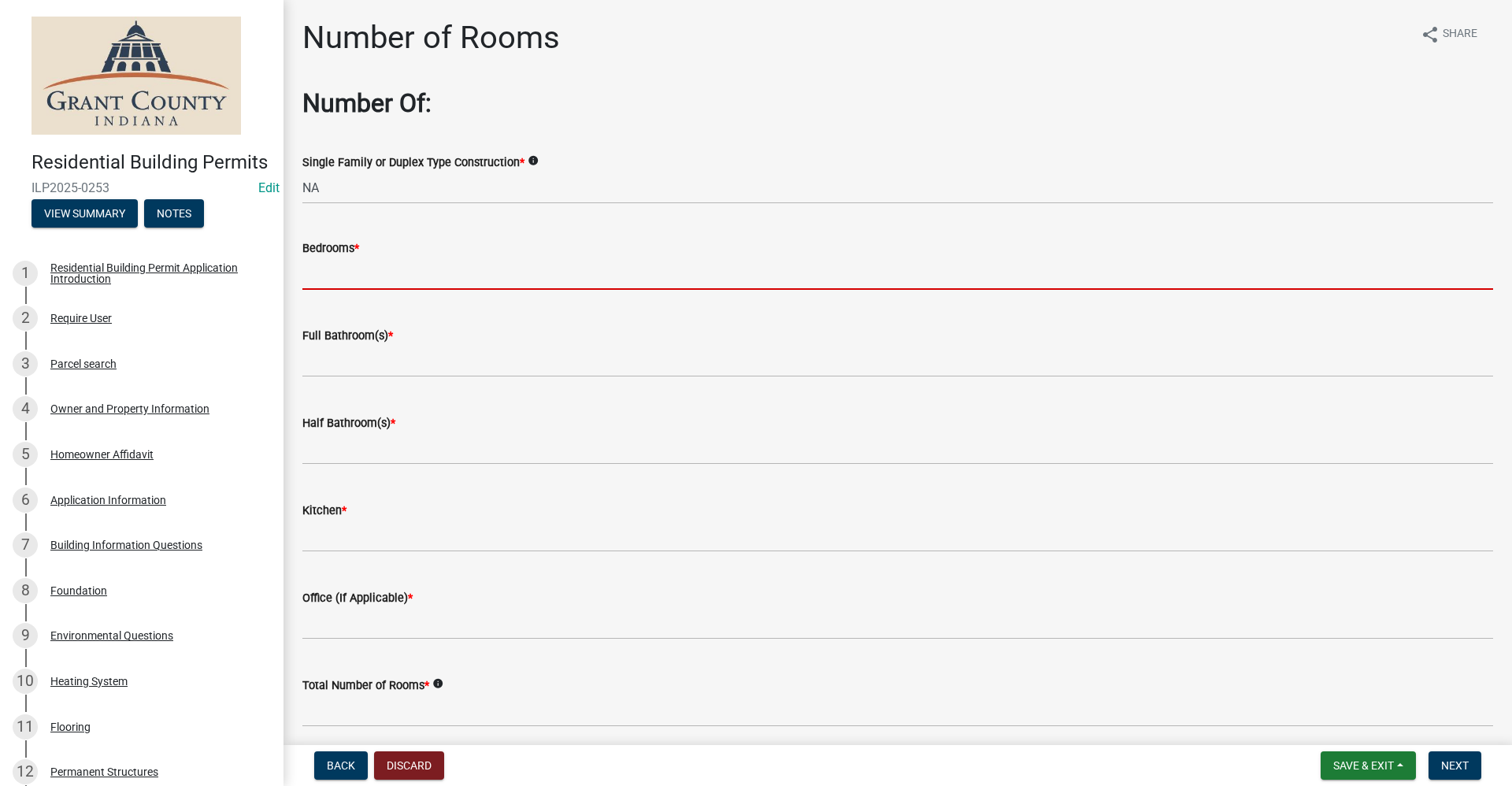
click at [347, 278] on input "text" at bounding box center [897, 273] width 1190 height 32
type input "0"
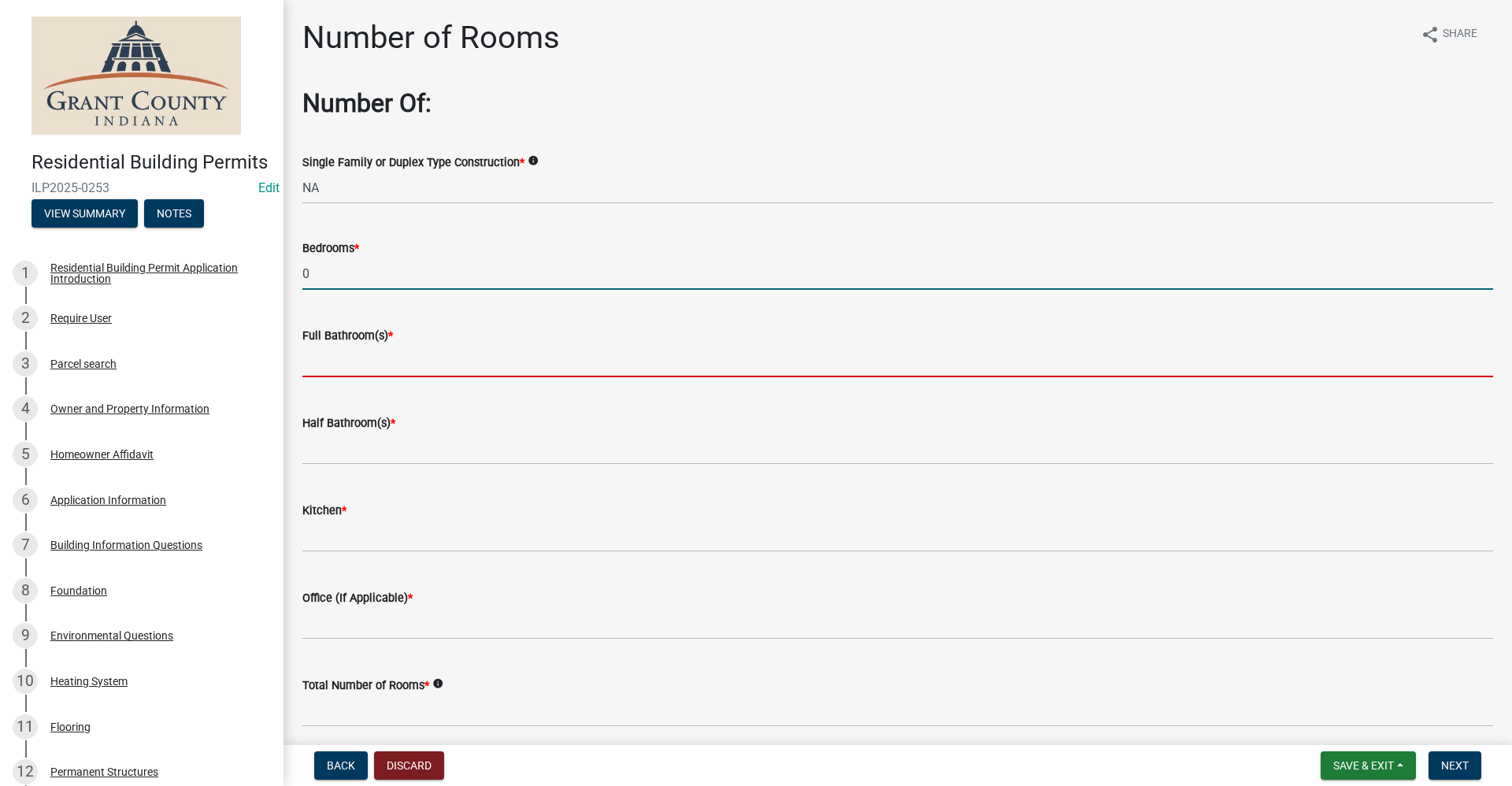
click at [397, 361] on input "text" at bounding box center [897, 360] width 1190 height 32
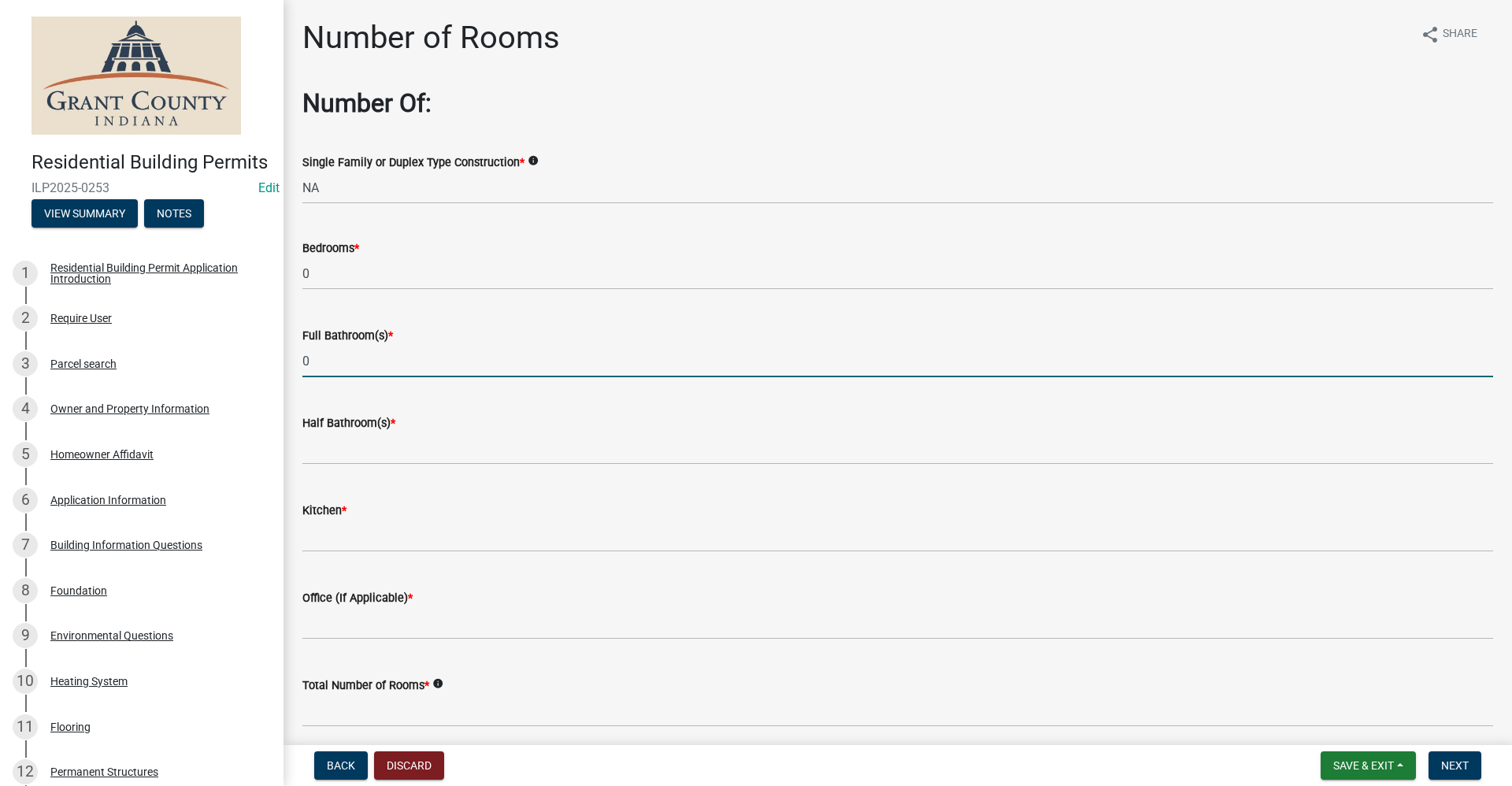
type input "0"
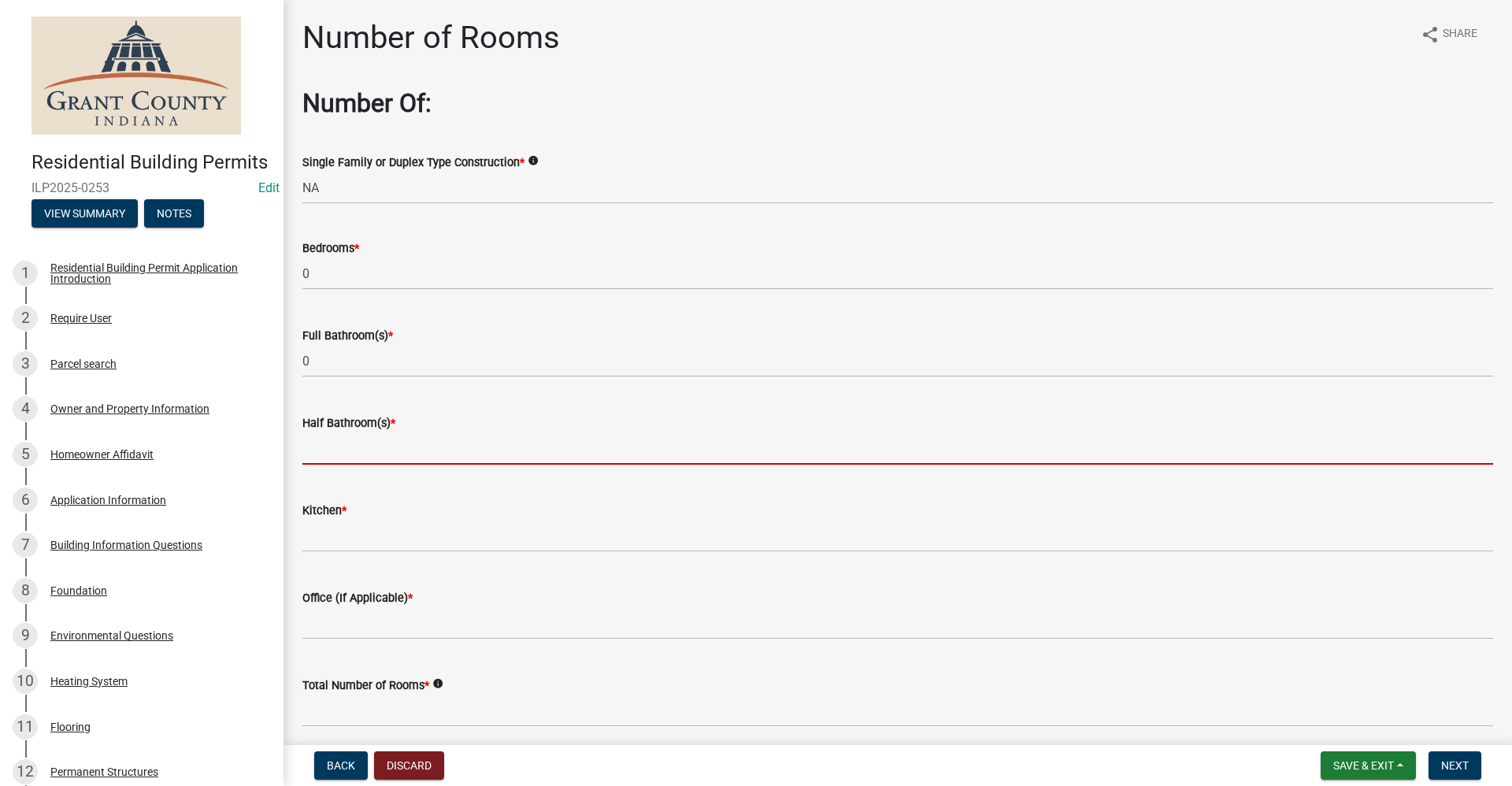
click at [379, 450] on input "text" at bounding box center [897, 447] width 1190 height 32
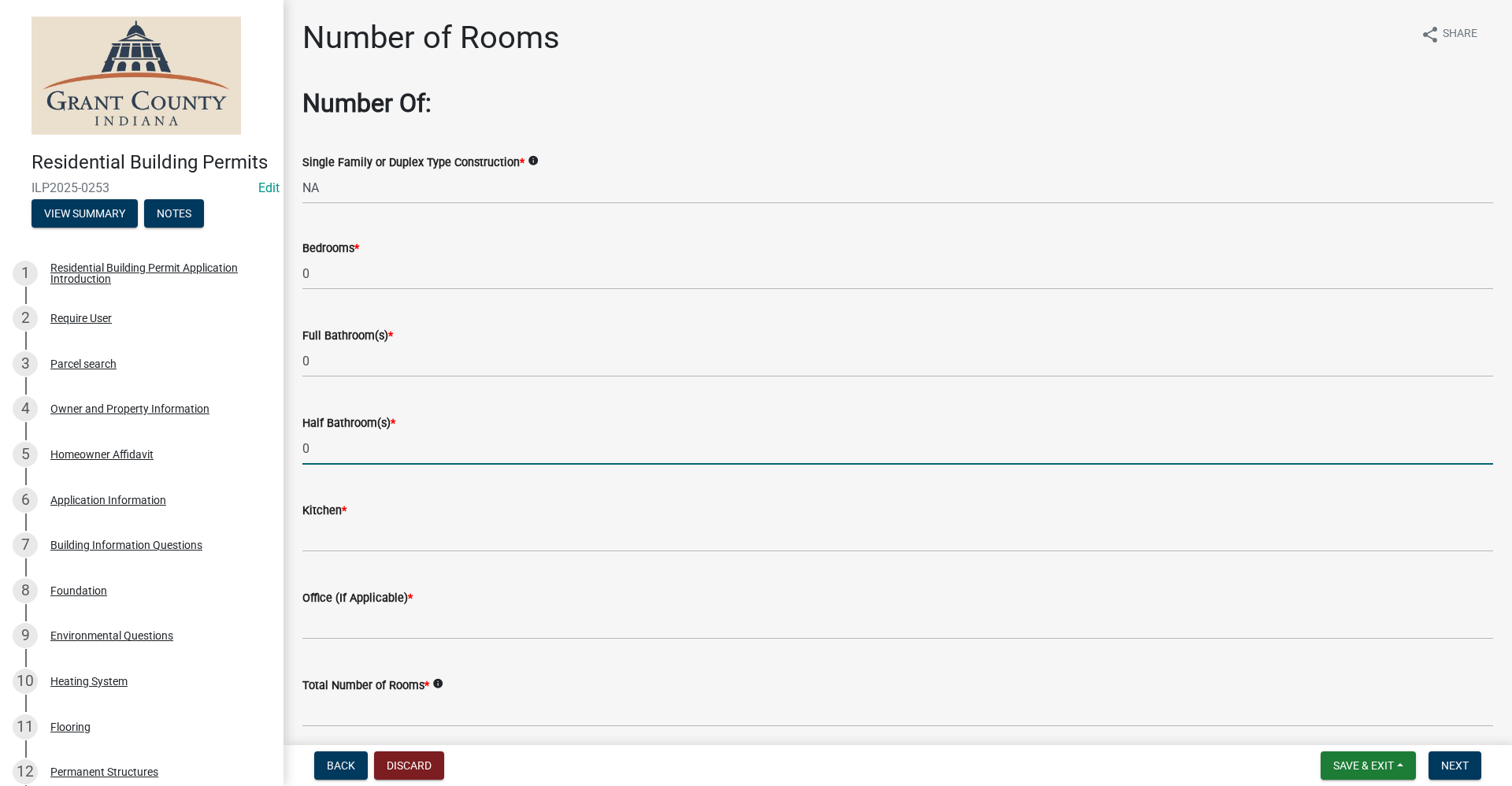
type input "0"
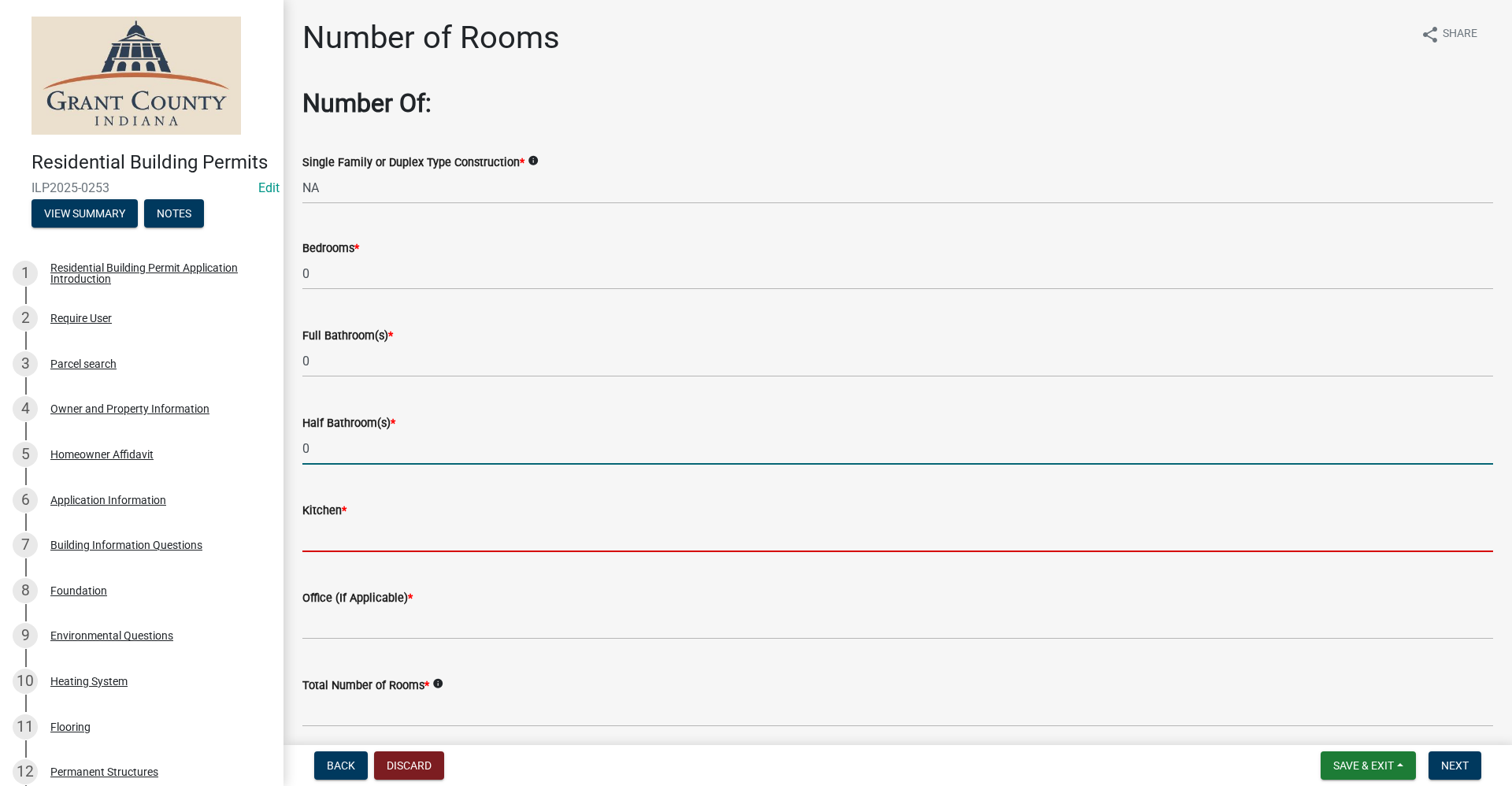
click at [340, 536] on input "text" at bounding box center [897, 535] width 1190 height 32
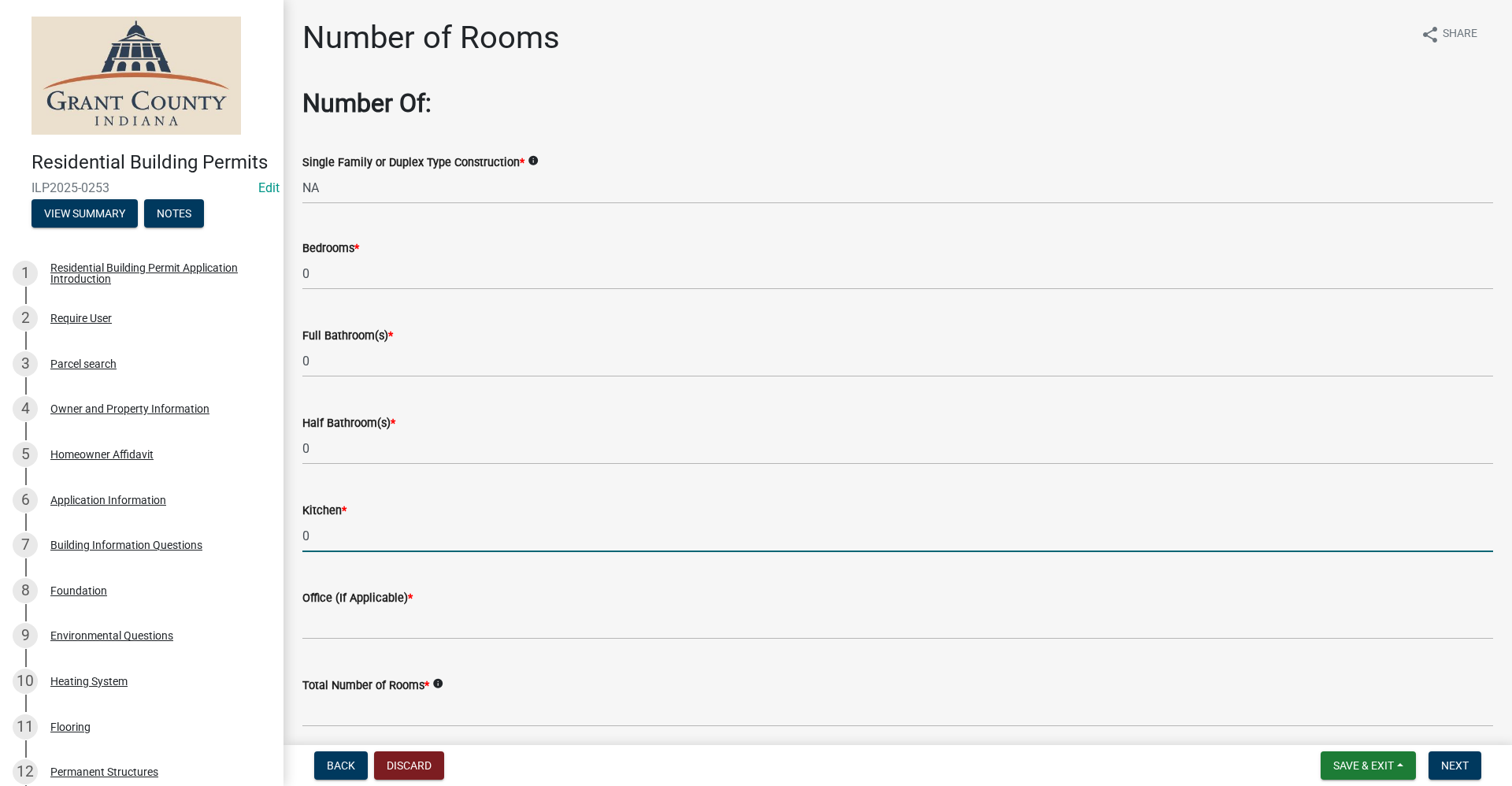
type input "0"
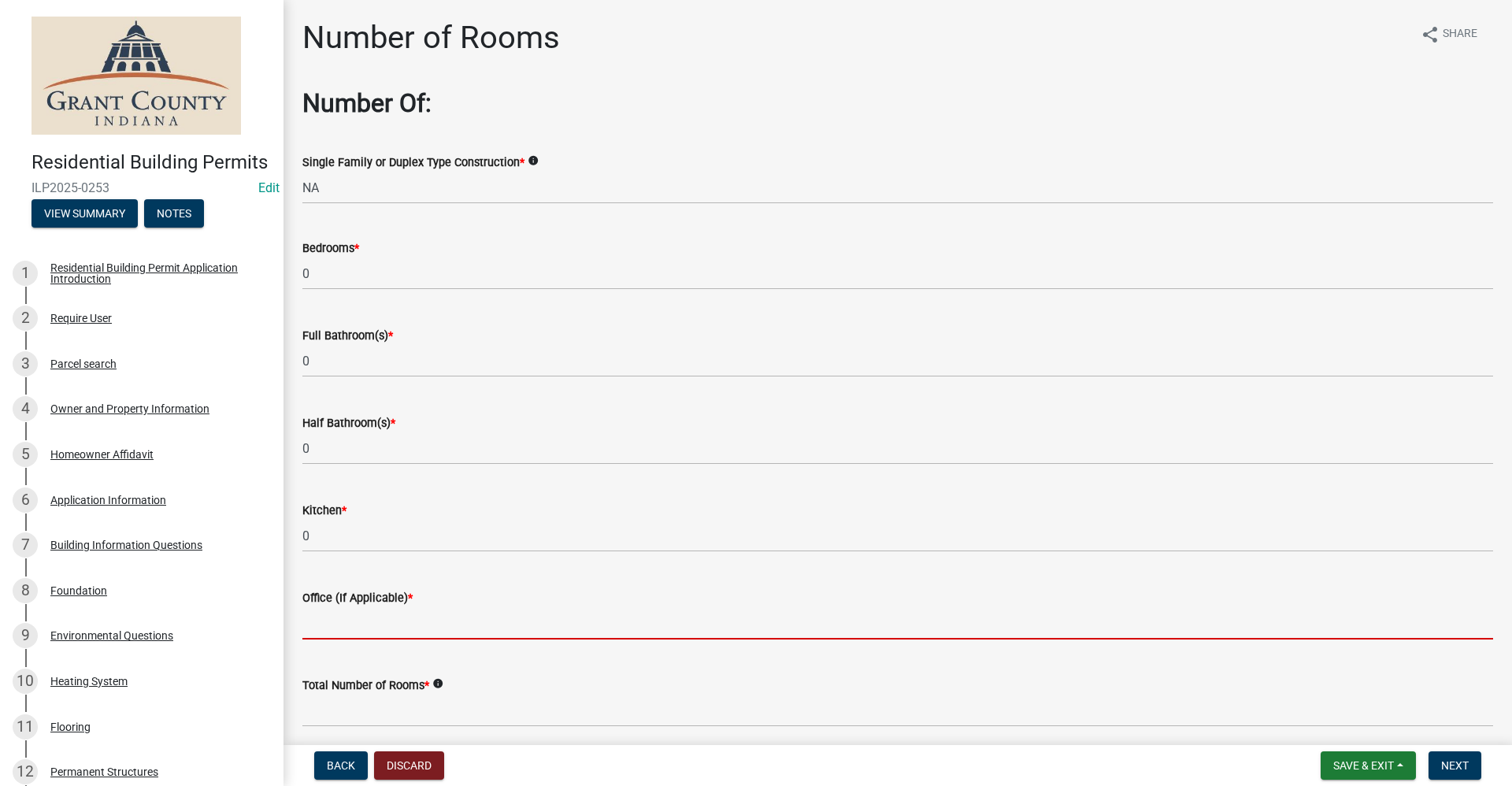
click at [342, 611] on input "text" at bounding box center [897, 623] width 1190 height 32
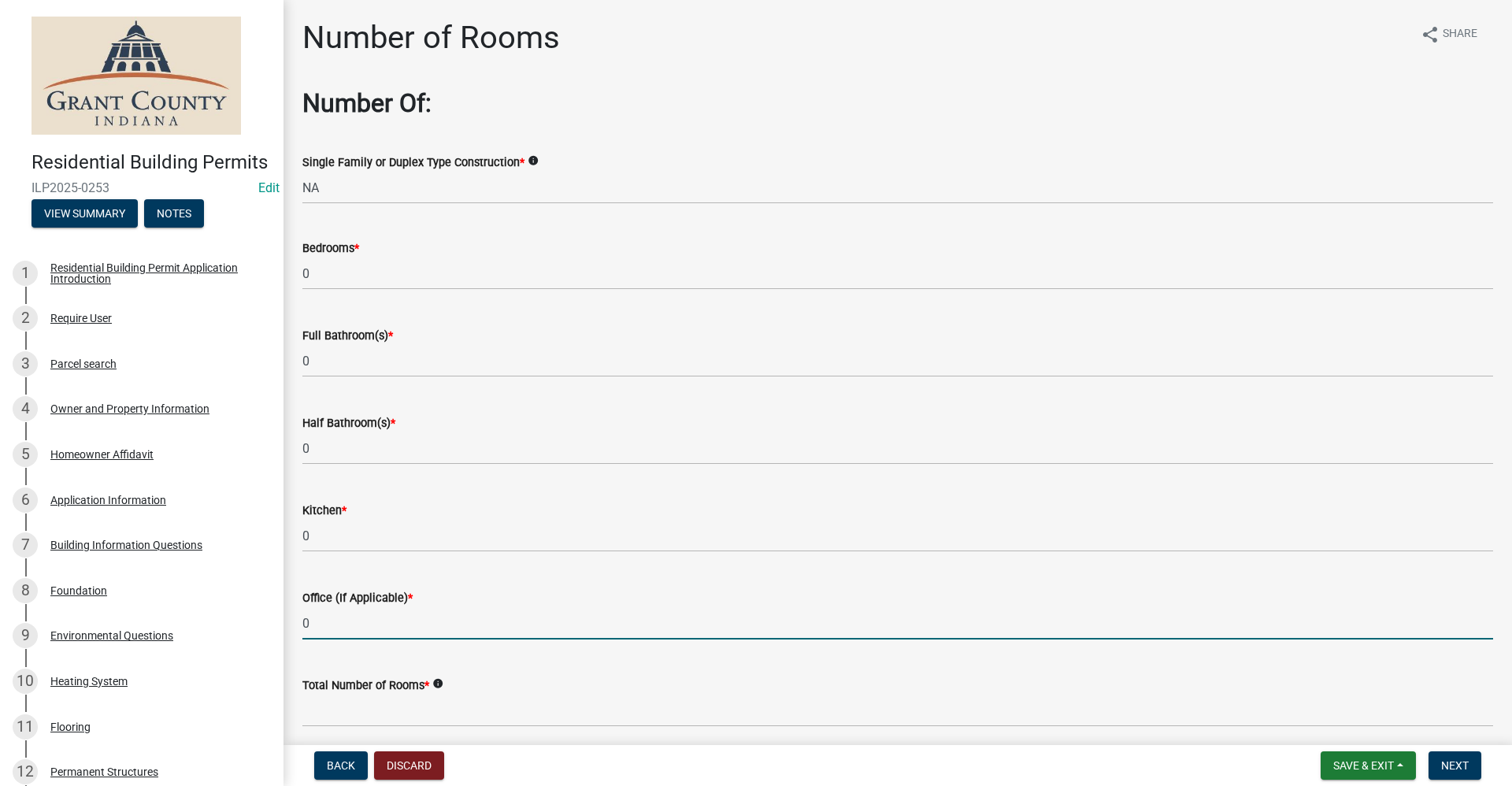
type input "0"
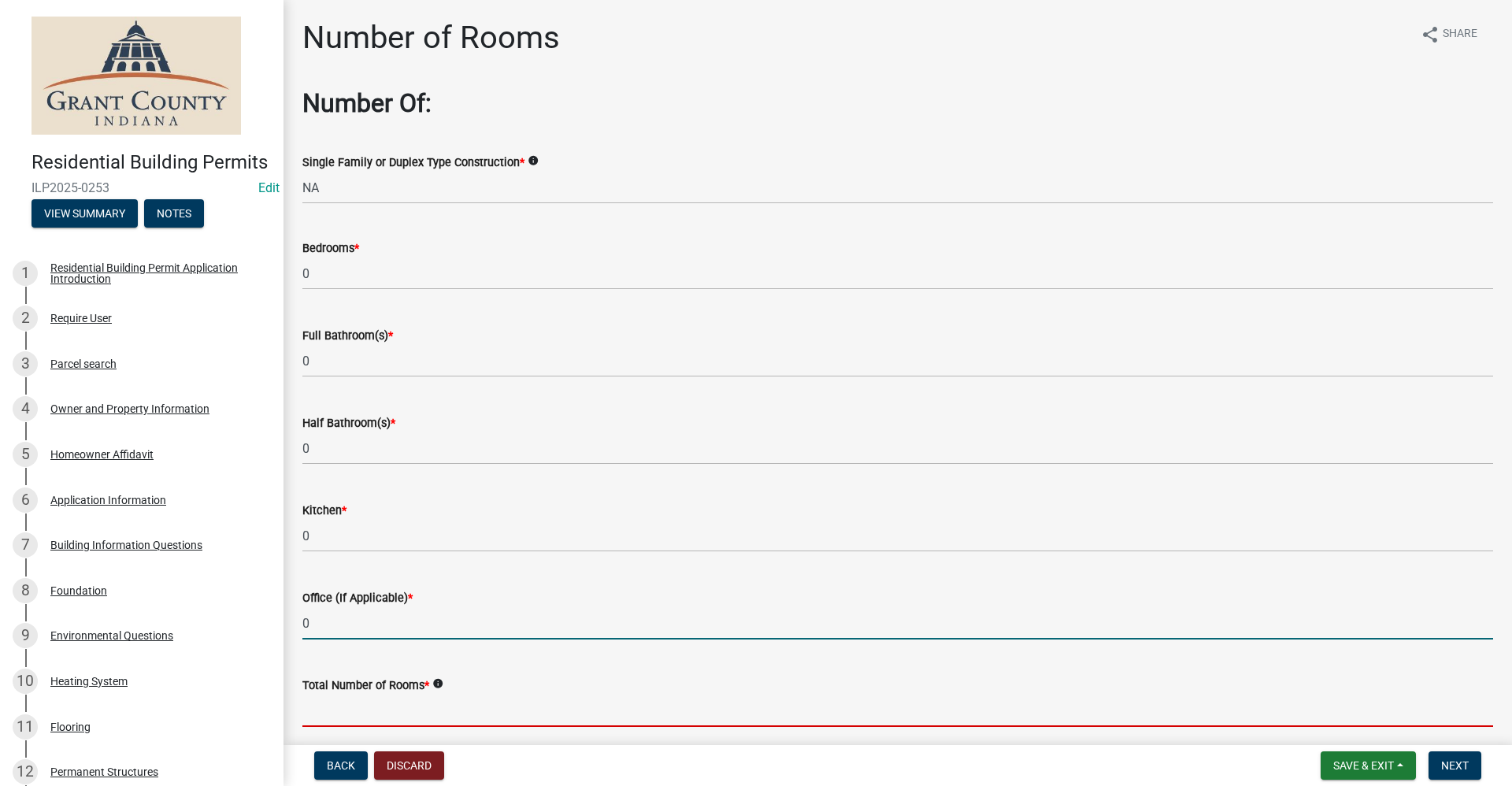
click at [362, 711] on input "text" at bounding box center [897, 710] width 1190 height 32
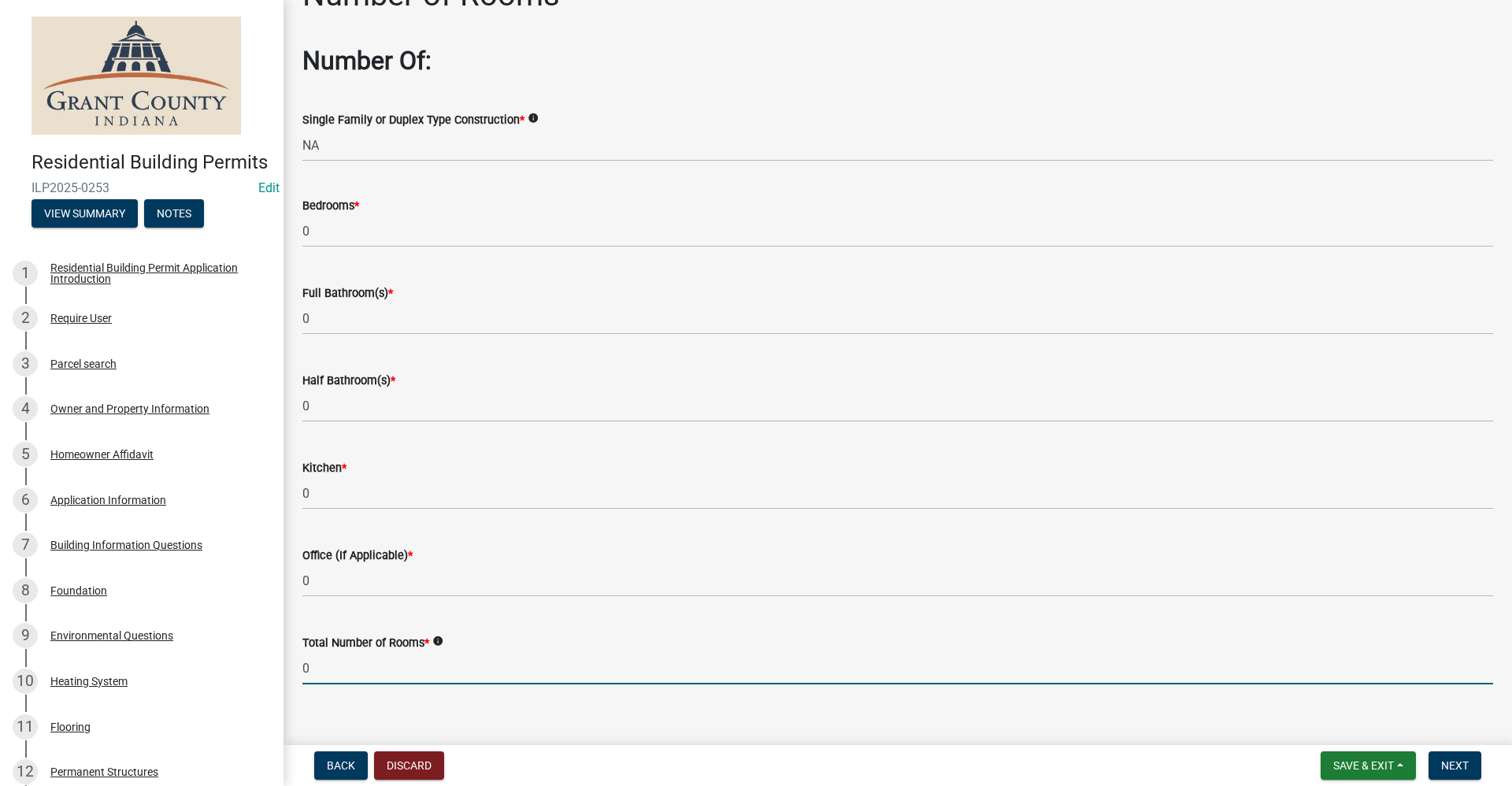
scroll to position [64, 0]
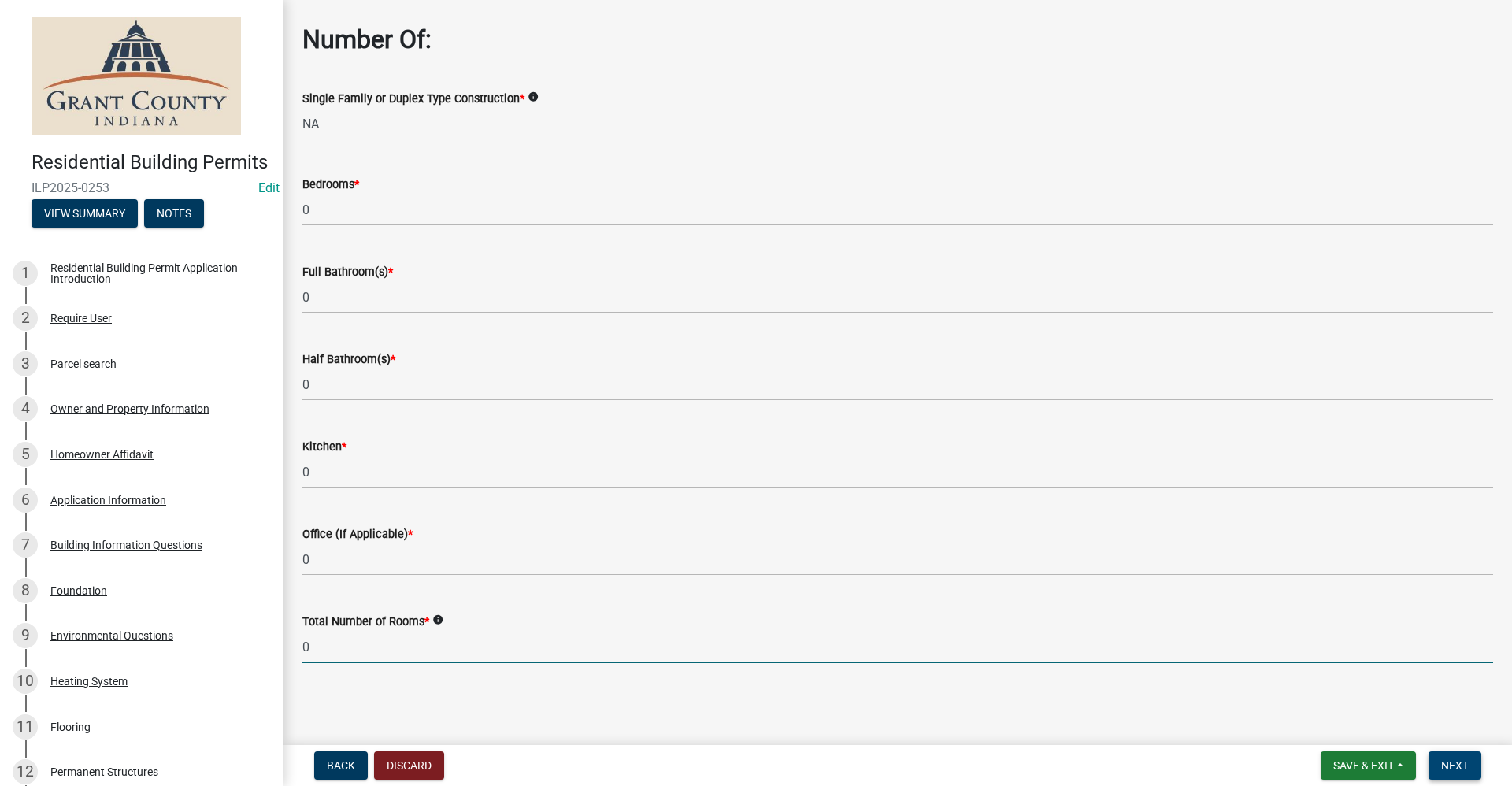
type input "0"
click at [1452, 768] on span "Next" at bounding box center [1455, 765] width 27 height 13
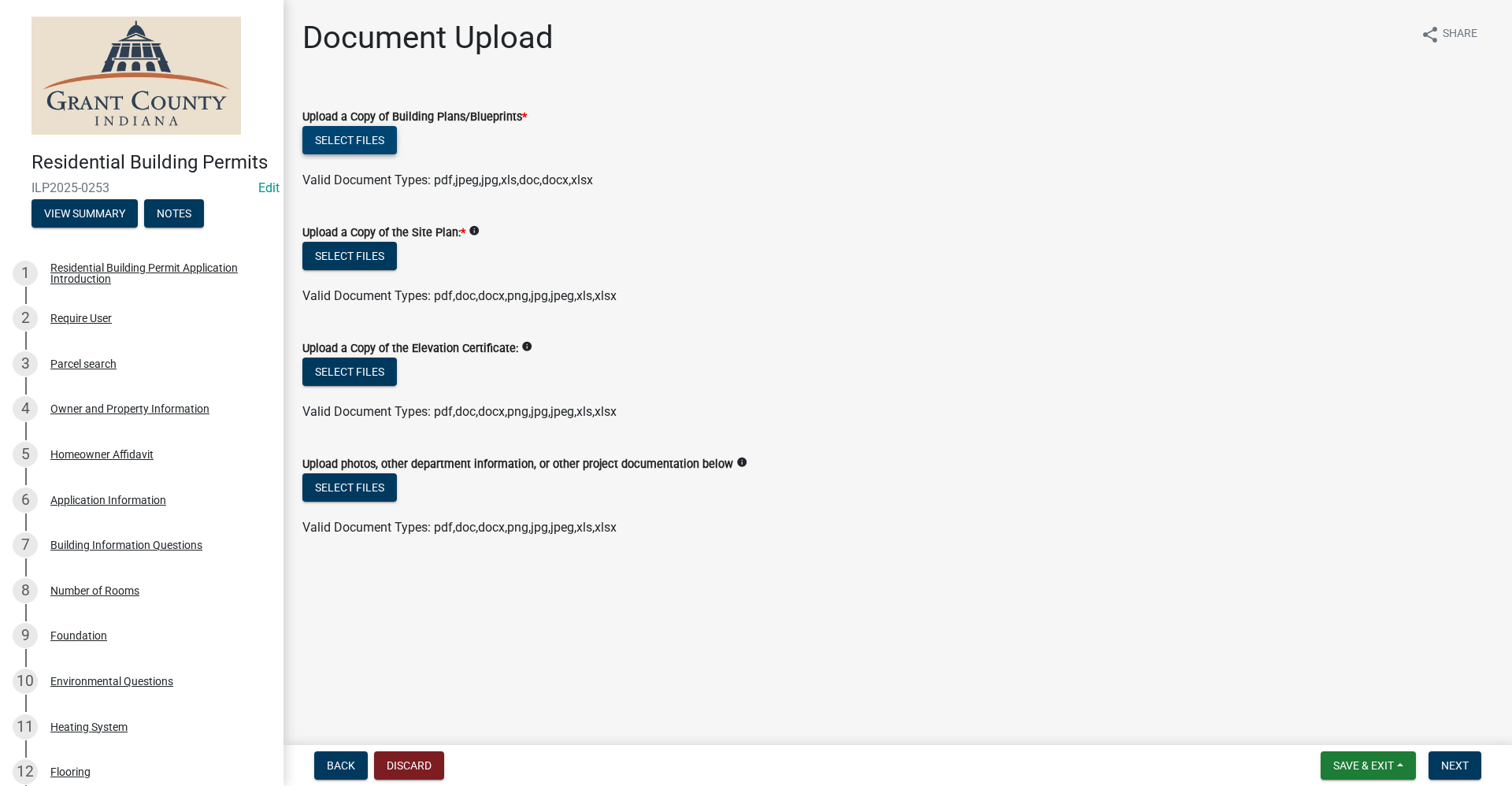
click at [347, 143] on button "Select files" at bounding box center [349, 139] width 94 height 28
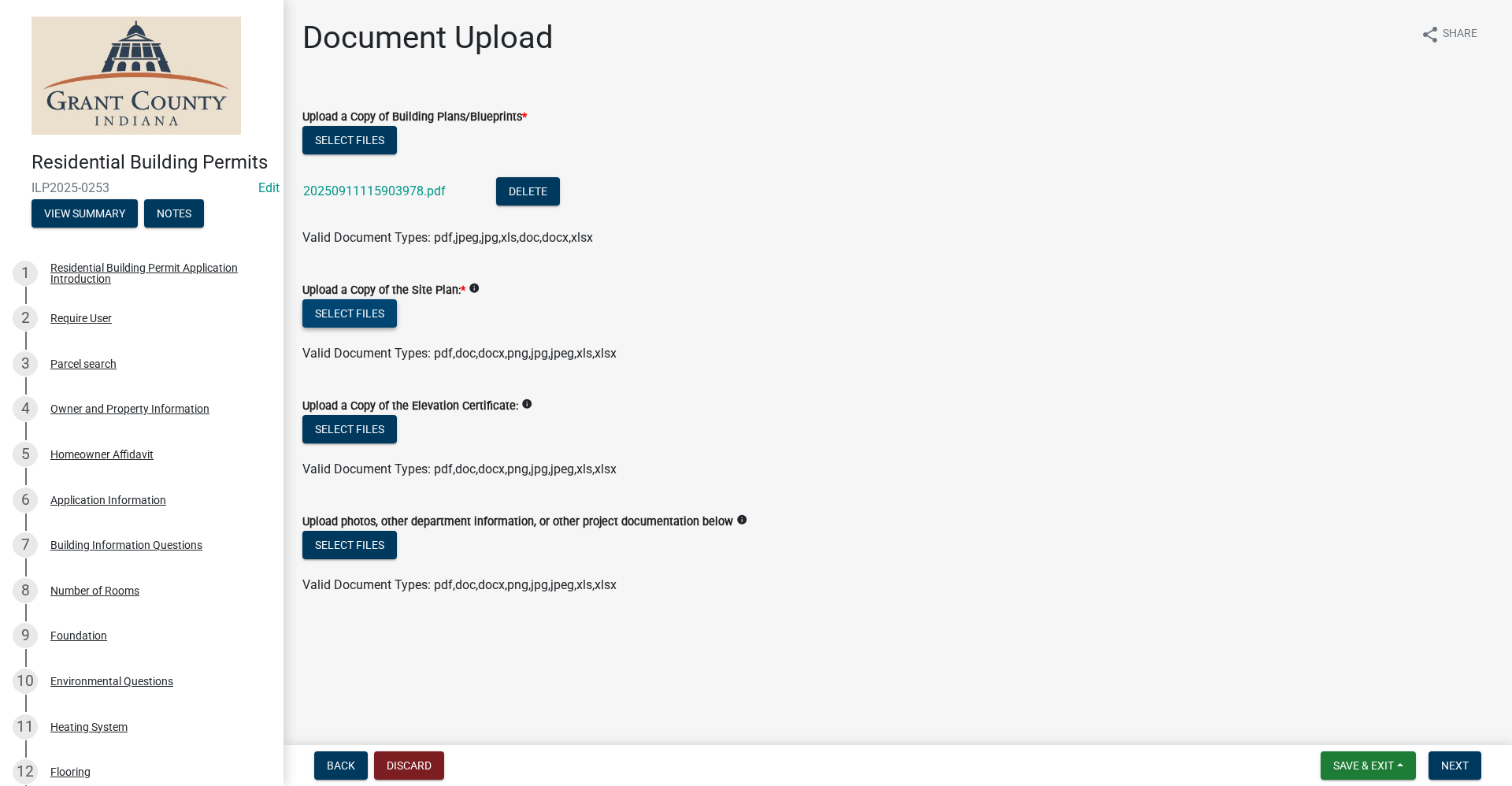
click at [365, 311] on button "Select files" at bounding box center [349, 312] width 94 height 28
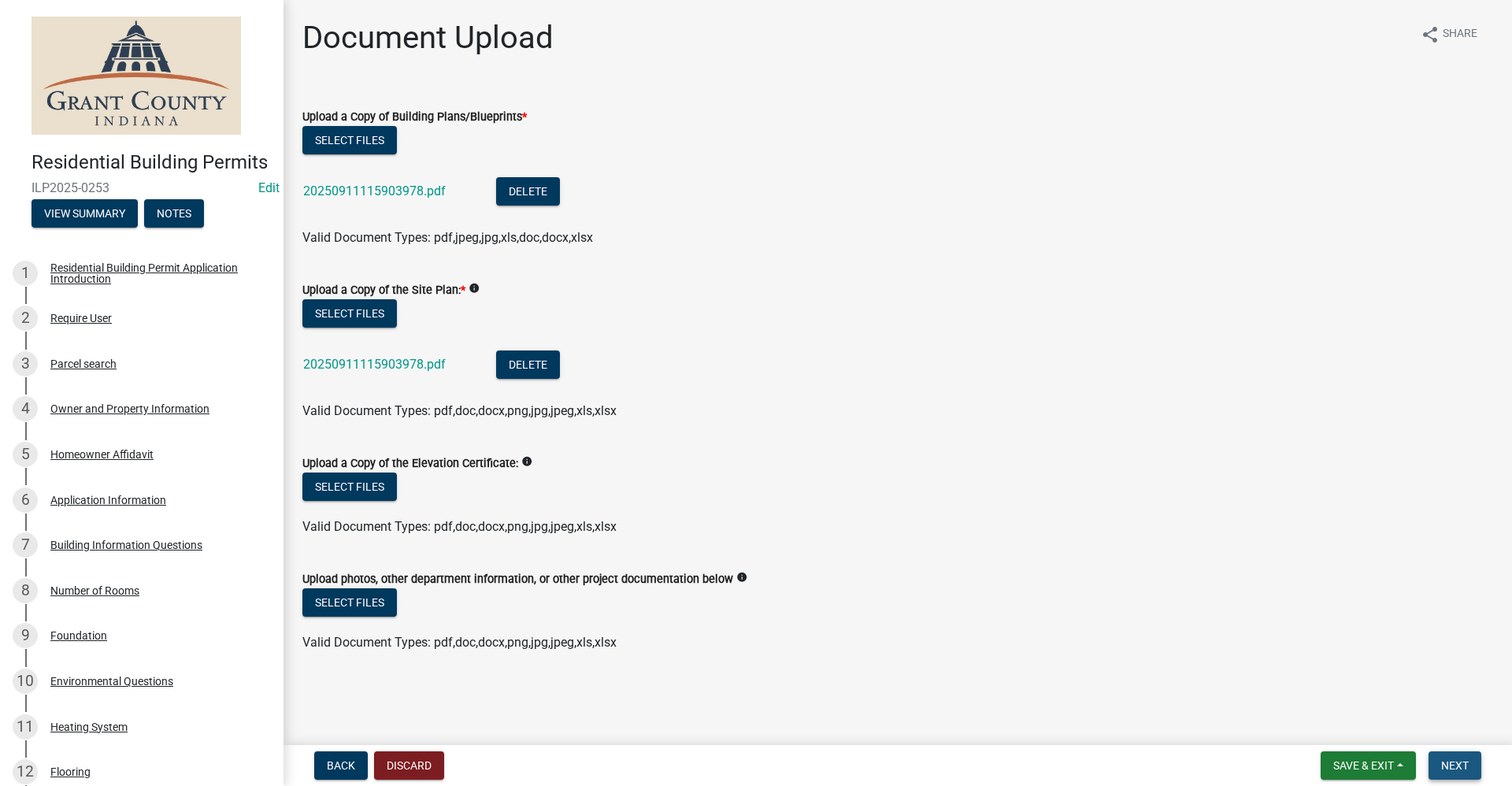
click at [1467, 768] on span "Next" at bounding box center [1455, 765] width 27 height 13
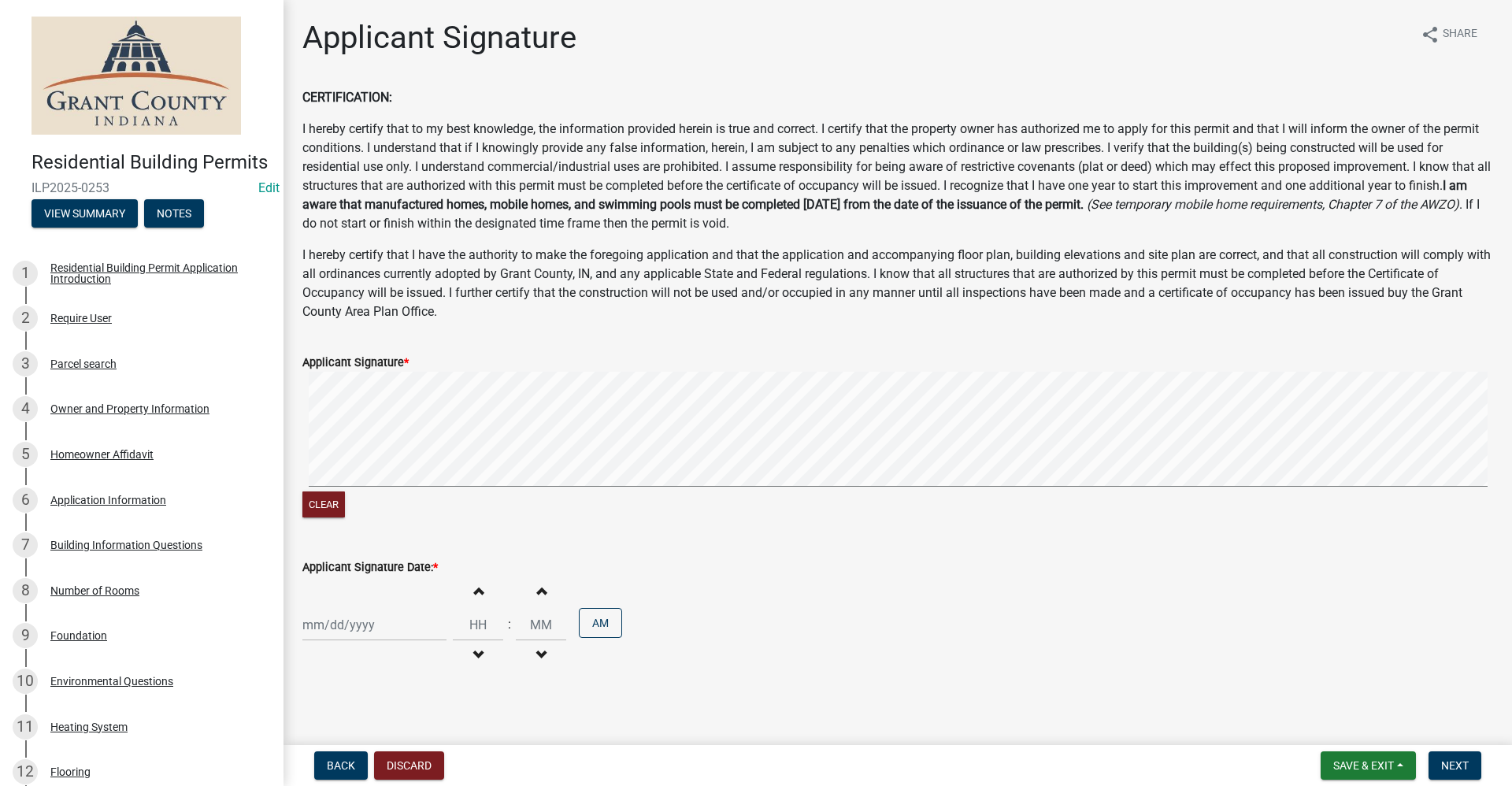
click at [353, 629] on div at bounding box center [375, 624] width 144 height 32
select select "9"
select select "2025"
click at [397, 493] on div "11" at bounding box center [394, 490] width 25 height 25
type input "[DATE]"
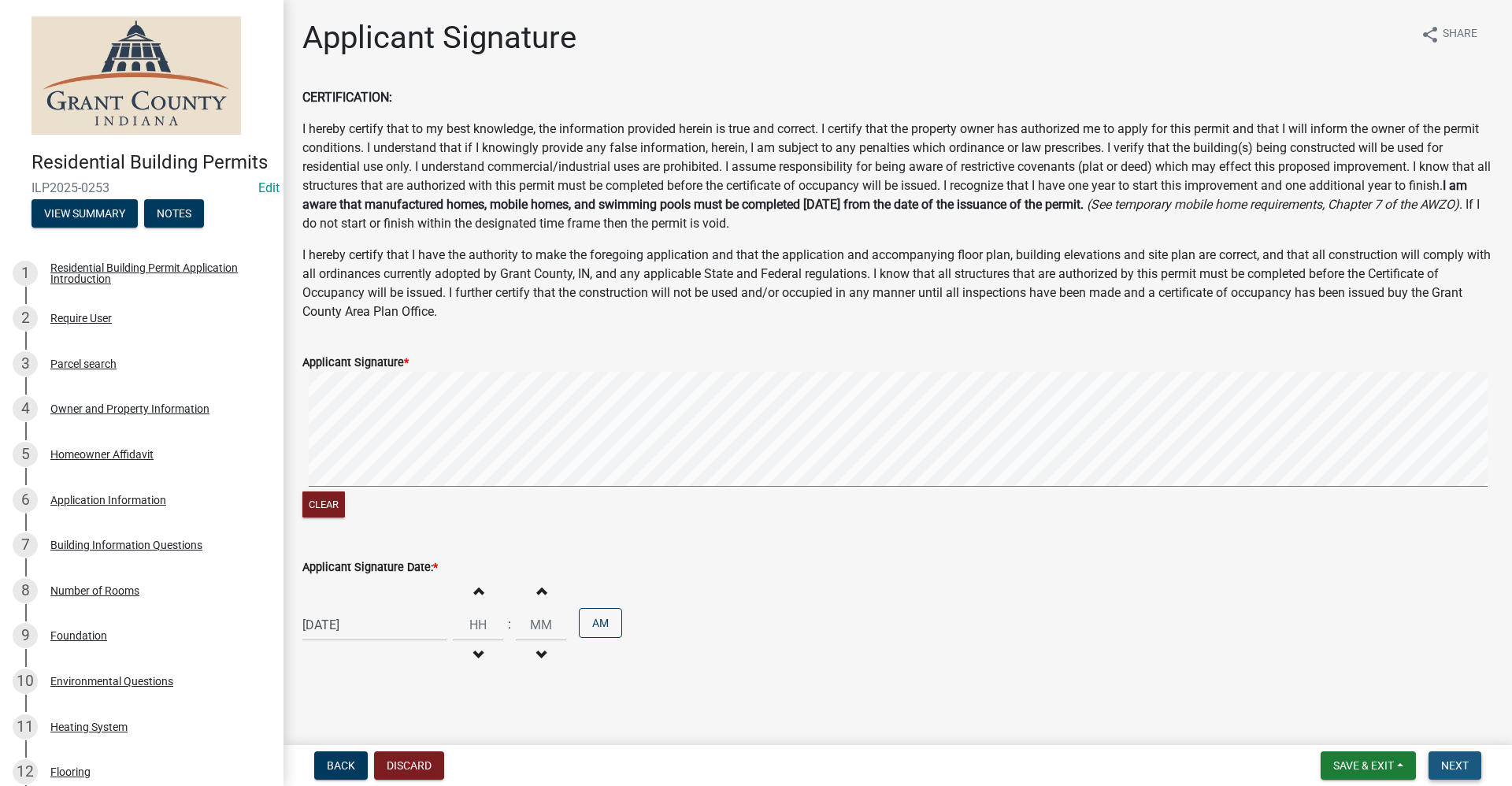
click at [1455, 765] on span "Next" at bounding box center [1455, 765] width 27 height 13
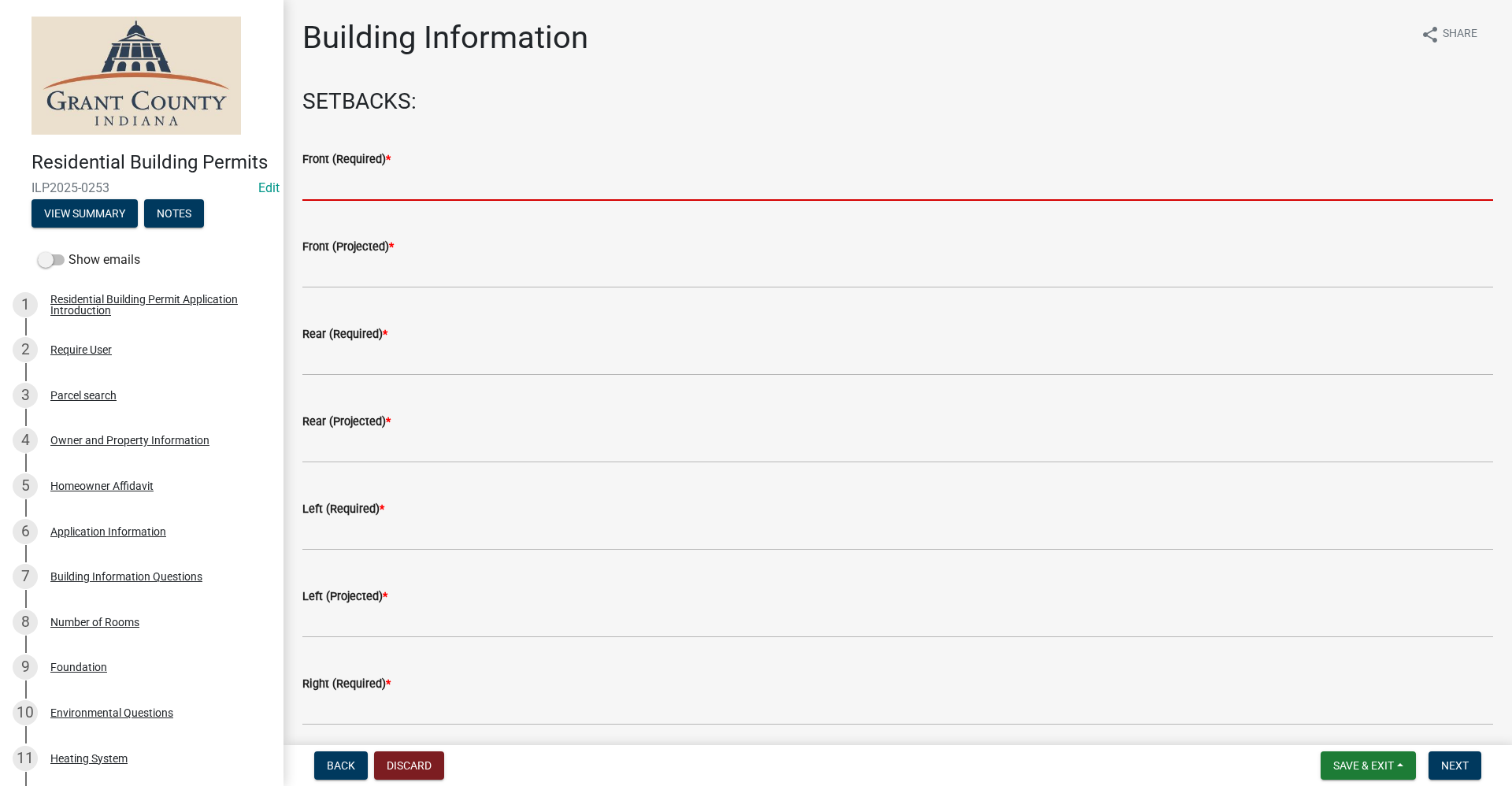
click at [339, 192] on input "text" at bounding box center [897, 184] width 1190 height 32
type input "0"
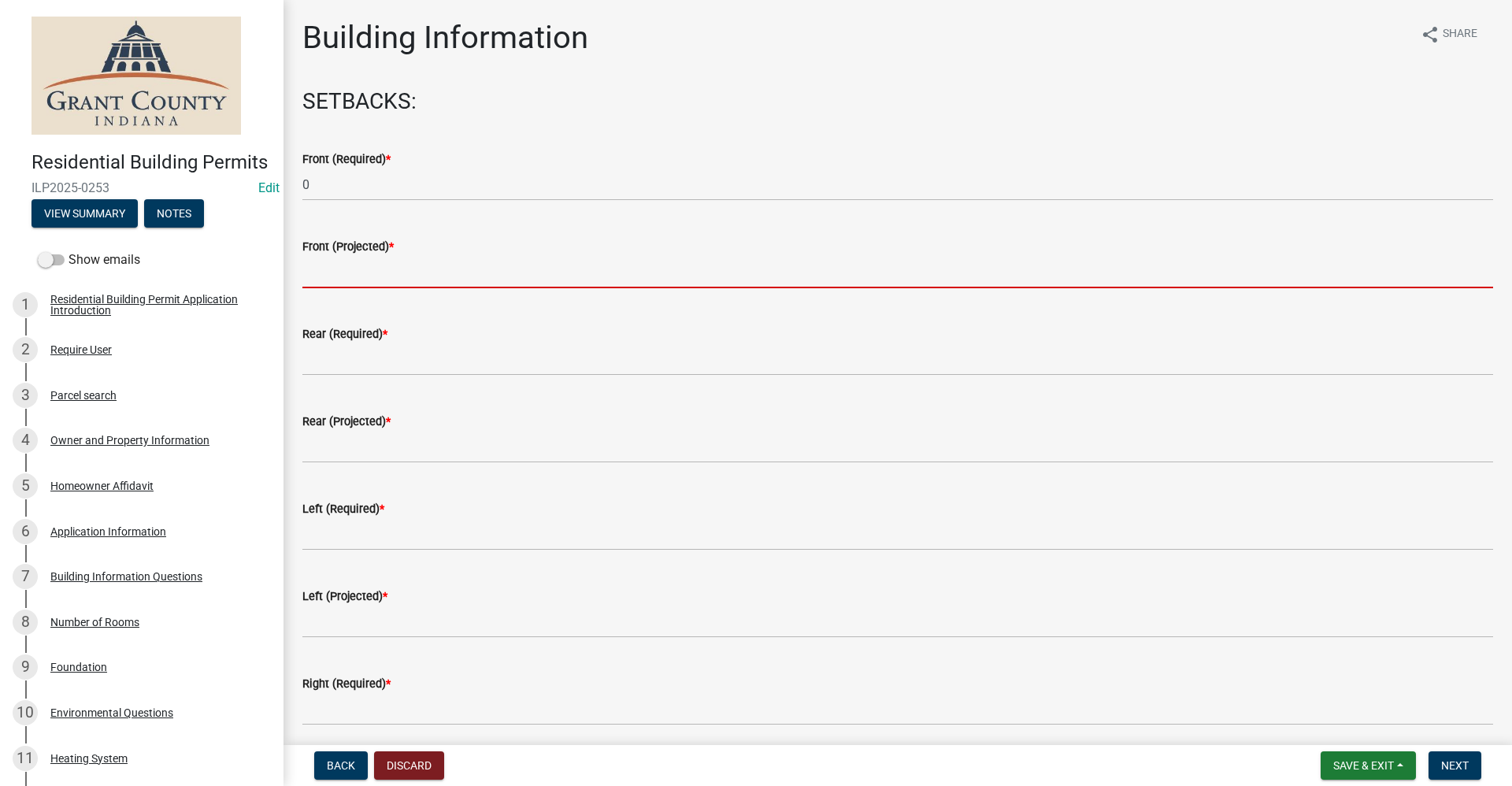
click at [338, 274] on input "text" at bounding box center [897, 271] width 1190 height 32
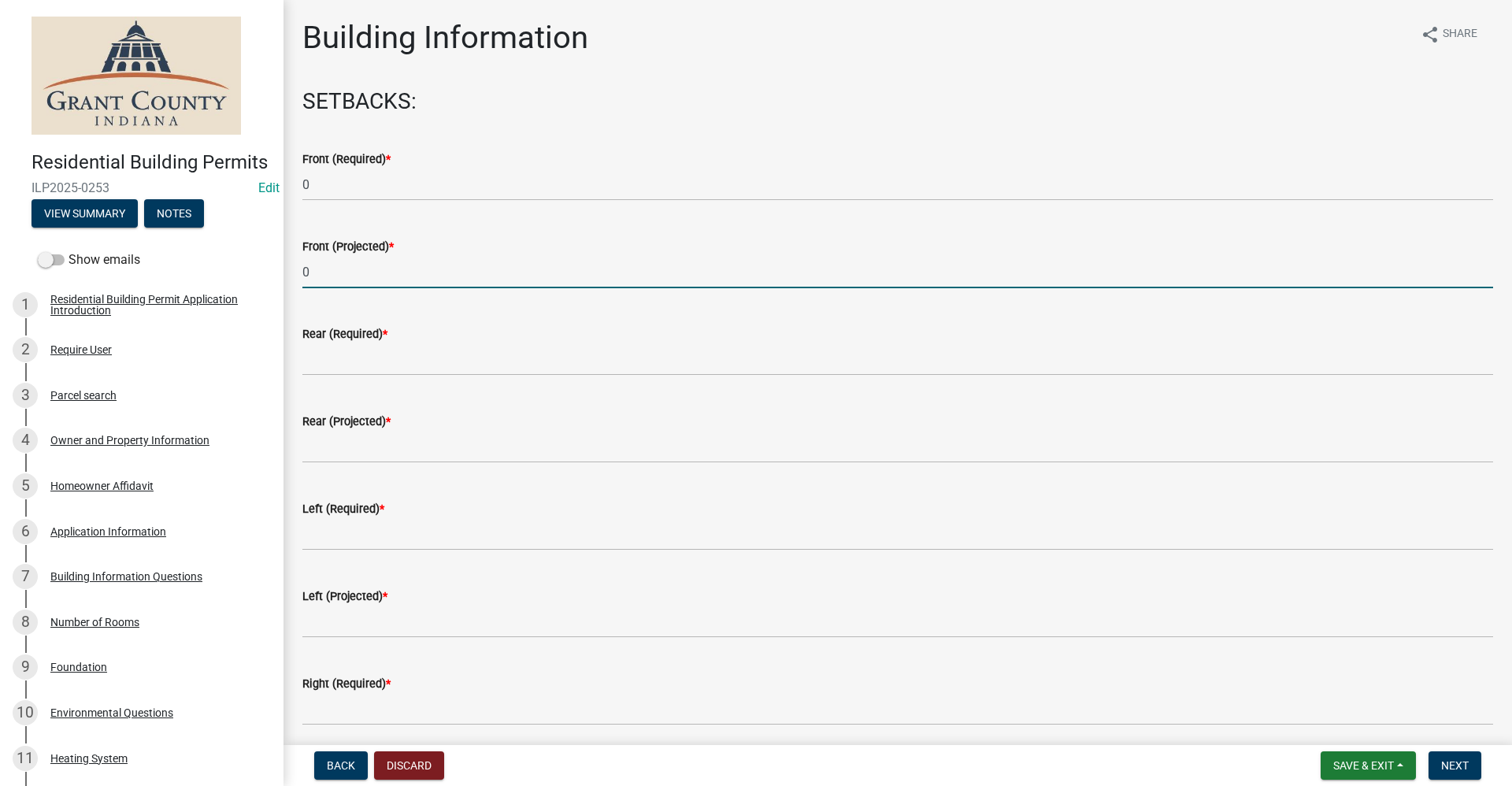
type input "0"
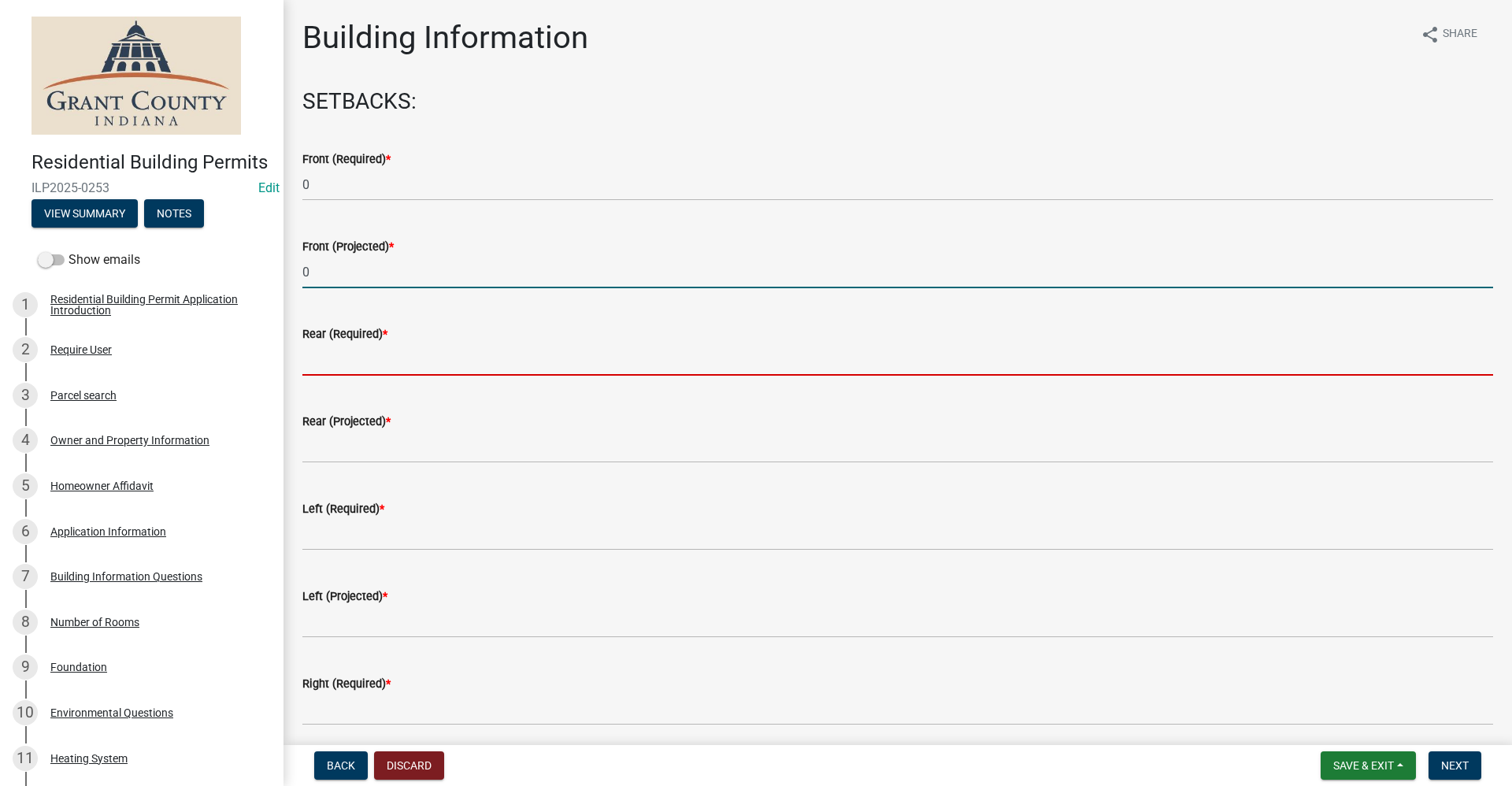
click at [337, 351] on input "text" at bounding box center [897, 359] width 1190 height 32
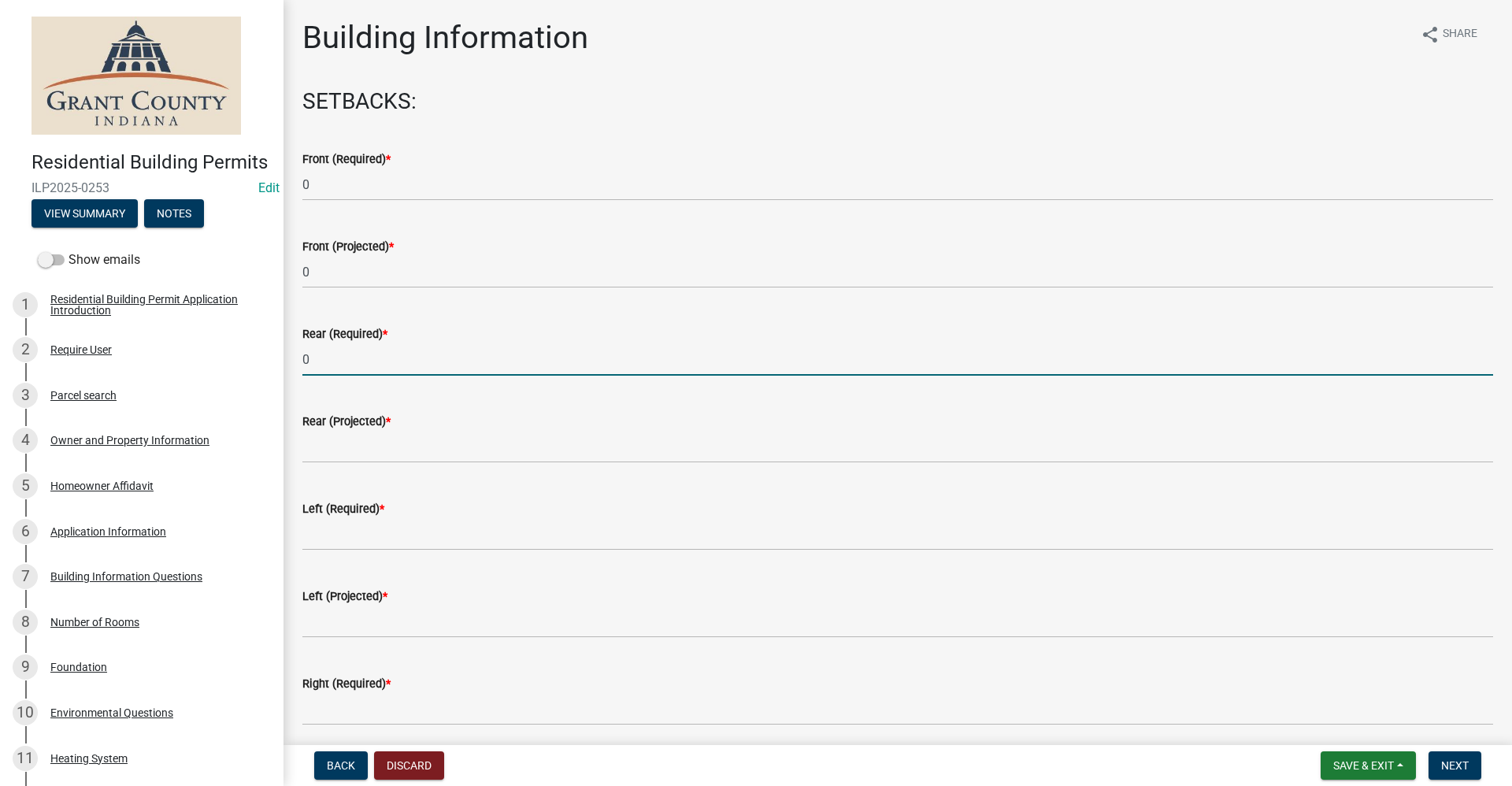
type input "0"
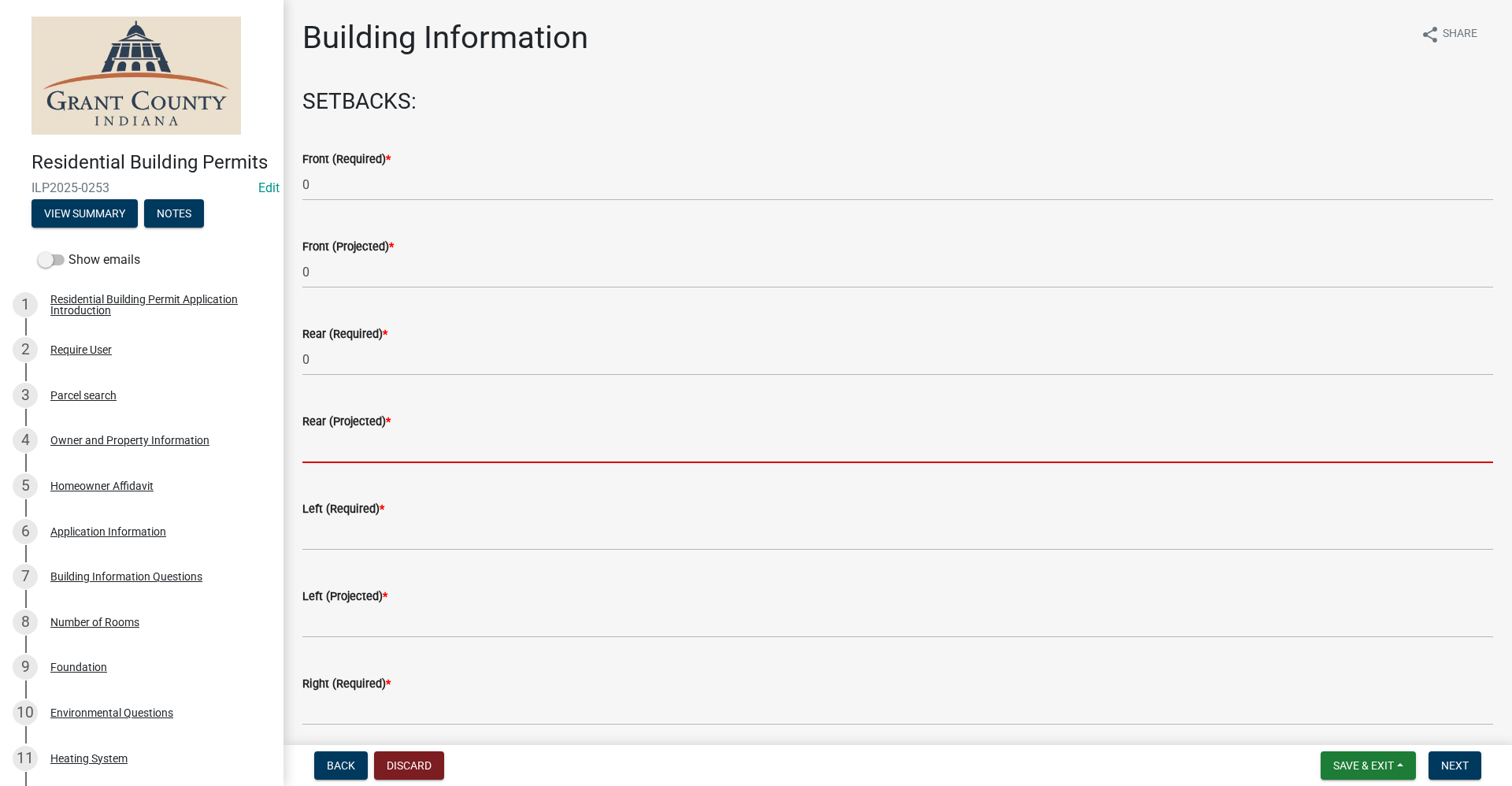
click at [328, 440] on input "text" at bounding box center [897, 447] width 1190 height 32
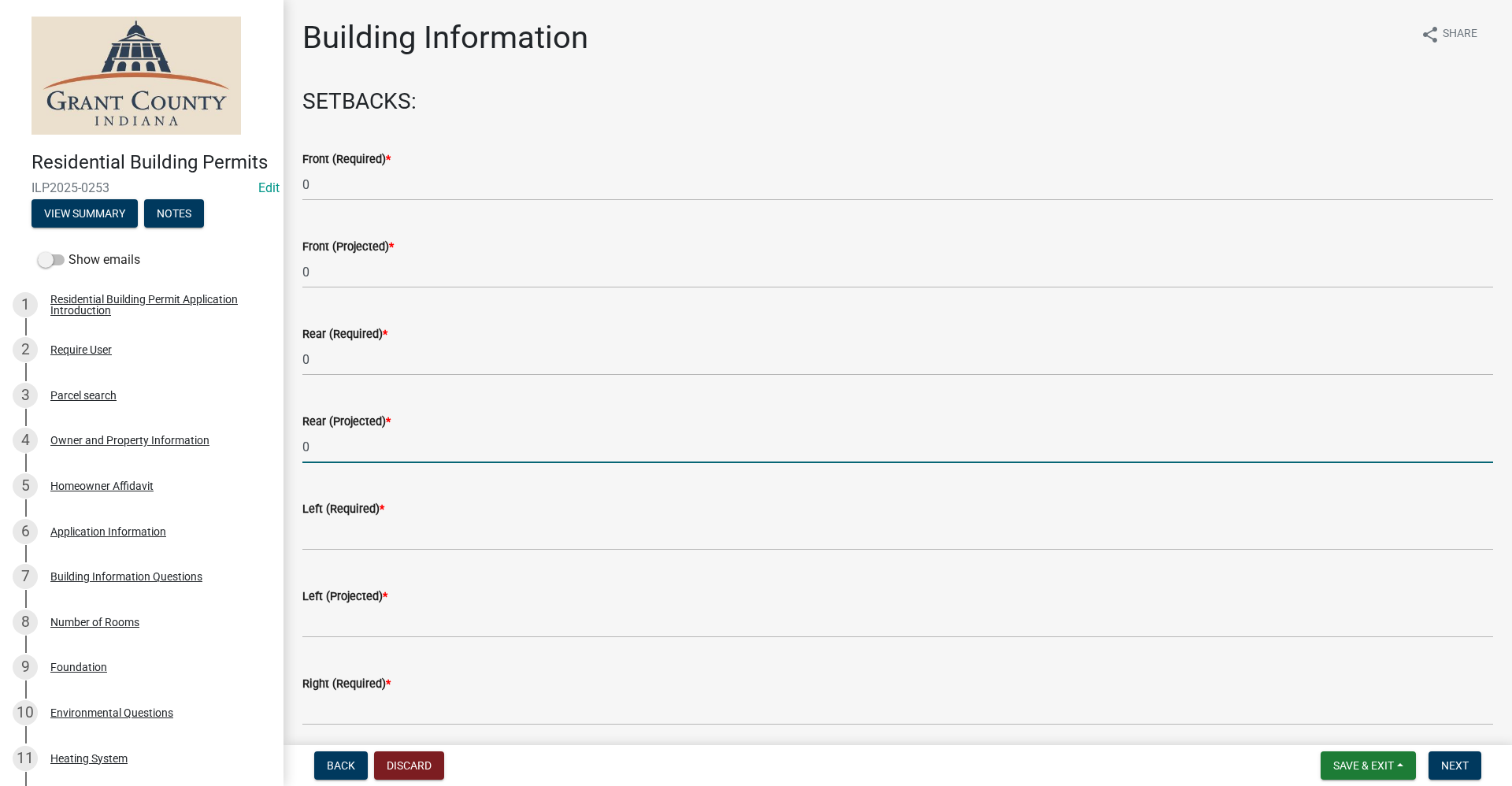
type input "0"
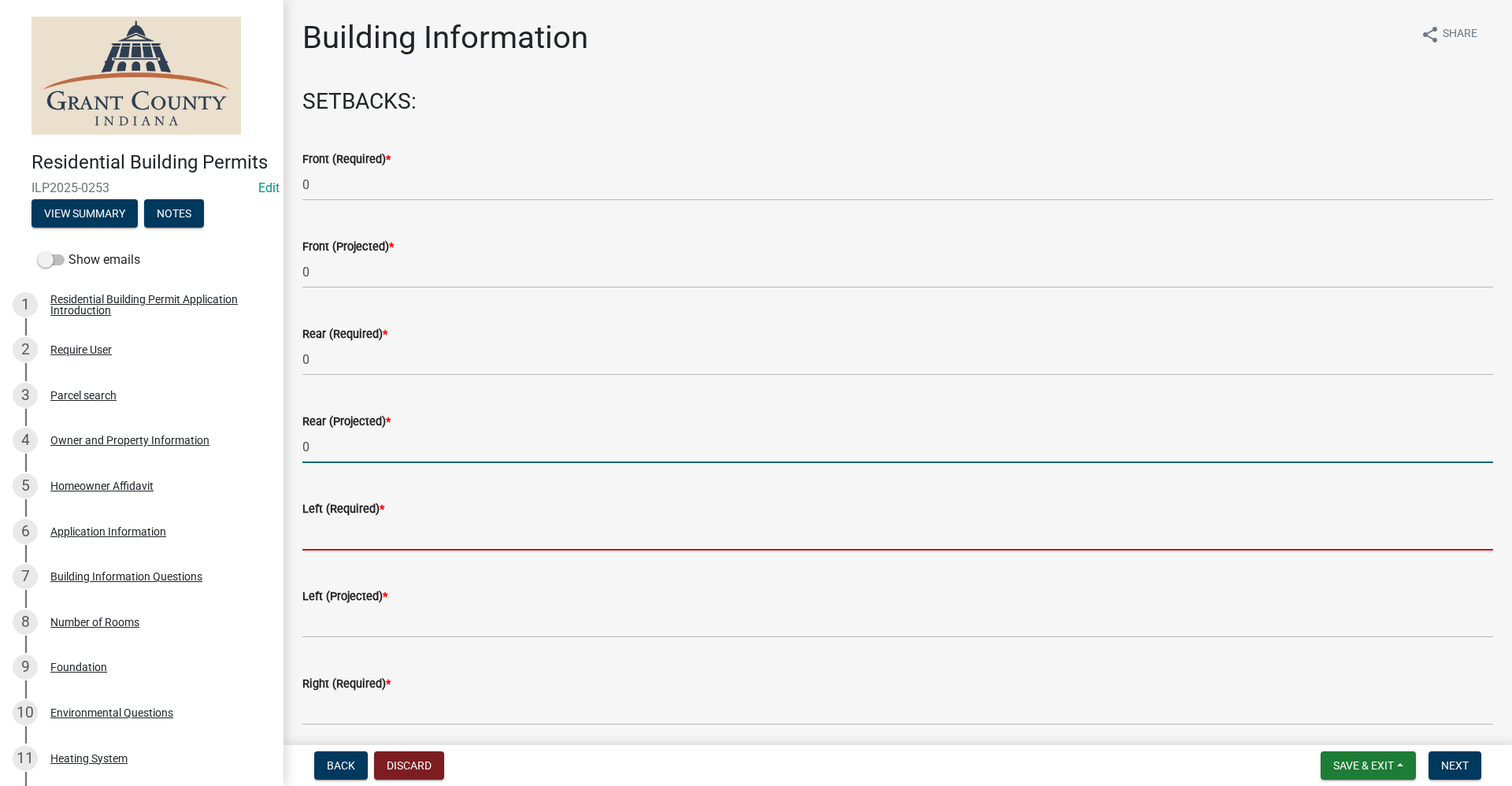
click at [326, 538] on input "text" at bounding box center [897, 533] width 1190 height 32
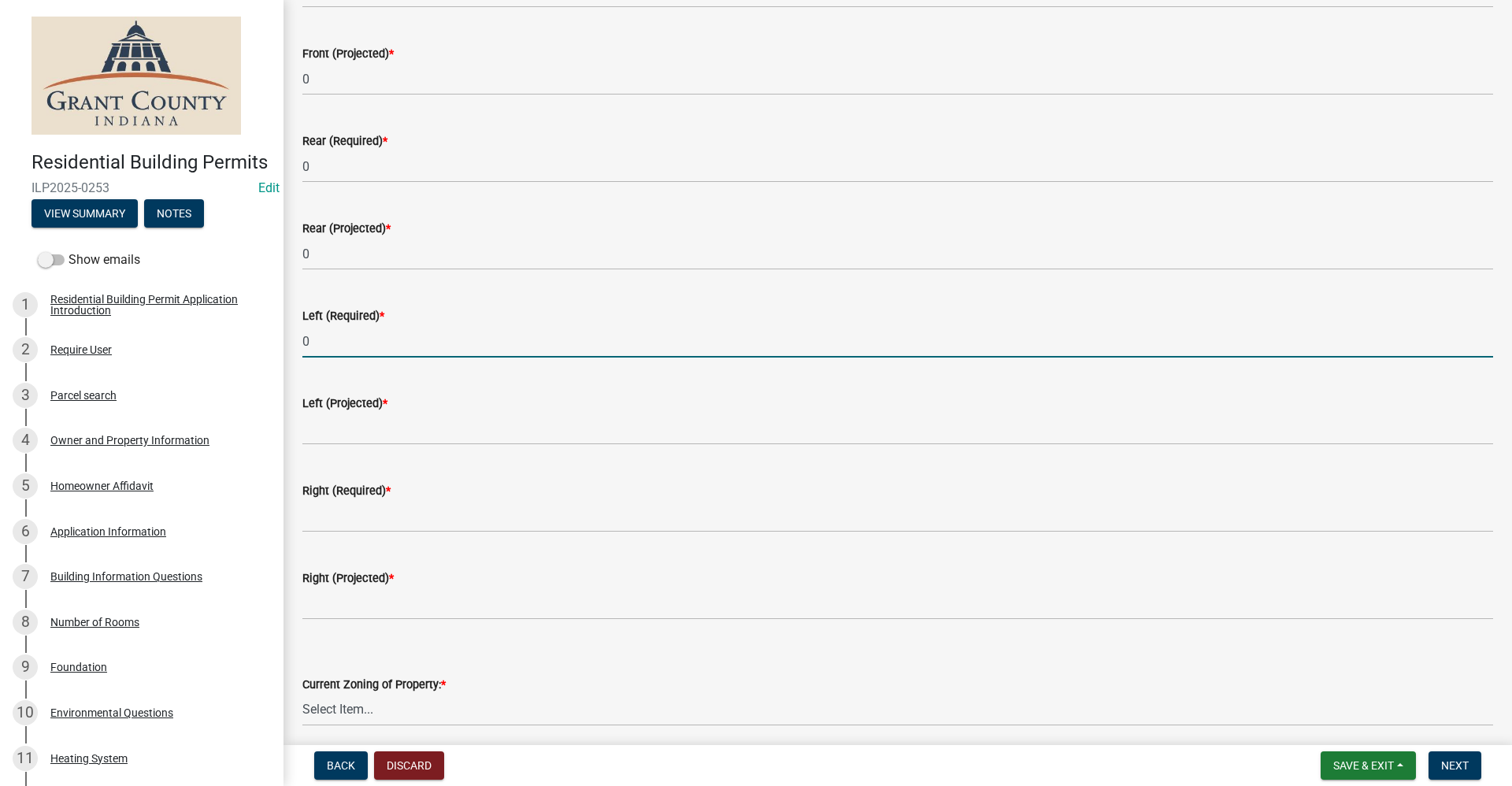
scroll to position [236, 0]
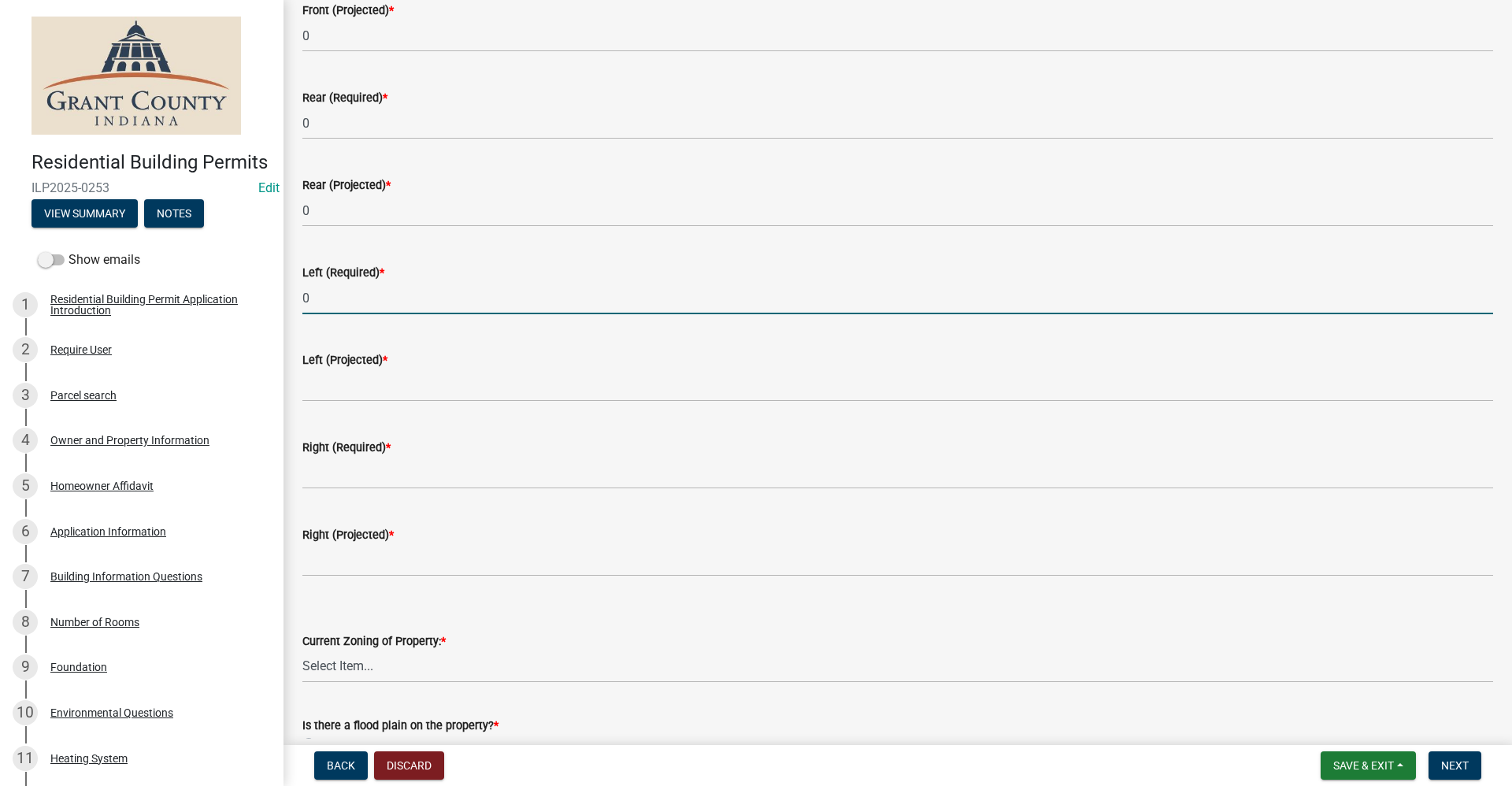
type input "0"
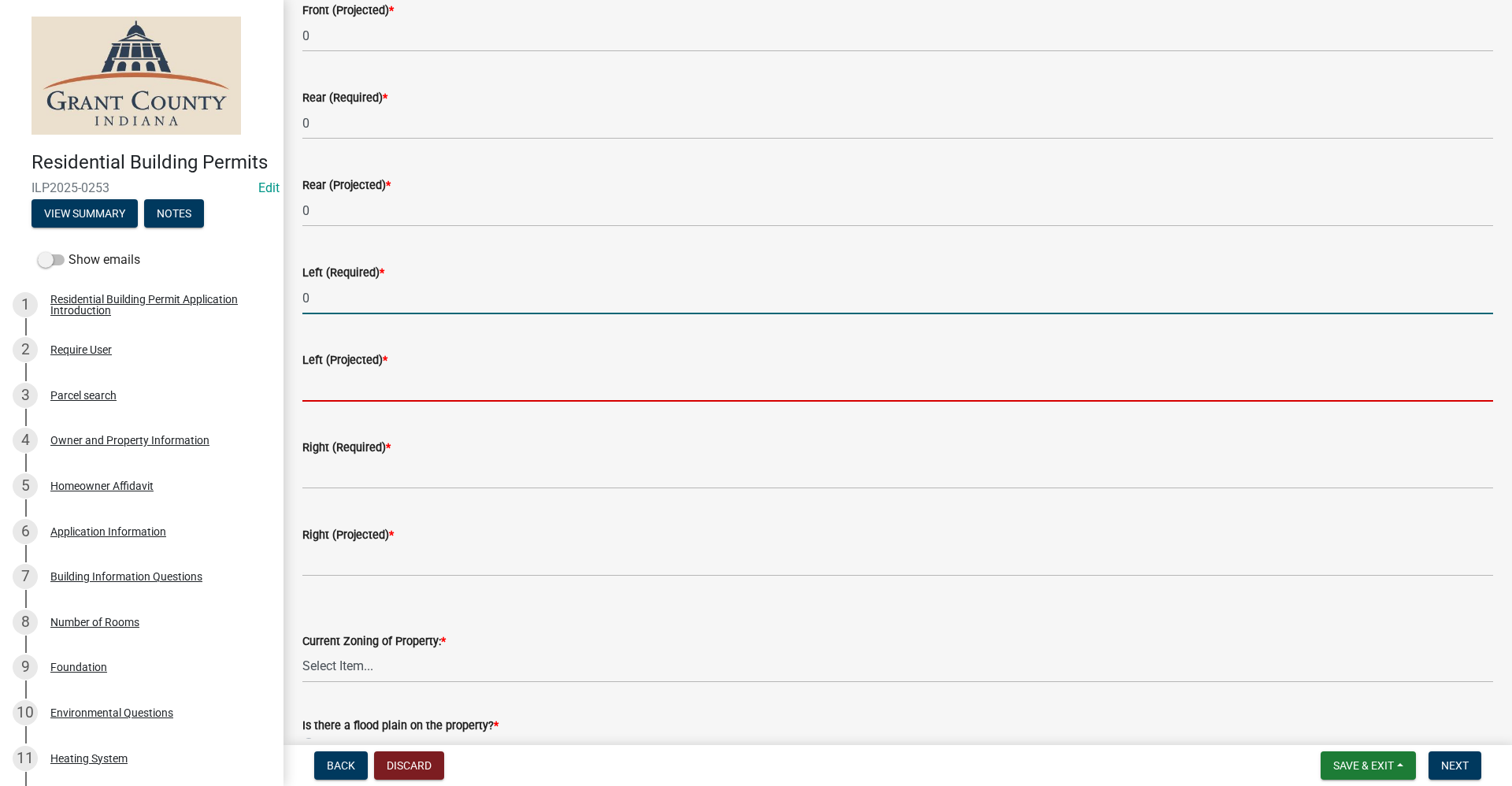
click at [312, 377] on input "text" at bounding box center [897, 384] width 1190 height 32
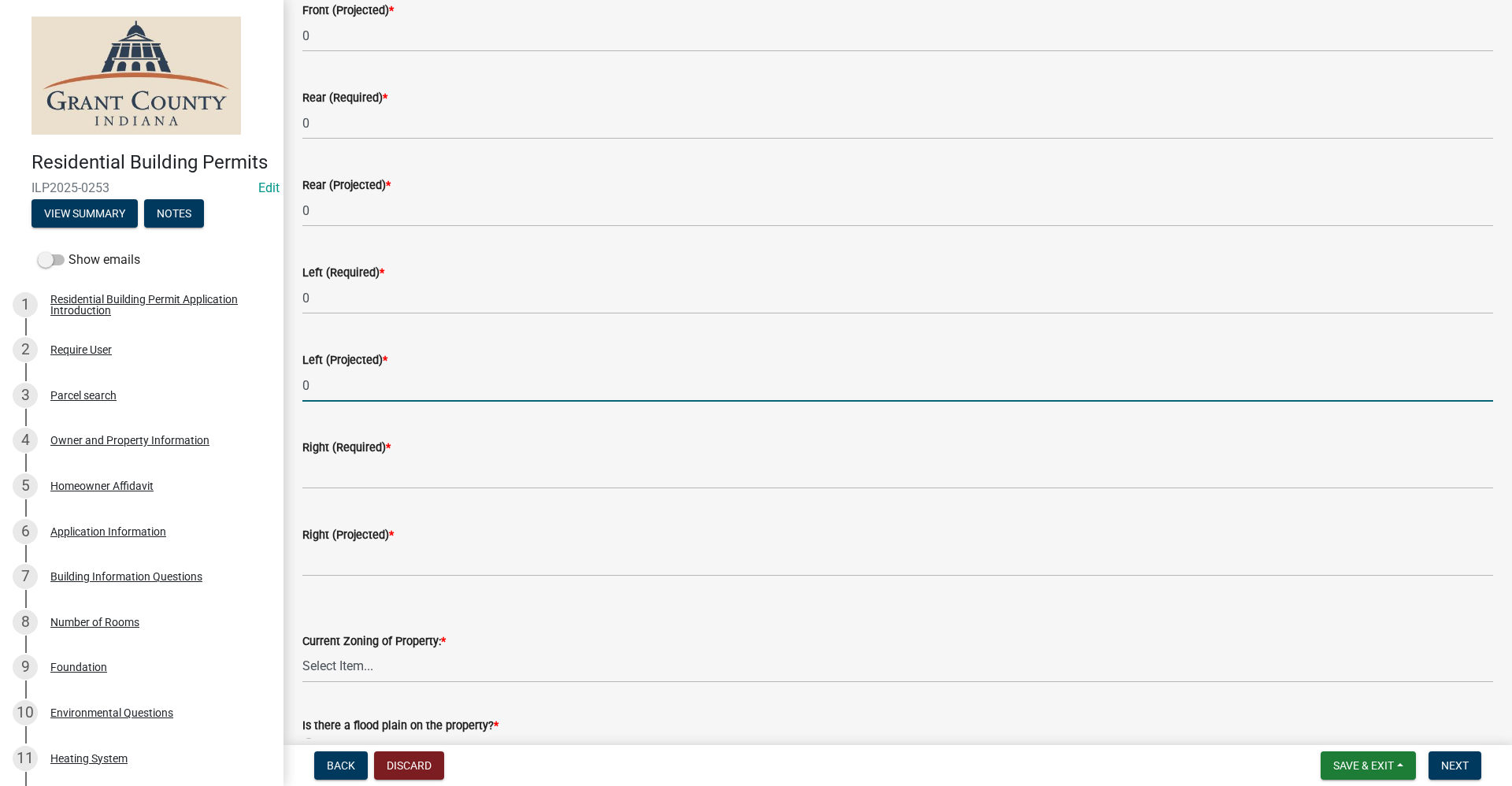
type input "0"
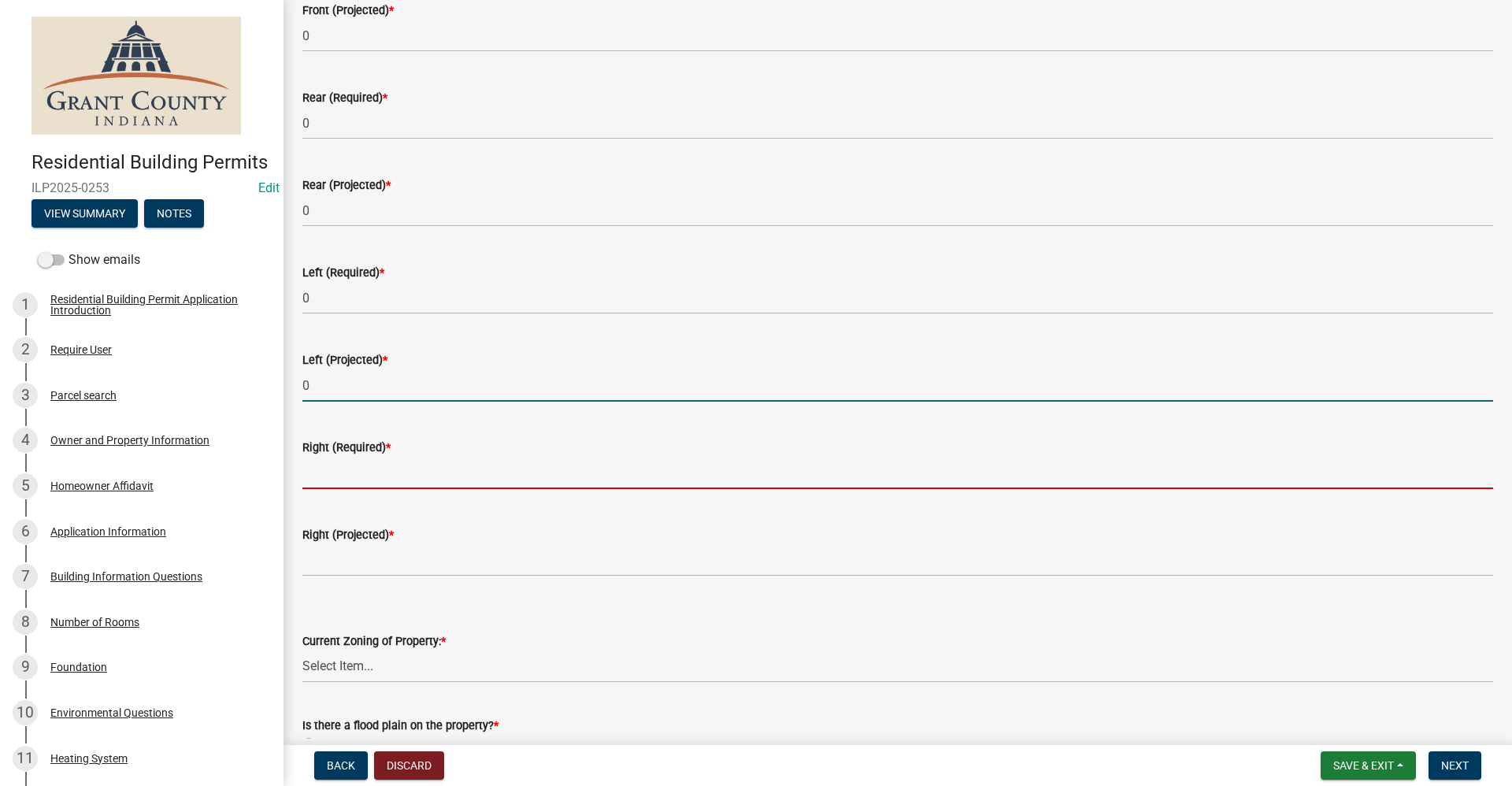
click at [340, 459] on input "text" at bounding box center [897, 472] width 1190 height 32
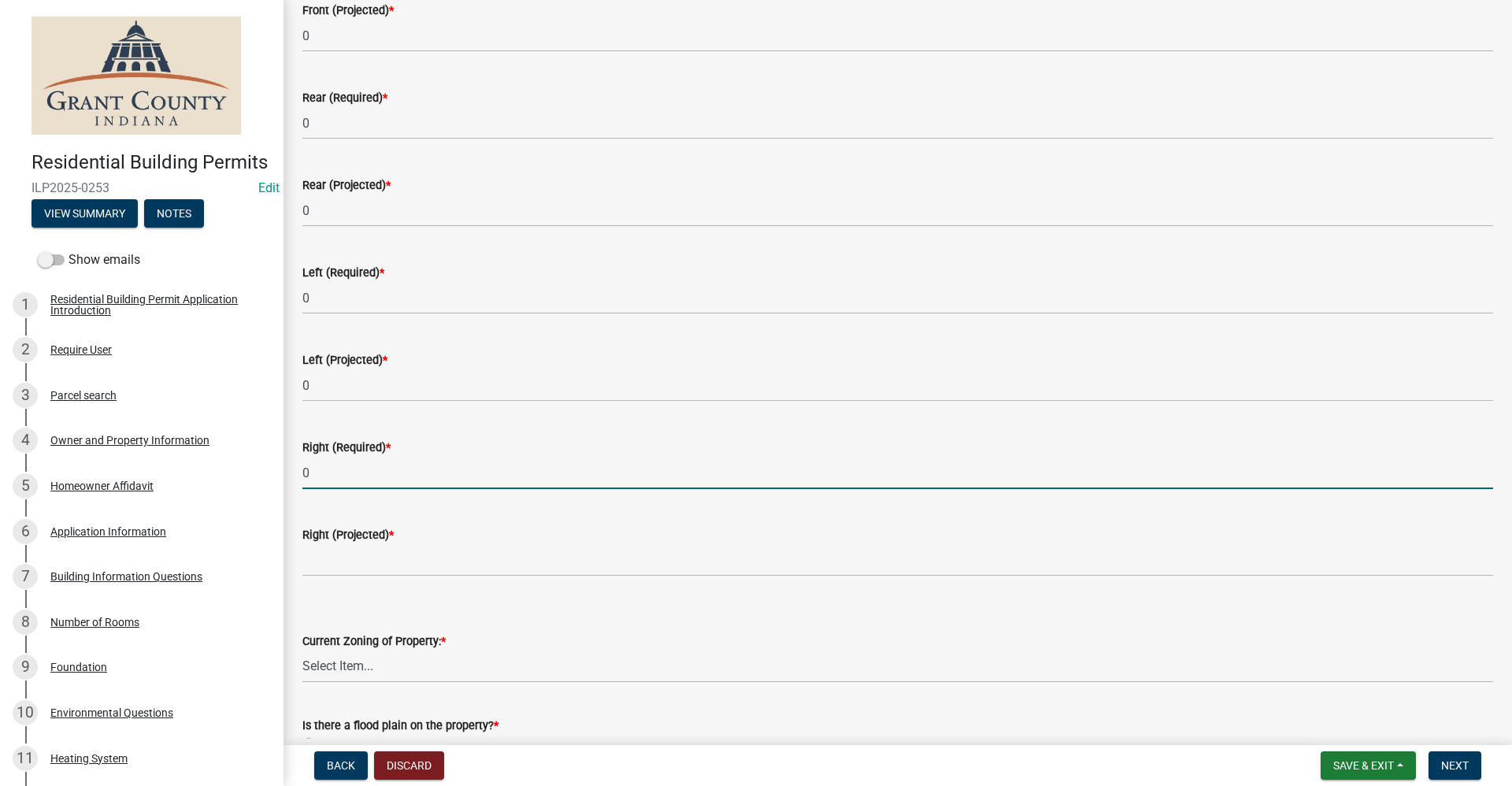
type input "0"
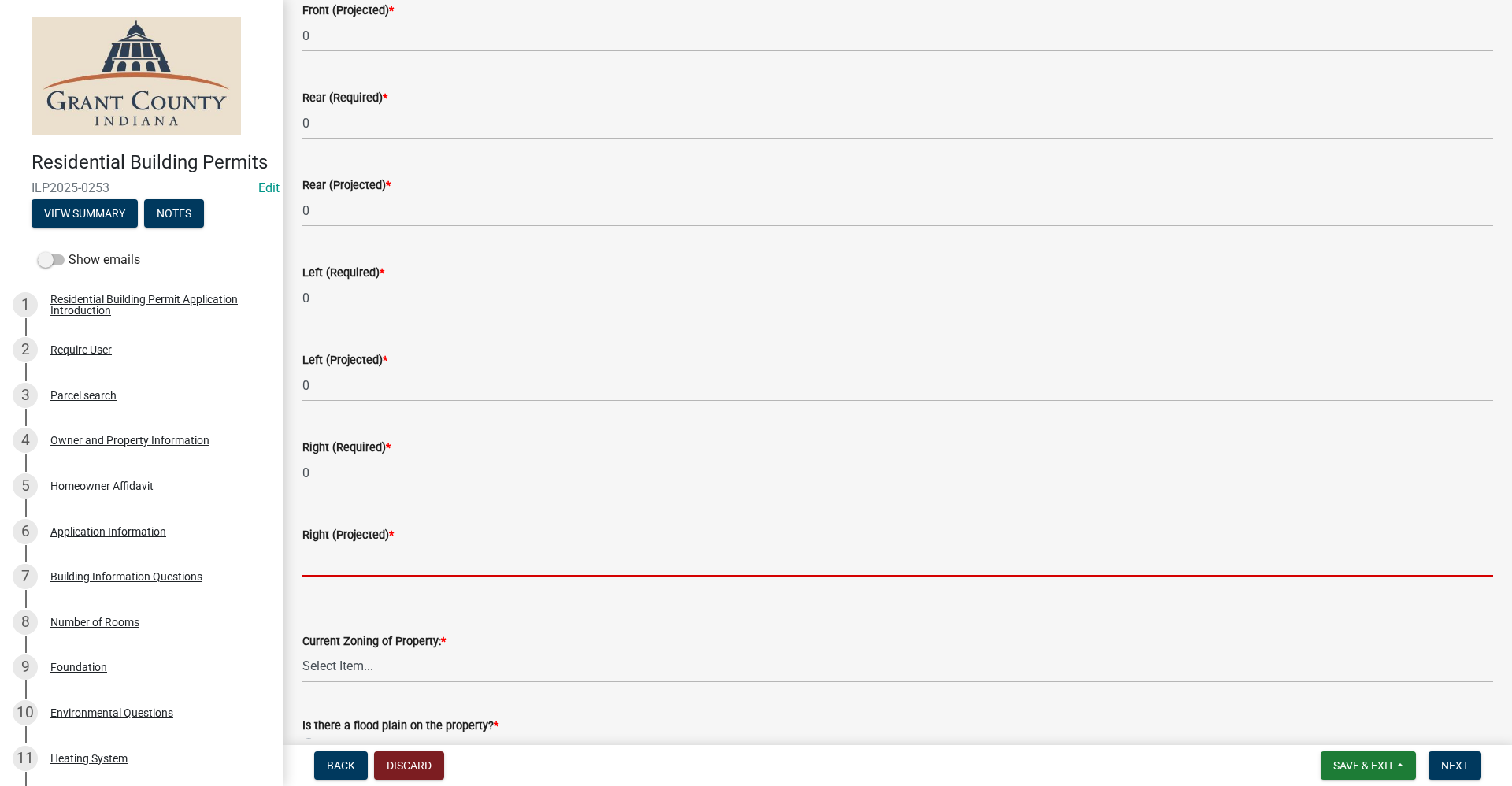
drag, startPoint x: 315, startPoint y: 551, endPoint x: 324, endPoint y: 540, distance: 14.2
click at [315, 551] on input "text" at bounding box center [897, 559] width 1190 height 32
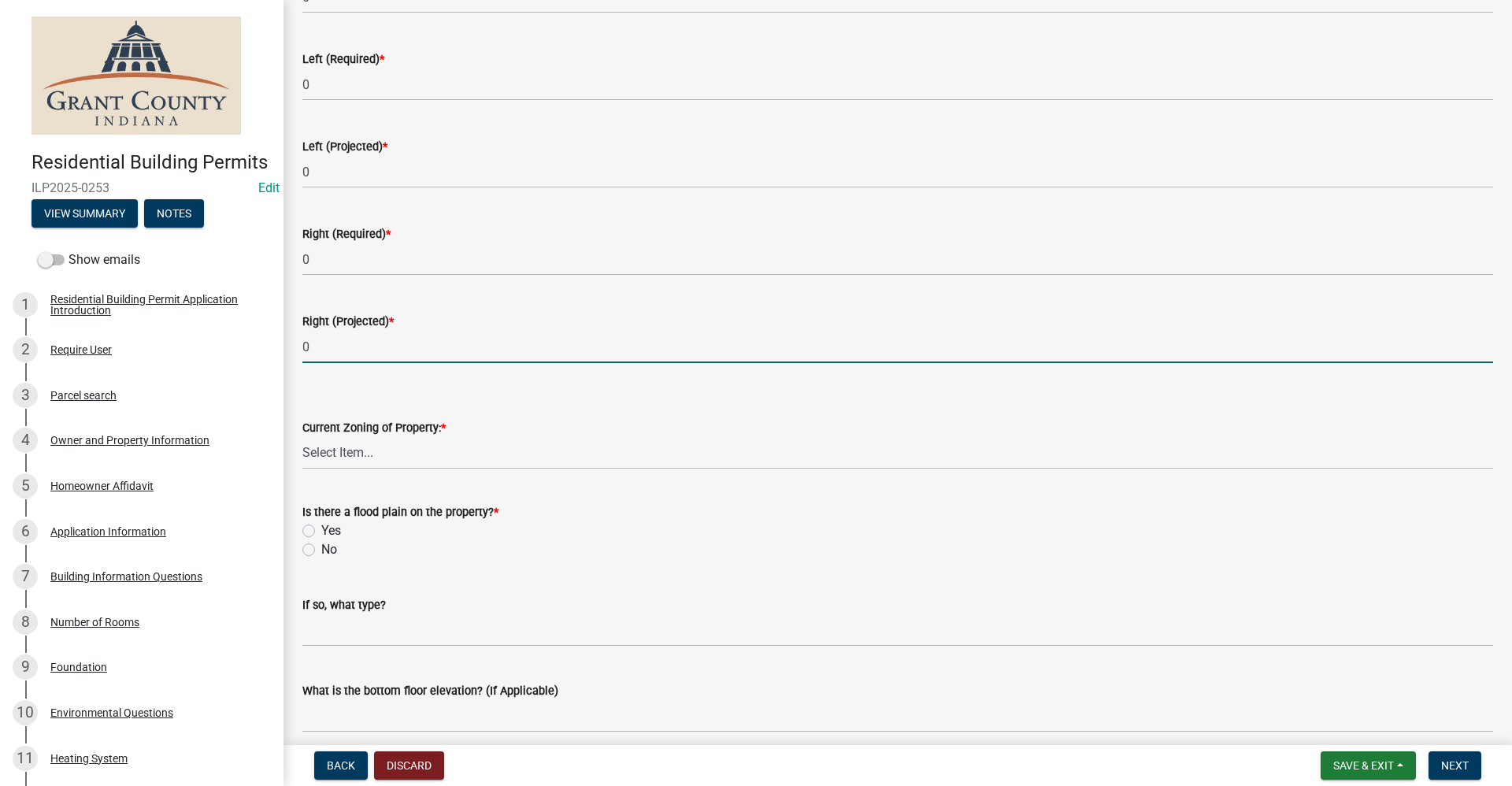
scroll to position [472, 0]
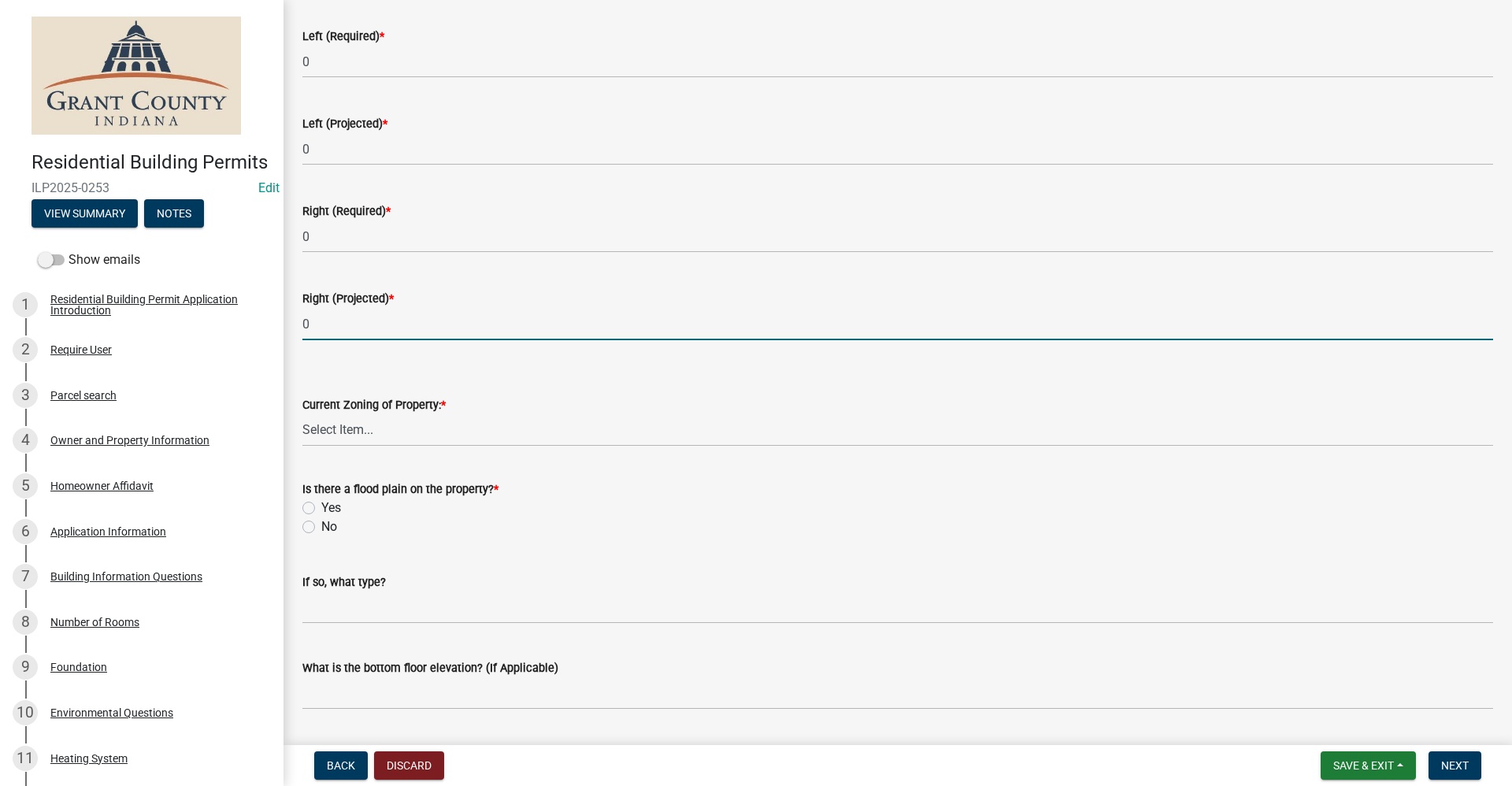
type input "0"
click at [338, 423] on select "Select Item... AG RS R1 R2 R3 R4 R5 PB NC LB CC GB I1 I2 I3 MH" at bounding box center [897, 430] width 1190 height 32
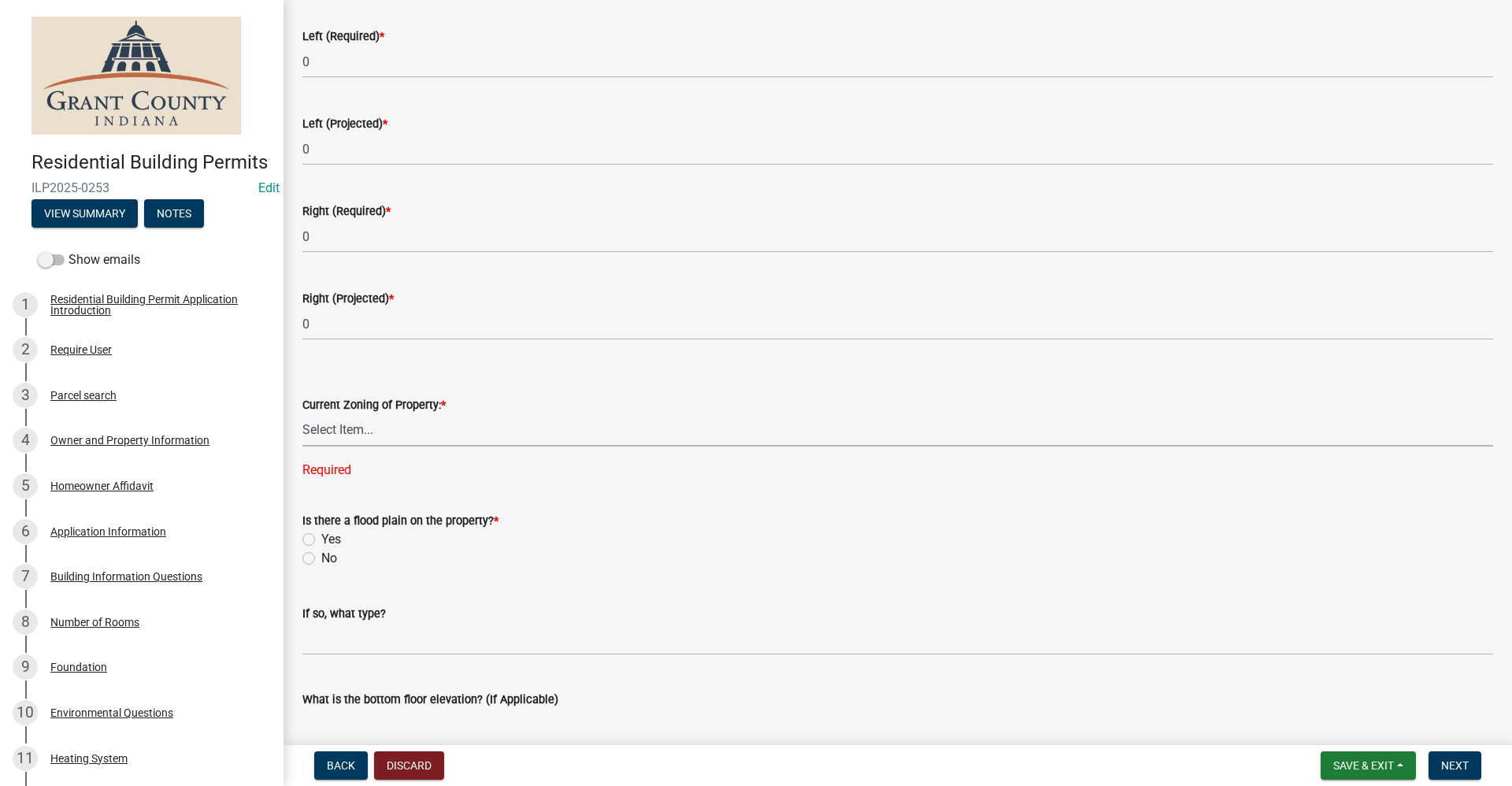
click at [386, 420] on select "Select Item... AG RS R1 R2 R3 R4 R5 PB NC LB CC GB I1 I2 I3 MH" at bounding box center [897, 430] width 1190 height 32
click at [379, 431] on select "Select Item... AG RS R1 R2 R3 R4 R5 PB NC LB CC GB I1 I2 I3 MH" at bounding box center [897, 430] width 1190 height 32
click at [303, 414] on select "Select Item... AG RS R1 R2 R3 R4 R5 PB NC LB CC GB I1 I2 I3 MH" at bounding box center [897, 430] width 1190 height 32
select select "bd324ace-ff1c-4759-8d76-b6e52df7794f"
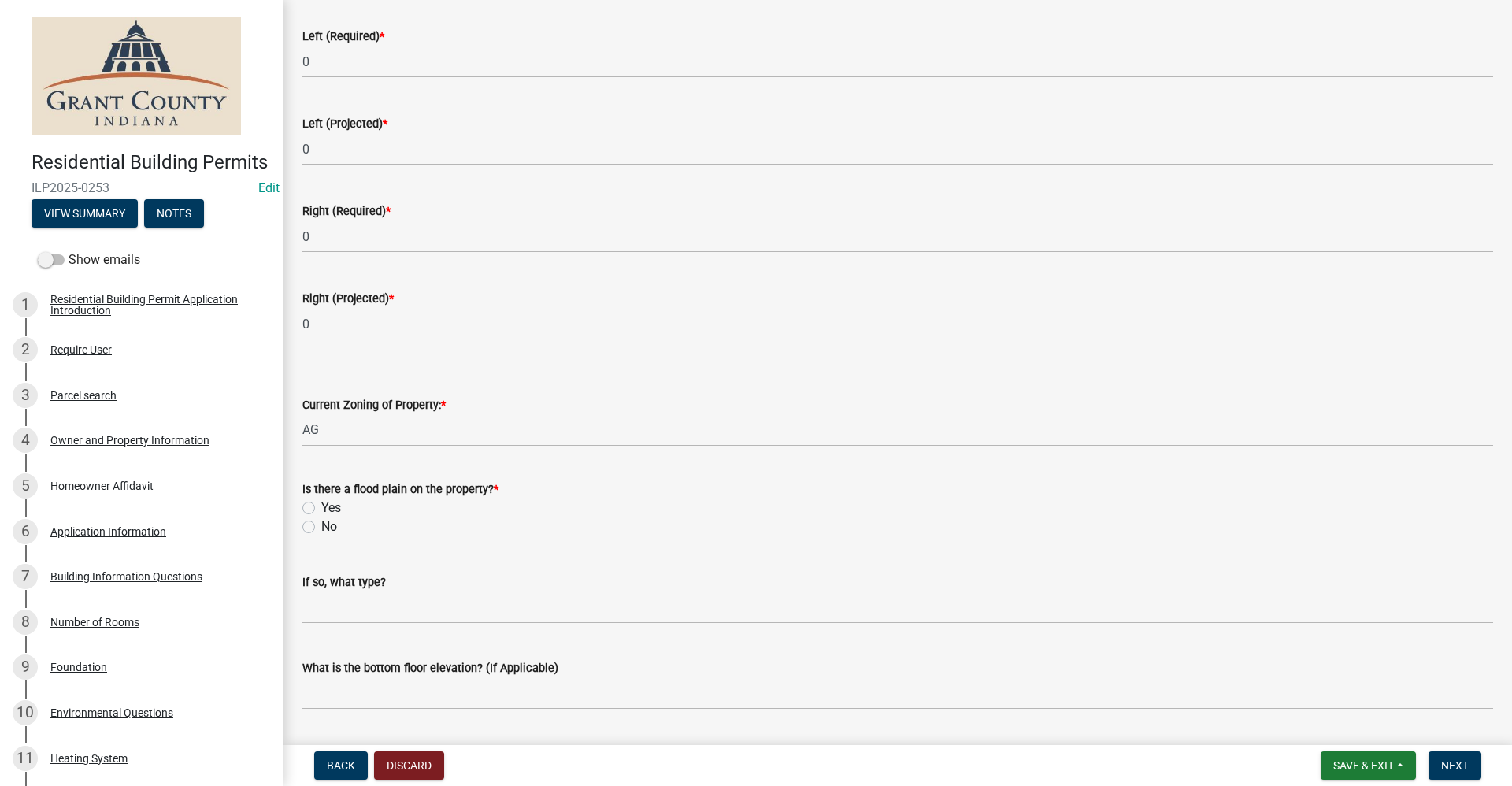
drag, startPoint x: 306, startPoint y: 527, endPoint x: 427, endPoint y: 551, distance: 123.4
click at [321, 527] on label "No" at bounding box center [329, 526] width 16 height 18
click at [321, 527] on input "No" at bounding box center [326, 522] width 11 height 11
radio input "true"
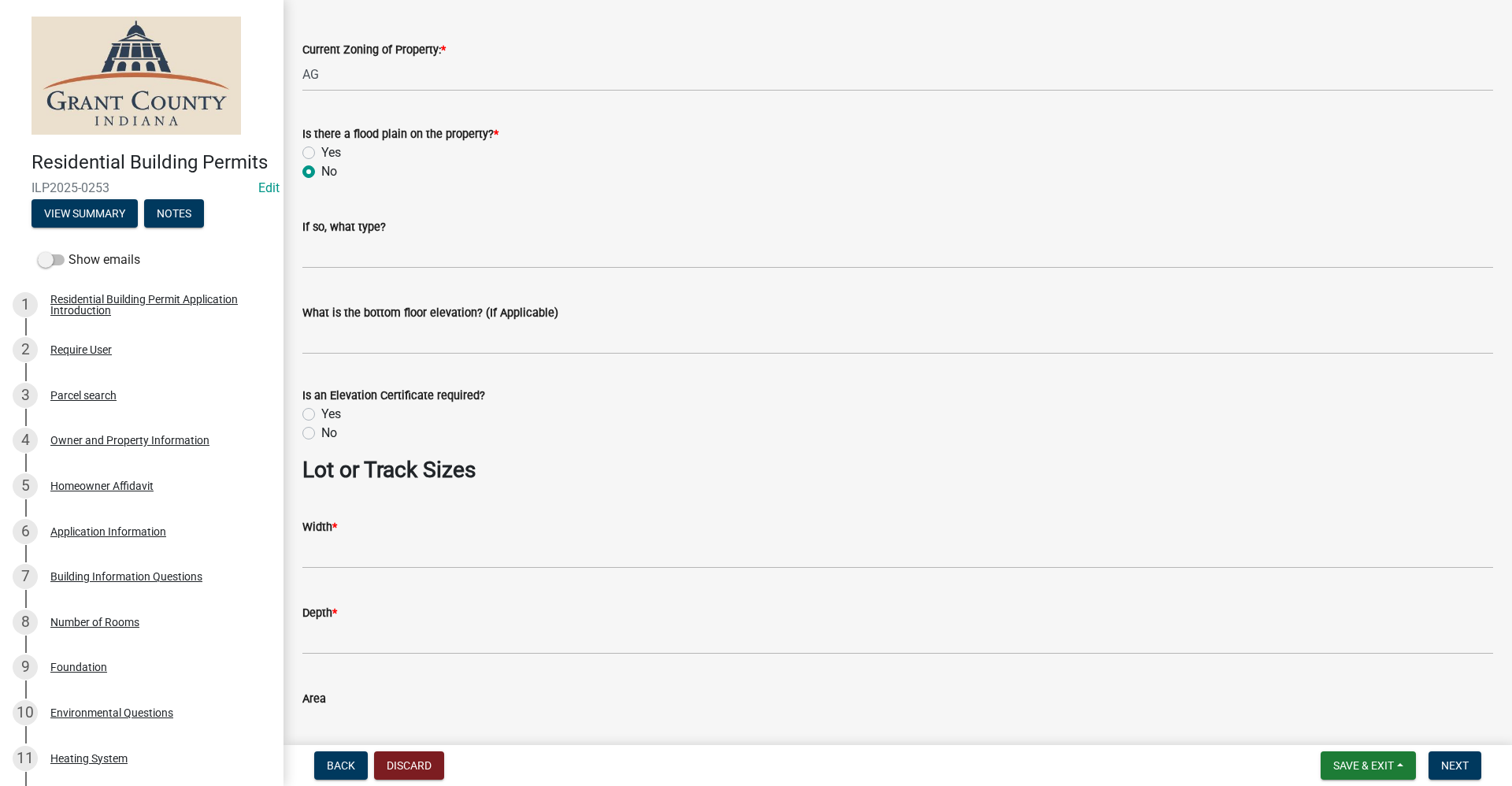
scroll to position [866, 0]
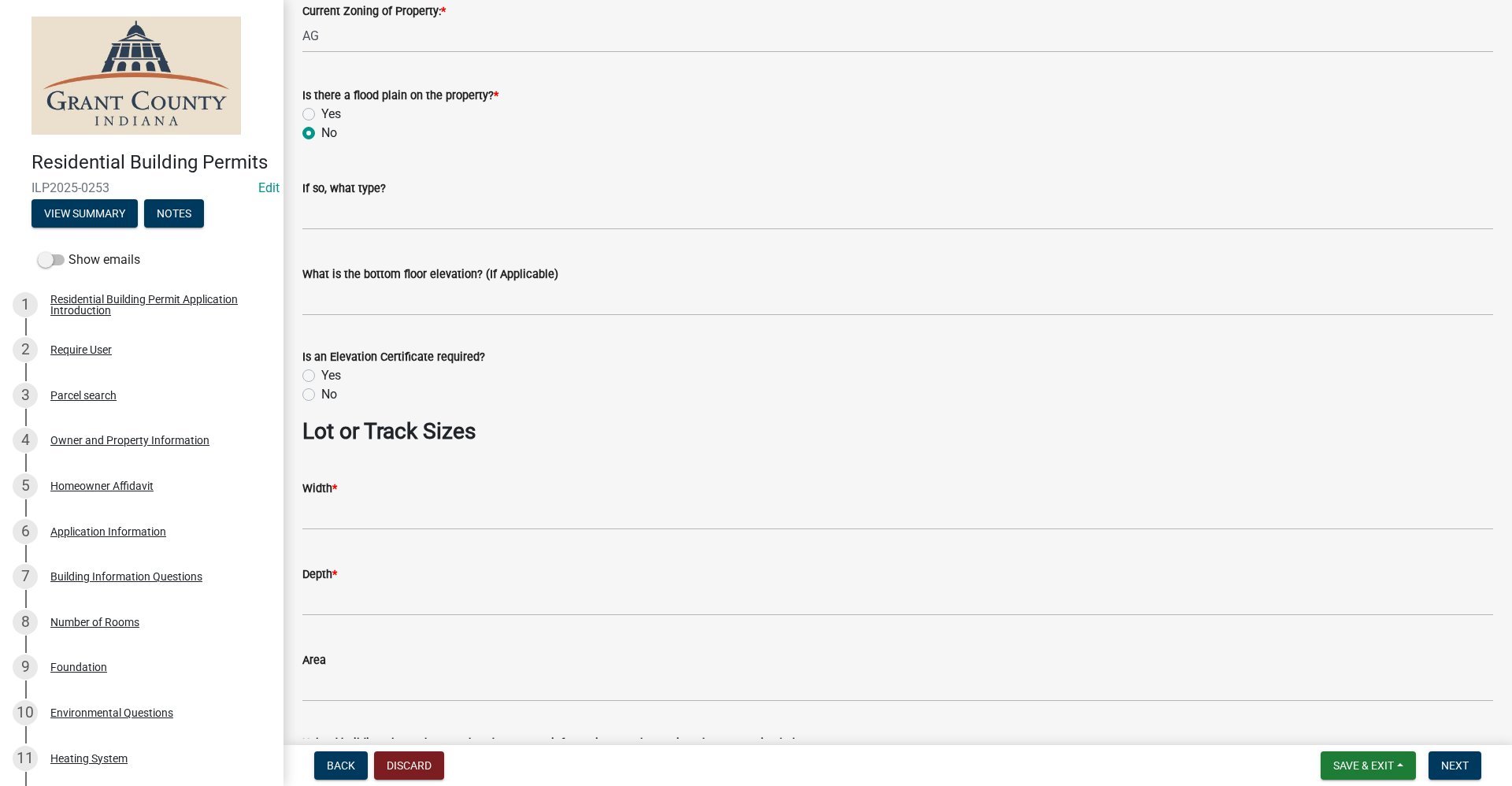
click at [321, 393] on label "No" at bounding box center [329, 394] width 16 height 18
click at [321, 393] on input "No" at bounding box center [326, 390] width 11 height 11
radio input "true"
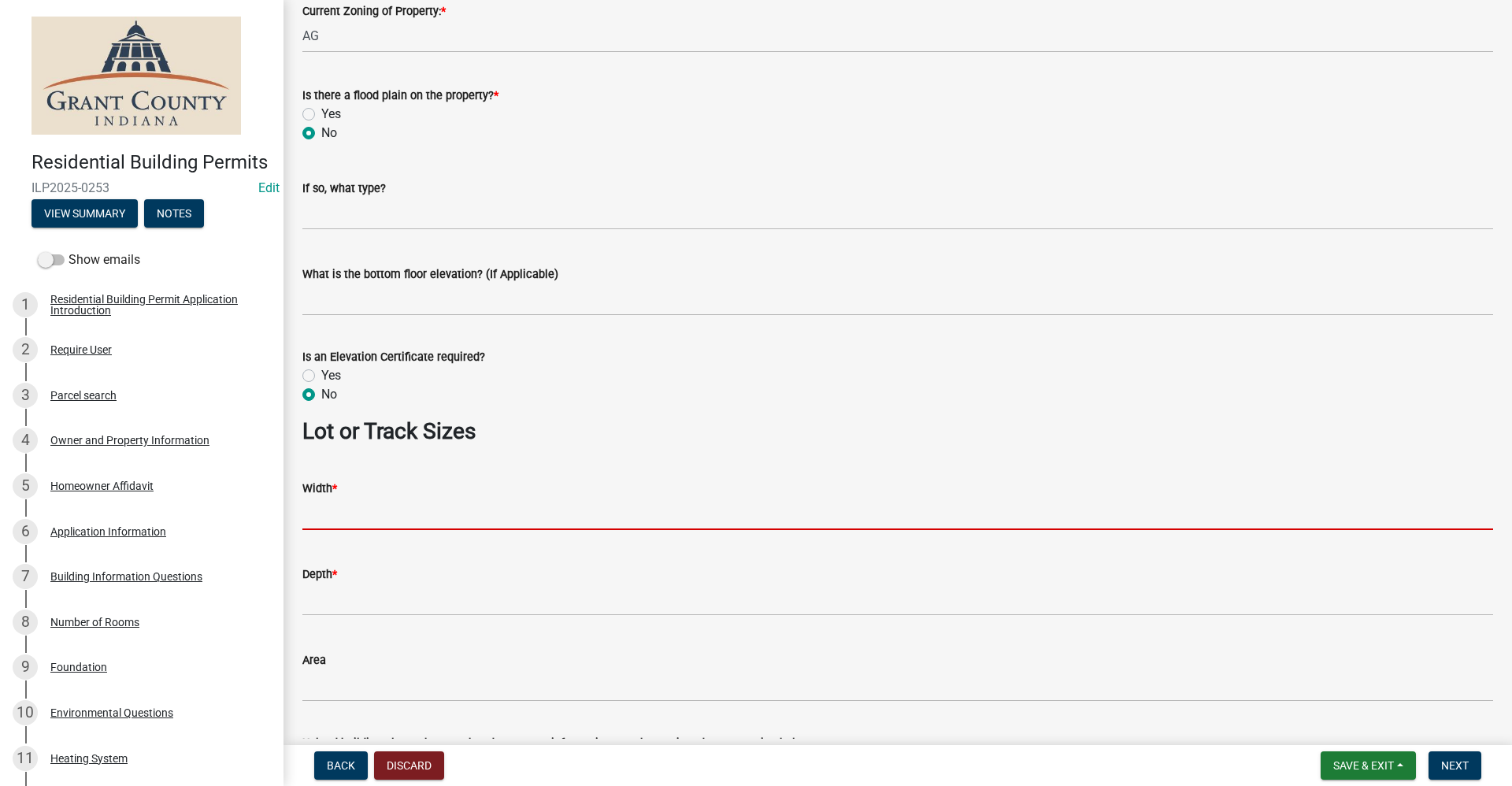
click at [335, 509] on input "Width *" at bounding box center [897, 513] width 1190 height 32
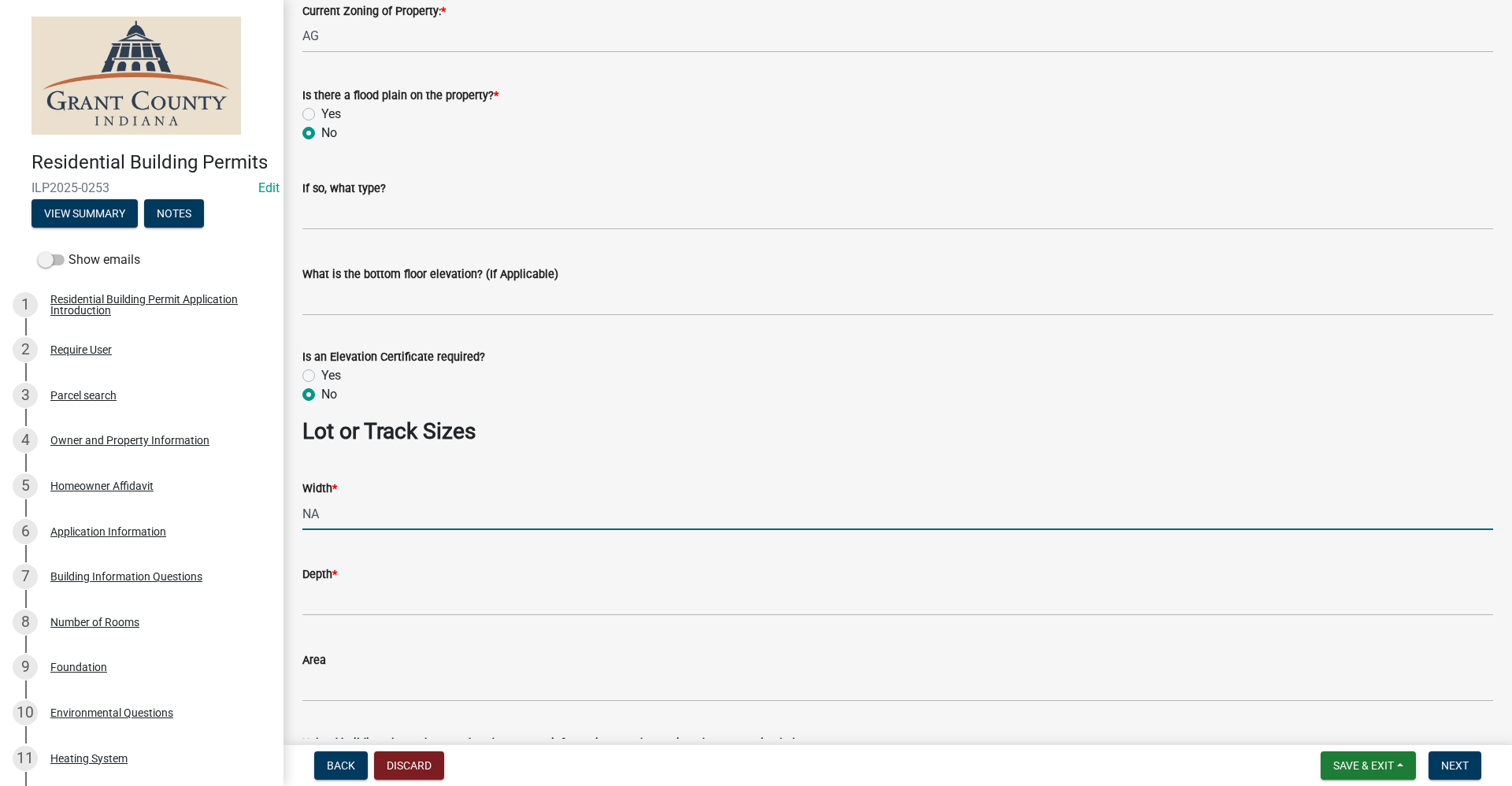
type input "NA"
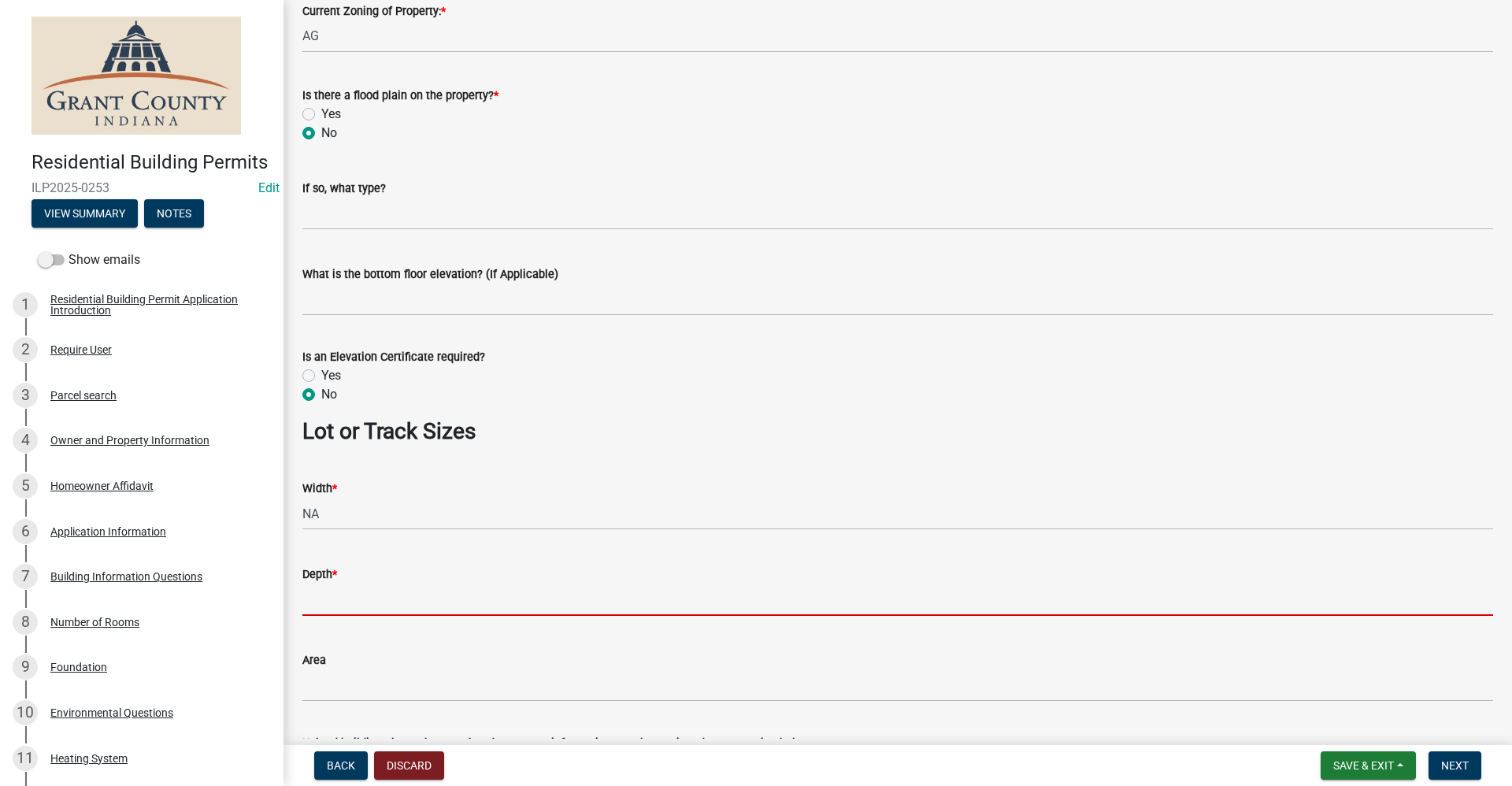
click at [327, 597] on input "Depth *" at bounding box center [897, 599] width 1190 height 32
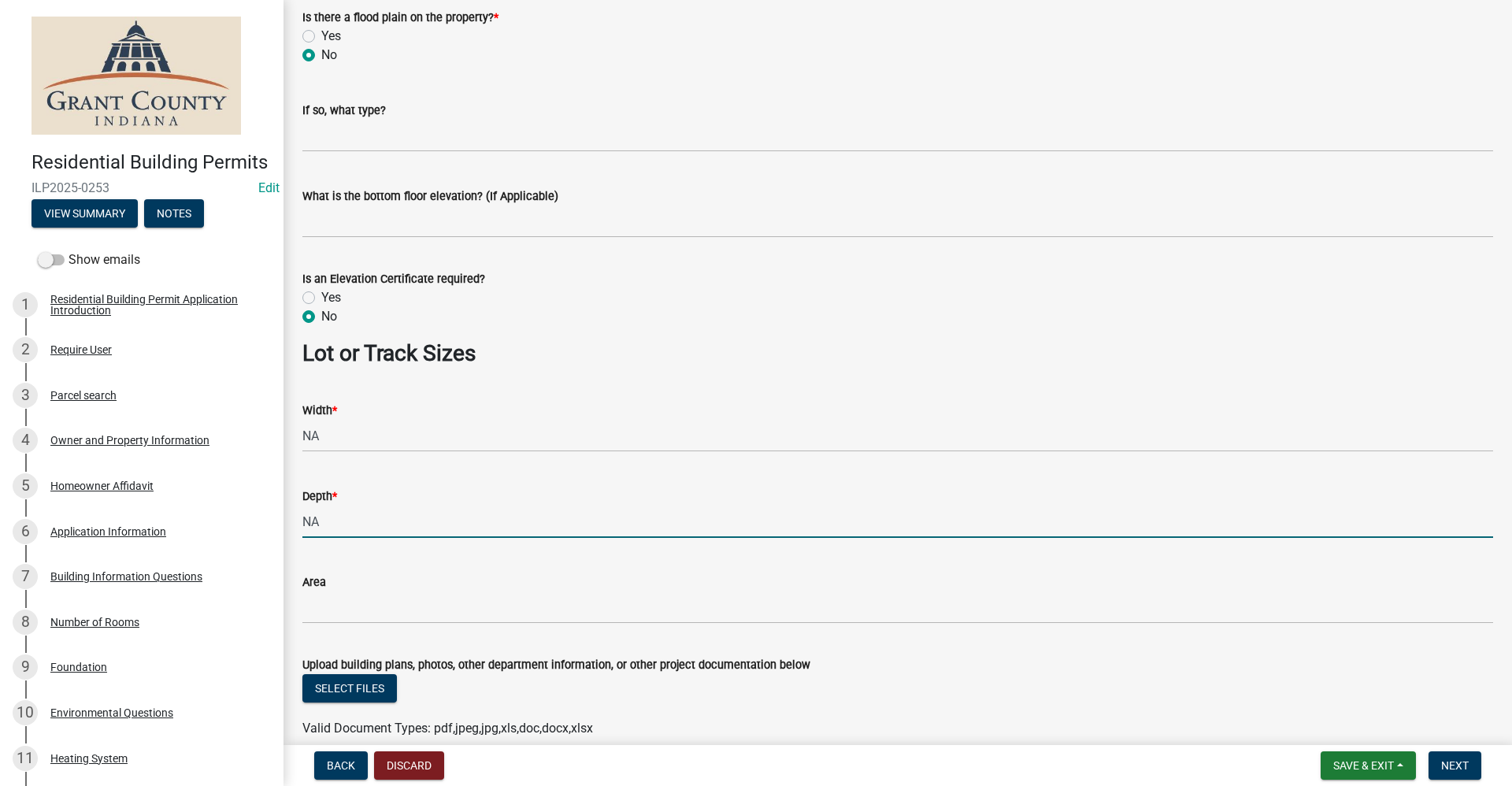
scroll to position [1018, 0]
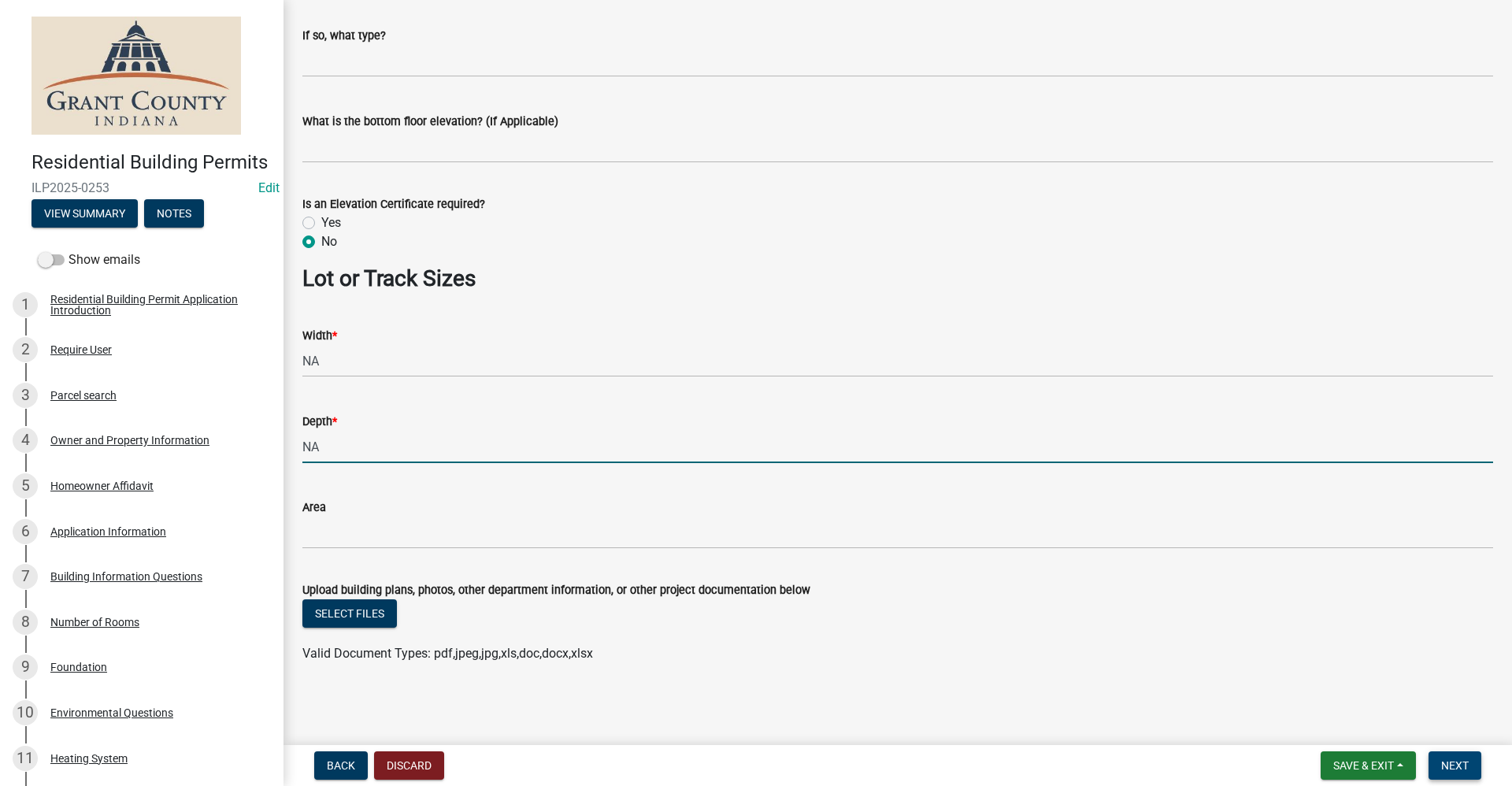
type input "NA"
click at [1461, 764] on span "Next" at bounding box center [1455, 765] width 27 height 13
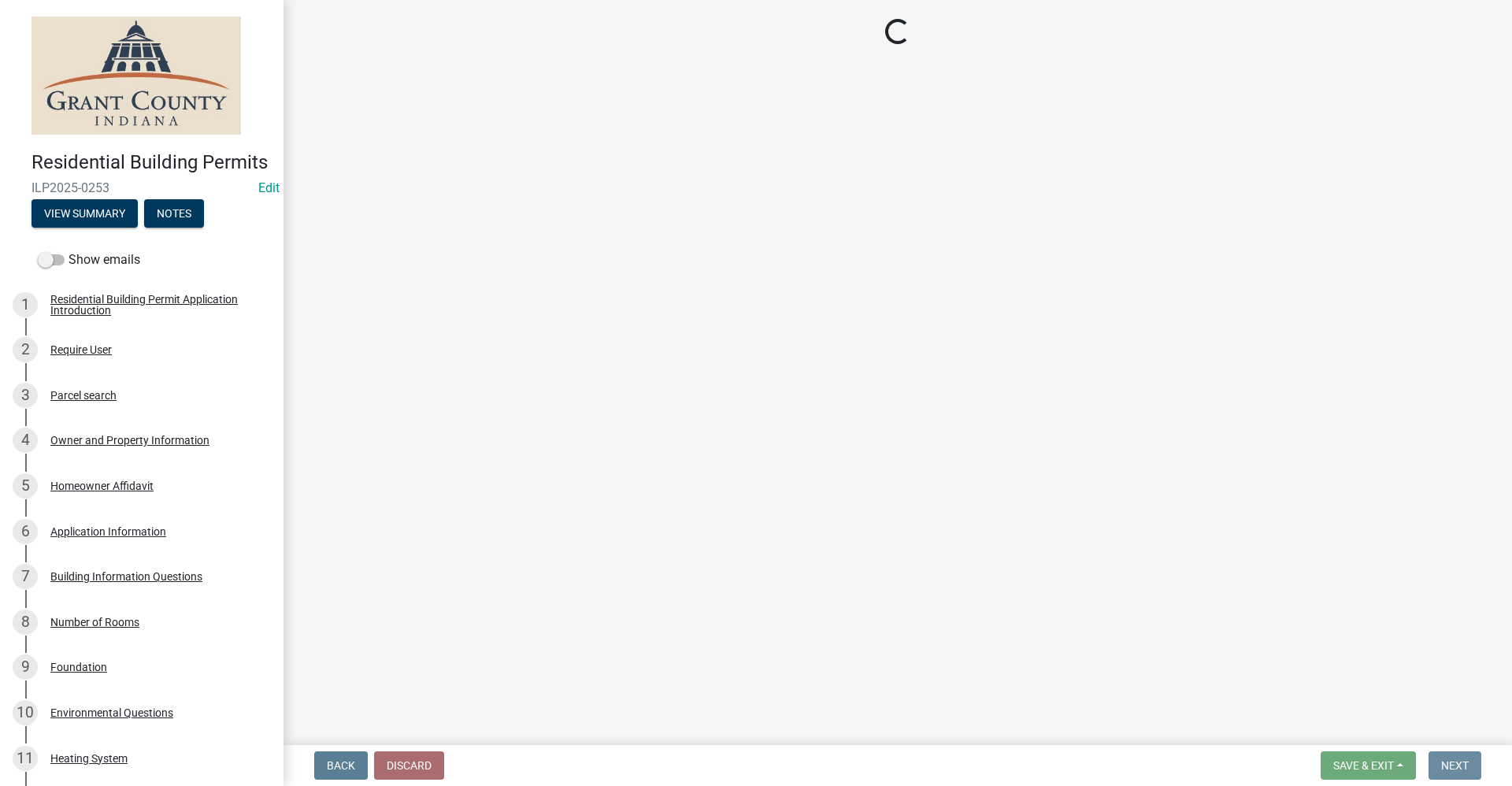
scroll to position [0, 0]
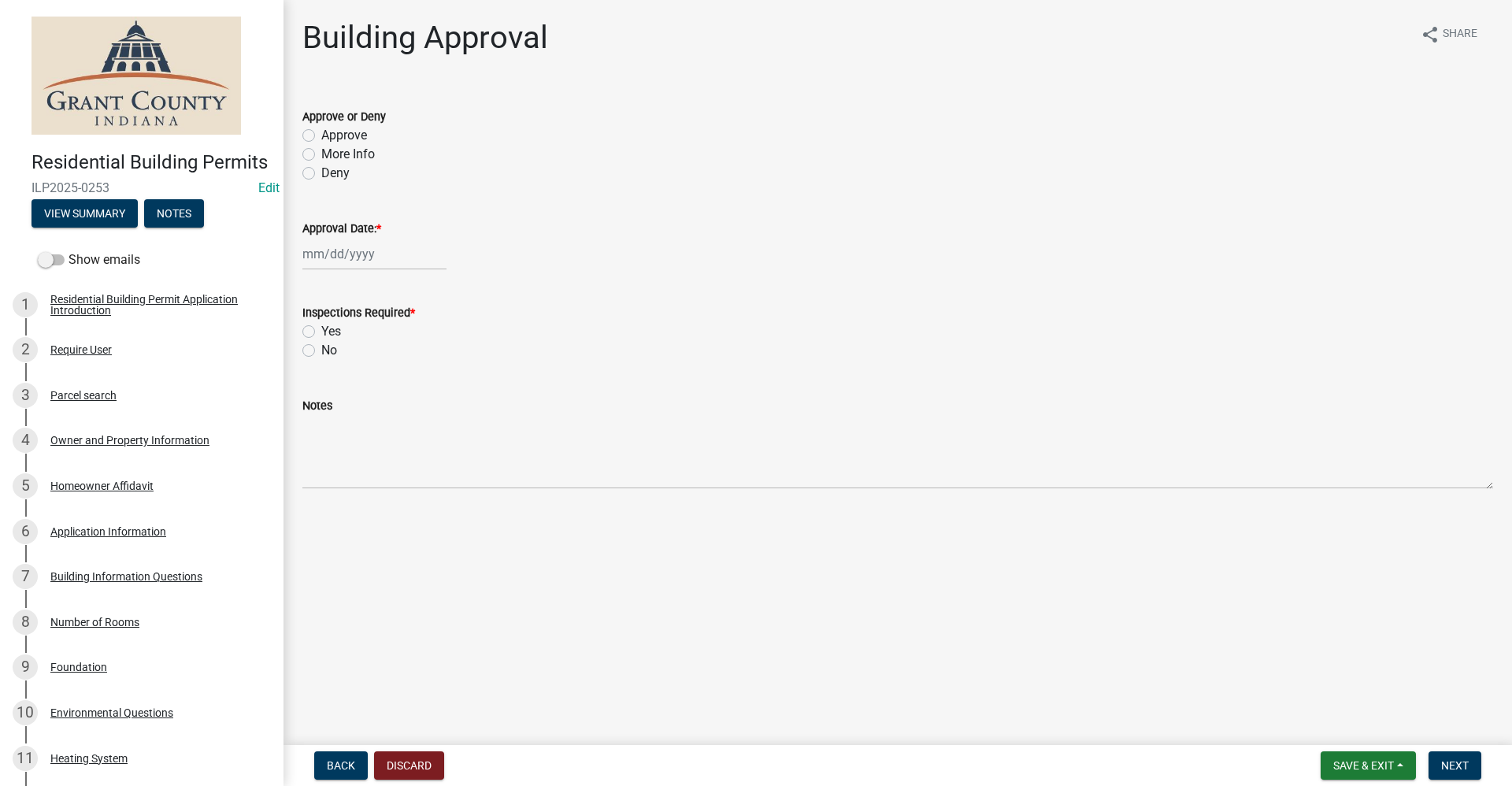
click at [321, 136] on label "Approve" at bounding box center [343, 134] width 46 height 18
click at [321, 136] on input "Approve" at bounding box center [326, 130] width 11 height 11
radio input "true"
click at [351, 258] on div at bounding box center [375, 253] width 144 height 32
select select "9"
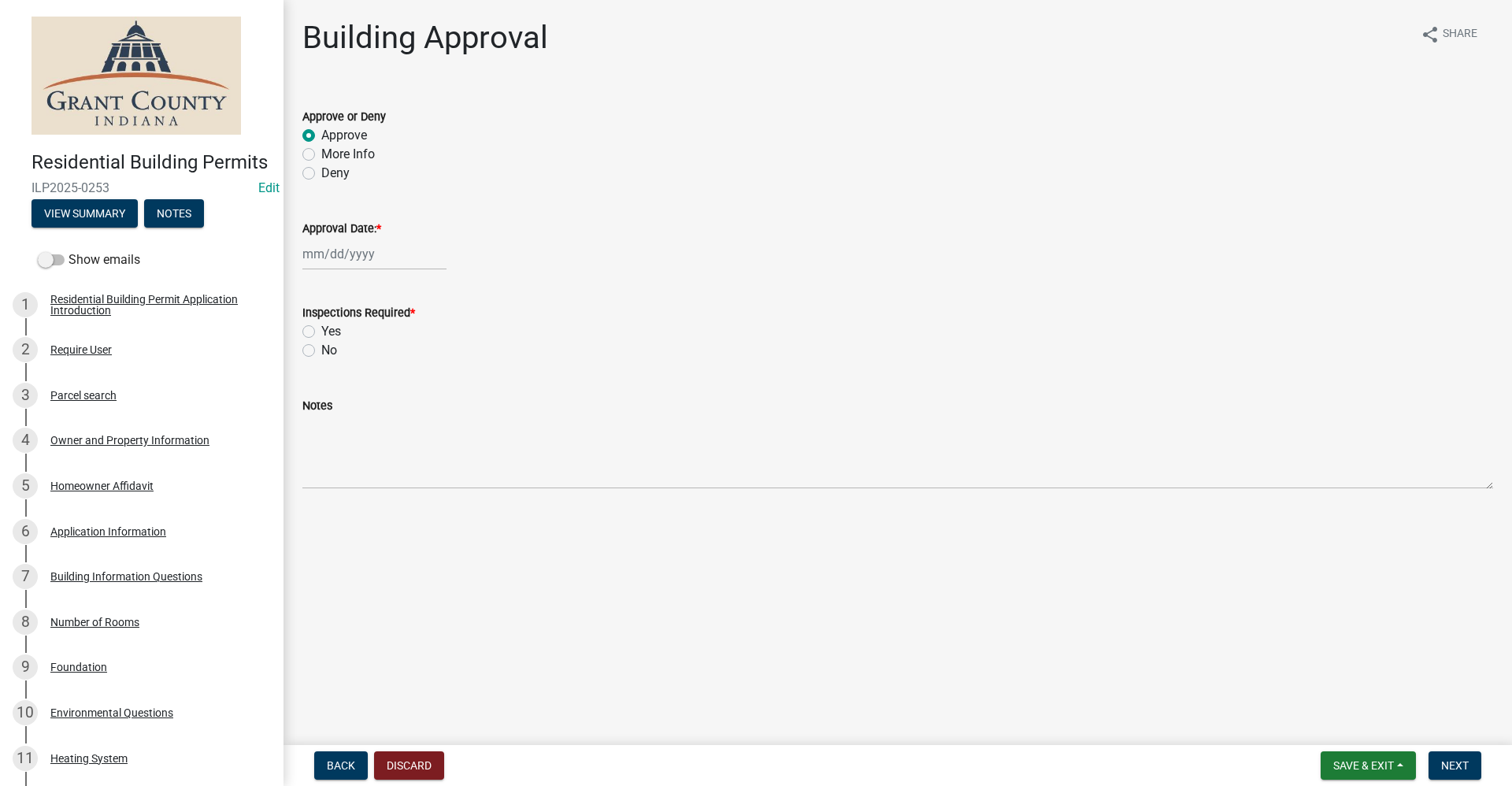
select select "2025"
click at [394, 365] on div "11" at bounding box center [394, 363] width 25 height 25
type input "[DATE]"
click at [321, 330] on label "Yes" at bounding box center [331, 331] width 19 height 18
click at [321, 330] on input "Yes" at bounding box center [326, 327] width 11 height 11
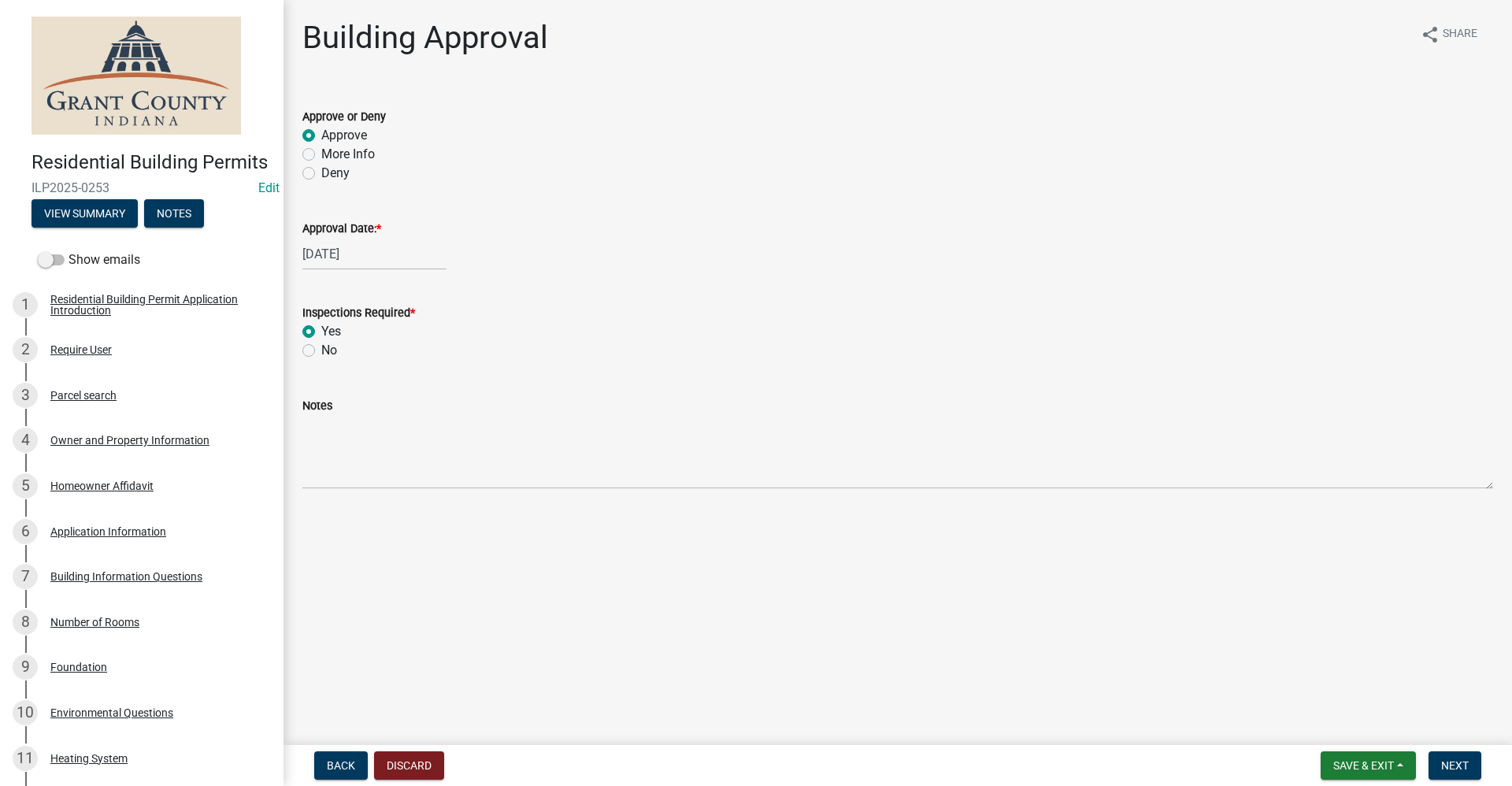
radio input "true"
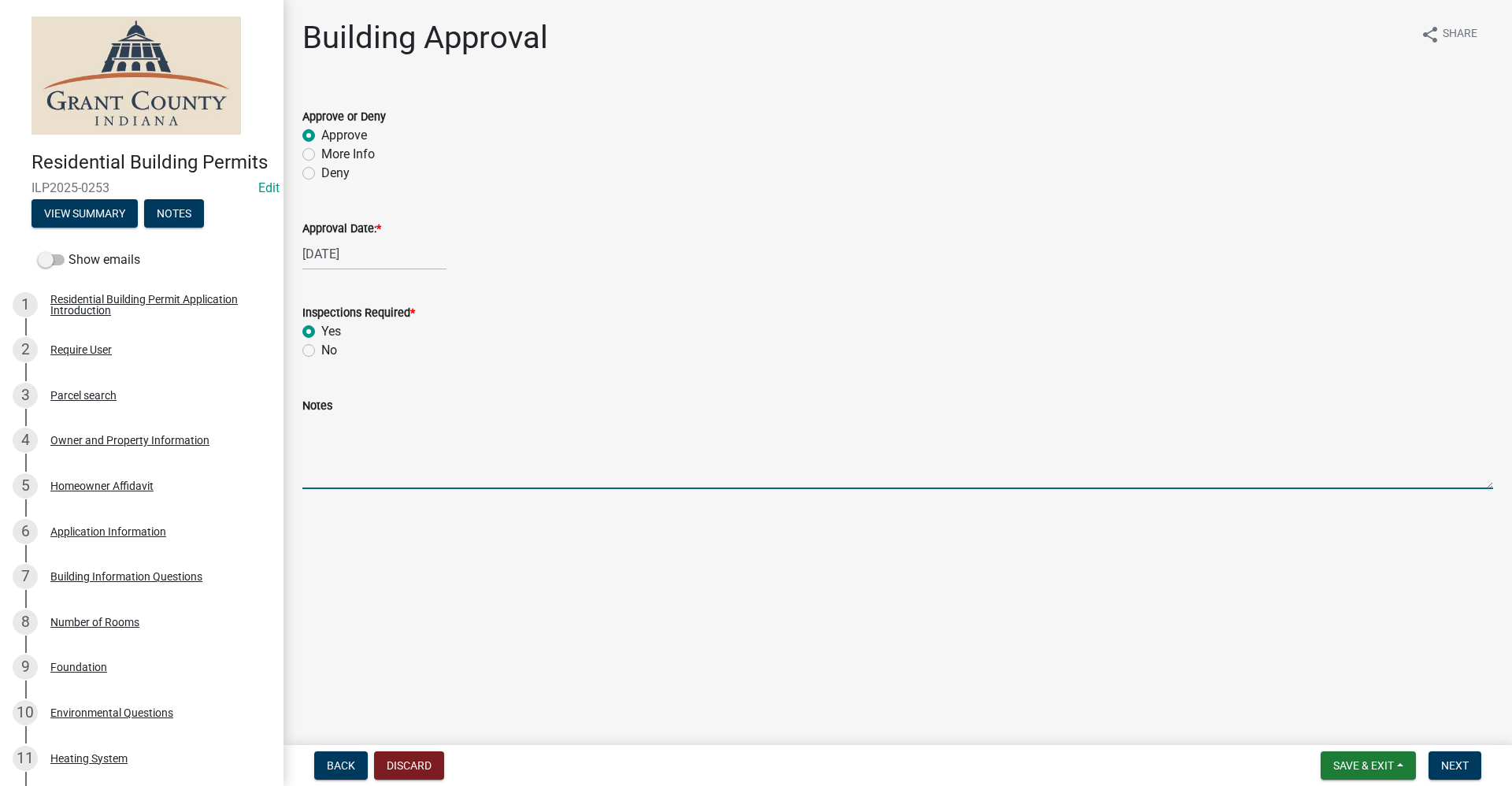
click at [328, 461] on textarea "Notes" at bounding box center [897, 451] width 1190 height 74
type textarea "Window Replacement only"
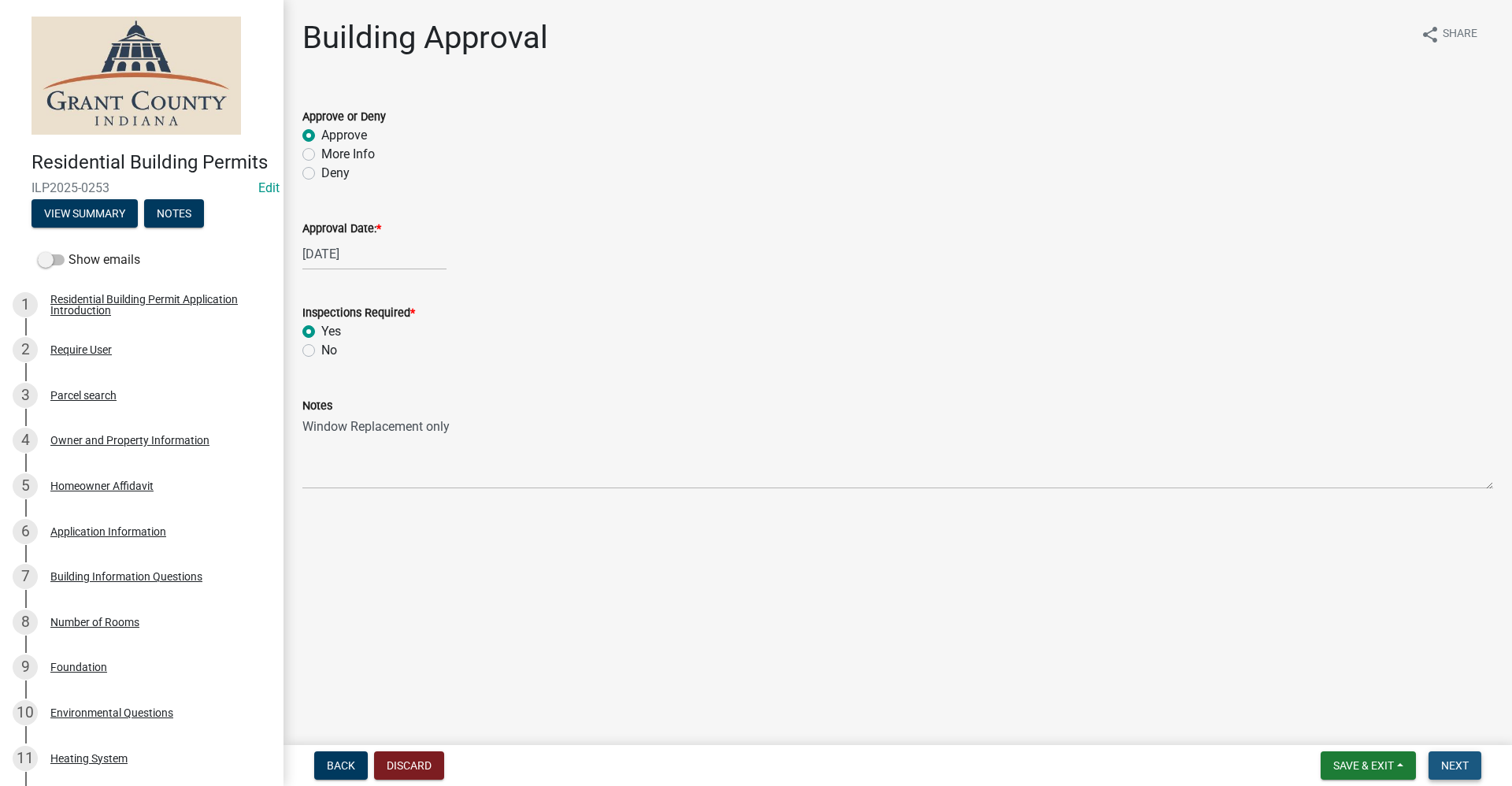
click at [1462, 763] on span "Next" at bounding box center [1455, 765] width 27 height 13
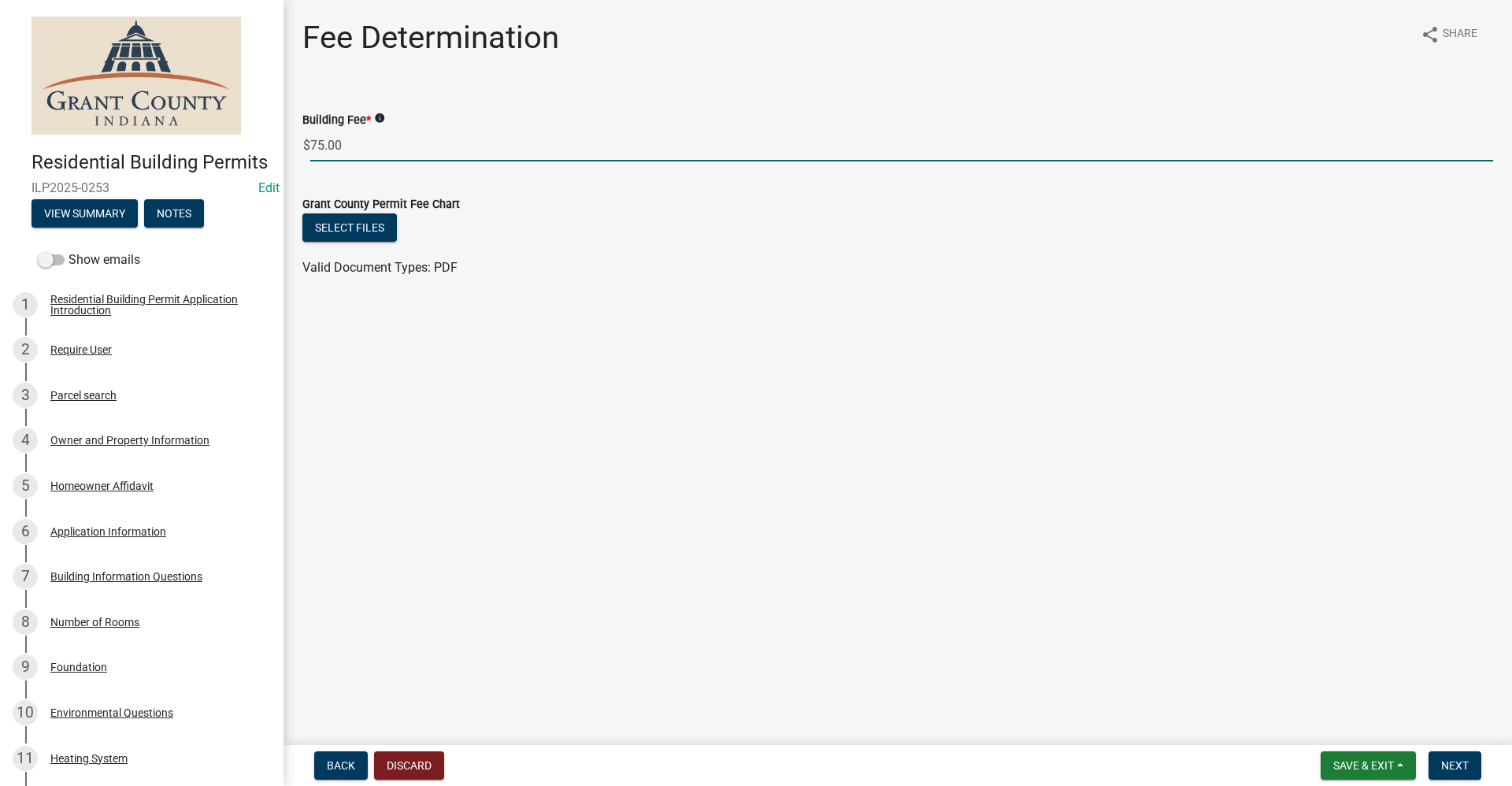
drag, startPoint x: 346, startPoint y: 144, endPoint x: 245, endPoint y: 146, distance: 101.0
click at [245, 146] on div "Residential Building Permits ILP2025-0253 Edit View Summary Notes Show emails 1…" at bounding box center [756, 393] width 1512 height 786
type input "45.00"
click at [1461, 769] on span "Next" at bounding box center [1455, 765] width 27 height 13
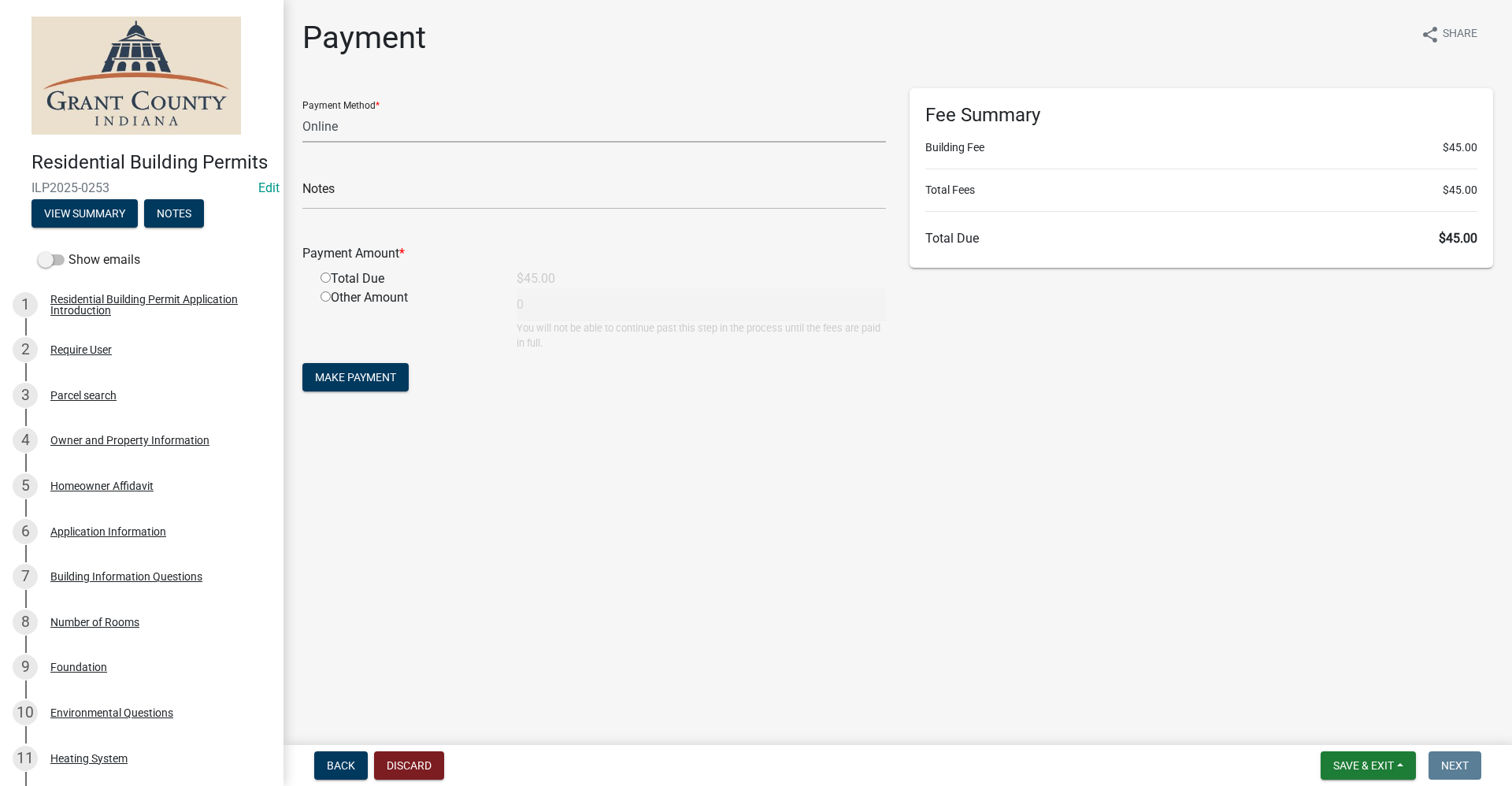
click at [332, 124] on select "Credit Card POS Check Cash Online" at bounding box center [594, 125] width 584 height 32
select select "1: 0"
click at [303, 110] on select "Credit Card POS Check Cash Online" at bounding box center [594, 125] width 584 height 32
click at [357, 192] on input "text" at bounding box center [594, 193] width 584 height 32
type input "5667"
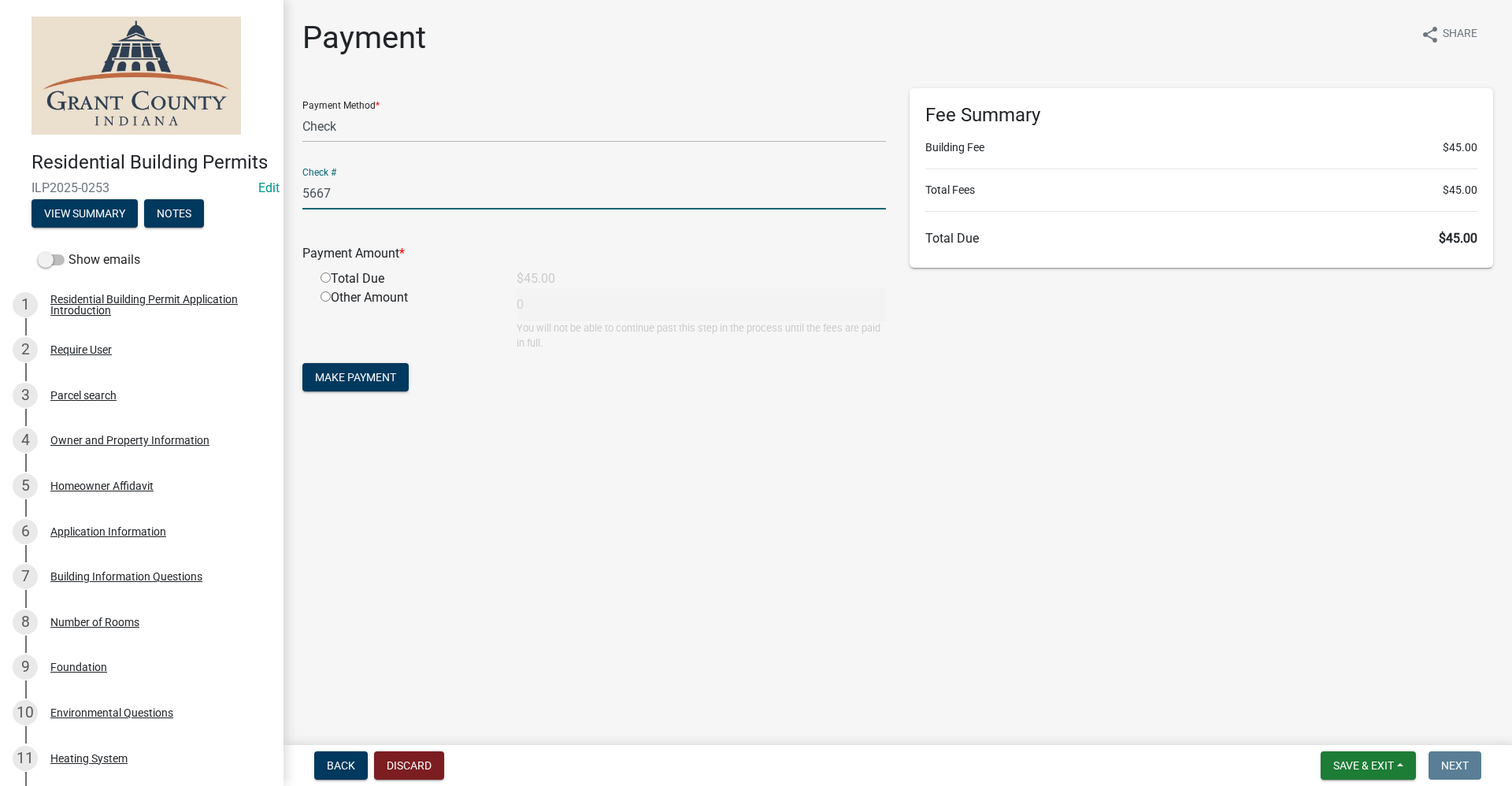
click at [327, 277] on input "radio" at bounding box center [325, 277] width 11 height 11
radio input "true"
type input "45"
click at [387, 375] on span "Make Payment" at bounding box center [355, 376] width 81 height 13
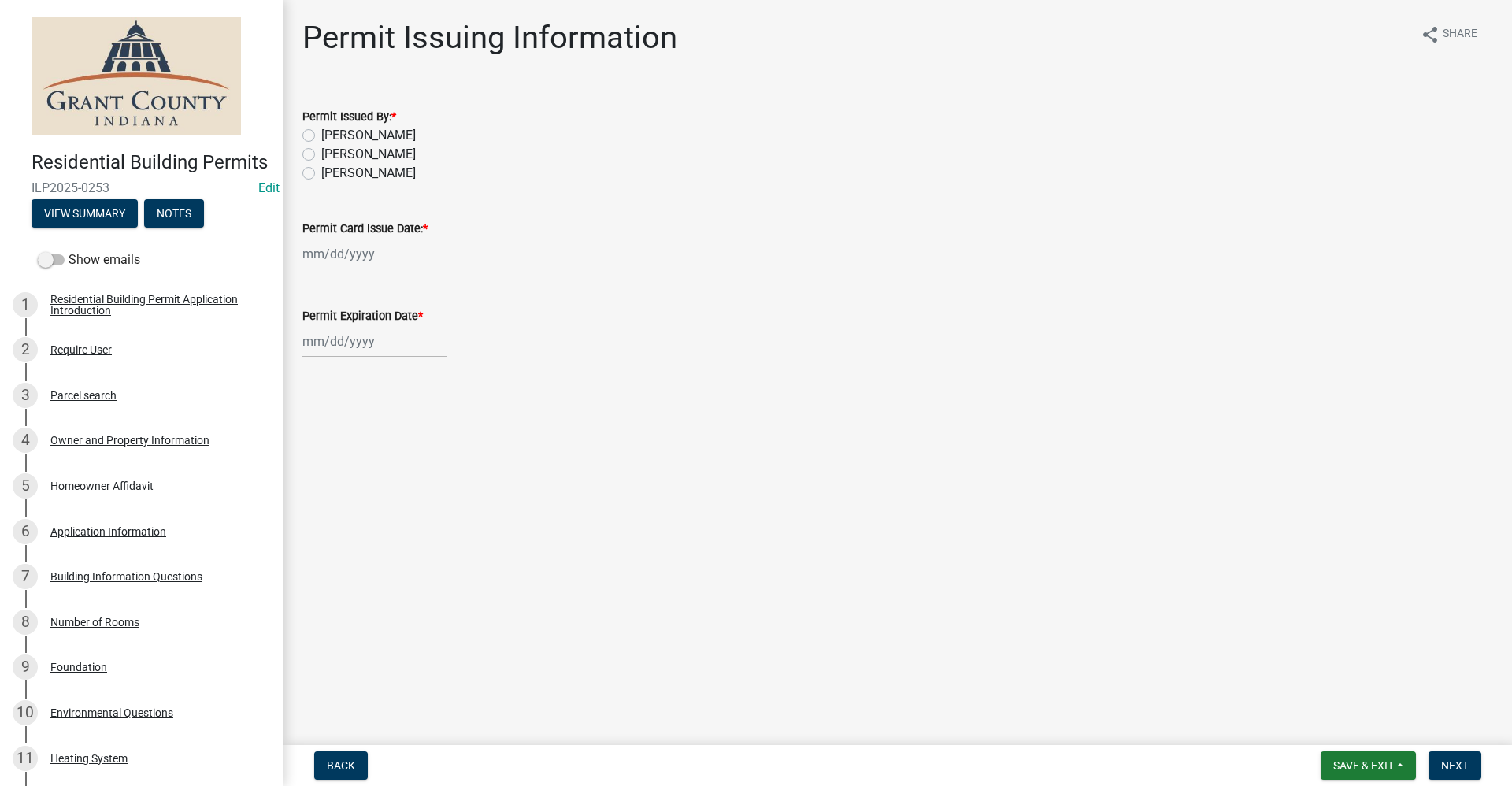
click at [321, 154] on label "[PERSON_NAME]" at bounding box center [368, 154] width 94 height 18
click at [321, 154] on input "[PERSON_NAME]" at bounding box center [326, 150] width 11 height 11
radio input "true"
select select "9"
select select "2025"
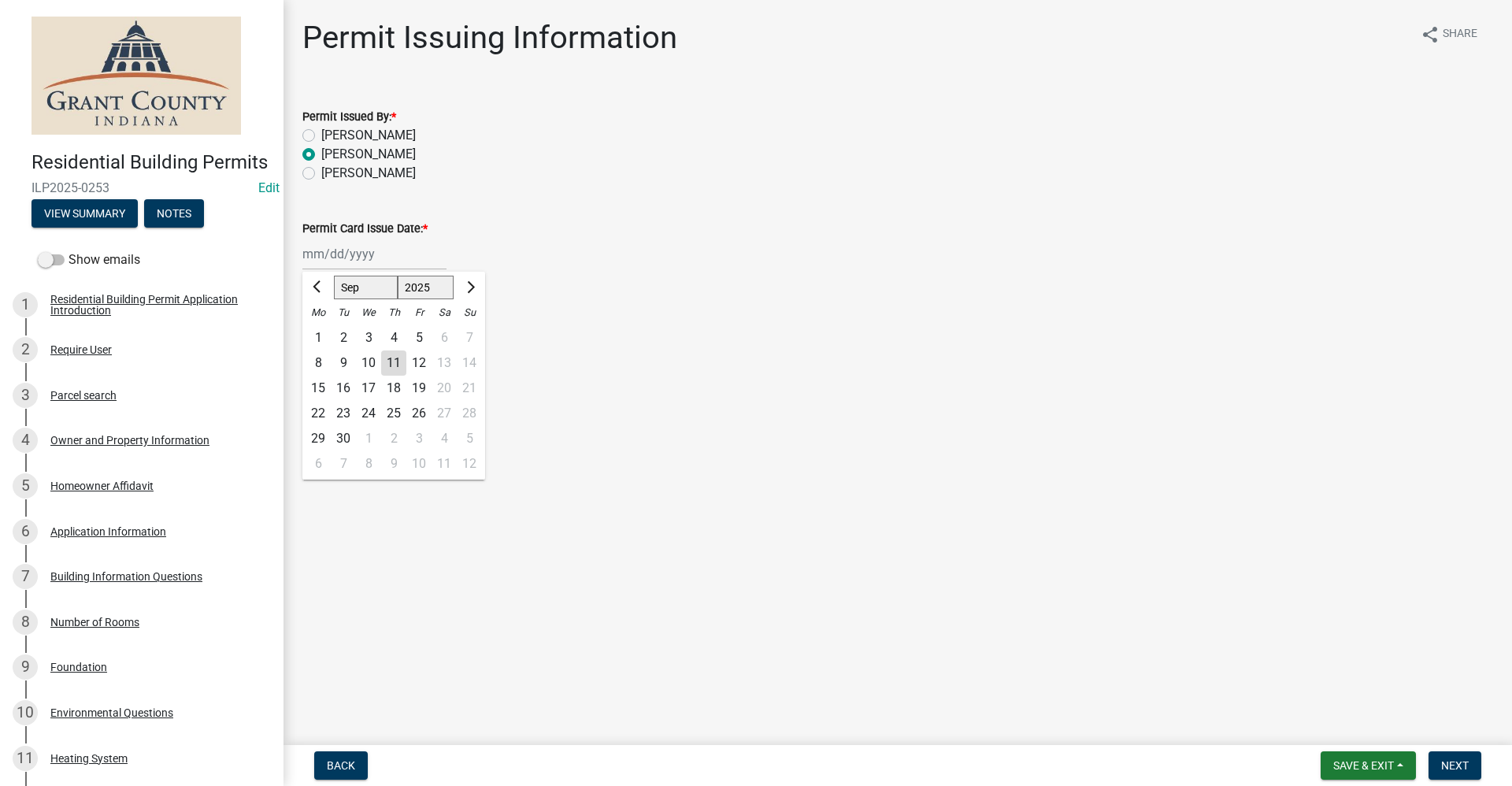
click at [342, 254] on div "Jan Feb Mar Apr May Jun Jul Aug Sep Oct Nov Dec 1525 1526 1527 1528 1529 1530 1…" at bounding box center [375, 253] width 144 height 32
click at [390, 363] on div "11" at bounding box center [394, 363] width 25 height 25
type input "[DATE]"
click at [369, 348] on div at bounding box center [375, 340] width 144 height 32
select select "9"
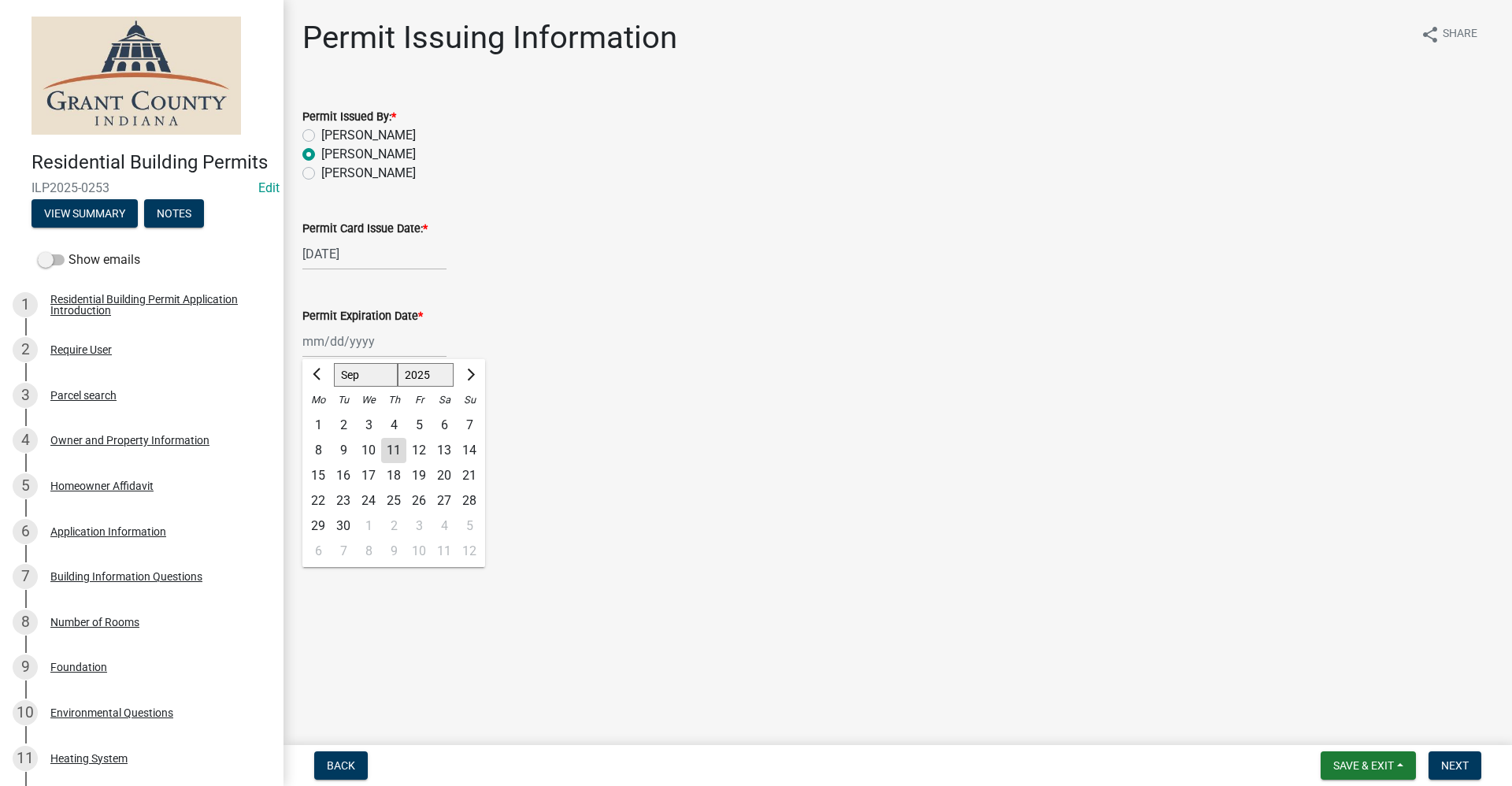
click at [444, 369] on select "1525 1526 1527 1528 1529 1530 1531 1532 1533 1534 1535 1536 1537 1538 1539 1540…" at bounding box center [426, 375] width 56 height 23
select select "2026"
click at [398, 363] on select "1525 1526 1527 1528 1529 1530 1531 1532 1533 1534 1535 1536 1537 1538 1539 1540…" at bounding box center [426, 375] width 56 height 23
click at [417, 450] on div "11" at bounding box center [419, 450] width 25 height 25
type input "09/11/2026"
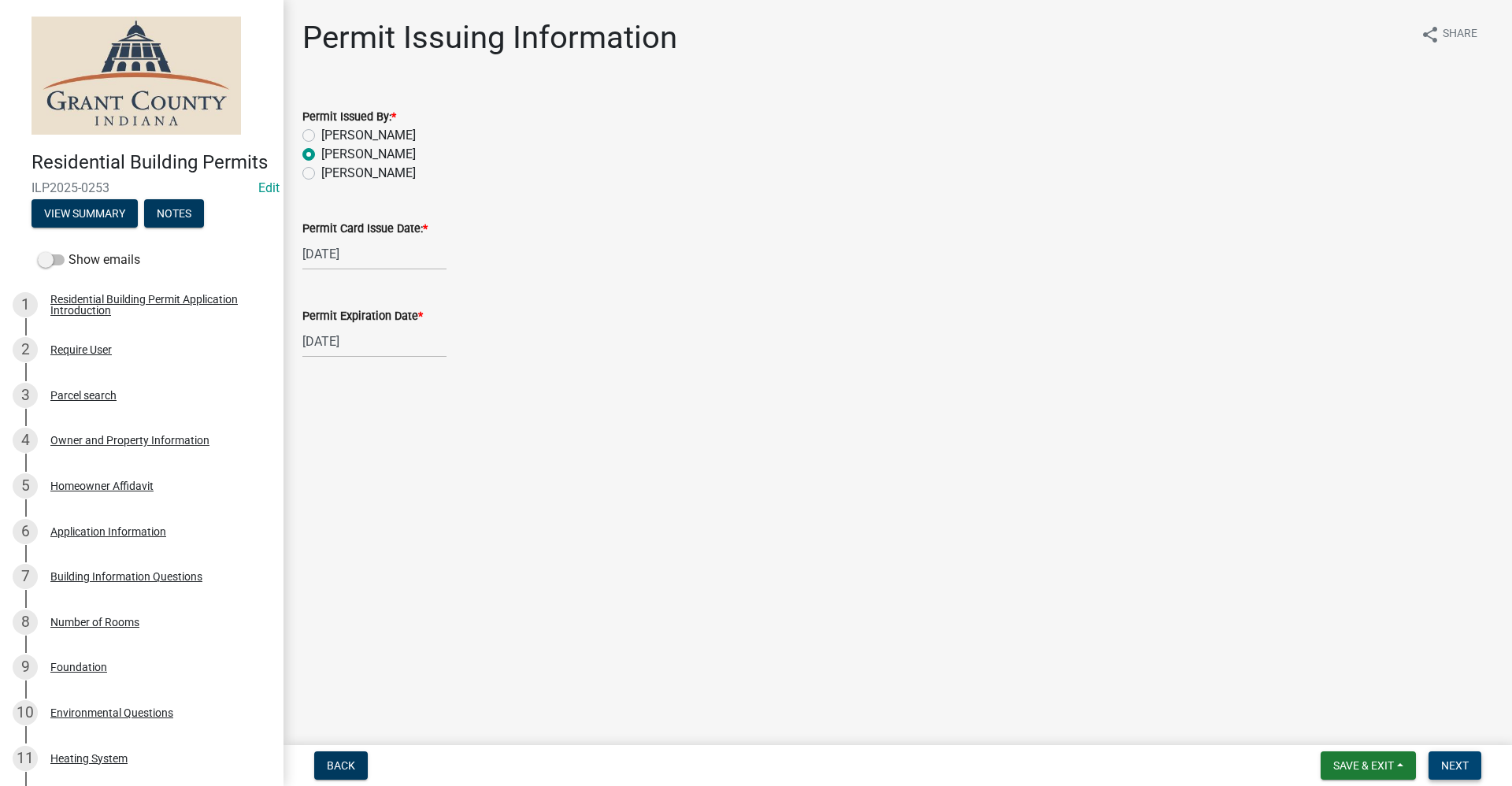
click at [1442, 768] on span "Next" at bounding box center [1455, 765] width 27 height 13
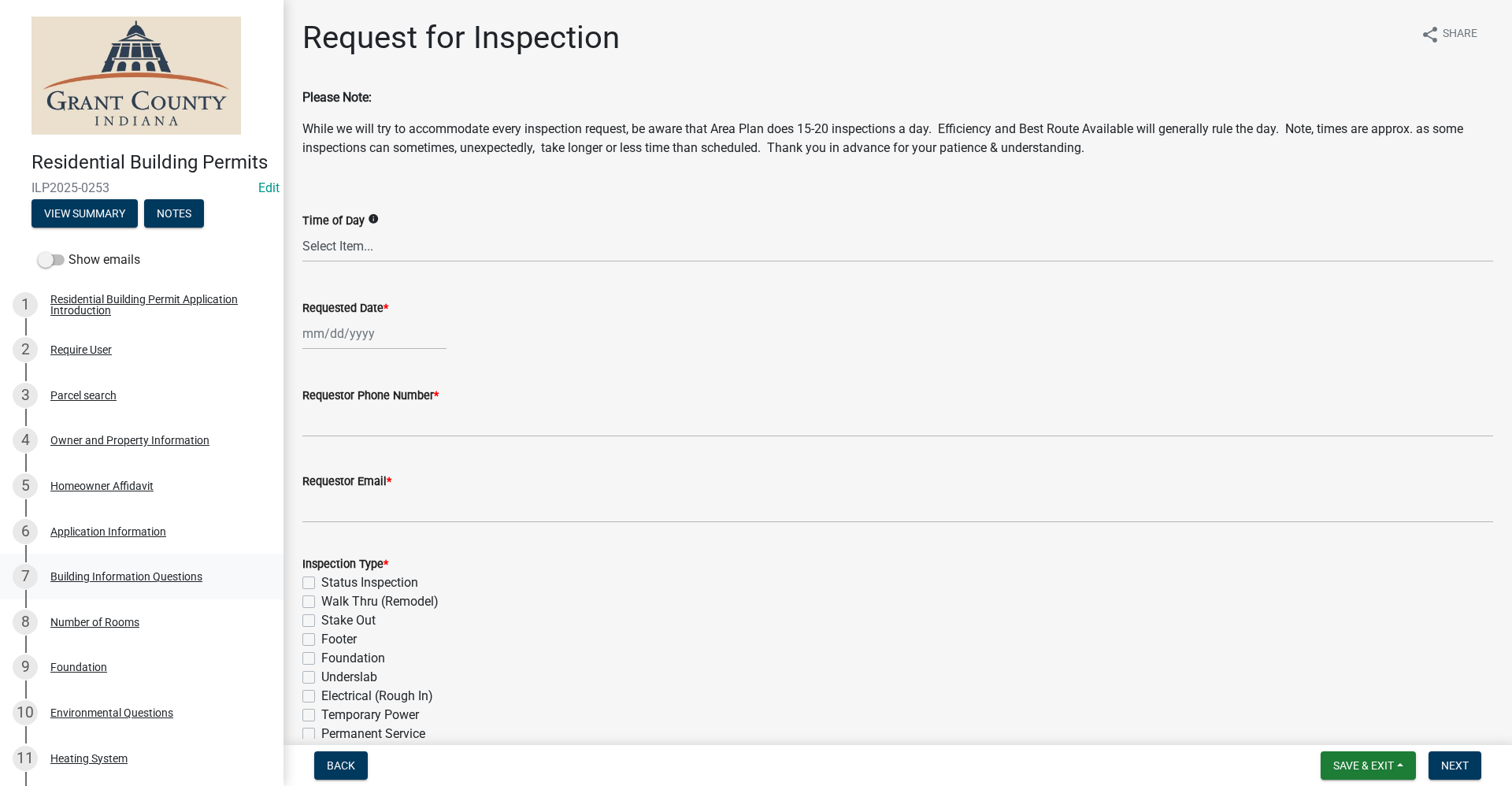
click at [159, 582] on div "Building Information Questions" at bounding box center [126, 576] width 152 height 11
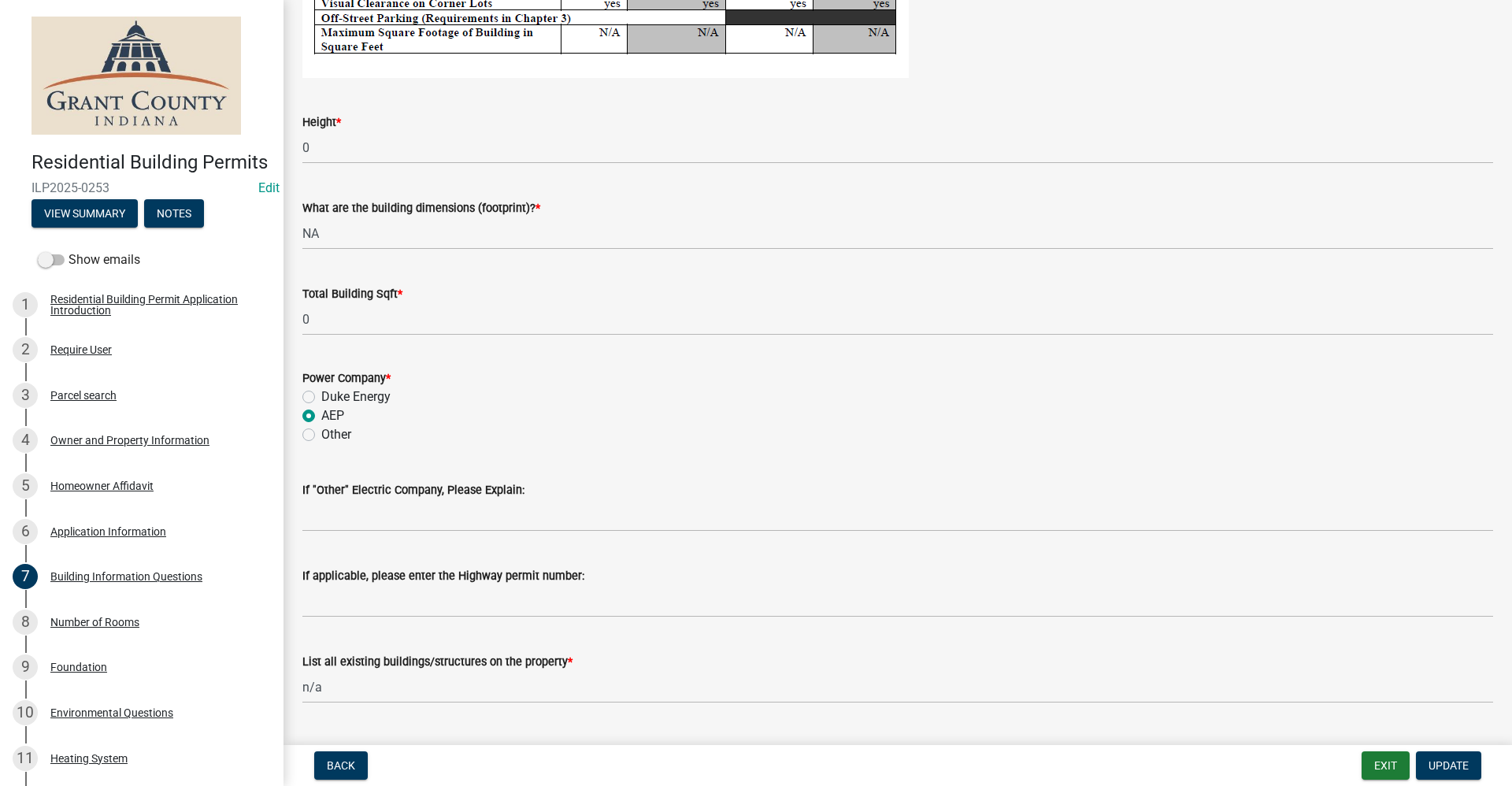
scroll to position [3200, 0]
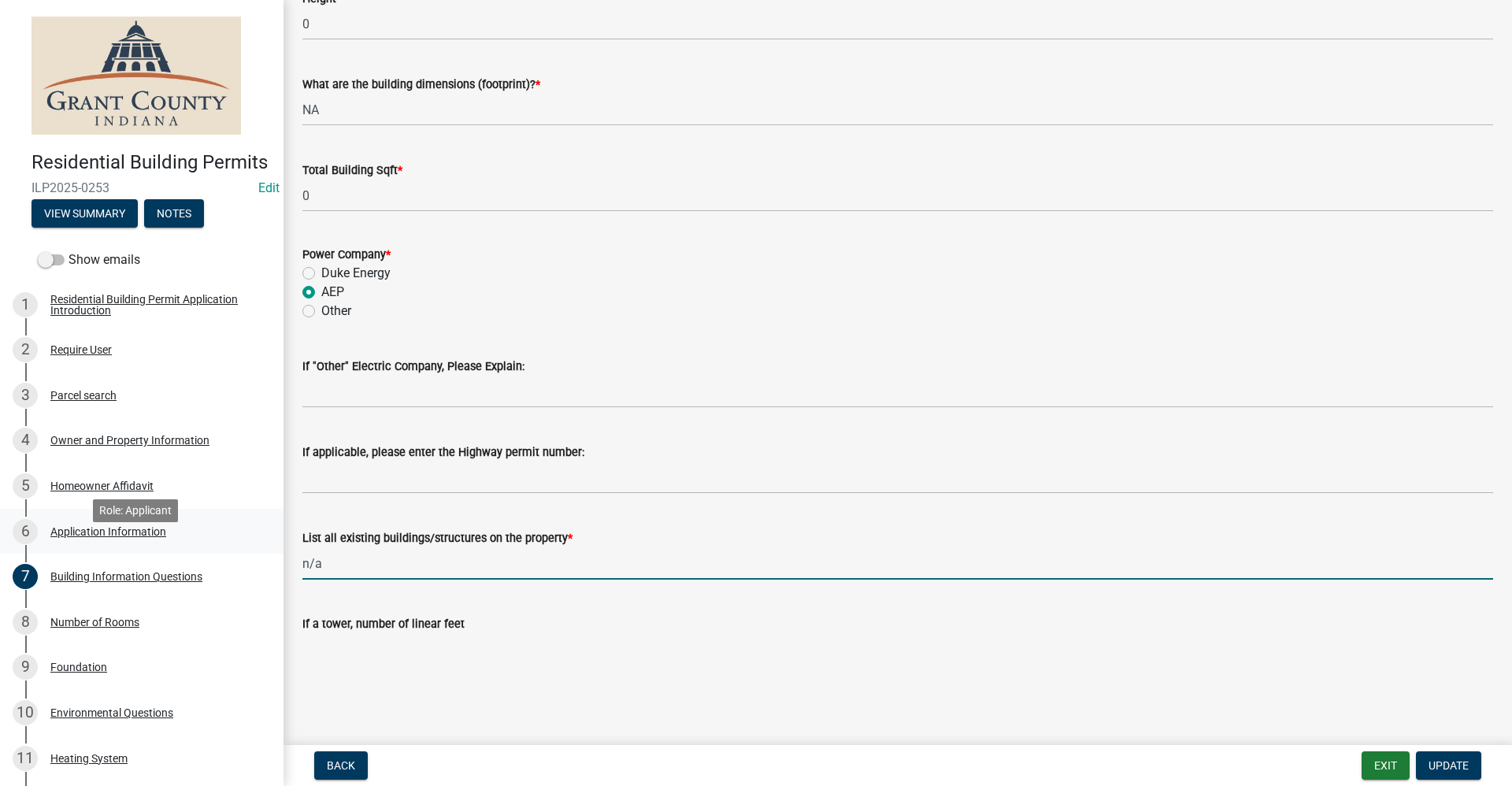
drag, startPoint x: 320, startPoint y: 560, endPoint x: 266, endPoint y: 558, distance: 54.0
click at [265, 559] on div "Residential Building Permits ILP2025-0253 Edit View Summary Notes Show emails 1…" at bounding box center [756, 393] width 1512 height 786
type input "Window replacement only"
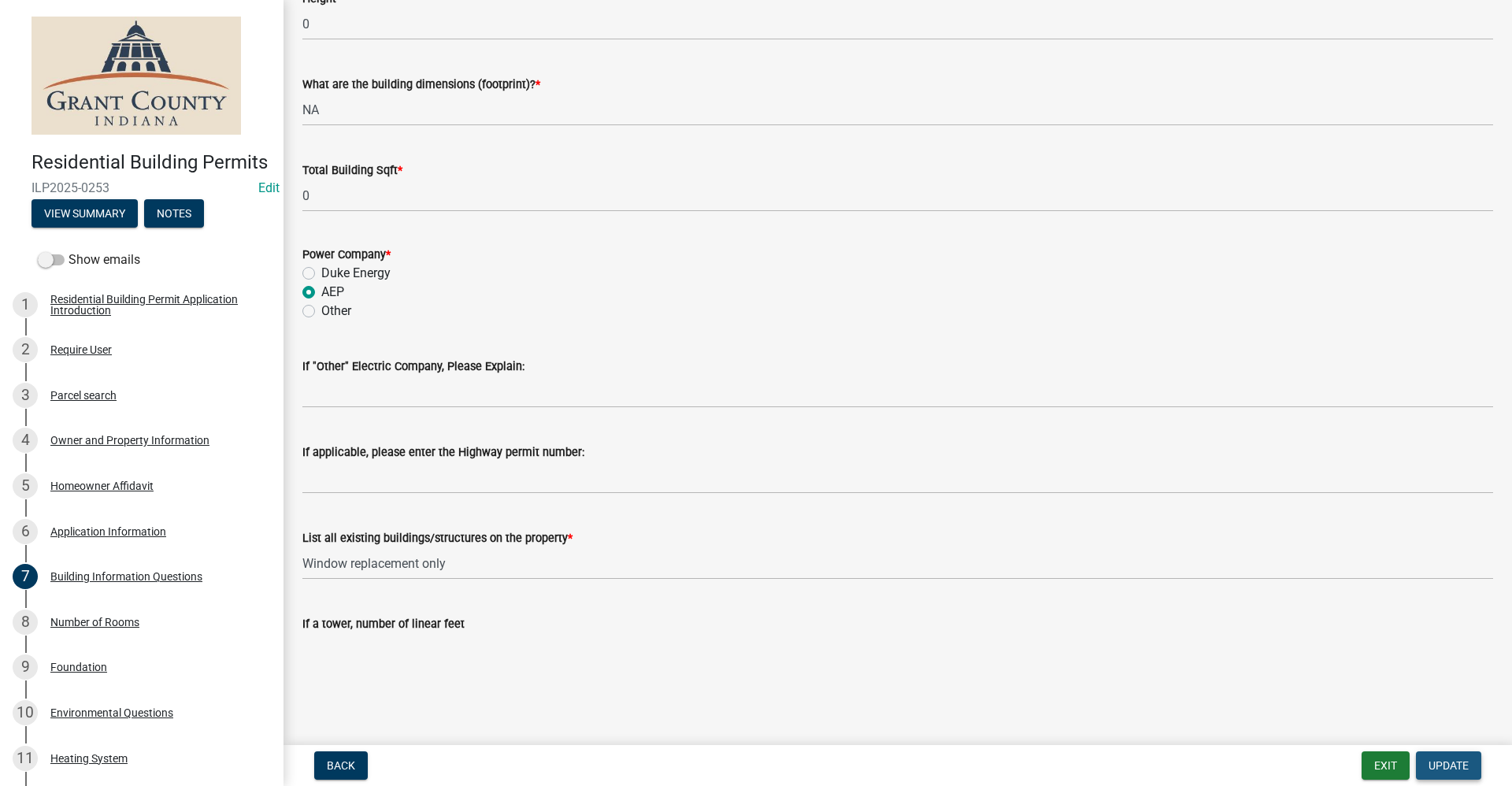
click at [1468, 761] on button "Update" at bounding box center [1448, 765] width 65 height 28
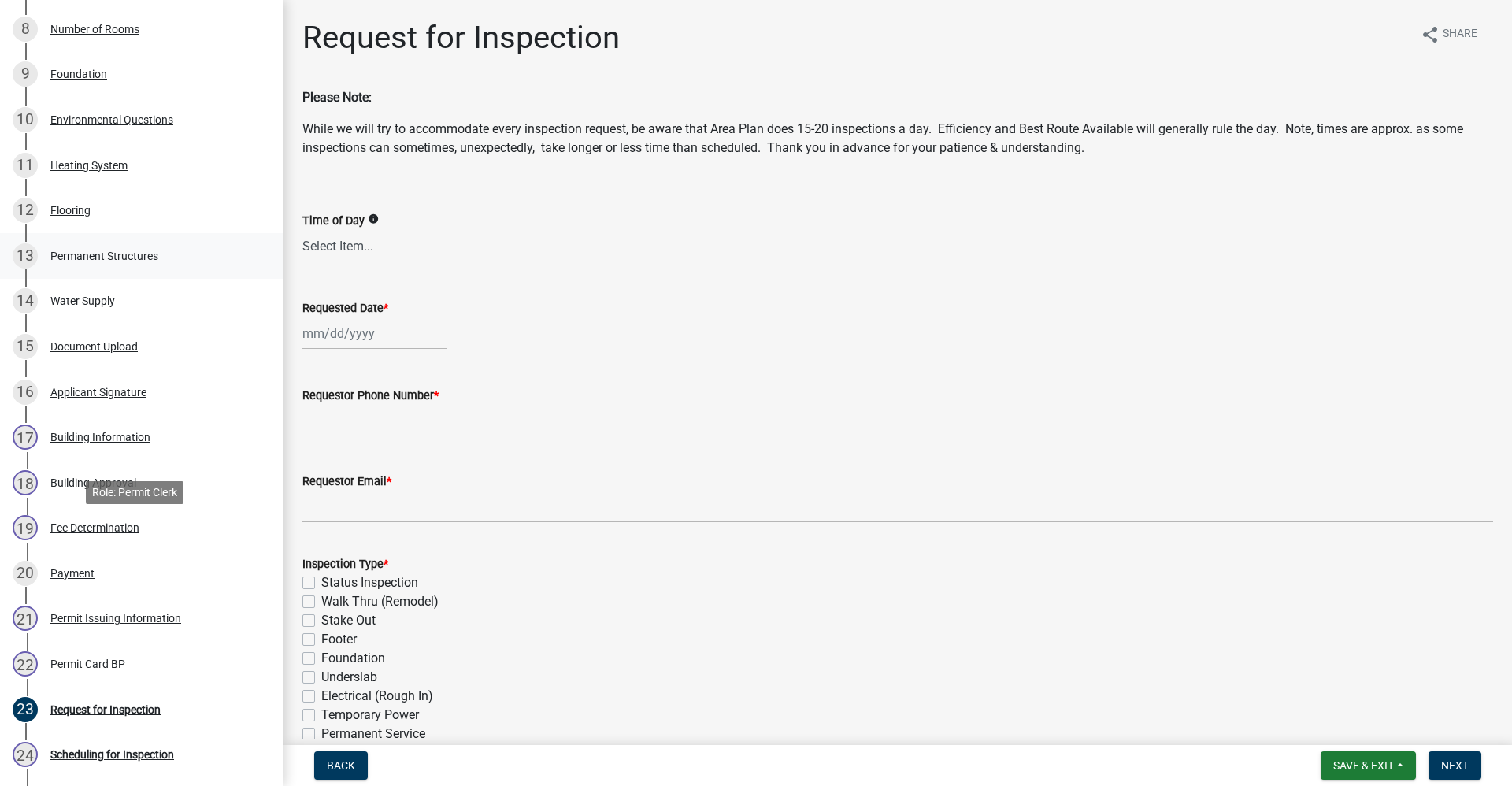
scroll to position [629, 0]
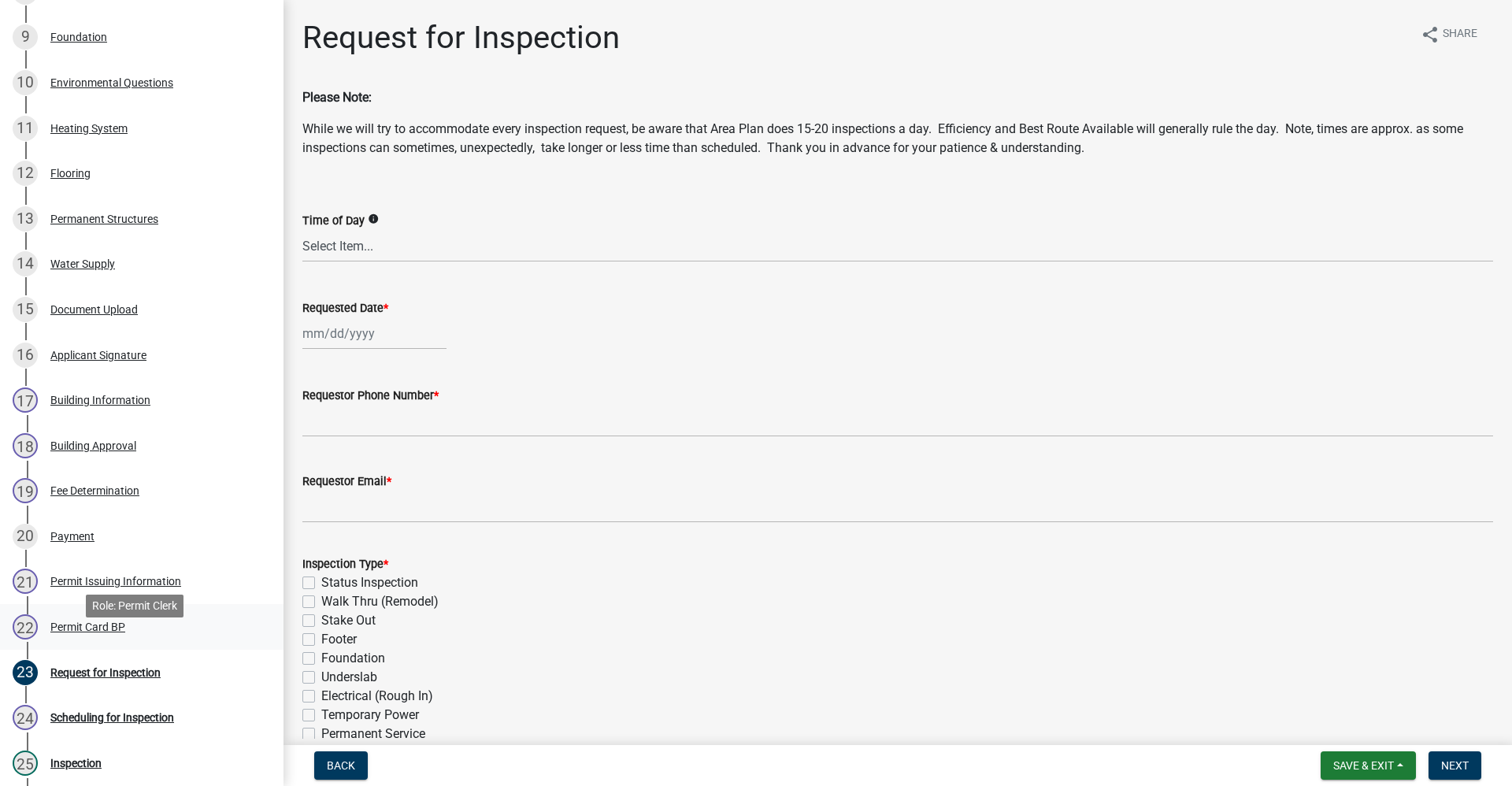
click at [83, 632] on div "Permit Card BP" at bounding box center [88, 625] width 75 height 11
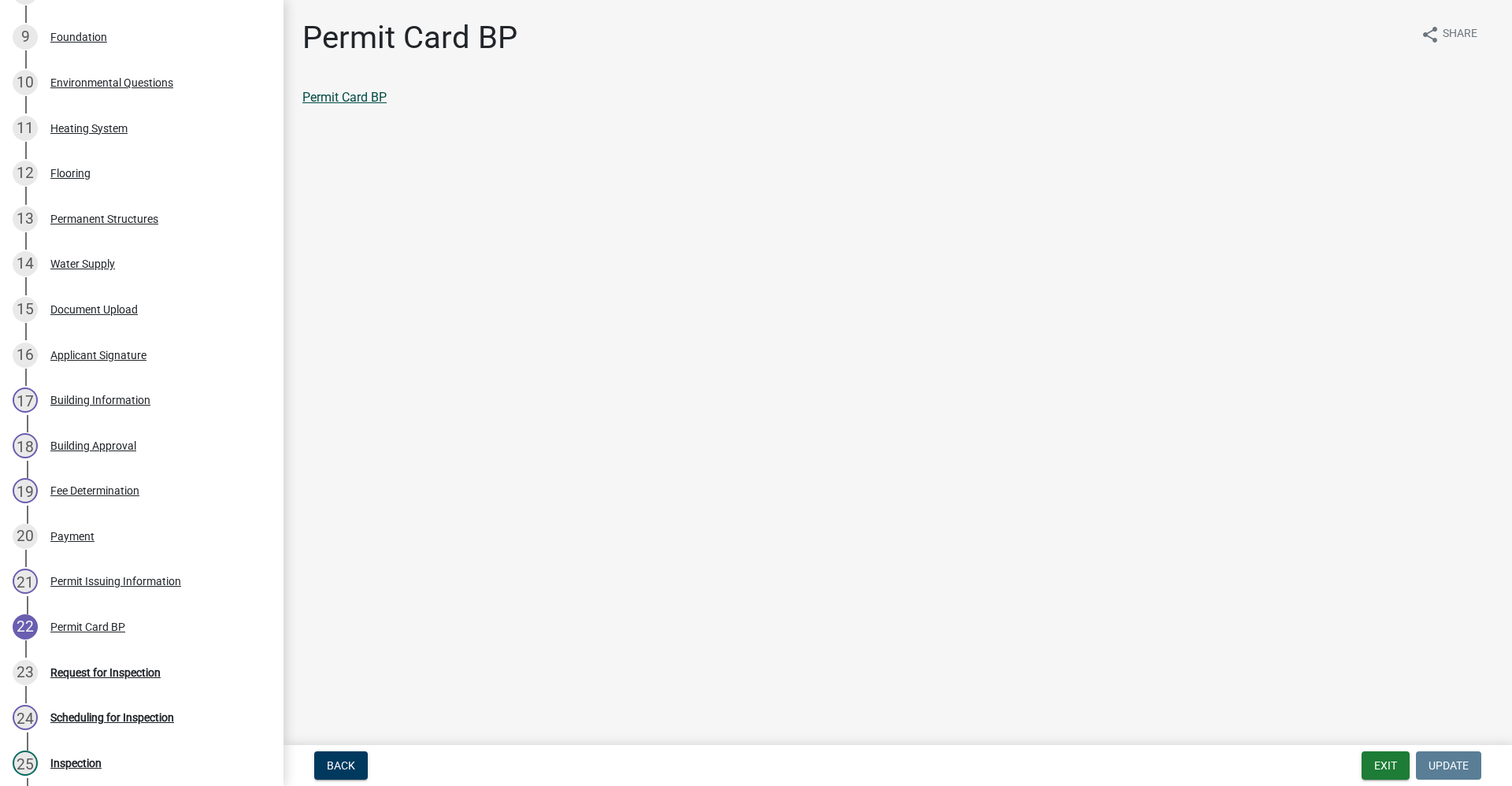
click at [328, 91] on link "Permit Card BP" at bounding box center [344, 96] width 85 height 15
click at [101, 678] on div "Request for Inspection" at bounding box center [105, 671] width 110 height 11
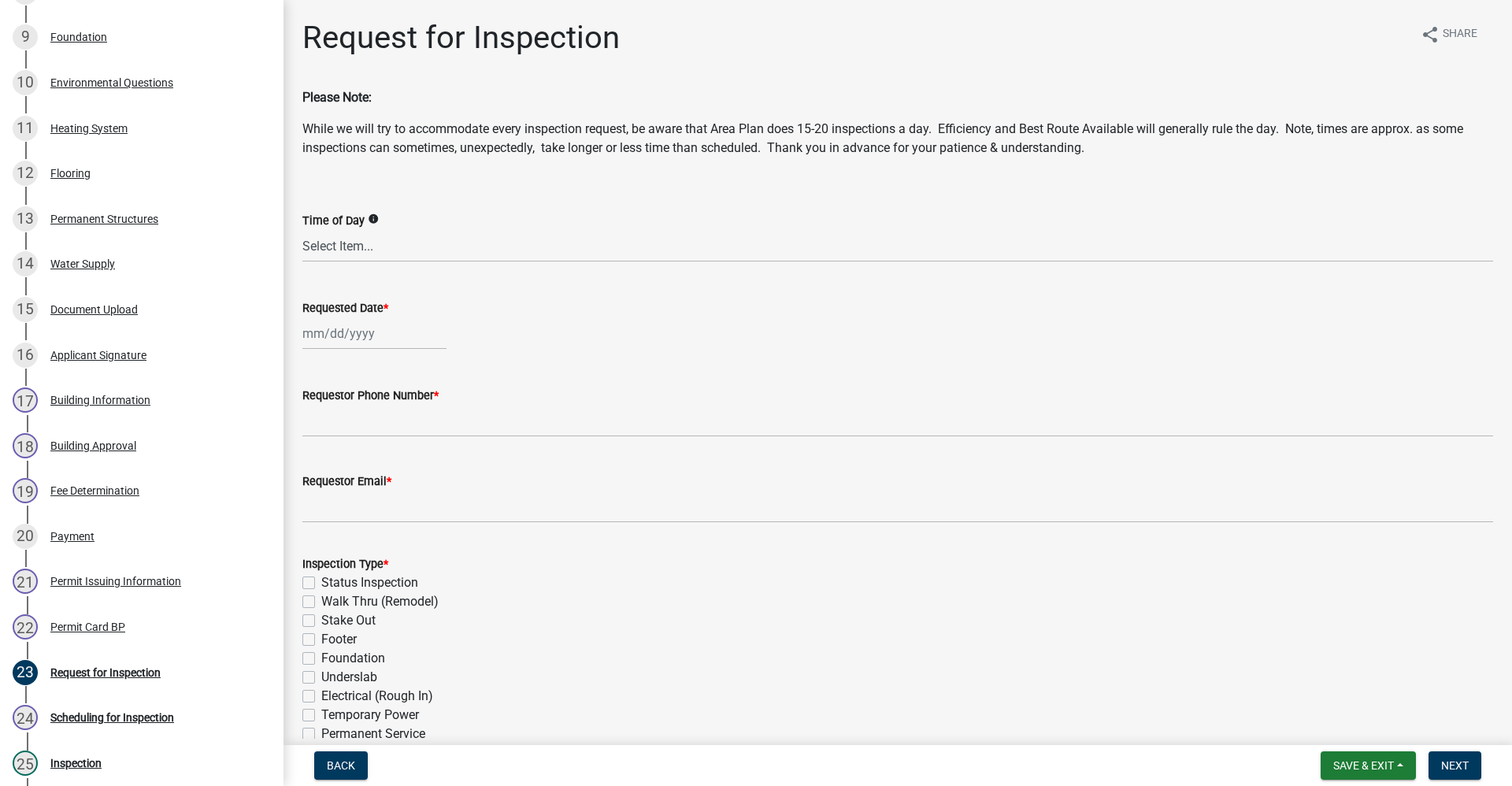
select select "9"
select select "2025"
click at [348, 331] on div "Jan Feb Mar Apr May Jun Jul Aug Sep Oct Nov Dec 1525 1526 1527 1528 1529 1530 1…" at bounding box center [375, 333] width 144 height 32
click at [421, 440] on div "12" at bounding box center [419, 443] width 25 height 25
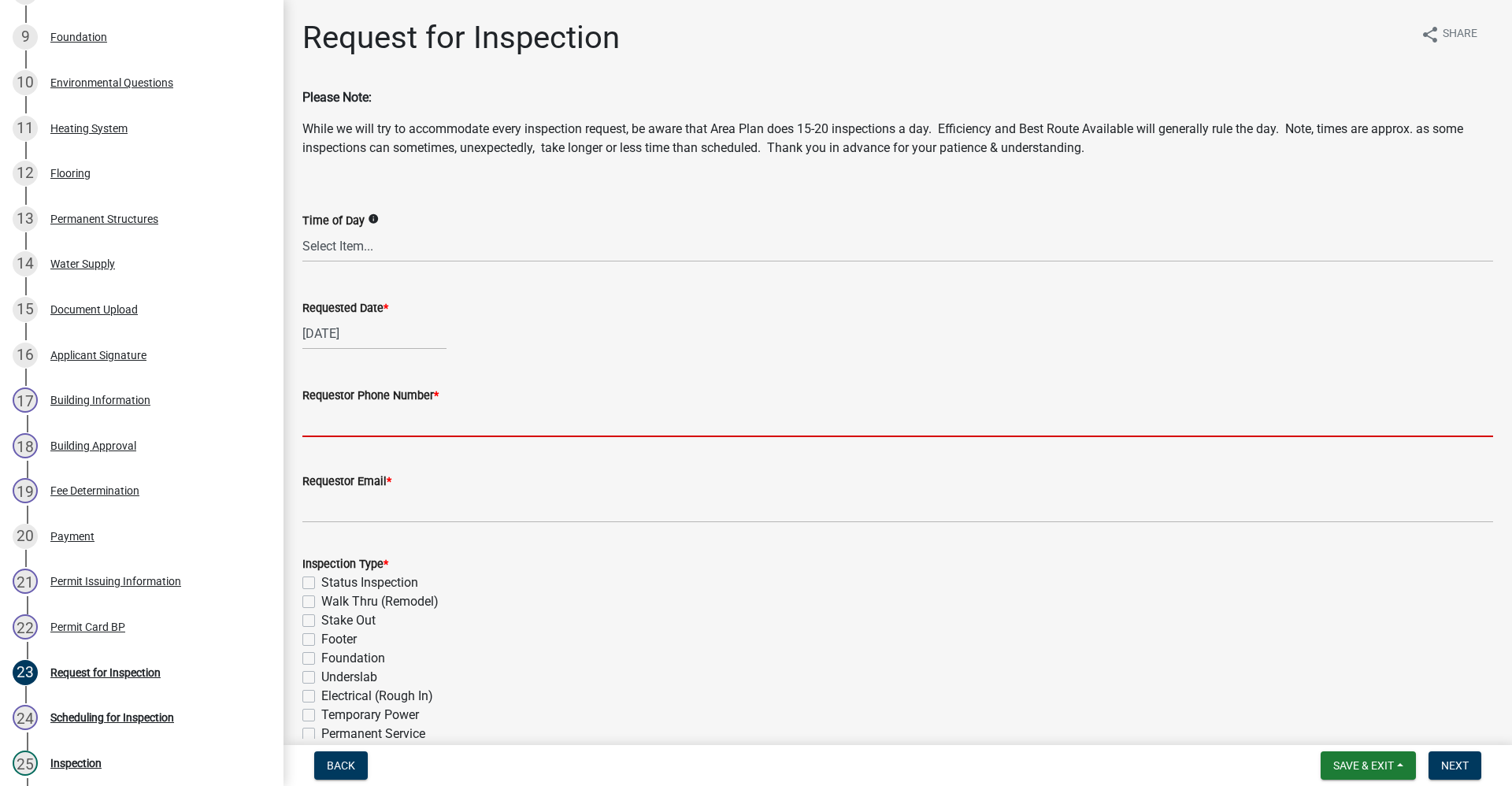
click at [369, 427] on input "Requestor Phone Number *" at bounding box center [897, 420] width 1190 height 32
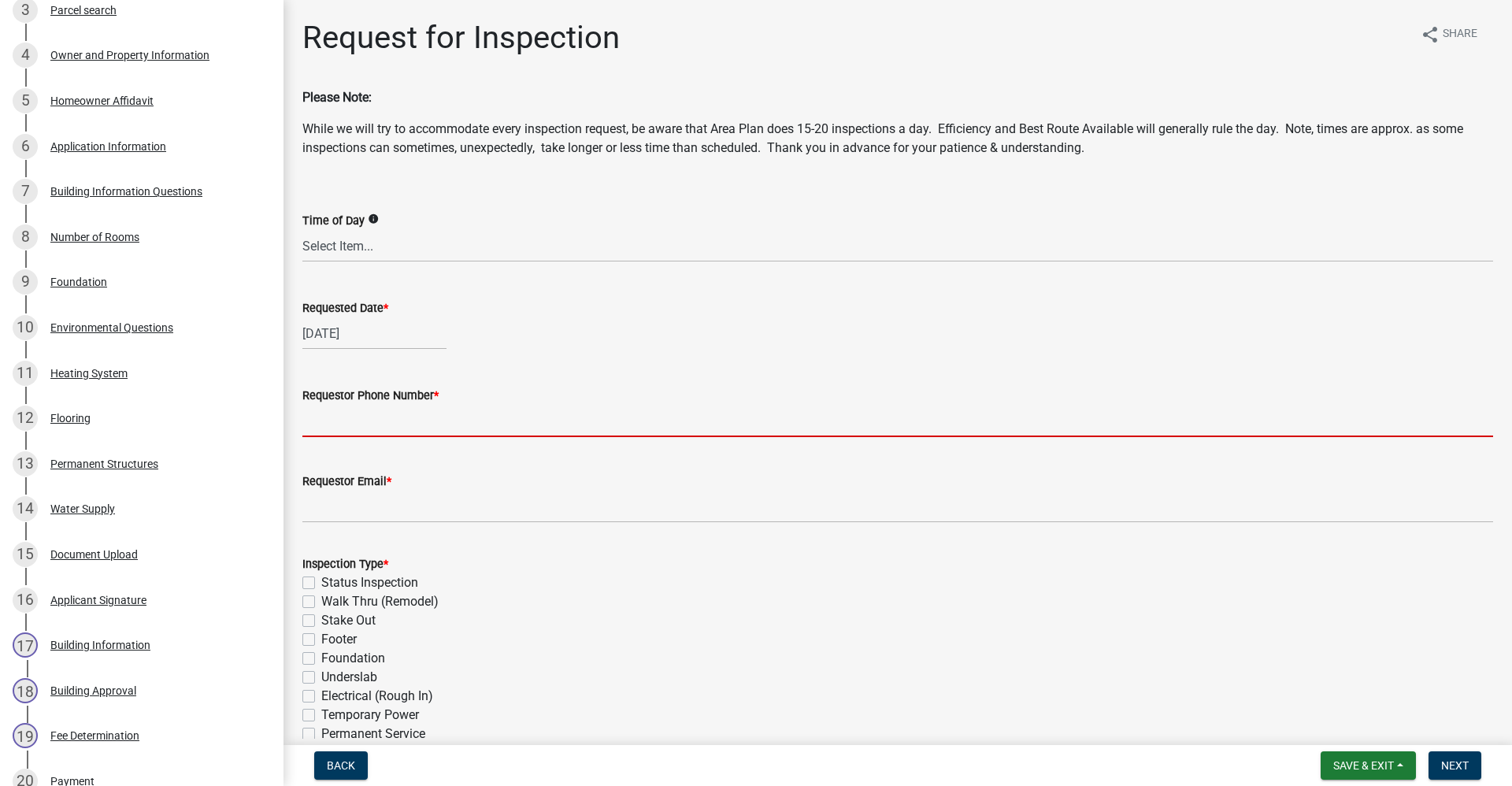
scroll to position [0, 0]
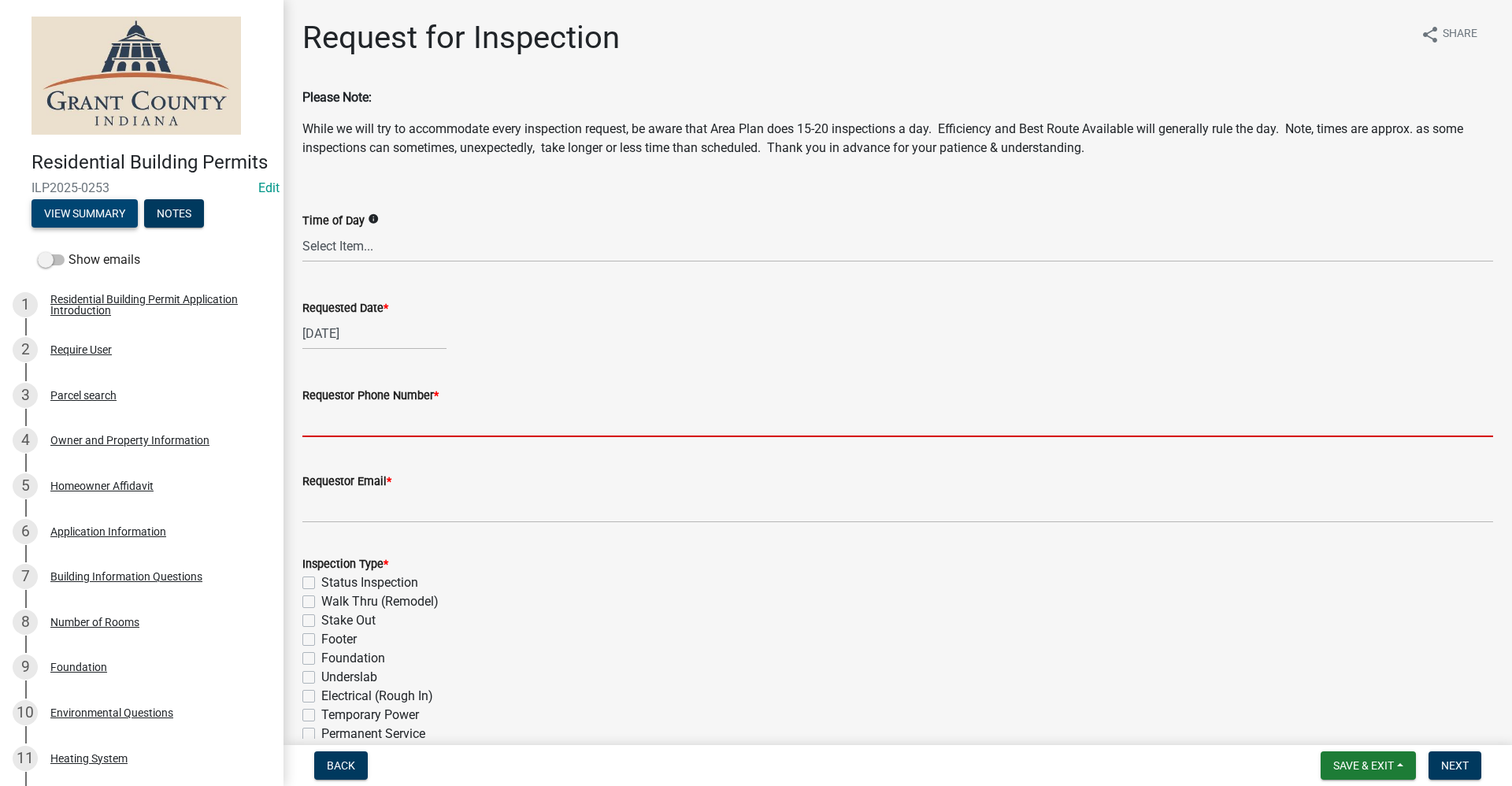
click at [76, 228] on button "View Summary" at bounding box center [84, 213] width 106 height 28
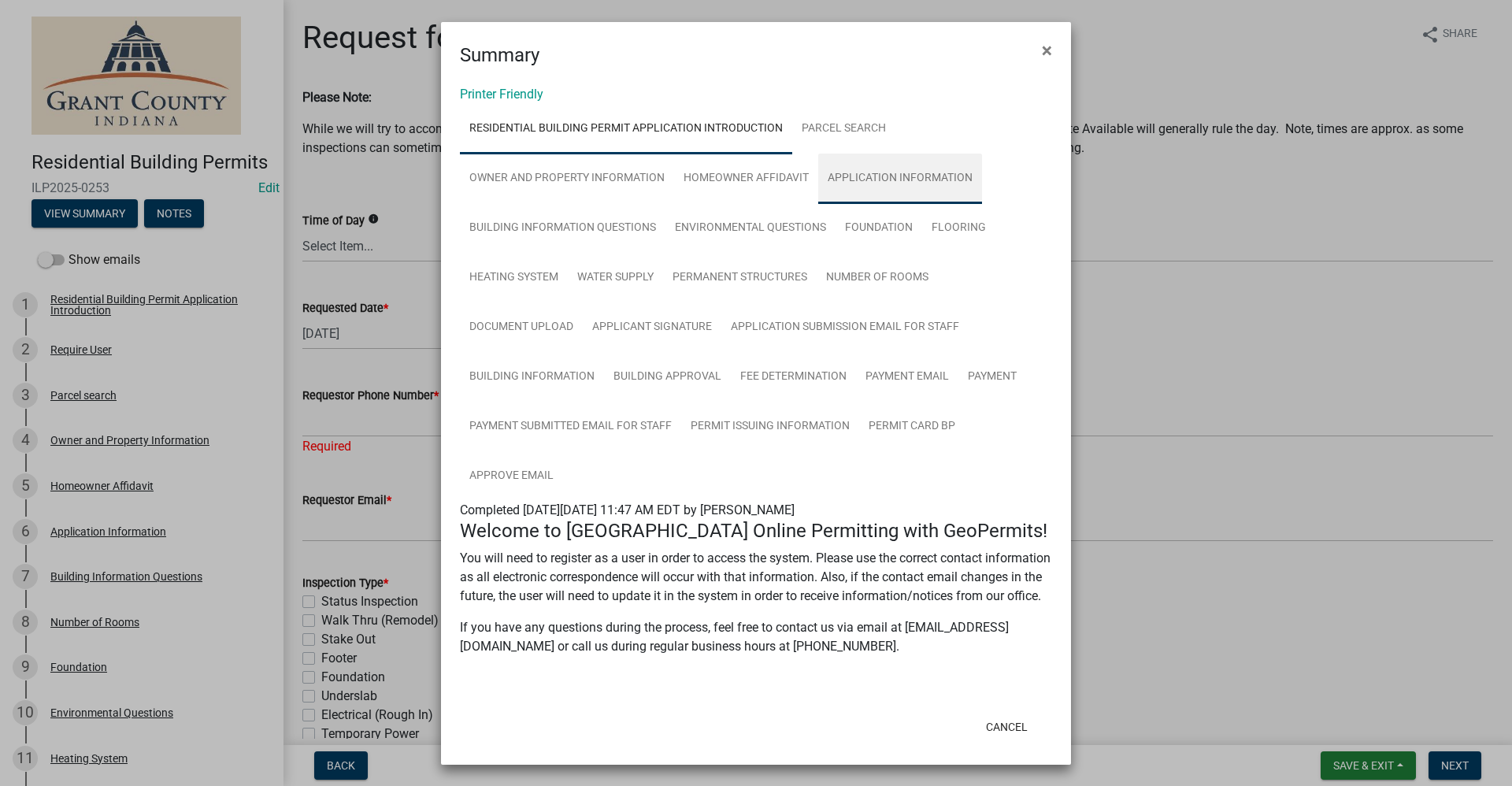
click at [914, 175] on link "Application Information" at bounding box center [900, 179] width 163 height 51
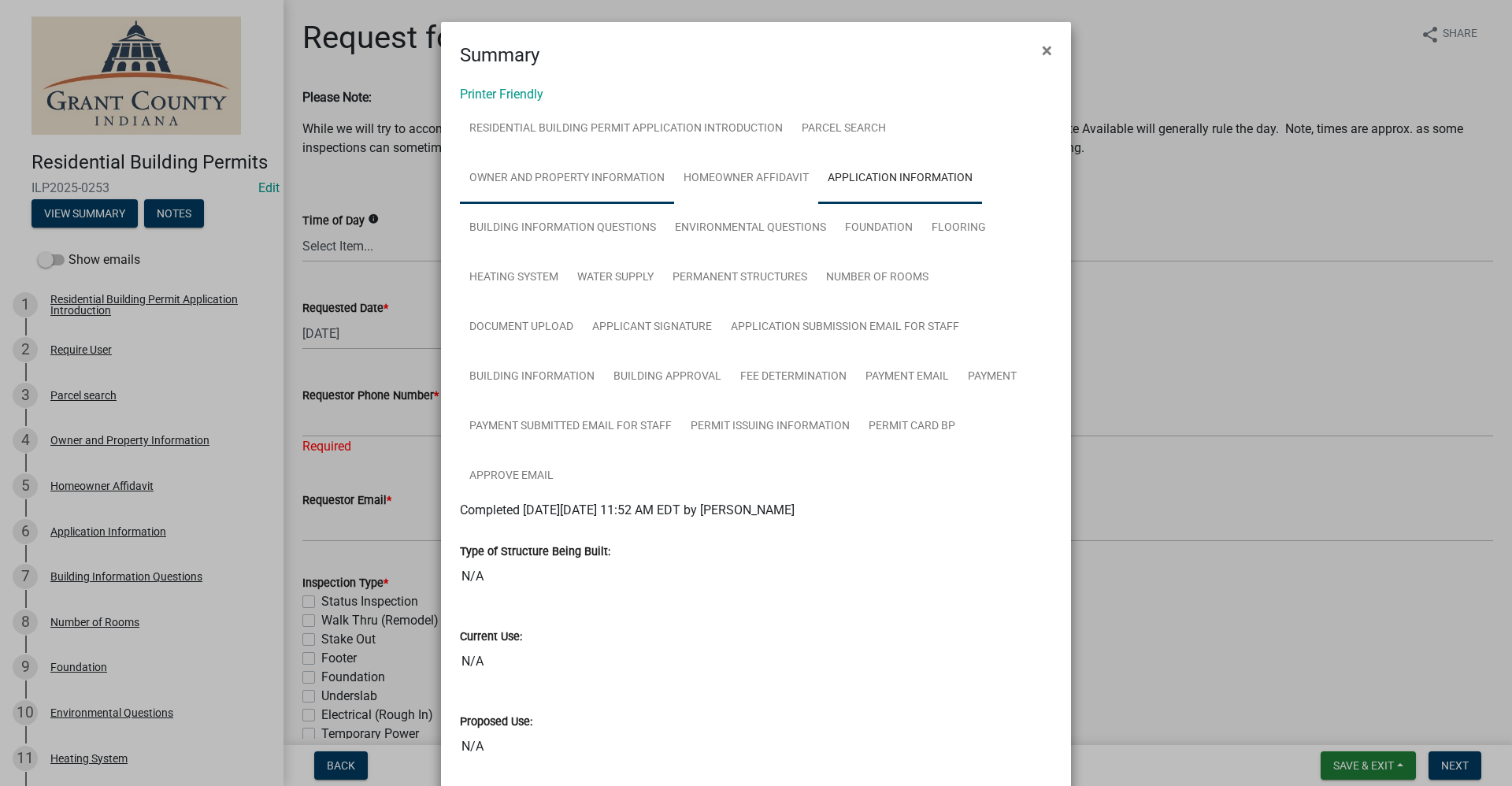
click at [553, 181] on link "Owner and Property Information" at bounding box center [567, 179] width 214 height 51
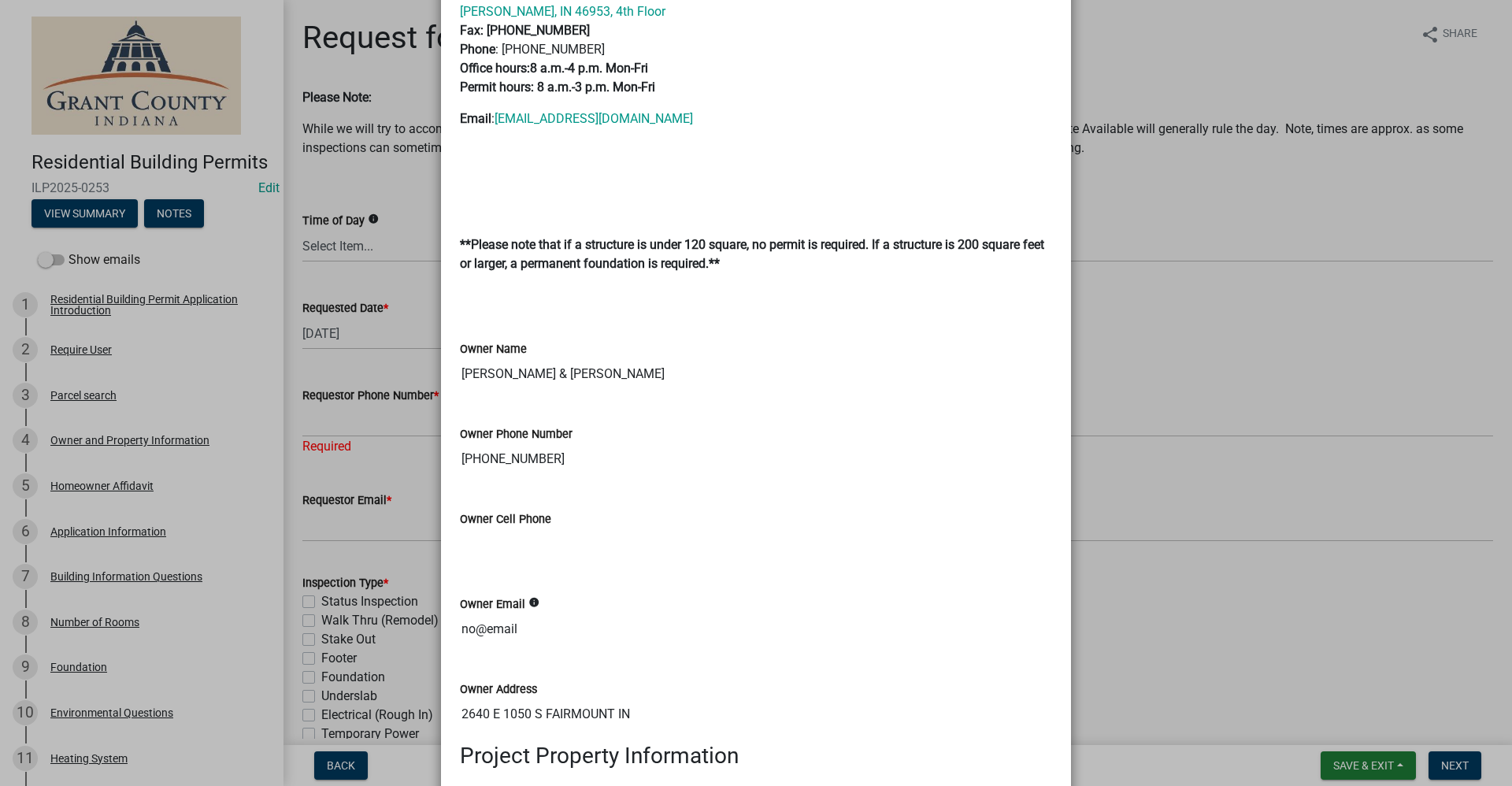
scroll to position [629, 0]
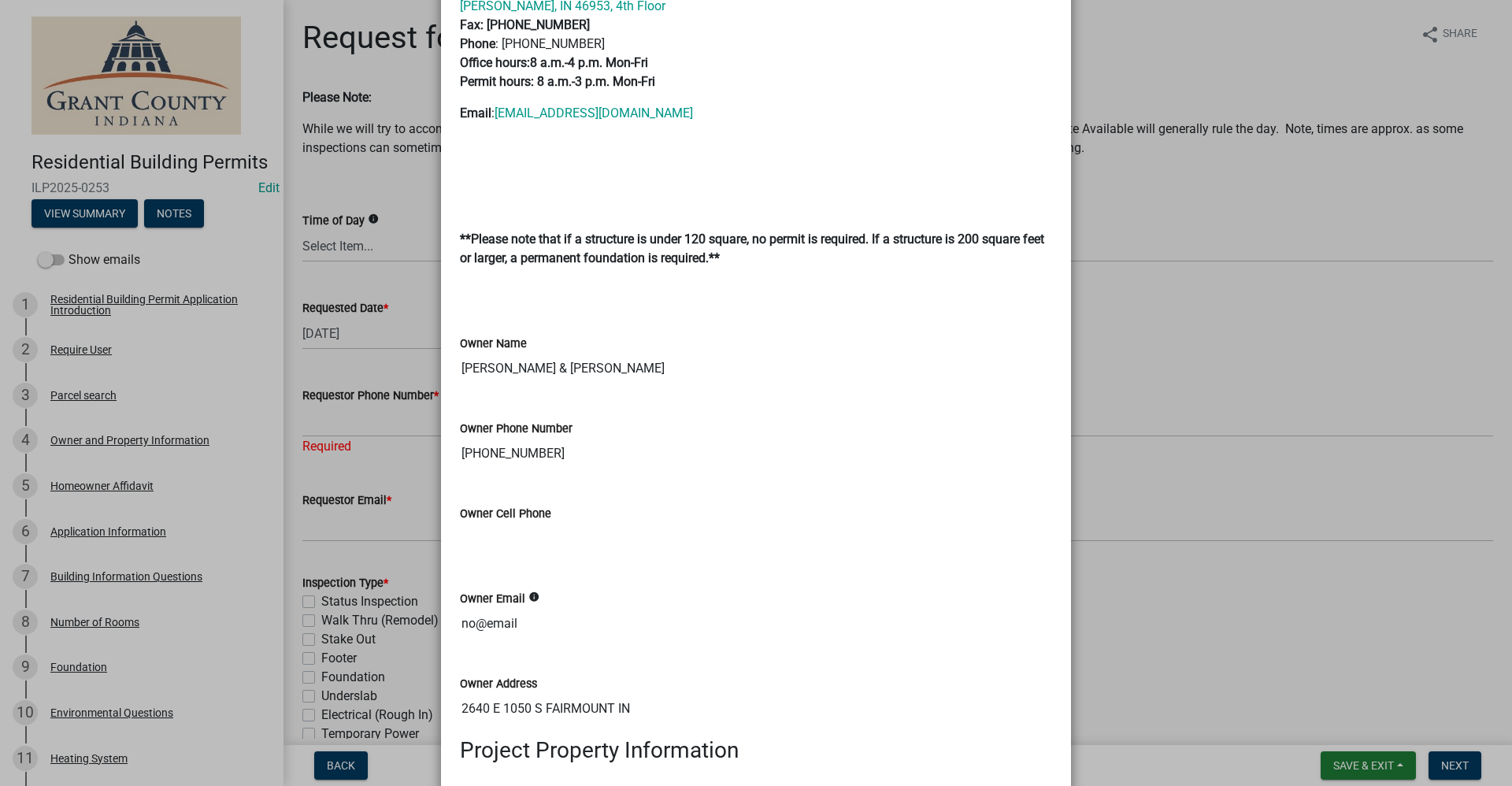
drag, startPoint x: 533, startPoint y: 451, endPoint x: 446, endPoint y: 451, distance: 87.0
click at [448, 451] on div "Owner Phone Number 765-948-4089" at bounding box center [755, 439] width 616 height 85
drag, startPoint x: 446, startPoint y: 451, endPoint x: 506, endPoint y: 453, distance: 60.0
click at [405, 465] on ngb-modal-window "Summary × Printer Friendly Residential Building Permit Application Introduction…" at bounding box center [756, 393] width 1512 height 786
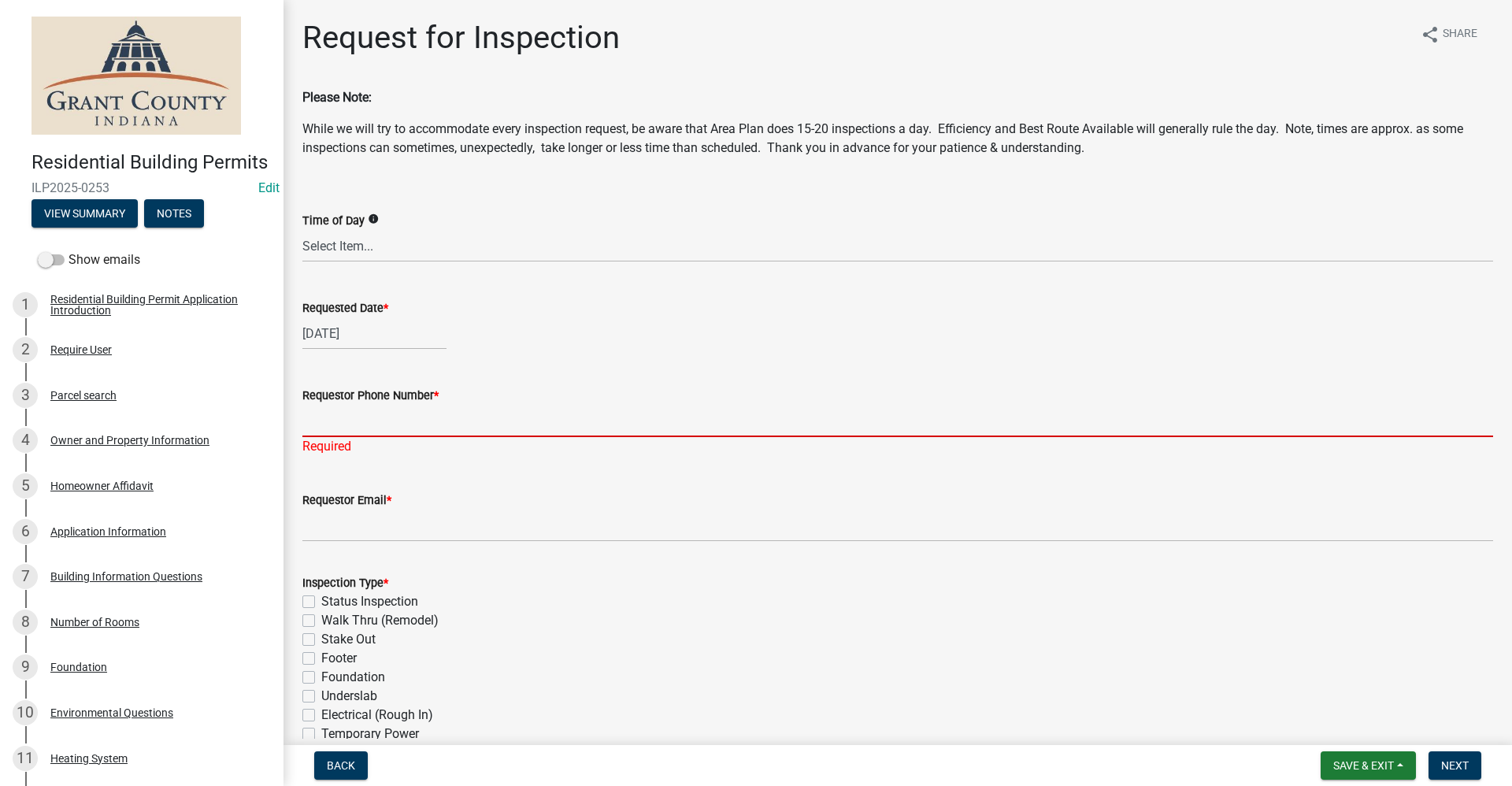
click at [370, 414] on input "Requestor Phone Number *" at bounding box center [897, 420] width 1190 height 32
paste input "765-948-4089"
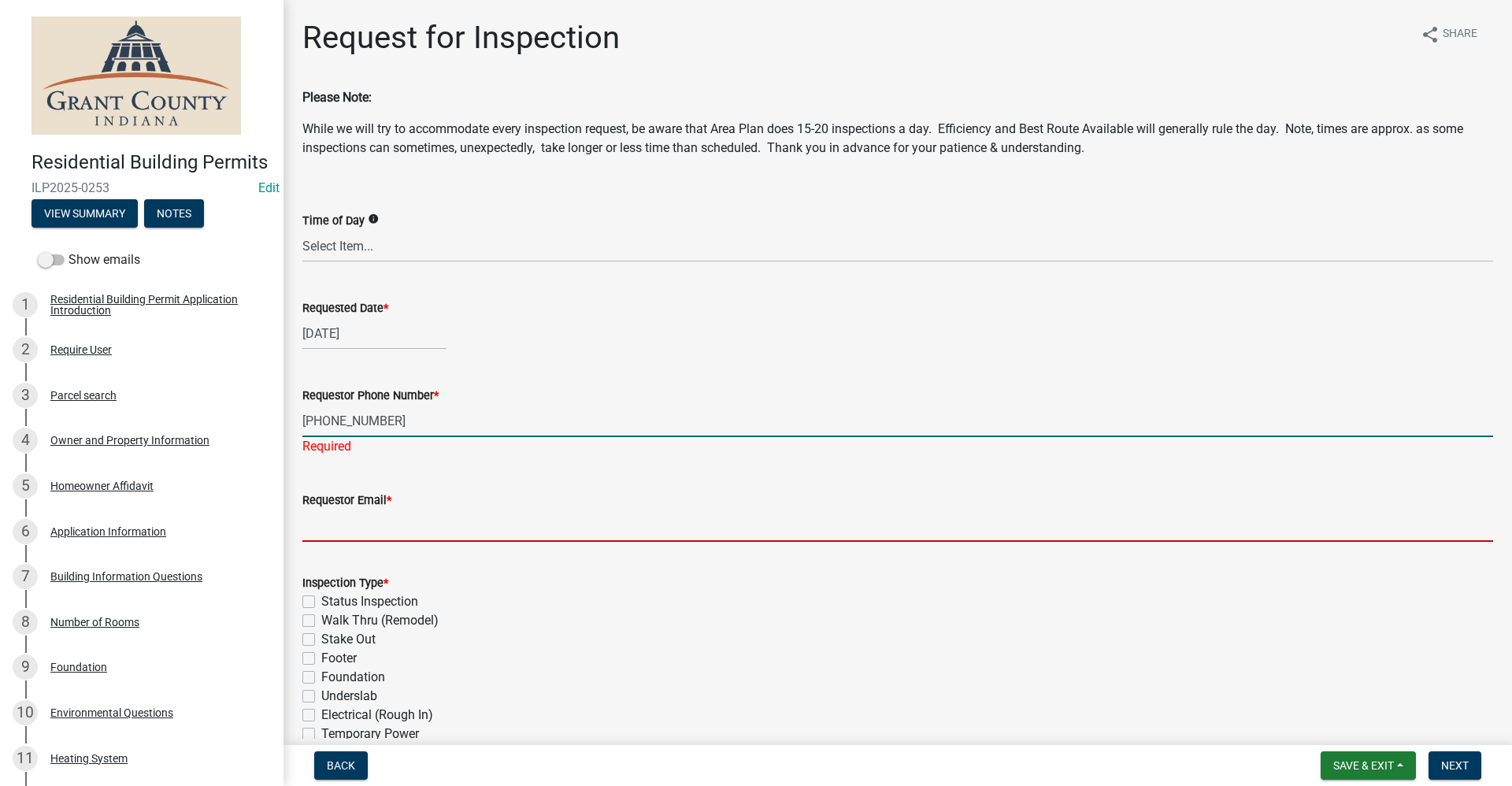
click at [387, 532] on wm-data-entity-input "Requestor Email *" at bounding box center [897, 511] width 1190 height 86
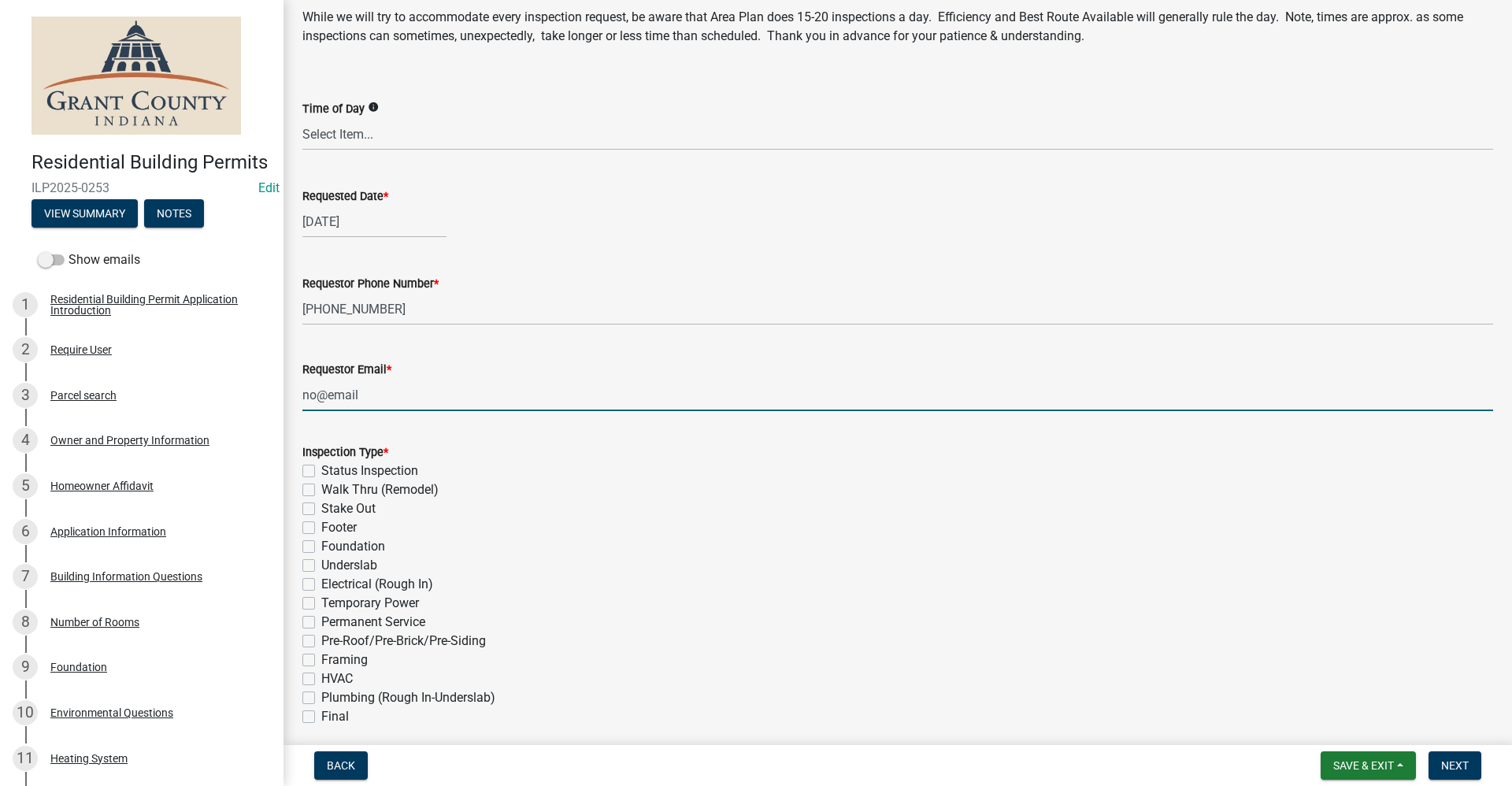
scroll to position [236, 0]
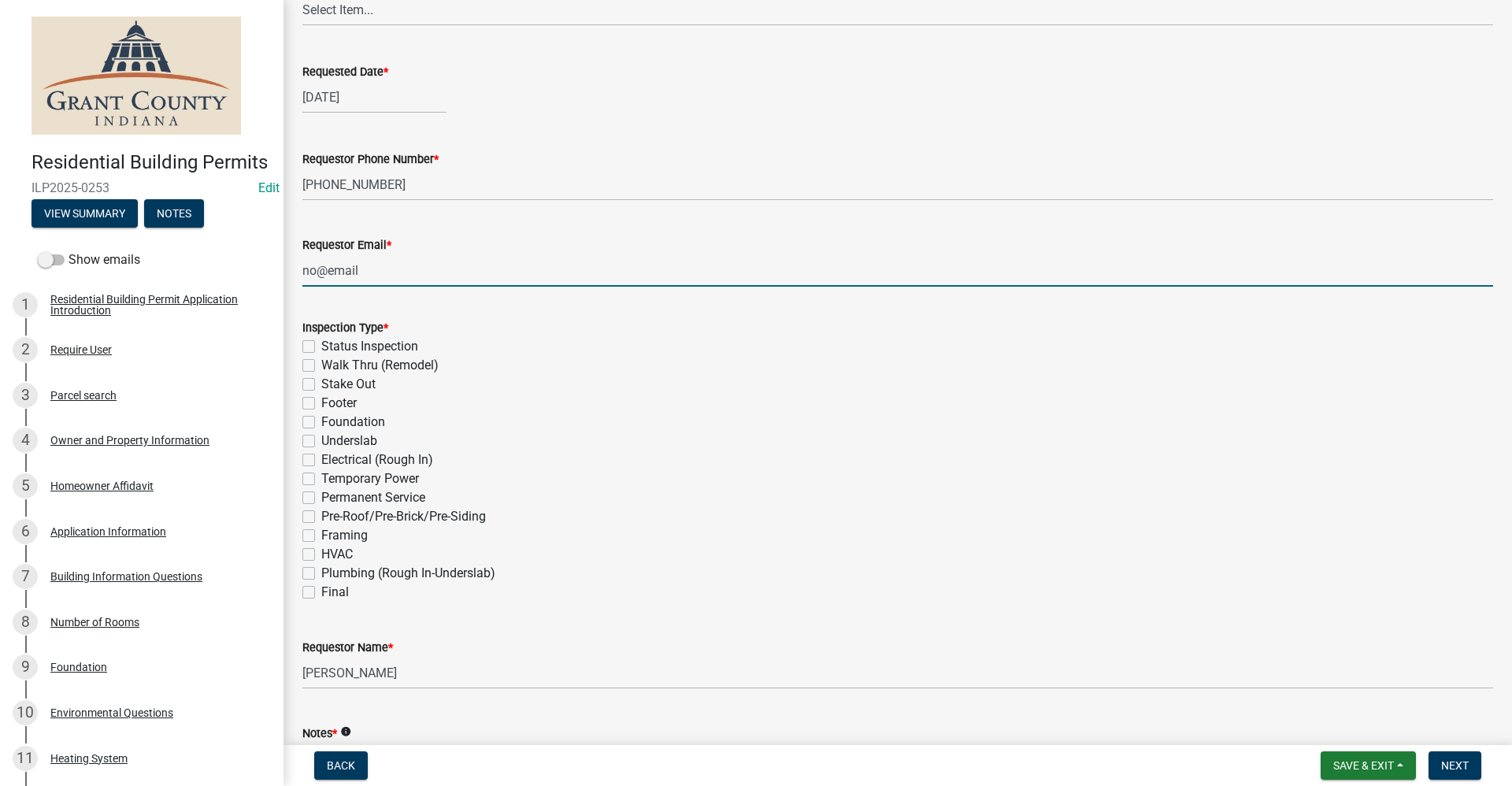
click at [321, 385] on label "Stake Out" at bounding box center [348, 383] width 54 height 18
click at [321, 385] on input "Stake Out" at bounding box center [326, 379] width 11 height 11
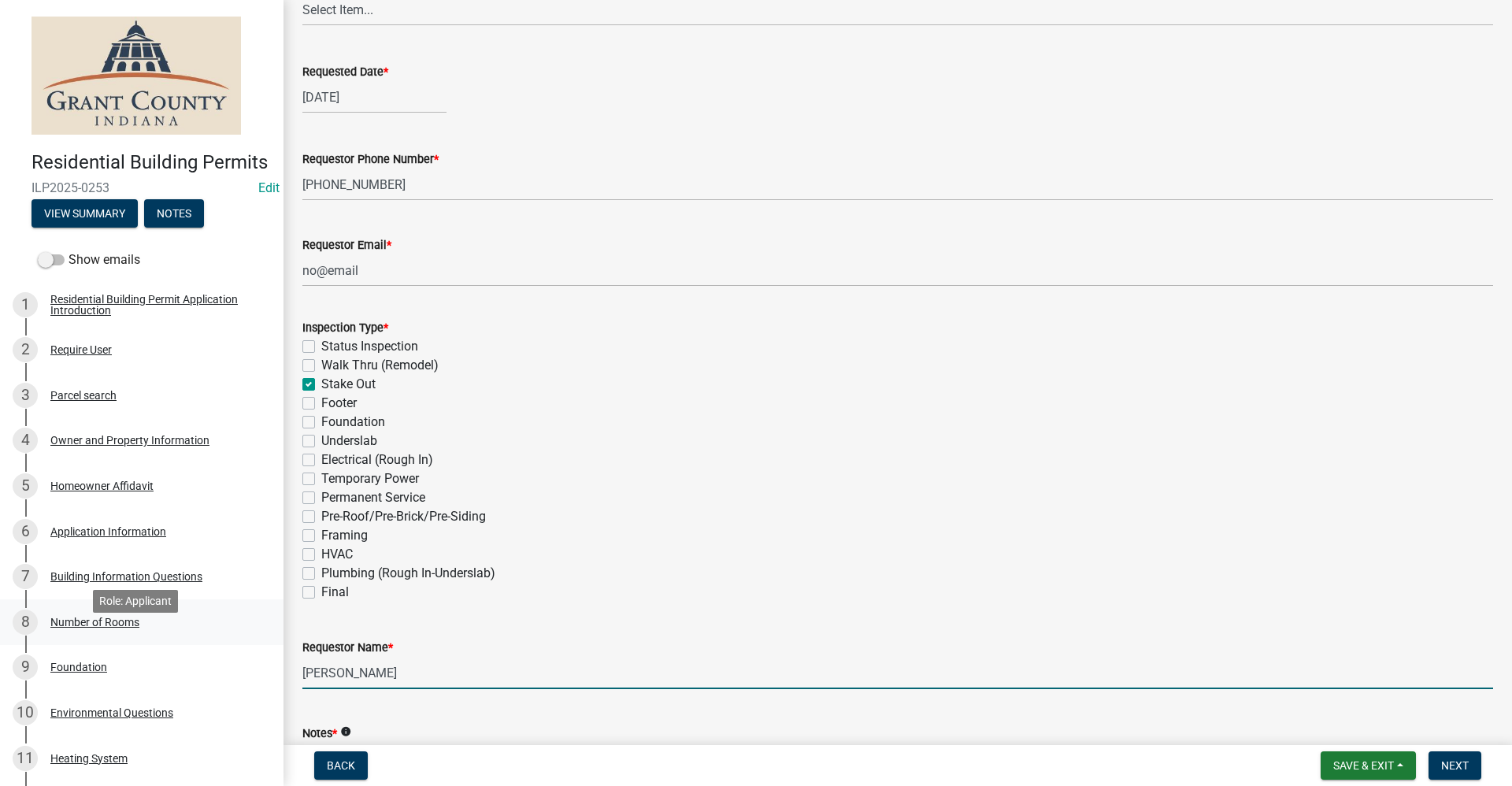
drag, startPoint x: 392, startPoint y: 670, endPoint x: 257, endPoint y: 654, distance: 135.9
click at [257, 654] on div "Residential Building Permits ILP2025-0253 Edit View Summary Notes Show emails 1…" at bounding box center [756, 393] width 1512 height 786
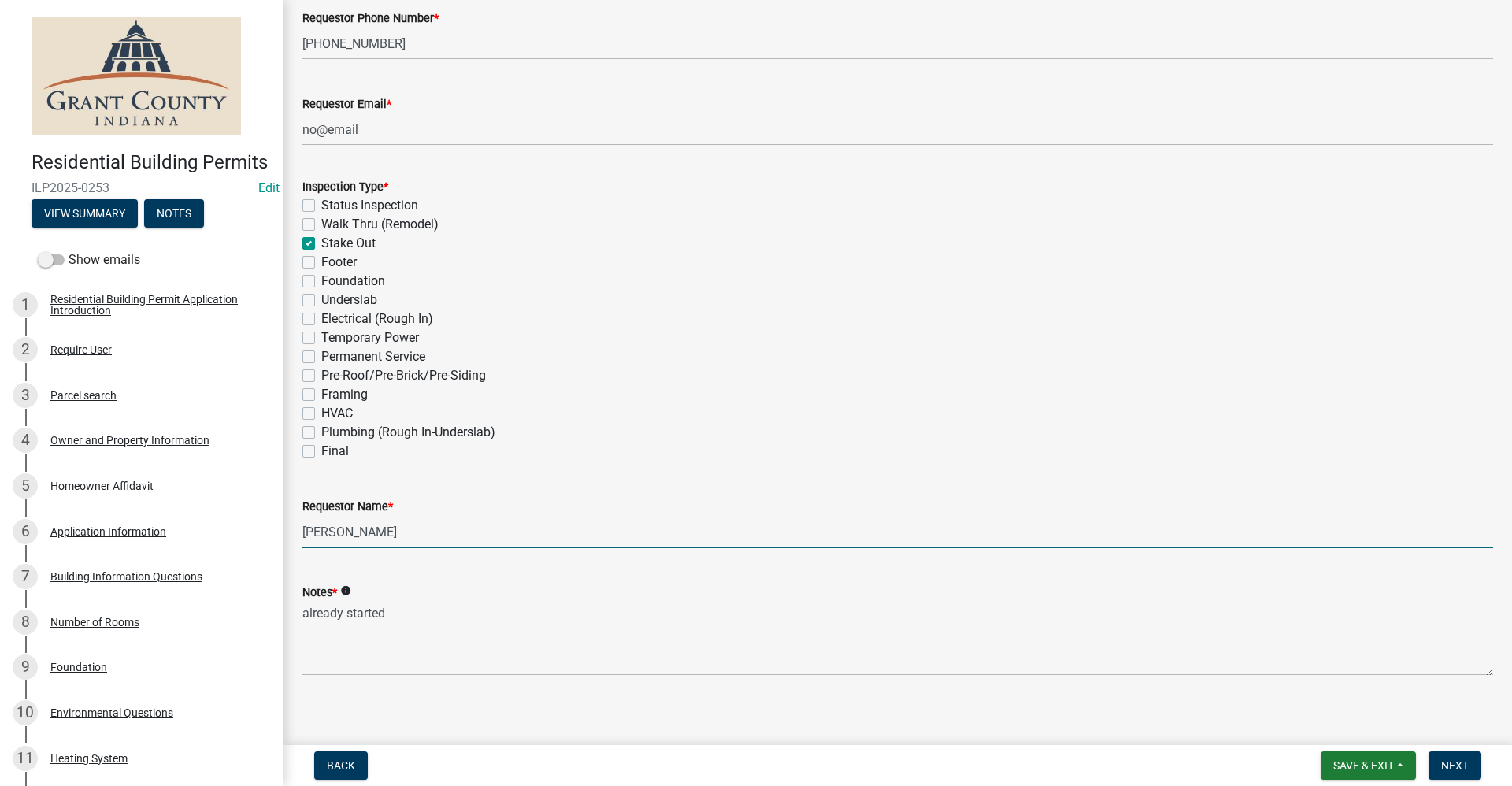
scroll to position [388, 0]
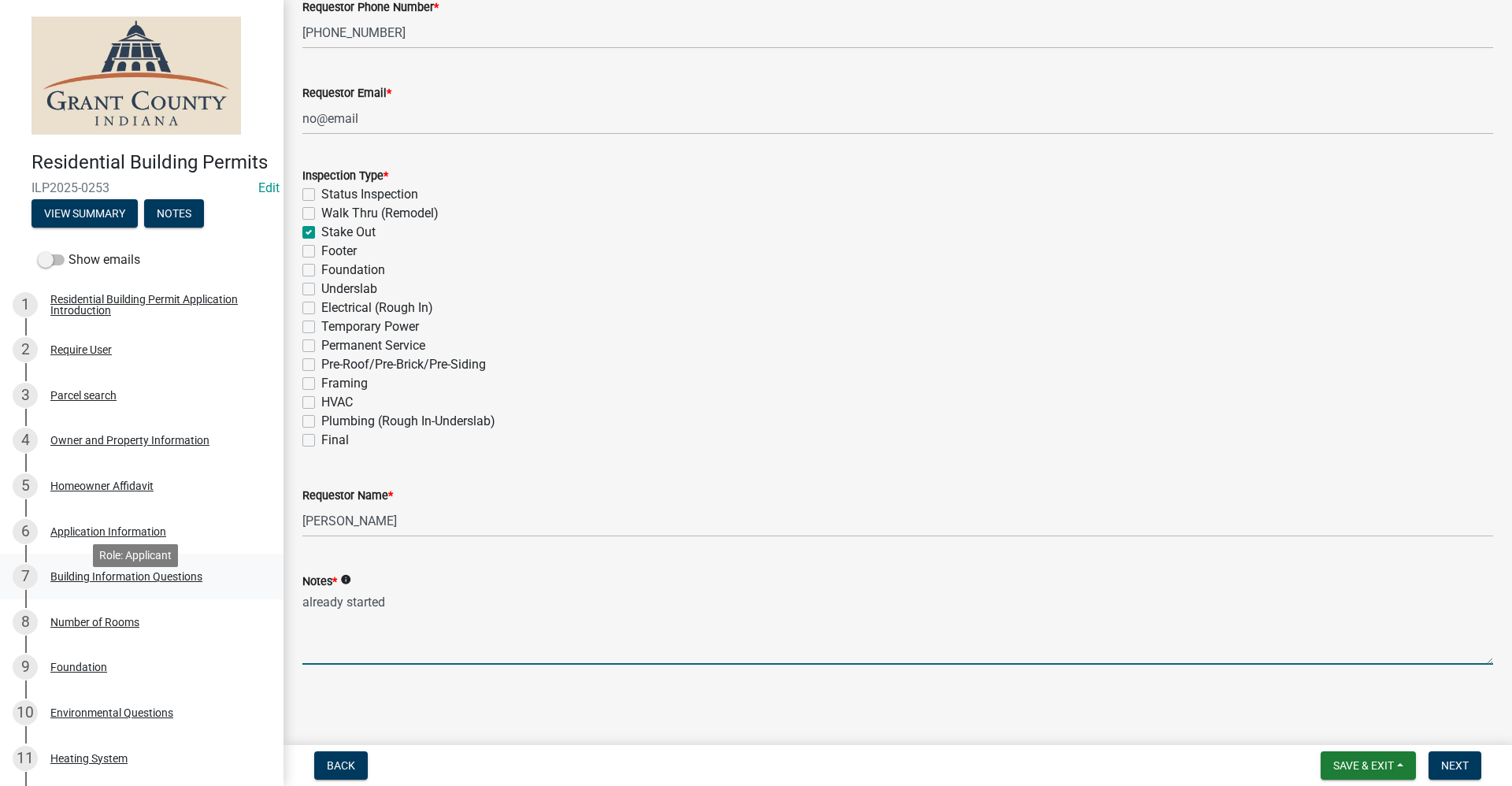
drag, startPoint x: 391, startPoint y: 604, endPoint x: 241, endPoint y: 611, distance: 150.2
click at [239, 610] on div "Residential Building Permits ILP2025-0253 Edit View Summary Notes Show emails 1…" at bounding box center [756, 393] width 1512 height 786
click at [575, 627] on textarea "Window Replacement in 1 room only (2 windows total)" at bounding box center [897, 627] width 1190 height 74
click at [610, 608] on textarea "Window Replacement in 1 room only (2 windows total)" at bounding box center [897, 627] width 1190 height 74
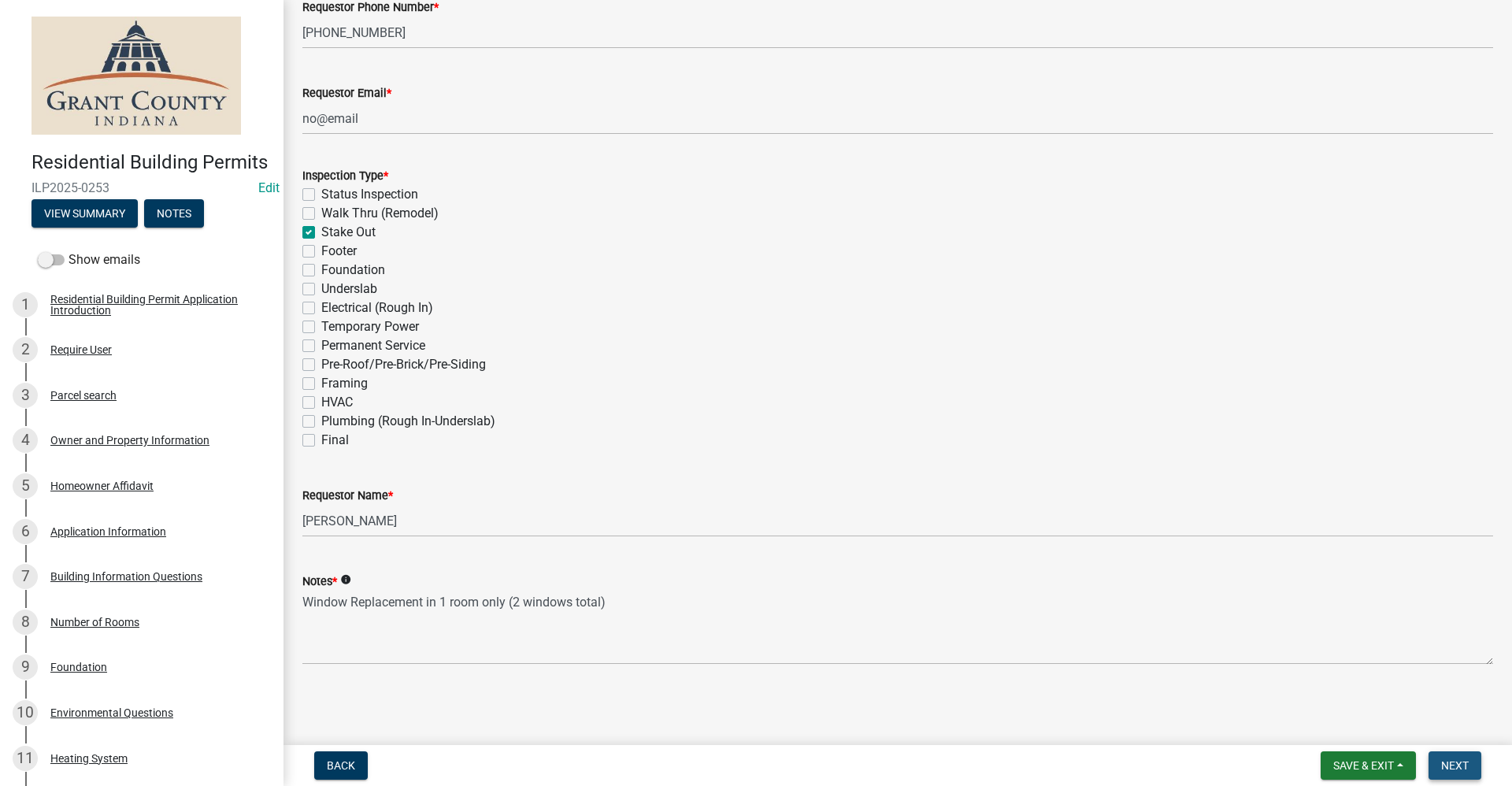
click at [1460, 757] on button "Next" at bounding box center [1455, 765] width 53 height 28
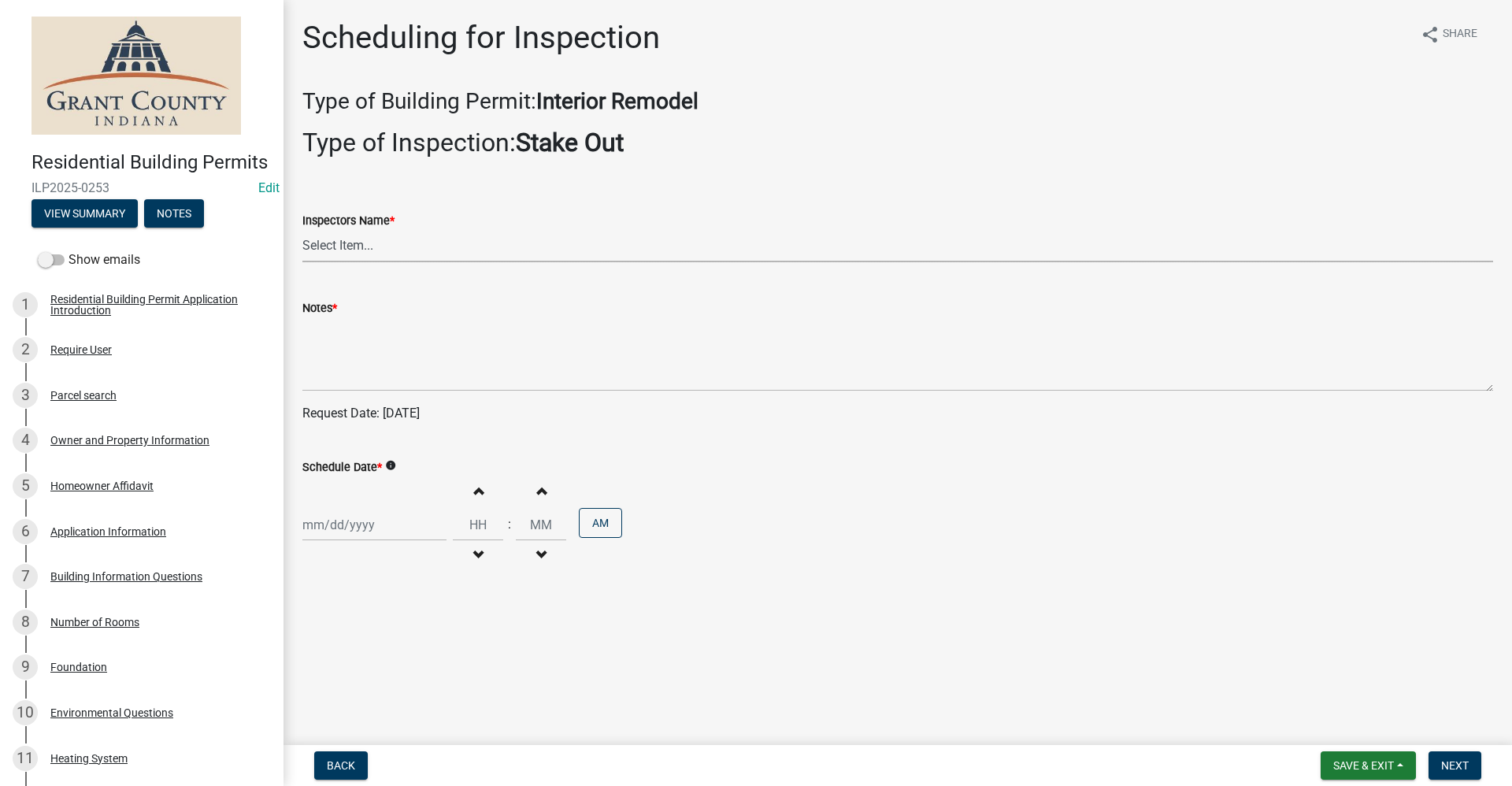
click at [369, 253] on select "Select Item... rberryhill (Randy Berryhill) jecouch (Jeffrey Couch) BBenefield …" at bounding box center [897, 245] width 1190 height 32
click at [303, 230] on select "Select Item... rberryhill (Randy Berryhill) jecouch (Jeffrey Couch) BBenefield …" at bounding box center [897, 245] width 1190 height 32
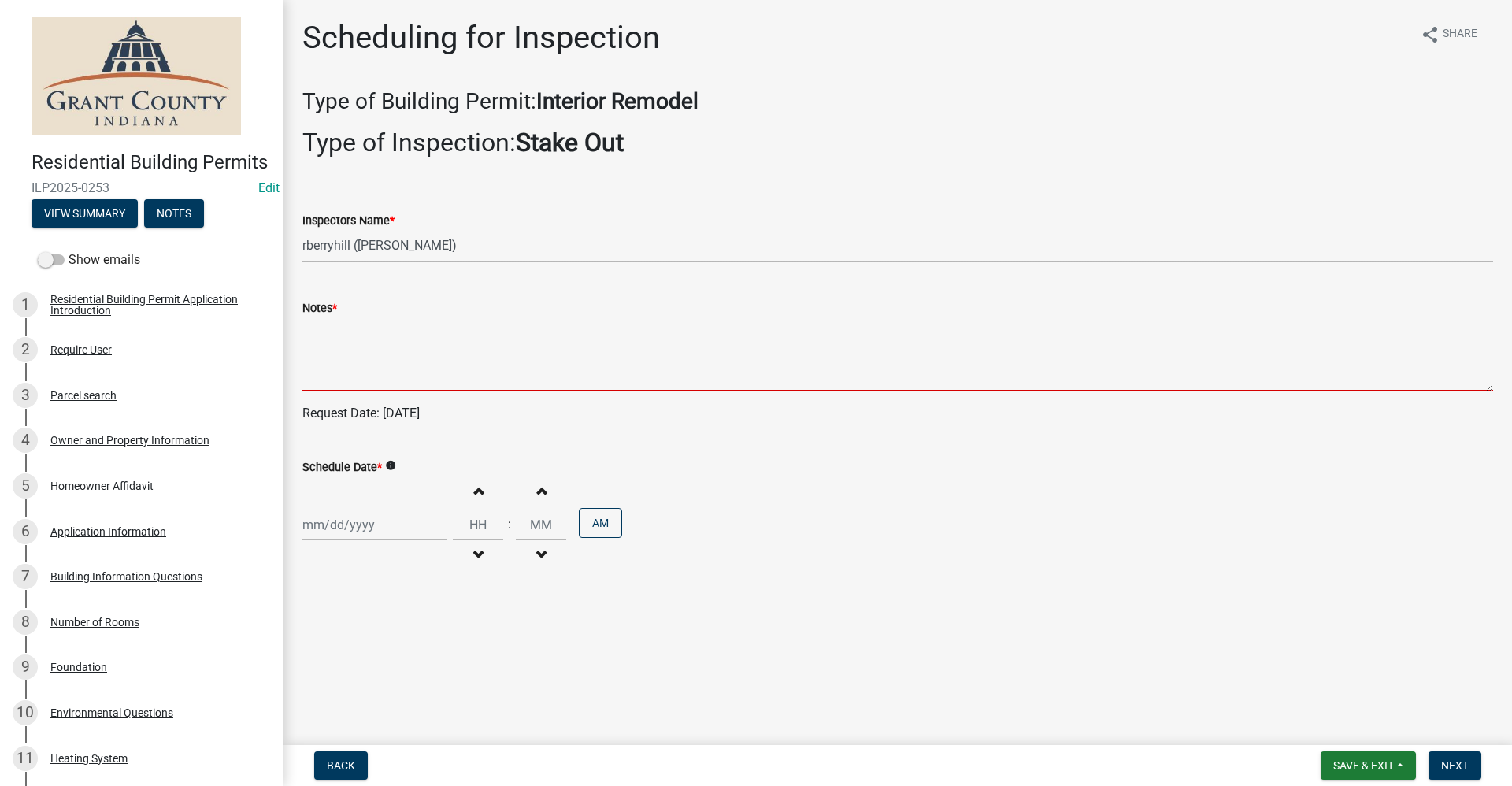
click at [330, 366] on textarea "Notes *" at bounding box center [897, 354] width 1190 height 74
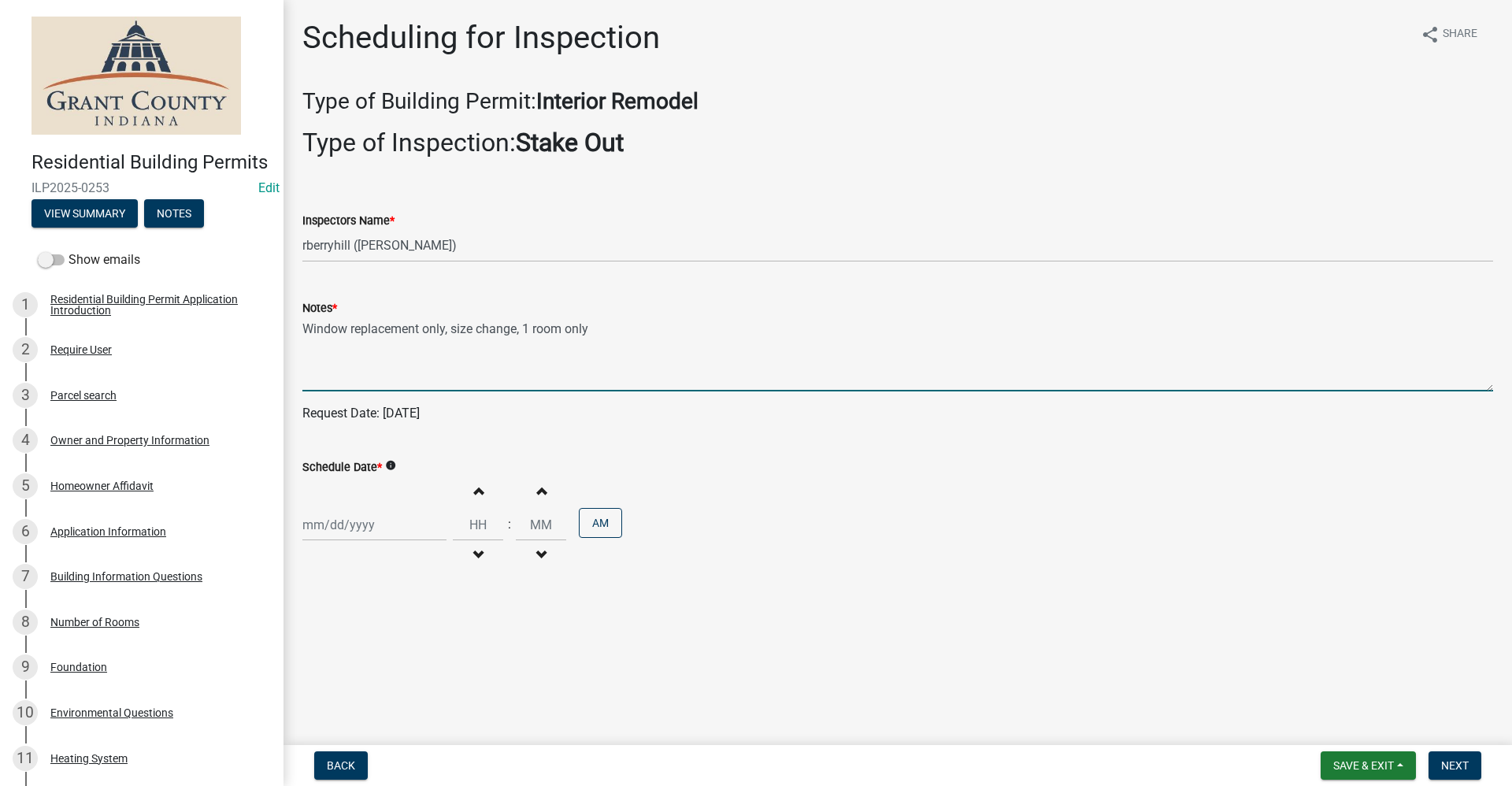
click at [363, 528] on div at bounding box center [375, 524] width 144 height 32
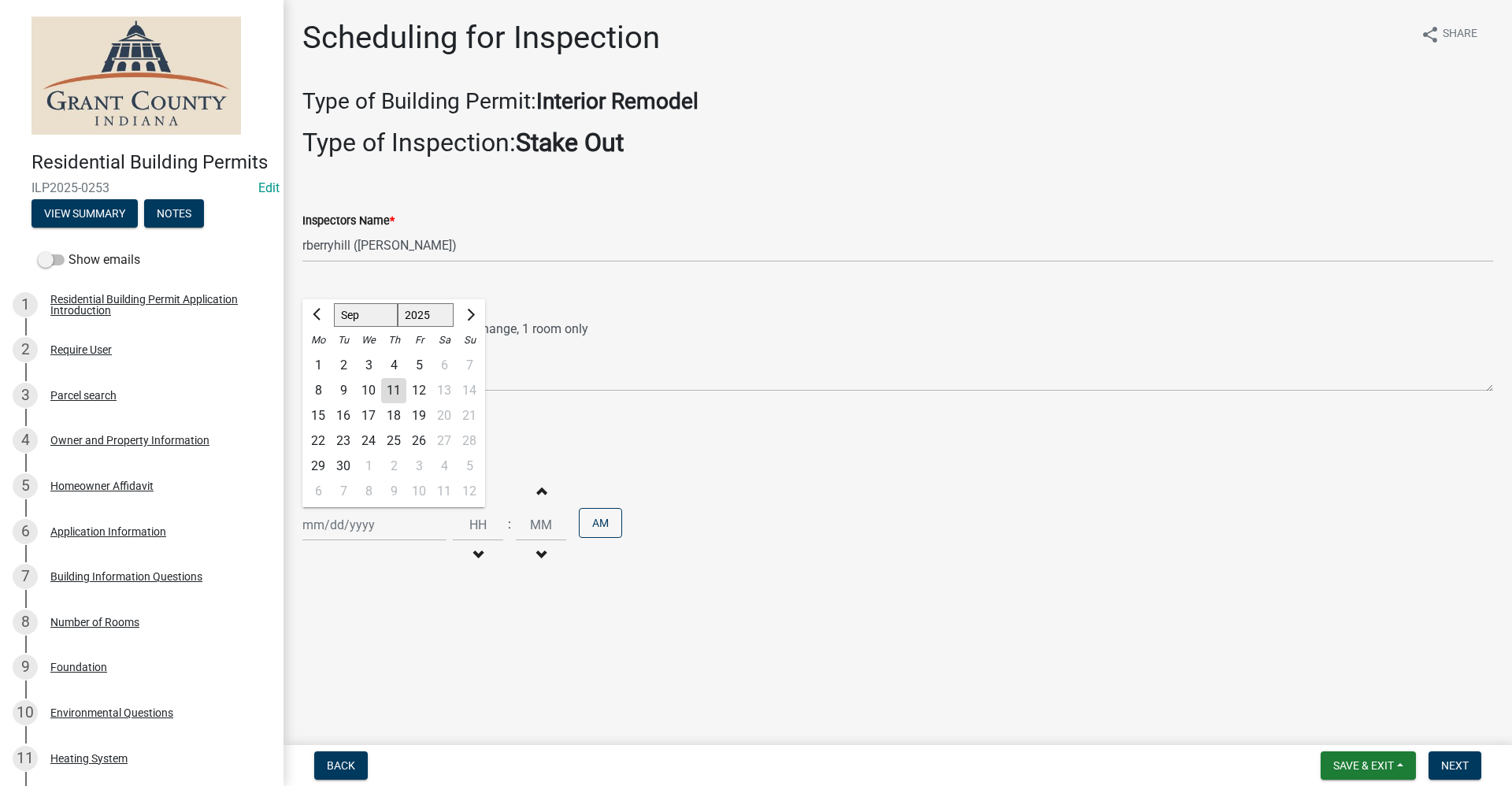
click at [421, 393] on div "12" at bounding box center [419, 390] width 25 height 25
click at [1370, 769] on span "Save & Exit" at bounding box center [1363, 765] width 60 height 13
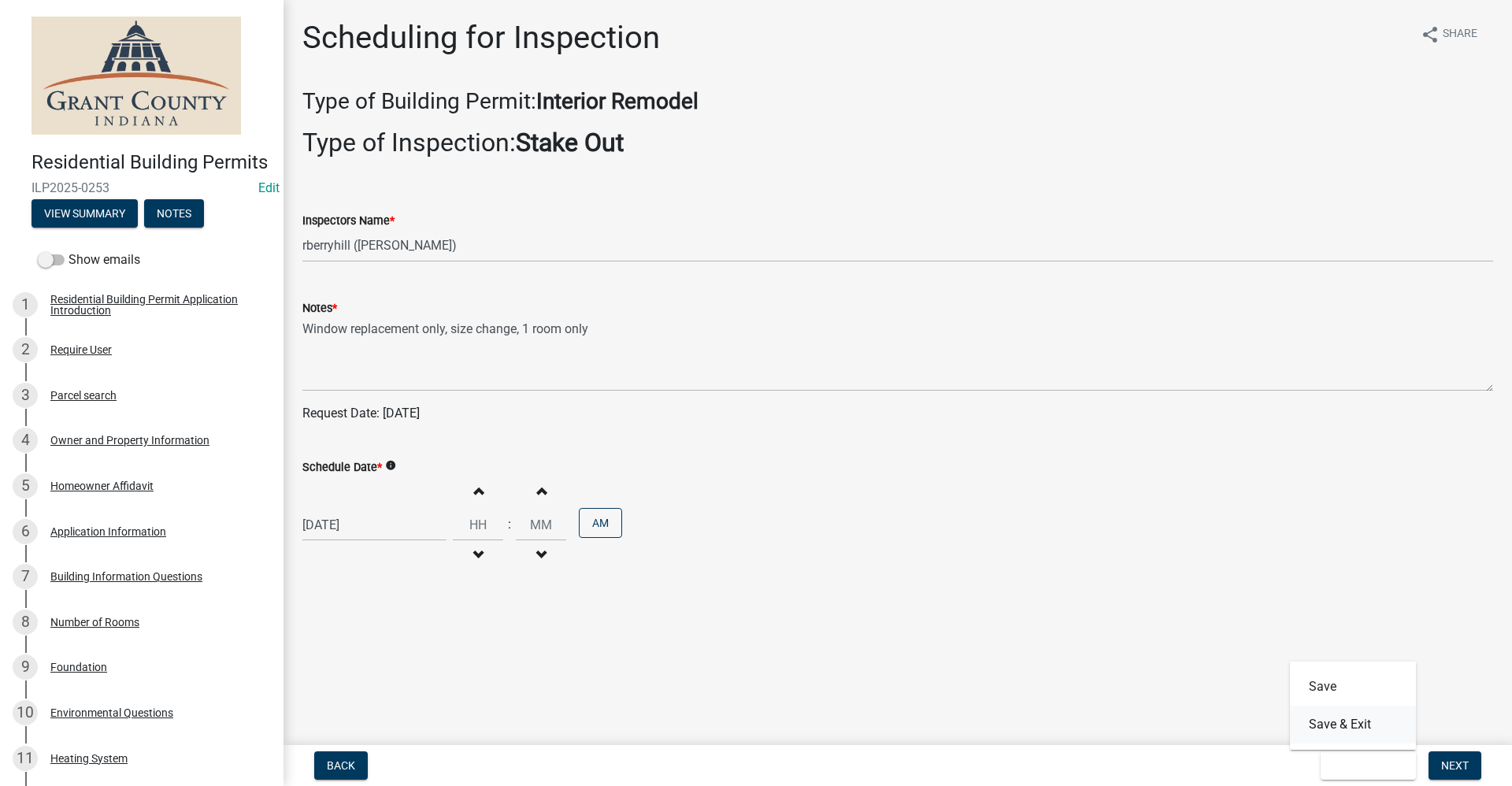
click at [1341, 728] on button "Save & Exit" at bounding box center [1351, 724] width 126 height 38
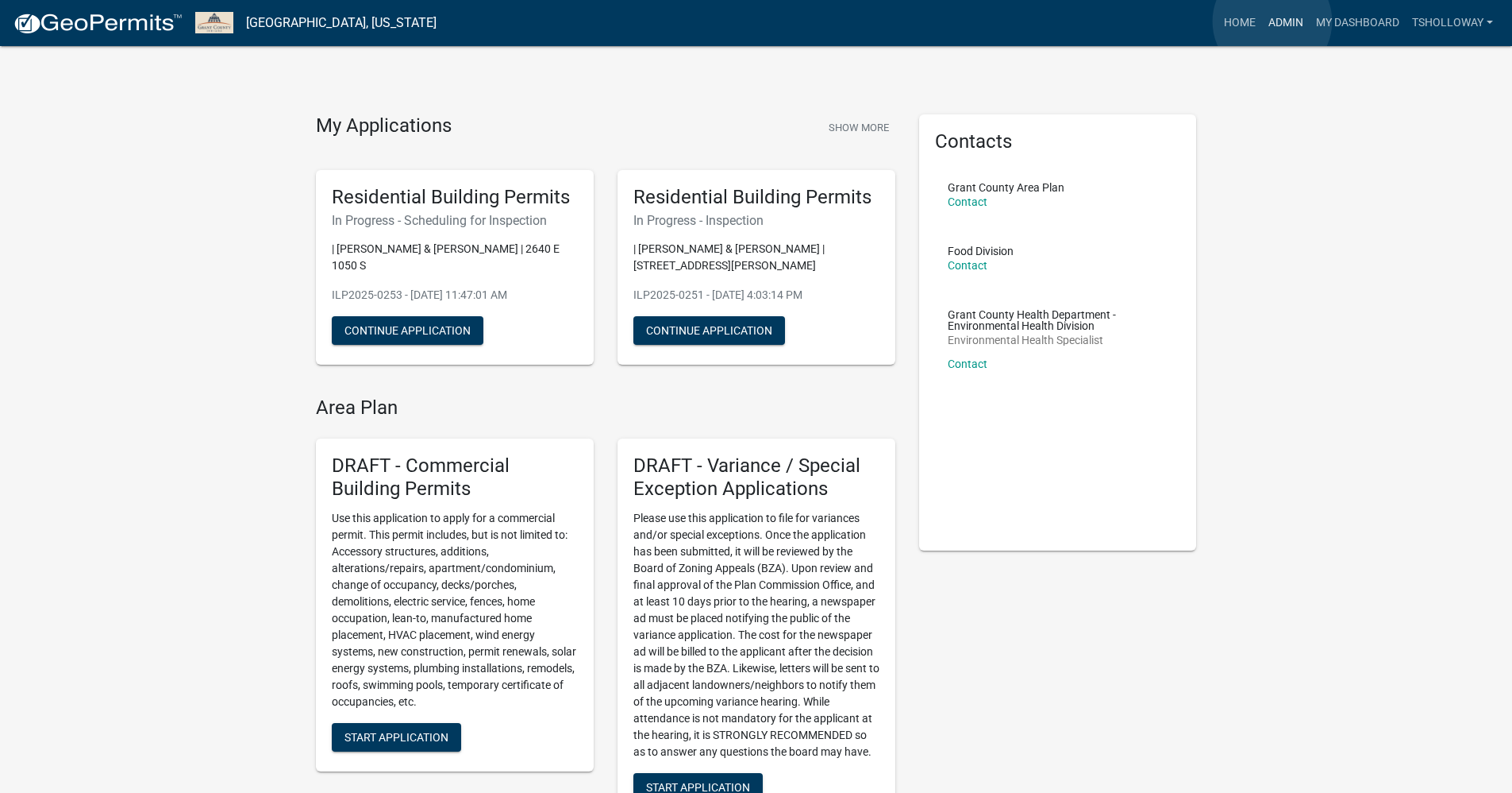
click at [1273, 22] on link "Admin" at bounding box center [1286, 23] width 48 height 30
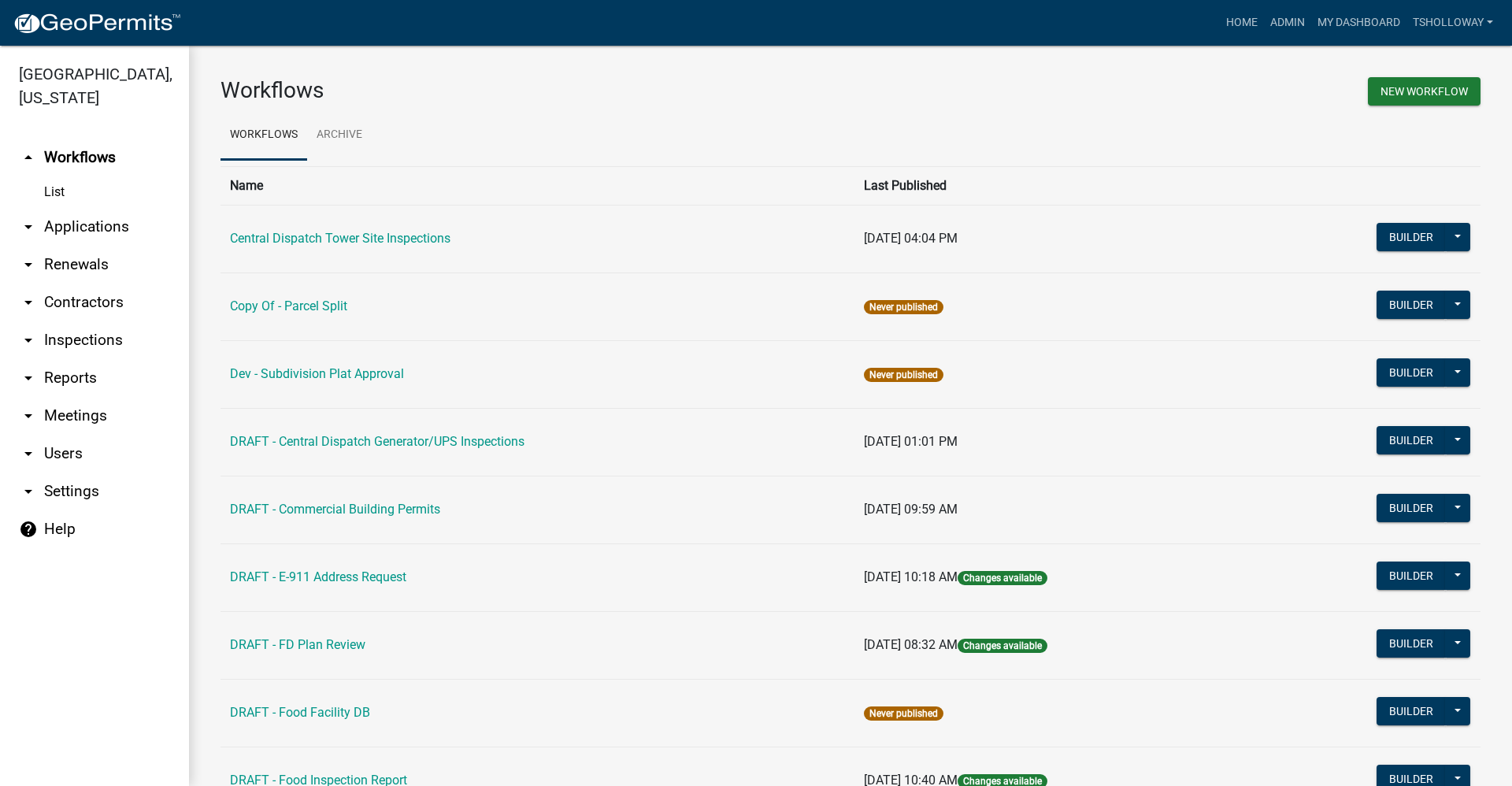
click at [106, 321] on link "arrow_drop_down Inspections" at bounding box center [94, 339] width 189 height 38
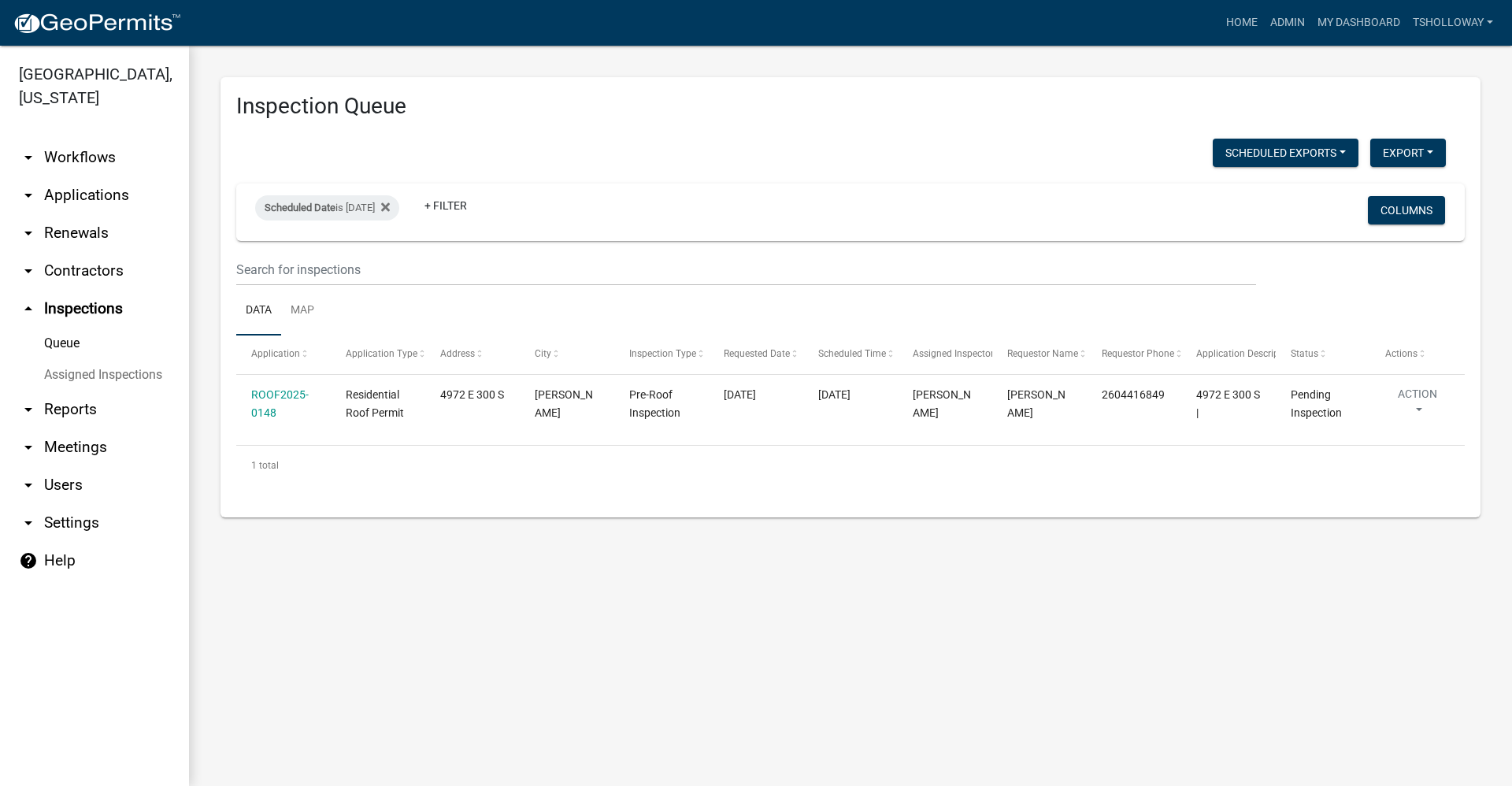
click at [88, 176] on link "arrow_drop_down Applications" at bounding box center [94, 195] width 189 height 38
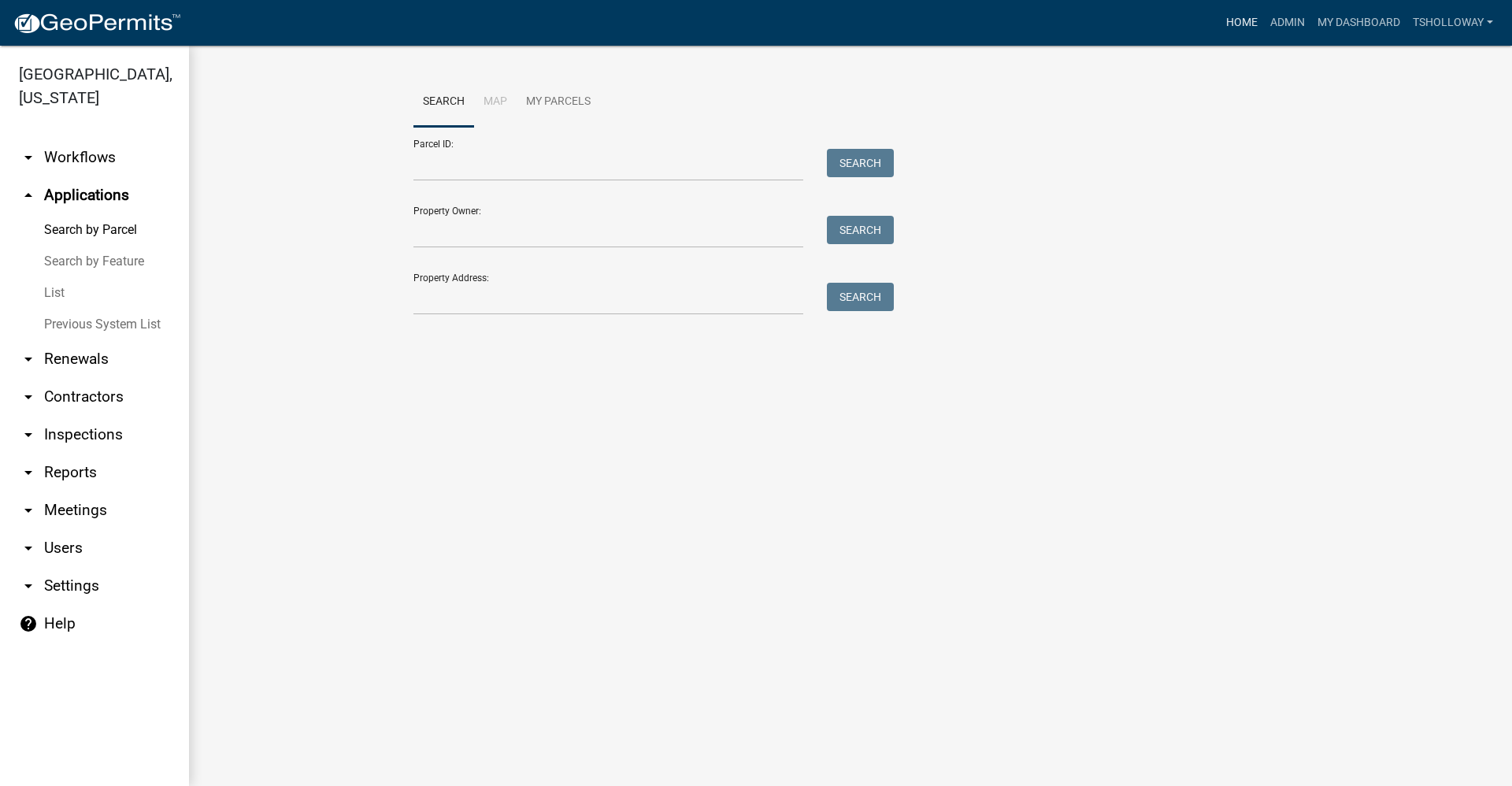
click at [1225, 18] on link "Home" at bounding box center [1241, 22] width 44 height 30
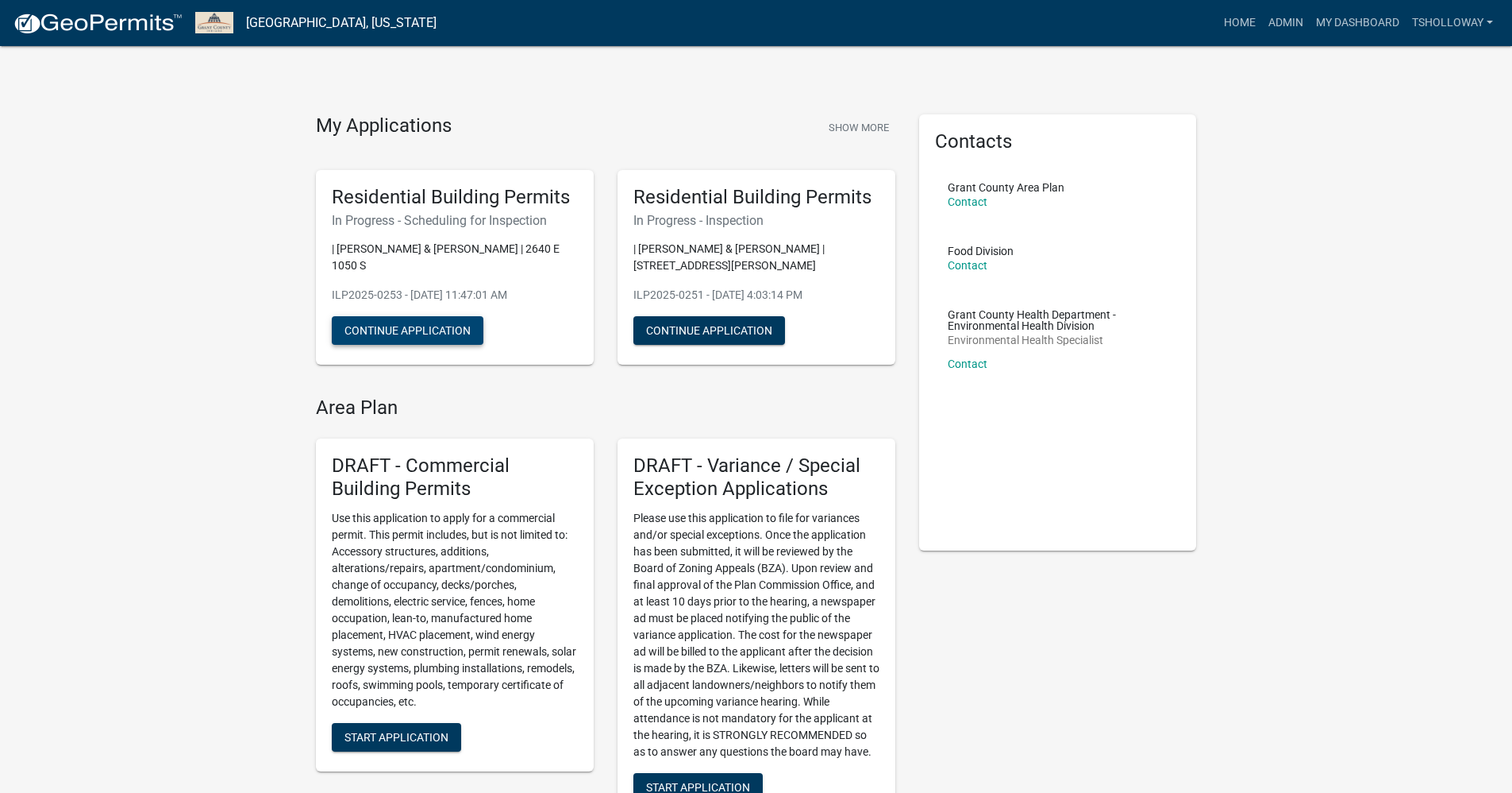
click at [392, 333] on button "Continue Application" at bounding box center [407, 330] width 152 height 28
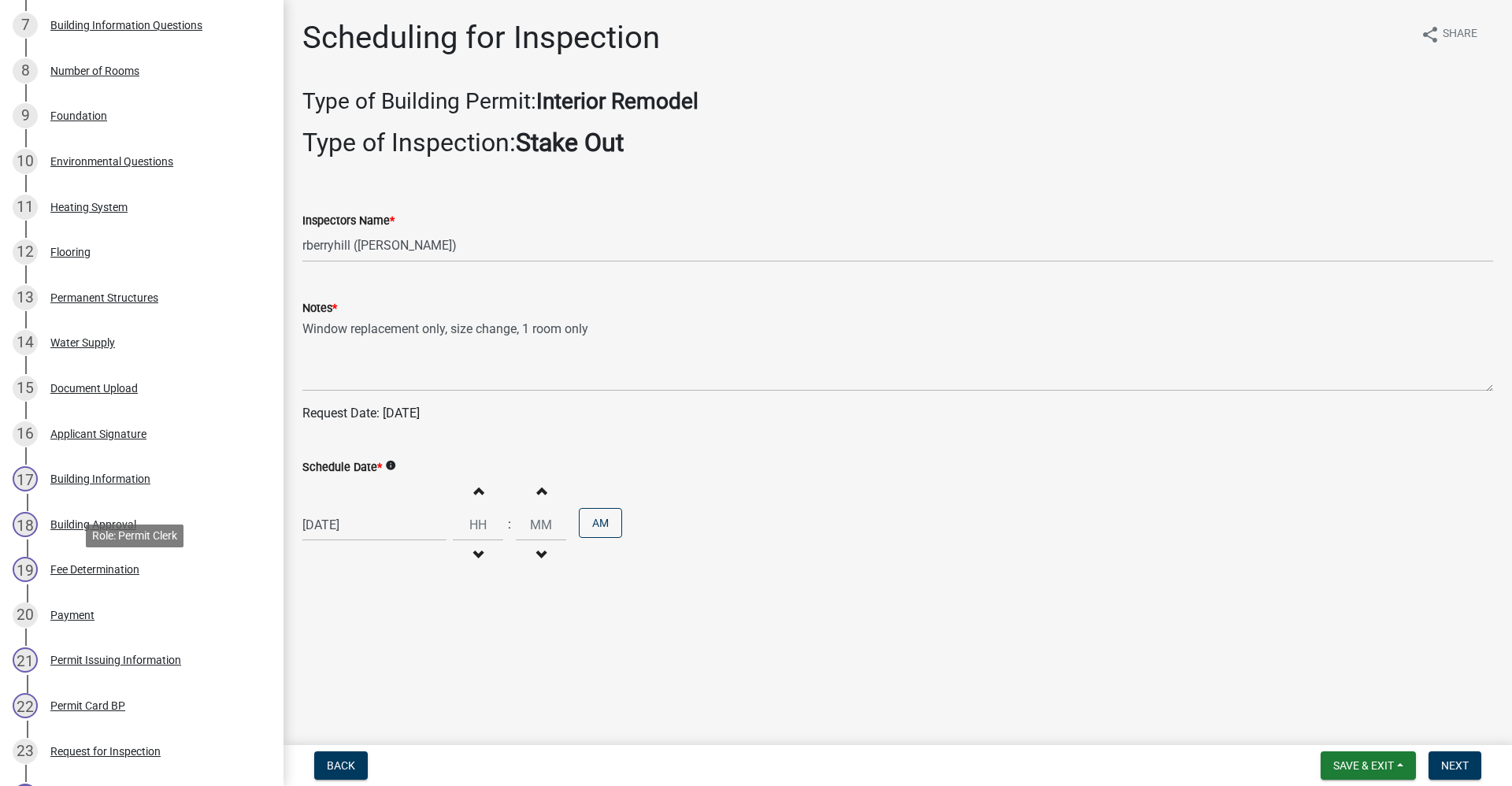
scroll to position [843, 0]
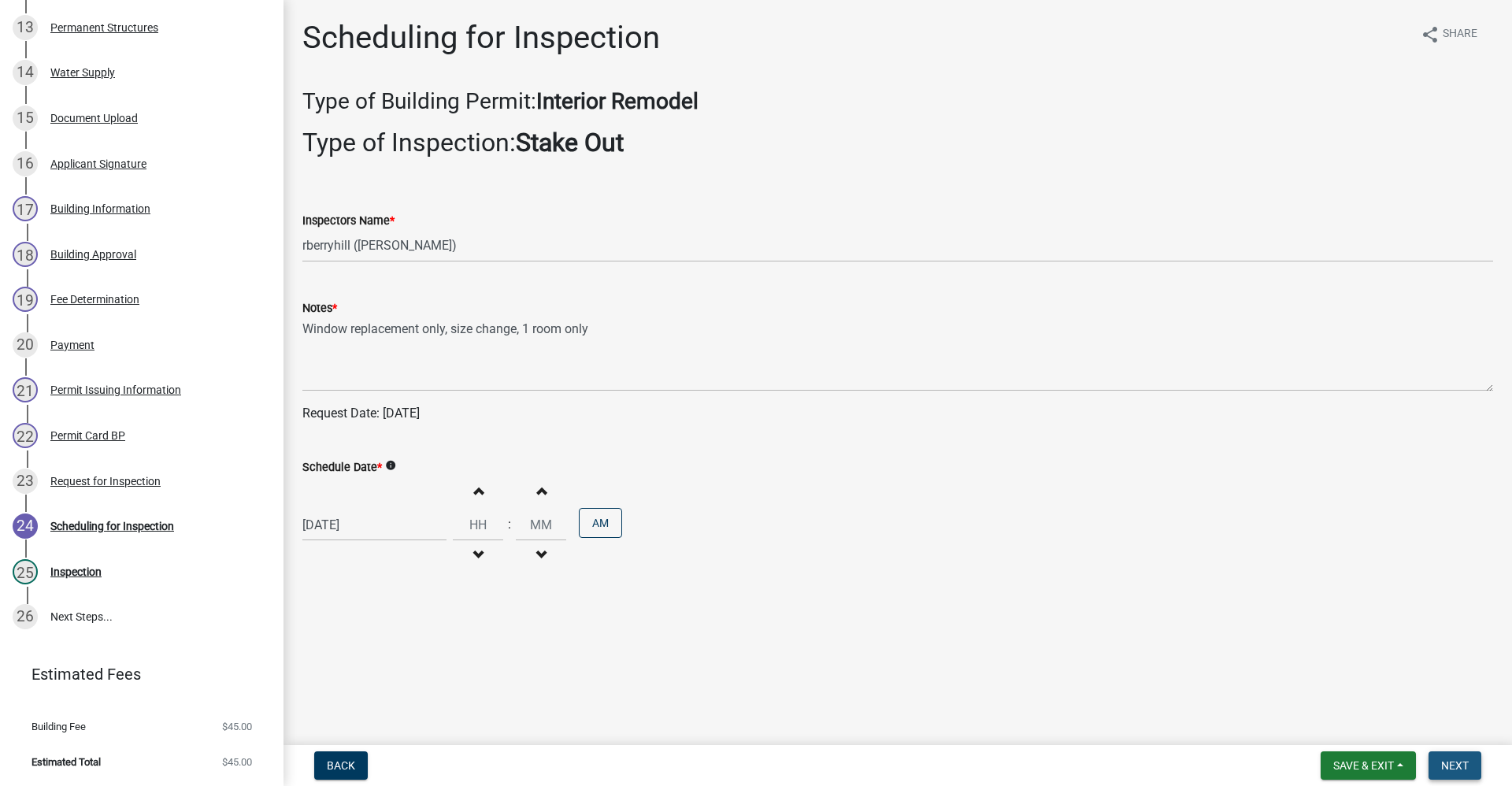
click at [1458, 765] on span "Next" at bounding box center [1455, 765] width 27 height 13
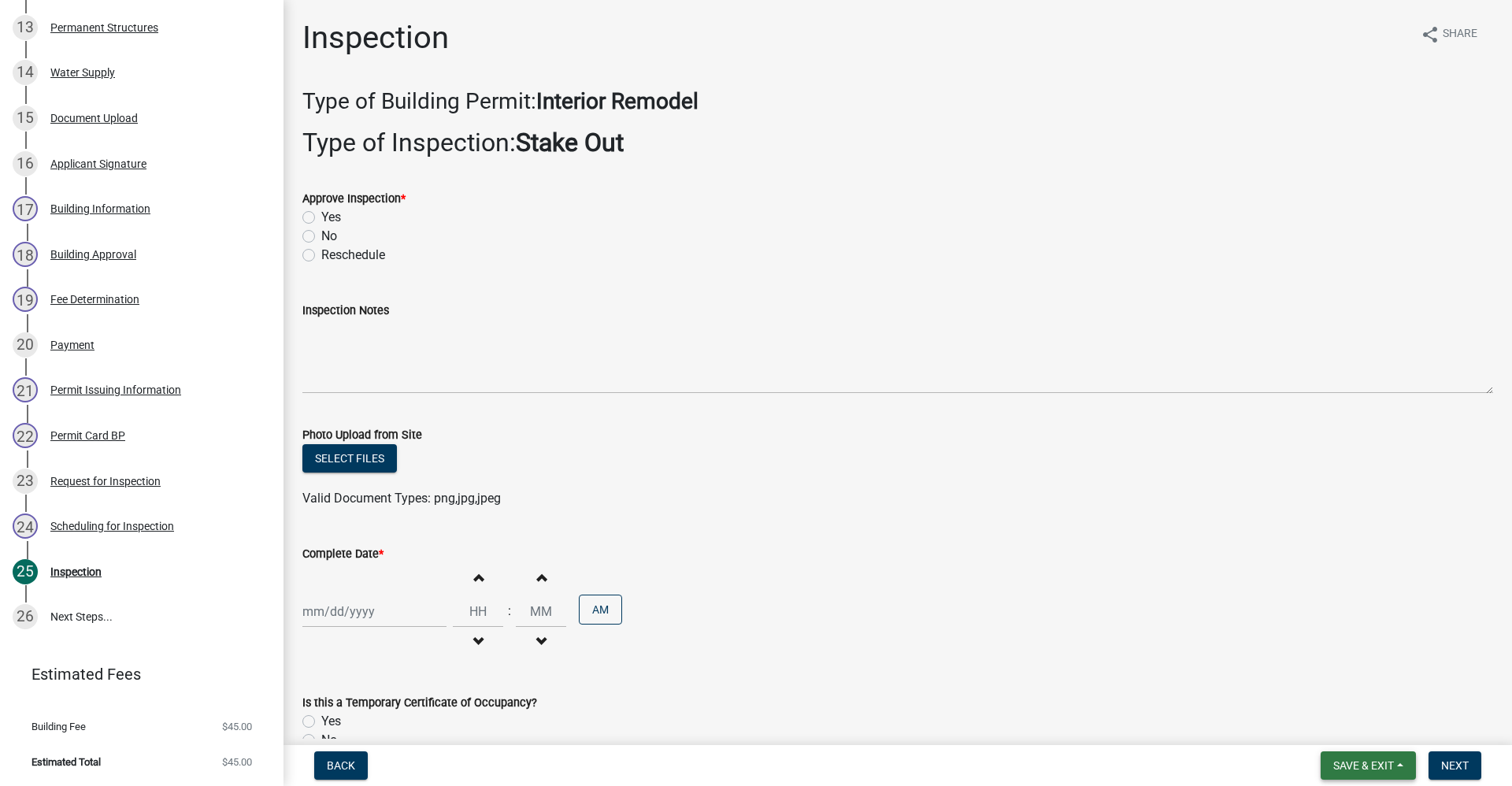
click at [1364, 761] on span "Save & Exit" at bounding box center [1363, 765] width 60 height 13
click at [1343, 723] on button "Save & Exit" at bounding box center [1351, 724] width 126 height 38
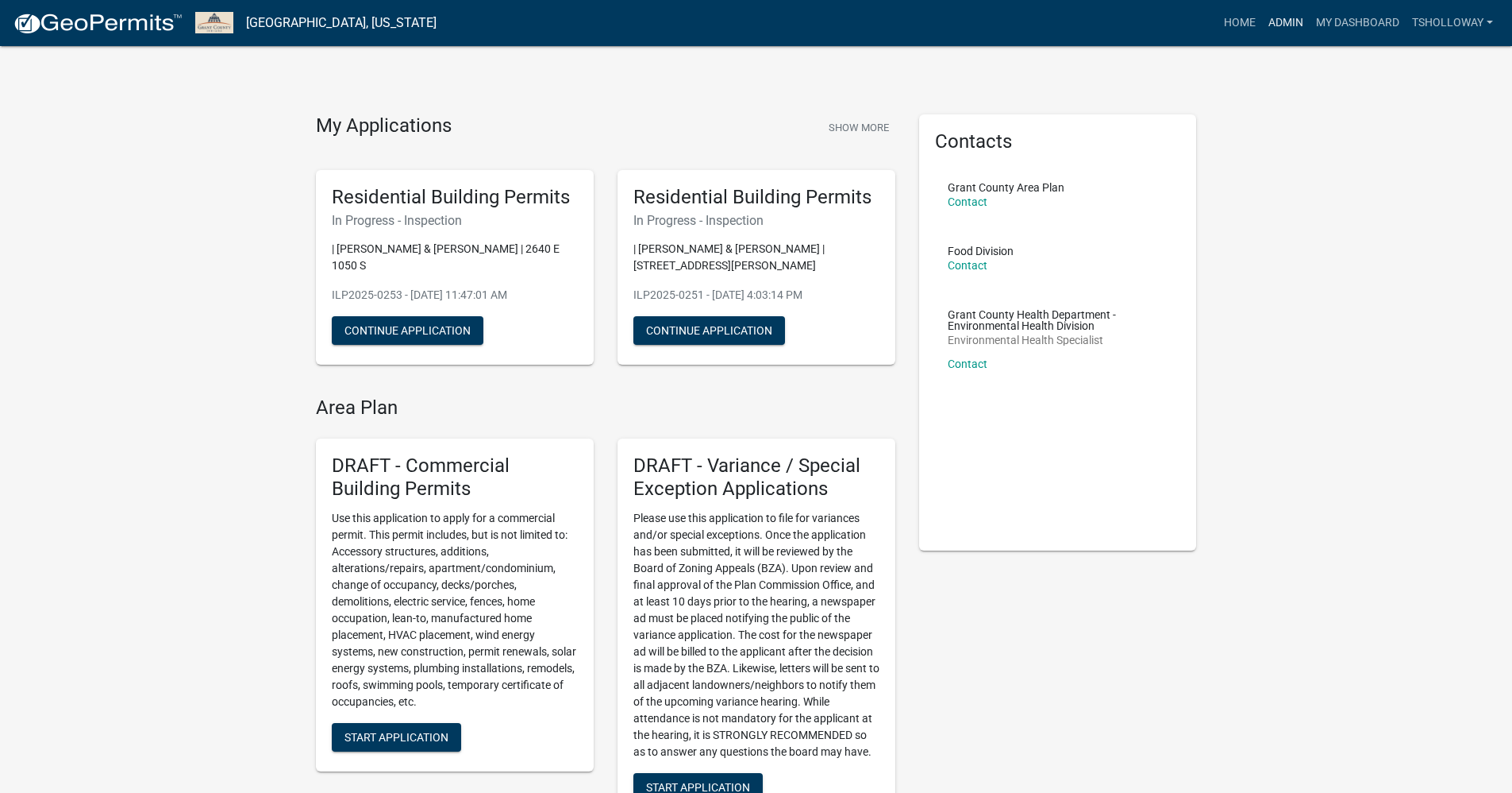
click at [1281, 21] on link "Admin" at bounding box center [1286, 23] width 48 height 30
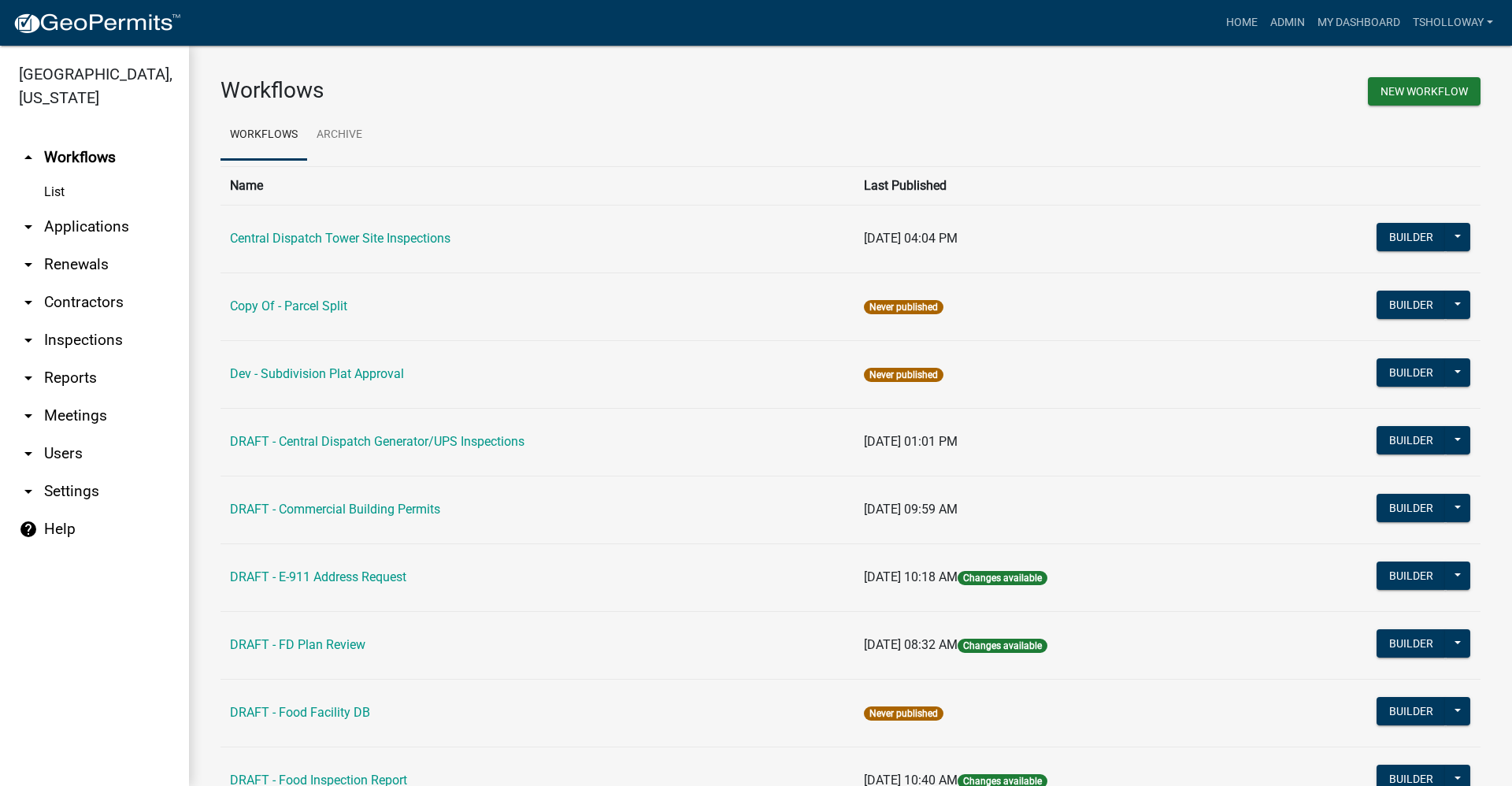
click at [82, 321] on link "arrow_drop_down Inspections" at bounding box center [94, 339] width 189 height 38
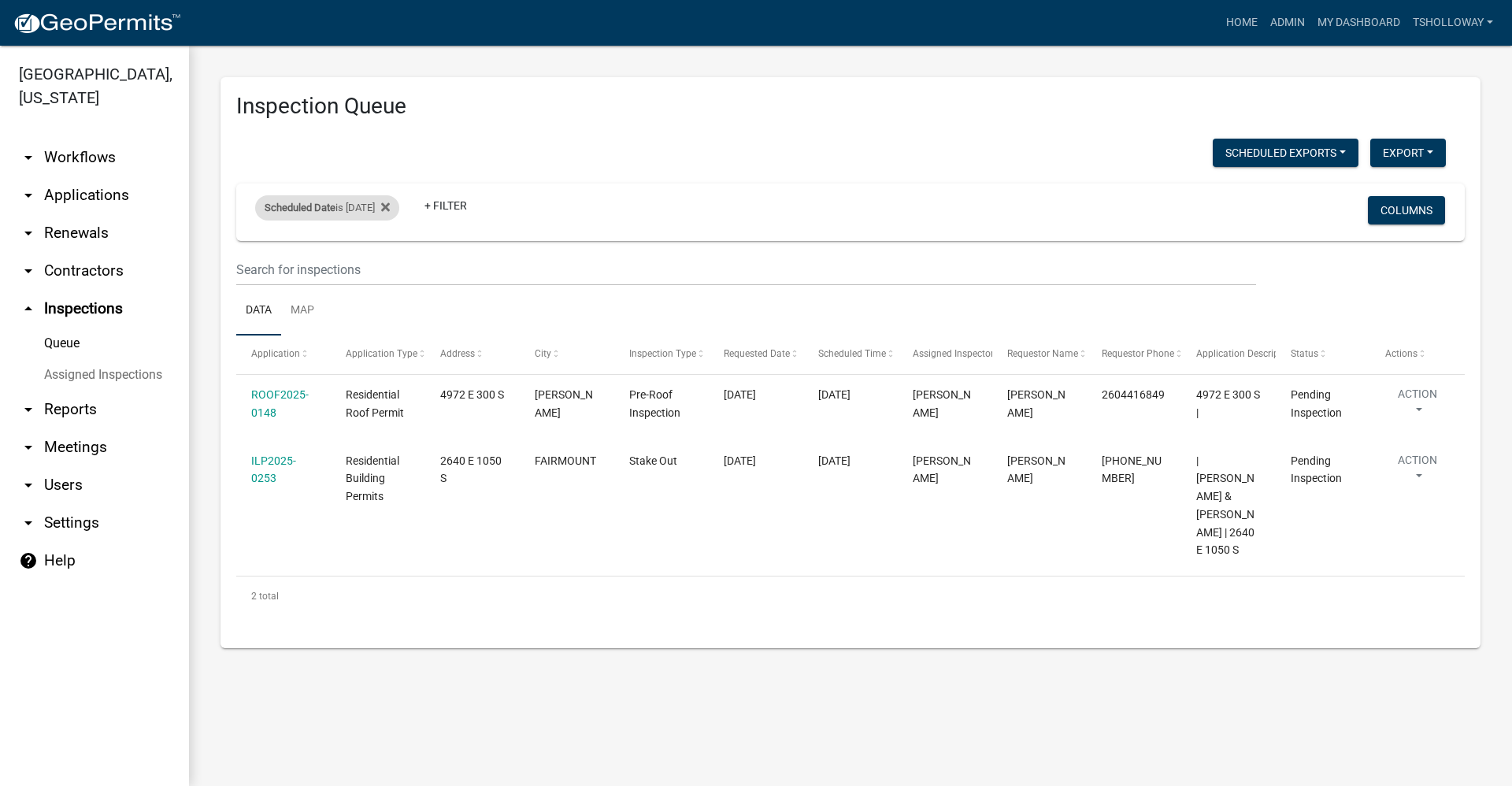
click at [399, 204] on div "Scheduled Date is 09/12/2025" at bounding box center [327, 208] width 144 height 25
click at [388, 266] on input "2025-09-12" at bounding box center [341, 266] width 110 height 32
click at [91, 176] on link "arrow_drop_down Applications" at bounding box center [94, 195] width 189 height 38
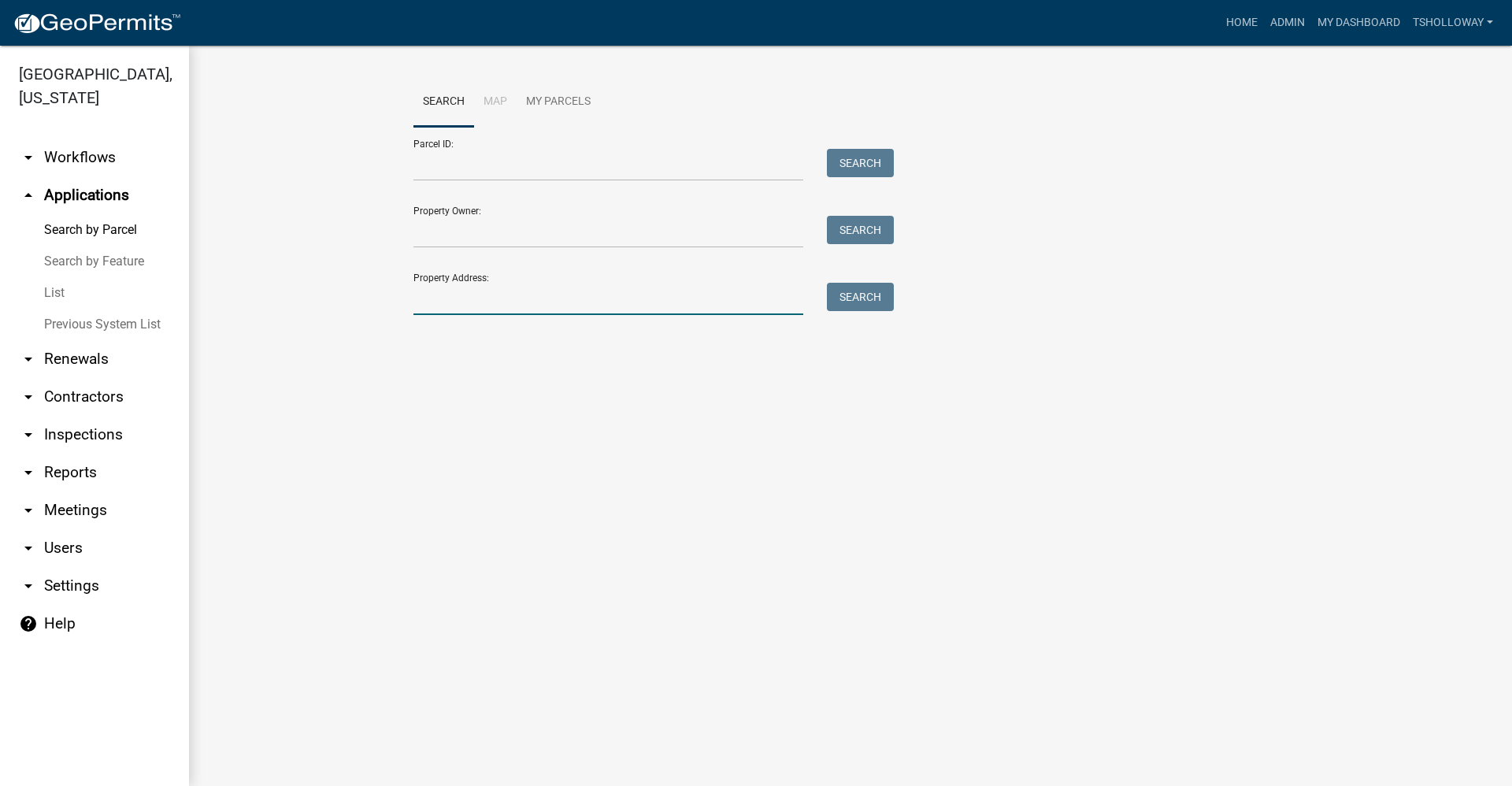
click at [469, 295] on input "Property Address:" at bounding box center [608, 298] width 390 height 32
click at [874, 297] on button "Search" at bounding box center [860, 296] width 67 height 28
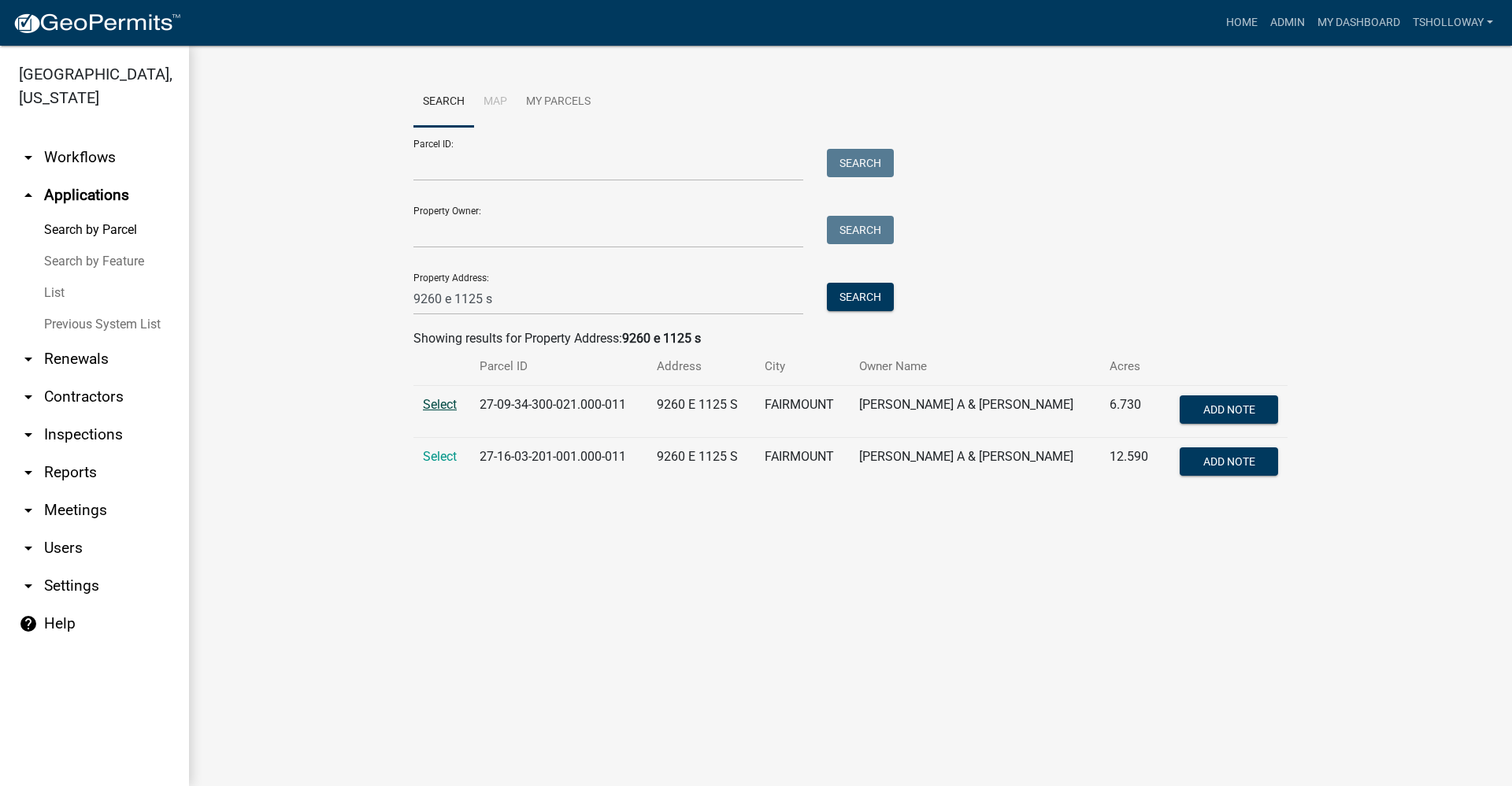
click at [447, 404] on span "Select" at bounding box center [440, 404] width 34 height 15
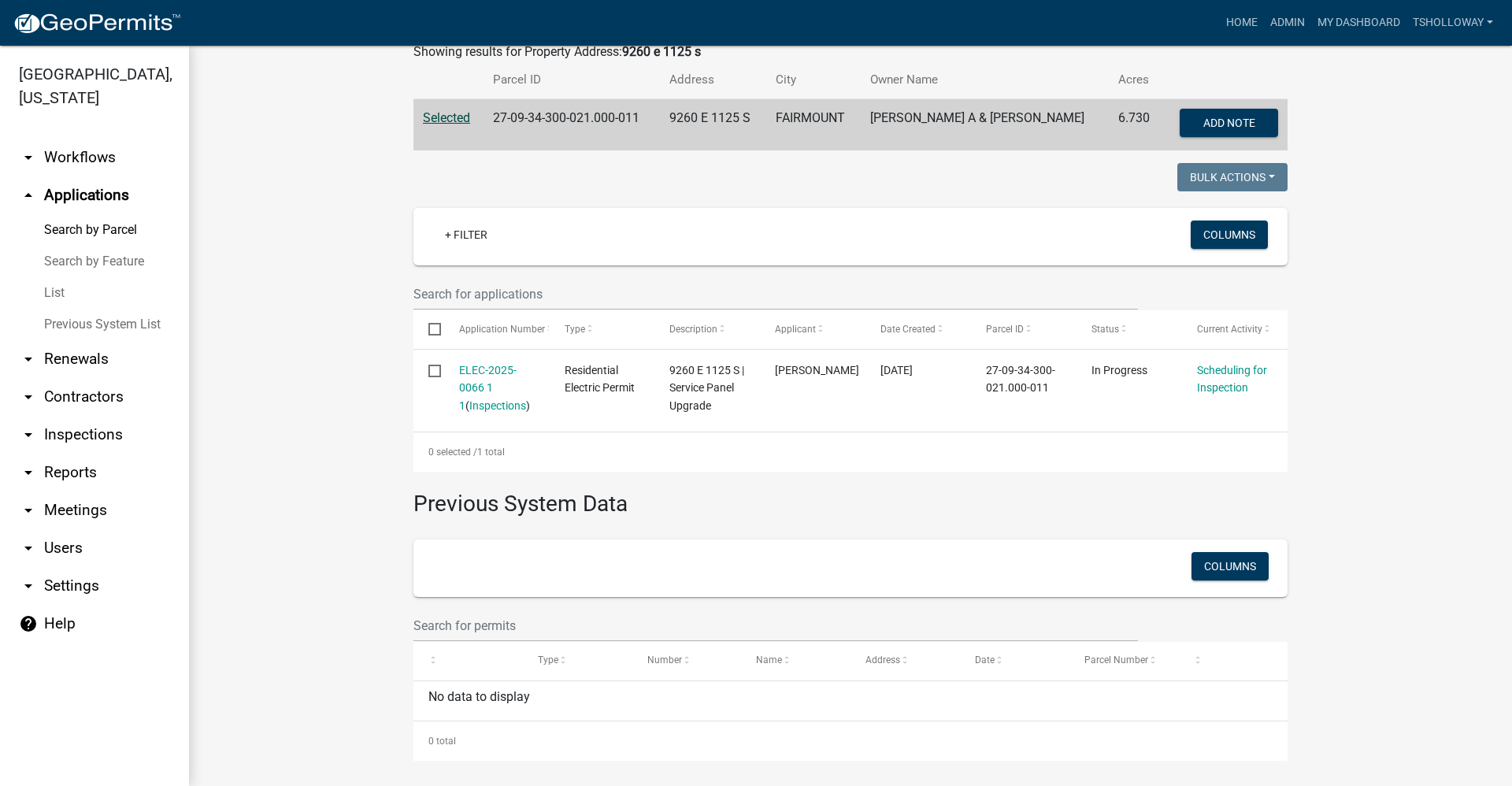
scroll to position [292, 0]
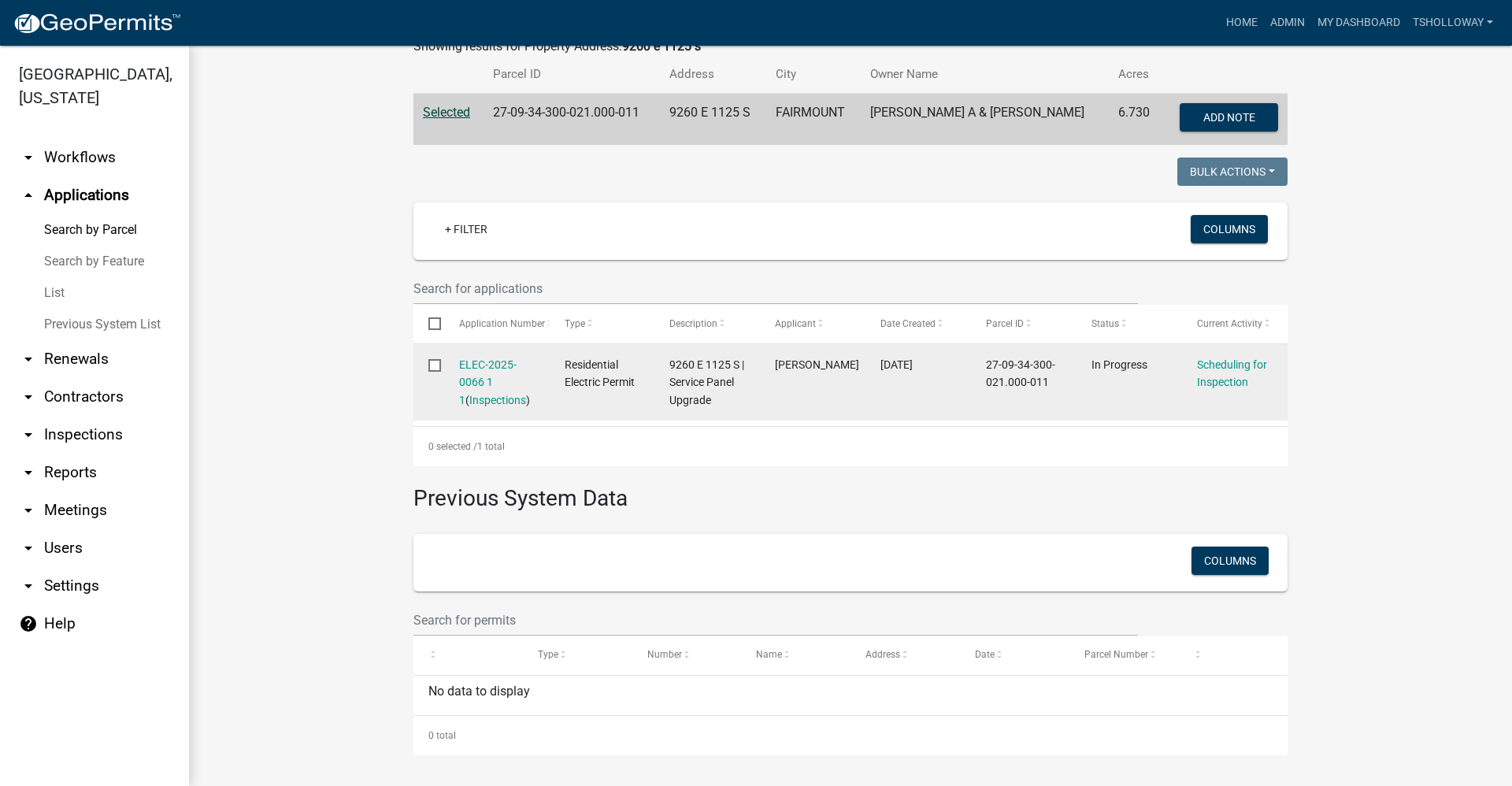
click at [475, 372] on div "ELEC-2025-0066 1 1 ( Inspections )" at bounding box center [497, 382] width 76 height 54
click at [472, 368] on link "ELEC-2025-0066 1 1" at bounding box center [487, 382] width 57 height 49
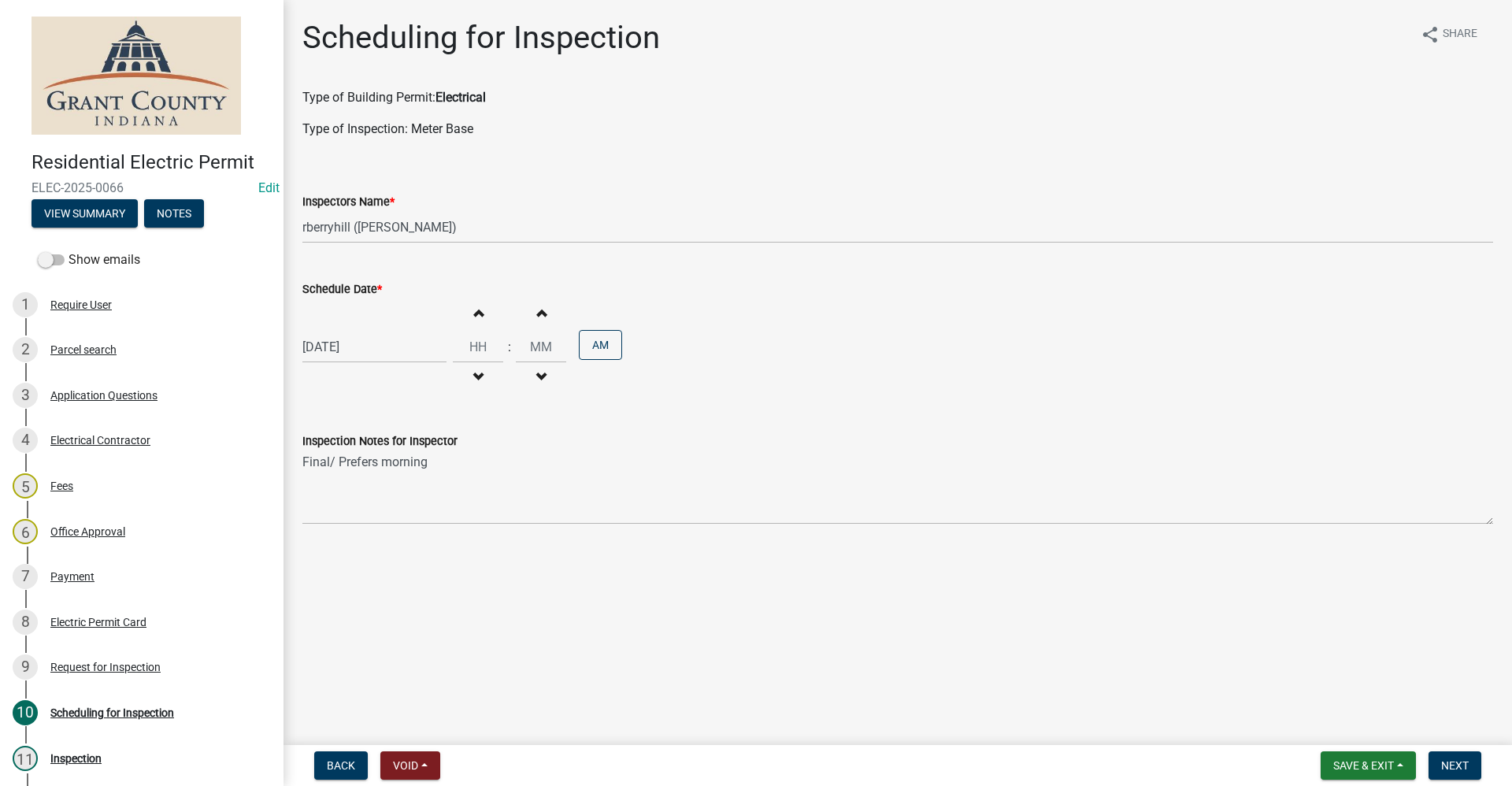
click at [334, 348] on div "[DATE]" at bounding box center [375, 346] width 144 height 32
click at [419, 456] on div "12" at bounding box center [419, 456] width 25 height 25
click at [1355, 765] on span "Save & Exit" at bounding box center [1363, 765] width 60 height 13
click at [1338, 732] on button "Save & Exit" at bounding box center [1351, 724] width 126 height 38
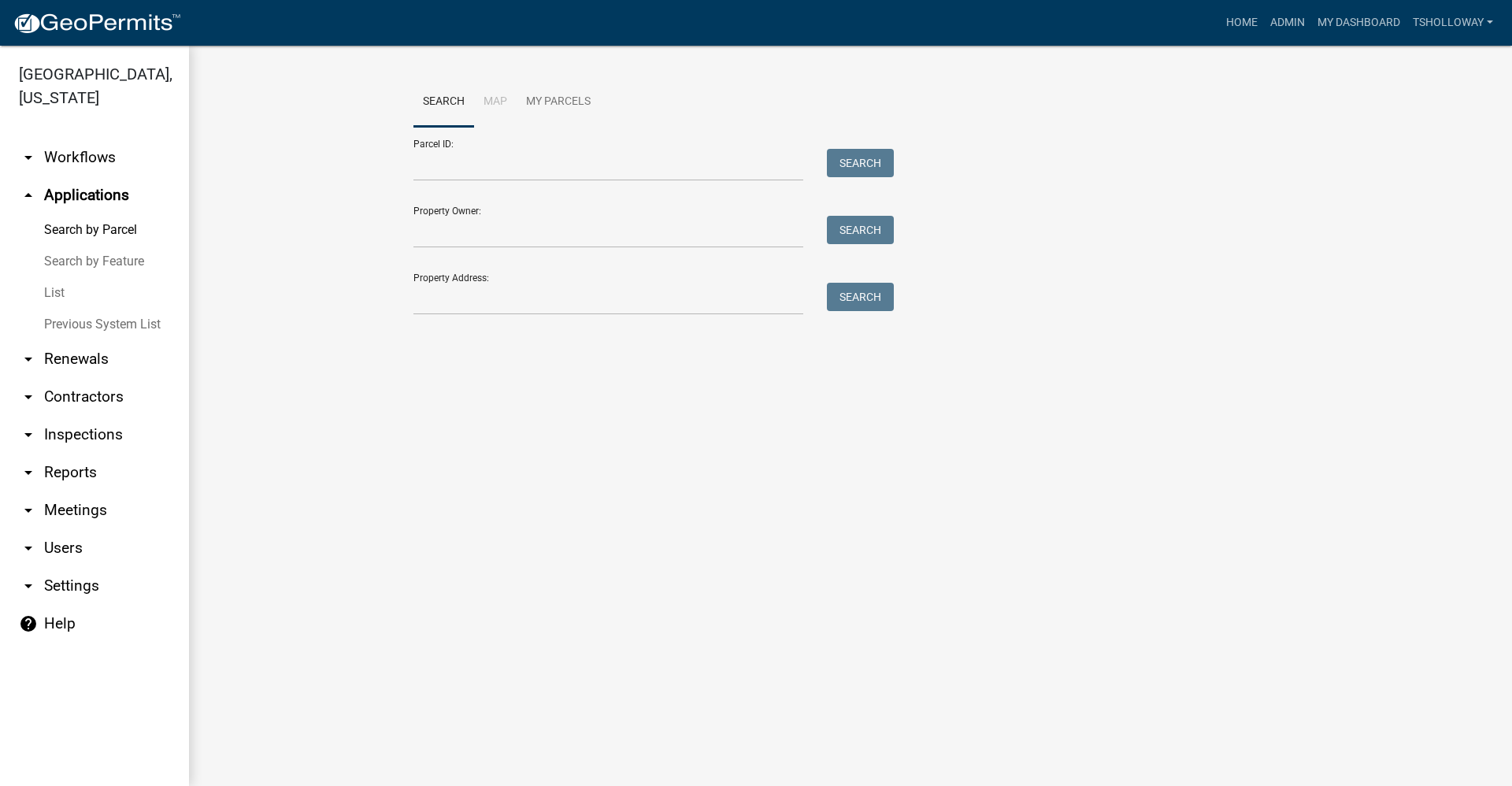
click at [58, 277] on link "List" at bounding box center [94, 293] width 189 height 31
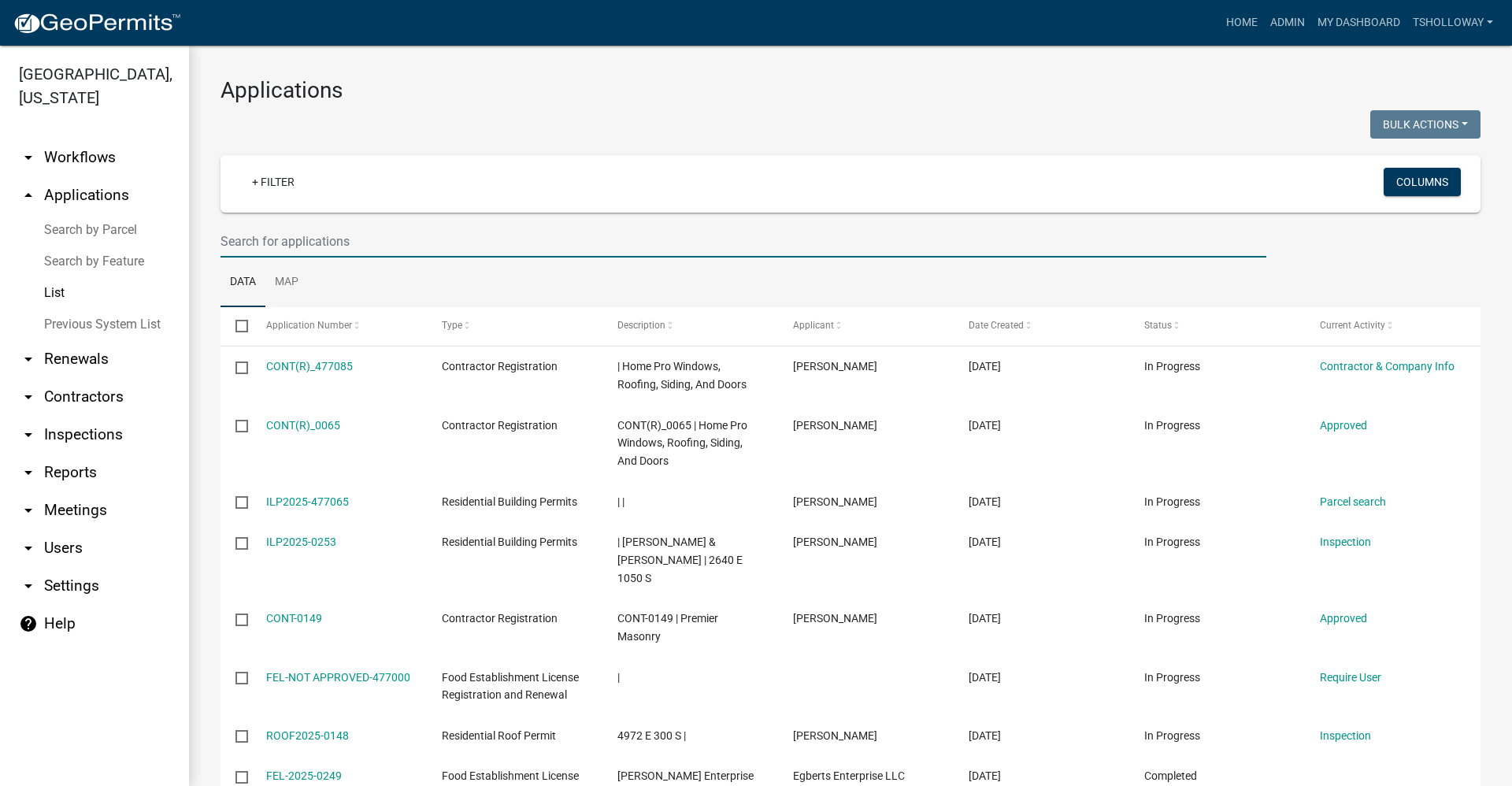
drag, startPoint x: 258, startPoint y: 237, endPoint x: 265, endPoint y: 244, distance: 9.9
click at [259, 239] on input "text" at bounding box center [743, 240] width 1046 height 32
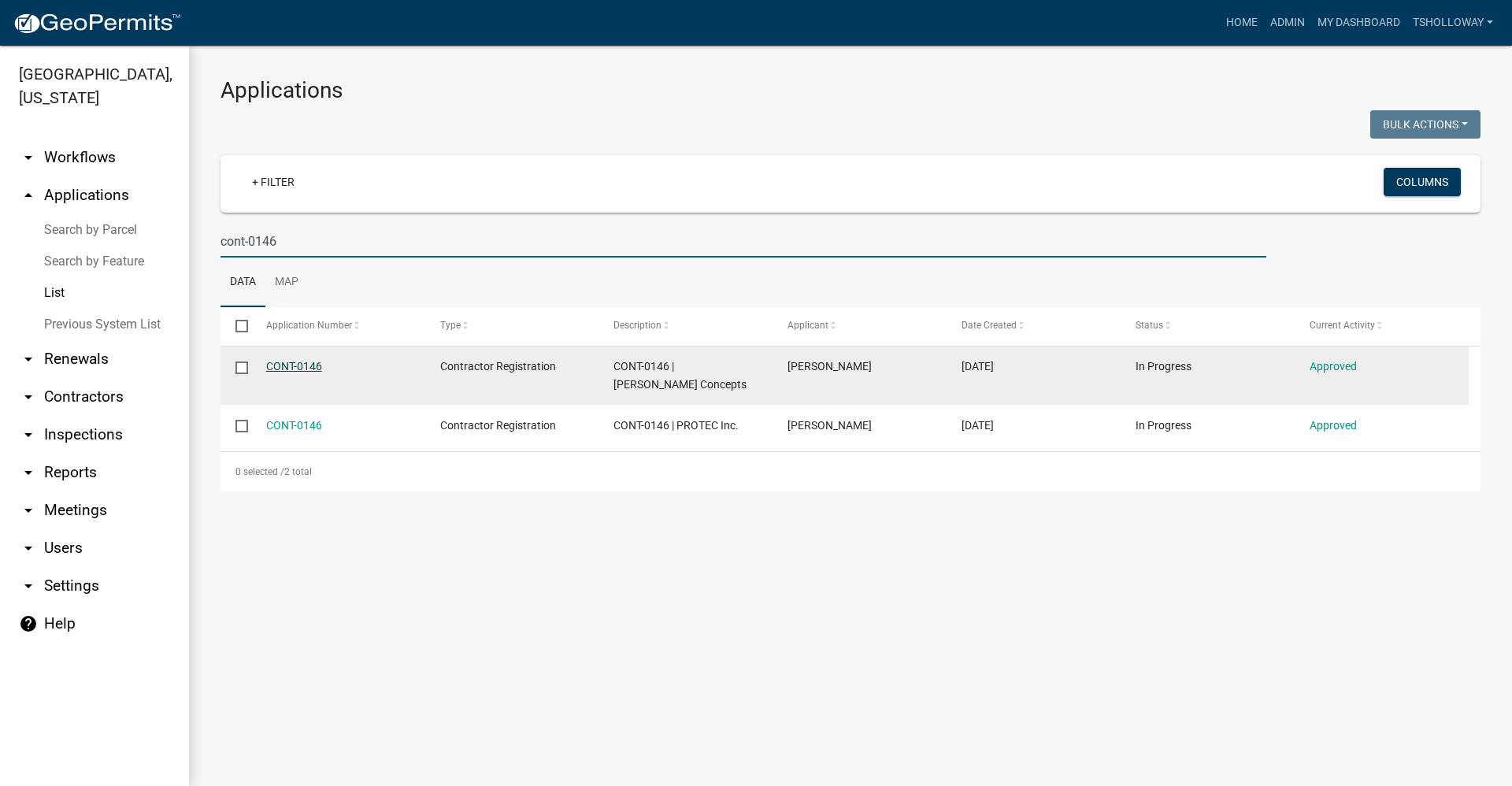
click at [281, 365] on link "CONT-0146" at bounding box center [293, 366] width 55 height 13
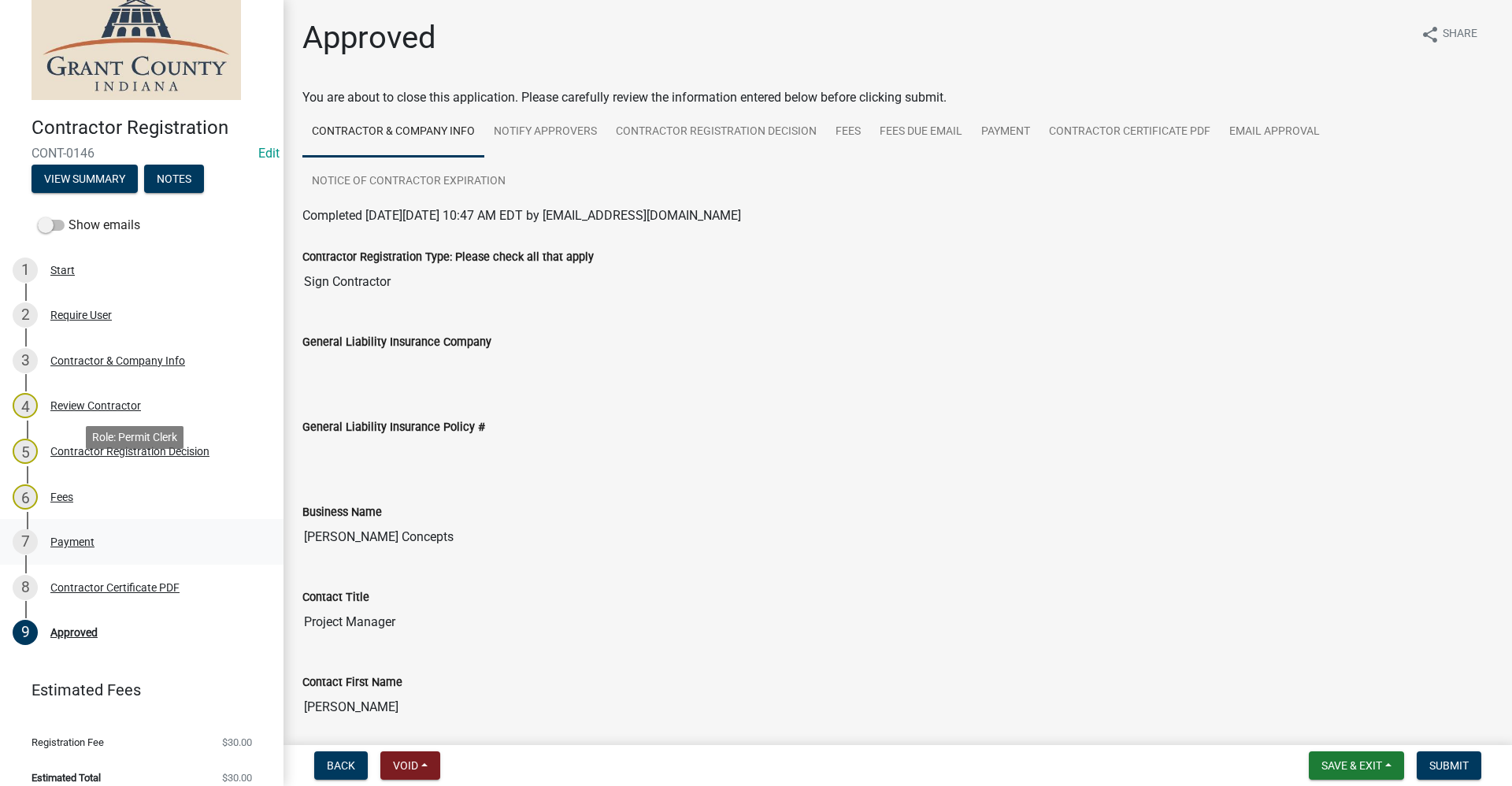
scroll to position [51, 0]
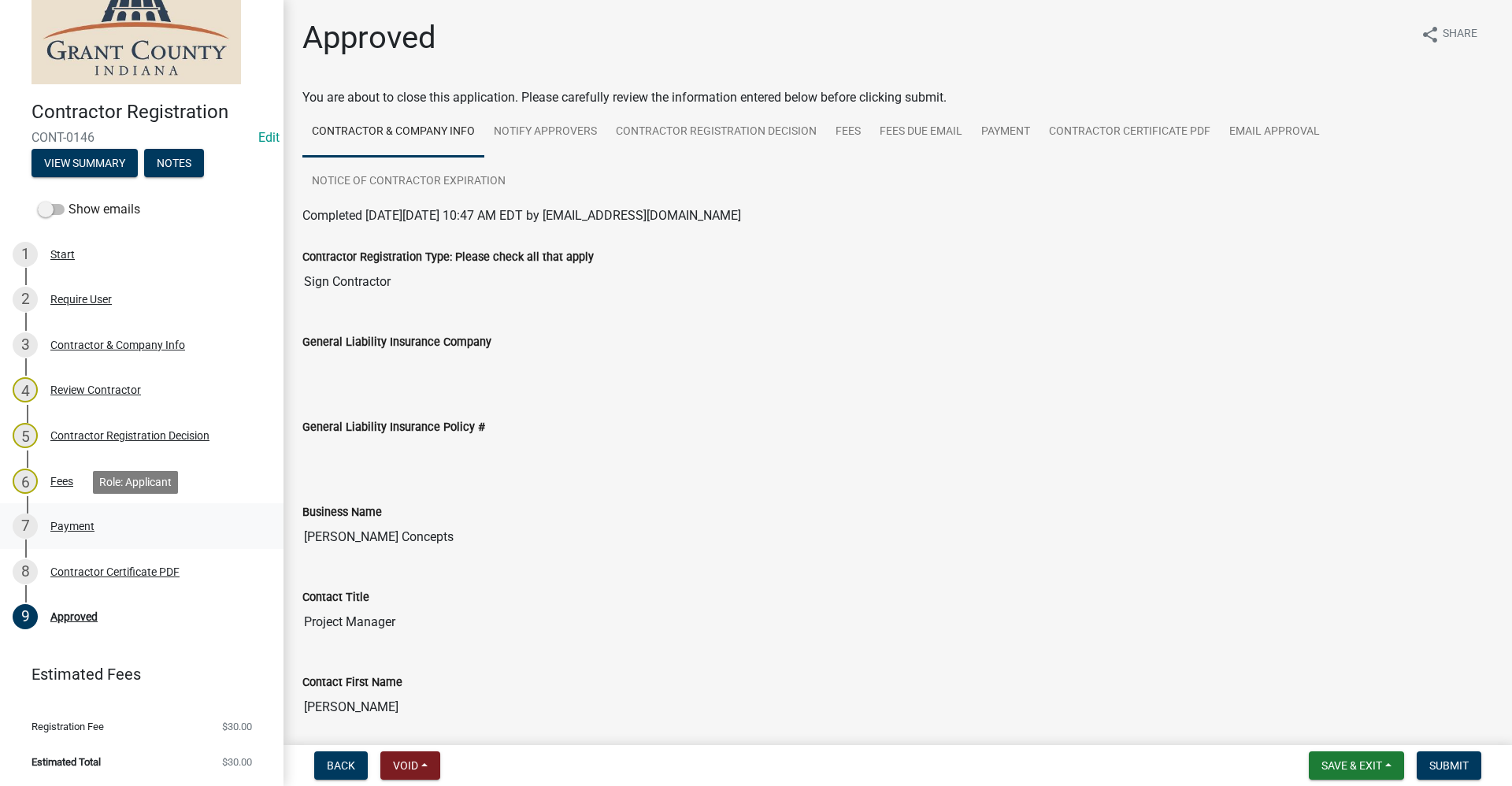
click at [70, 525] on div "Payment" at bounding box center [72, 525] width 44 height 11
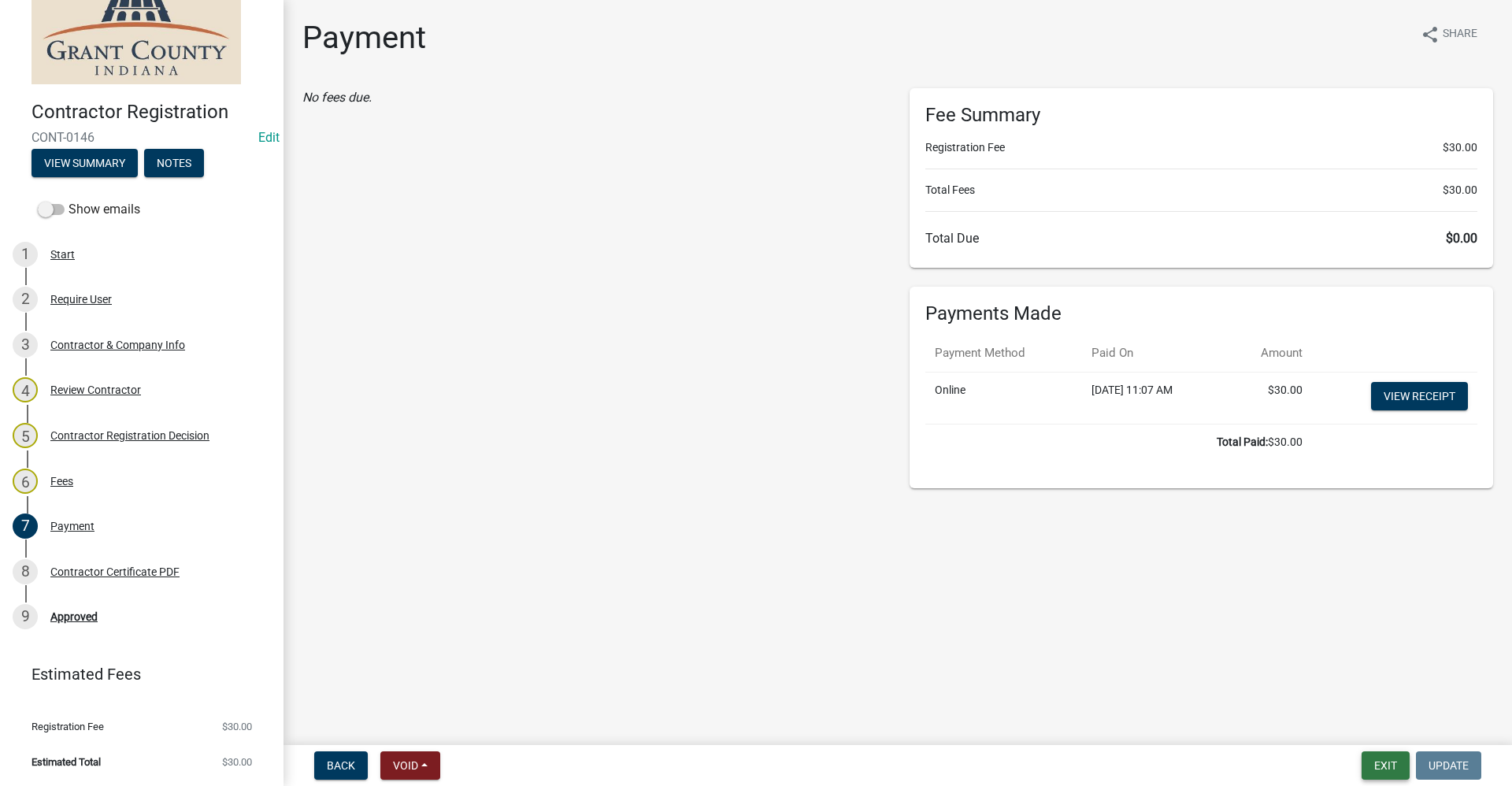
click at [1380, 762] on button "Exit" at bounding box center [1385, 765] width 48 height 28
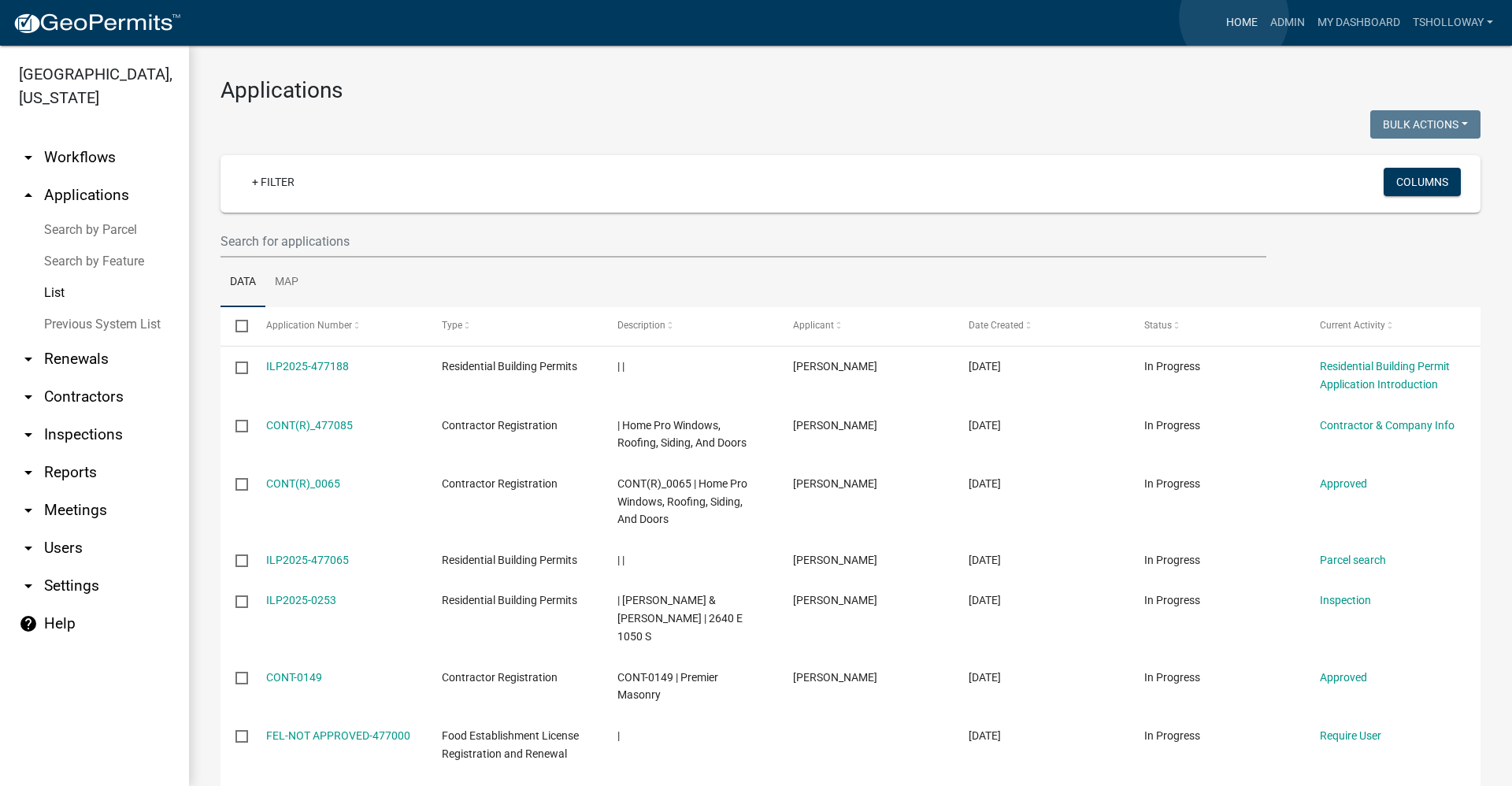
click at [1234, 18] on link "Home" at bounding box center [1241, 22] width 44 height 30
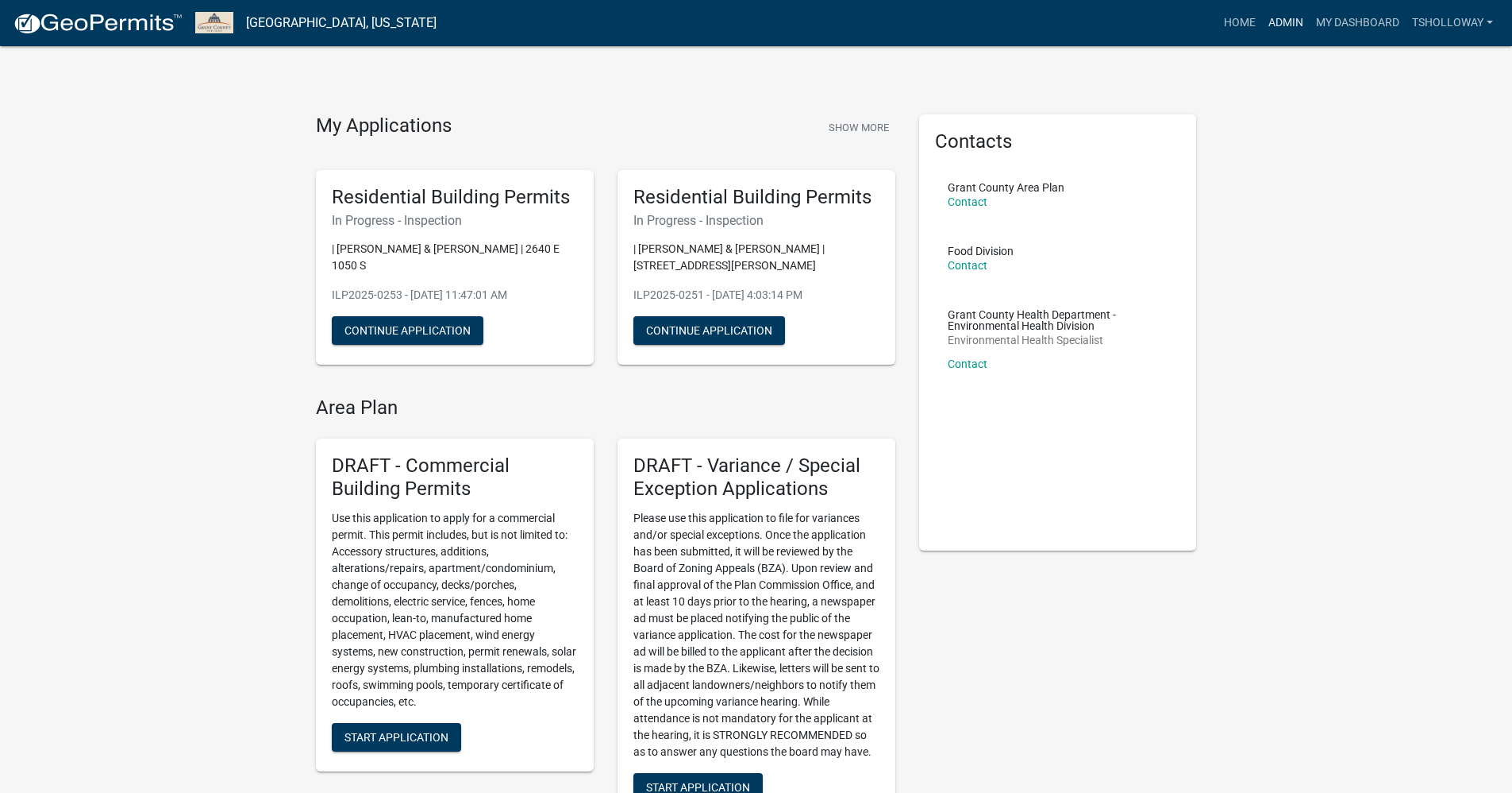
click at [1280, 25] on link "Admin" at bounding box center [1286, 23] width 48 height 30
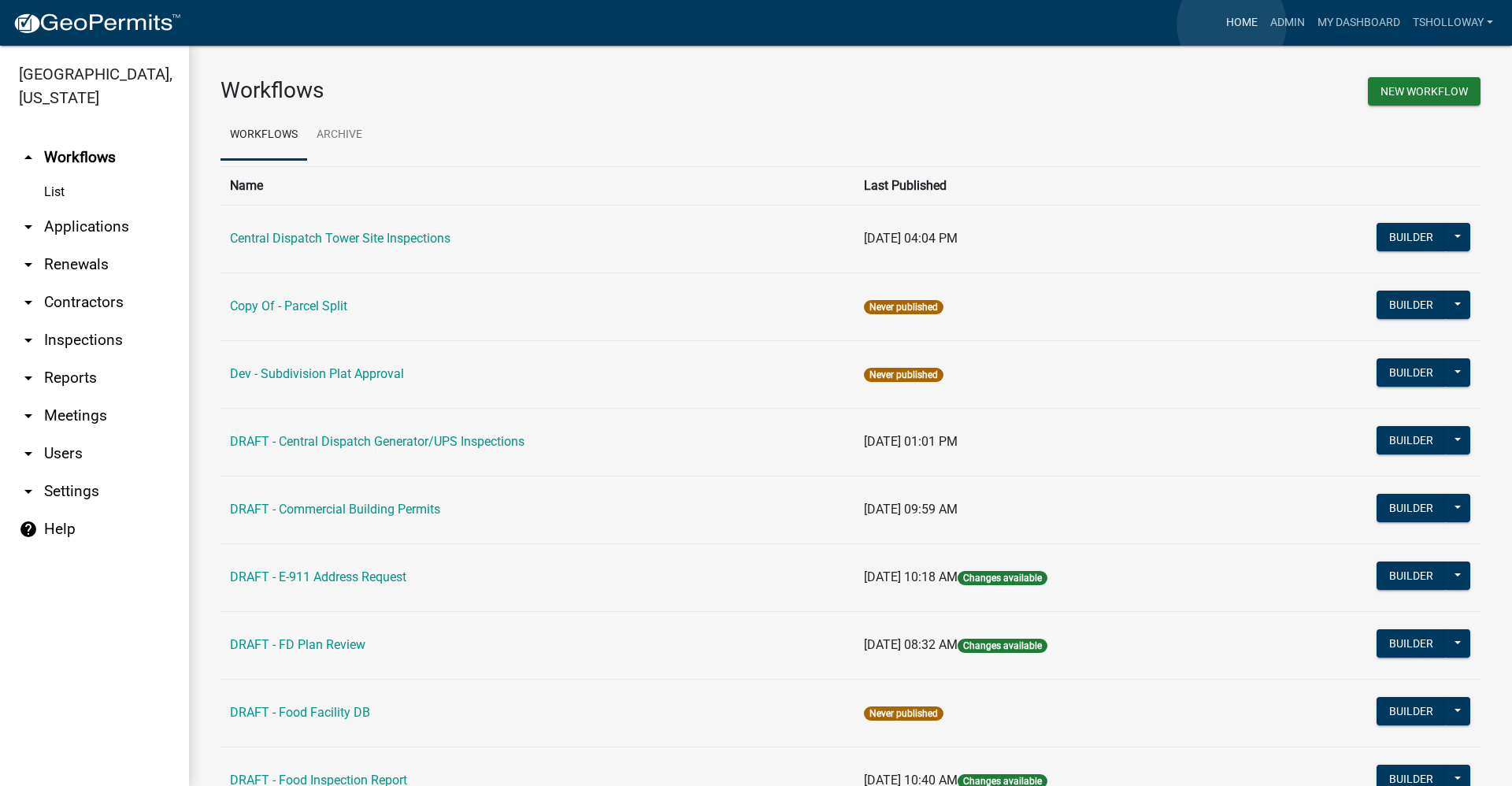
click at [1232, 24] on link "Home" at bounding box center [1241, 22] width 44 height 30
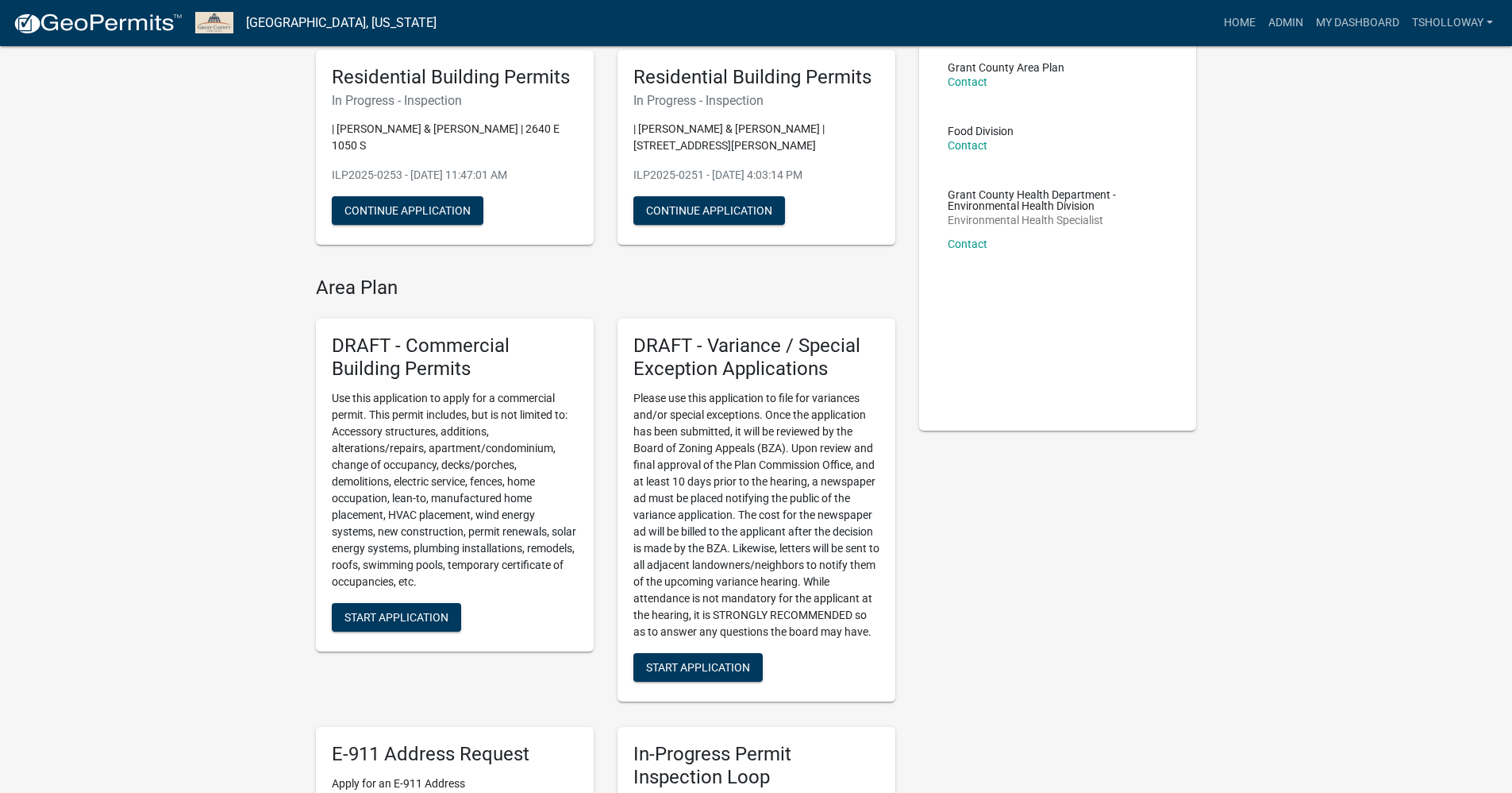
scroll to position [159, 0]
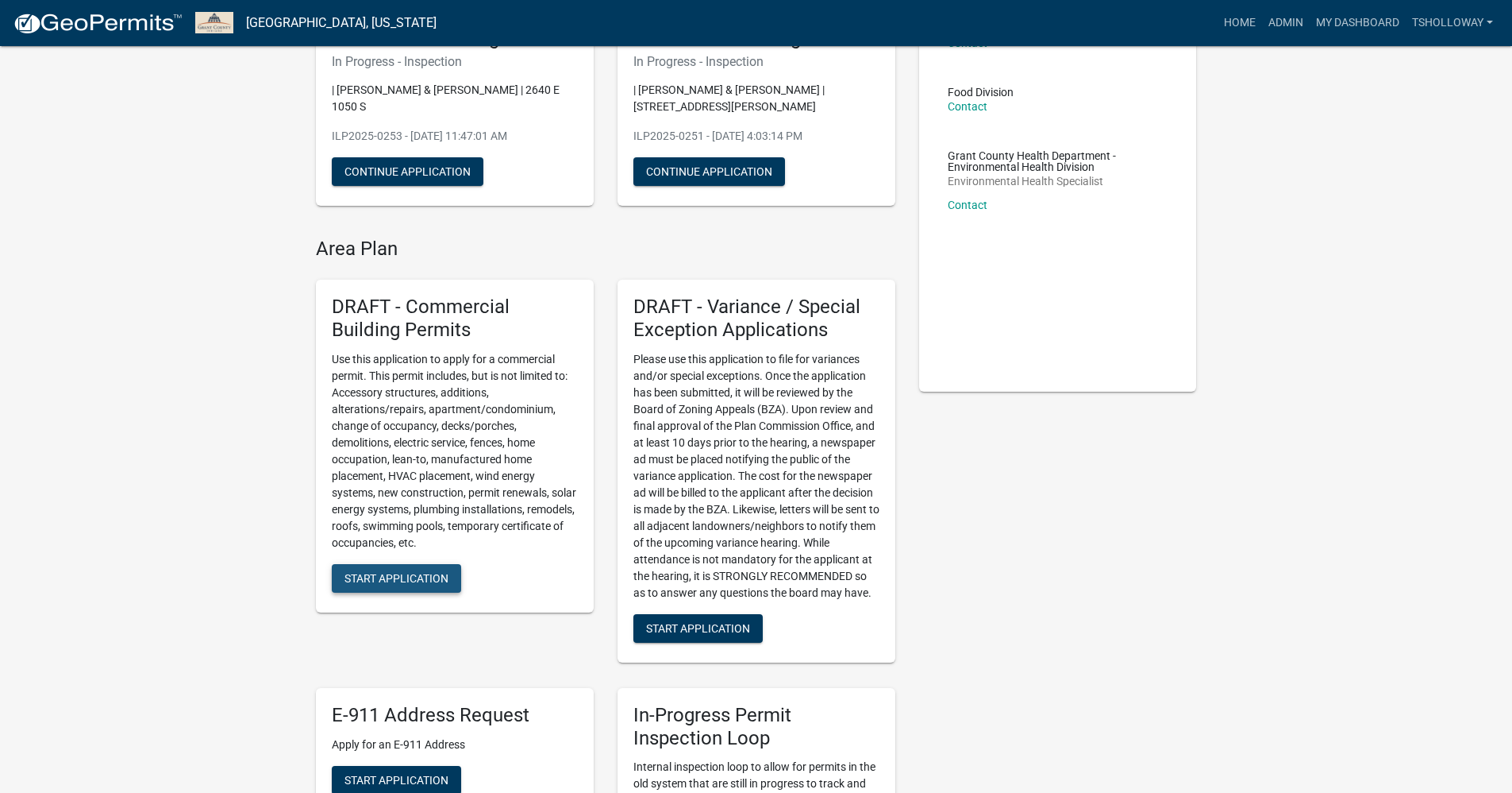
click at [407, 582] on span "Start Application" at bounding box center [396, 577] width 104 height 13
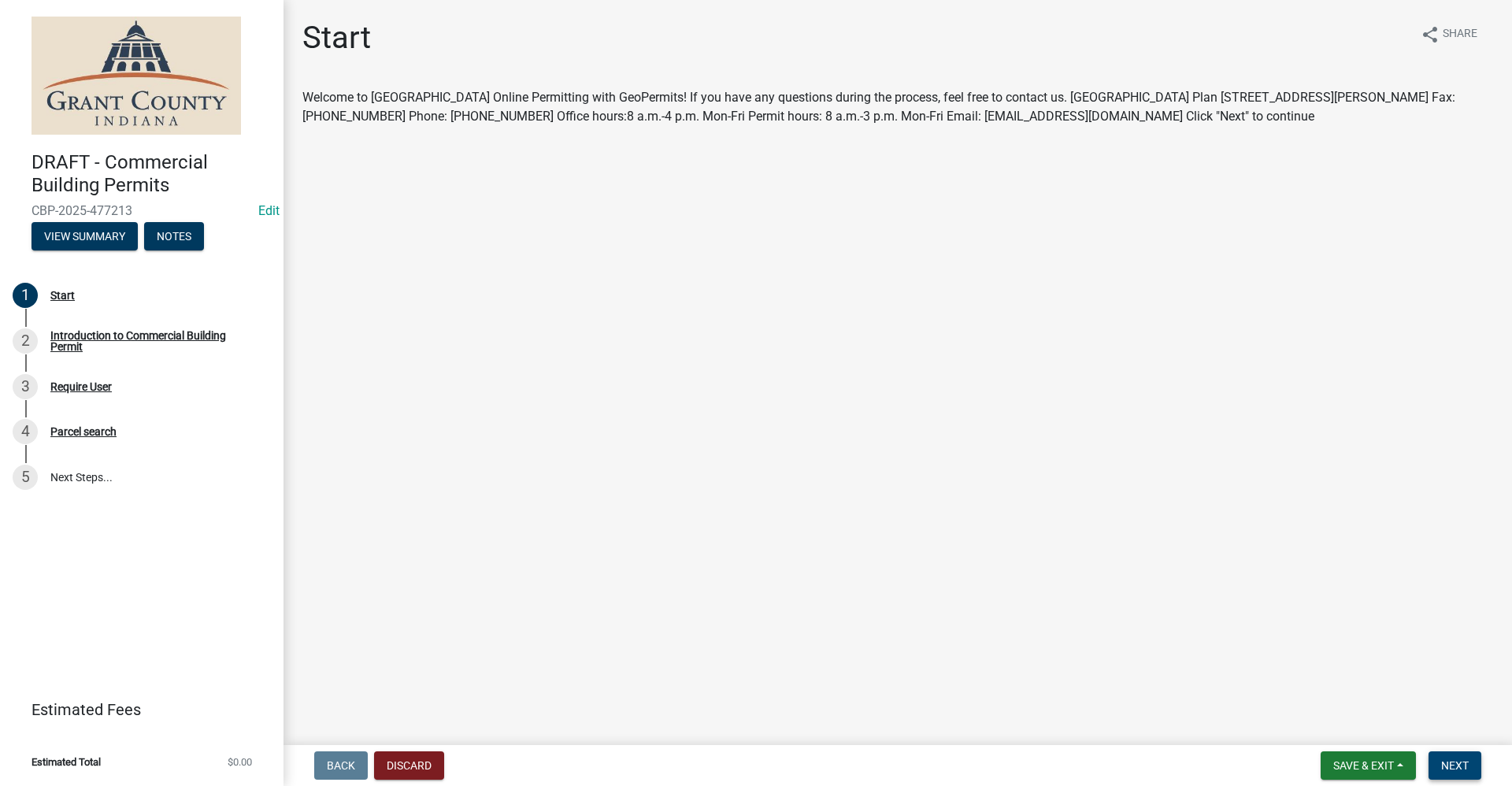
click at [1462, 768] on span "Next" at bounding box center [1455, 765] width 27 height 13
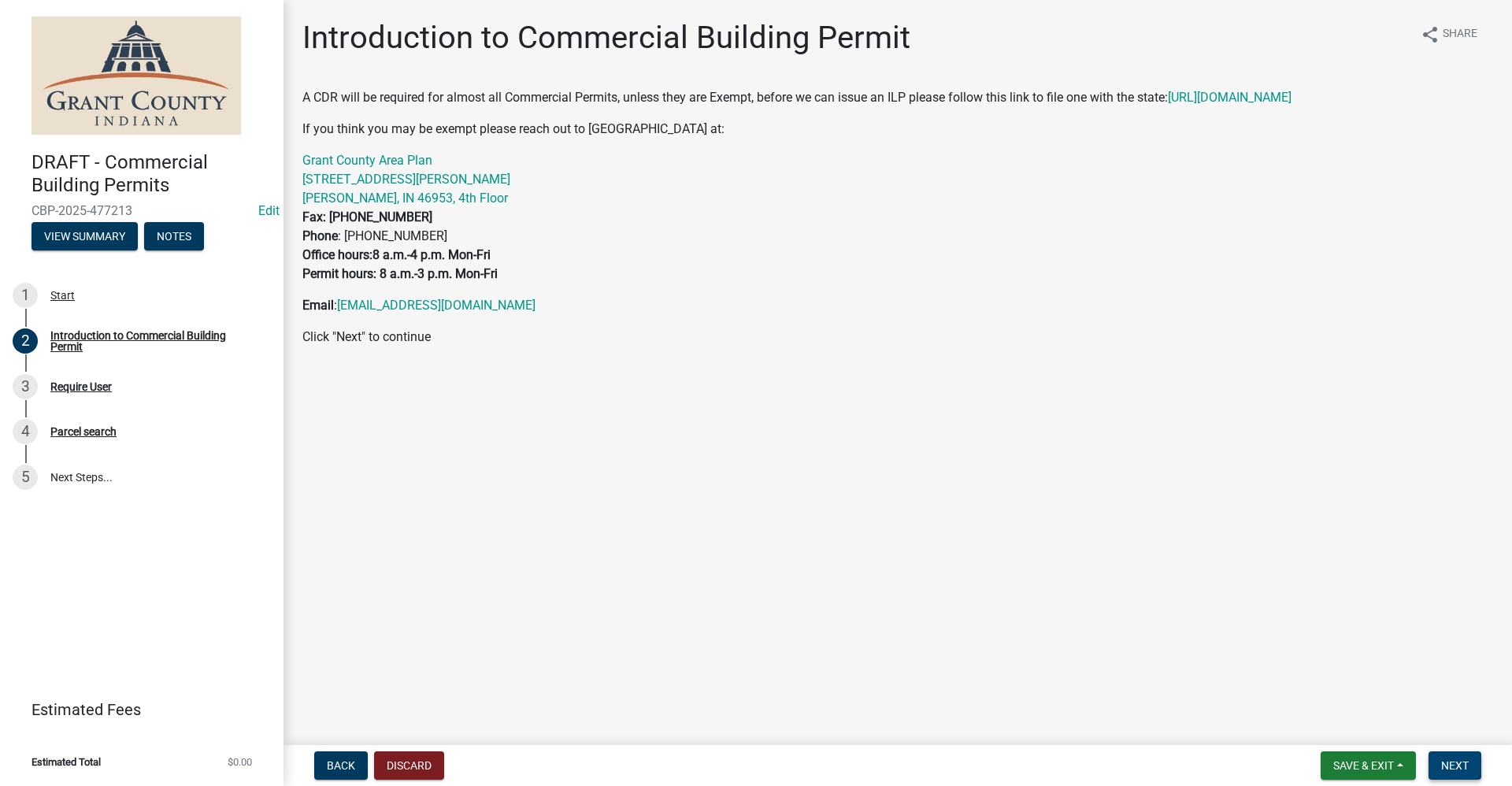
click at [1459, 769] on span "Next" at bounding box center [1455, 765] width 27 height 13
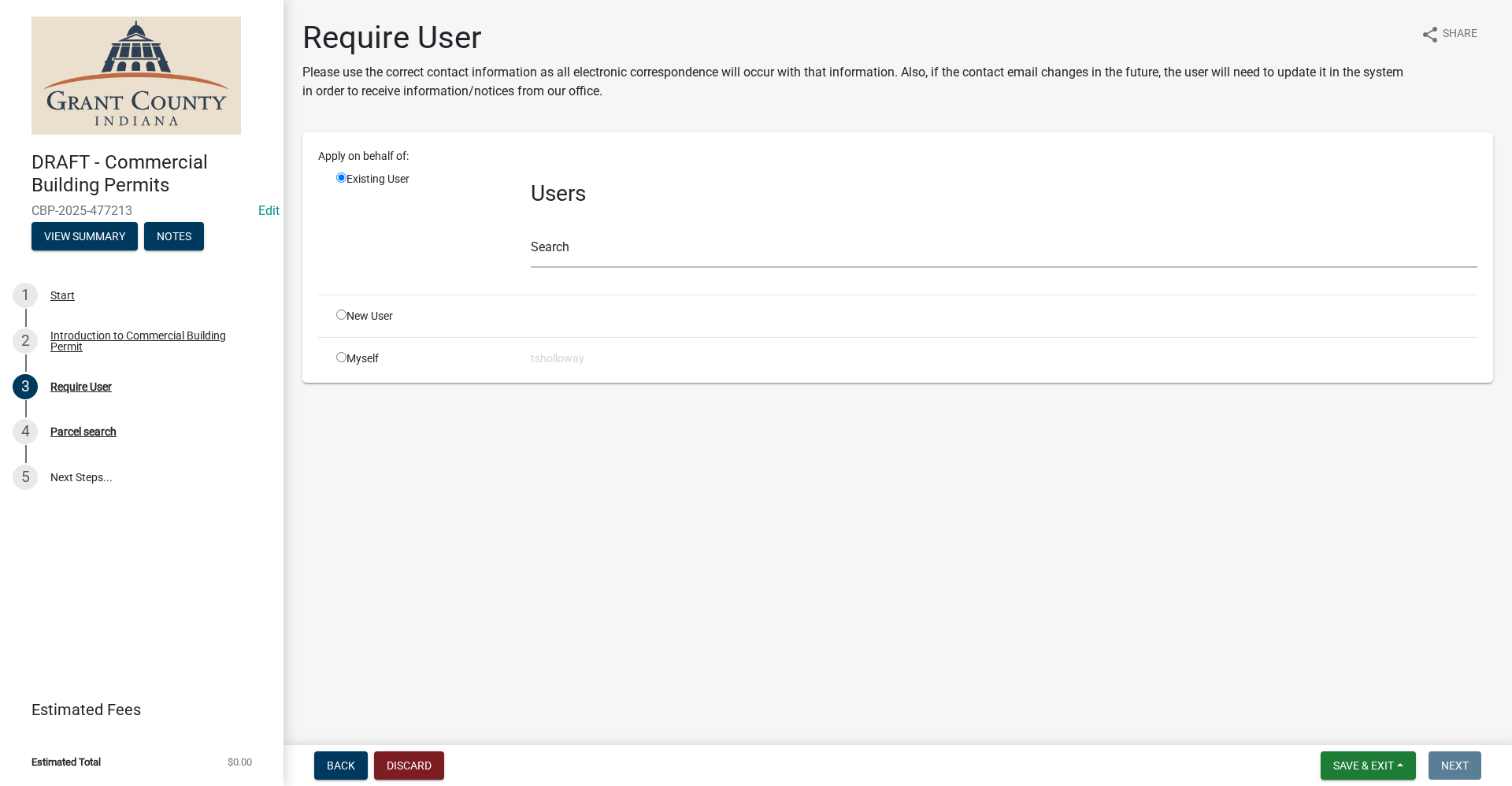
click at [341, 358] on input "radio" at bounding box center [342, 357] width 11 height 11
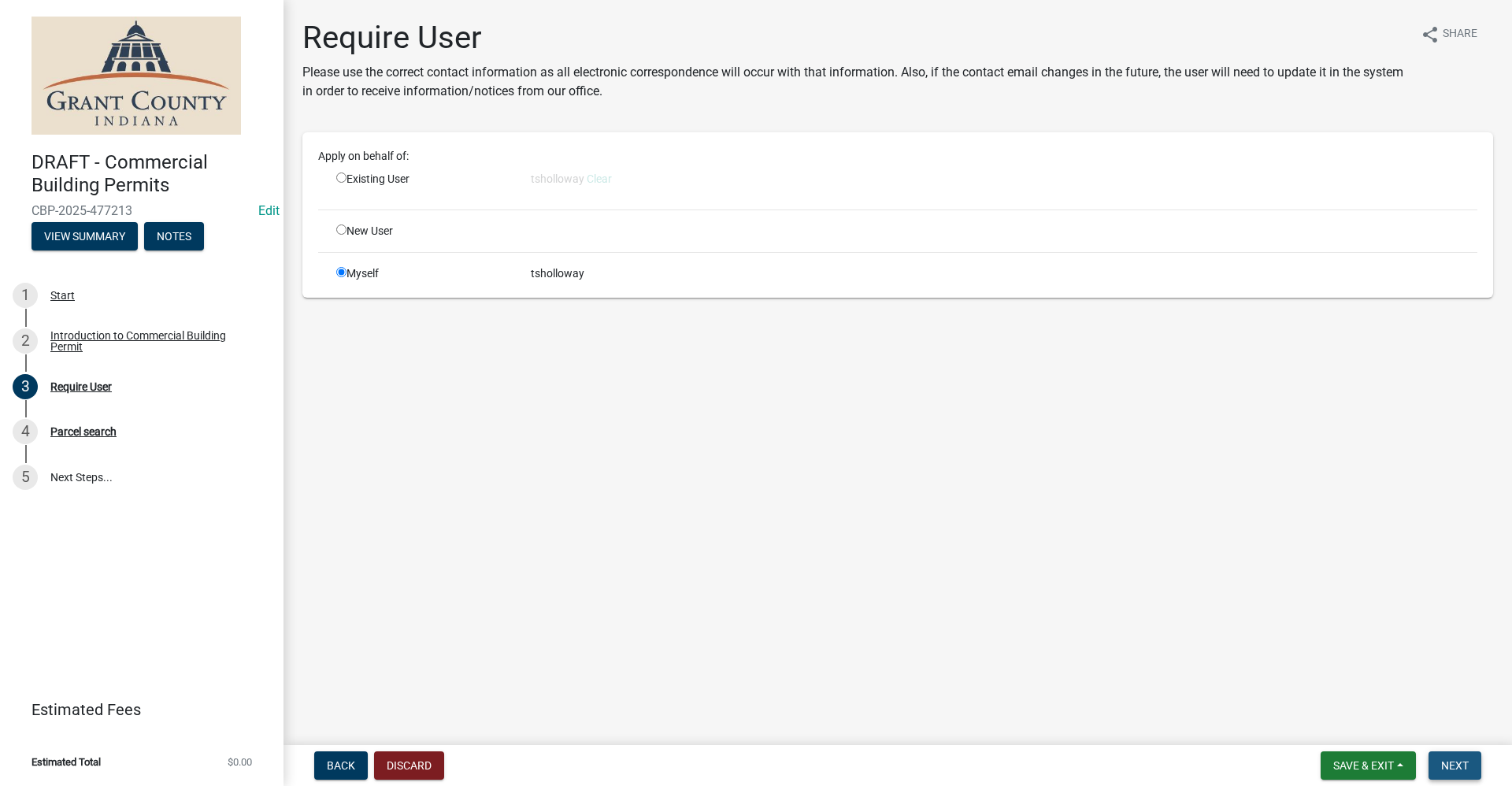
click at [1467, 770] on span "Next" at bounding box center [1455, 765] width 27 height 13
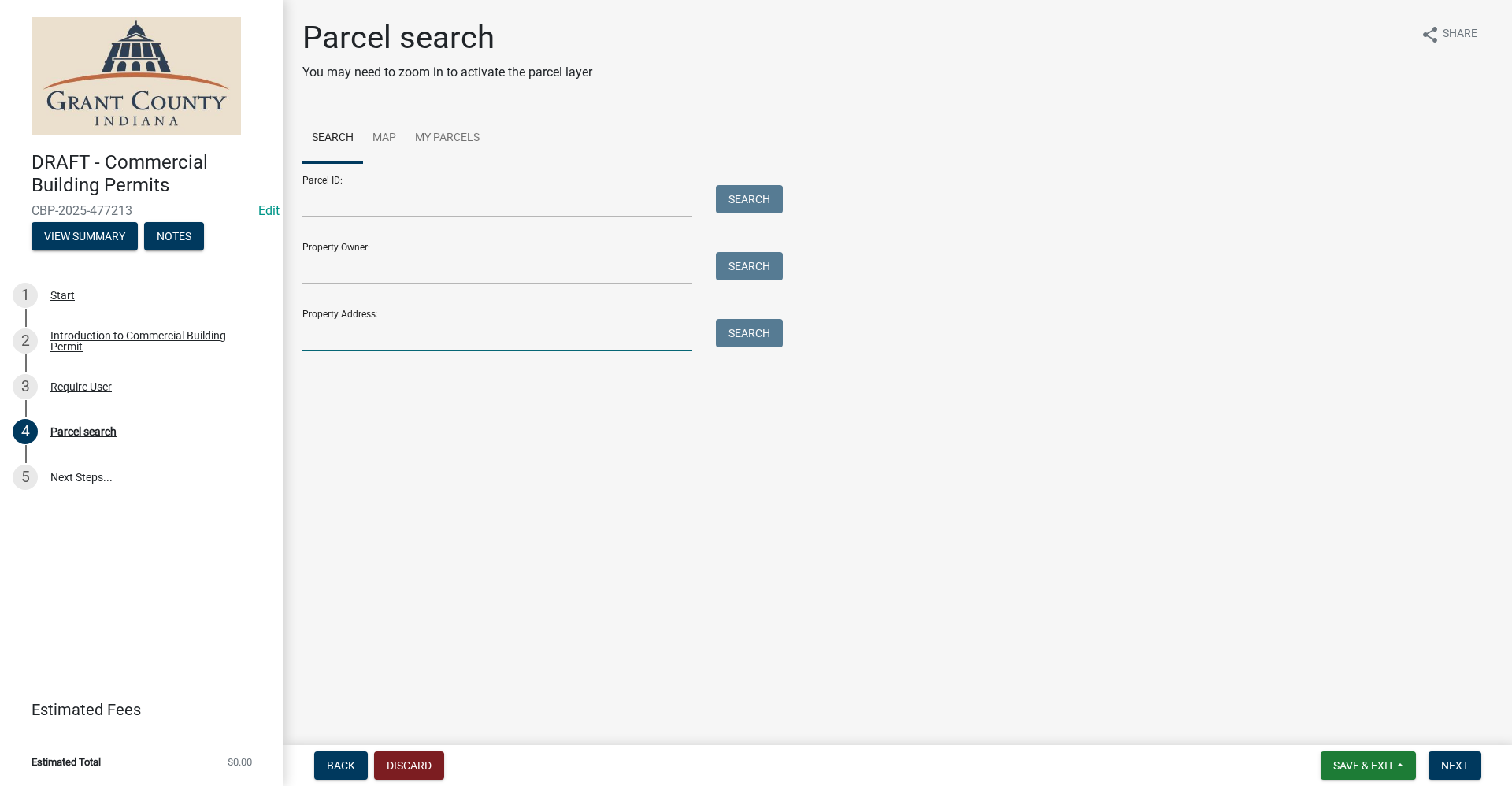
click at [340, 335] on input "Property Address:" at bounding box center [497, 335] width 390 height 32
click at [742, 341] on button "Search" at bounding box center [749, 333] width 67 height 28
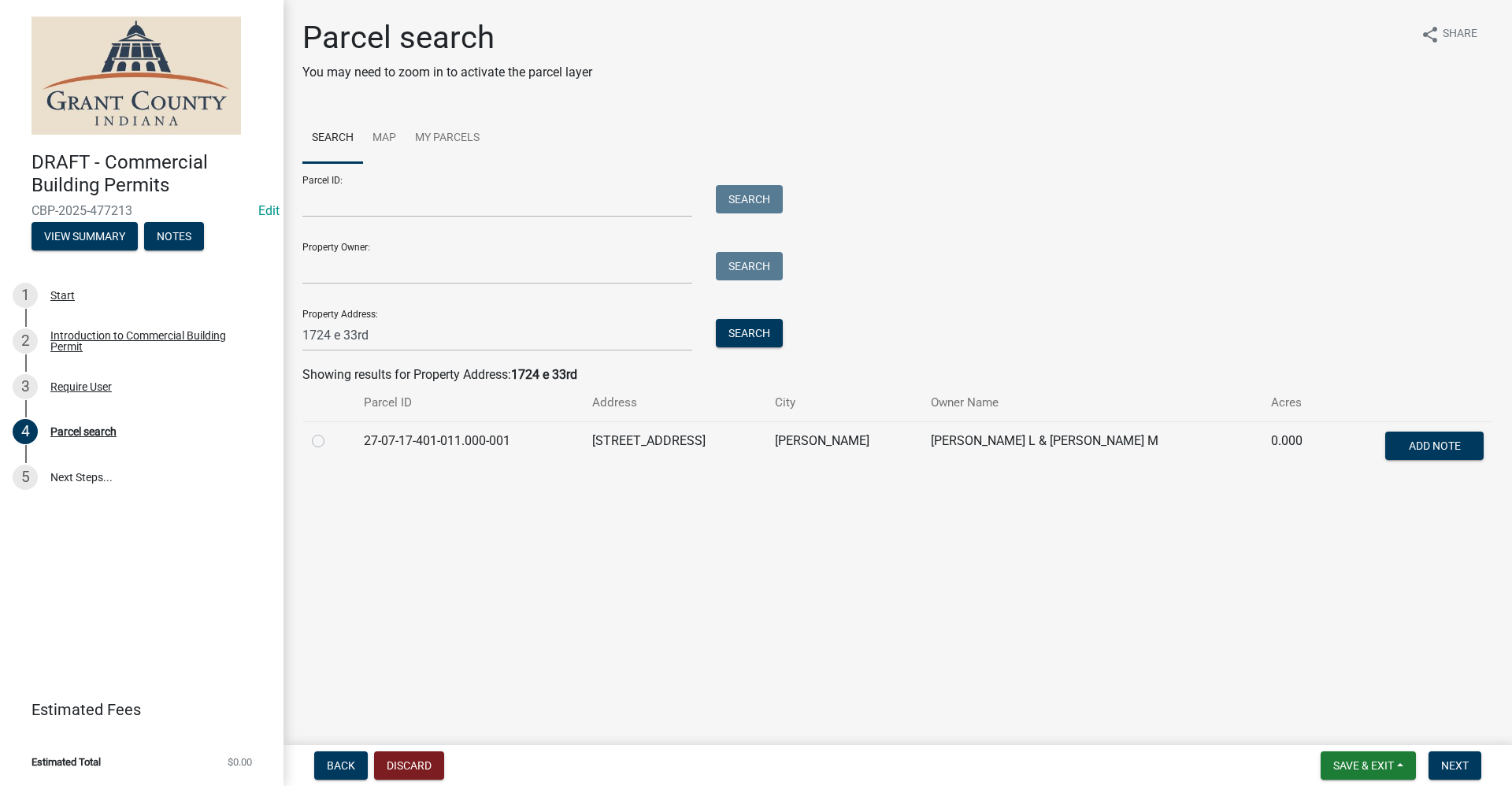
click at [331, 431] on label at bounding box center [331, 431] width 0 height 0
click at [331, 442] on input "radio" at bounding box center [336, 436] width 11 height 11
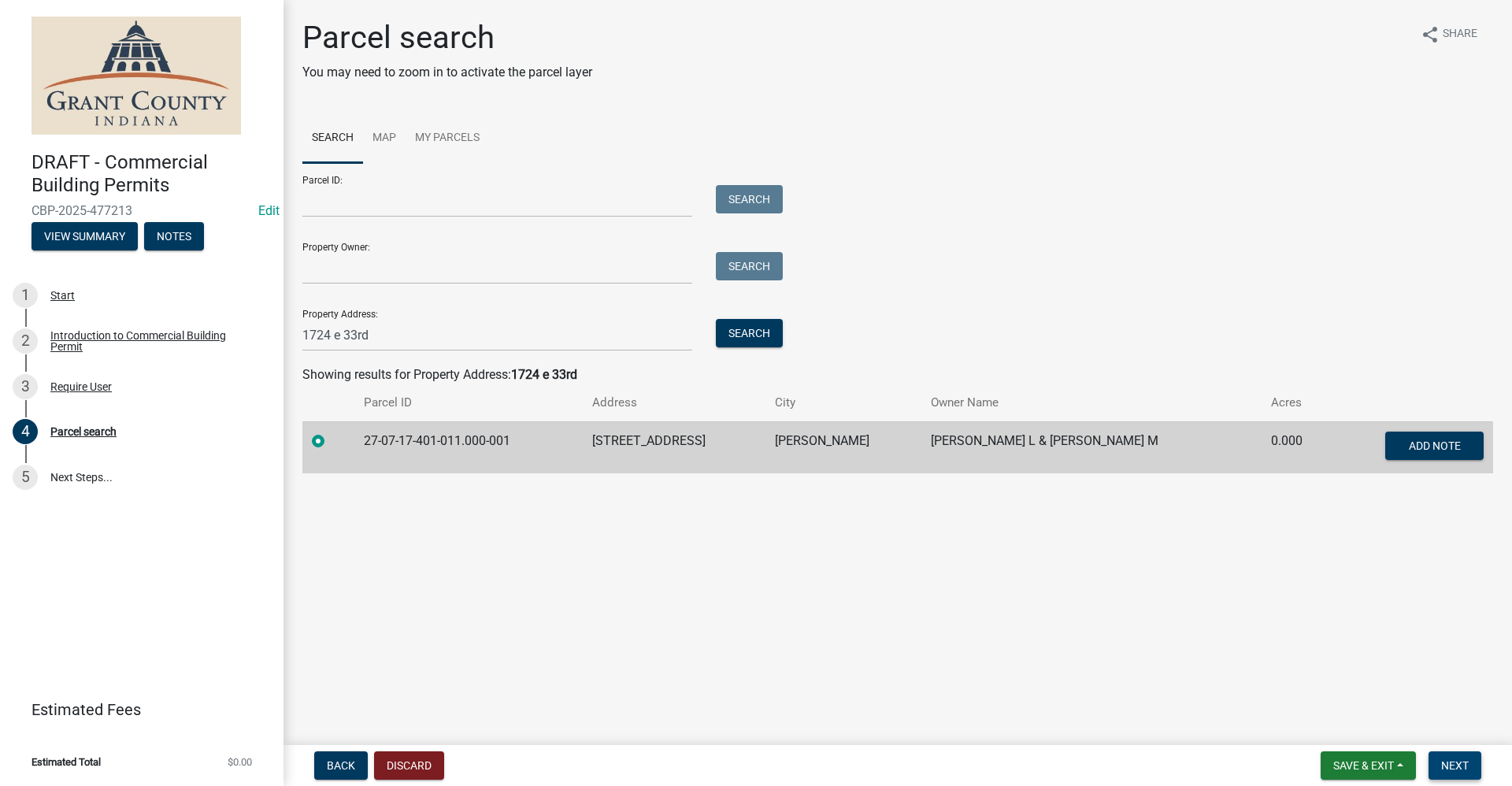
click at [1461, 768] on span "Next" at bounding box center [1455, 765] width 27 height 13
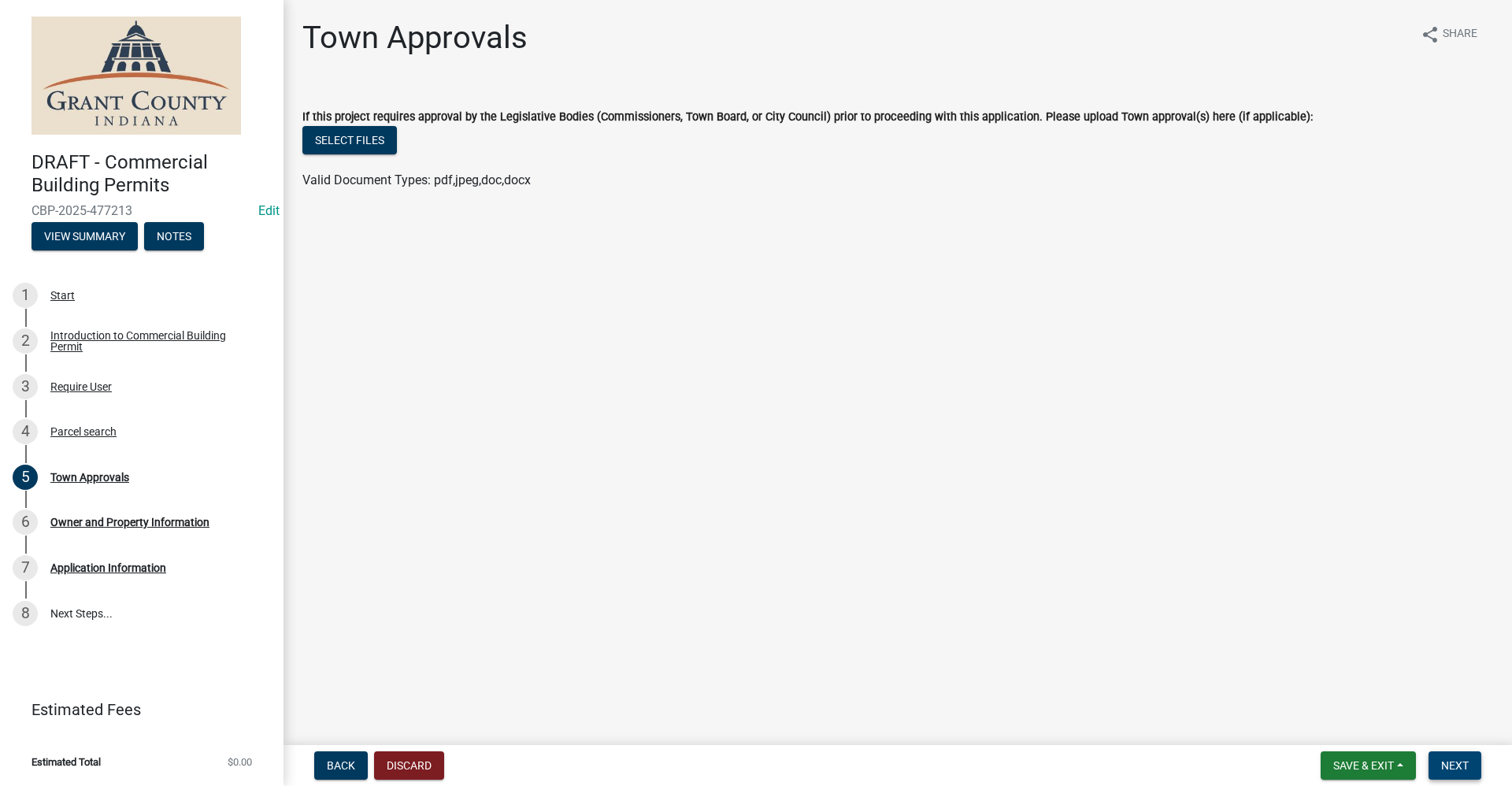
click at [1446, 765] on span "Next" at bounding box center [1455, 765] width 27 height 13
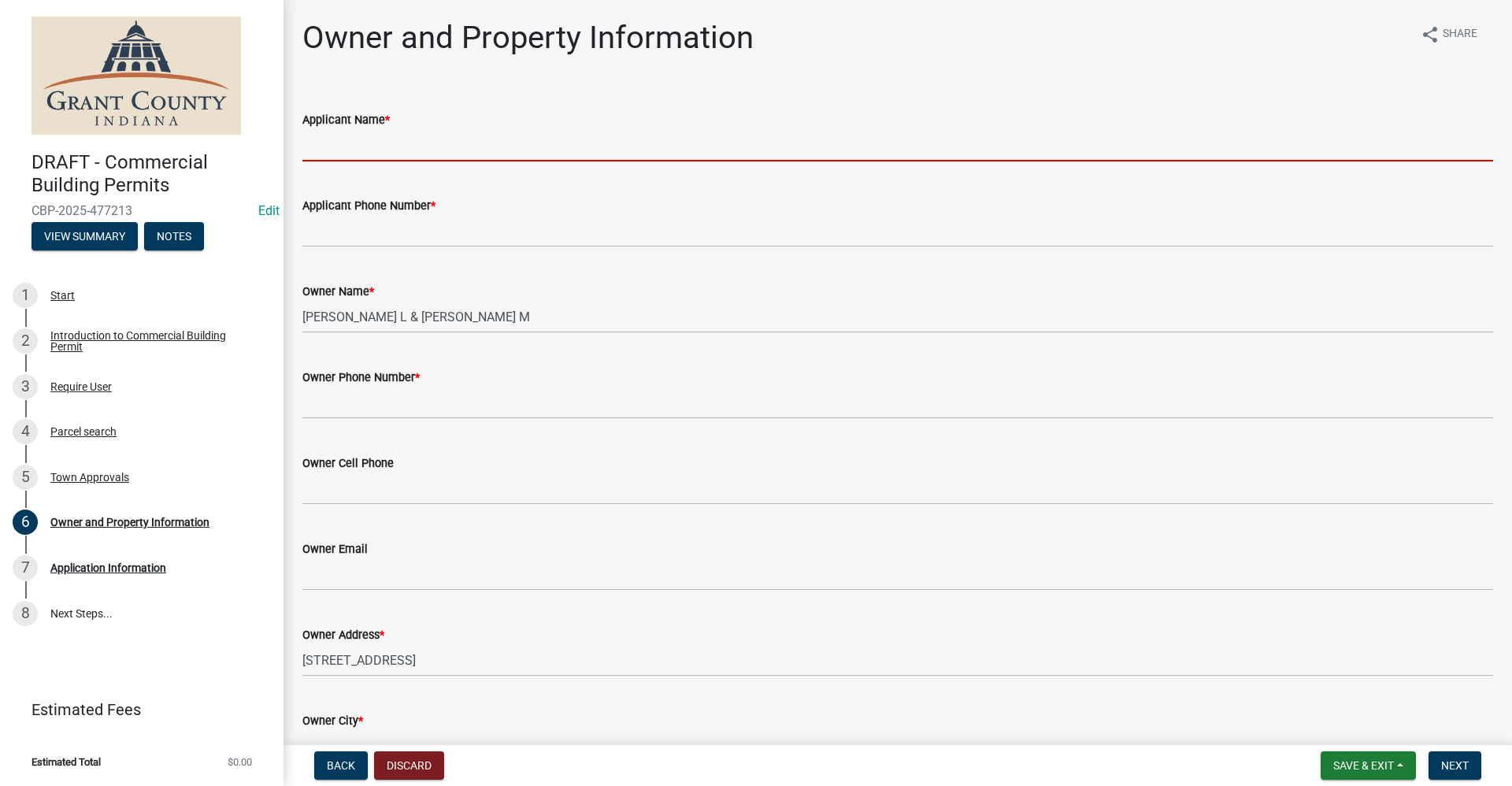
click at [369, 140] on input "Applicant Name *" at bounding box center [897, 145] width 1190 height 32
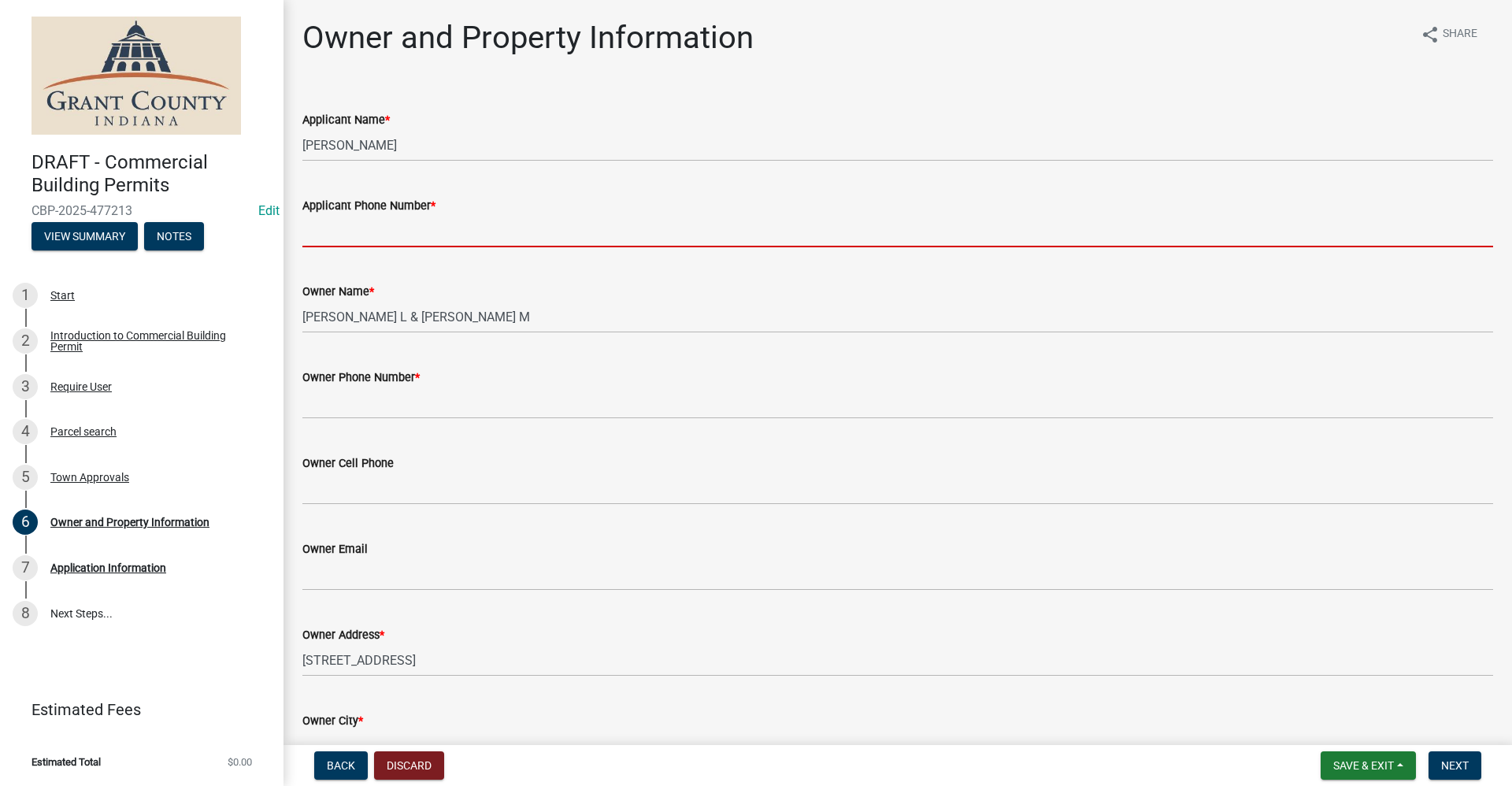
click at [328, 233] on input "Applicant Phone Number *" at bounding box center [897, 231] width 1190 height 32
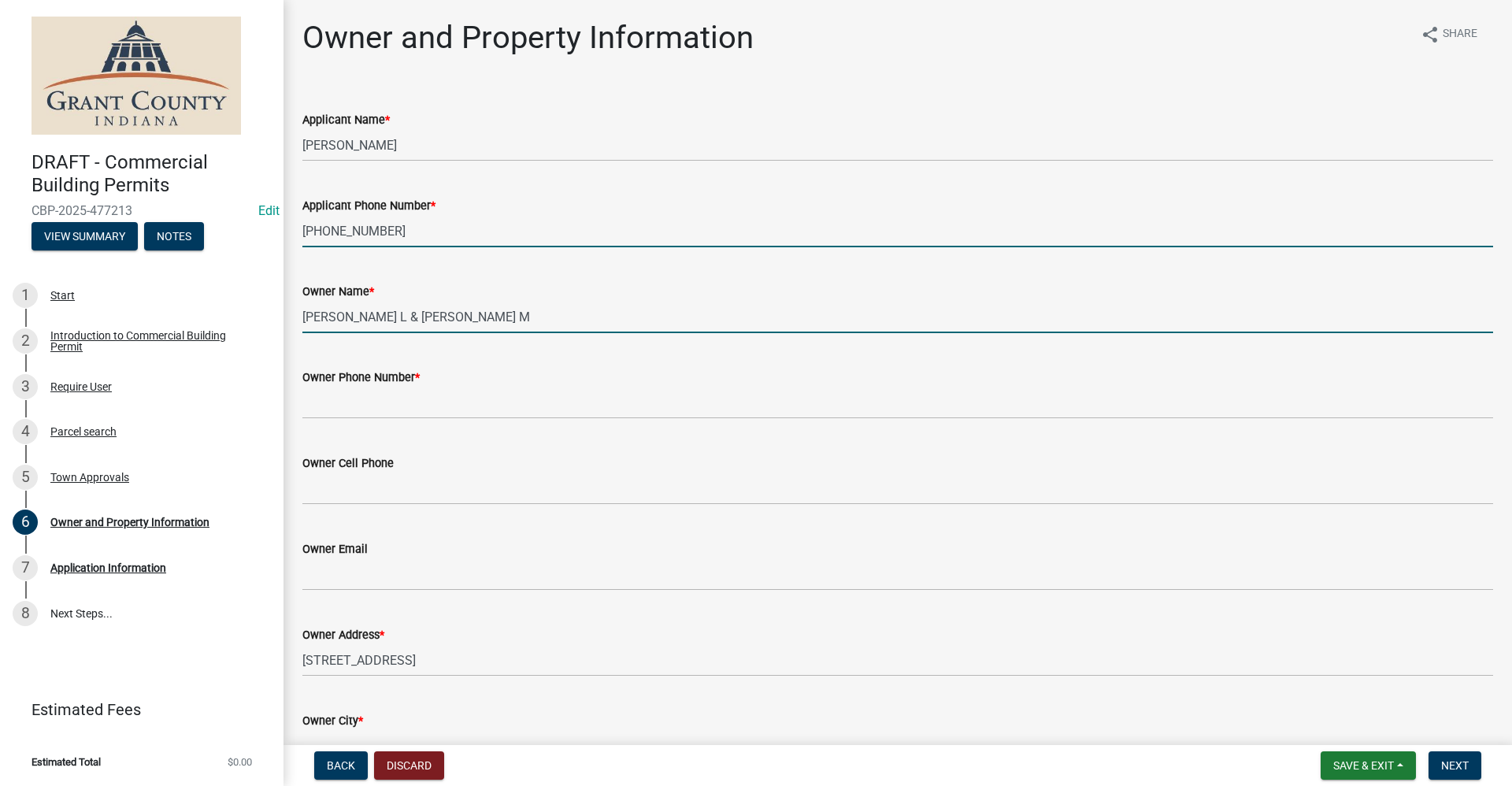
click at [495, 322] on input "Bright, Trevis L & Brandi M" at bounding box center [897, 316] width 1190 height 32
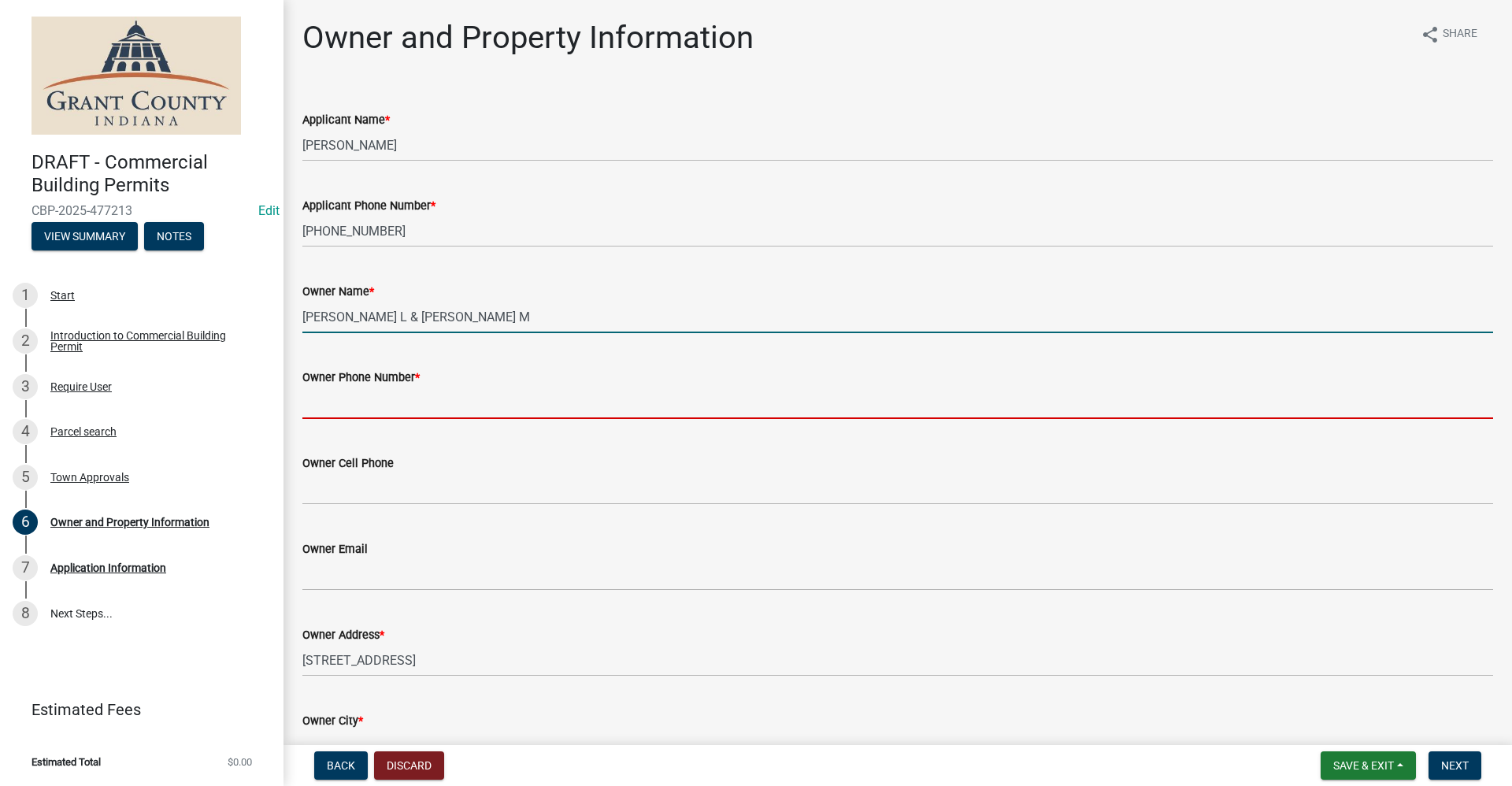
click at [336, 408] on input "Owner Phone Number *" at bounding box center [897, 402] width 1190 height 32
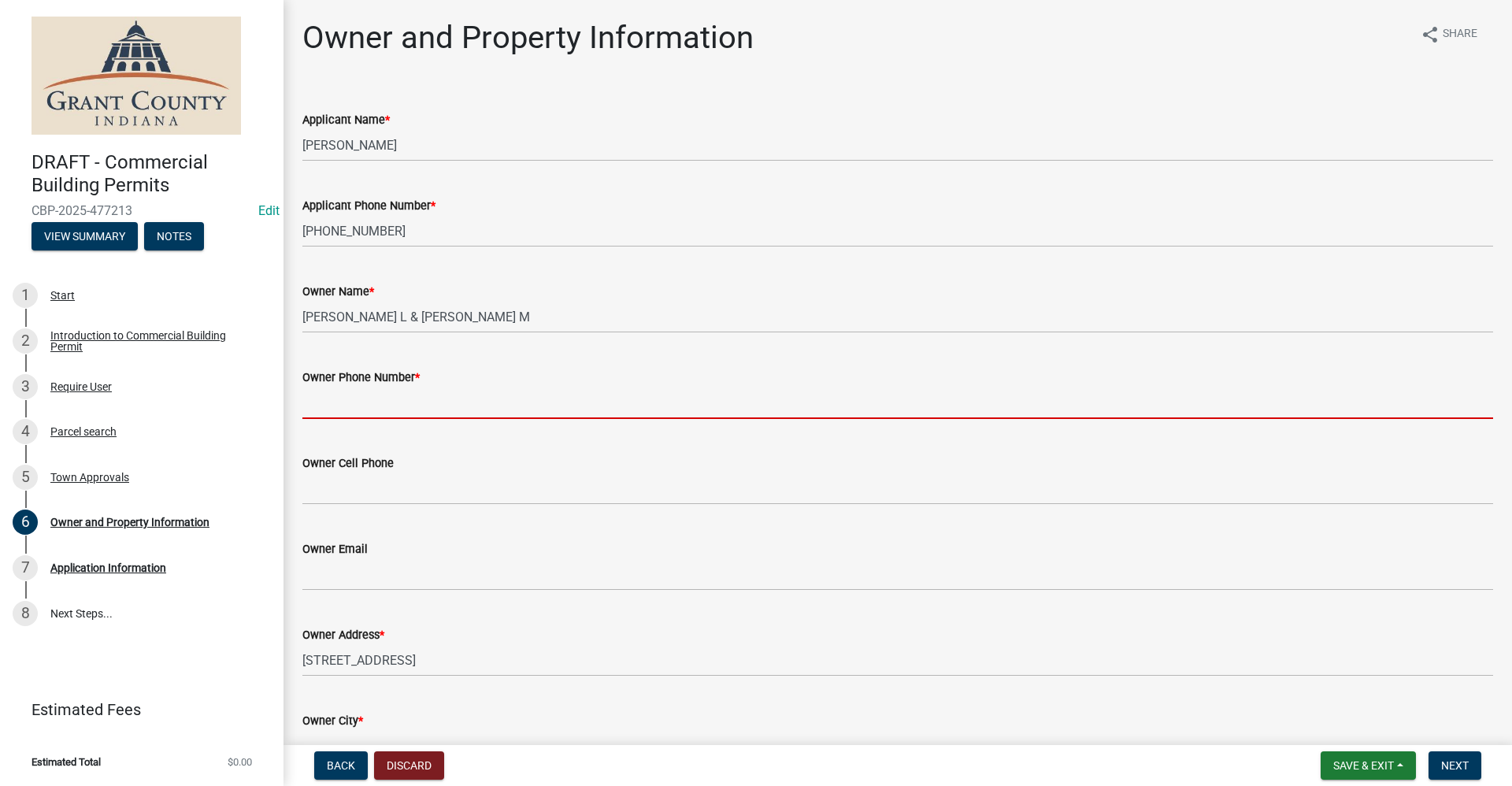
click at [317, 399] on input "Owner Phone Number *" at bounding box center [897, 402] width 1190 height 32
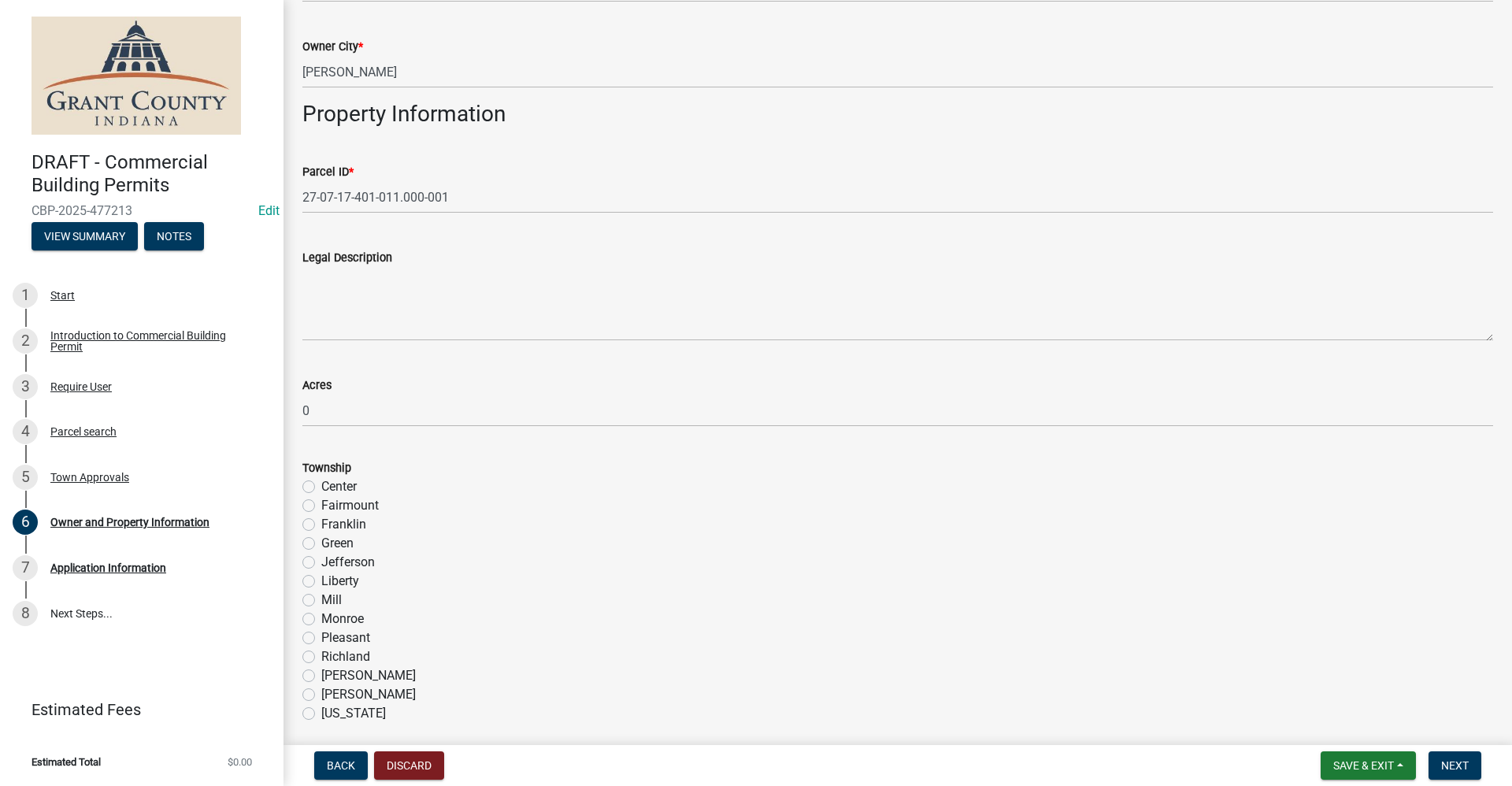
scroll to position [866, 0]
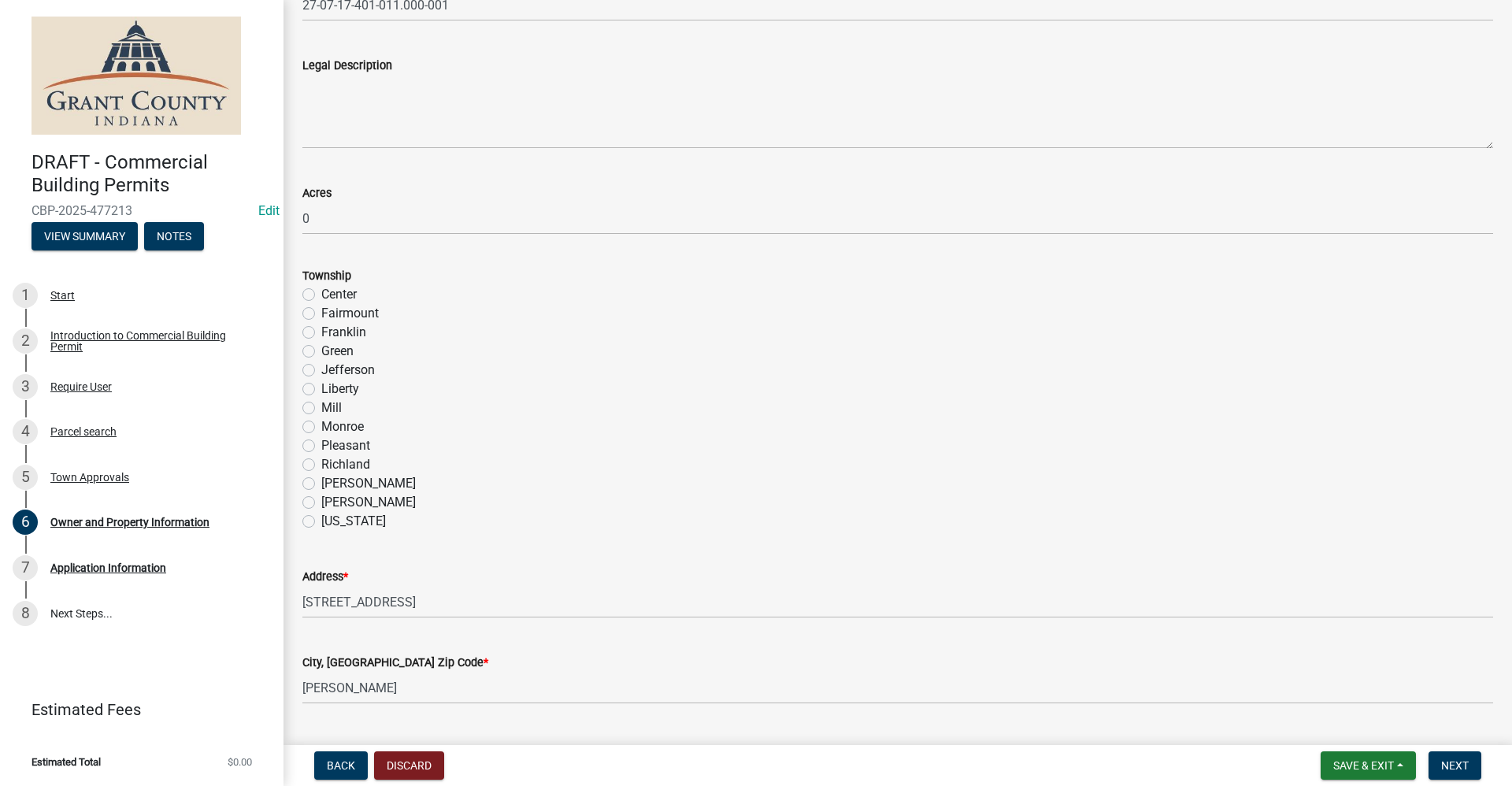
click at [321, 296] on label "Center" at bounding box center [339, 294] width 35 height 18
click at [321, 295] on input "Center" at bounding box center [326, 290] width 11 height 11
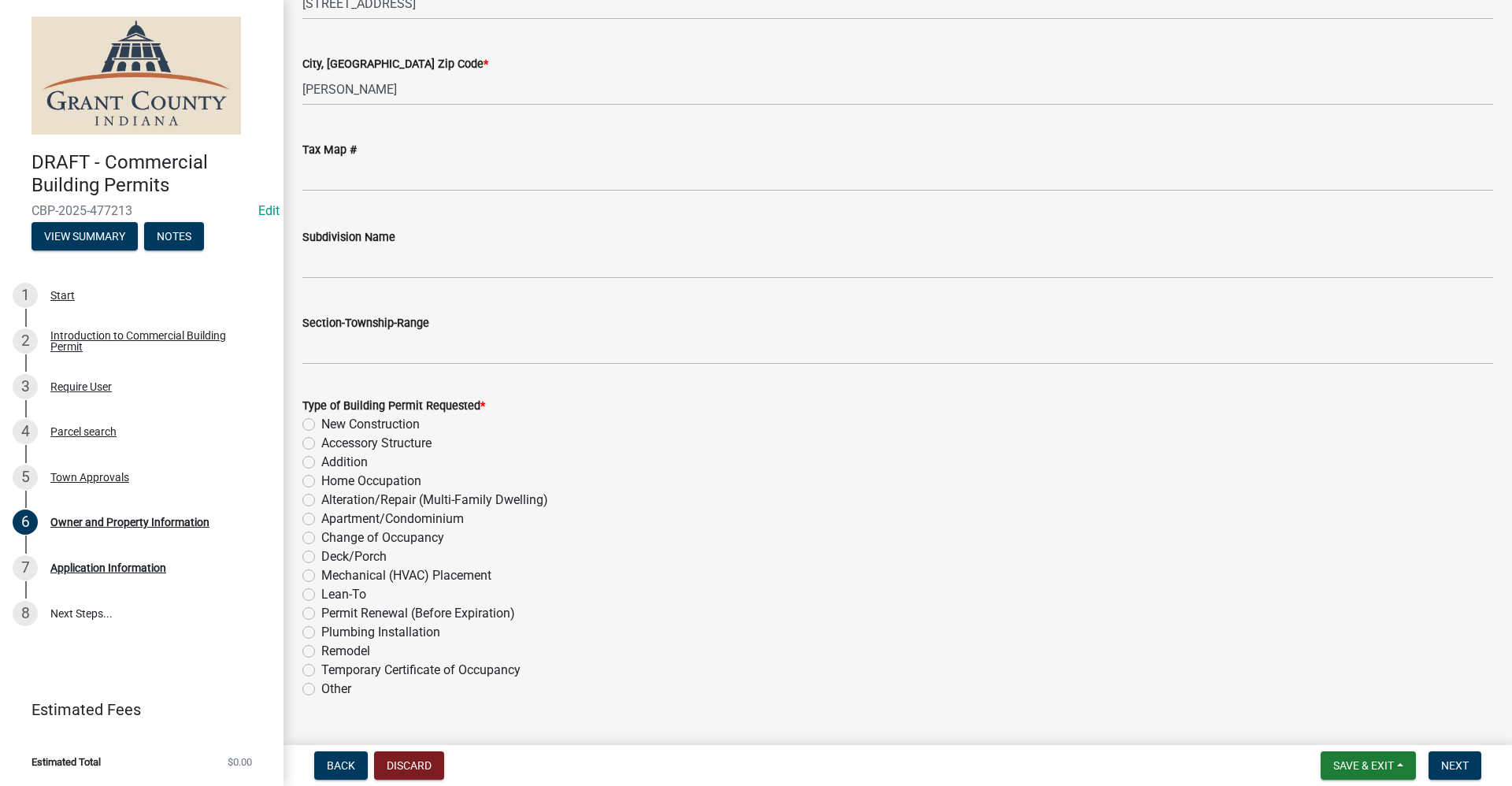
scroll to position [1495, 0]
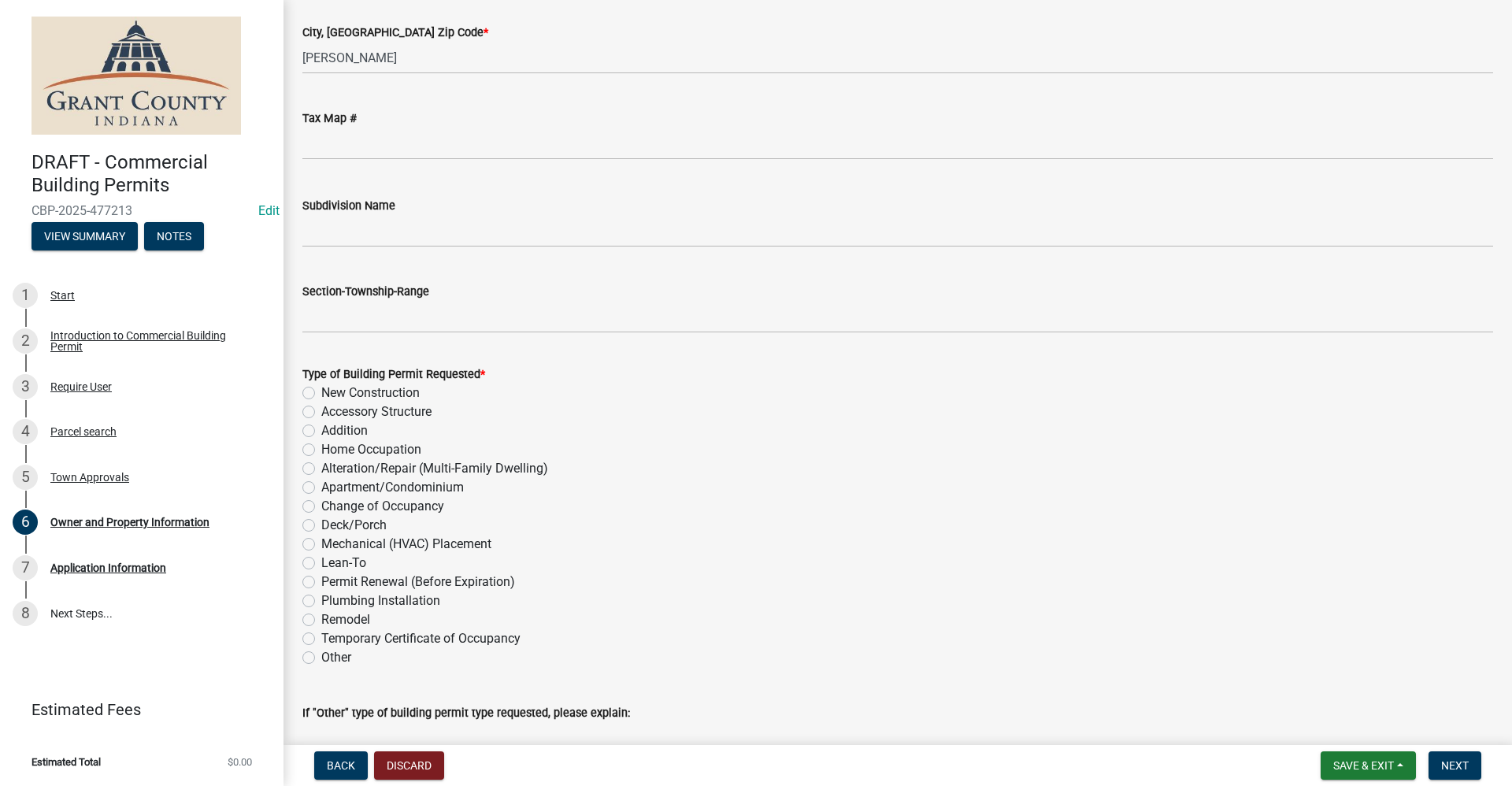
click at [321, 431] on label "Addition" at bounding box center [344, 430] width 47 height 18
click at [321, 431] on input "Addition" at bounding box center [326, 426] width 11 height 11
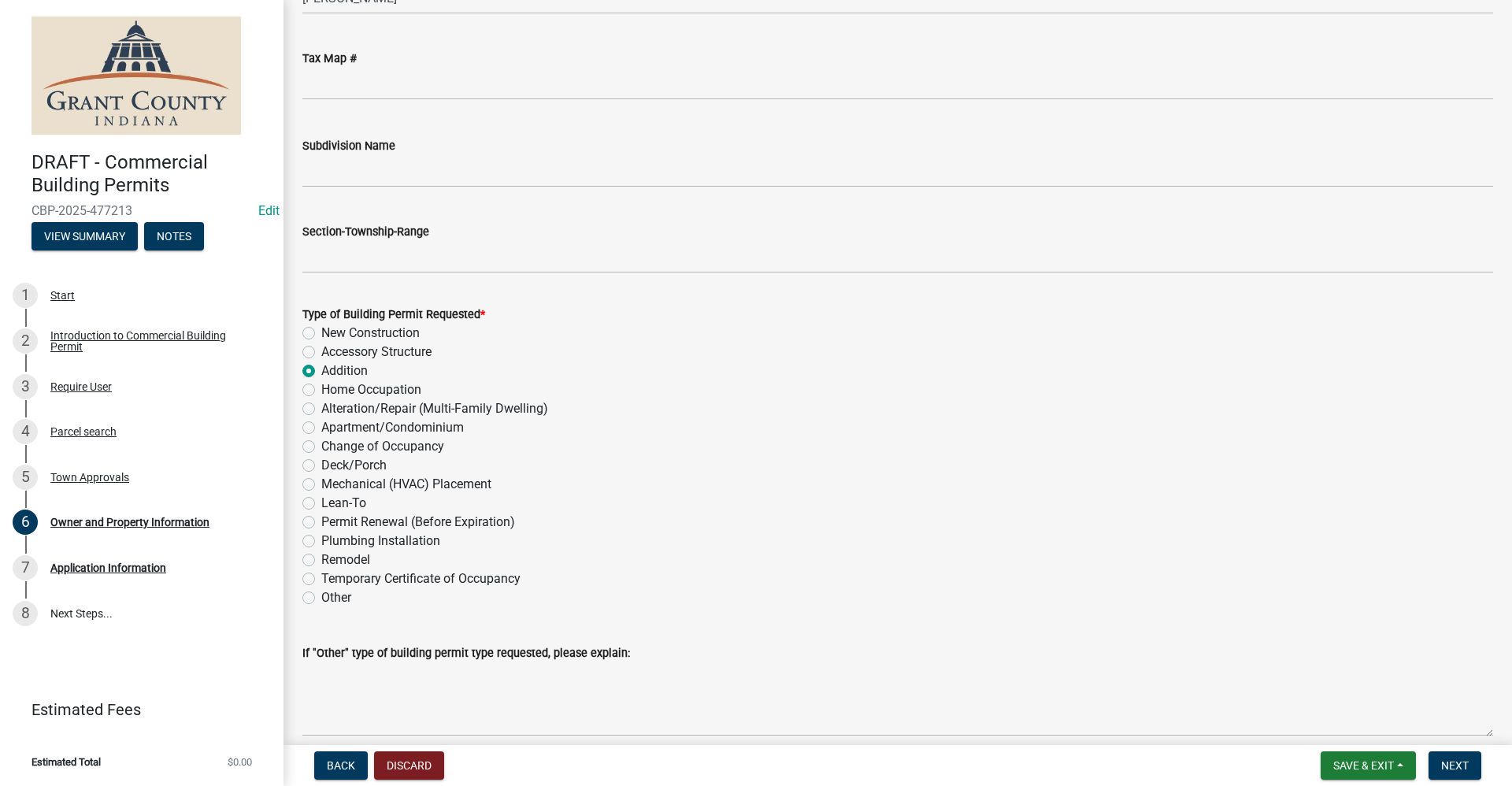
scroll to position [1627, 0]
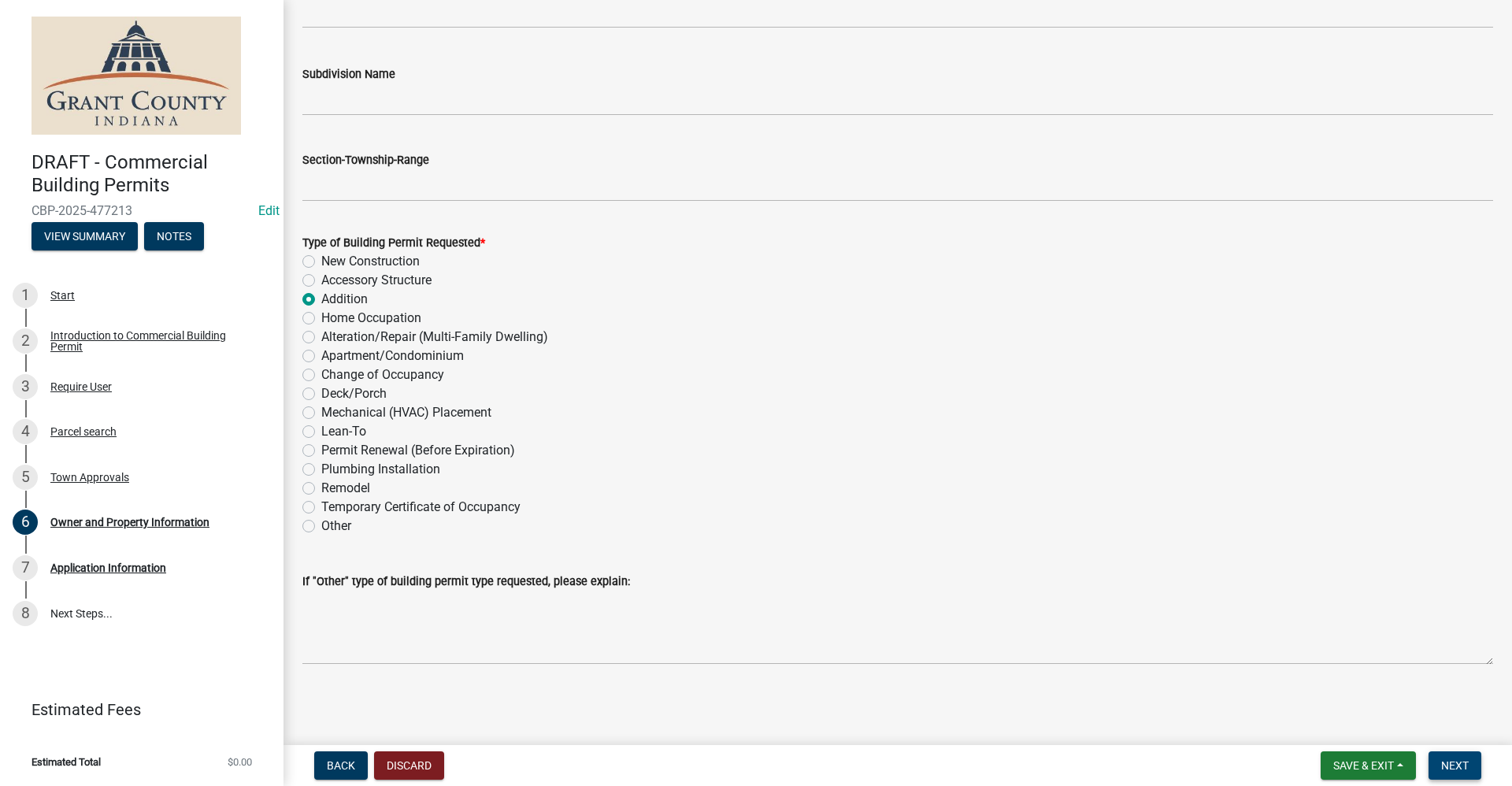
click at [1454, 767] on span "Next" at bounding box center [1455, 765] width 27 height 13
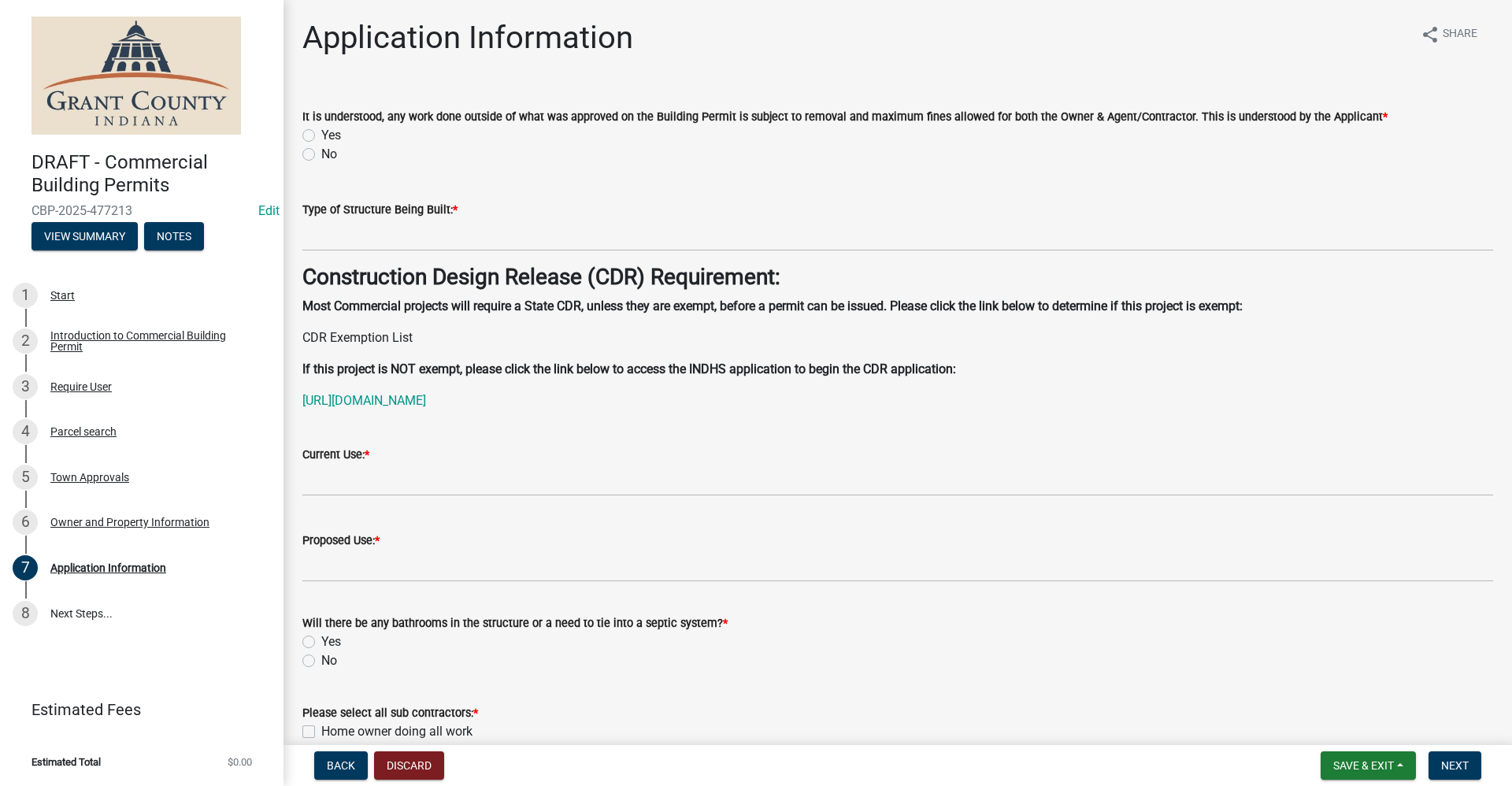
click at [321, 131] on label "Yes" at bounding box center [331, 134] width 19 height 18
click at [321, 131] on input "Yes" at bounding box center [326, 130] width 11 height 11
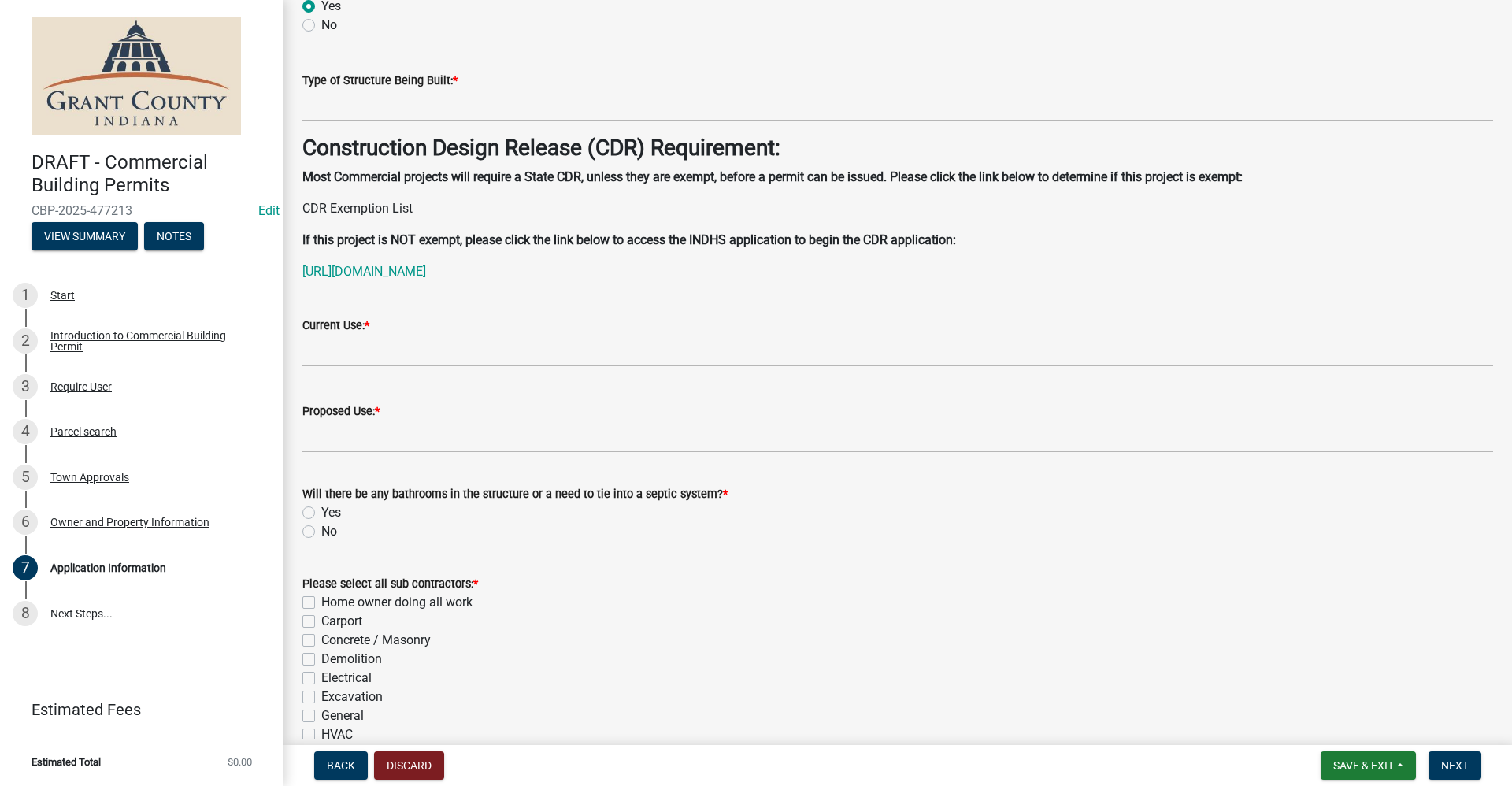
scroll to position [158, 0]
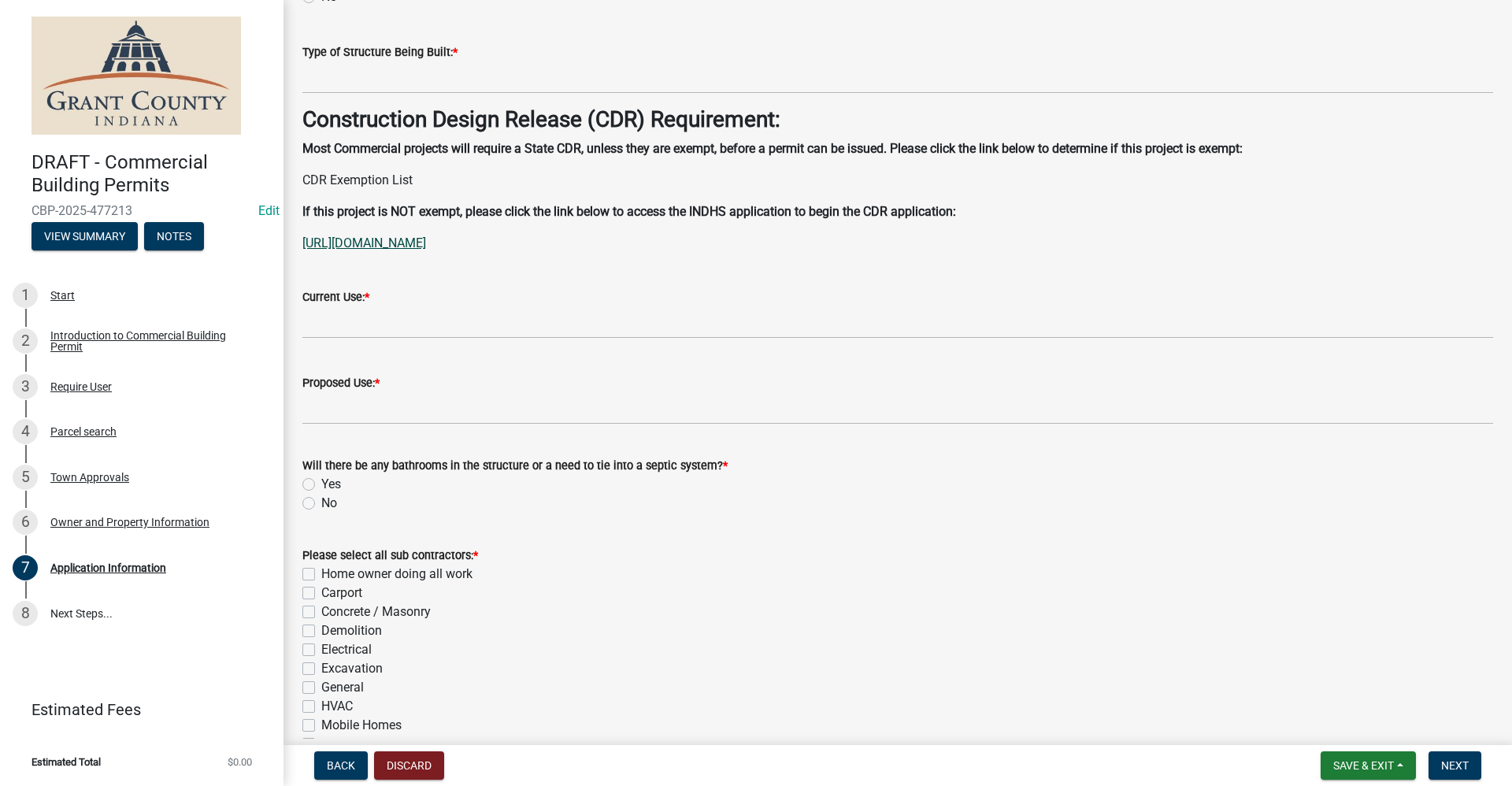
click at [382, 246] on link "https://www.in.gov/dhs/files/sf22349.pdf" at bounding box center [364, 242] width 124 height 15
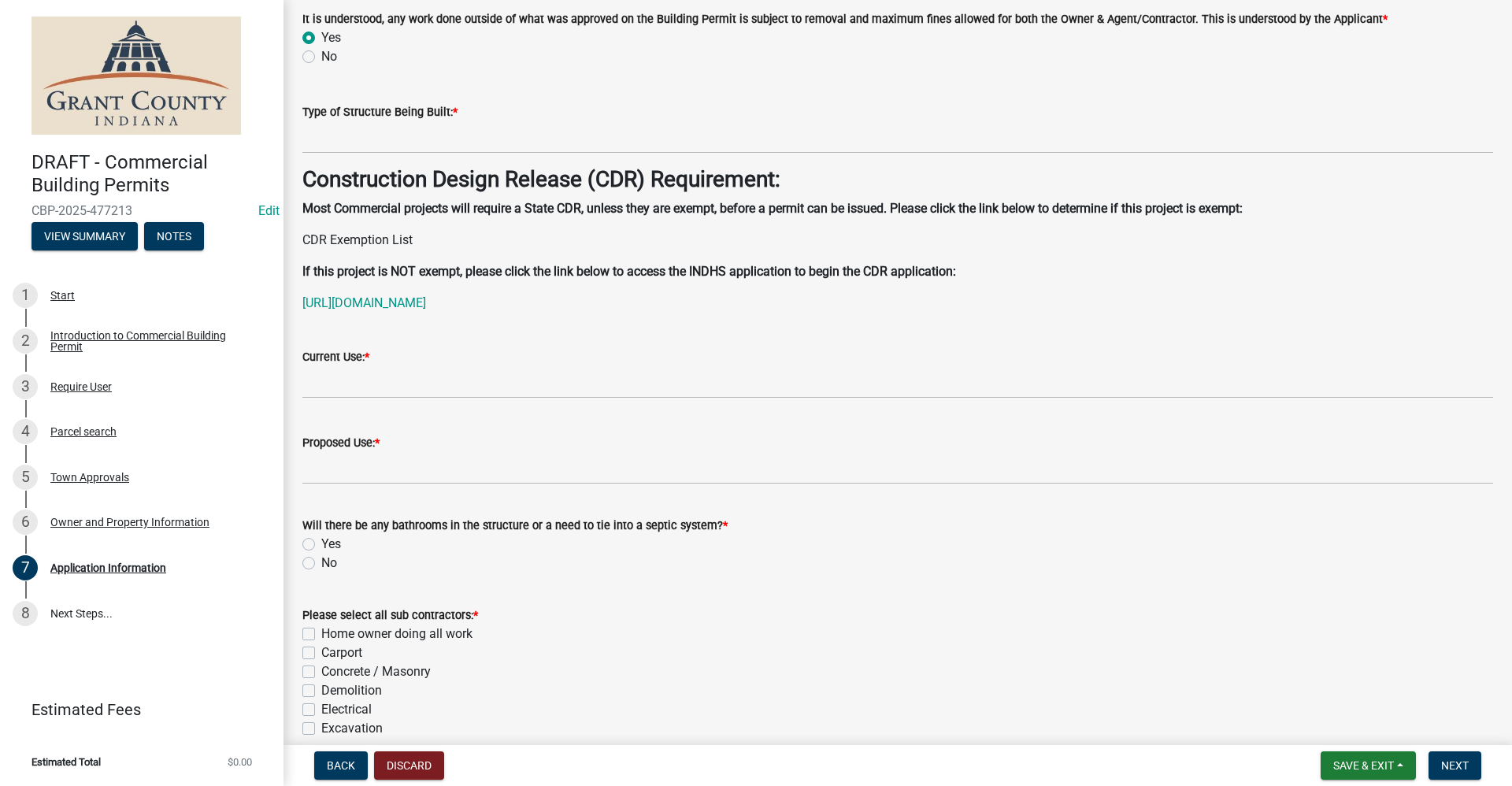
scroll to position [0, 0]
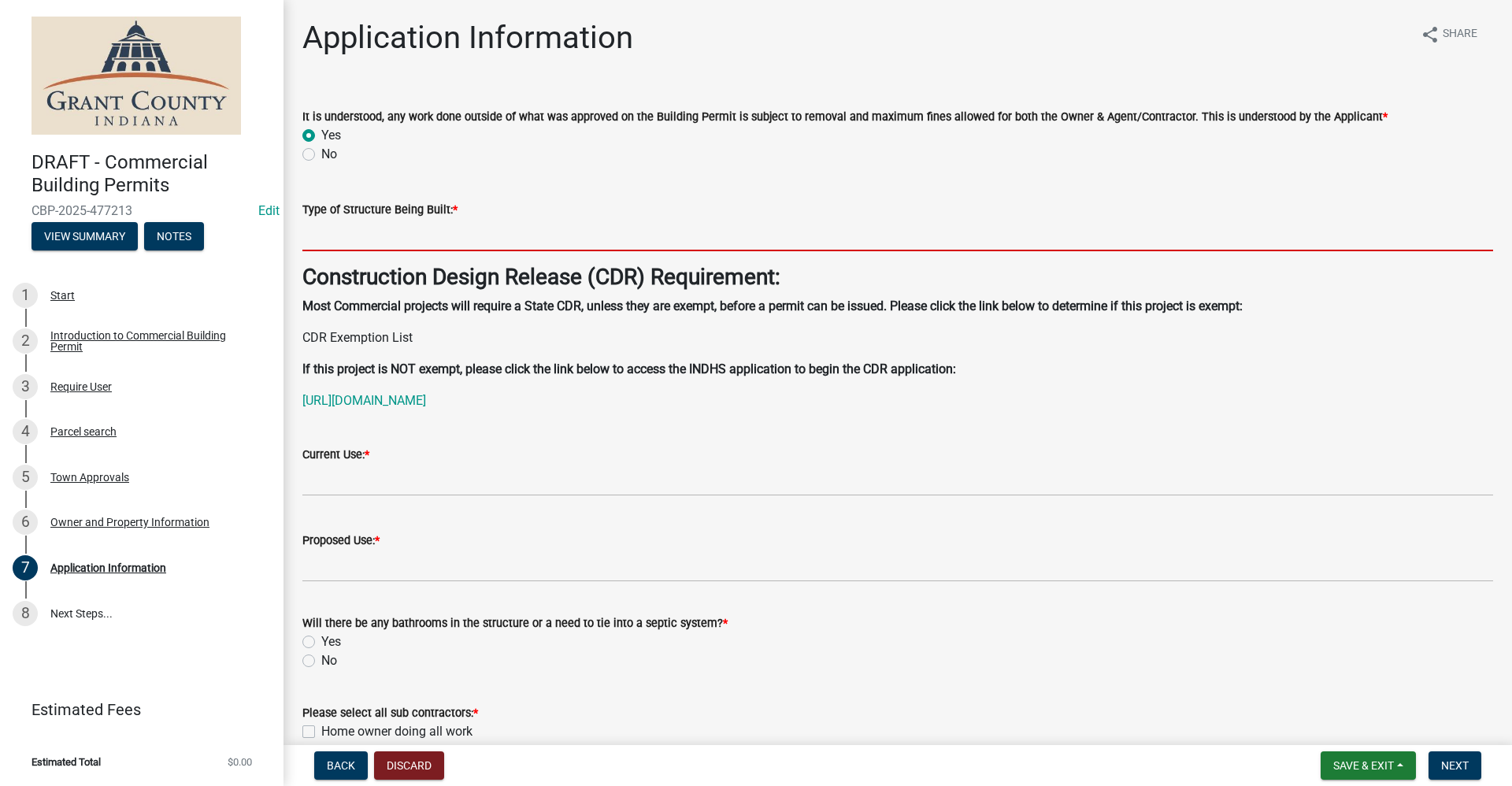
click at [409, 237] on input "Type of Structure Being Built: *" at bounding box center [897, 234] width 1190 height 32
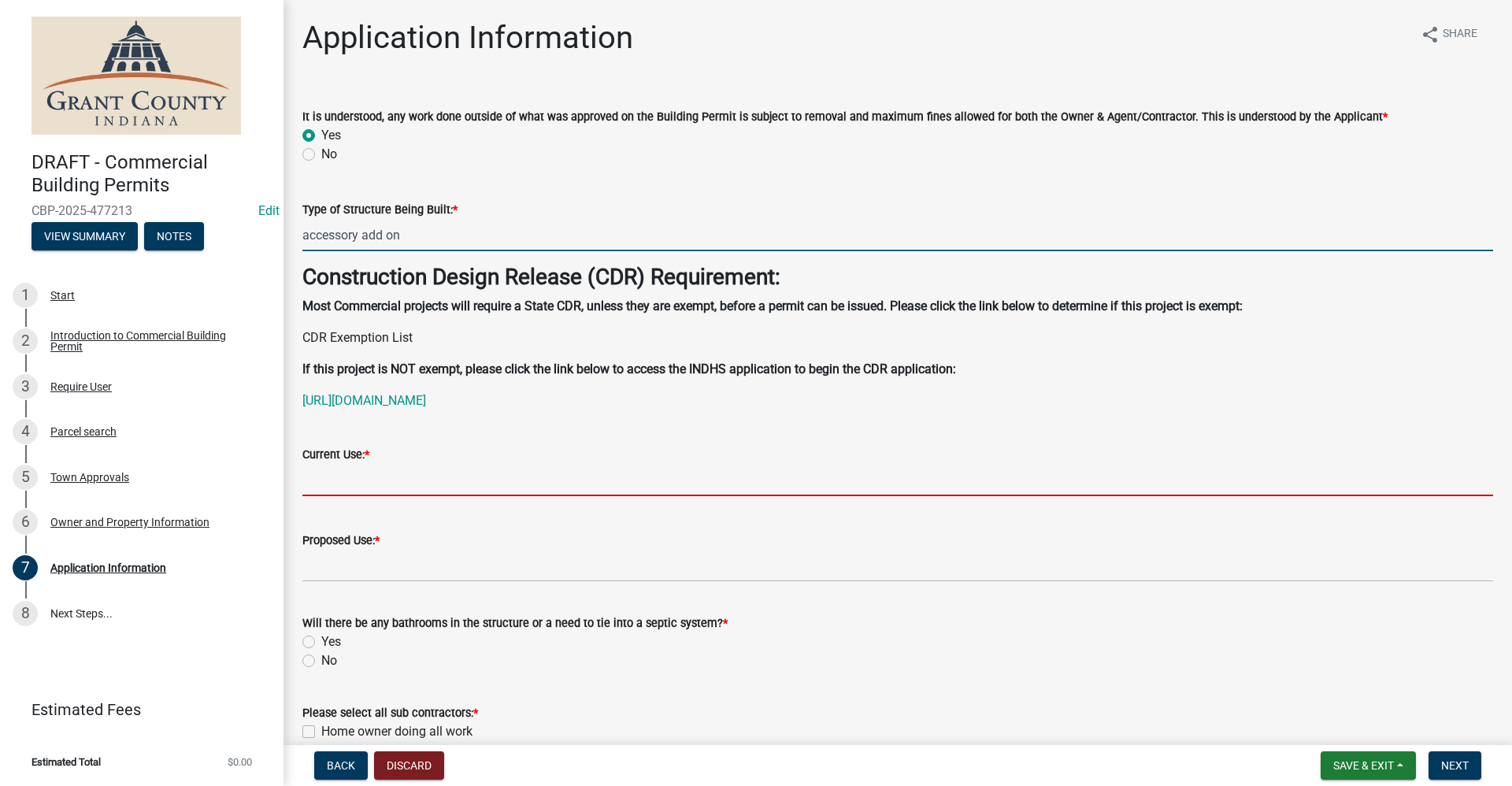
click at [363, 475] on input "Current Use: *" at bounding box center [897, 480] width 1190 height 32
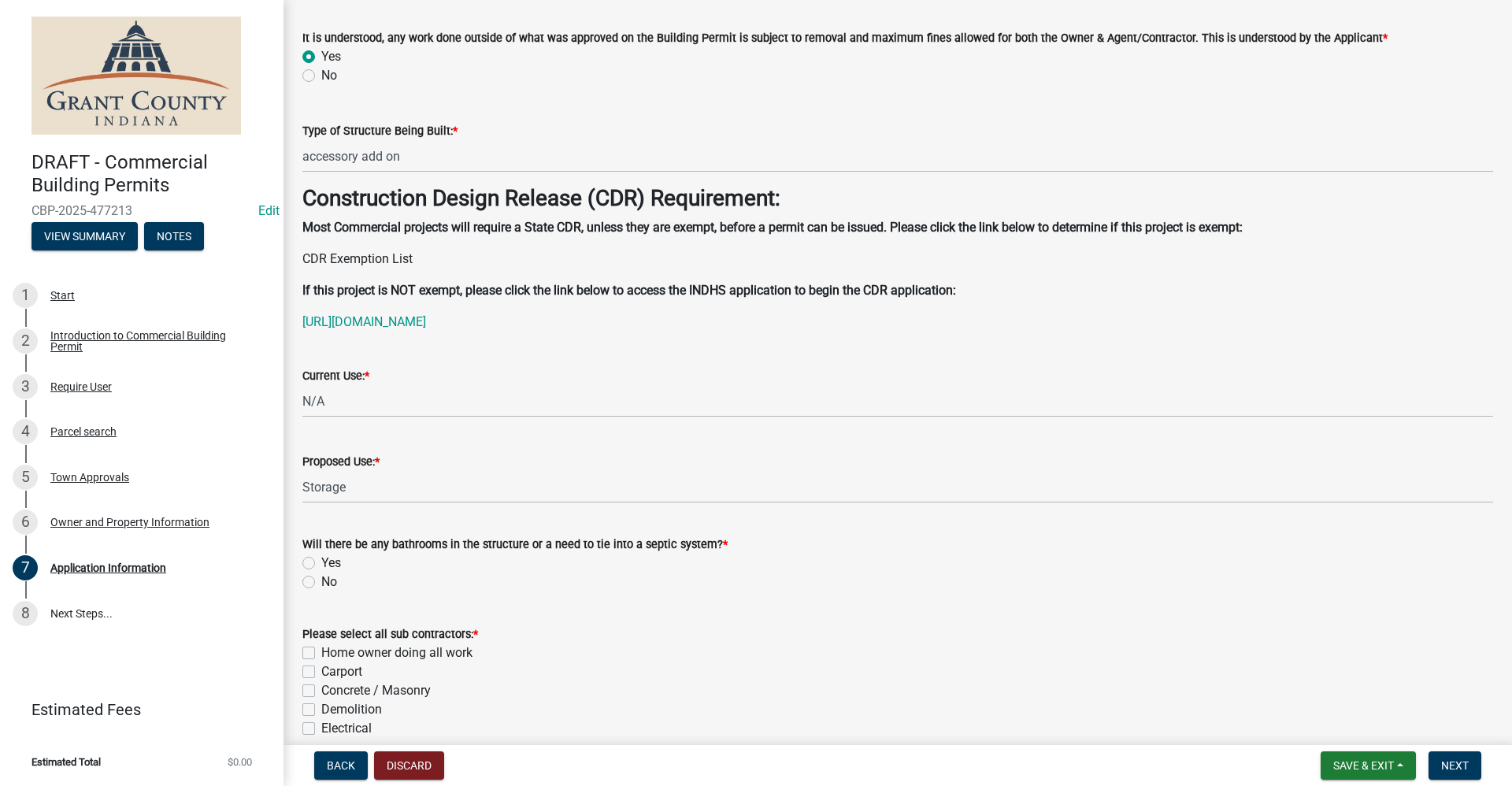
click at [321, 584] on label "No" at bounding box center [329, 581] width 16 height 18
click at [321, 583] on input "No" at bounding box center [326, 577] width 11 height 11
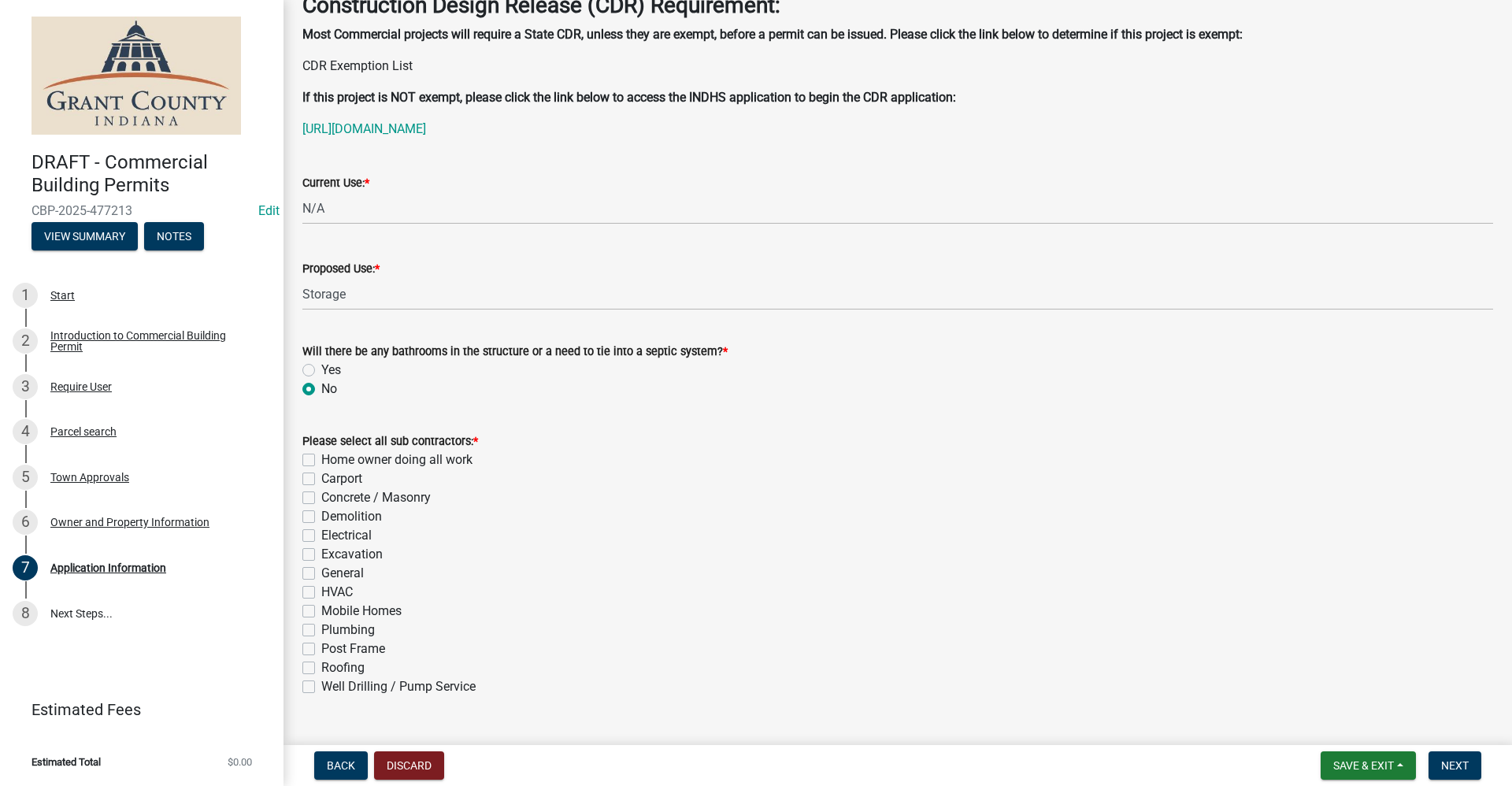
scroll to position [304, 0]
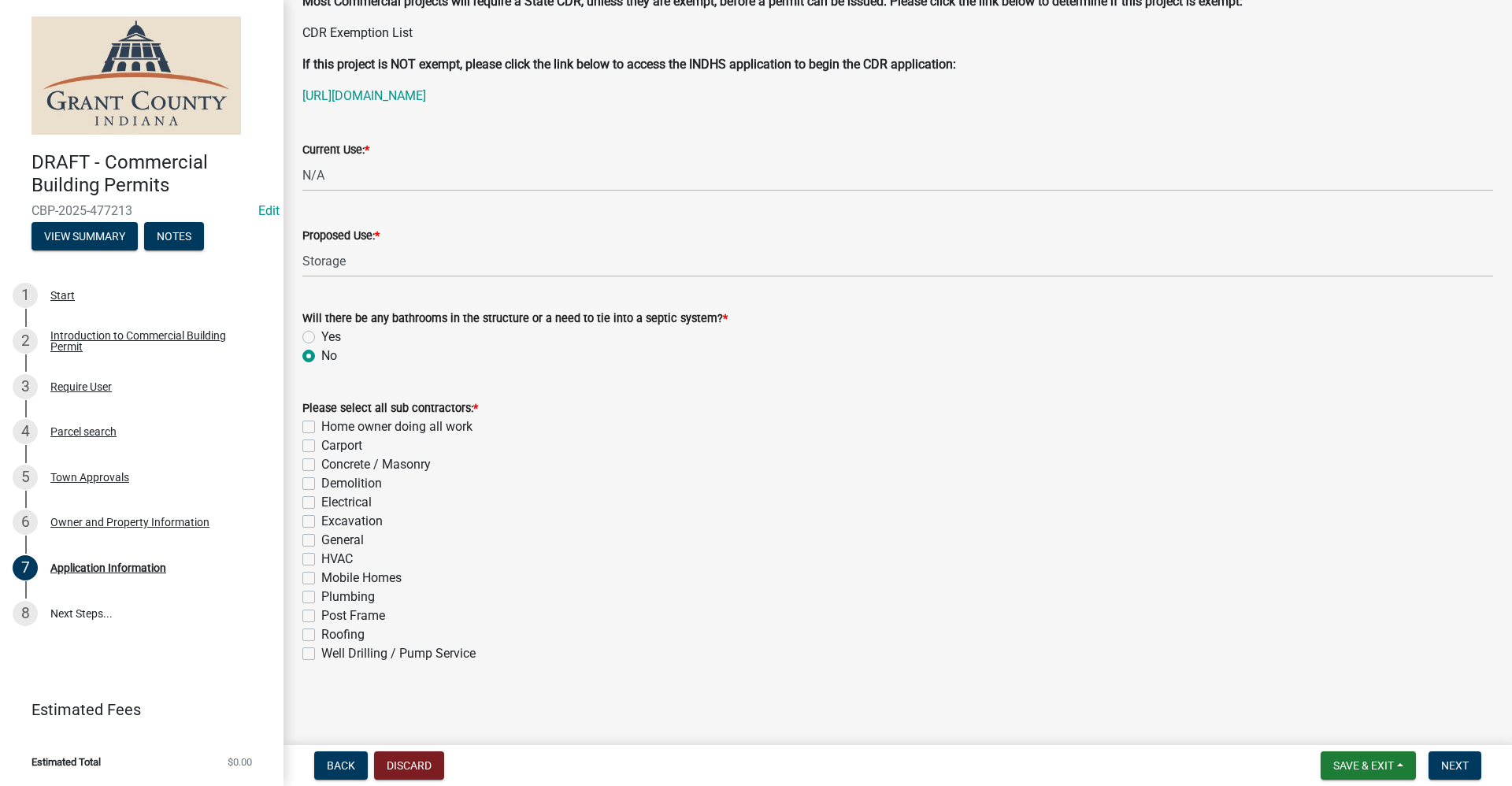
click at [321, 423] on label "Home owner doing all work" at bounding box center [396, 426] width 151 height 18
click at [321, 423] on input "Home owner doing all work" at bounding box center [326, 422] width 11 height 11
click at [1463, 765] on span "Next" at bounding box center [1455, 765] width 27 height 13
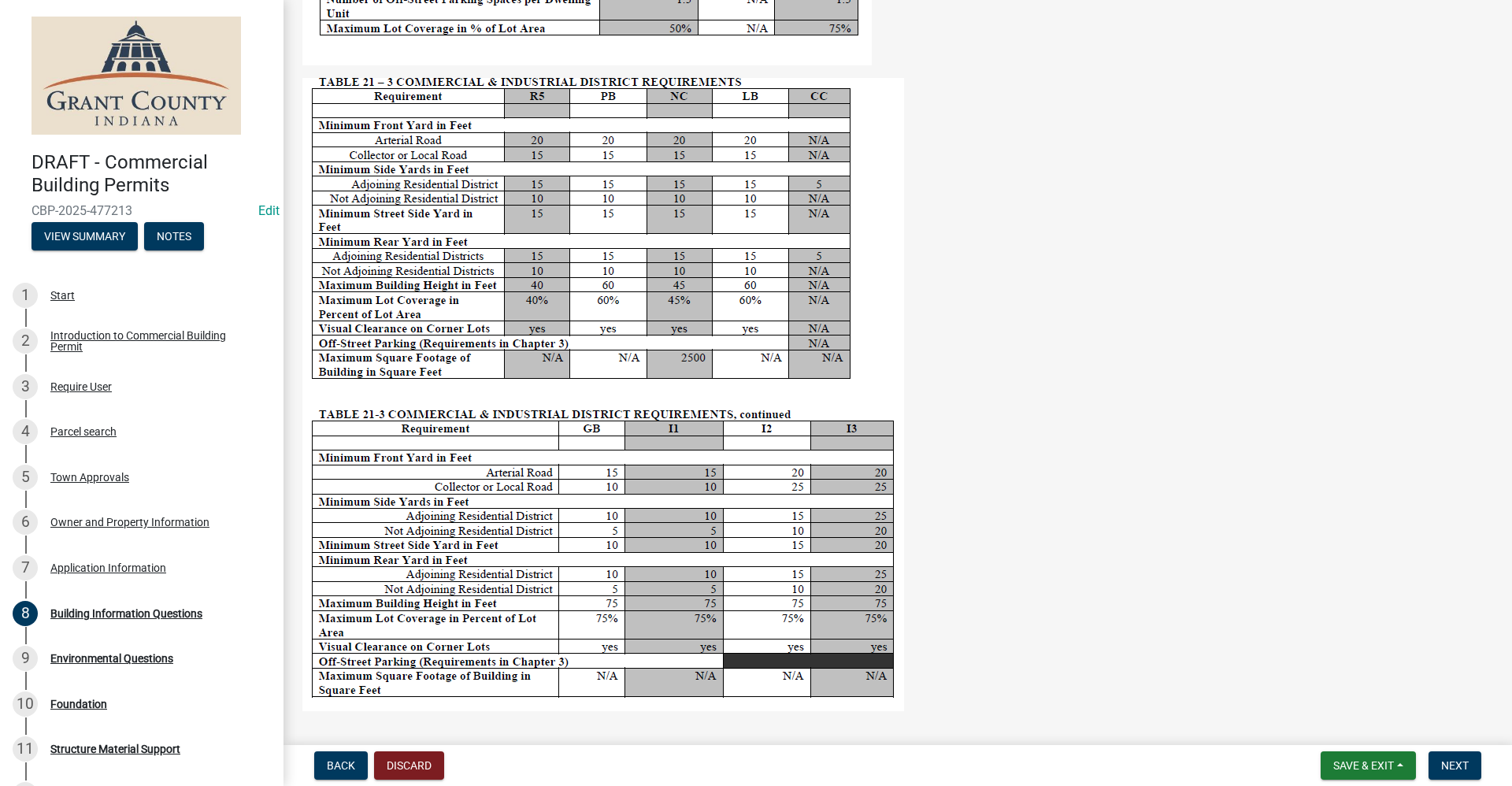
scroll to position [2755, 0]
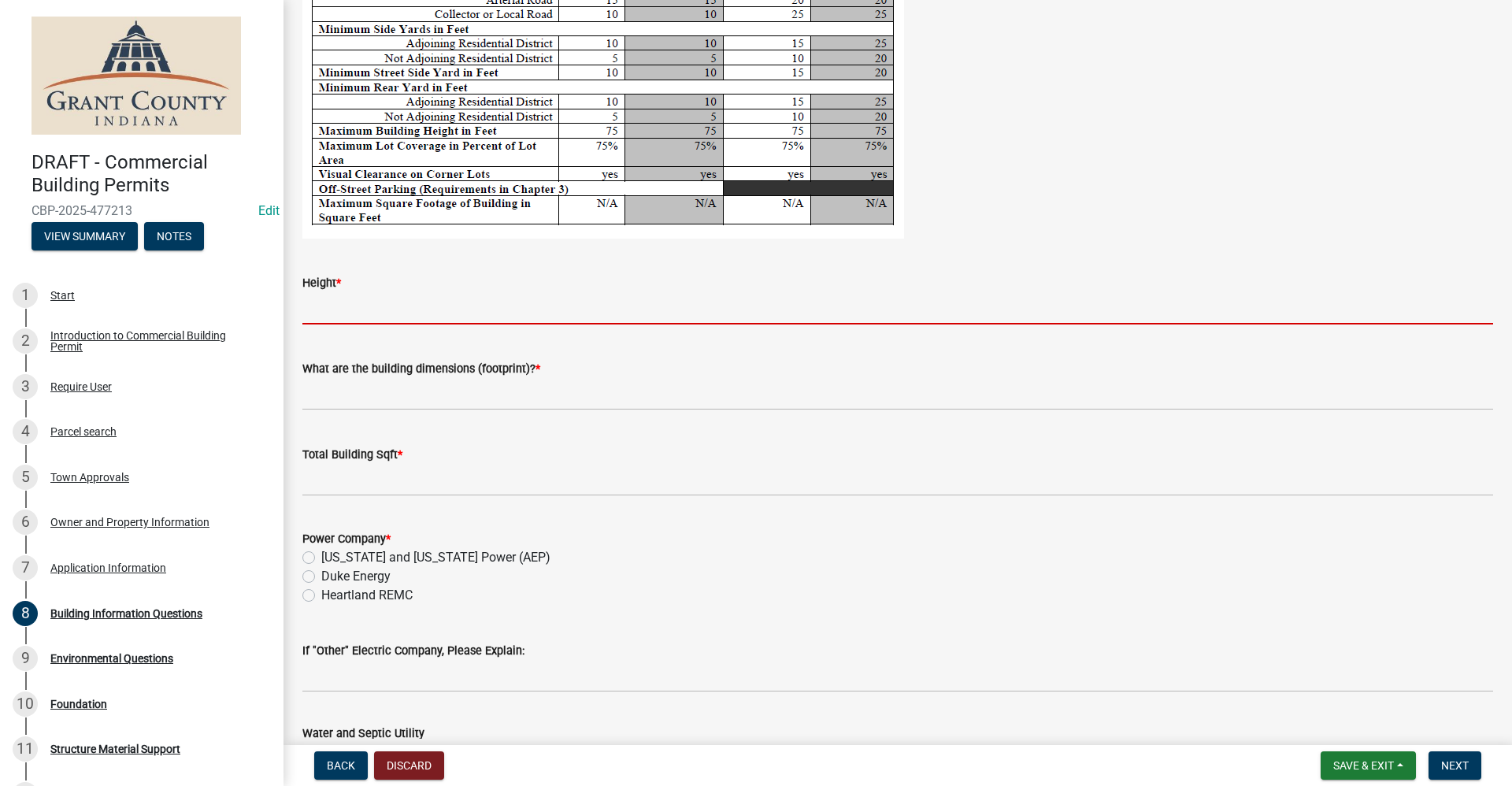
click at [377, 300] on input "Height *" at bounding box center [897, 307] width 1190 height 32
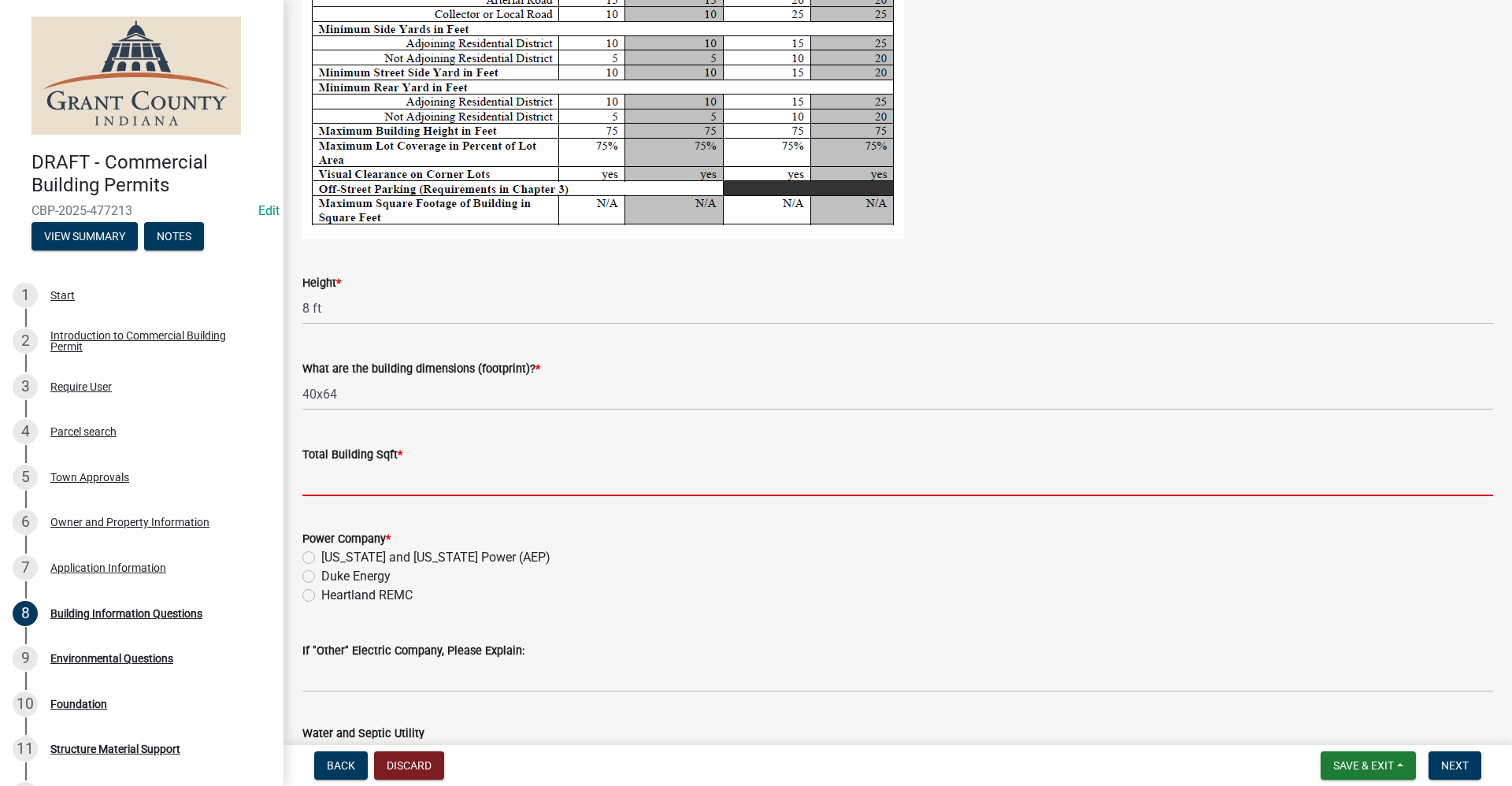
click at [352, 487] on input "text" at bounding box center [897, 480] width 1190 height 32
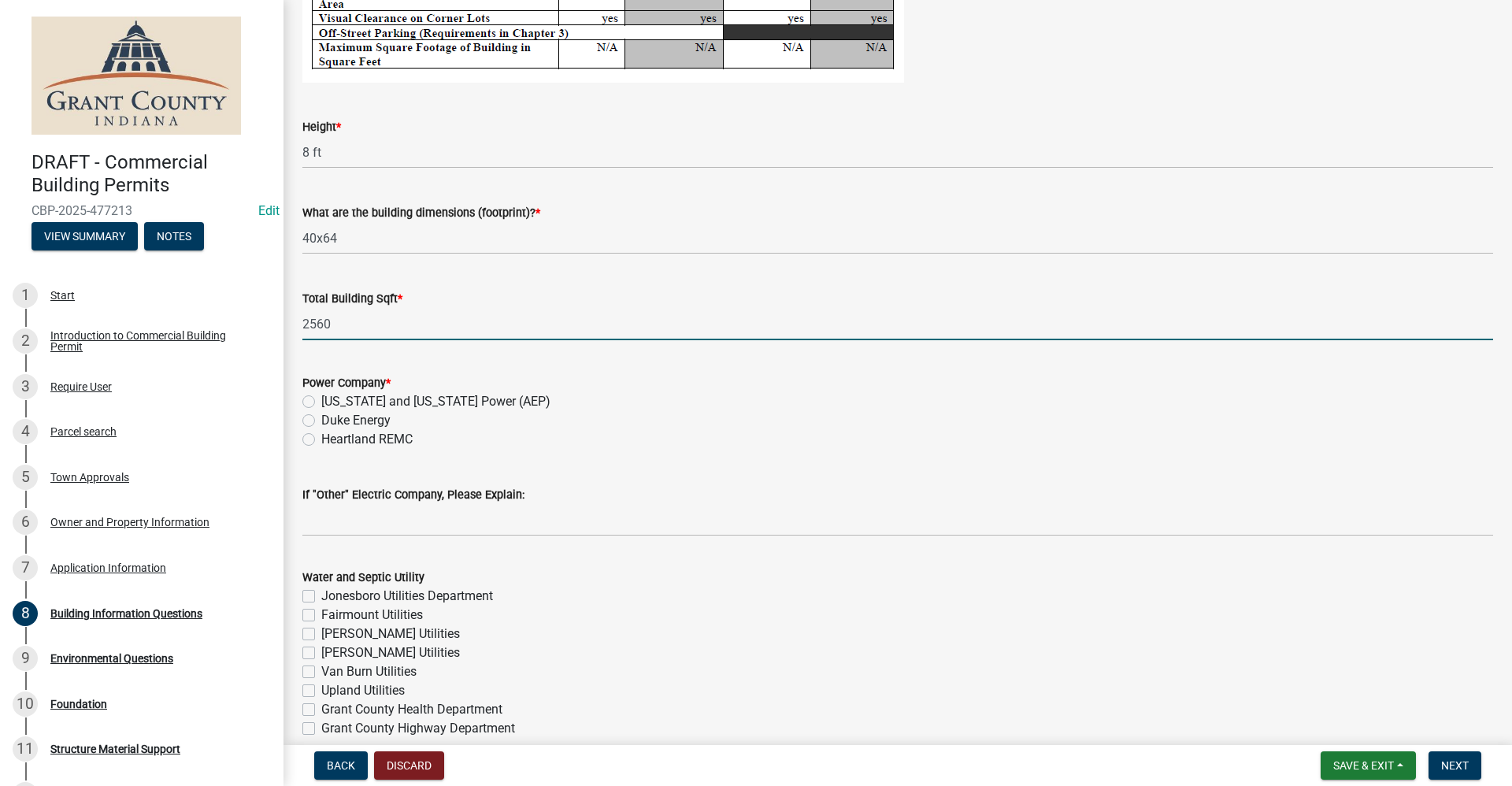
scroll to position [2912, 0]
click at [321, 400] on label "Indiana and Michigan Power (AEP)" at bounding box center [435, 399] width 229 height 18
click at [321, 400] on input "Indiana and Michigan Power (AEP)" at bounding box center [326, 395] width 11 height 11
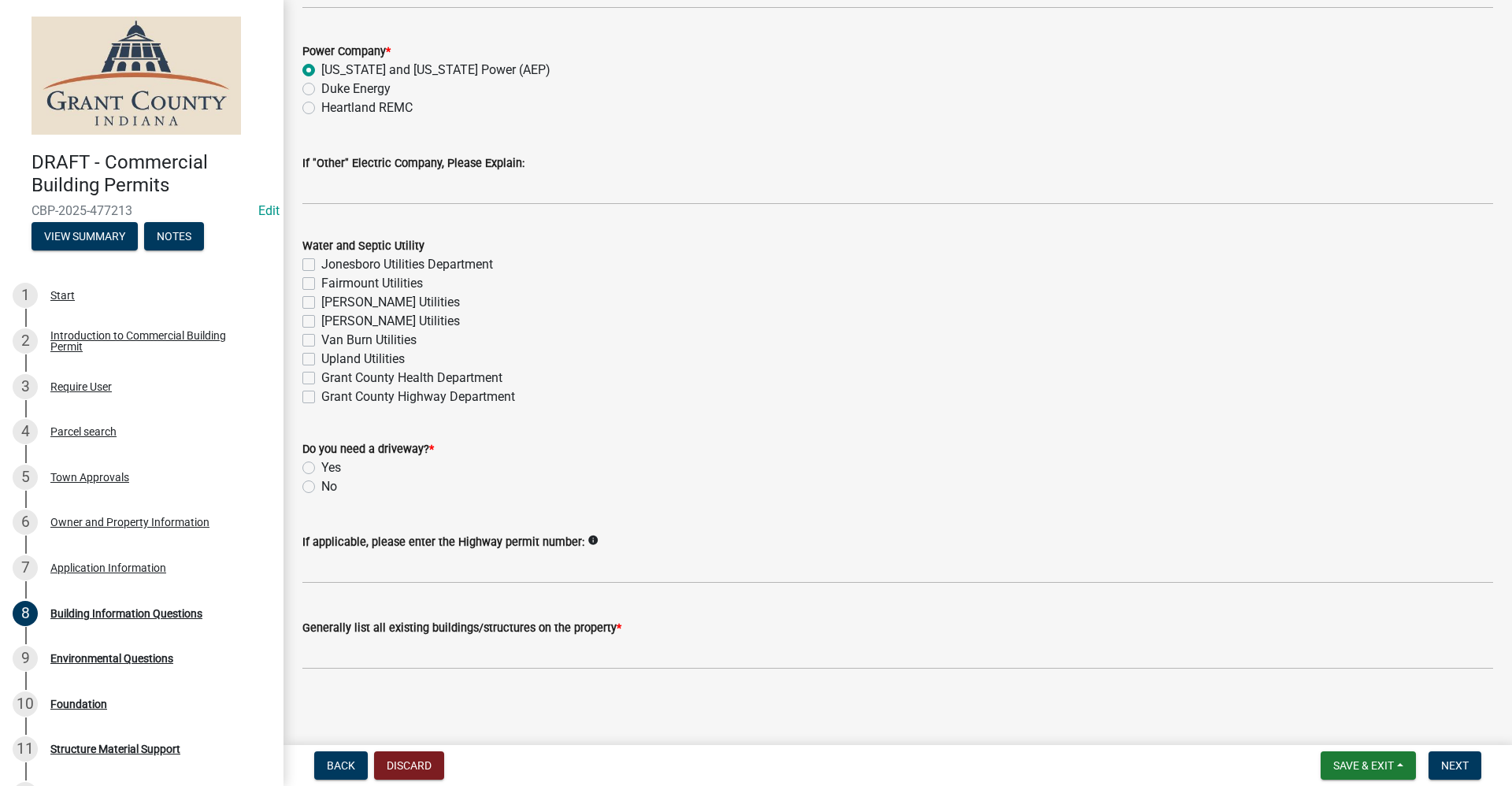
scroll to position [3247, 0]
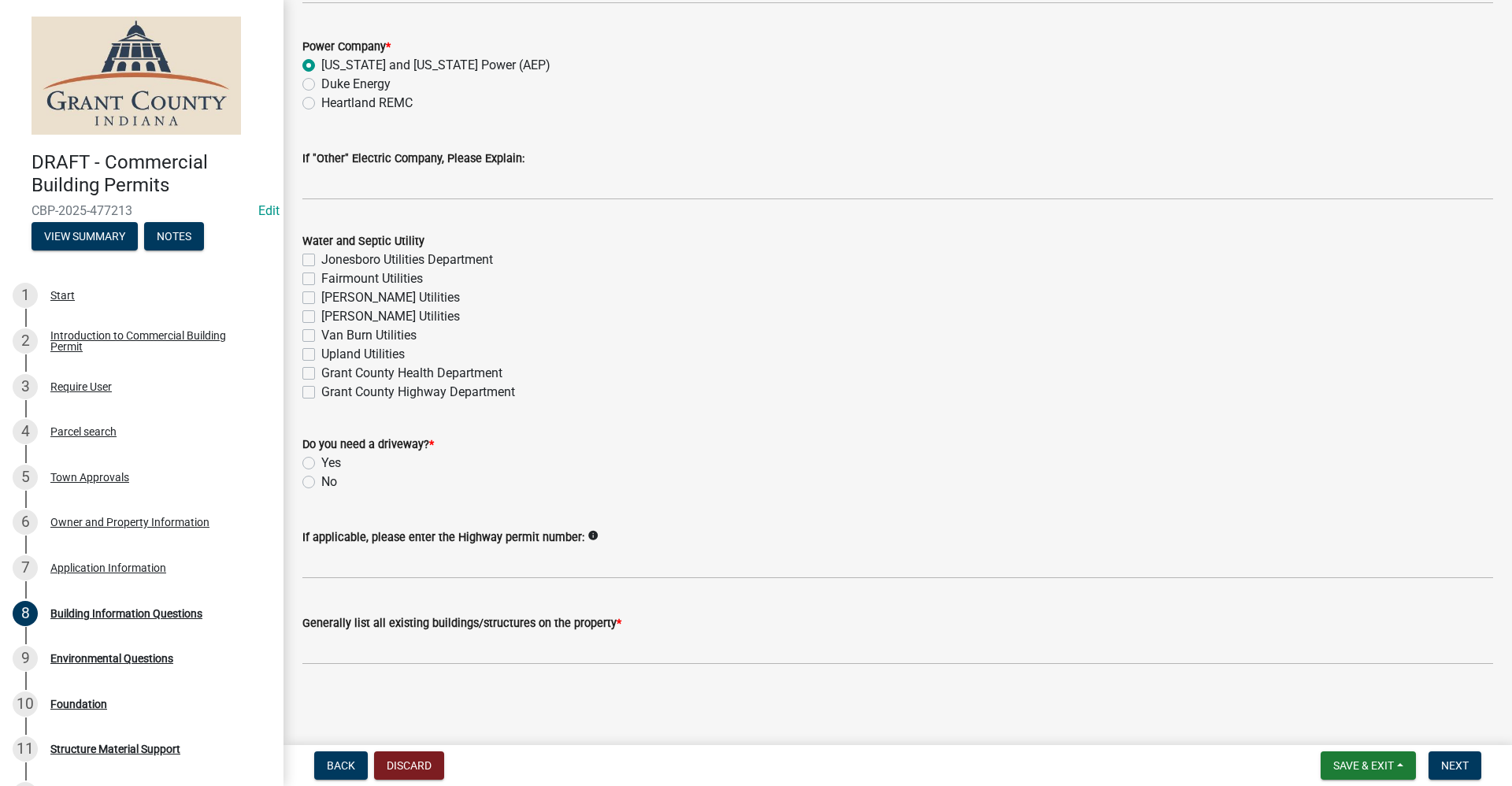
click at [321, 479] on label "No" at bounding box center [329, 481] width 16 height 18
click at [321, 479] on input "No" at bounding box center [326, 477] width 11 height 11
click at [1456, 769] on span "Next" at bounding box center [1455, 765] width 27 height 13
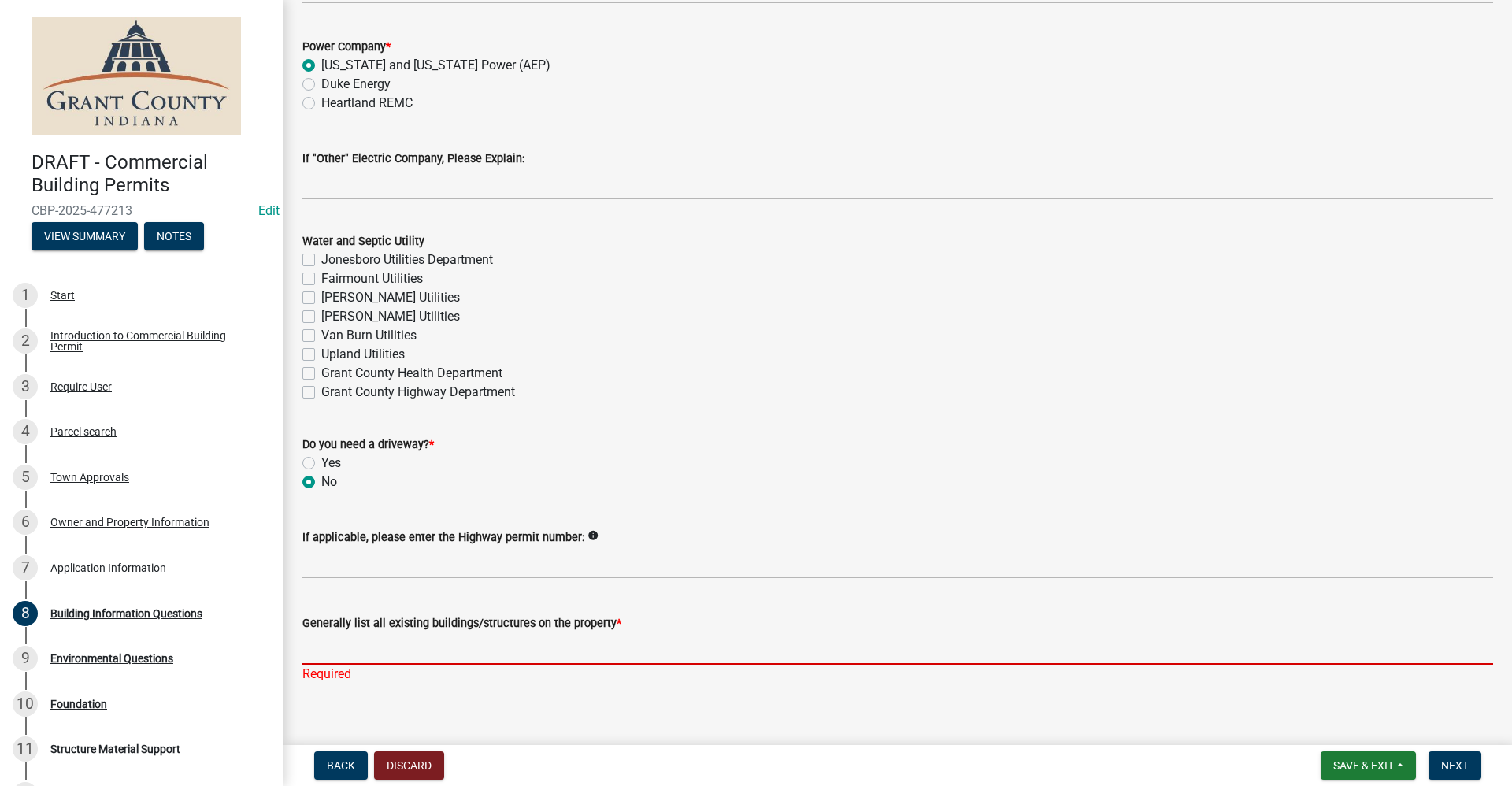
click at [328, 646] on input "Generally list all existing buildings/structures on the property *" at bounding box center [897, 648] width 1190 height 32
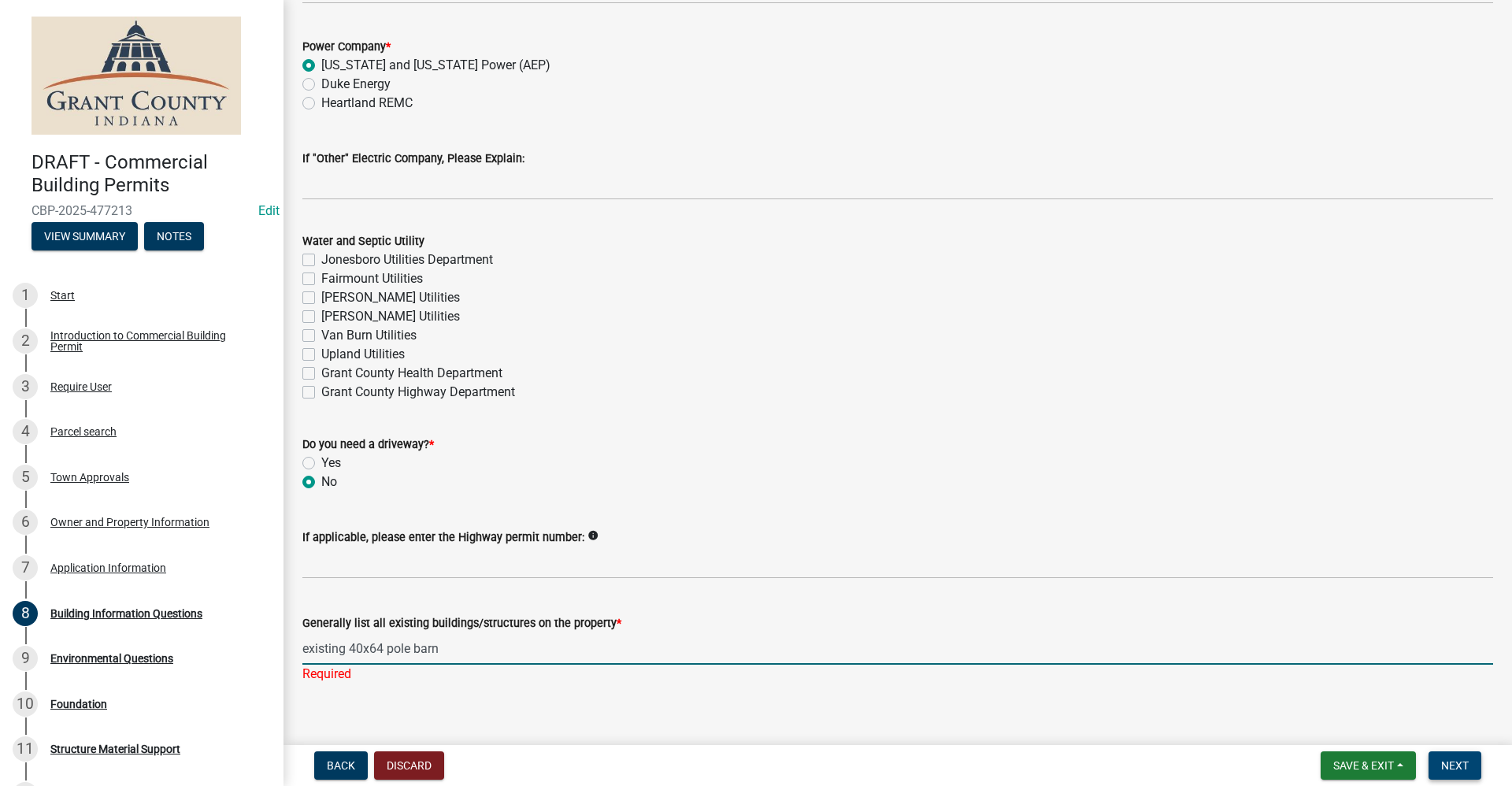
click at [1463, 768] on span "Next" at bounding box center [1455, 765] width 27 height 13
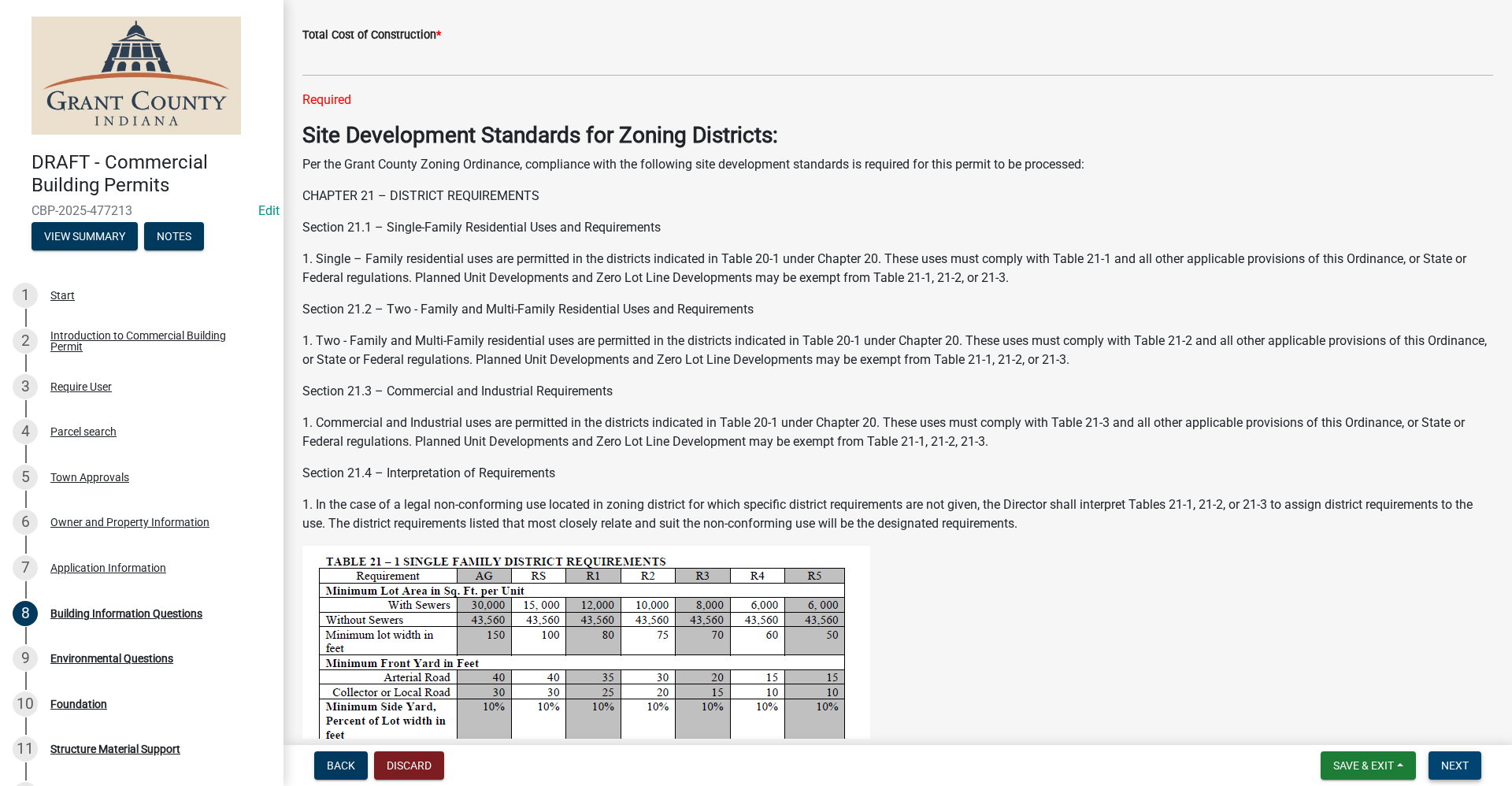
scroll to position [0, 0]
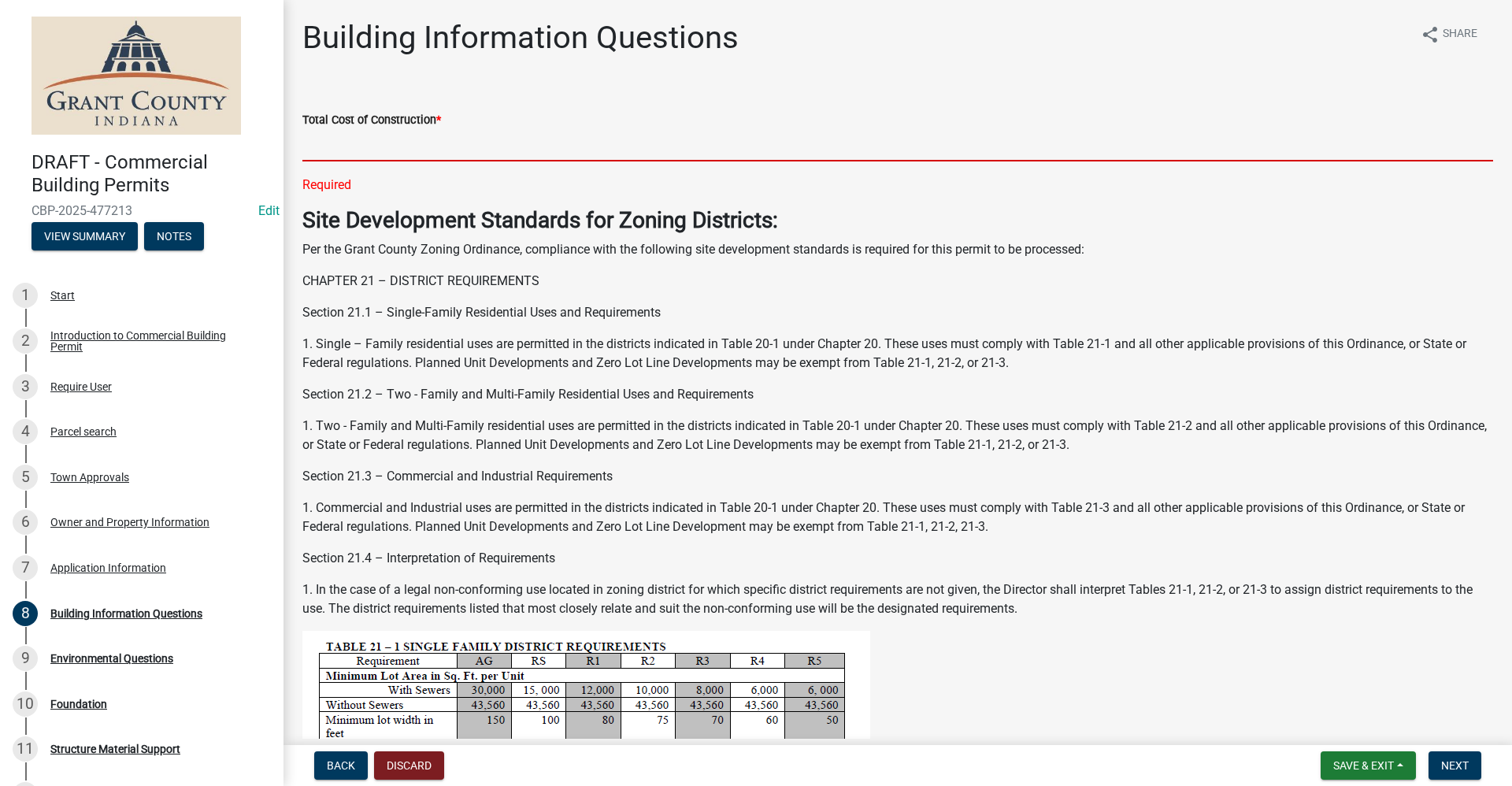
click at [342, 153] on input "text" at bounding box center [897, 145] width 1190 height 32
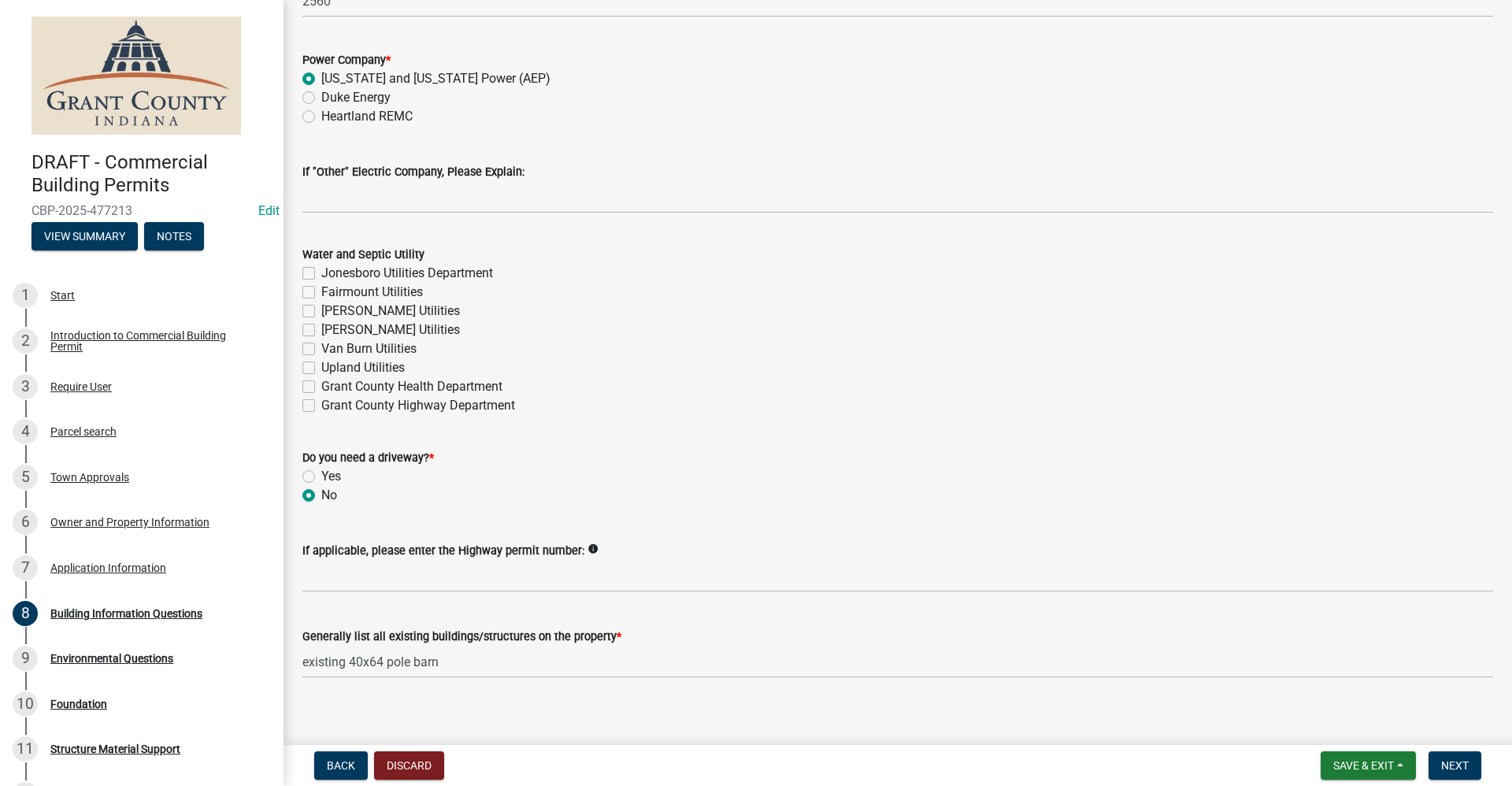
scroll to position [3278, 0]
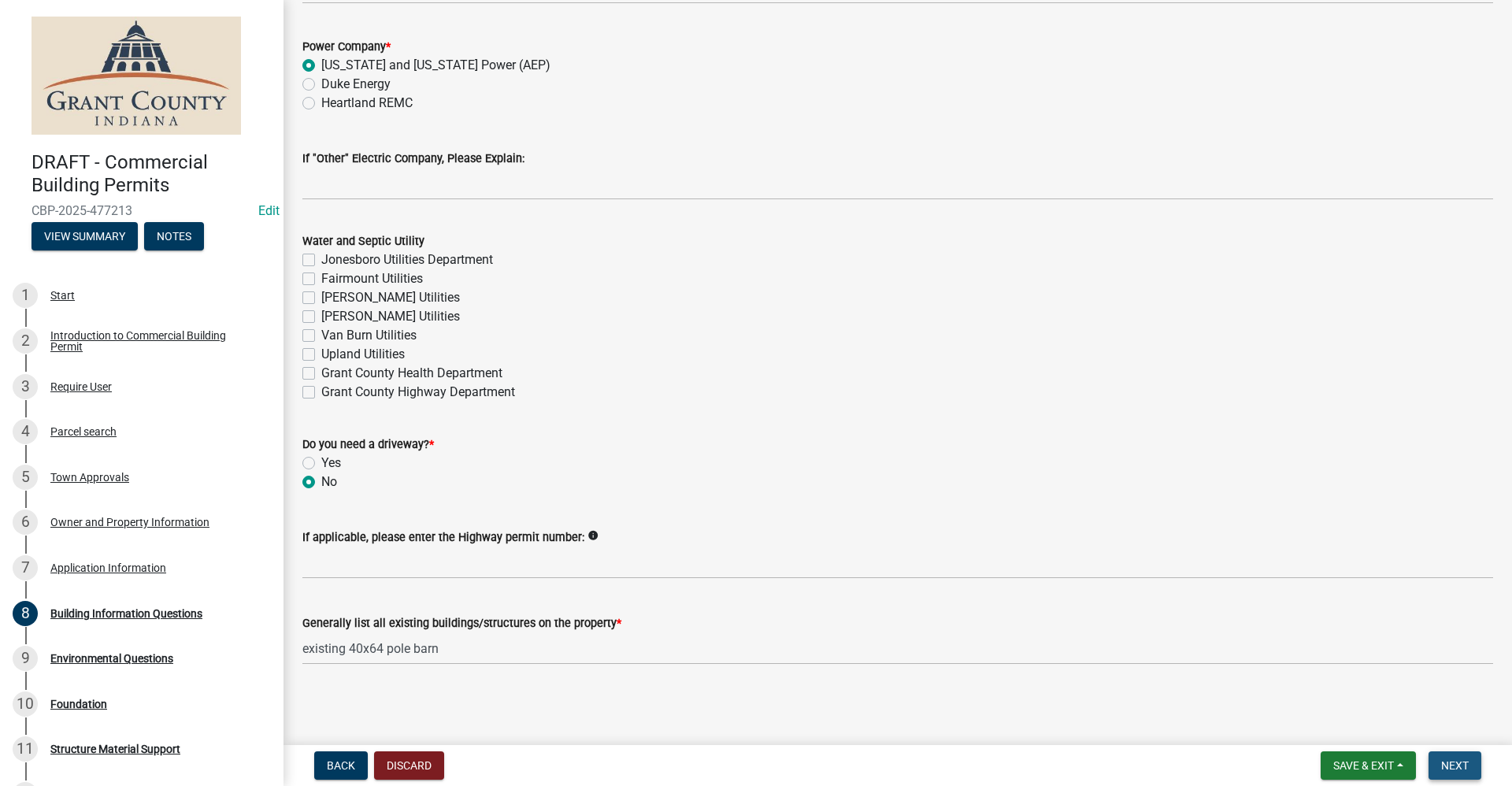
click at [1454, 769] on span "Next" at bounding box center [1455, 765] width 27 height 13
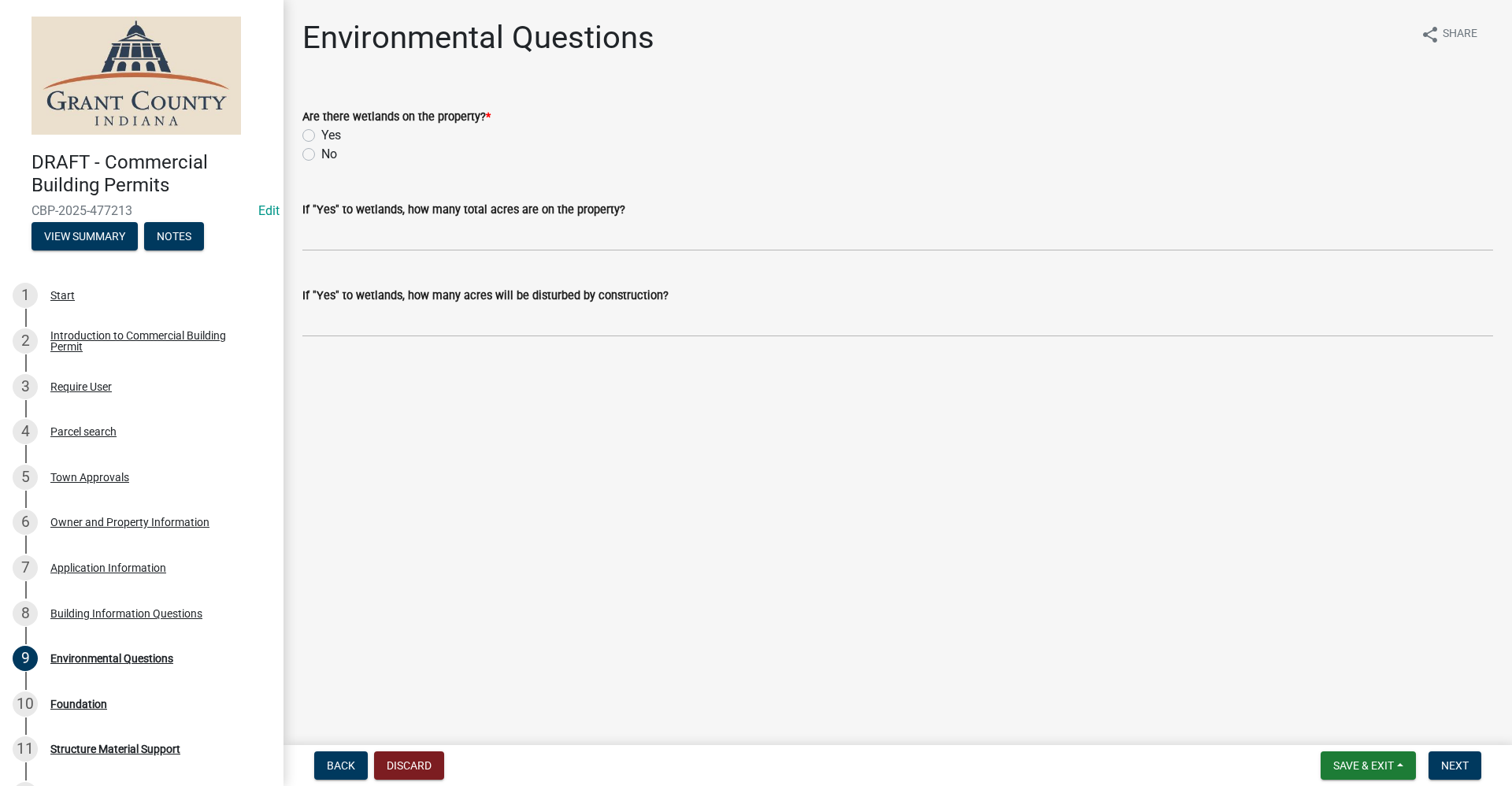
click at [321, 156] on label "No" at bounding box center [329, 154] width 16 height 18
click at [321, 155] on input "No" at bounding box center [326, 150] width 11 height 11
click at [1464, 765] on span "Next" at bounding box center [1455, 765] width 27 height 13
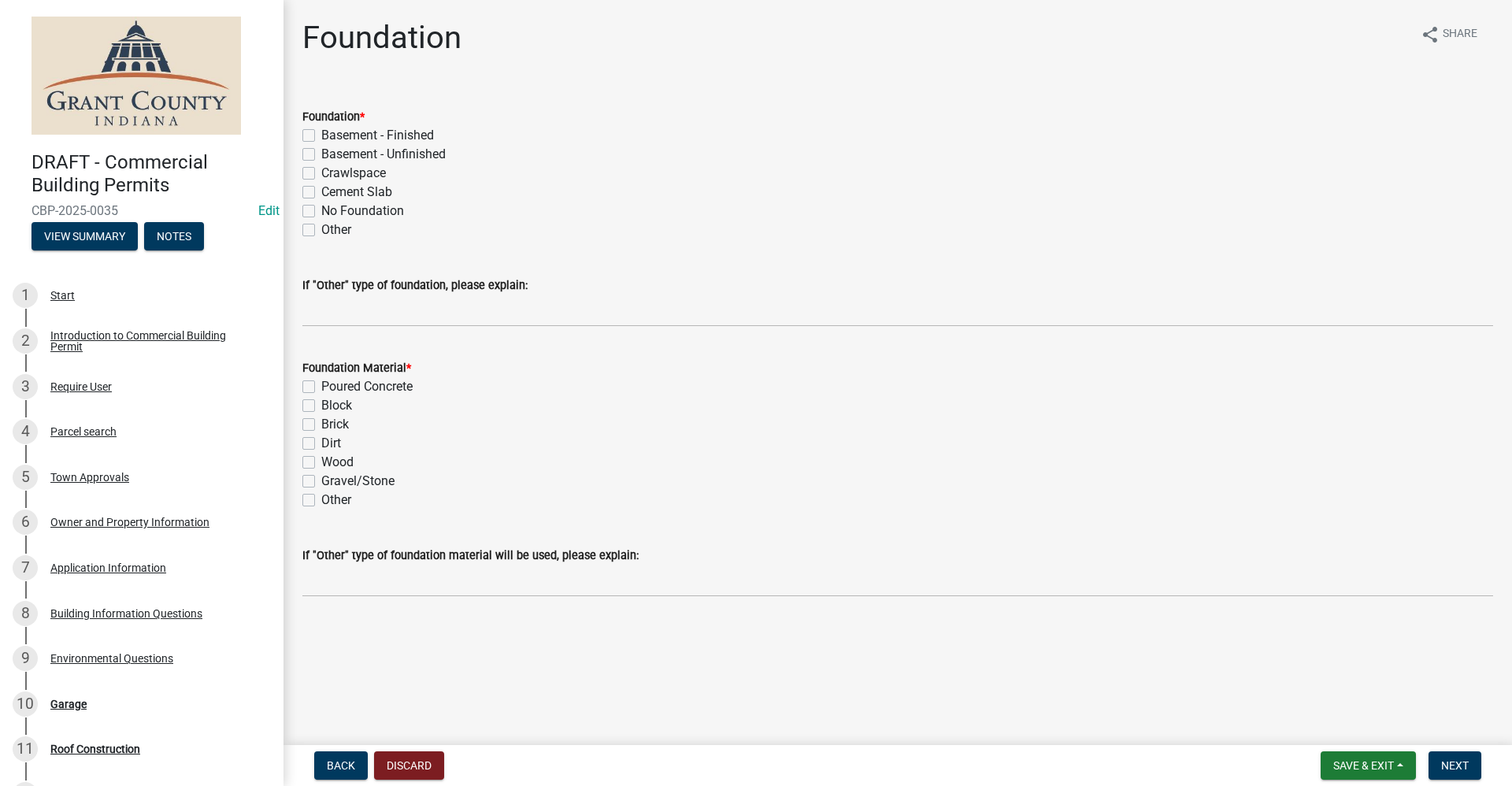
click at [321, 195] on label "Cement Slab" at bounding box center [356, 192] width 71 height 18
click at [321, 193] on input "Cement Slab" at bounding box center [326, 188] width 11 height 11
click at [321, 385] on label "Poured Concrete" at bounding box center [367, 386] width 91 height 18
click at [321, 385] on input "Poured Concrete" at bounding box center [326, 382] width 11 height 11
click at [1458, 766] on span "Next" at bounding box center [1455, 765] width 27 height 13
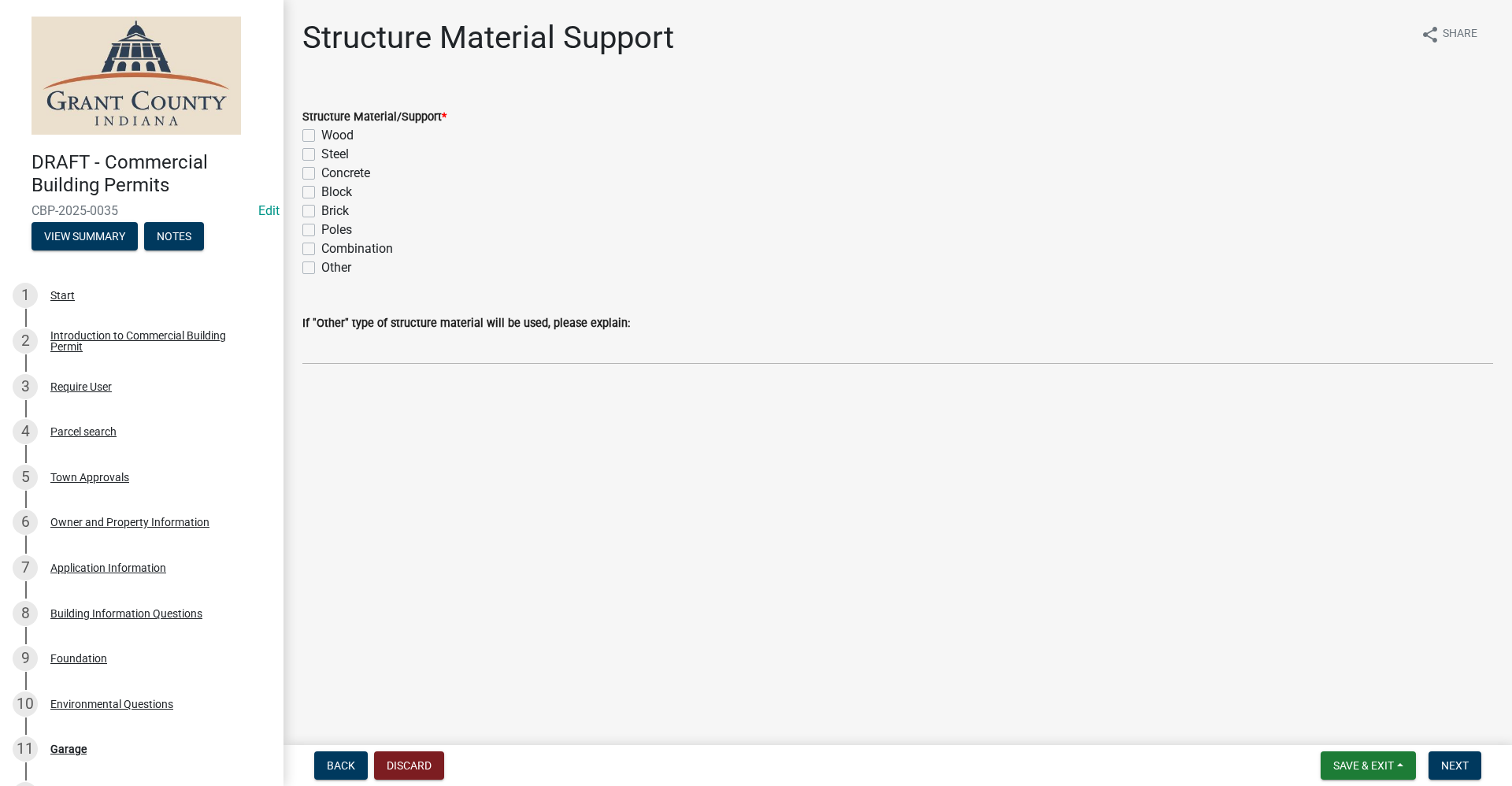
click at [321, 137] on label "Wood" at bounding box center [337, 134] width 32 height 18
click at [321, 136] on input "Wood" at bounding box center [326, 130] width 11 height 11
click at [1457, 767] on span "Next" at bounding box center [1455, 765] width 27 height 13
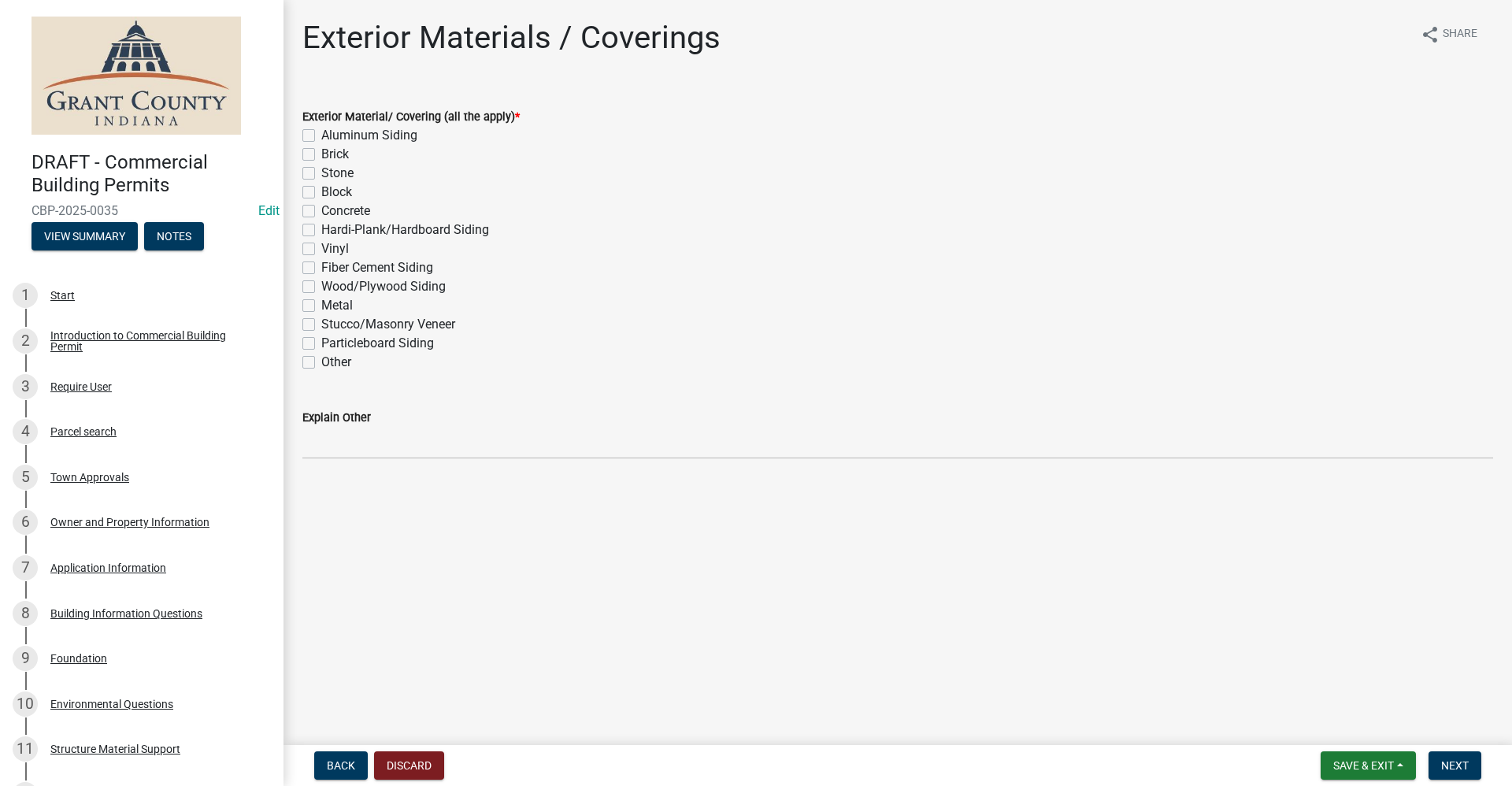
click at [321, 304] on label "Metal" at bounding box center [337, 304] width 31 height 18
click at [321, 304] on input "Metal" at bounding box center [326, 301] width 11 height 11
click at [1453, 769] on span "Next" at bounding box center [1455, 765] width 27 height 13
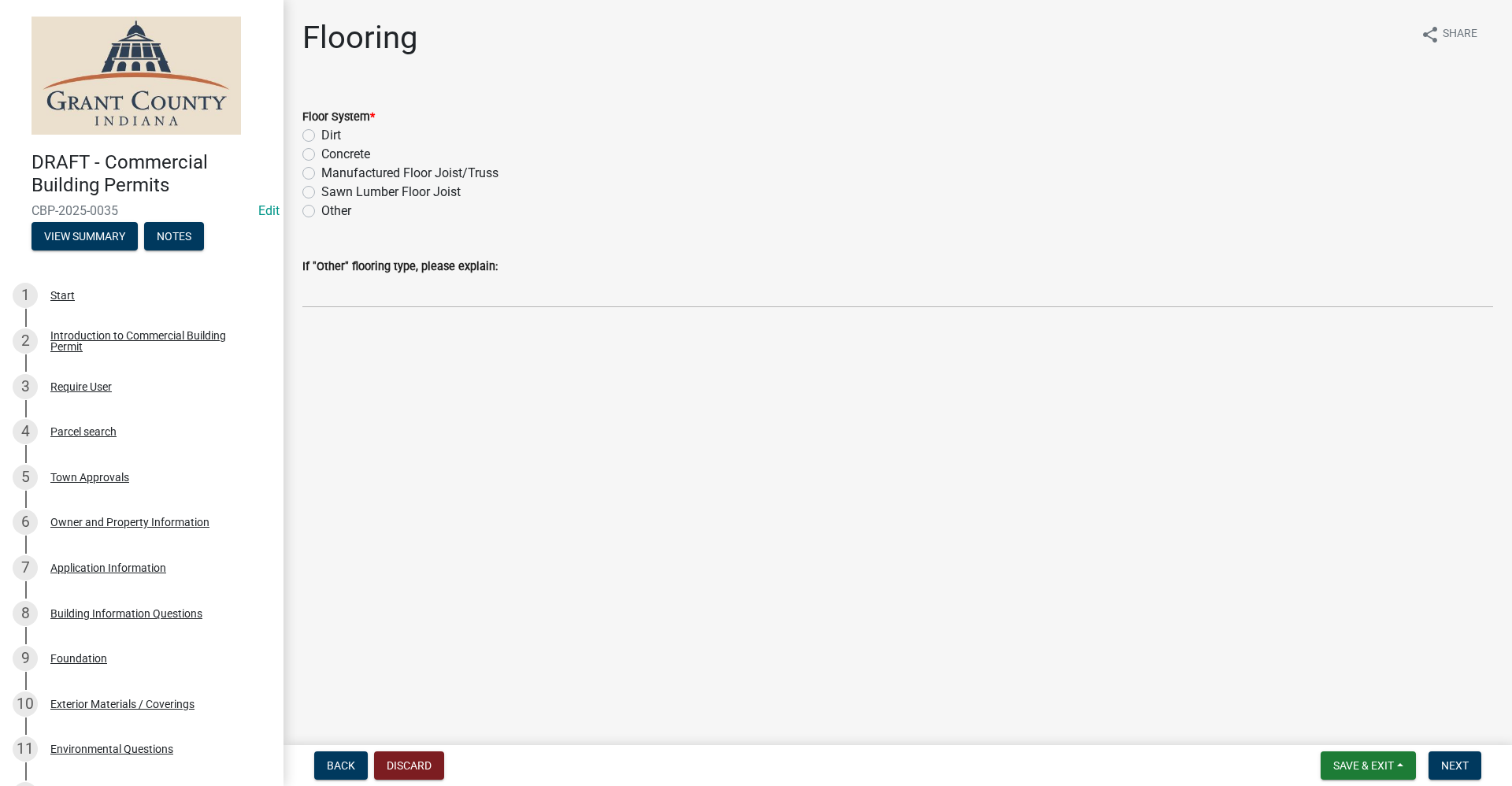
click at [321, 157] on label "Concrete" at bounding box center [345, 154] width 49 height 18
click at [321, 155] on input "Concrete" at bounding box center [326, 150] width 11 height 11
click at [1453, 767] on span "Next" at bounding box center [1455, 765] width 27 height 13
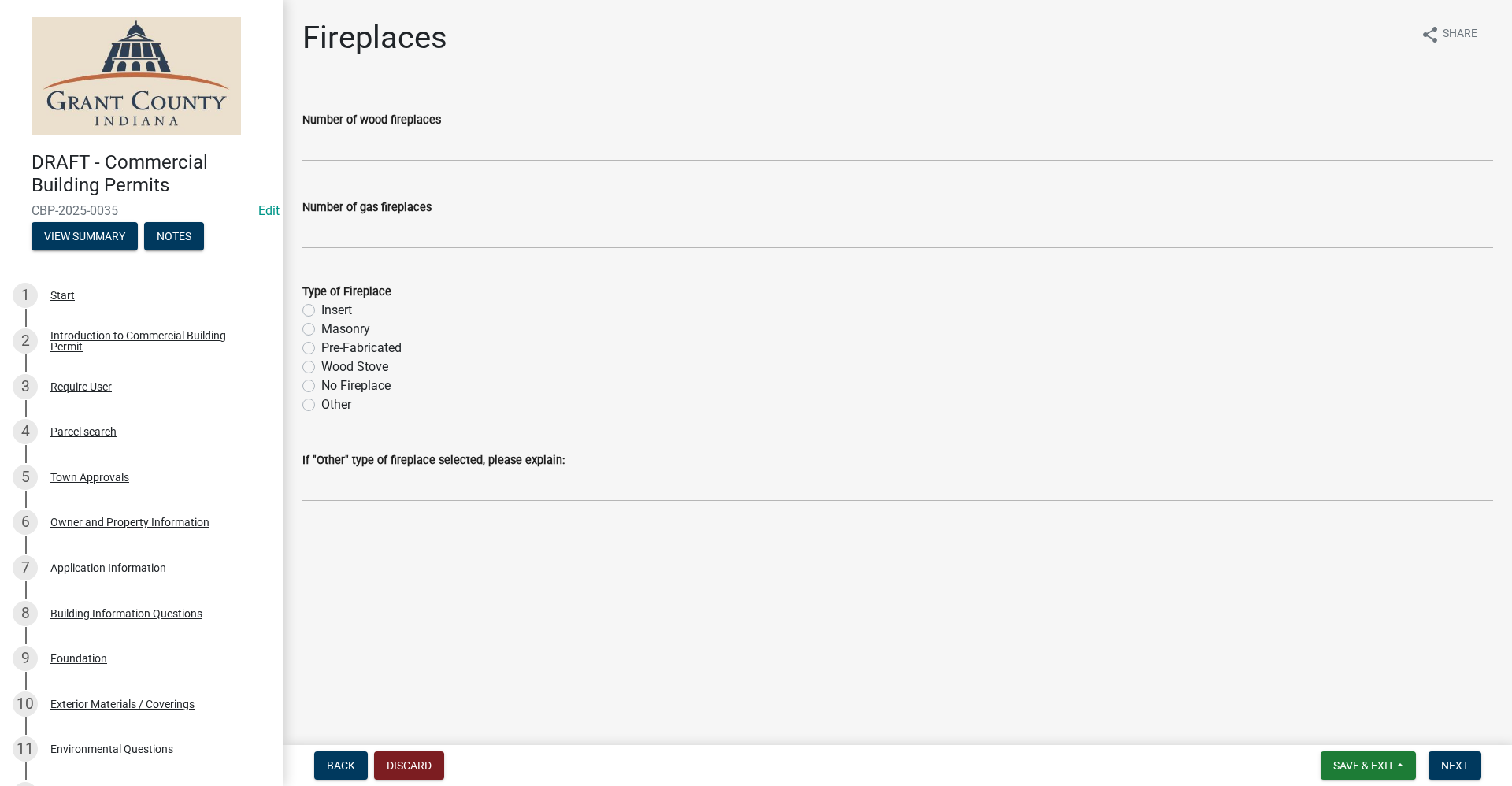
click at [321, 386] on label "No Fireplace" at bounding box center [355, 385] width 69 height 18
click at [321, 386] on input "No Fireplace" at bounding box center [326, 381] width 11 height 11
click at [1458, 769] on span "Next" at bounding box center [1455, 765] width 27 height 13
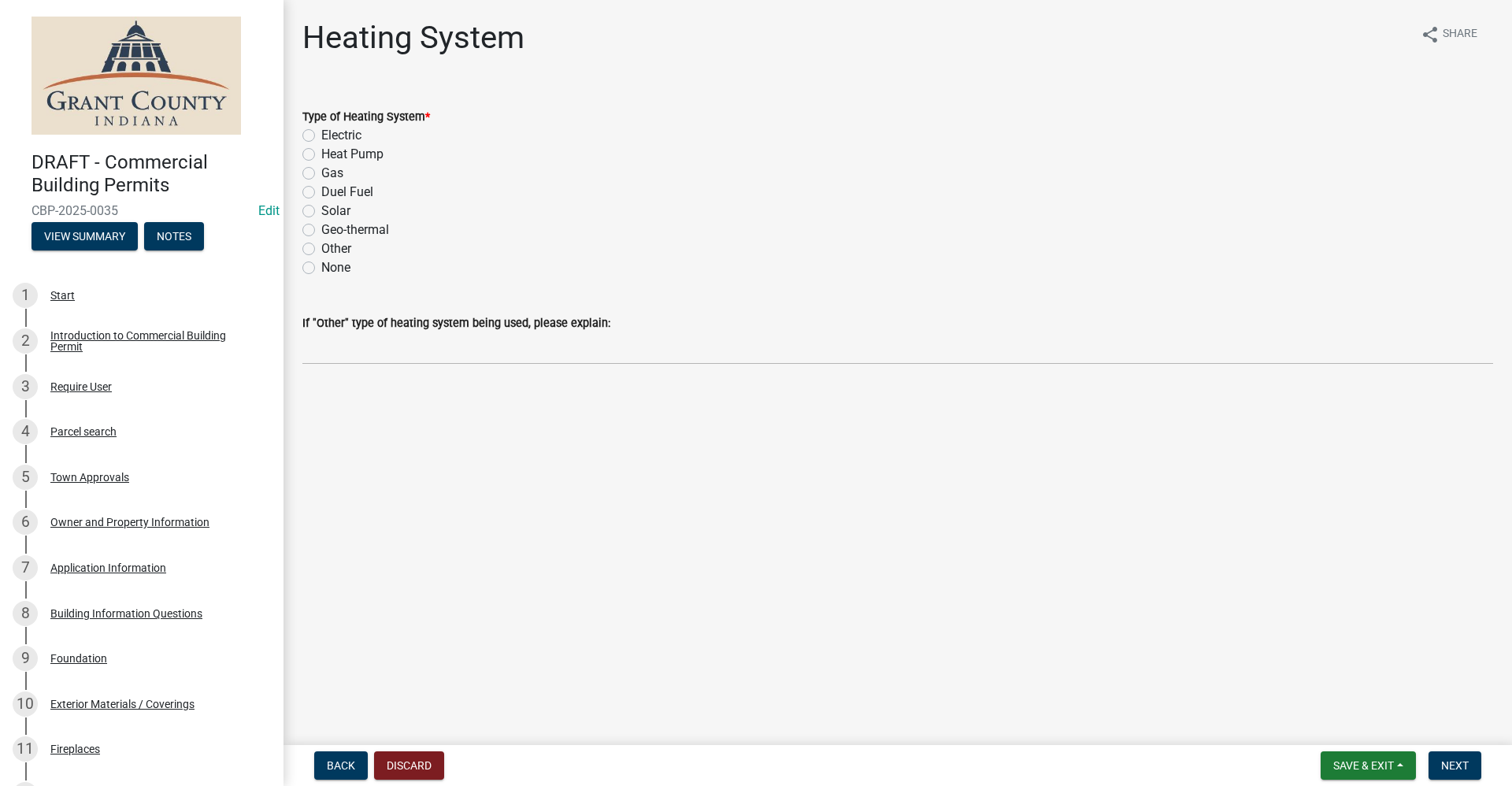
drag, startPoint x: 311, startPoint y: 269, endPoint x: 361, endPoint y: 306, distance: 62.2
click at [321, 269] on label "None" at bounding box center [336, 267] width 29 height 18
click at [321, 268] on input "None" at bounding box center [326, 263] width 11 height 11
click at [1451, 767] on span "Next" at bounding box center [1455, 765] width 27 height 13
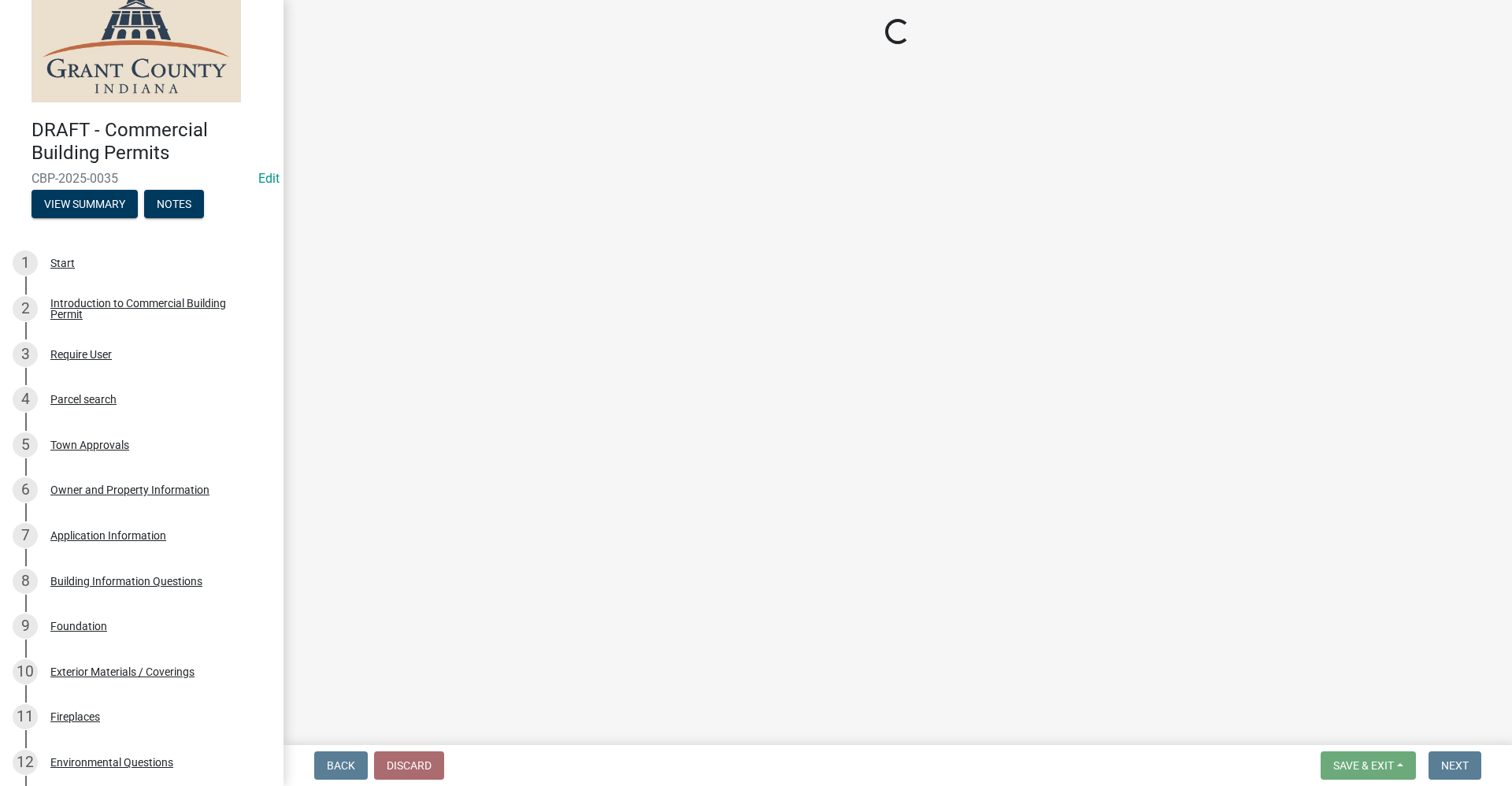
scroll to position [66, 0]
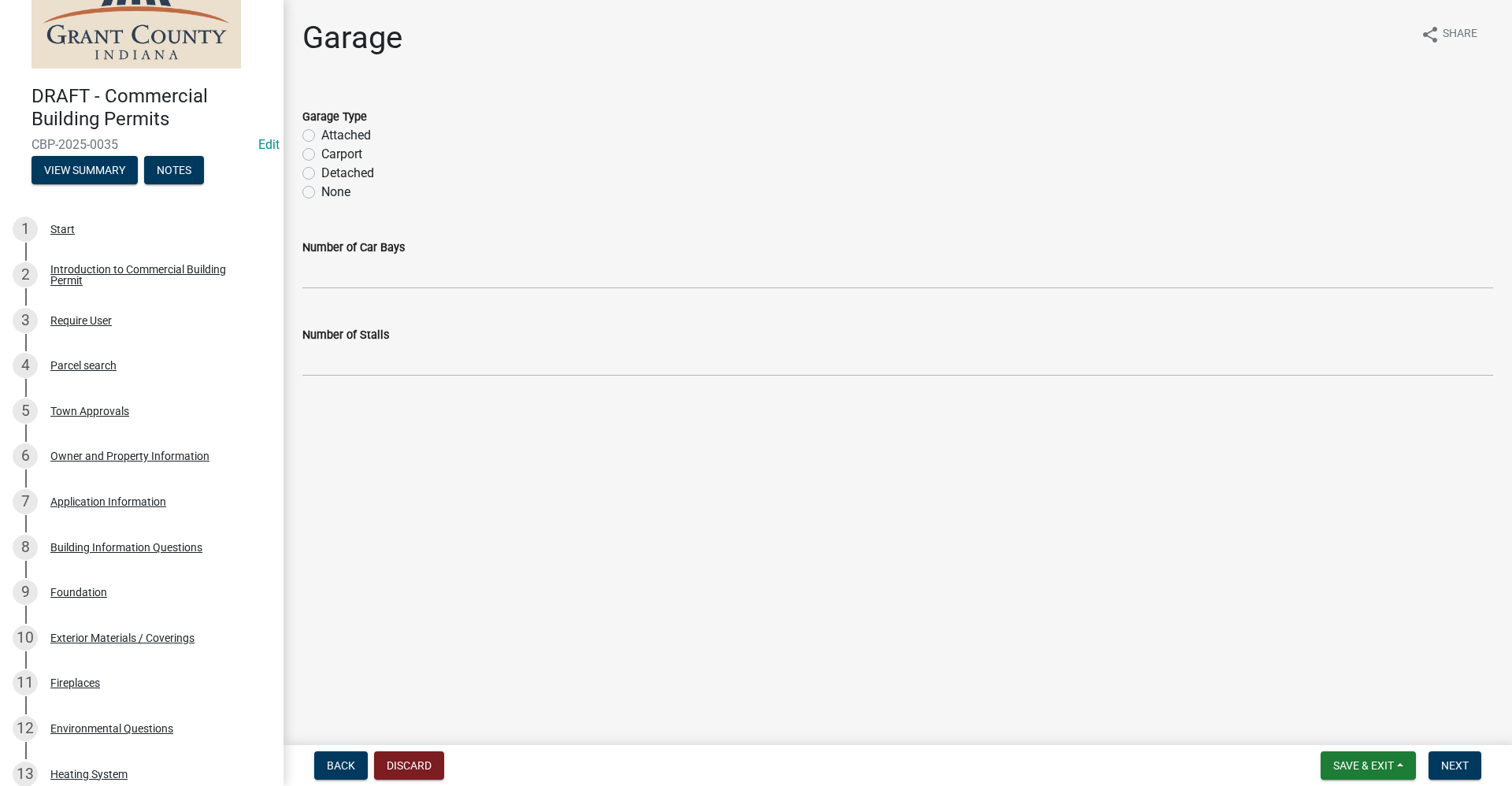
click at [321, 194] on label "None" at bounding box center [336, 192] width 29 height 18
click at [321, 193] on input "None" at bounding box center [326, 188] width 11 height 11
click at [1451, 765] on span "Next" at bounding box center [1455, 765] width 27 height 13
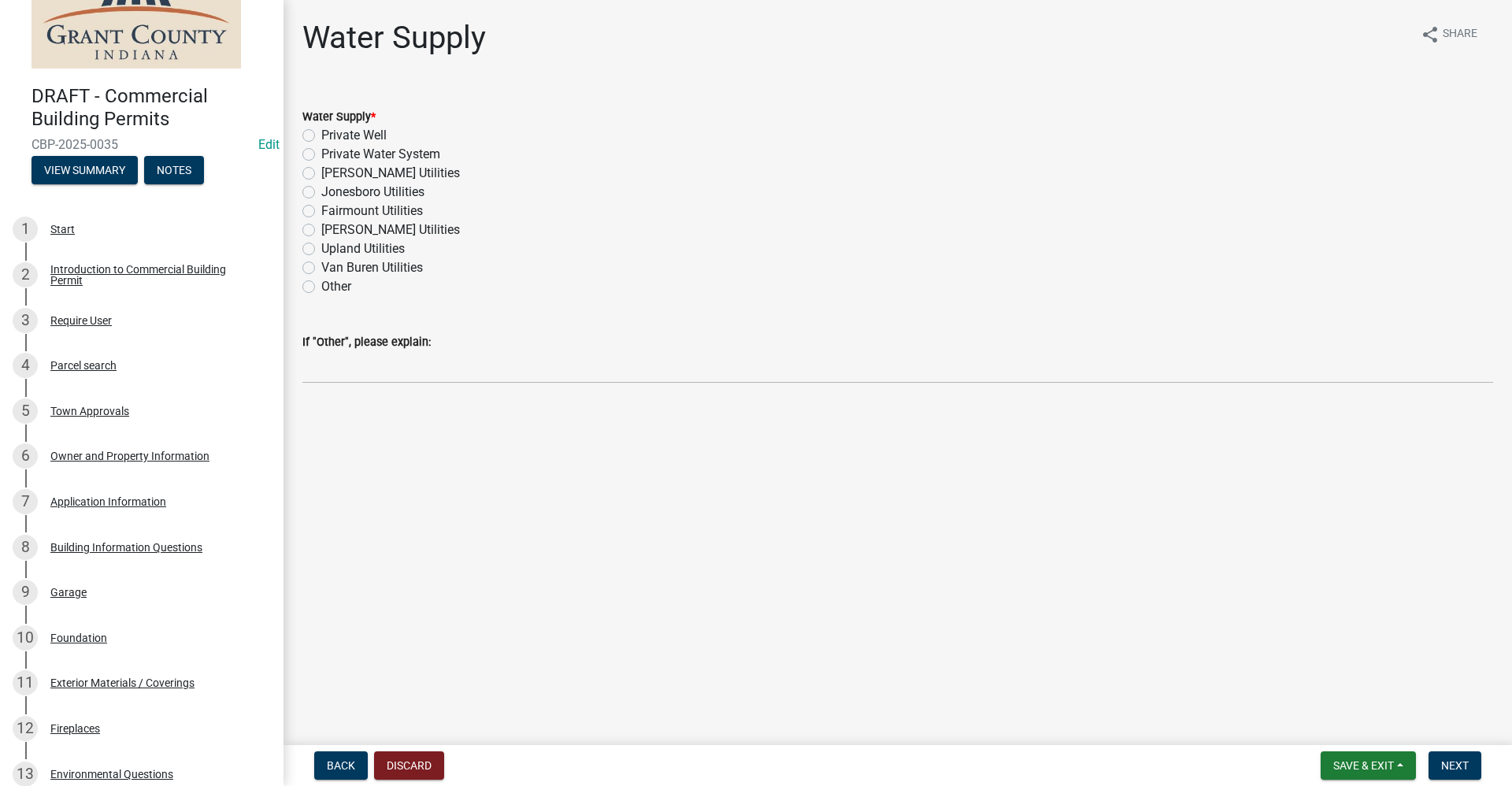
click at [321, 287] on label "Other" at bounding box center [336, 286] width 30 height 18
click at [321, 287] on input "Other" at bounding box center [326, 282] width 11 height 11
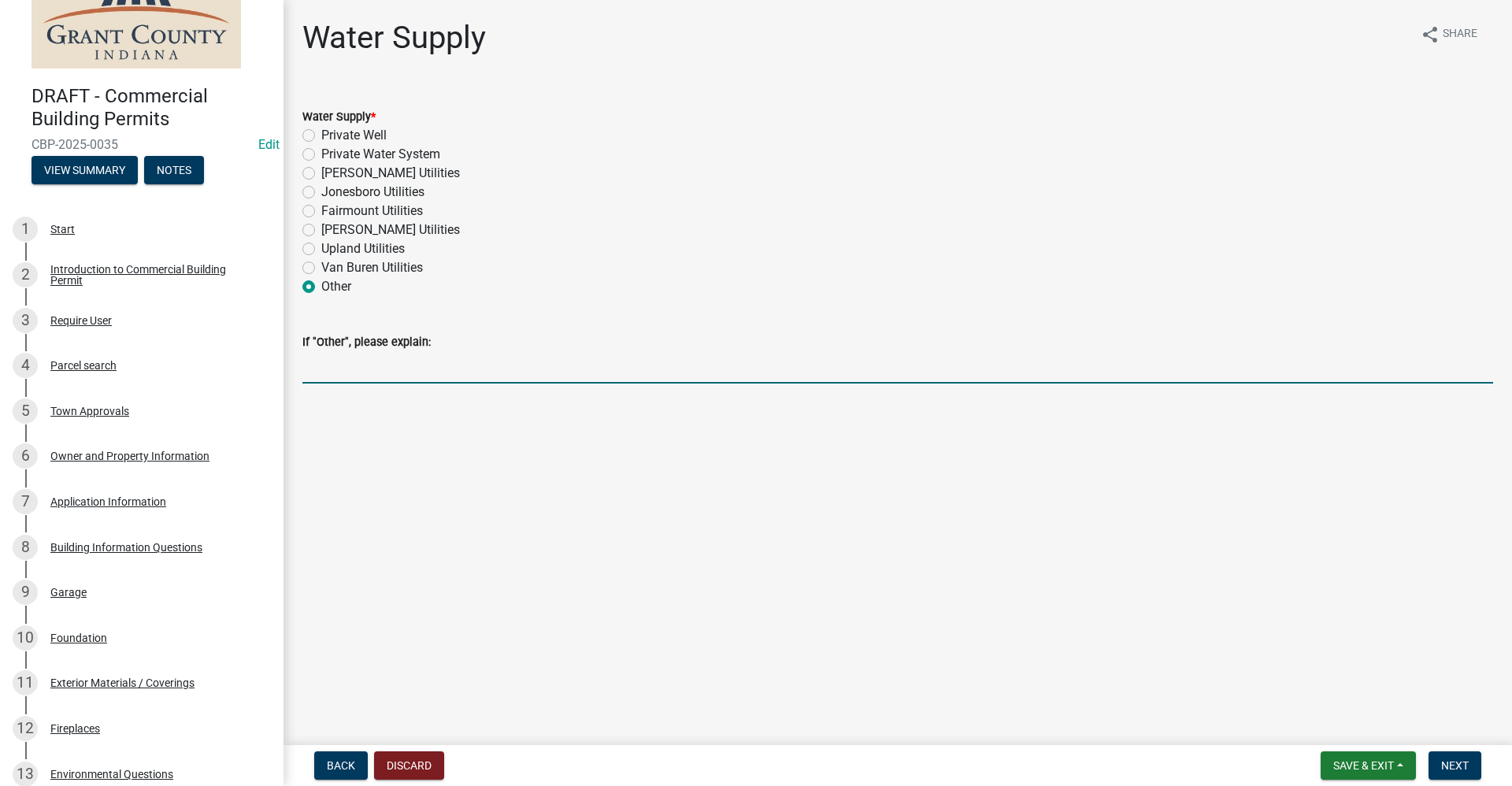
click at [340, 364] on input "If "Other", please explain:" at bounding box center [897, 367] width 1190 height 32
click at [1453, 760] on span "Next" at bounding box center [1455, 765] width 27 height 13
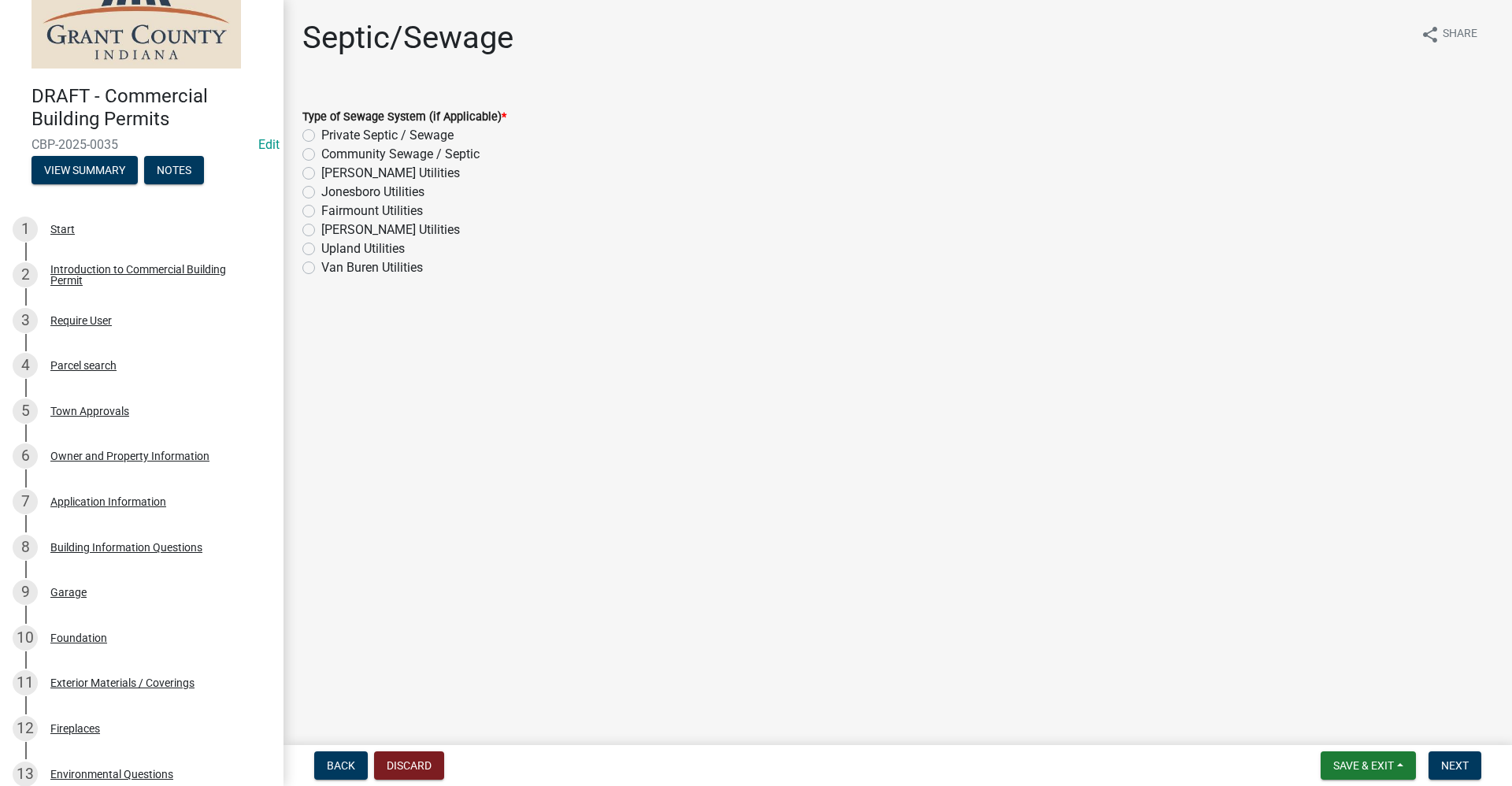
click at [321, 136] on label "Private Septic / Sewage" at bounding box center [387, 134] width 132 height 18
click at [321, 136] on input "Private Septic / Sewage" at bounding box center [326, 130] width 11 height 11
click at [315, 151] on div "Community Sewage / Septic" at bounding box center [897, 154] width 1190 height 18
click at [321, 155] on label "Community Sewage / Septic" at bounding box center [400, 154] width 159 height 18
click at [321, 155] on input "Community Sewage / Septic" at bounding box center [326, 150] width 11 height 11
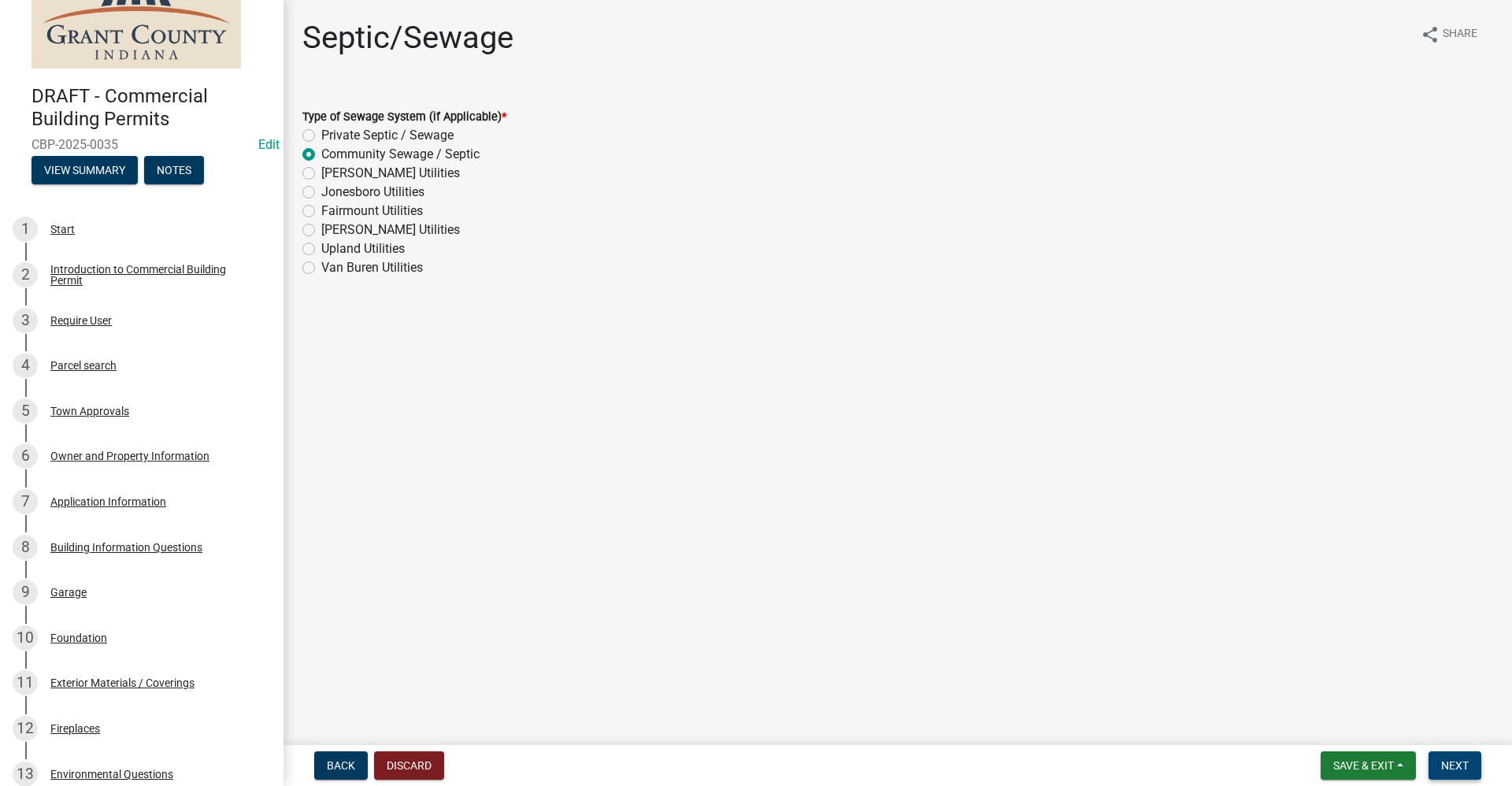
click at [1457, 764] on span "Next" at bounding box center [1455, 765] width 27 height 13
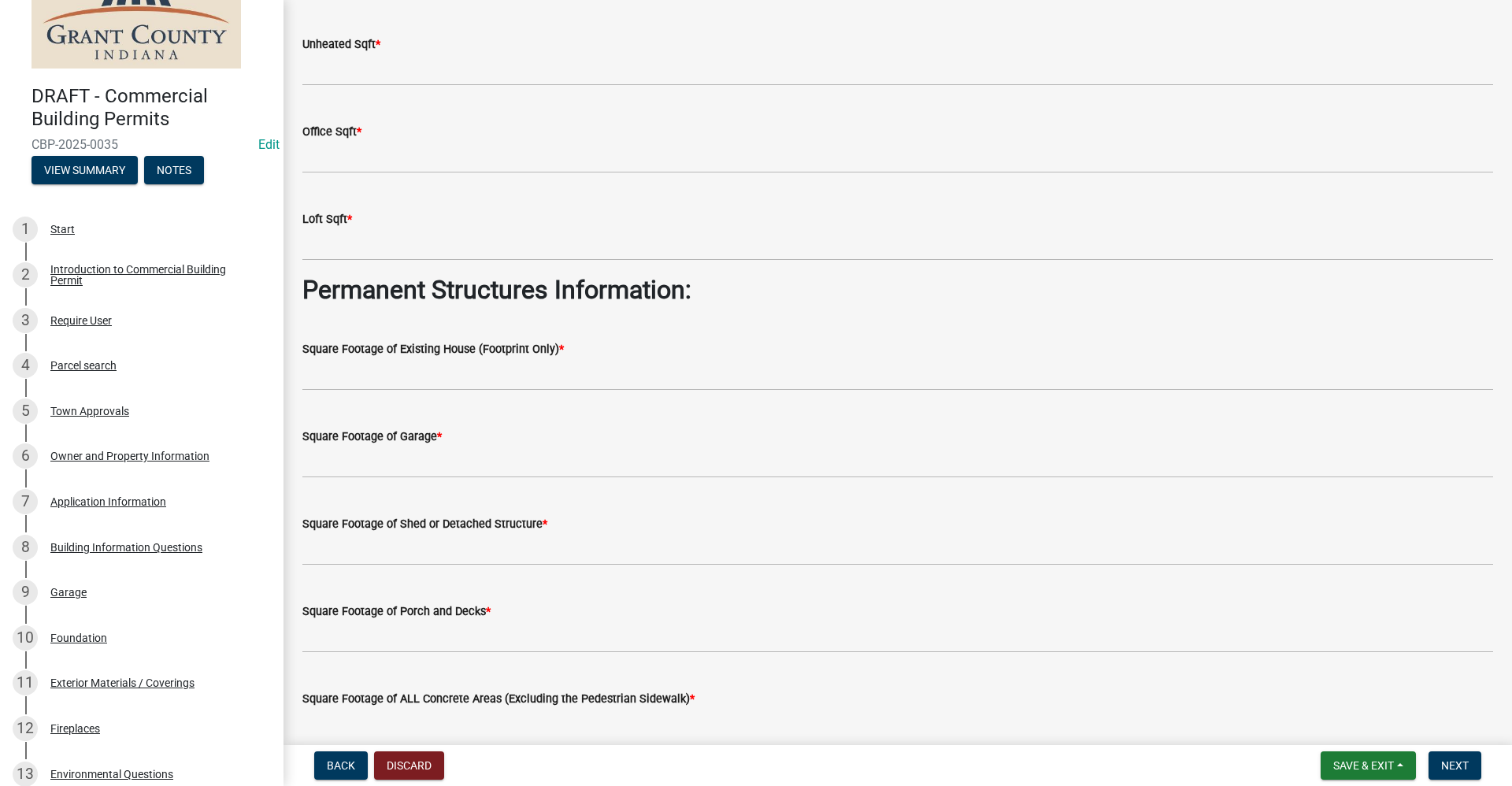
scroll to position [0, 0]
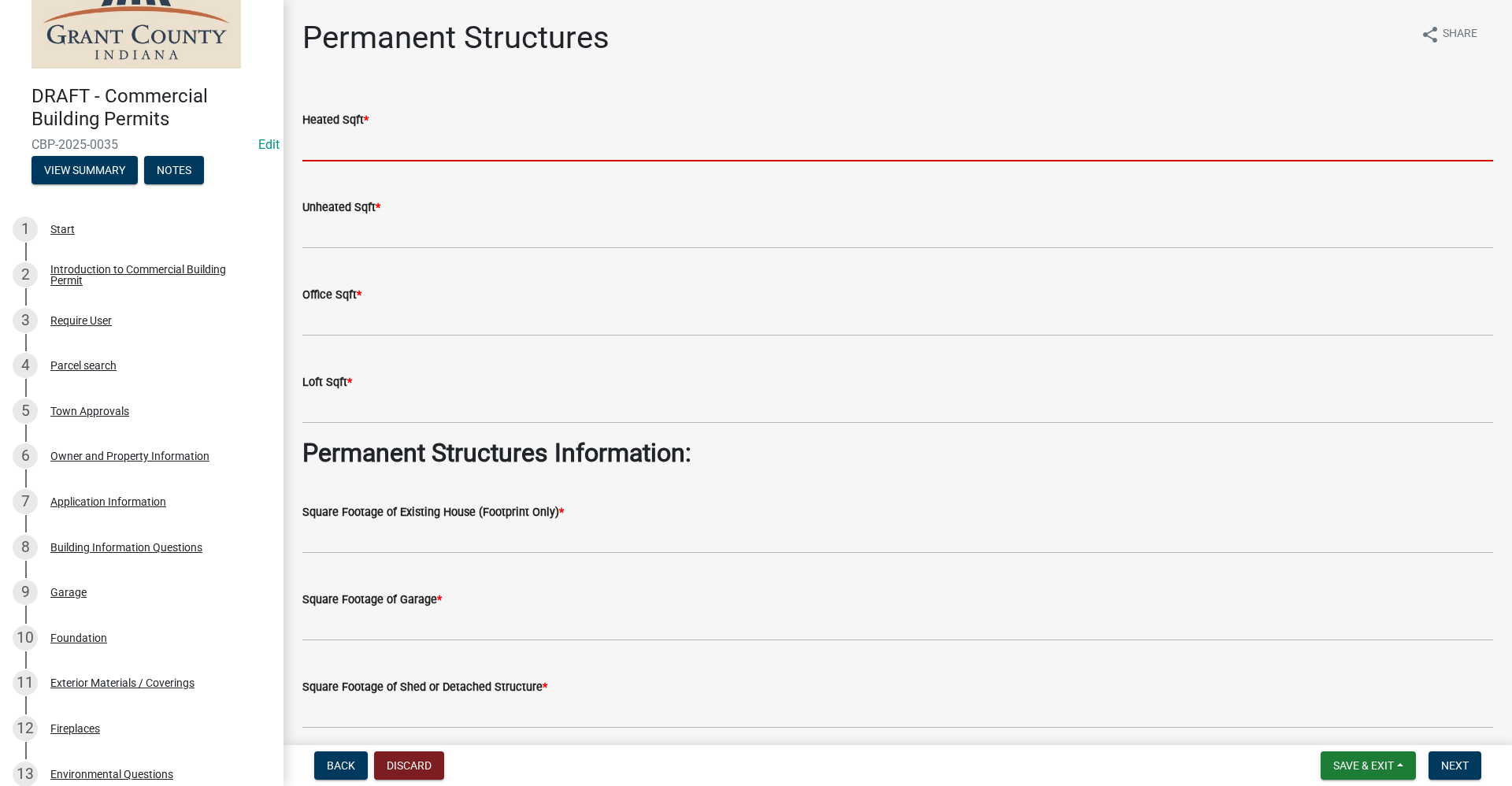
click at [351, 147] on input "text" at bounding box center [897, 145] width 1190 height 32
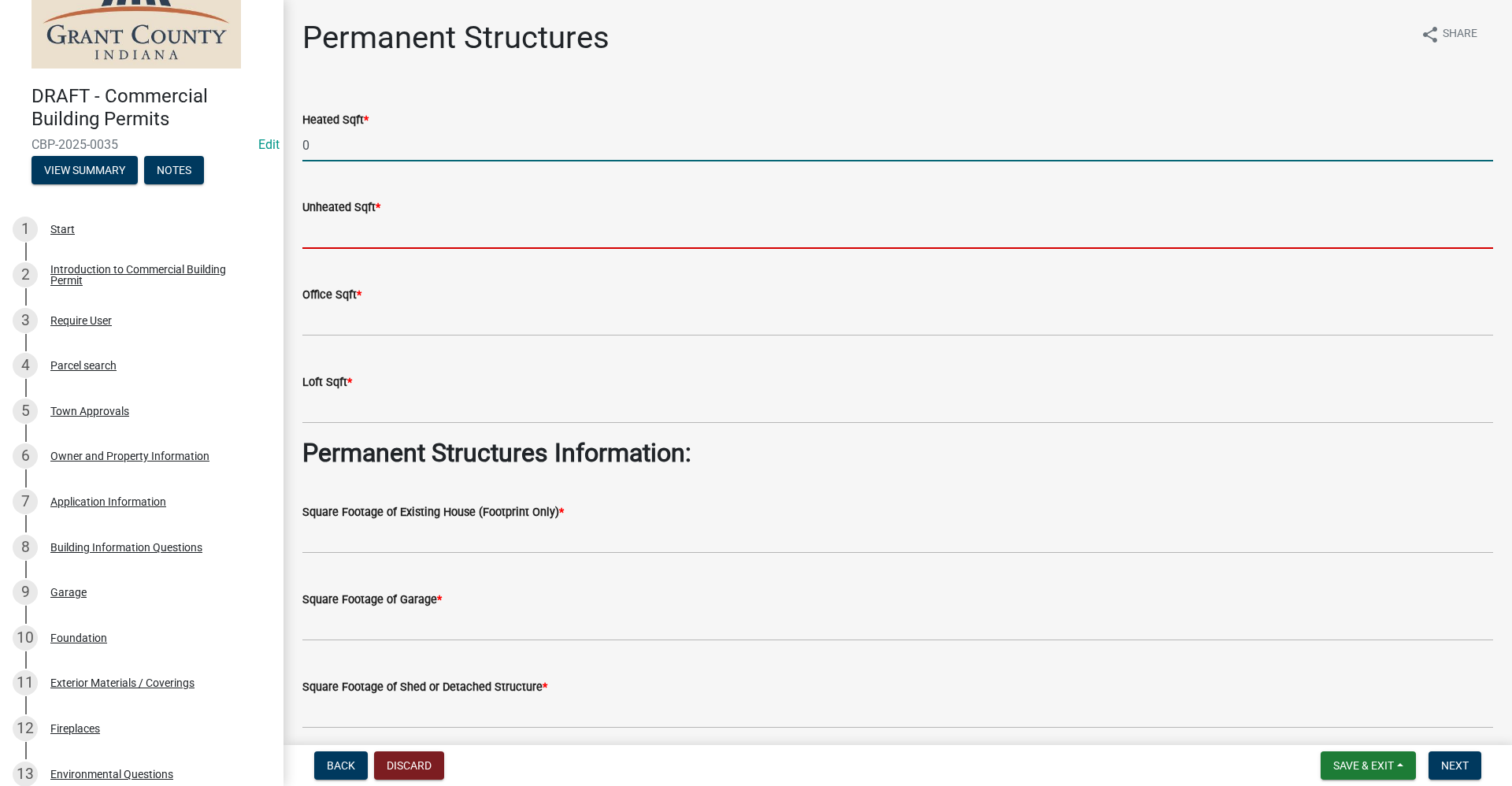
click at [334, 230] on input "text" at bounding box center [897, 232] width 1190 height 32
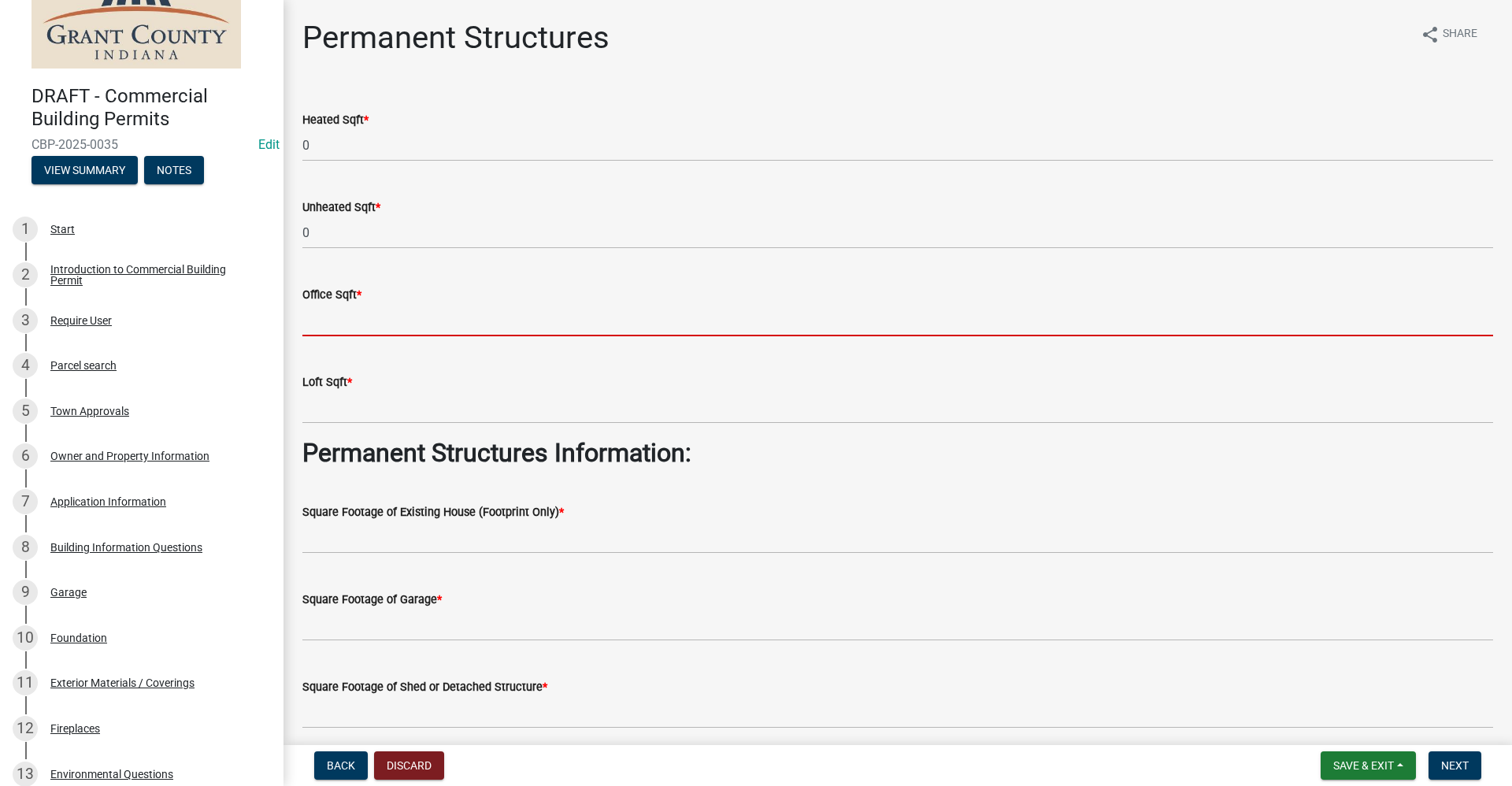
click at [386, 328] on input "text" at bounding box center [897, 319] width 1190 height 32
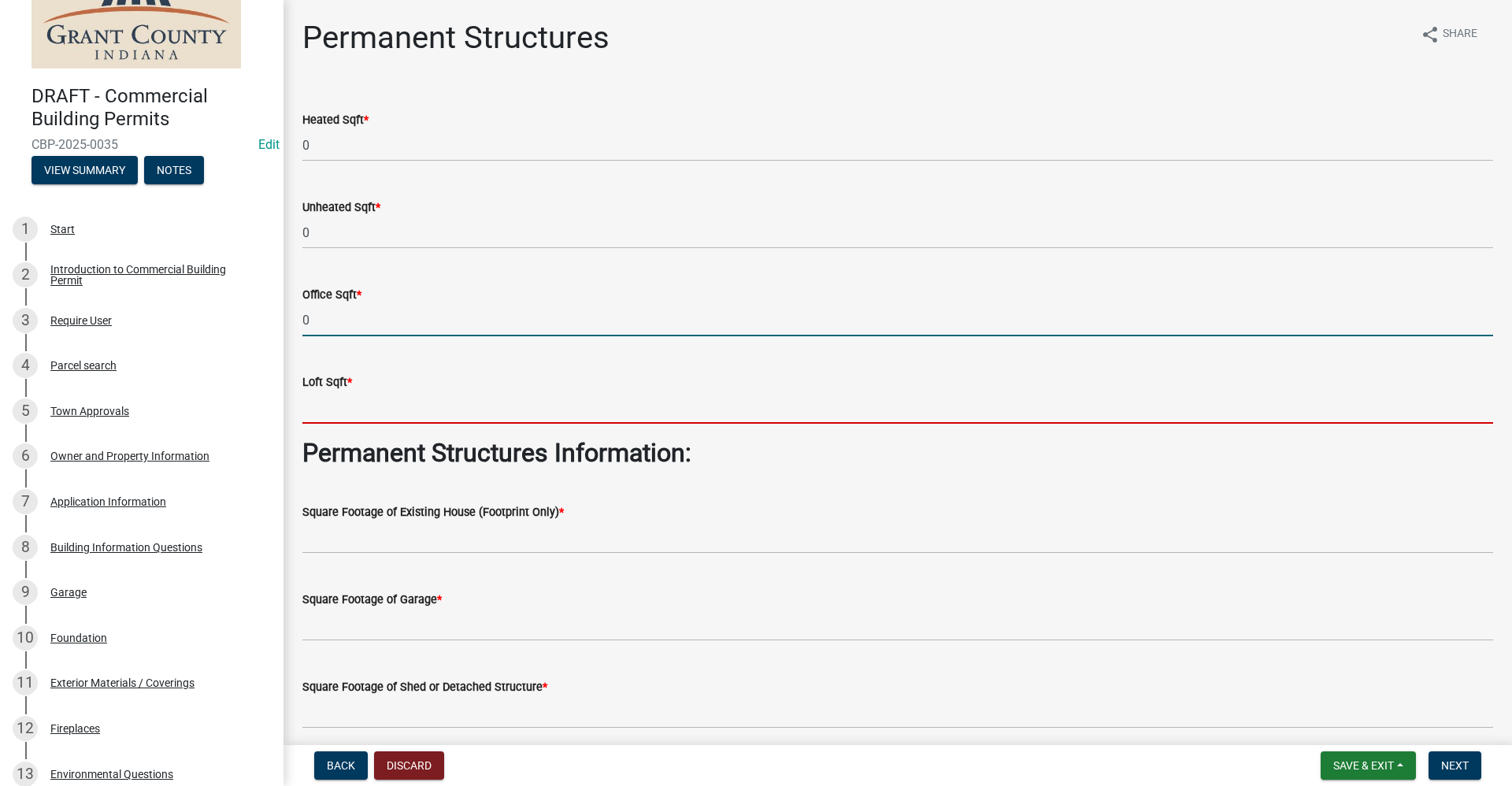
click at [332, 414] on input "text" at bounding box center [897, 407] width 1190 height 32
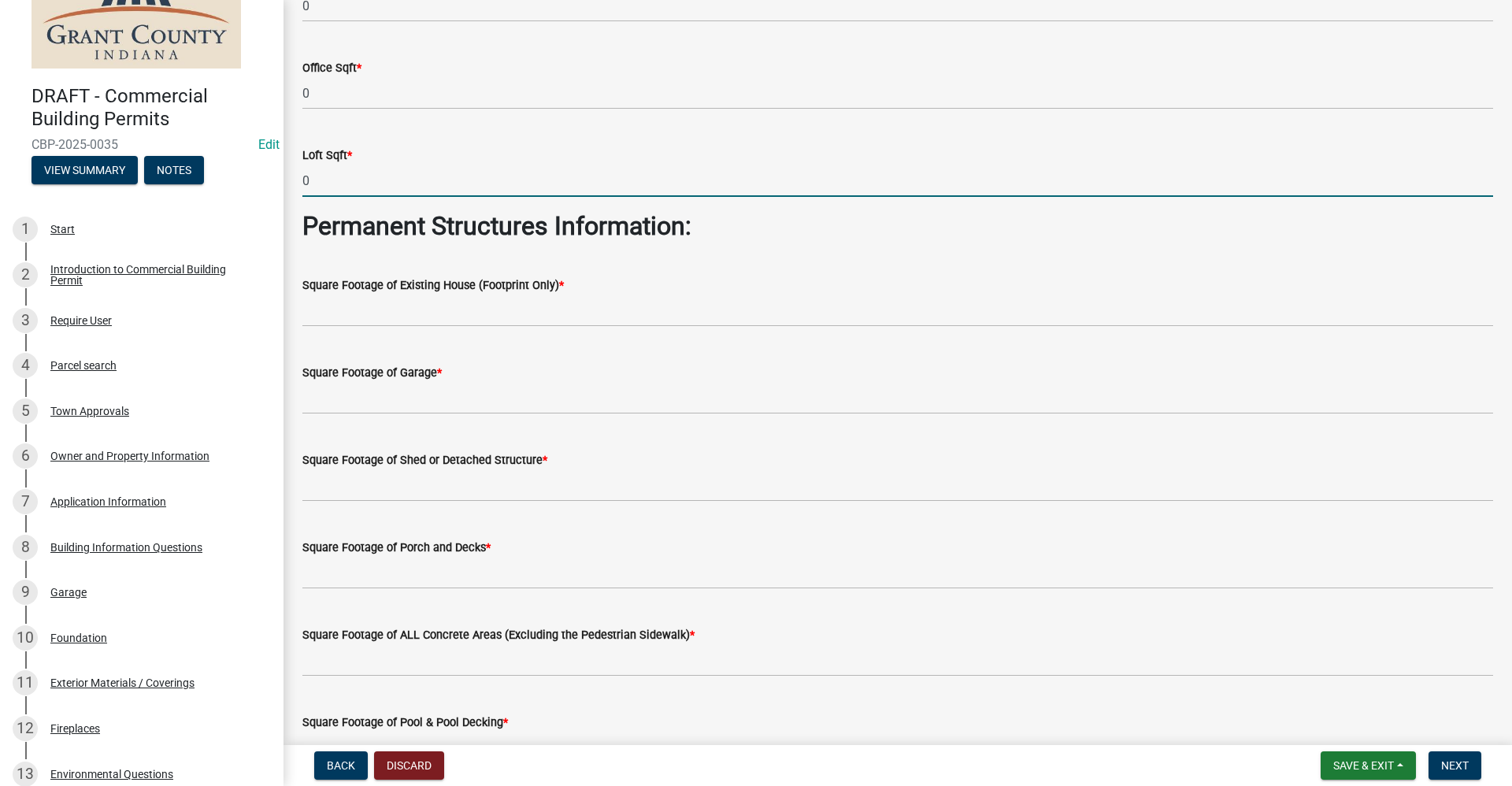
scroll to position [236, 0]
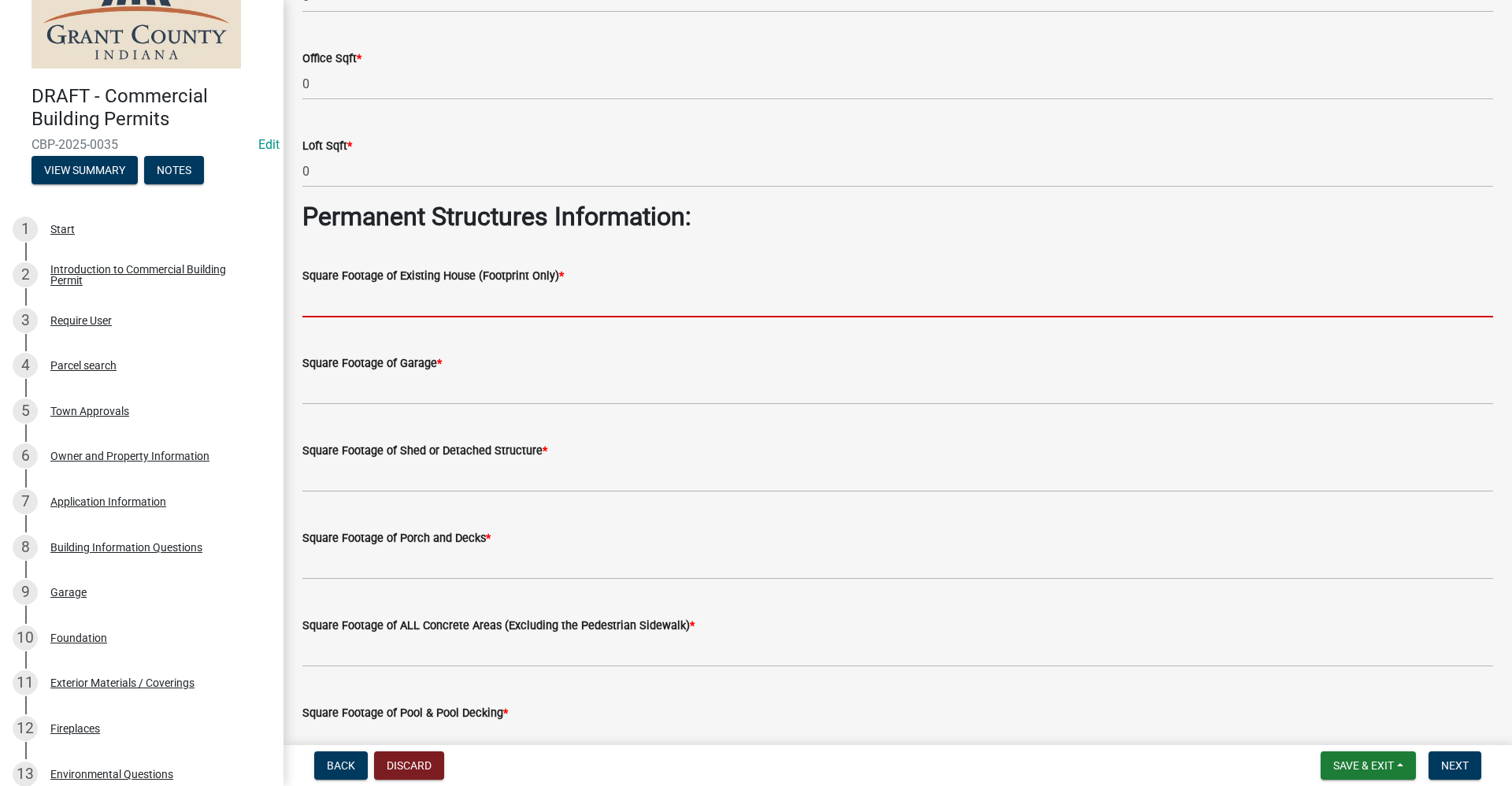
click at [369, 302] on input "text" at bounding box center [897, 301] width 1190 height 32
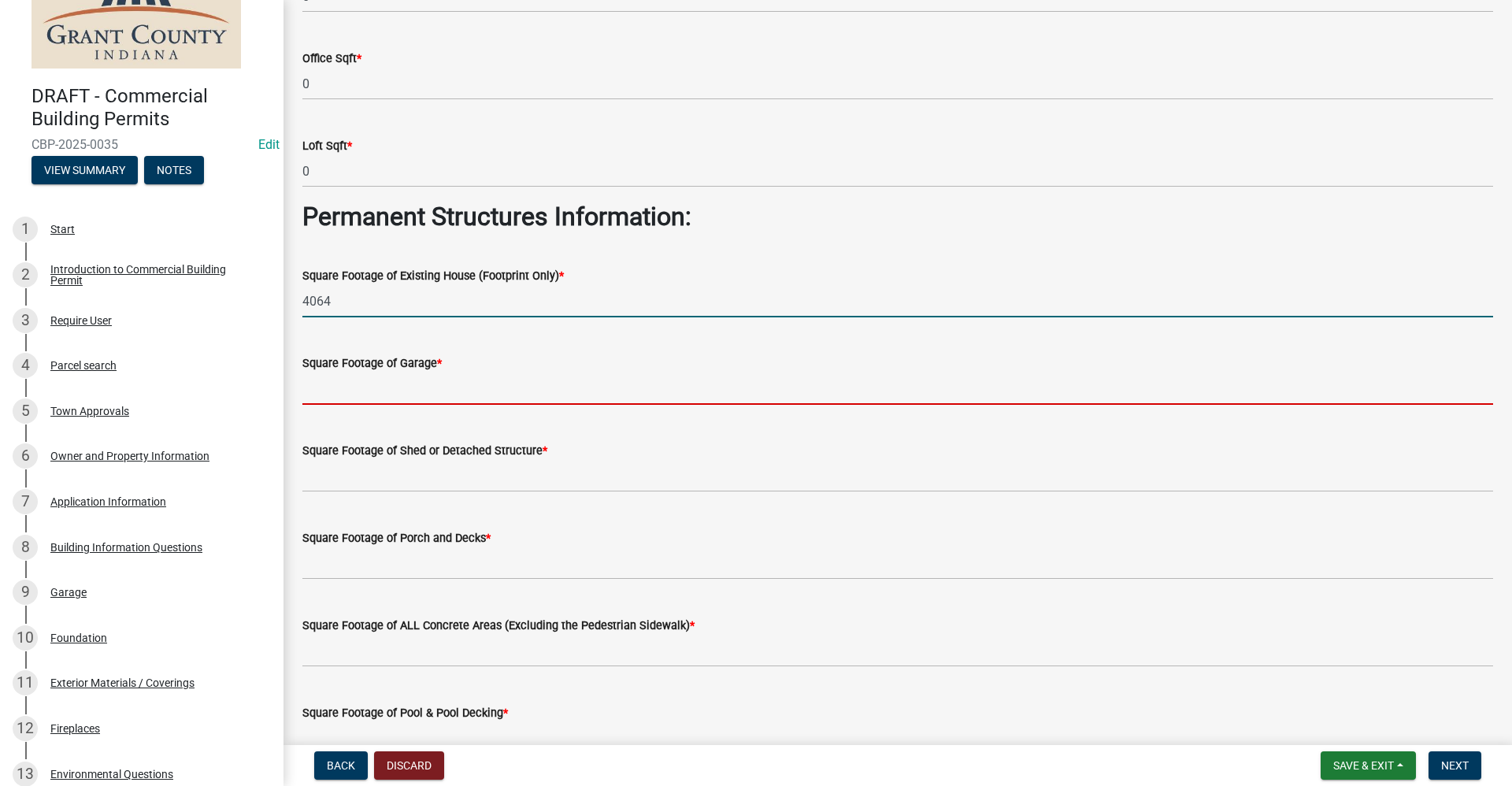
click at [347, 394] on input "text" at bounding box center [897, 388] width 1190 height 32
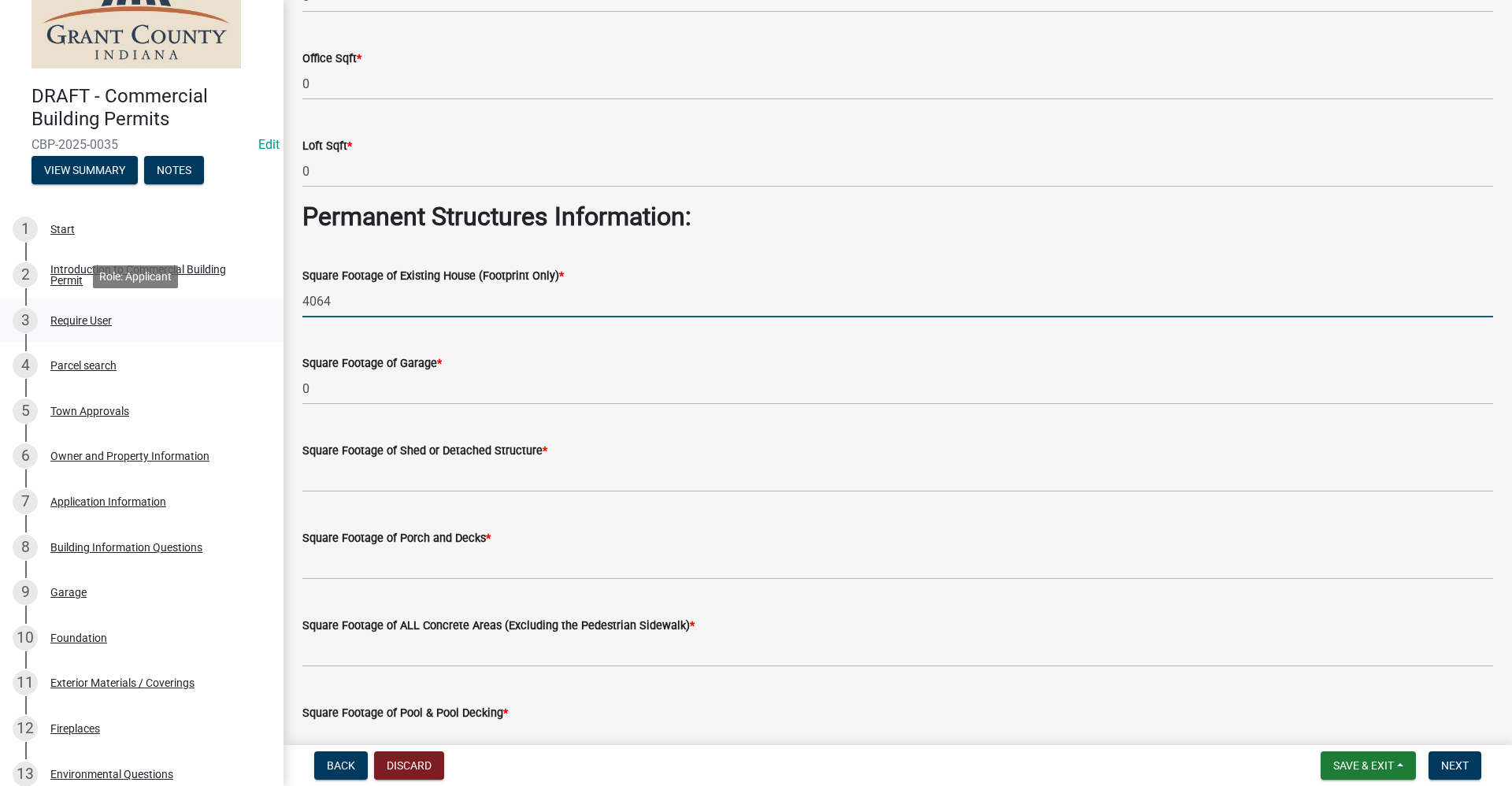
drag, startPoint x: 340, startPoint y: 295, endPoint x: 251, endPoint y: 304, distance: 89.5
click at [251, 304] on div "DRAFT - Commercial Building Permits CBP-2025-0035 Edit View Summary Notes 1 Sta…" at bounding box center [756, 393] width 1512 height 786
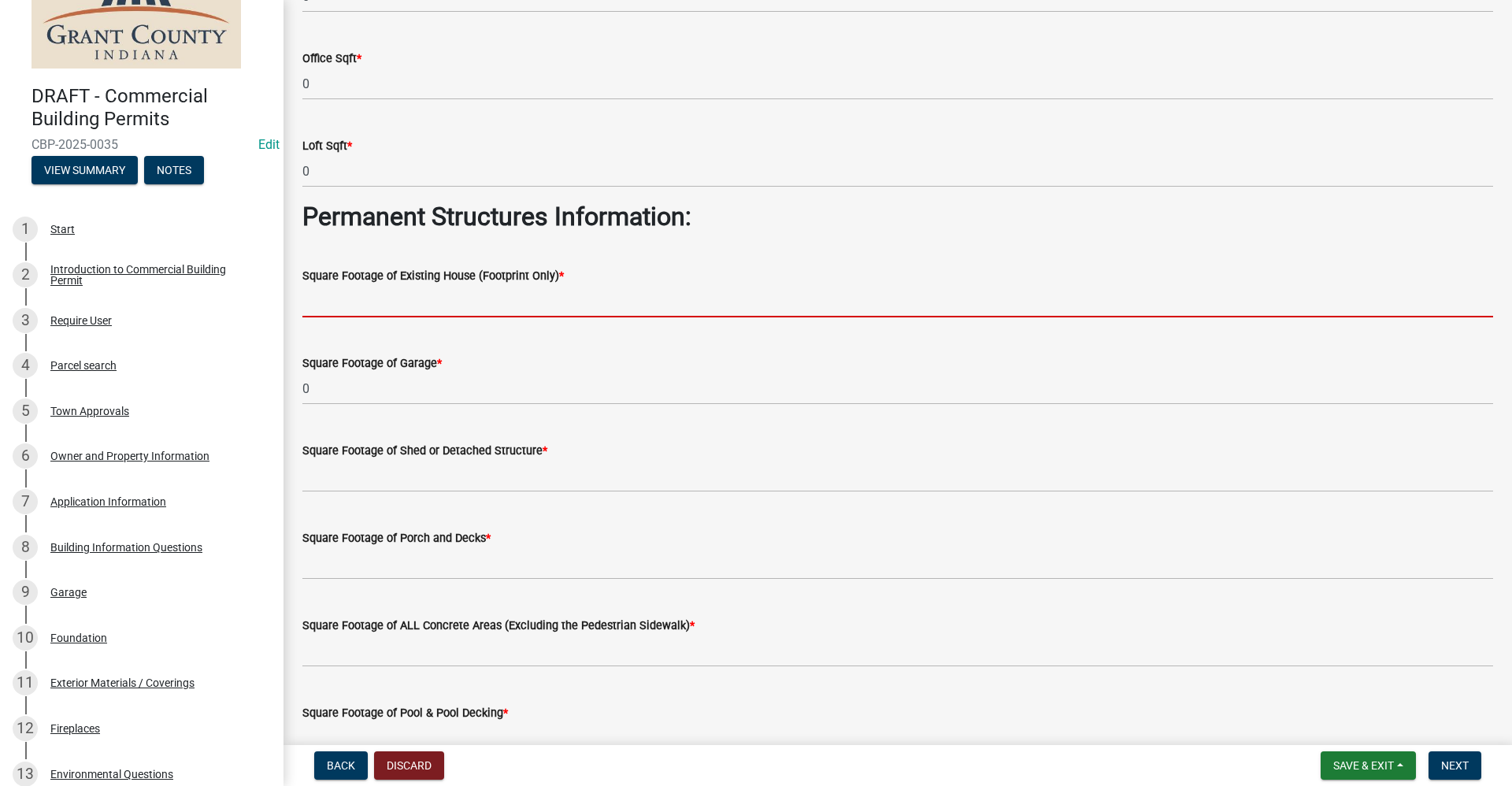
click at [323, 299] on input "text" at bounding box center [897, 301] width 1190 height 32
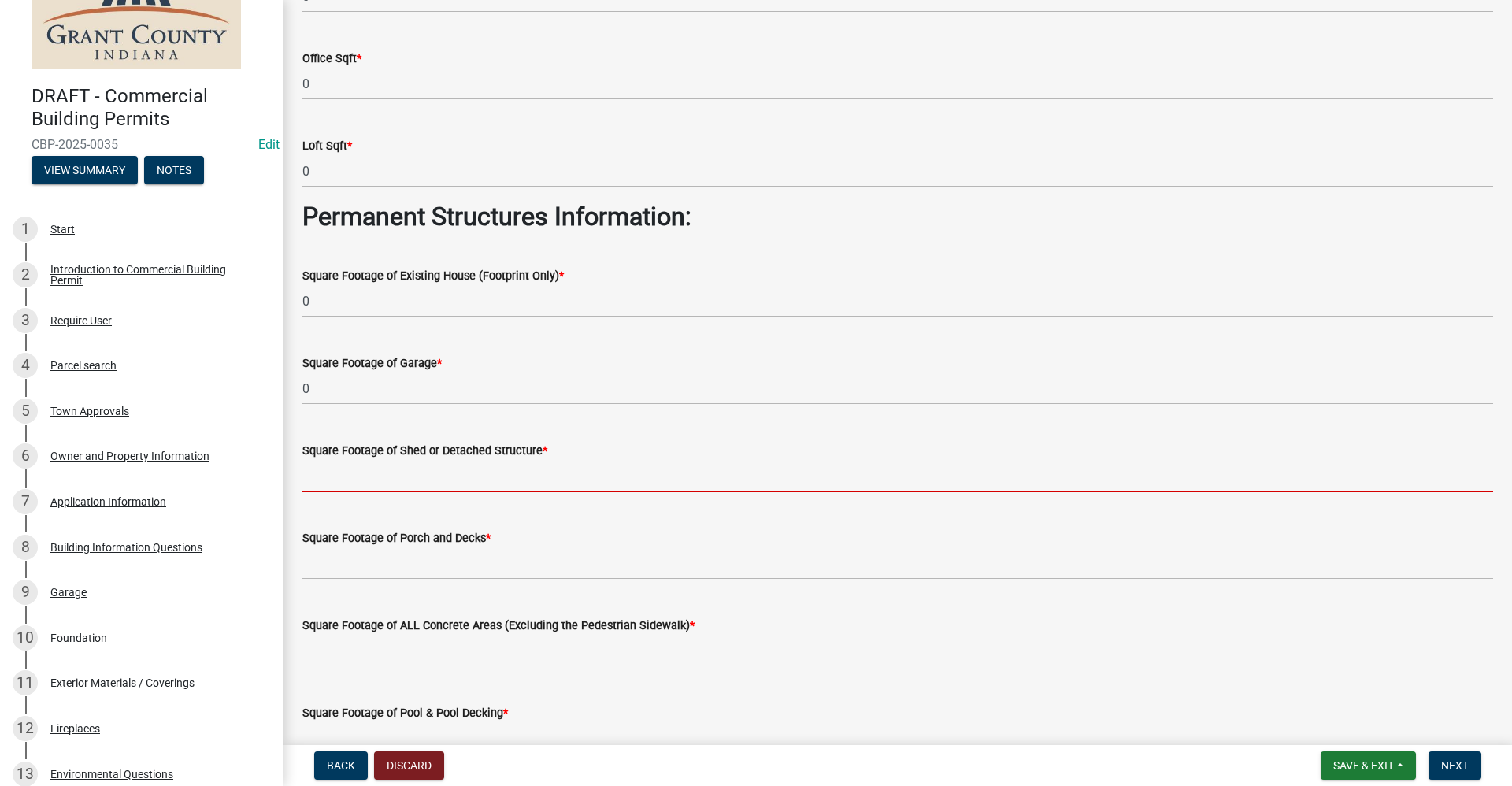
click at [375, 475] on input "text" at bounding box center [897, 476] width 1190 height 32
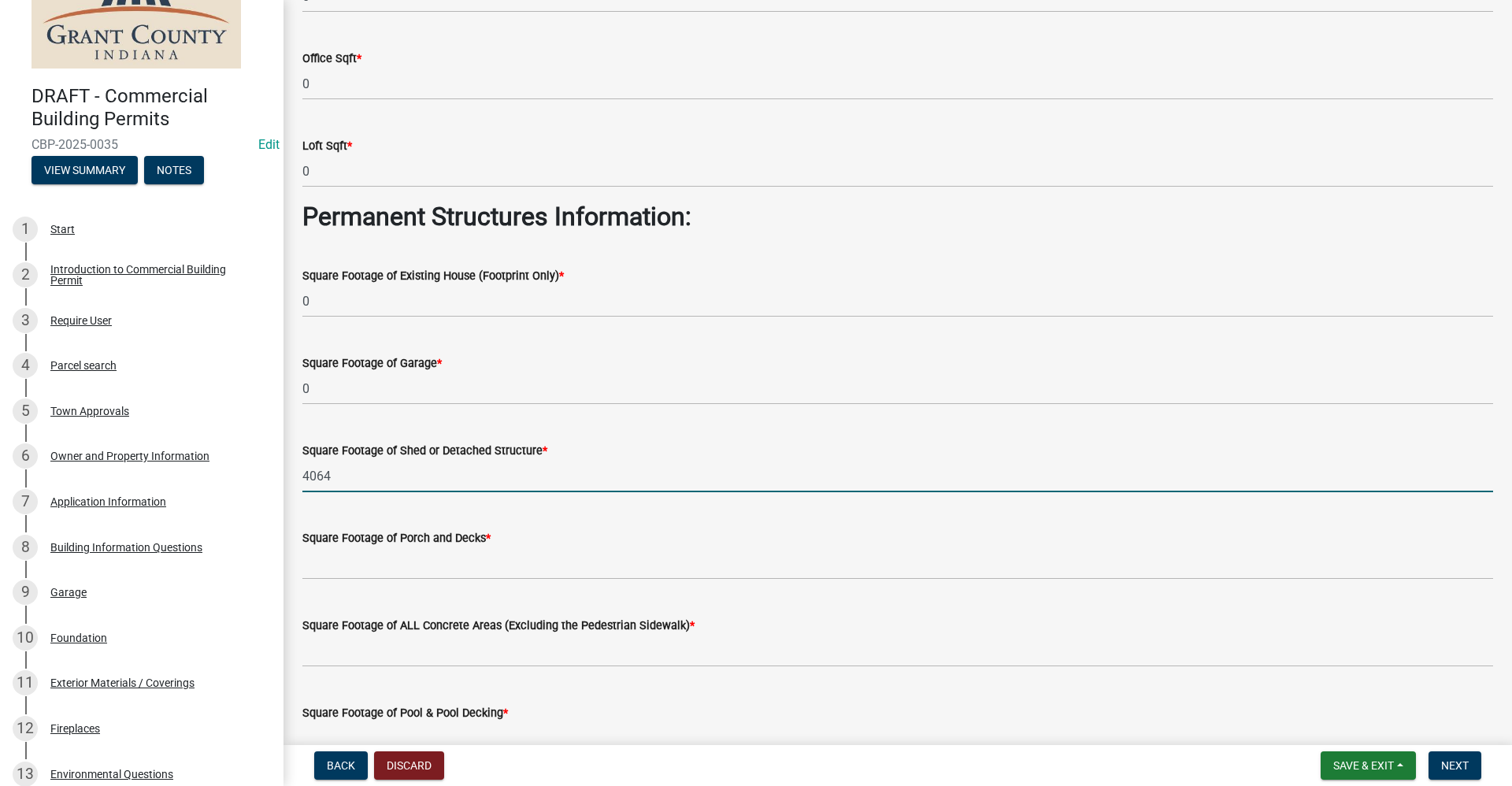
click at [372, 545] on div "Square Footage of Porch and Decks *" at bounding box center [897, 537] width 1190 height 18
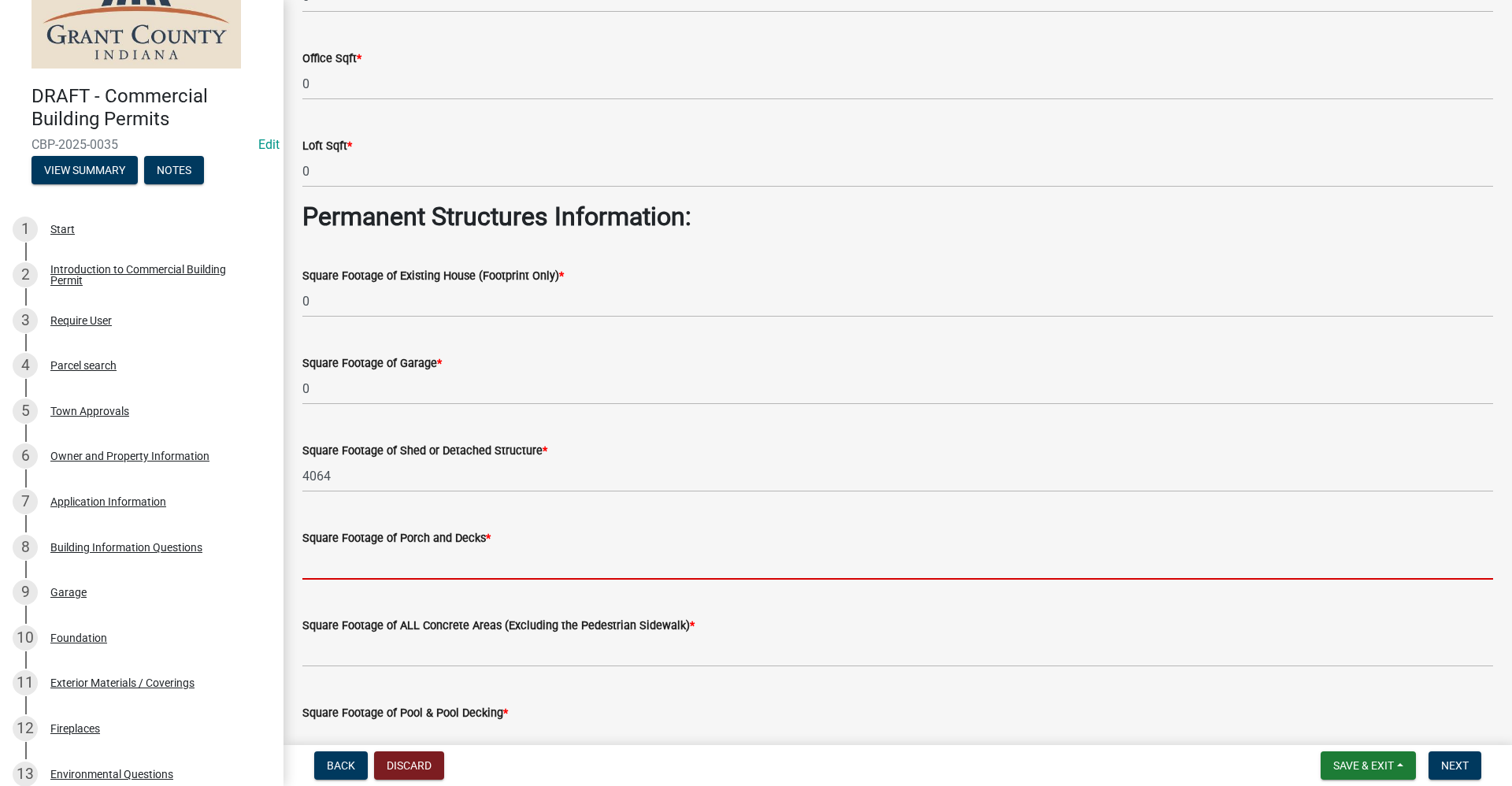
click at [358, 562] on input "text" at bounding box center [897, 562] width 1190 height 32
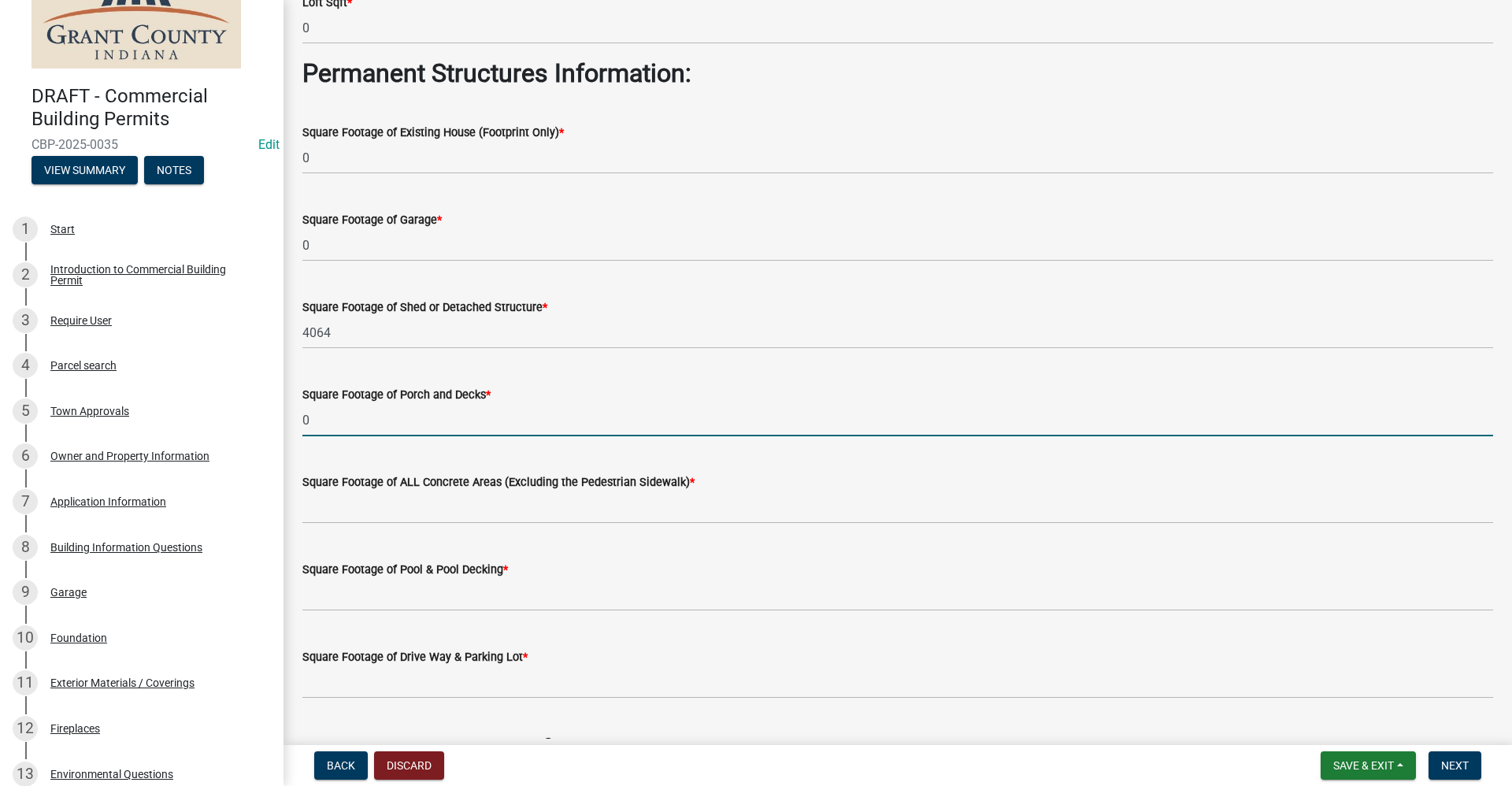
scroll to position [394, 0]
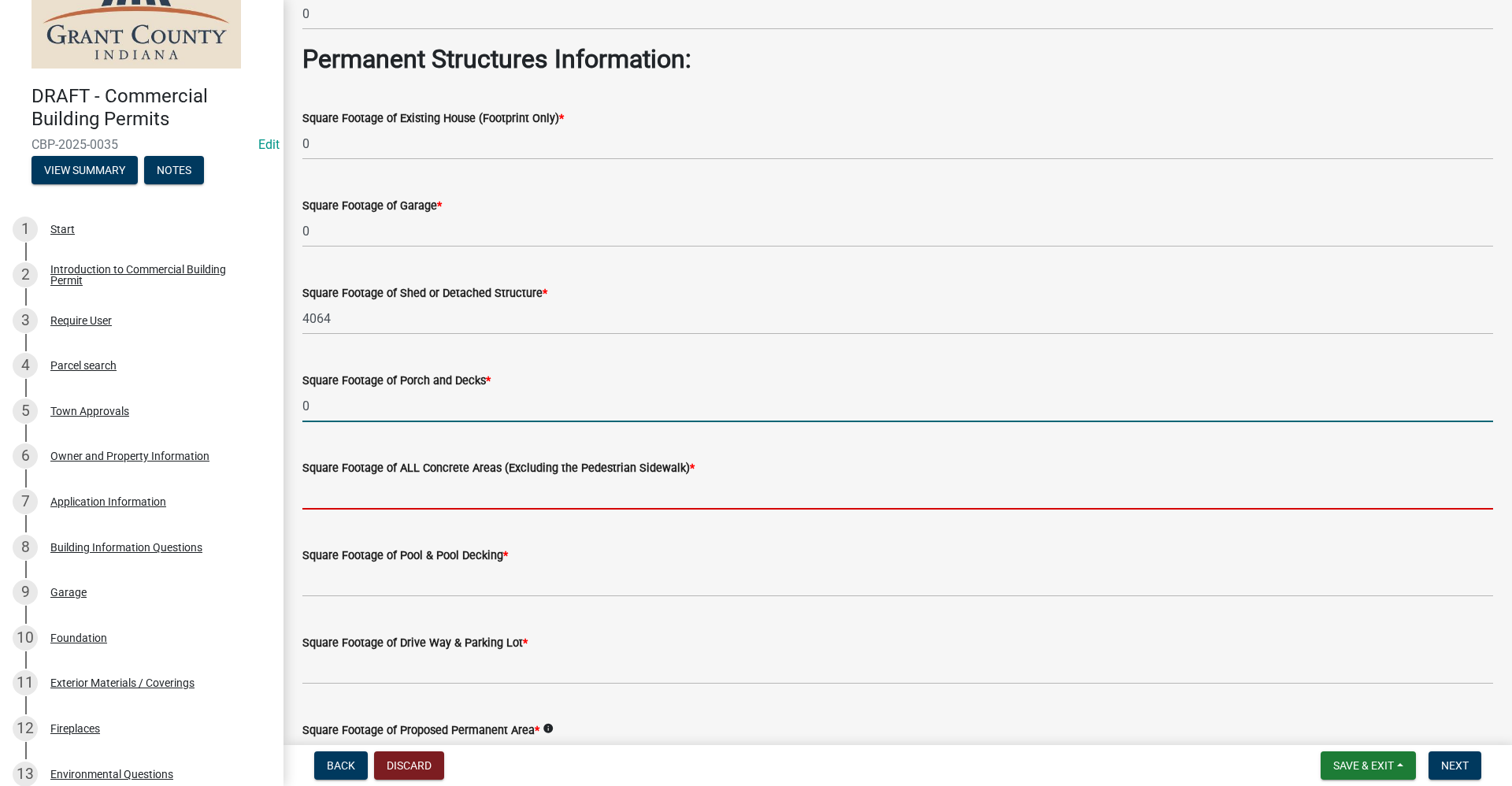
click at [369, 499] on input "text" at bounding box center [897, 492] width 1190 height 32
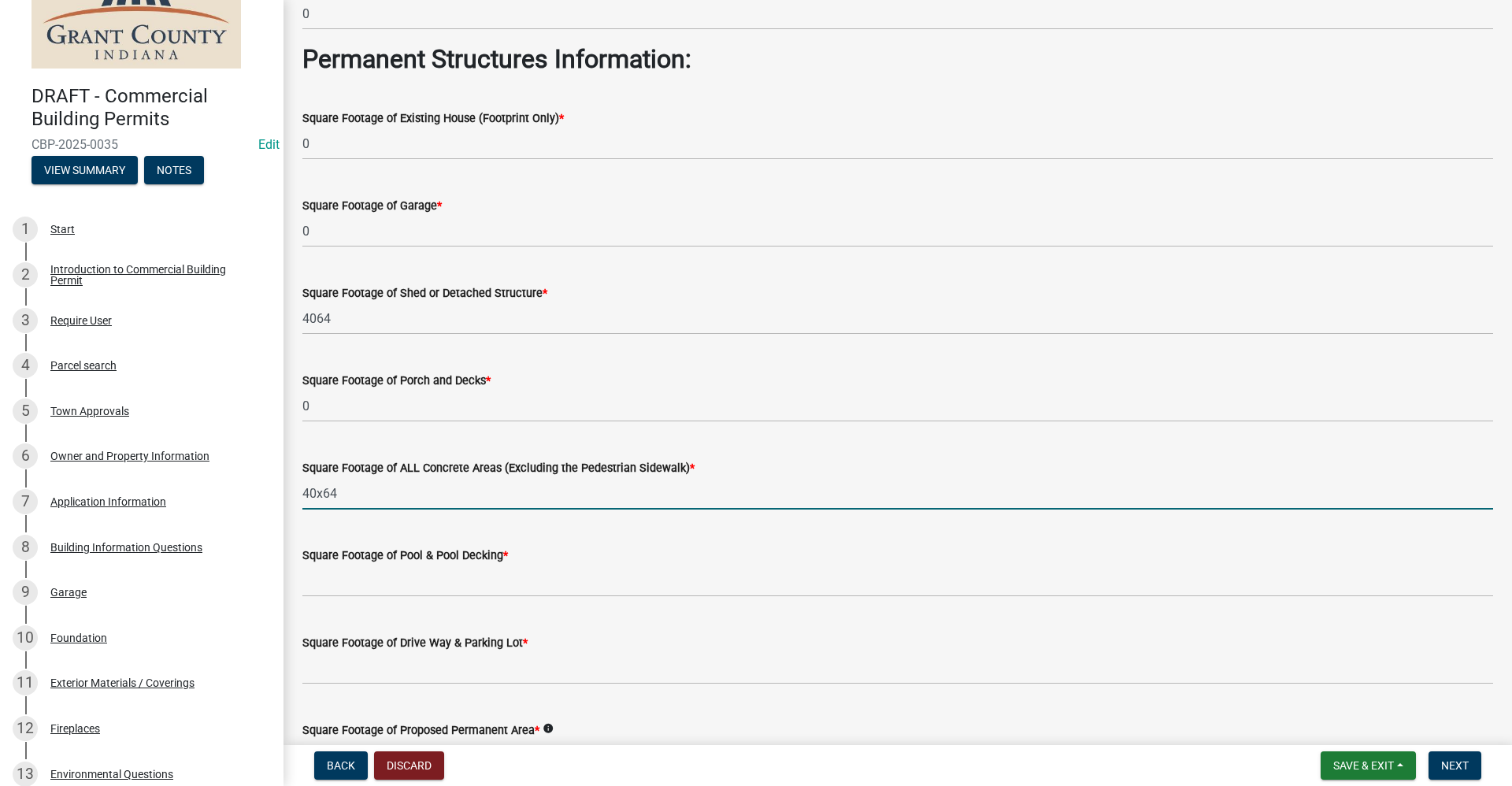
drag, startPoint x: 332, startPoint y: 490, endPoint x: 281, endPoint y: 493, distance: 51.1
click at [281, 493] on div "DRAFT - Commercial Building Permits CBP-2025-0035 Edit View Summary Notes 1 Sta…" at bounding box center [756, 393] width 1512 height 786
drag, startPoint x: 339, startPoint y: 491, endPoint x: 274, endPoint y: 496, distance: 65.2
click at [275, 494] on div "DRAFT - Commercial Building Permits CBP-2025-0035 Edit View Summary Notes 1 Sta…" at bounding box center [756, 393] width 1512 height 786
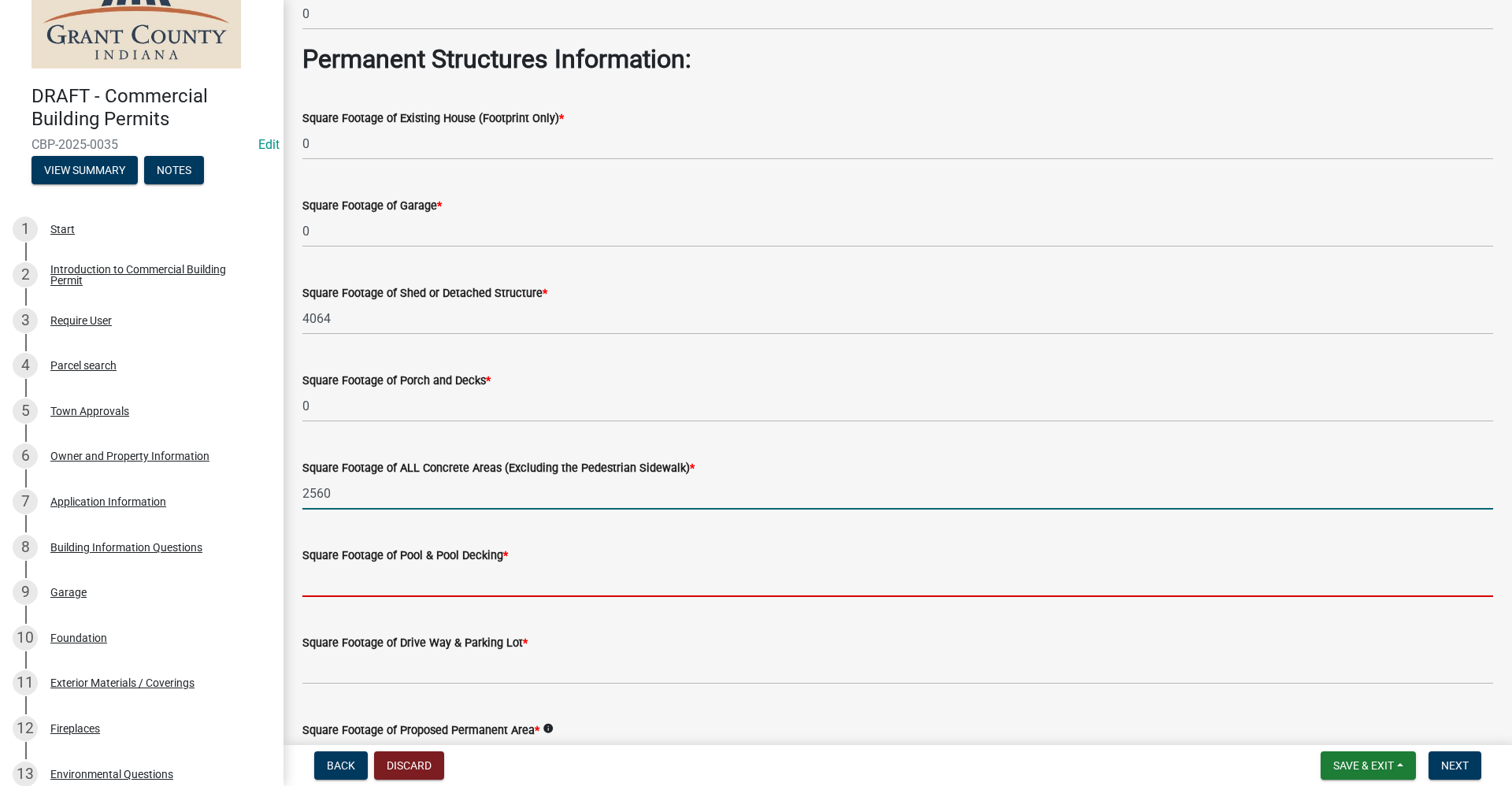
click at [342, 584] on input "text" at bounding box center [897, 580] width 1190 height 32
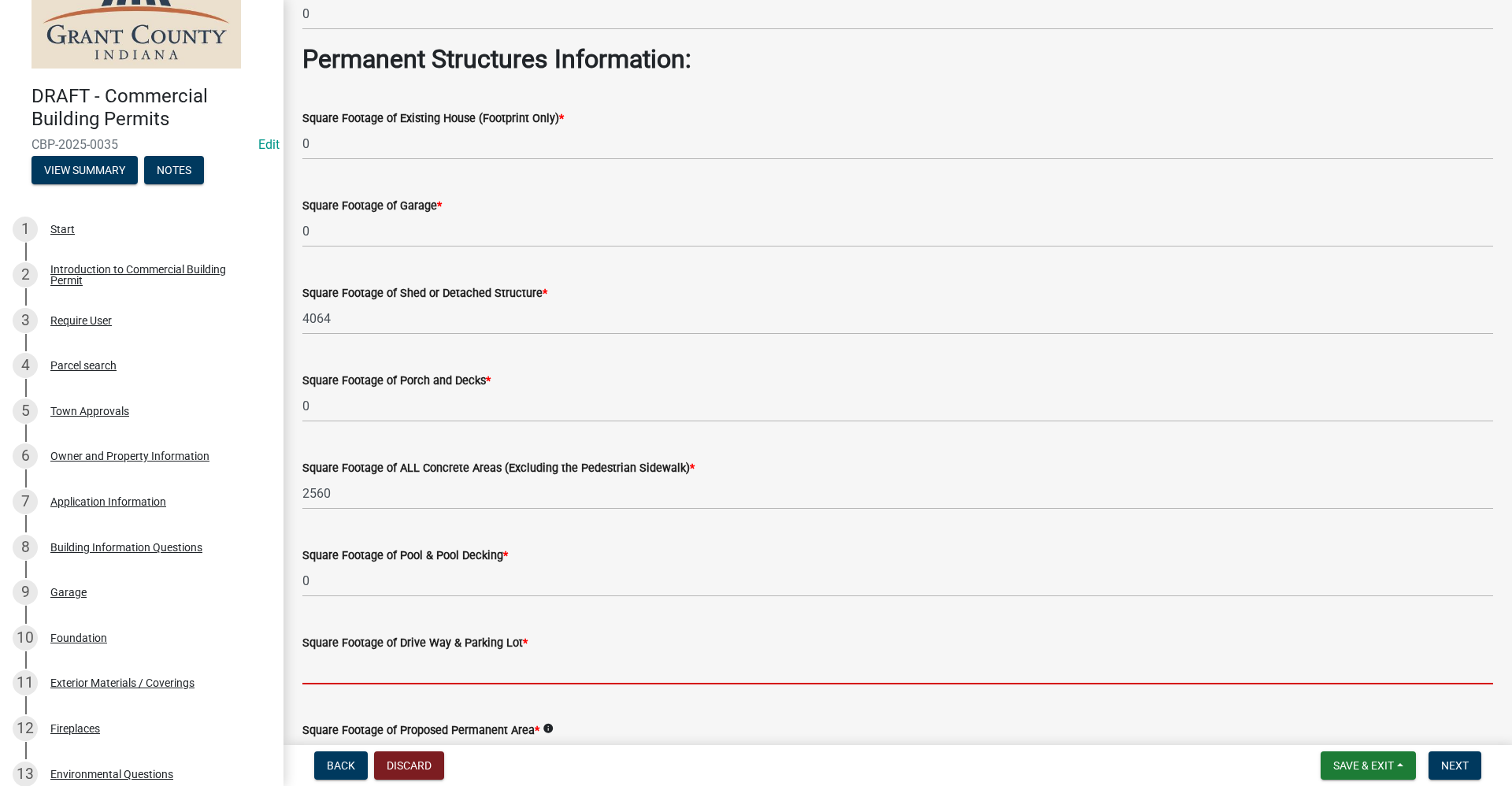
click at [390, 666] on input "text" at bounding box center [897, 667] width 1190 height 32
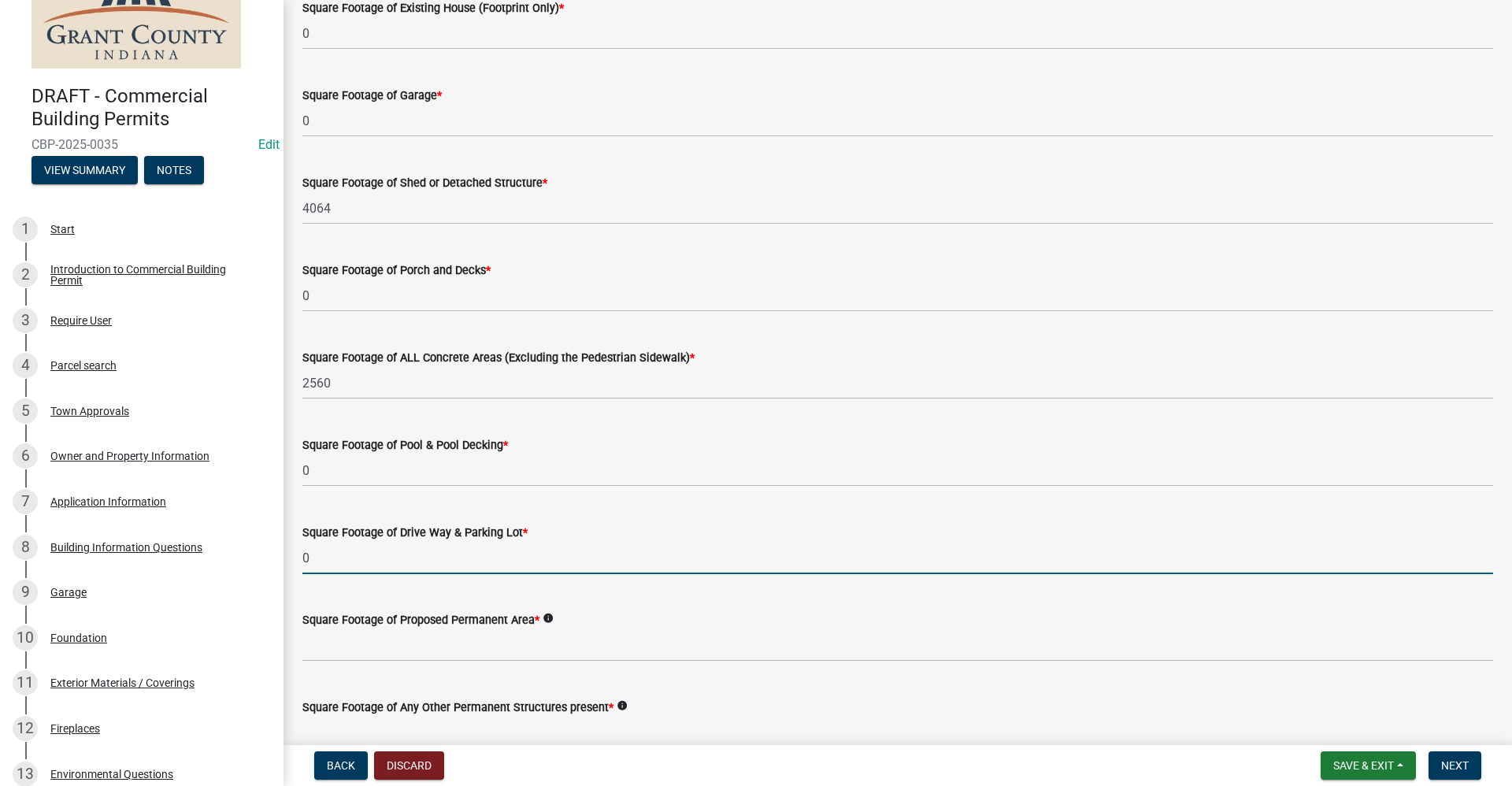
scroll to position [629, 0]
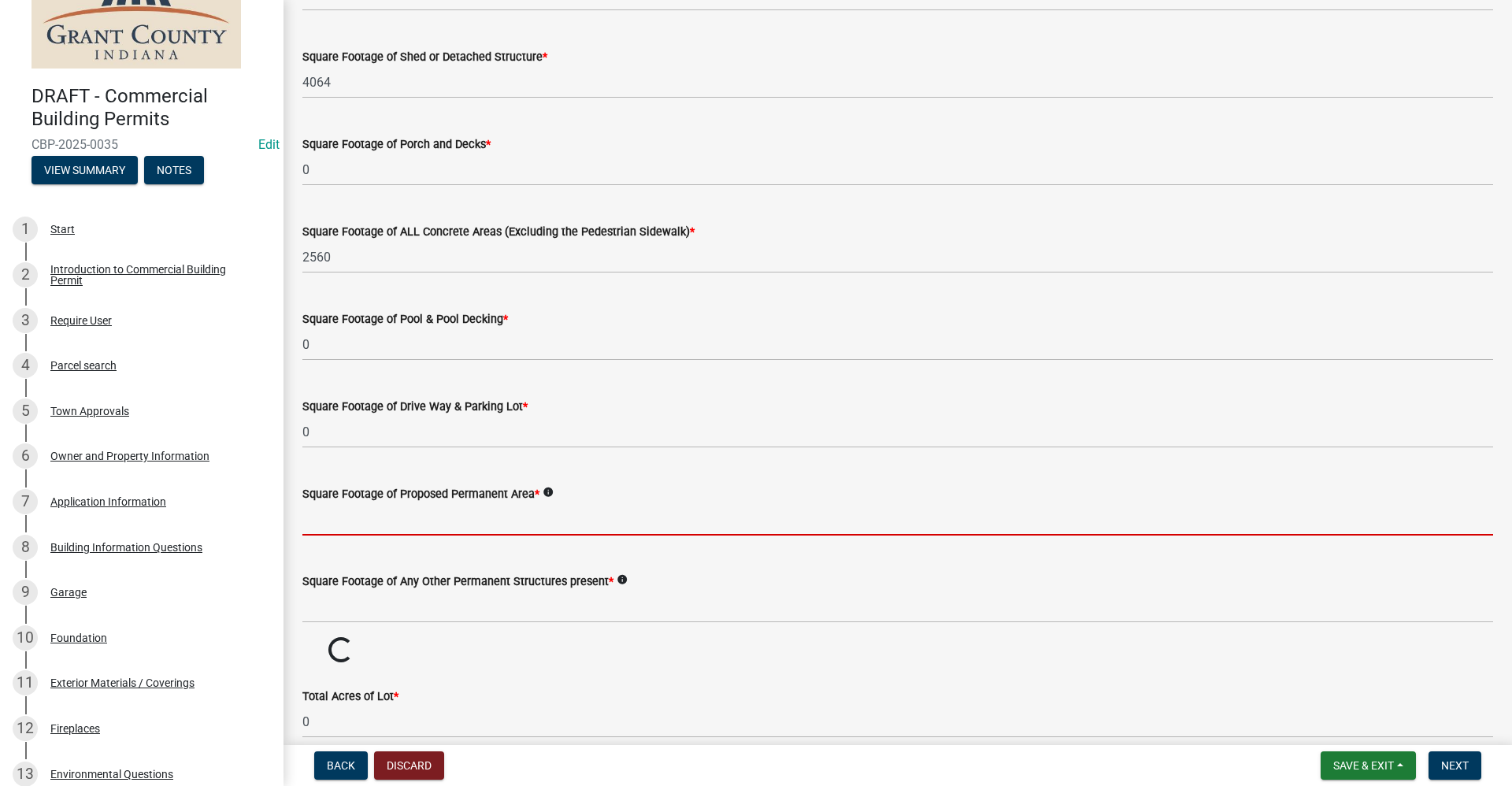
click at [347, 521] on input "text" at bounding box center [897, 518] width 1190 height 32
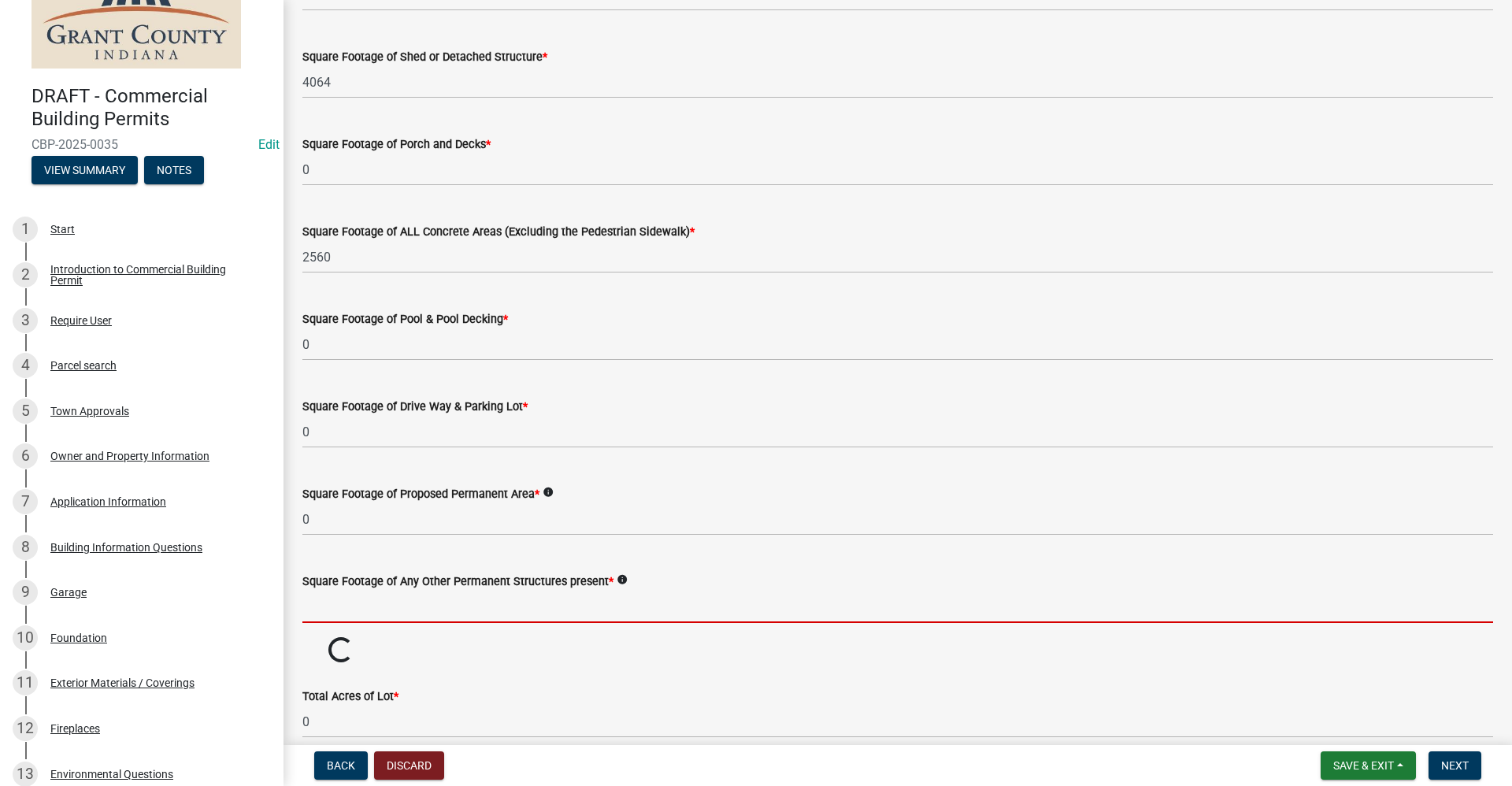
click at [409, 600] on input "text" at bounding box center [897, 606] width 1190 height 32
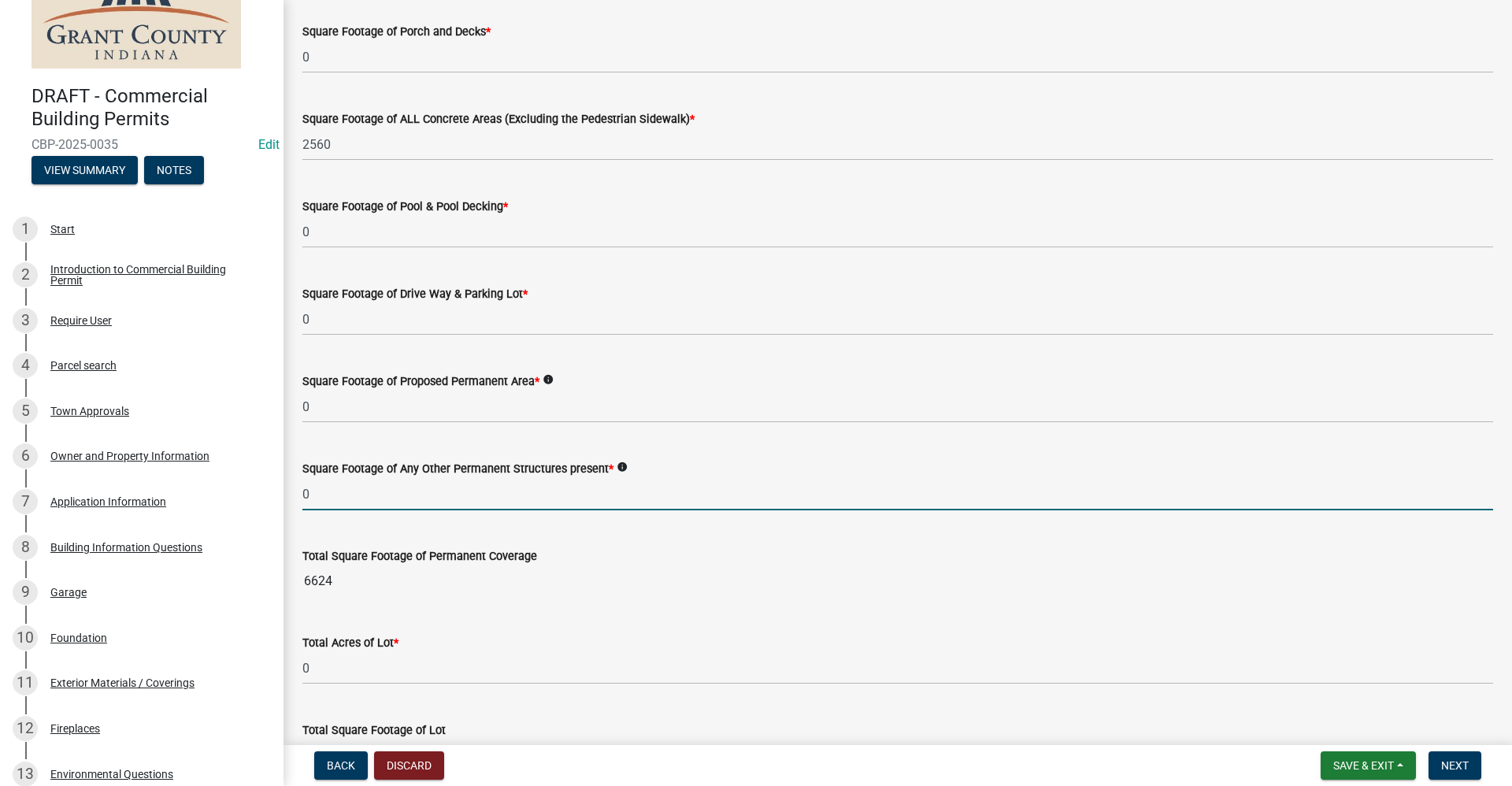
scroll to position [700, 0]
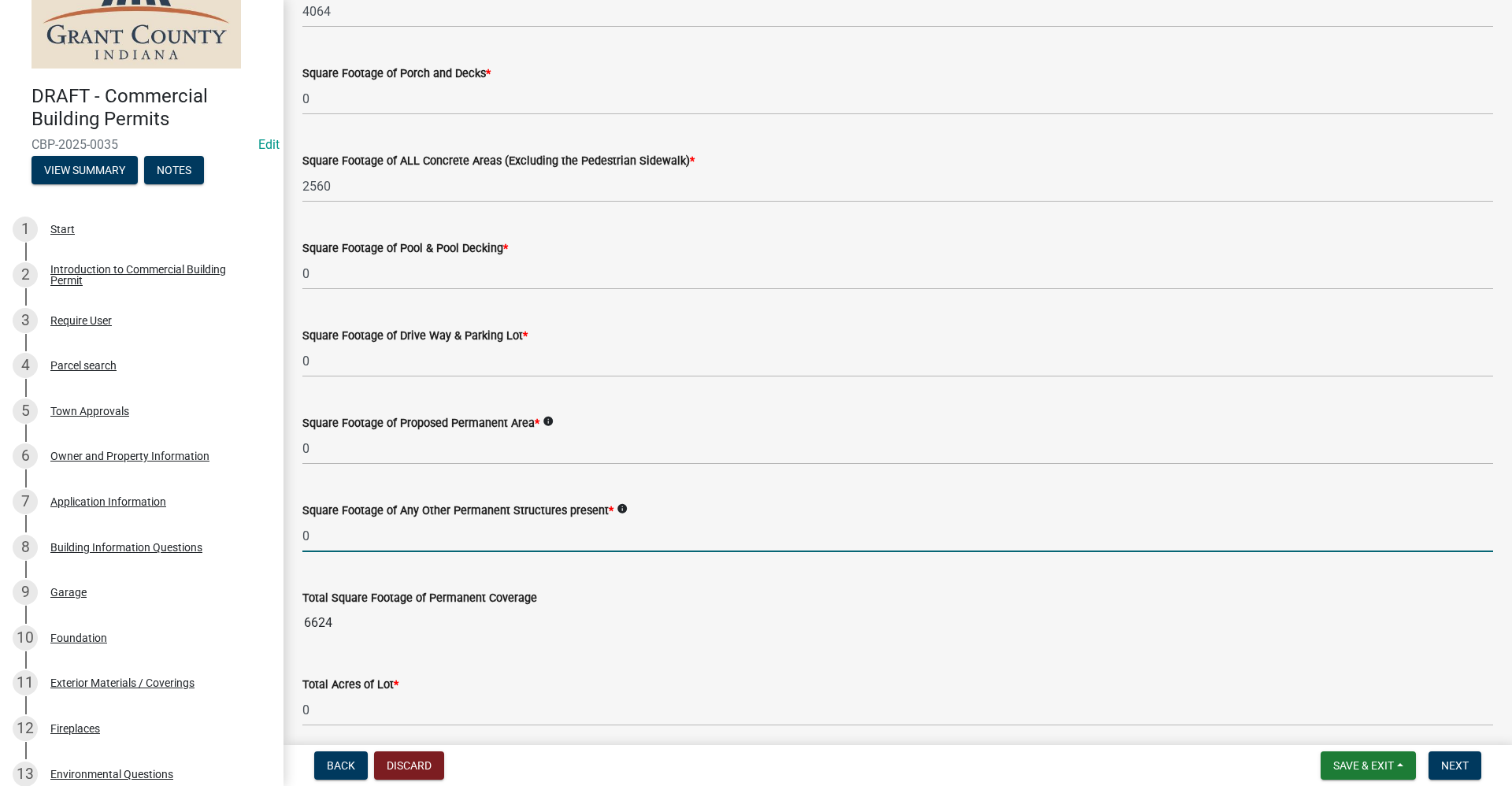
drag, startPoint x: 312, startPoint y: 534, endPoint x: 278, endPoint y: 537, distance: 34.1
click at [278, 537] on div "DRAFT - Commercial Building Permits CBP-2025-0035 Edit View Summary Notes 1 Sta…" at bounding box center [756, 393] width 1512 height 786
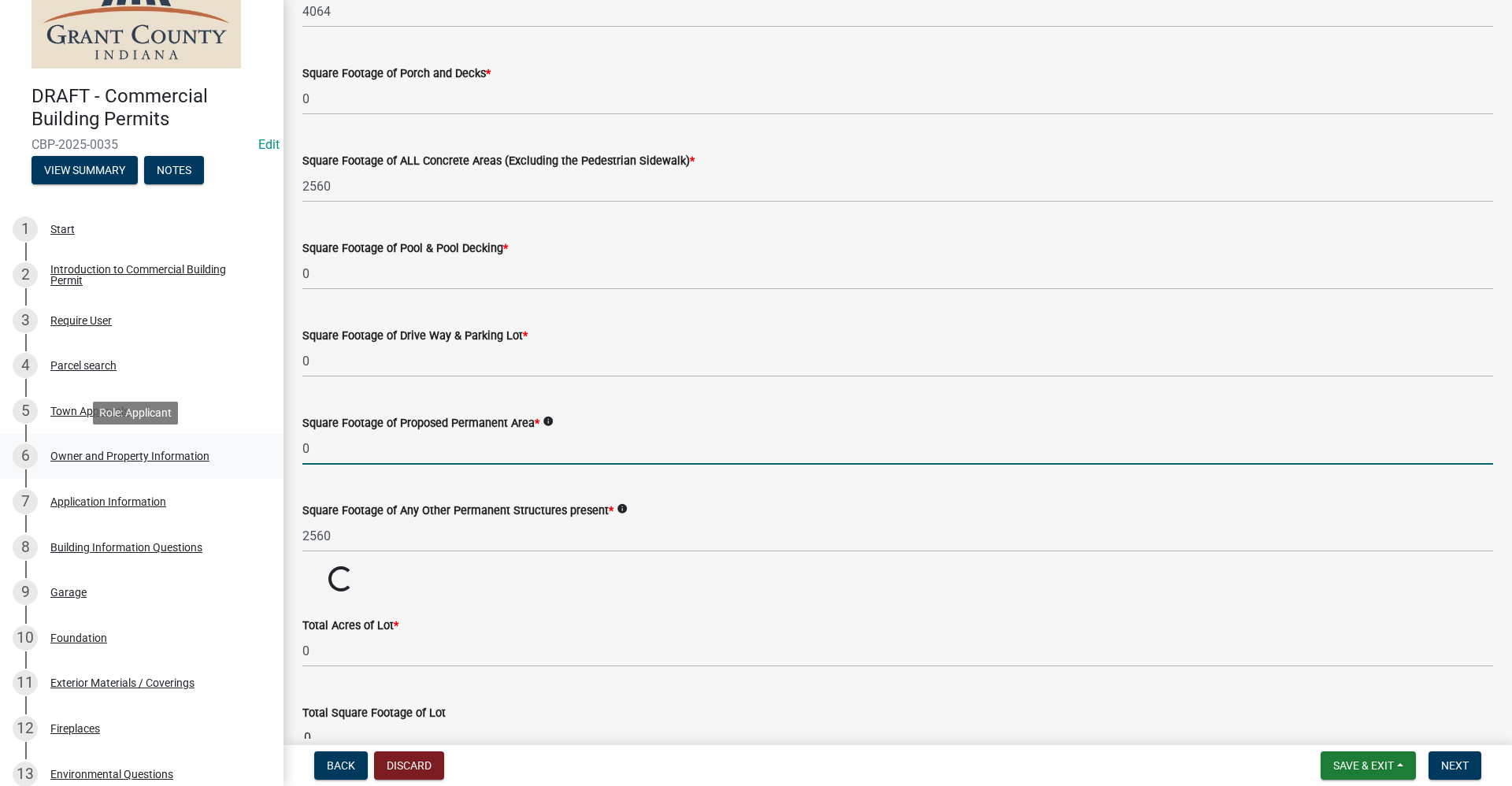
drag, startPoint x: 313, startPoint y: 444, endPoint x: 247, endPoint y: 453, distance: 66.6
click at [247, 453] on div "DRAFT - Commercial Building Permits CBP-2025-0035 Edit View Summary Notes 1 Sta…" at bounding box center [756, 393] width 1512 height 786
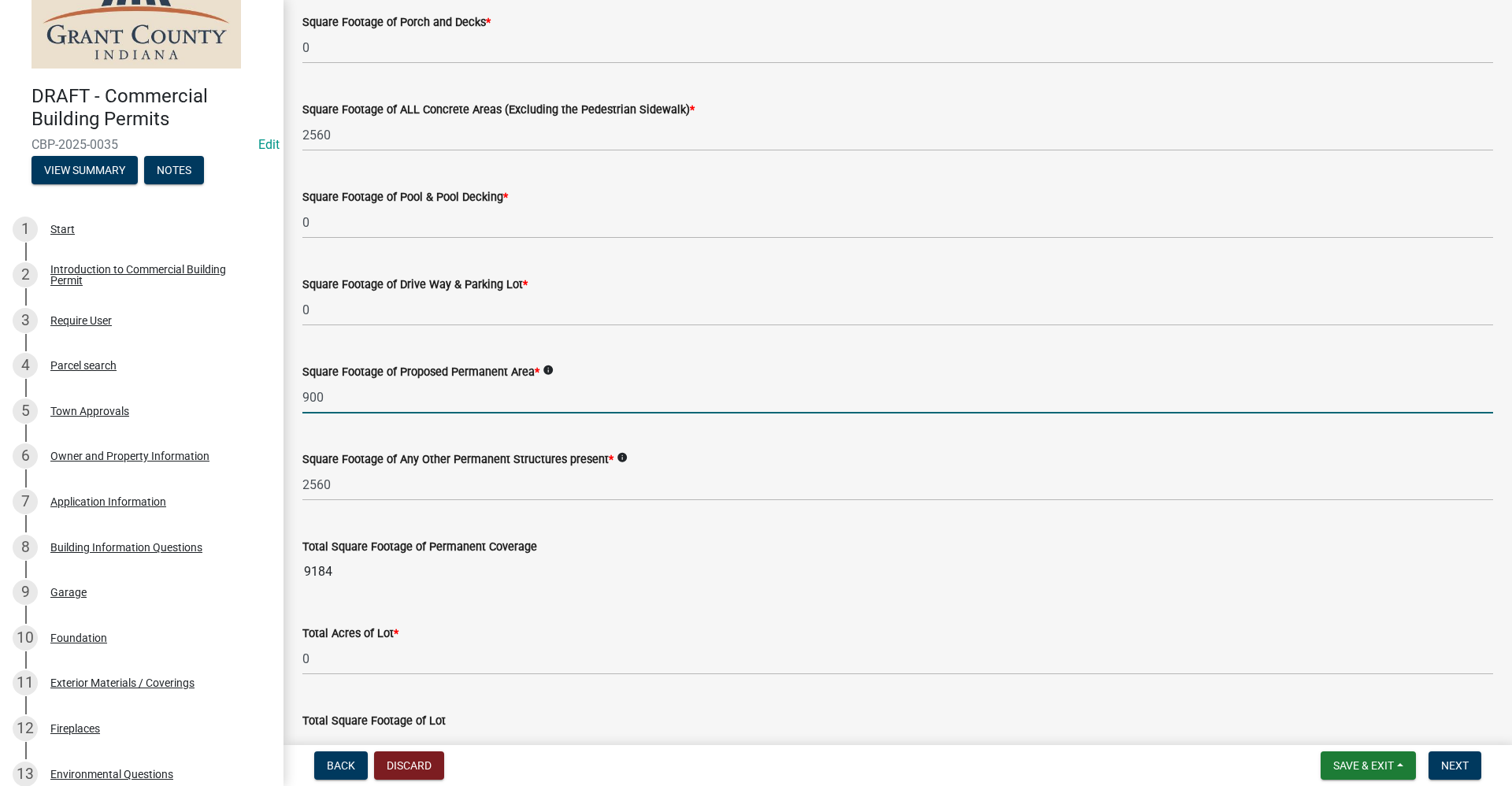
scroll to position [779, 0]
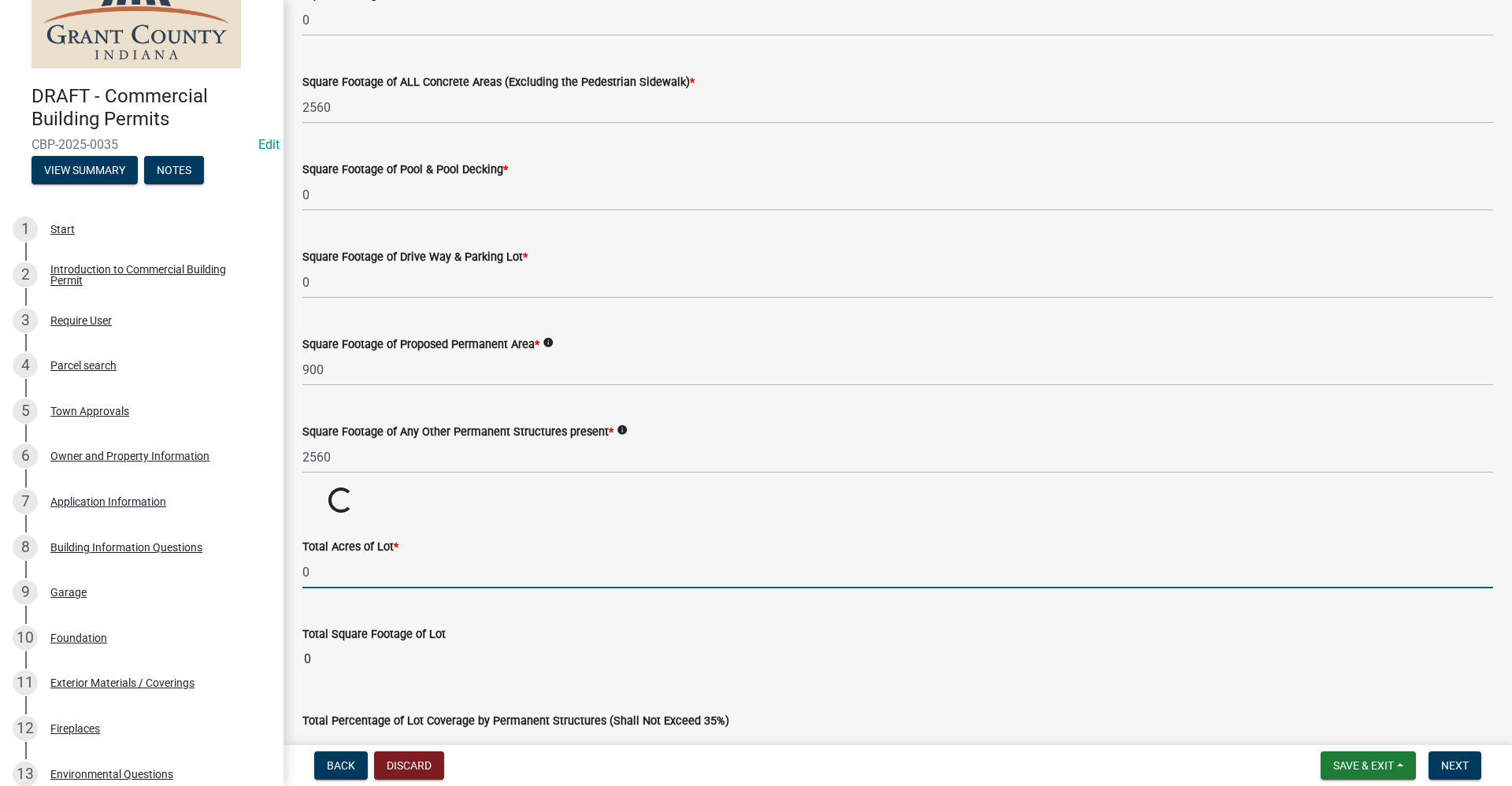
click at [344, 634] on wm-data-entity-input-list "Heated Sqft * 0 Unheated Sqft * 0 Office Sqft * 0 Loft Sqft * 0 Permanent Struc…" at bounding box center [897, 42] width 1190 height 1466
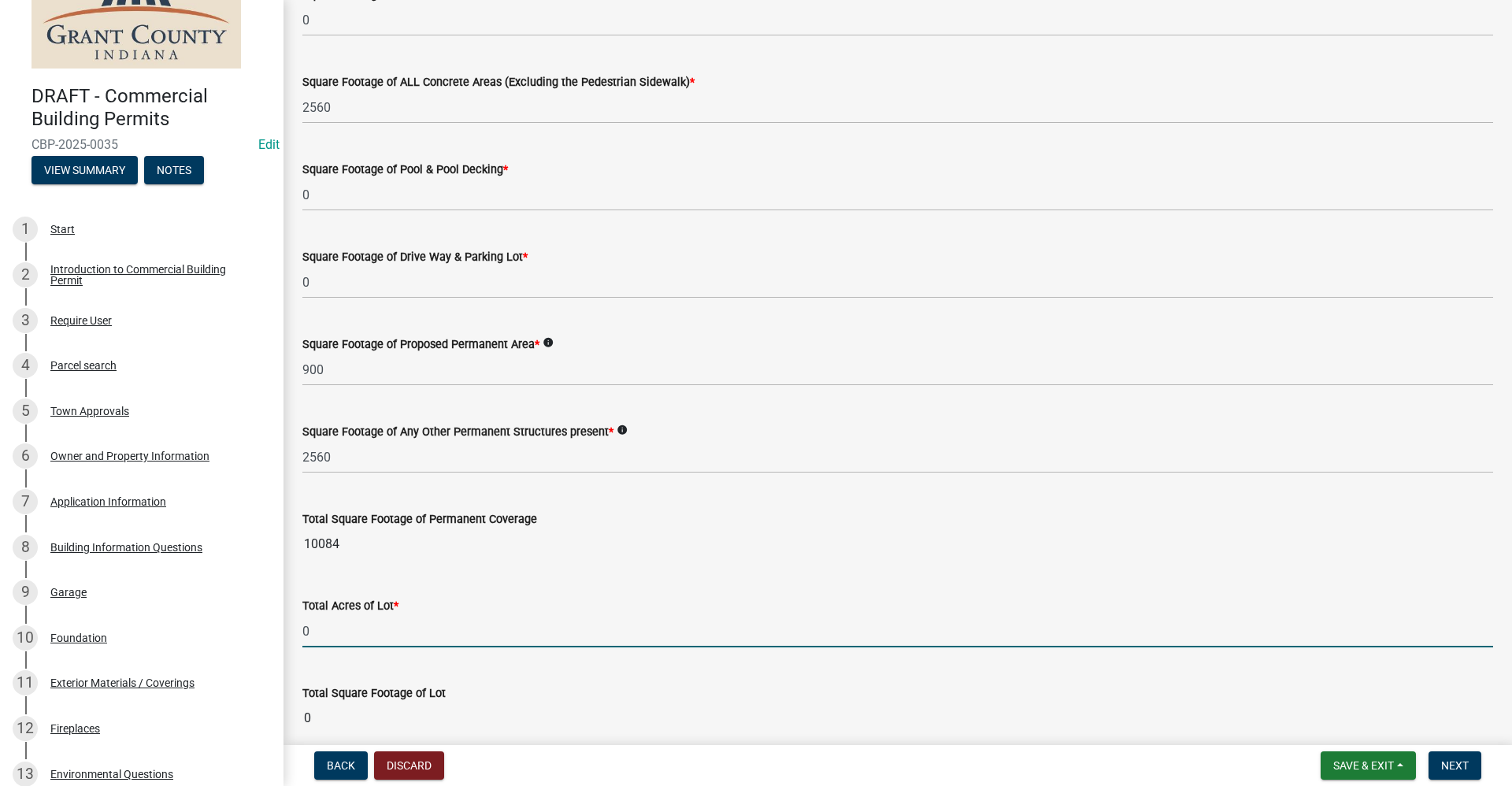
click at [326, 634] on input "0" at bounding box center [897, 630] width 1190 height 32
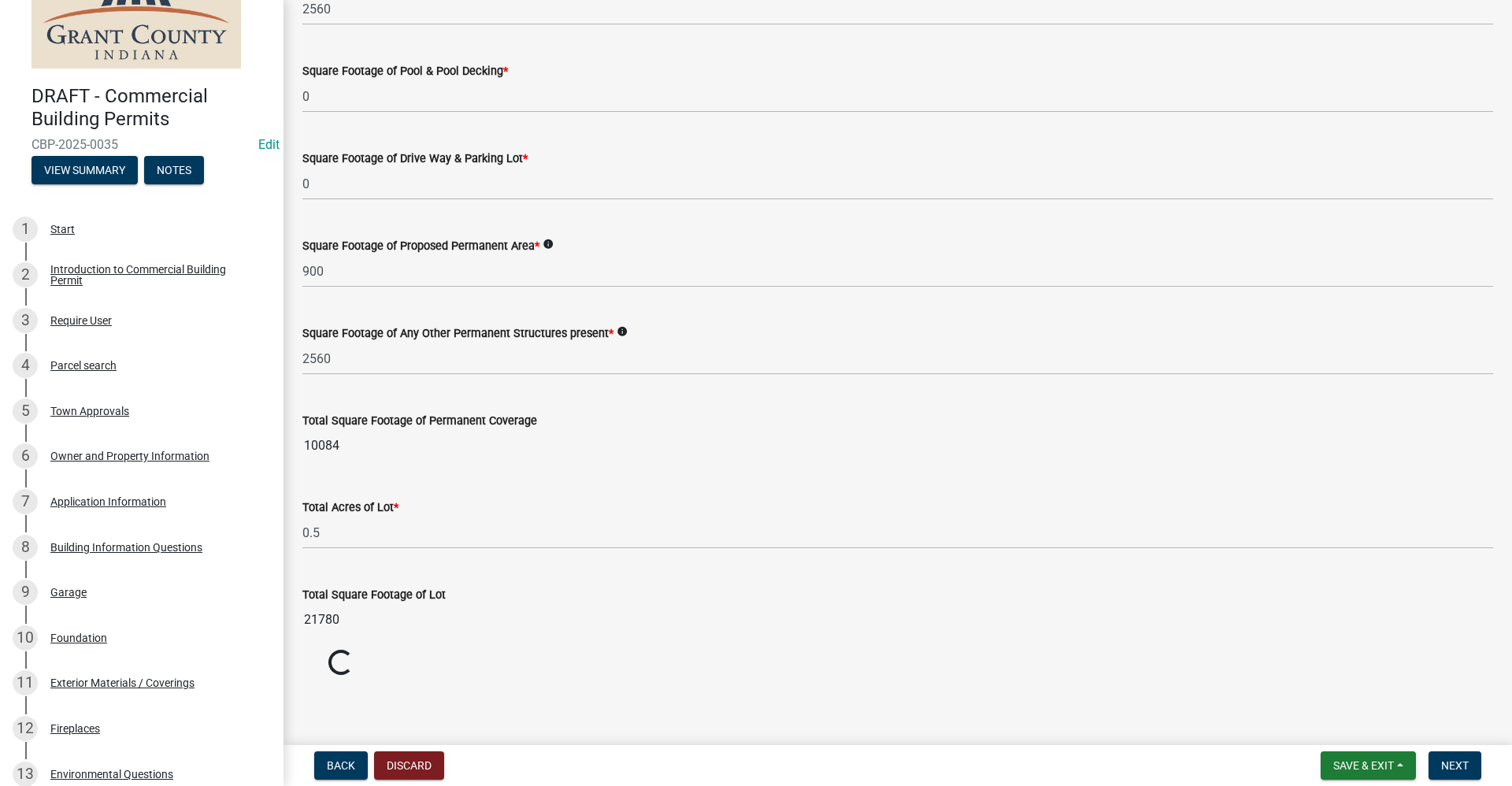
scroll to position [937, 0]
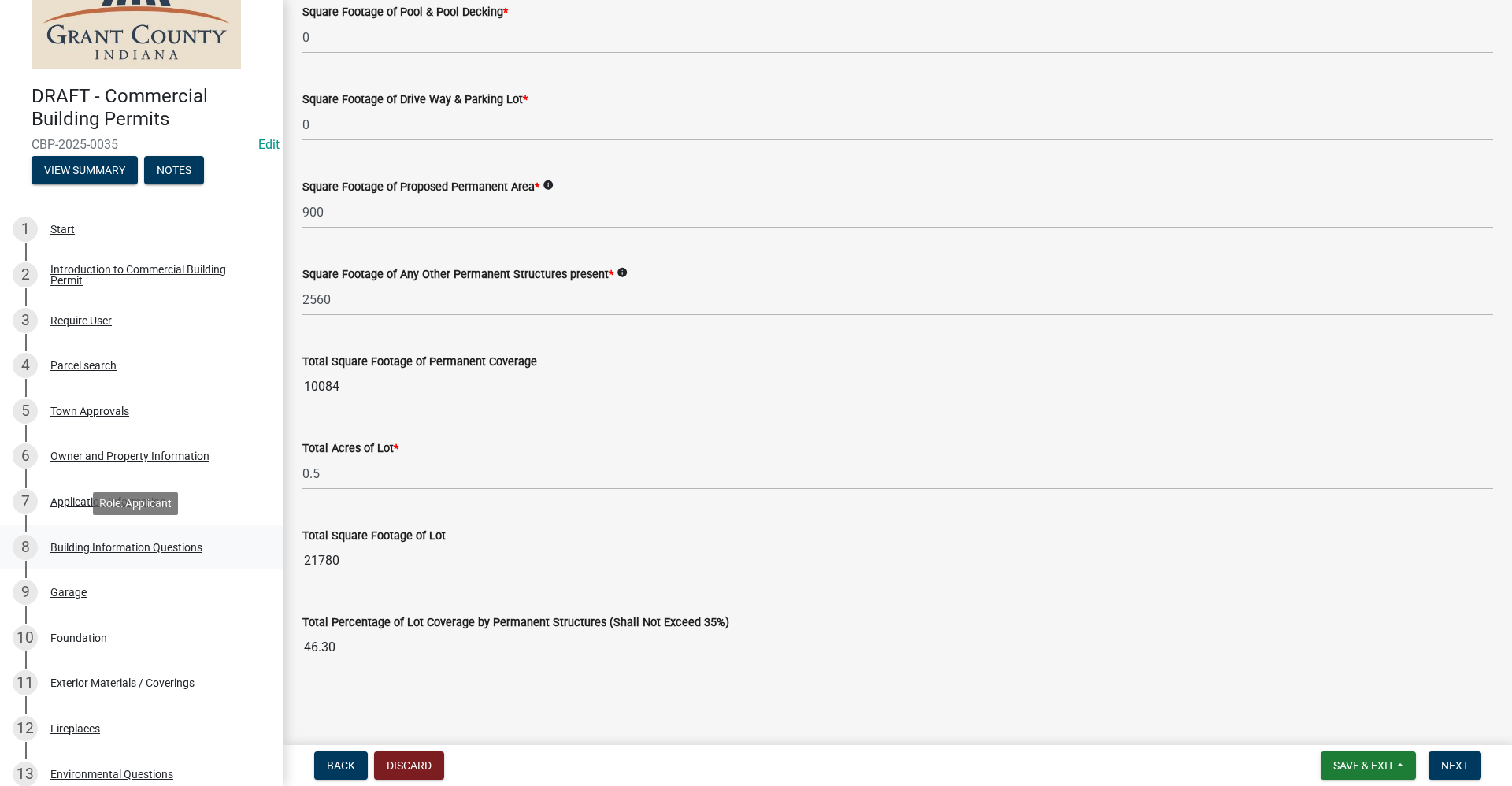
drag, startPoint x: 341, startPoint y: 561, endPoint x: 260, endPoint y: 558, distance: 81.1
click at [260, 558] on div "DRAFT - Commercial Building Permits CBP-2025-0035 Edit View Summary Notes 1 Sta…" at bounding box center [756, 393] width 1512 height 786
drag, startPoint x: 260, startPoint y: 558, endPoint x: 447, endPoint y: 516, distance: 191.7
click at [447, 516] on div "Total Square Footage of Lot 21780" at bounding box center [897, 540] width 1190 height 72
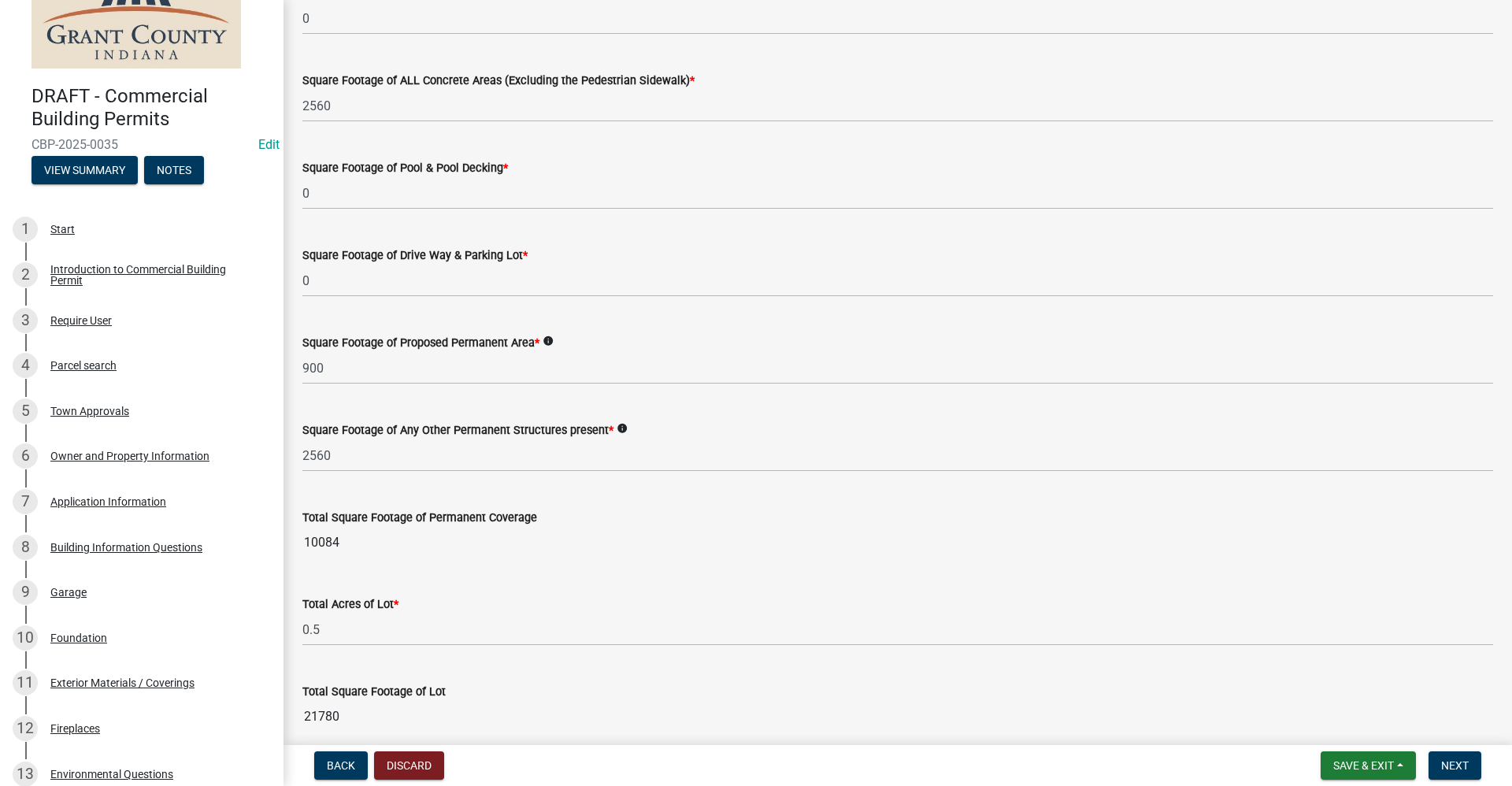
scroll to position [779, 0]
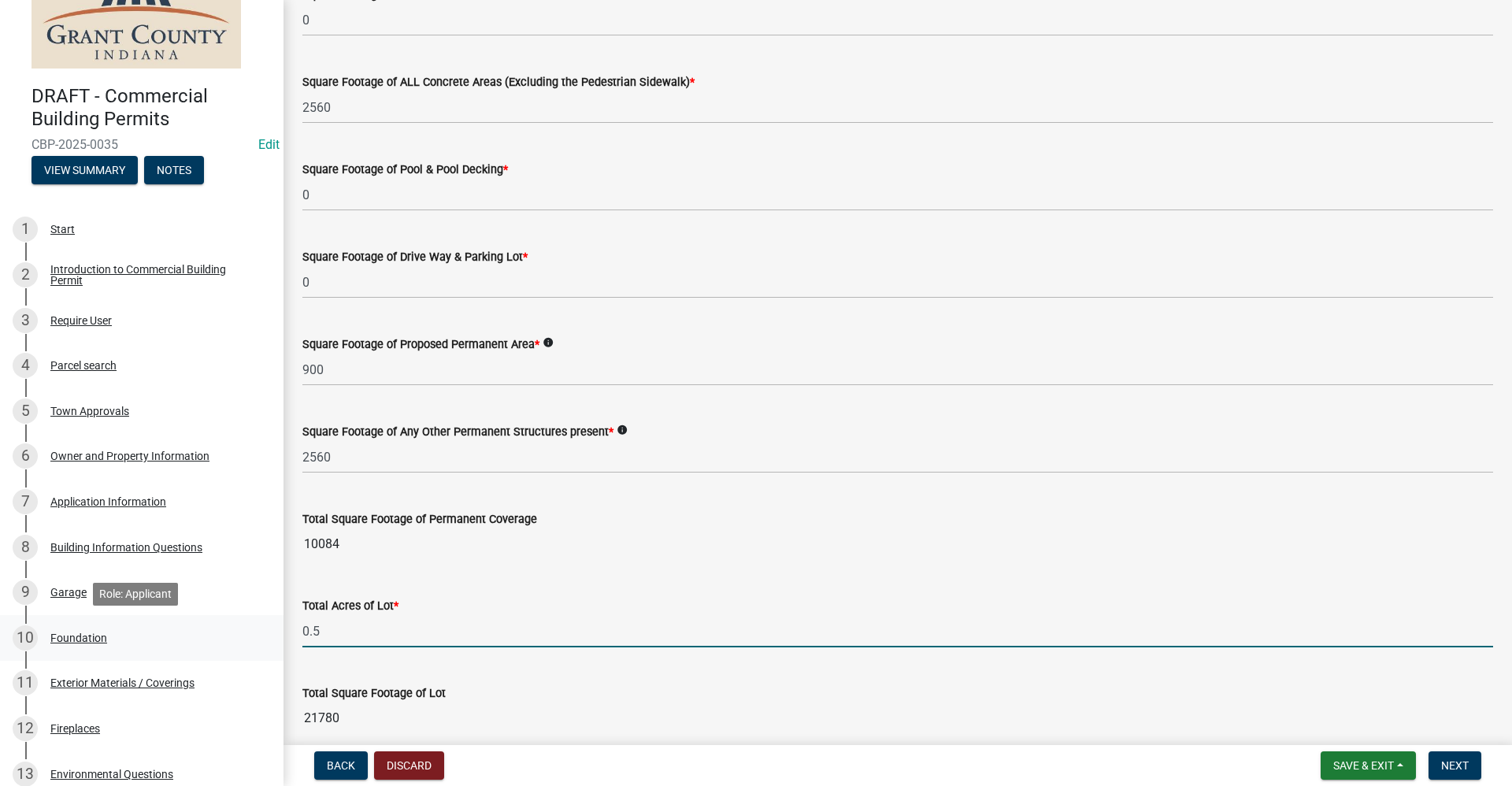
drag, startPoint x: 326, startPoint y: 626, endPoint x: 254, endPoint y: 641, distance: 73.5
click at [254, 641] on div "DRAFT - Commercial Building Permits CBP-2025-0035 Edit View Summary Notes 1 Sta…" at bounding box center [756, 393] width 1512 height 786
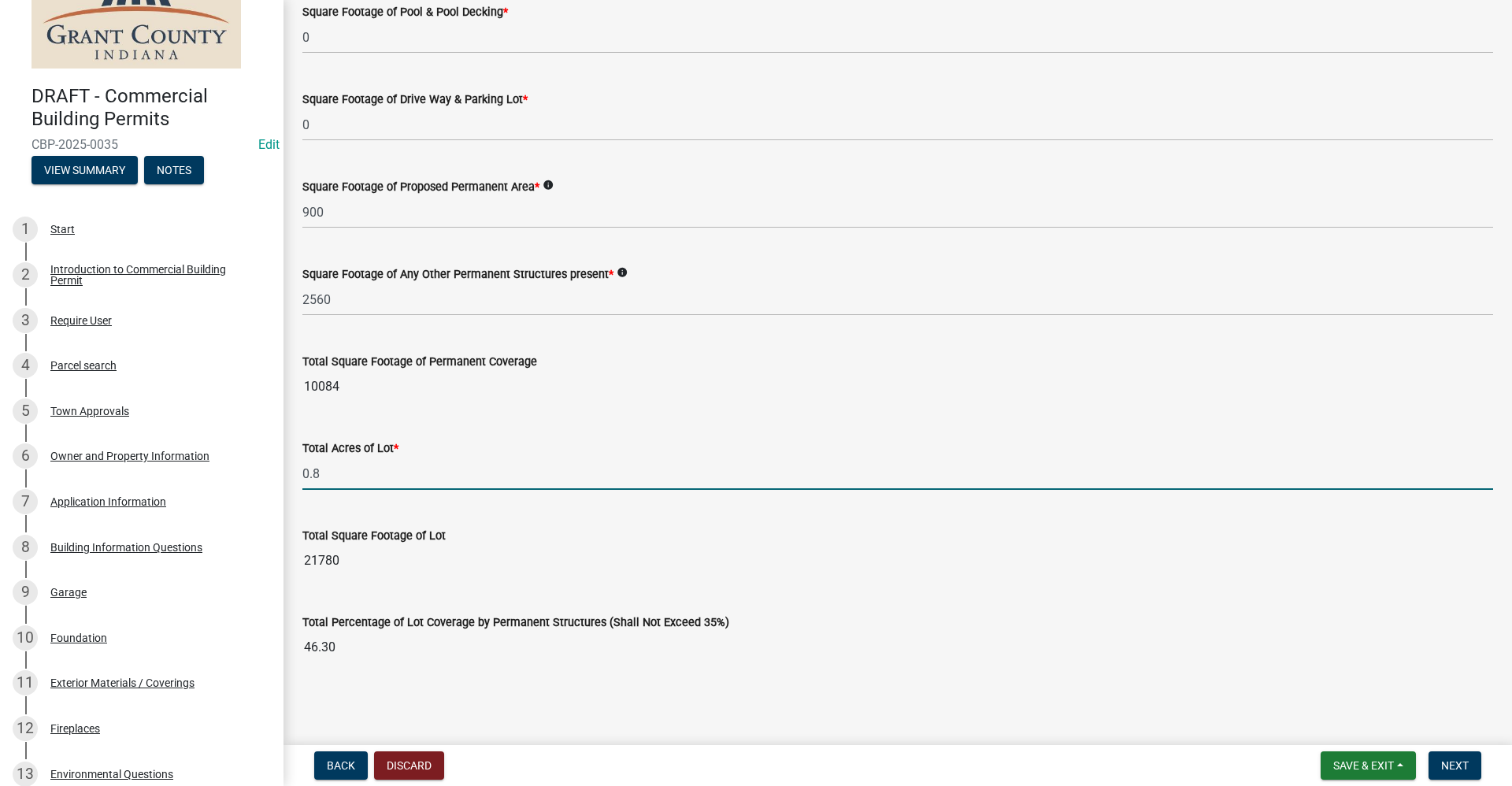
scroll to position [877, 0]
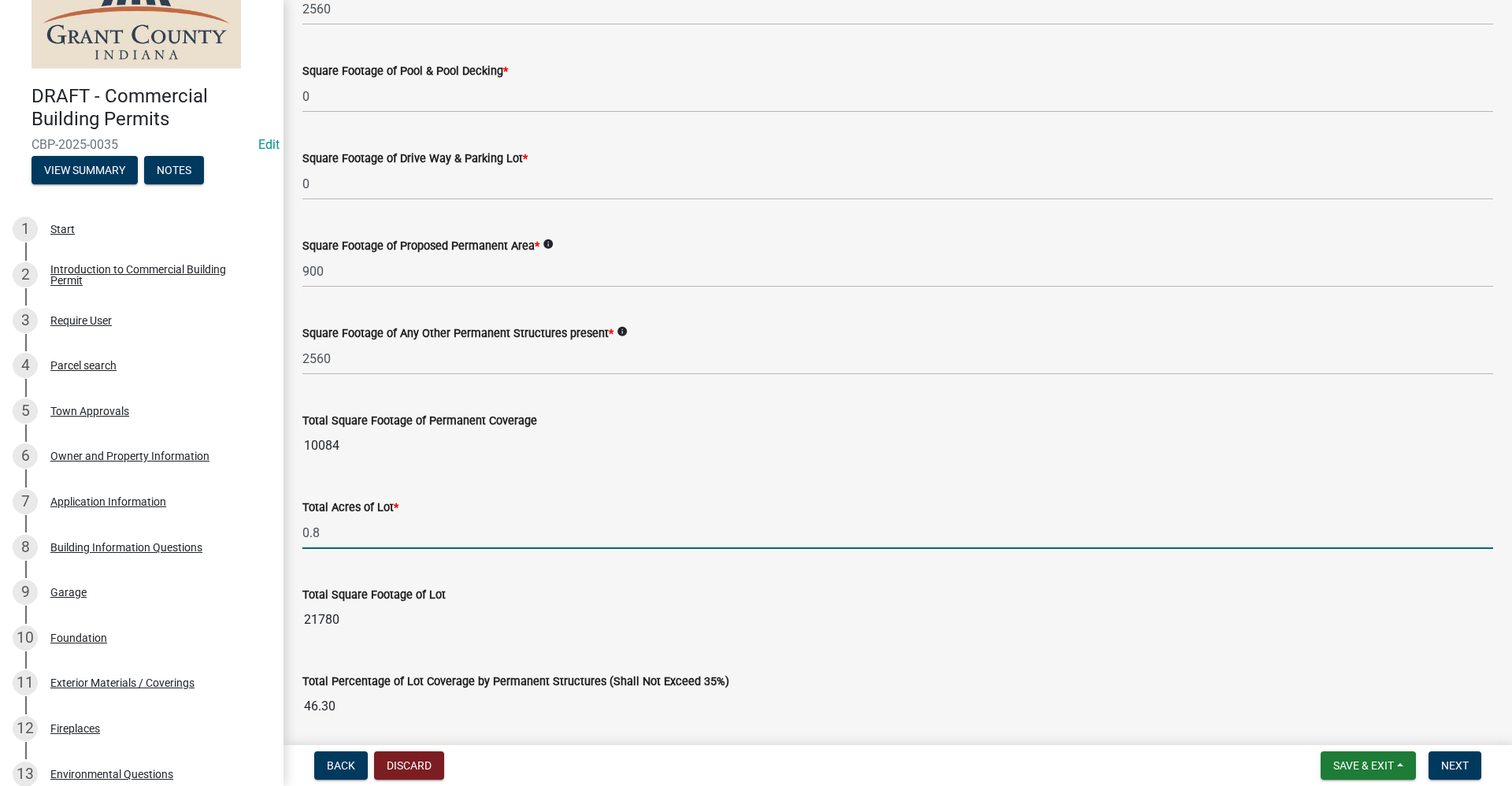
click at [551, 691] on input "46.30" at bounding box center [897, 706] width 1190 height 31
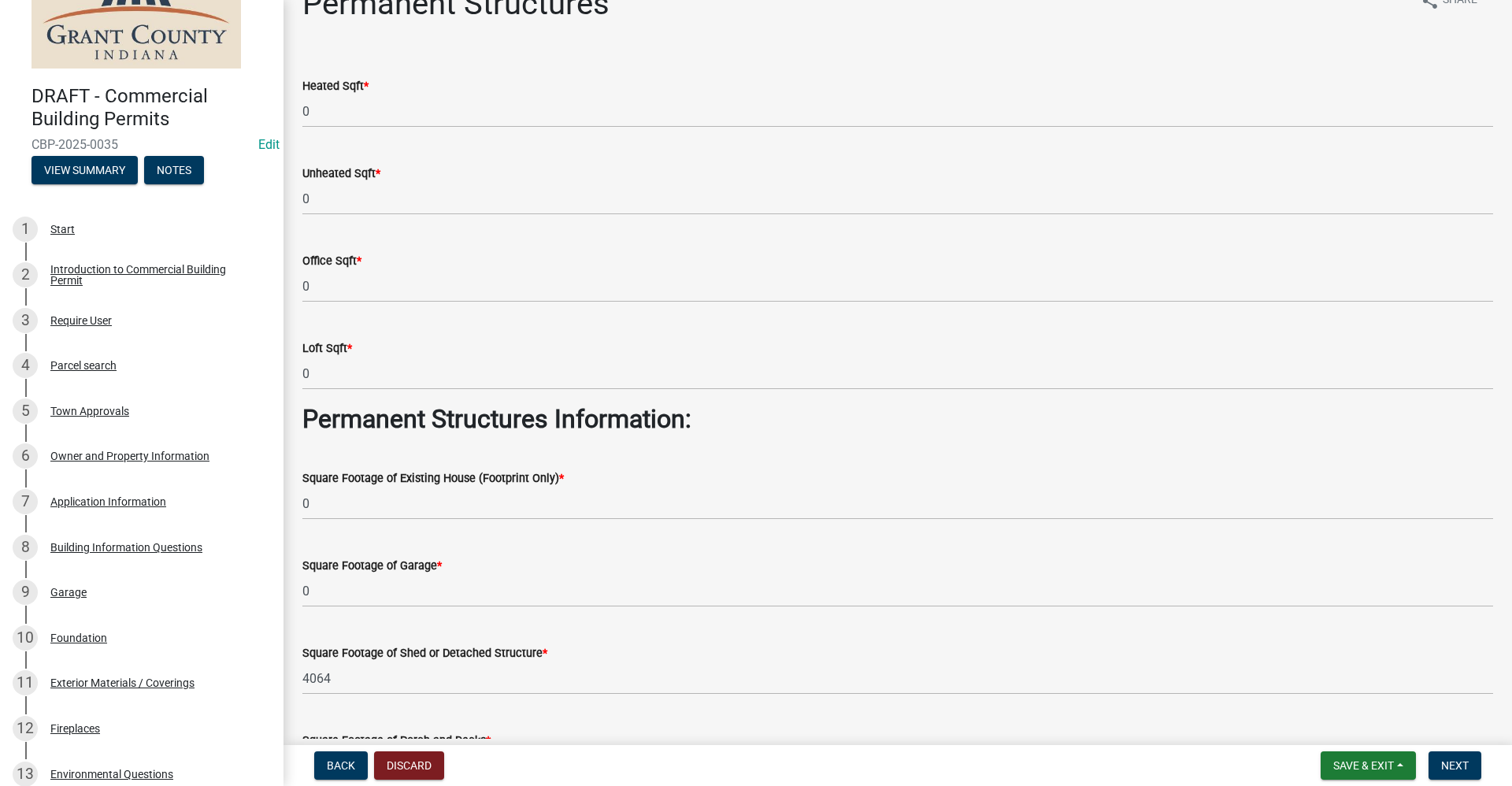
scroll to position [0, 0]
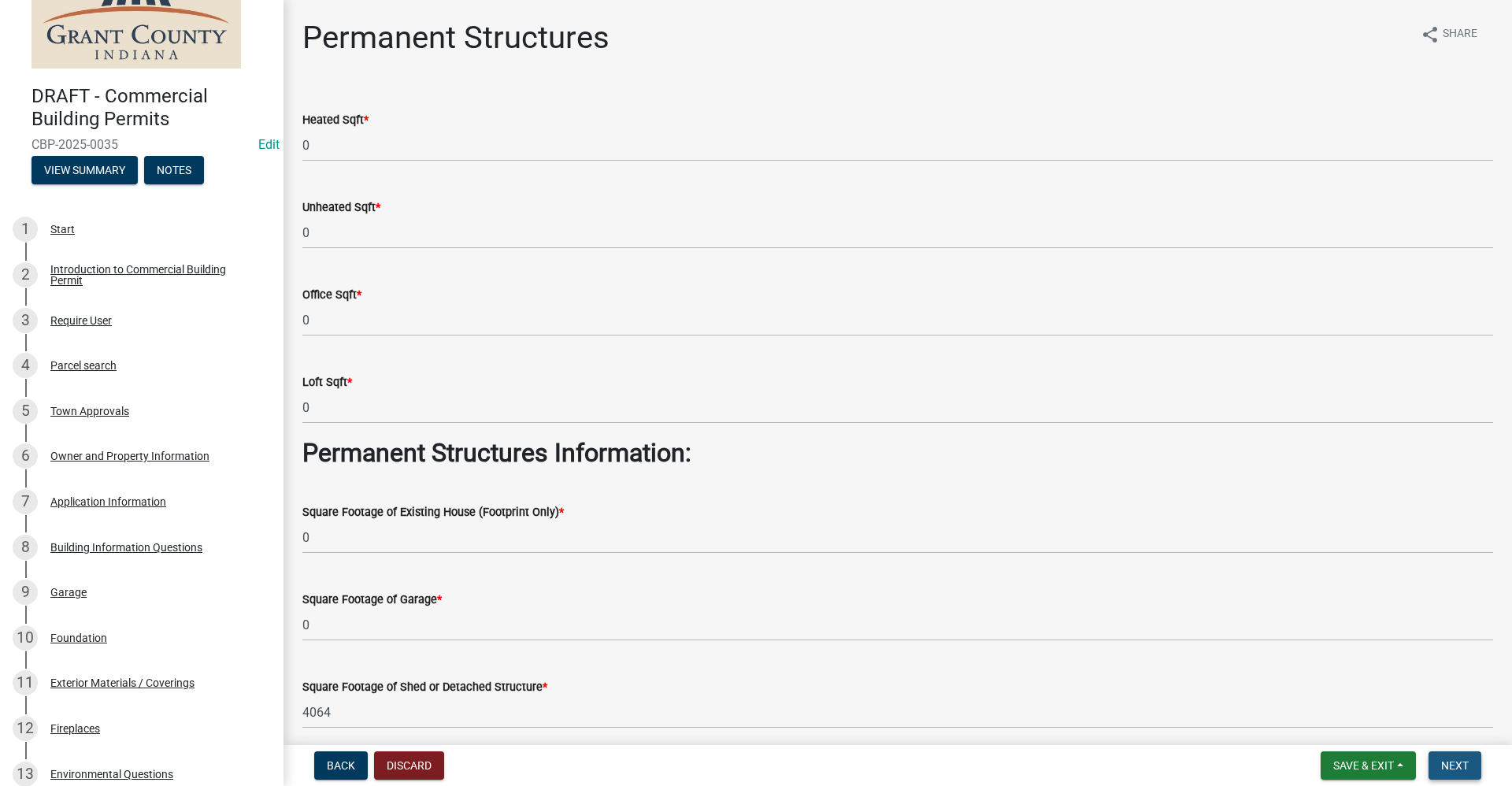
click at [1452, 759] on span "Next" at bounding box center [1455, 765] width 27 height 13
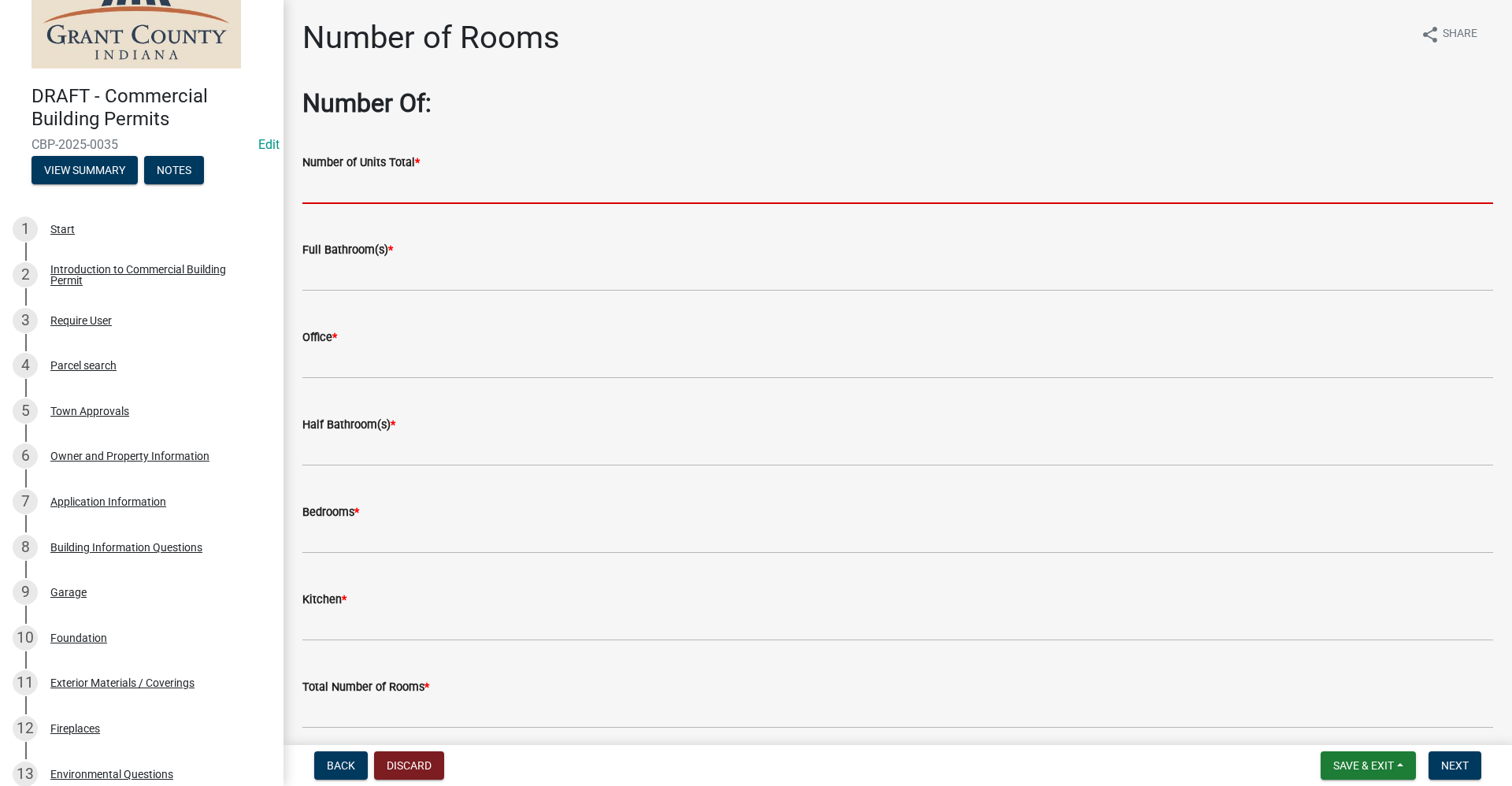
click at [404, 200] on input "text" at bounding box center [897, 187] width 1190 height 32
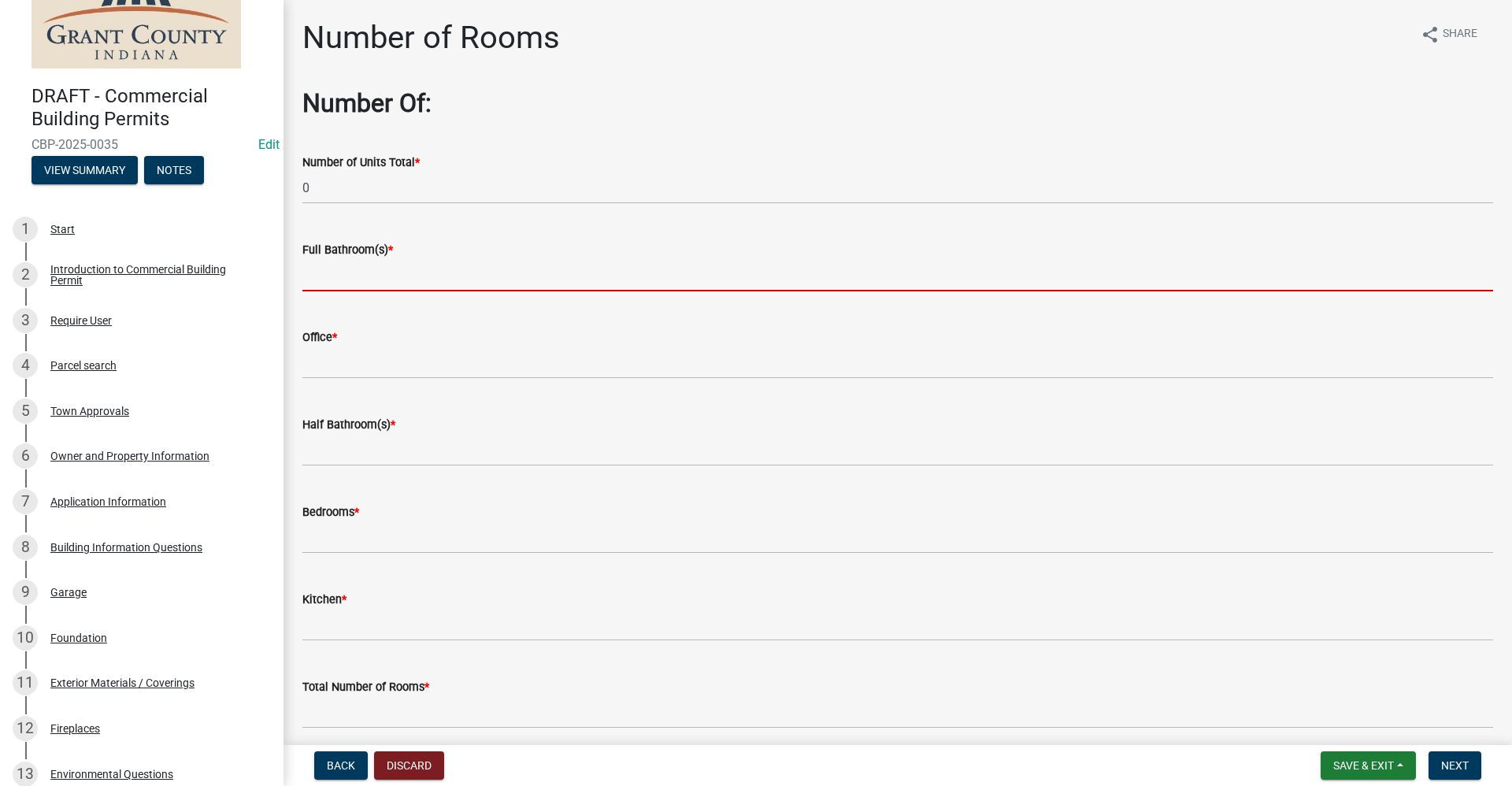
click at [369, 273] on input "text" at bounding box center [897, 274] width 1190 height 32
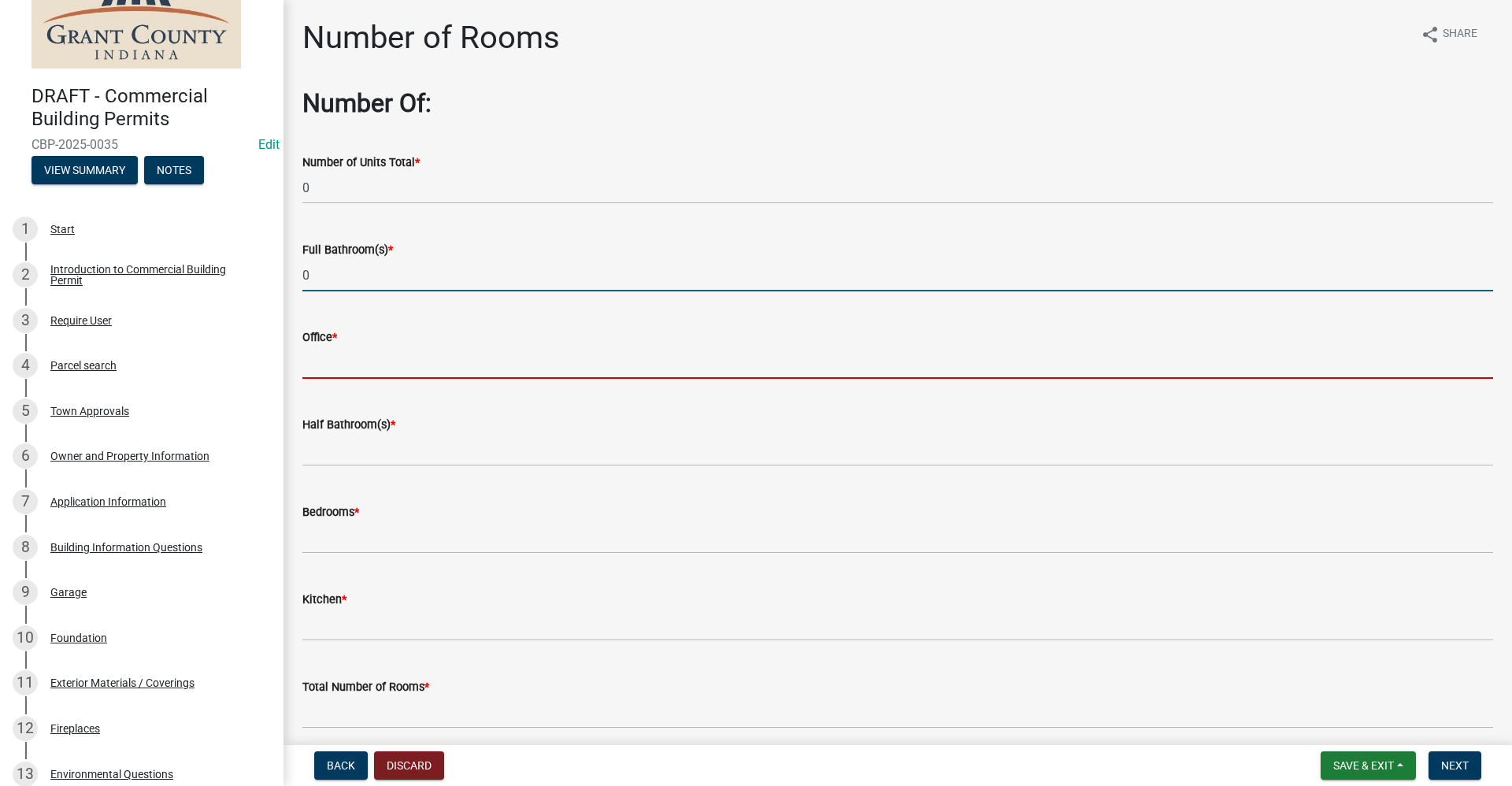
click at [330, 353] on input "text" at bounding box center [897, 362] width 1190 height 32
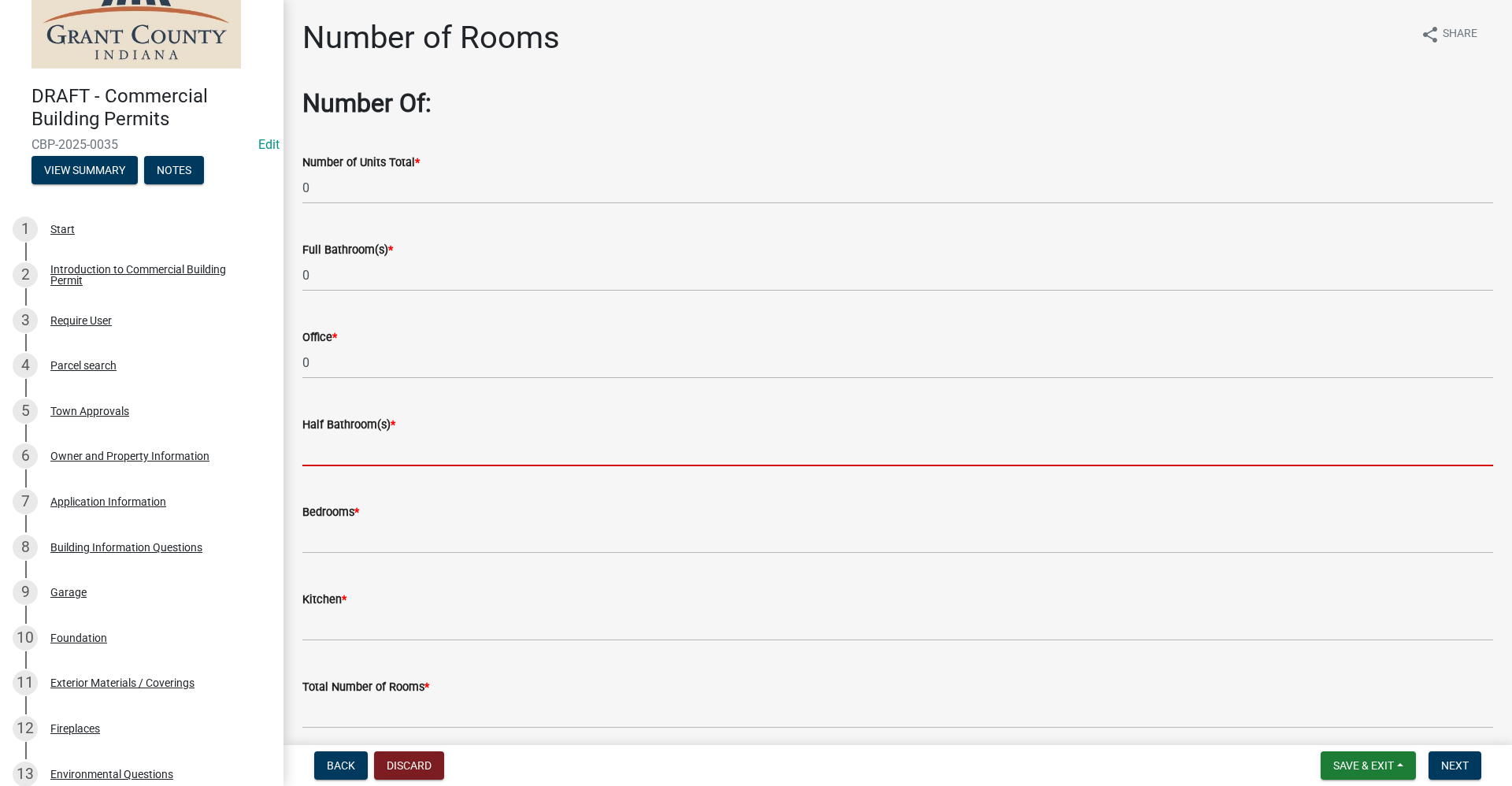
click at [326, 453] on input "text" at bounding box center [897, 449] width 1190 height 32
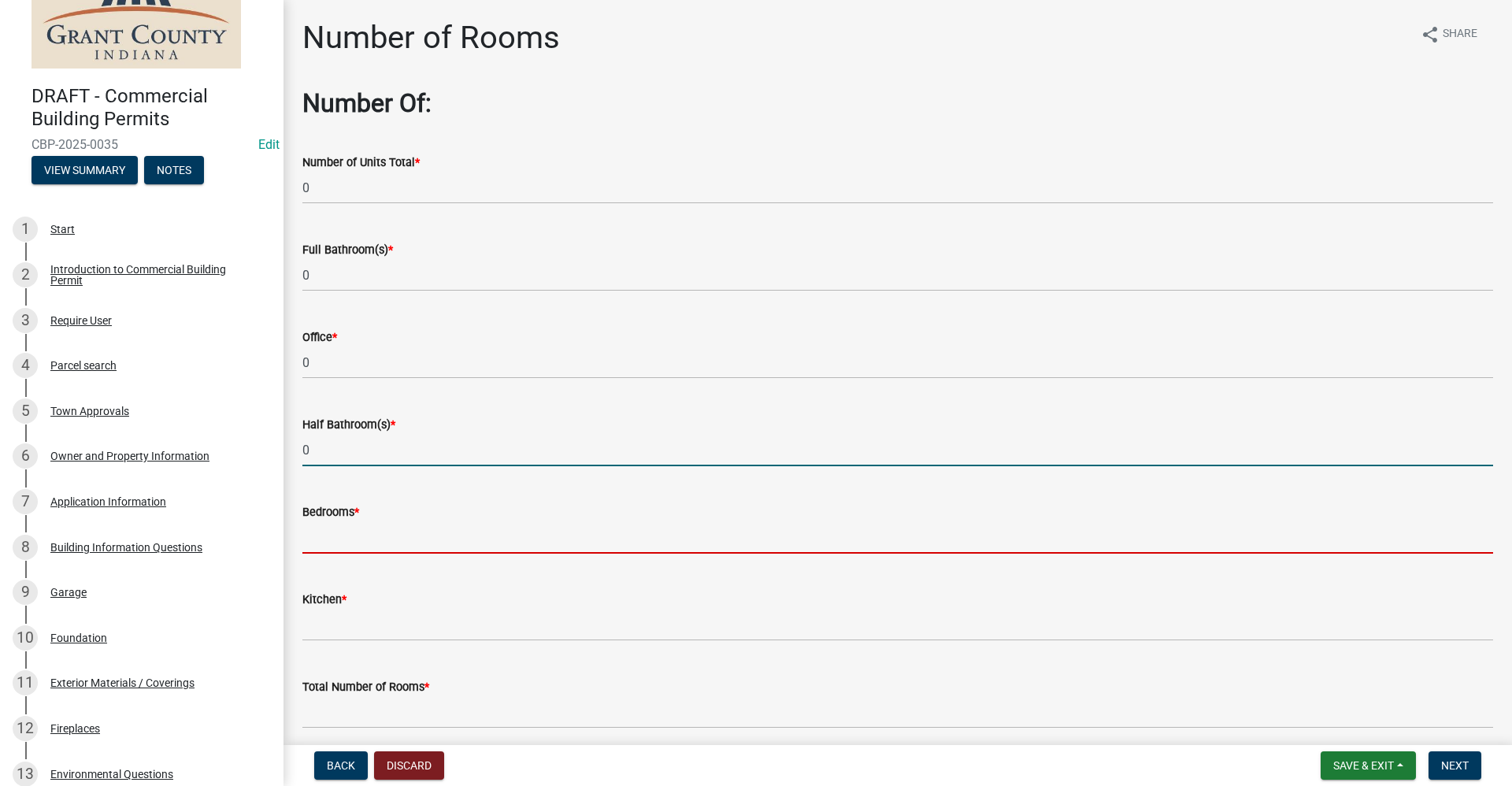
click at [317, 533] on input "text" at bounding box center [897, 537] width 1190 height 32
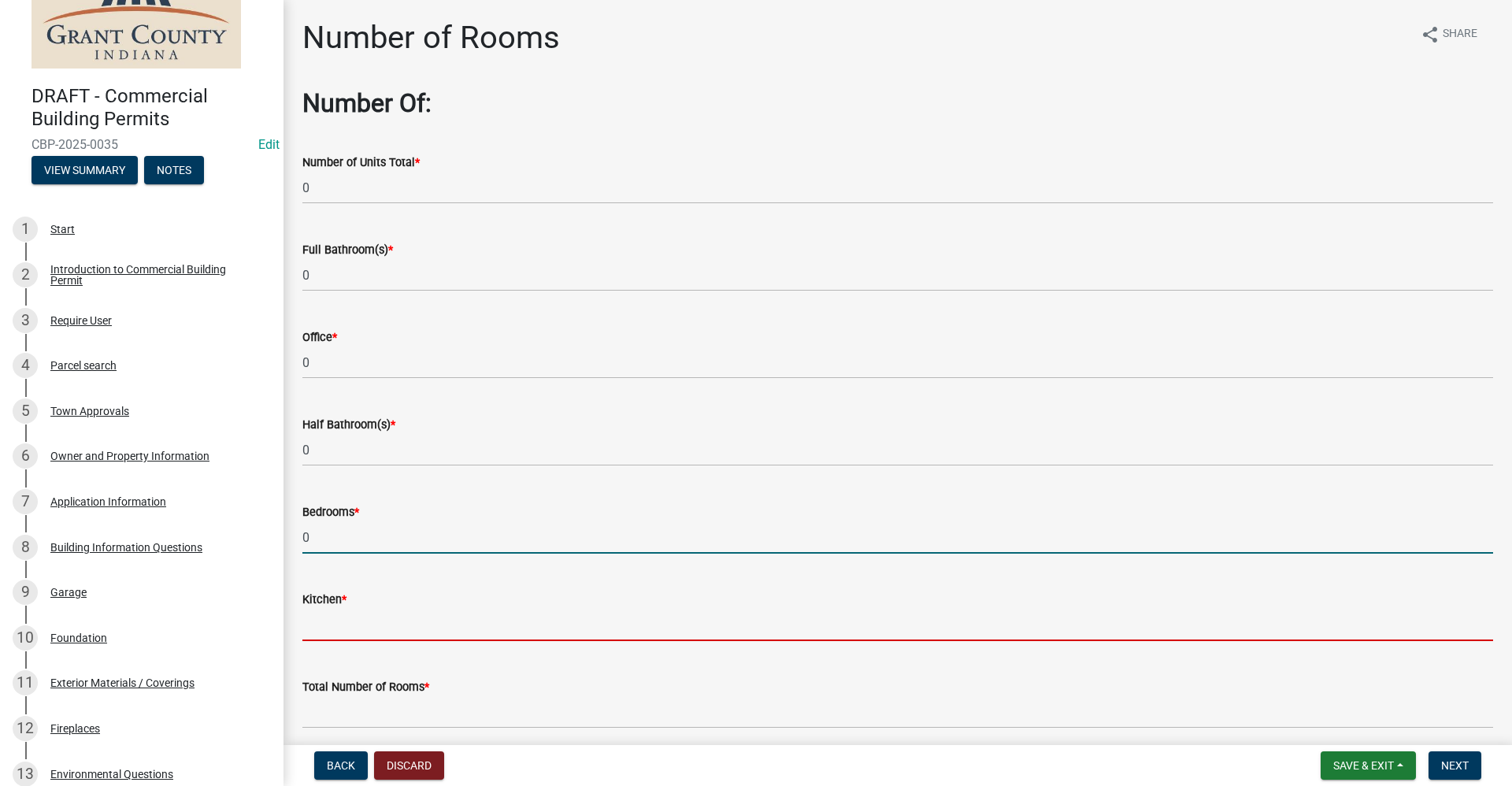
click at [311, 628] on input "text" at bounding box center [897, 624] width 1190 height 32
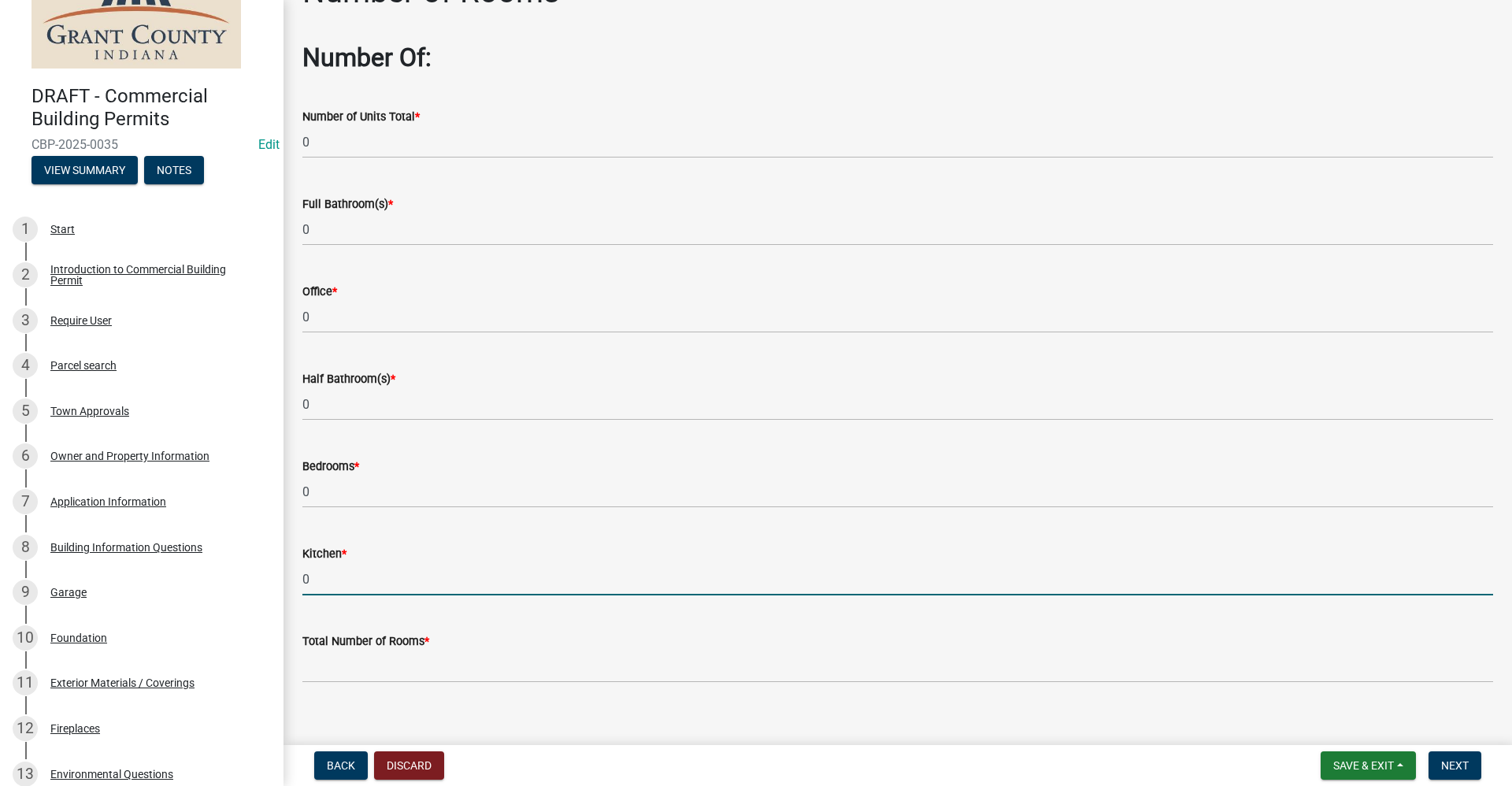
scroll to position [65, 0]
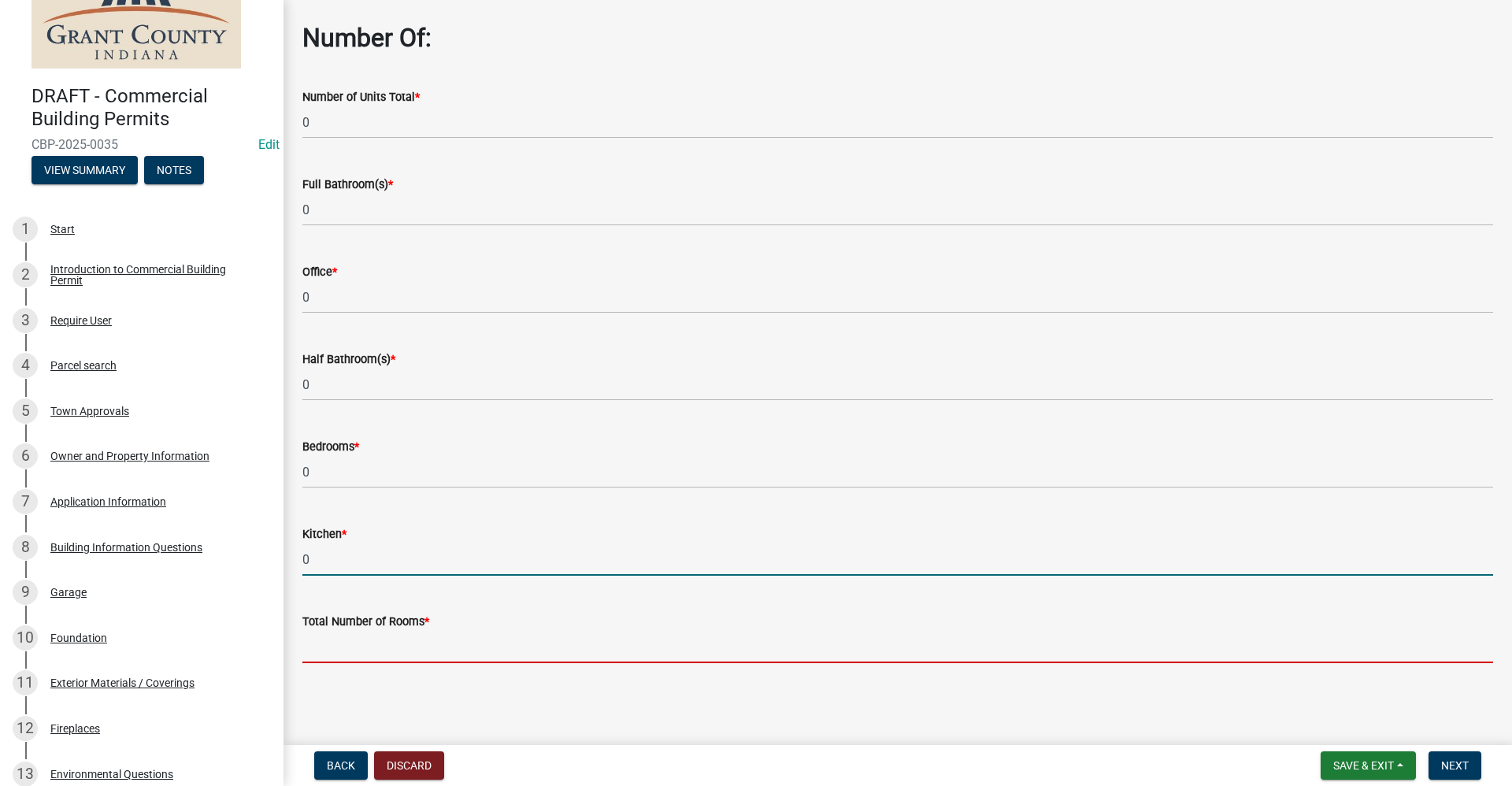
click at [444, 641] on input "text" at bounding box center [897, 646] width 1190 height 32
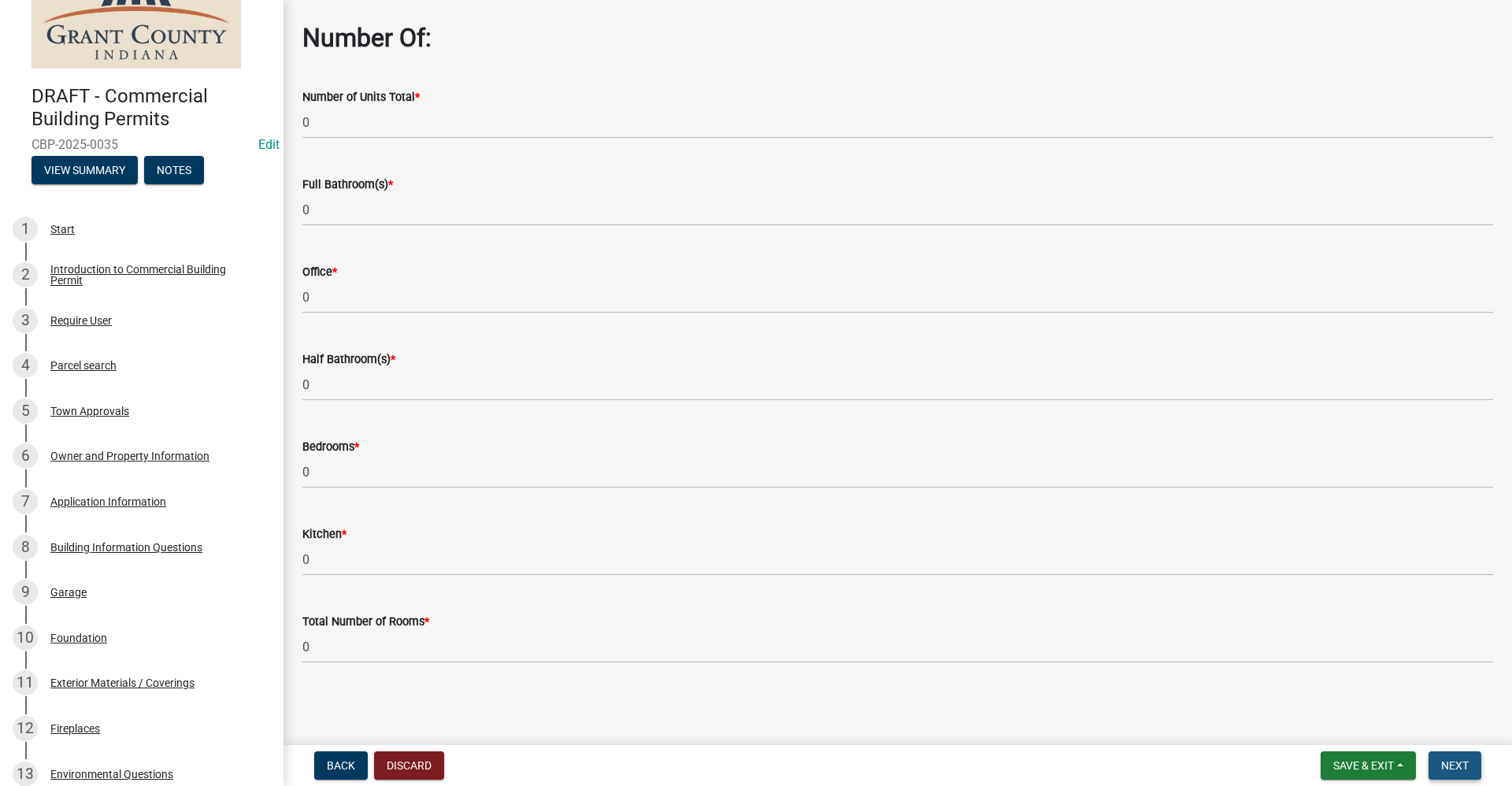
click at [1458, 764] on span "Next" at bounding box center [1455, 765] width 27 height 13
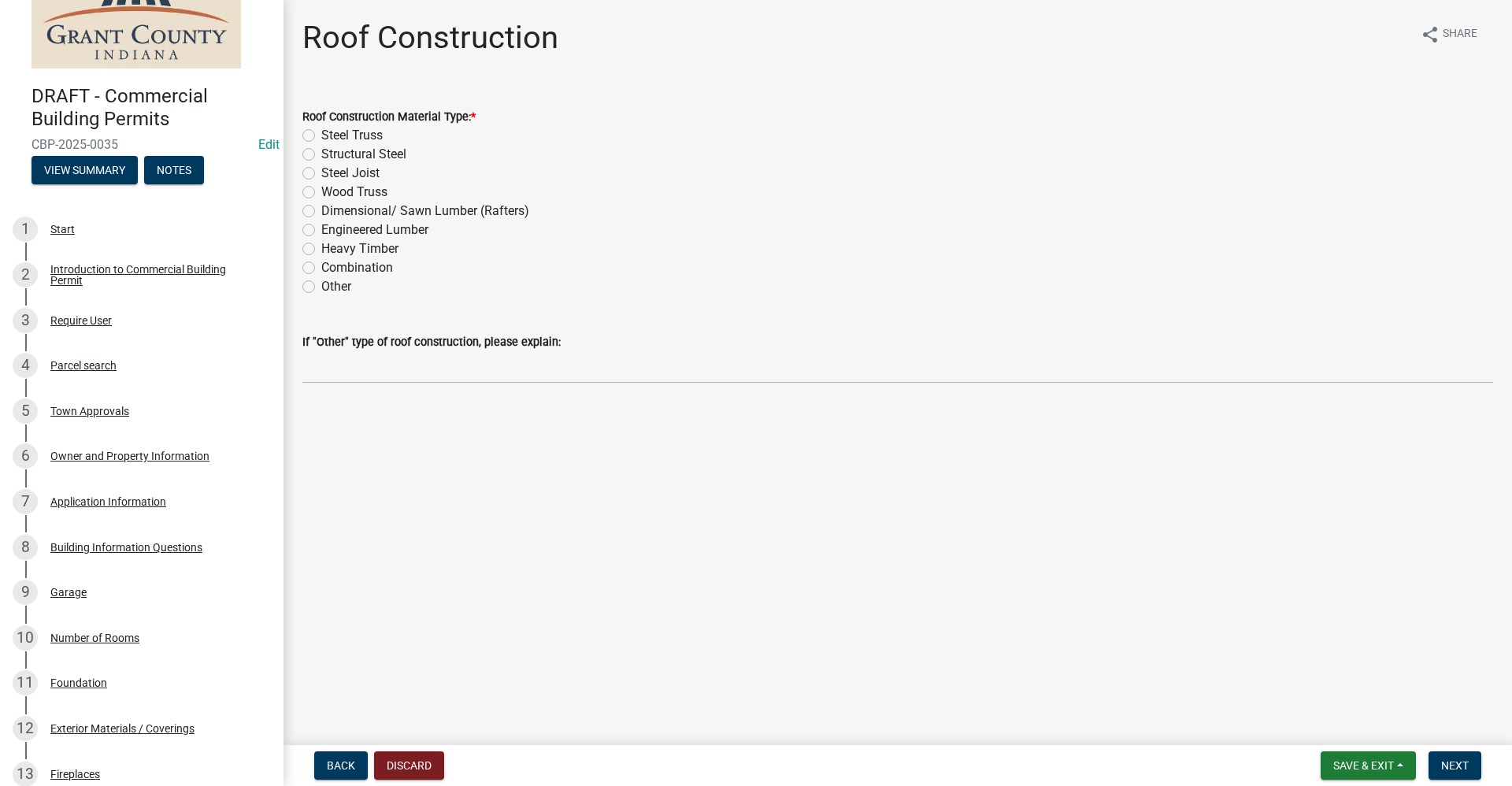
click at [321, 194] on label "Wood Truss" at bounding box center [354, 192] width 66 height 18
click at [321, 193] on input "Wood Truss" at bounding box center [326, 188] width 11 height 11
click at [1454, 769] on span "Next" at bounding box center [1455, 765] width 27 height 13
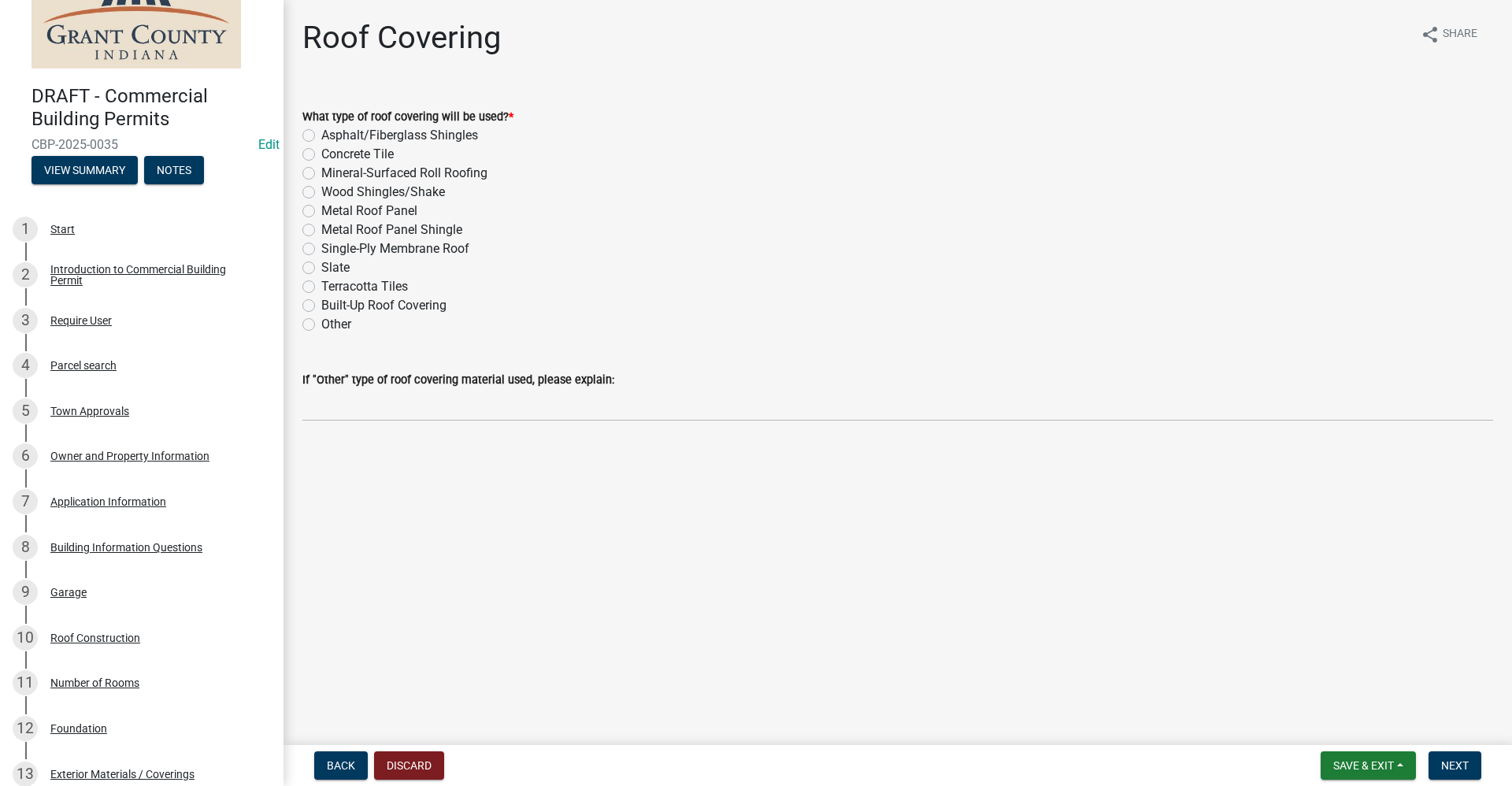
click at [321, 210] on label "Metal Roof Panel" at bounding box center [369, 210] width 96 height 18
click at [321, 210] on input "Metal Roof Panel" at bounding box center [326, 206] width 11 height 11
click at [1452, 769] on span "Next" at bounding box center [1455, 765] width 27 height 13
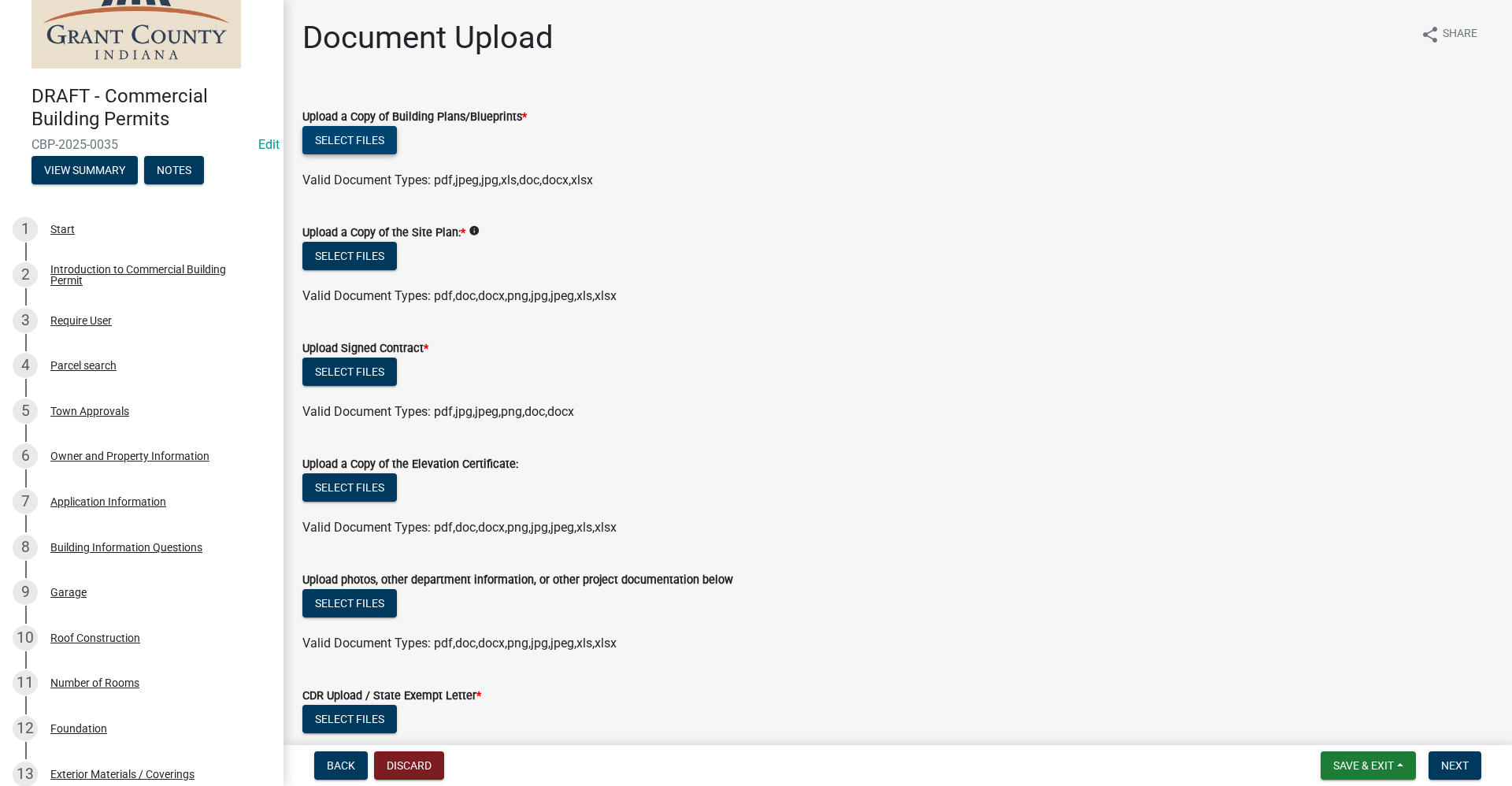
click at [346, 140] on button "Select files" at bounding box center [349, 139] width 94 height 28
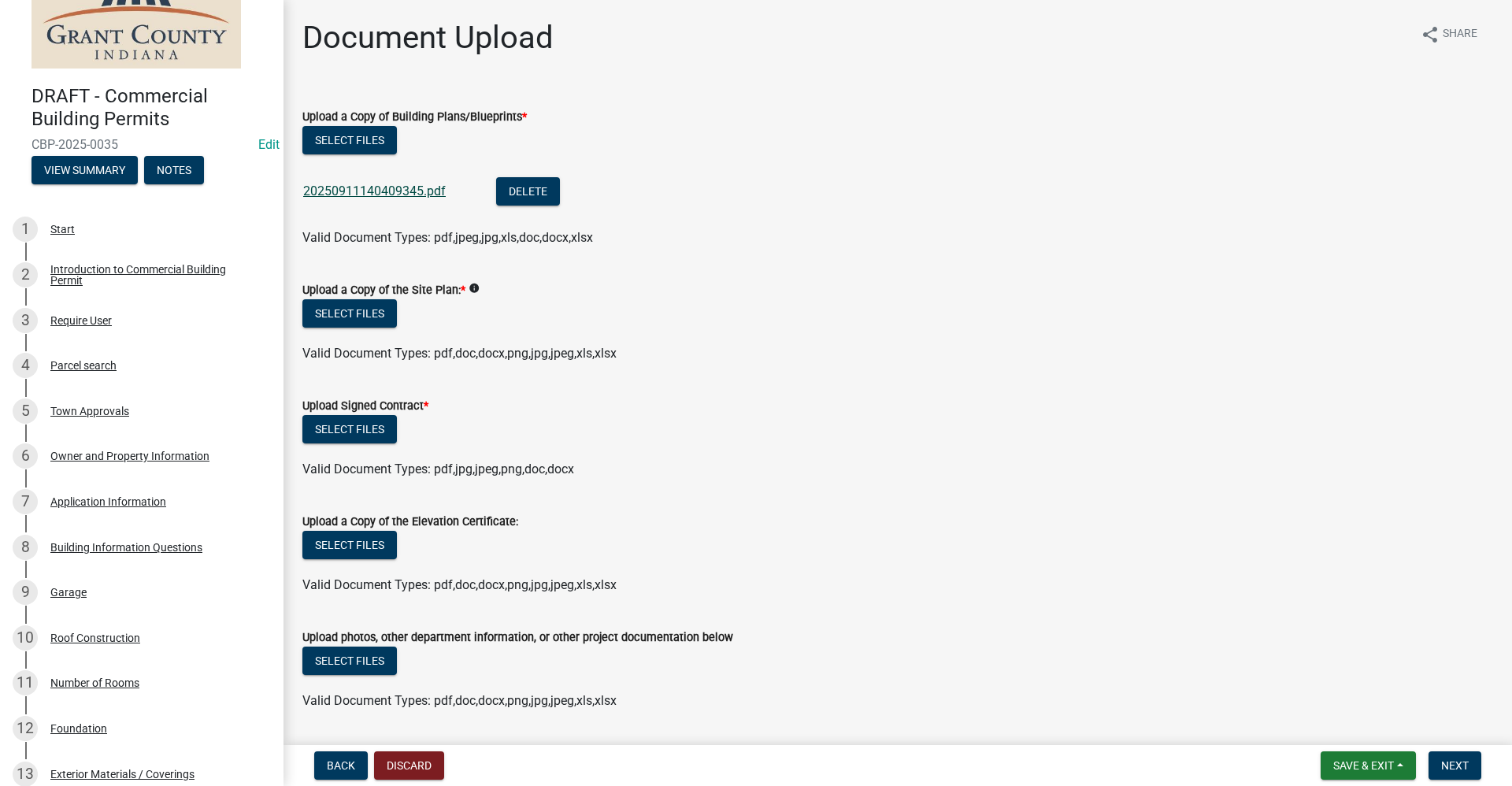
click at [368, 186] on link "20250911140409345.pdf" at bounding box center [375, 191] width 142 height 15
click at [356, 314] on button "Select files" at bounding box center [349, 312] width 94 height 28
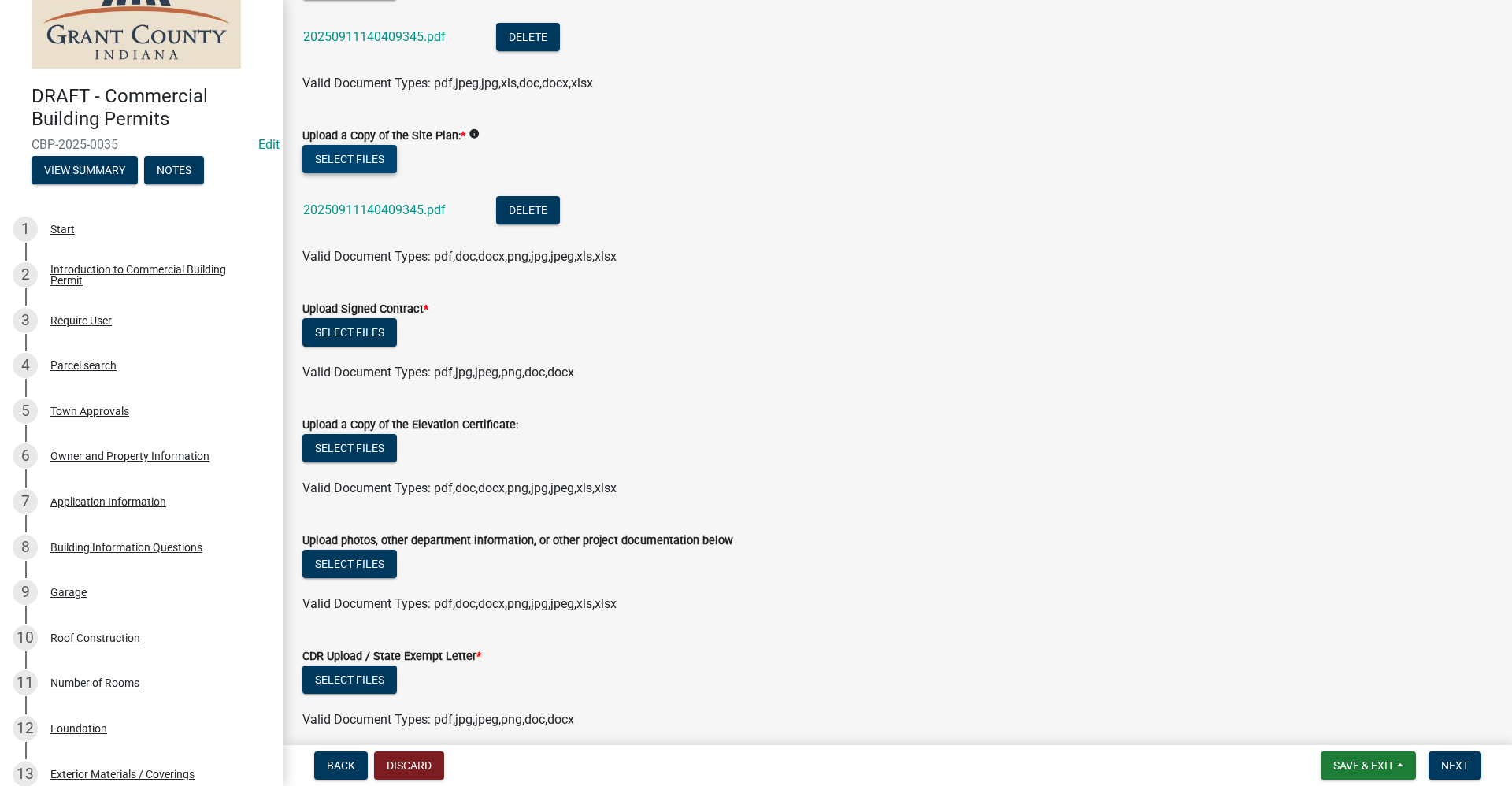
scroll to position [158, 0]
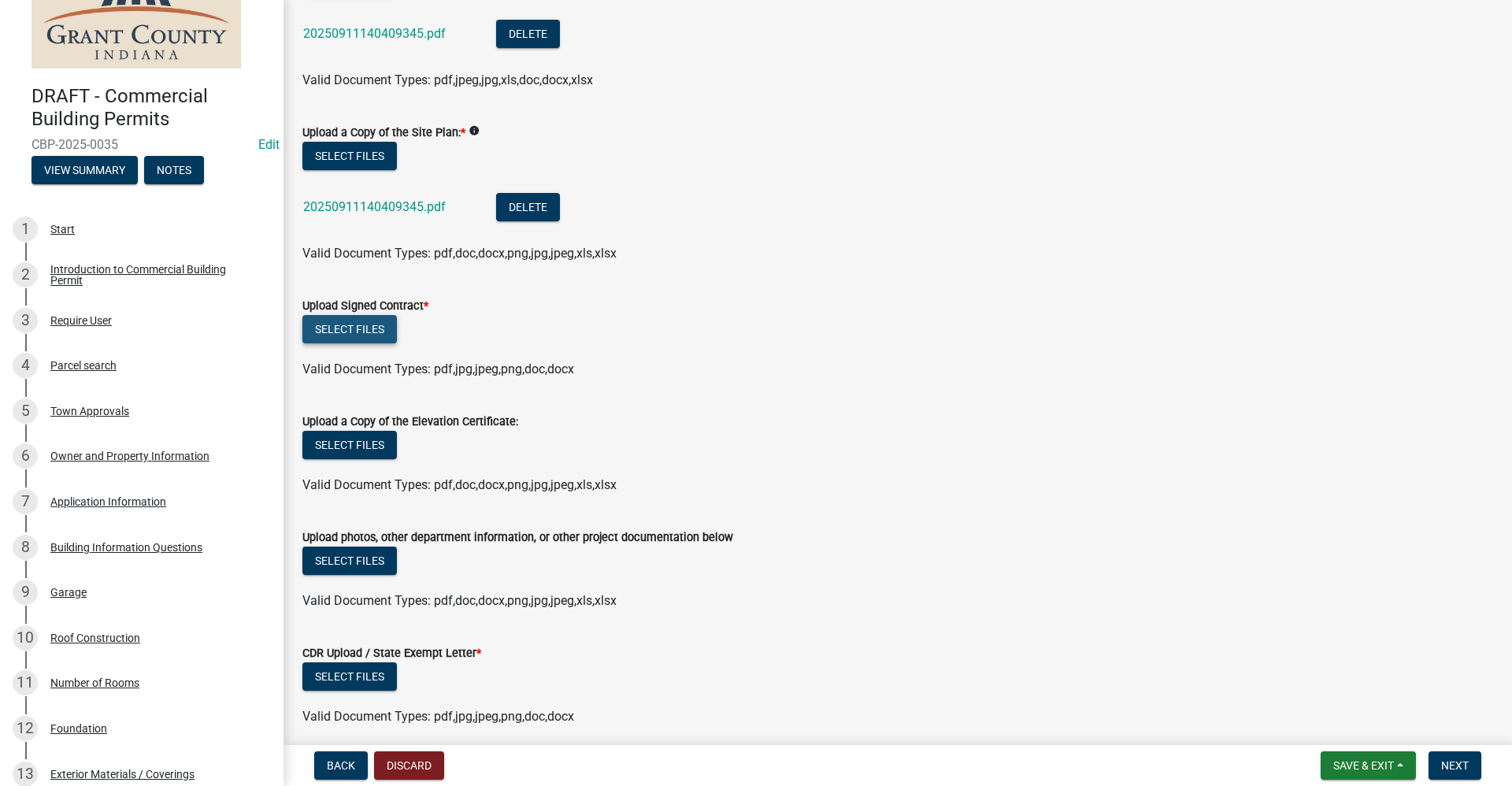
click at [352, 328] on button "Select files" at bounding box center [349, 329] width 94 height 28
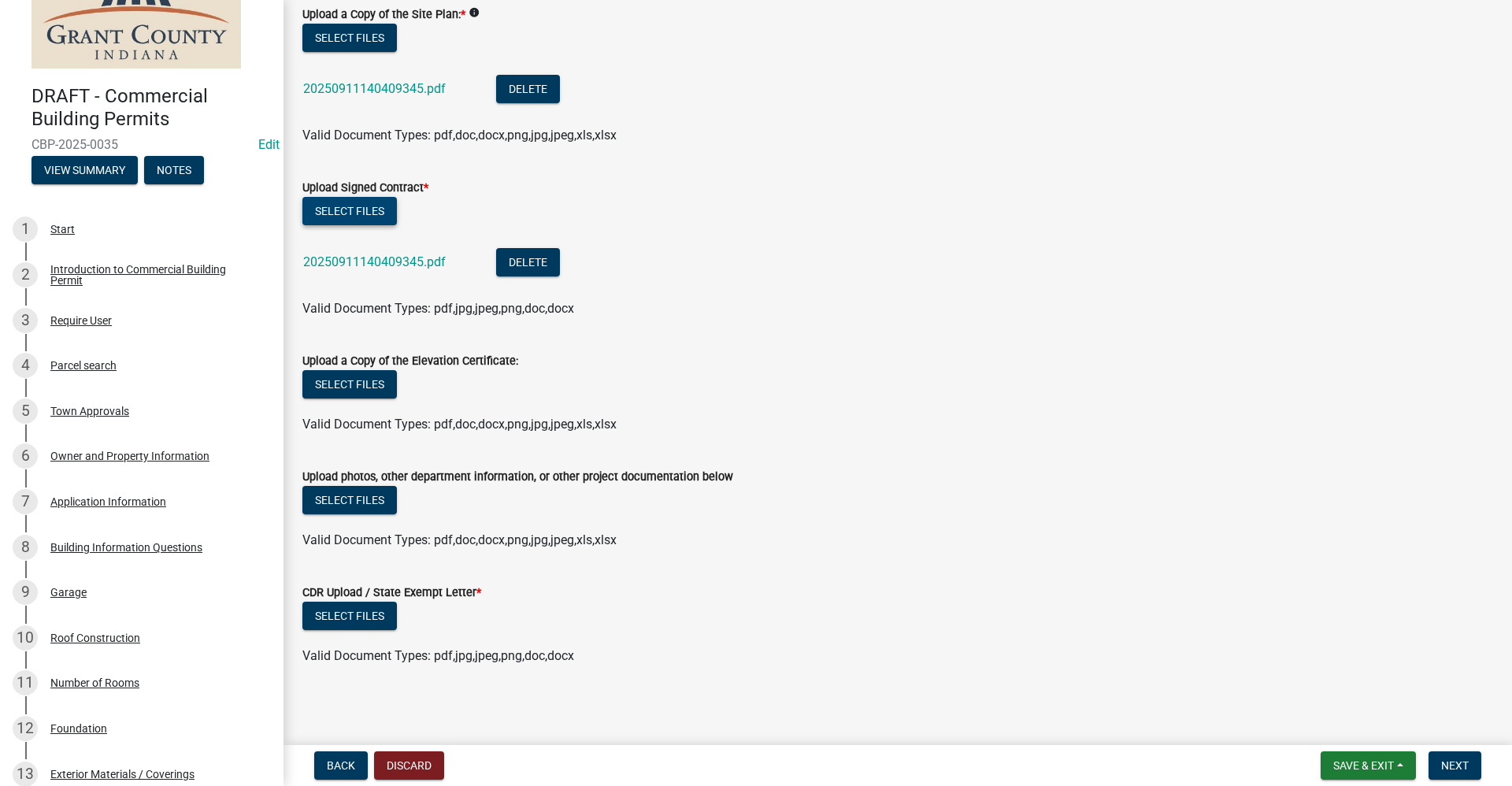
scroll to position [278, 0]
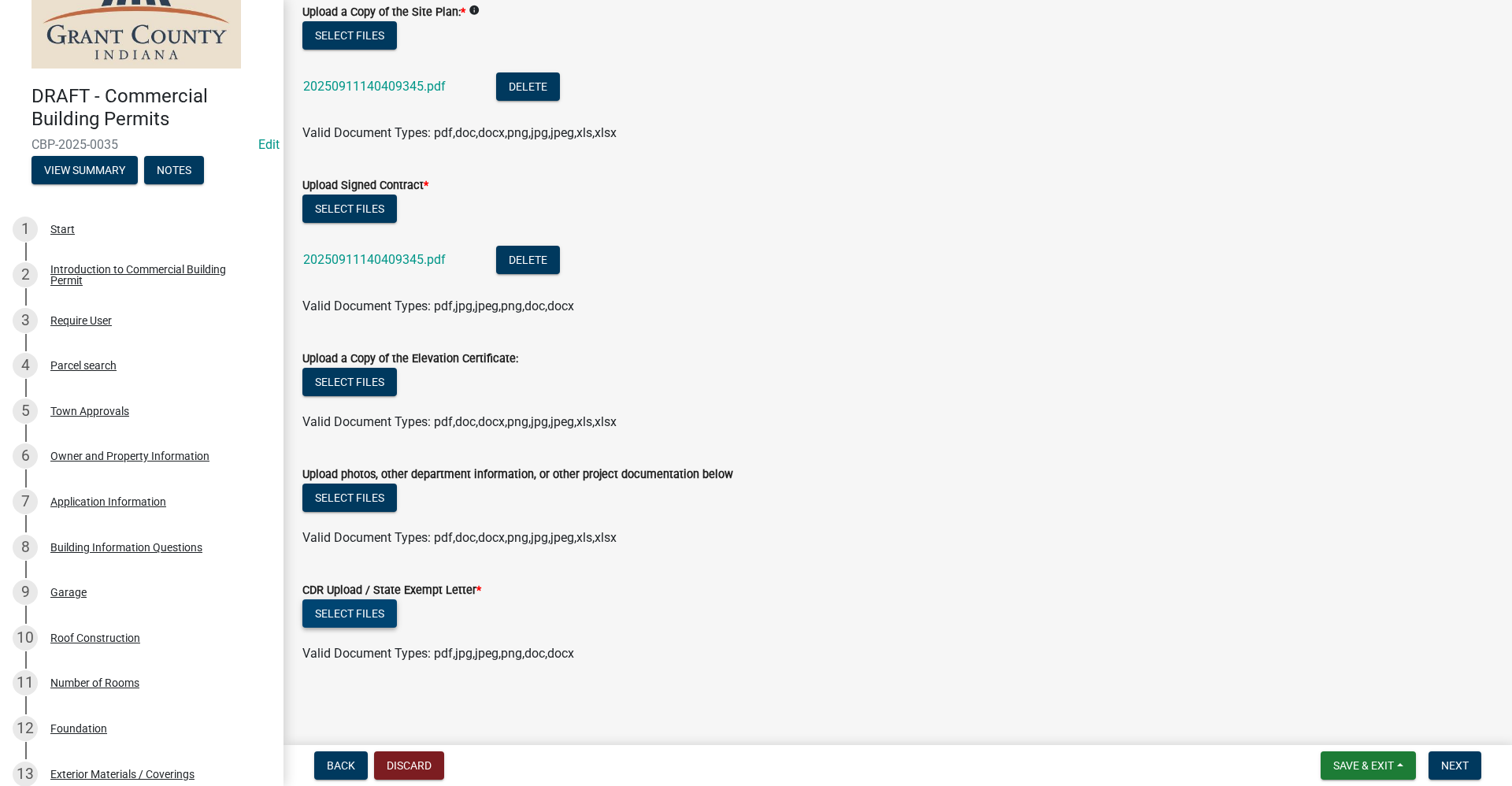
click at [379, 619] on button "Select files" at bounding box center [349, 613] width 94 height 28
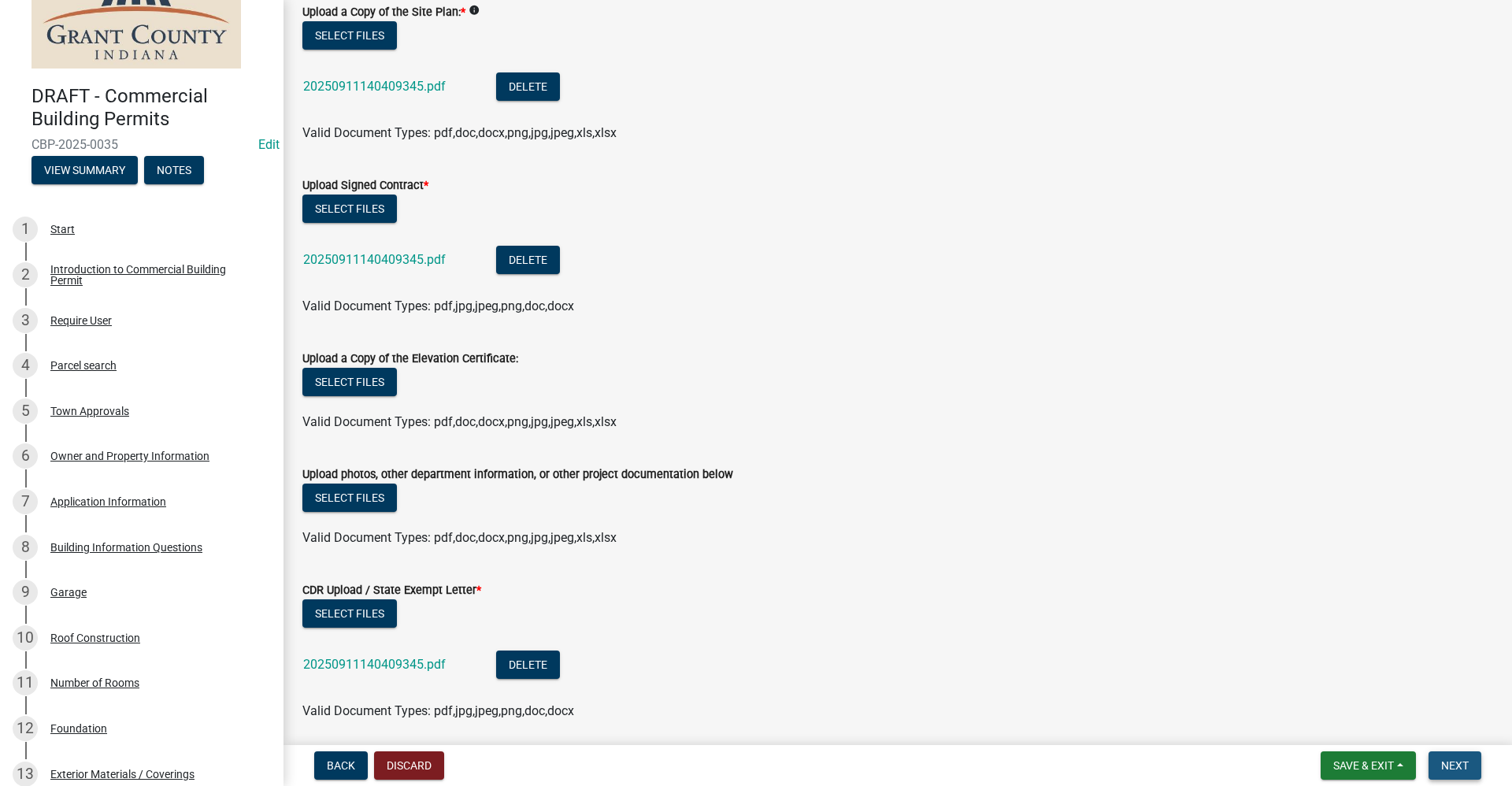
click at [1455, 772] on button "Next" at bounding box center [1455, 765] width 53 height 28
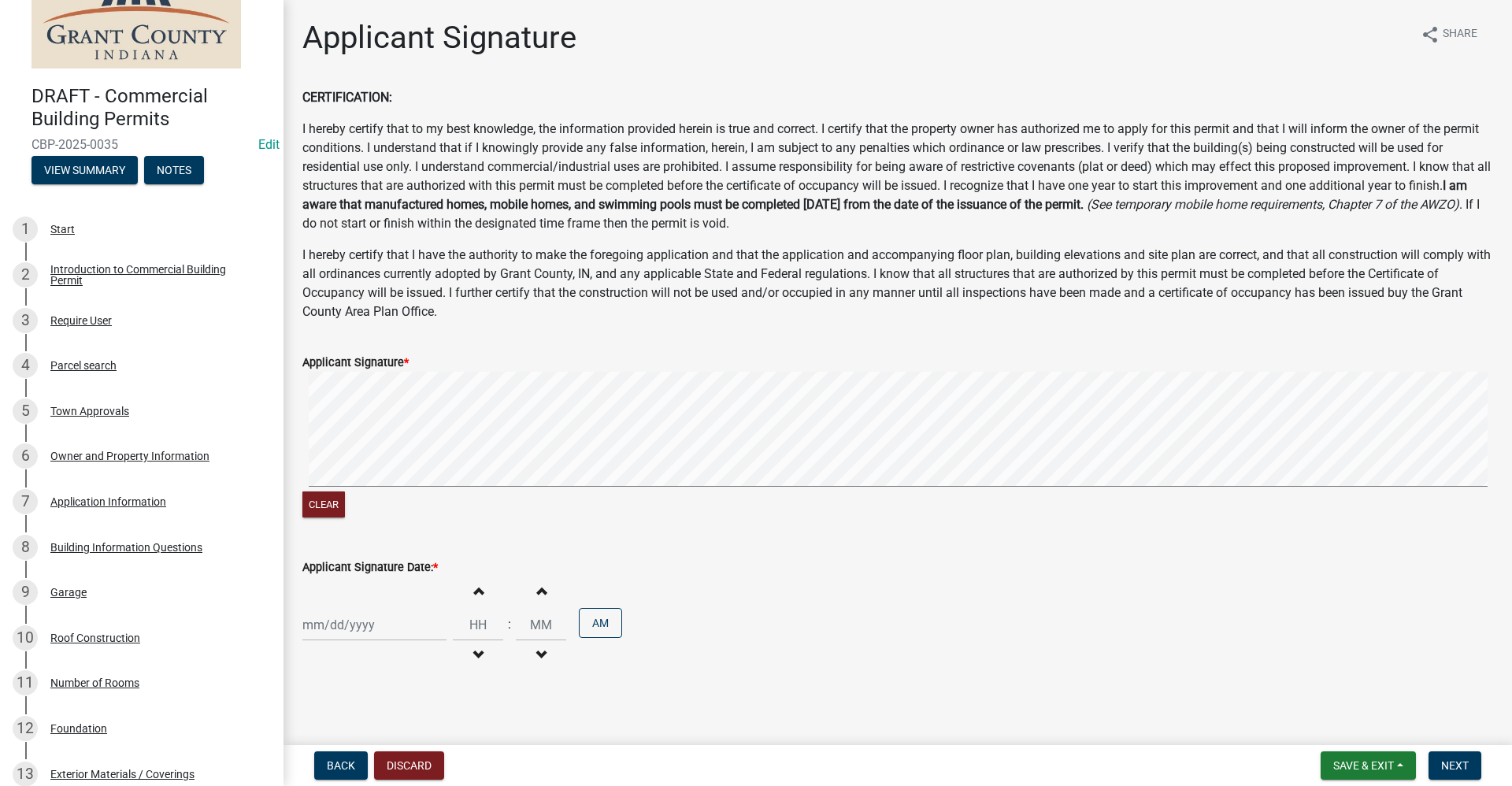
click at [342, 637] on div at bounding box center [375, 624] width 144 height 32
click at [394, 491] on div "11" at bounding box center [394, 490] width 25 height 25
click at [1466, 771] on span "Next" at bounding box center [1455, 765] width 27 height 13
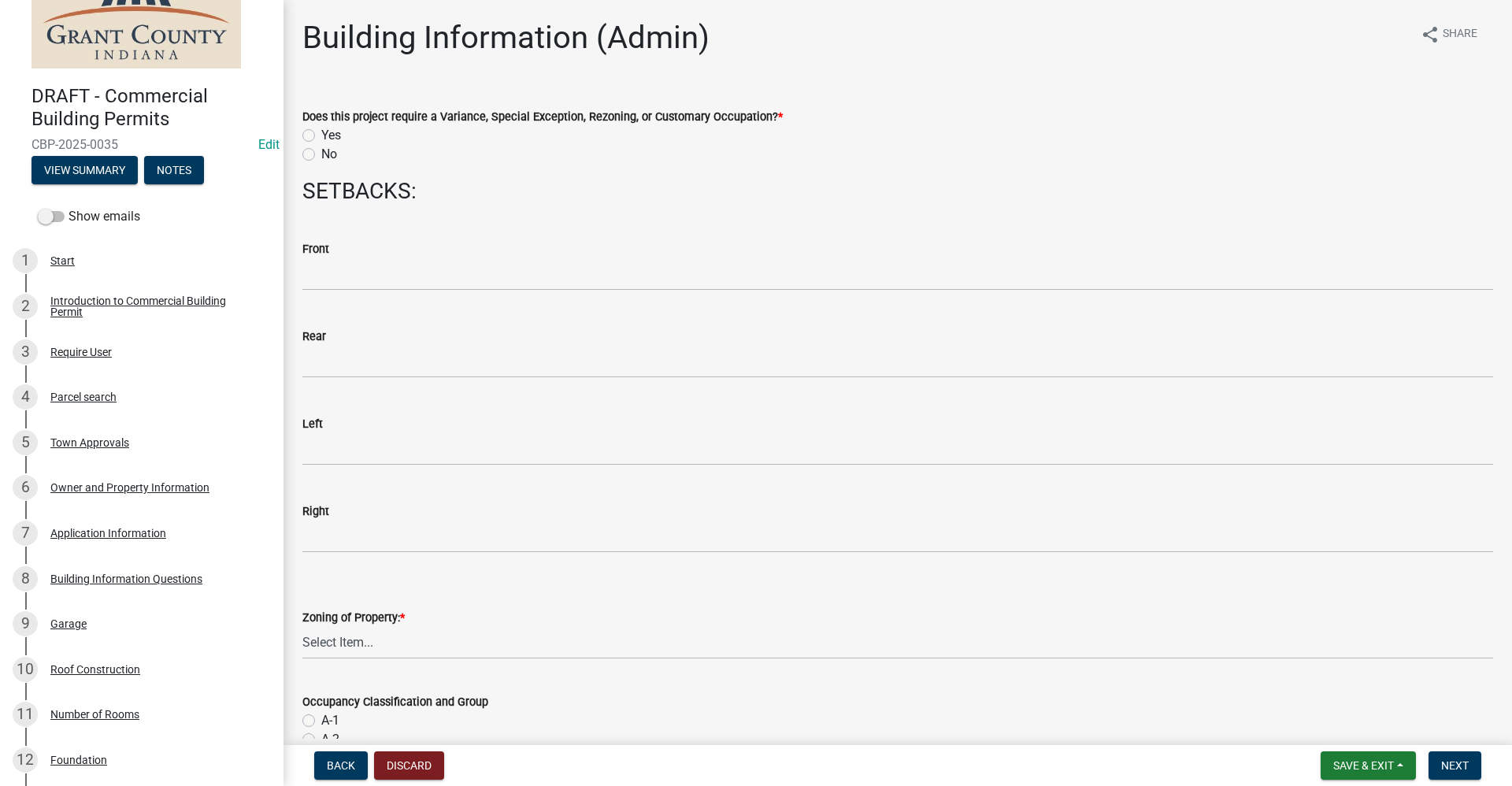
click at [321, 156] on label "No" at bounding box center [329, 154] width 16 height 18
click at [321, 155] on input "No" at bounding box center [326, 150] width 11 height 11
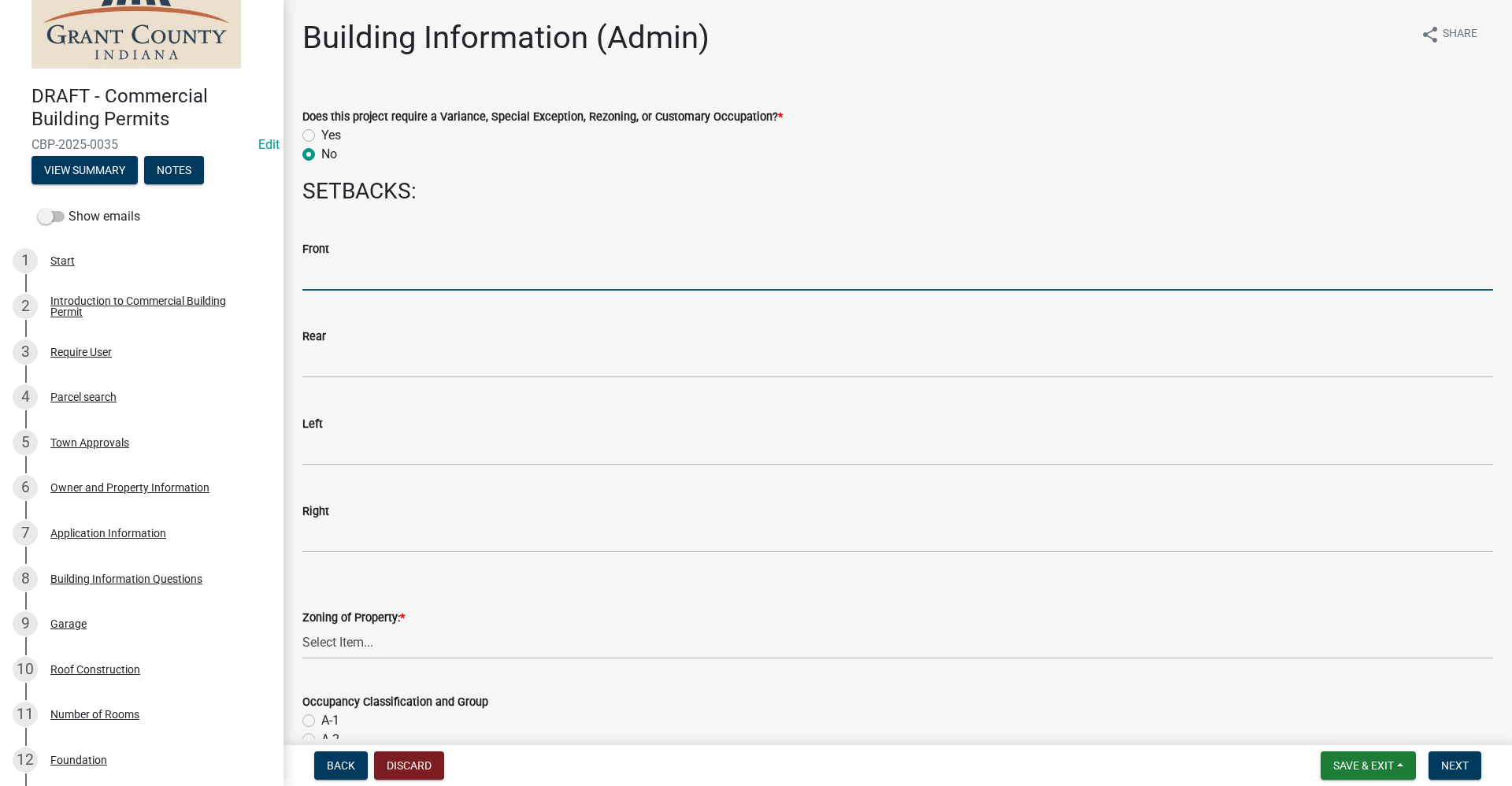
click at [334, 275] on input "text" at bounding box center [897, 273] width 1190 height 32
click at [332, 278] on input "text" at bounding box center [897, 273] width 1190 height 32
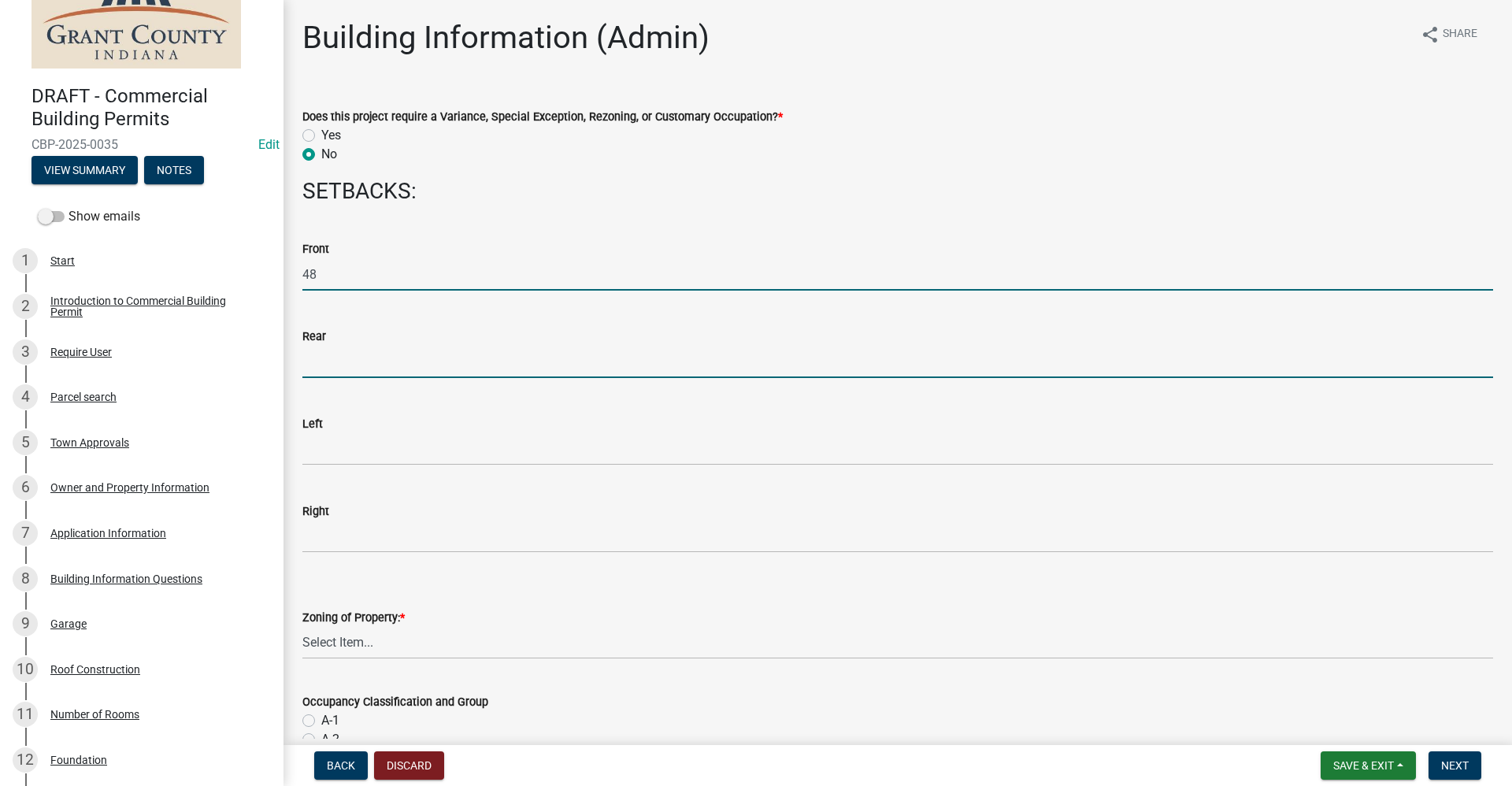
click at [307, 366] on input "text" at bounding box center [897, 361] width 1190 height 32
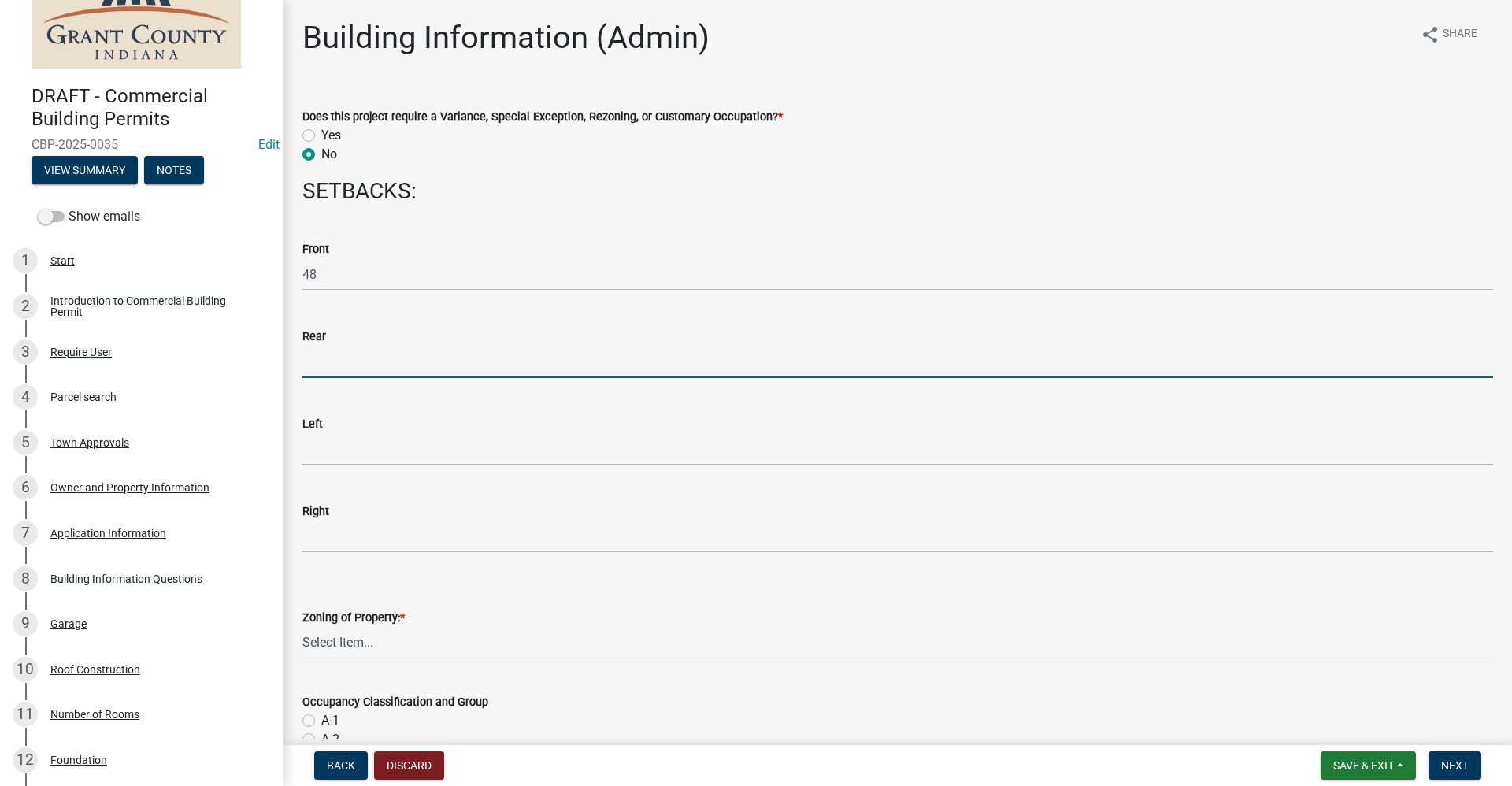
drag, startPoint x: 309, startPoint y: 370, endPoint x: 316, endPoint y: 374, distance: 8.1
click at [309, 370] on input "text" at bounding box center [897, 361] width 1190 height 32
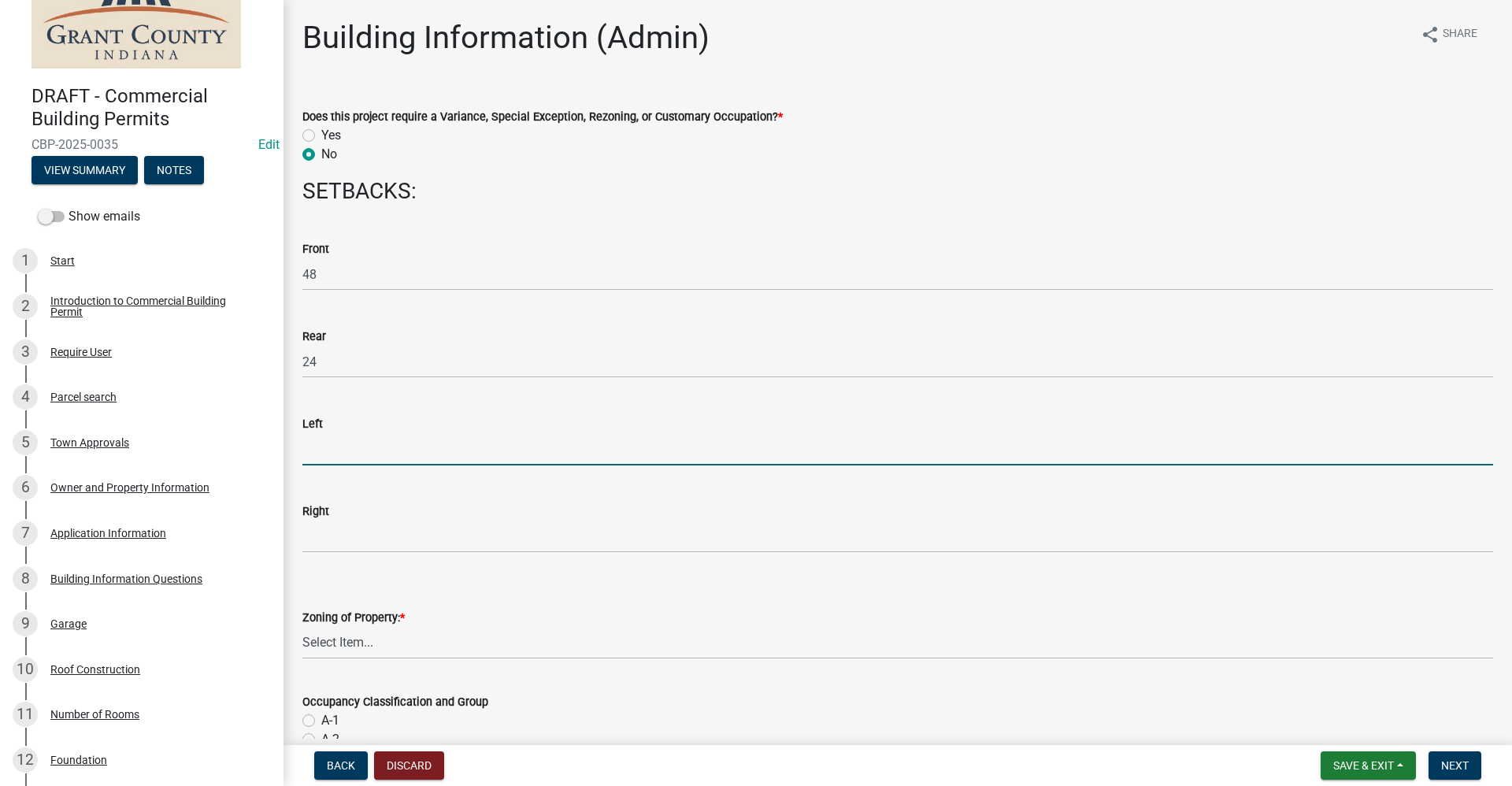
click at [312, 444] on input "text" at bounding box center [897, 448] width 1190 height 32
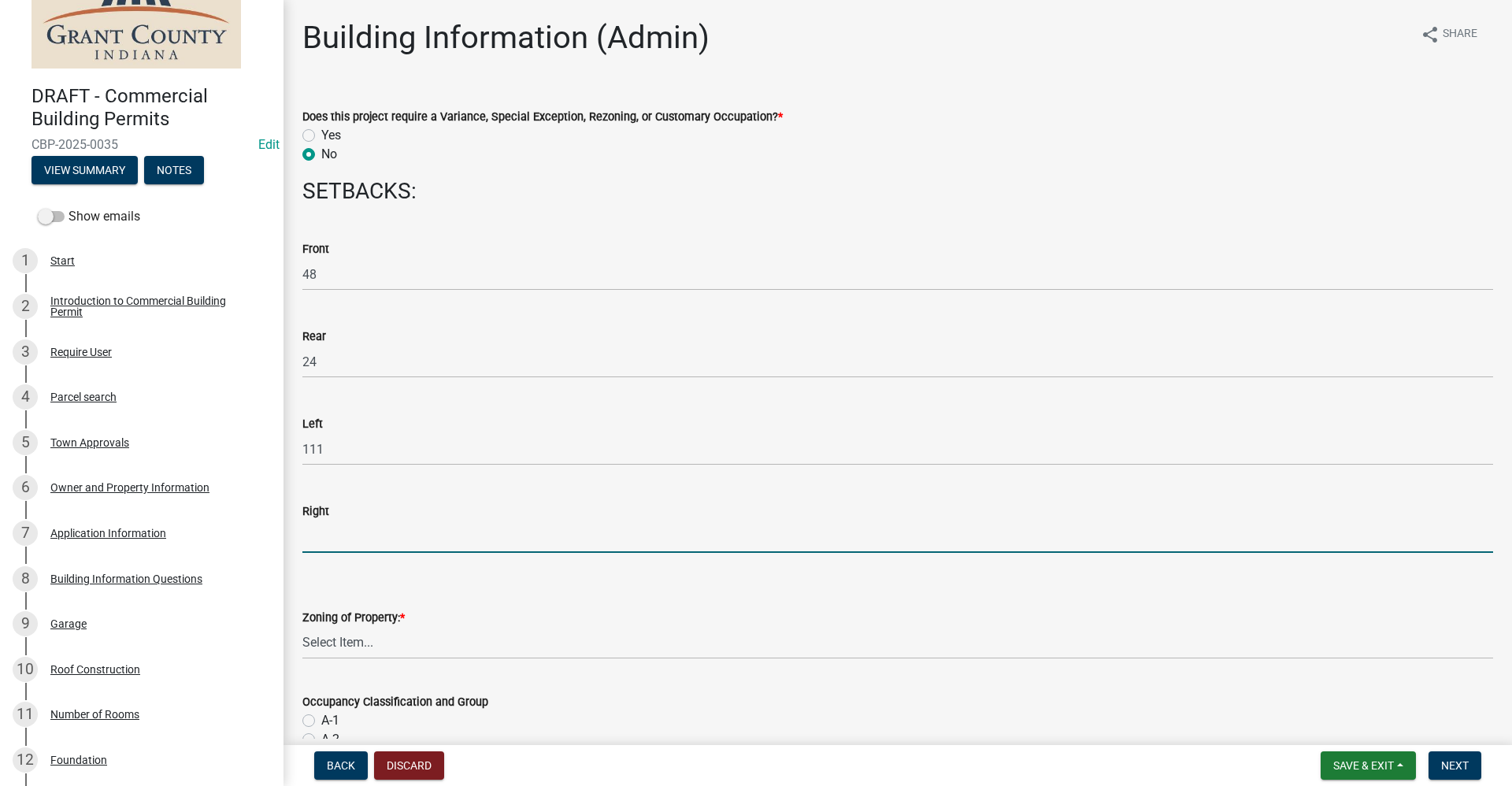
click at [325, 534] on input "text" at bounding box center [897, 536] width 1190 height 32
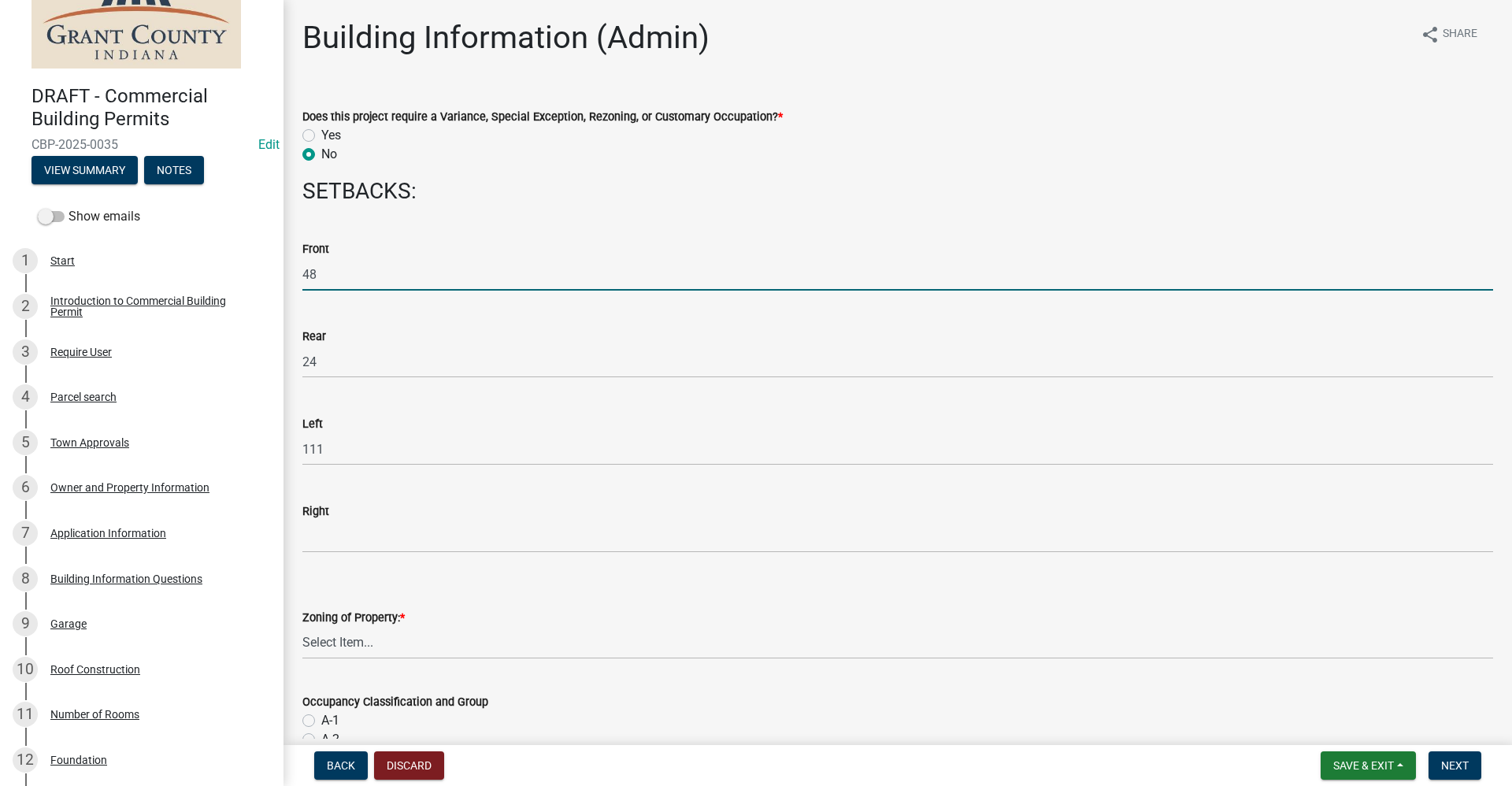
drag, startPoint x: 320, startPoint y: 272, endPoint x: 294, endPoint y: 274, distance: 26.1
click at [294, 274] on div "Front 48" at bounding box center [898, 253] width 1214 height 73
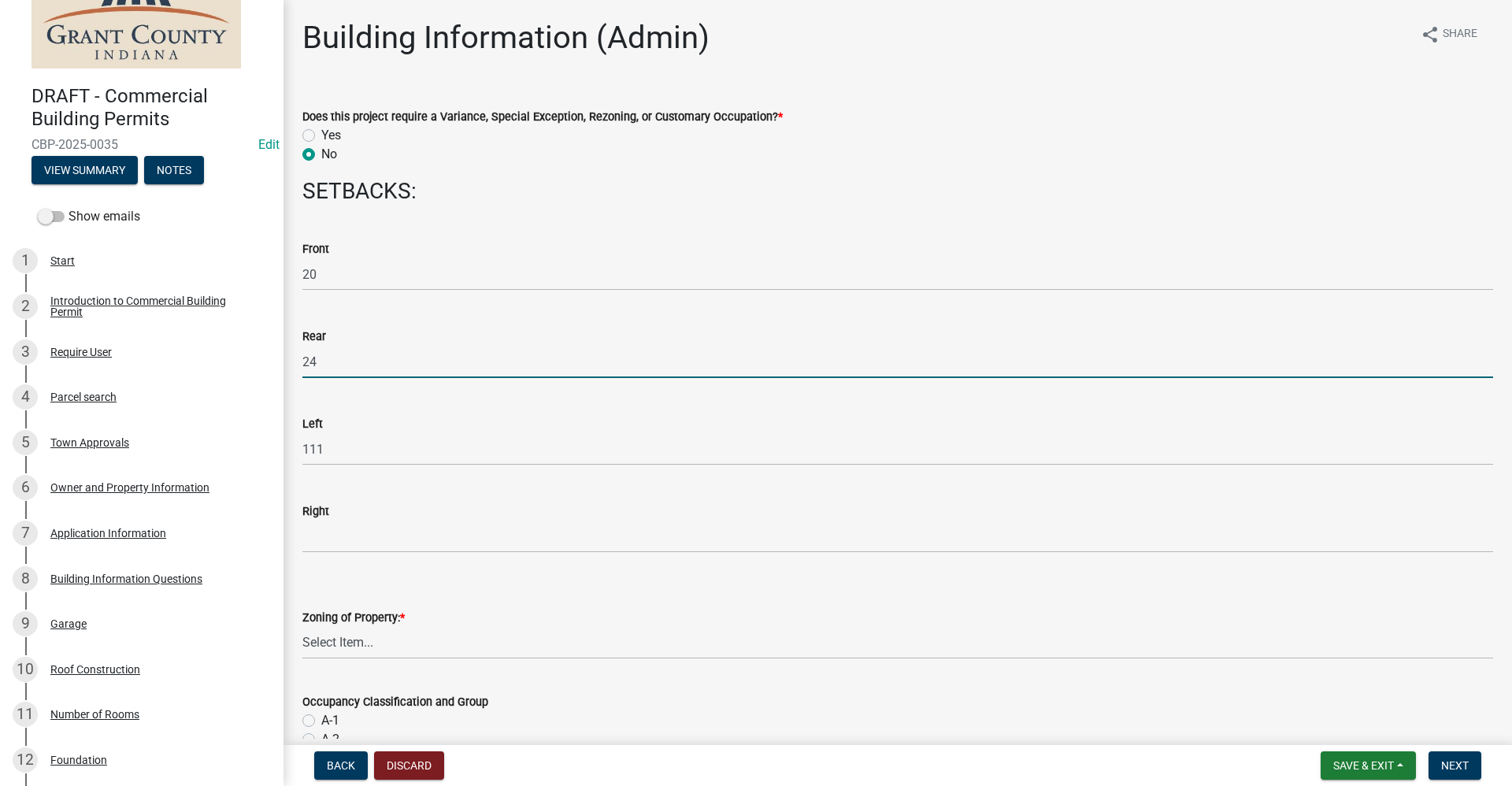
drag, startPoint x: 321, startPoint y: 360, endPoint x: 293, endPoint y: 363, distance: 28.2
click at [293, 363] on div "Rear 24" at bounding box center [898, 340] width 1214 height 73
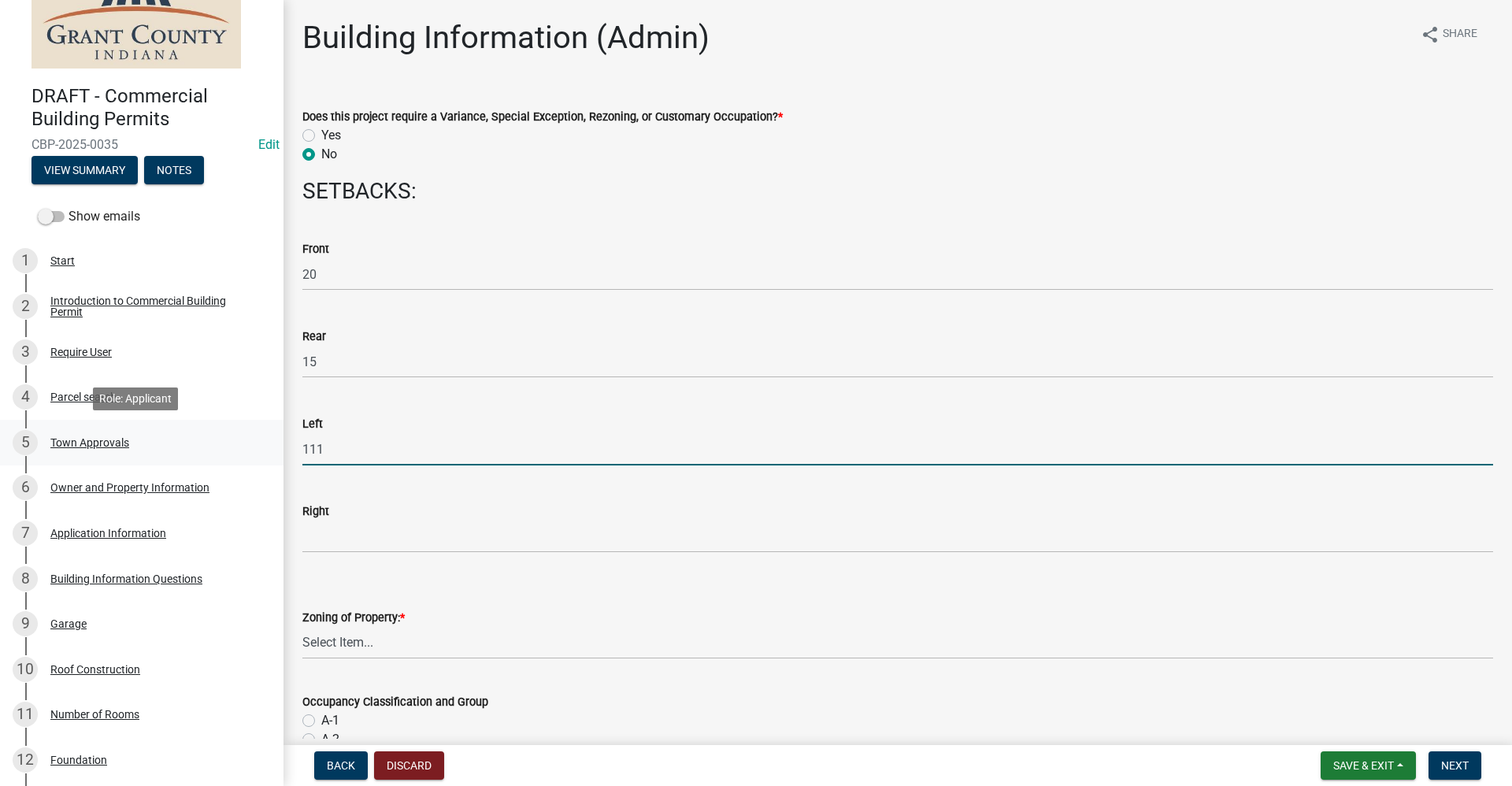
drag, startPoint x: 329, startPoint y: 444, endPoint x: 210, endPoint y: 452, distance: 119.3
click at [210, 452] on div "DRAFT - Commercial Building Permits CBP-2025-0035 Edit View Summary Notes Show …" at bounding box center [756, 393] width 1512 height 786
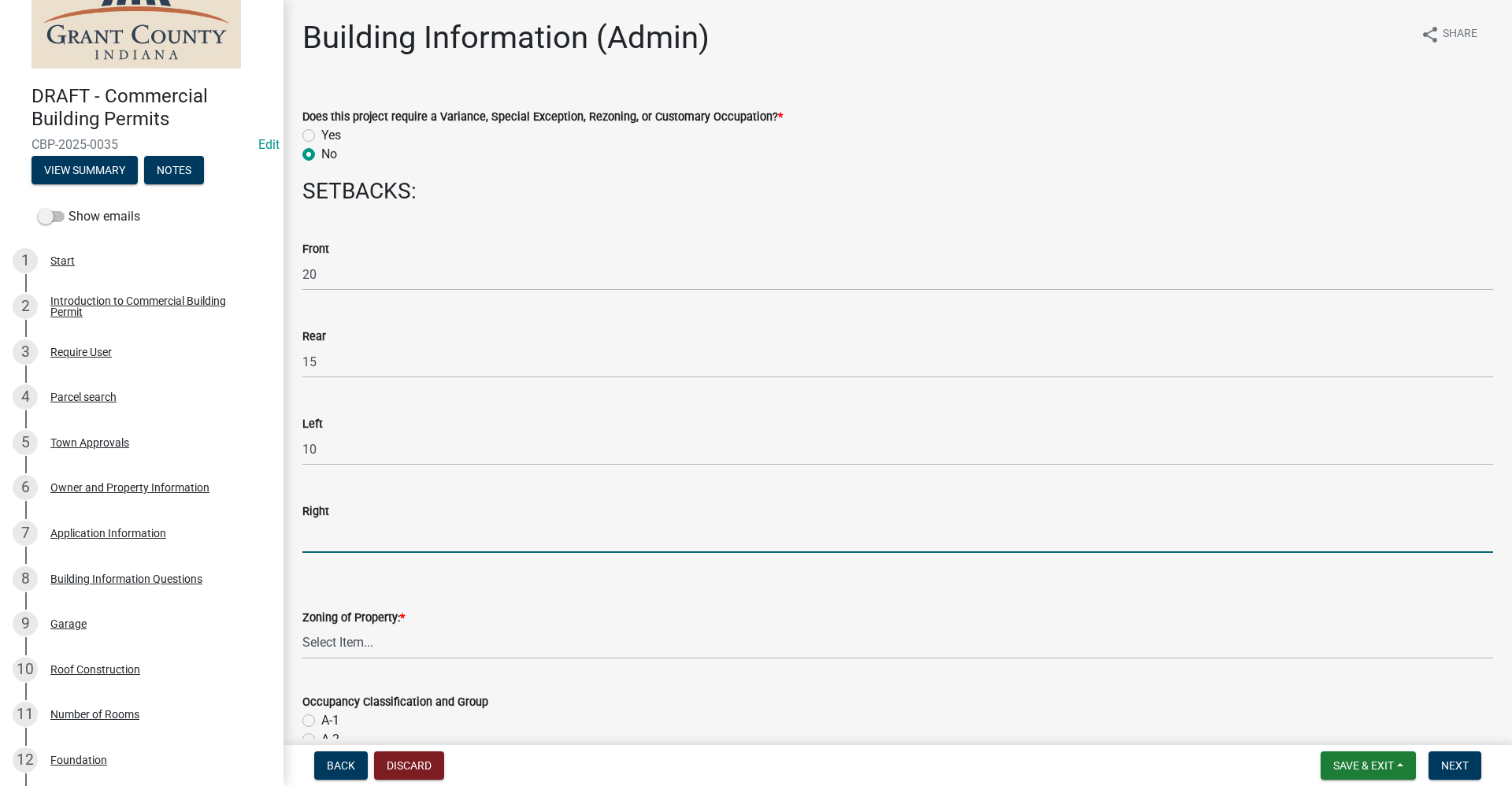
click at [320, 533] on input "text" at bounding box center [897, 536] width 1190 height 32
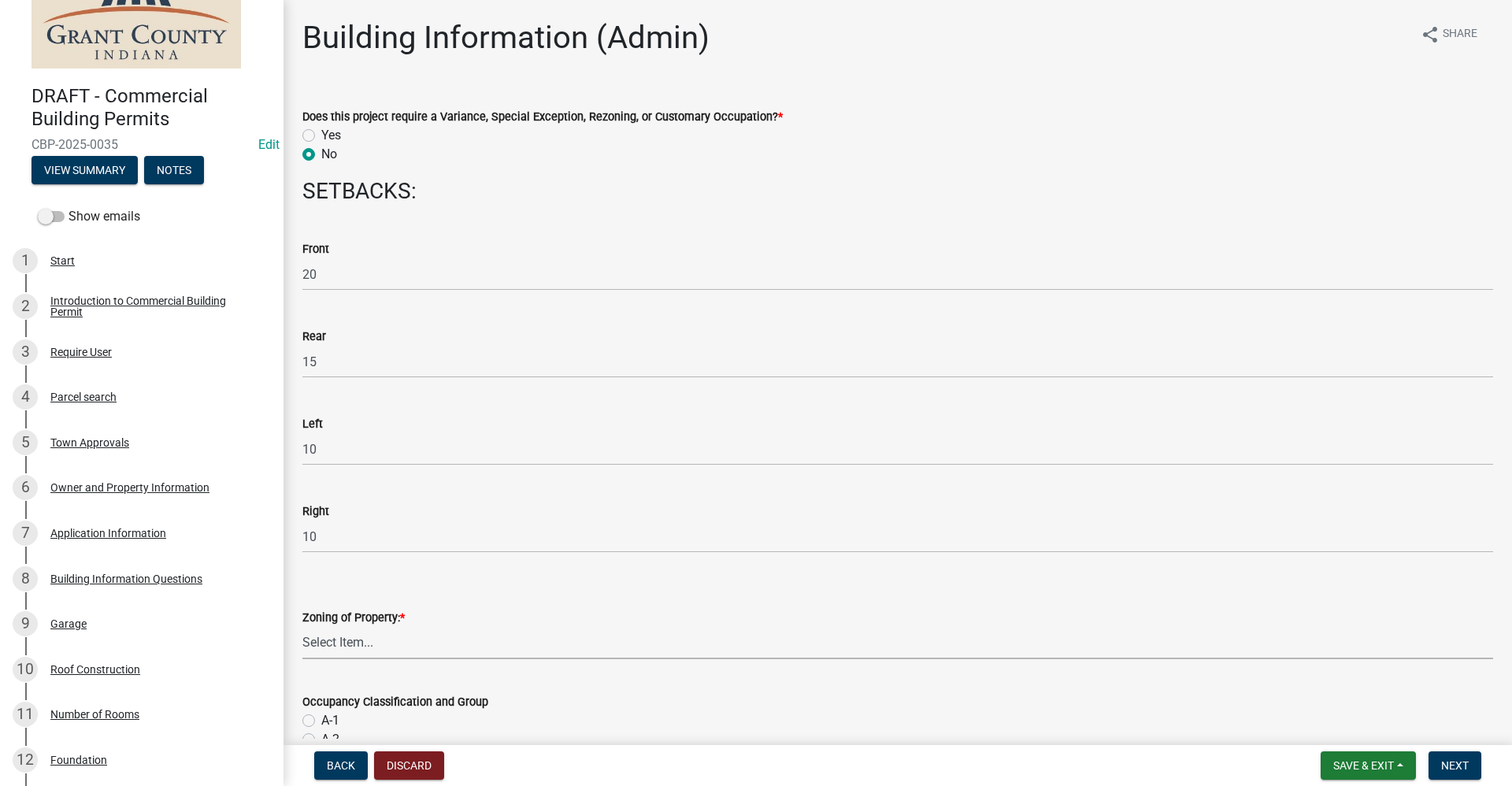
click at [337, 639] on select "Select Item... AG RS R1 R2 R3 R4 R5 PB NC LB CC GB I1 I2 I3 MH" at bounding box center [897, 642] width 1190 height 32
click at [303, 626] on select "Select Item... AG RS R1 R2 R3 R4 R5 PB NC LB CC GB I1 I2 I3 MH" at bounding box center [897, 642] width 1190 height 32
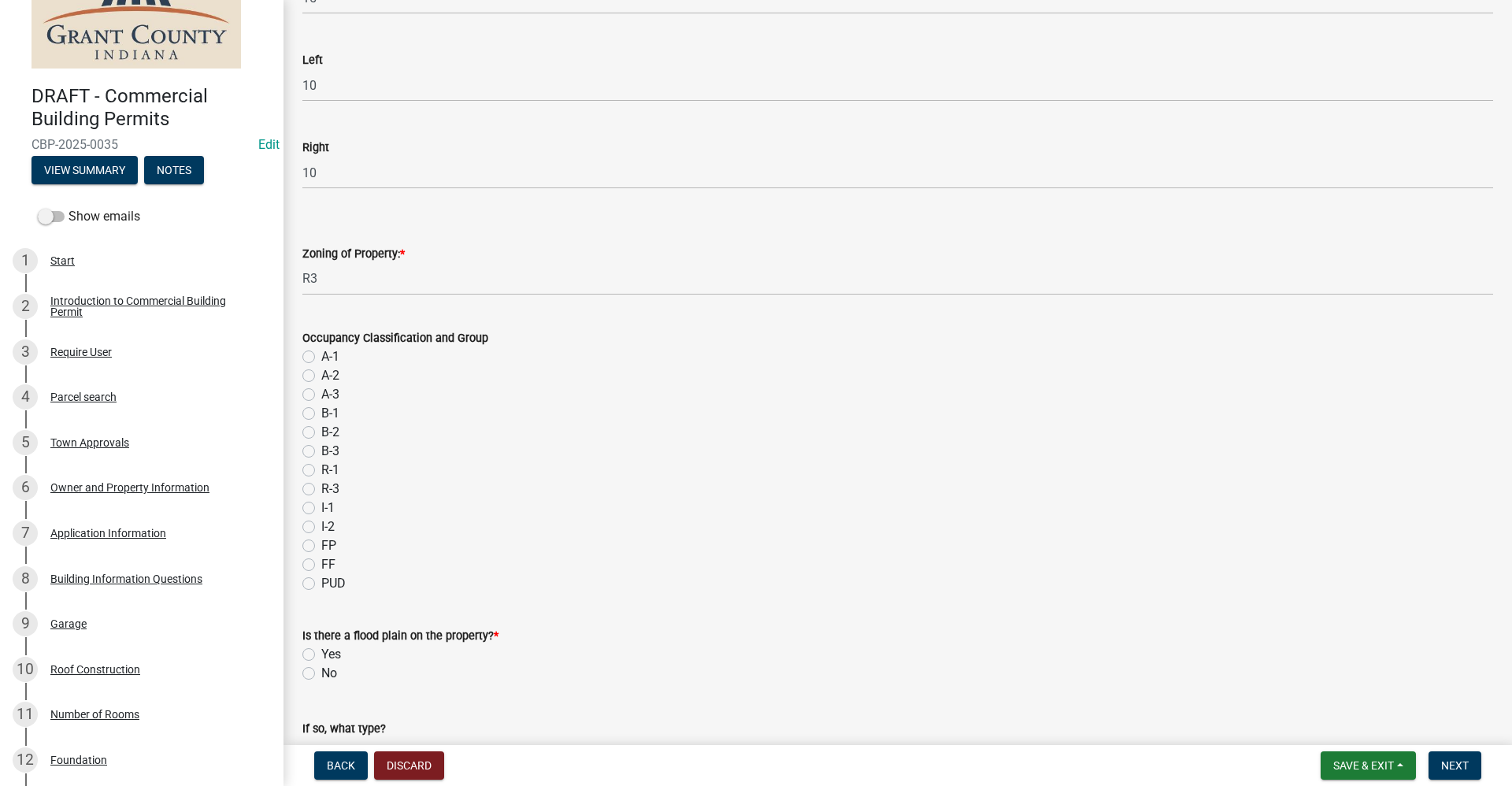
scroll to position [472, 0]
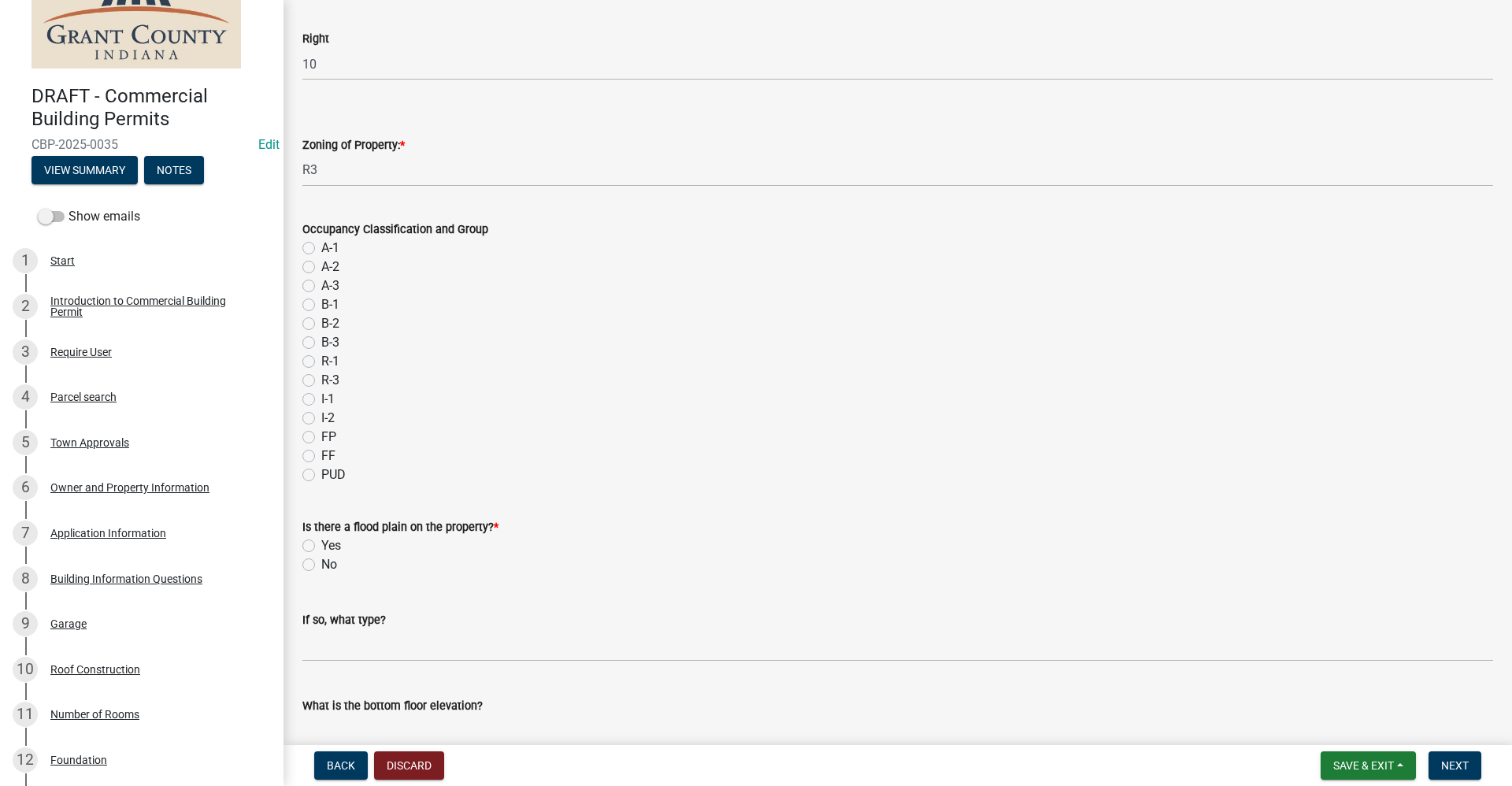
click at [321, 564] on label "No" at bounding box center [329, 563] width 16 height 18
click at [321, 564] on input "No" at bounding box center [326, 559] width 11 height 11
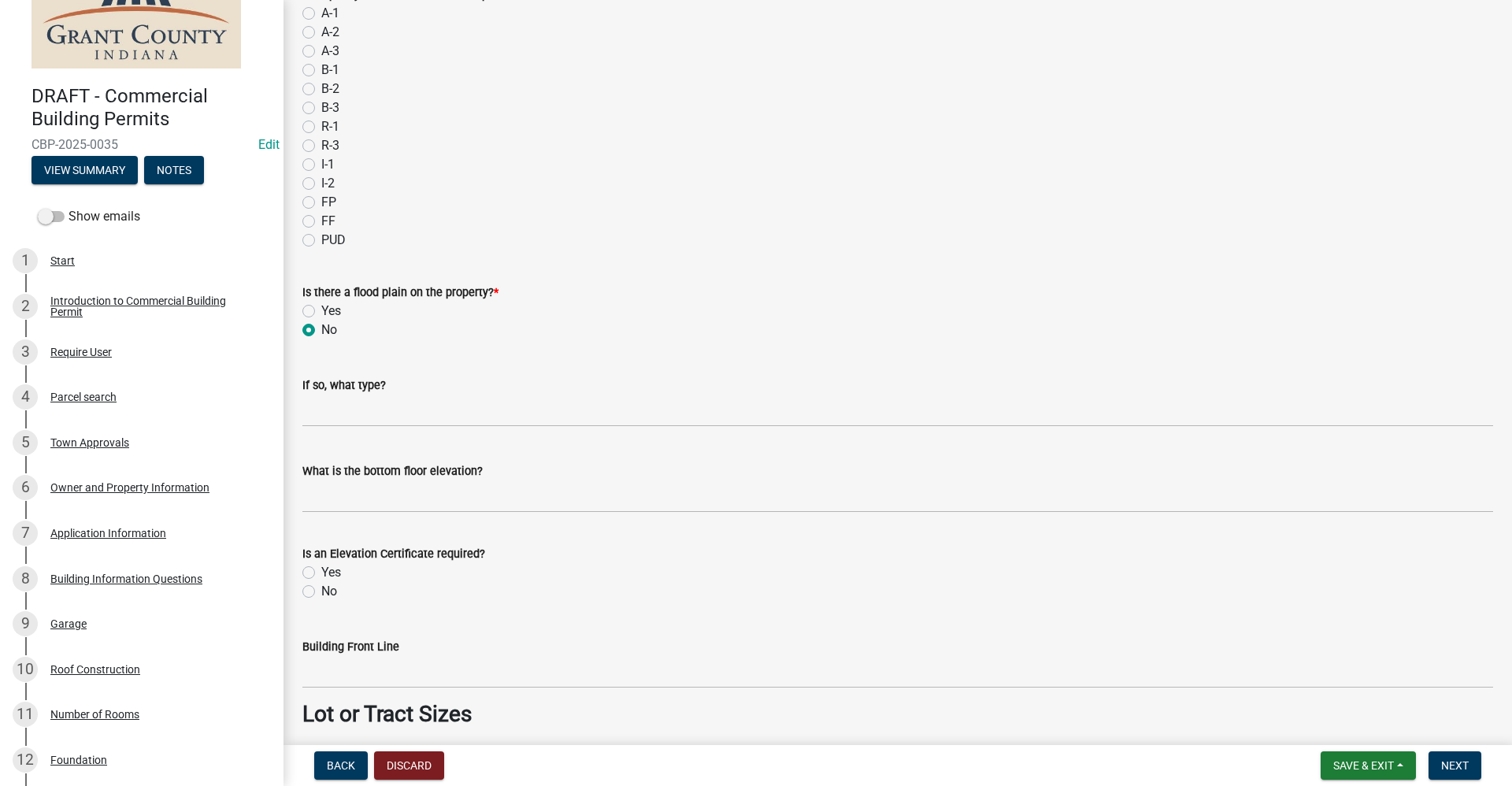
scroll to position [945, 0]
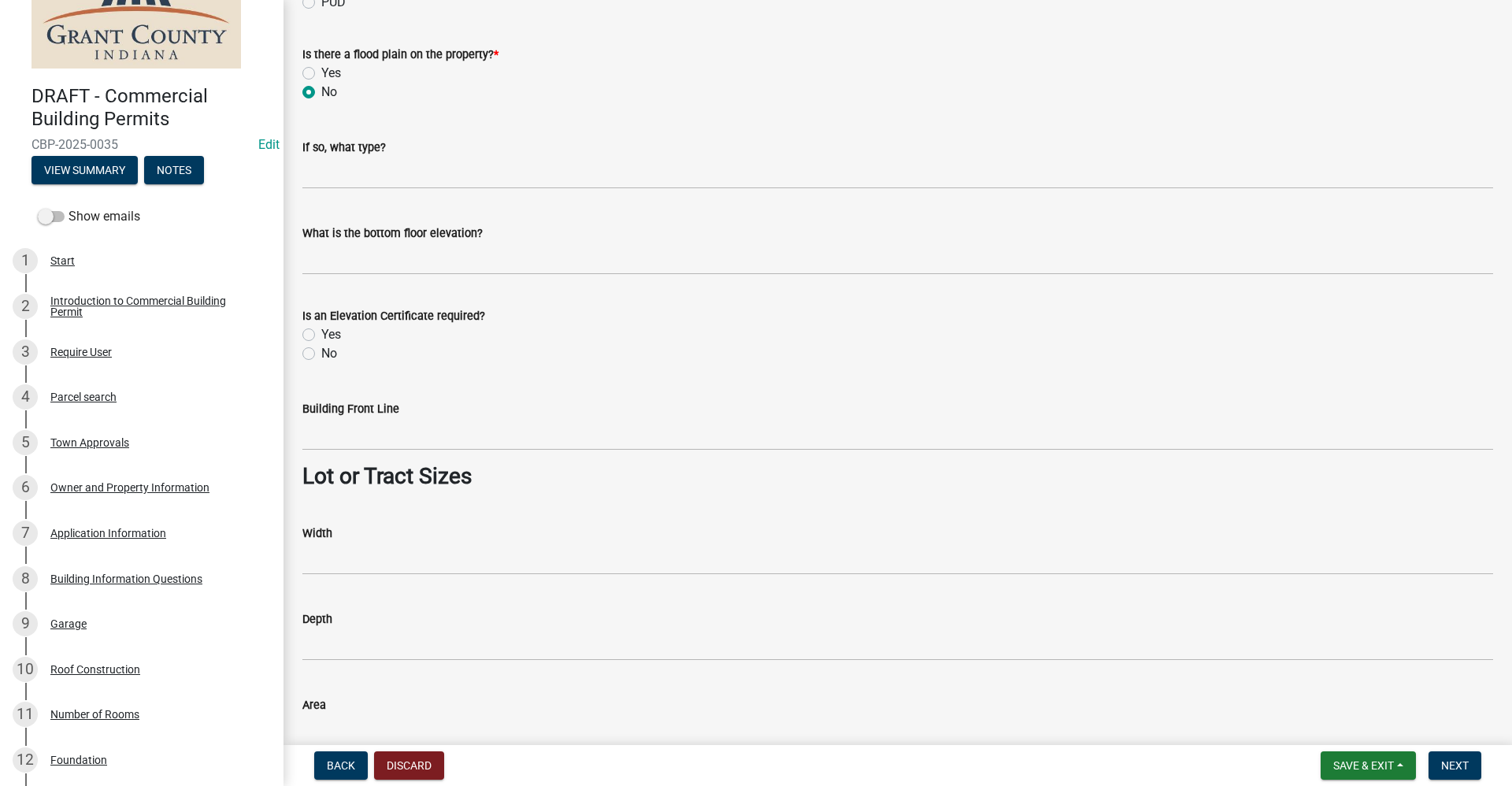
click at [321, 352] on label "No" at bounding box center [329, 353] width 16 height 18
click at [321, 352] on input "No" at bounding box center [326, 349] width 11 height 11
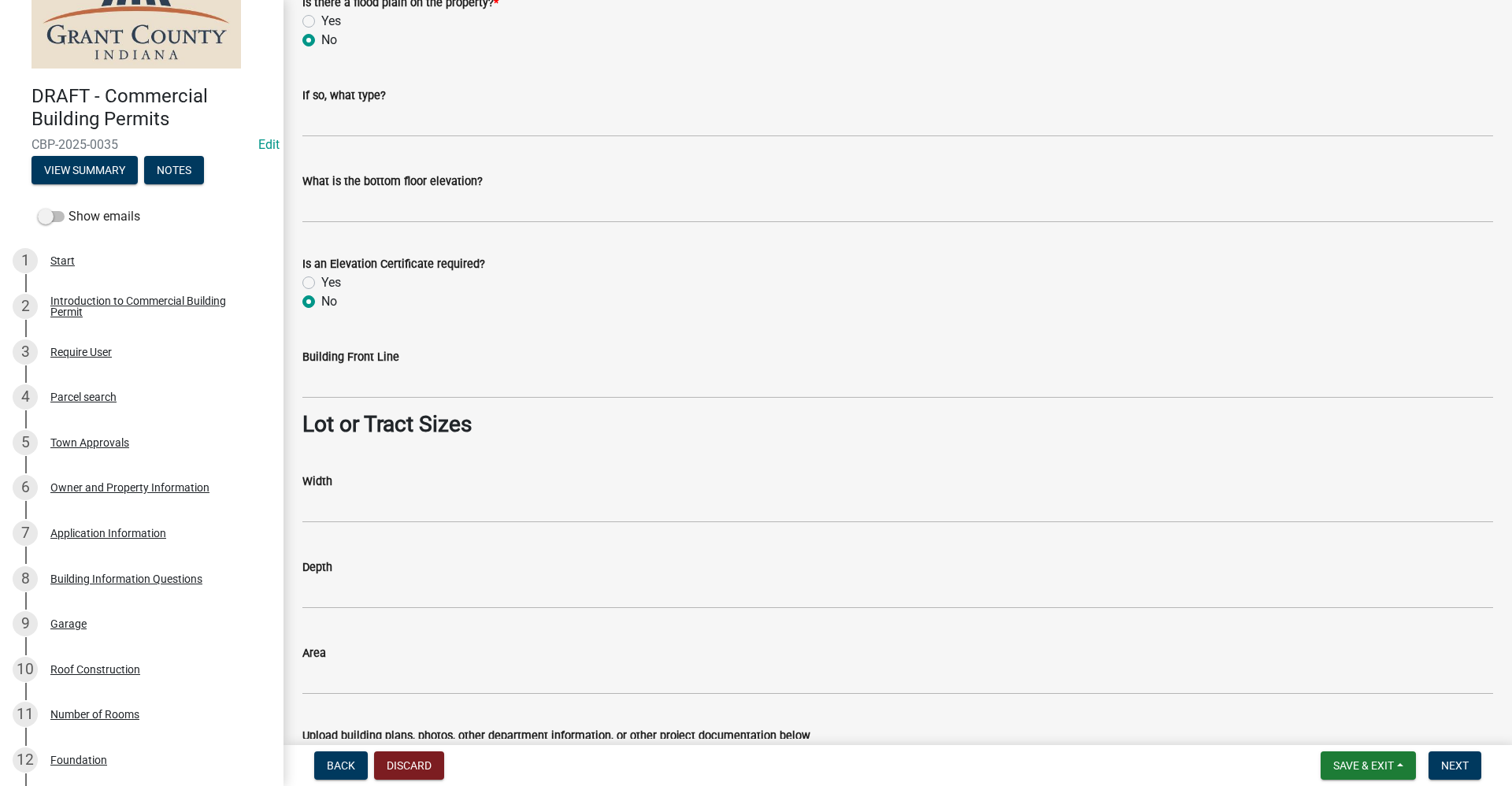
scroll to position [1142, 0]
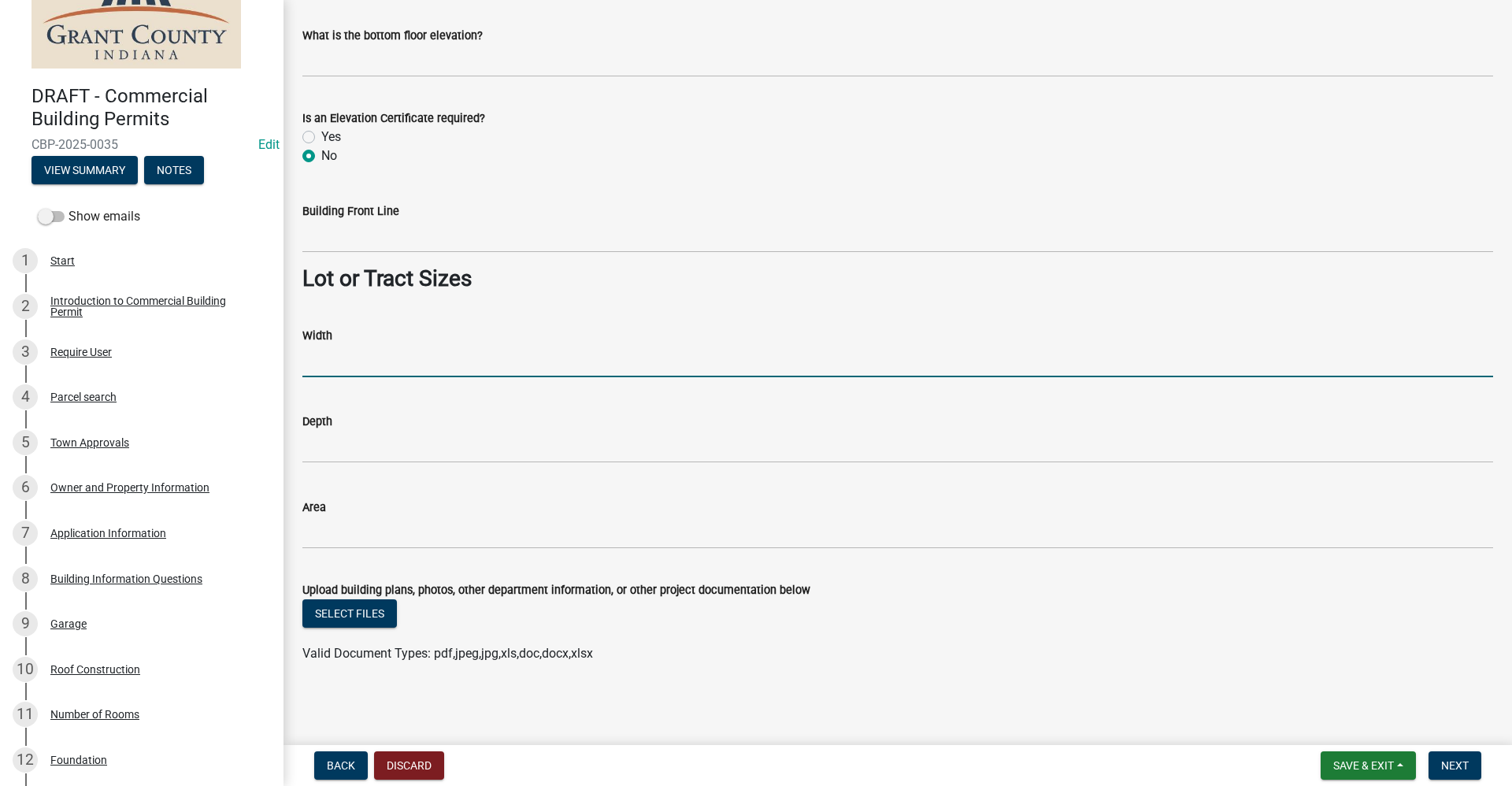
click at [344, 364] on input "Width" at bounding box center [897, 360] width 1190 height 32
click at [329, 366] on input "Width" at bounding box center [897, 360] width 1190 height 32
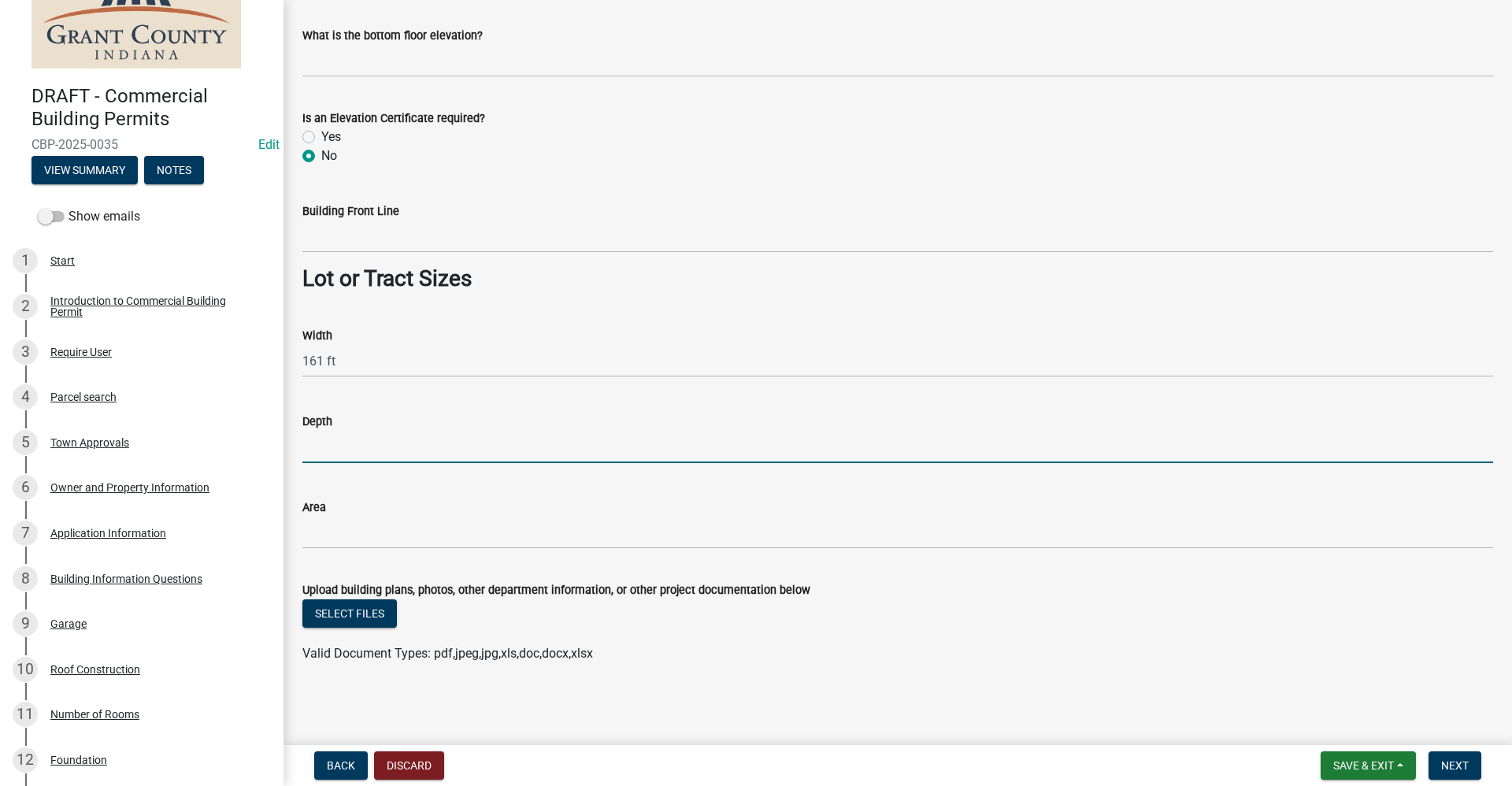
click at [340, 448] on input "Depth" at bounding box center [897, 447] width 1190 height 32
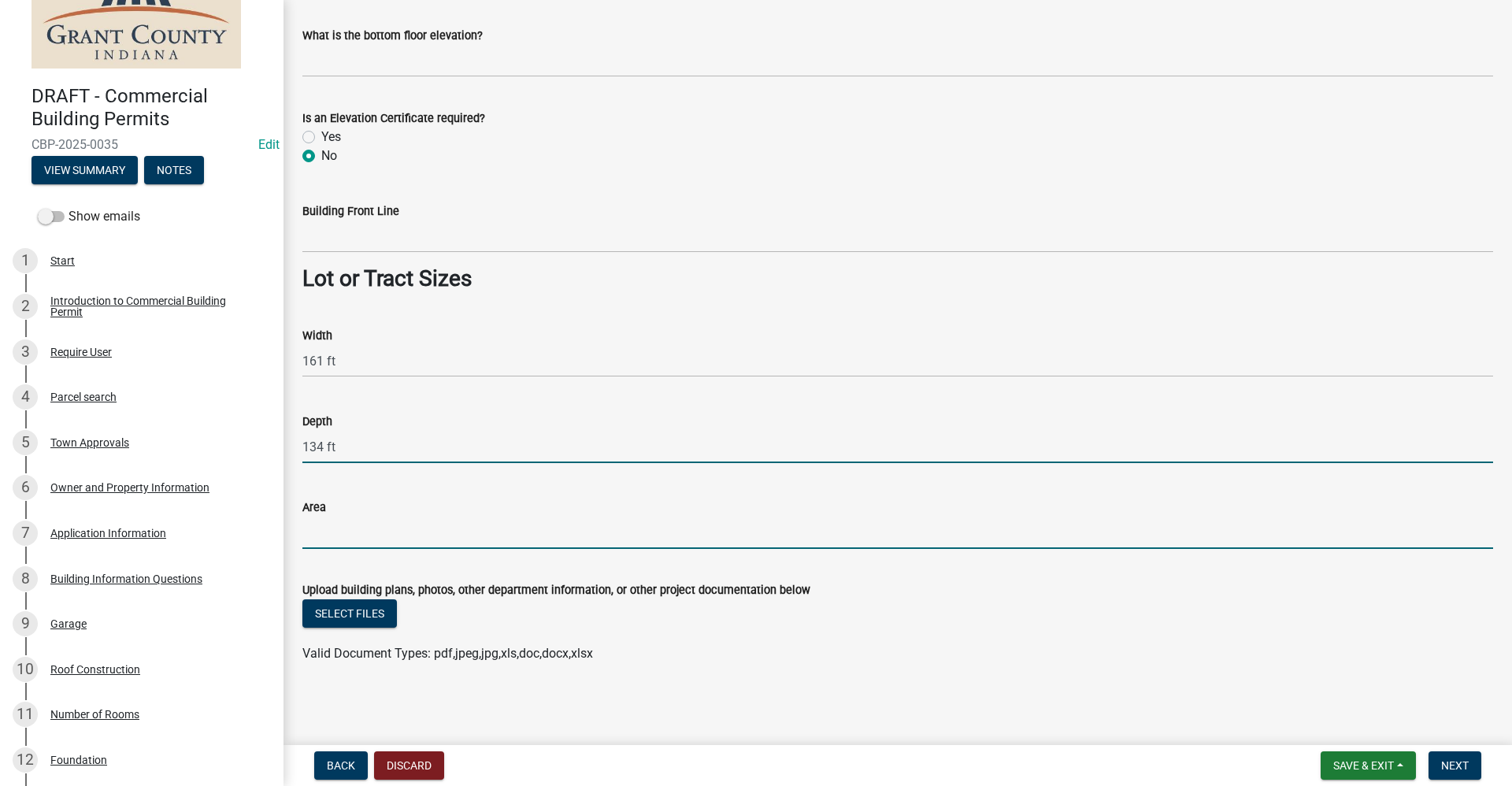
click at [332, 528] on input "Area" at bounding box center [897, 532] width 1190 height 32
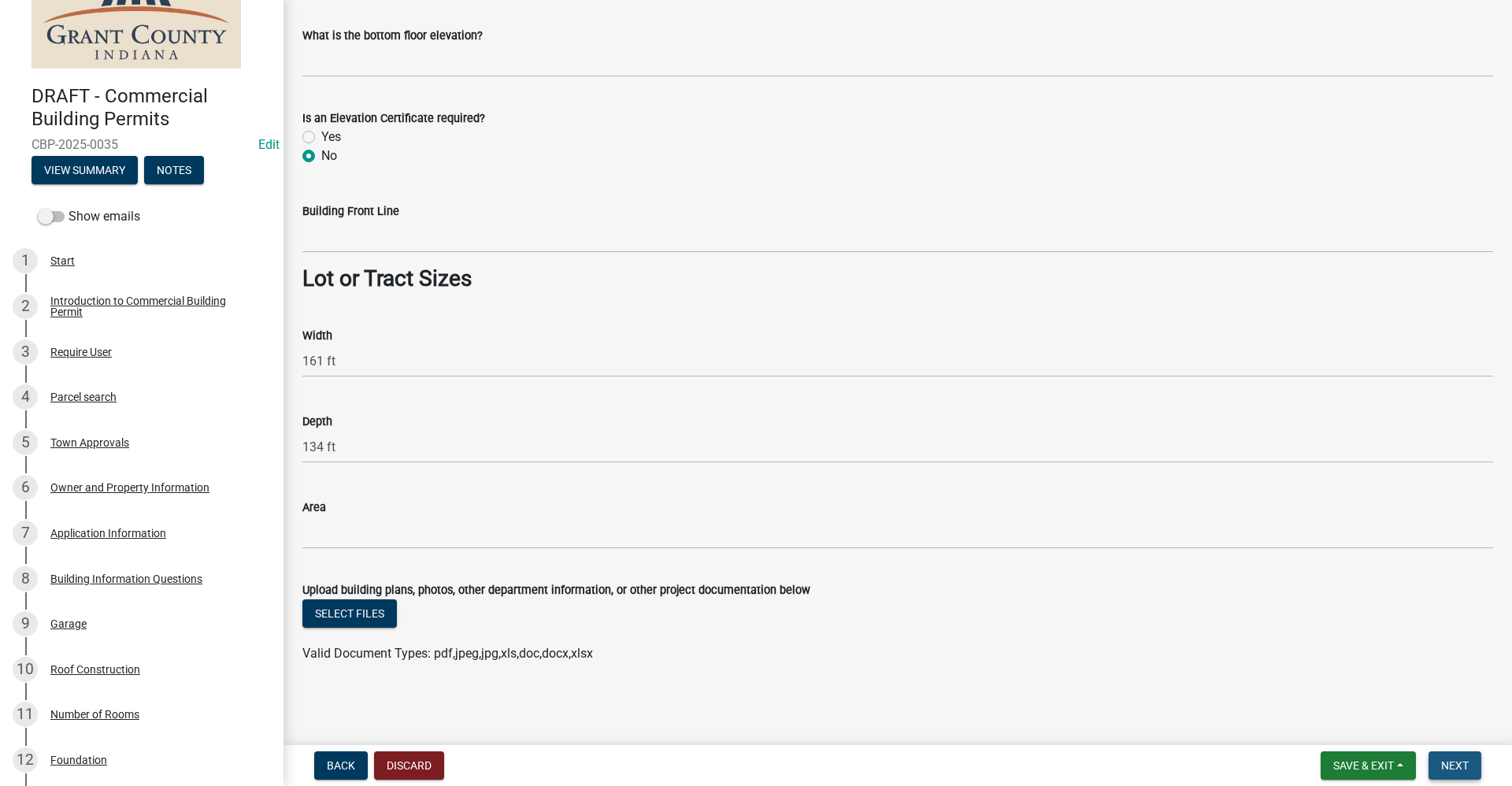
click at [1458, 767] on span "Next" at bounding box center [1455, 765] width 27 height 13
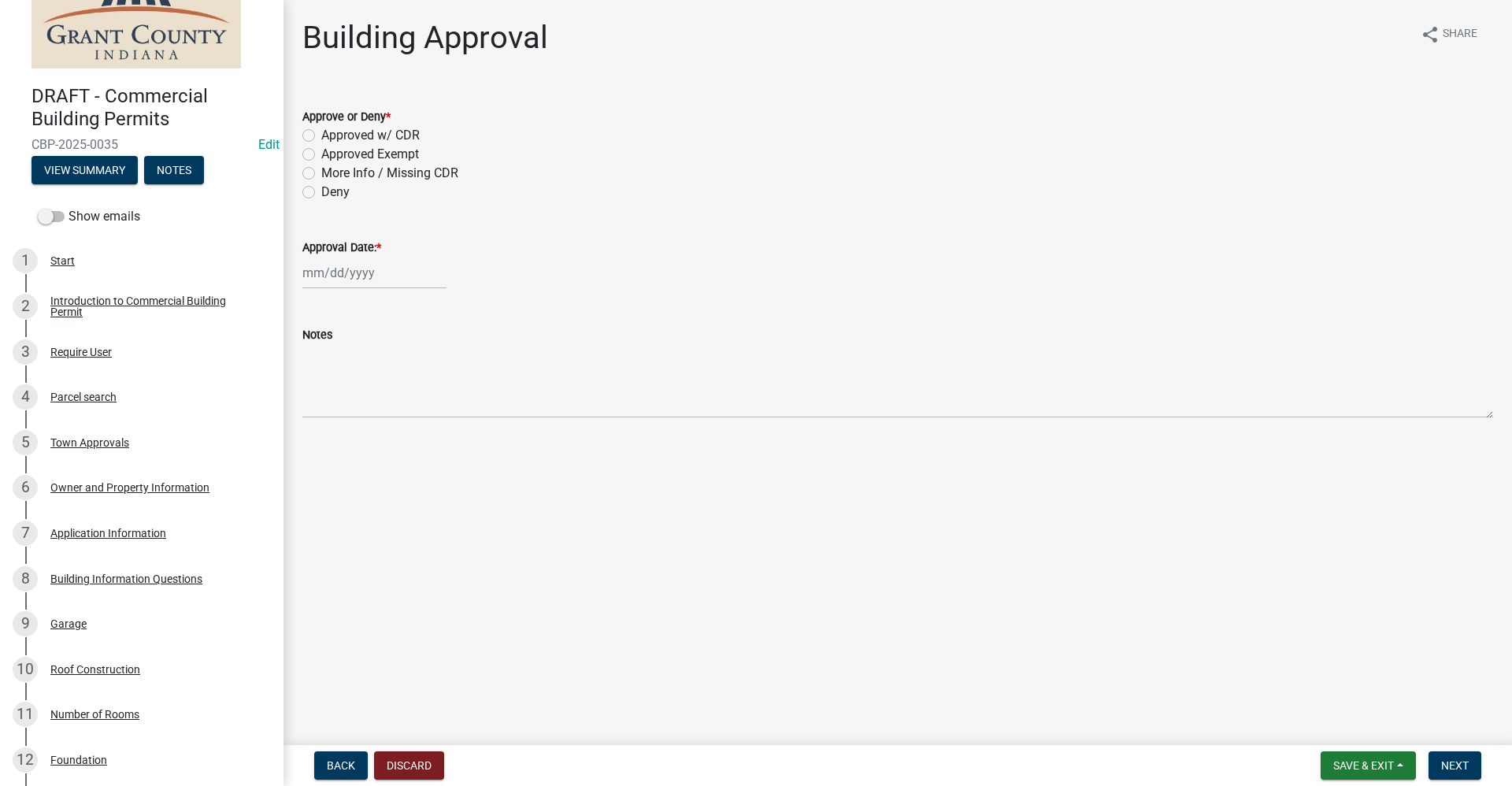
click at [321, 156] on label "Approved Exempt" at bounding box center [370, 154] width 97 height 18
click at [321, 155] on input "Approved Exempt" at bounding box center [326, 150] width 11 height 11
click at [334, 272] on div at bounding box center [375, 272] width 144 height 32
click at [394, 381] on div "11" at bounding box center [394, 381] width 25 height 25
click at [1466, 759] on span "Next" at bounding box center [1455, 765] width 27 height 13
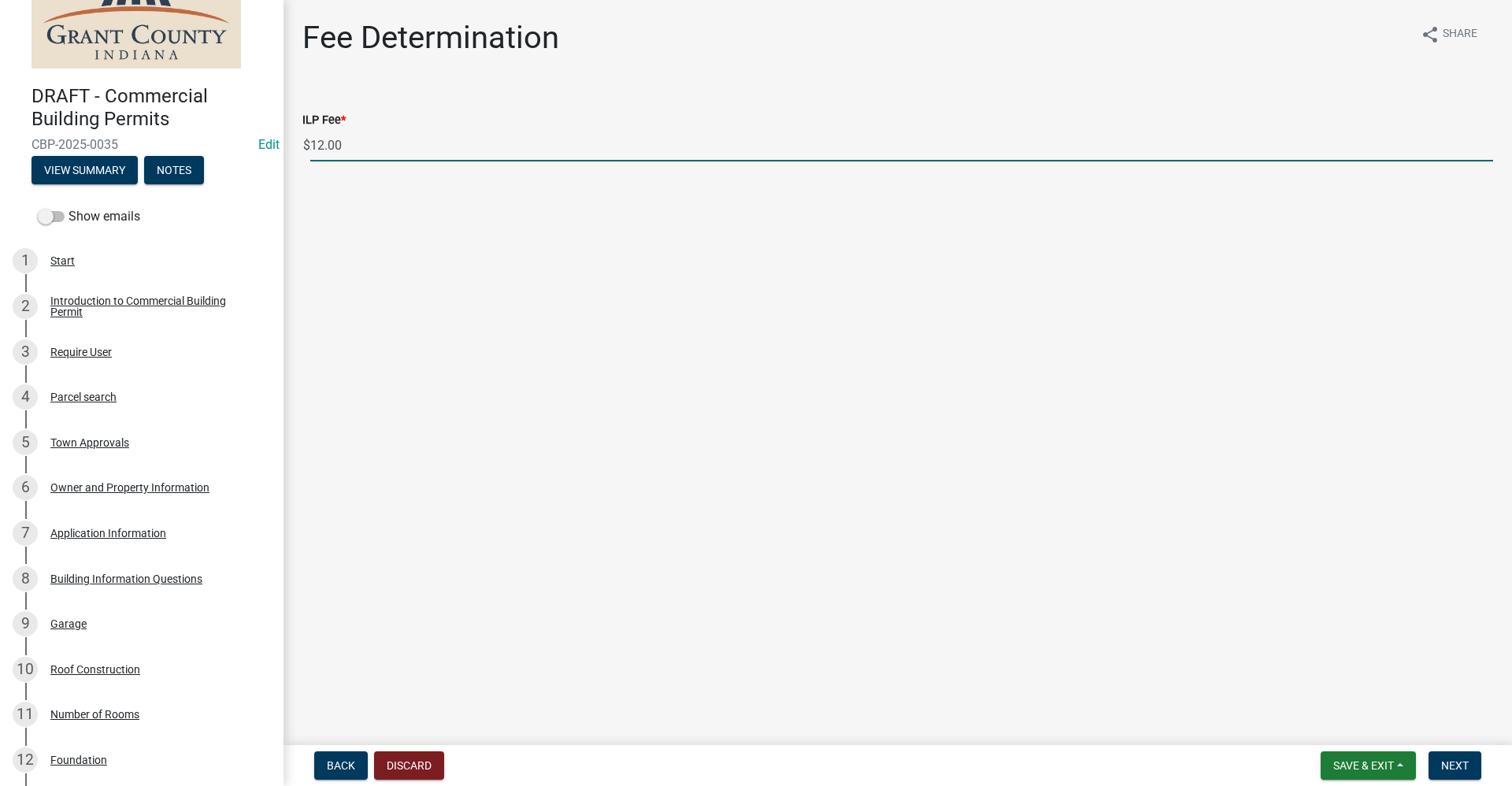
drag, startPoint x: 344, startPoint y: 145, endPoint x: 229, endPoint y: 147, distance: 115.0
click at [232, 149] on div "DRAFT - Commercial Building Permits CBP-2025-0035 Edit View Summary Notes Show …" at bounding box center [756, 393] width 1512 height 786
click at [546, 152] on input "125" at bounding box center [901, 145] width 1182 height 32
click at [1454, 769] on span "Next" at bounding box center [1455, 765] width 27 height 13
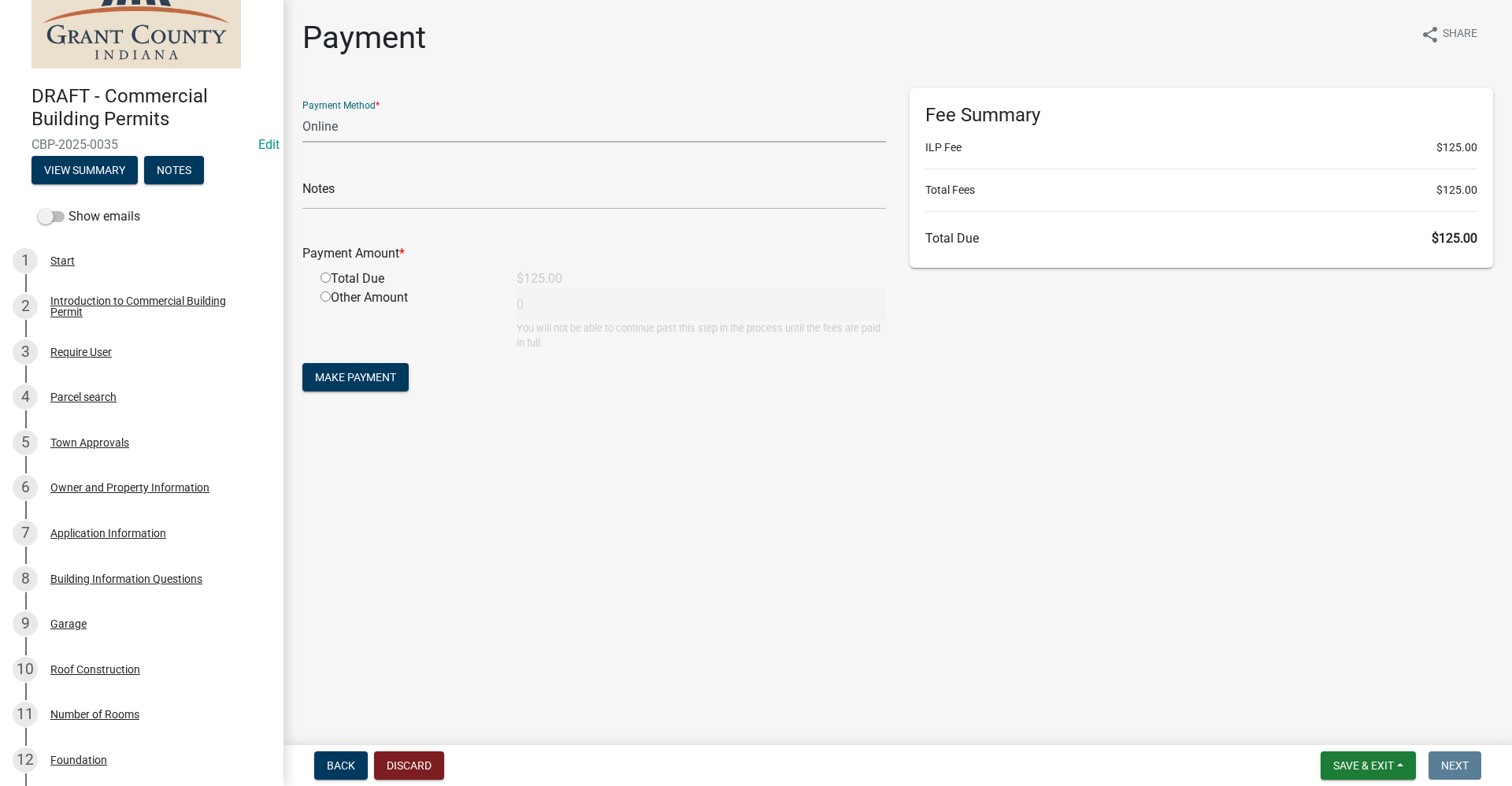
click at [327, 133] on select "Credit Card POS Check Cash Online" at bounding box center [594, 125] width 584 height 32
click at [303, 110] on select "Credit Card POS Check Cash Online" at bounding box center [594, 125] width 584 height 32
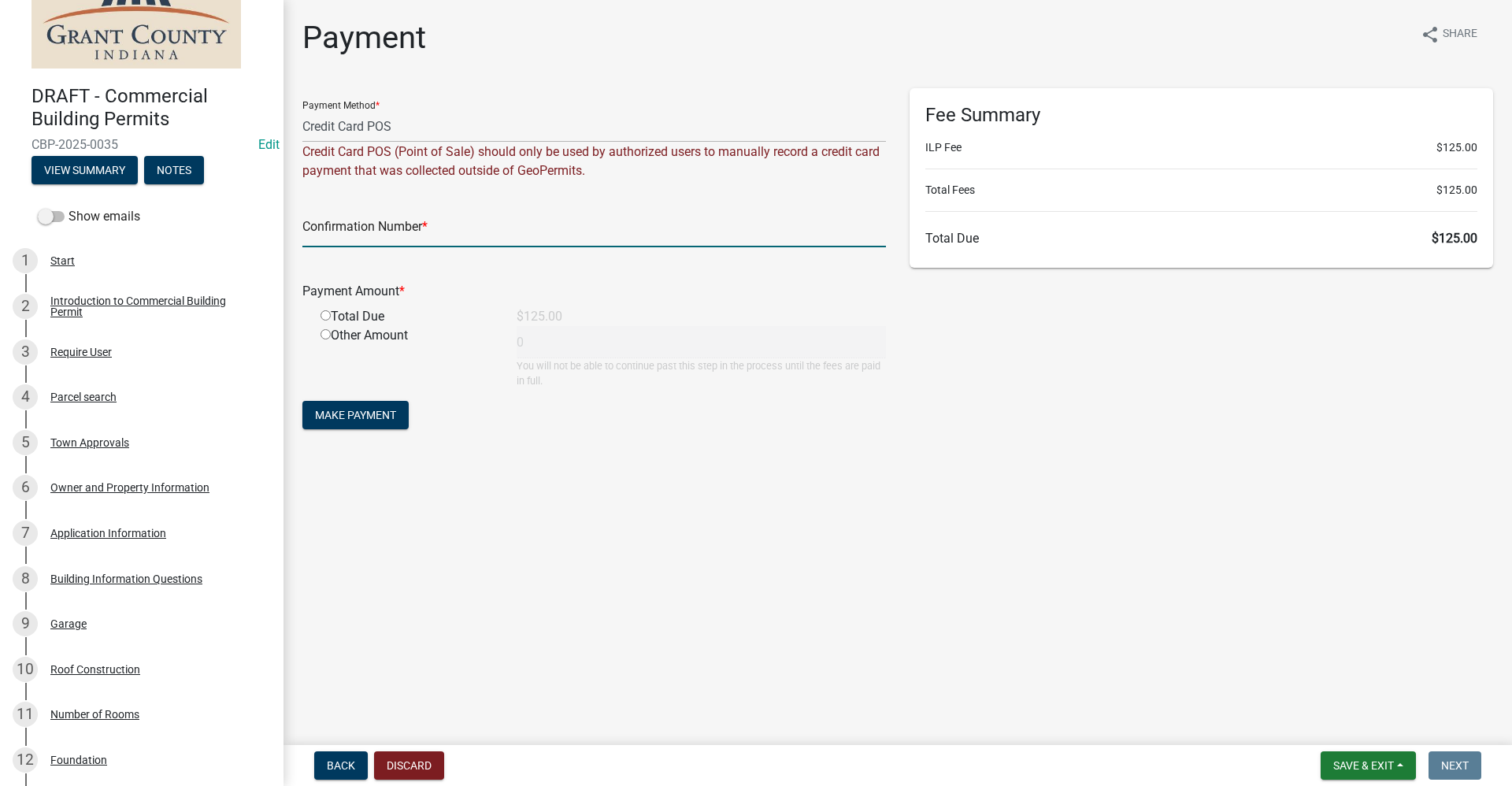
click at [365, 233] on input "text" at bounding box center [594, 231] width 584 height 32
paste input "14959236"
click at [326, 312] on input "radio" at bounding box center [325, 315] width 11 height 11
click at [381, 422] on button "Make Payment" at bounding box center [355, 414] width 106 height 28
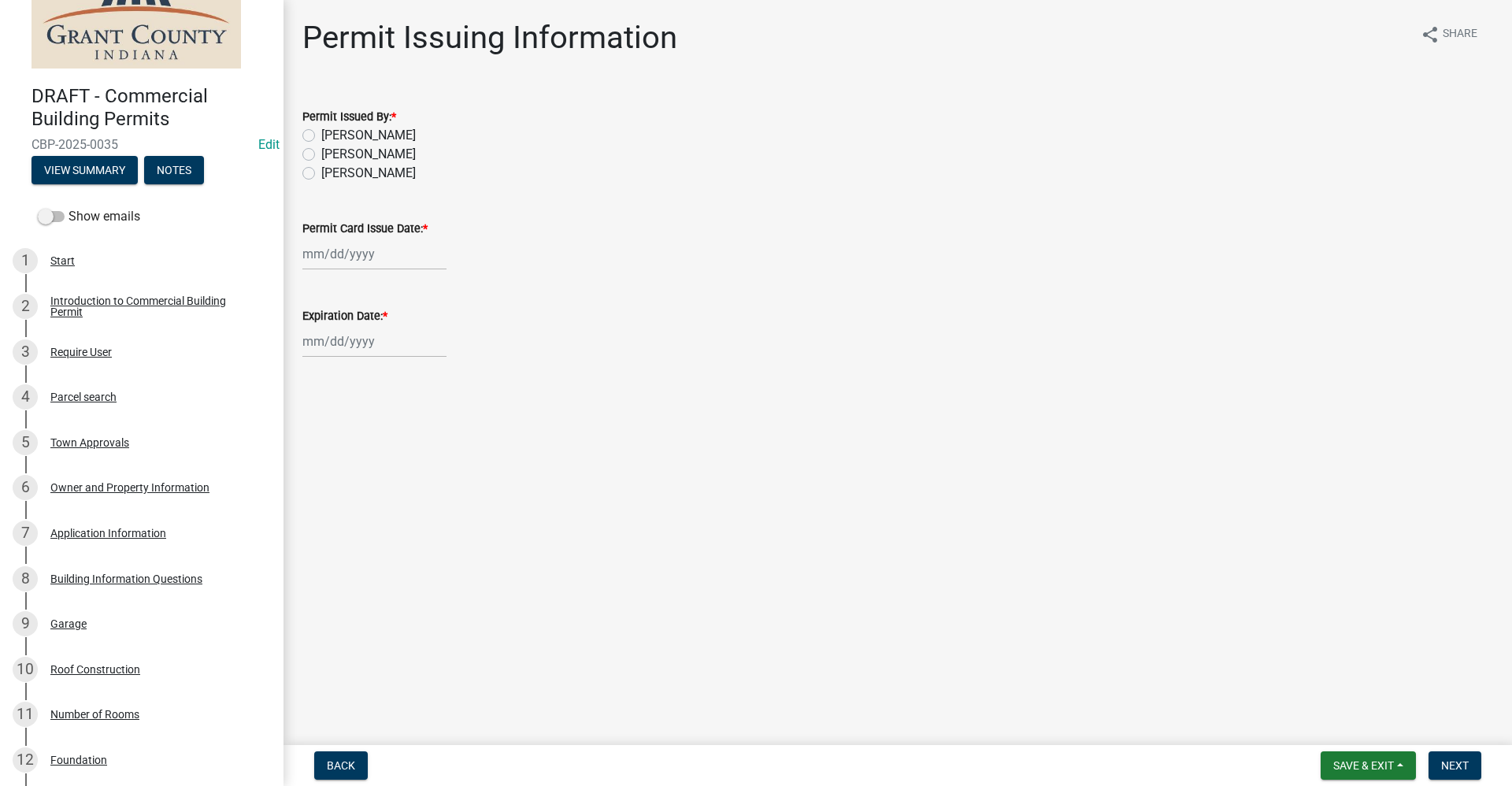
click at [321, 155] on label "[PERSON_NAME]" at bounding box center [368, 154] width 94 height 18
click at [321, 155] on input "[PERSON_NAME]" at bounding box center [326, 150] width 11 height 11
click at [344, 261] on div at bounding box center [375, 253] width 144 height 32
click at [394, 367] on div "11" at bounding box center [394, 363] width 25 height 25
click at [376, 343] on div at bounding box center [375, 340] width 144 height 32
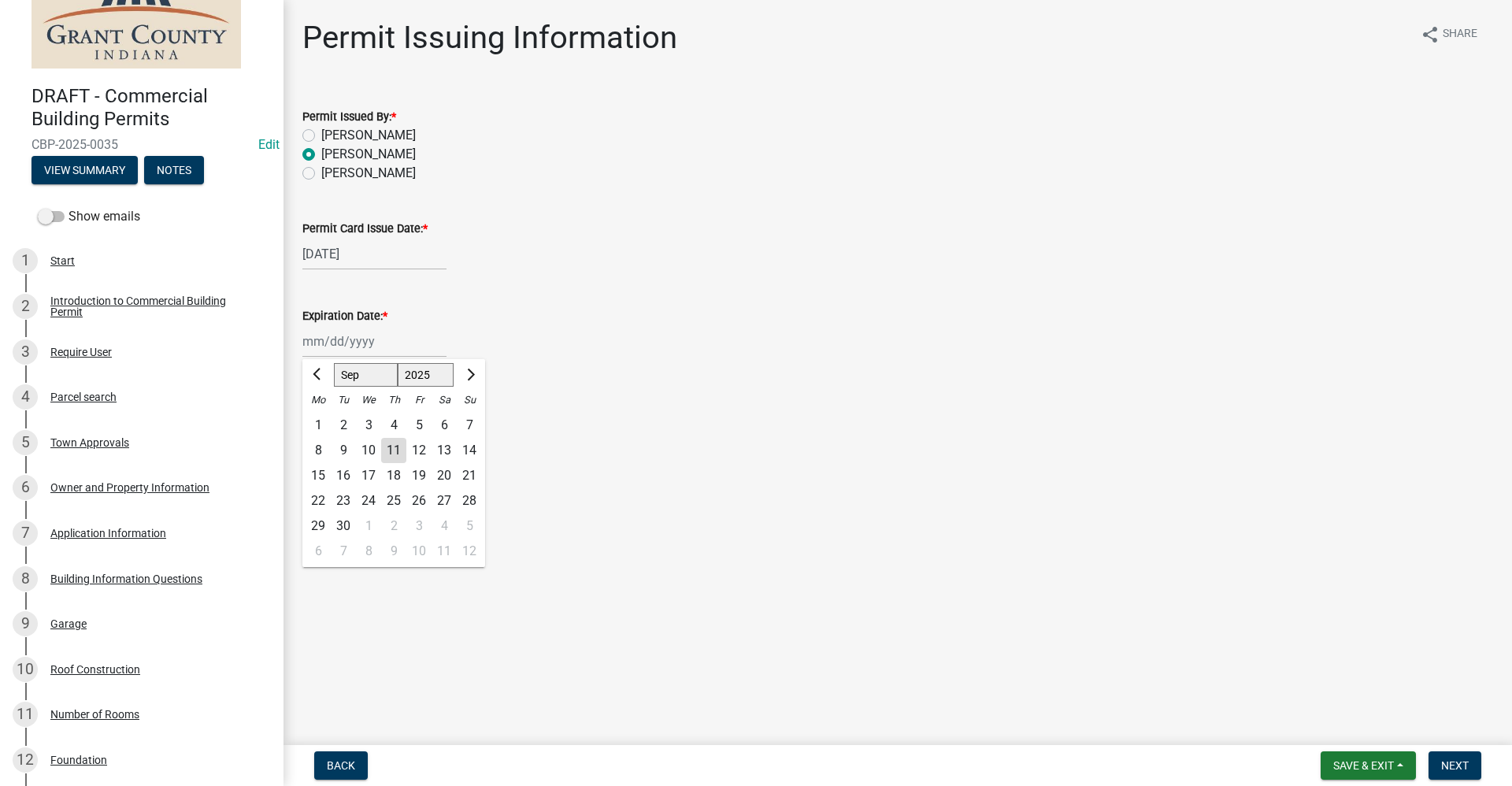
click at [444, 377] on select "1525 1526 1527 1528 1529 1530 1531 1532 1533 1534 1535 1536 1537 1538 1539 1540…" at bounding box center [426, 375] width 56 height 23
click at [398, 363] on select "1525 1526 1527 1528 1529 1530 1531 1532 1533 1534 1535 1536 1537 1538 1539 1540…" at bounding box center [426, 375] width 56 height 23
click at [1462, 765] on span "Next" at bounding box center [1455, 765] width 27 height 13
click at [332, 342] on div "Jan Feb Mar Apr May Jun Jul Aug Sep Oct Nov Dec 1525 1526 1527 1528 1529 1530 1…" at bounding box center [375, 340] width 144 height 32
click at [448, 381] on select "1525 1526 1527 1528 1529 1530 1531 1532 1533 1534 1535 1536 1537 1538 1539 1540…" at bounding box center [426, 375] width 56 height 23
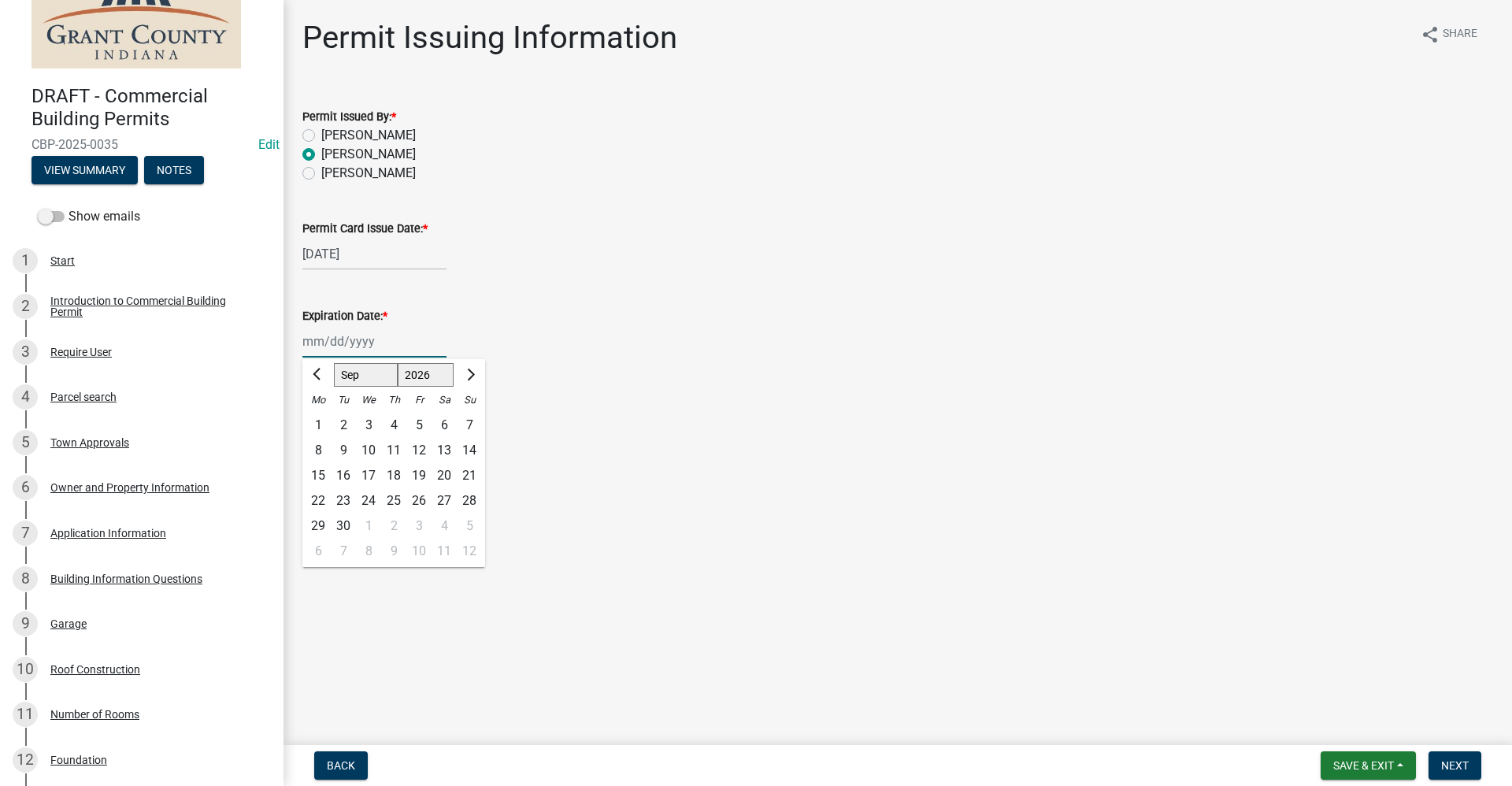
click at [398, 363] on select "1525 1526 1527 1528 1529 1530 1531 1532 1533 1534 1535 1536 1537 1538 1539 1540…" at bounding box center [426, 375] width 56 height 23
click at [417, 447] on div "11" at bounding box center [419, 450] width 25 height 25
click at [1444, 769] on span "Next" at bounding box center [1455, 765] width 27 height 13
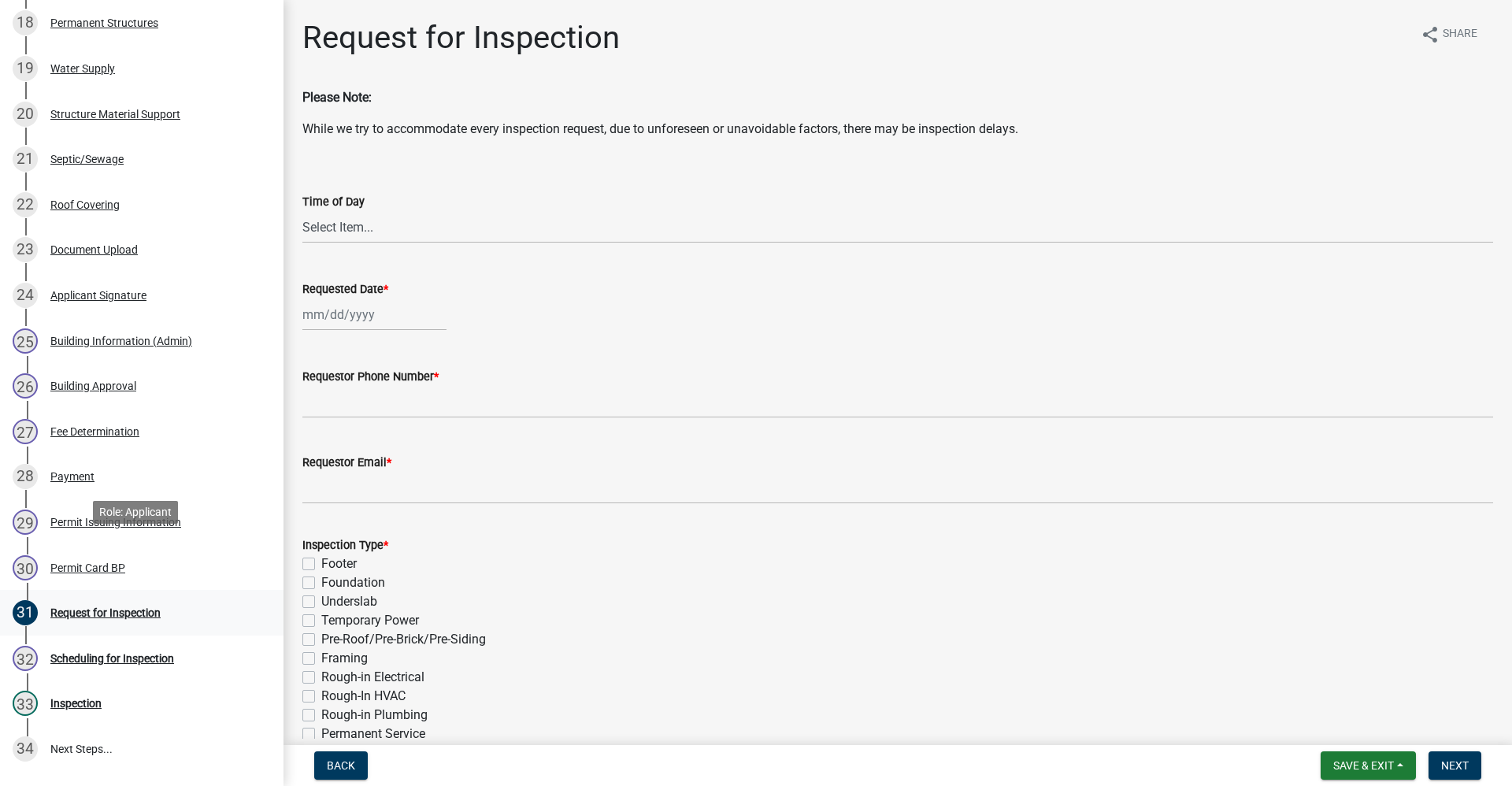
scroll to position [1168, 0]
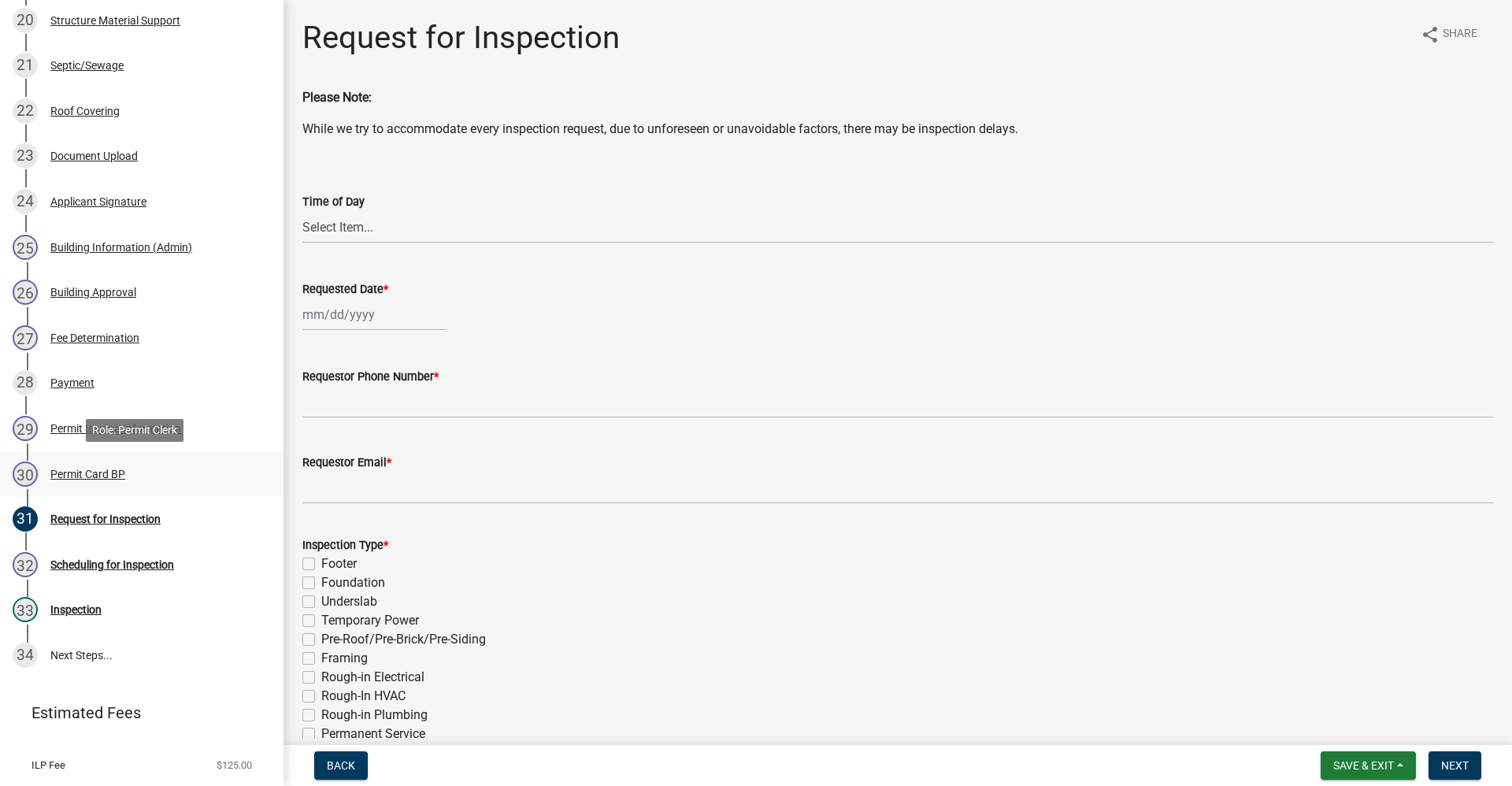
click at [73, 472] on div "Permit Card BP" at bounding box center [88, 473] width 75 height 11
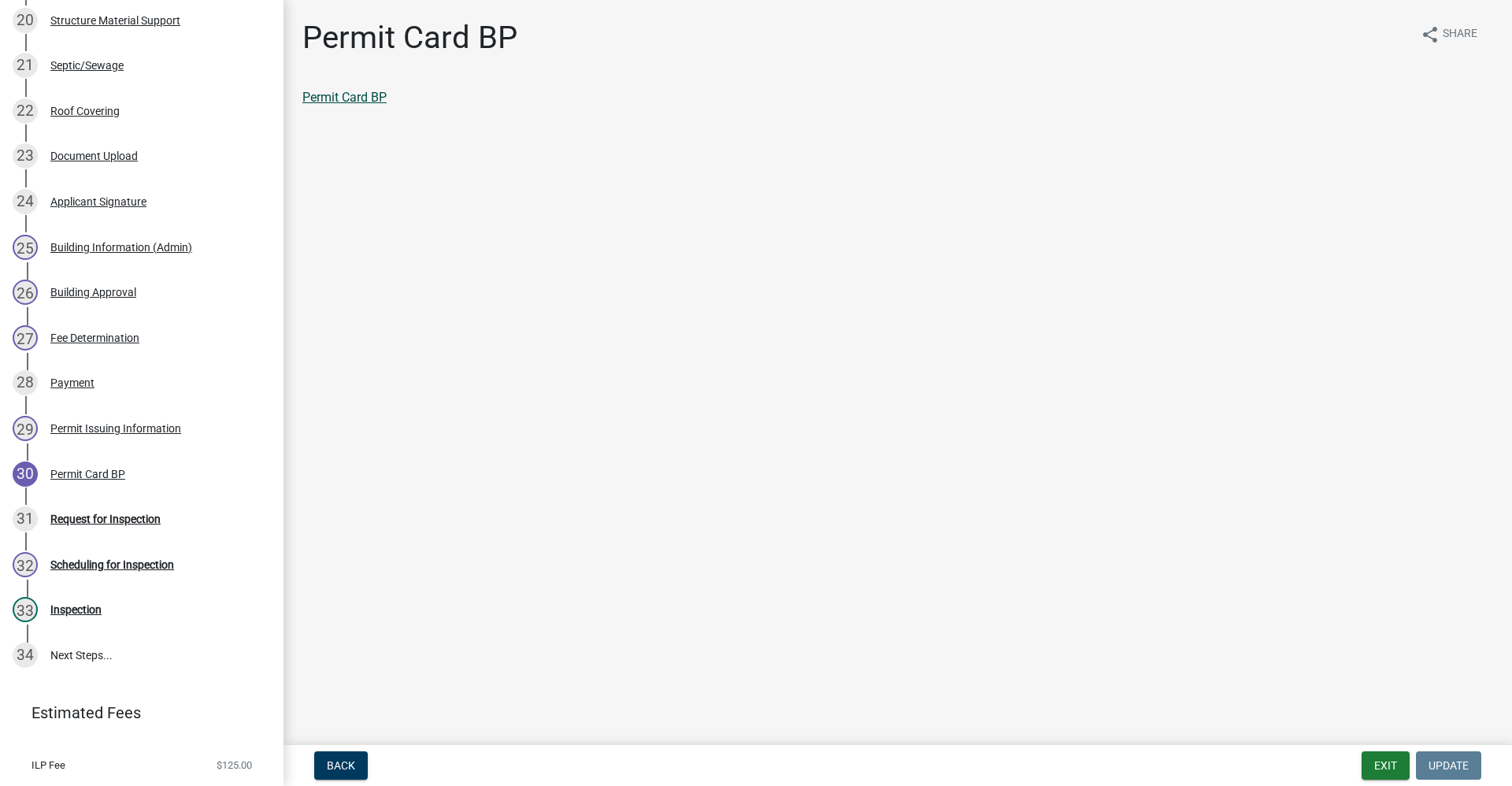
click at [348, 101] on link "Permit Card BP" at bounding box center [344, 96] width 85 height 15
click at [1395, 765] on button "Exit" at bounding box center [1385, 765] width 48 height 28
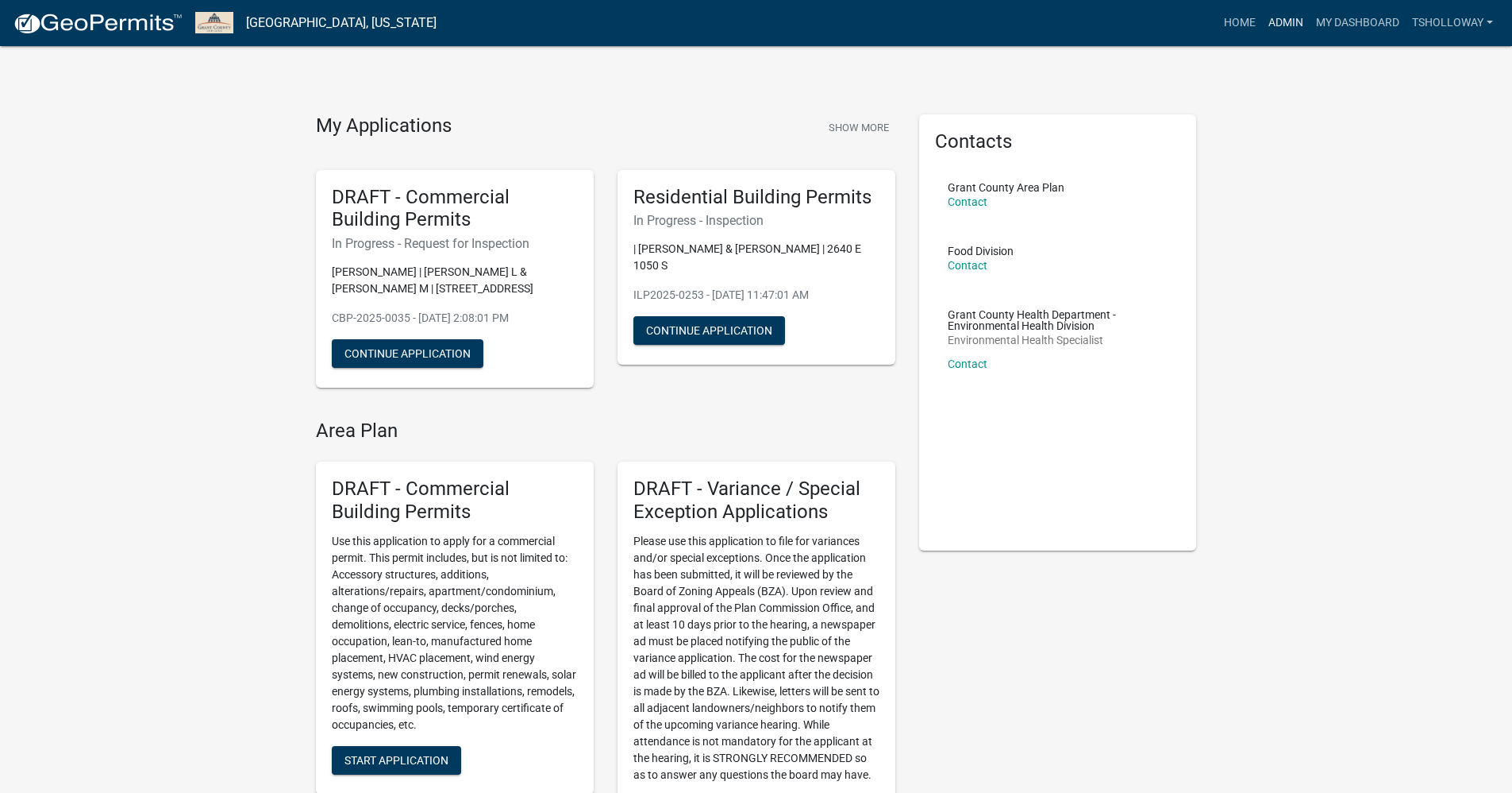
click at [1287, 18] on link "Admin" at bounding box center [1286, 23] width 48 height 30
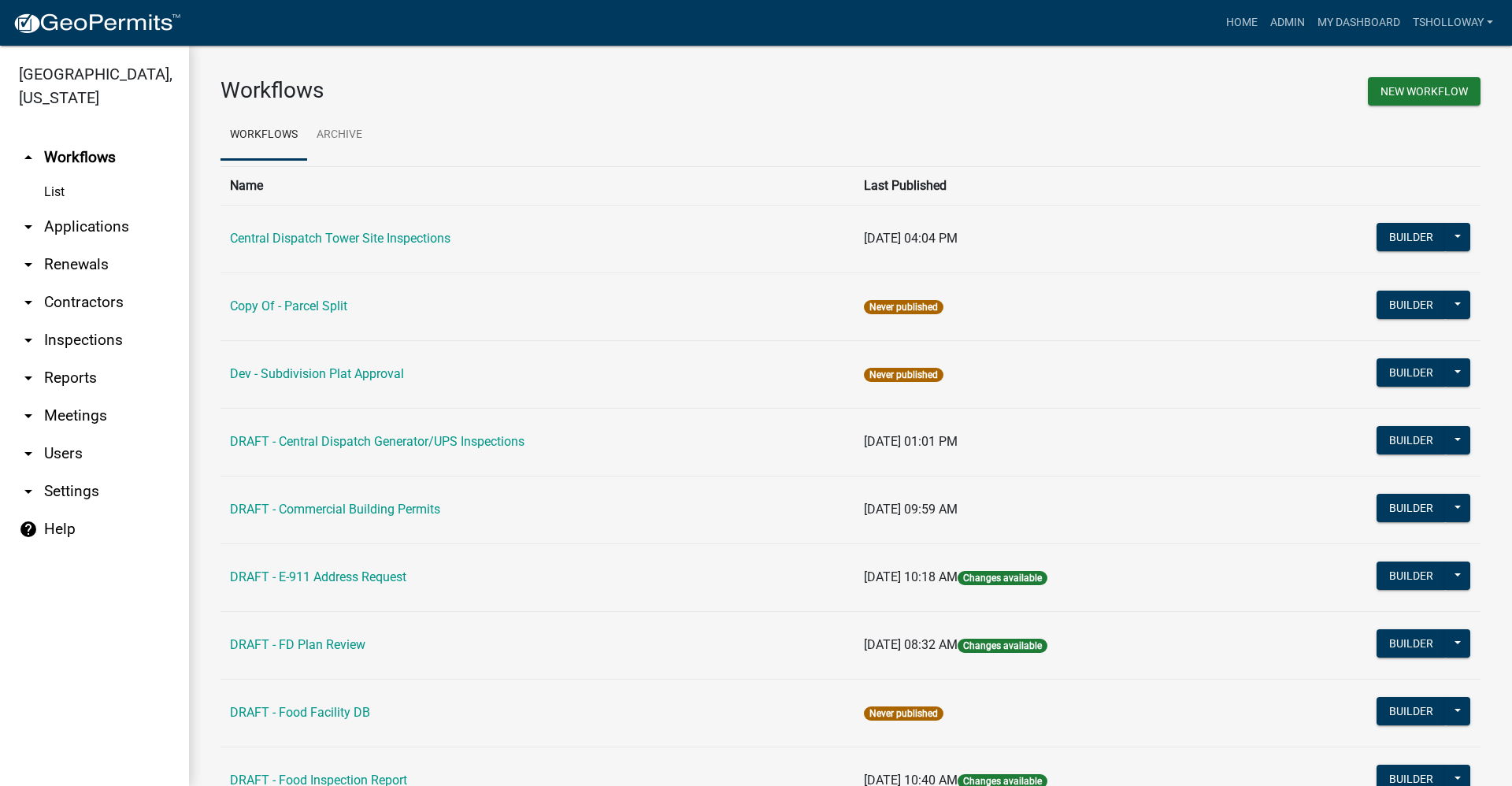
click at [72, 283] on link "arrow_drop_down Contractors" at bounding box center [94, 302] width 189 height 38
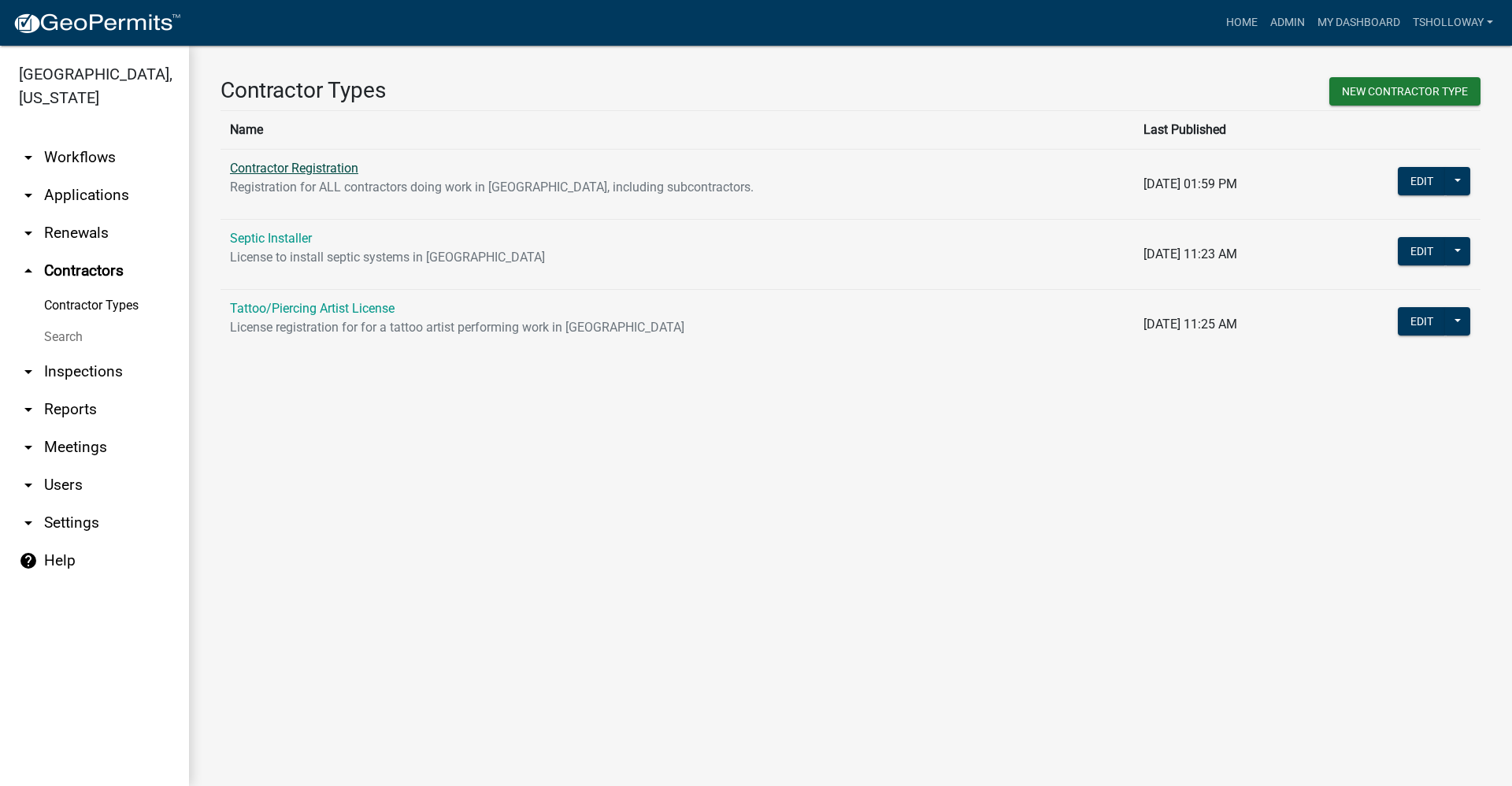
click at [271, 162] on link "Contractor Registration" at bounding box center [294, 167] width 128 height 15
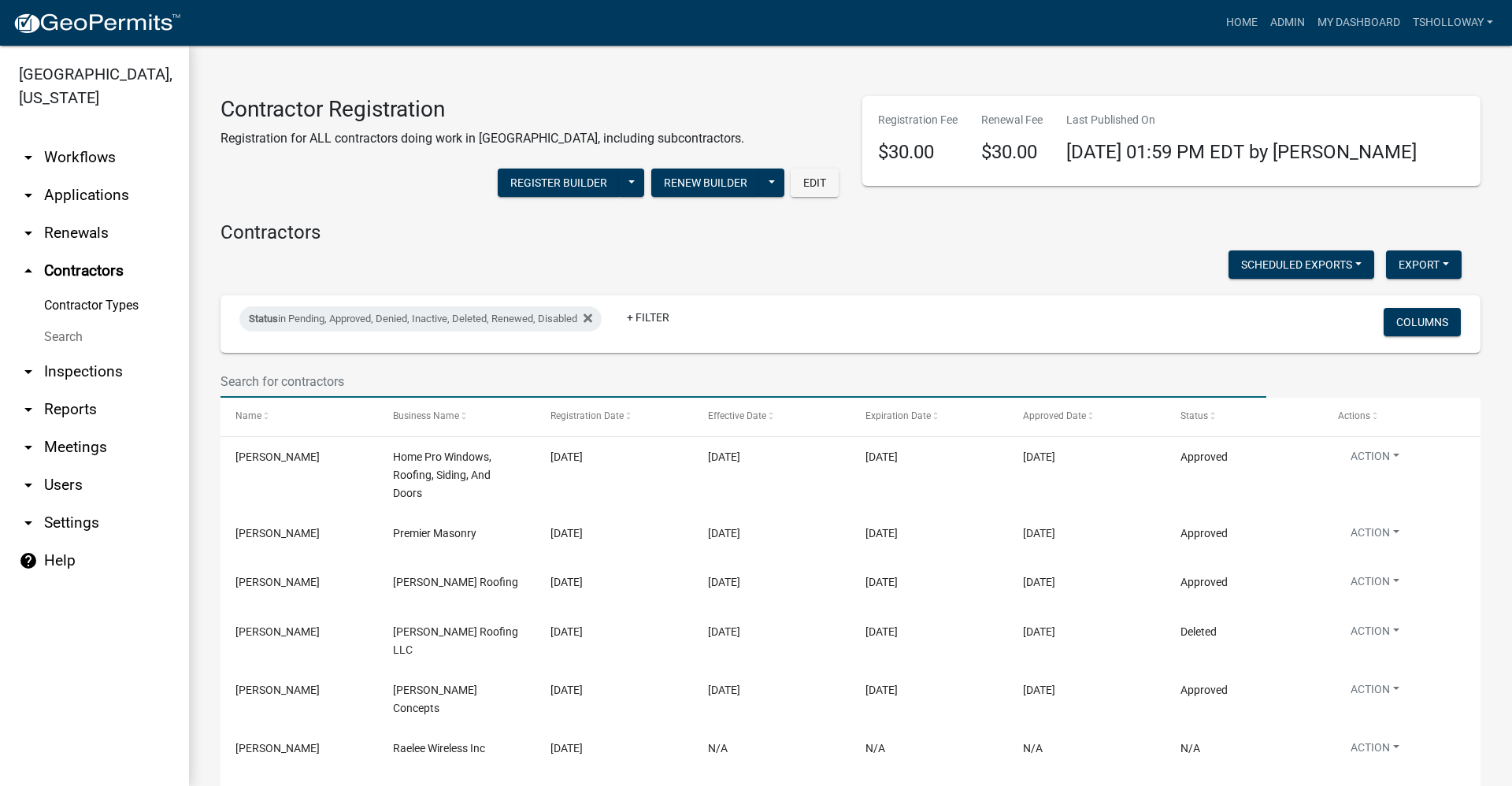
click at [267, 381] on input "text" at bounding box center [743, 380] width 1046 height 32
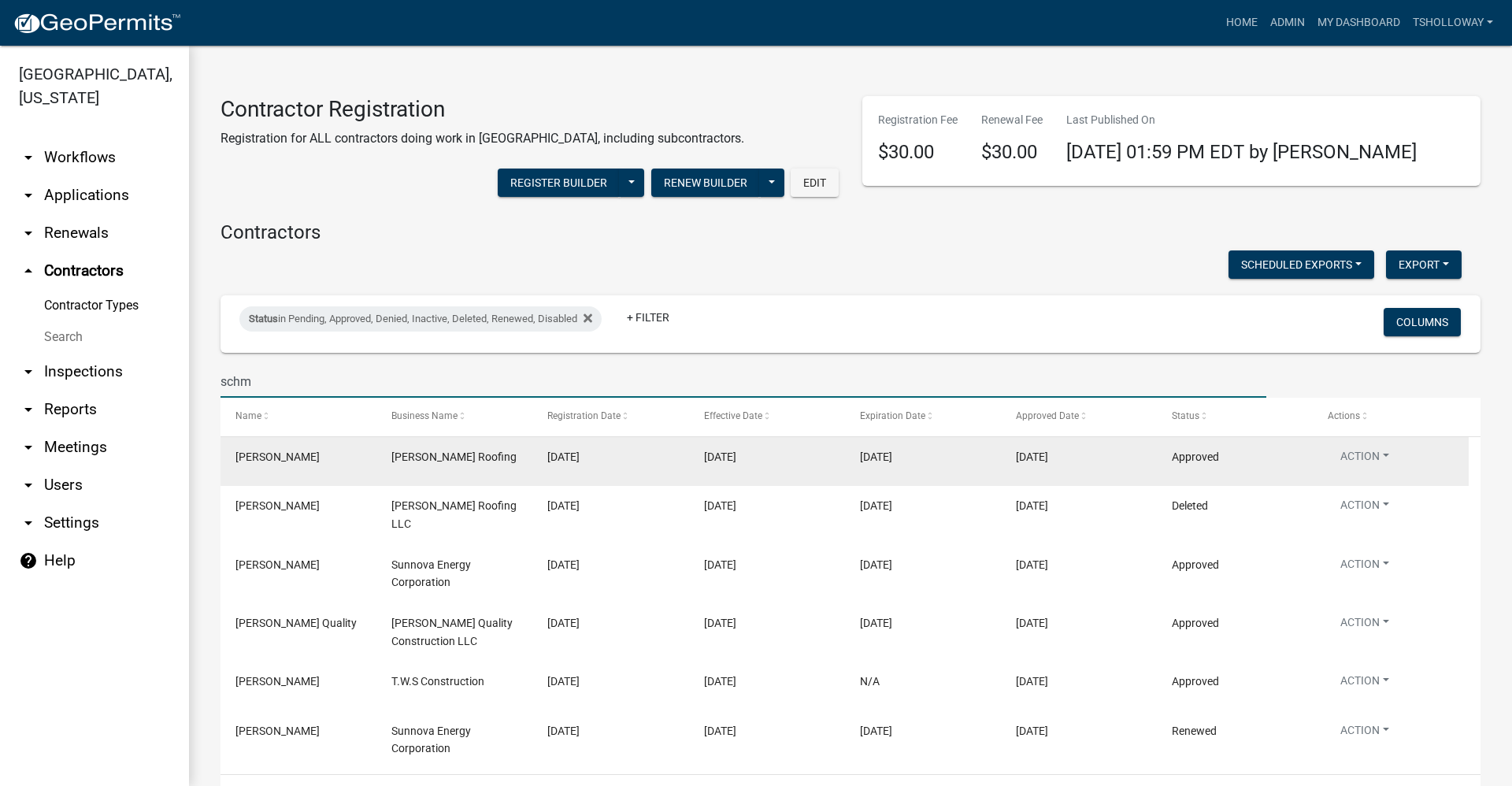
click at [356, 456] on div "Leroy Schmucker" at bounding box center [298, 456] width 126 height 18
click at [267, 459] on span "Leroy Schmucker" at bounding box center [277, 456] width 85 height 13
click at [1372, 454] on button "Action" at bounding box center [1364, 458] width 74 height 22
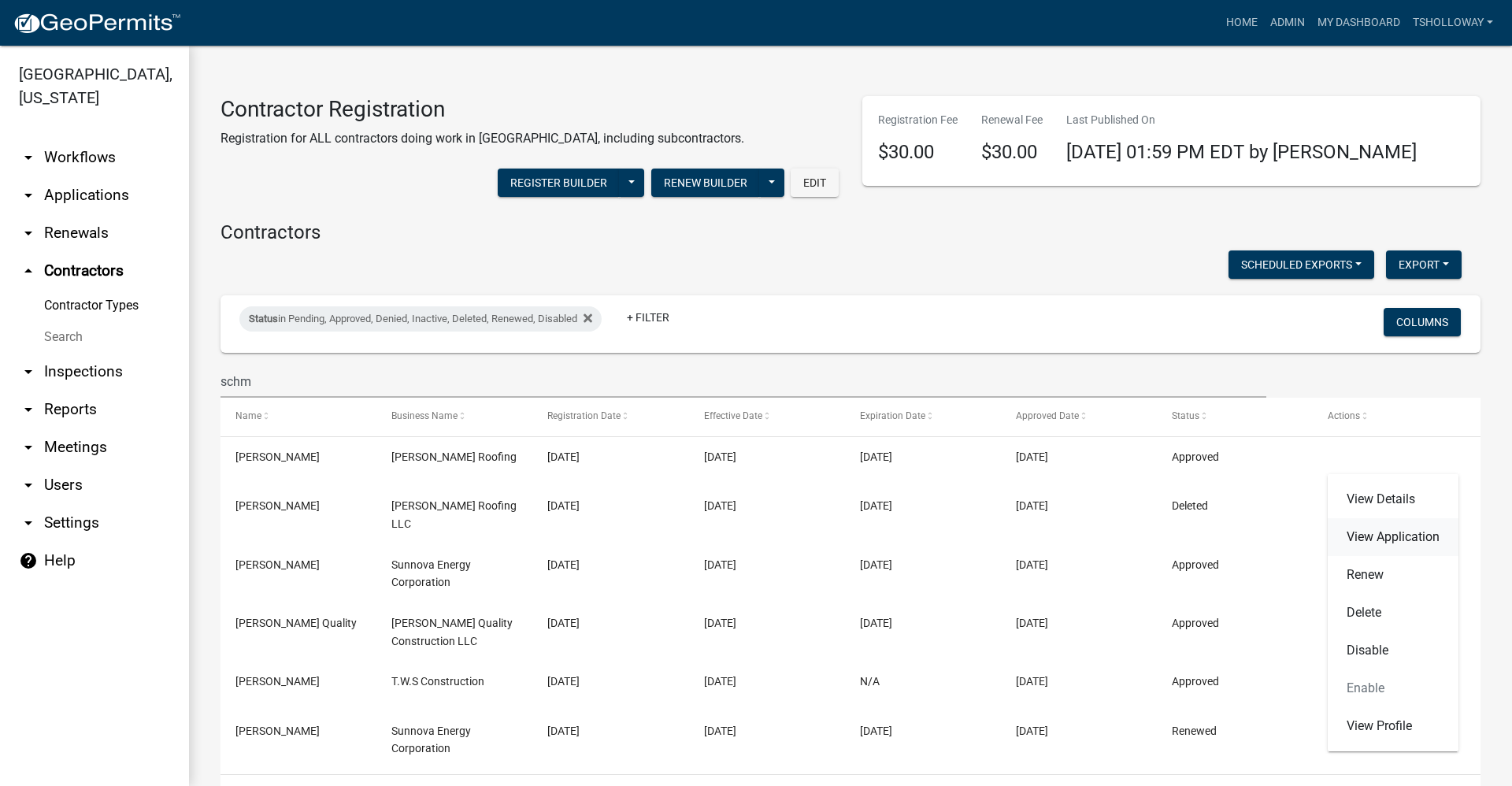
click at [1384, 539] on link "View Application" at bounding box center [1392, 536] width 130 height 38
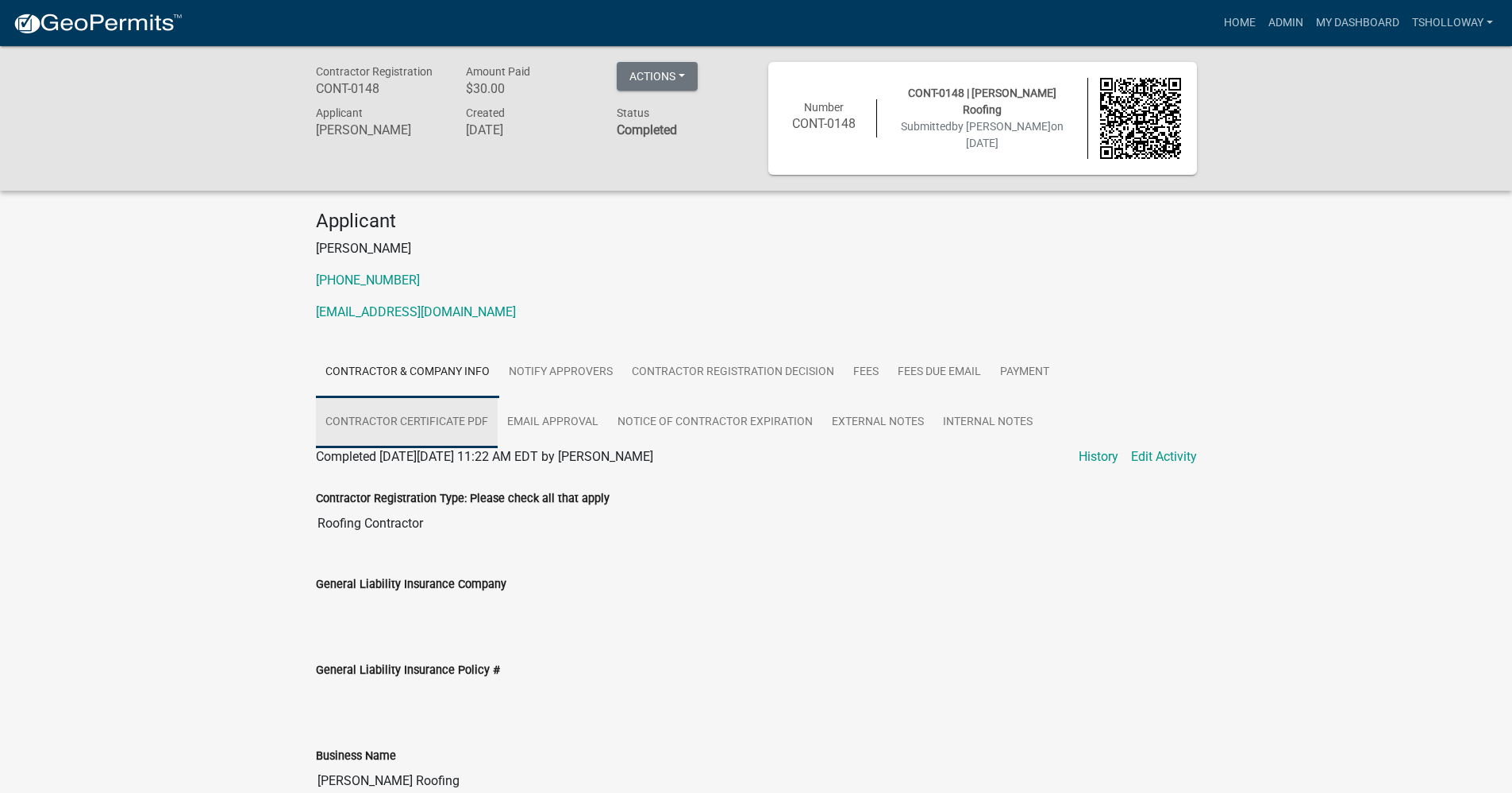
click at [441, 420] on link "Contractor Certificate PDF" at bounding box center [406, 423] width 182 height 51
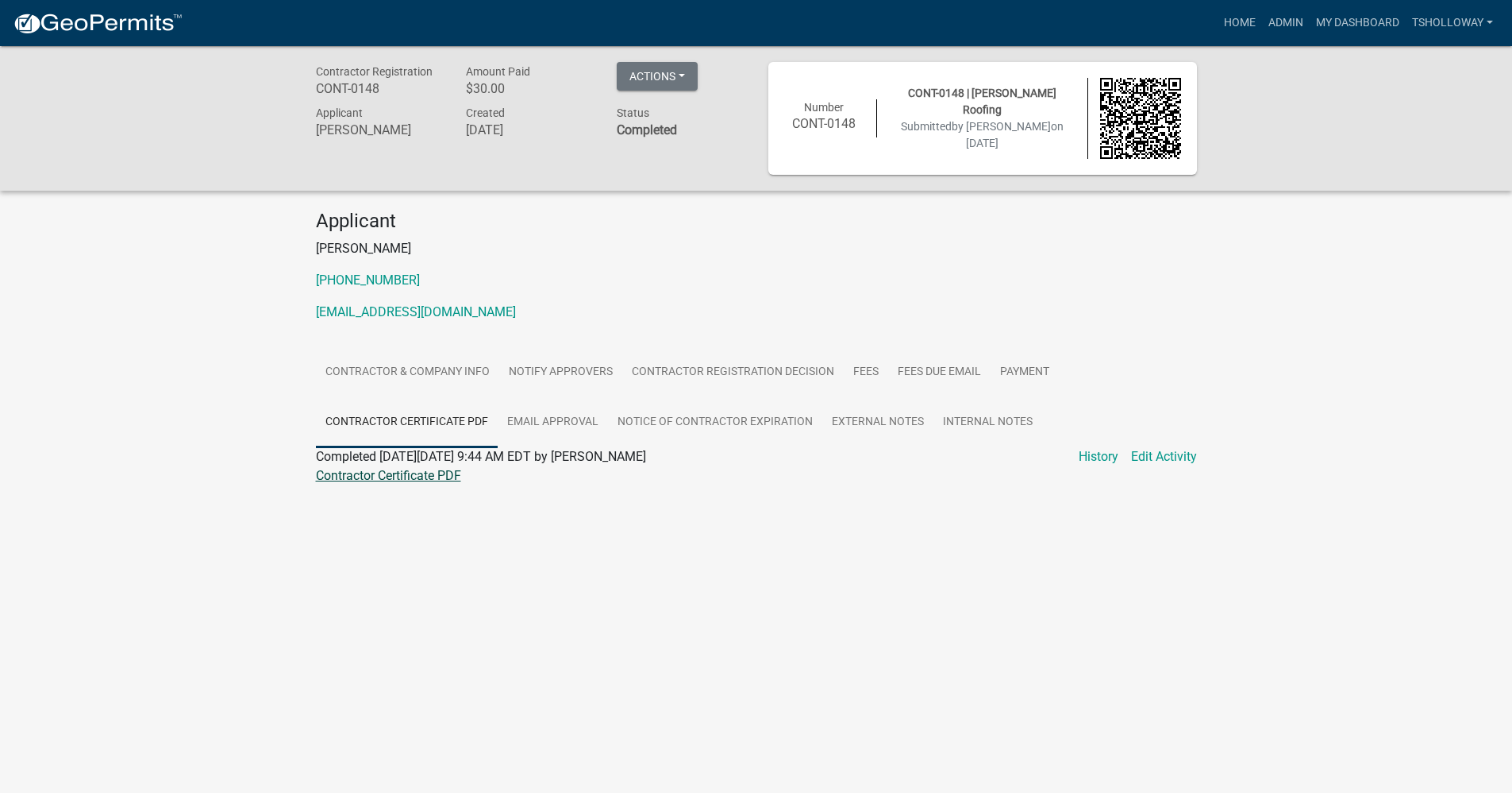
click at [422, 474] on link "Contractor Certificate PDF" at bounding box center [389, 475] width 145 height 15
click at [1228, 19] on link "Home" at bounding box center [1239, 23] width 44 height 30
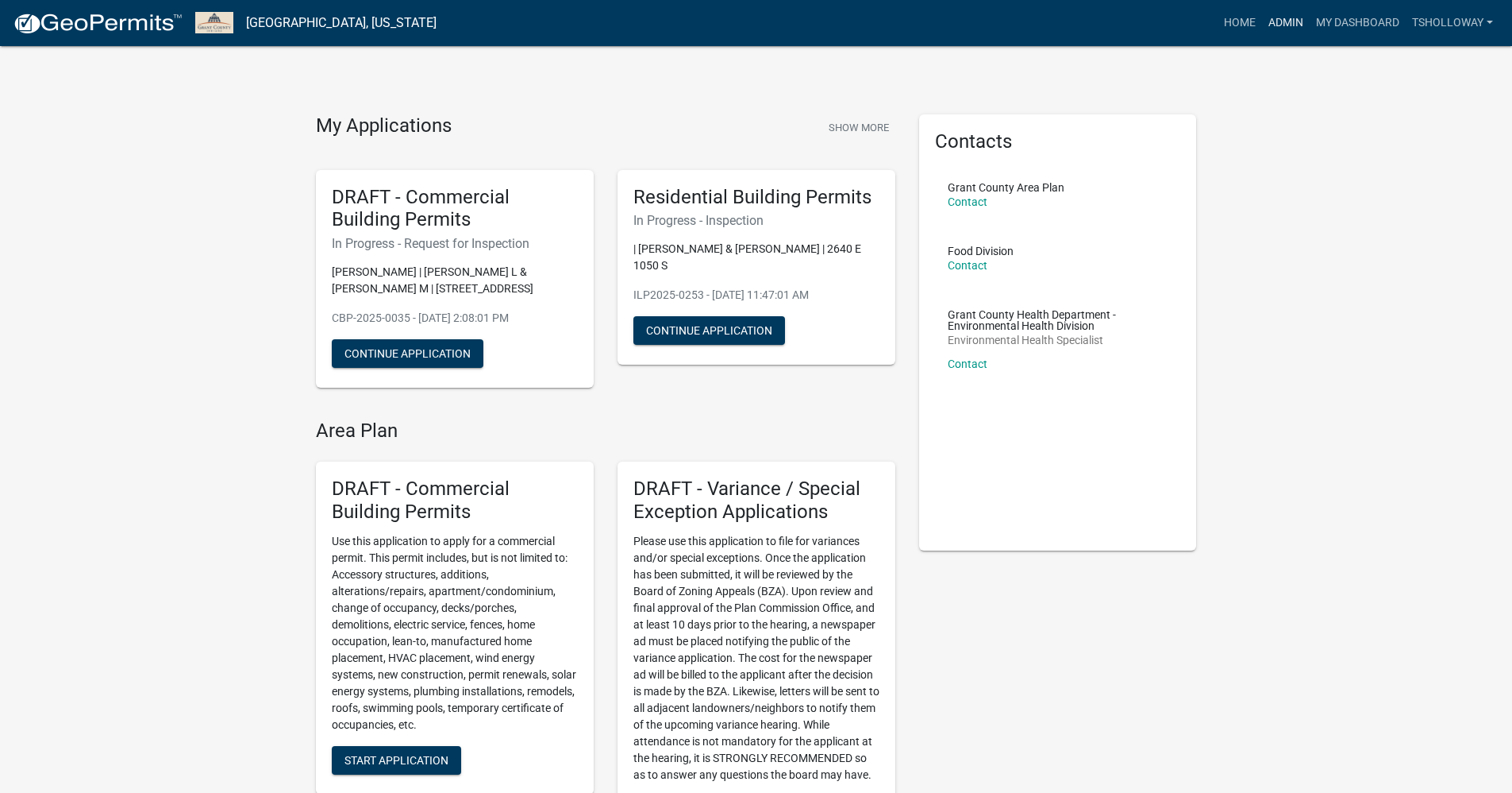
click at [1278, 26] on link "Admin" at bounding box center [1286, 23] width 48 height 30
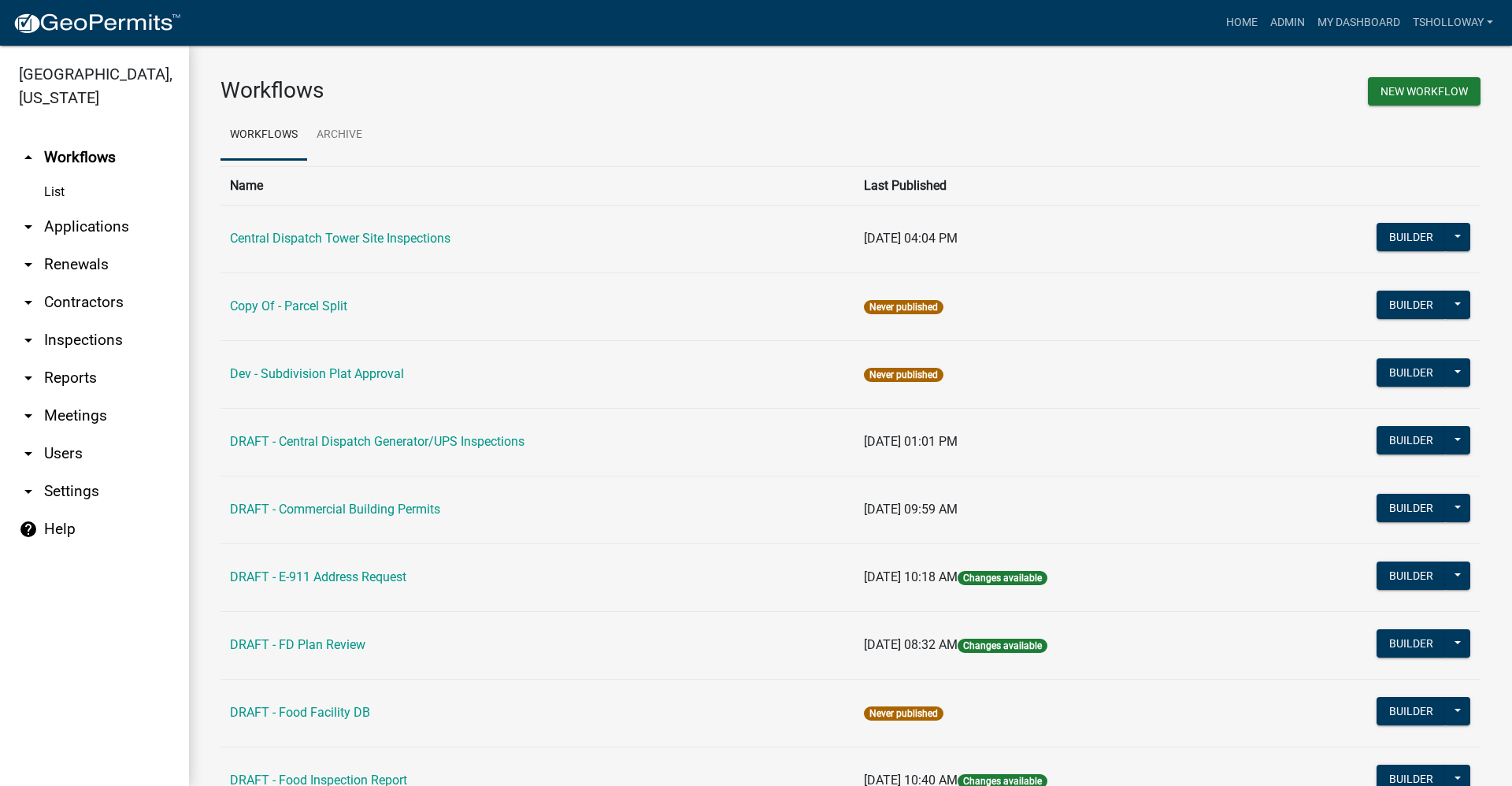
click at [98, 321] on link "arrow_drop_down Inspections" at bounding box center [94, 339] width 189 height 38
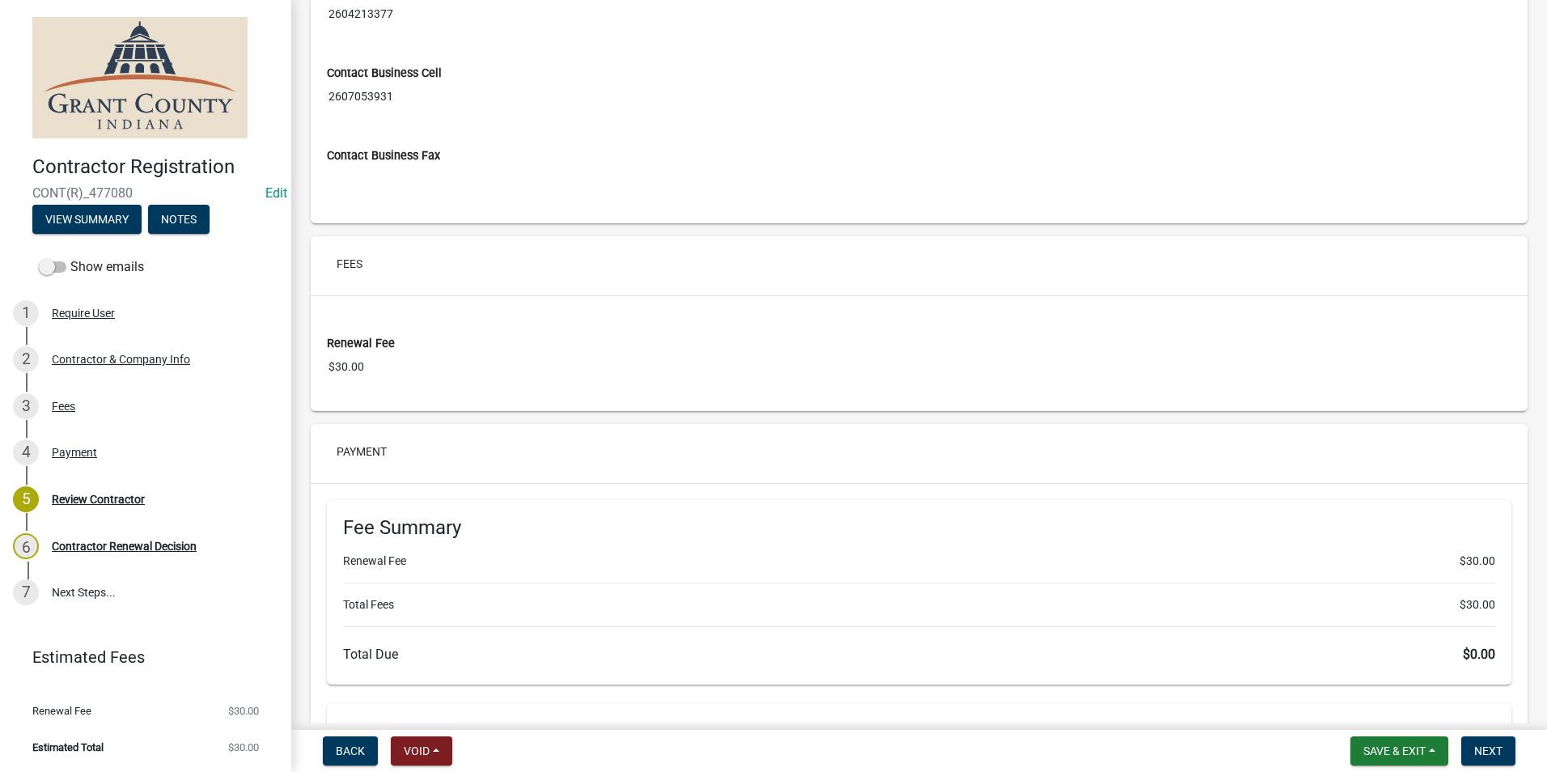
scroll to position [1336, 0]
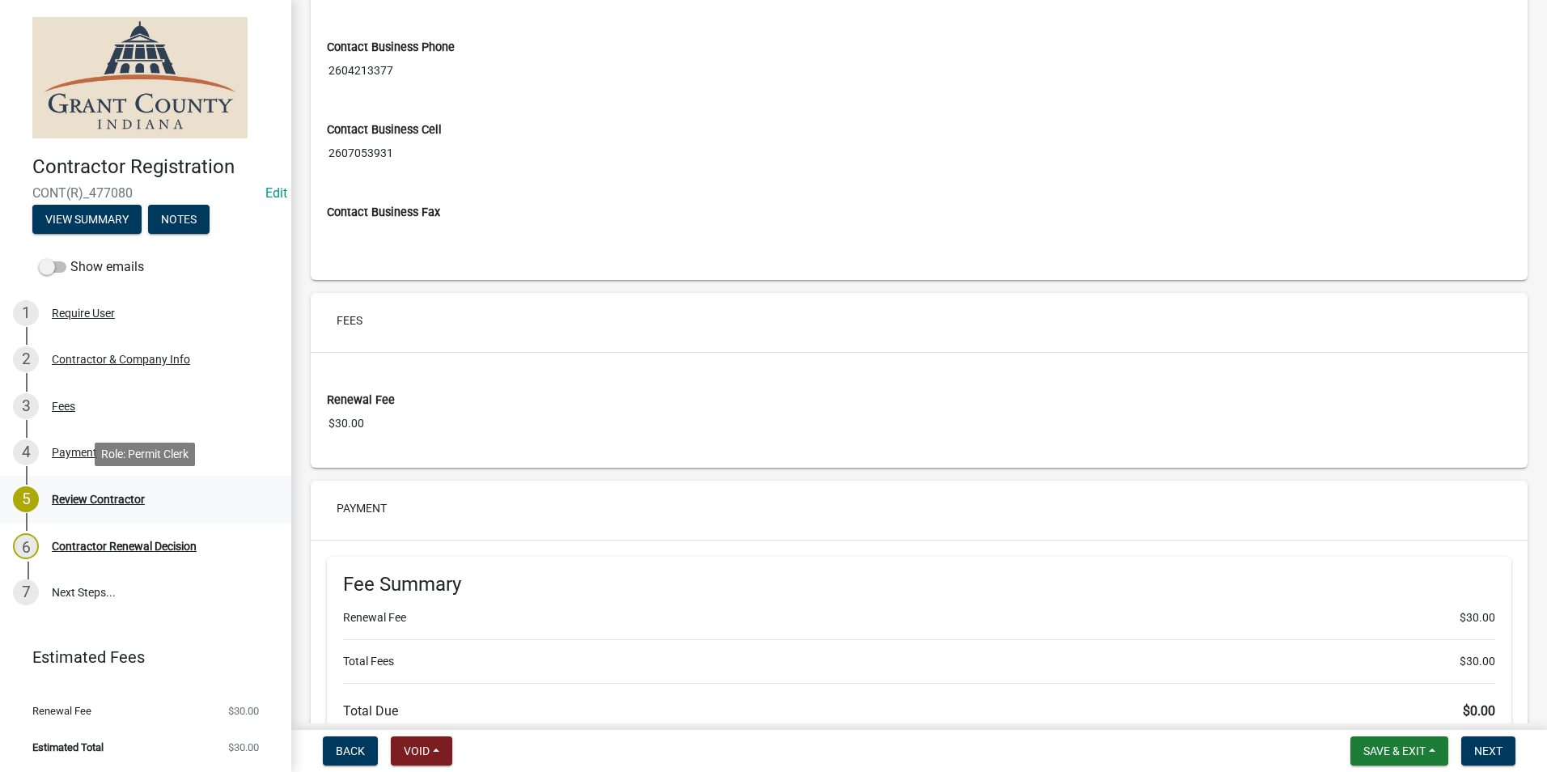
click at [117, 495] on div "Review Contractor" at bounding box center [98, 499] width 93 height 11
click at [63, 456] on div "Payment" at bounding box center [74, 452] width 45 height 11
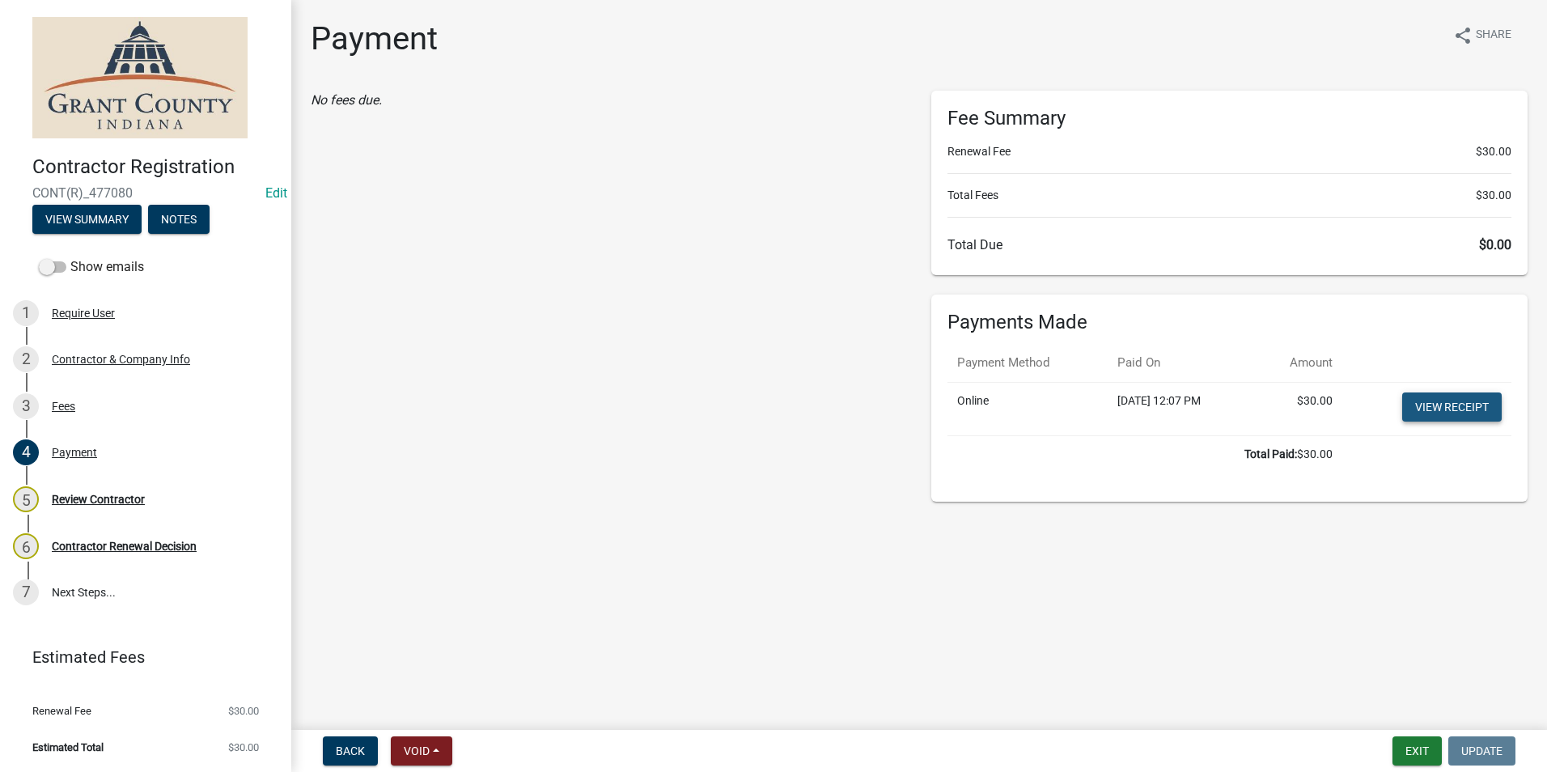
click at [1432, 408] on link "View receipt" at bounding box center [1452, 406] width 100 height 29
click at [115, 495] on div "Review Contractor" at bounding box center [98, 499] width 93 height 11
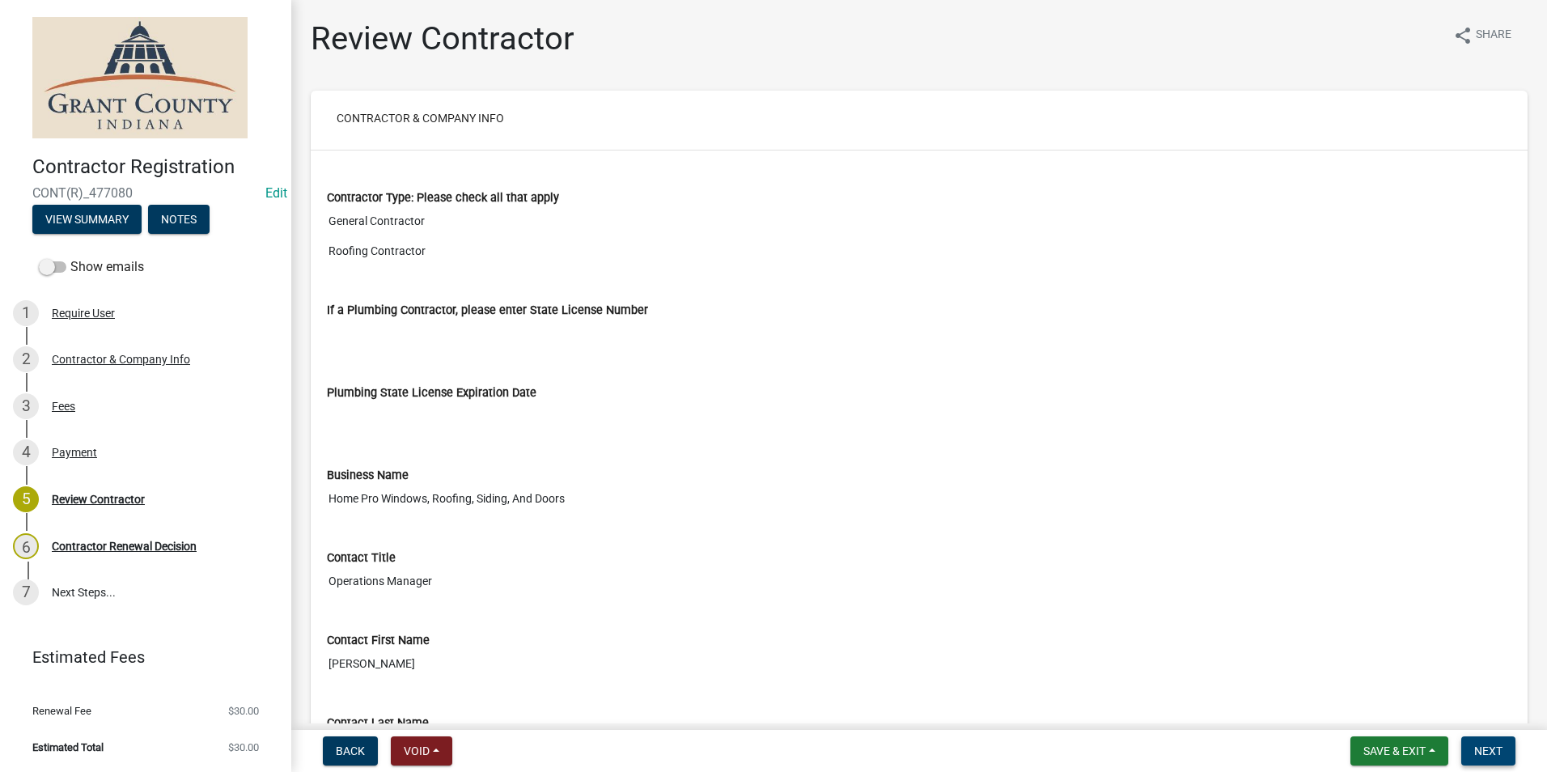
click at [1490, 748] on span "Next" at bounding box center [1488, 750] width 28 height 13
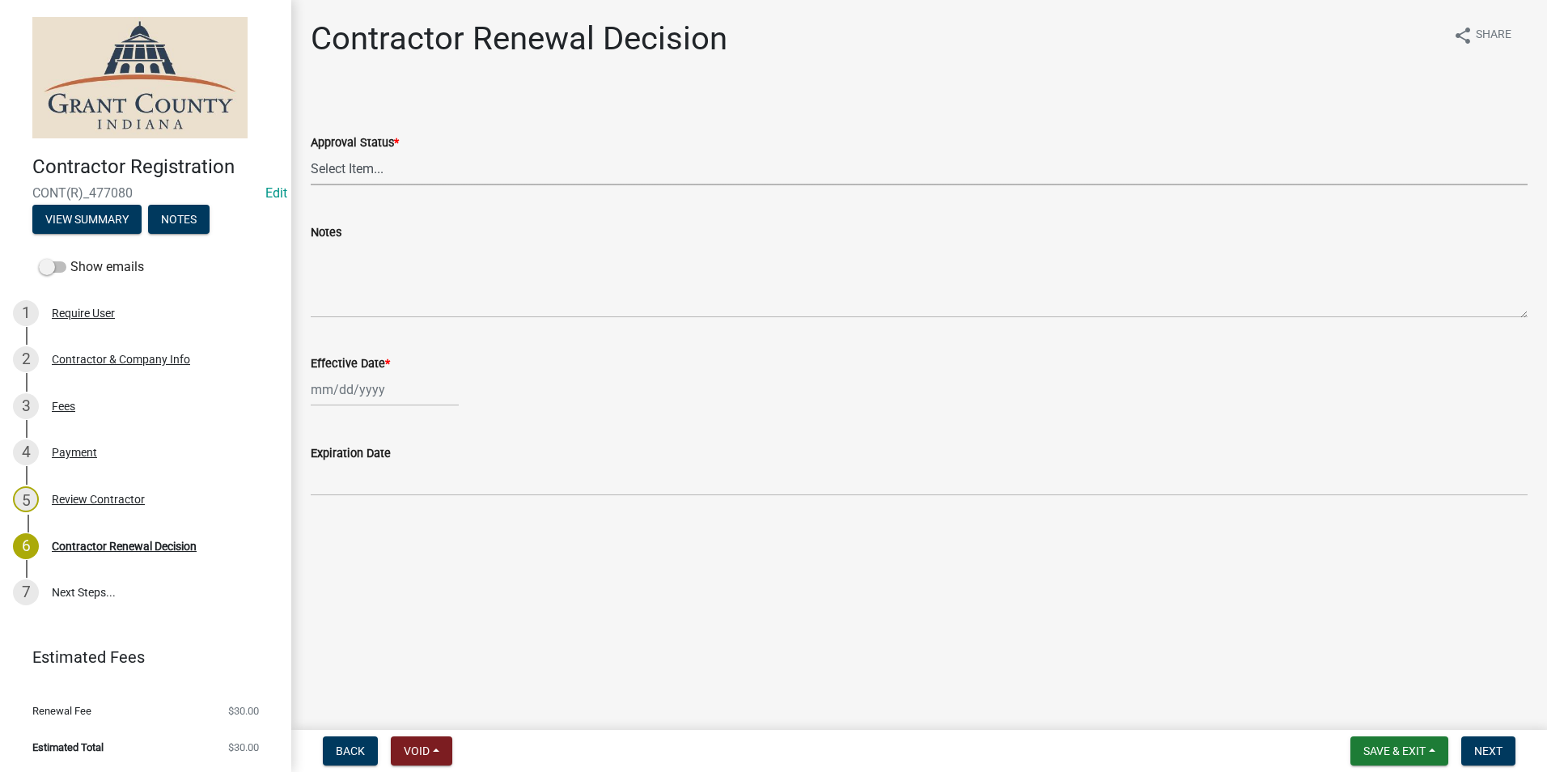
click at [375, 167] on select "Select Item... Approved Denied" at bounding box center [919, 168] width 1217 height 33
click at [311, 152] on select "Select Item... Approved Denied" at bounding box center [919, 168] width 1217 height 33
select select "30db8998-795d-4bbe-8e49-f1ade8865815"
click at [333, 396] on div at bounding box center [385, 389] width 148 height 33
select select "9"
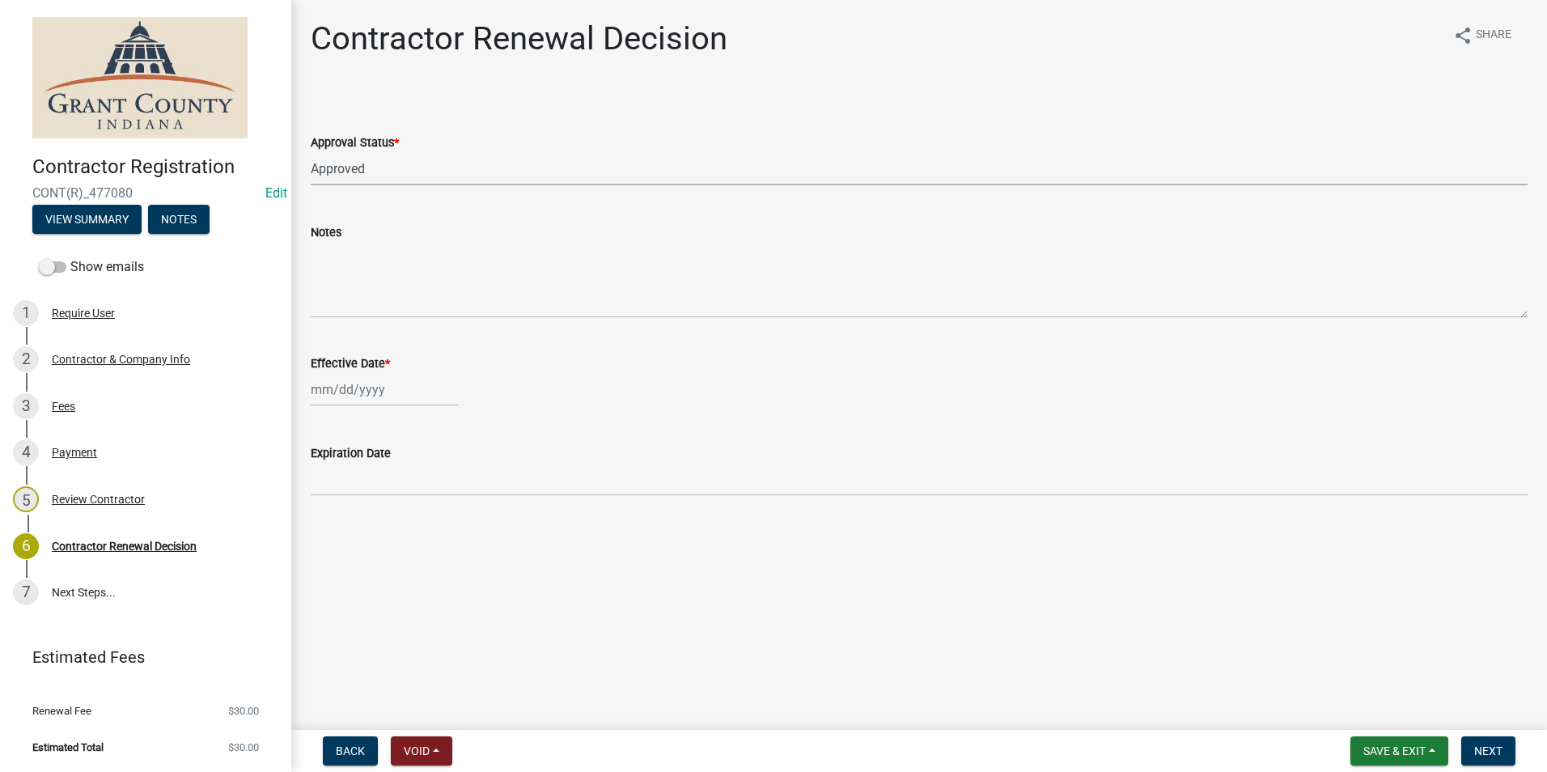
select select "2025"
click at [404, 510] on div "11" at bounding box center [405, 502] width 26 height 26
type input "[DATE]"
click at [1486, 748] on span "Next" at bounding box center [1488, 750] width 28 height 13
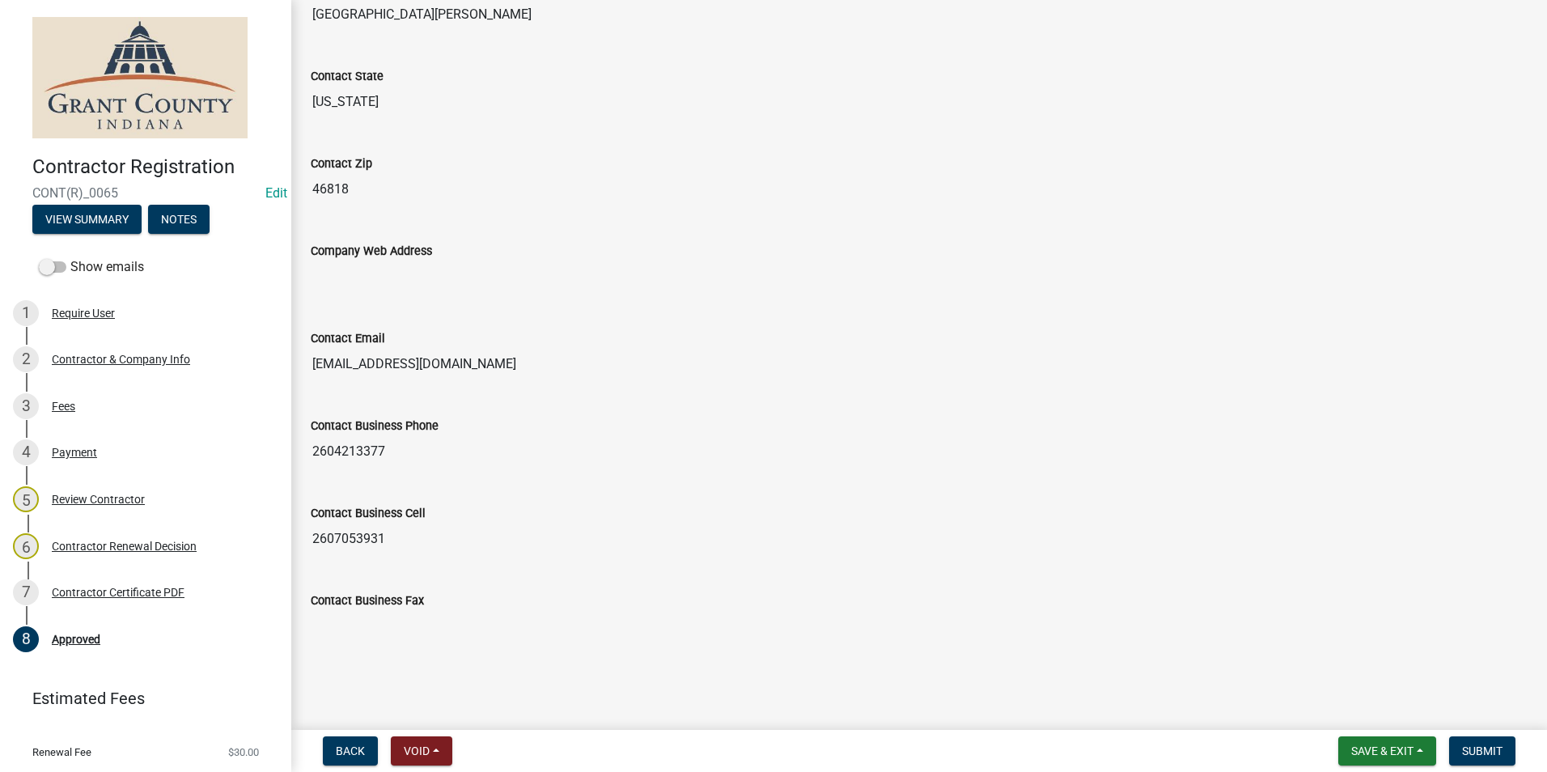
scroll to position [1052, 0]
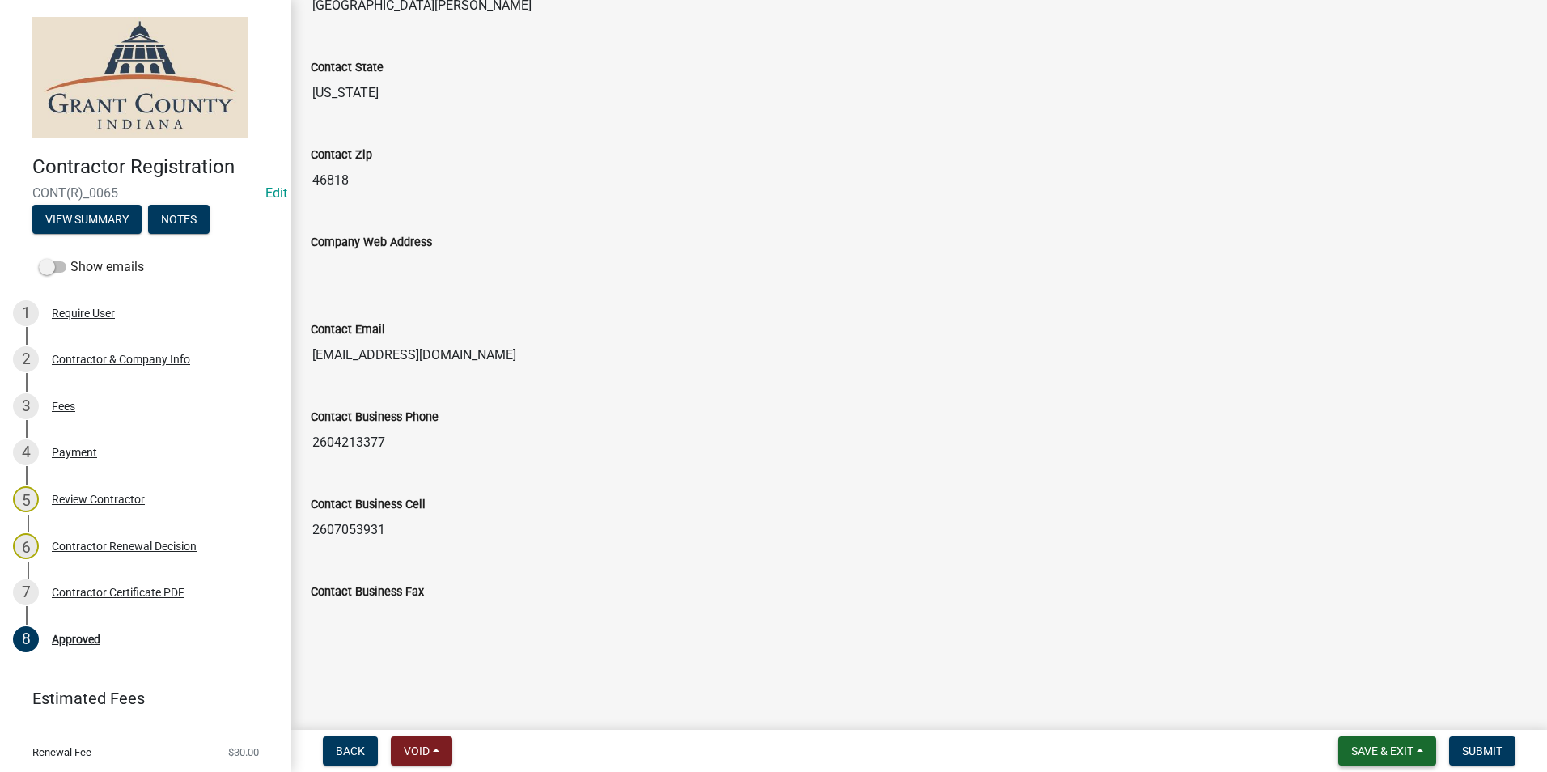
click at [1378, 751] on span "Save & Exit" at bounding box center [1382, 750] width 62 height 13
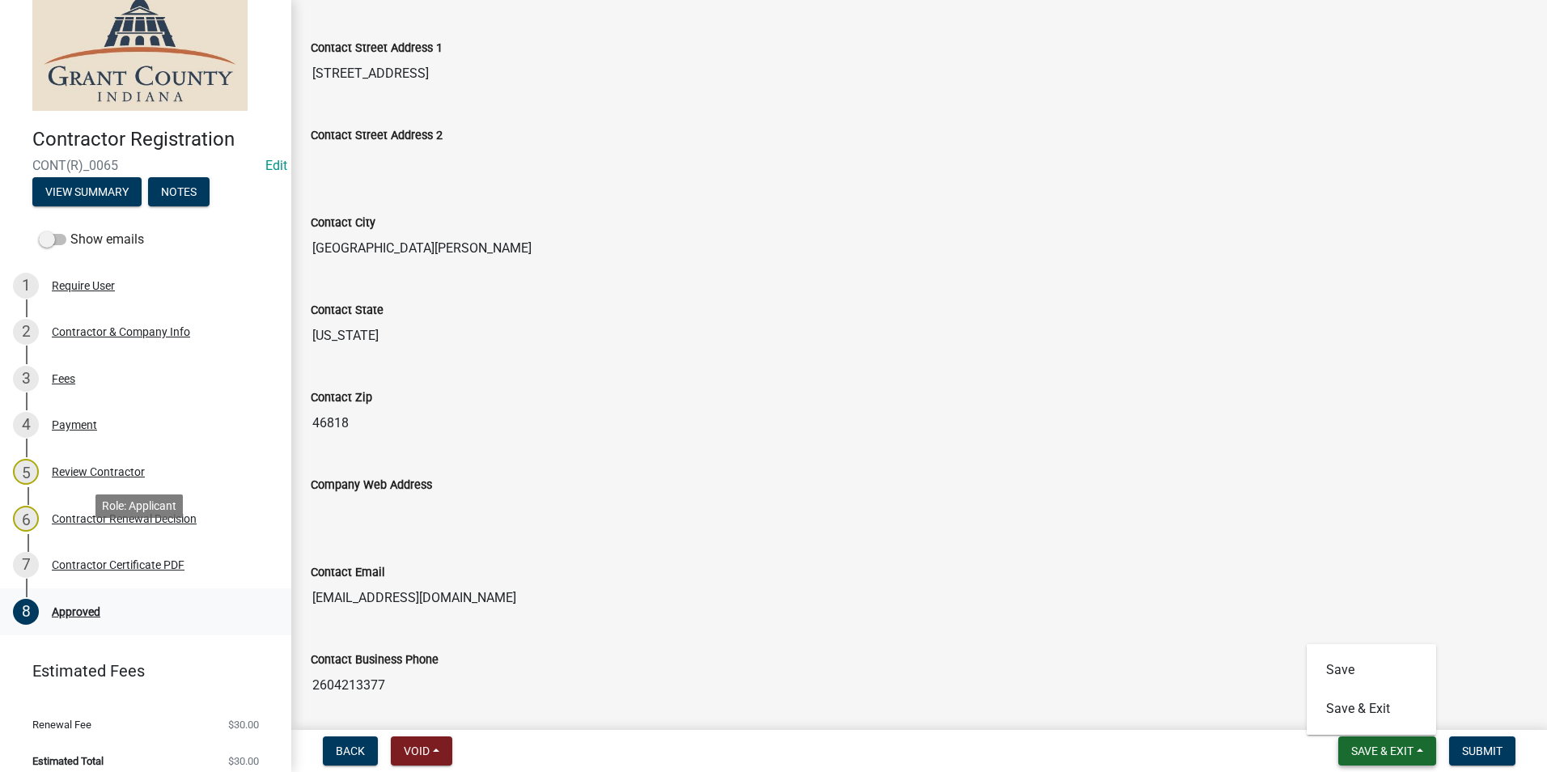
scroll to position [41, 0]
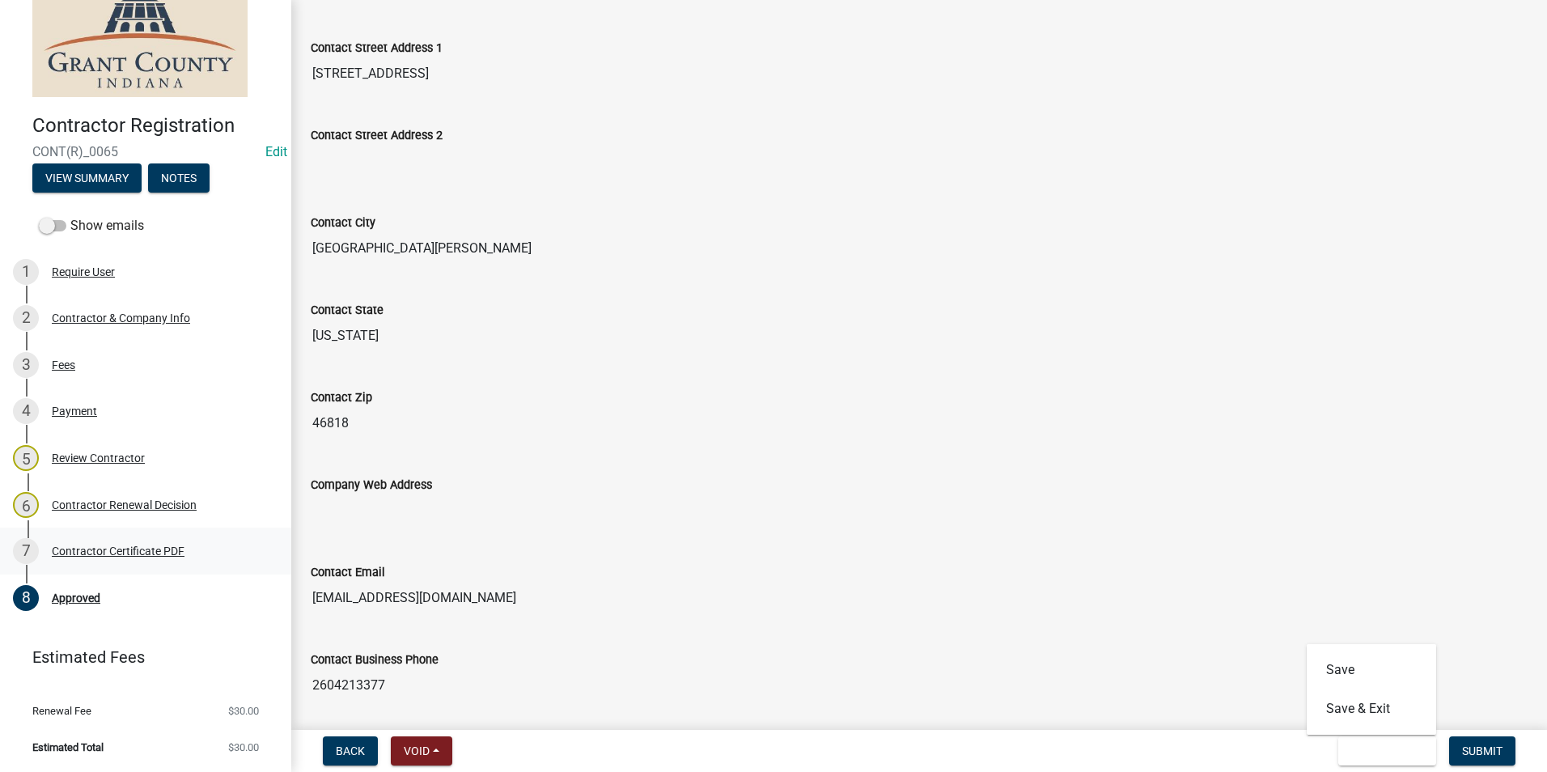
click at [139, 554] on div "Contractor Certificate PDF" at bounding box center [118, 550] width 133 height 11
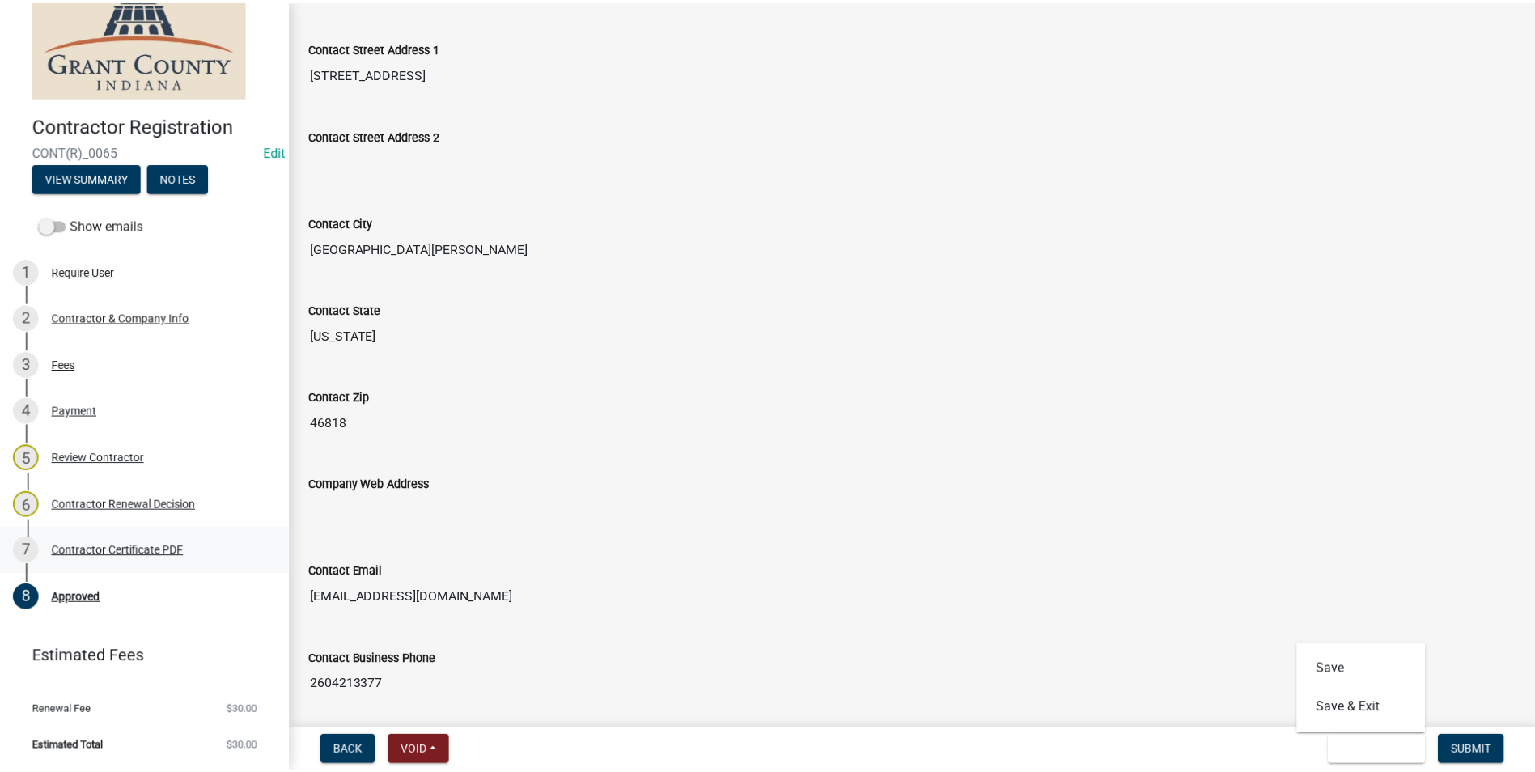
scroll to position [0, 0]
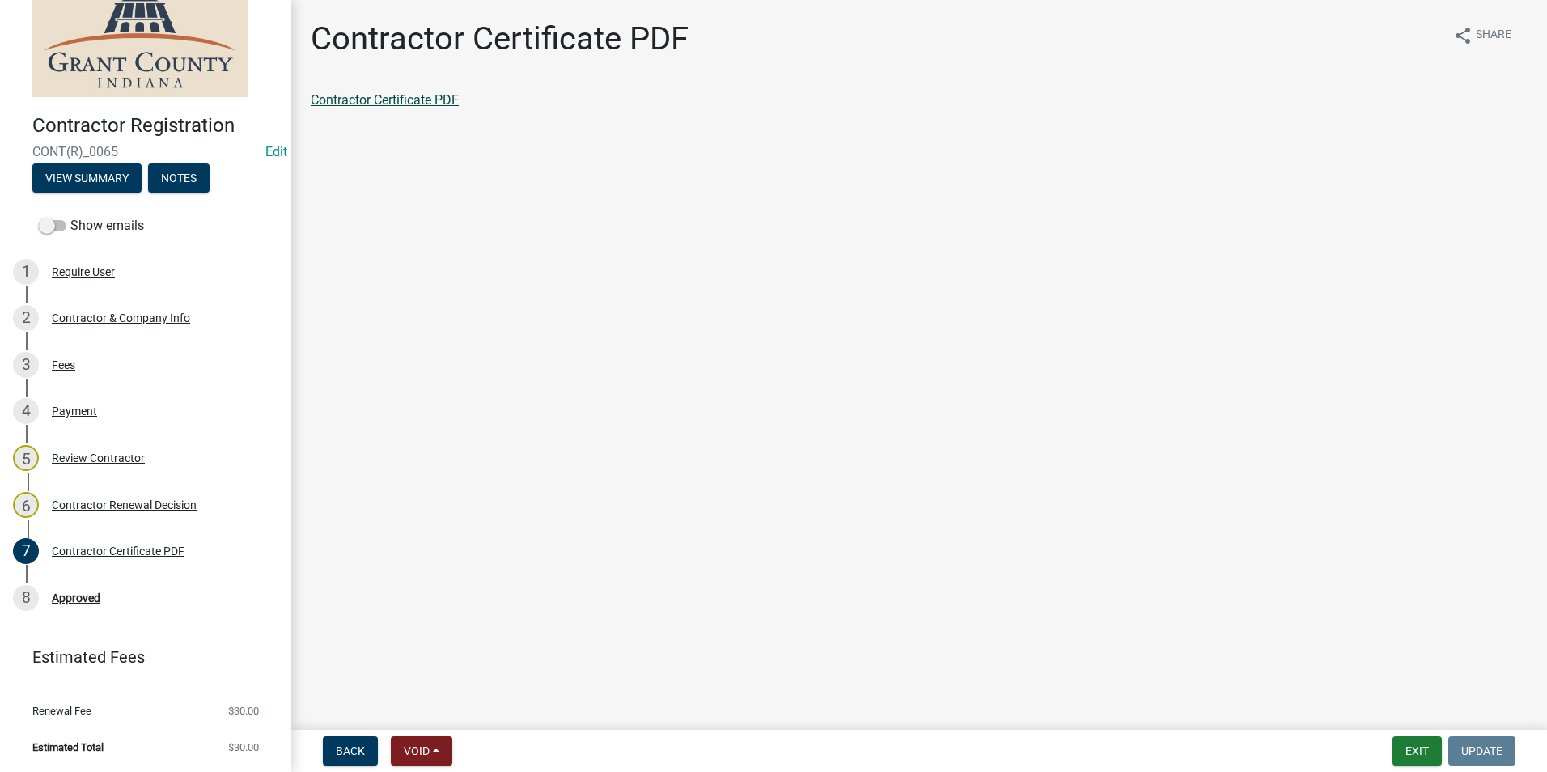
click at [345, 102] on link "Contractor Certificate PDF" at bounding box center [385, 99] width 148 height 15
click at [381, 101] on link "Contractor Certificate PDF" at bounding box center [385, 99] width 148 height 15
click at [74, 409] on div "Payment" at bounding box center [74, 410] width 45 height 11
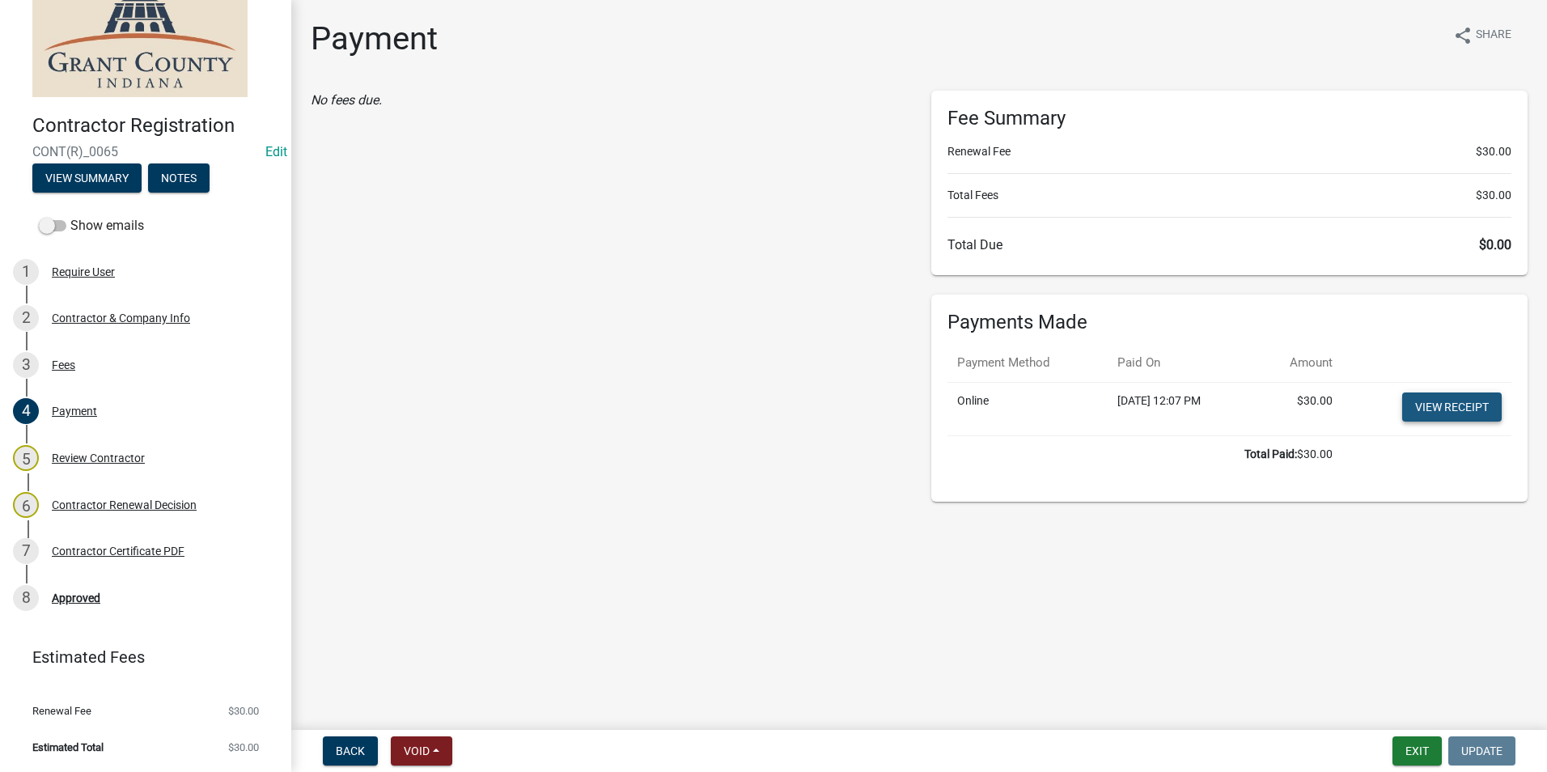
click at [1474, 409] on link "View receipt" at bounding box center [1452, 406] width 100 height 29
click at [1420, 748] on button "Exit" at bounding box center [1417, 750] width 49 height 29
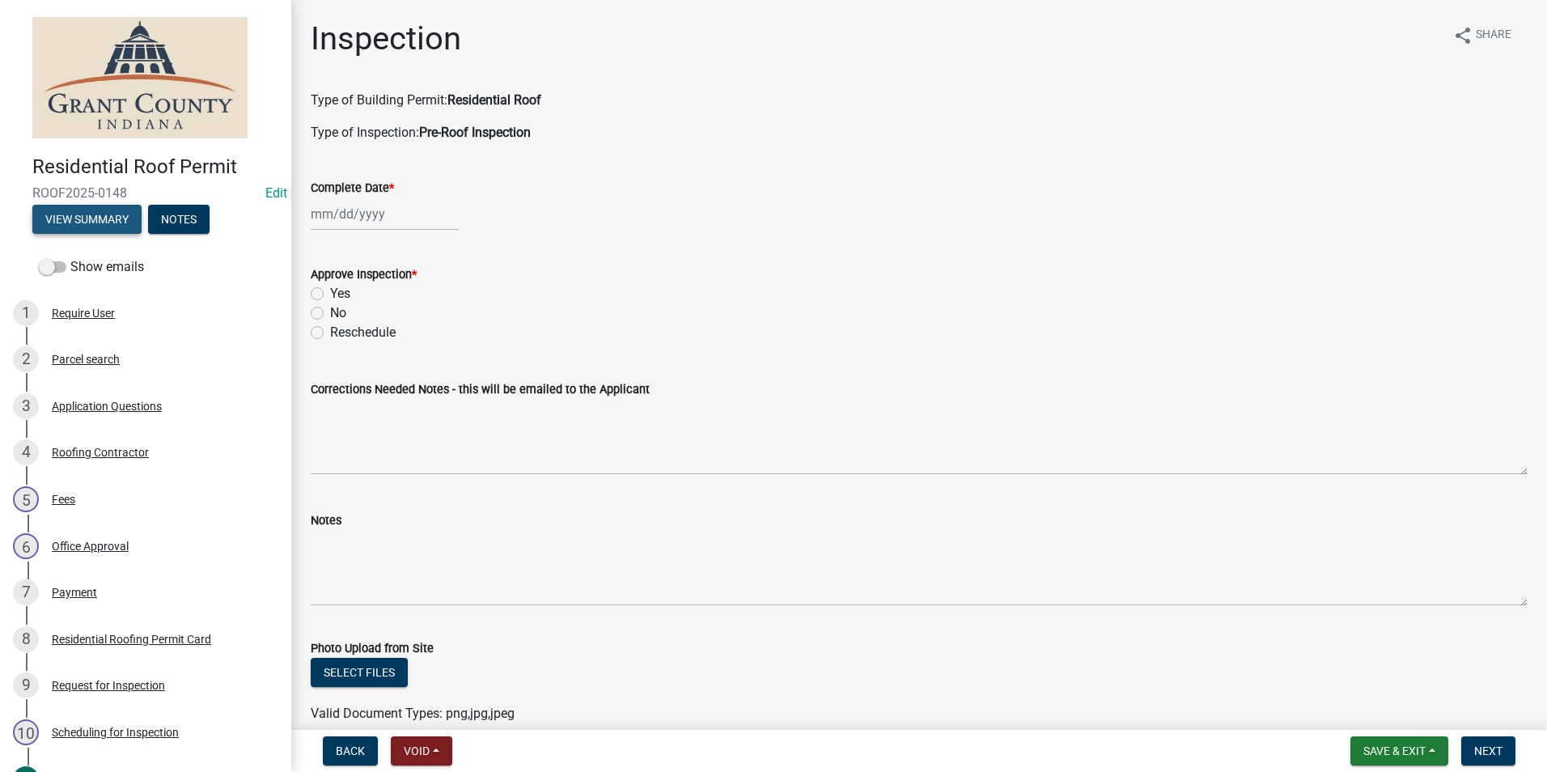
click at [81, 219] on button "View Summary" at bounding box center [86, 219] width 109 height 29
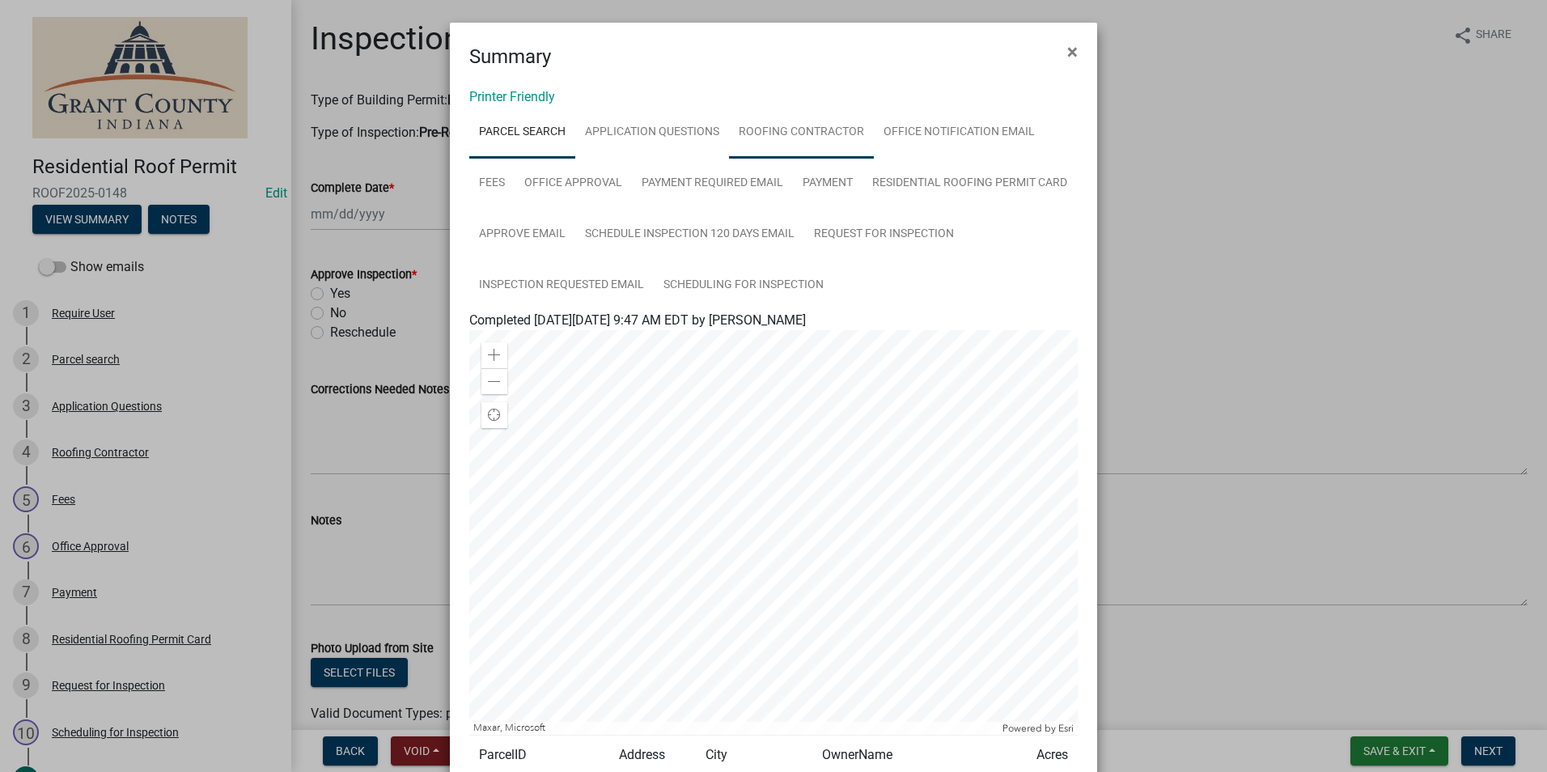
click at [764, 134] on link "Roofing Contractor" at bounding box center [801, 133] width 145 height 52
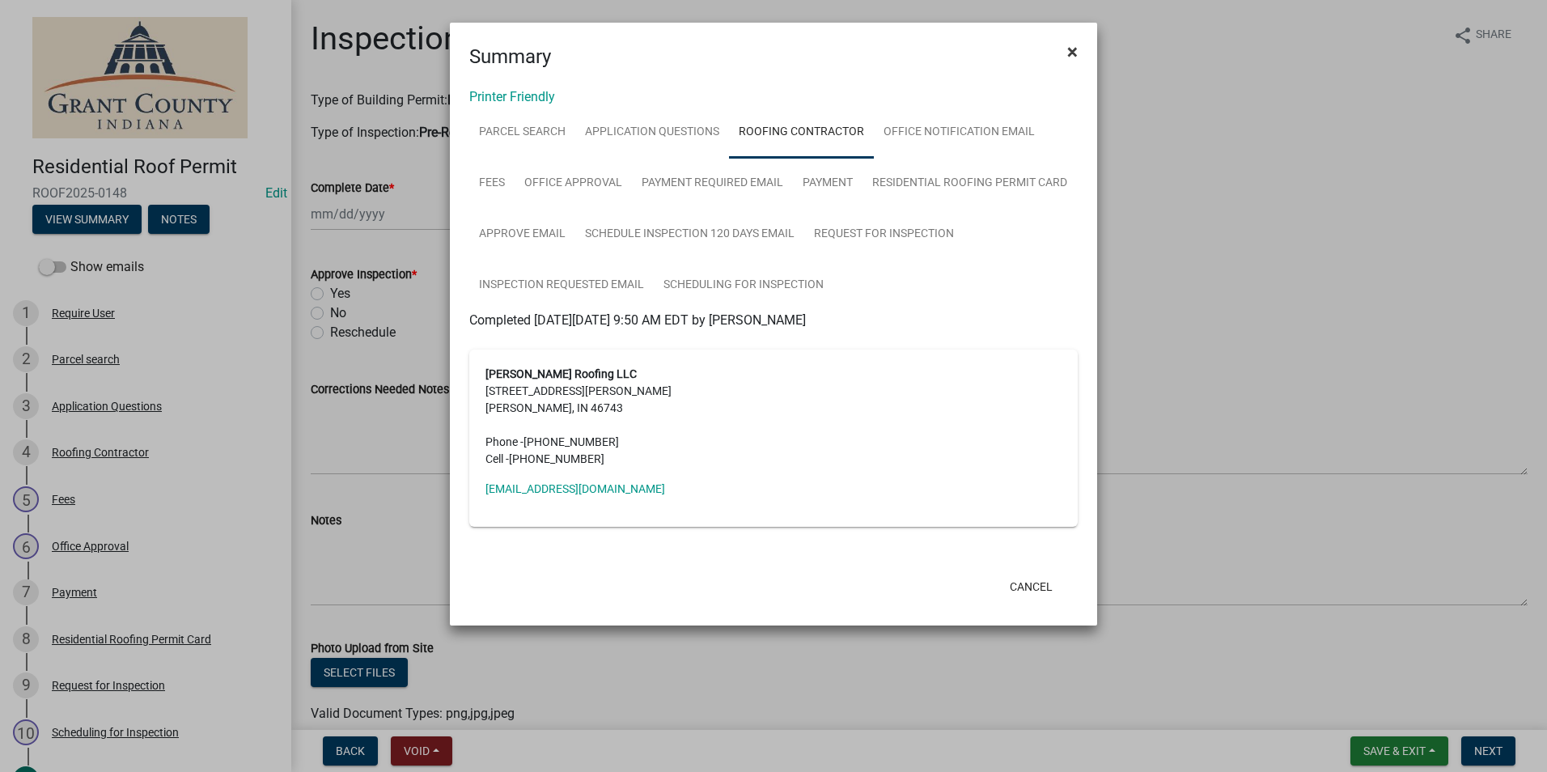
click at [1070, 49] on span "×" at bounding box center [1072, 51] width 11 height 23
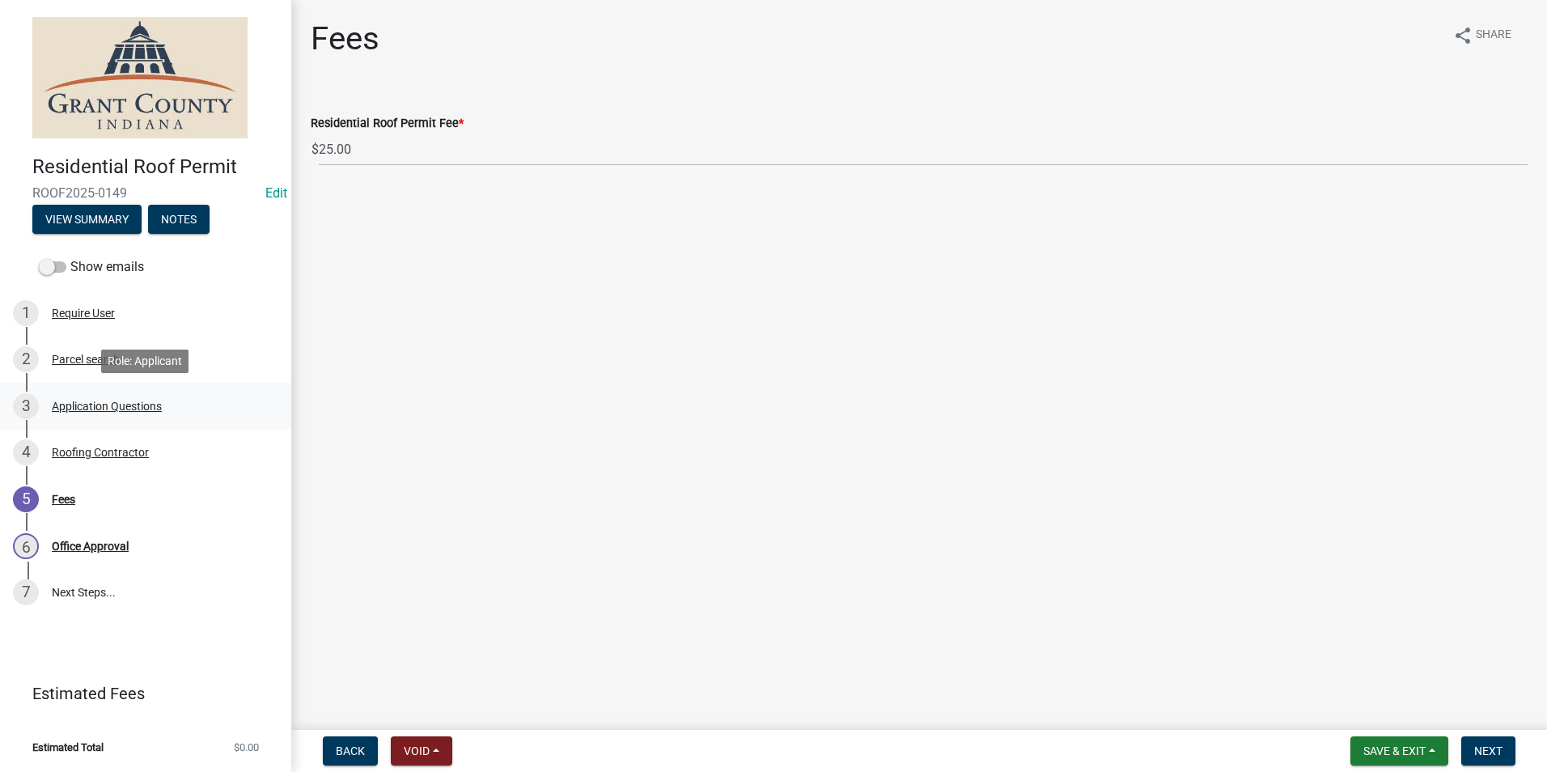
click at [98, 405] on div "Application Questions" at bounding box center [107, 406] width 110 height 11
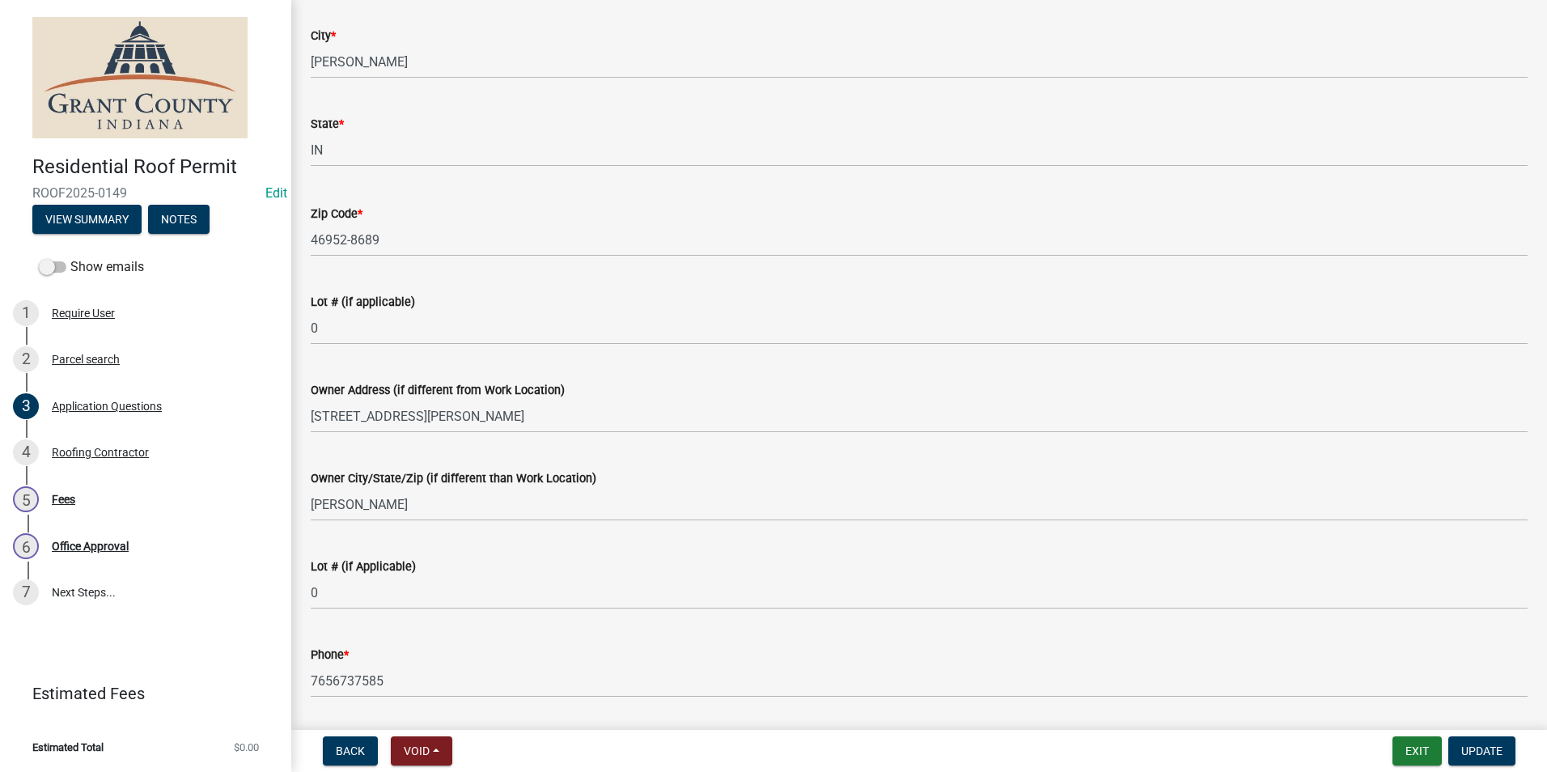
scroll to position [558, 0]
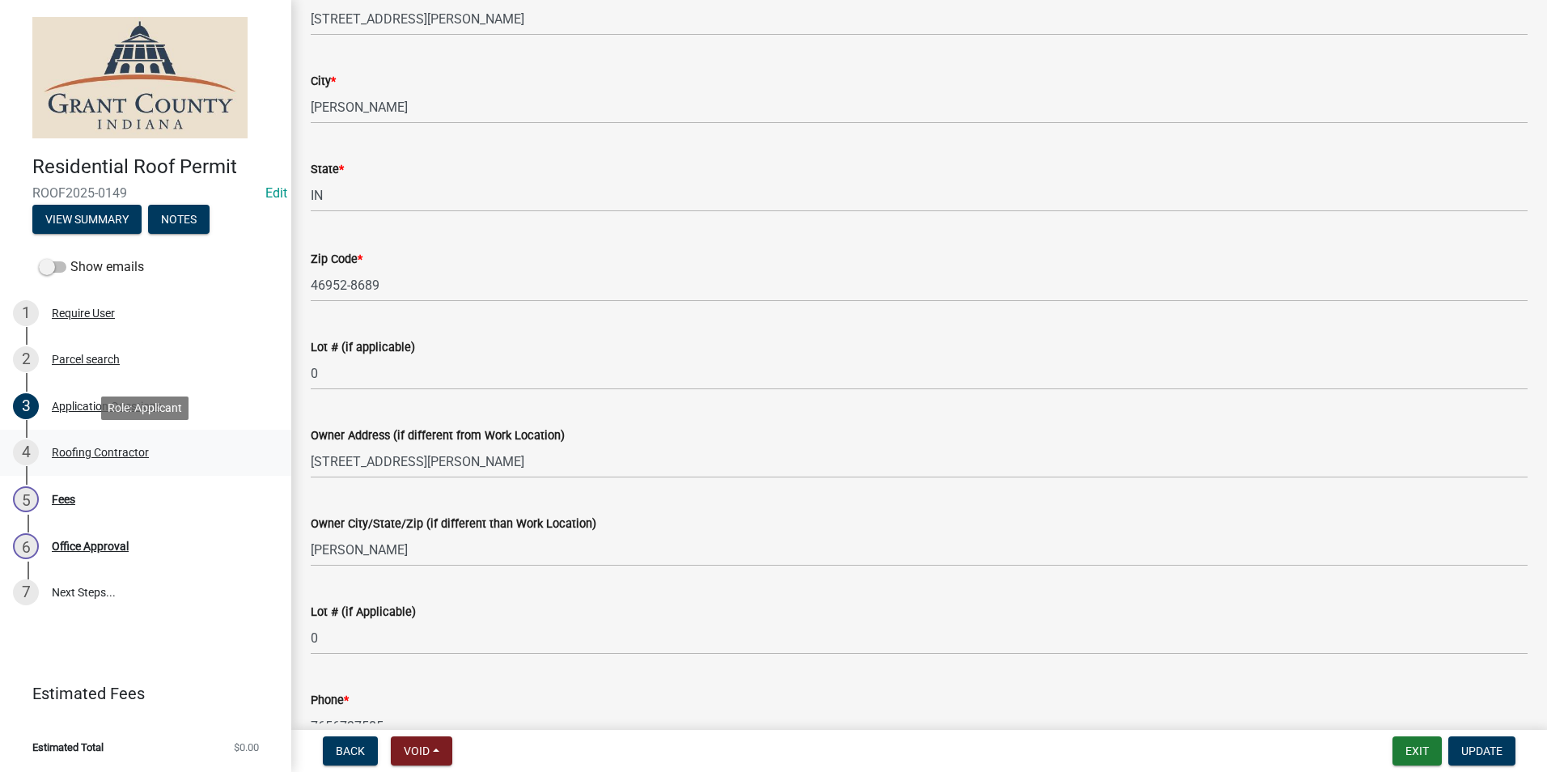
click at [128, 450] on div "Roofing Contractor" at bounding box center [100, 452] width 97 height 11
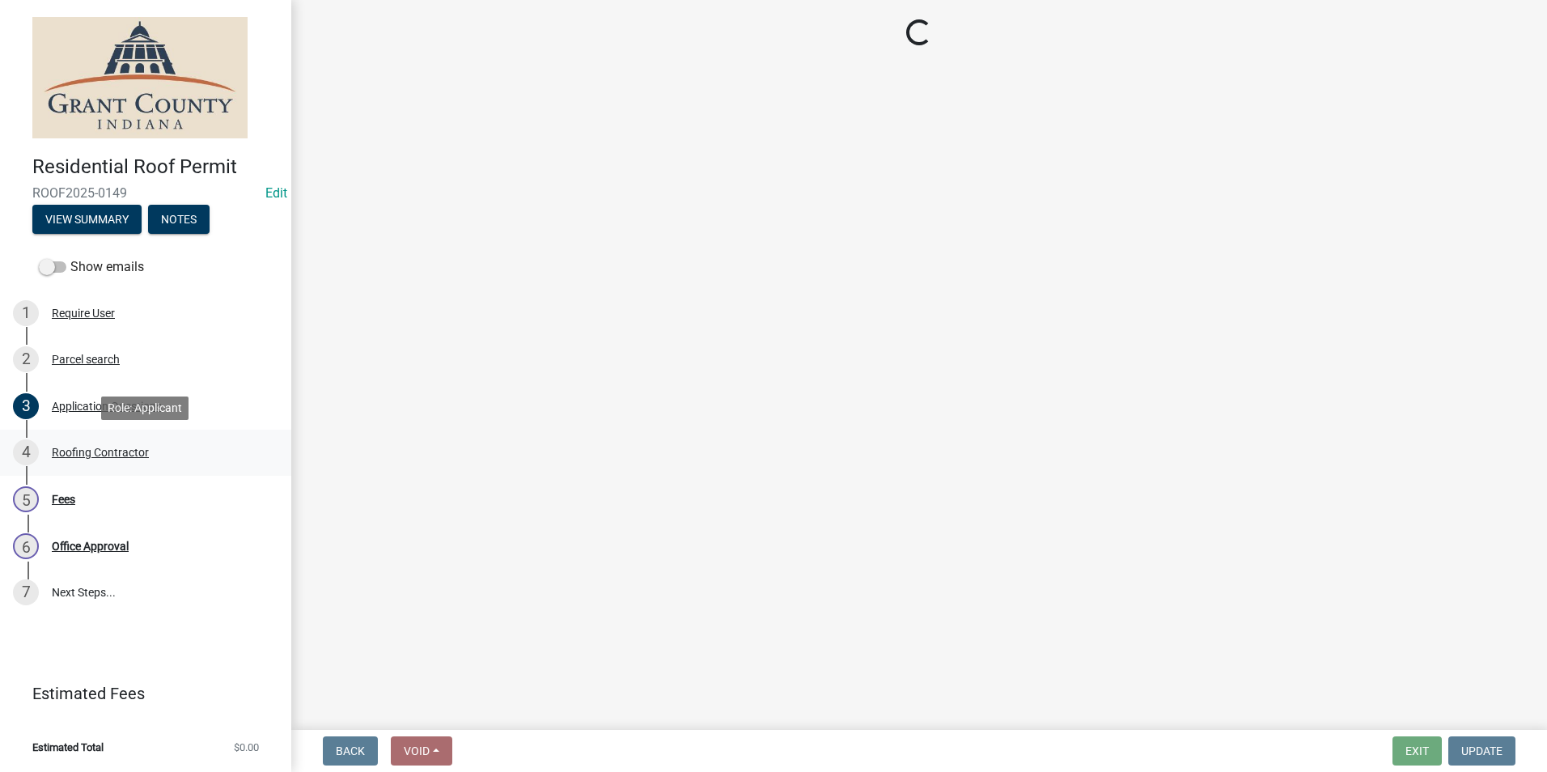
scroll to position [0, 0]
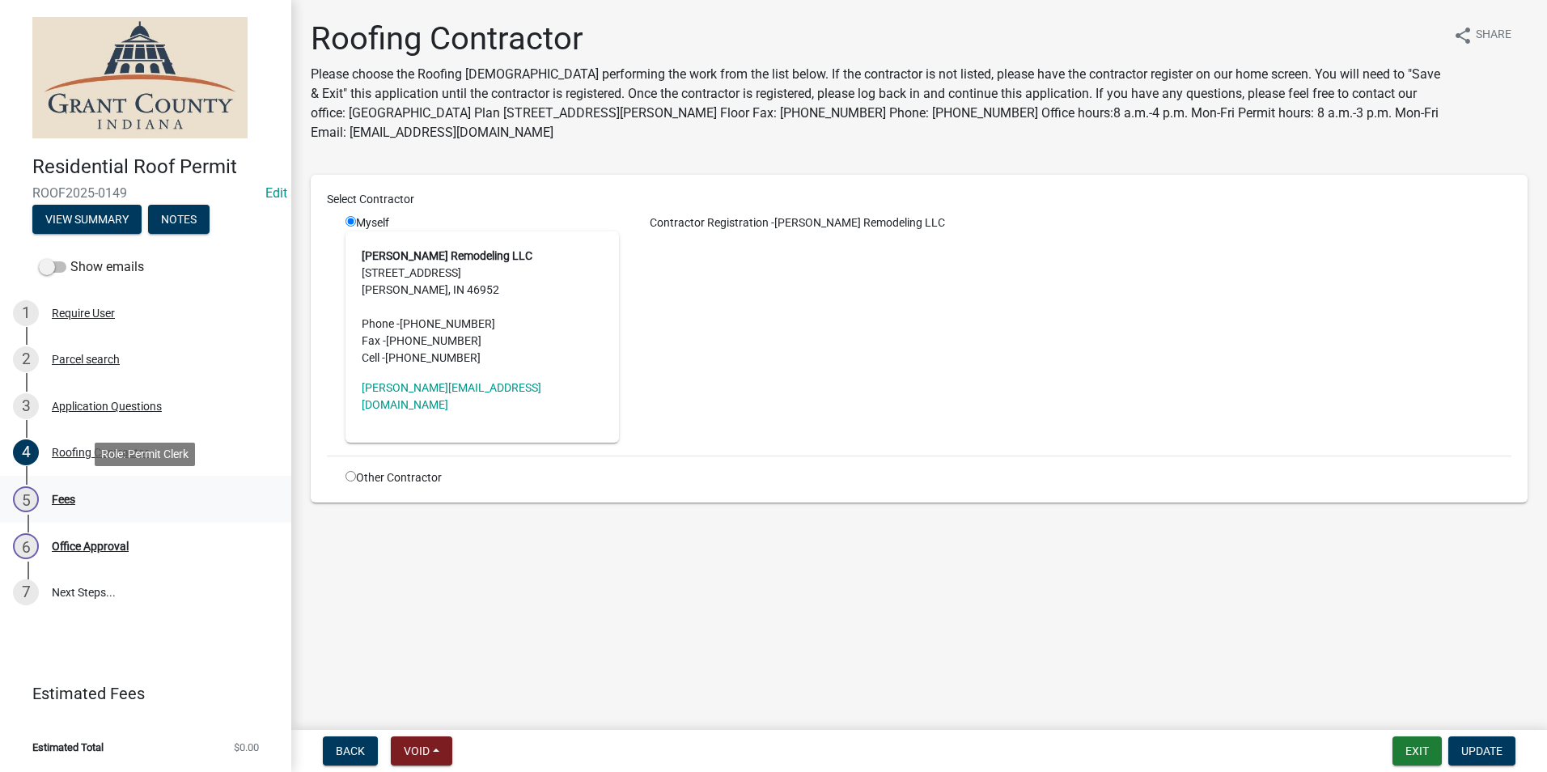
click at [66, 496] on div "Fees" at bounding box center [63, 499] width 23 height 11
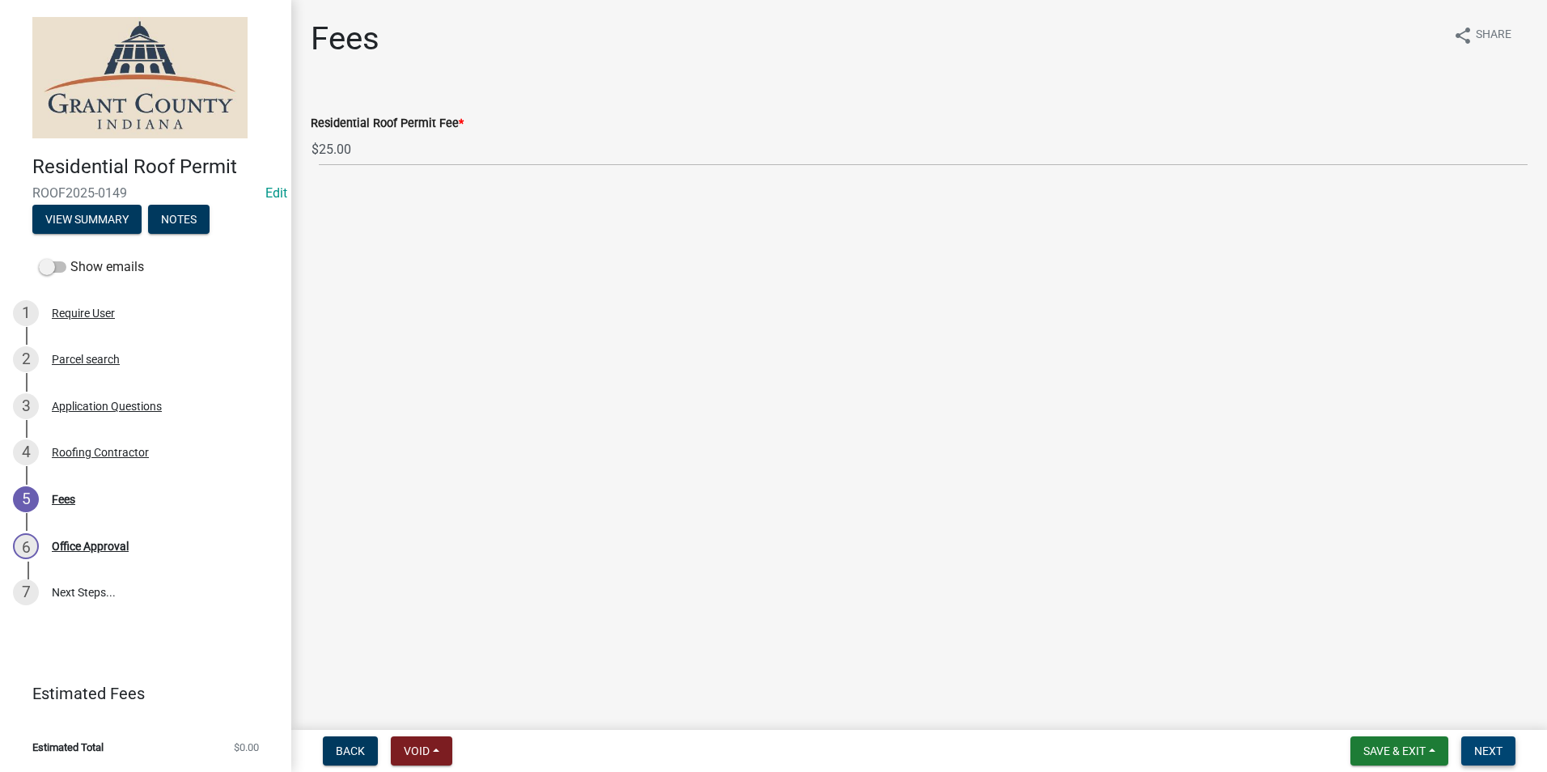
click at [1493, 752] on span "Next" at bounding box center [1488, 750] width 28 height 13
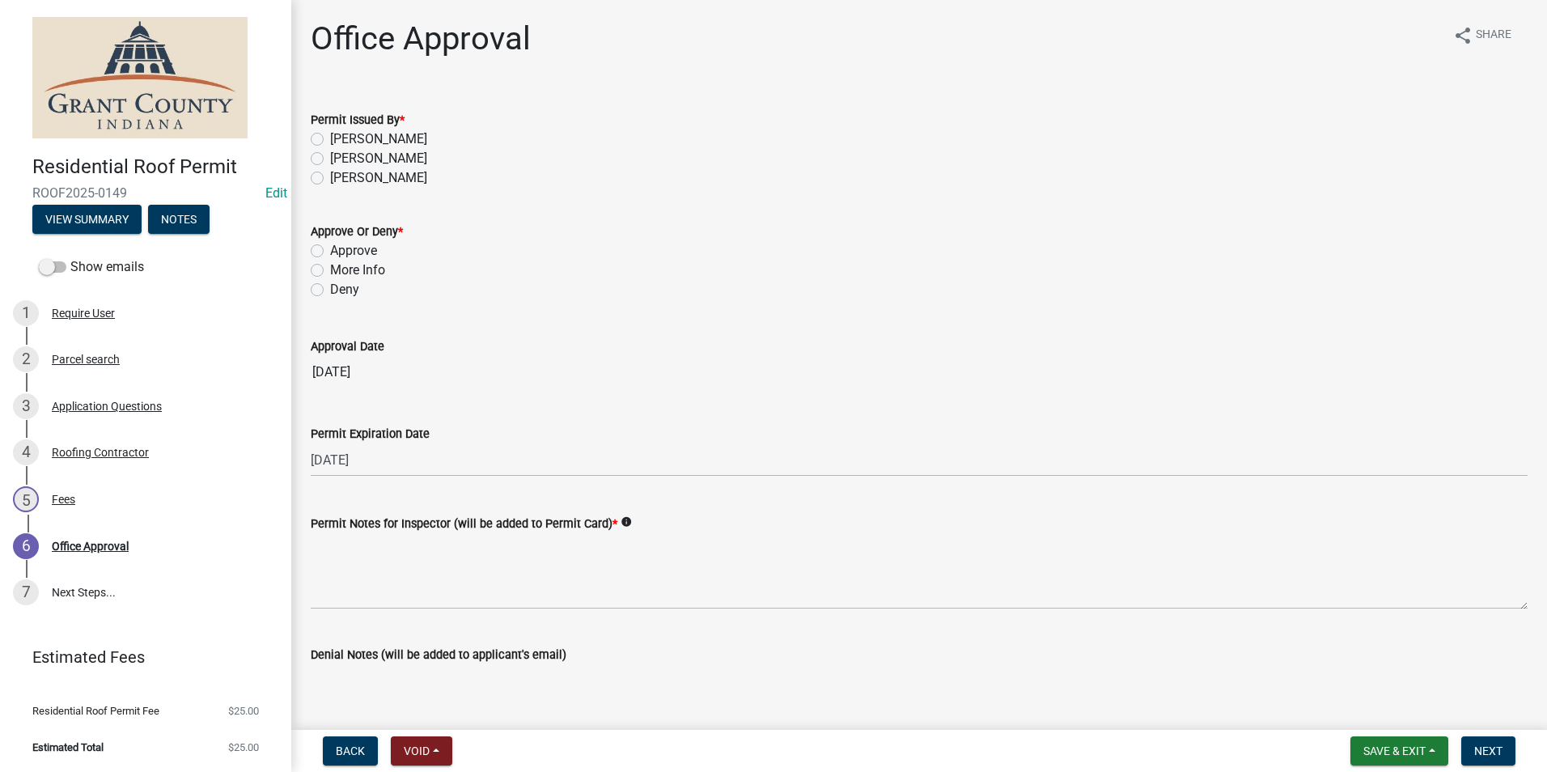
click at [330, 161] on label "[PERSON_NAME]" at bounding box center [378, 158] width 97 height 19
click at [330, 159] on input "[PERSON_NAME]" at bounding box center [335, 154] width 11 height 11
radio input "true"
click at [330, 252] on label "Approve" at bounding box center [353, 250] width 47 height 19
click at [330, 252] on input "Approve" at bounding box center [335, 246] width 11 height 11
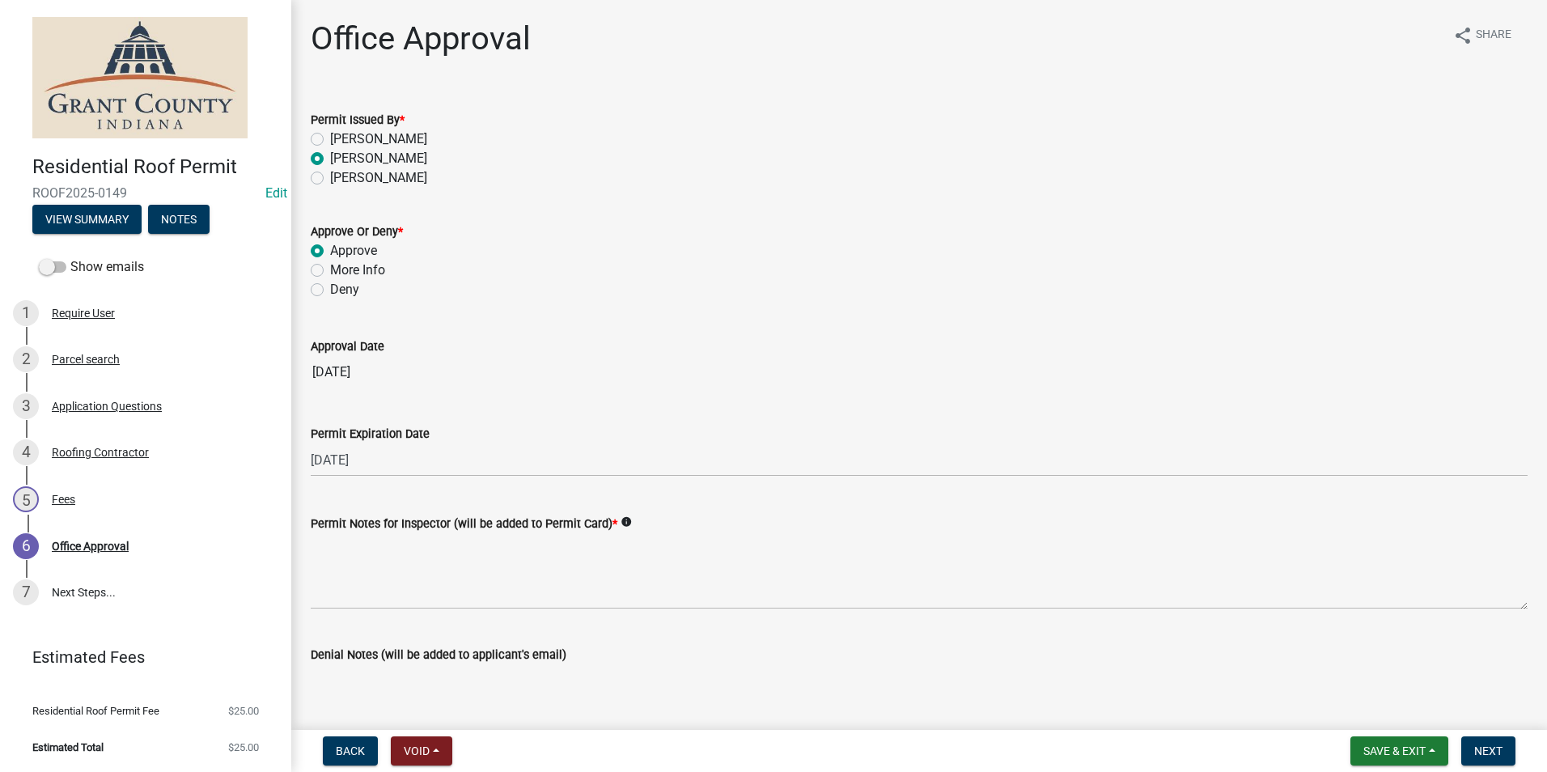
radio input "true"
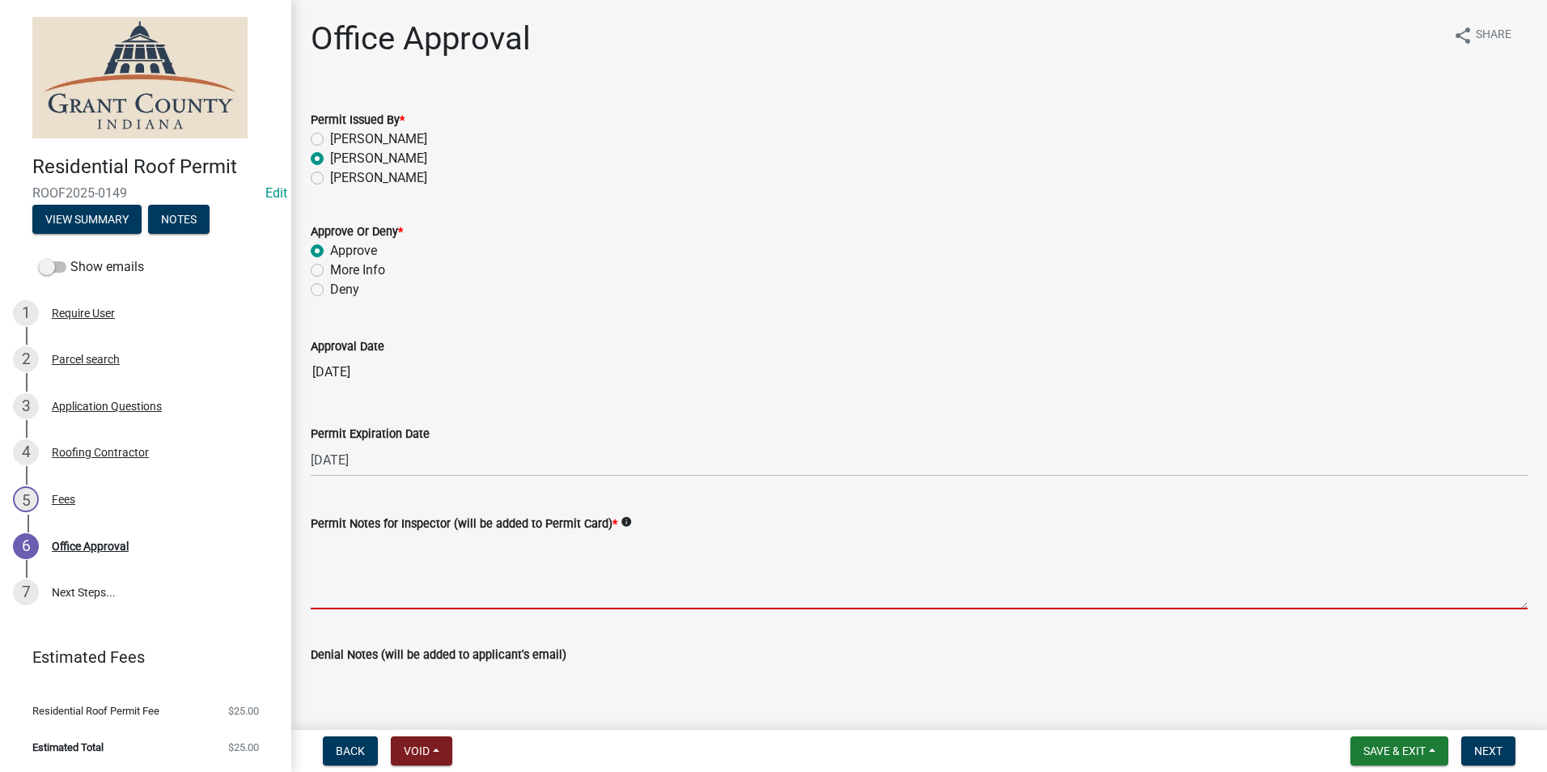
click at [394, 579] on textarea "Permit Notes for Inspector (will be added to Permit Card) *" at bounding box center [919, 571] width 1217 height 76
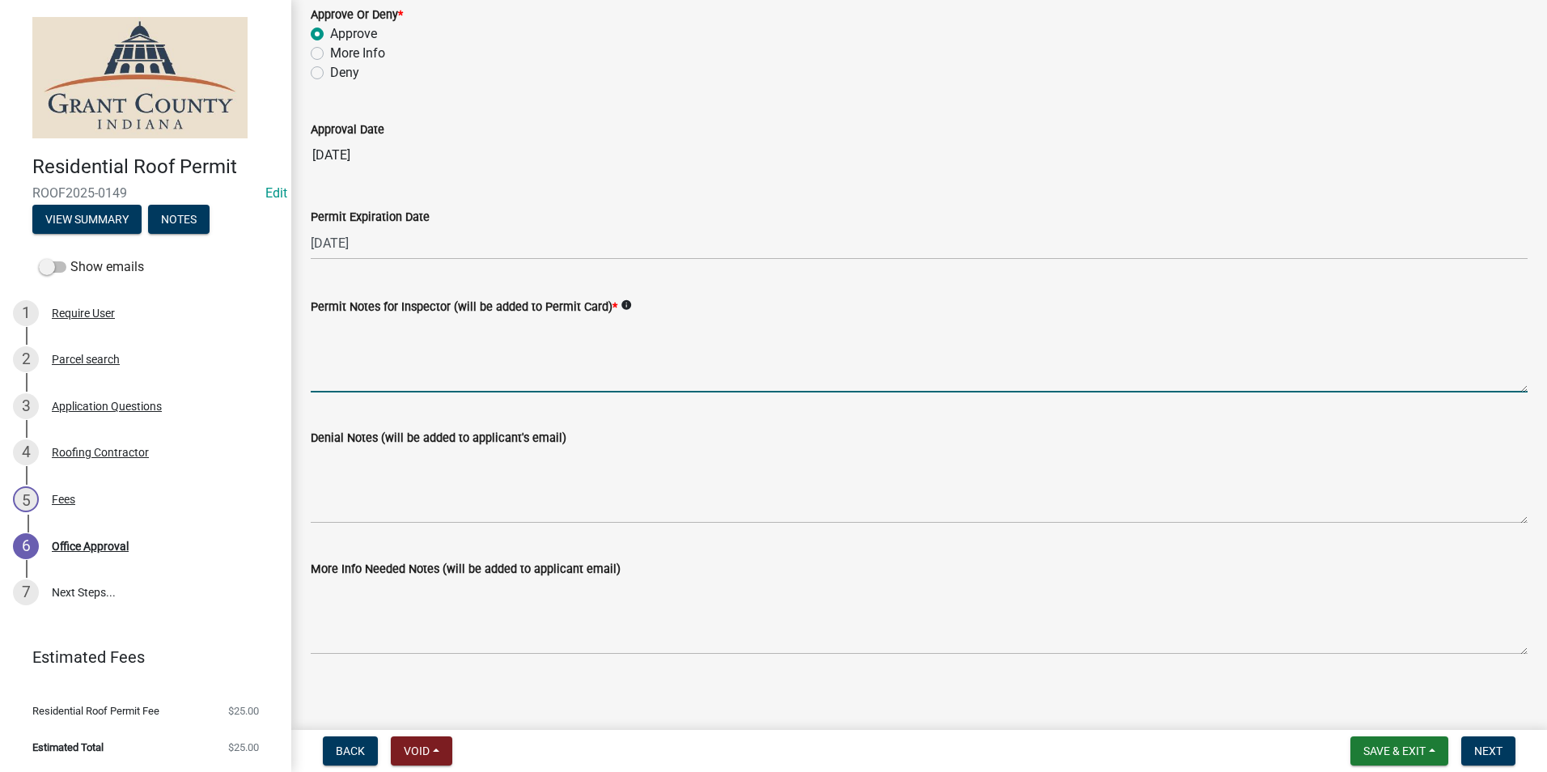
scroll to position [224, 0]
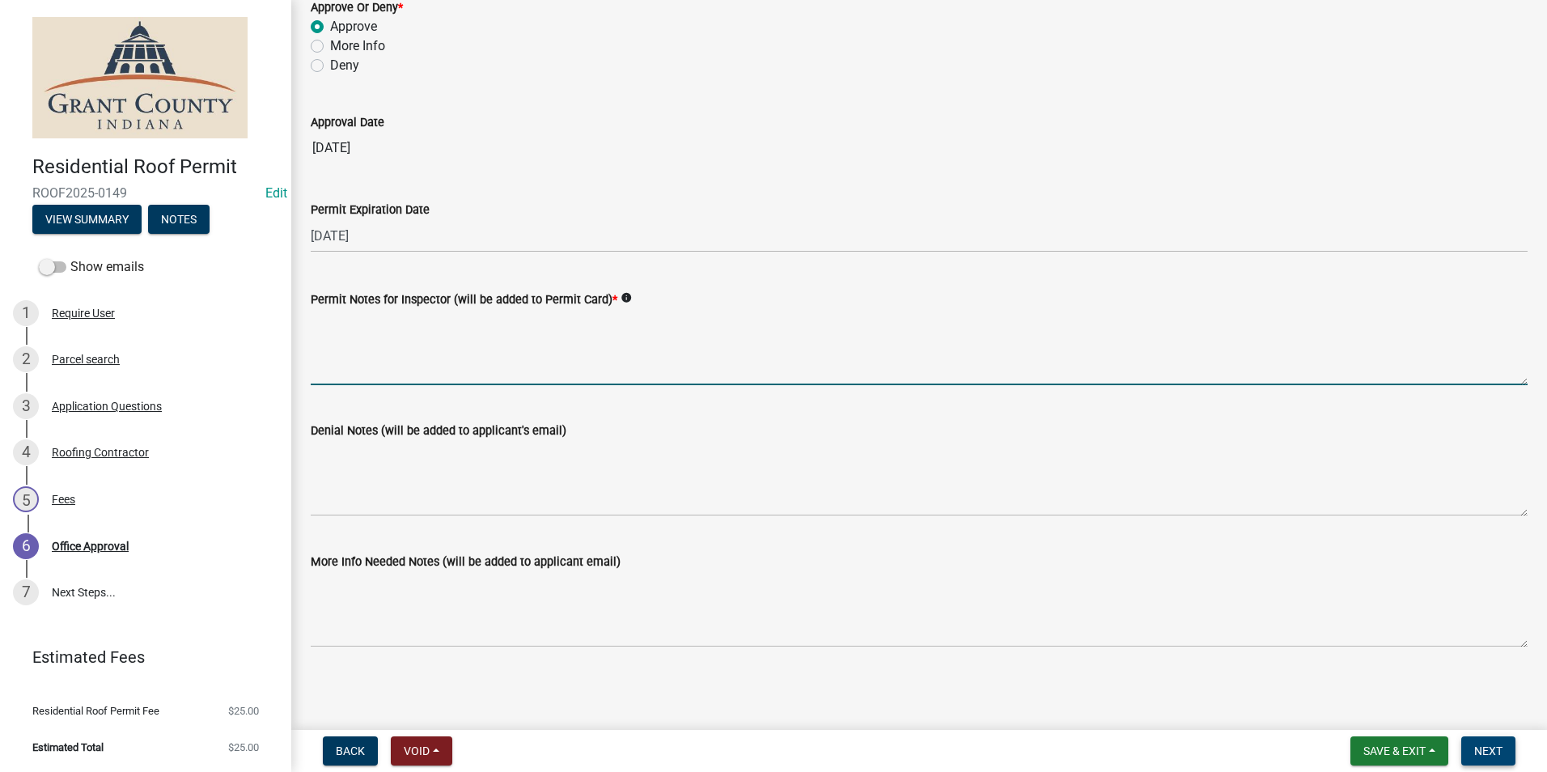
click at [1487, 752] on span "Next" at bounding box center [1488, 750] width 28 height 13
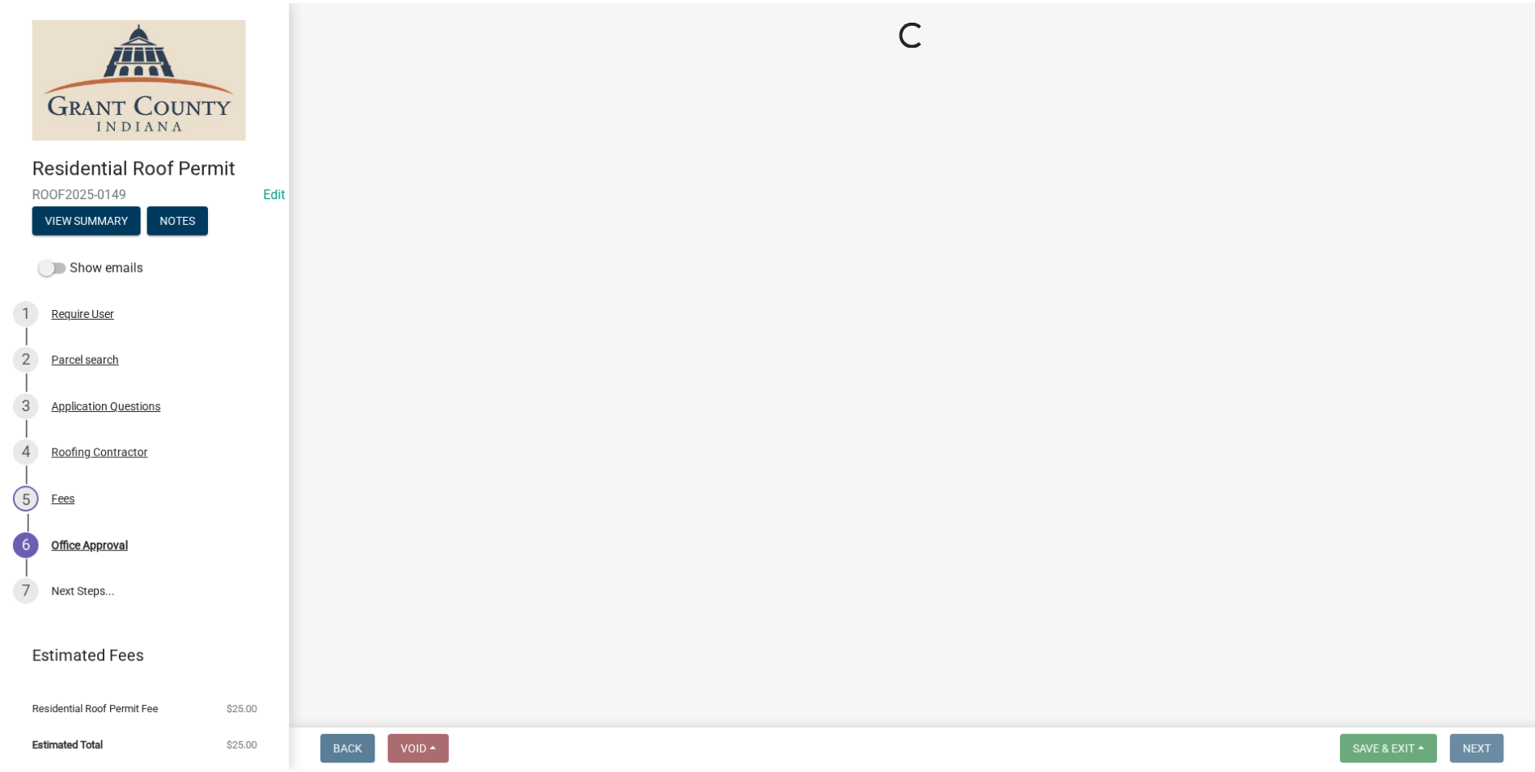
scroll to position [0, 0]
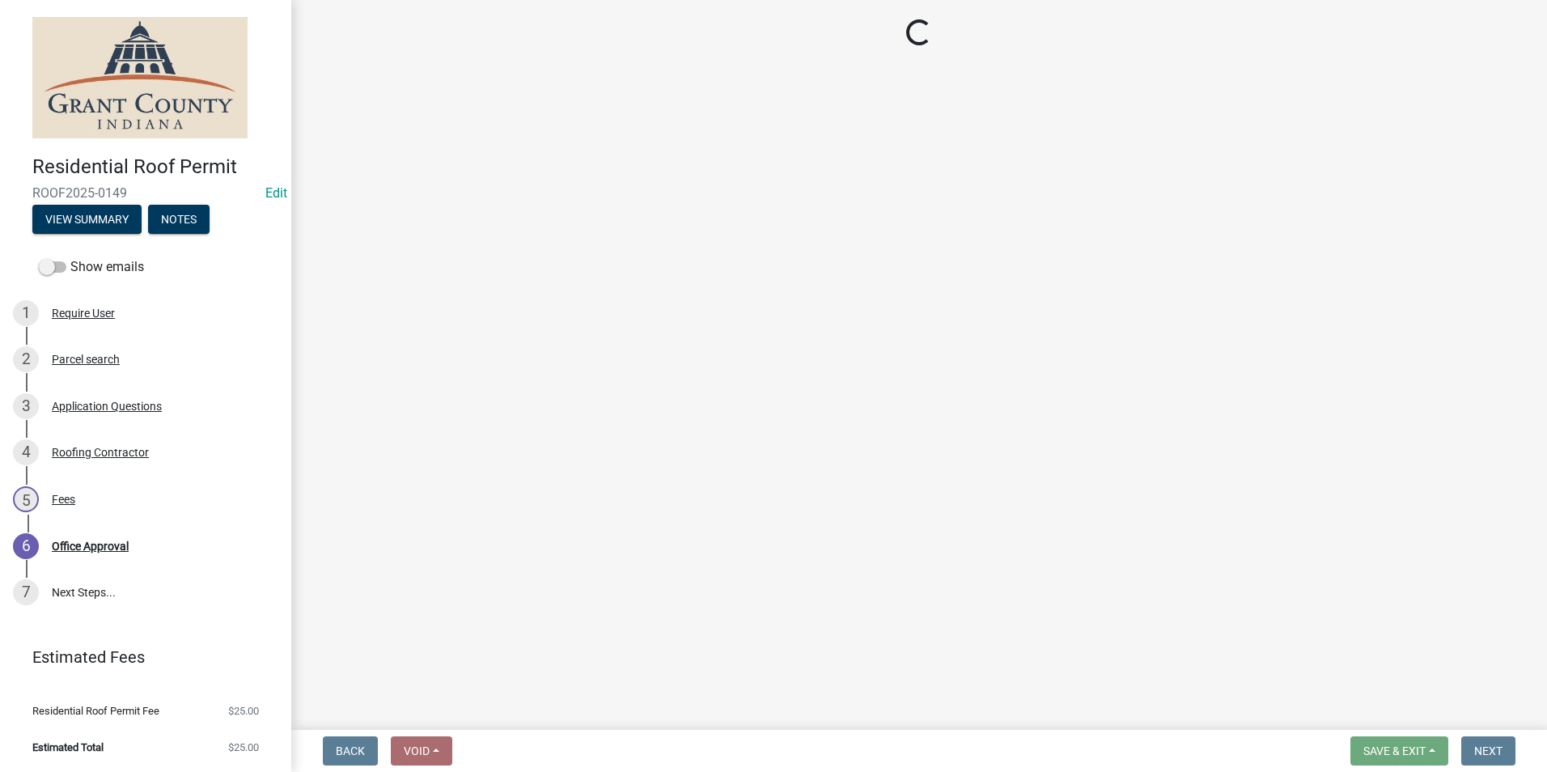
select select "3: 3"
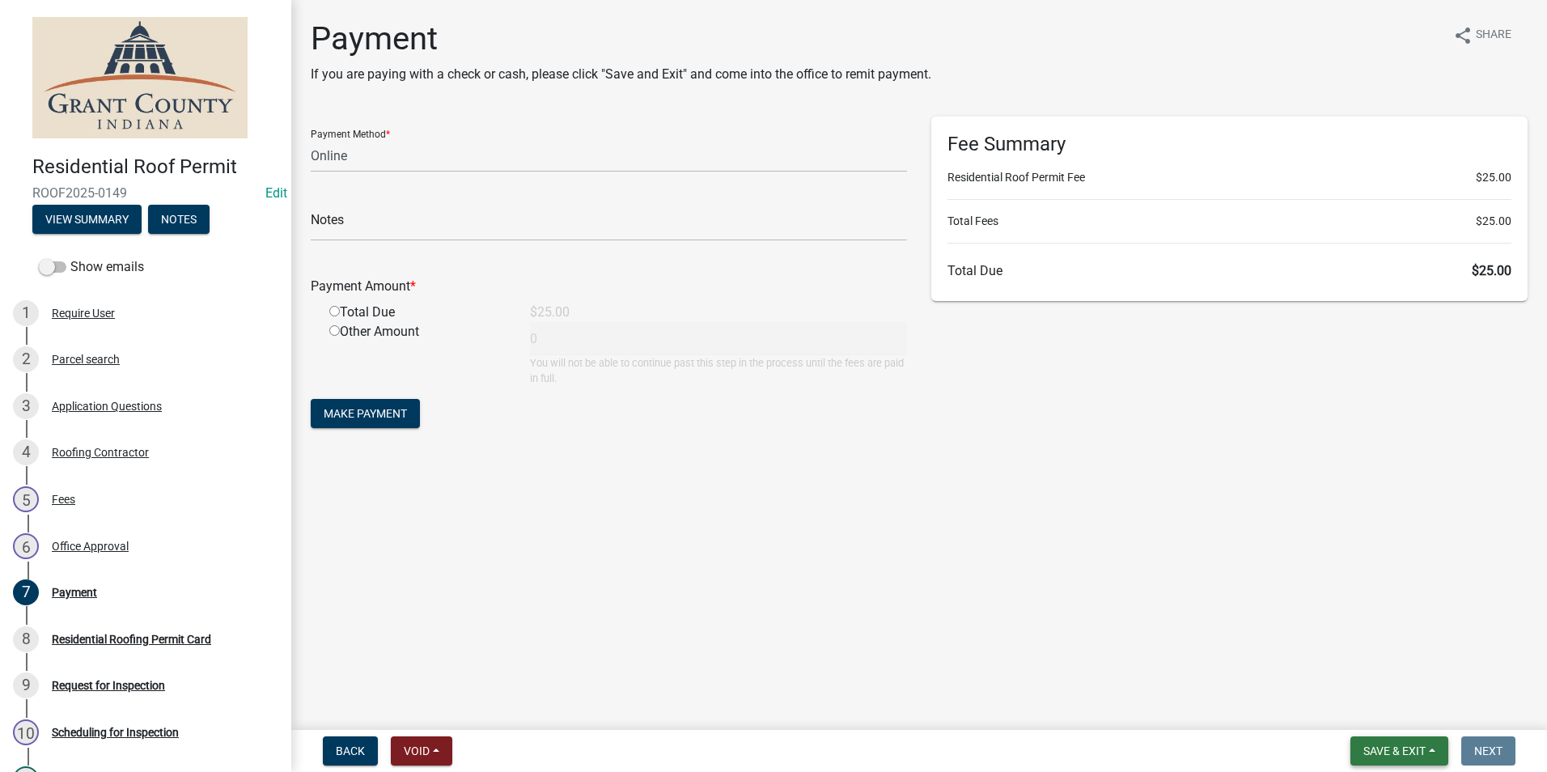
click at [1377, 757] on span "Save & Exit" at bounding box center [1394, 750] width 62 height 13
click at [1376, 704] on button "Save & Exit" at bounding box center [1383, 708] width 129 height 39
